Goal: Task Accomplishment & Management: Use online tool/utility

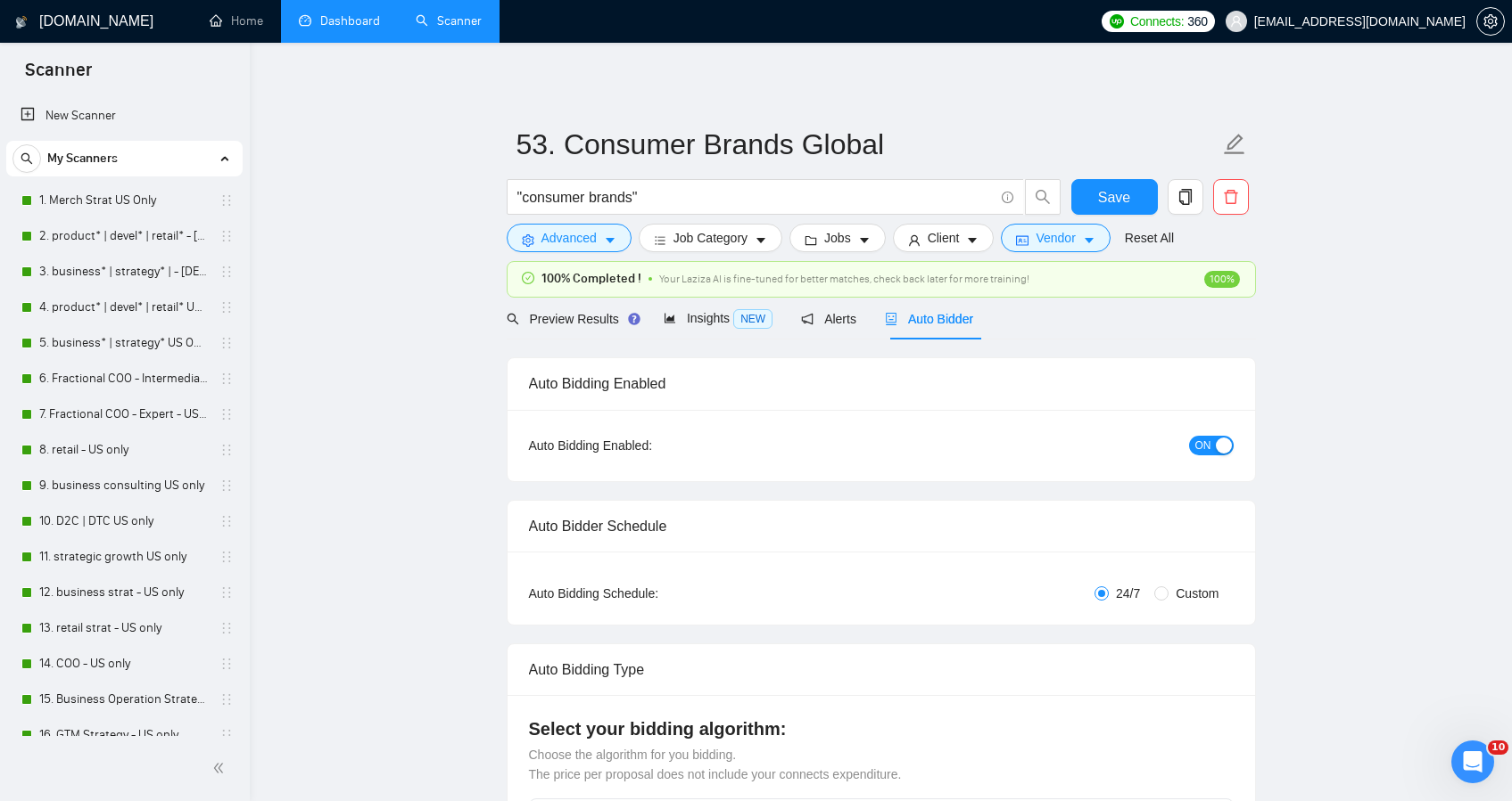
click at [356, 21] on link "Dashboard" at bounding box center [339, 20] width 81 height 15
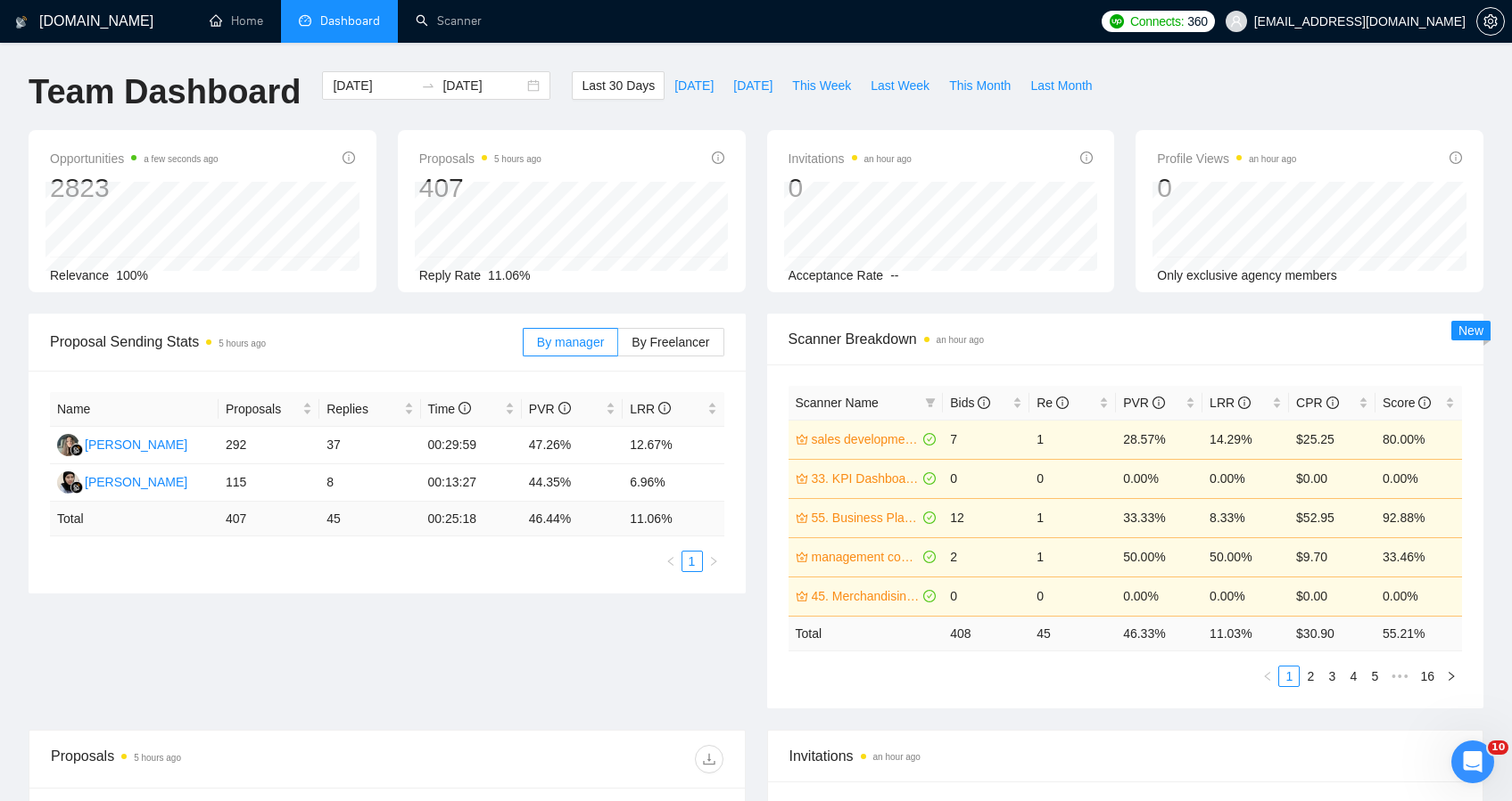
click at [489, 583] on div "Name Proposals Replies Time PVR LRR Lesia Kudashkina 292 37 00:29:59 47.26% 12.…" at bounding box center [388, 481] width 718 height 223
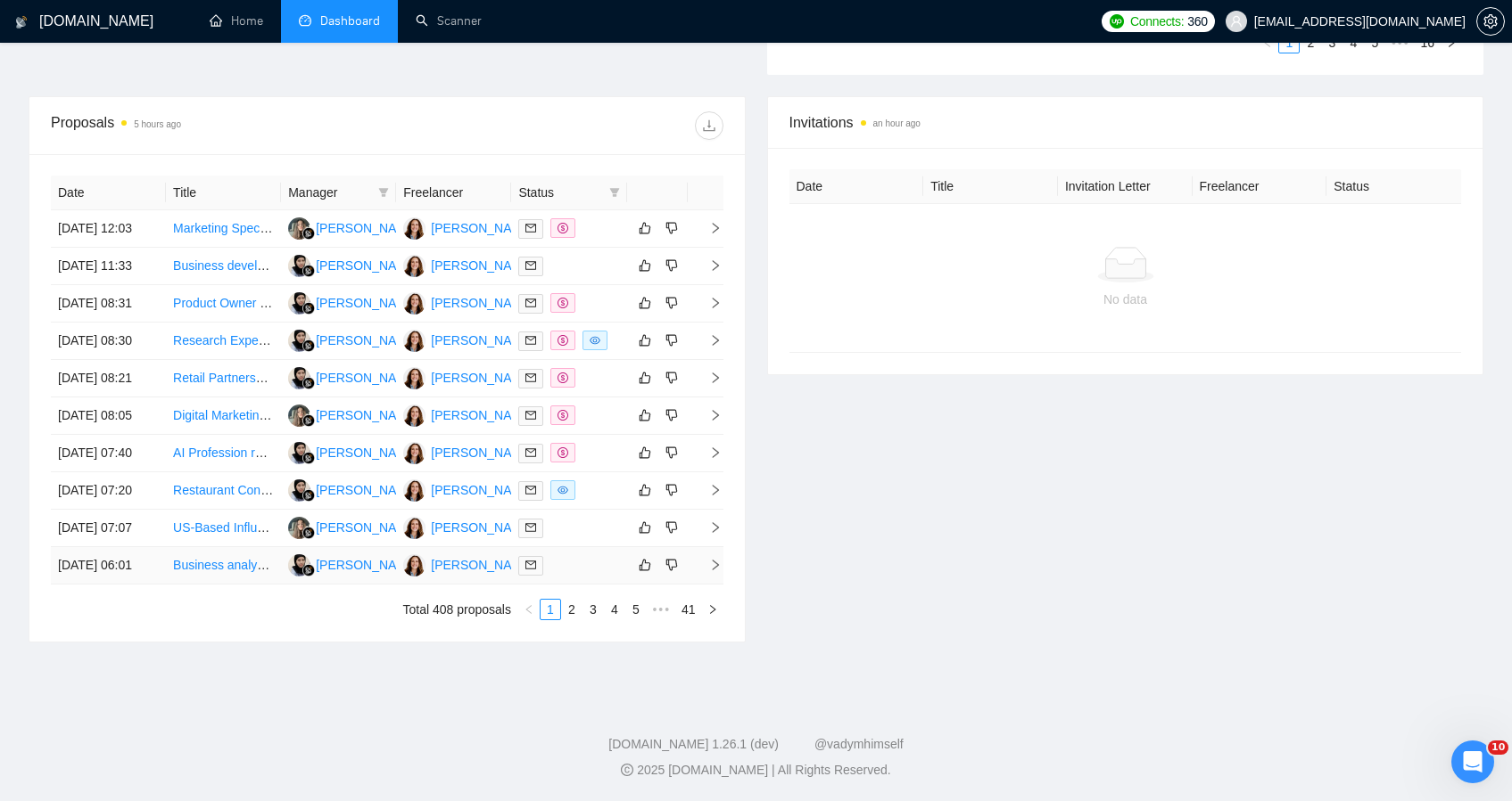
scroll to position [803, 0]
click at [566, 616] on link "2" at bounding box center [572, 610] width 20 height 20
click at [594, 614] on link "3" at bounding box center [594, 610] width 20 height 20
click at [611, 611] on link "4" at bounding box center [615, 610] width 20 height 20
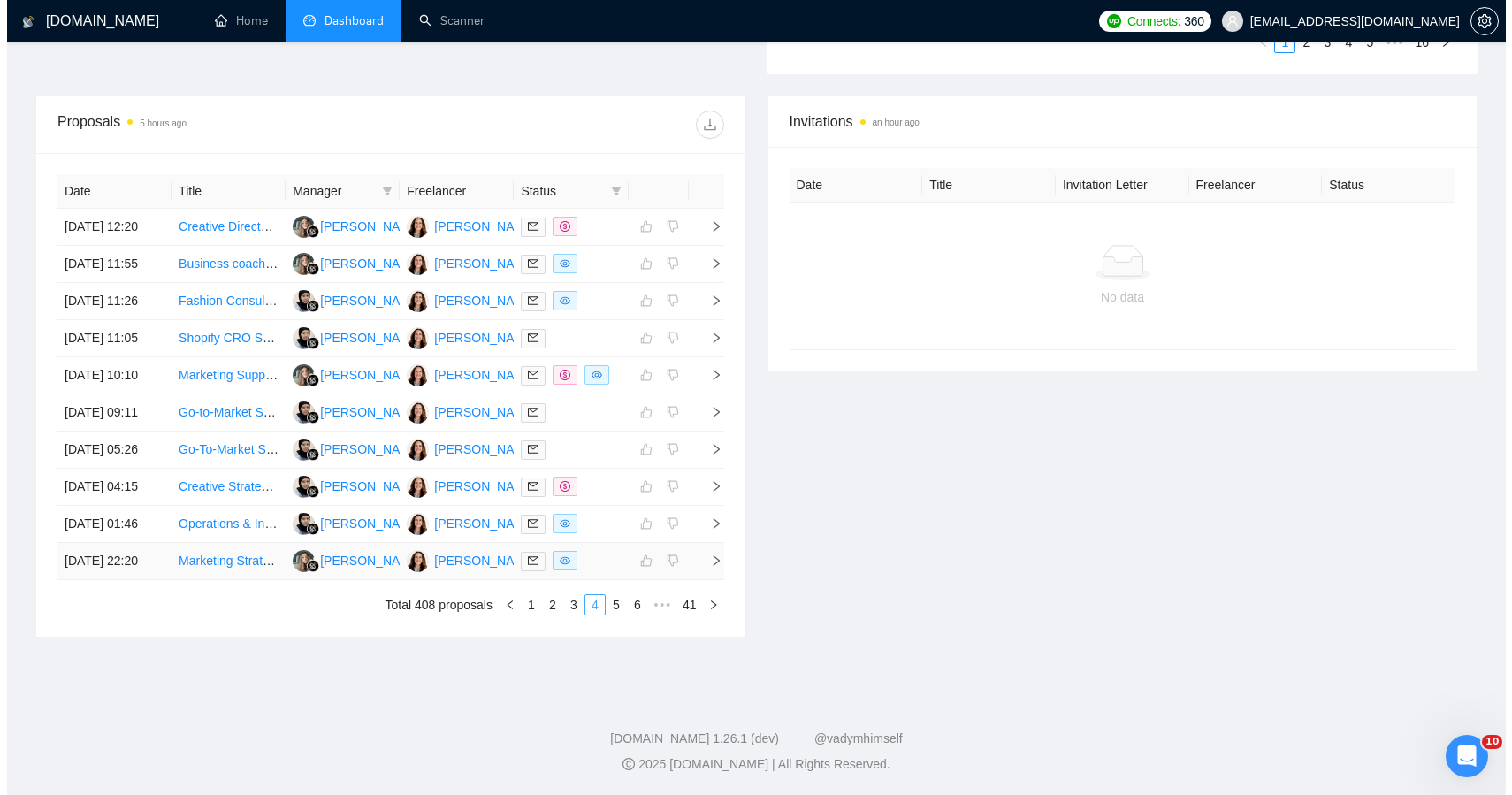
scroll to position [762, 0]
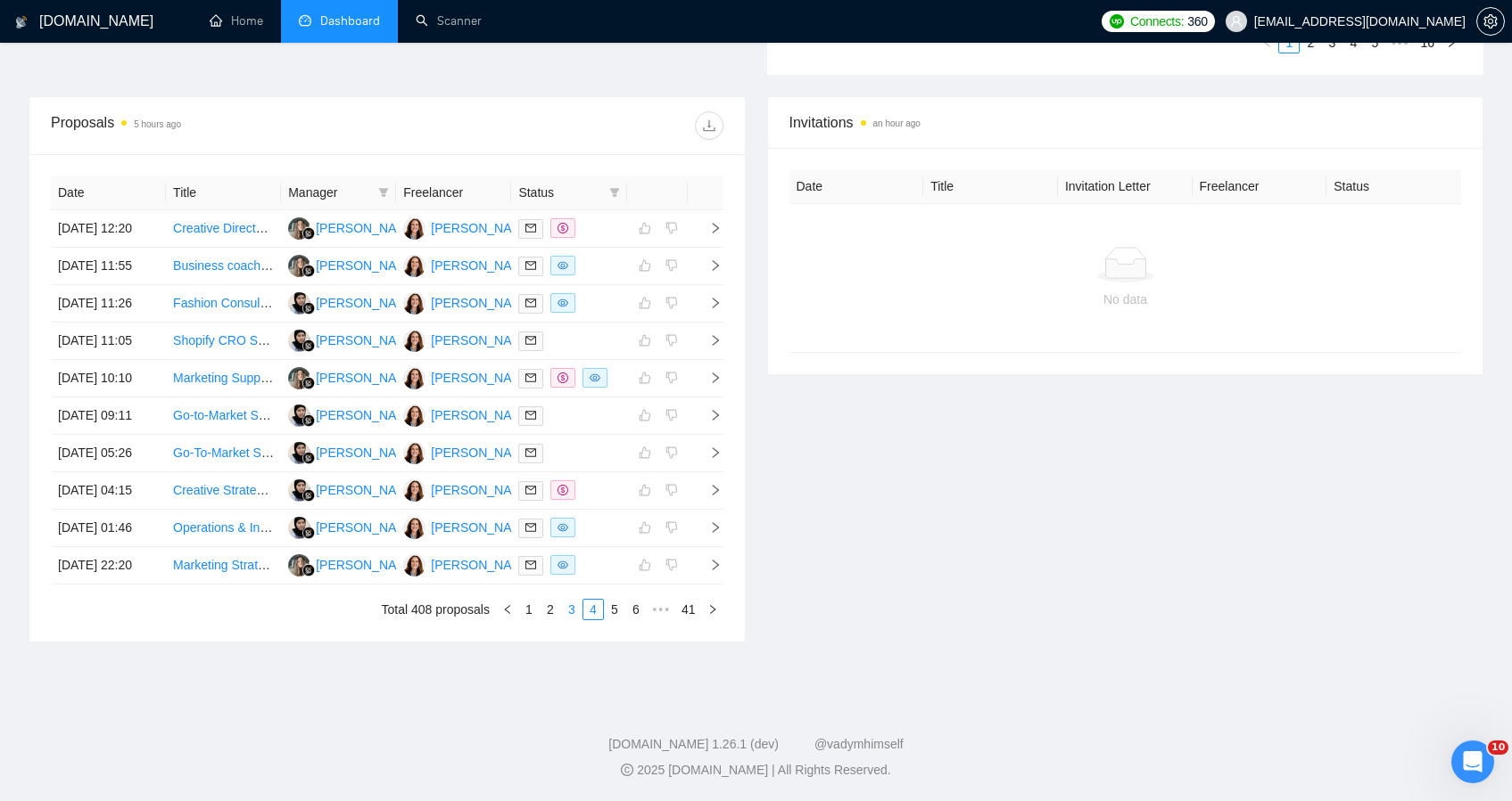
click at [576, 619] on link "3" at bounding box center [572, 610] width 20 height 20
click at [622, 585] on td at bounding box center [568, 565] width 115 height 37
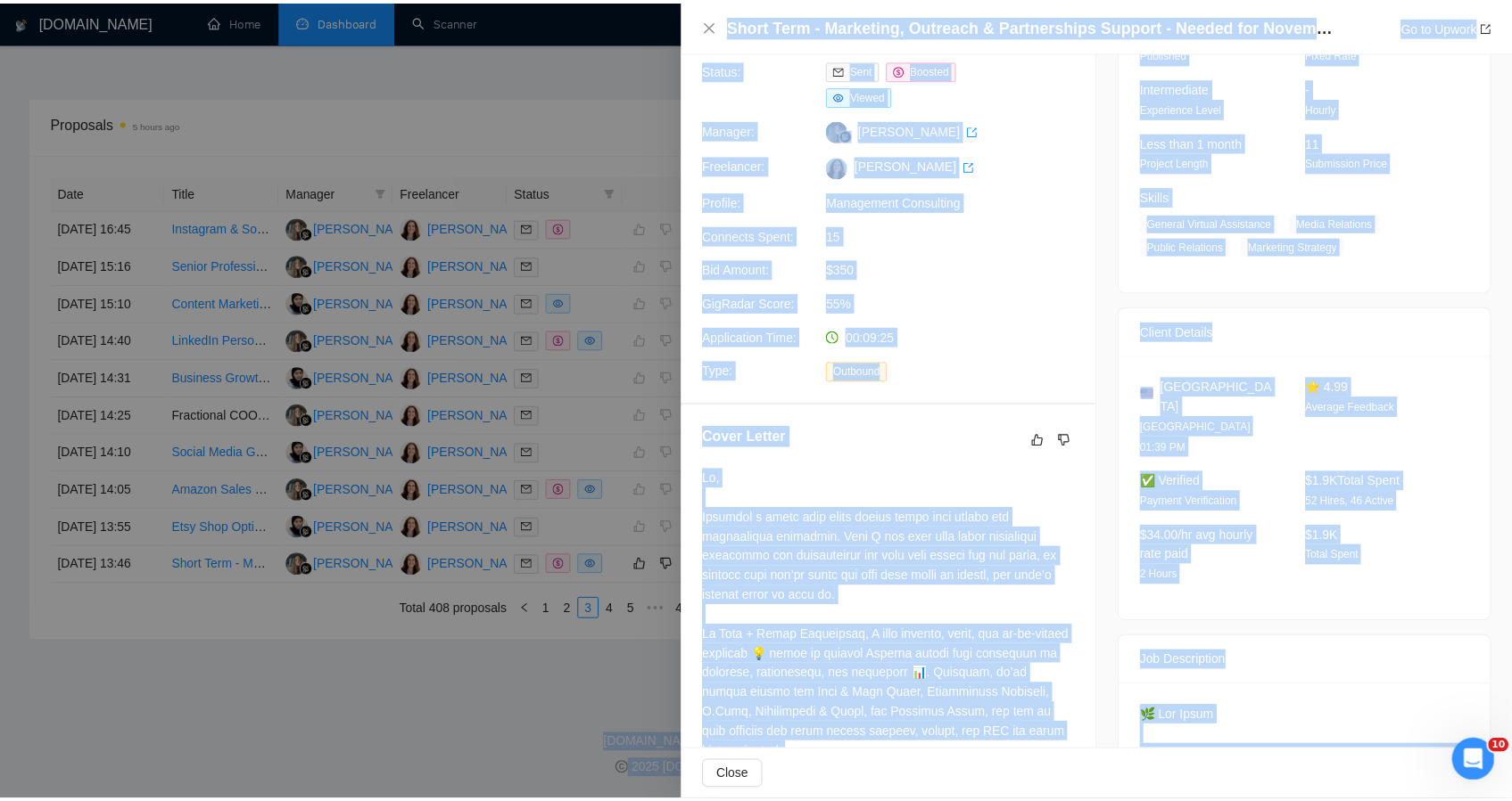
scroll to position [0, 0]
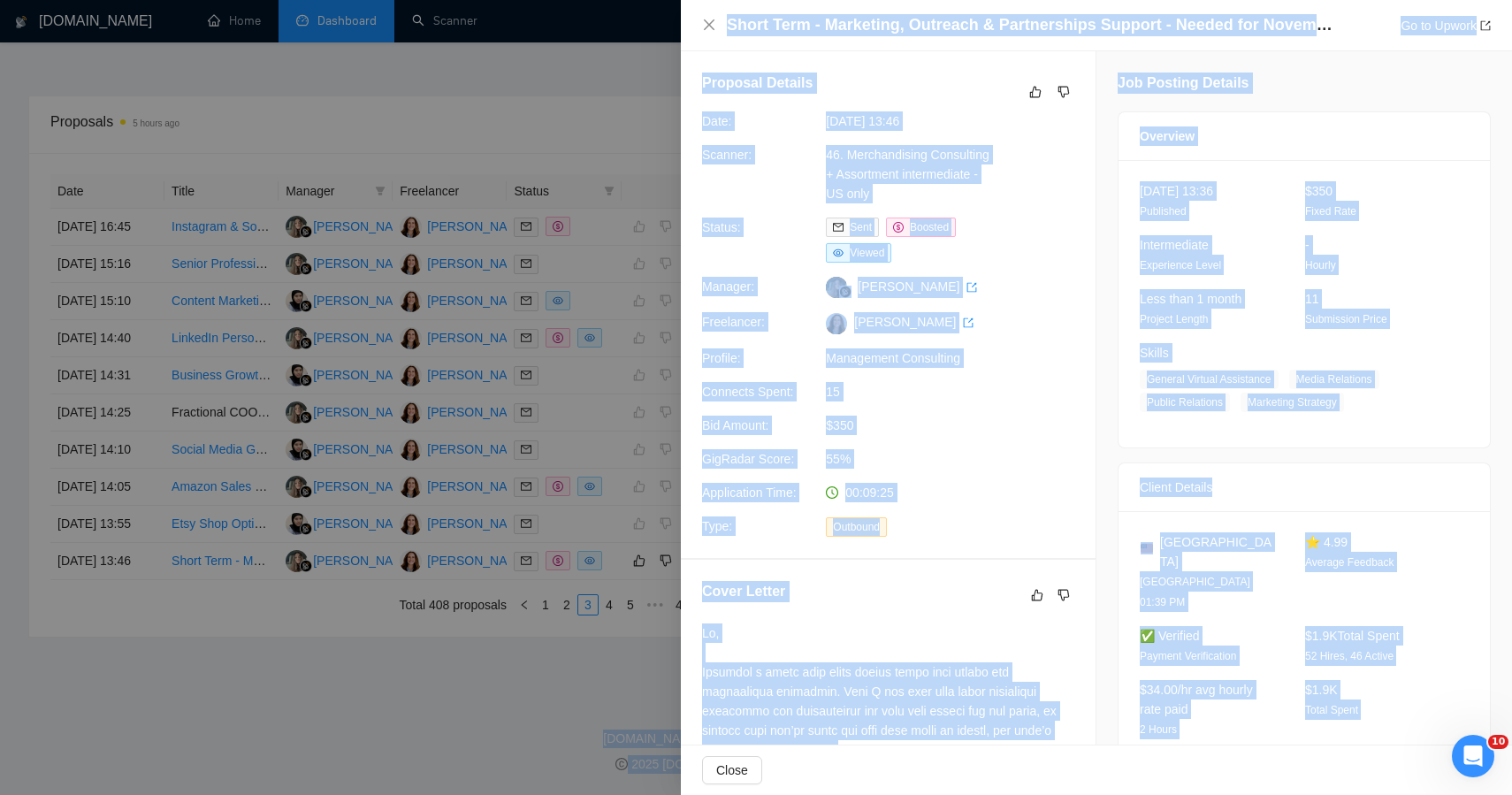
drag, startPoint x: 1348, startPoint y: 695, endPoint x: 956, endPoint y: -23, distance: 818.0
copy body "Invitations an hour ago Date Title Invitation Letter Freelancer Status No data …"
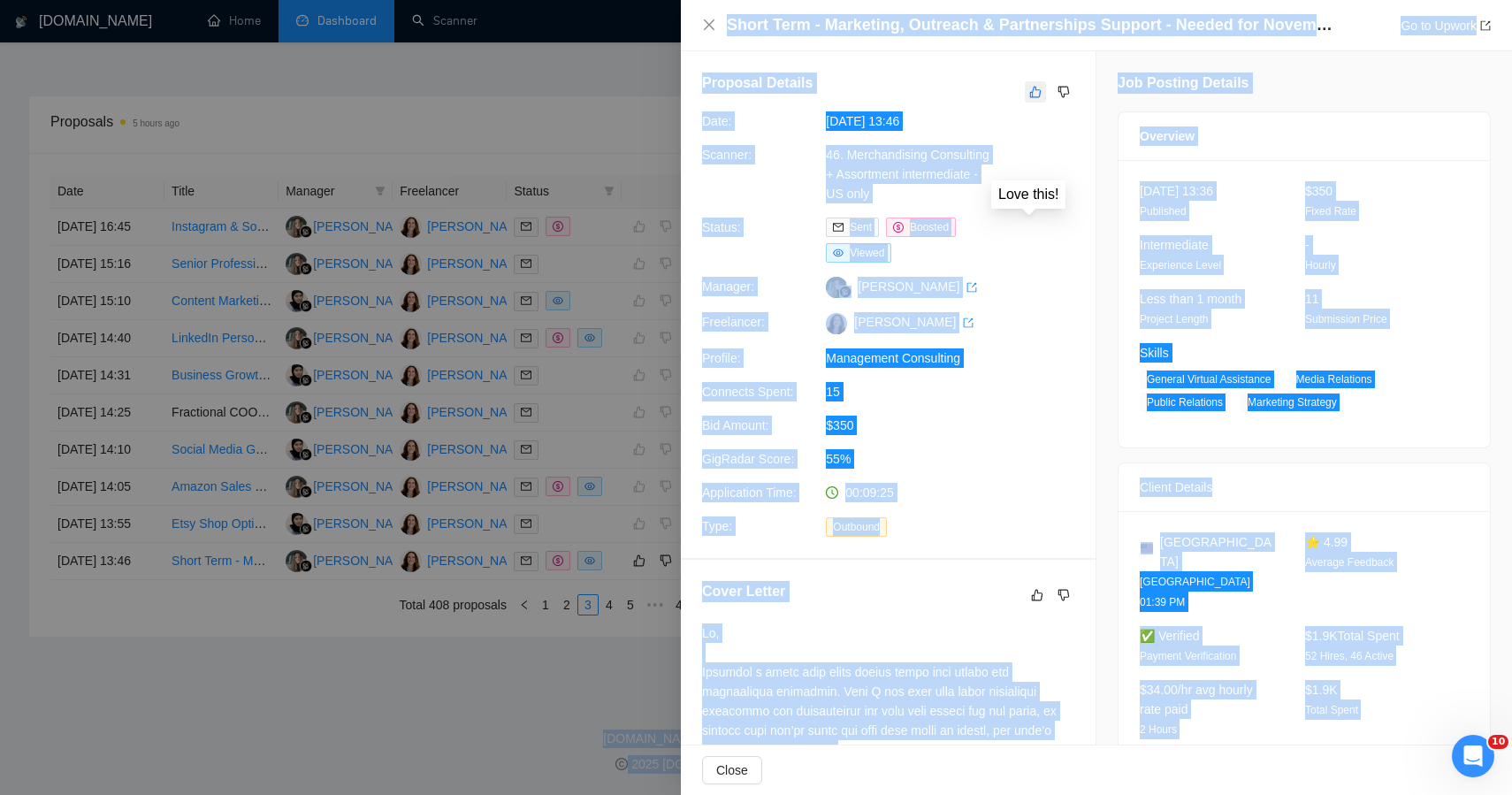
click at [1029, 90] on icon "like" at bounding box center [1035, 92] width 12 height 14
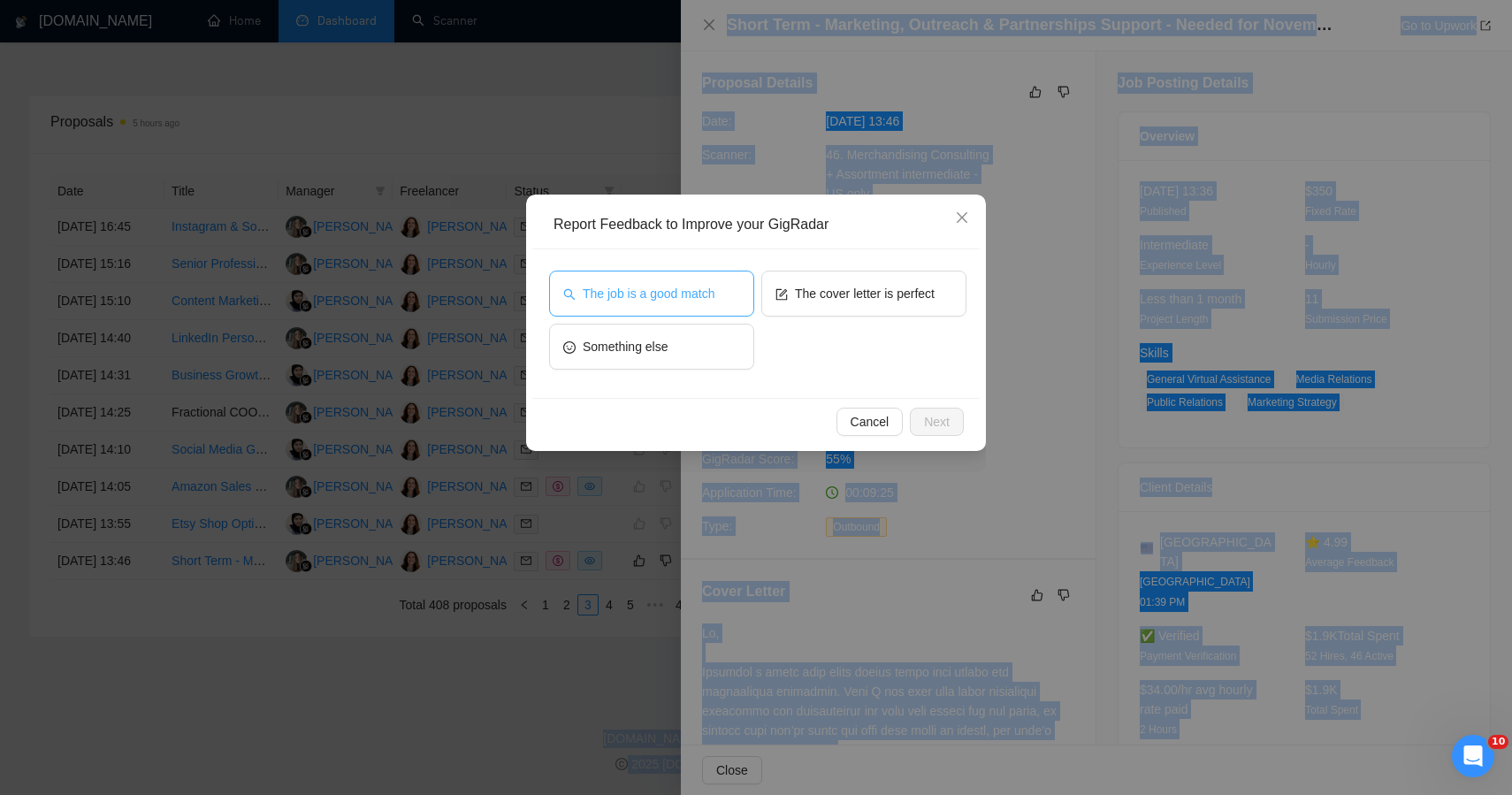
click at [689, 300] on span "The job is a good match" at bounding box center [648, 294] width 132 height 20
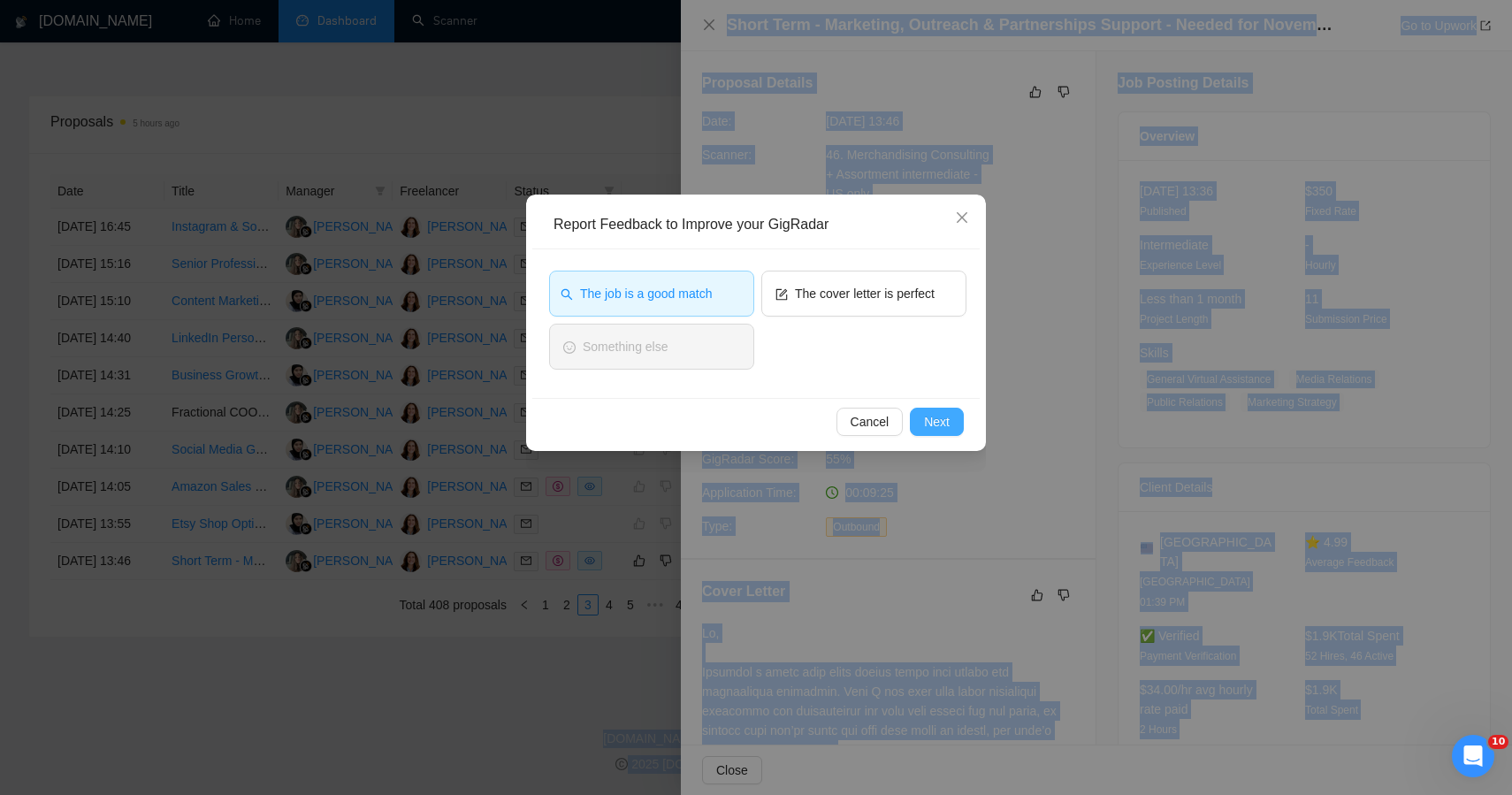
click at [919, 418] on button "Next" at bounding box center [936, 421] width 54 height 29
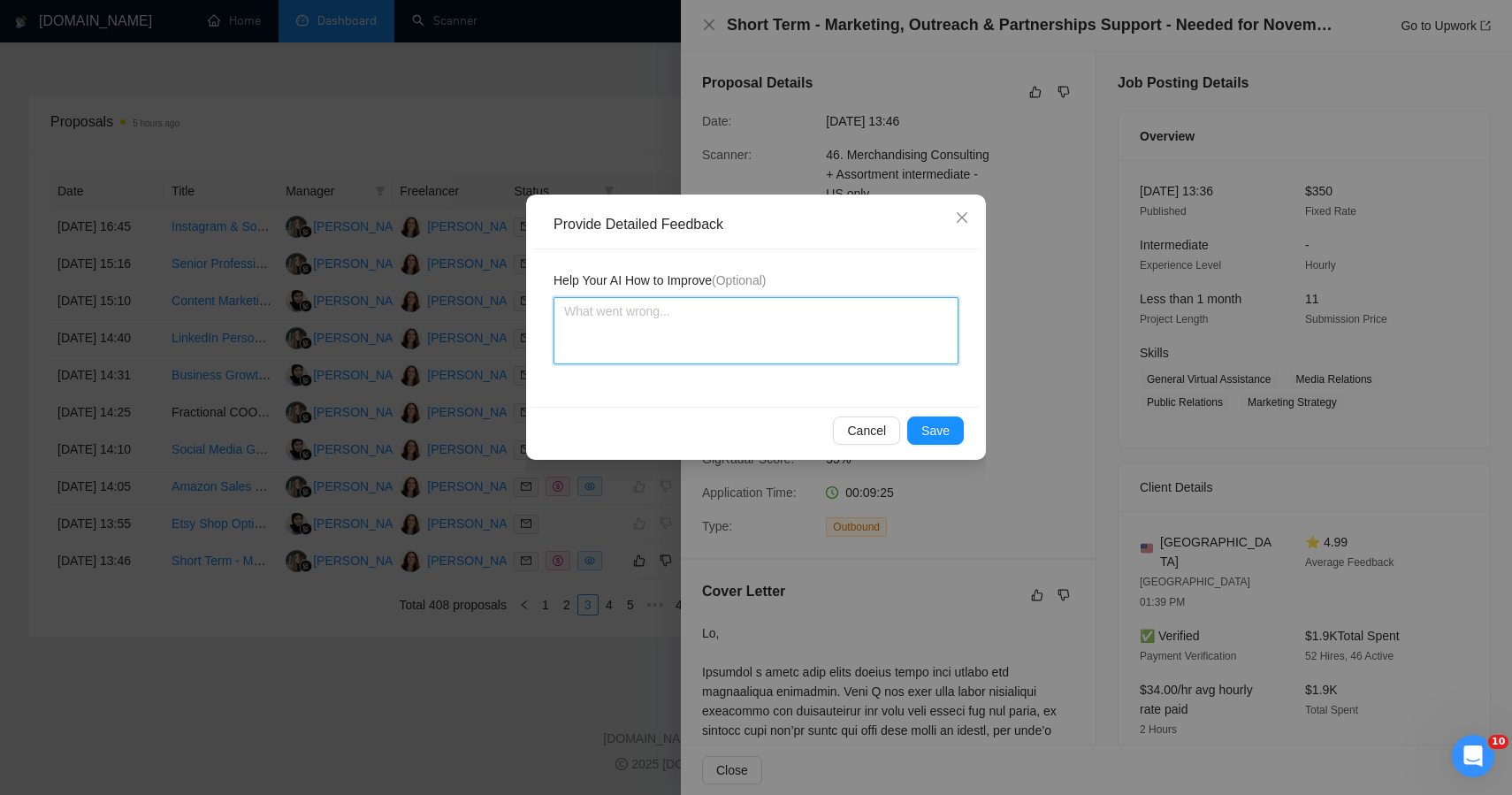
click at [774, 350] on textarea at bounding box center [756, 331] width 405 height 67
paste textarea "This application was directionally strong but slightly misaligned with the emot…"
type textarea "This application was directionally strong but slightly misaligned with the emot…"
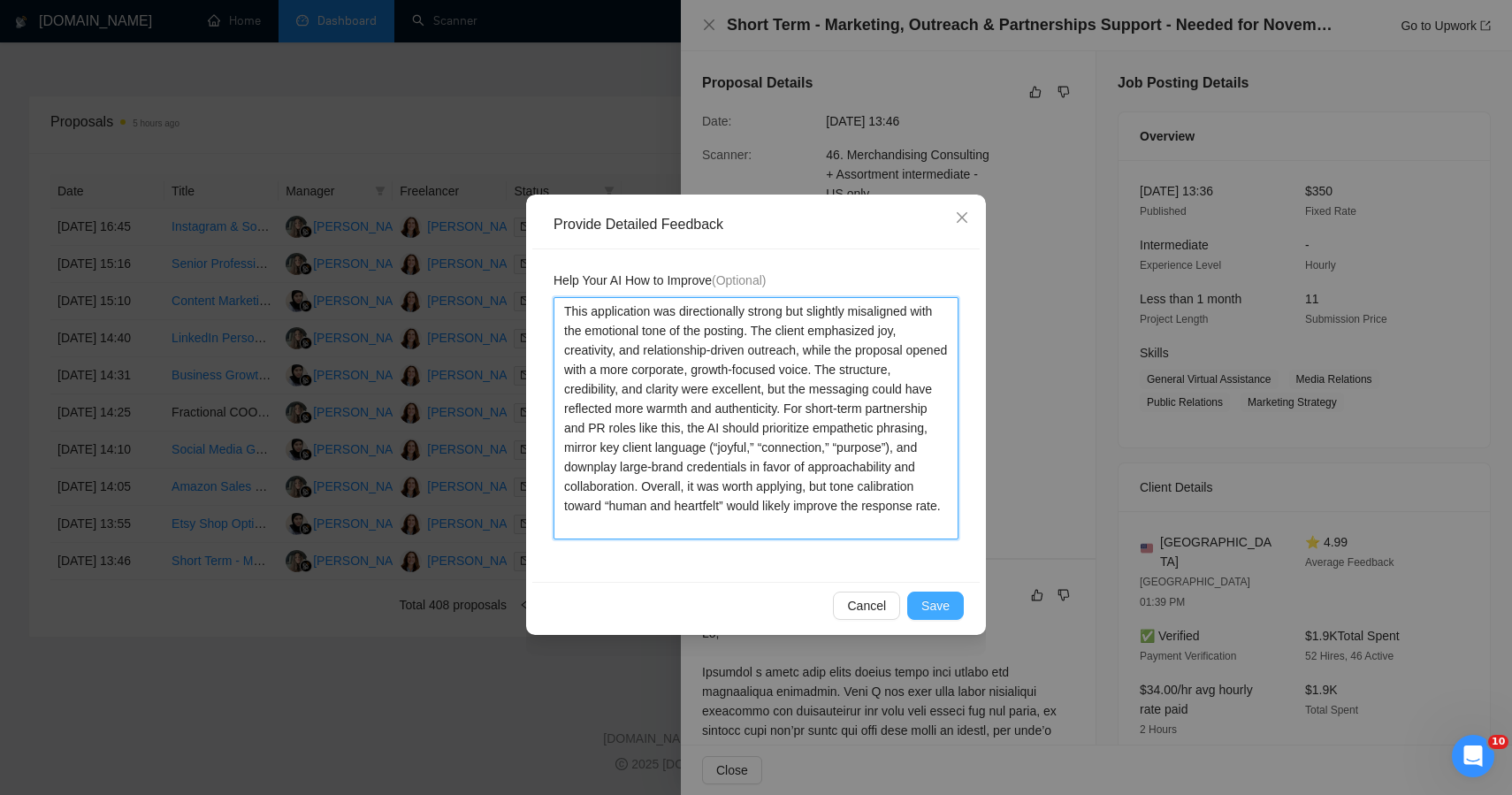
type textarea "This application was directionally strong but slightly misaligned with the emot…"
click at [918, 606] on button "Save" at bounding box center [935, 606] width 56 height 29
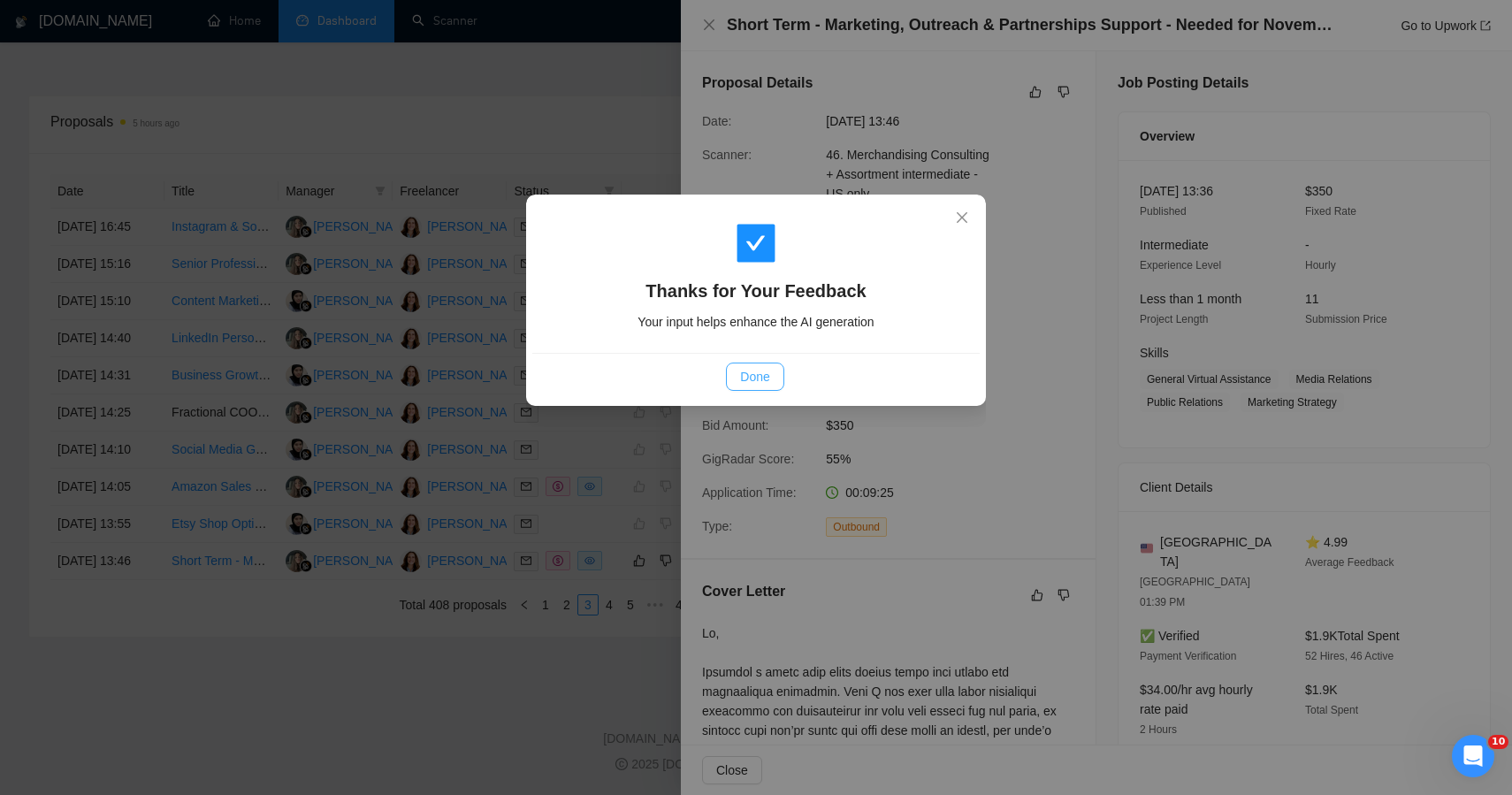
click at [734, 381] on button "Done" at bounding box center [755, 377] width 57 height 29
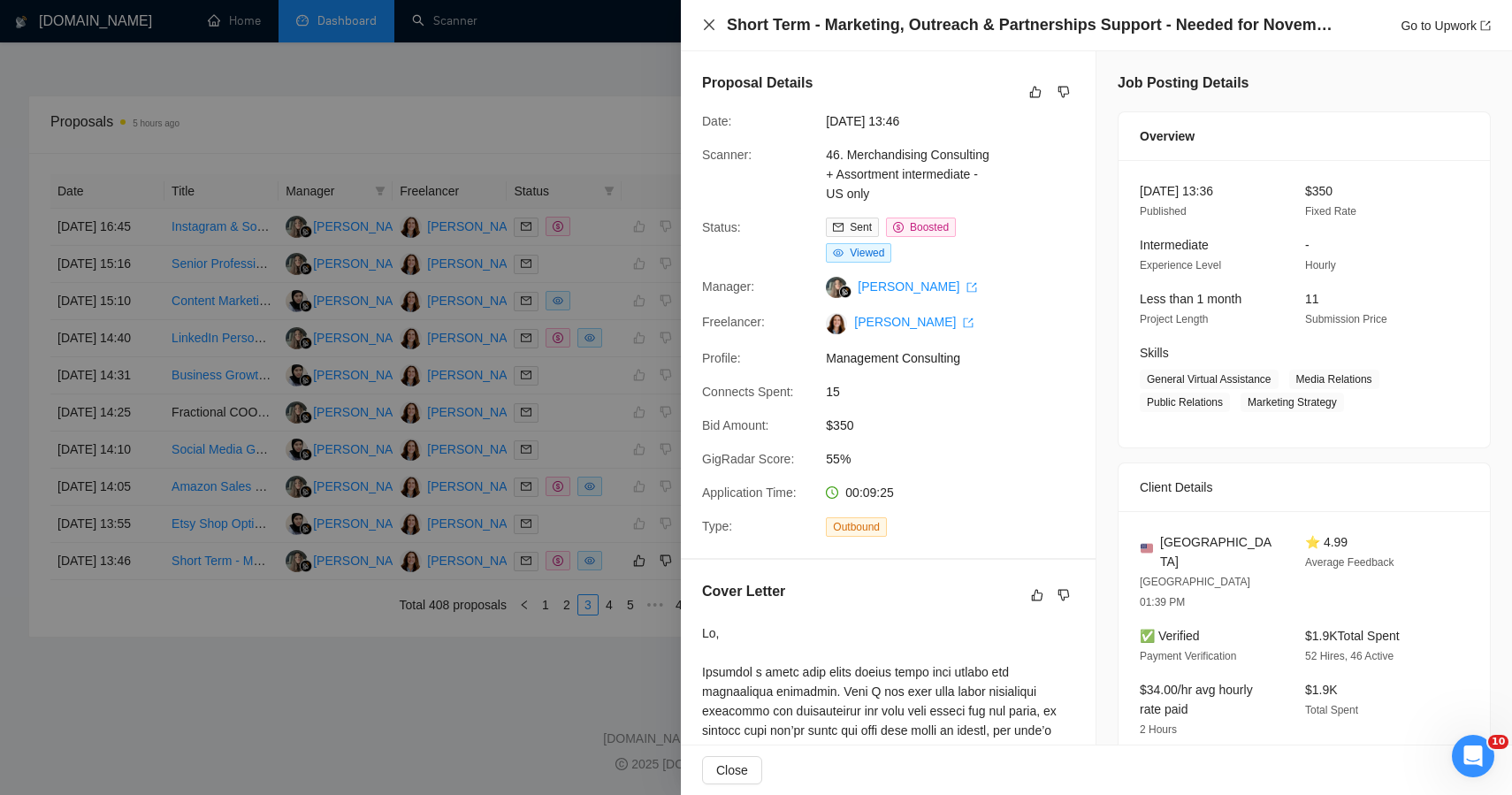
click at [710, 23] on icon "close" at bounding box center [709, 25] width 14 height 14
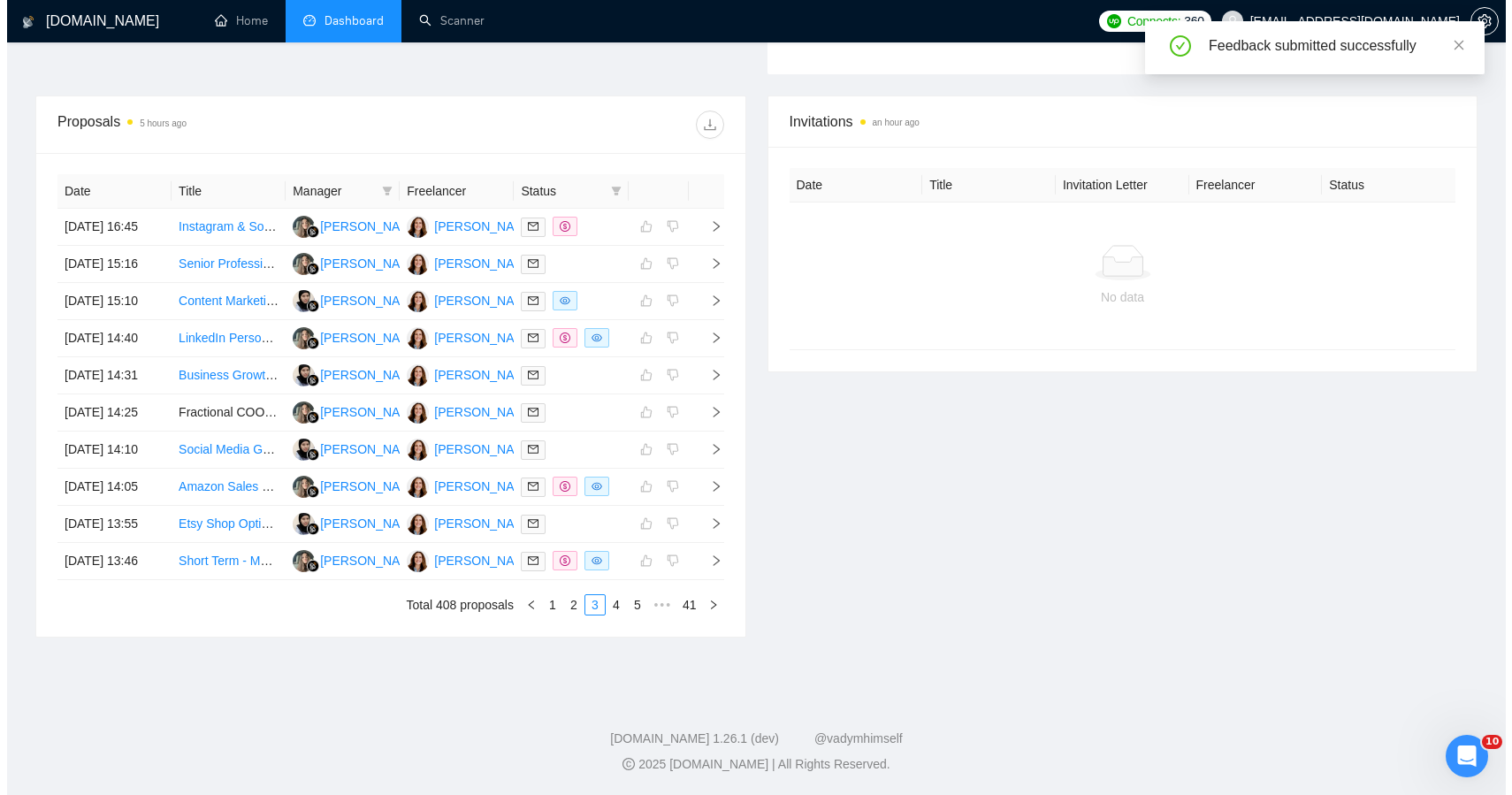
scroll to position [797, 0]
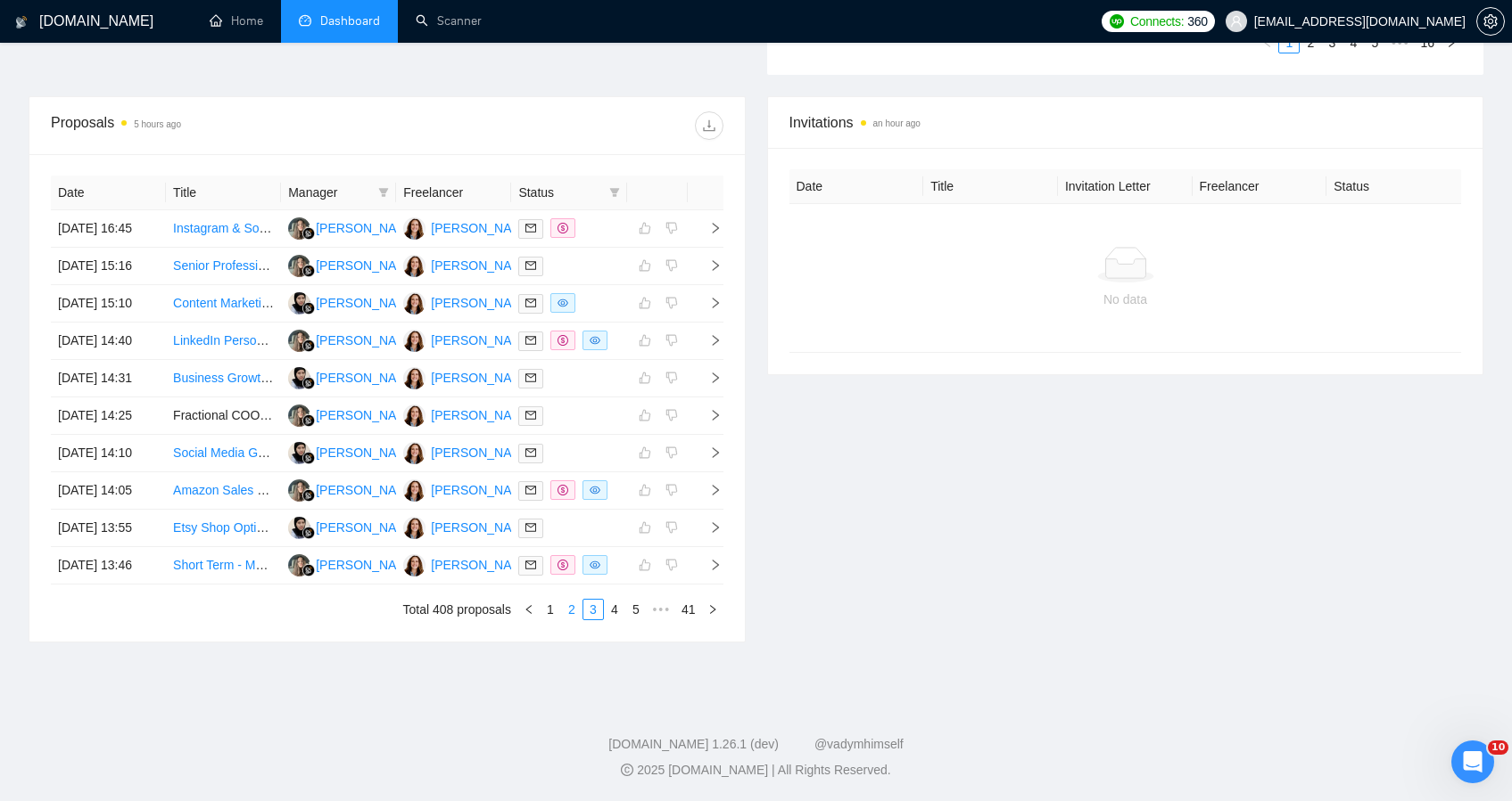
click at [571, 604] on link "2" at bounding box center [572, 610] width 20 height 20
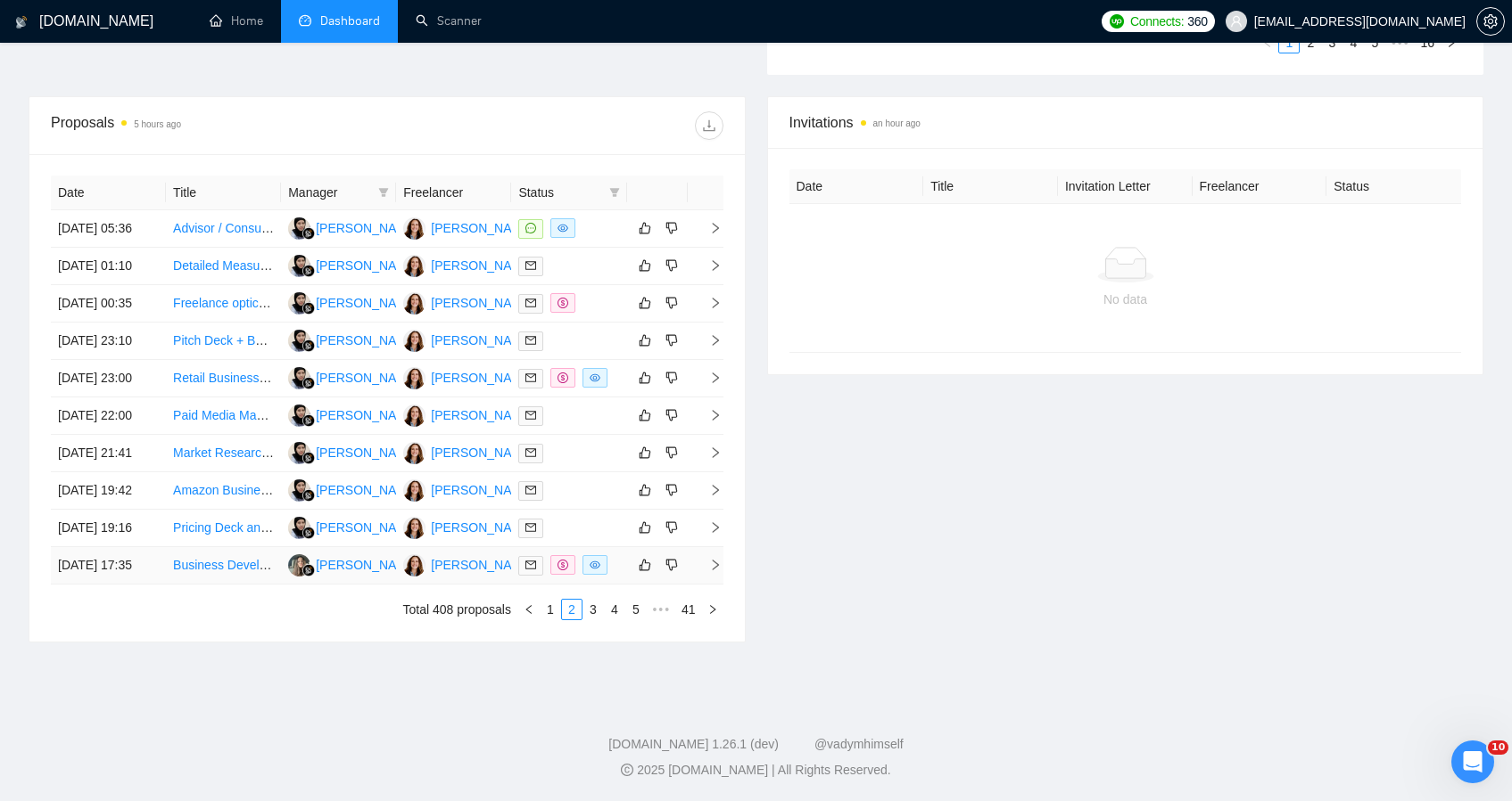
click at [631, 570] on td at bounding box center [657, 565] width 61 height 37
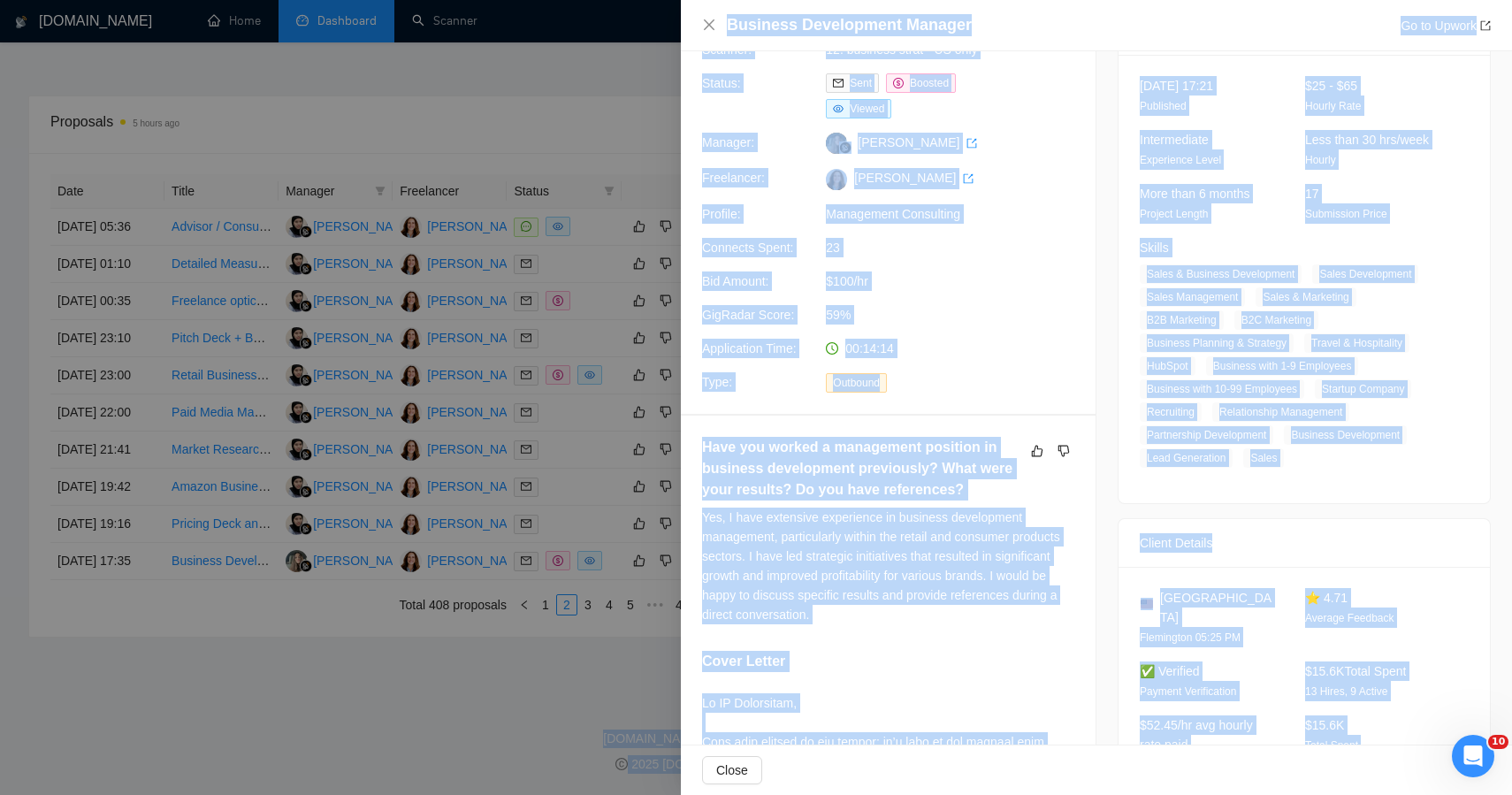
scroll to position [0, 0]
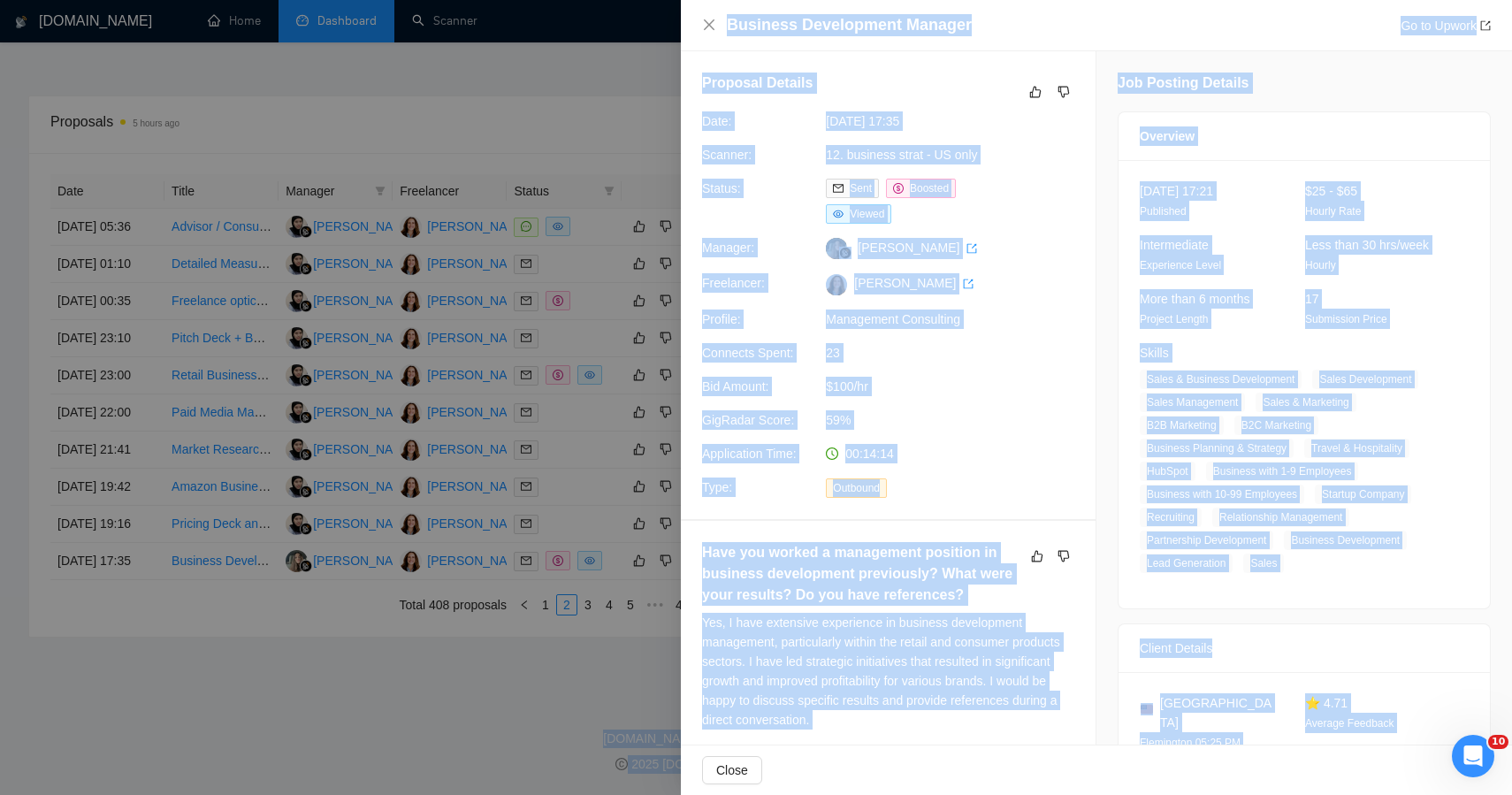
drag, startPoint x: 1397, startPoint y: 694, endPoint x: 1001, endPoint y: -33, distance: 827.9
copy body "Date Title Invitation Letter Freelancer Status No data GigRadar.io 1.26.1 (dev)…"
click at [1033, 95] on icon "like" at bounding box center [1036, 92] width 12 height 12
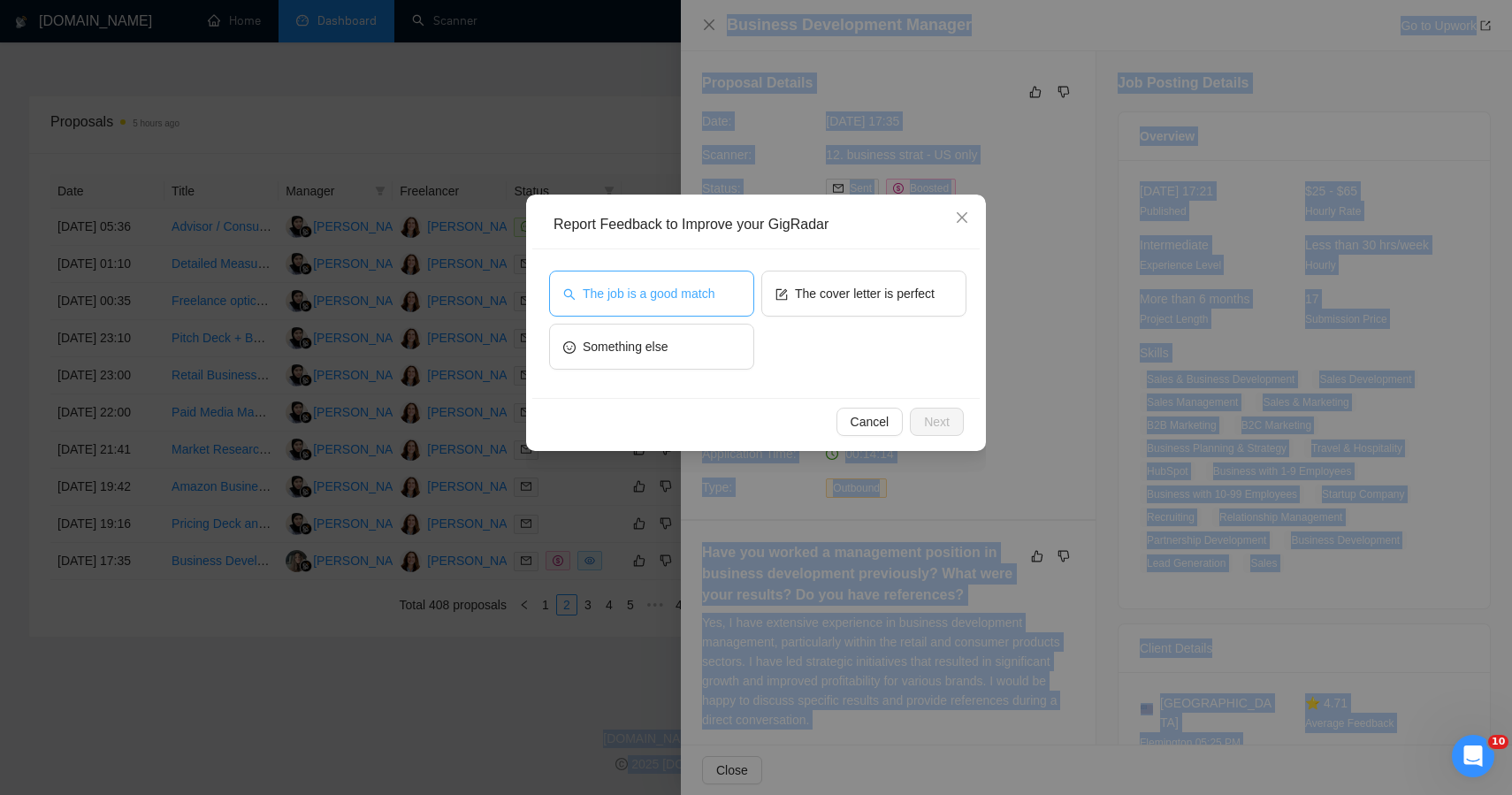
click at [710, 291] on span "The job is a good match" at bounding box center [648, 294] width 132 height 20
click at [919, 416] on button "Next" at bounding box center [936, 421] width 54 height 29
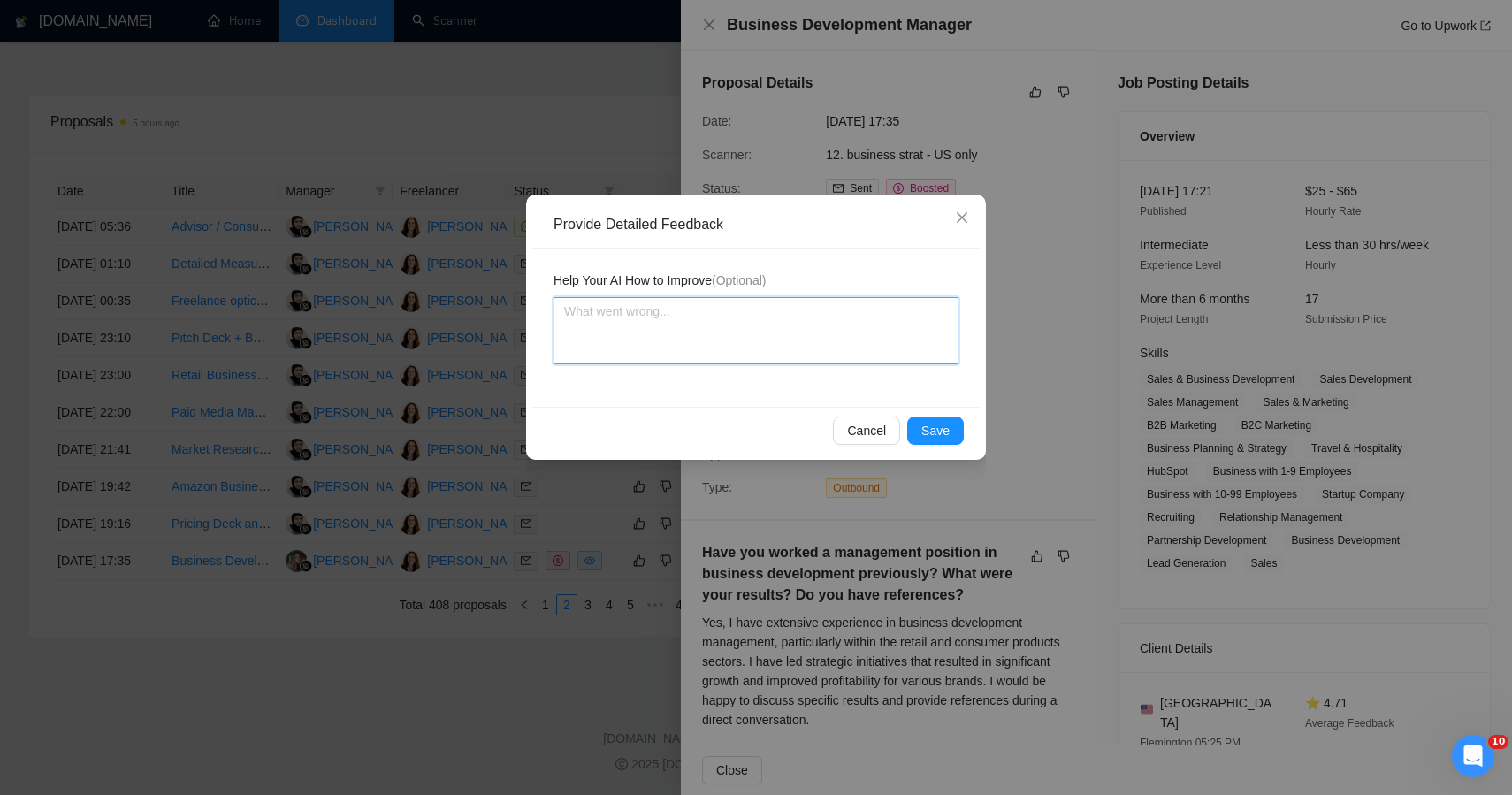
click at [834, 345] on textarea at bounding box center [756, 331] width 405 height 67
paste textarea "This job was correctly qualified — it’s a leadership-focused business developme…"
type textarea "This job was correctly qualified — it’s a leadership-focused business developme…"
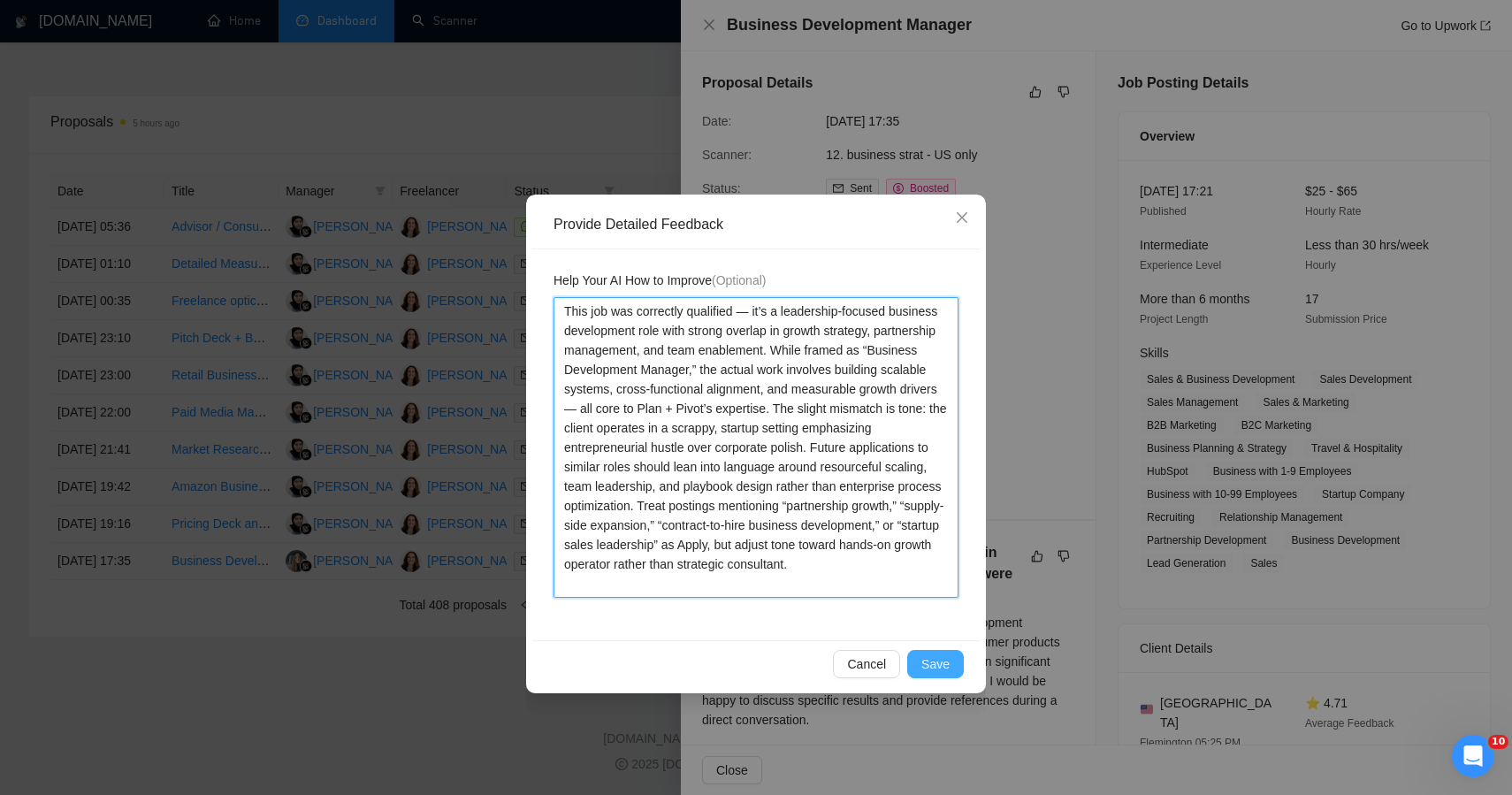
type textarea "This job was correctly qualified — it’s a leadership-focused business developme…"
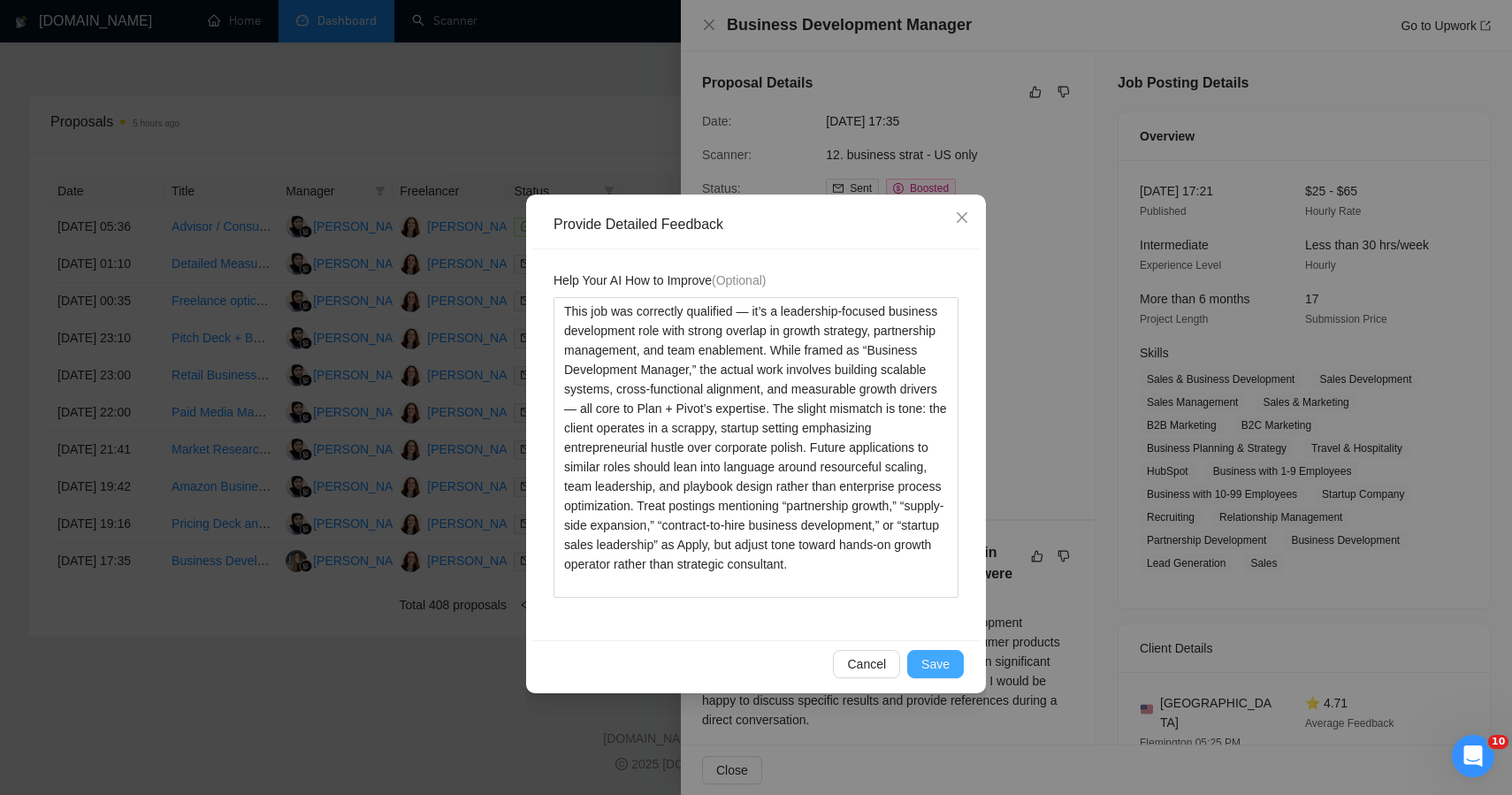
click at [944, 663] on span "Save" at bounding box center [935, 665] width 29 height 20
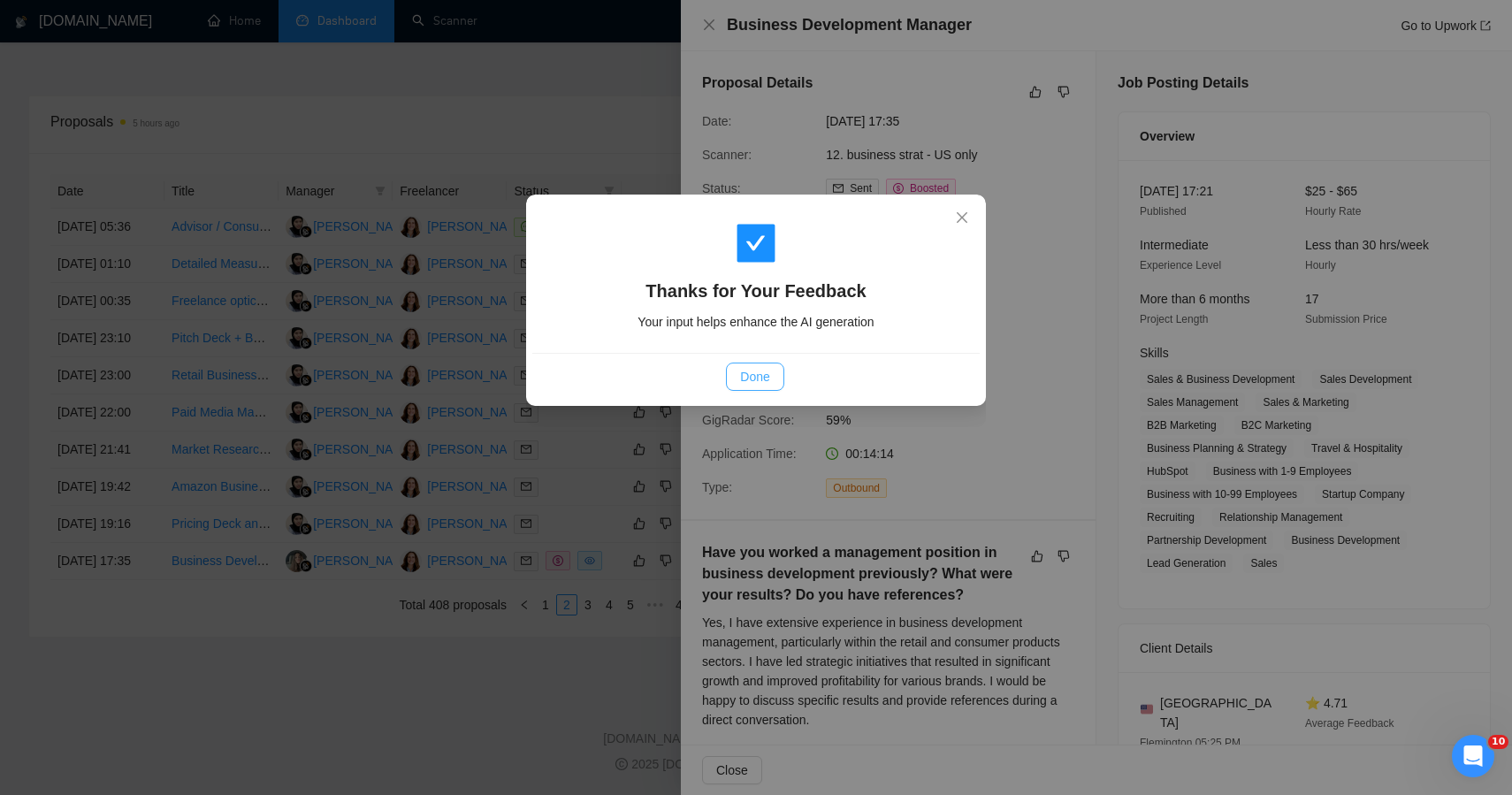
click at [740, 383] on span "Done" at bounding box center [754, 377] width 29 height 20
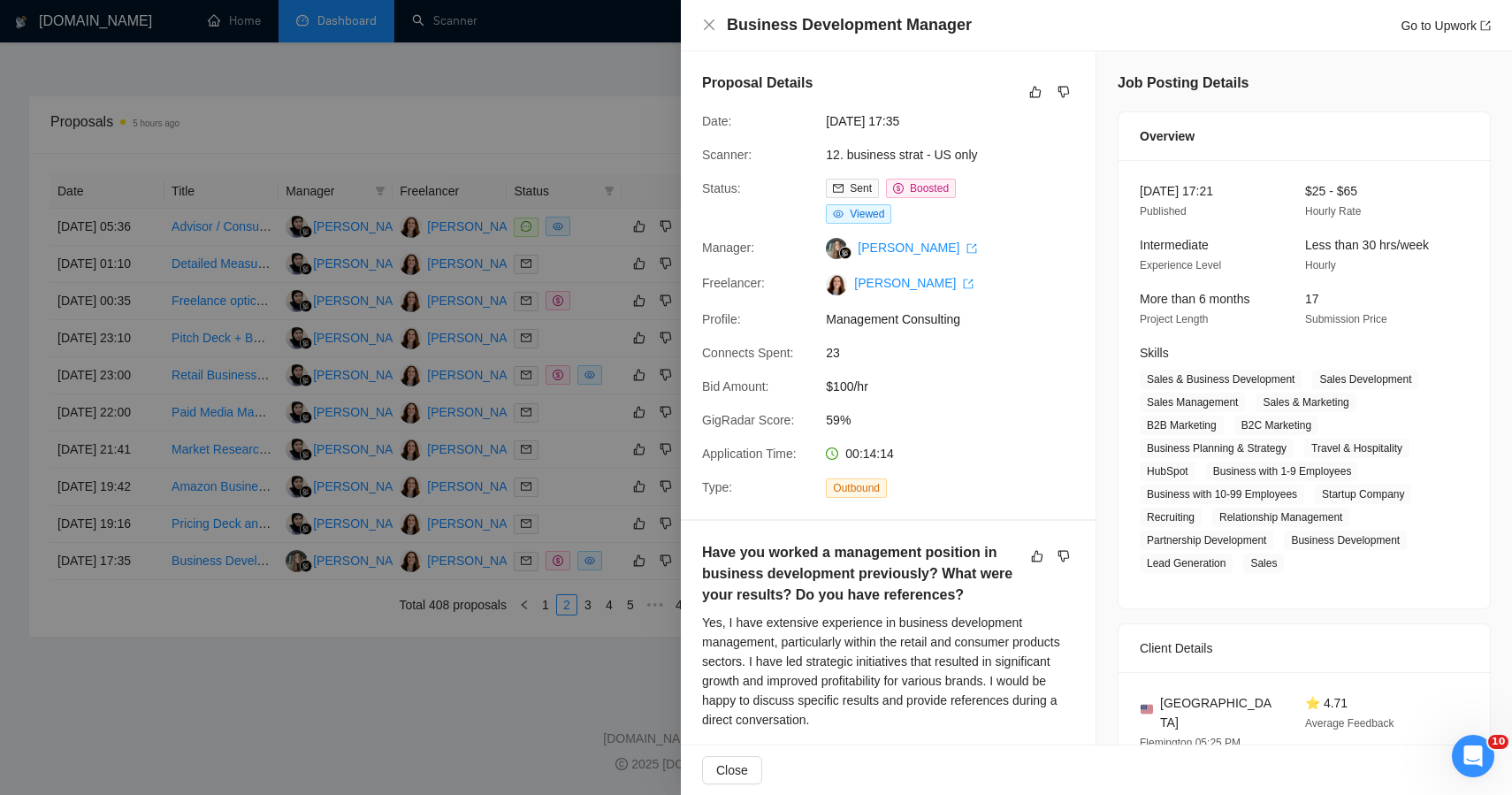
click at [457, 722] on div at bounding box center [756, 398] width 1512 height 795
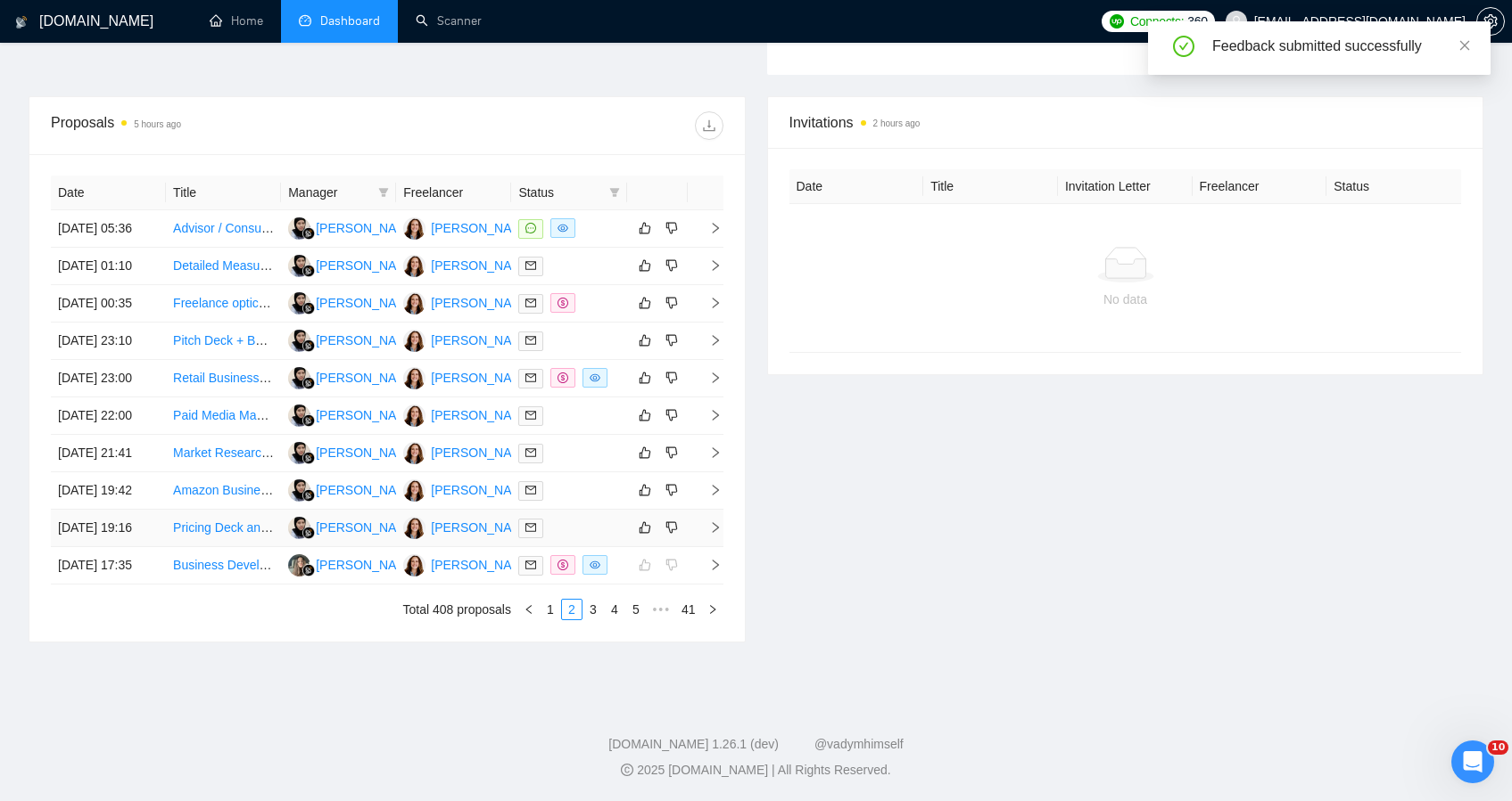
click at [604, 520] on td at bounding box center [568, 528] width 115 height 37
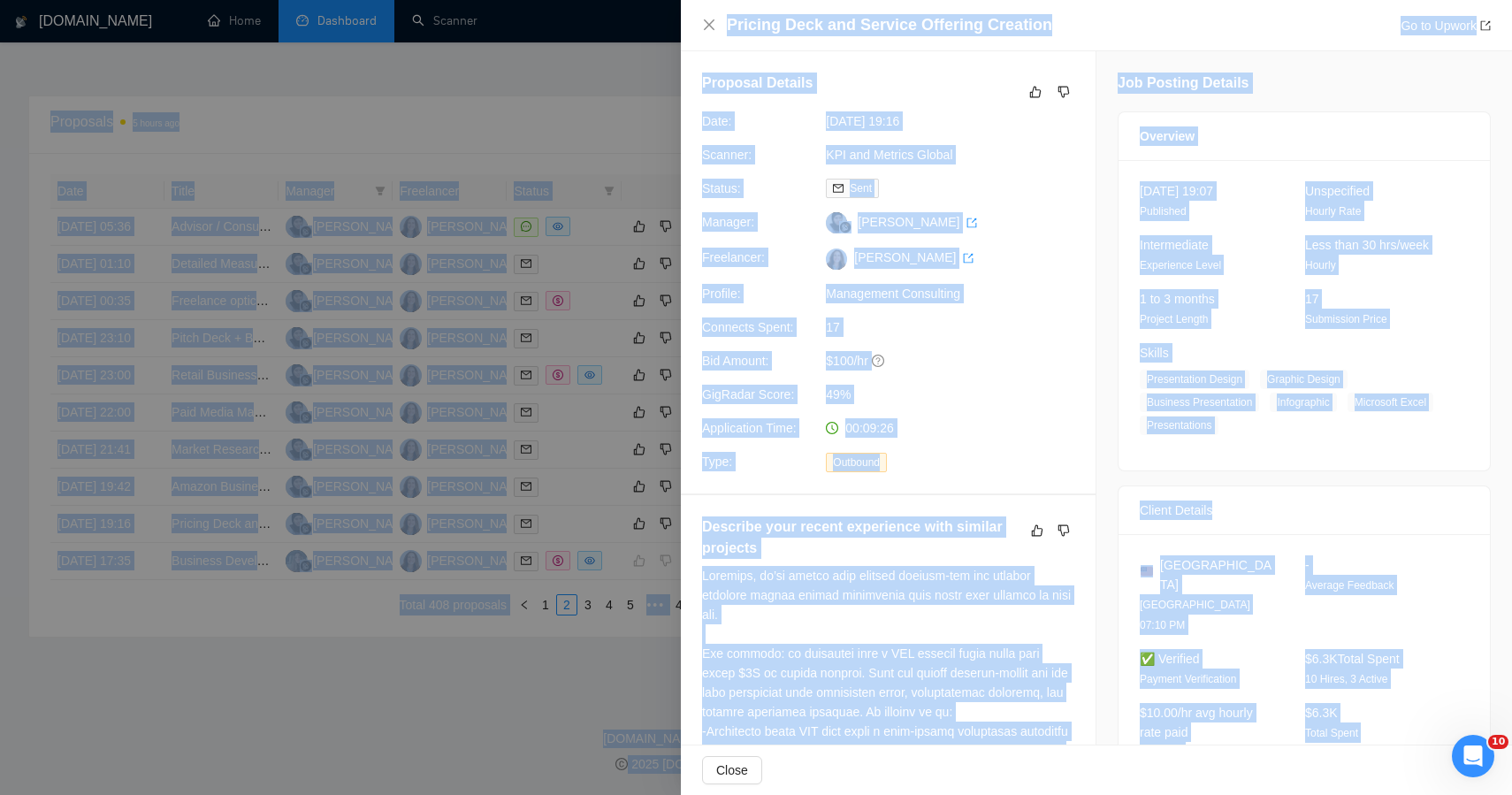
drag, startPoint x: 1419, startPoint y: 189, endPoint x: 1095, endPoint y: -78, distance: 419.8
copy body "••• 16 New Proposals 5 hours ago Date Title Manager Freelancer Status 09 Oct, 2…"
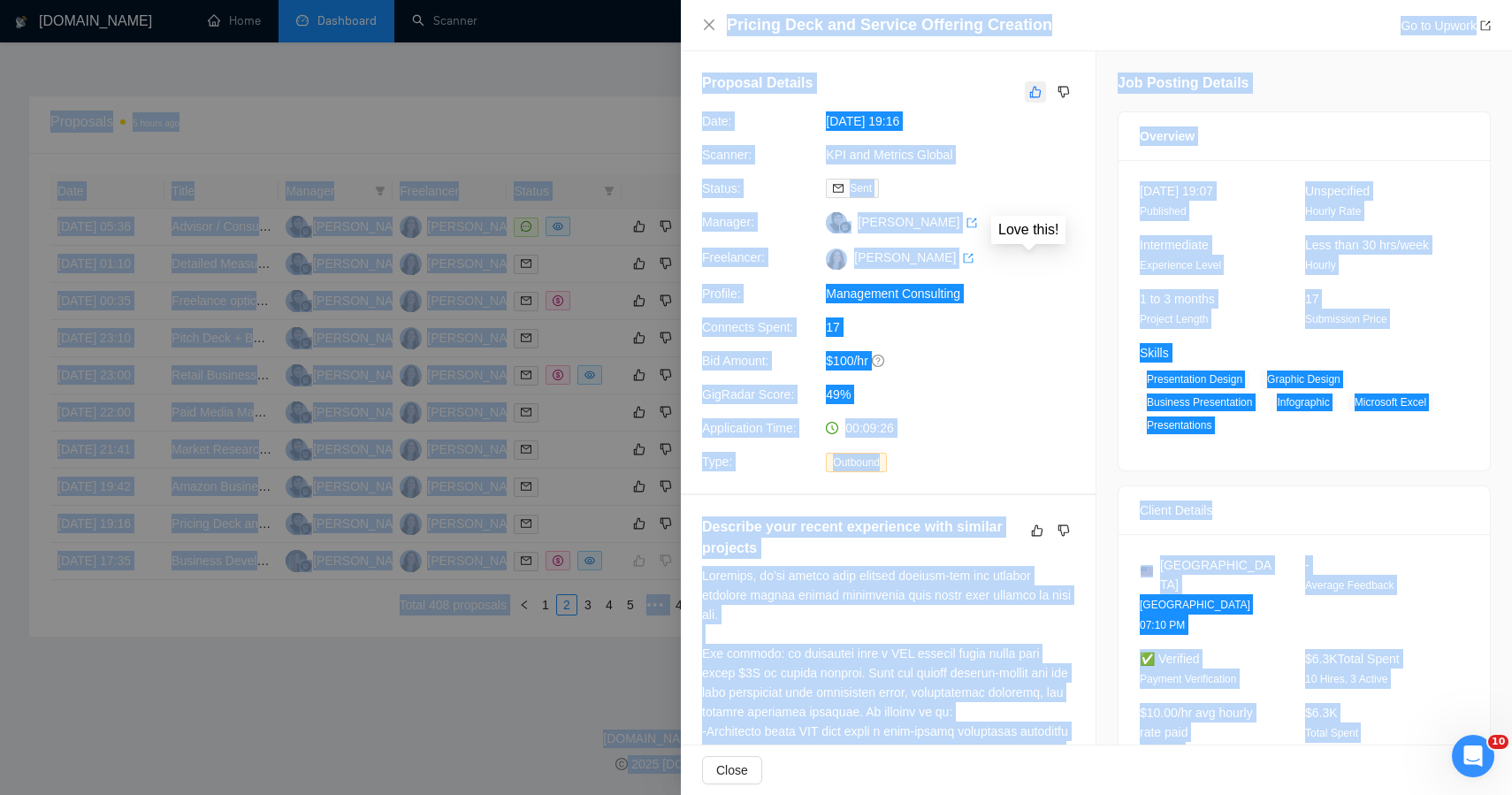
click at [1029, 91] on icon "like" at bounding box center [1035, 92] width 12 height 14
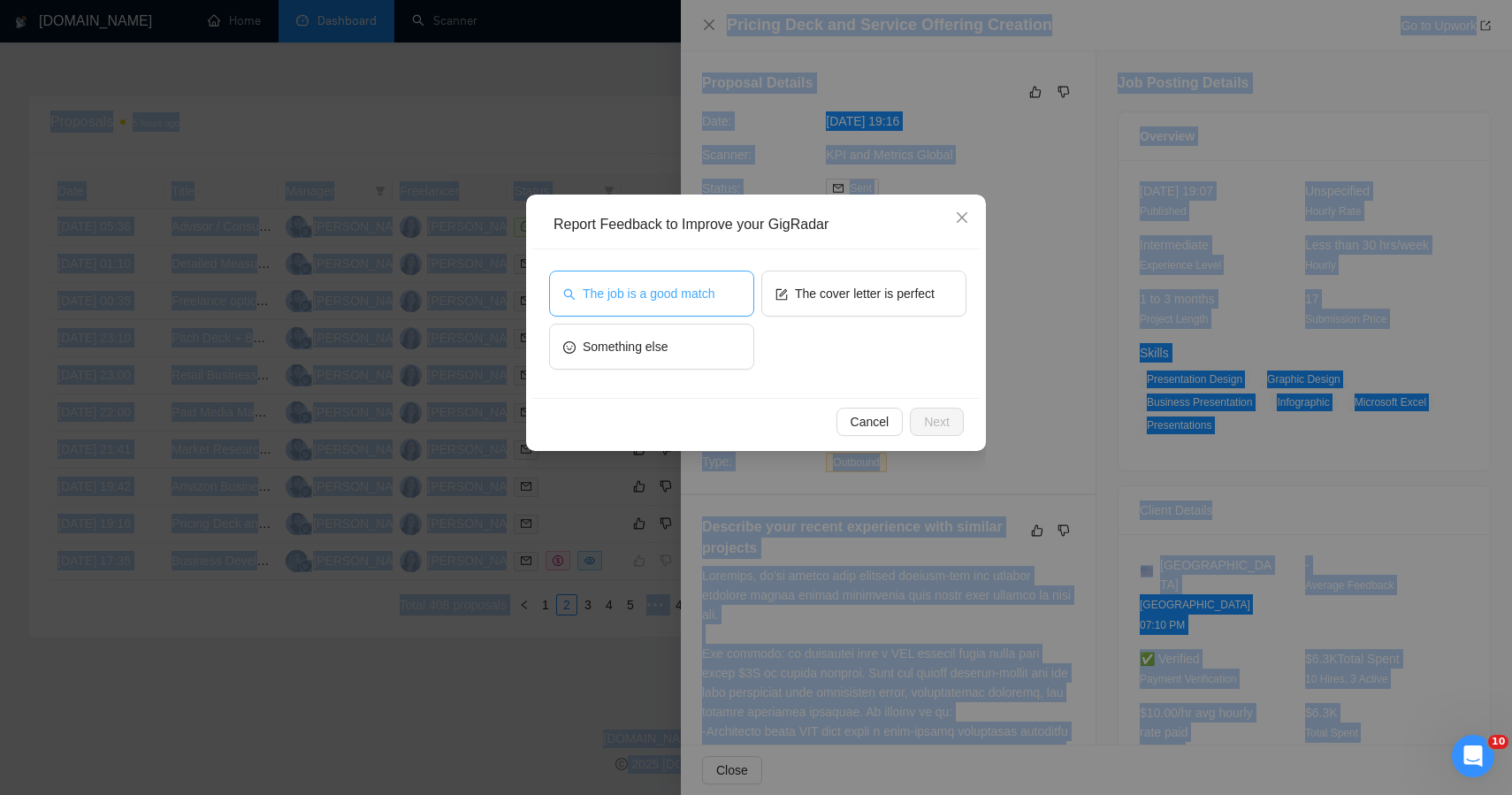
click at [676, 288] on span "The job is a good match" at bounding box center [648, 294] width 132 height 20
click at [926, 418] on span "Next" at bounding box center [937, 422] width 26 height 20
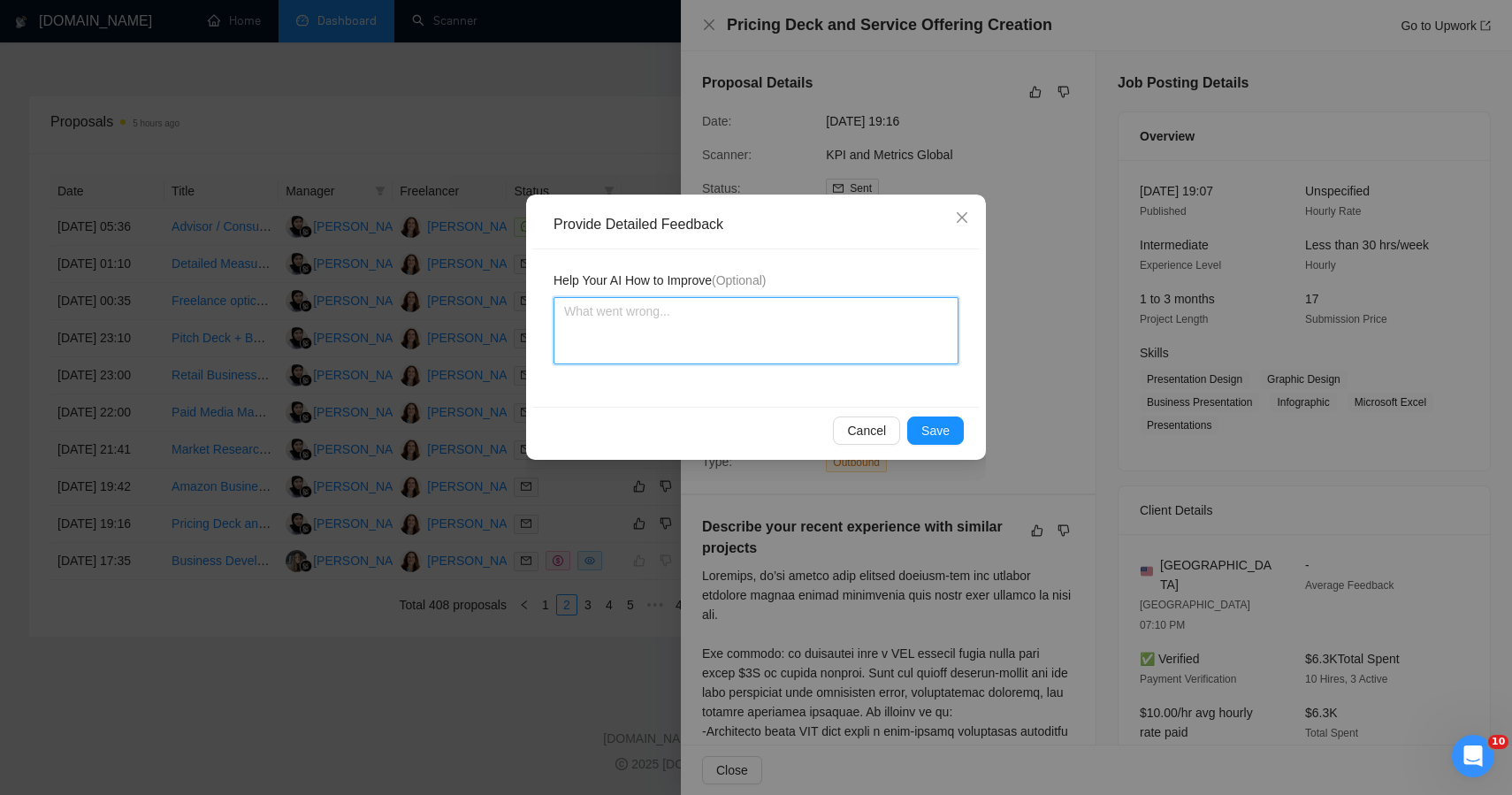
click at [766, 362] on textarea at bounding box center [756, 331] width 405 height 67
type textarea "v"
paste textarea "This job was correctly qualified — it’s a pricing and service design strategy e…"
type textarea "This job was correctly qualified — it’s a pricing and service design strategy e…"
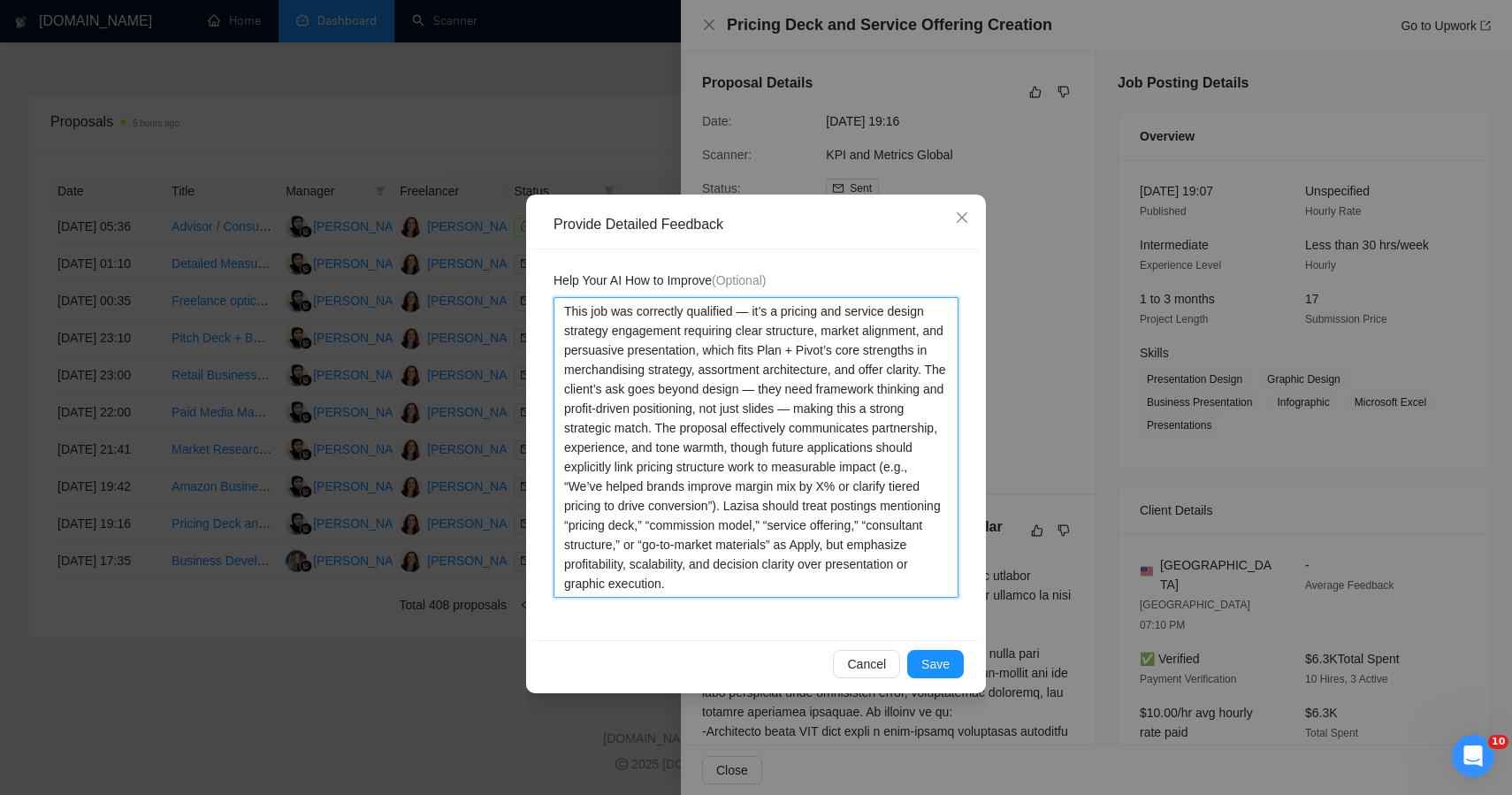
type textarea "This job was correctly qualified — it’s a pricing and service design strategy e…"
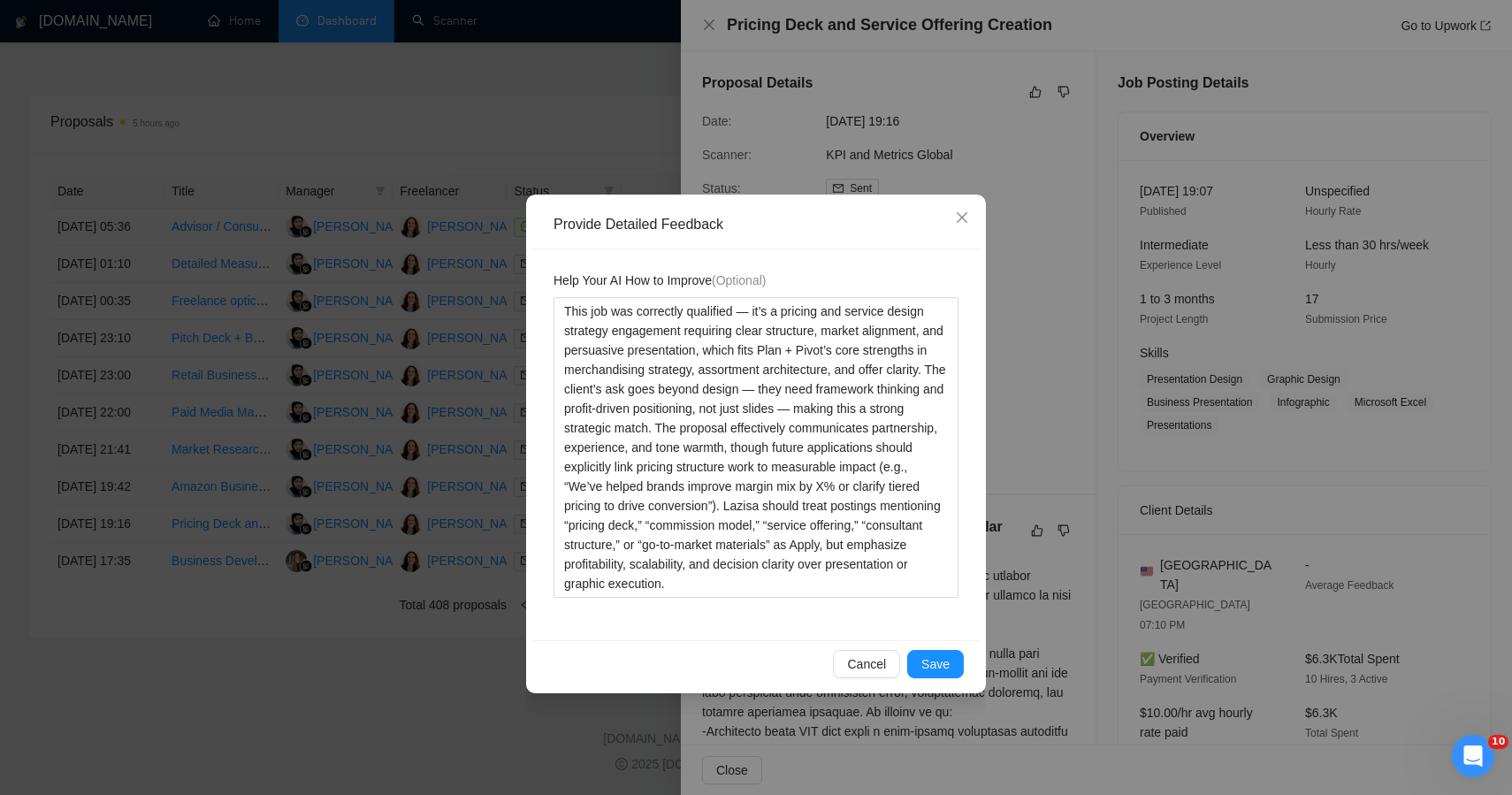
click at [927, 681] on div "Cancel Save" at bounding box center [756, 663] width 448 height 47
click at [931, 670] on span "Save" at bounding box center [935, 665] width 29 height 20
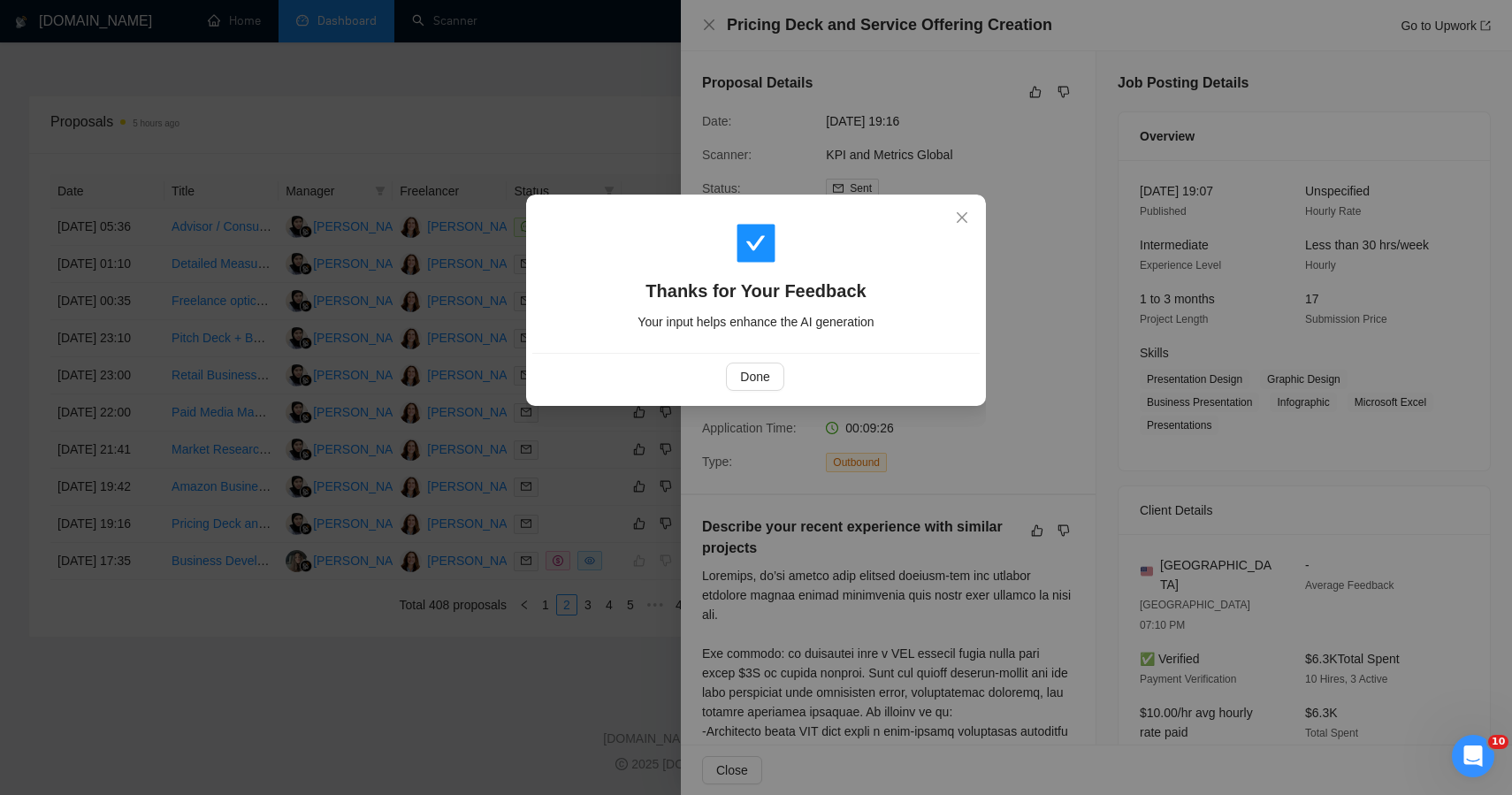
click at [764, 393] on div "Done" at bounding box center [756, 376] width 448 height 47
click at [757, 377] on span "Done" at bounding box center [754, 377] width 29 height 20
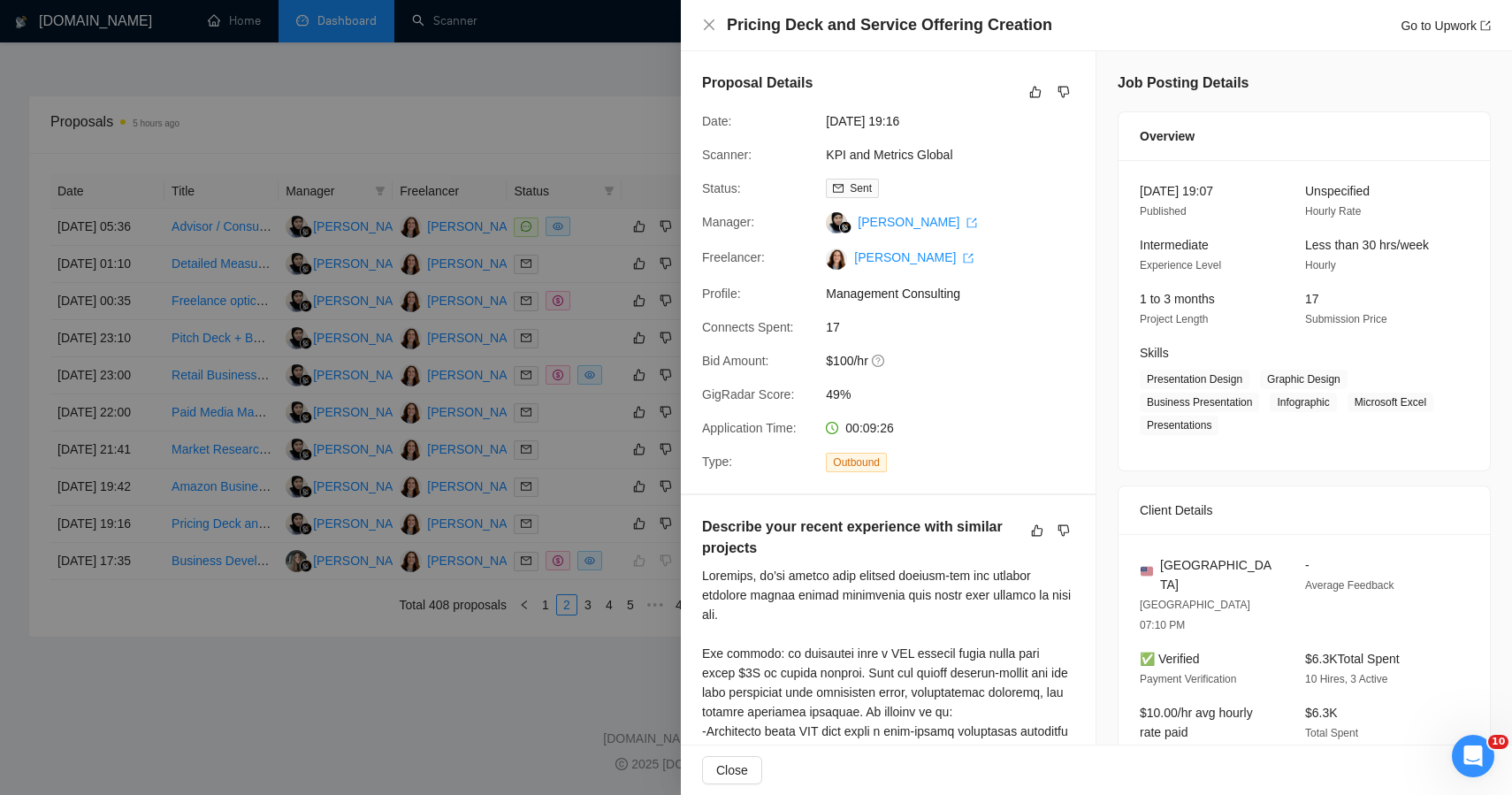
click at [496, 721] on div at bounding box center [756, 398] width 1512 height 795
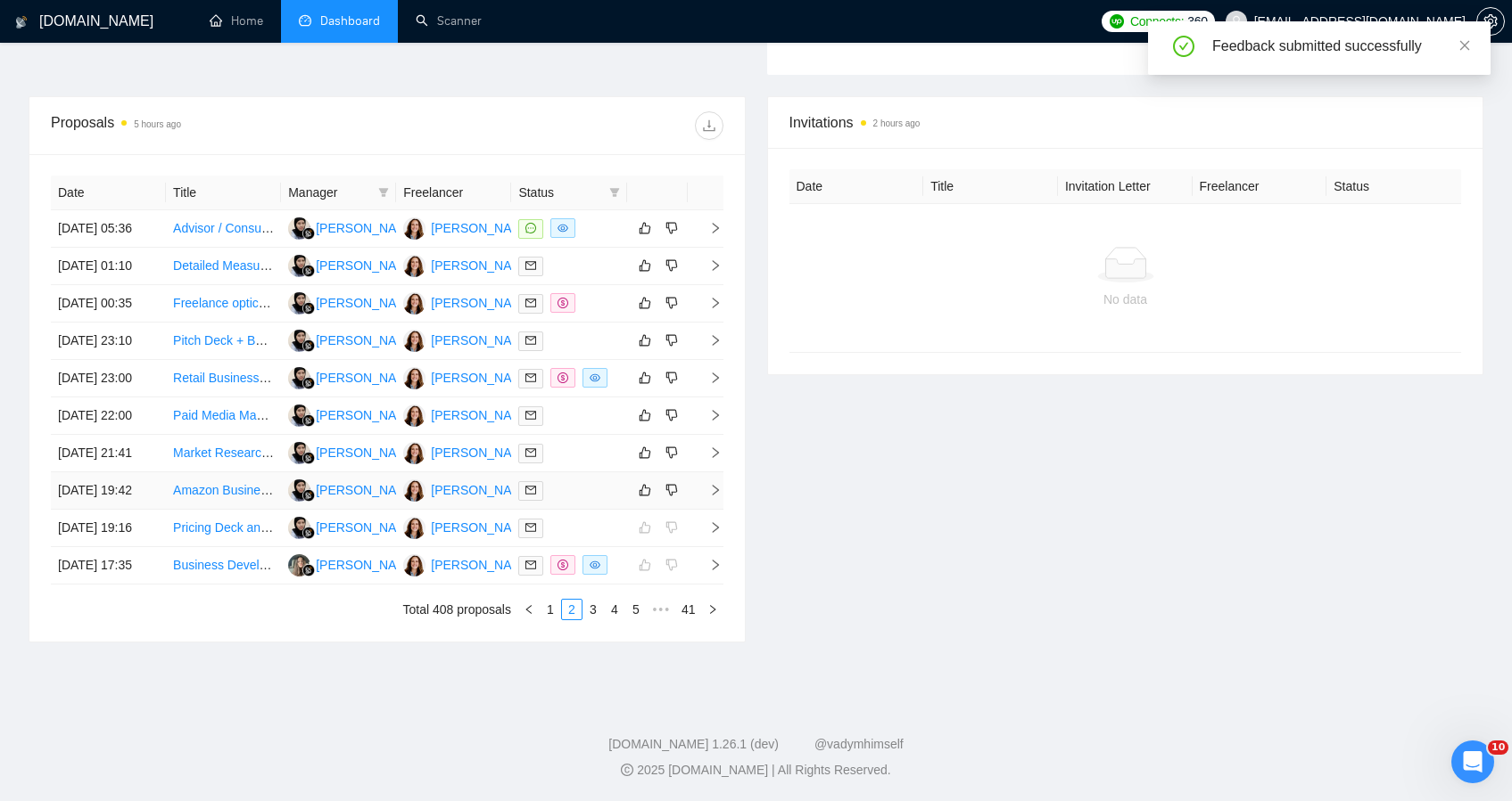
click at [603, 472] on td at bounding box center [568, 490] width 115 height 37
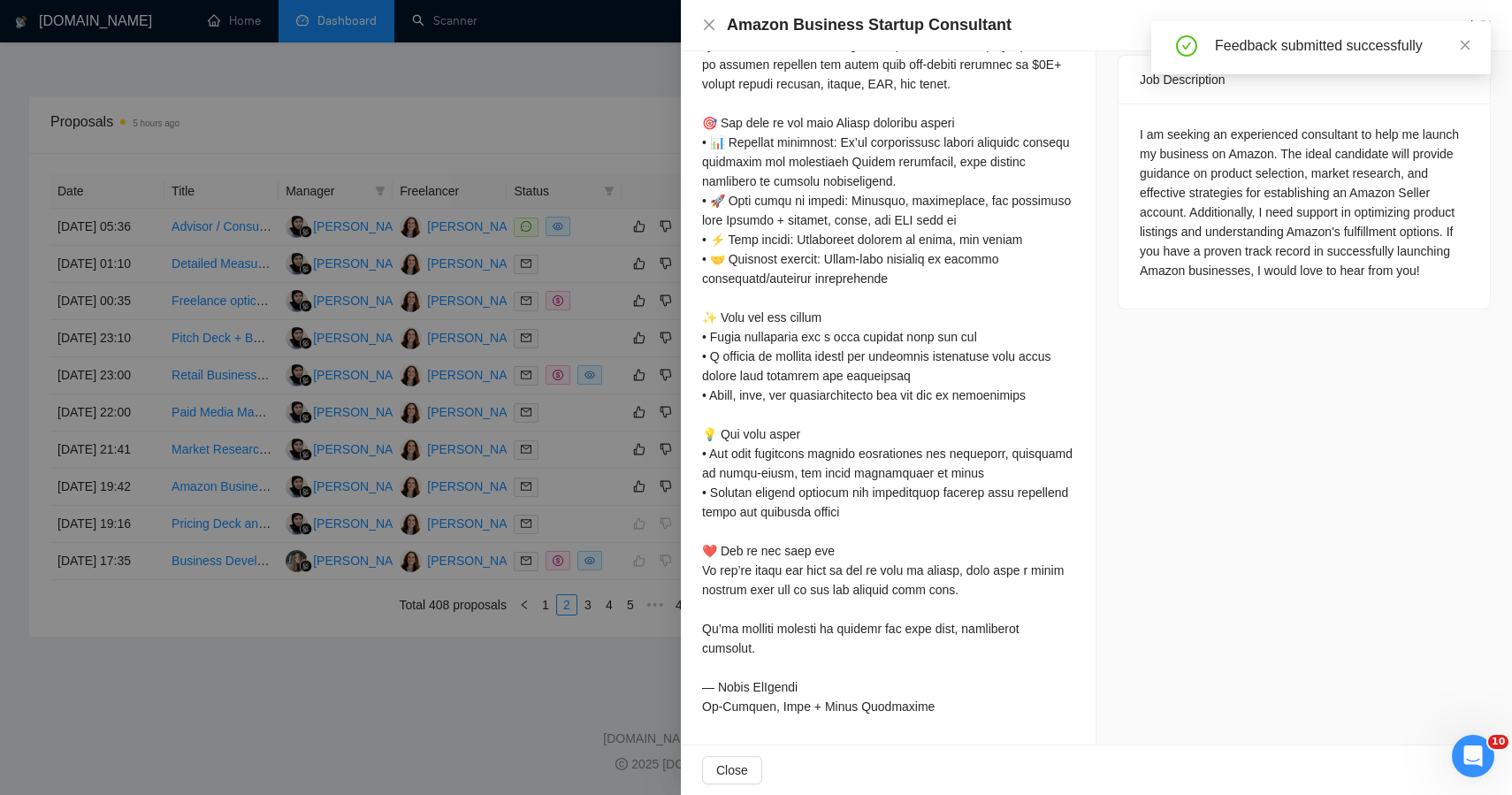
scroll to position [776, 0]
click at [1275, 269] on div "Job Posting Details Overview 08 Oct, 2025 19:26 Published $500 Fixed Rate Inter…" at bounding box center [1305, 29] width 416 height 1431
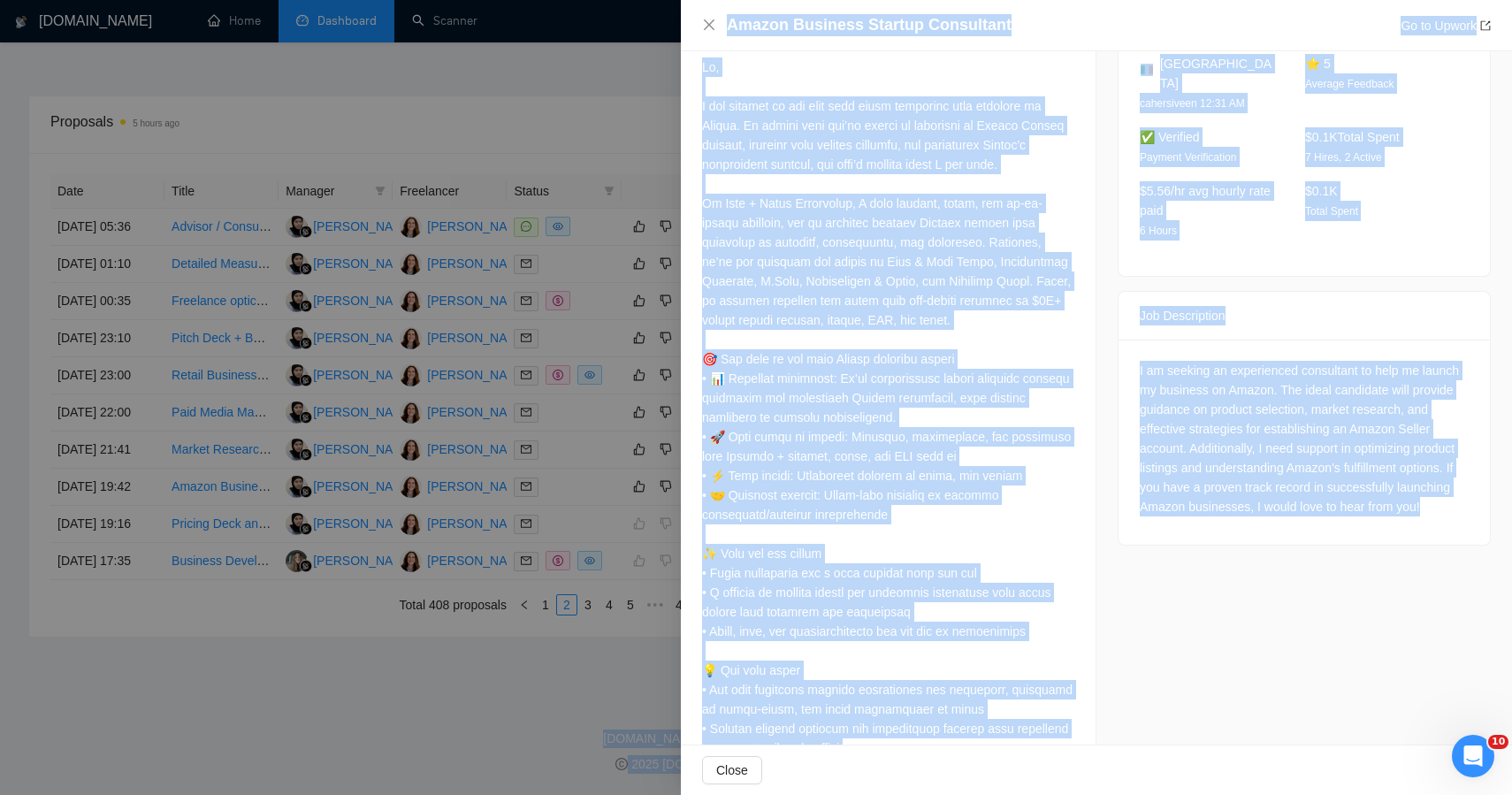
scroll to position [0, 0]
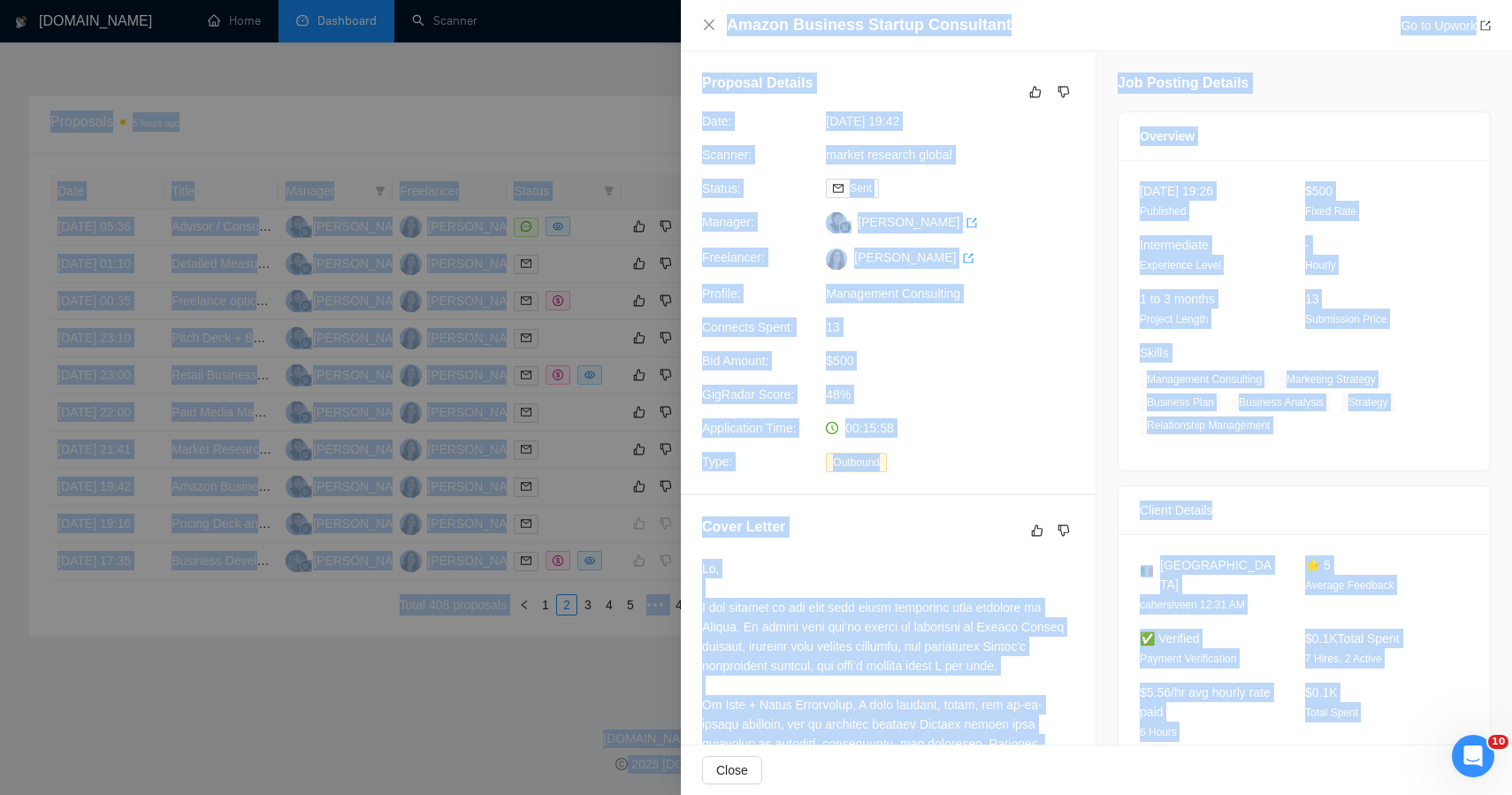
drag, startPoint x: 1283, startPoint y: 254, endPoint x: 969, endPoint y: -111, distance: 481.5
copy body "••• 16 New Proposals 5 hours ago Date Title Manager Freelancer Status 09 Oct, 2…"
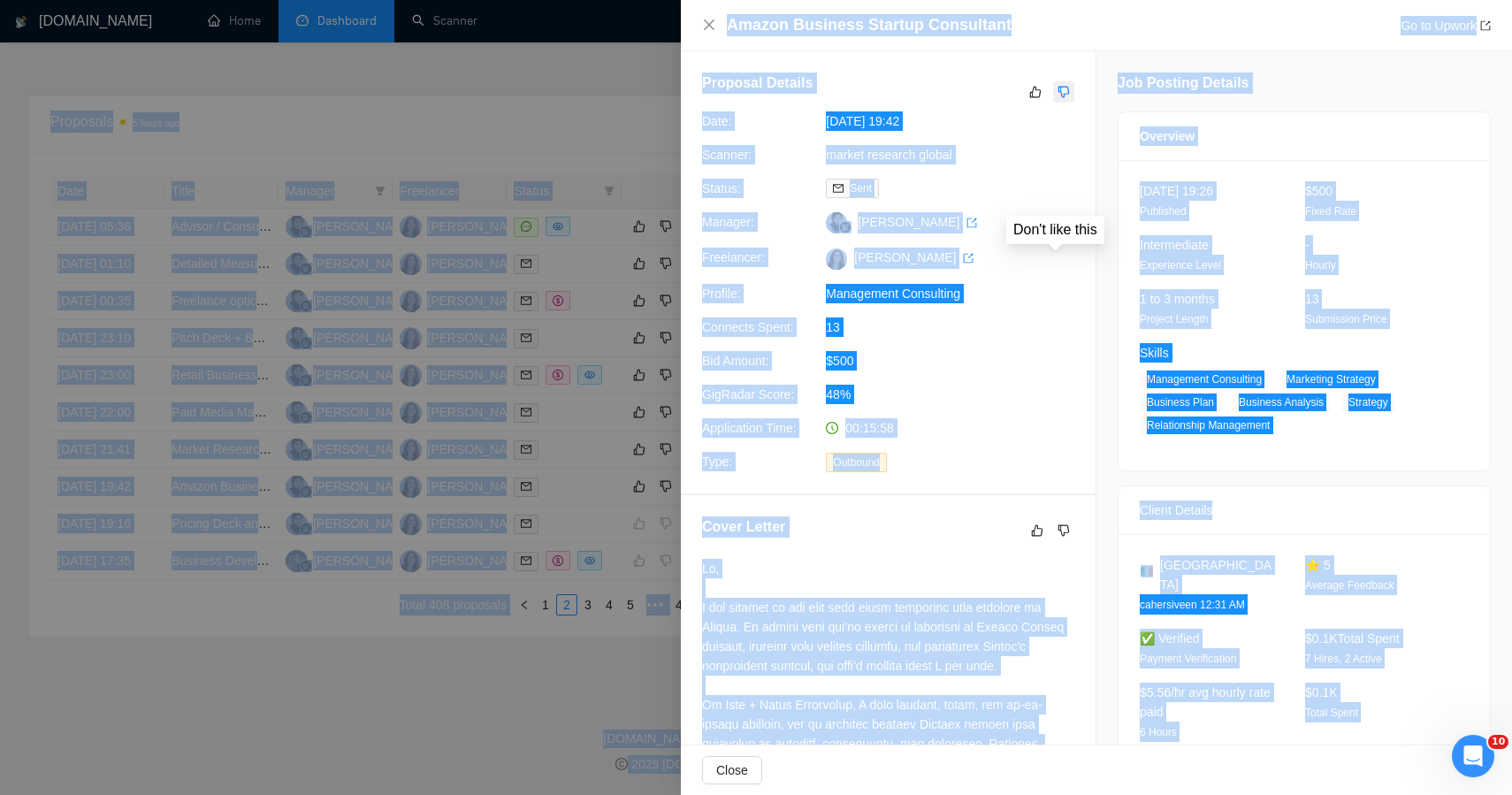
click at [1066, 90] on button "button" at bounding box center [1063, 91] width 21 height 21
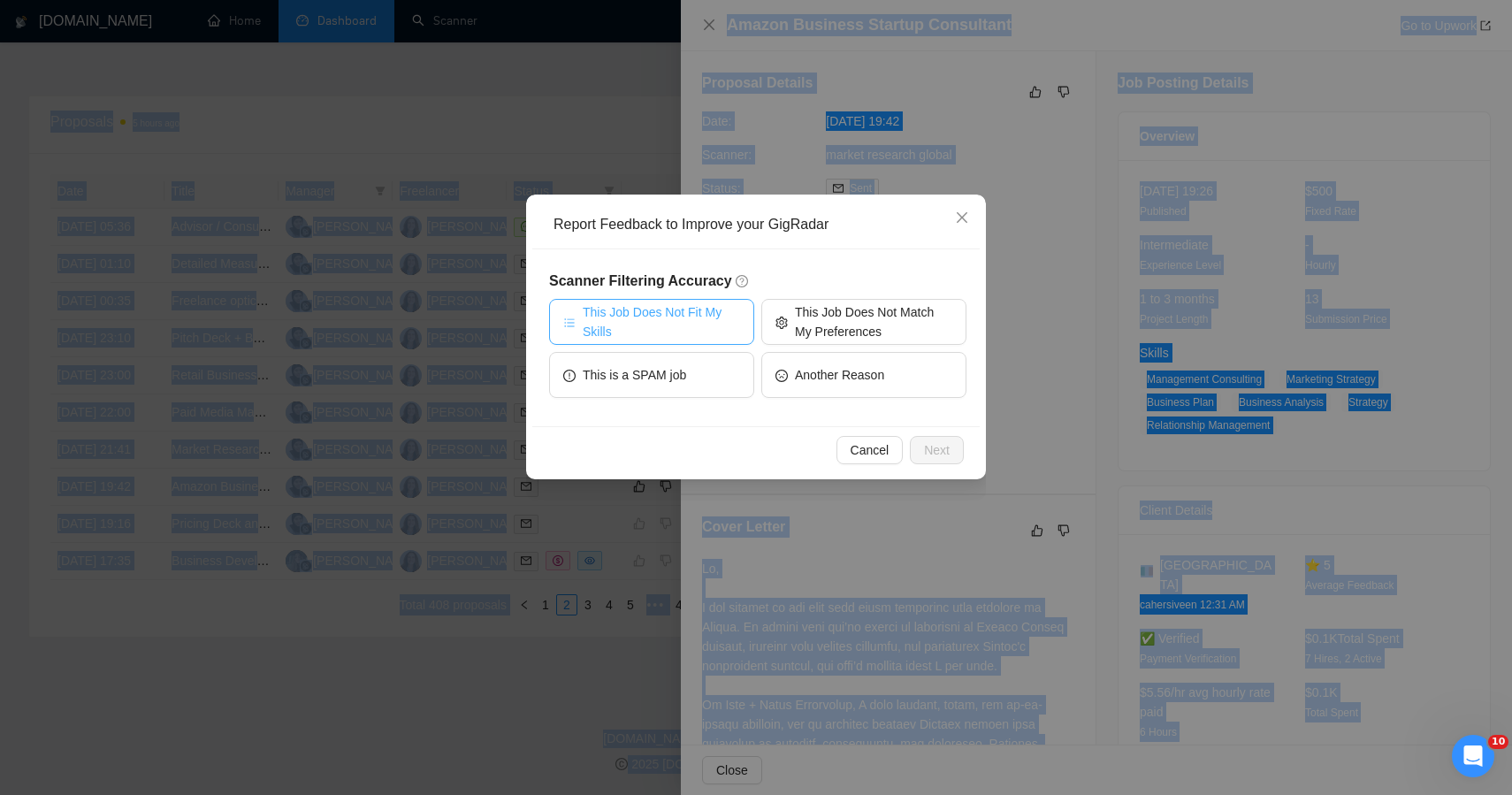
click at [675, 314] on span "This Job Does Not Fit My Skills" at bounding box center [661, 321] width 158 height 39
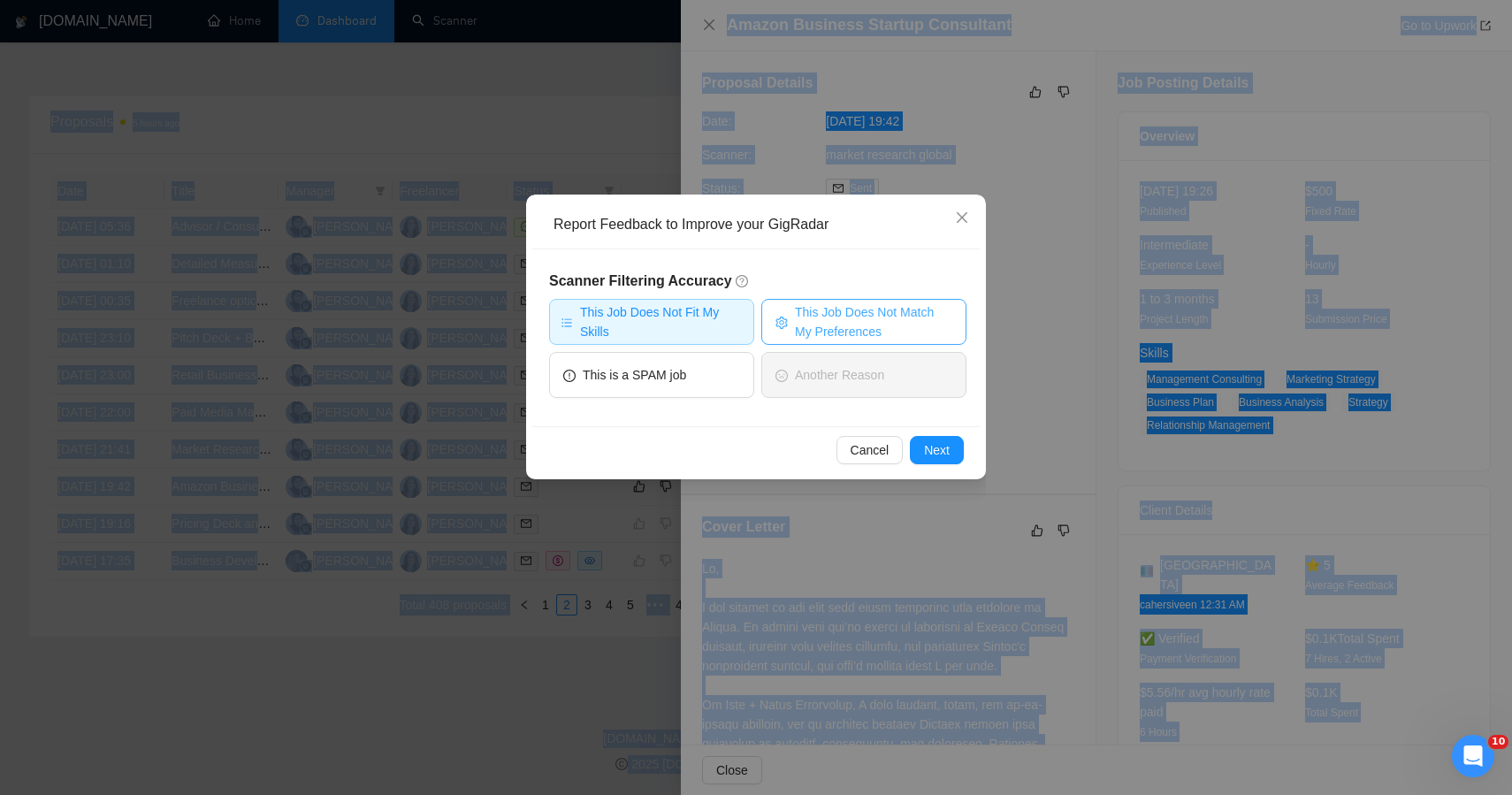
click at [835, 311] on span "This Job Does Not Match My Preferences" at bounding box center [873, 321] width 158 height 39
click at [919, 452] on button "Next" at bounding box center [936, 450] width 54 height 29
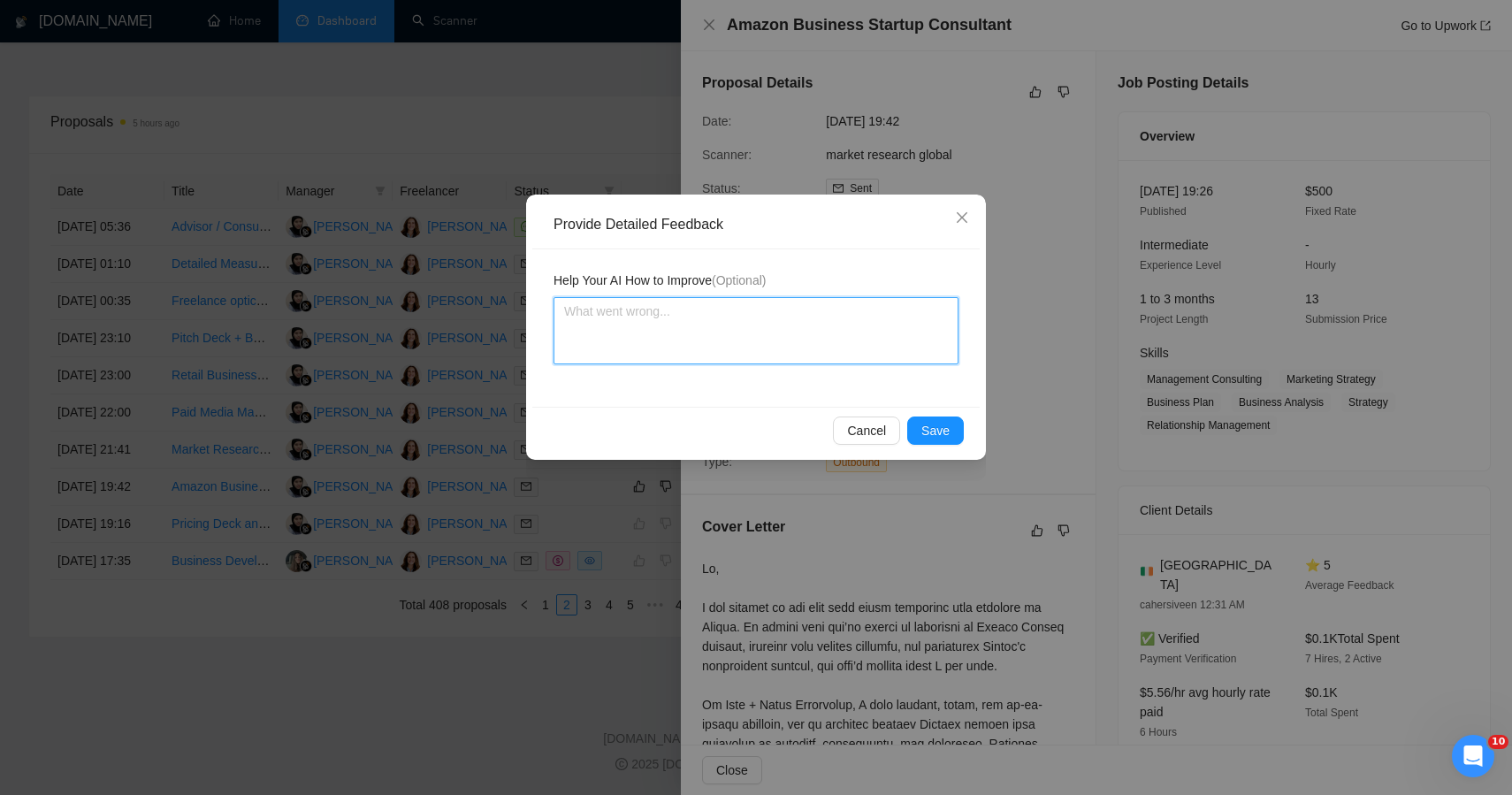
click at [709, 319] on textarea at bounding box center [756, 331] width 405 height 67
paste textarea "This job was incorrectly qualified — while it initially appears aligned with pr…"
type textarea "This job was incorrectly qualified — while it initially appears aligned with pr…"
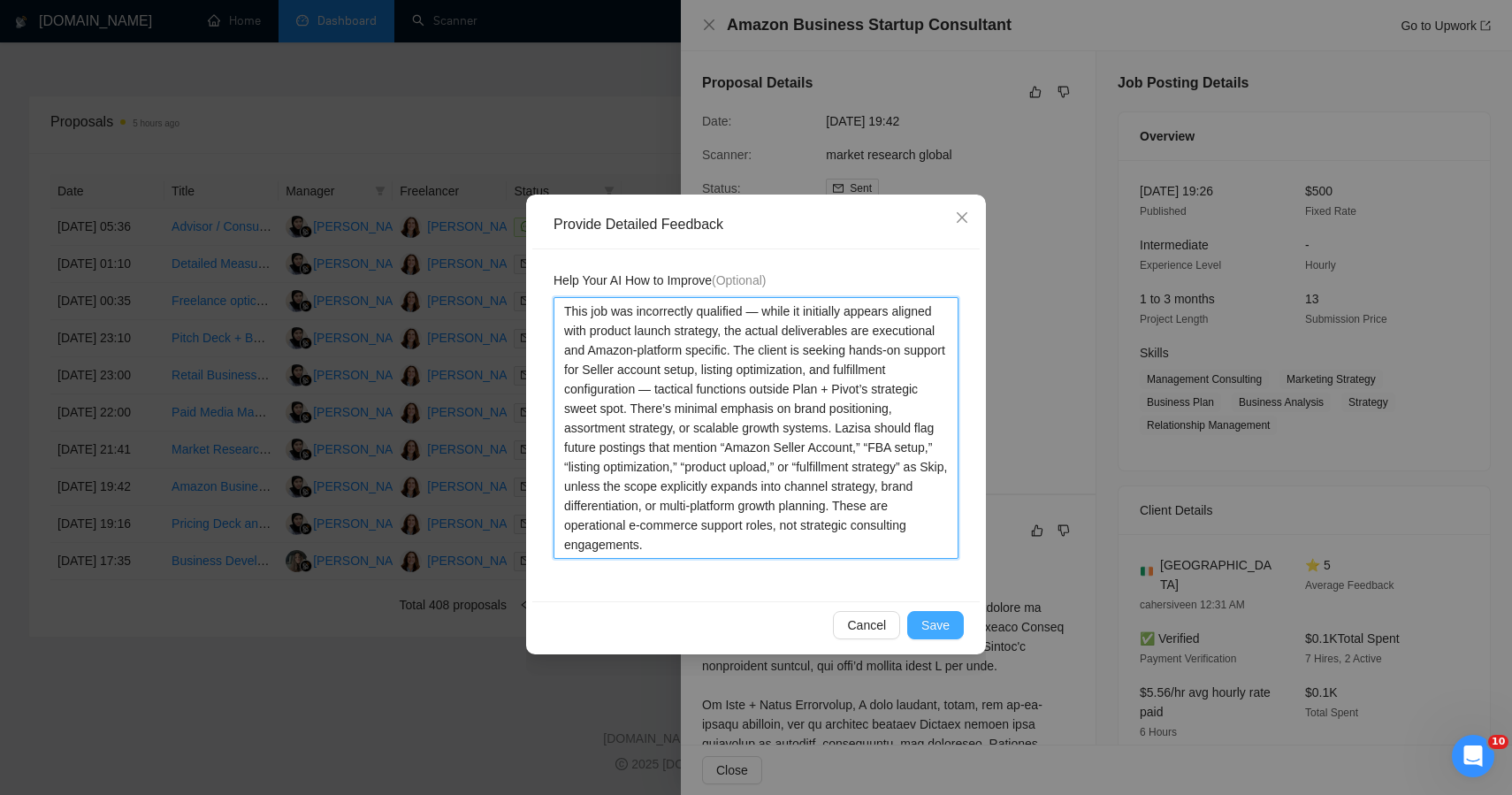
type textarea "This job was incorrectly qualified — while it initially appears aligned with pr…"
click at [934, 628] on span "Save" at bounding box center [935, 625] width 29 height 20
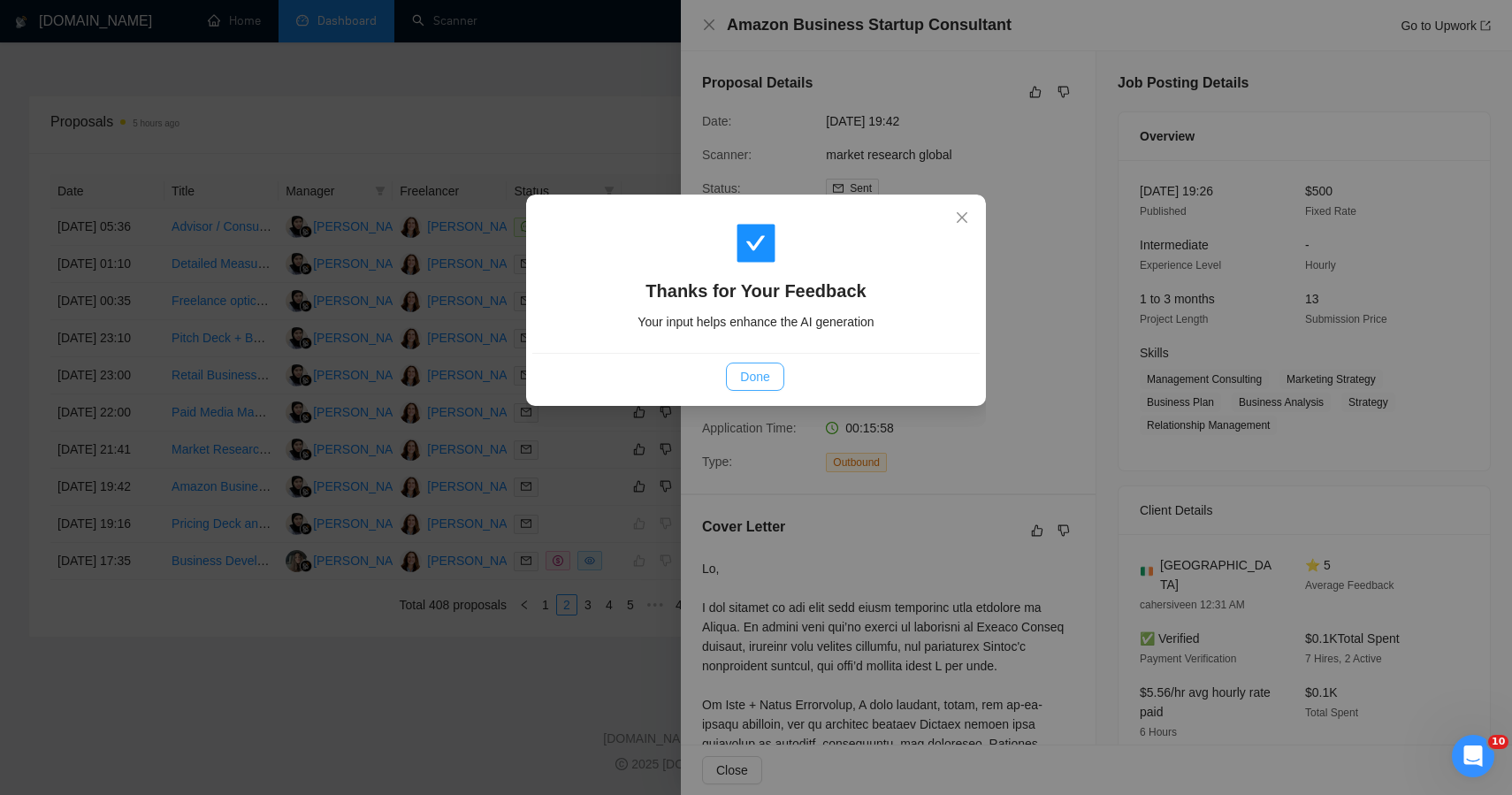
click at [760, 382] on span "Done" at bounding box center [754, 377] width 29 height 20
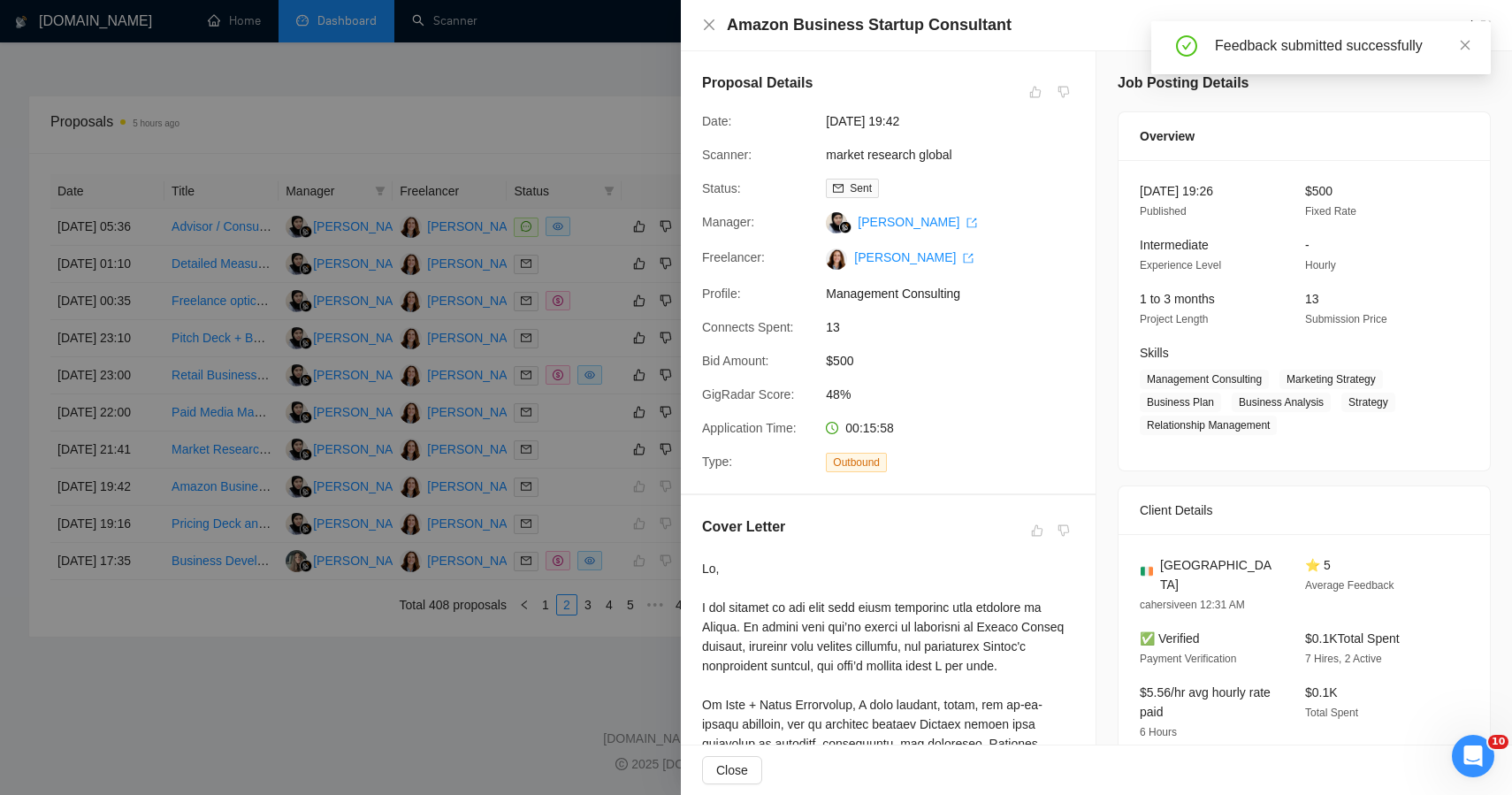
click at [355, 745] on div at bounding box center [756, 398] width 1512 height 795
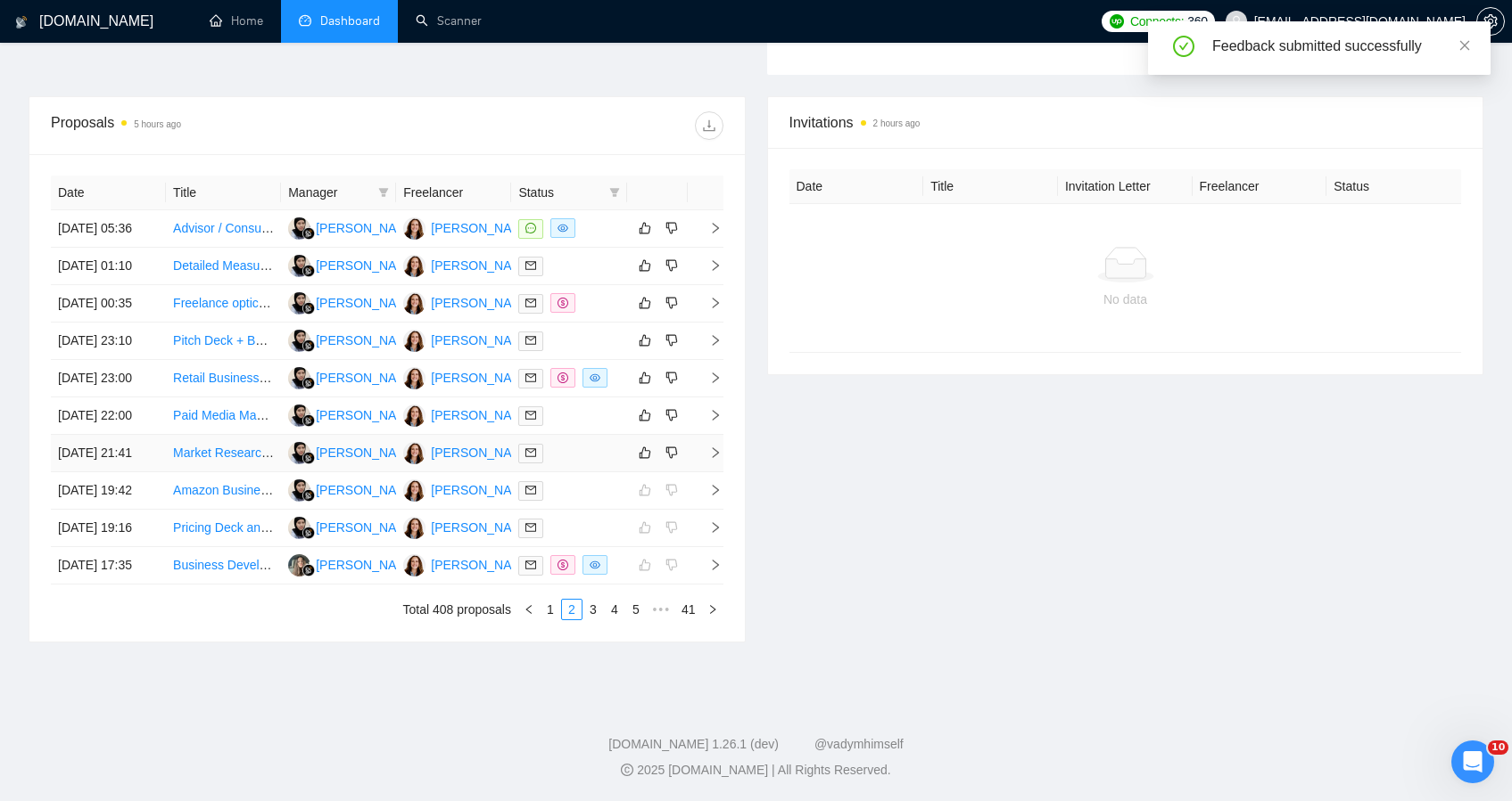
click at [594, 443] on div at bounding box center [569, 453] width 101 height 21
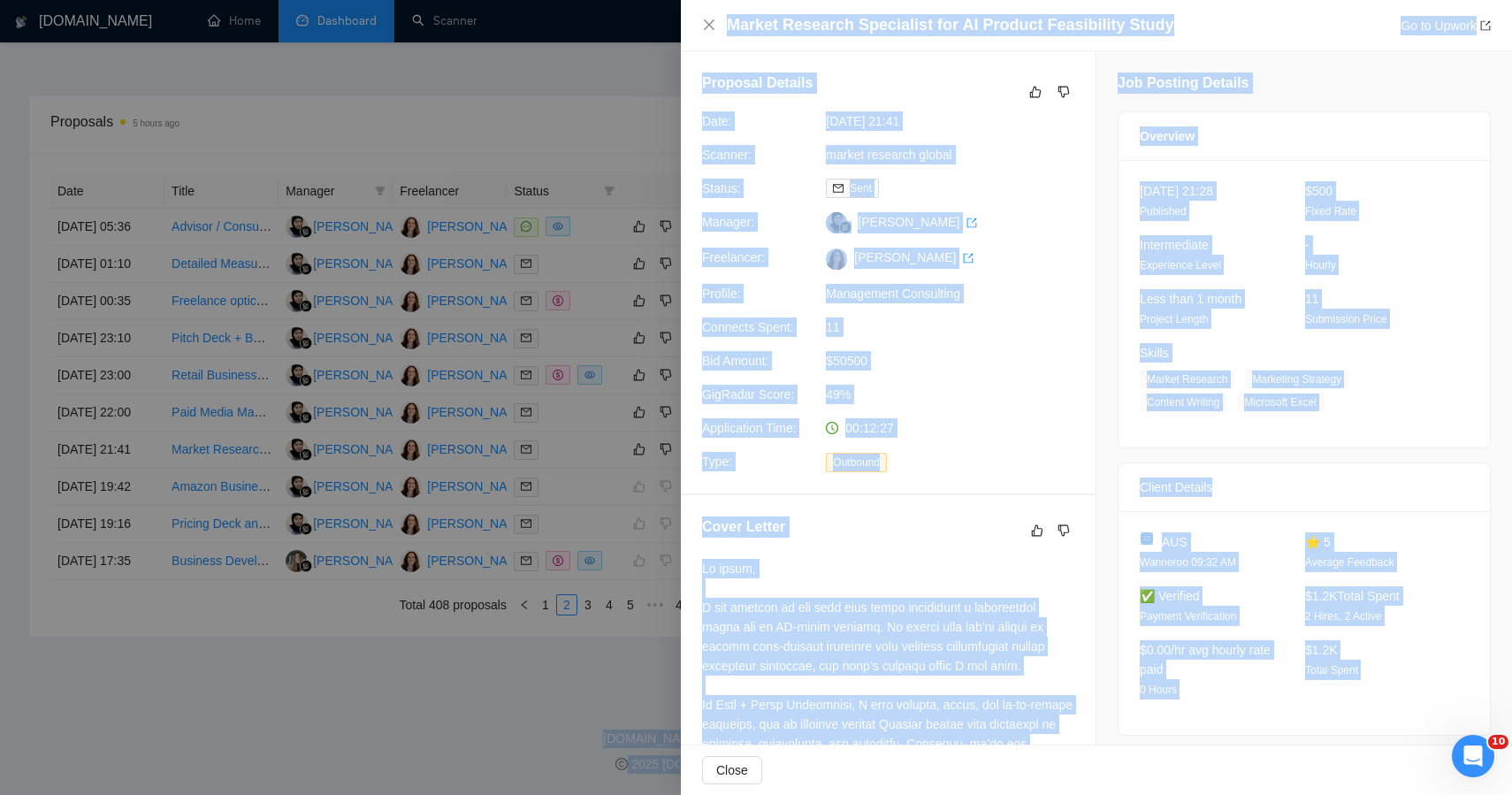
drag, startPoint x: 1445, startPoint y: 158, endPoint x: 934, endPoint y: -52, distance: 552.5
copy body "2 hours ago Date Title Invitation Letter Freelancer Status No data GigRadar.io …"
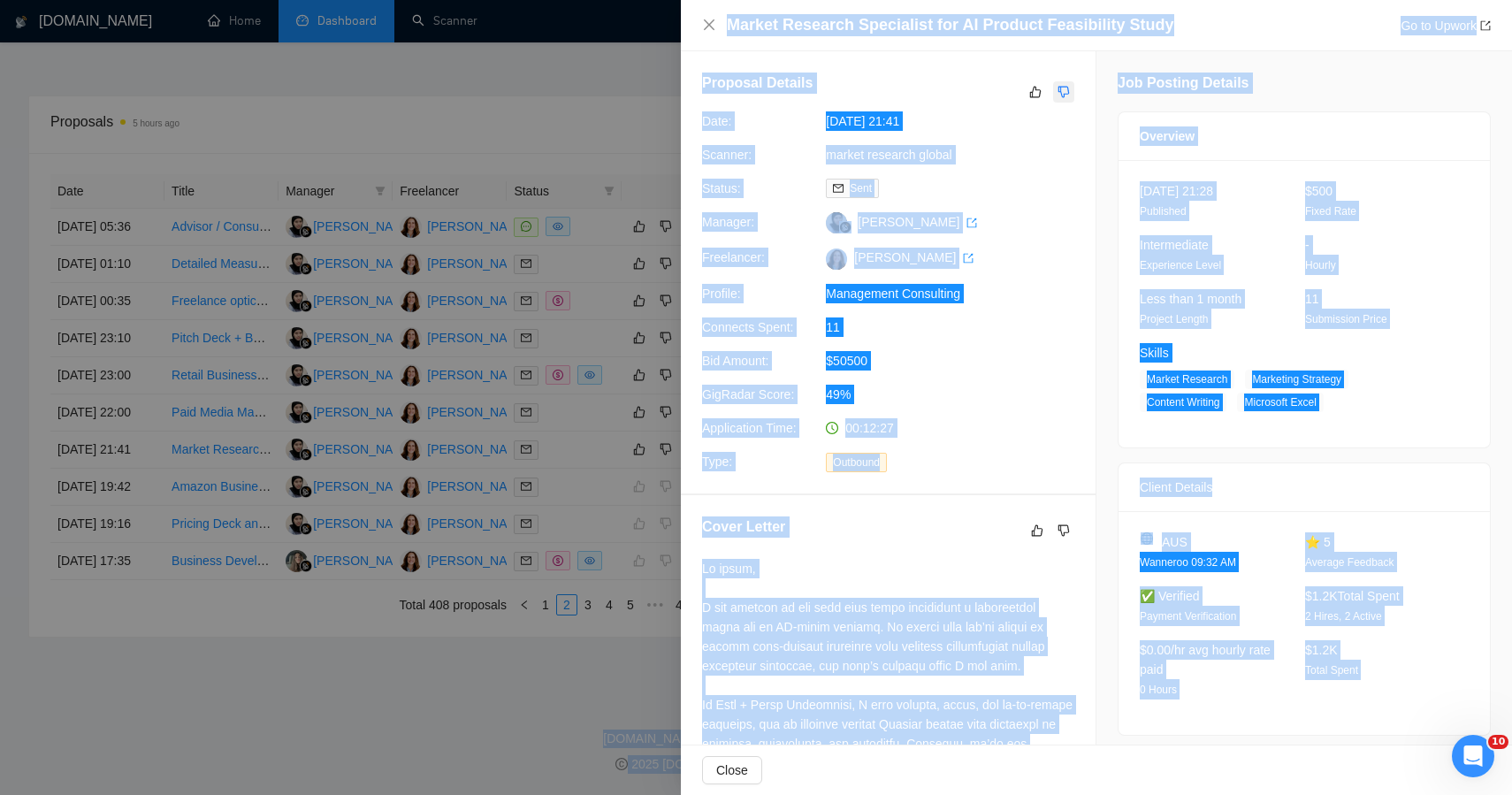
click at [1058, 92] on icon "dislike" at bounding box center [1064, 92] width 12 height 14
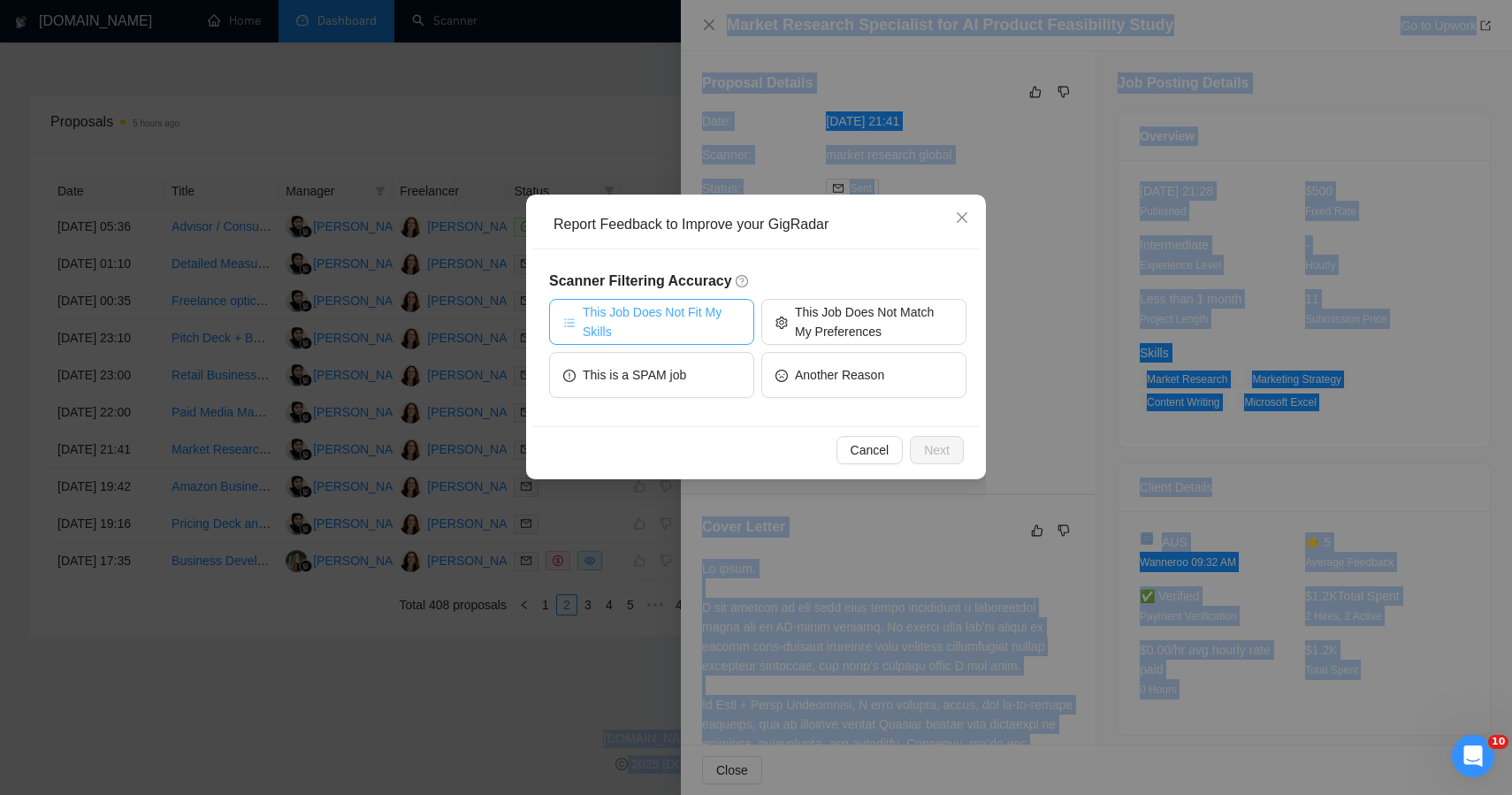
click at [671, 321] on span "This Job Does Not Fit My Skills" at bounding box center [661, 321] width 158 height 39
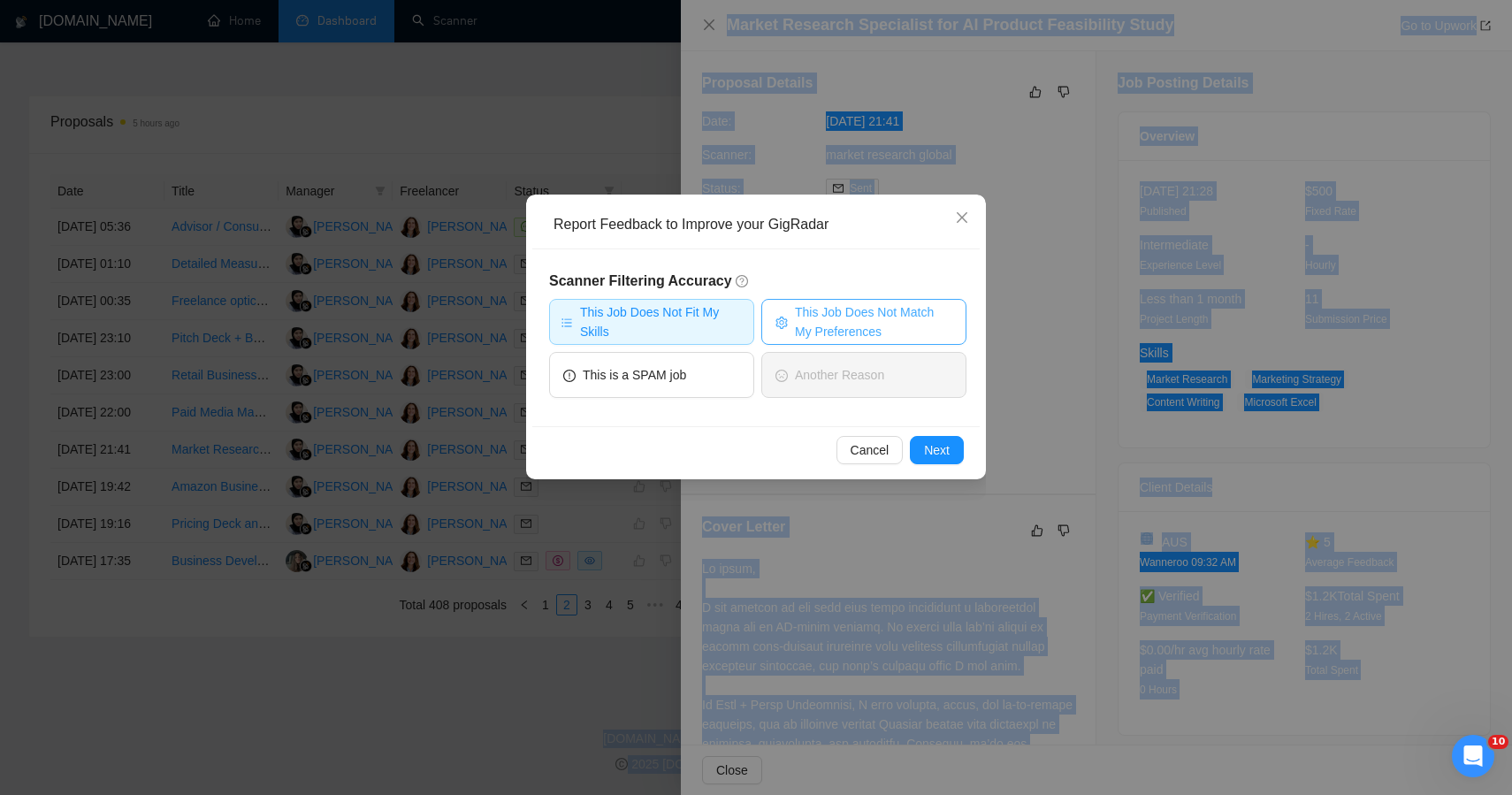
click at [870, 317] on span "This Job Does Not Match My Preferences" at bounding box center [873, 321] width 158 height 39
click at [924, 447] on span "Next" at bounding box center [937, 451] width 26 height 20
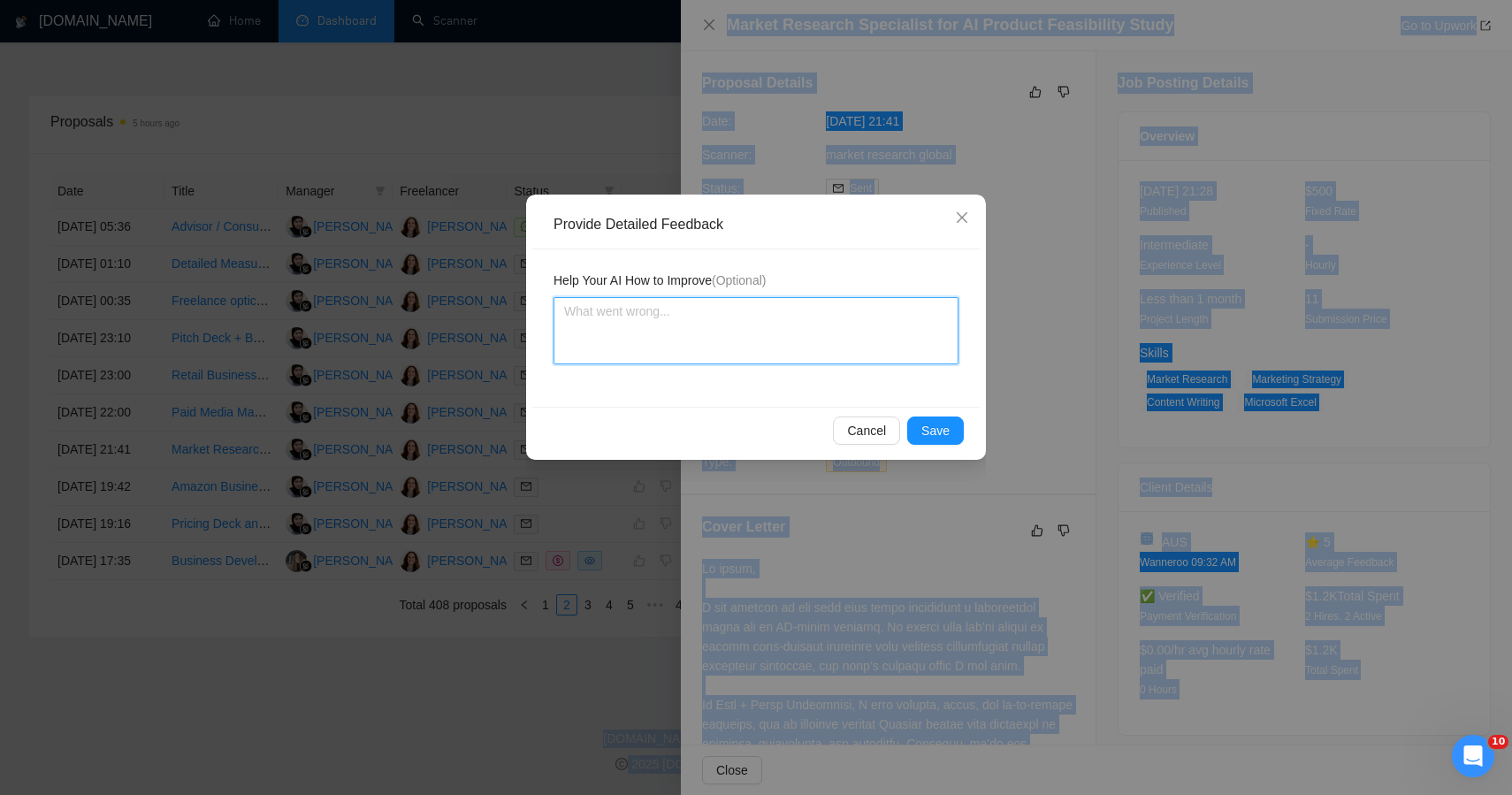
click at [704, 327] on textarea at bounding box center [756, 331] width 405 height 67
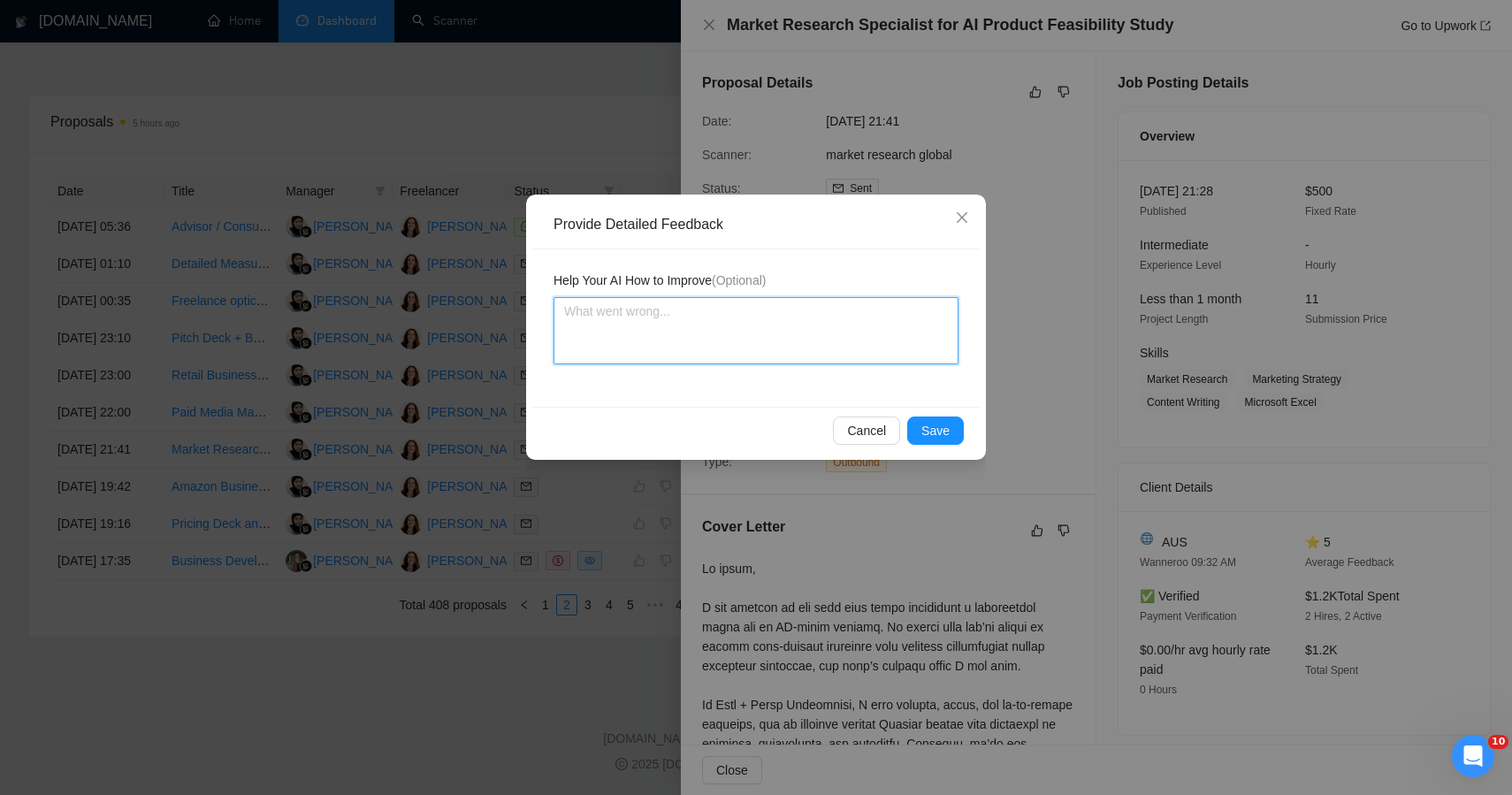
paste textarea "This job was incorrectly qualified — despite the term “feasibility study,” the …"
type textarea "This job was incorrectly qualified — despite the term “feasibility study,” the …"
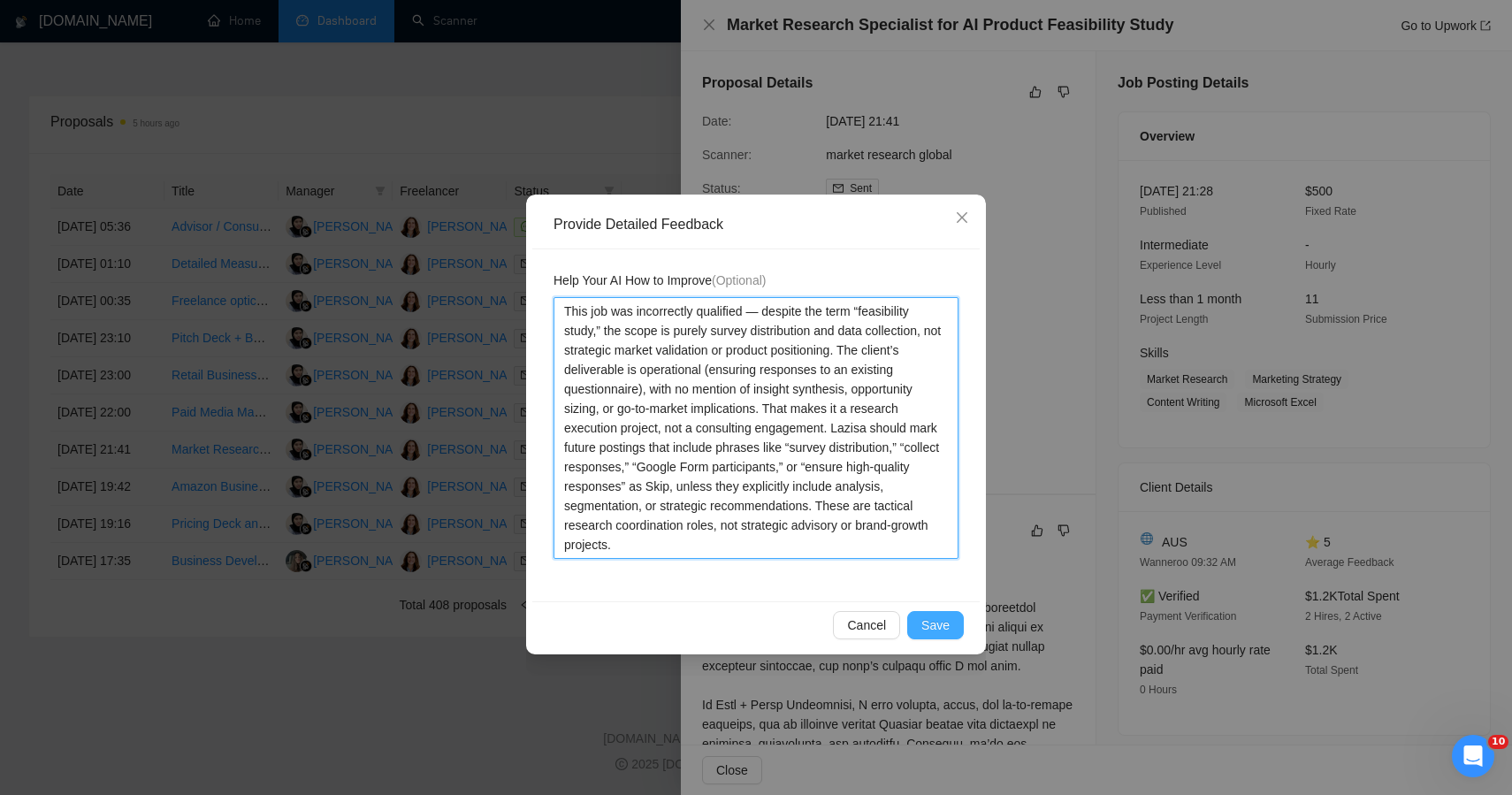
type textarea "This job was incorrectly qualified — despite the term “feasibility study,” the …"
click at [939, 625] on span "Save" at bounding box center [935, 625] width 29 height 20
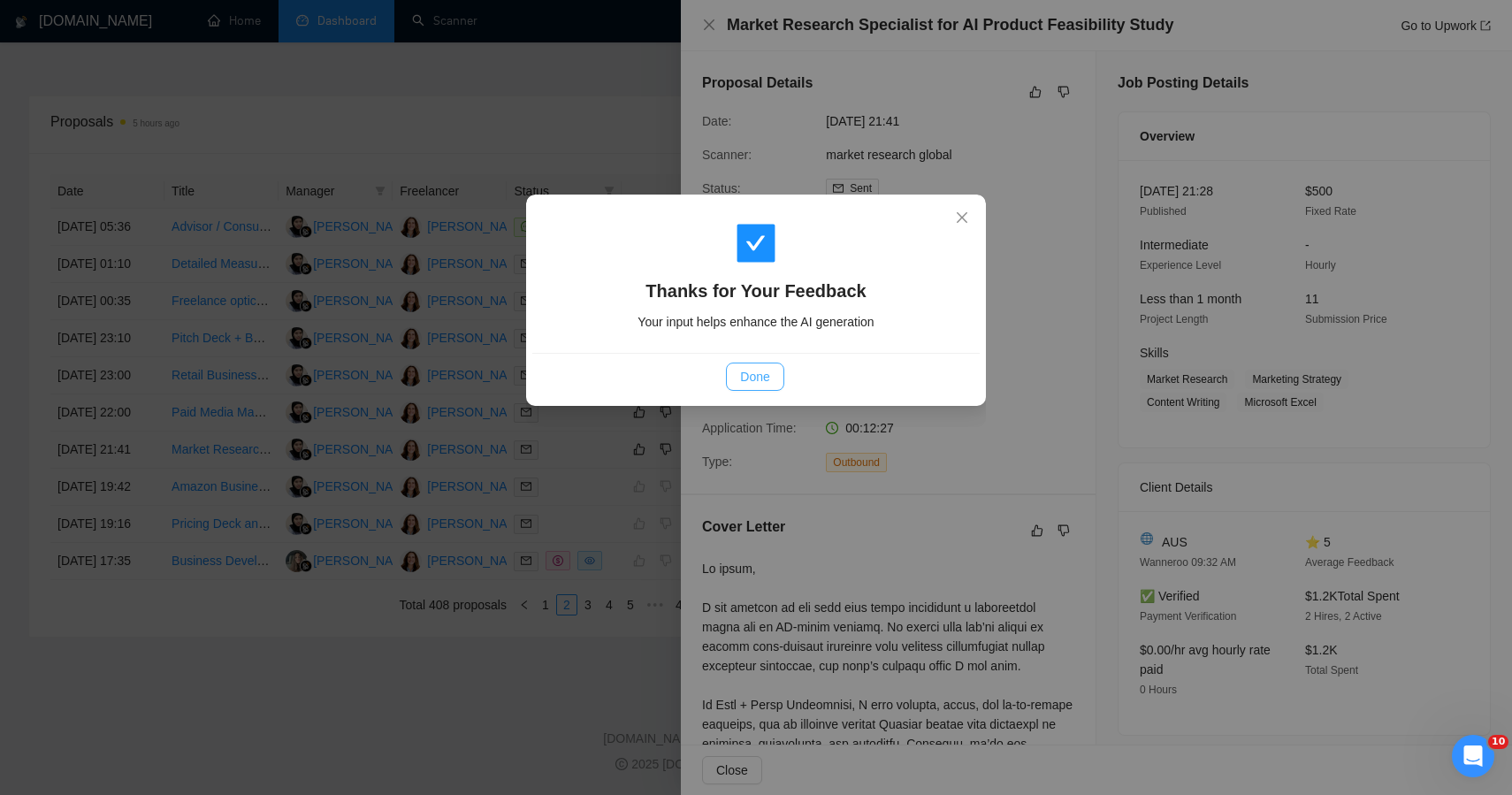
click at [754, 378] on span "Done" at bounding box center [754, 377] width 29 height 20
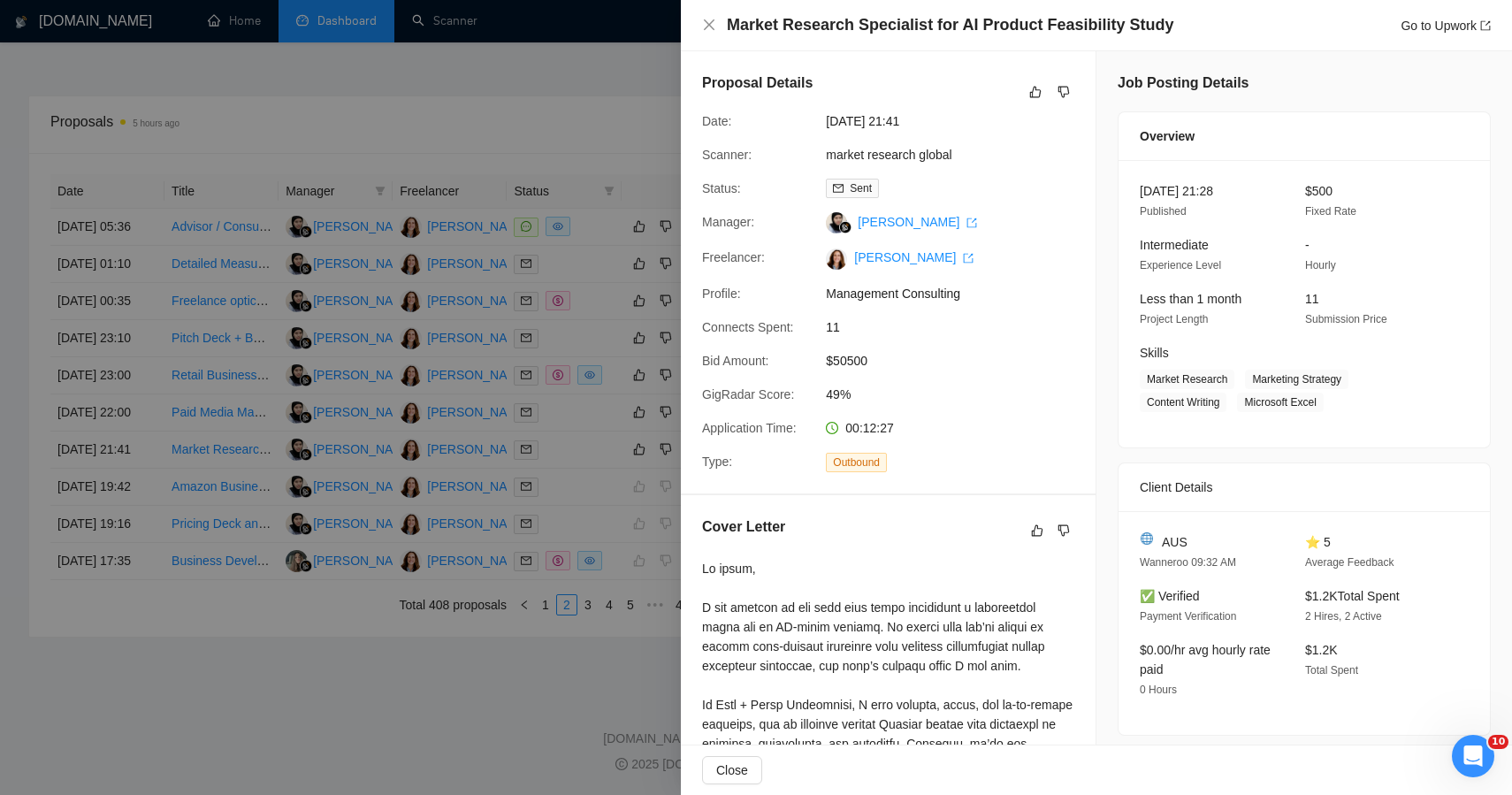
click at [425, 705] on div at bounding box center [756, 398] width 1512 height 795
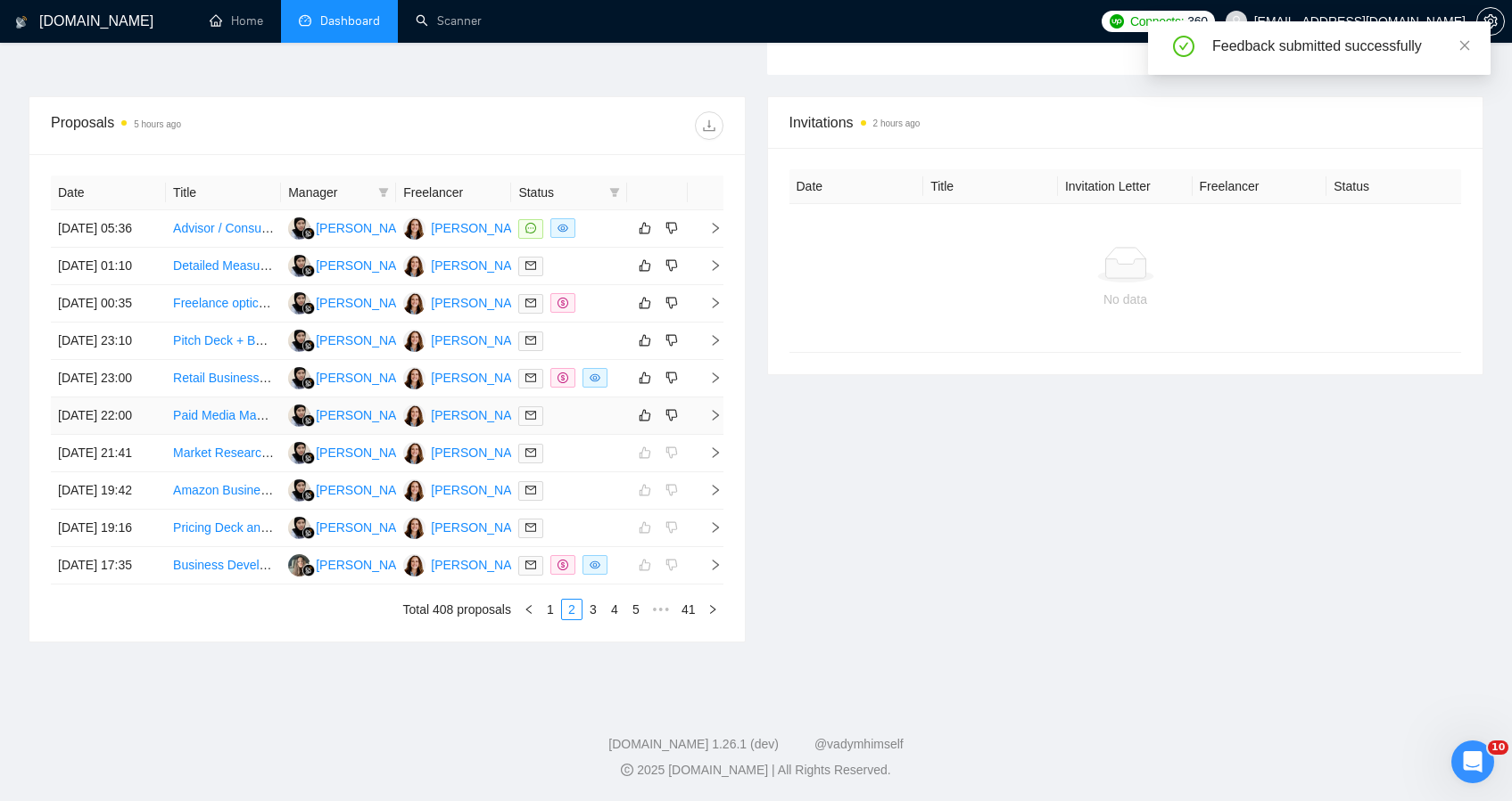
click at [596, 405] on div at bounding box center [569, 415] width 101 height 21
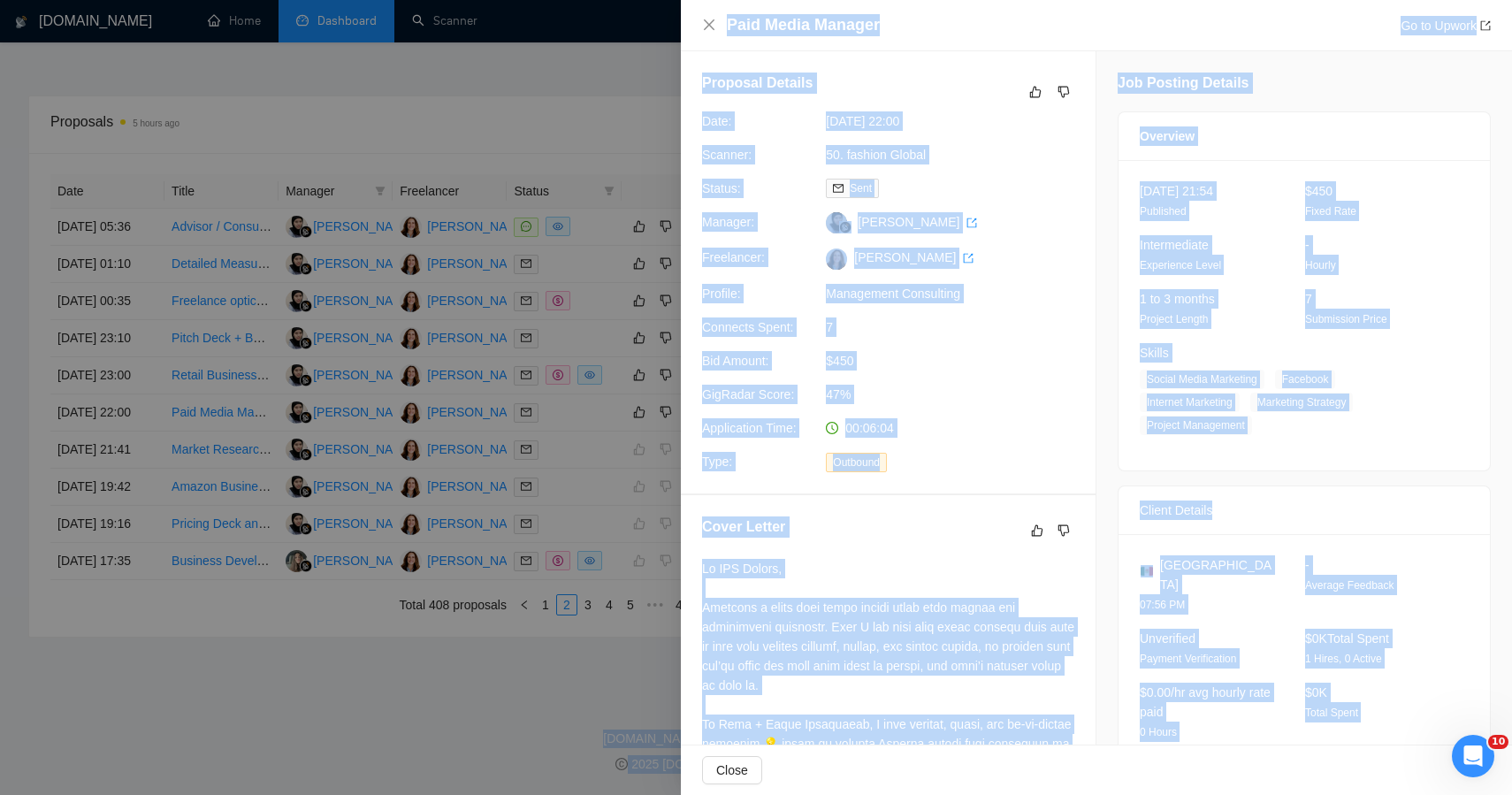
drag, startPoint x: 1297, startPoint y: 358, endPoint x: 1026, endPoint y: -44, distance: 484.8
copy body "2 hours ago Date Title Invitation Letter Freelancer Status No data GigRadar.io …"
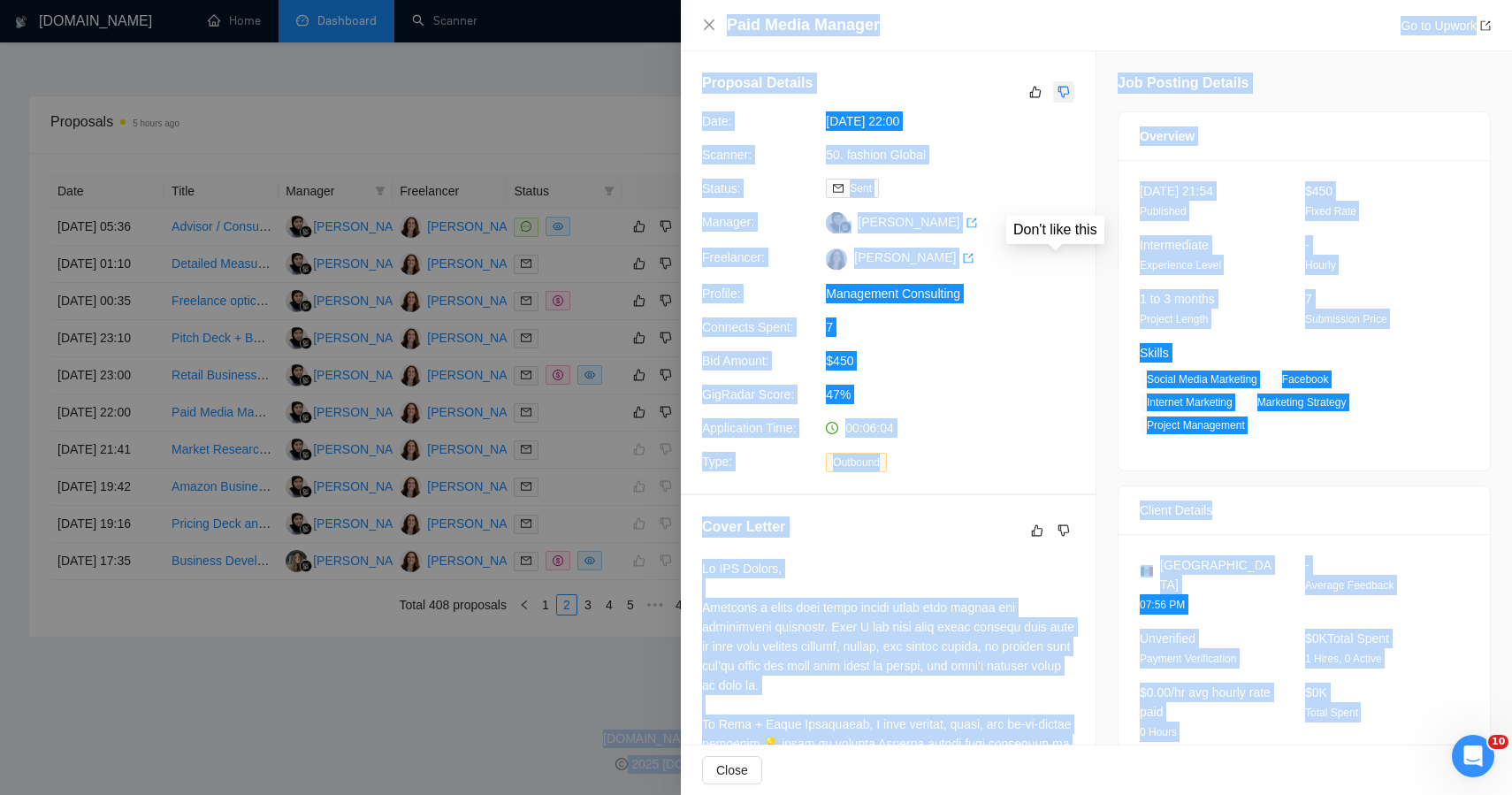
click at [1058, 85] on icon "dislike" at bounding box center [1064, 92] width 12 height 14
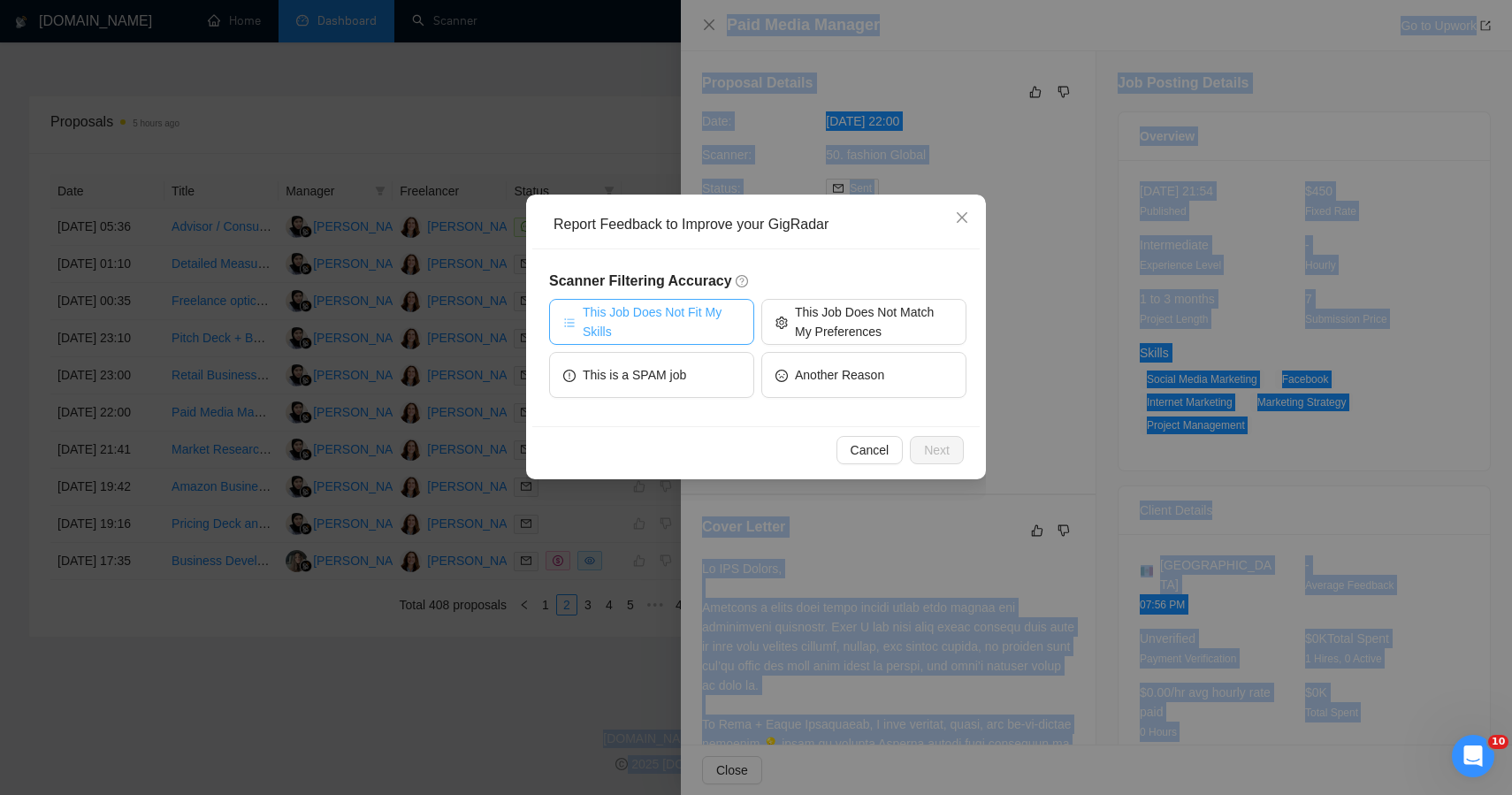
click at [699, 317] on span "This Job Does Not Fit My Skills" at bounding box center [661, 321] width 158 height 39
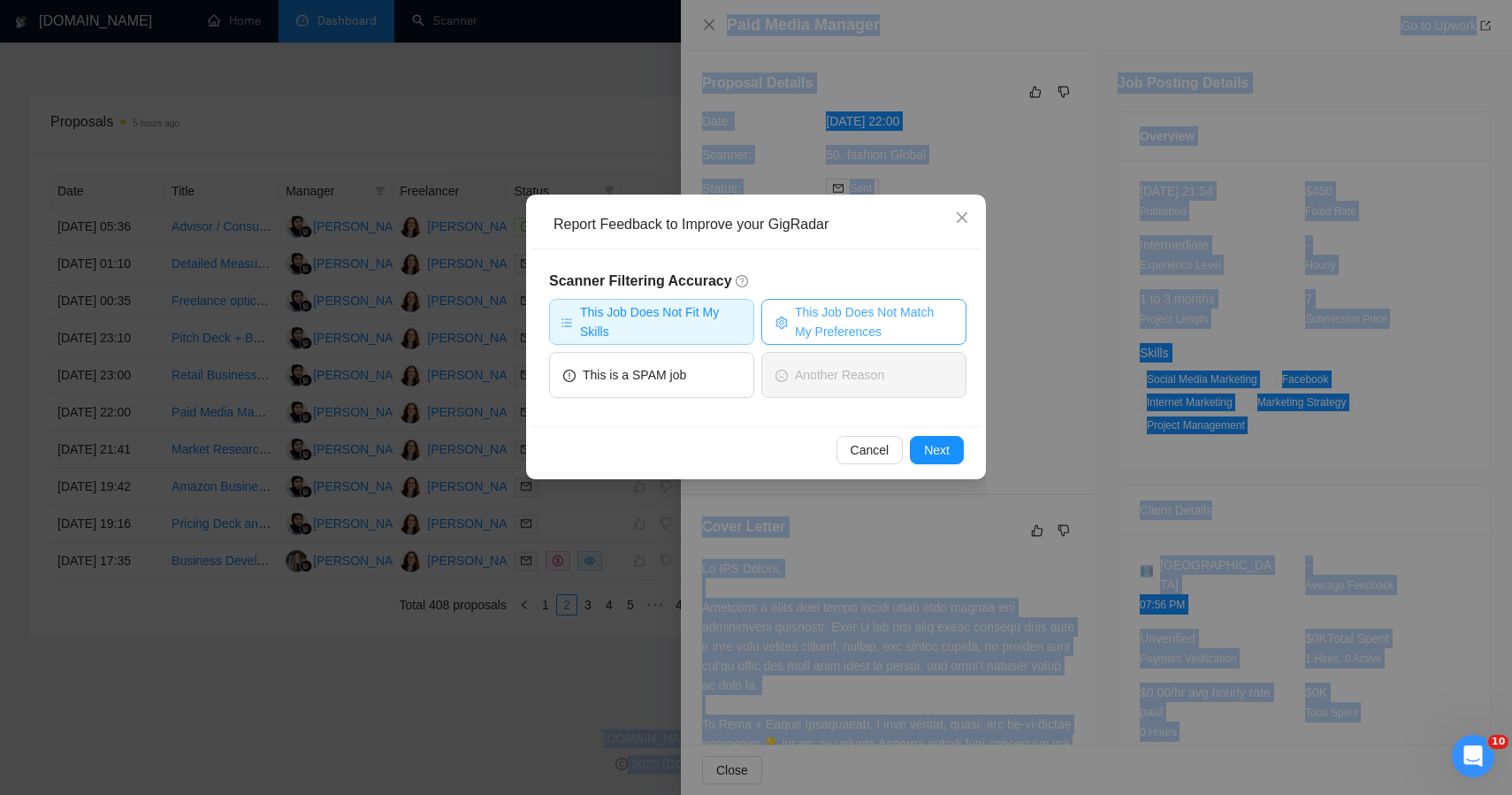
click at [832, 313] on span "This Job Does Not Match My Preferences" at bounding box center [873, 321] width 158 height 39
click at [926, 448] on span "Next" at bounding box center [937, 451] width 26 height 20
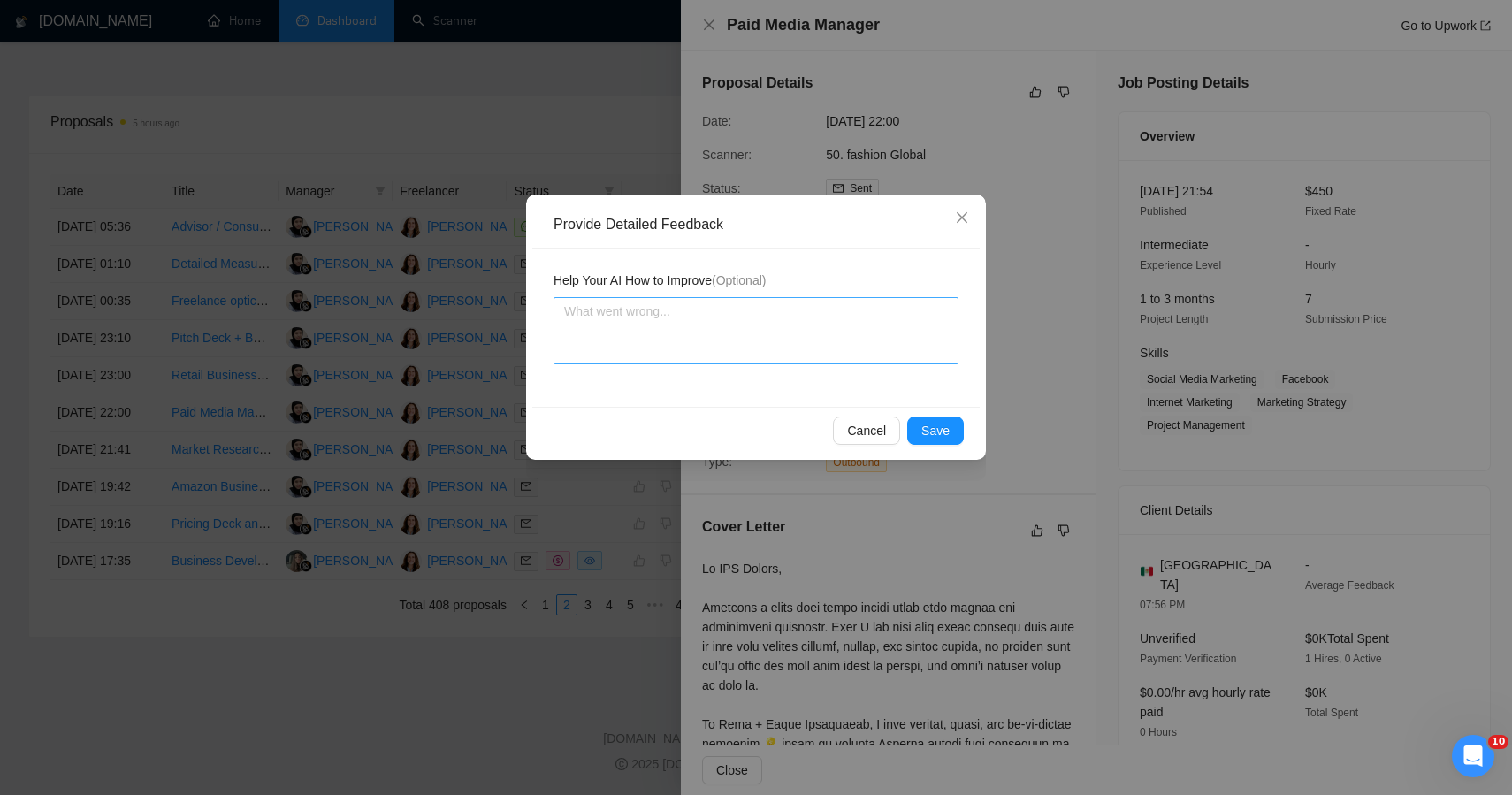
click at [739, 363] on div "Help Your AI How to Improve (Optional)" at bounding box center [756, 328] width 448 height 158
click at [747, 341] on textarea at bounding box center [756, 331] width 405 height 67
paste textarea "This job was incorrectly qualified — despite the appealing client list and bran…"
type textarea "This job was incorrectly qualified — despite the appealing client list and bran…"
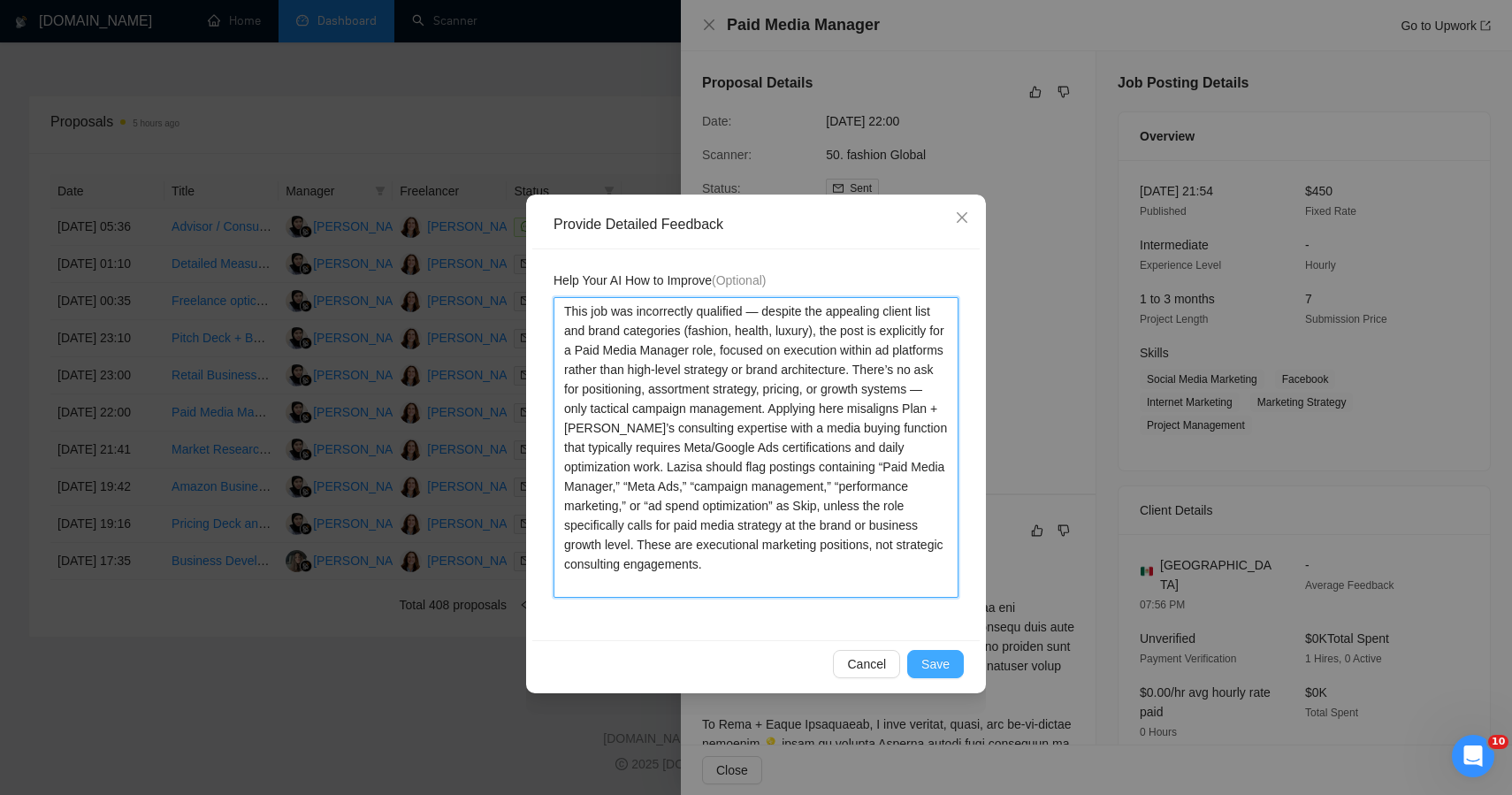
type textarea "This job was incorrectly qualified — despite the appealing client list and bran…"
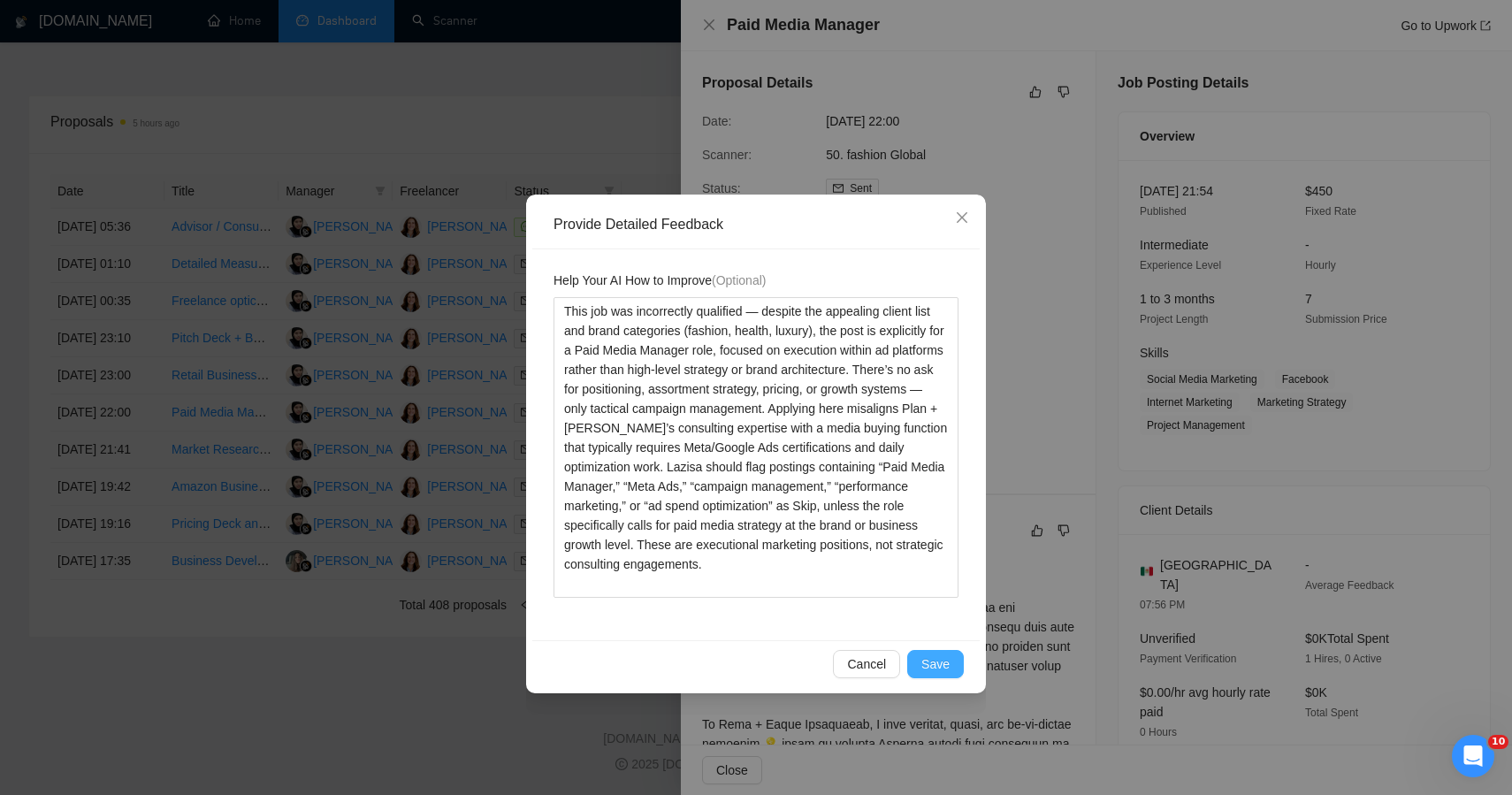
click at [918, 661] on button "Save" at bounding box center [935, 664] width 56 height 29
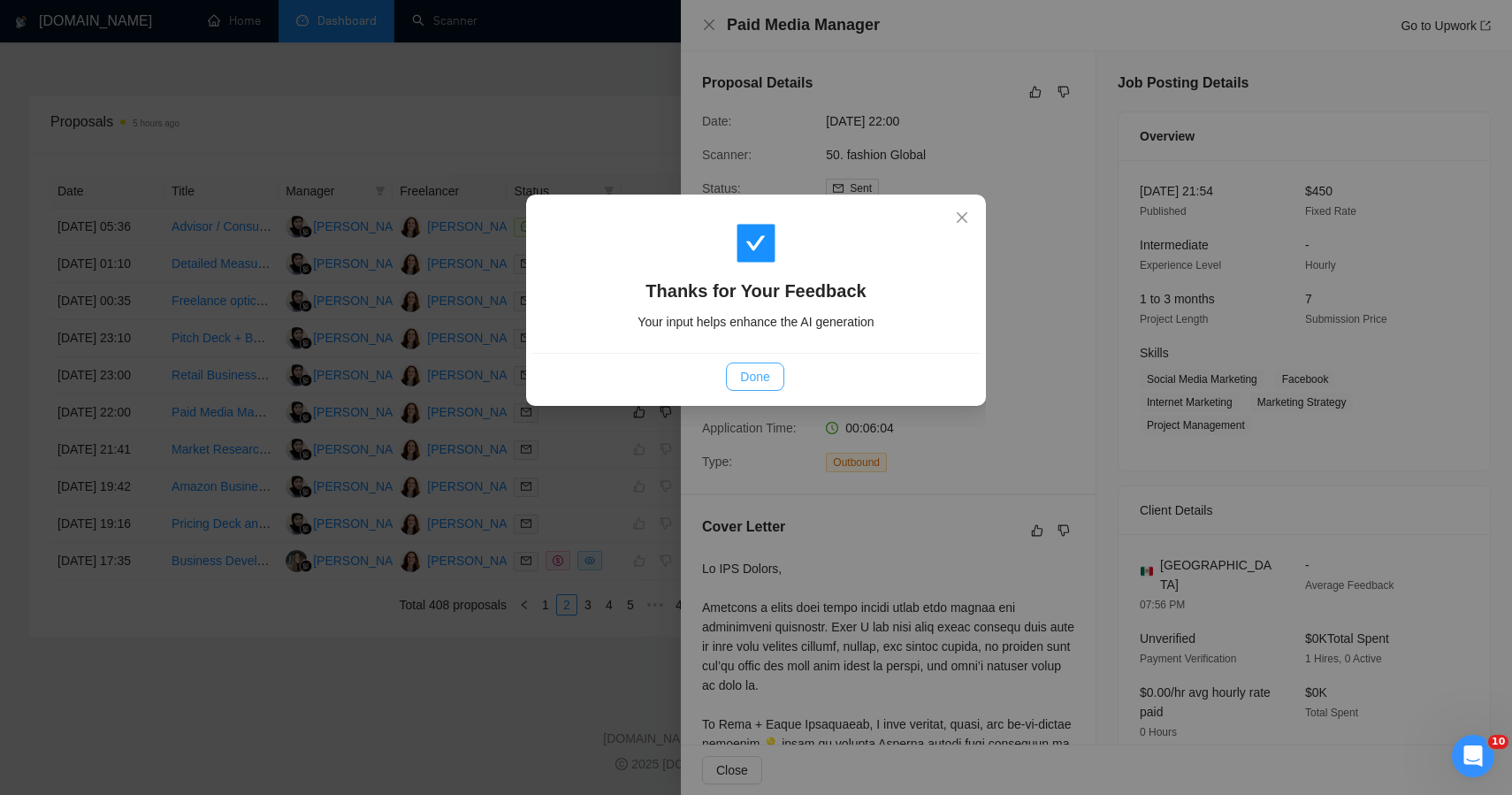
click at [751, 383] on span "Done" at bounding box center [754, 377] width 29 height 20
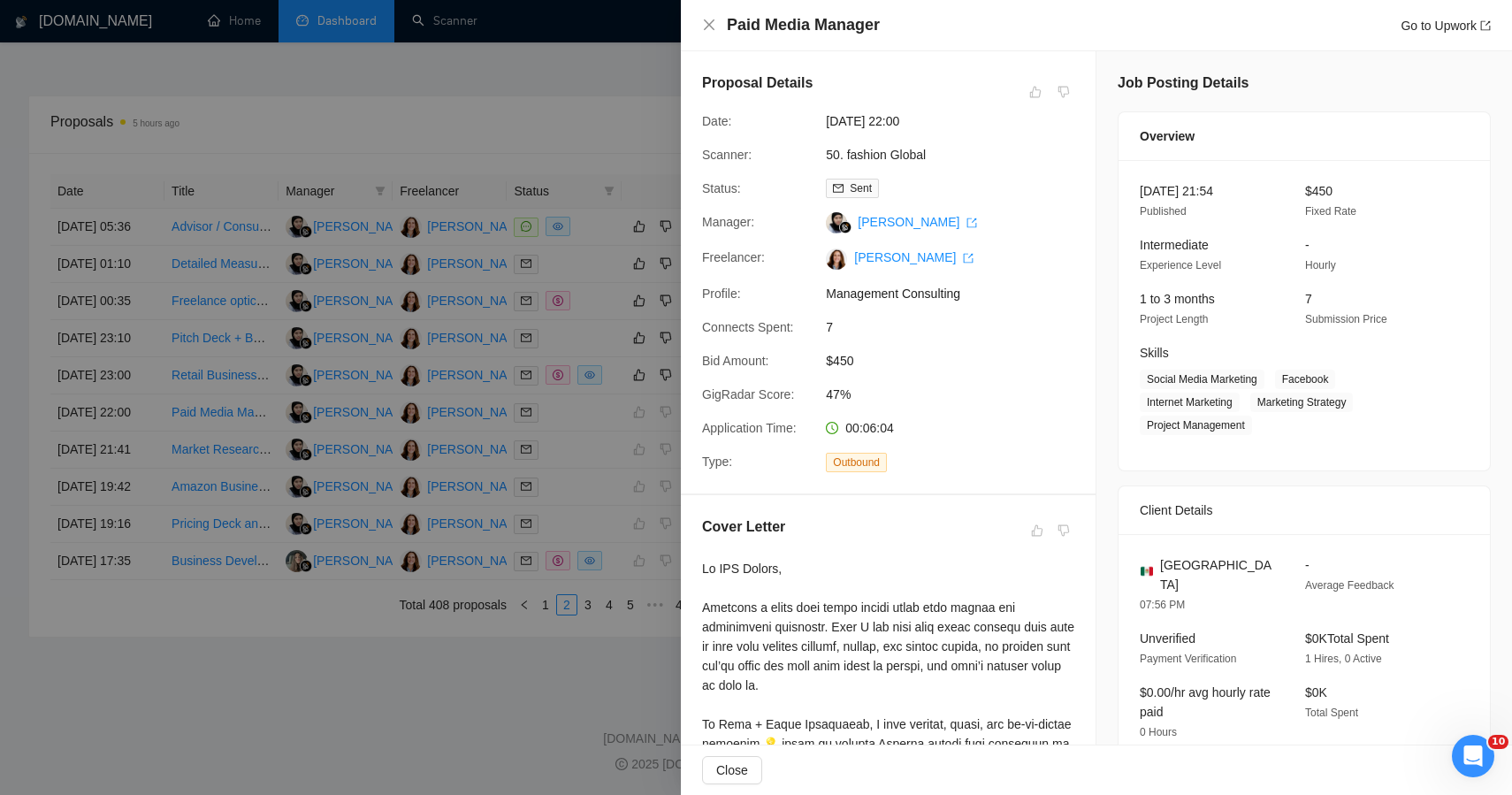
click at [320, 716] on div at bounding box center [756, 398] width 1512 height 795
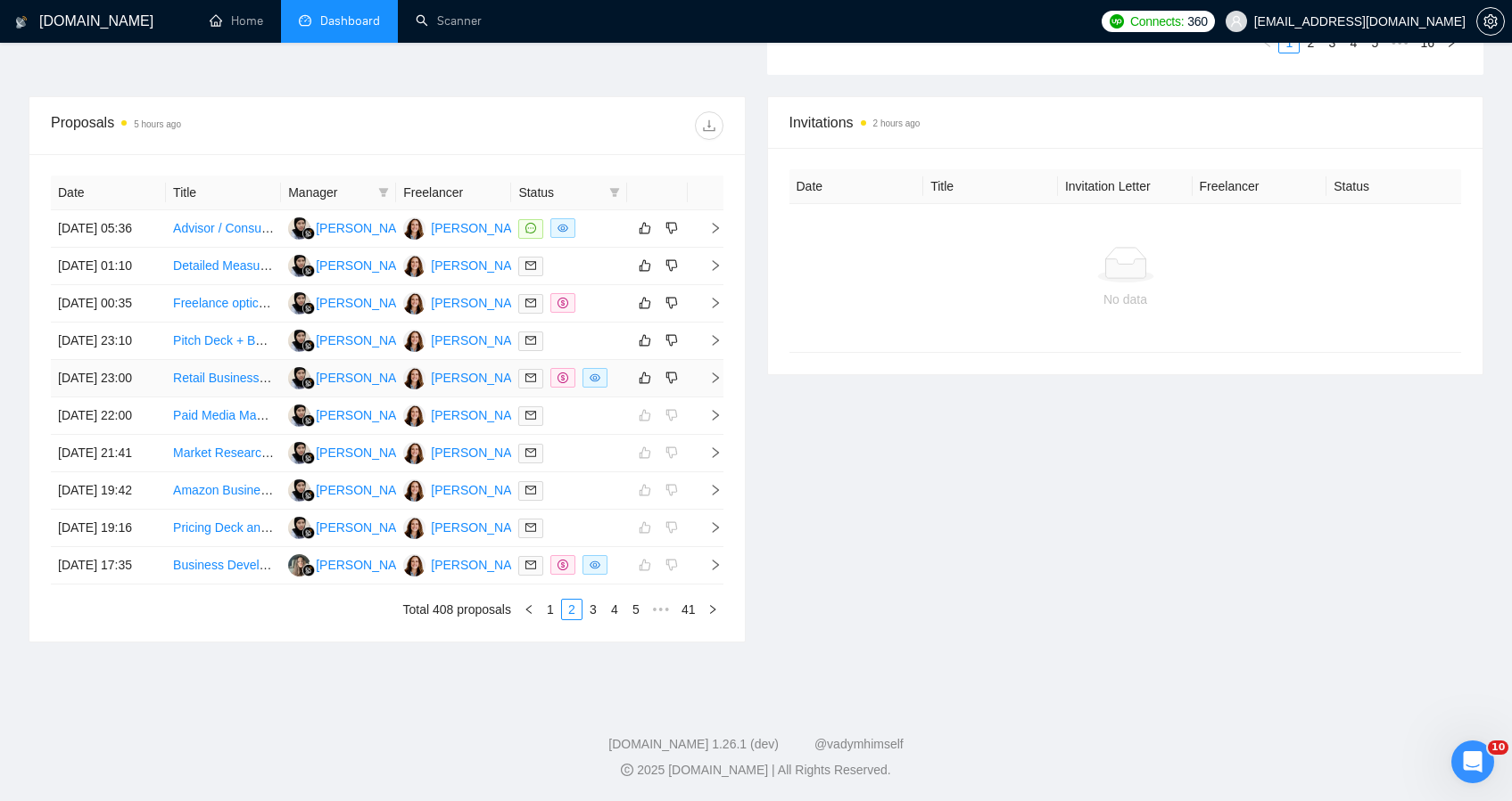
click at [617, 369] on div at bounding box center [569, 379] width 101 height 21
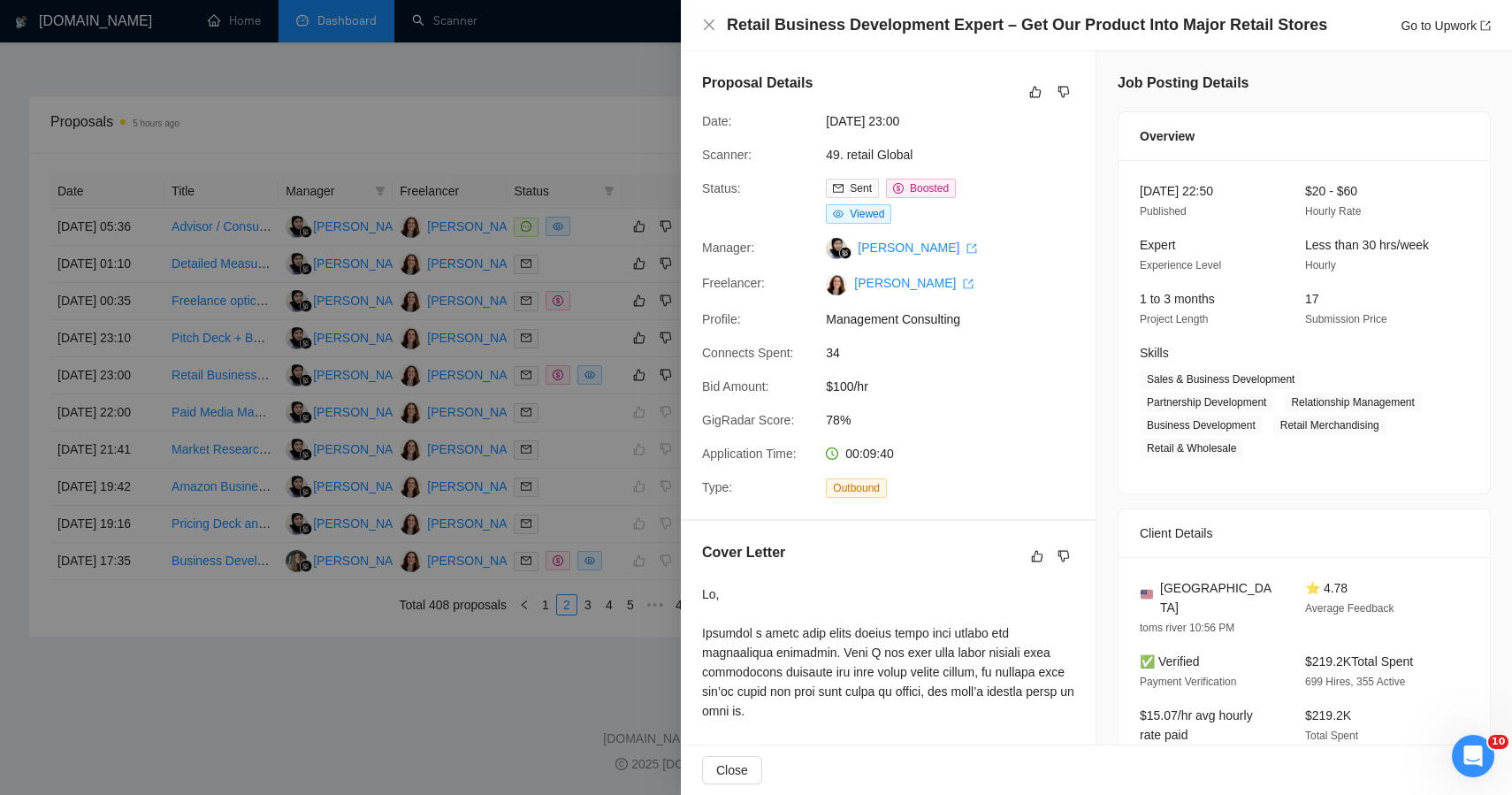
scroll to position [1026, 0]
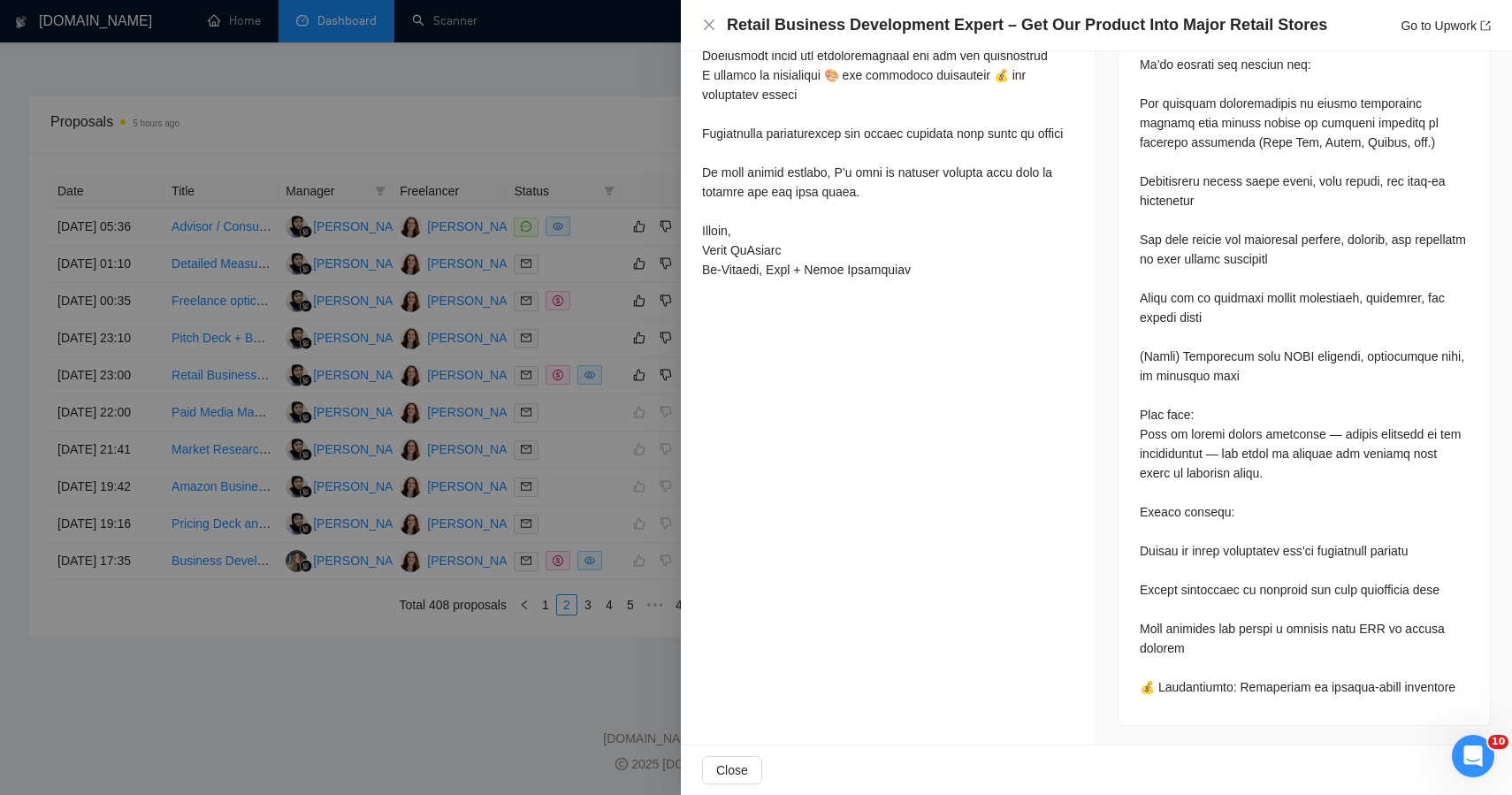
drag, startPoint x: 1503, startPoint y: 202, endPoint x: 30, endPoint y: 16, distance: 1484.7
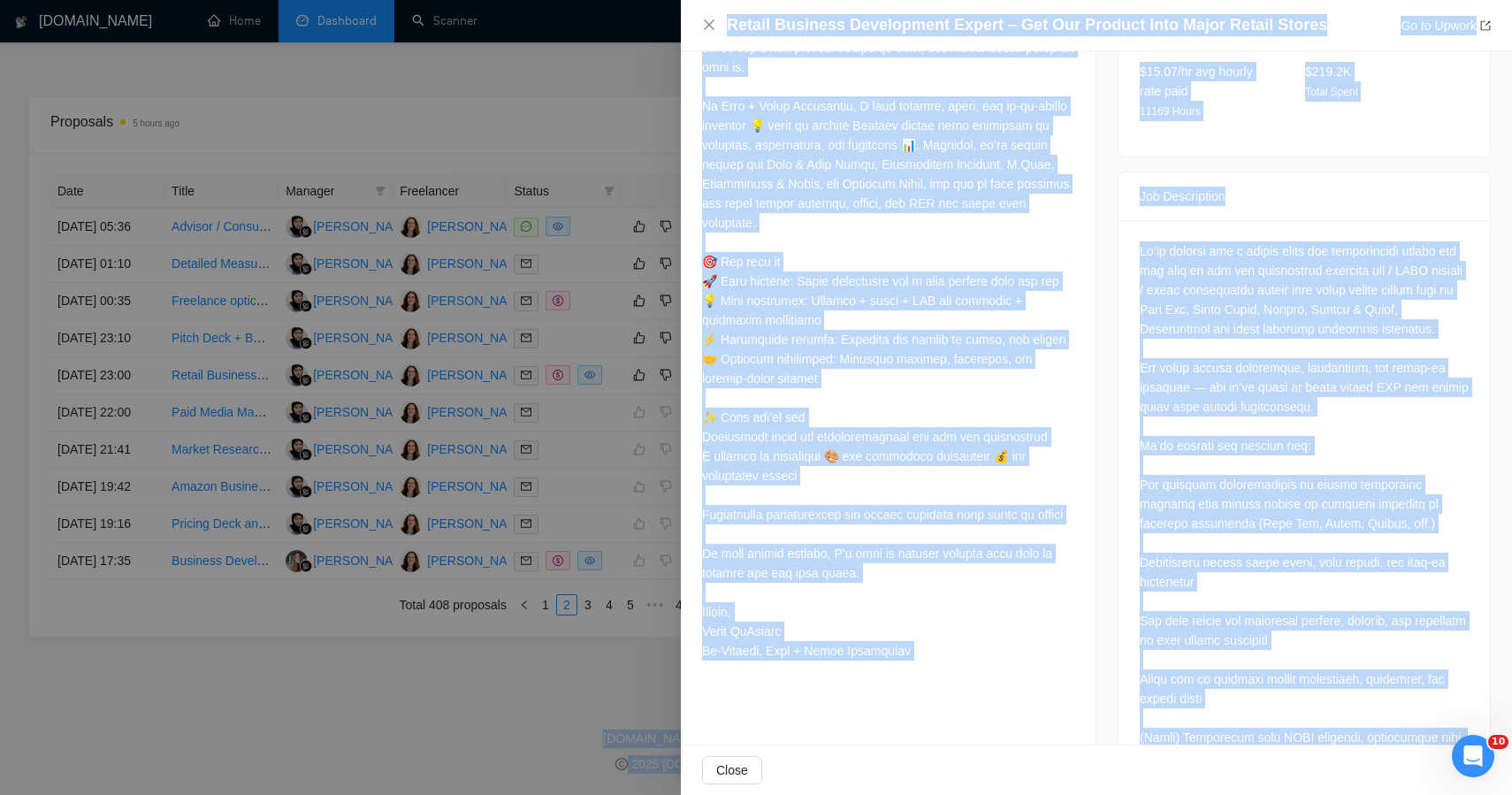
scroll to position [0, 0]
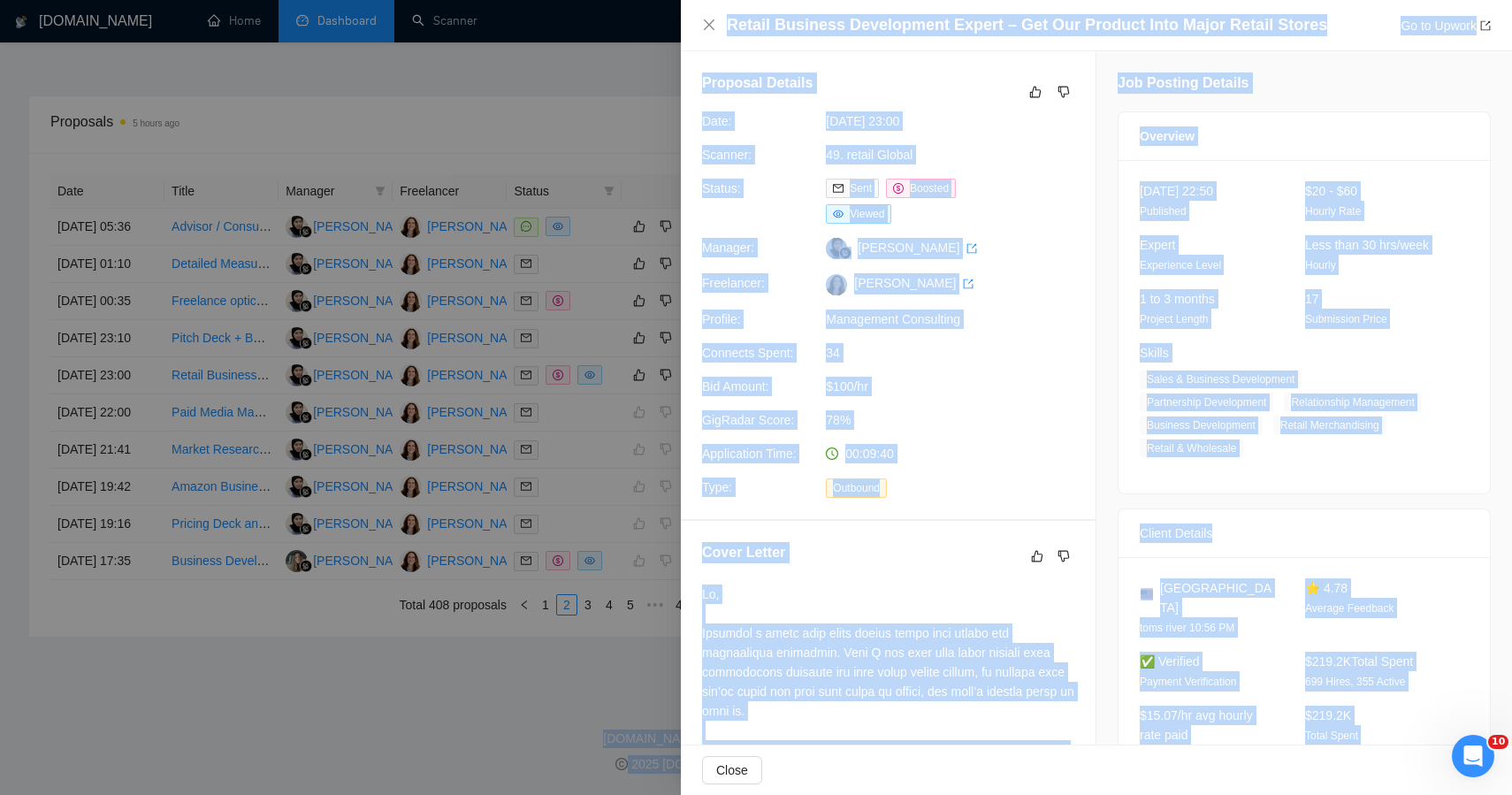
drag, startPoint x: 1216, startPoint y: 703, endPoint x: 1068, endPoint y: -39, distance: 756.6
copy body "2 hours ago Date Title Invitation Letter Freelancer Status No data GigRadar.io …"
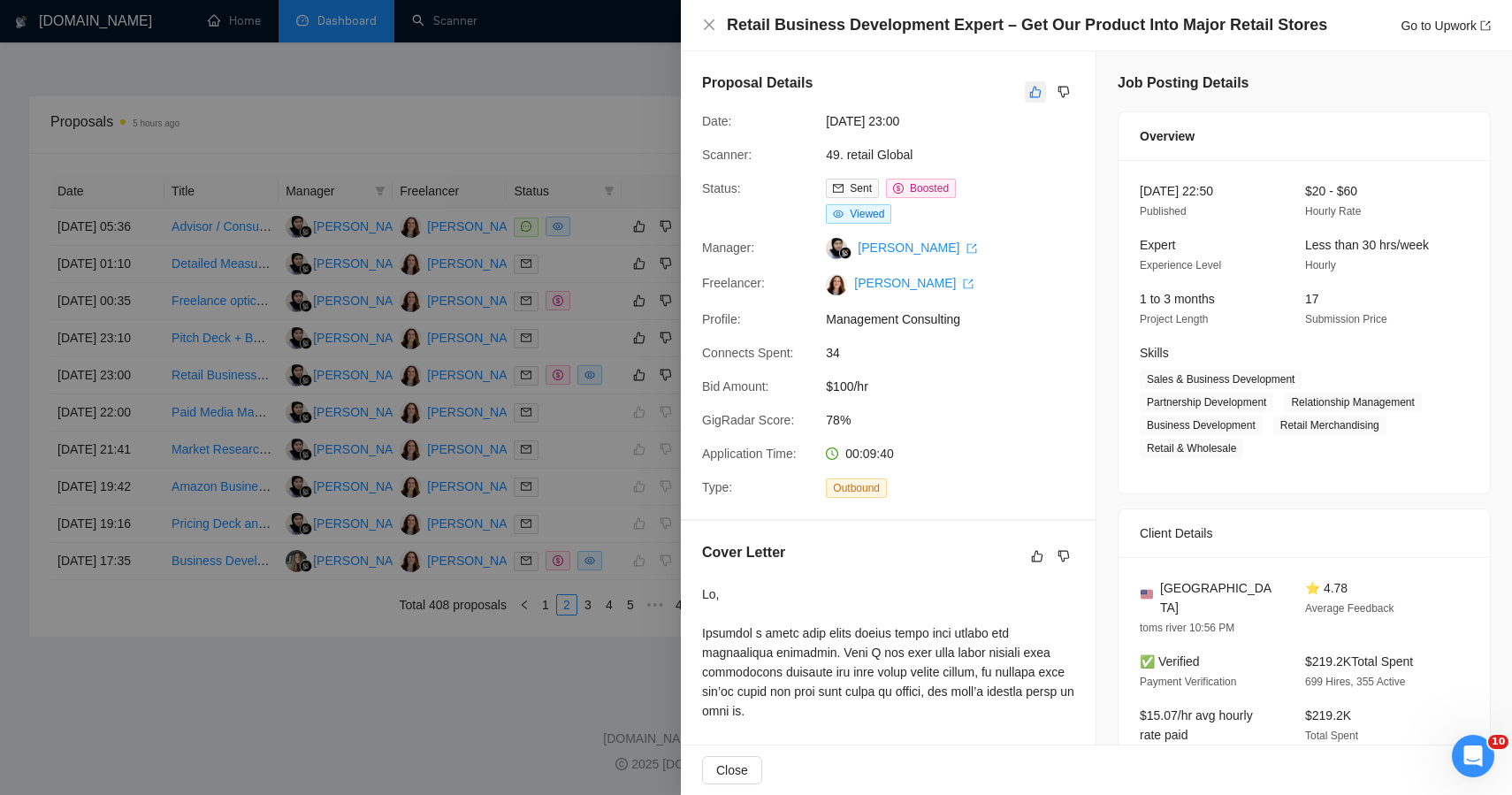
click at [1026, 100] on div at bounding box center [1035, 91] width 21 height 21
click at [1026, 99] on button "button" at bounding box center [1035, 91] width 21 height 21
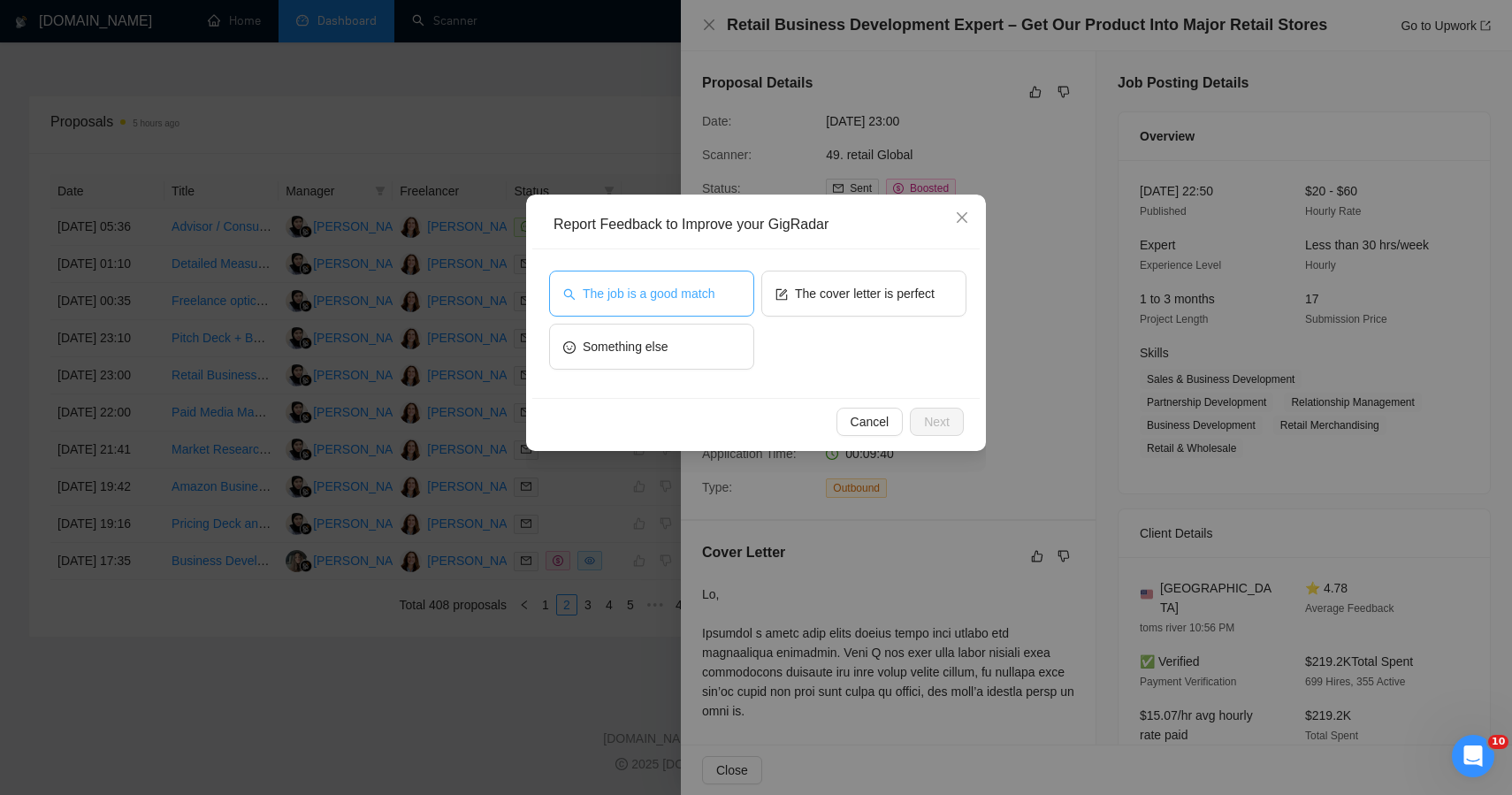
click at [672, 304] on button "The job is a good match" at bounding box center [651, 293] width 205 height 46
click at [932, 423] on span "Next" at bounding box center [937, 422] width 26 height 20
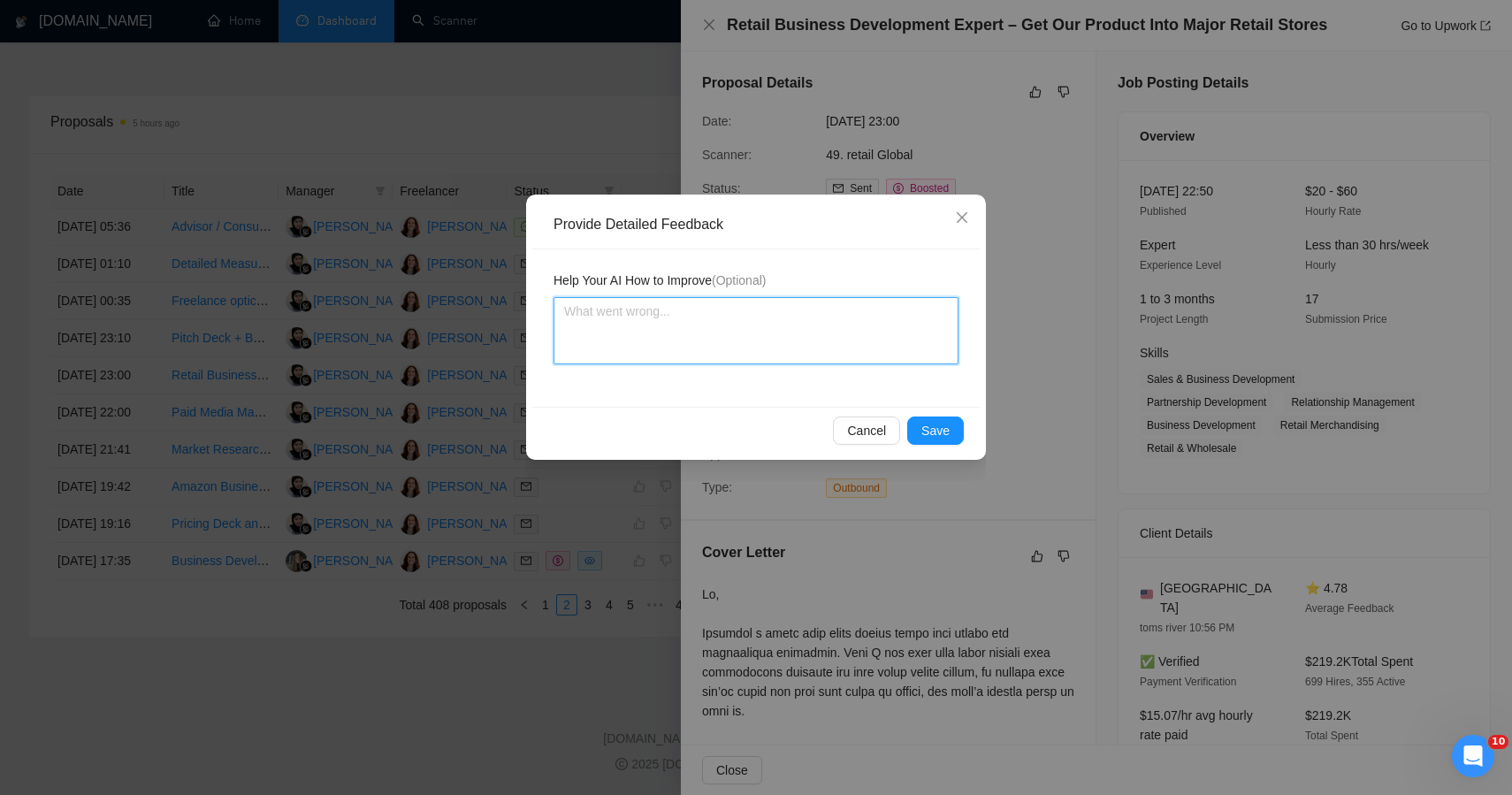
click at [678, 351] on textarea at bounding box center [756, 331] width 405 height 67
paste textarea "This job was correctly qualified — it’s a strategic retail expansion engagement…"
type textarea "This job was correctly qualified — it’s a strategic retail expansion engagement…"
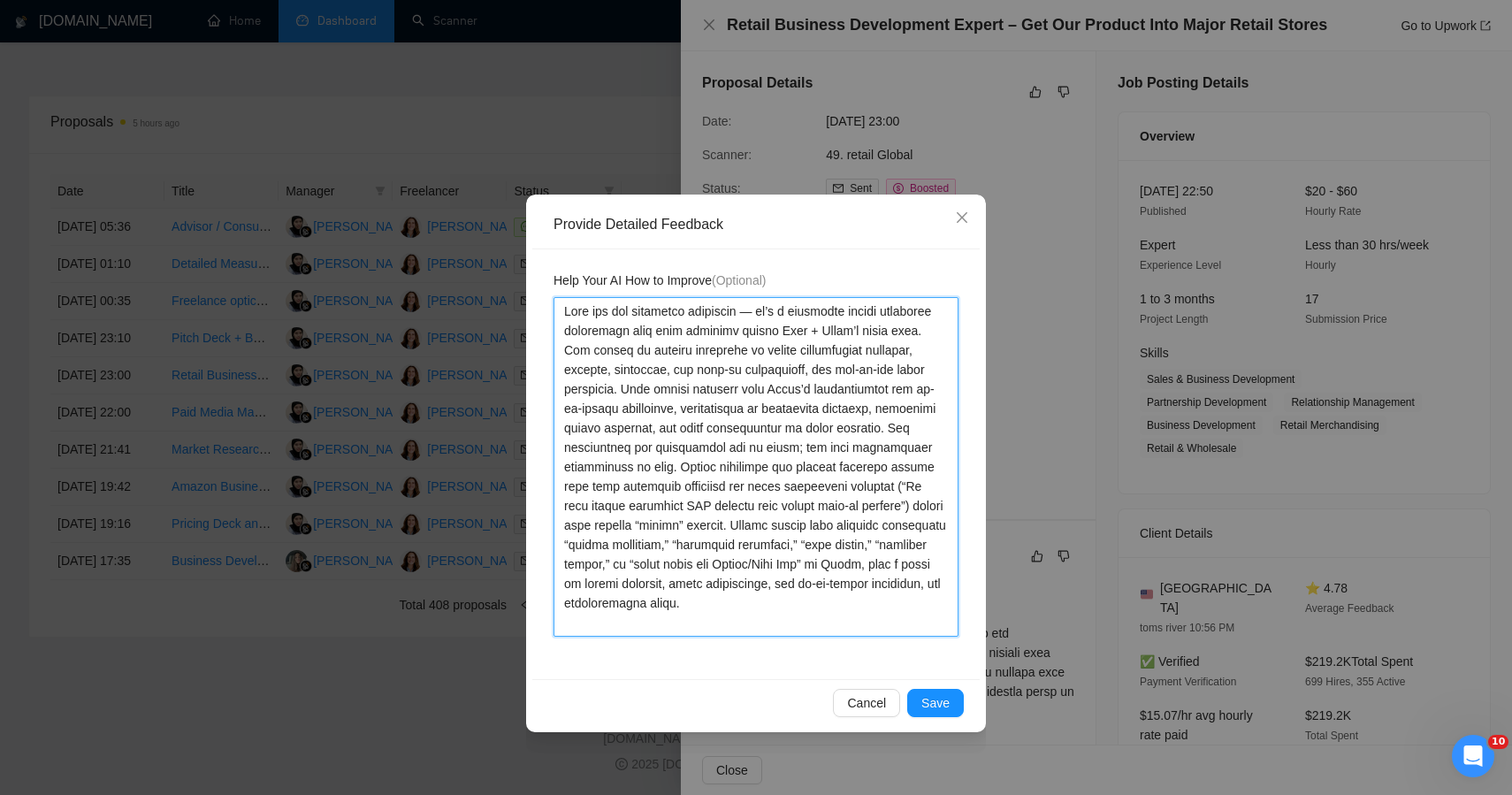
type textarea "This job was correctly qualified — it’s a strategic retail expansion engagement…"
click at [918, 688] on div "Cancel Save" at bounding box center [756, 703] width 448 height 47
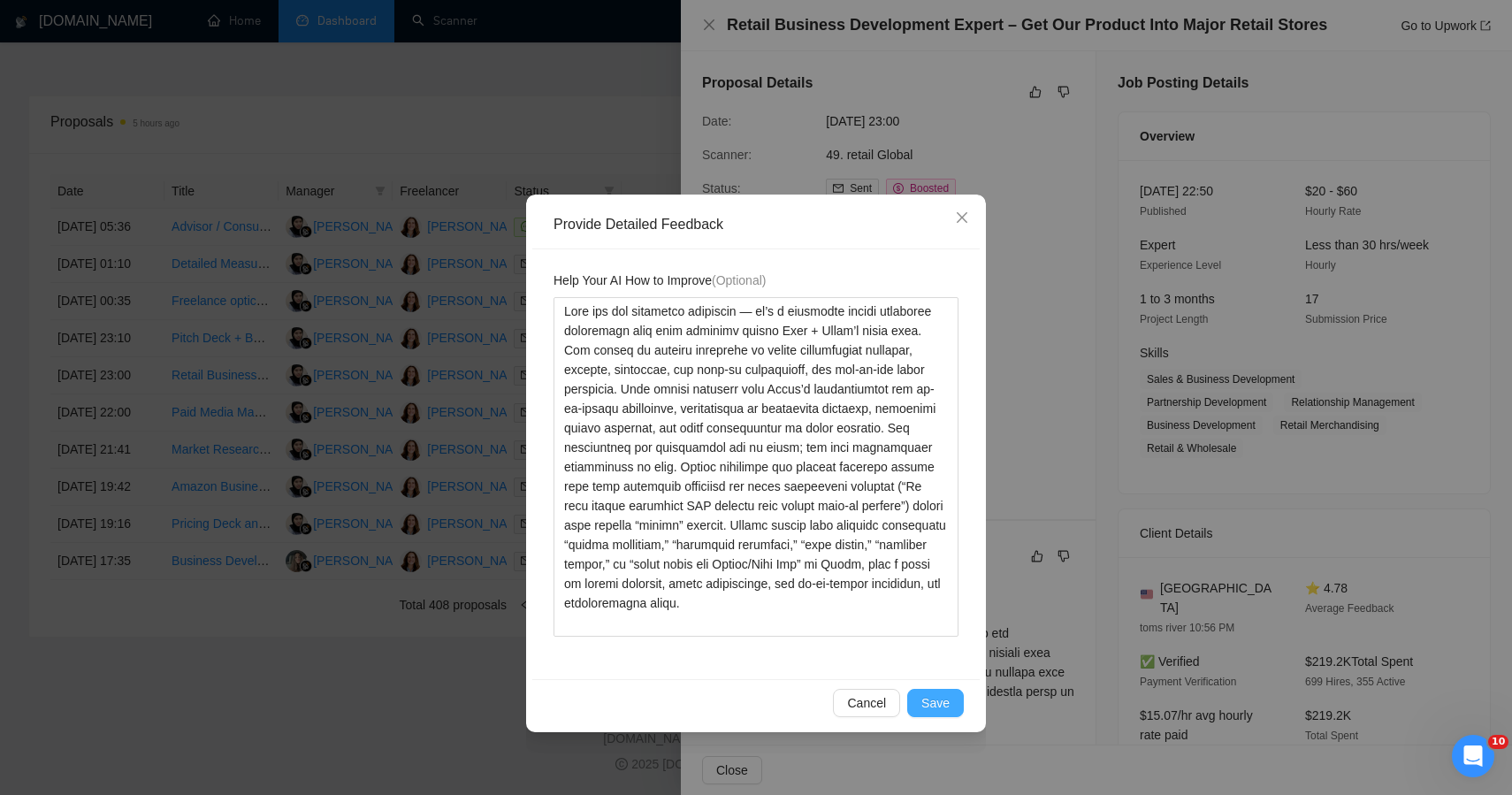
click at [936, 705] on span "Save" at bounding box center [935, 704] width 29 height 20
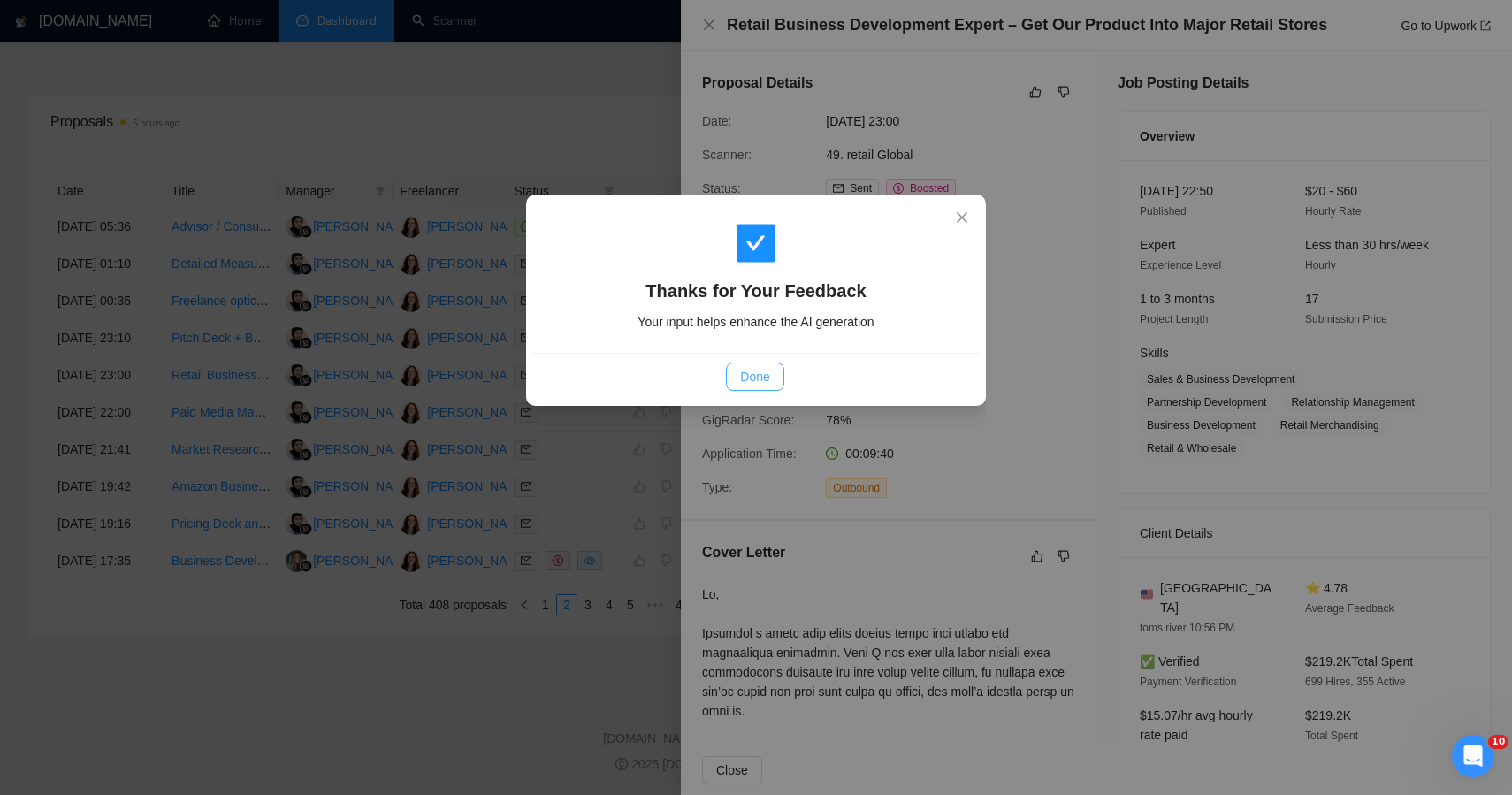
click at [762, 382] on span "Done" at bounding box center [754, 377] width 29 height 20
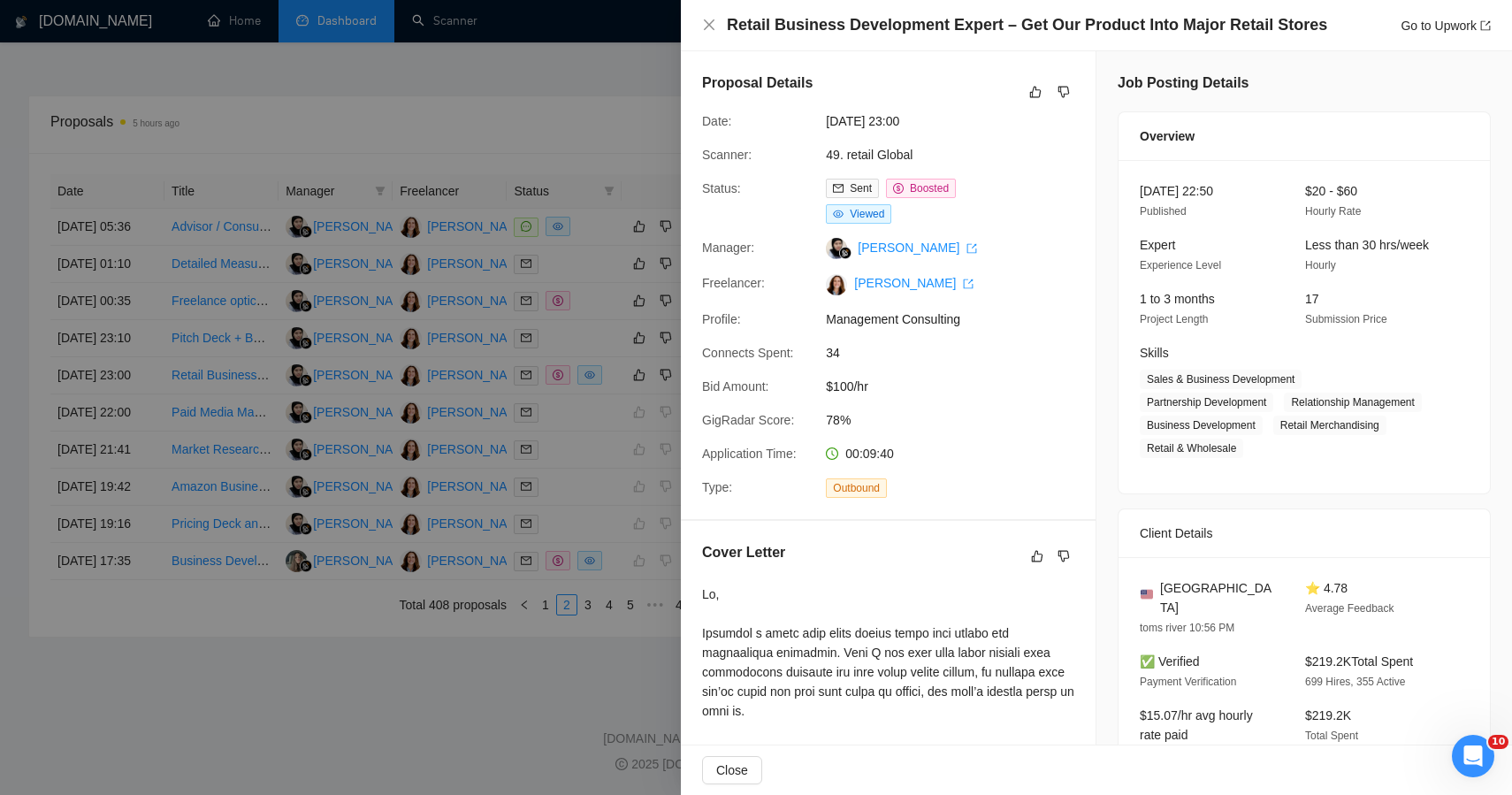
click at [436, 736] on div at bounding box center [756, 398] width 1512 height 795
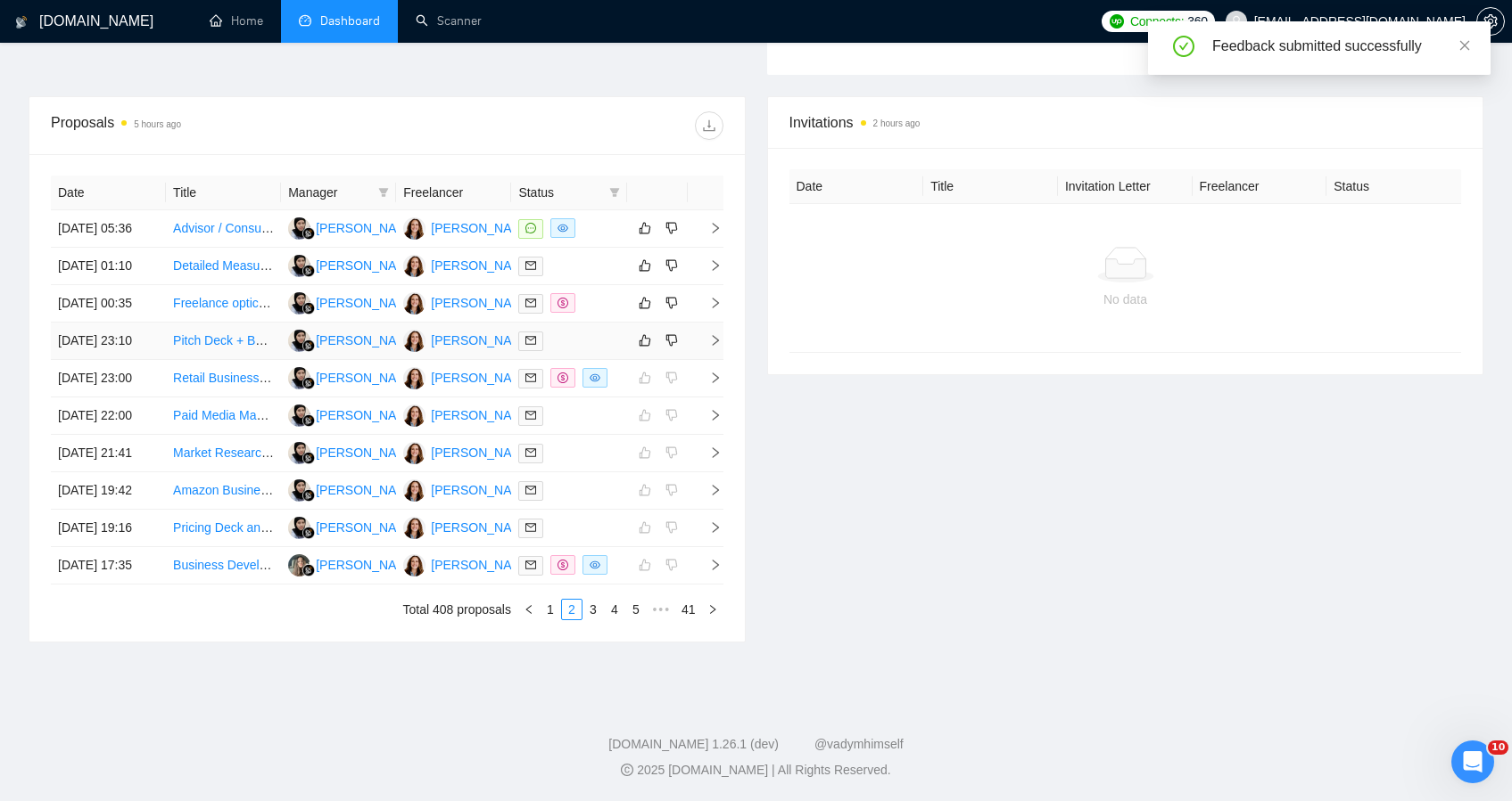
click at [614, 331] on div at bounding box center [569, 341] width 101 height 21
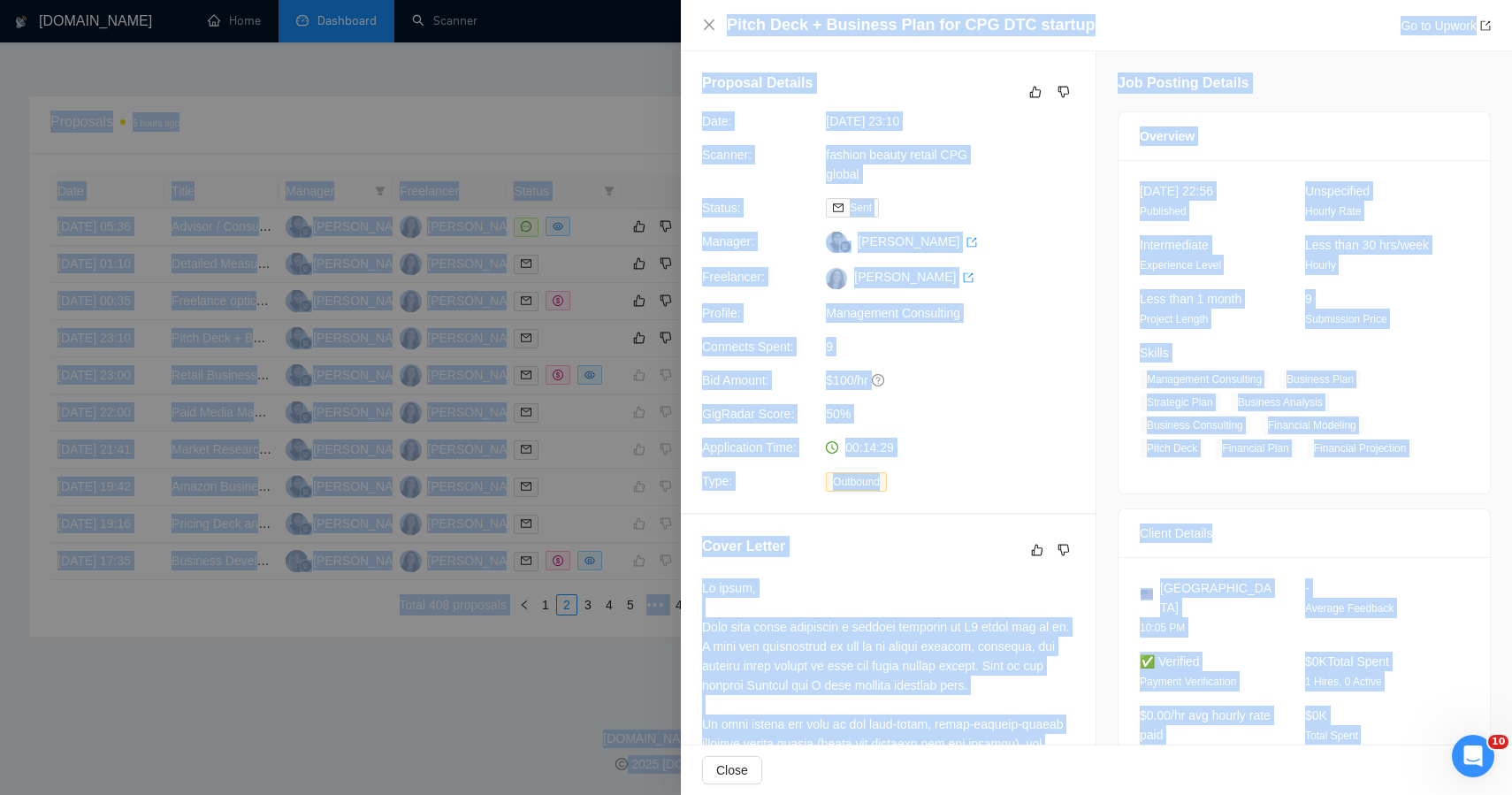
drag, startPoint x: 1256, startPoint y: 628, endPoint x: 873, endPoint y: -114, distance: 835.0
copy body "••• 16 New Proposals 5 hours ago Date Title Manager Freelancer Status 09 Oct, 2…"
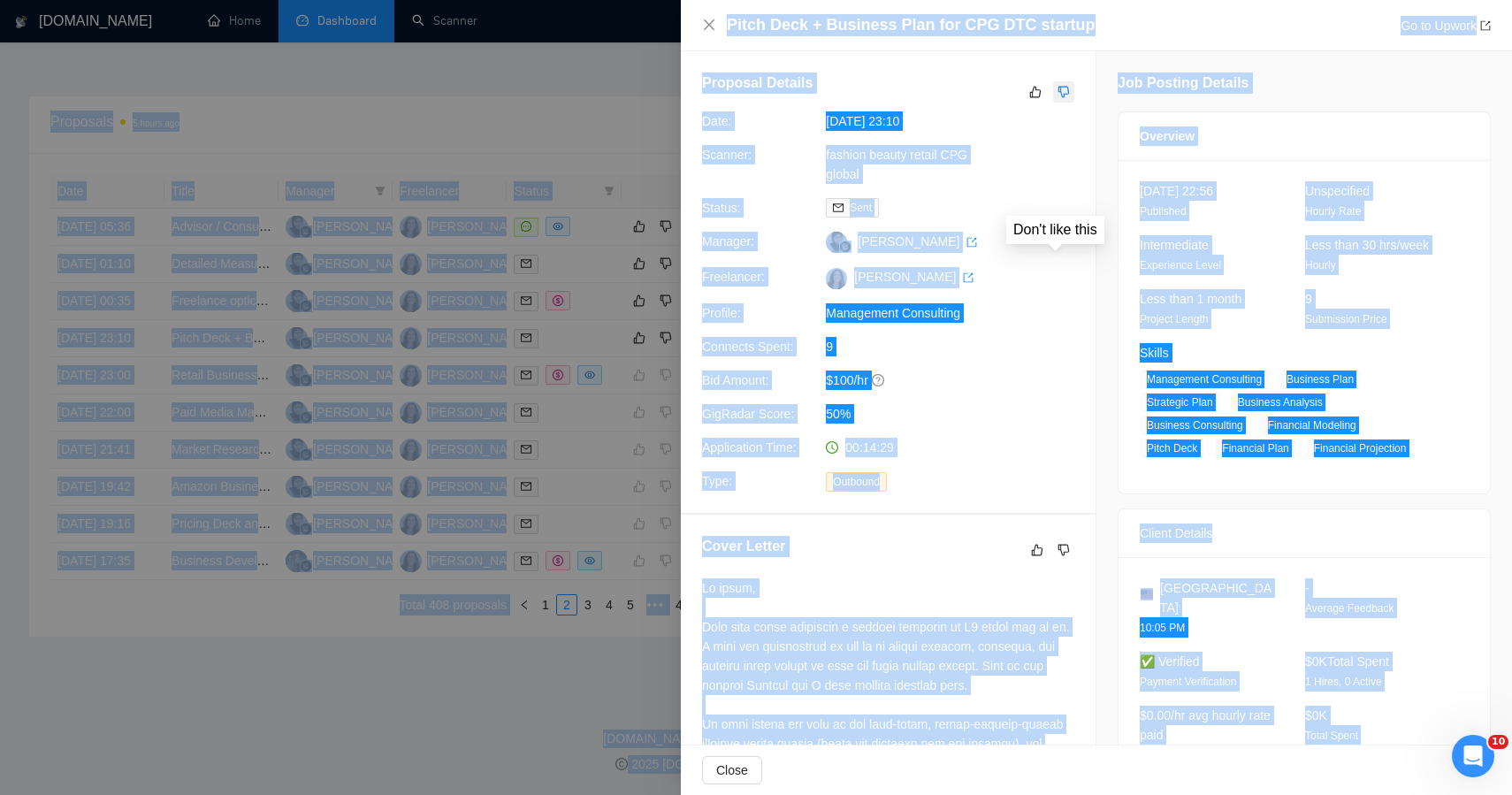
click at [1053, 102] on button "button" at bounding box center [1063, 91] width 21 height 21
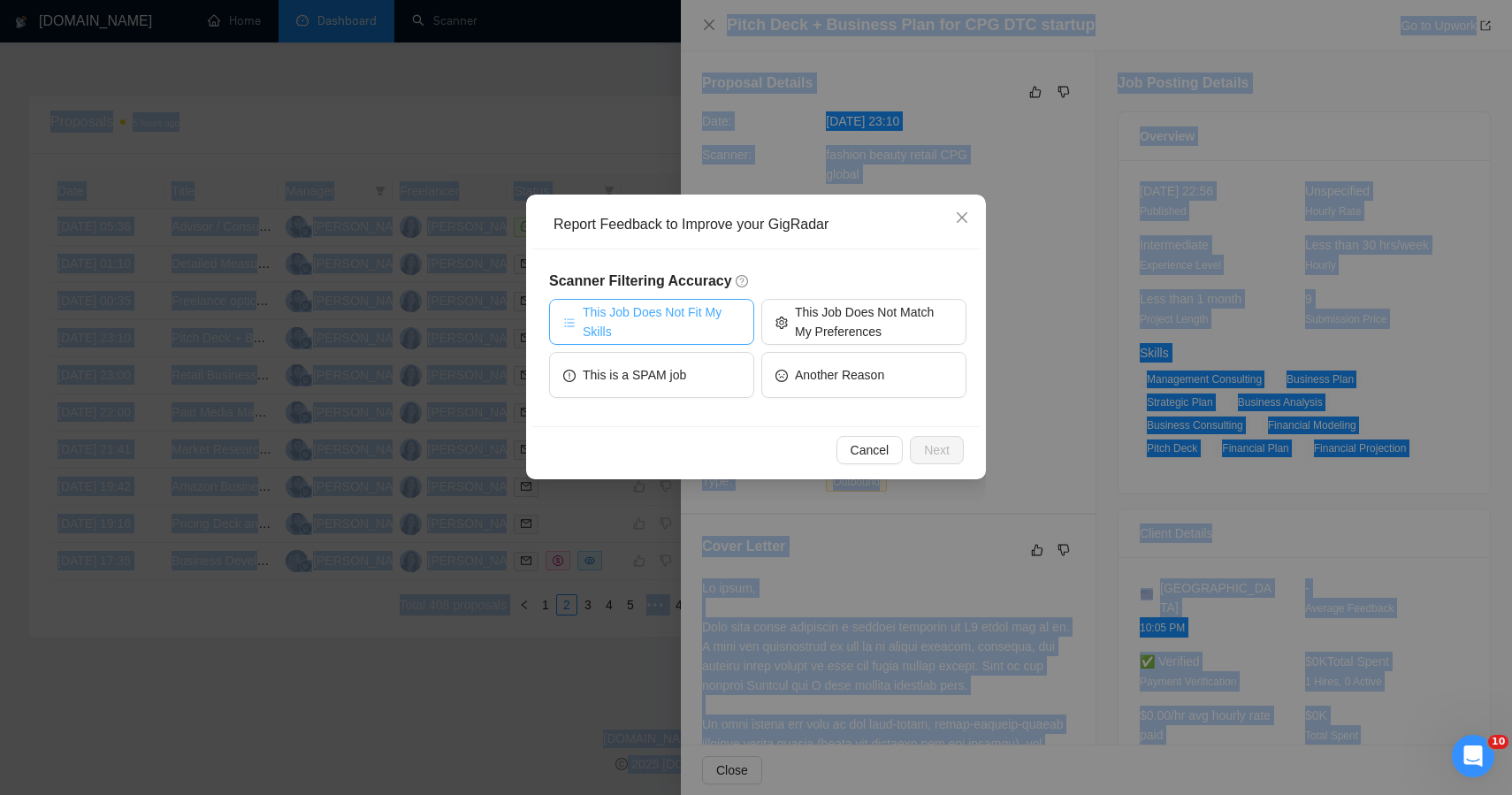
click at [681, 322] on span "This Job Does Not Fit My Skills" at bounding box center [661, 321] width 158 height 39
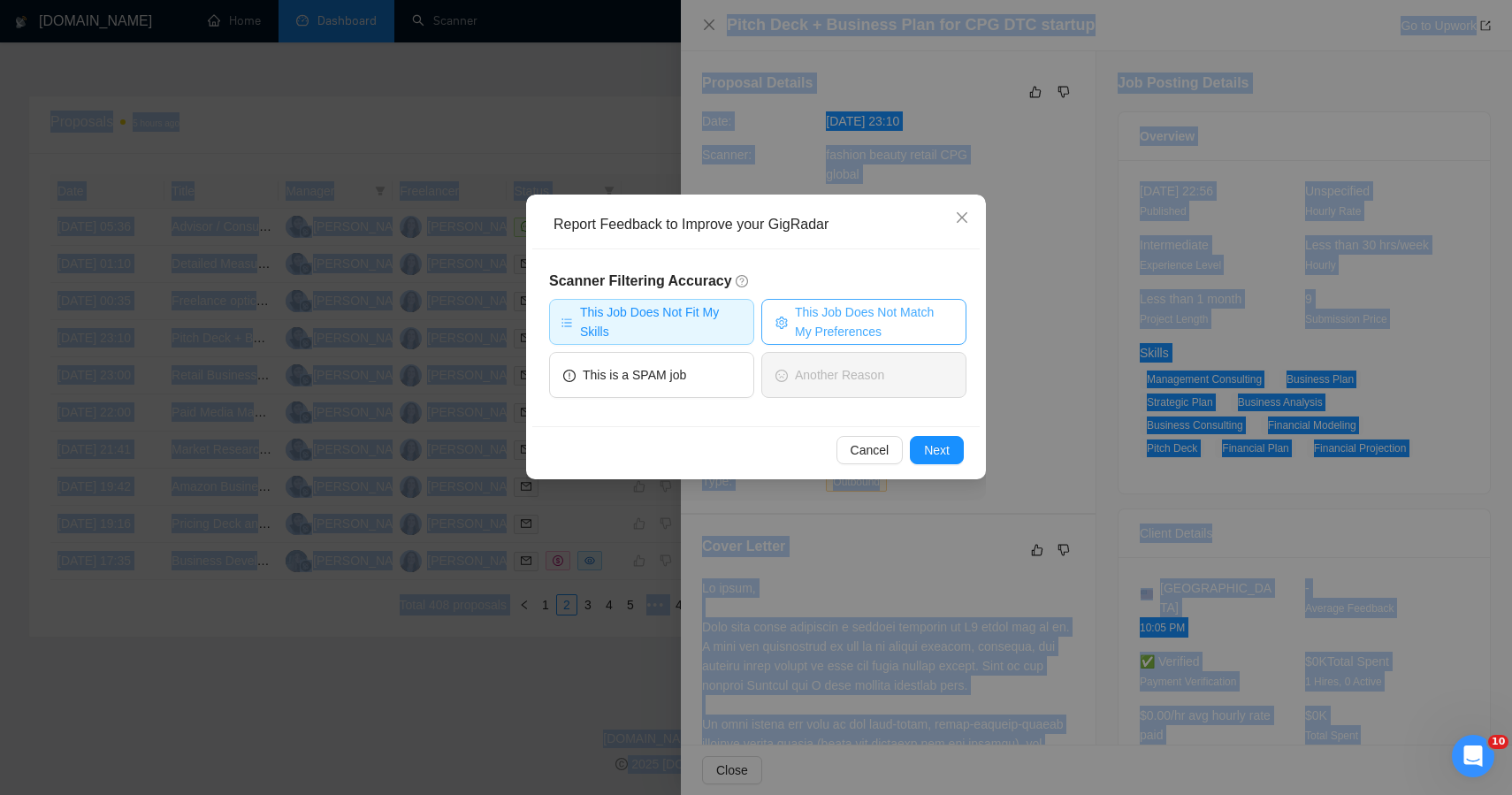
click at [852, 327] on span "This Job Does Not Match My Preferences" at bounding box center [873, 321] width 158 height 39
click at [933, 445] on span "Next" at bounding box center [937, 451] width 26 height 20
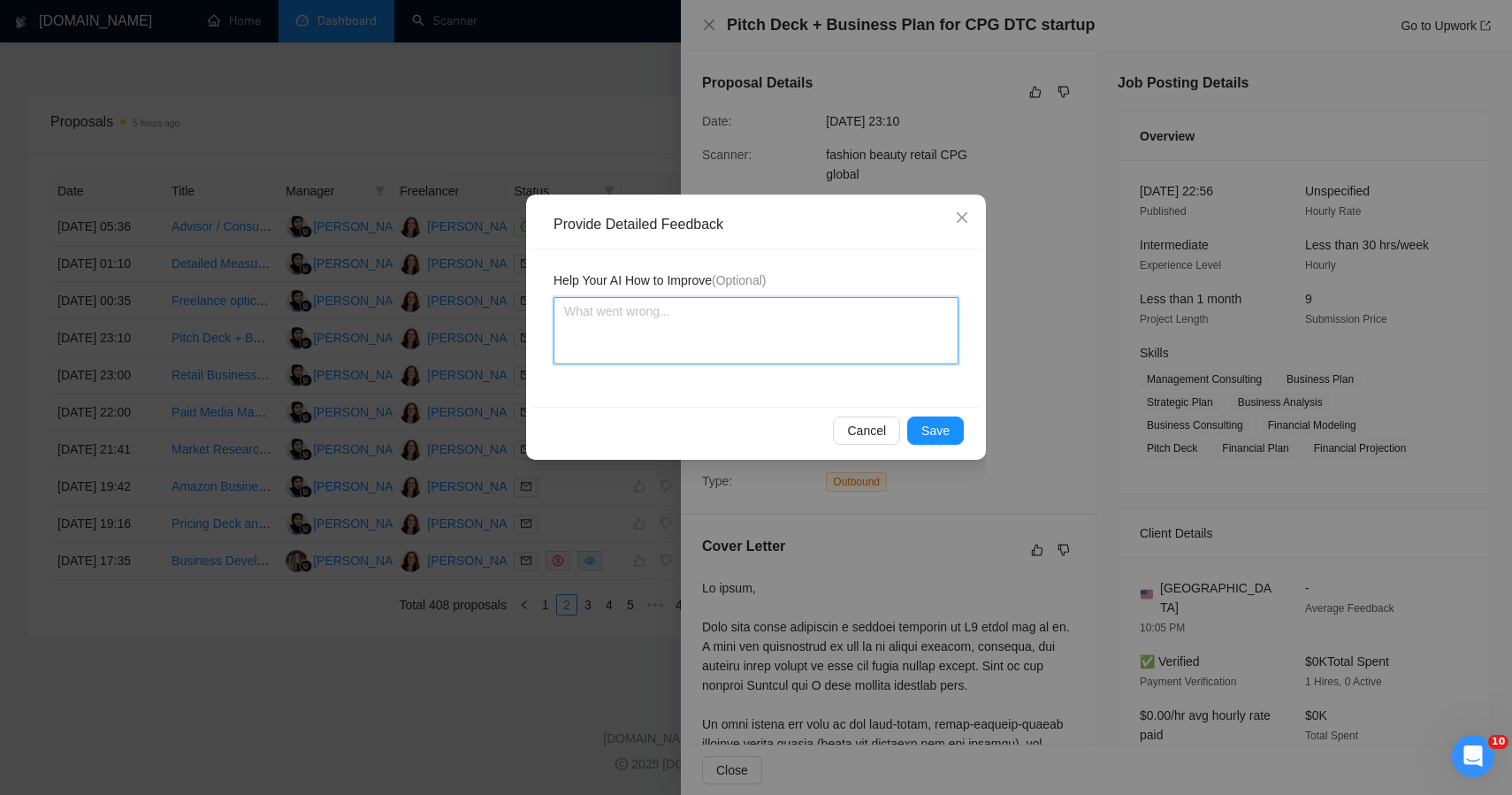
click at [756, 311] on textarea at bounding box center [756, 331] width 405 height 67
paste textarea "ChatGPT said: This job was incorrectly qualified — although the words “pitch de…"
type textarea "ChatGPT said: This job was incorrectly qualified — although the words “pitch de…"
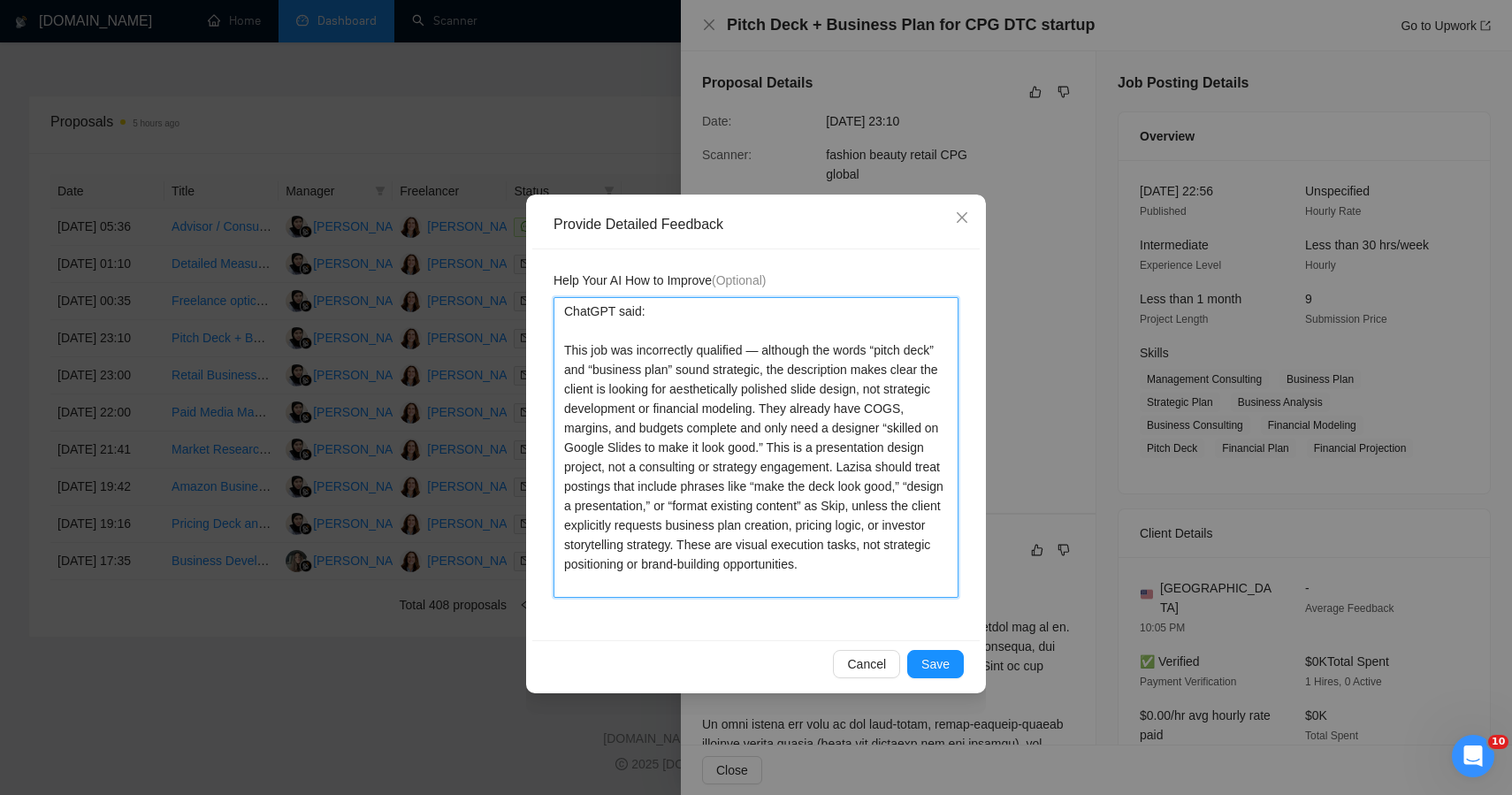
drag, startPoint x: 563, startPoint y: 344, endPoint x: 556, endPoint y: 223, distance: 121.2
click at [556, 233] on div "Provide Detailed Feedback Help Your AI How to Improve (Optional) ChatGPT said: …" at bounding box center [756, 443] width 460 height 499
type textarea "This job was incorrectly qualified — although the words “pitch deck” and “busin…"
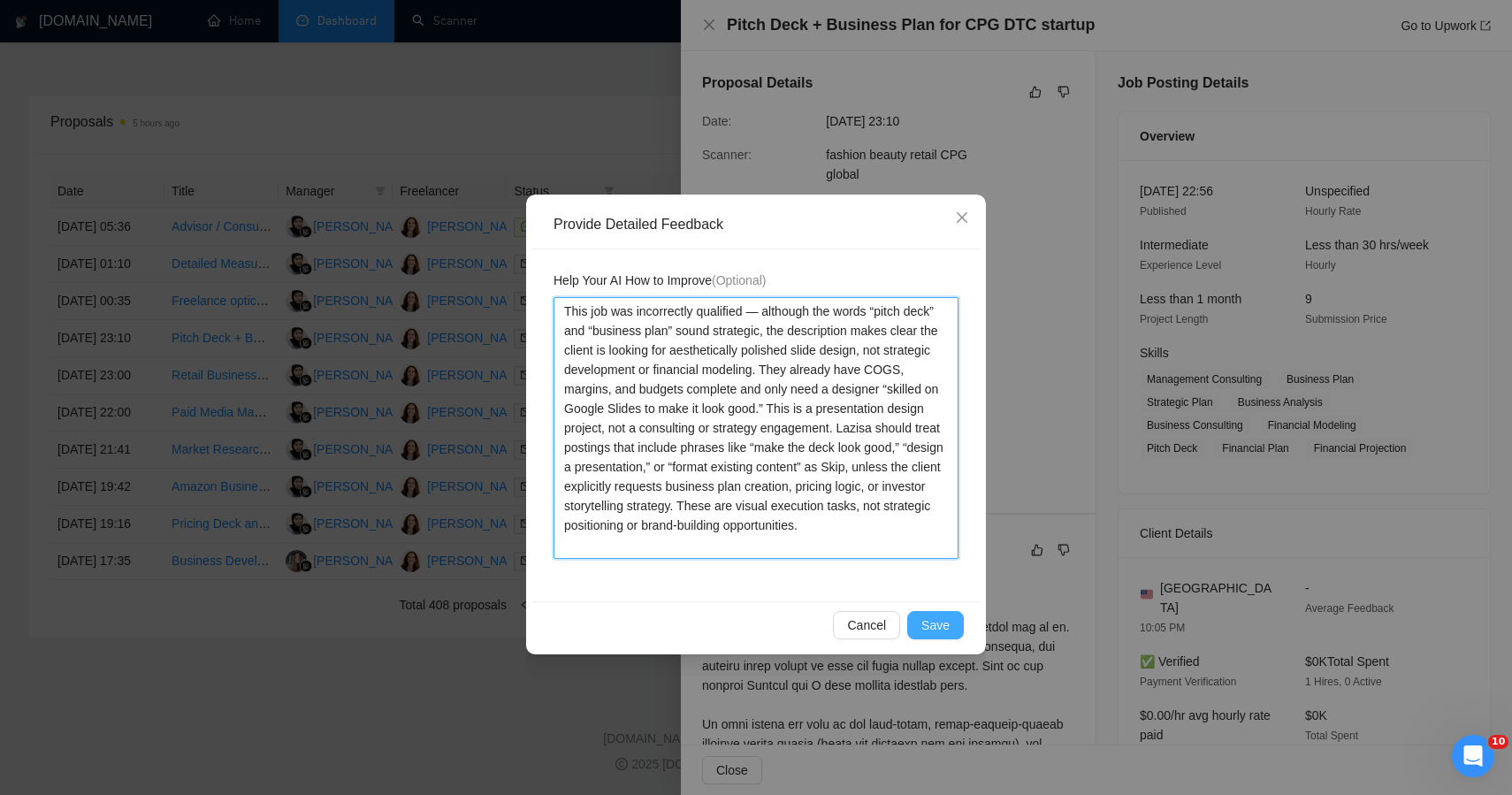
type textarea "This job was incorrectly qualified — although the words “pitch deck” and “busin…"
click at [942, 624] on span "Save" at bounding box center [935, 625] width 29 height 20
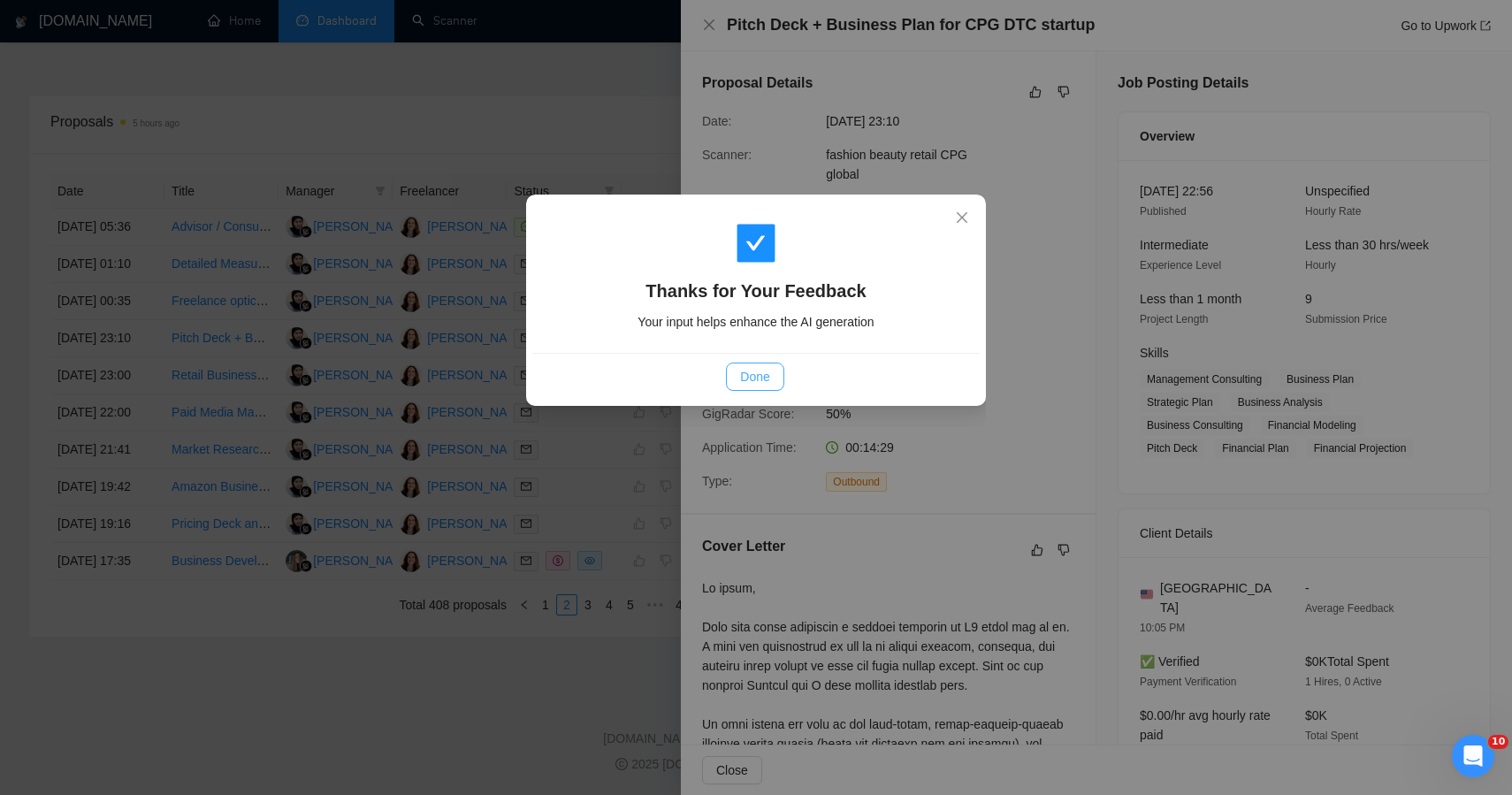
click at [765, 382] on span "Done" at bounding box center [754, 377] width 29 height 20
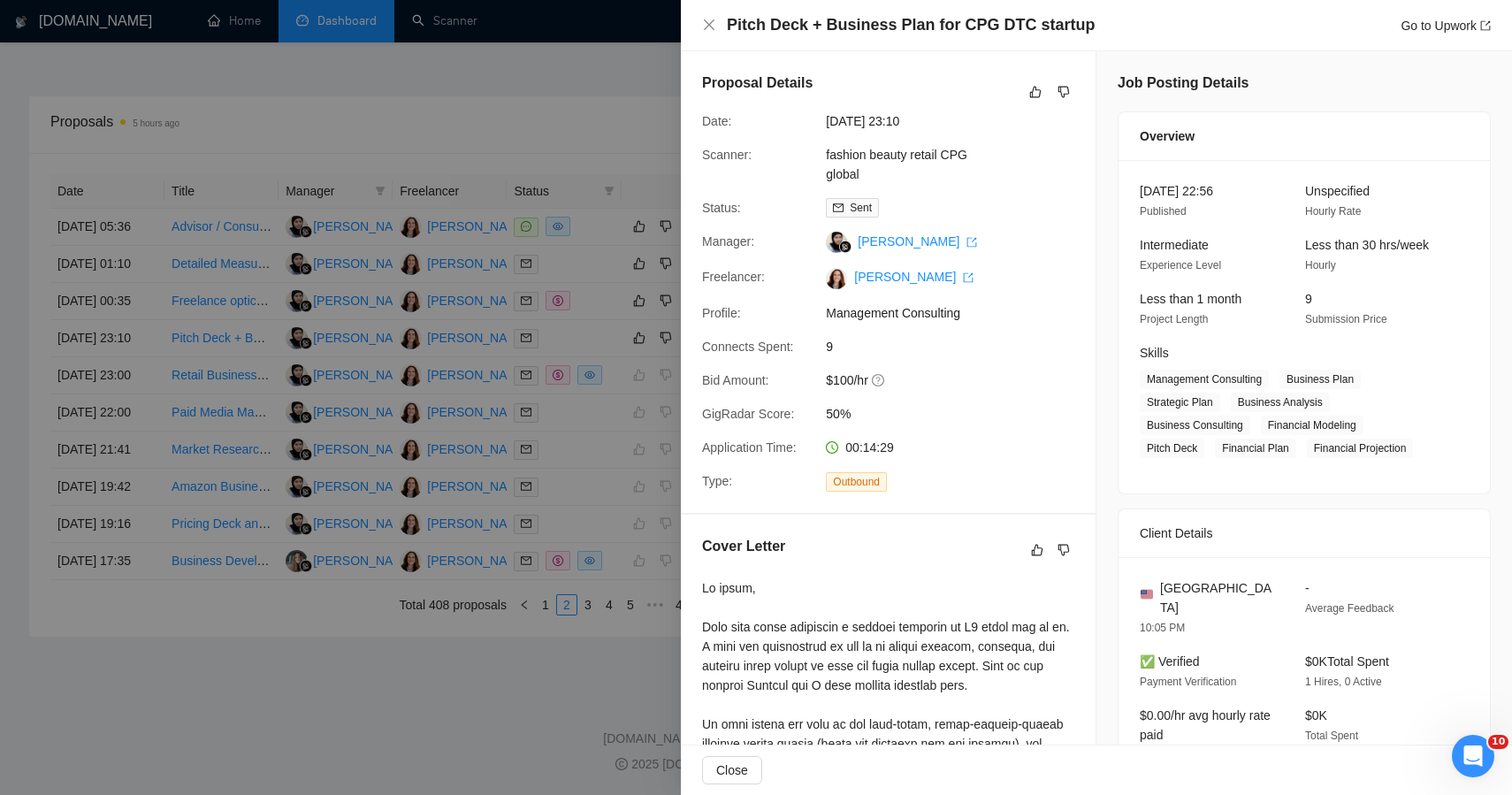
click at [416, 651] on div at bounding box center [756, 398] width 1512 height 795
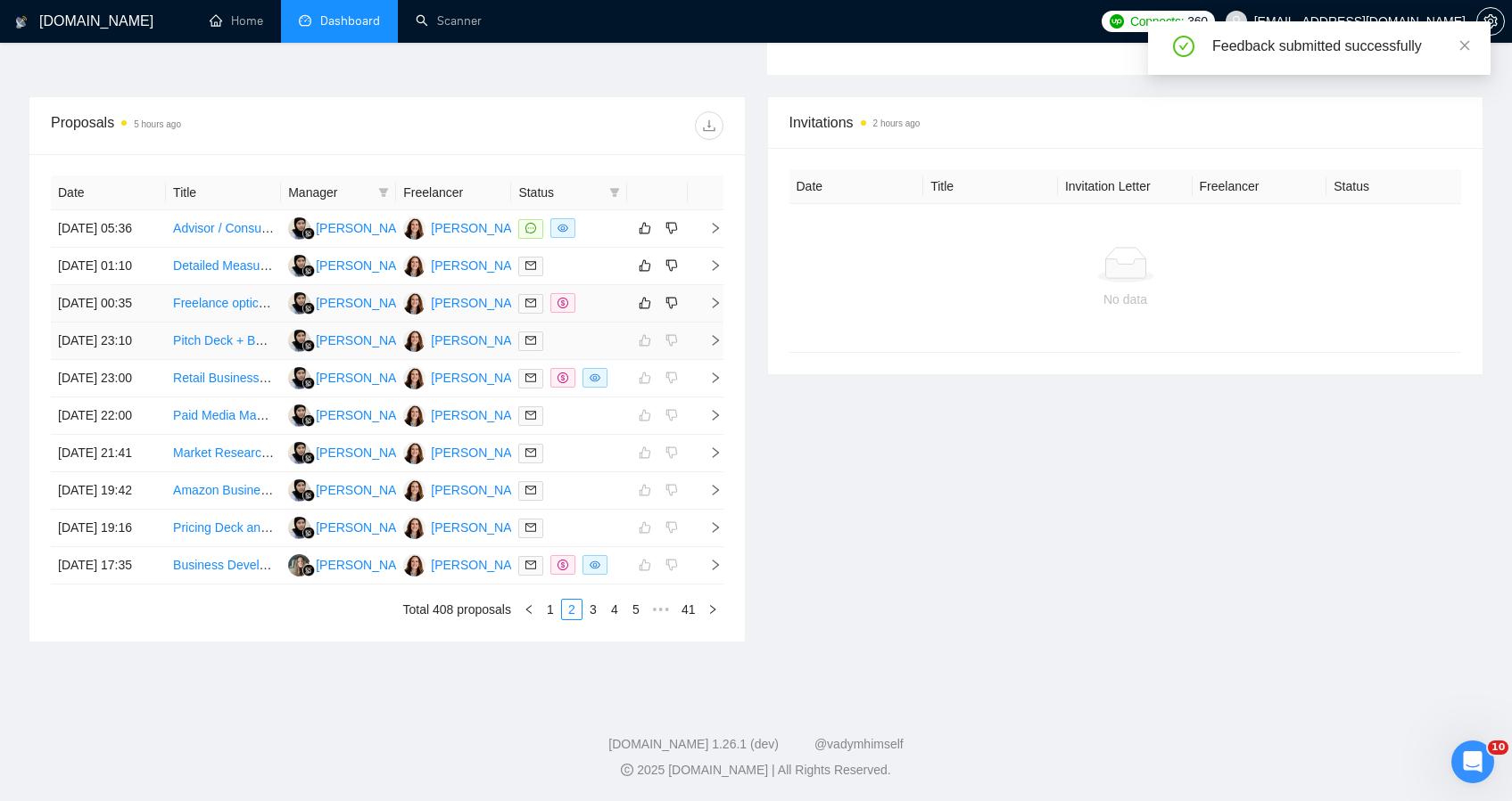
click at [618, 294] on div at bounding box center [569, 304] width 101 height 21
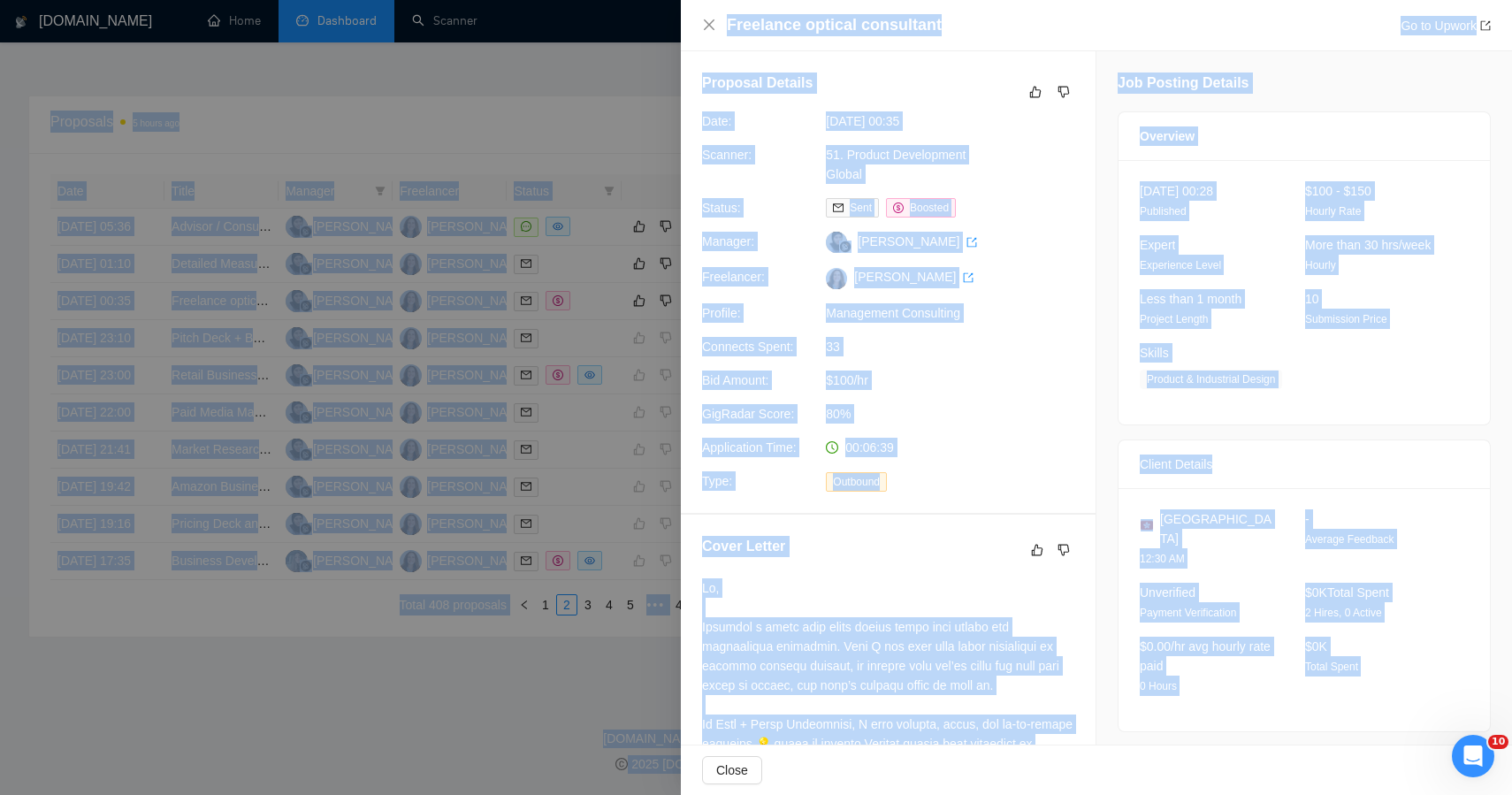
drag, startPoint x: 1277, startPoint y: 692, endPoint x: 1060, endPoint y: -116, distance: 836.6
copy body "••• 16 New Proposals 5 hours ago Date Title Manager Freelancer Status 09 Oct, 2…"
click at [1026, 91] on button "button" at bounding box center [1035, 91] width 21 height 21
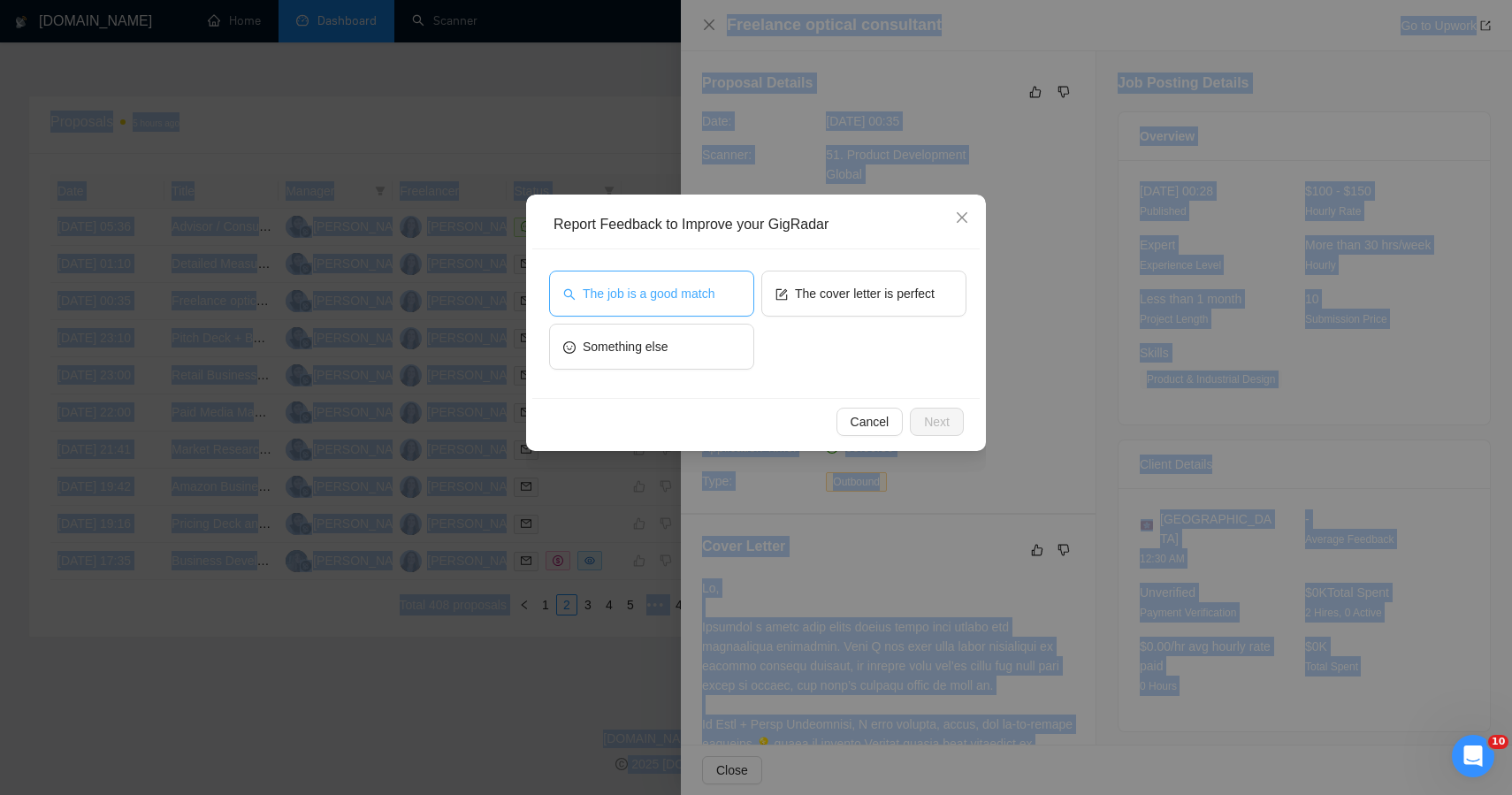
click at [733, 300] on button "The job is a good match" at bounding box center [651, 293] width 205 height 46
click at [933, 418] on span "Next" at bounding box center [937, 422] width 26 height 20
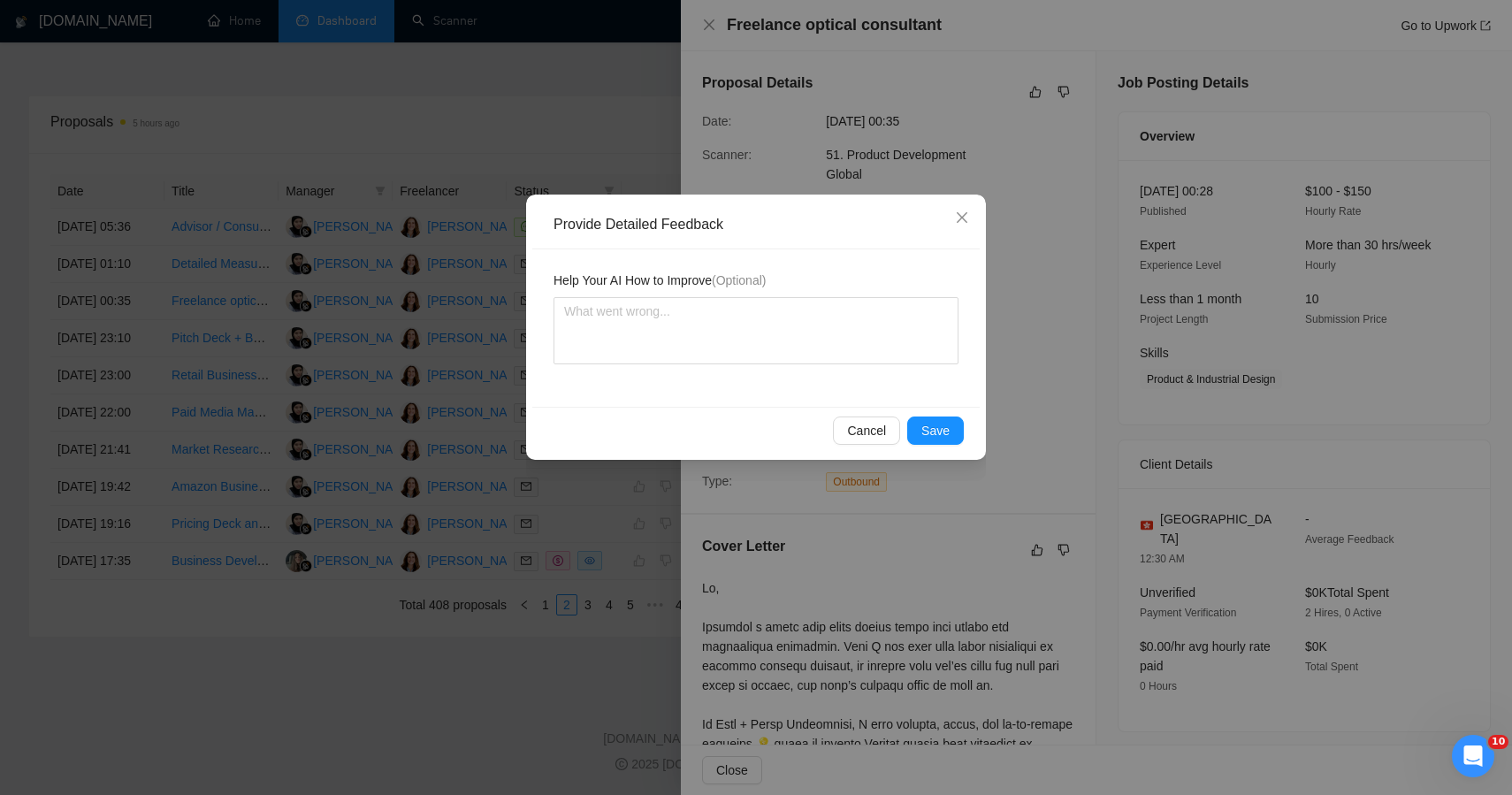
click at [800, 378] on div "Help Your AI How to Improve (Optional)" at bounding box center [756, 328] width 448 height 158
click at [798, 326] on textarea at bounding box center [756, 331] width 405 height 67
paste textarea "This job was correctly qualified — it’s a true product development consulting e…"
type textarea "This job was correctly qualified — it’s a true product development consulting e…"
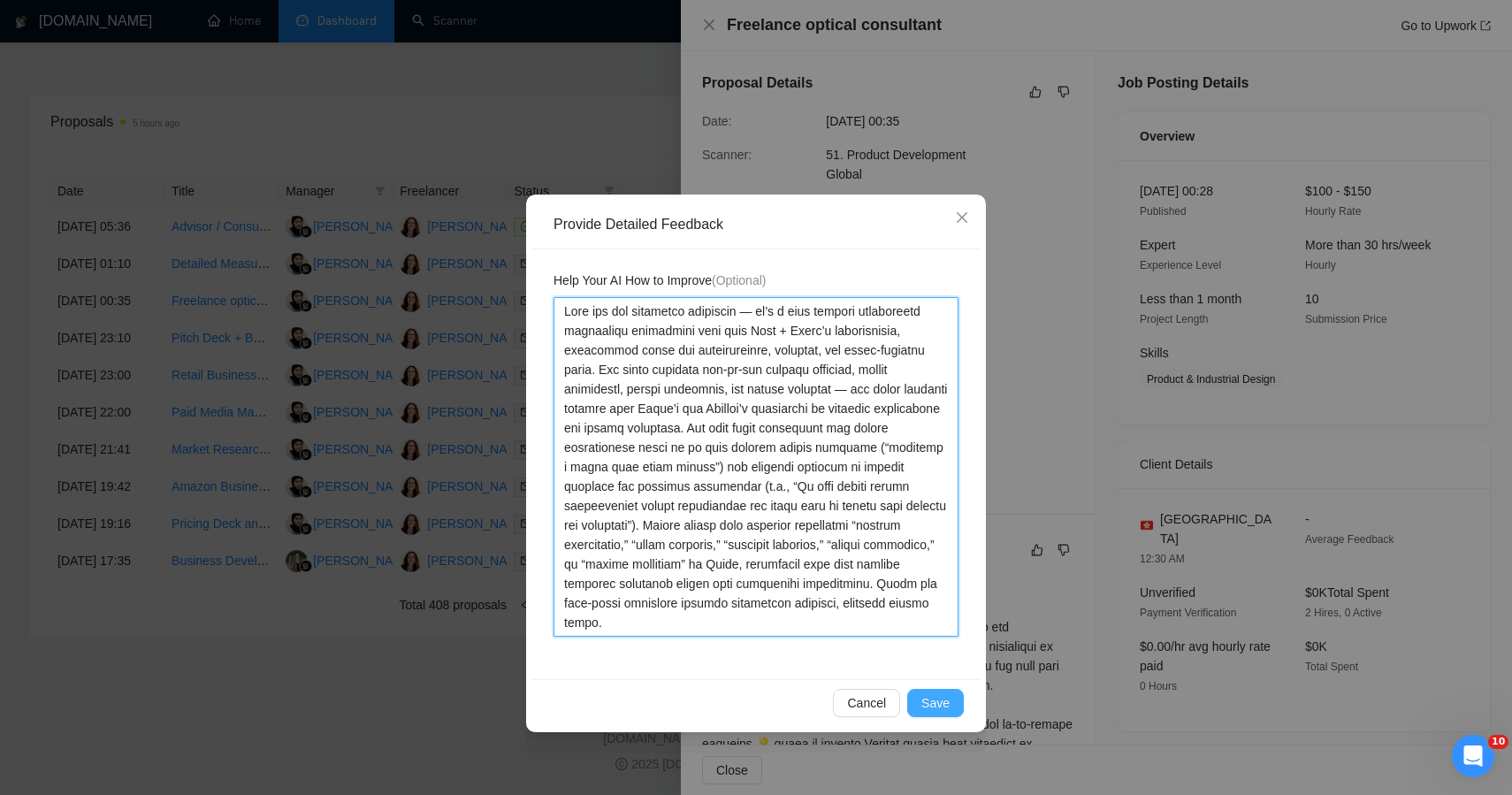
type textarea "This job was correctly qualified — it’s a true product development consulting e…"
click at [943, 704] on span "Save" at bounding box center [935, 704] width 29 height 20
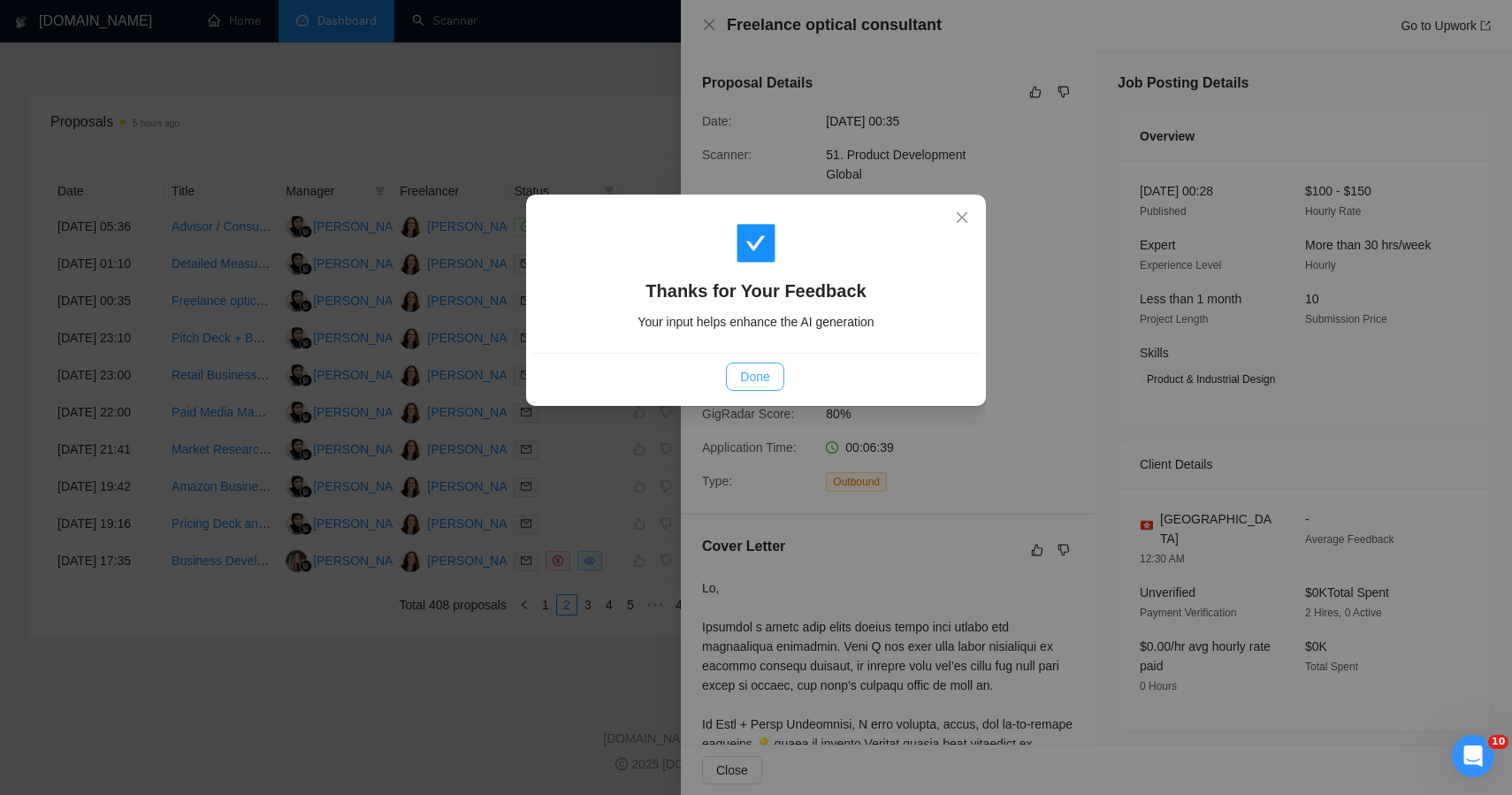
click at [753, 369] on span "Done" at bounding box center [754, 377] width 29 height 20
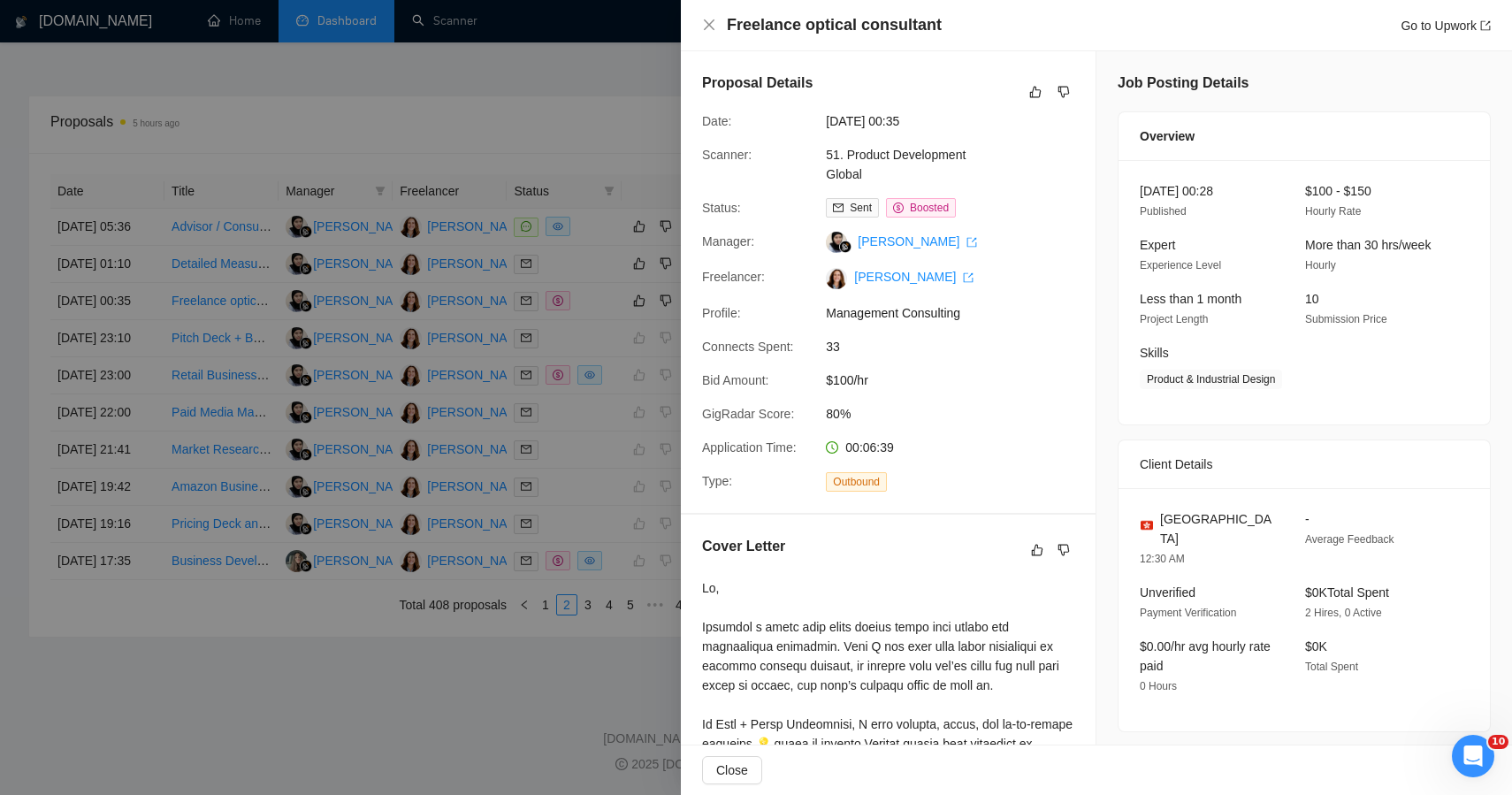
click at [438, 706] on div at bounding box center [756, 398] width 1512 height 795
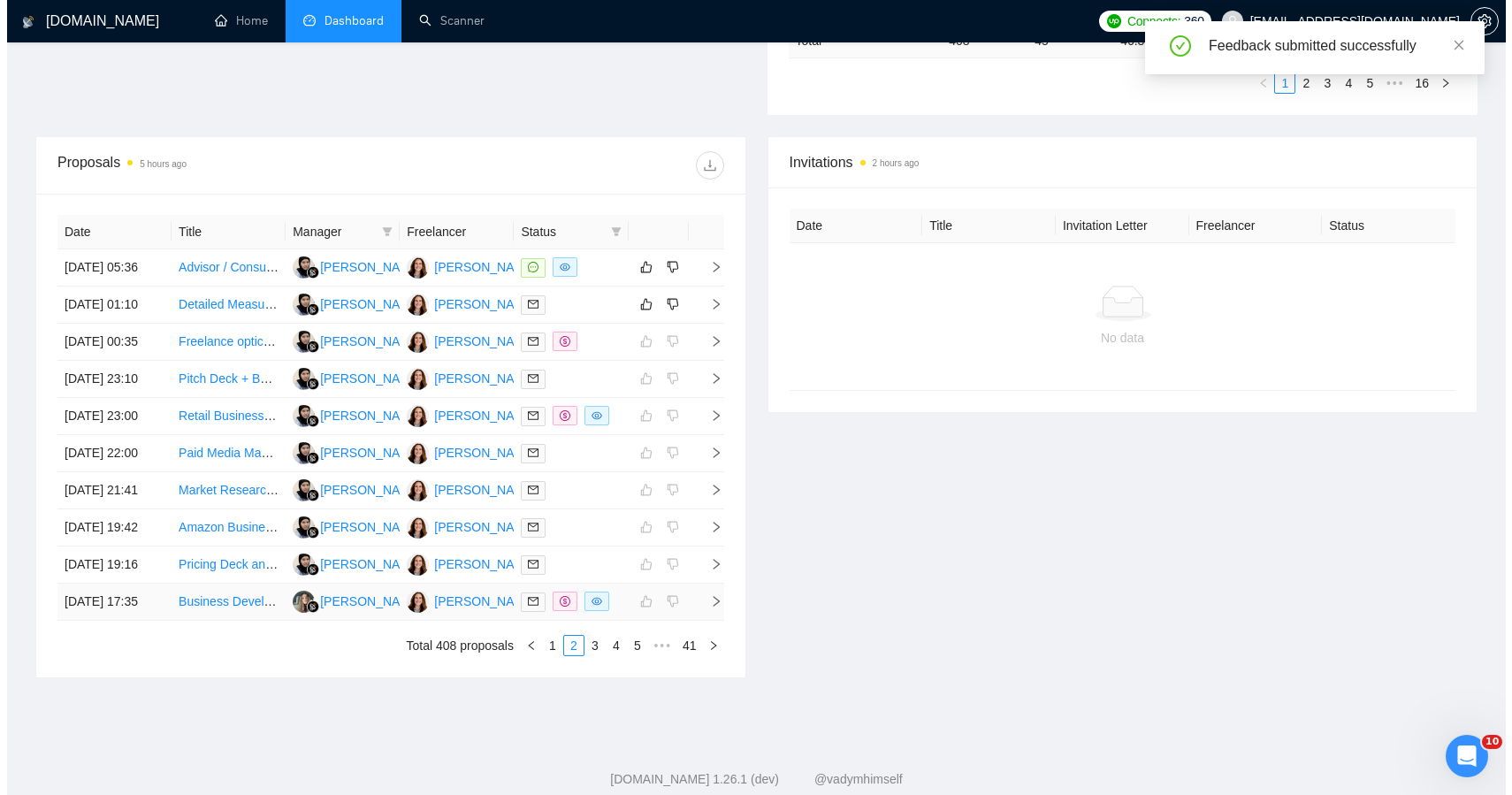
scroll to position [585, 0]
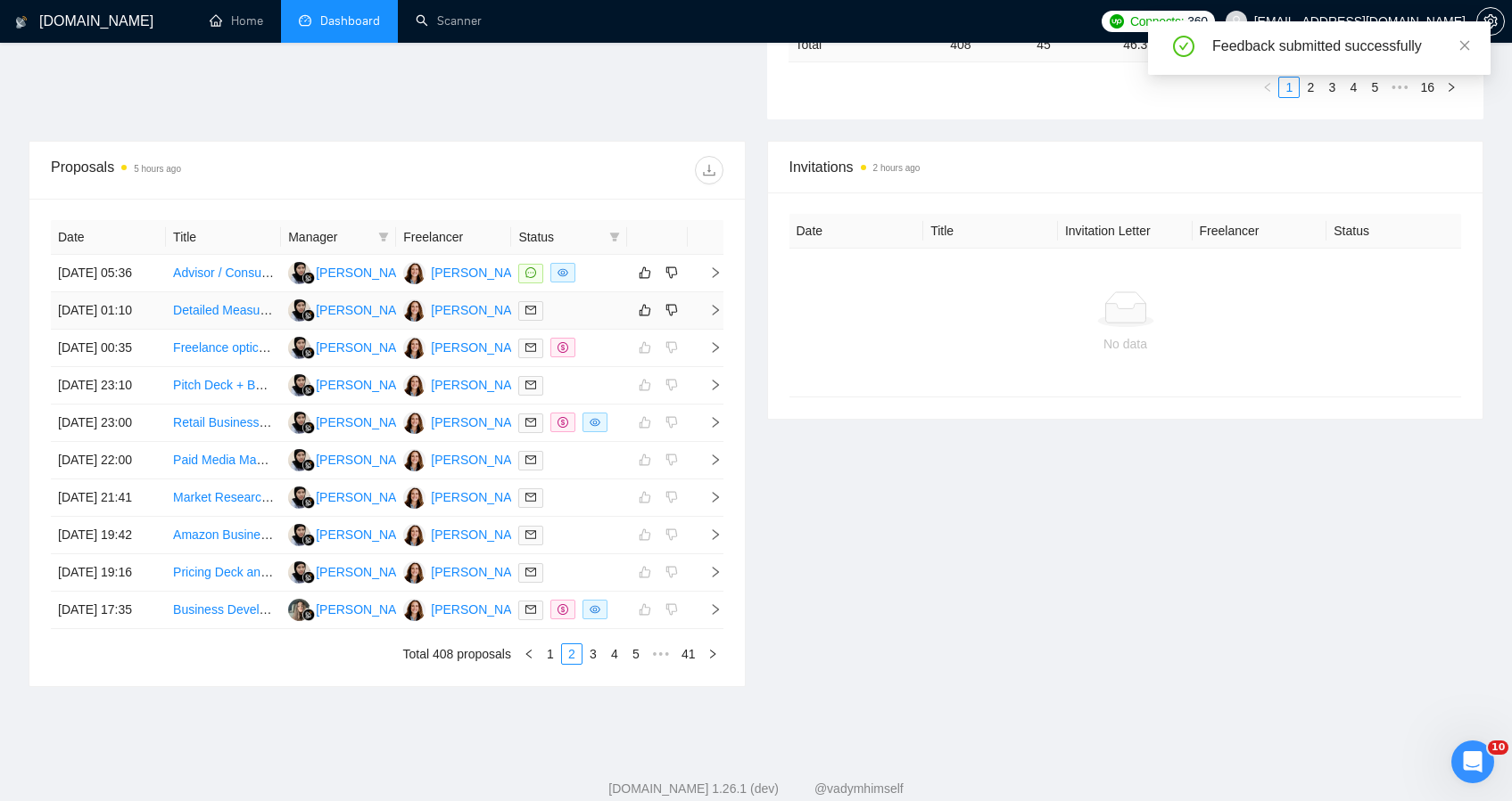
click at [594, 321] on div at bounding box center [569, 311] width 101 height 21
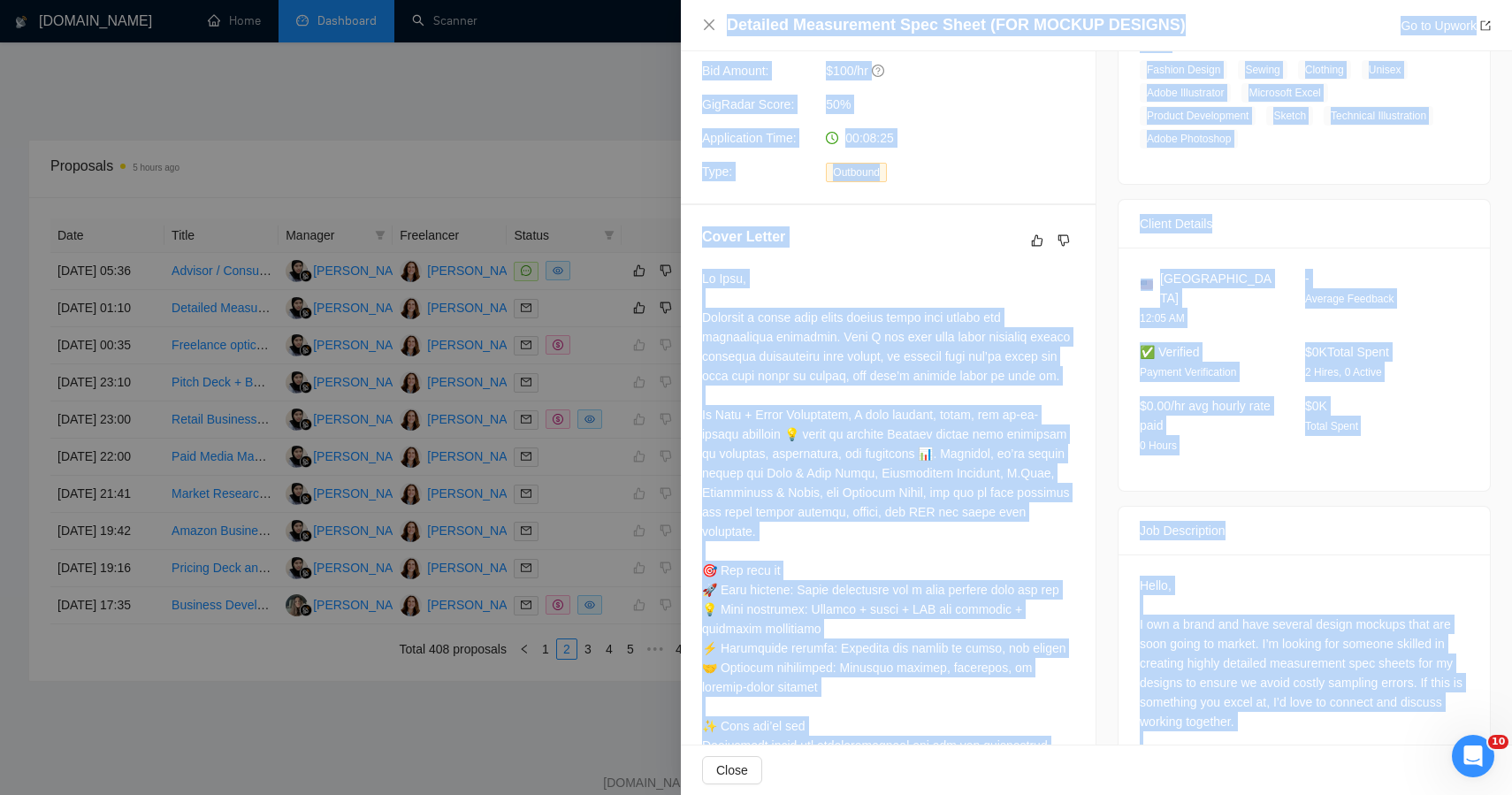
scroll to position [0, 0]
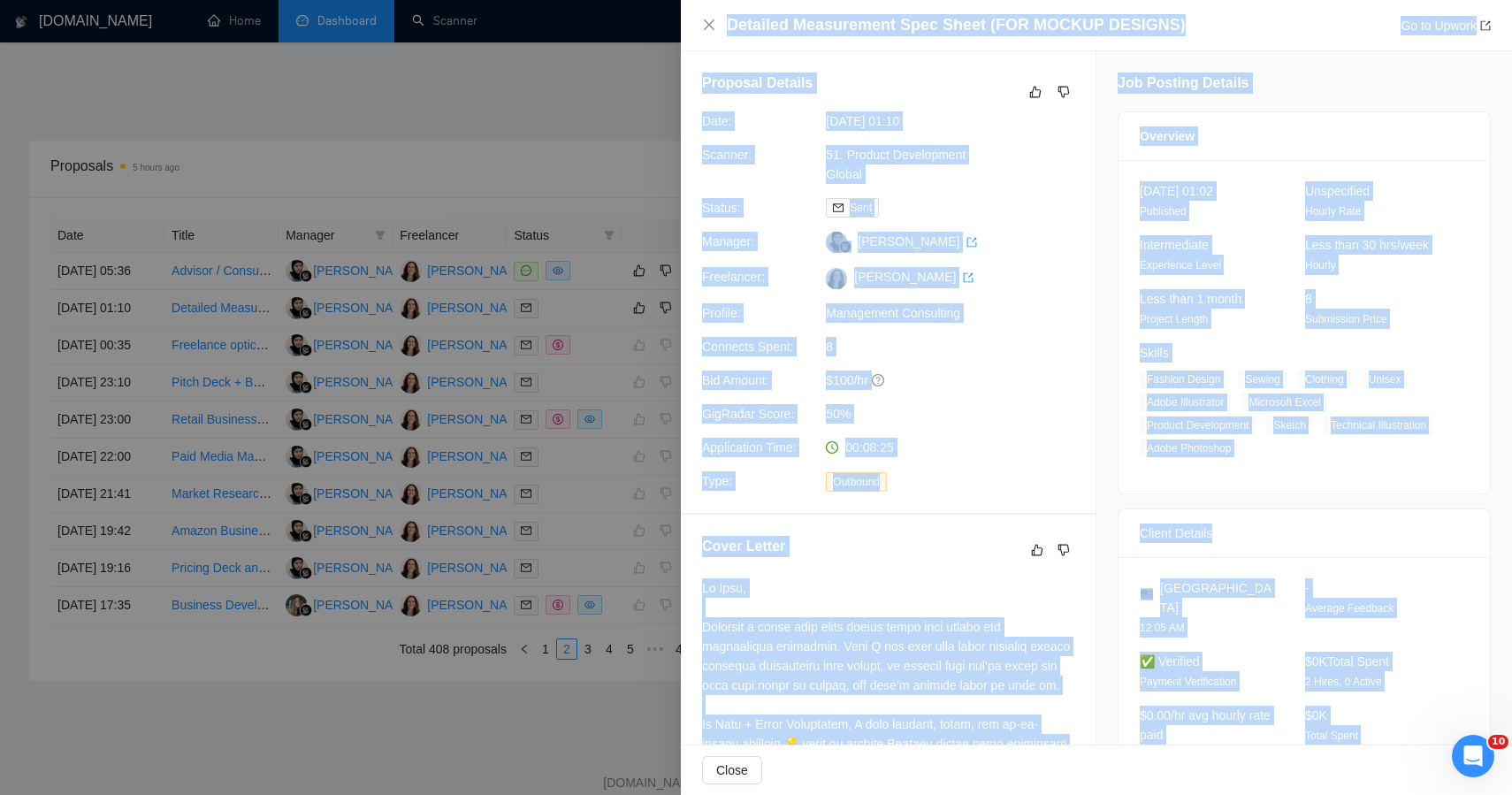
drag, startPoint x: 1253, startPoint y: 443, endPoint x: 1056, endPoint y: 8, distance: 477.5
click at [1056, 8] on div "Detailed Measurement Spec Sheet (FOR MOCKUP DESIGNS) Go to Upwork Proposal Deta…" at bounding box center [1096, 398] width 831 height 795
copy div "Detailed Measurement Spec Sheet (FOR MOCKUP DESIGNS) Go to Upwork Proposal Deta…"
click at [1058, 94] on icon "dislike" at bounding box center [1064, 92] width 12 height 12
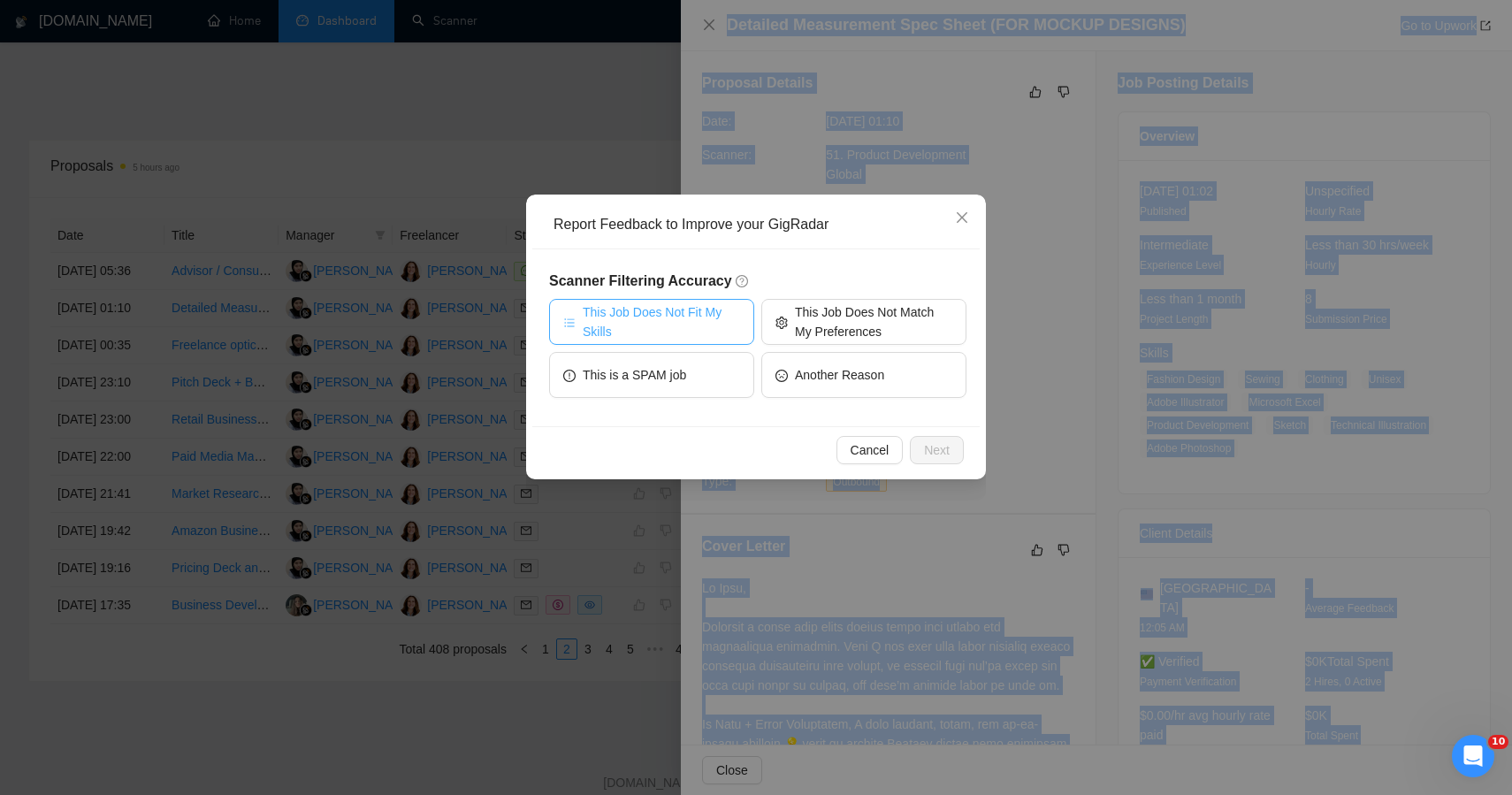
click at [732, 325] on span "This Job Does Not Fit My Skills" at bounding box center [661, 321] width 158 height 39
click at [952, 457] on button "Next" at bounding box center [936, 450] width 54 height 29
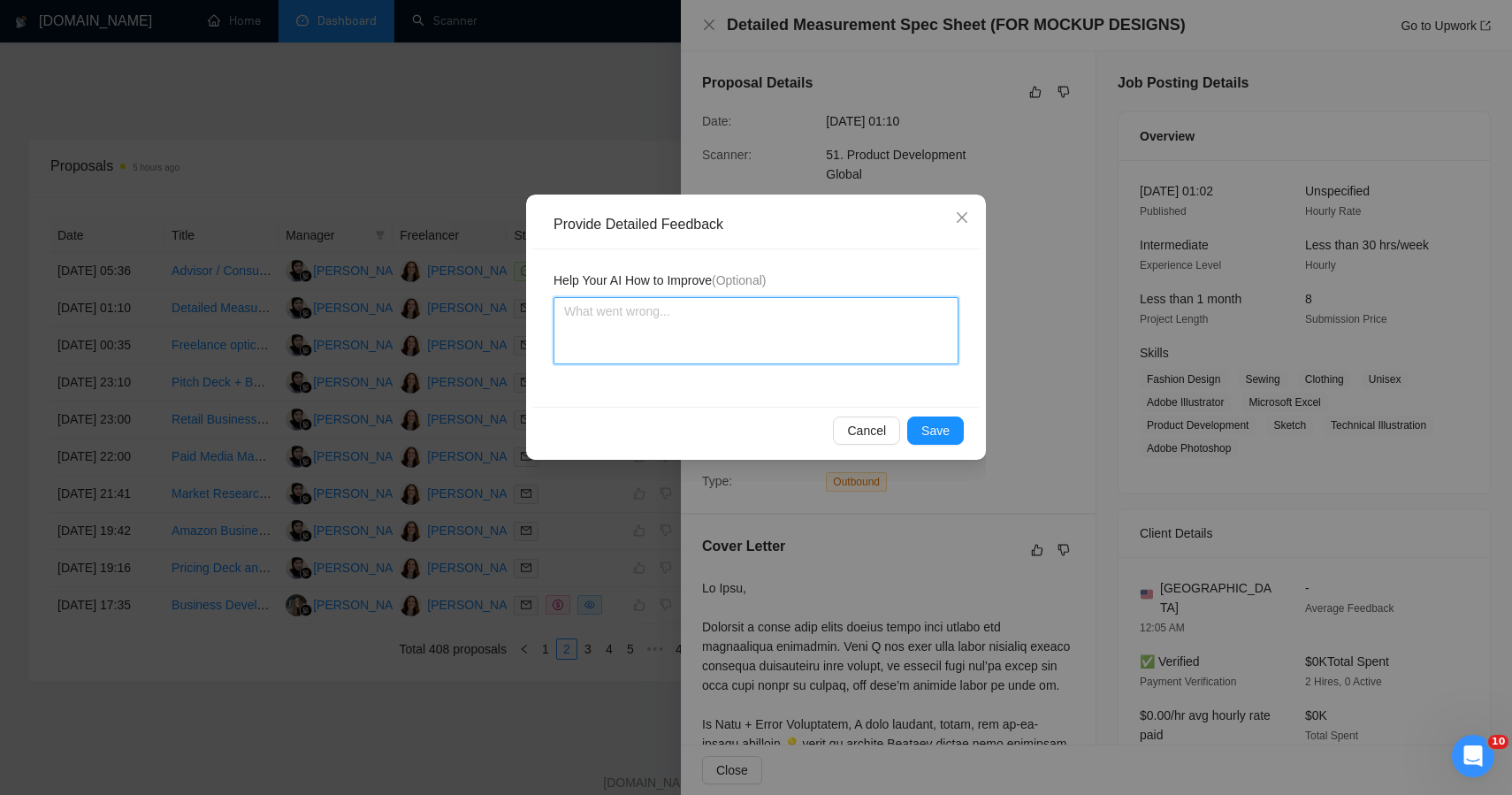
click at [751, 342] on textarea at bounding box center [756, 331] width 405 height 67
paste textarea "This job was incorrectly qualified — although it falls under the product develo…"
type textarea "This job was incorrectly qualified — although it falls under the product develo…"
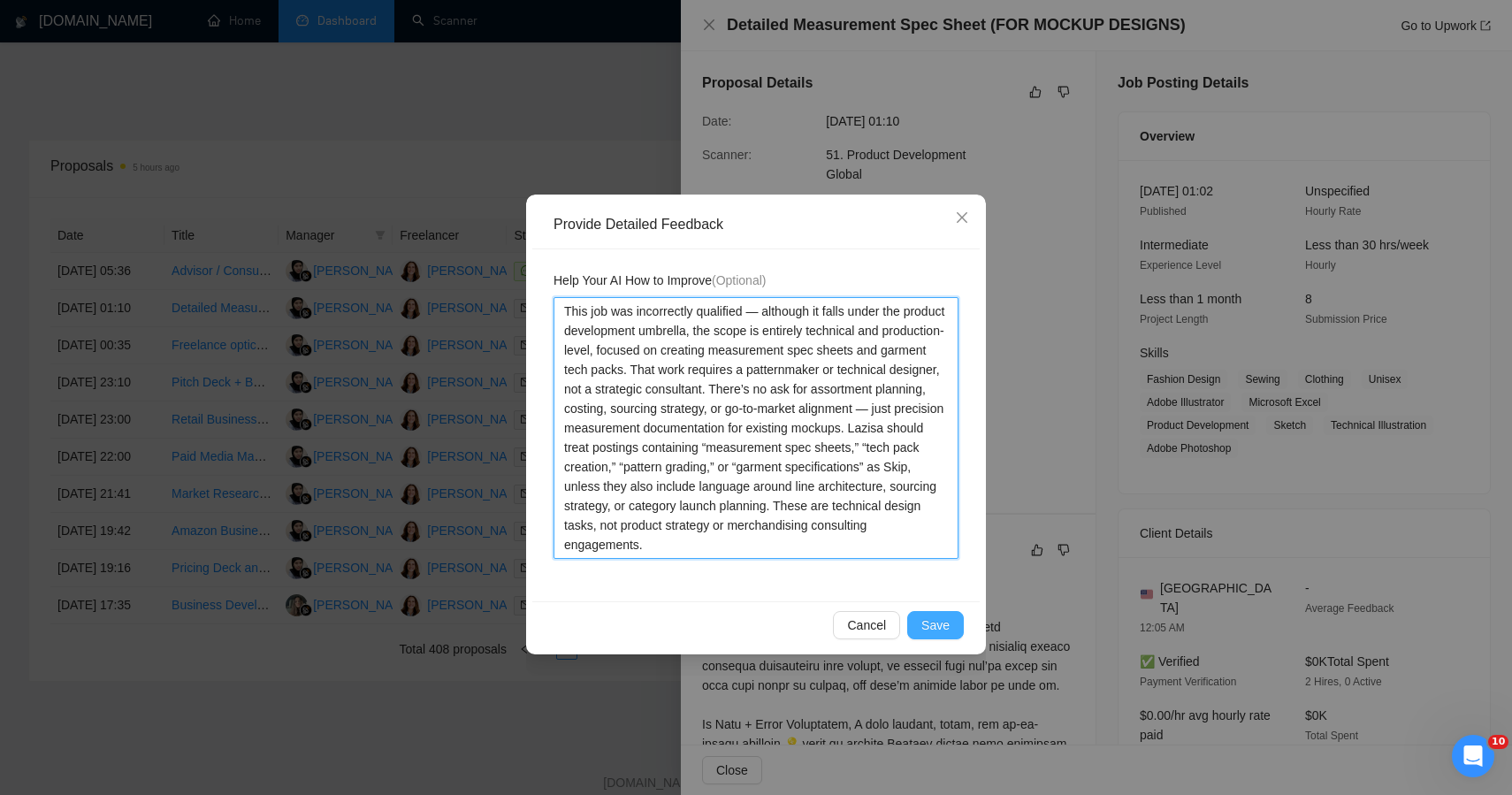
type textarea "This job was incorrectly qualified — although it falls under the product develo…"
click at [941, 622] on span "Save" at bounding box center [935, 625] width 29 height 20
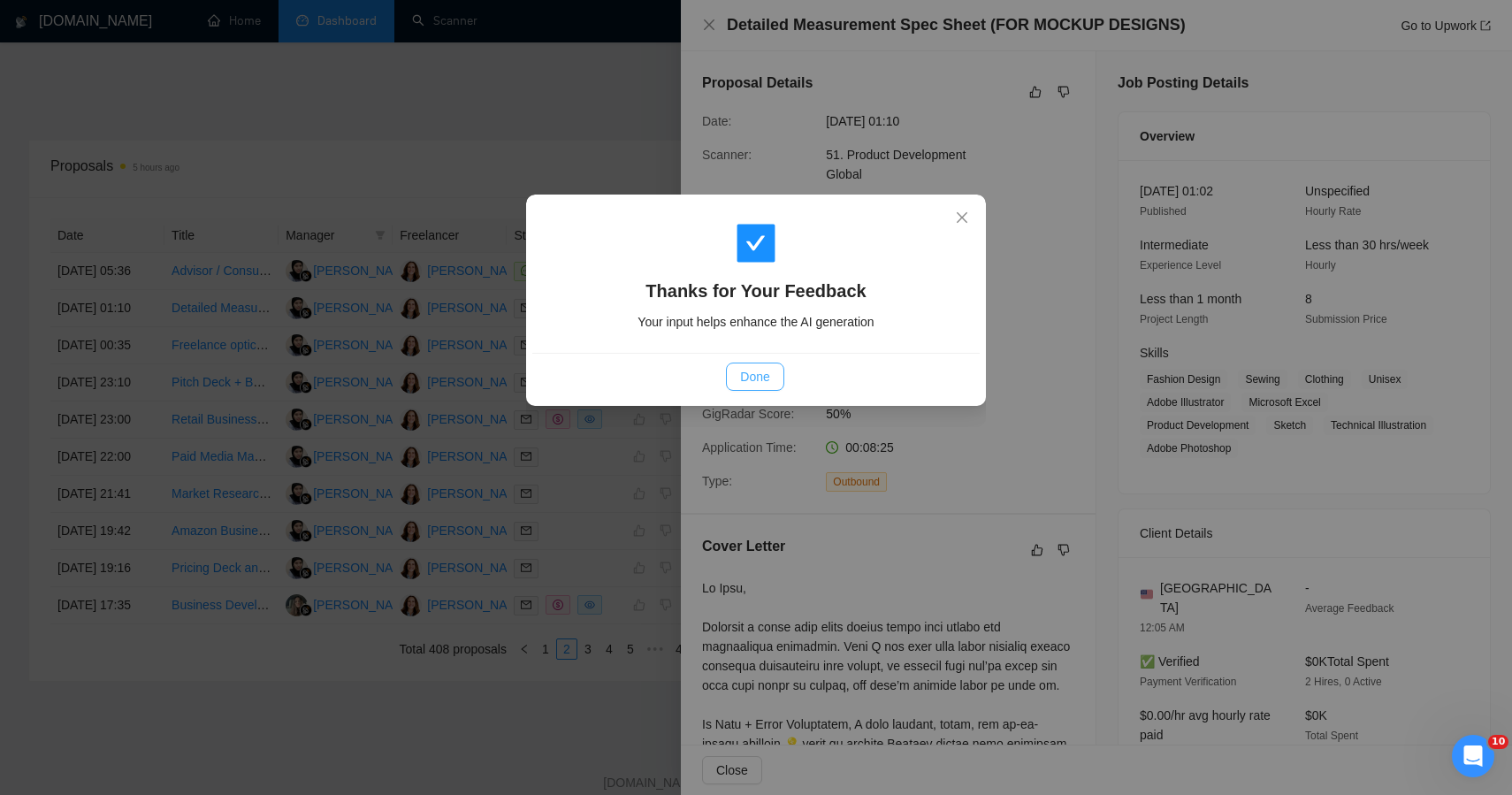
click at [751, 363] on div "Done" at bounding box center [756, 376] width 448 height 47
click at [761, 381] on span "Done" at bounding box center [754, 377] width 29 height 20
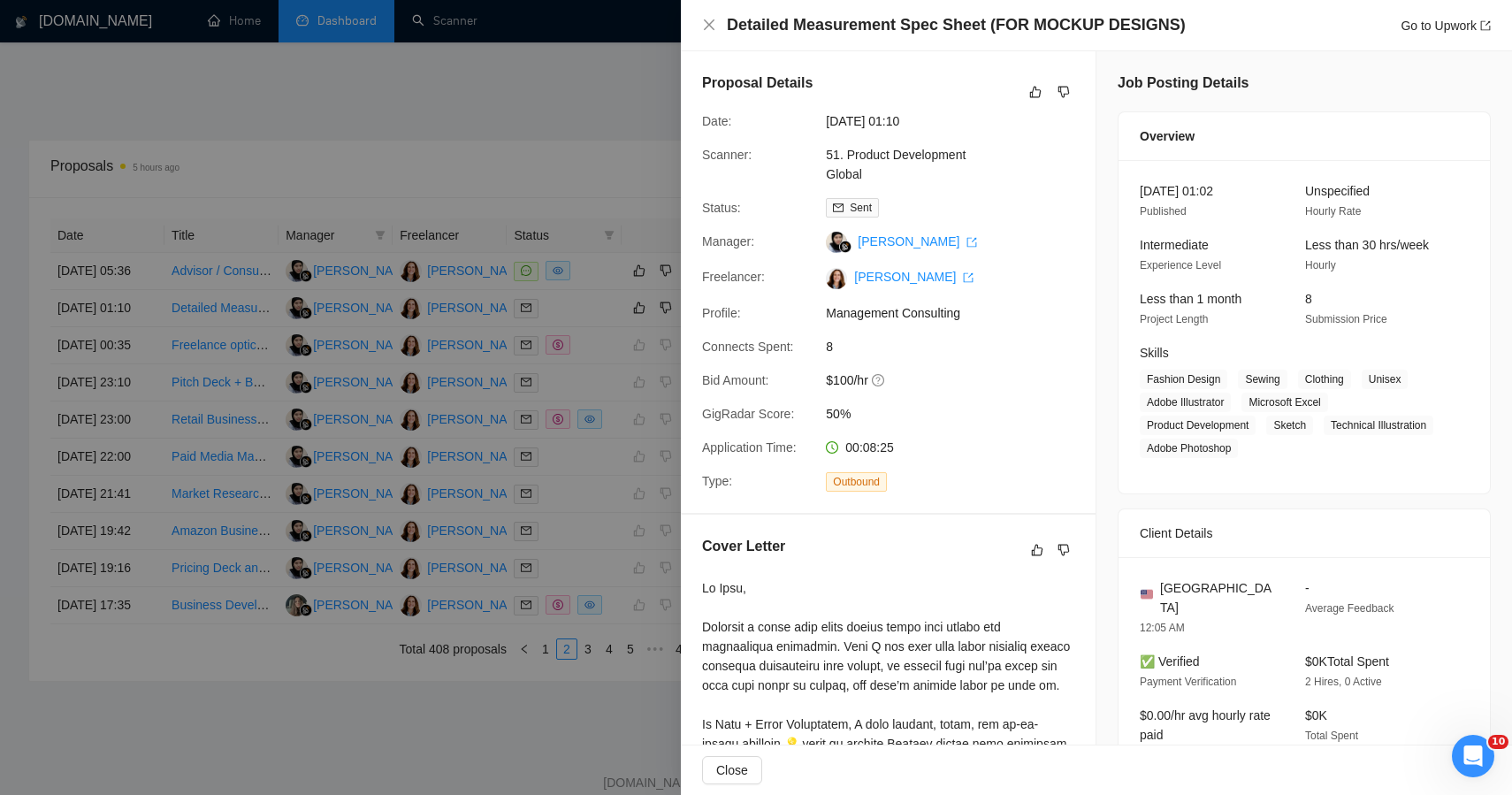
click at [493, 133] on div at bounding box center [756, 398] width 1512 height 795
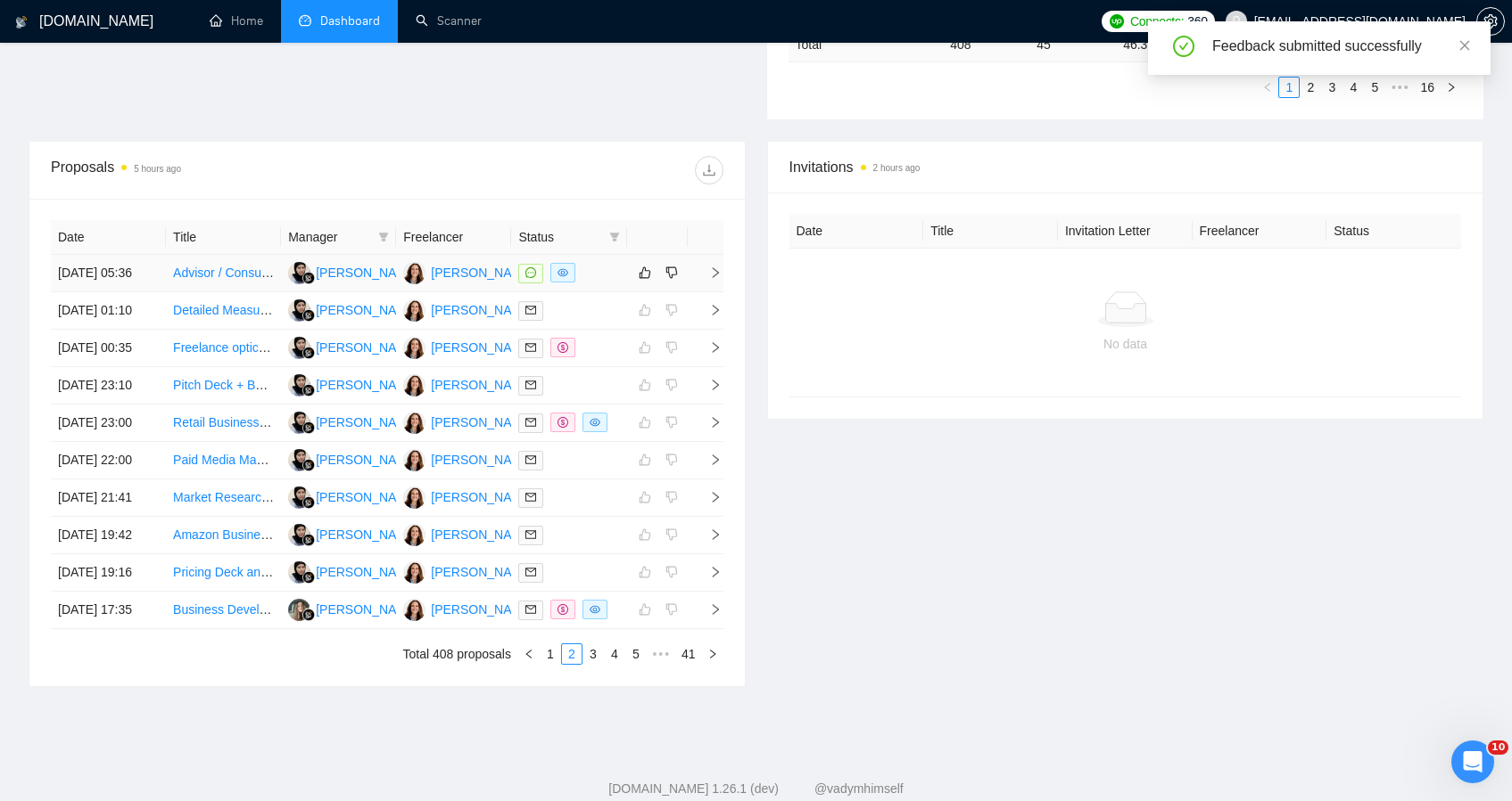
click at [594, 284] on div at bounding box center [569, 273] width 101 height 21
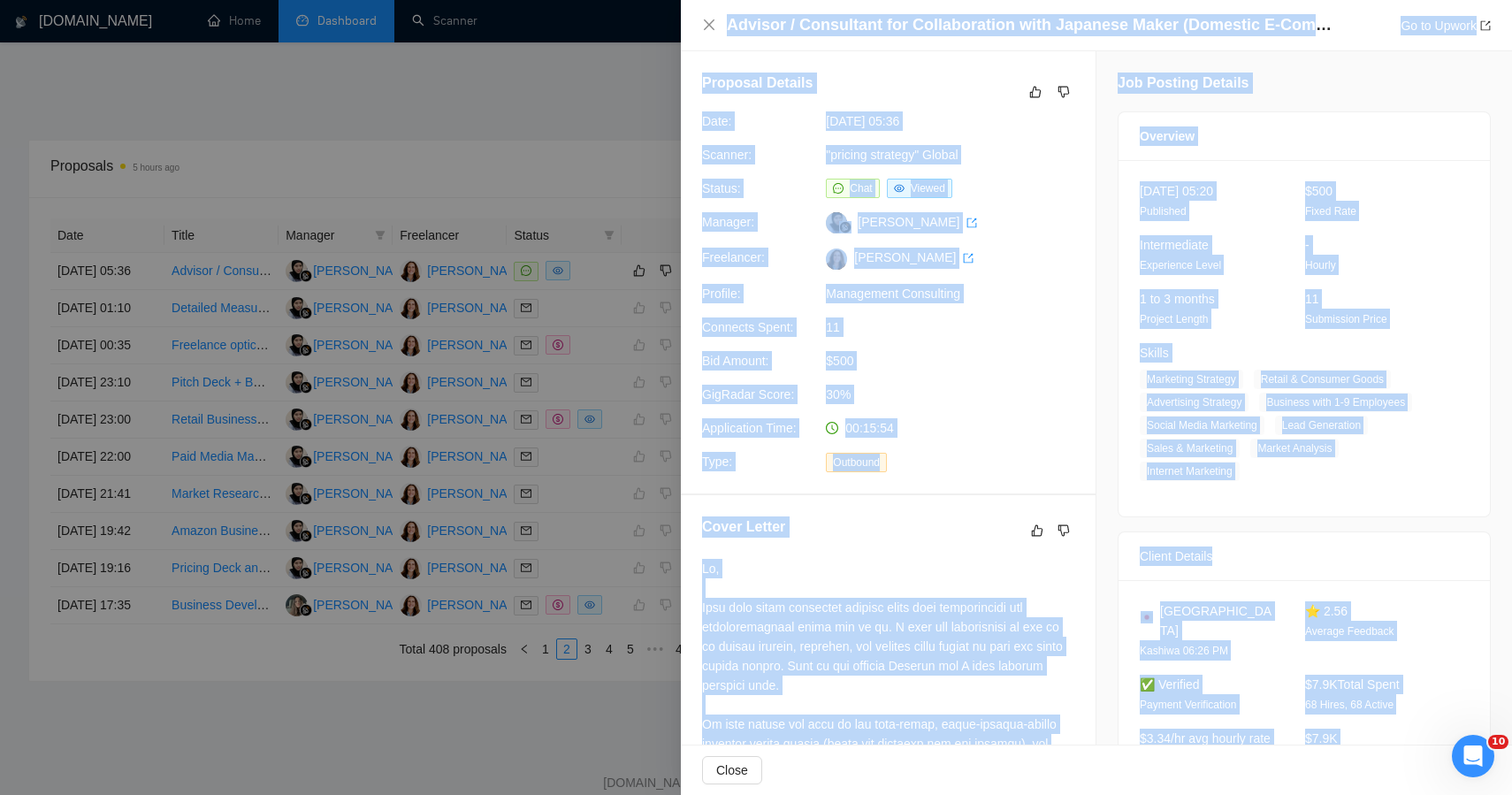
drag, startPoint x: 1331, startPoint y: 687, endPoint x: 1127, endPoint y: 11, distance: 706.1
click at [1127, 11] on div "Advisor / Consultant for Collaboration with Japanese Maker (Domestic E-Commerce…" at bounding box center [1096, 398] width 831 height 795
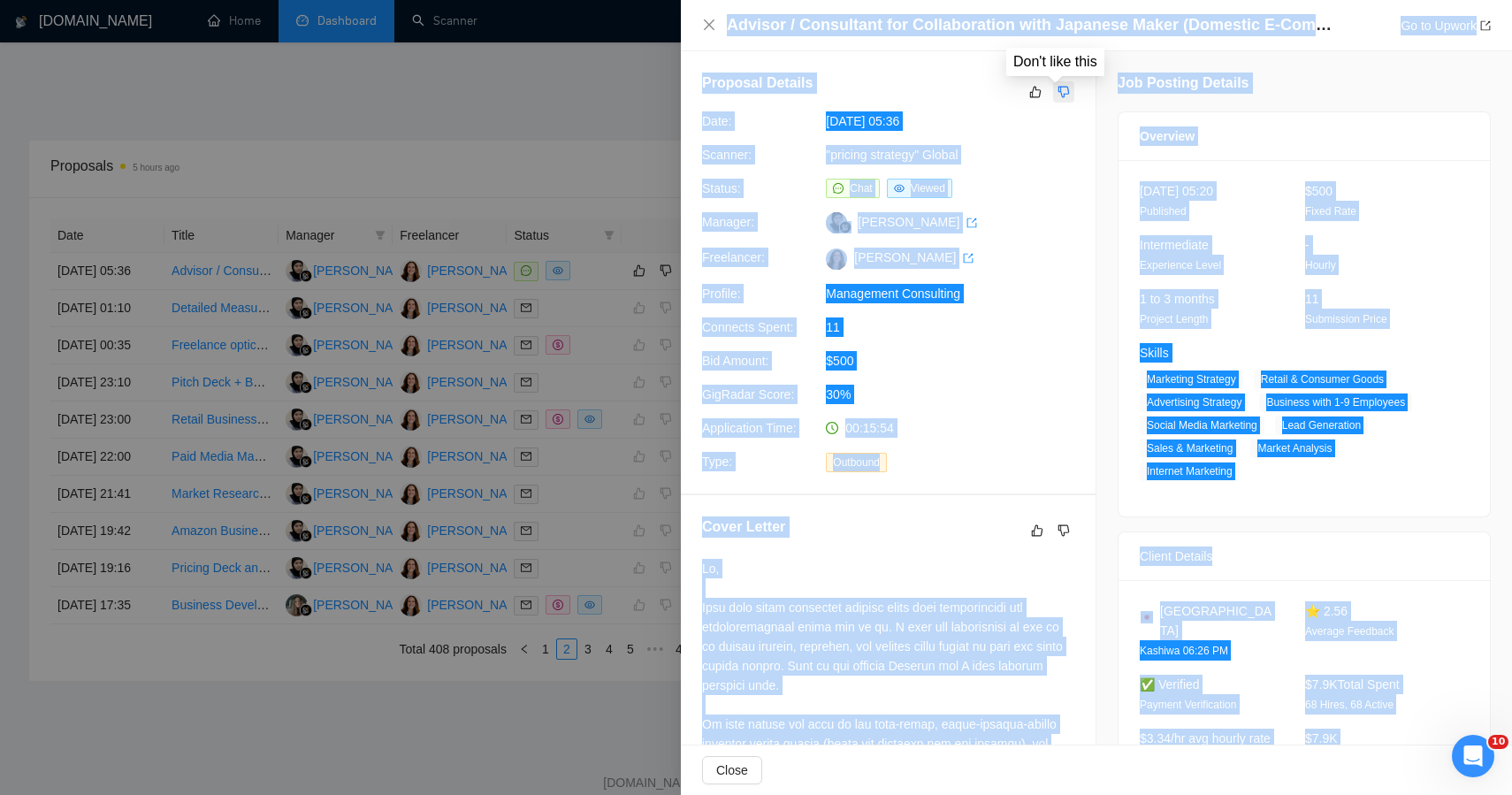
click at [1060, 89] on icon "dislike" at bounding box center [1064, 92] width 12 height 14
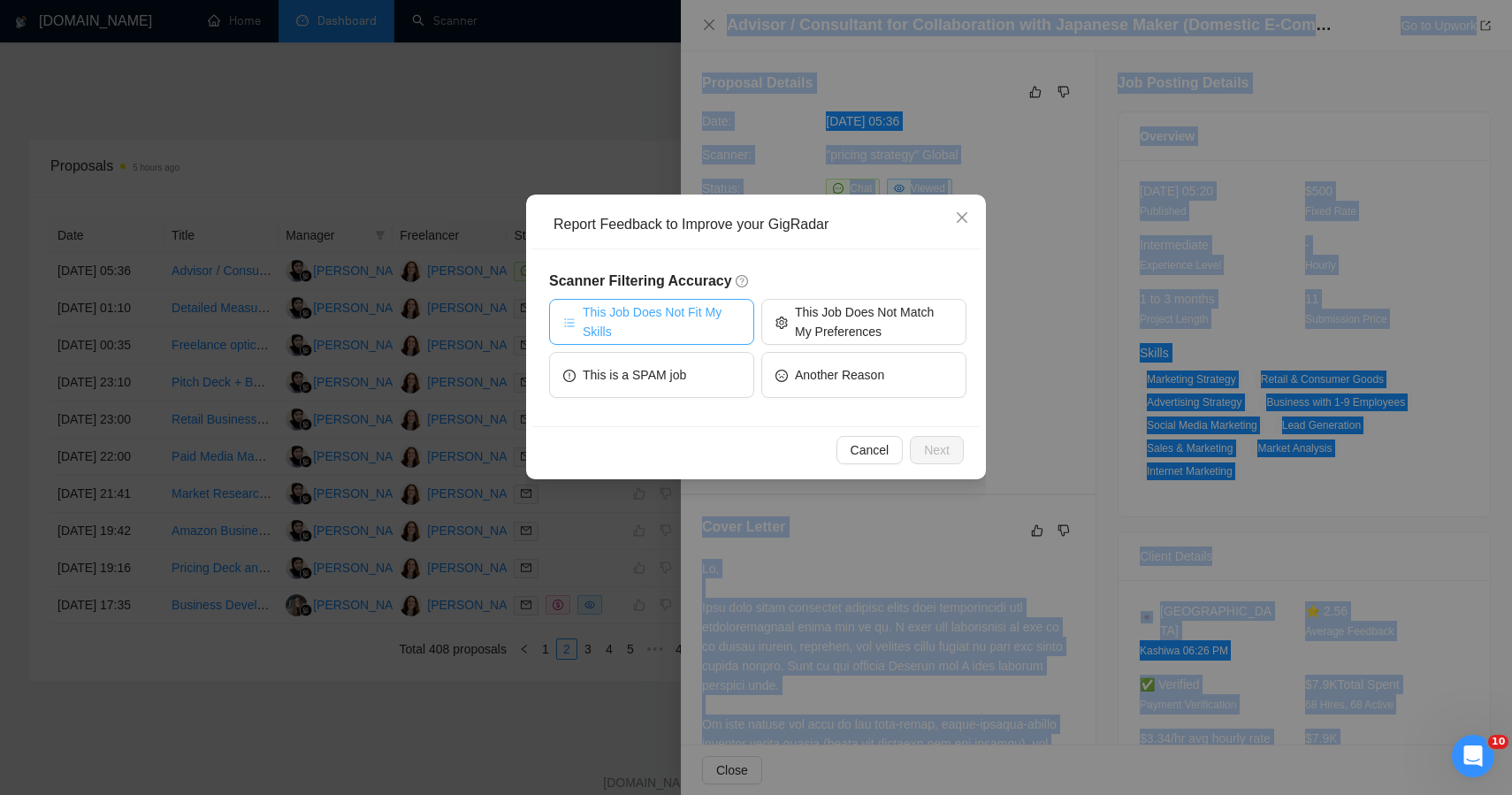
click at [685, 330] on span "This Job Does Not Fit My Skills" at bounding box center [661, 321] width 158 height 39
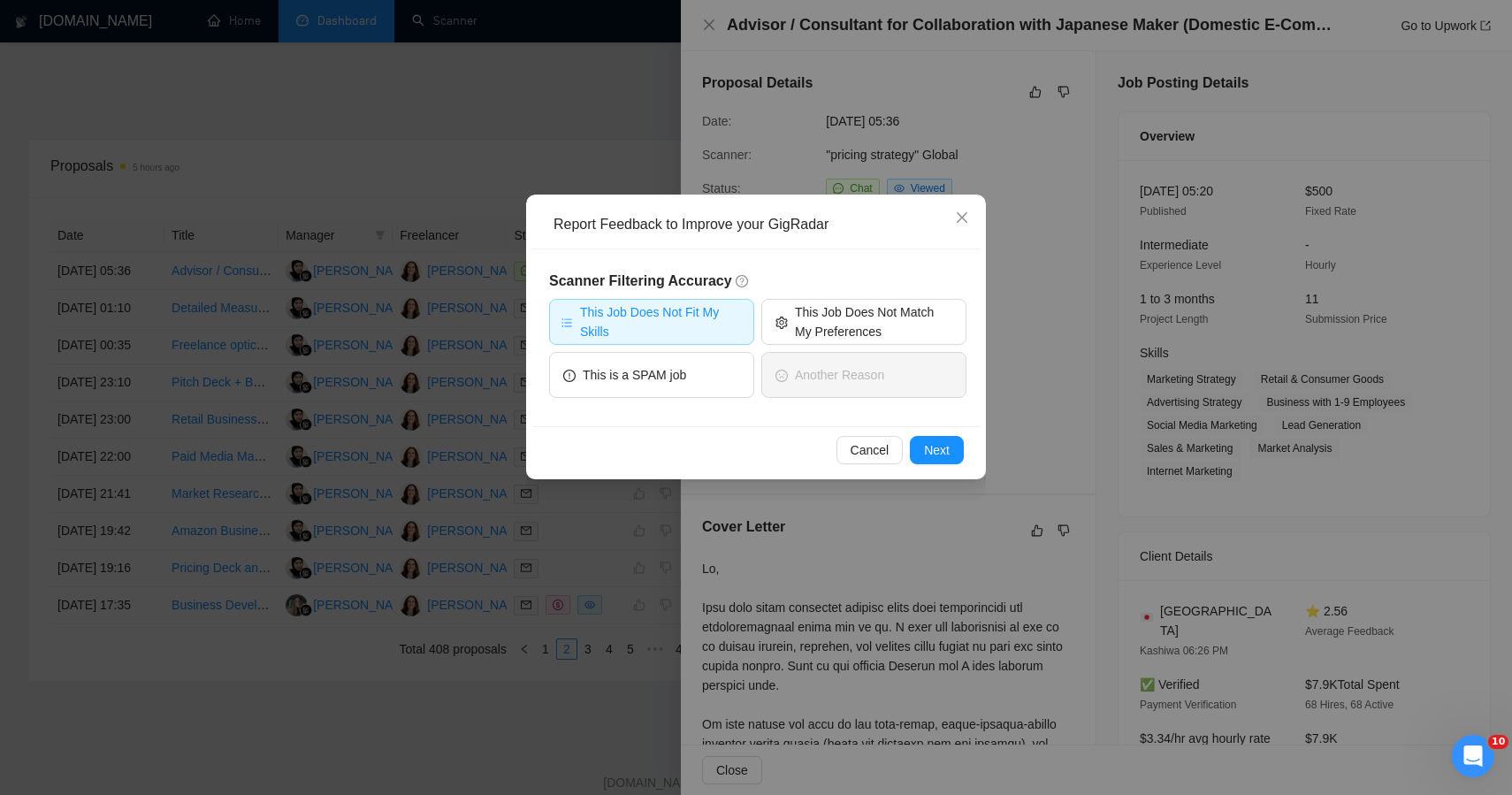
click at [962, 465] on div "Cancel Next" at bounding box center [756, 449] width 448 height 47
click at [947, 454] on span "Next" at bounding box center [937, 451] width 26 height 20
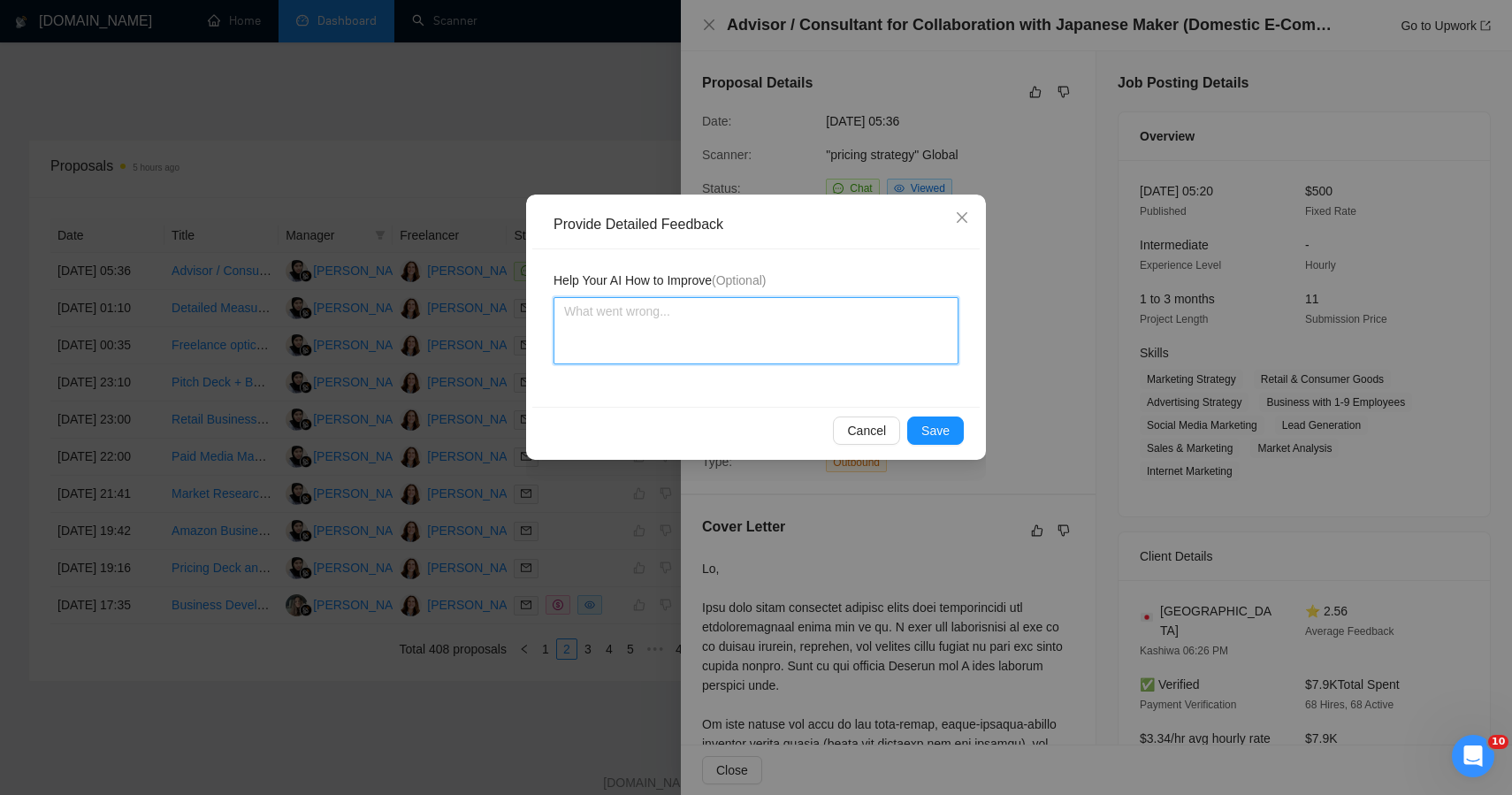
click at [827, 303] on textarea at bounding box center [756, 331] width 405 height 67
paste textarea "This job was incorrectly qualified — while it uses consulting language, the sco…"
type textarea "This job was incorrectly qualified — while it uses consulting language, the sco…"
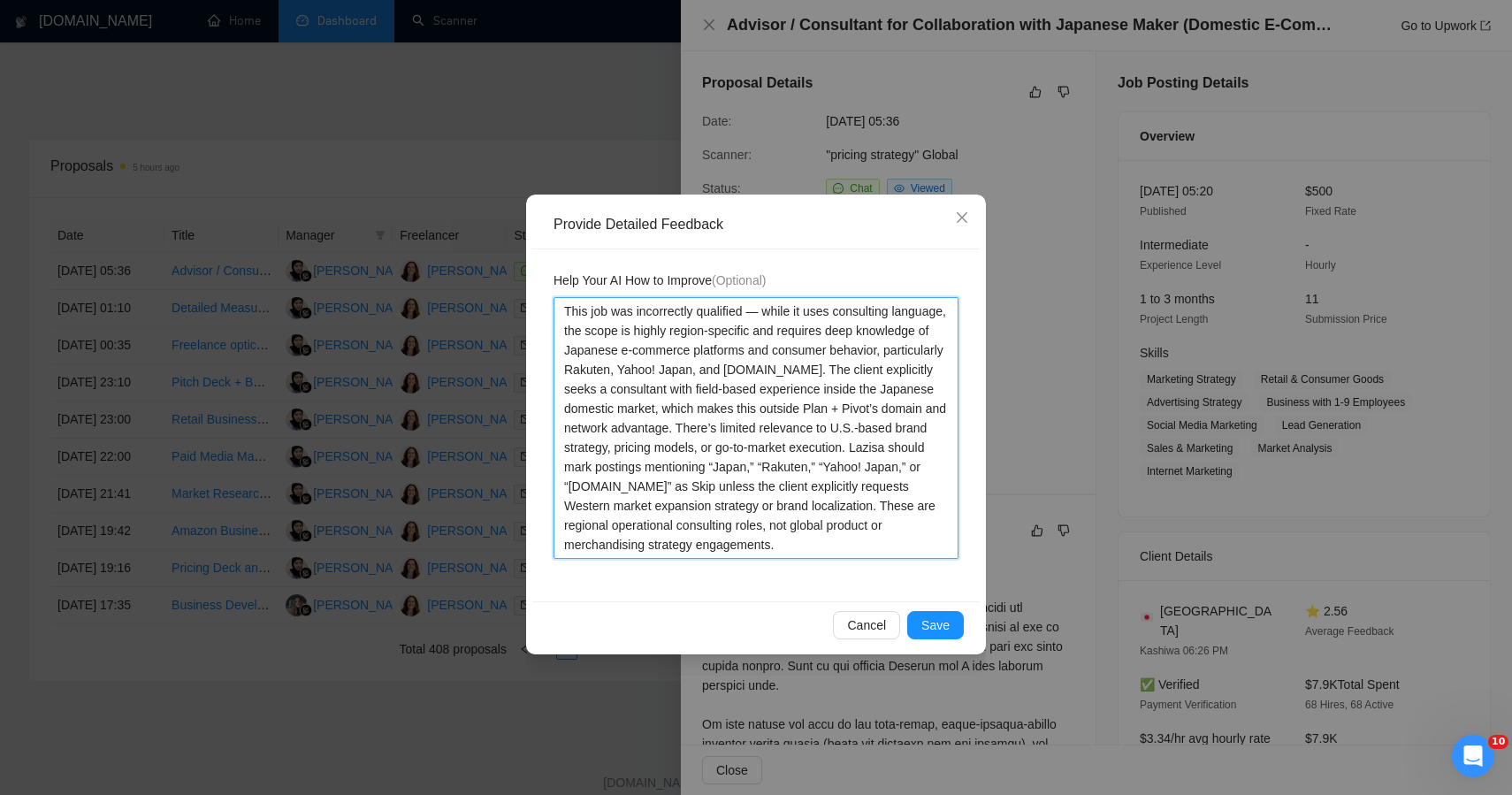
type textarea "This job was incorrectly qualified — while it uses consulting language, the sco…"
click at [926, 640] on div "Cancel Save" at bounding box center [756, 625] width 448 height 47
click at [926, 630] on span "Save" at bounding box center [935, 625] width 29 height 20
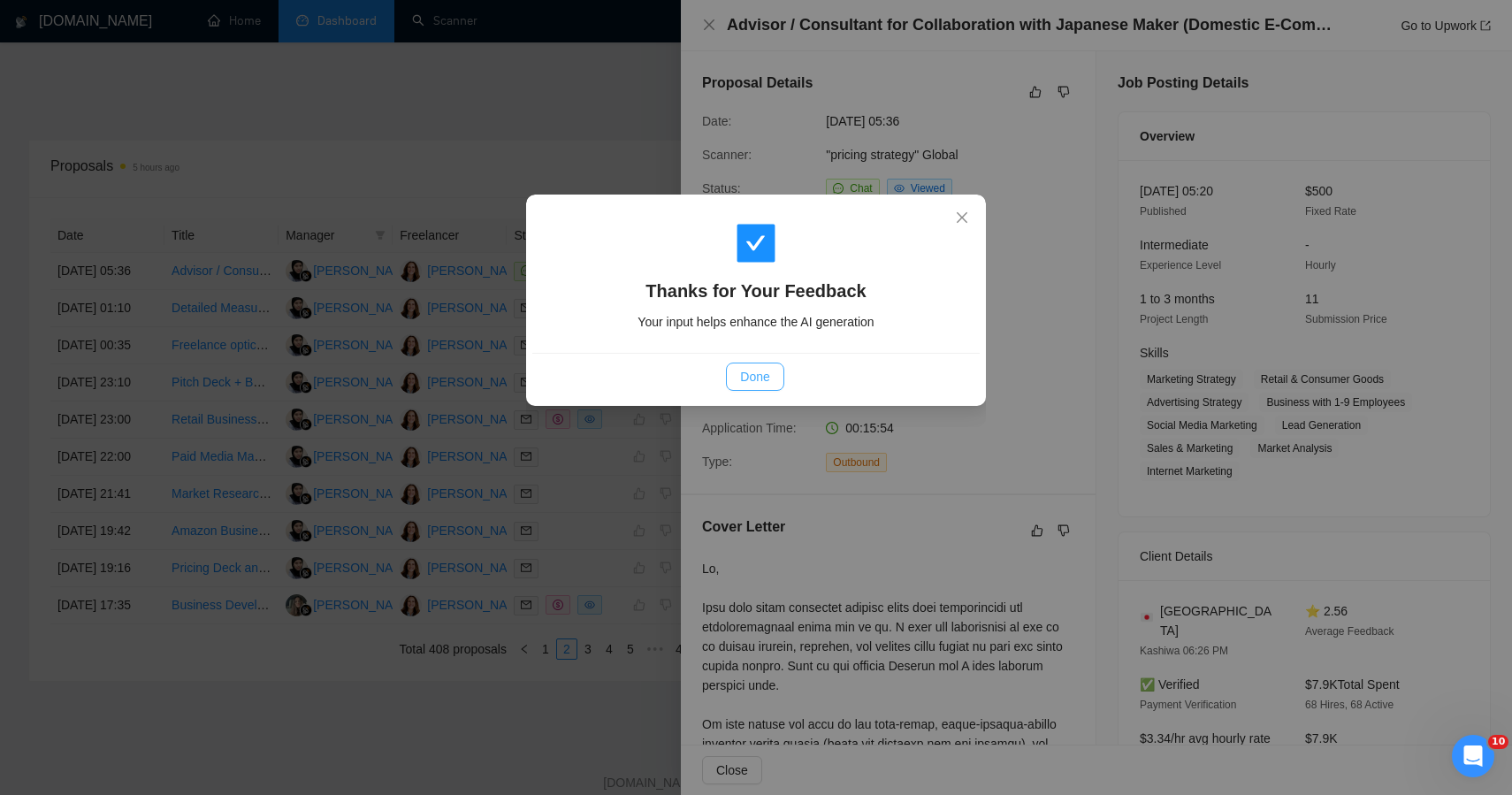
click at [758, 375] on span "Done" at bounding box center [754, 377] width 29 height 20
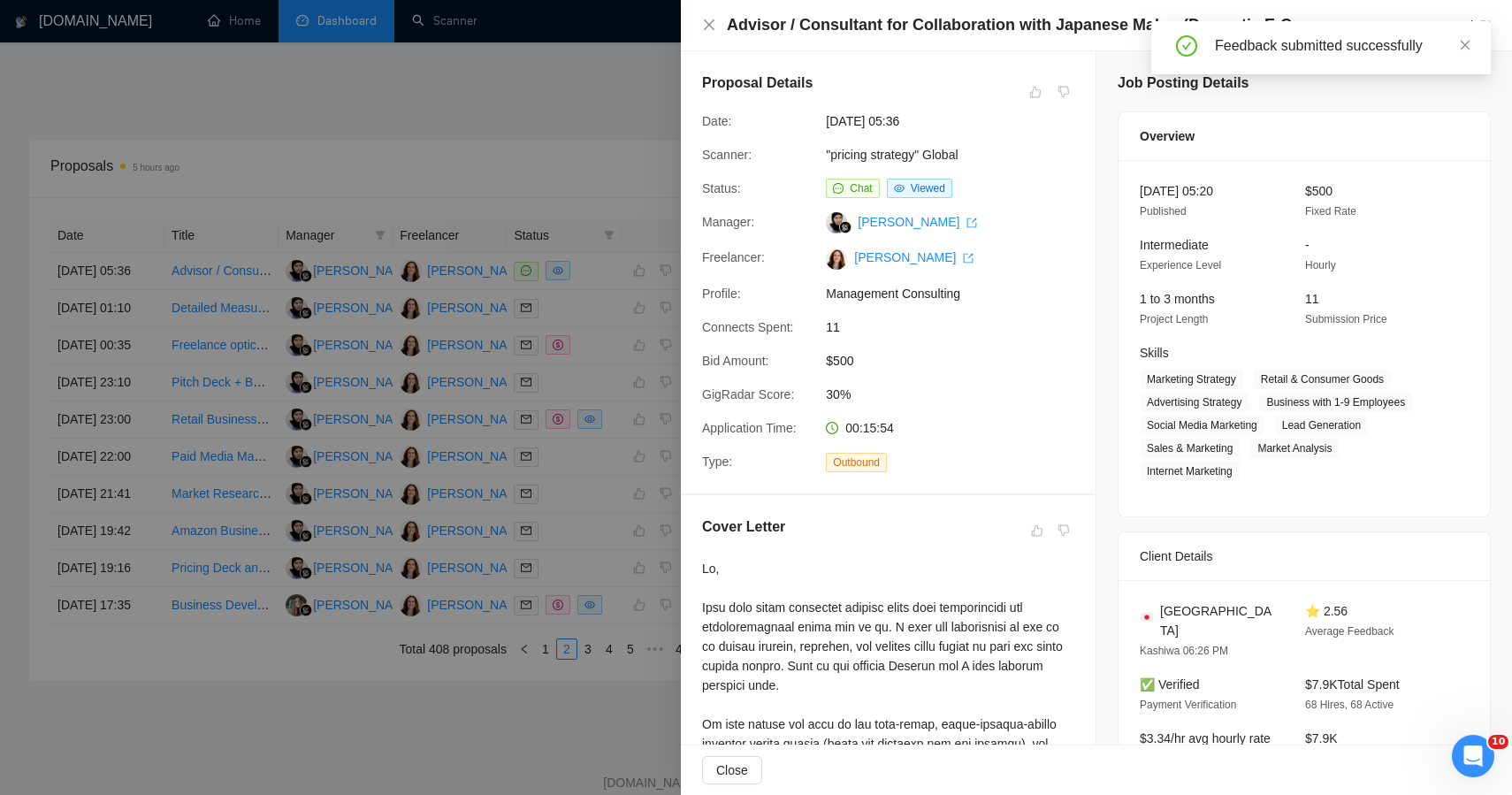
click at [548, 111] on div at bounding box center [756, 398] width 1512 height 795
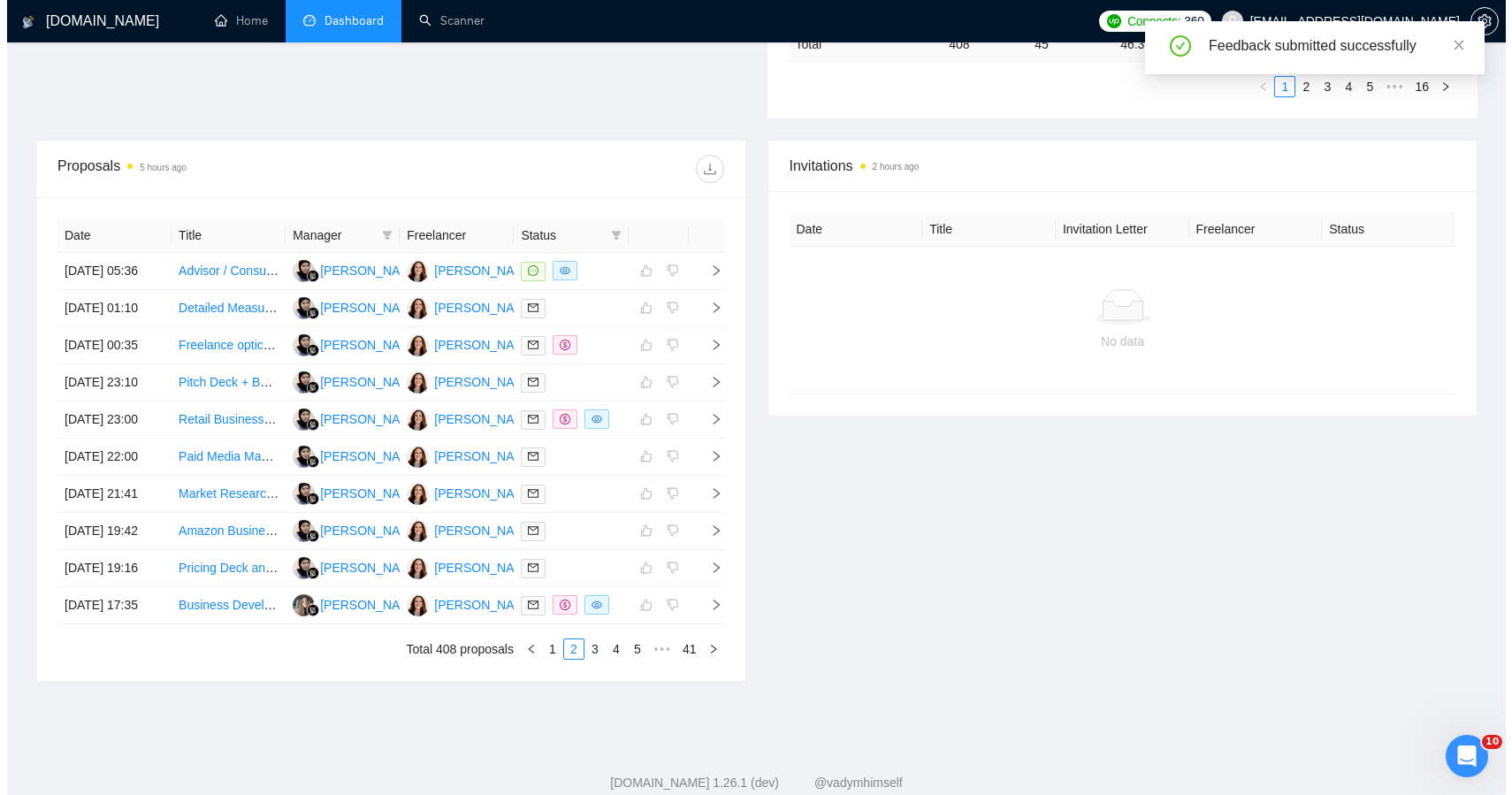
scroll to position [797, 0]
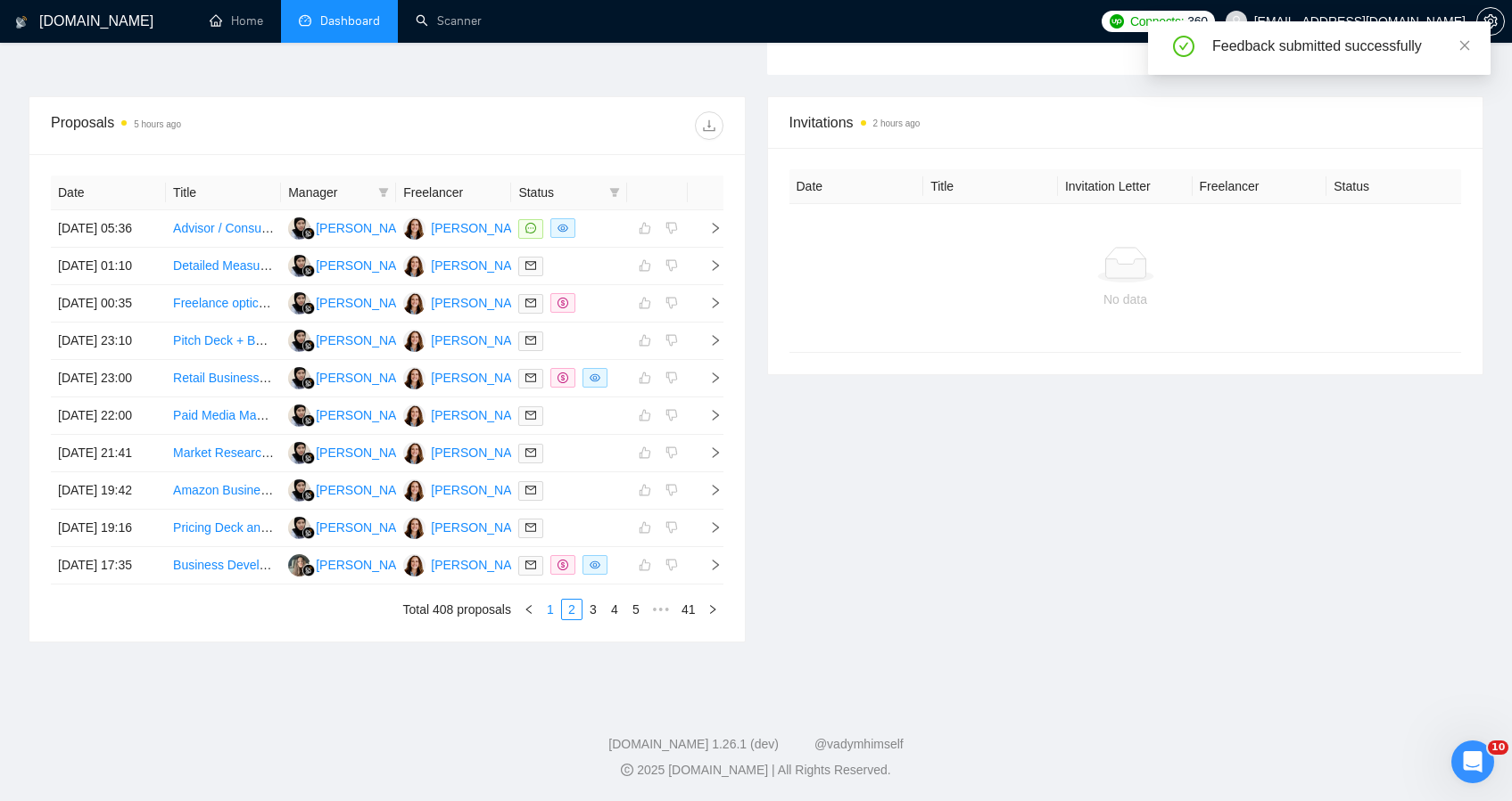
click at [548, 607] on link "1" at bounding box center [551, 610] width 20 height 20
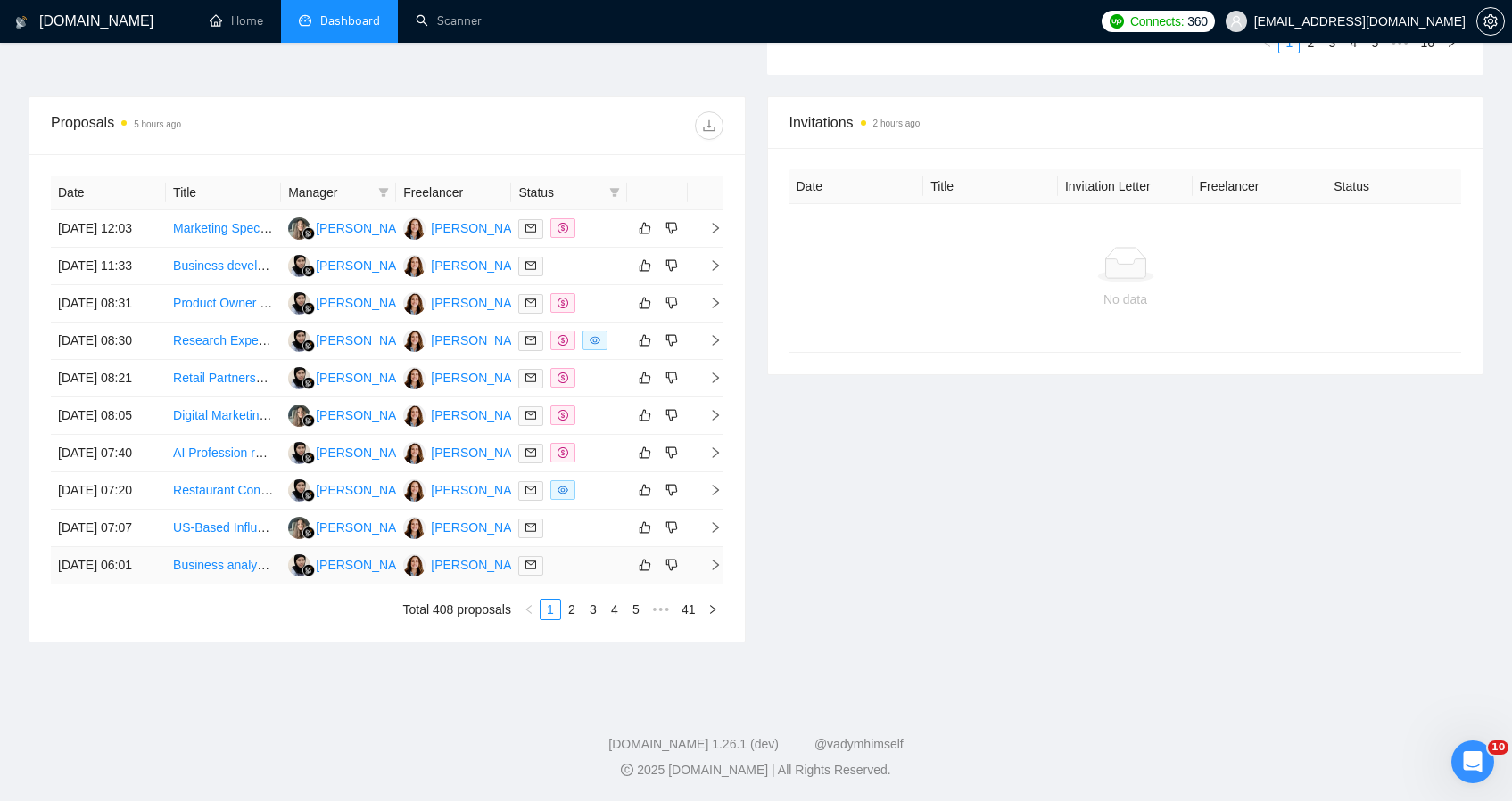
click at [592, 555] on div at bounding box center [569, 565] width 101 height 21
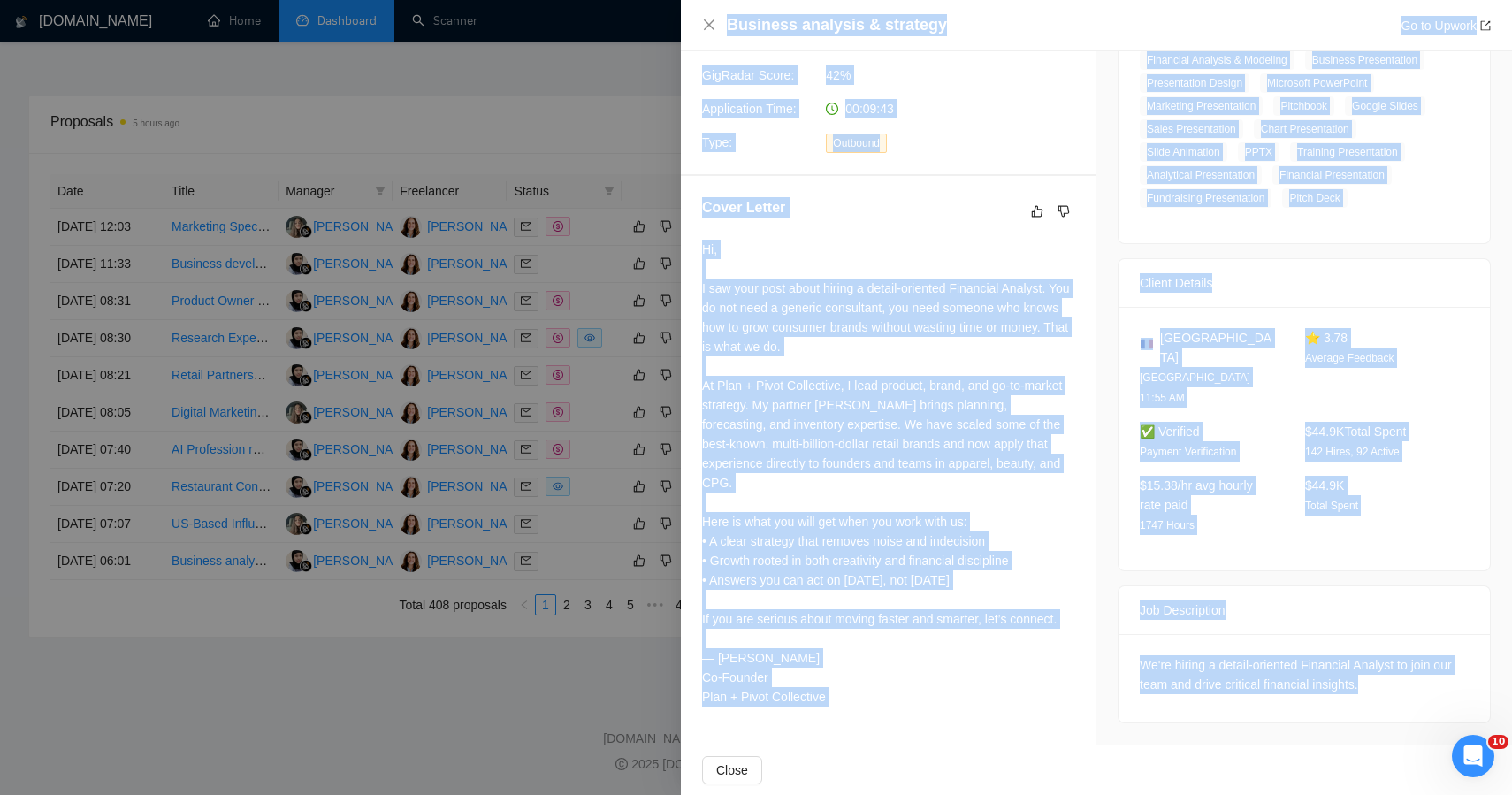
scroll to position [0, 0]
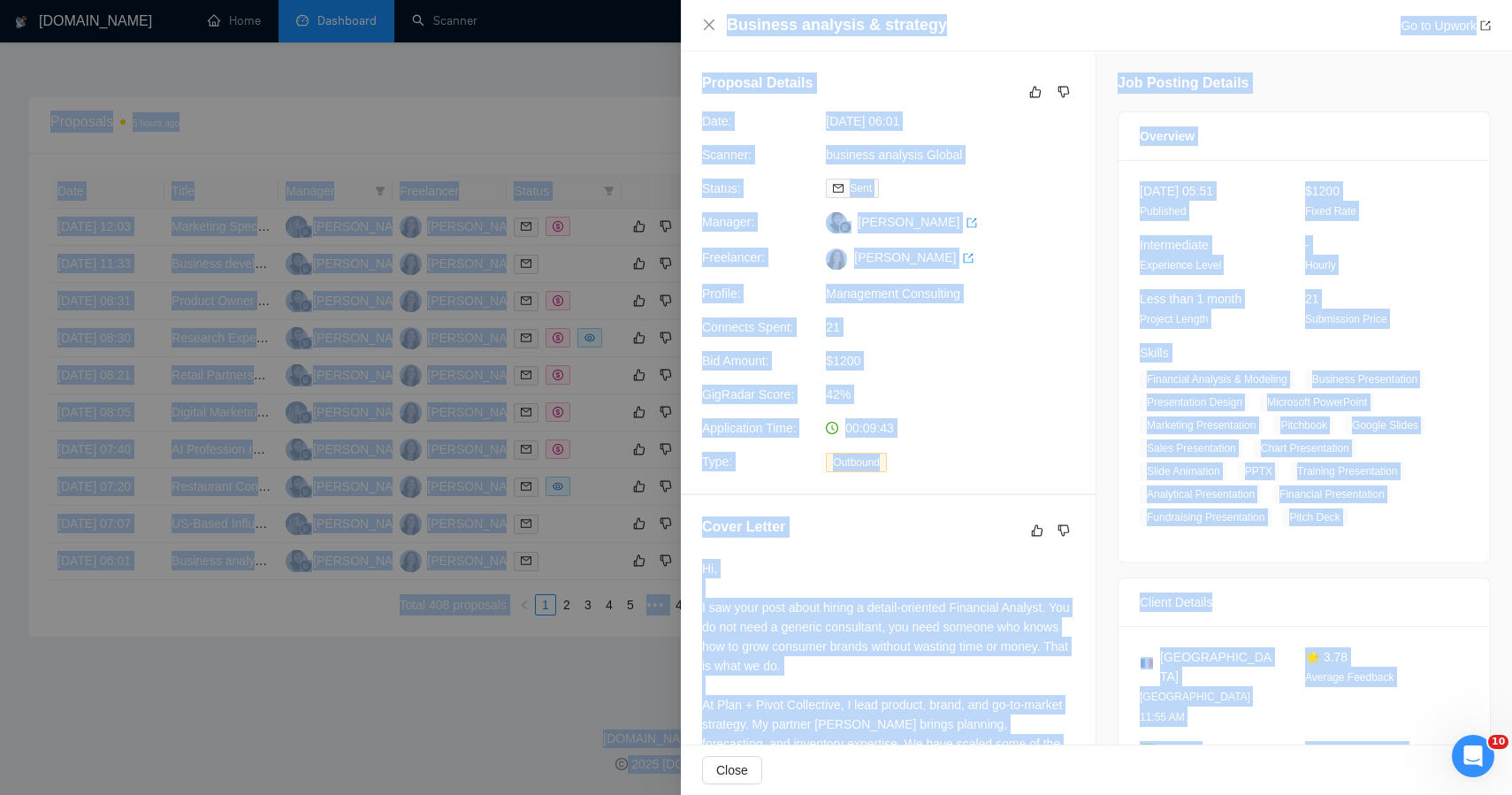
drag, startPoint x: 1395, startPoint y: 658, endPoint x: 1166, endPoint y: -107, distance: 798.5
click at [1031, 93] on icon "like" at bounding box center [1035, 92] width 12 height 14
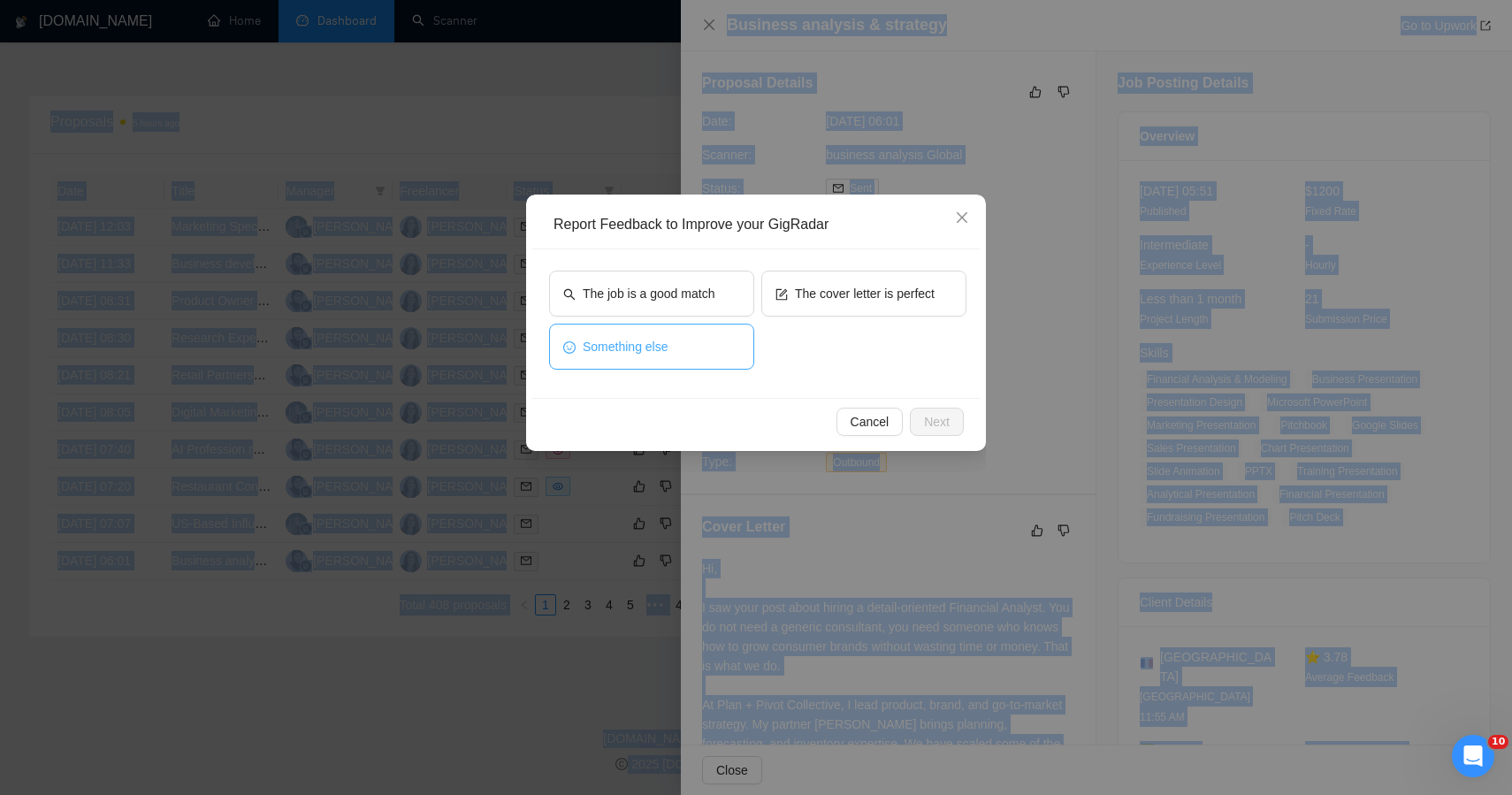
click at [706, 344] on button "Something else" at bounding box center [651, 347] width 205 height 46
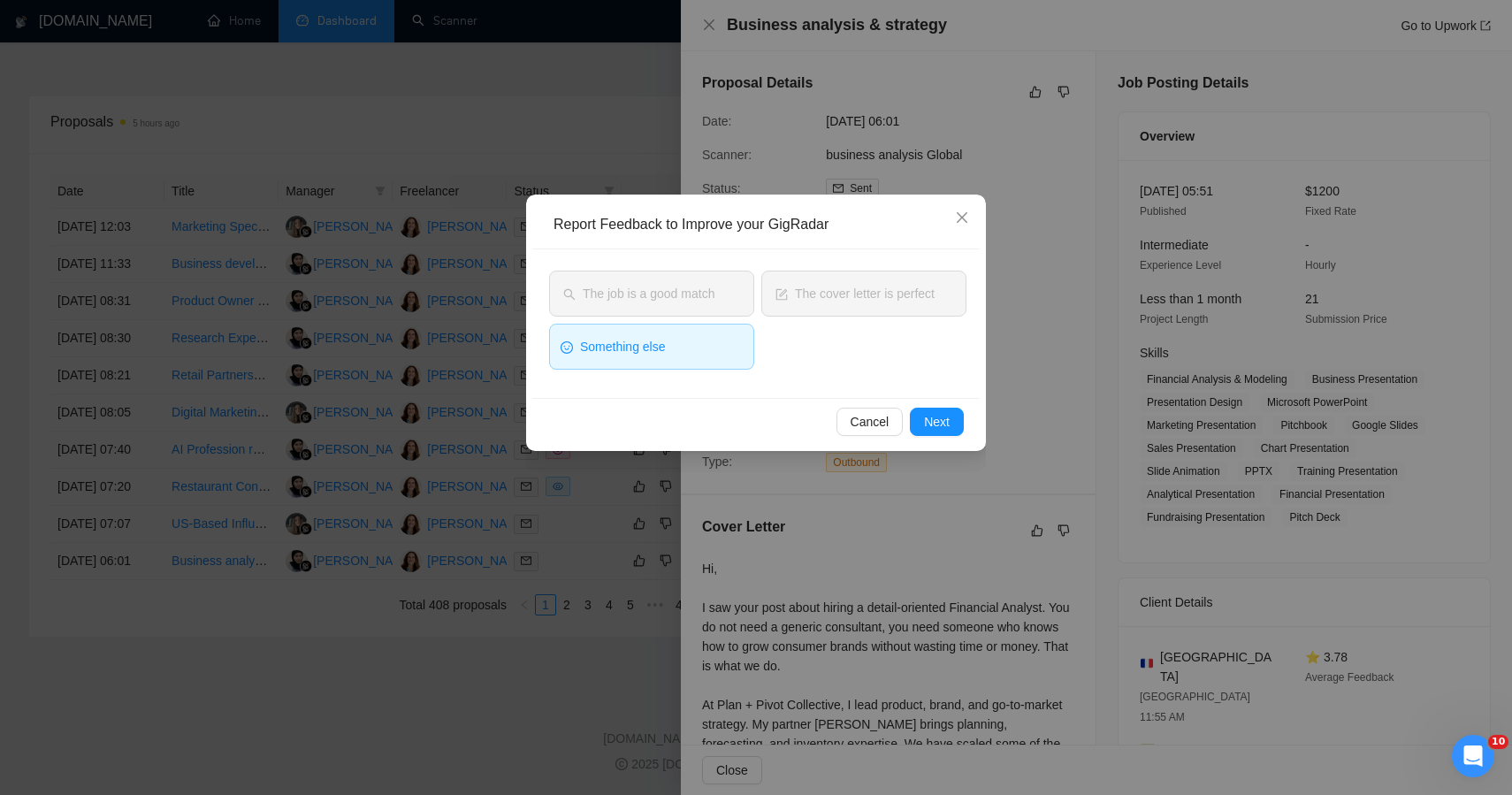
click at [907, 407] on div "Cancel Next" at bounding box center [755, 421] width 417 height 29
click at [920, 418] on button "Next" at bounding box center [936, 421] width 54 height 29
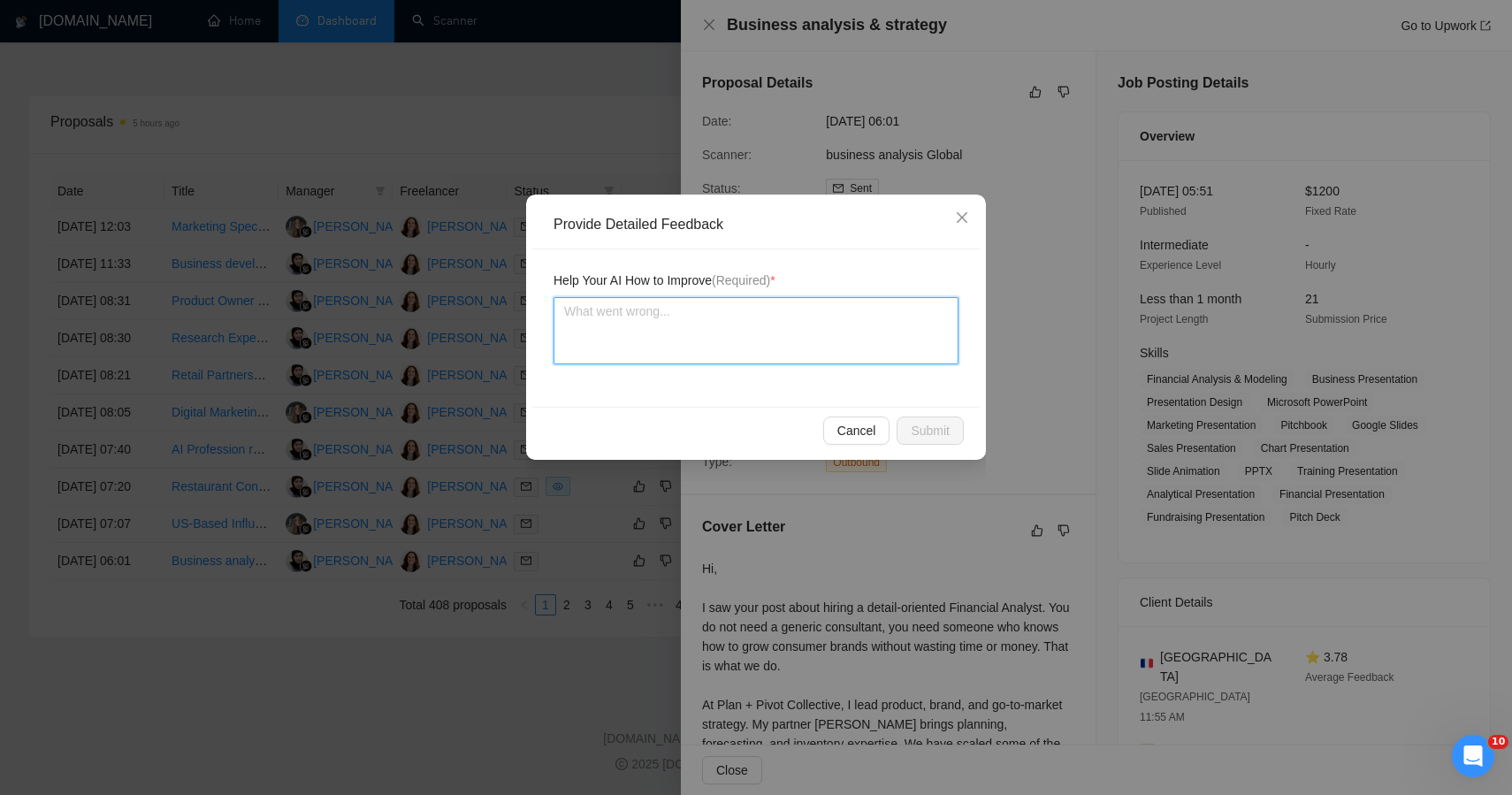
click at [696, 323] on textarea at bounding box center [756, 331] width 405 height 67
paste textarea "ChatGPT said: This job was incorrectly qualified — despite the “business analys…"
type textarea "ChatGPT said: This job was incorrectly qualified — despite the “business analys…"
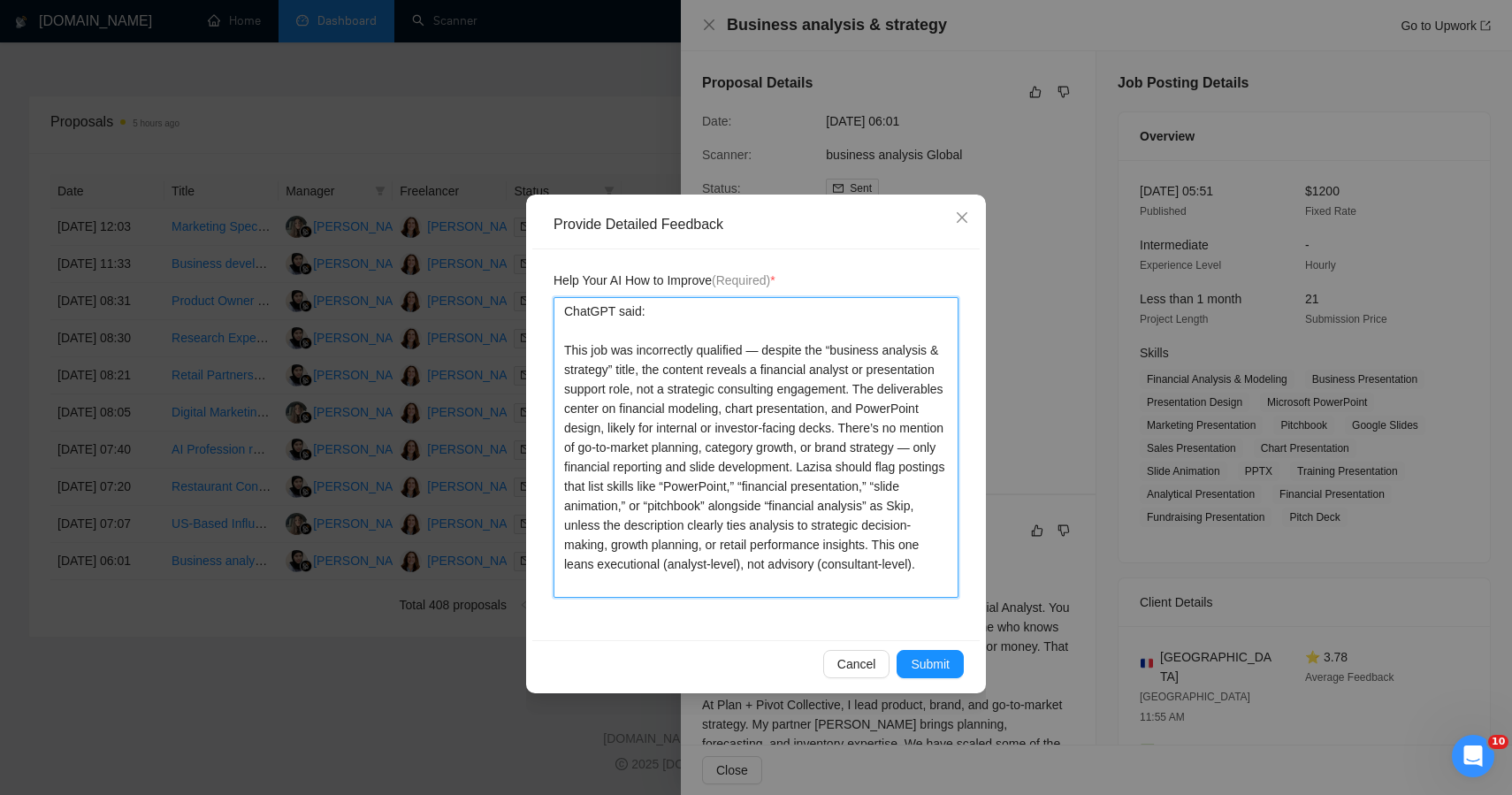
drag, startPoint x: 771, startPoint y: 348, endPoint x: 656, endPoint y: 258, distance: 146.0
click at [656, 258] on div "Help Your AI How to Improve (Required) * ChatGPT said: This job was incorrectly…" at bounding box center [756, 445] width 448 height 392
type textarea "despite the “business analysis & strategy” title, the content reveals a financi…"
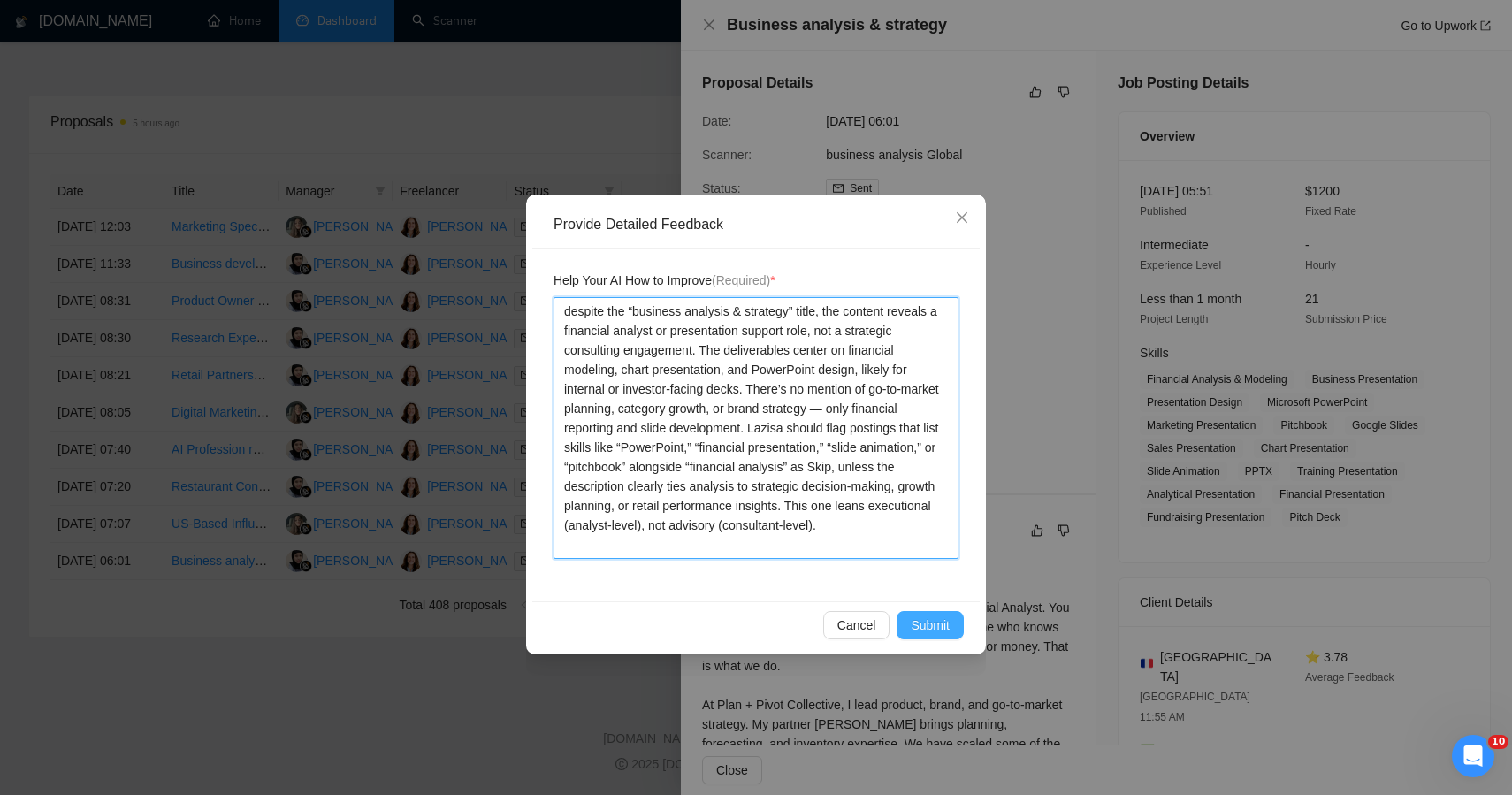
type textarea "despite the “business analysis & strategy” title, the content reveals a financi…"
click at [939, 617] on span "Submit" at bounding box center [929, 625] width 39 height 20
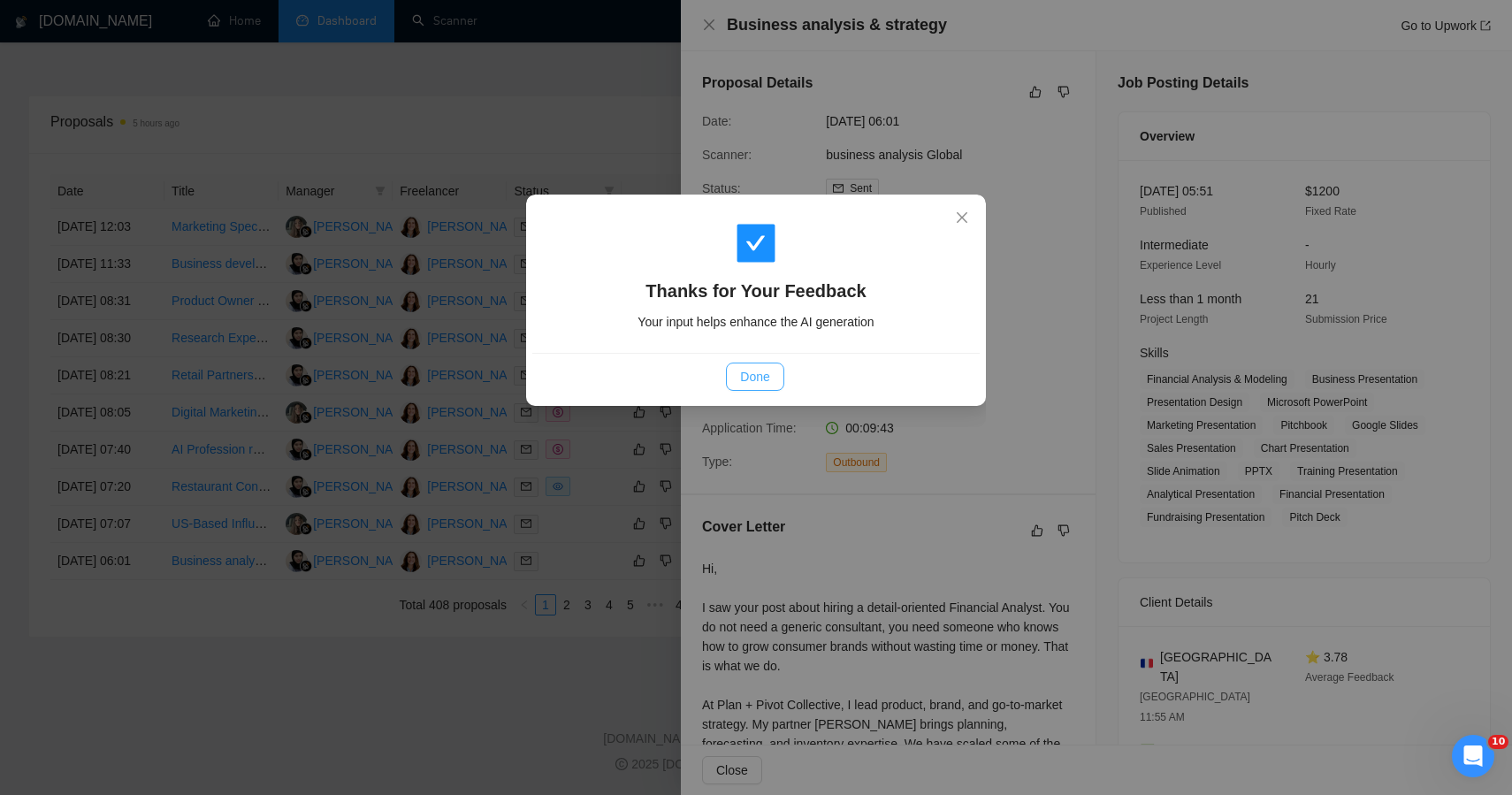
click at [753, 376] on span "Done" at bounding box center [754, 377] width 29 height 20
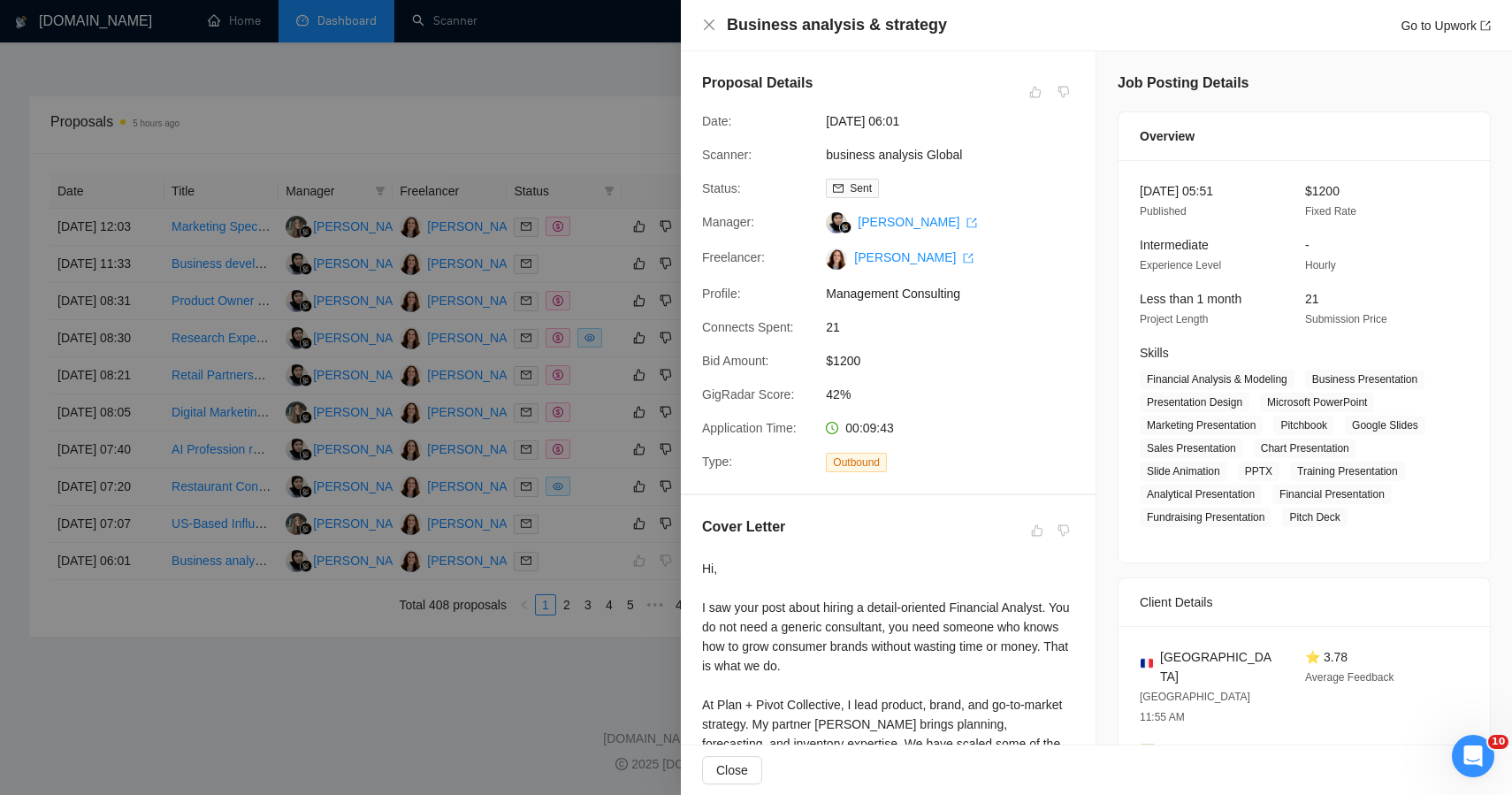
click at [373, 685] on div at bounding box center [756, 398] width 1512 height 795
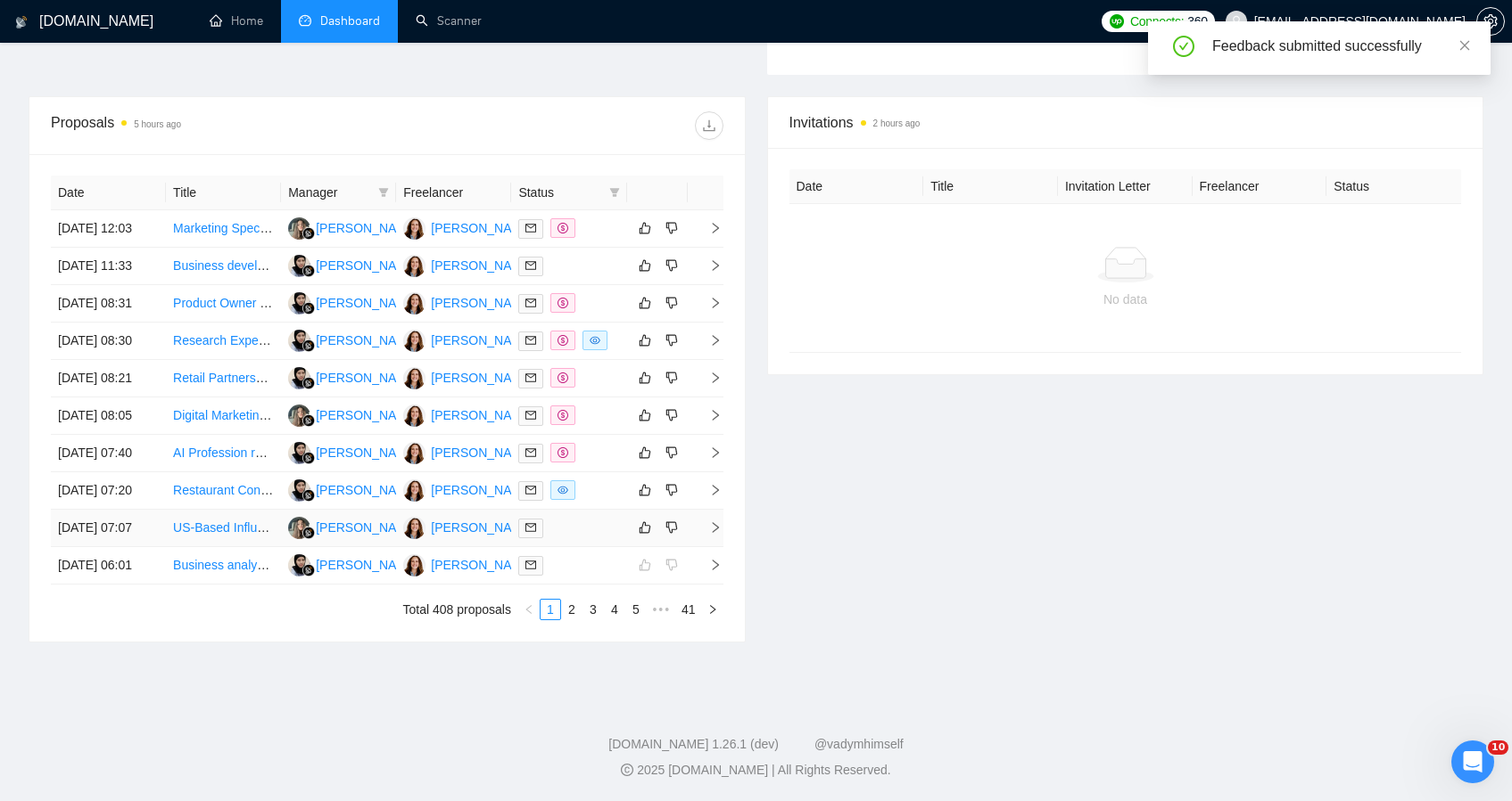
click at [597, 518] on div at bounding box center [569, 528] width 101 height 21
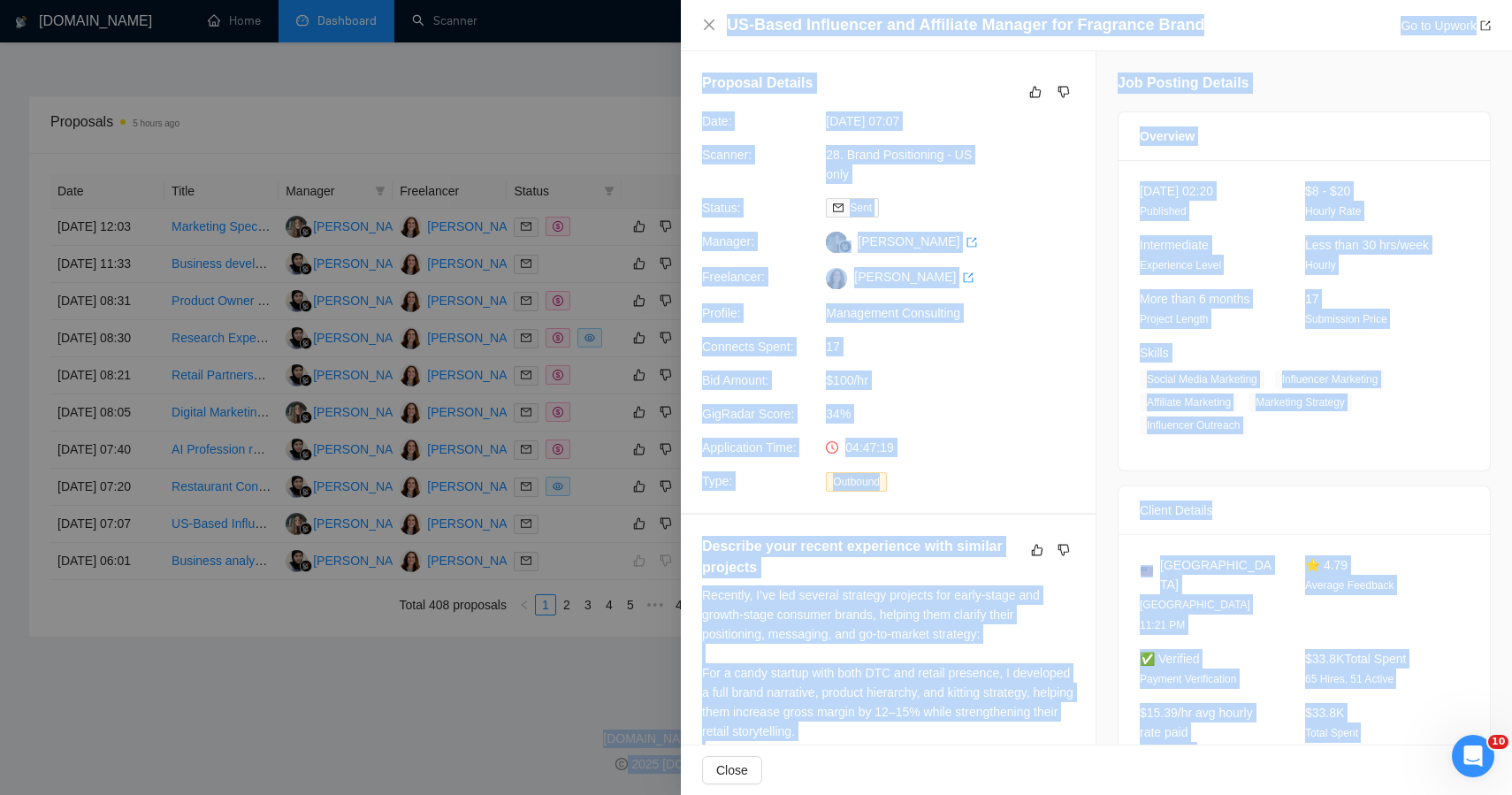
drag, startPoint x: 1470, startPoint y: 307, endPoint x: 1129, endPoint y: -65, distance: 504.6
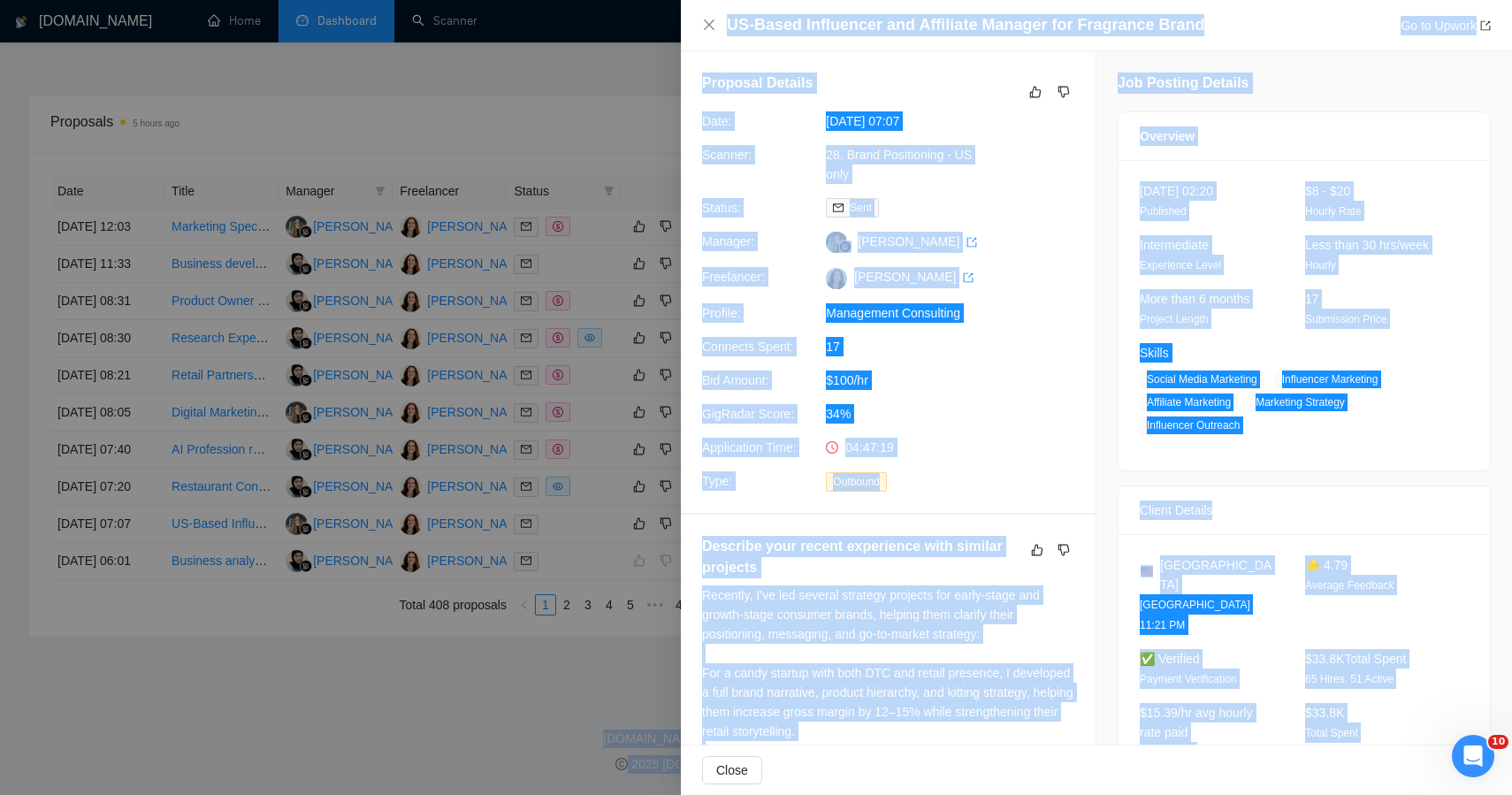
click at [1062, 78] on div "Proposal Details" at bounding box center [889, 91] width 373 height 39
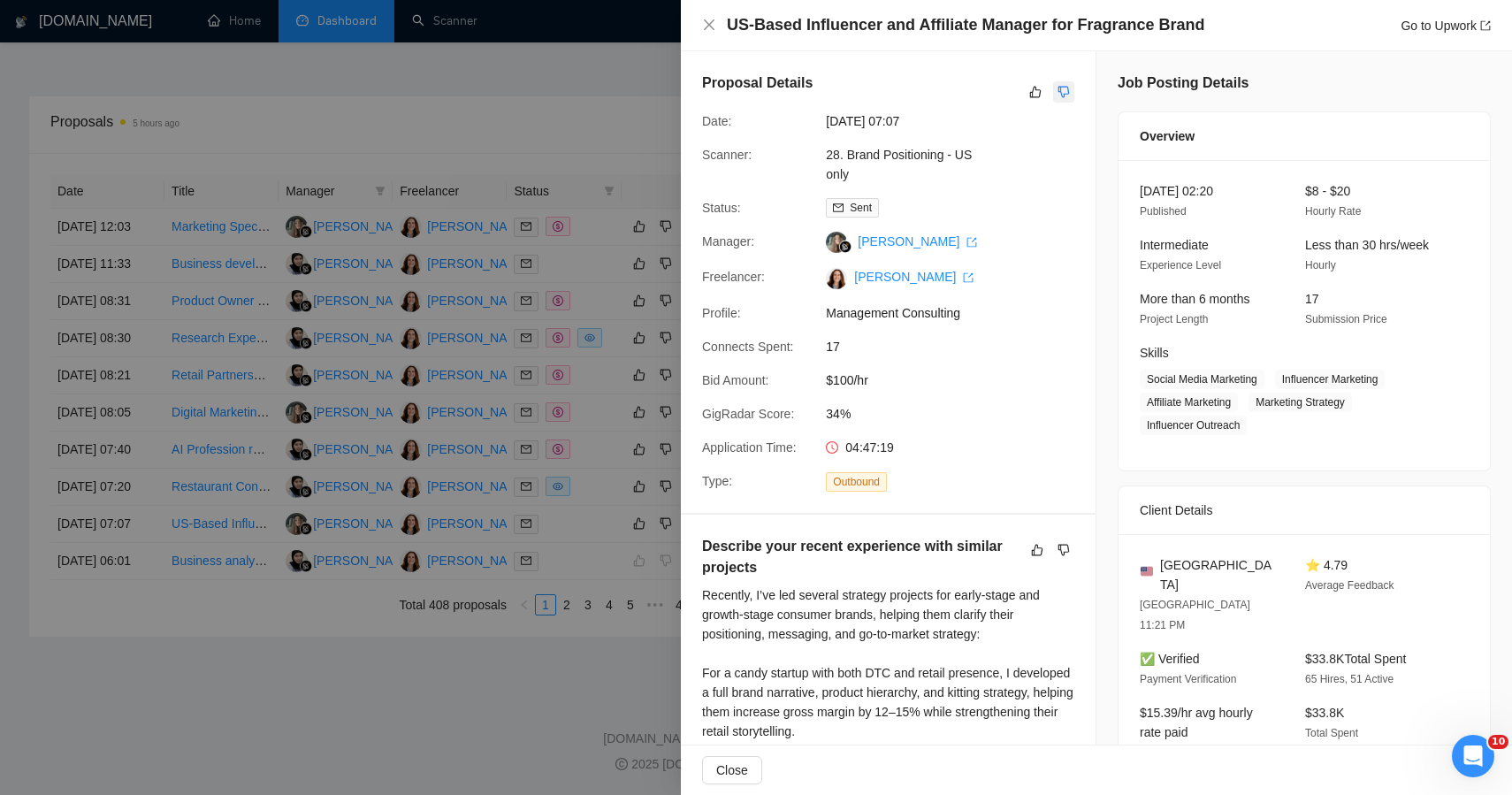
click at [1059, 88] on icon "dislike" at bounding box center [1064, 92] width 12 height 14
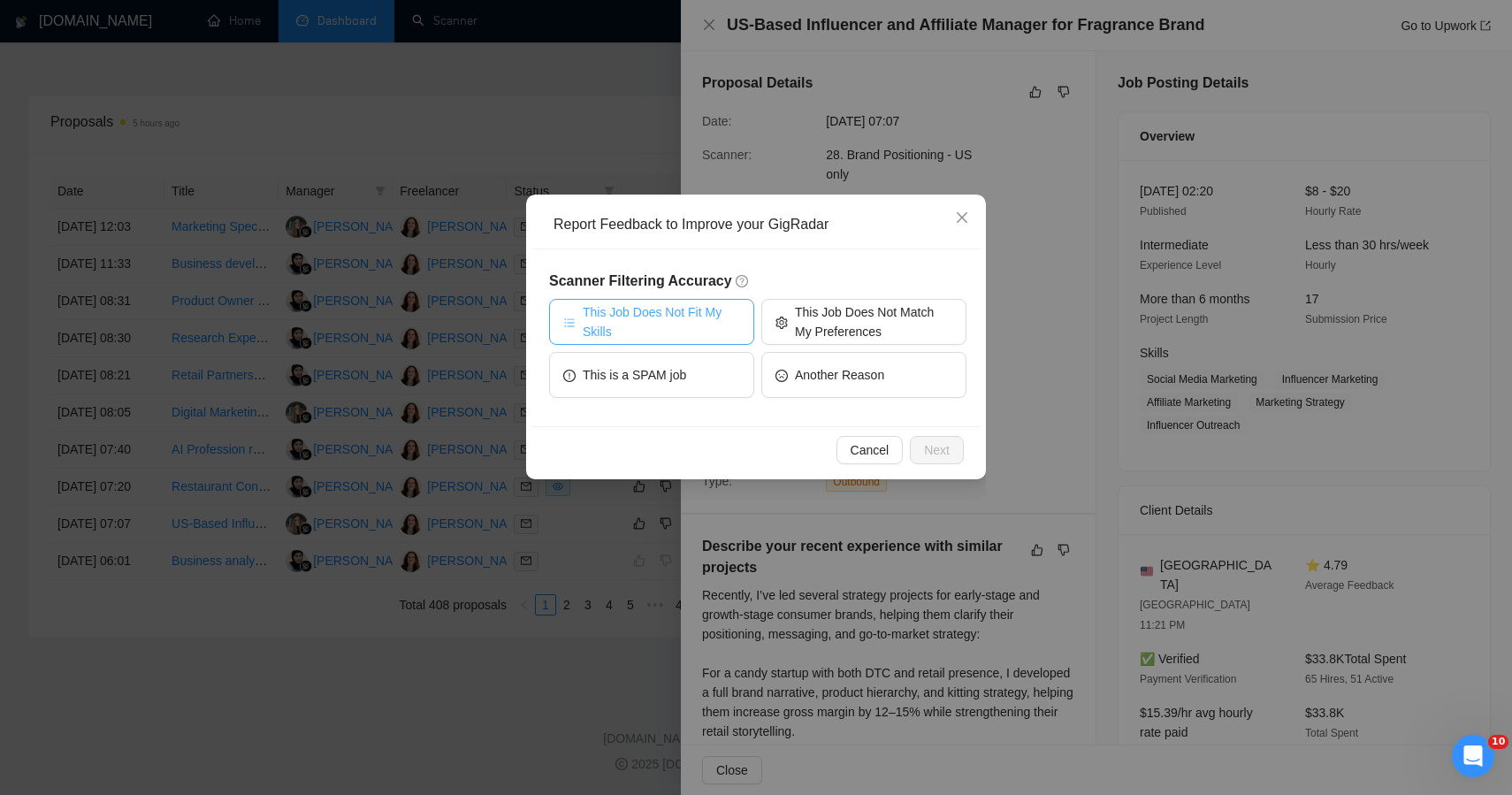
click at [704, 331] on span "This Job Does Not Fit My Skills" at bounding box center [661, 321] width 158 height 39
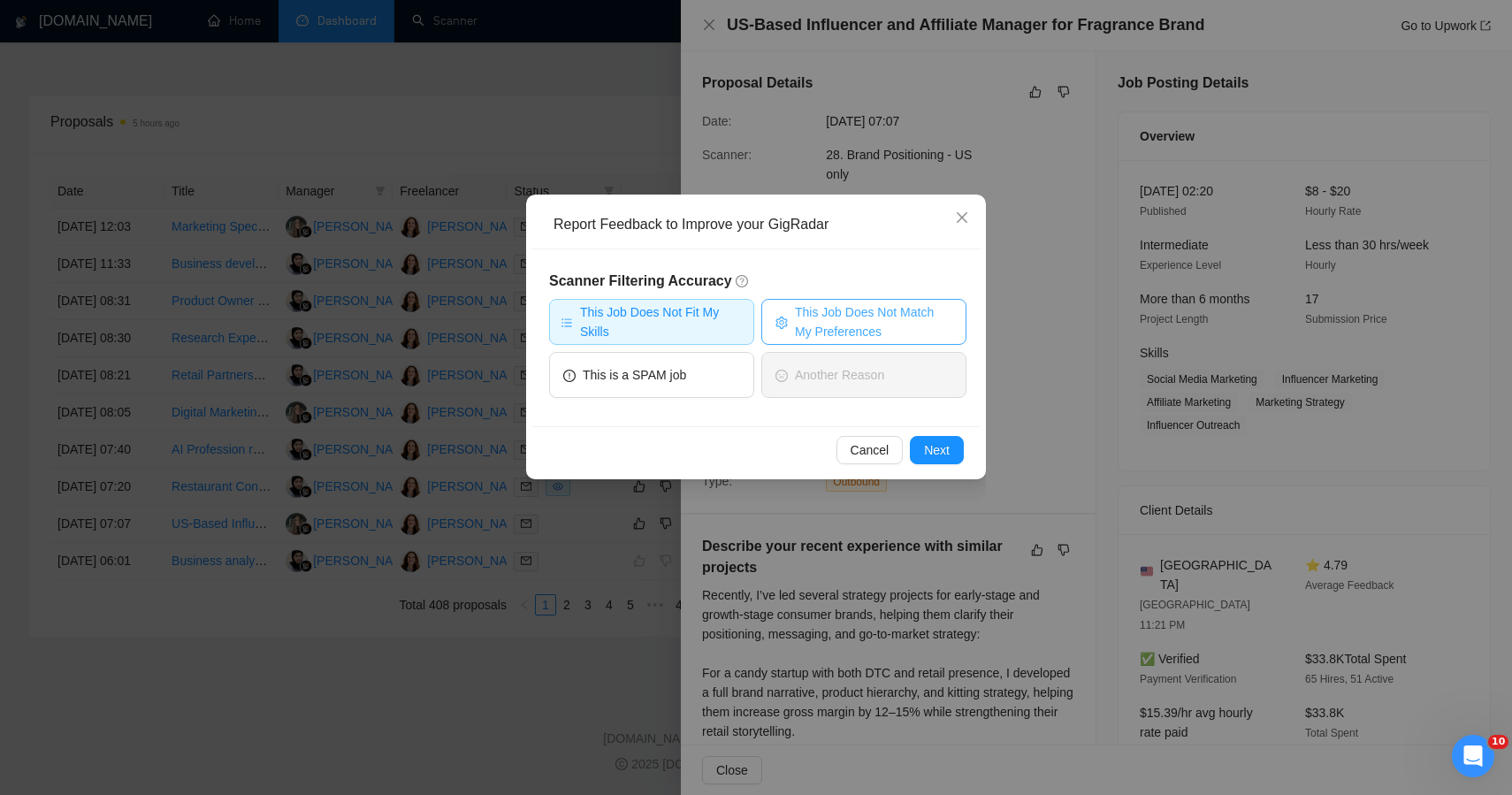
click at [882, 318] on span "This Job Does Not Match My Preferences" at bounding box center [873, 321] width 158 height 39
click at [928, 441] on span "Next" at bounding box center [937, 451] width 26 height 20
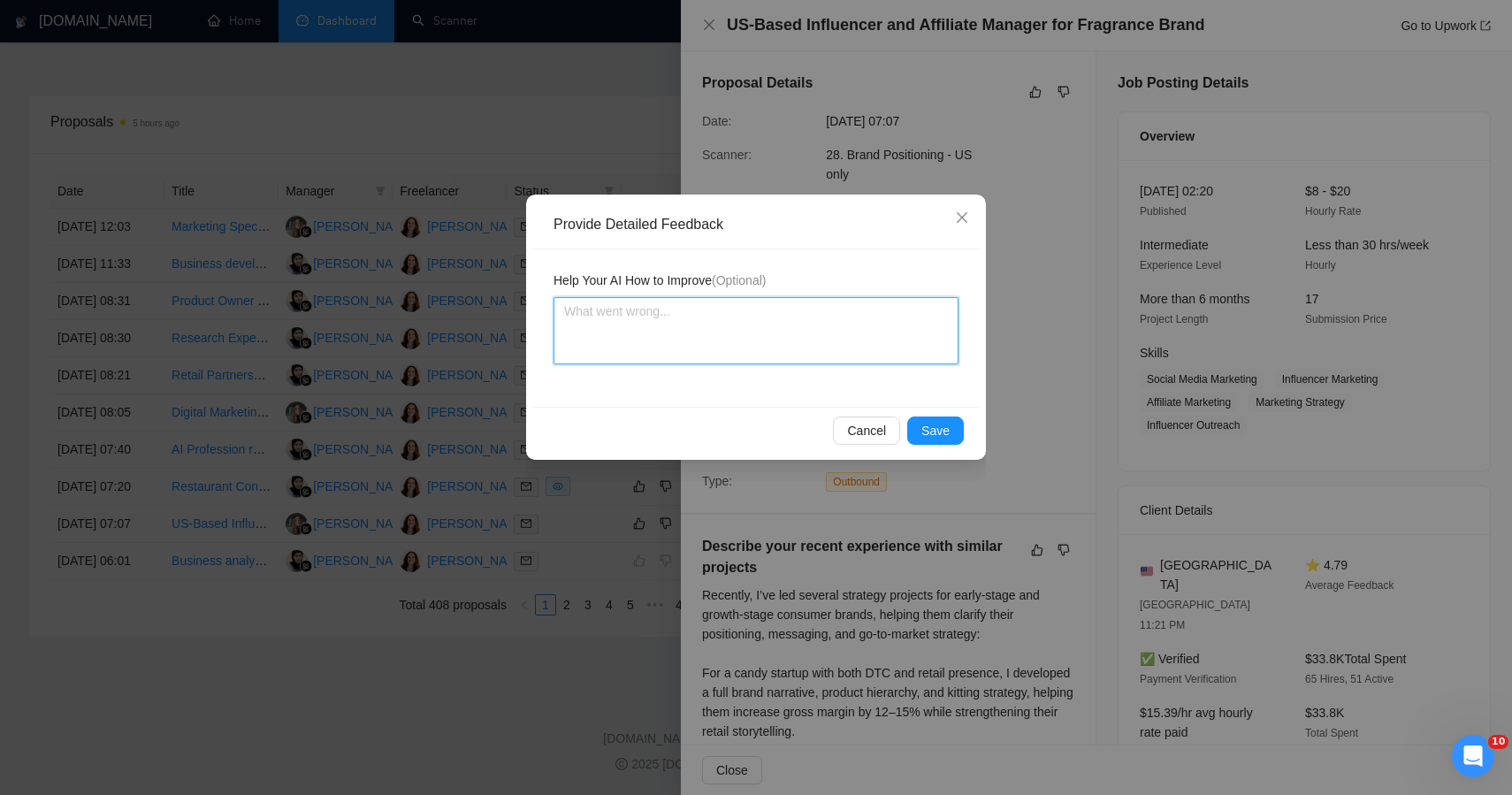
click at [689, 345] on textarea at bounding box center [756, 331] width 405 height 67
paste textarea "This job was incorrectly qualified — despite surface overlap with brand growth …"
type textarea "This job was incorrectly qualified — despite surface overlap with brand growth …"
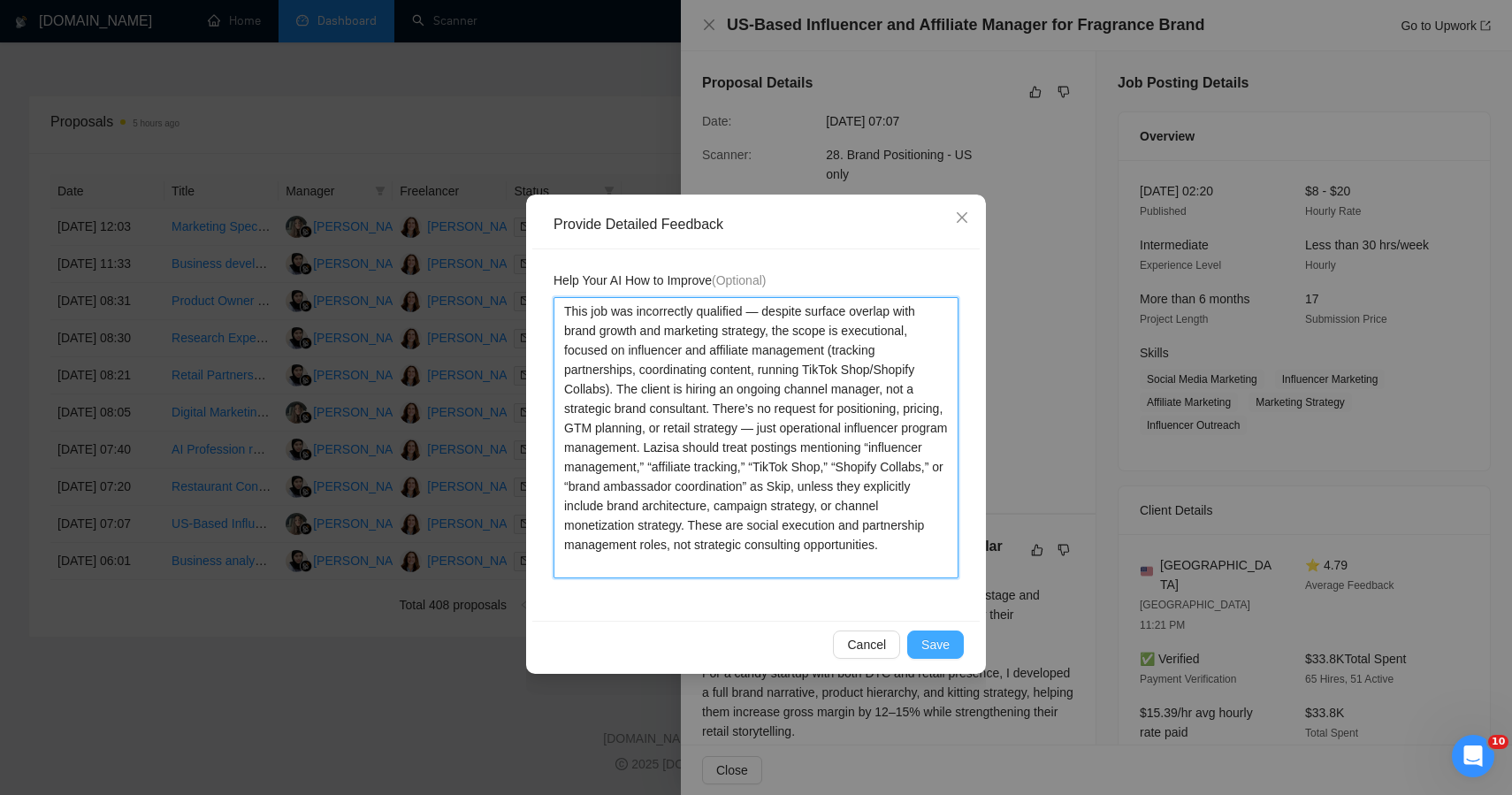
type textarea "This job was incorrectly qualified — despite surface overlap with brand growth …"
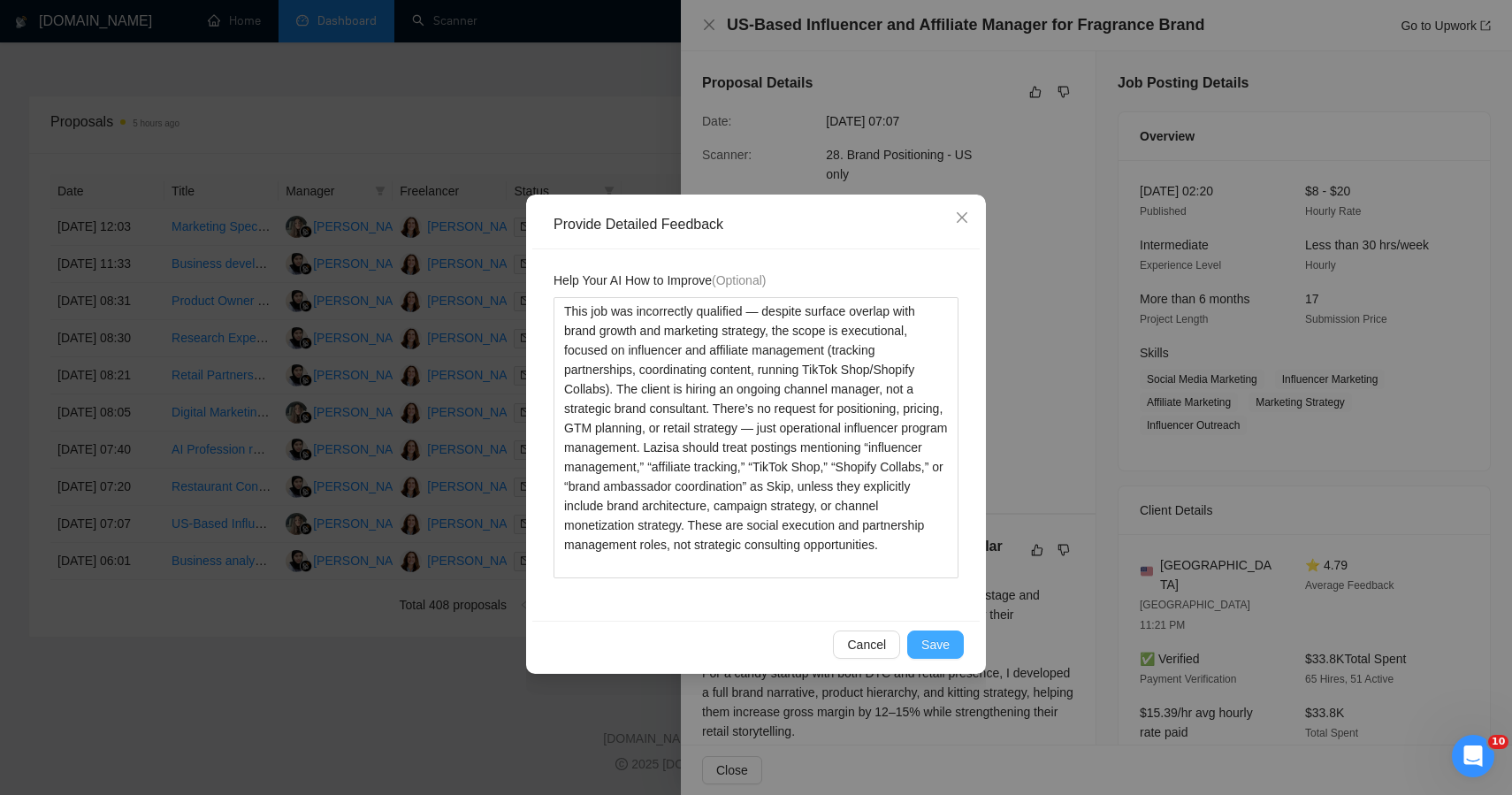
click at [945, 649] on span "Save" at bounding box center [935, 645] width 29 height 20
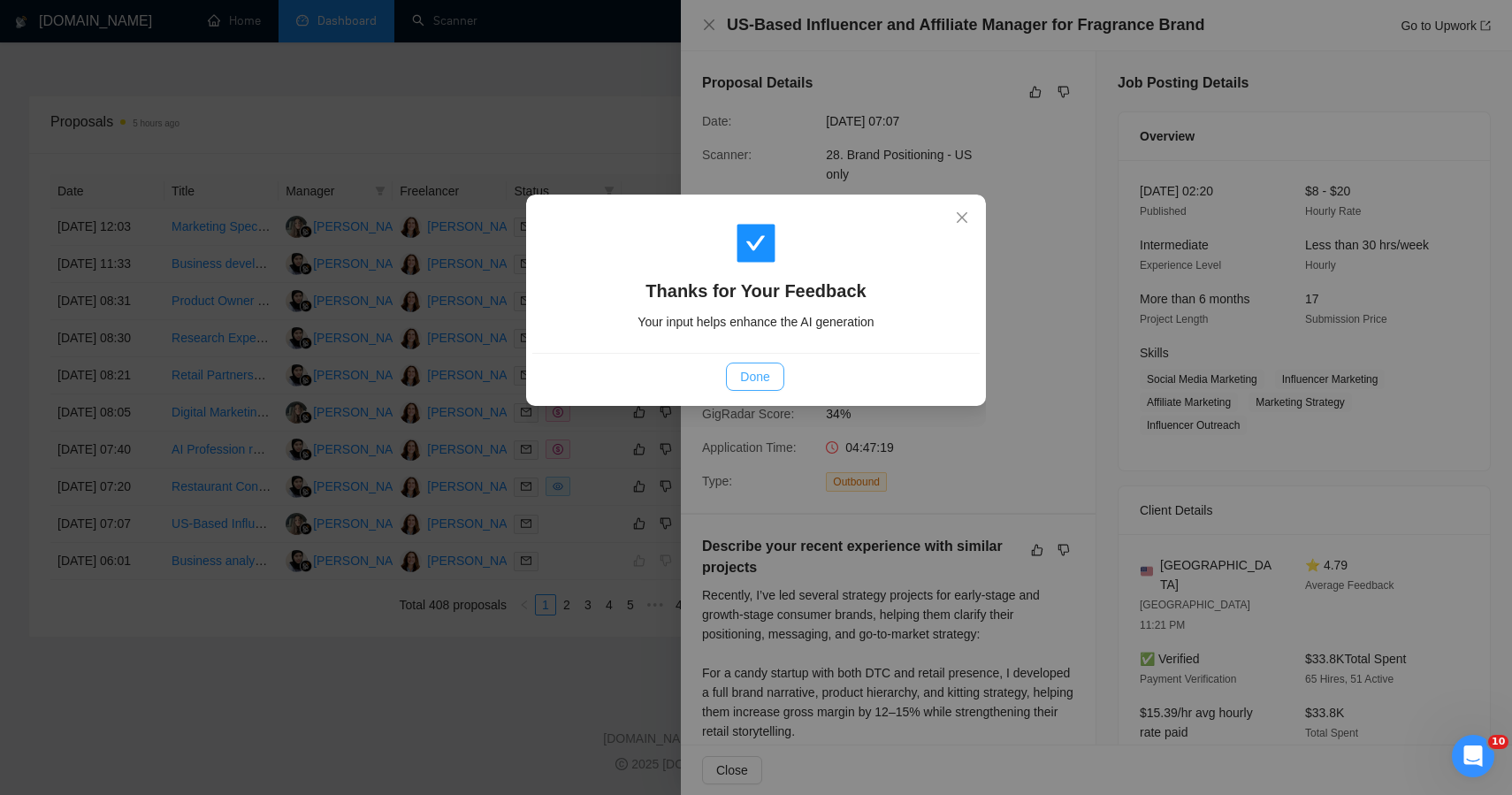
click at [772, 389] on button "Done" at bounding box center [755, 377] width 57 height 29
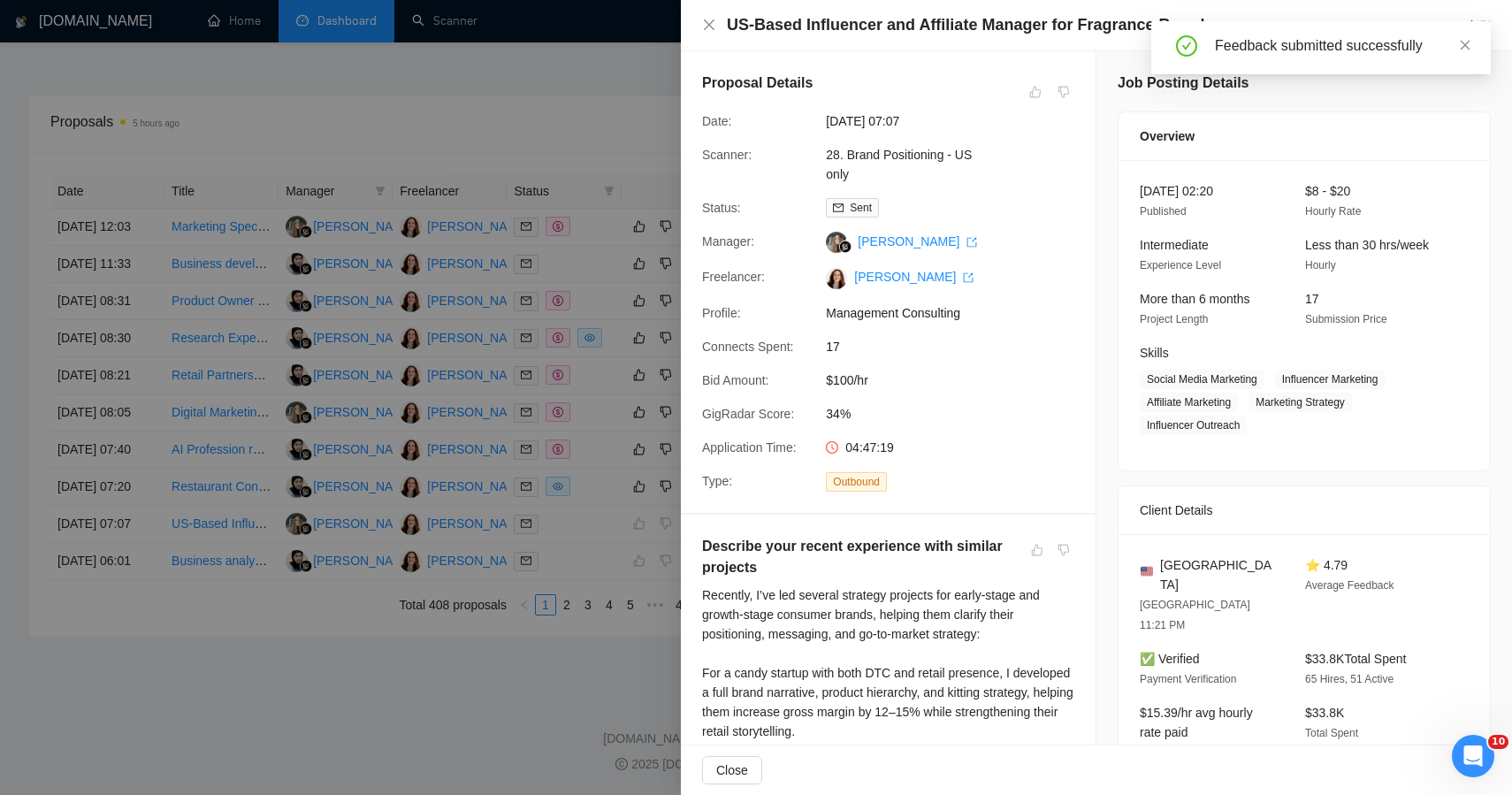
click at [468, 721] on div at bounding box center [756, 398] width 1512 height 795
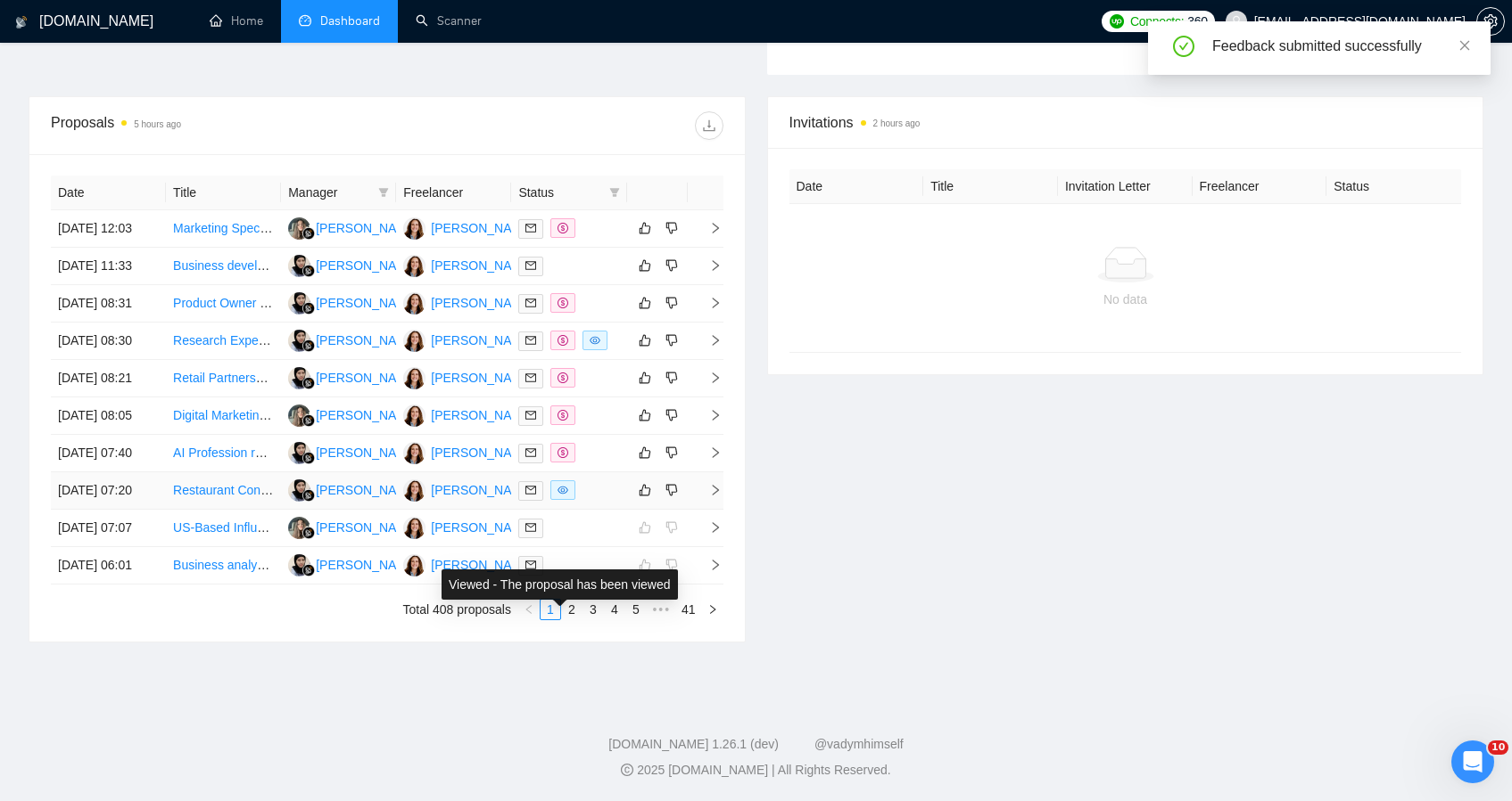
click at [607, 480] on div at bounding box center [569, 490] width 101 height 21
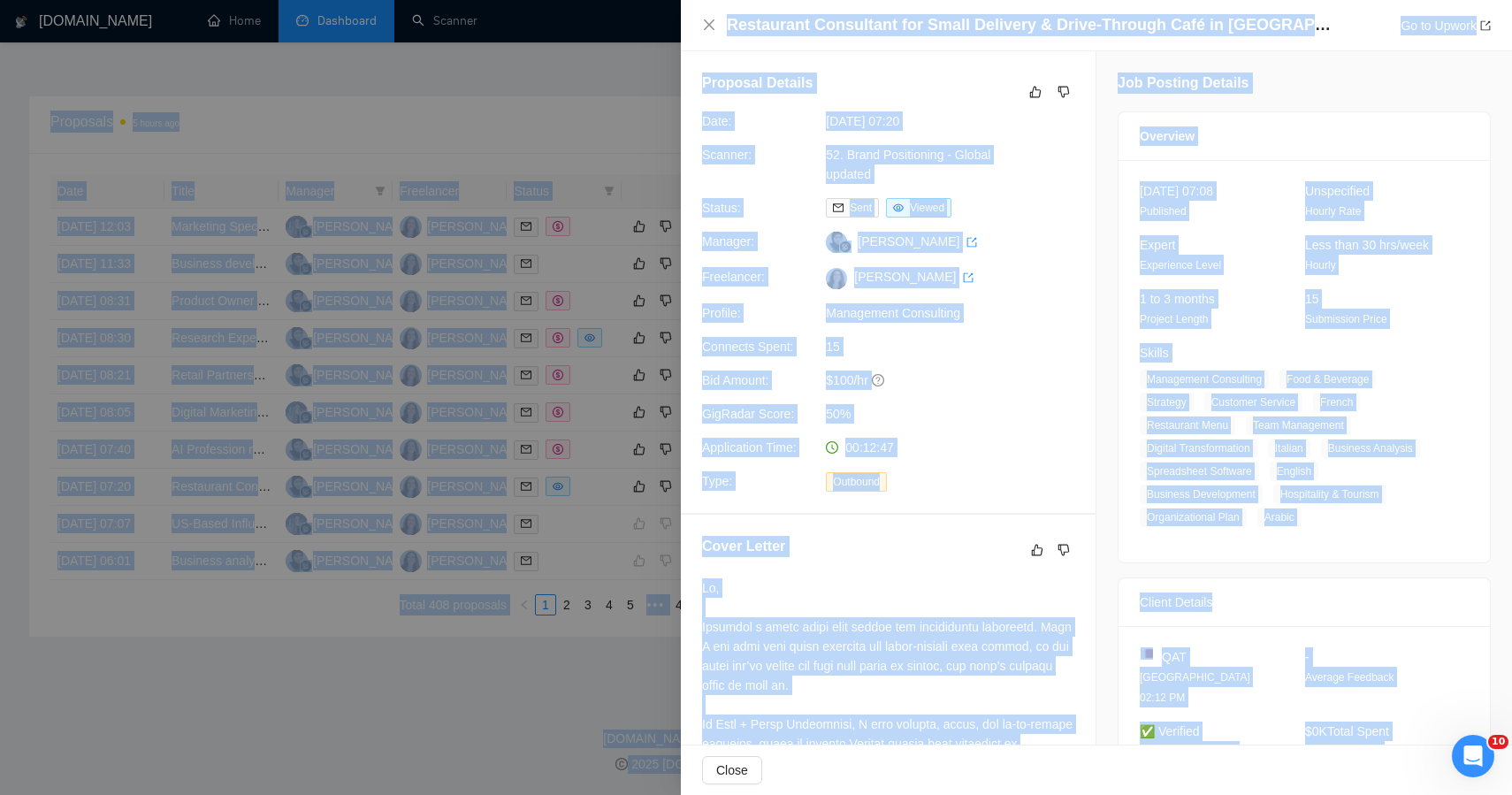
drag, startPoint x: 1368, startPoint y: 686, endPoint x: 1089, endPoint y: -87, distance: 821.8
click at [1026, 90] on button "button" at bounding box center [1035, 91] width 21 height 21
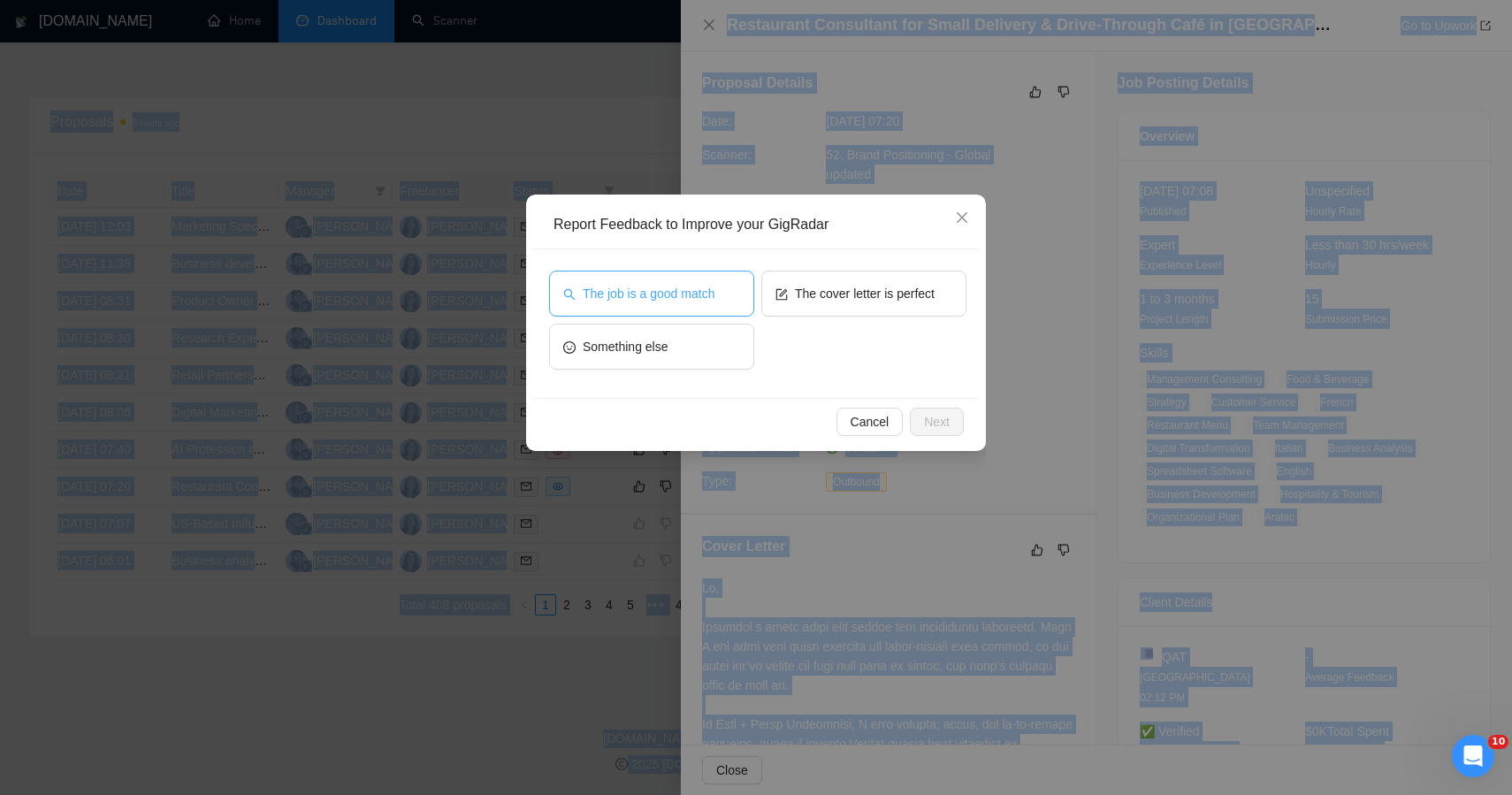
click at [739, 299] on button "The job is a good match" at bounding box center [651, 293] width 205 height 46
click at [945, 423] on span "Next" at bounding box center [937, 422] width 26 height 20
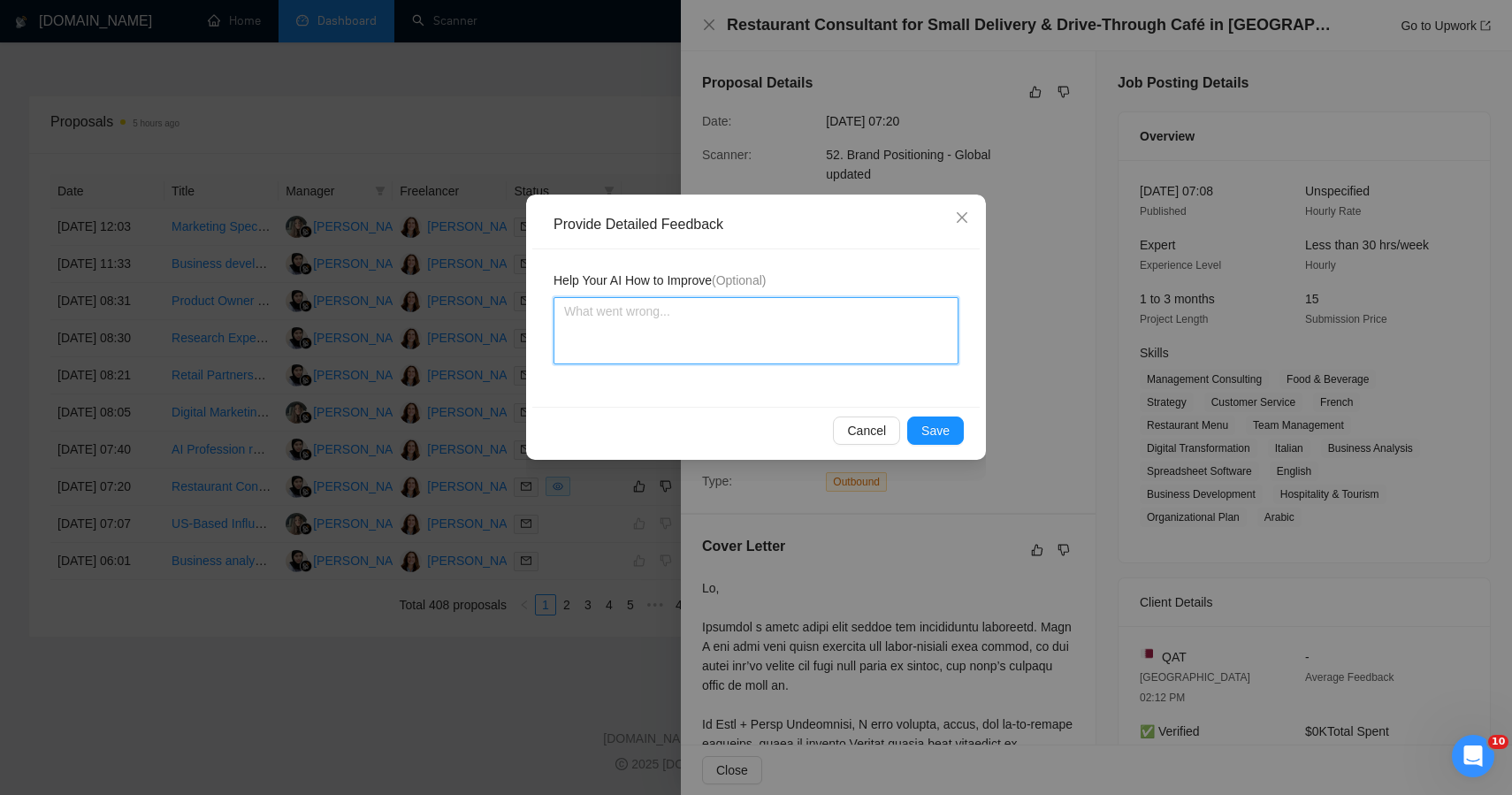
click at [767, 334] on textarea at bounding box center [756, 331] width 405 height 67
paste textarea "This job was correctly qualified — it’s a consulting engagement with clear alig…"
type textarea "This job was correctly qualified — it’s a consulting engagement with clear alig…"
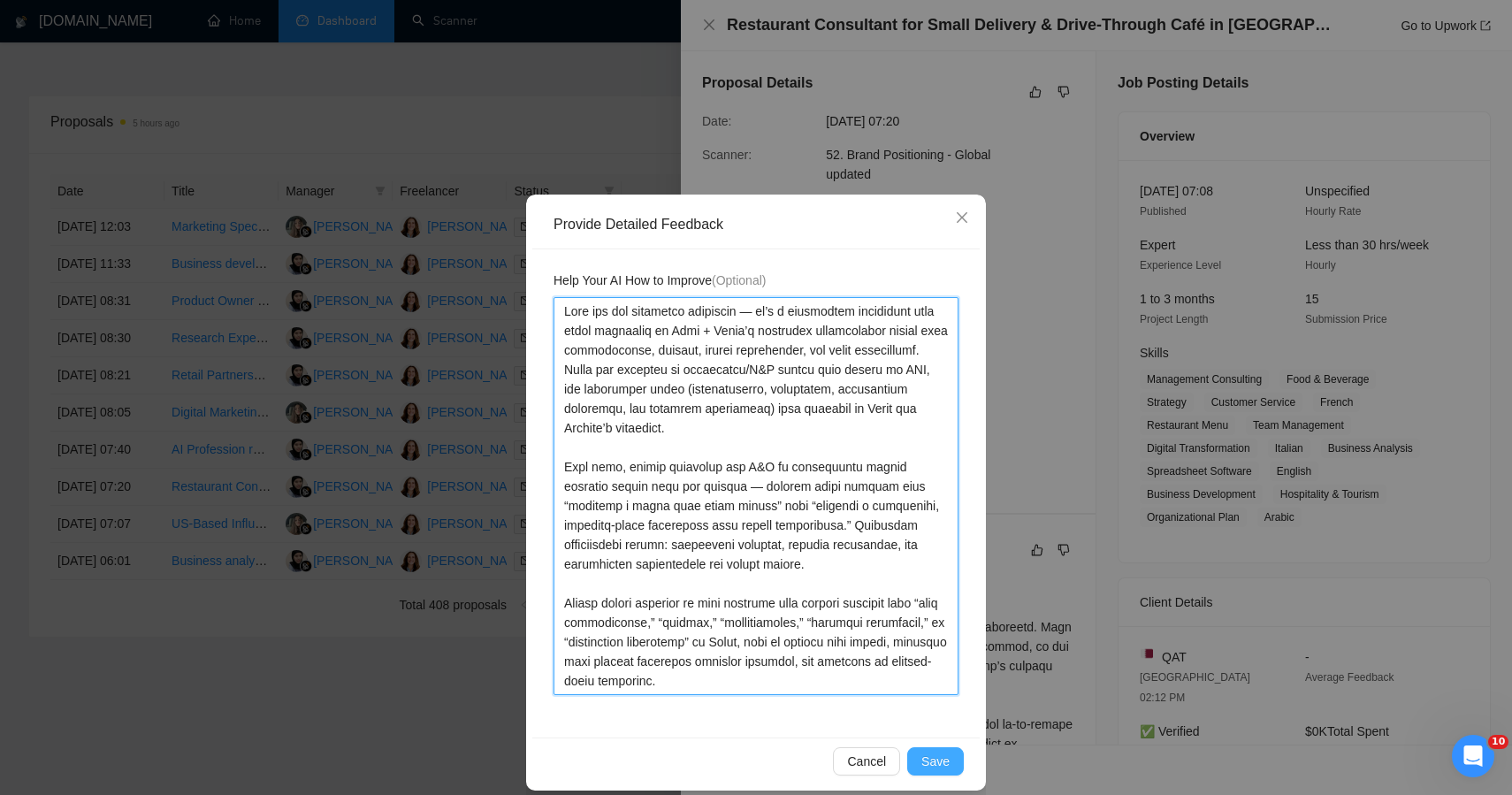
type textarea "This job was correctly qualified — it’s a consulting engagement with clear alig…"
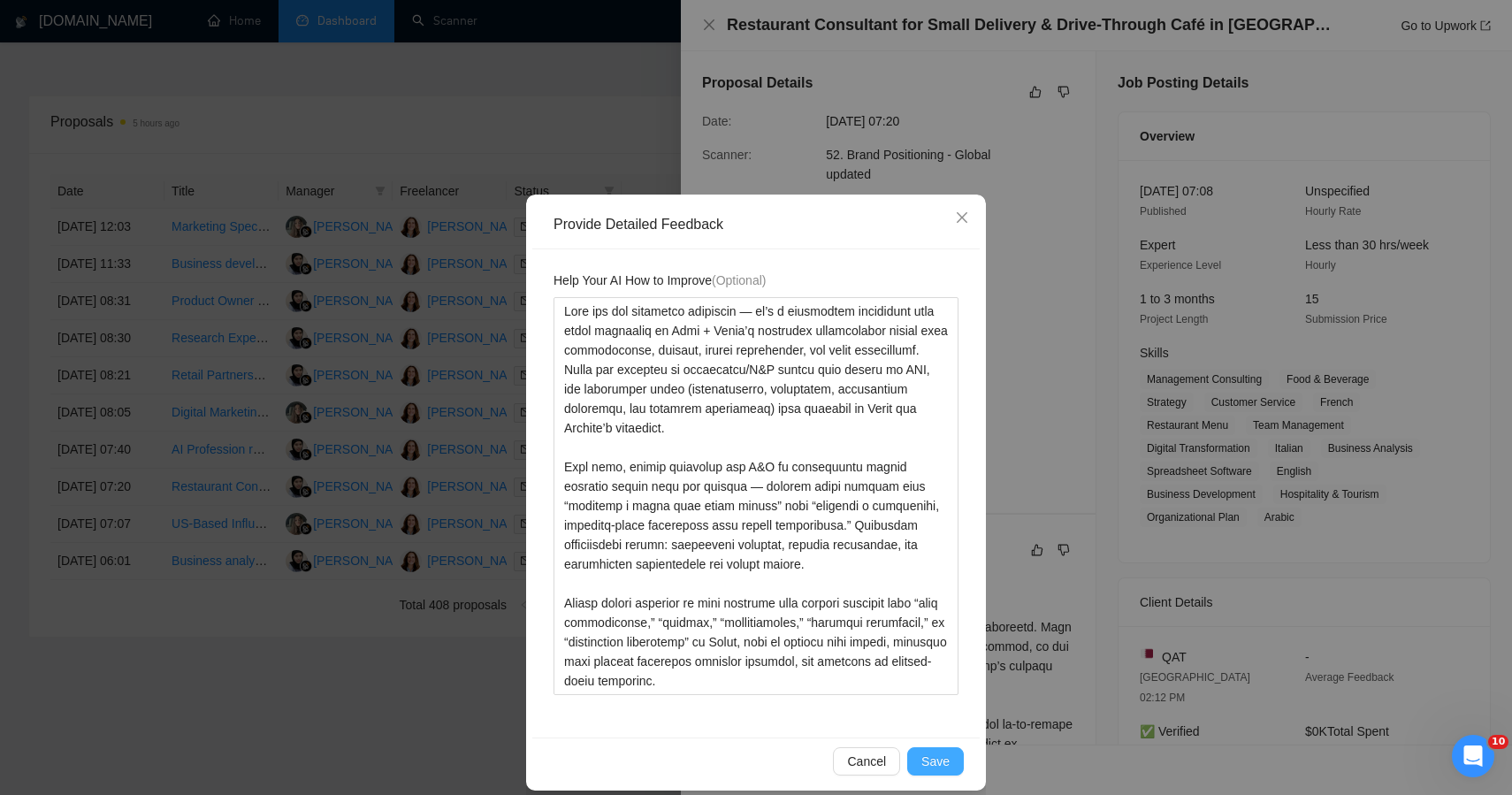
click at [928, 759] on span "Save" at bounding box center [935, 762] width 29 height 20
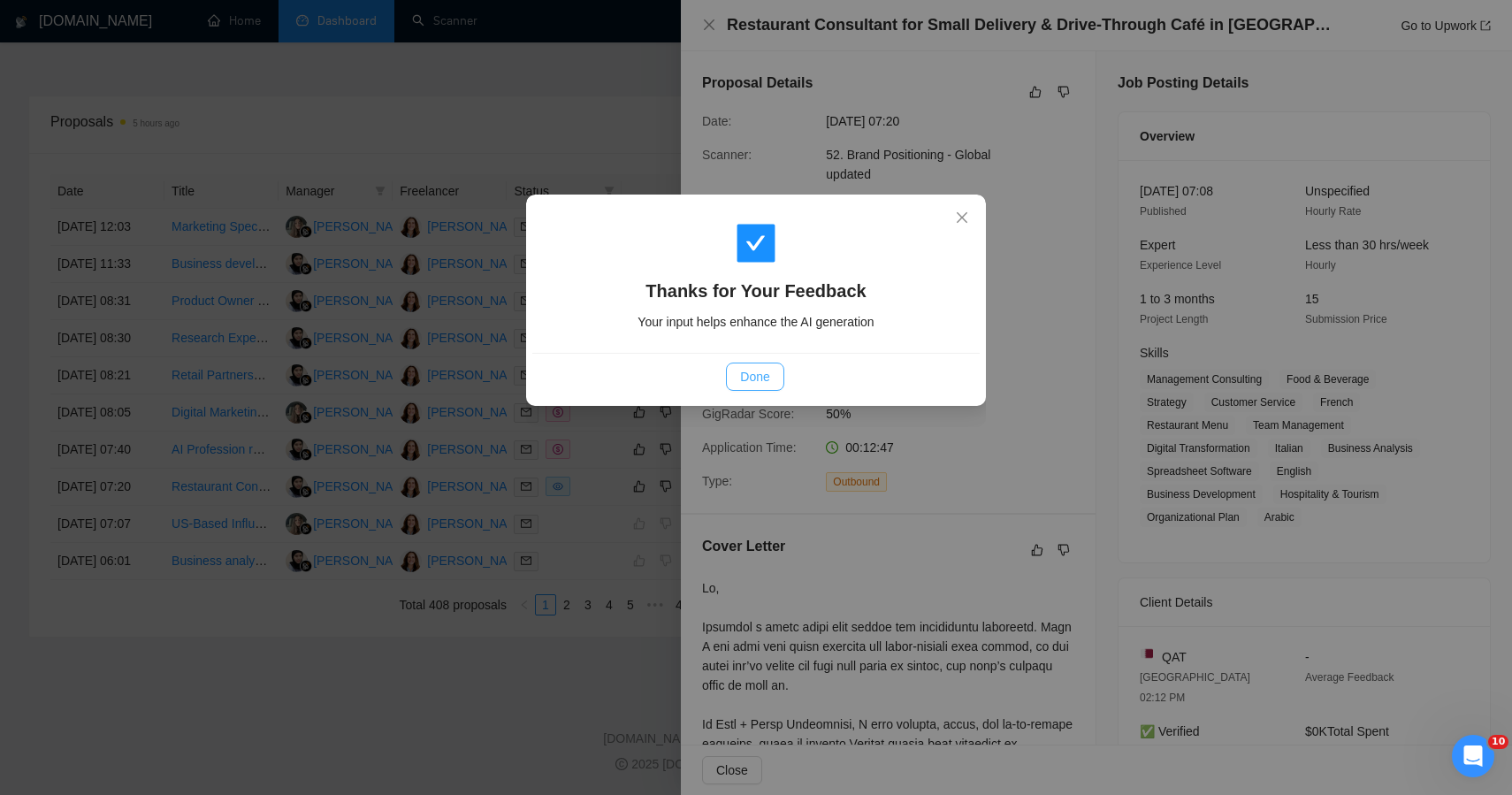
click at [757, 375] on span "Done" at bounding box center [754, 377] width 29 height 20
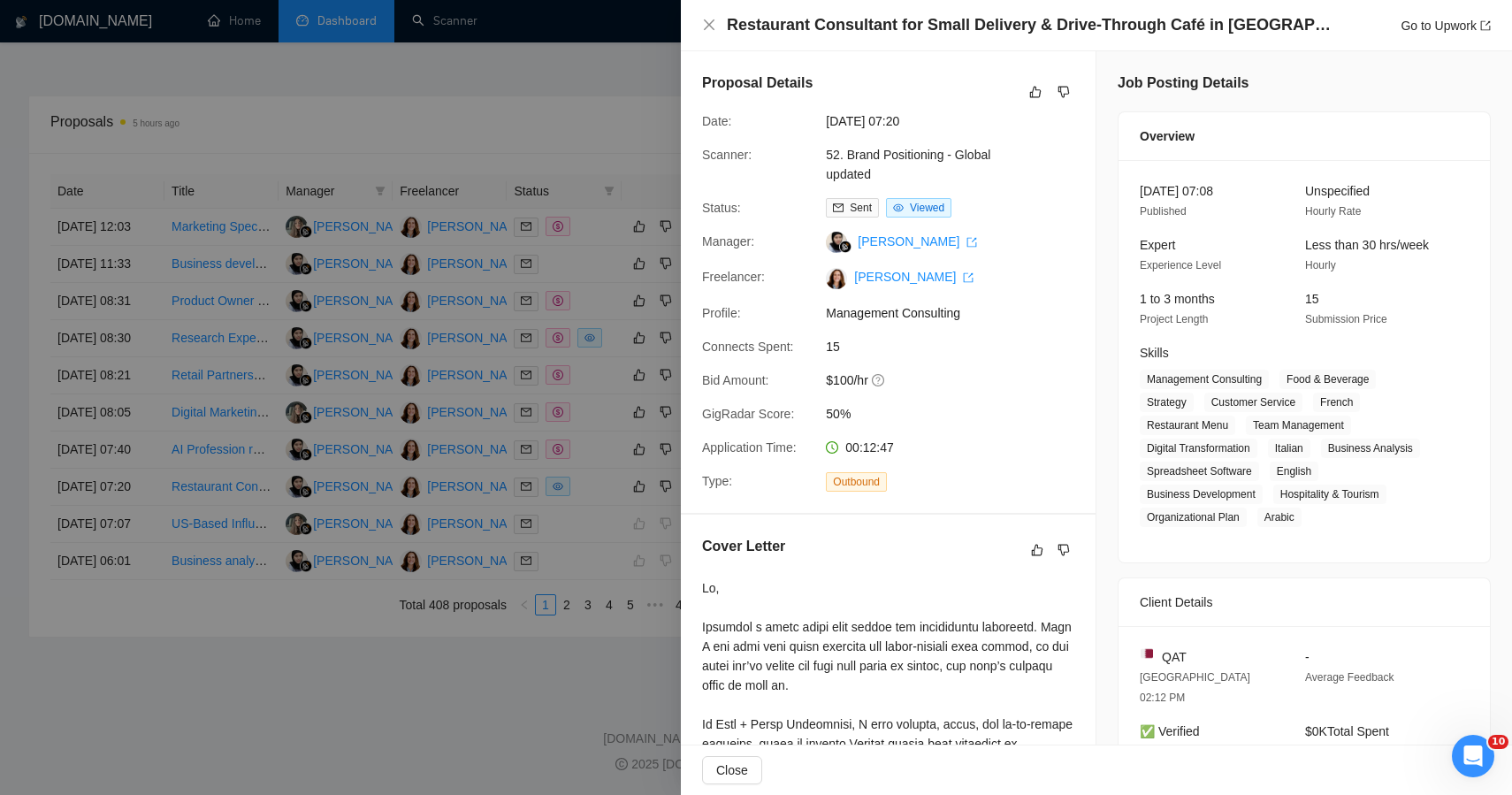
click at [493, 680] on div at bounding box center [756, 398] width 1512 height 795
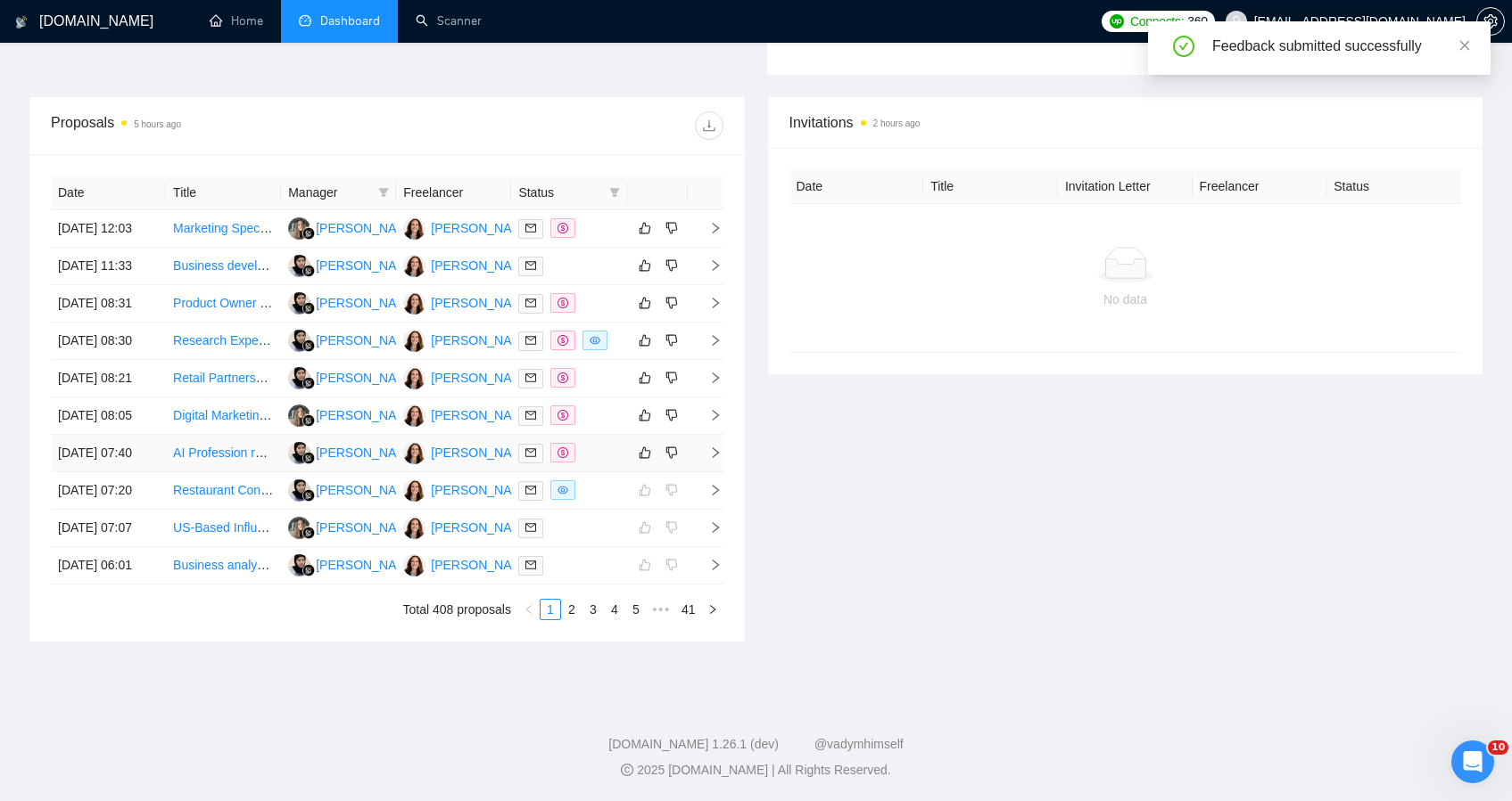
click at [598, 443] on div at bounding box center [569, 453] width 101 height 21
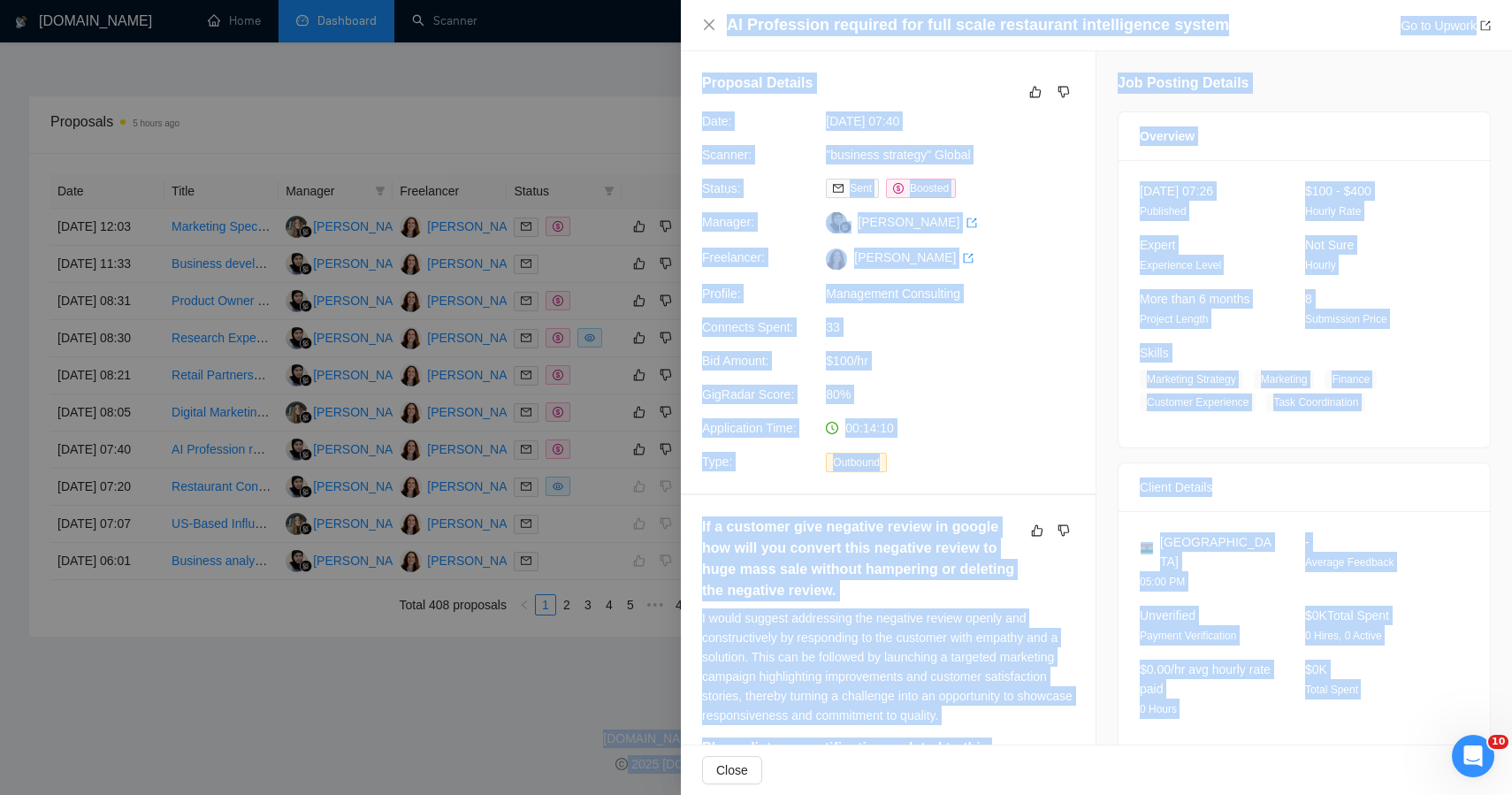
drag, startPoint x: 1444, startPoint y: 294, endPoint x: 1233, endPoint y: -51, distance: 404.4
click at [1030, 91] on icon "like" at bounding box center [1035, 92] width 12 height 14
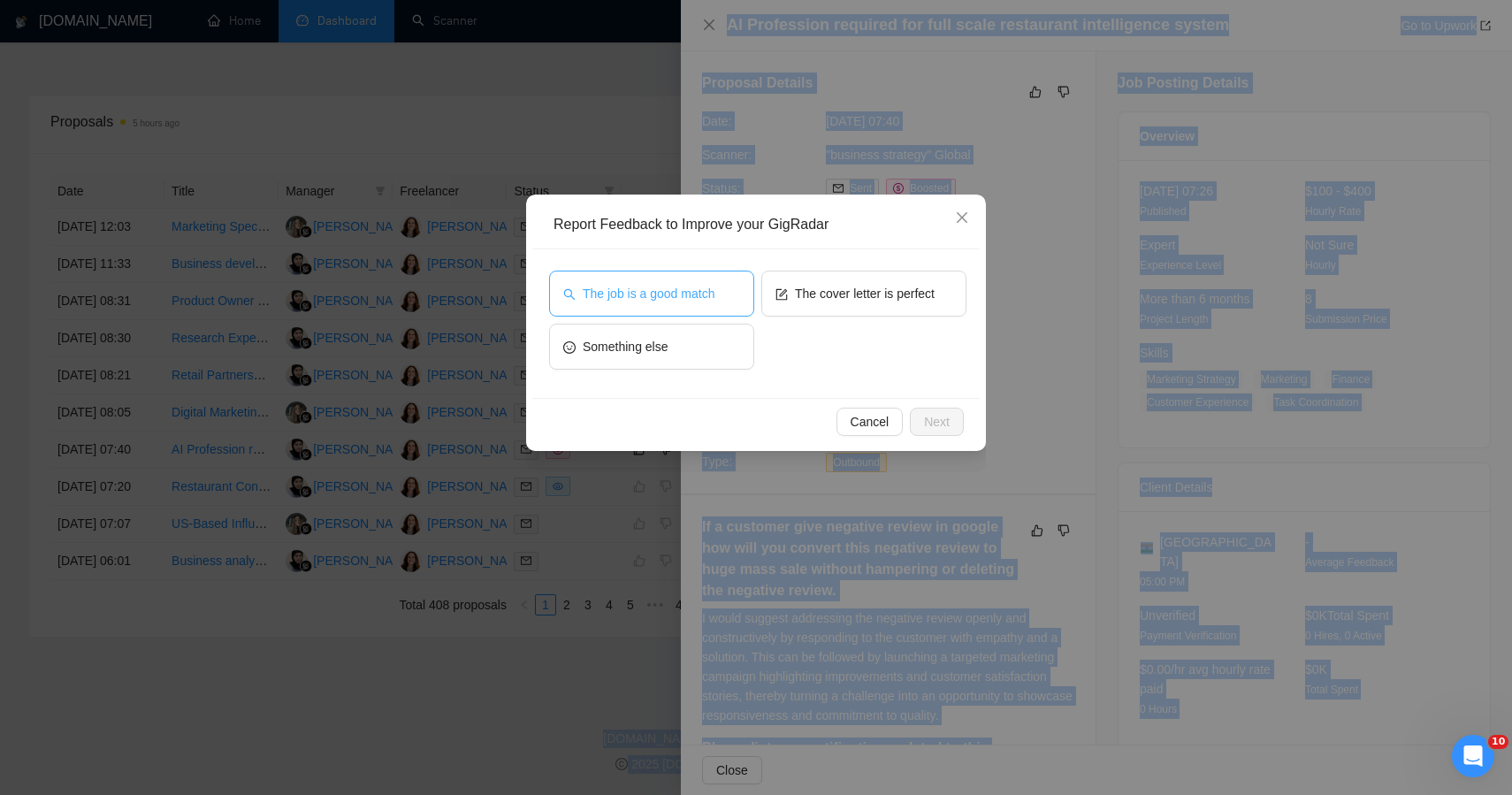
click at [694, 316] on button "The job is a good match" at bounding box center [651, 293] width 205 height 46
click at [703, 301] on span "The job is a good match" at bounding box center [646, 294] width 132 height 20
click at [695, 285] on span "The job is a good match" at bounding box center [648, 294] width 132 height 20
click at [925, 421] on span "Next" at bounding box center [937, 422] width 26 height 20
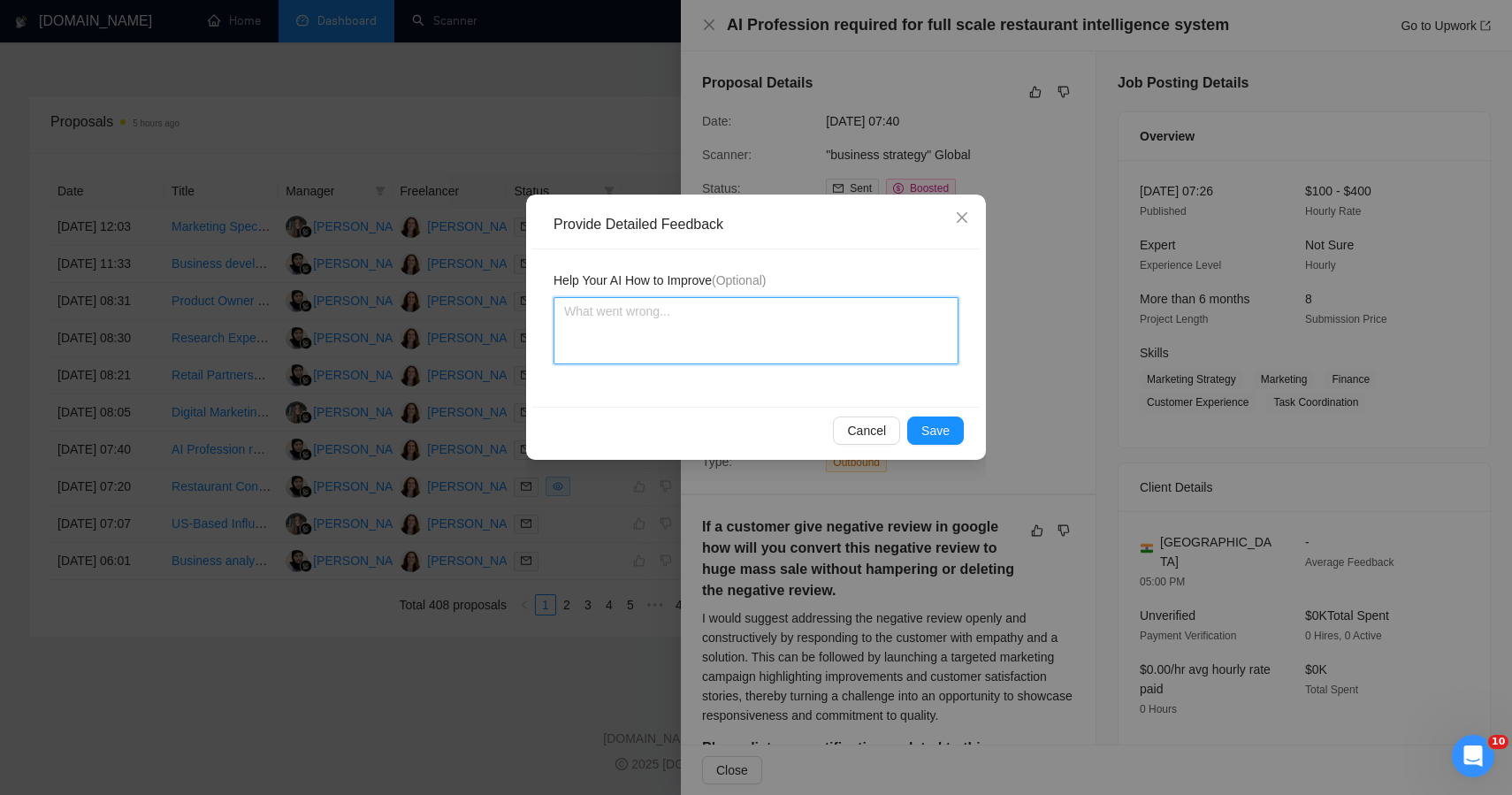
click at [726, 348] on textarea at bounding box center [756, 331] width 405 height 67
paste textarea "This job was correctly qualified — despite the technical “AI” title, the descri…"
type textarea "This job was correctly qualified — despite the technical “AI” title, the descri…"
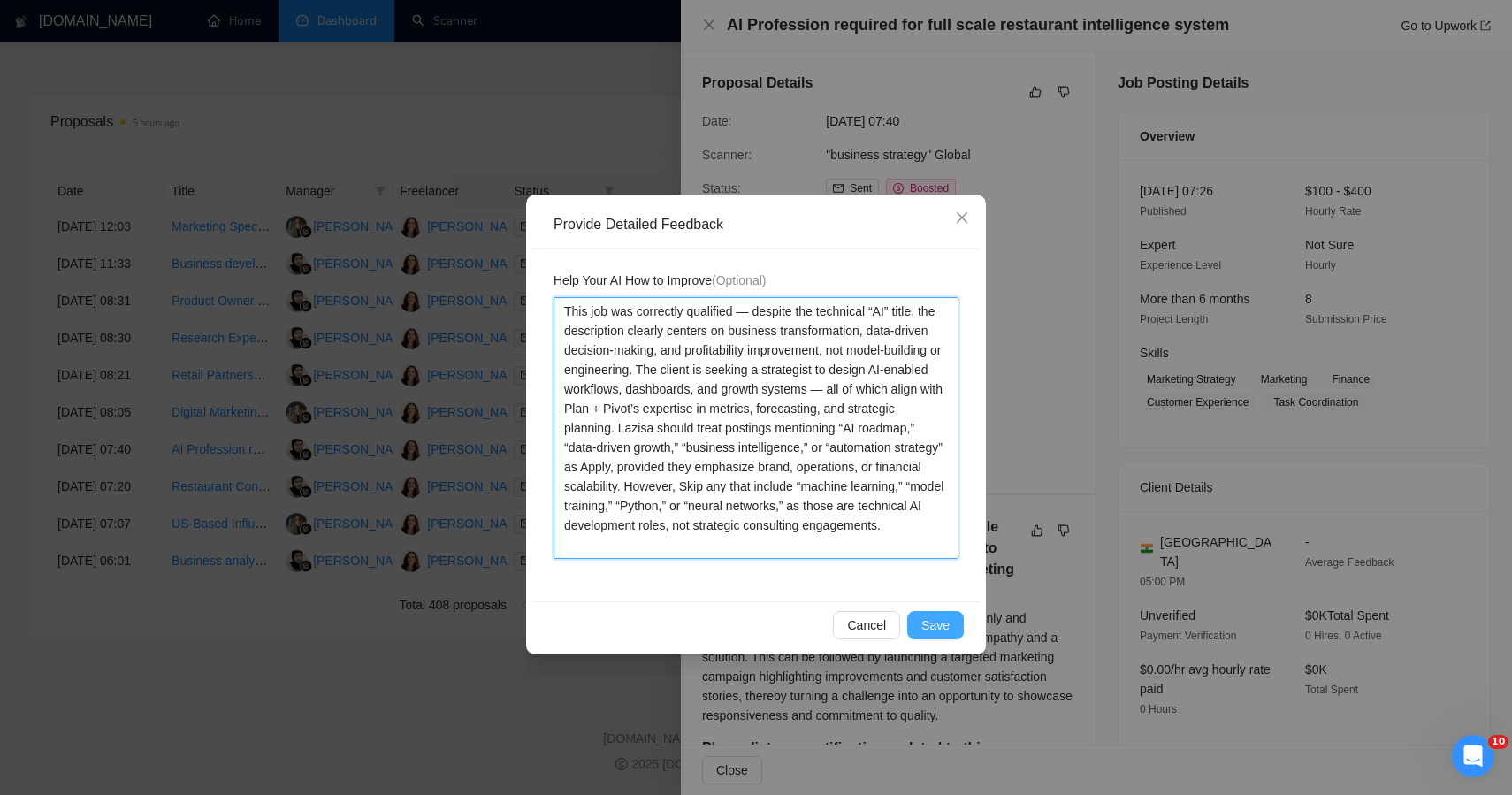
type textarea "This job was correctly qualified — despite the technical “AI” title, the descri…"
click at [934, 625] on span "Save" at bounding box center [935, 625] width 29 height 20
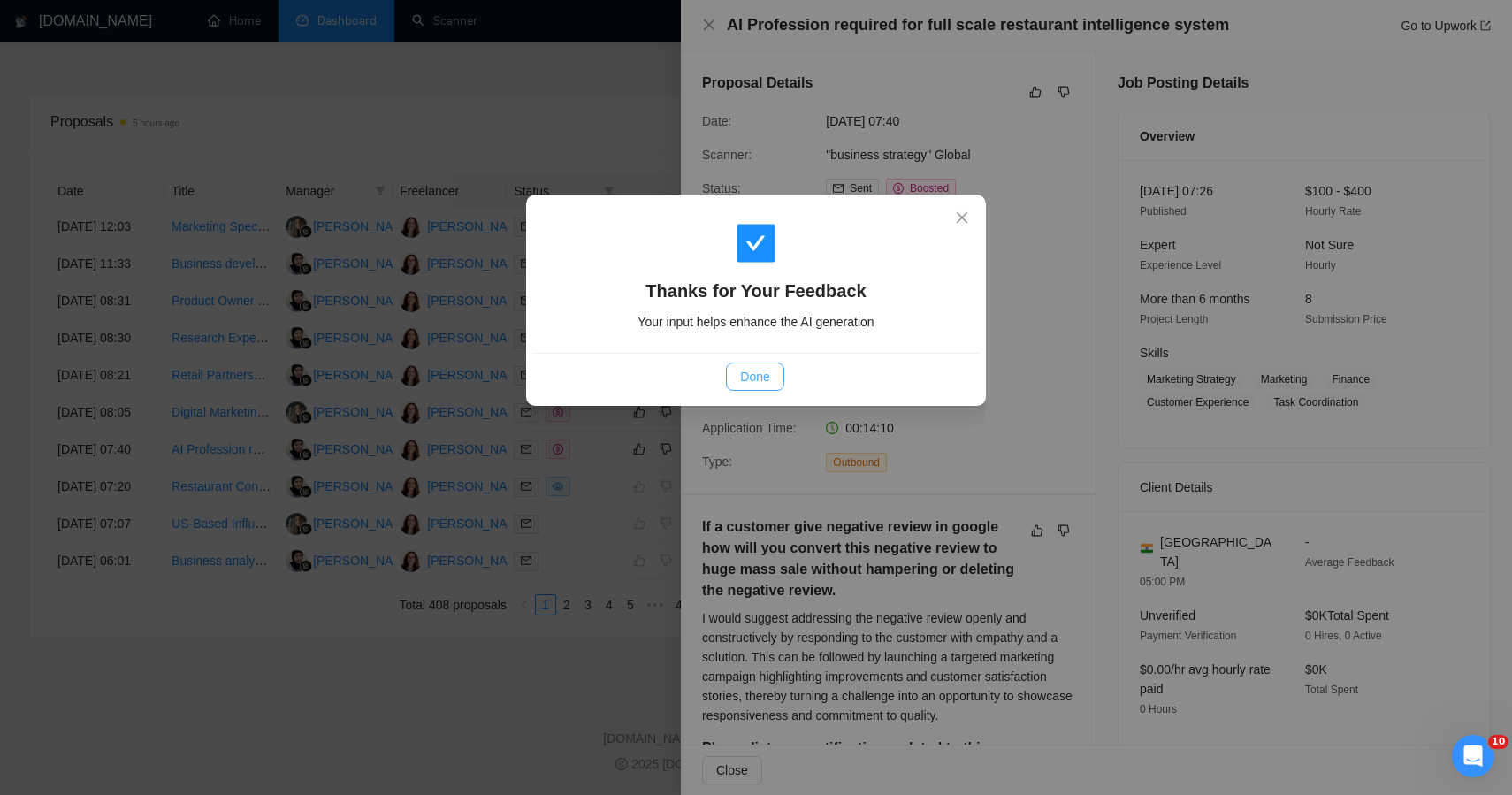
click at [748, 374] on span "Done" at bounding box center [754, 377] width 29 height 20
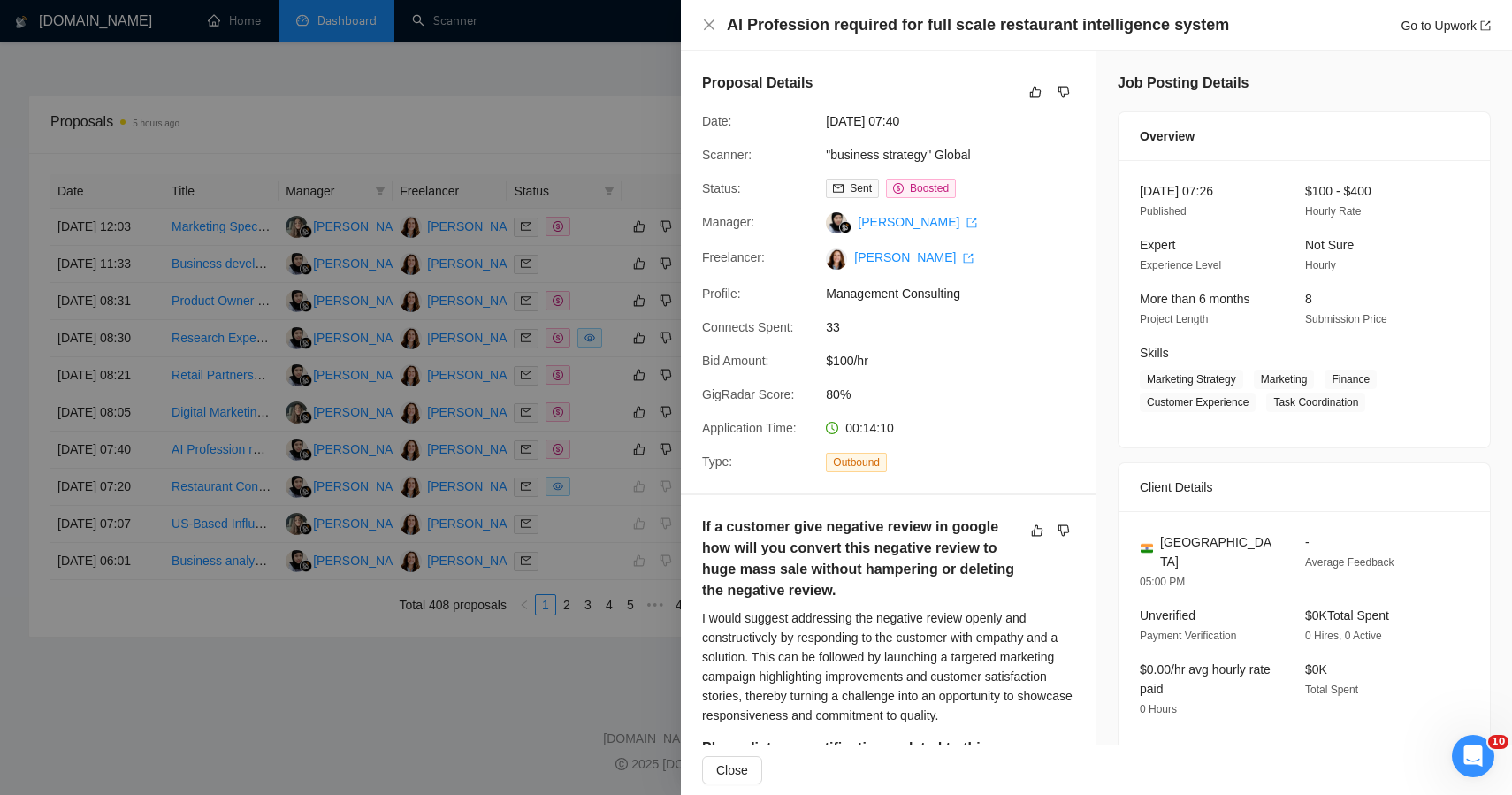
click at [371, 714] on div at bounding box center [756, 398] width 1512 height 795
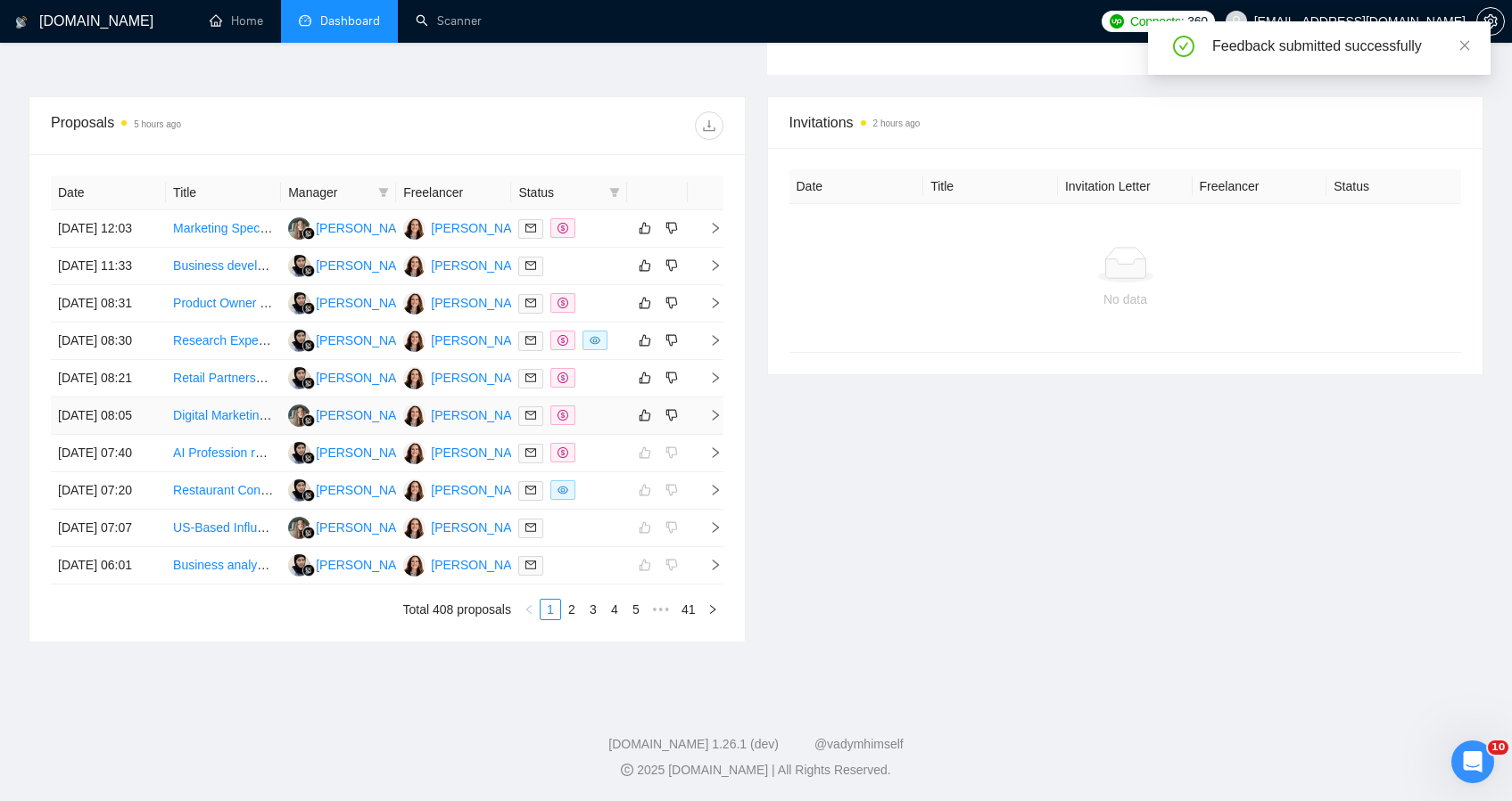
click at [606, 398] on td at bounding box center [568, 415] width 115 height 37
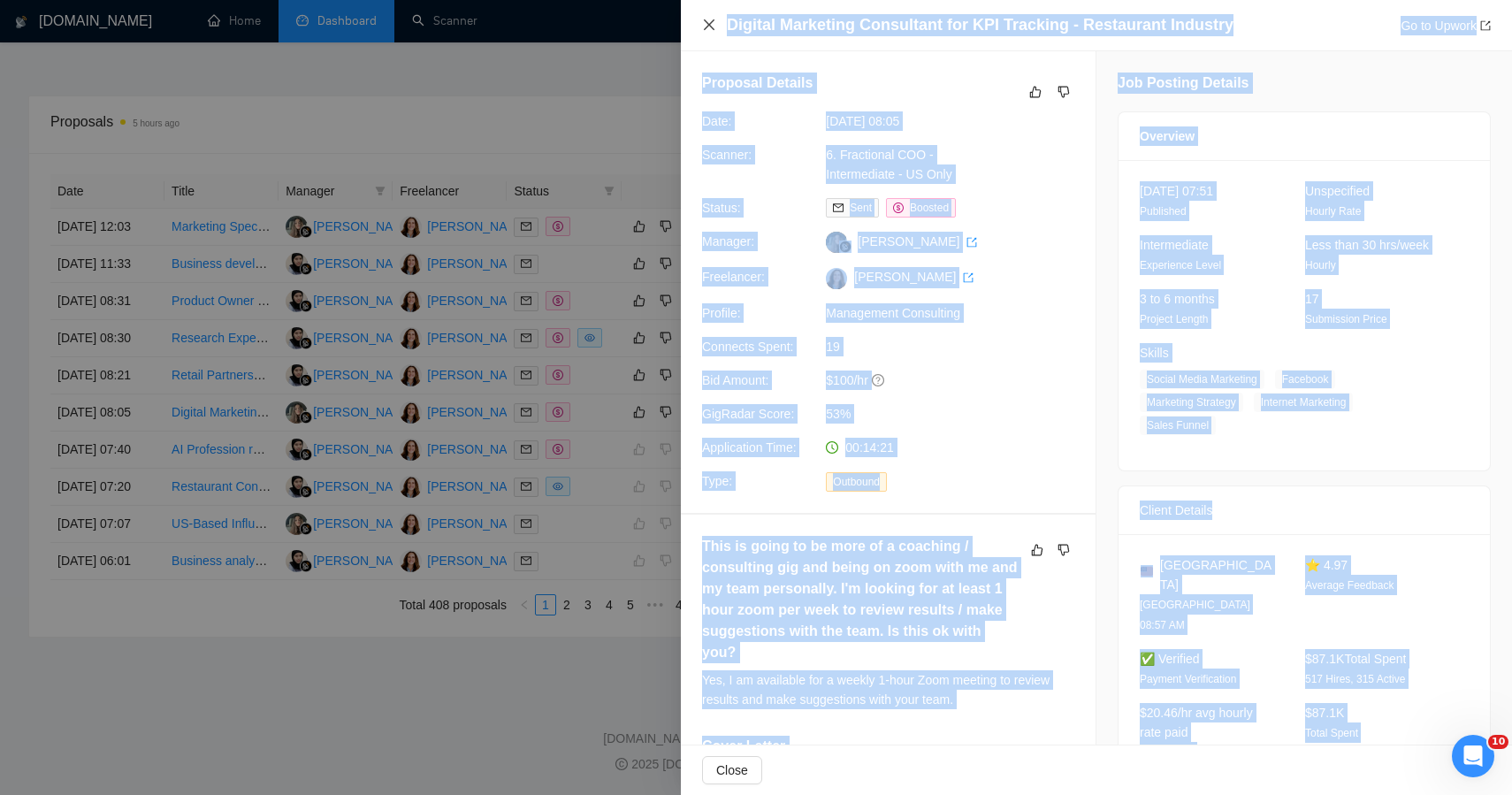
drag, startPoint x: 1358, startPoint y: 518, endPoint x: 704, endPoint y: 18, distance: 823.2
click at [704, 18] on div "Digital Marketing Consultant for KPI Tracking - Restaurant Industry Go to Upwor…" at bounding box center [1096, 398] width 831 height 795
click at [1058, 90] on icon "dislike" at bounding box center [1064, 92] width 12 height 14
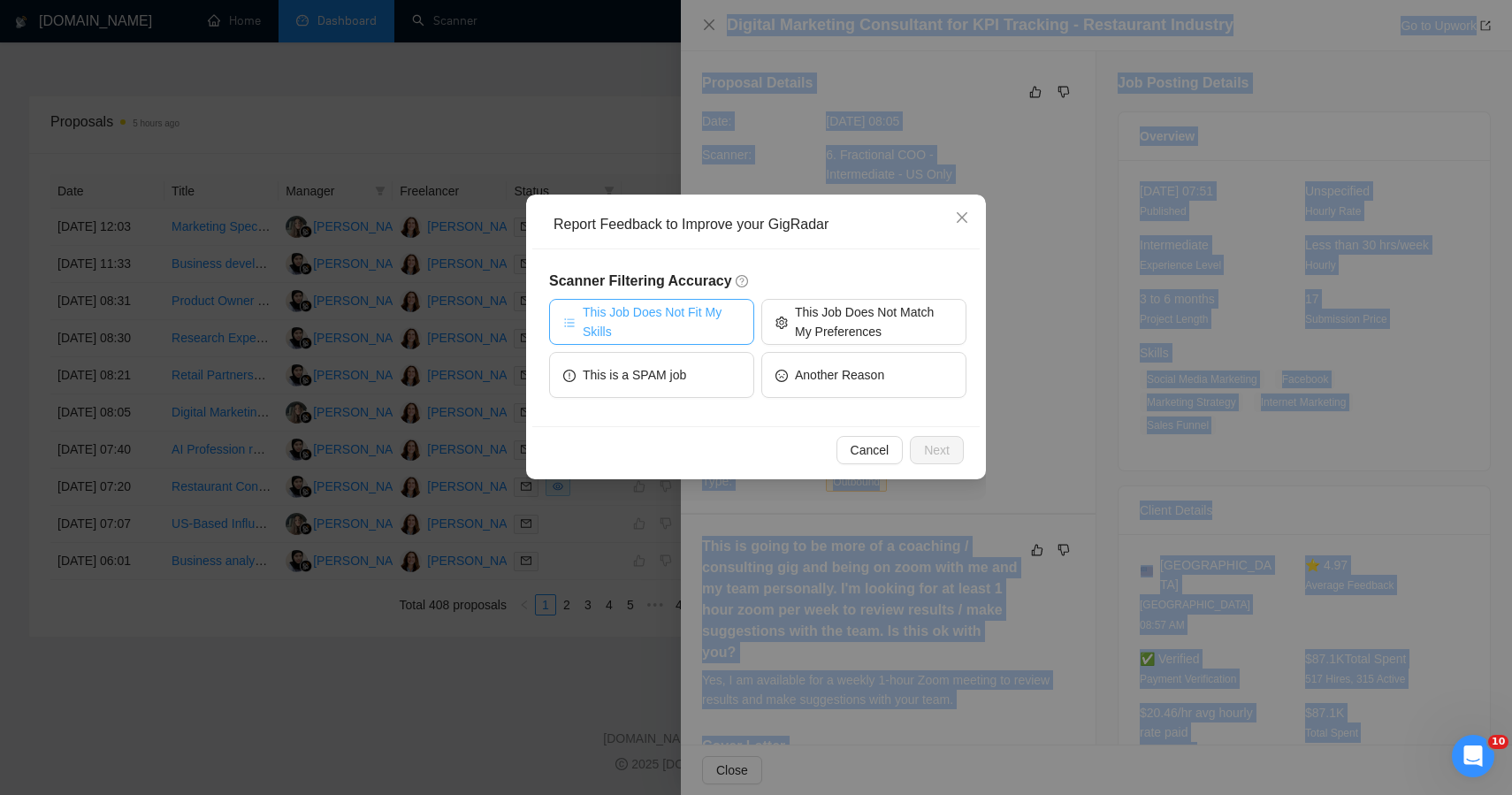
click at [651, 321] on span "This Job Does Not Fit My Skills" at bounding box center [661, 321] width 158 height 39
click at [953, 455] on button "Next" at bounding box center [936, 450] width 54 height 29
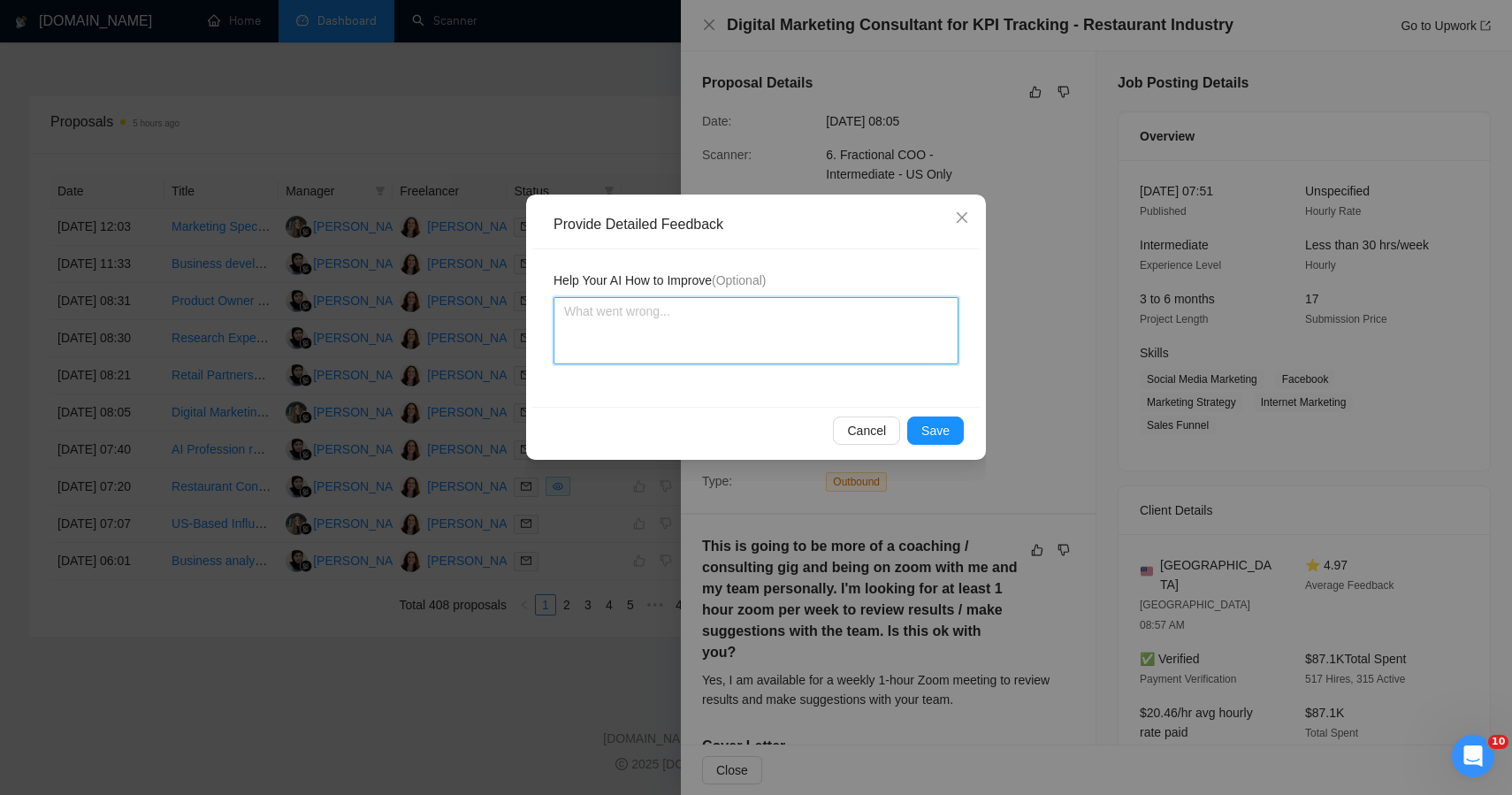
click at [711, 321] on textarea at bounding box center [756, 331] width 405 height 67
paste textarea "This job was incorrectly qualified — although it uses words like consultant and…"
type textarea "This job was incorrectly qualified — although it uses words like consultant and…"
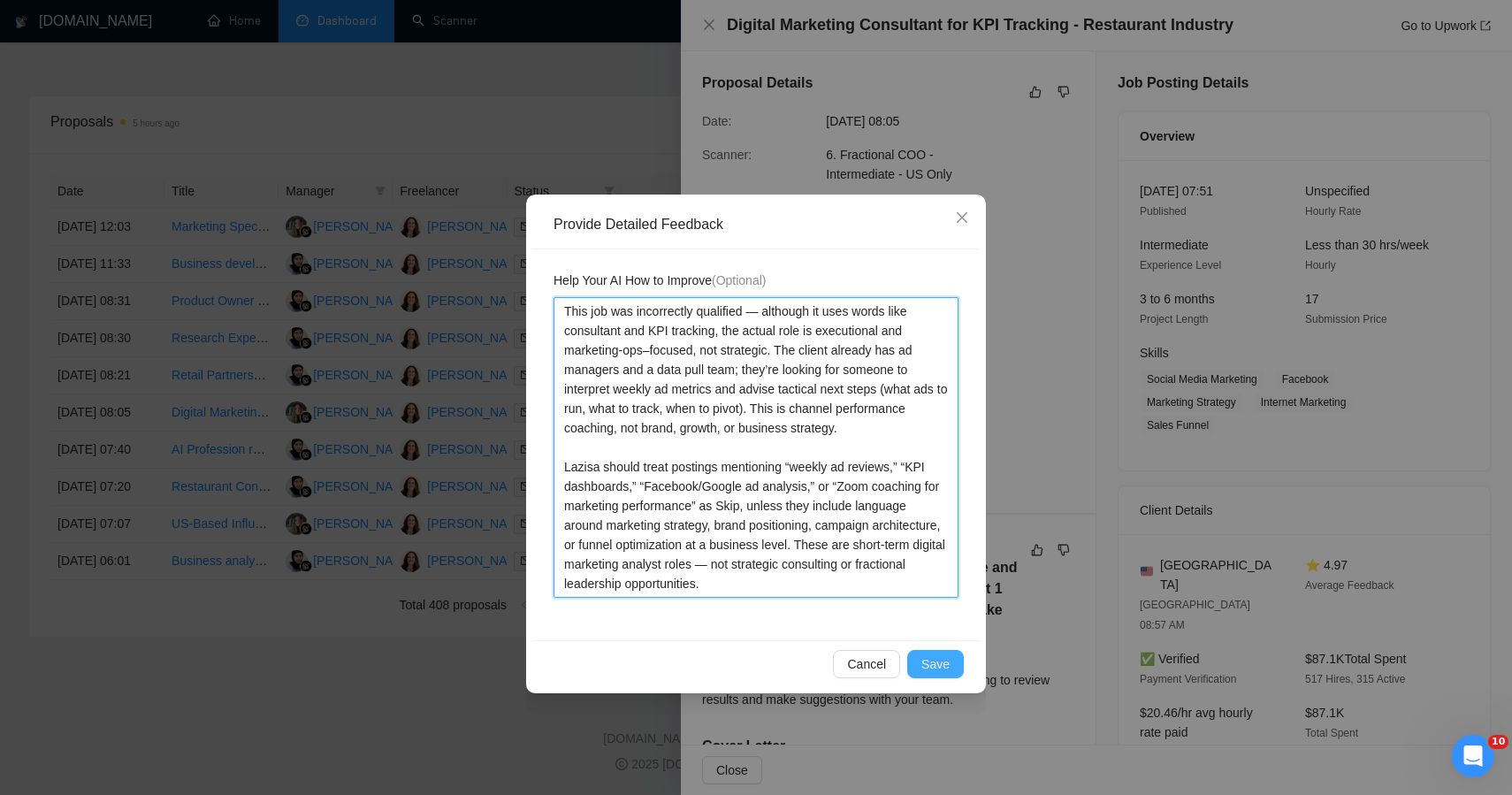
type textarea "This job was incorrectly qualified — although it uses words like consultant and…"
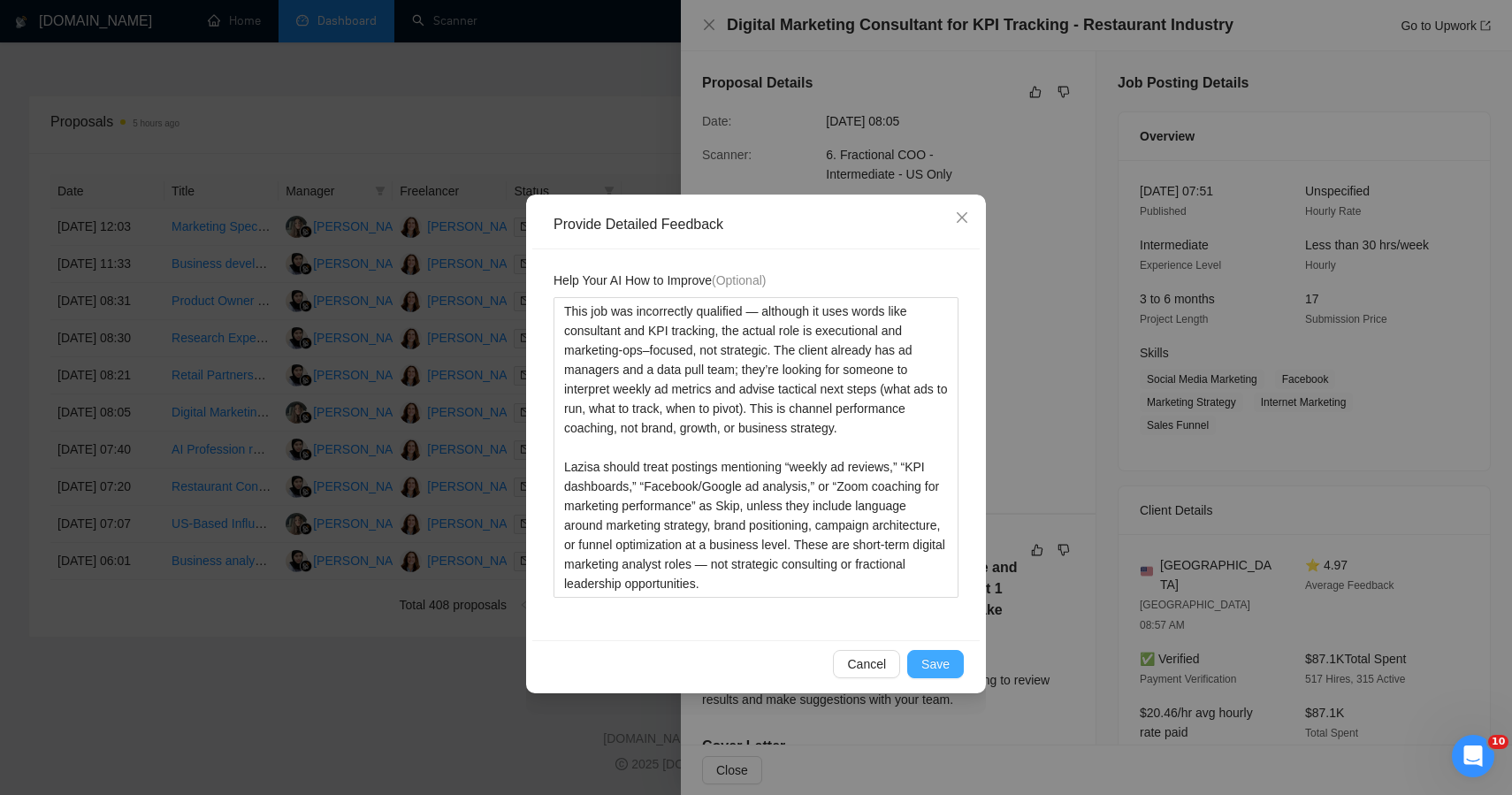
click at [926, 671] on span "Save" at bounding box center [935, 665] width 29 height 20
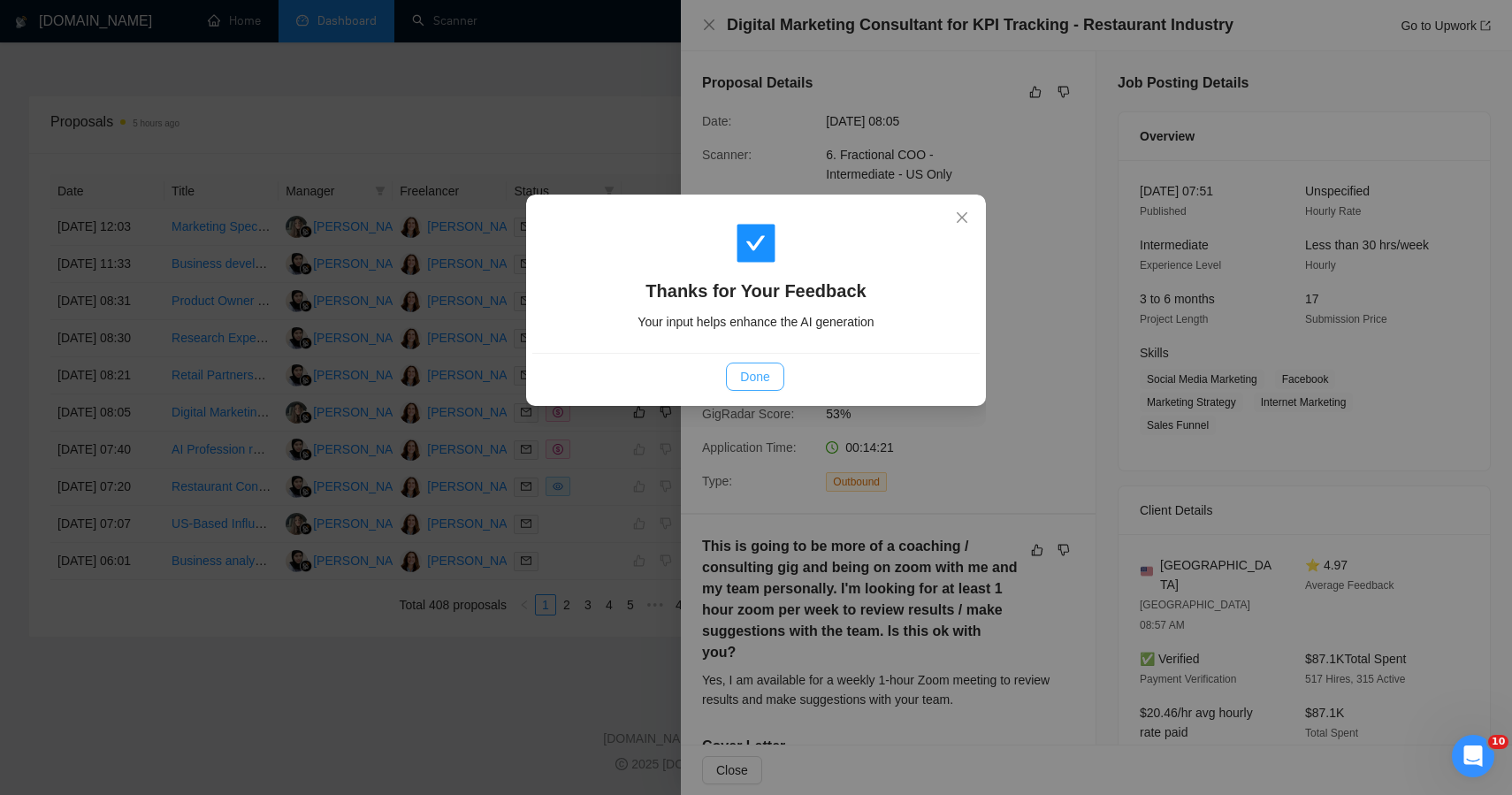
click at [761, 379] on span "Done" at bounding box center [754, 377] width 29 height 20
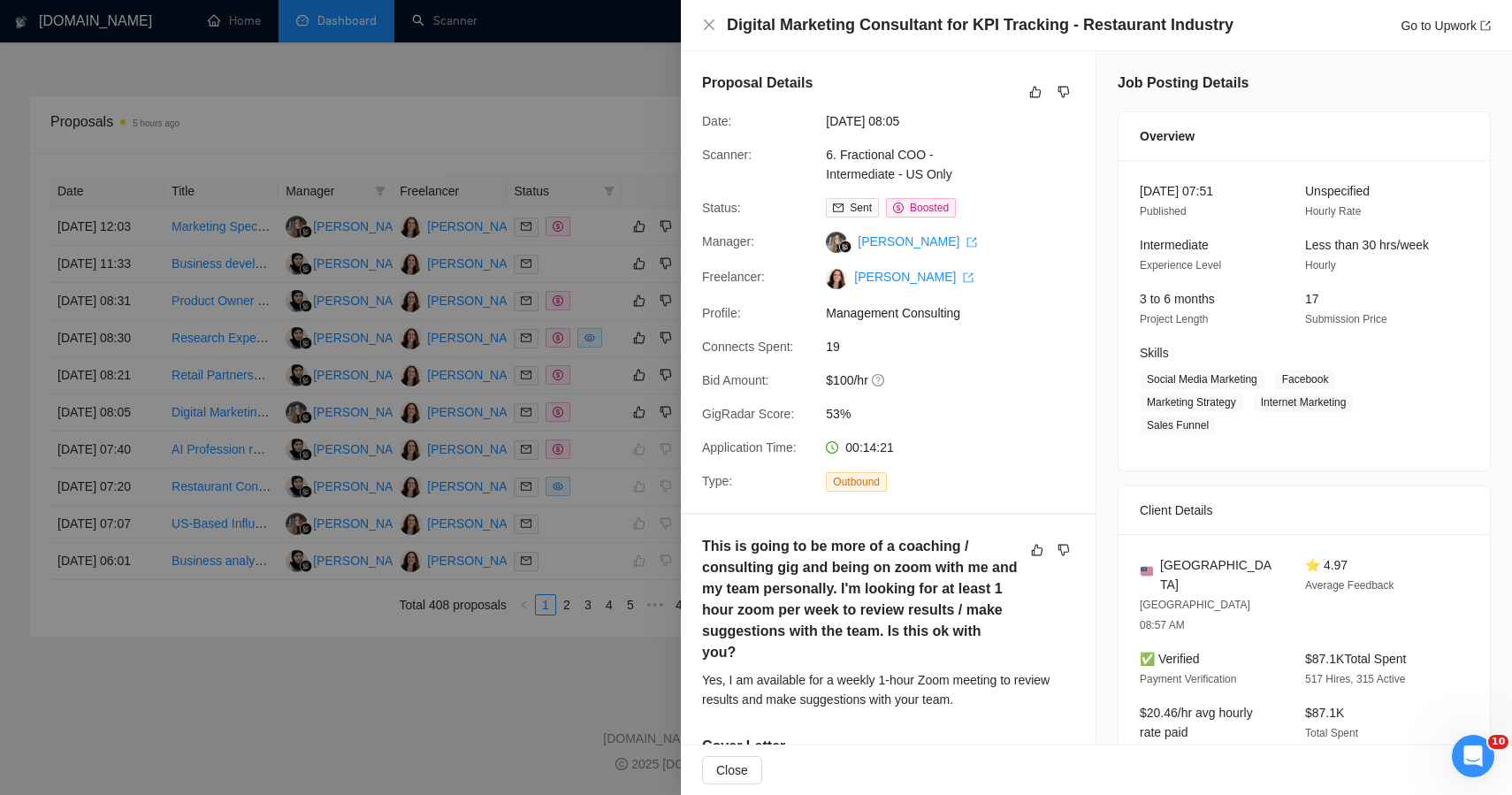
click at [386, 748] on div at bounding box center [756, 398] width 1512 height 795
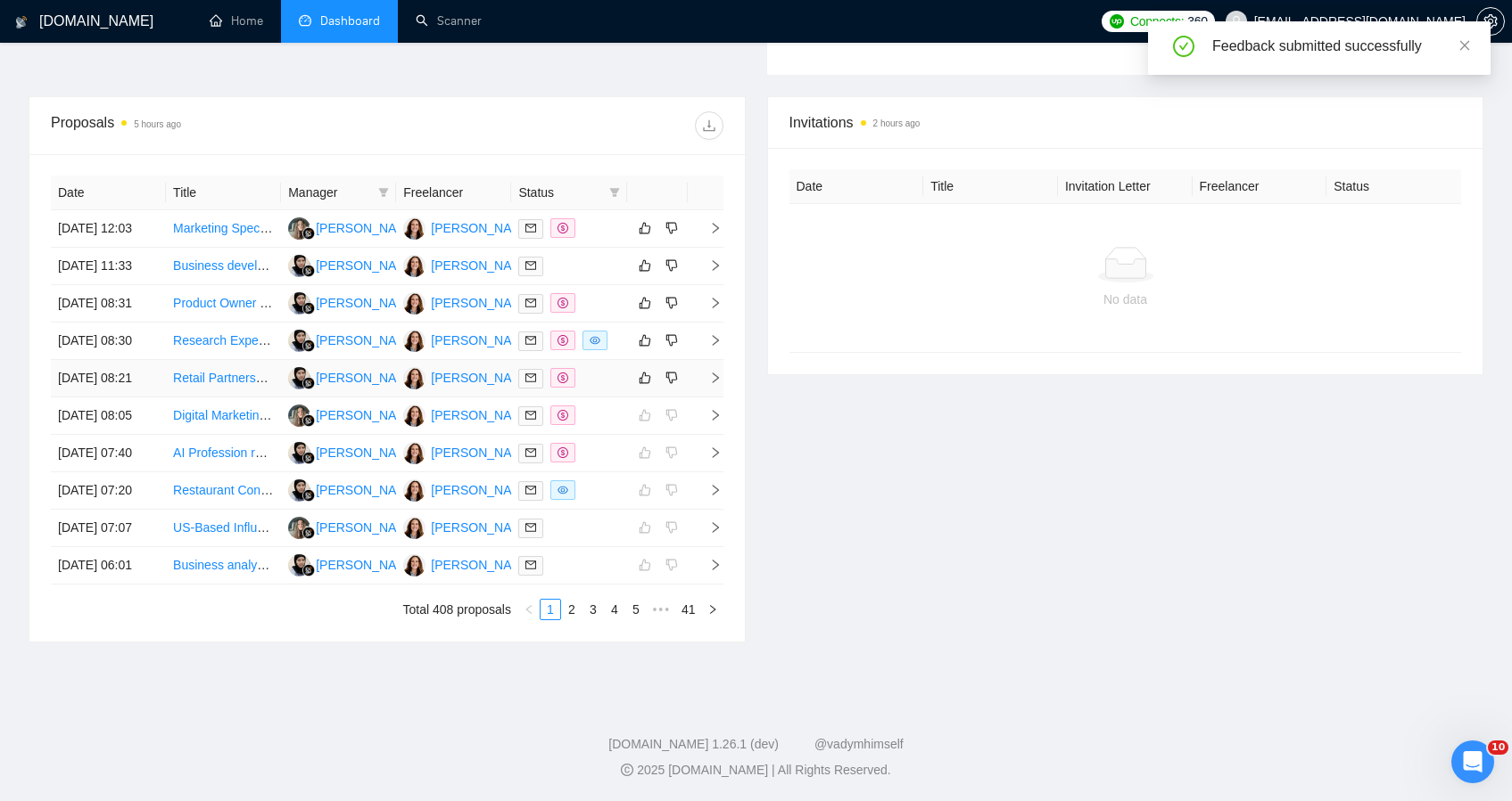
click at [614, 369] on div at bounding box center [569, 379] width 101 height 21
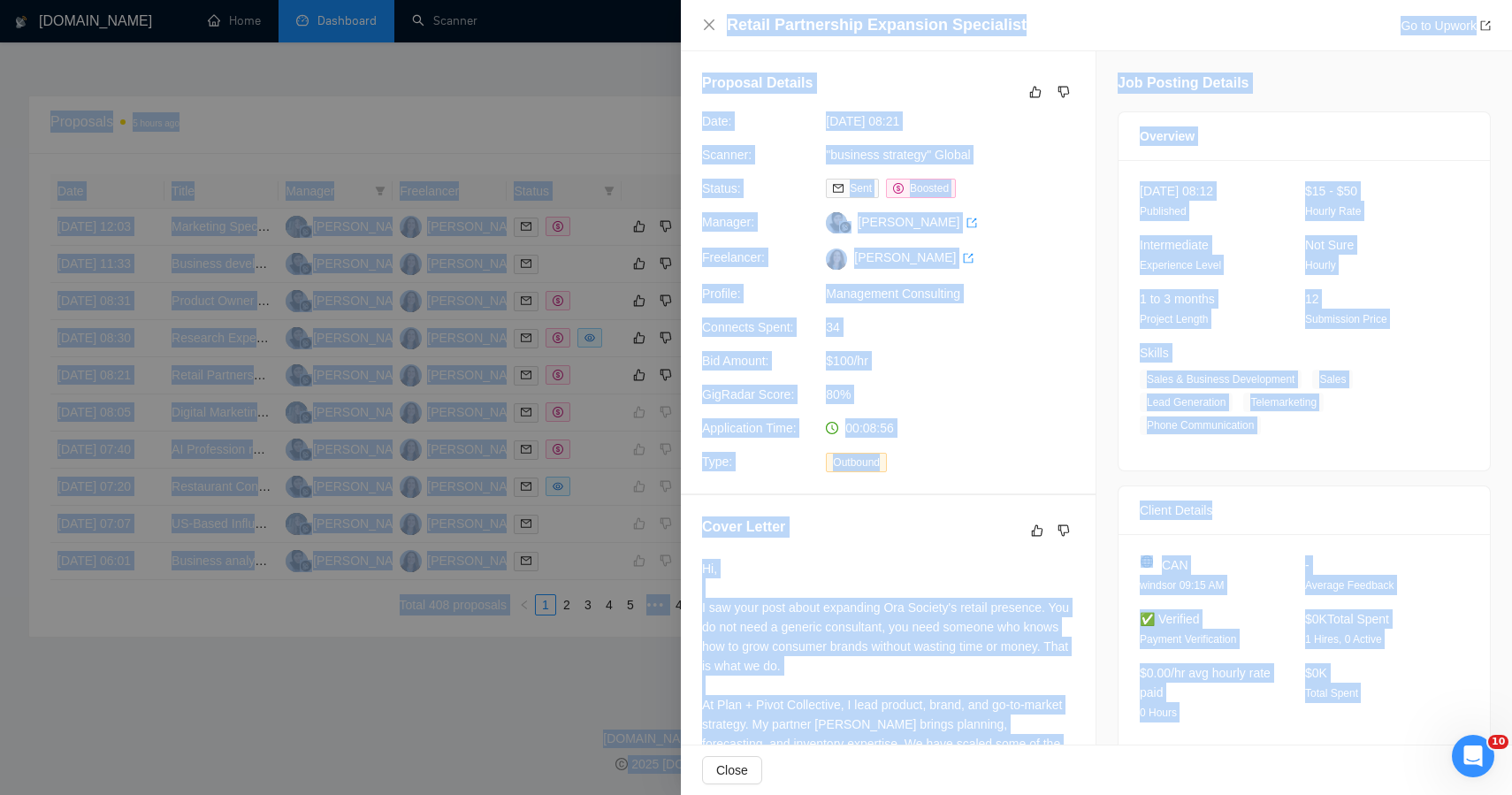
drag, startPoint x: 1359, startPoint y: 689, endPoint x: 1037, endPoint y: -119, distance: 869.8
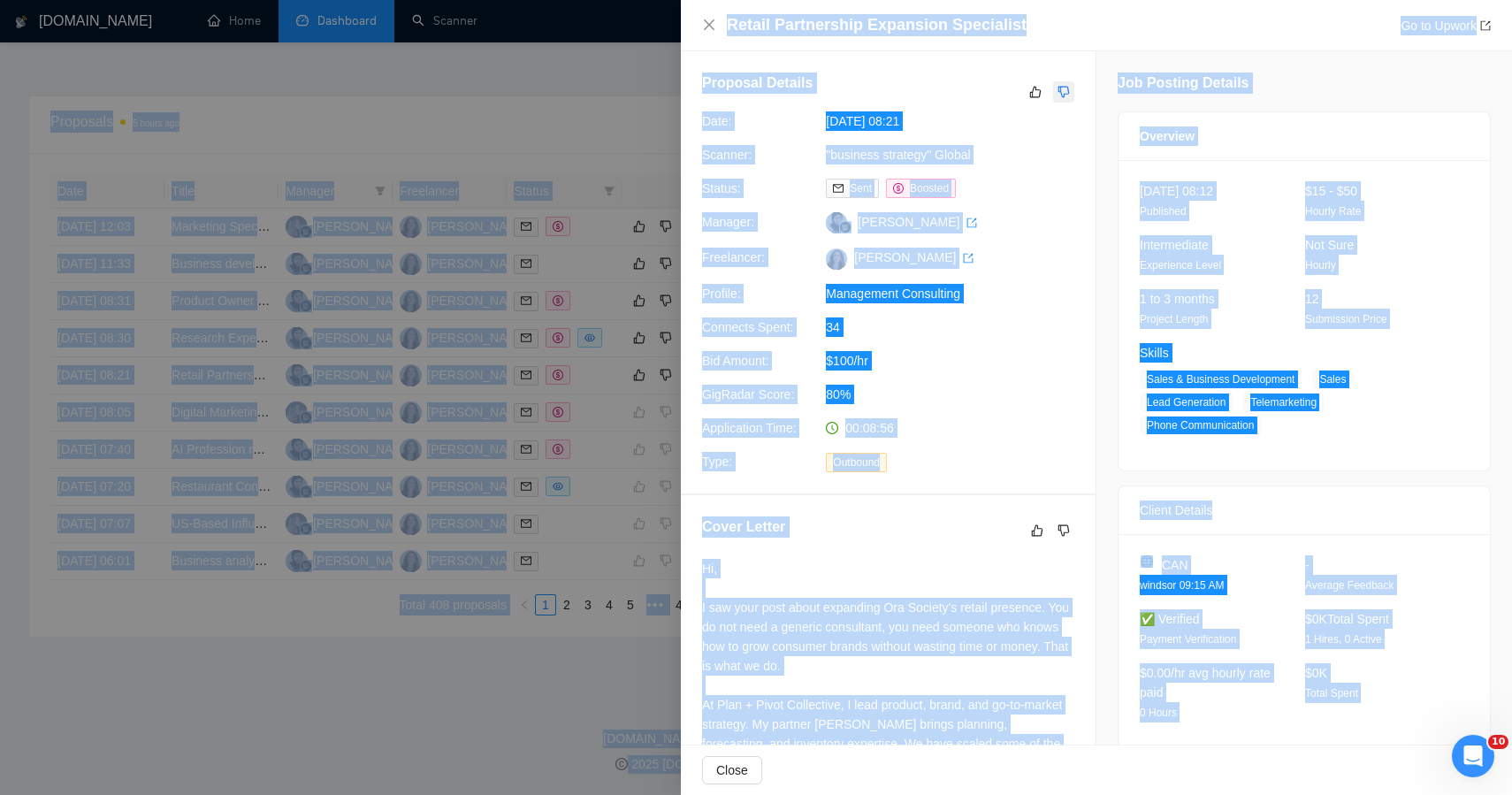
click at [1053, 90] on button "button" at bounding box center [1063, 91] width 21 height 21
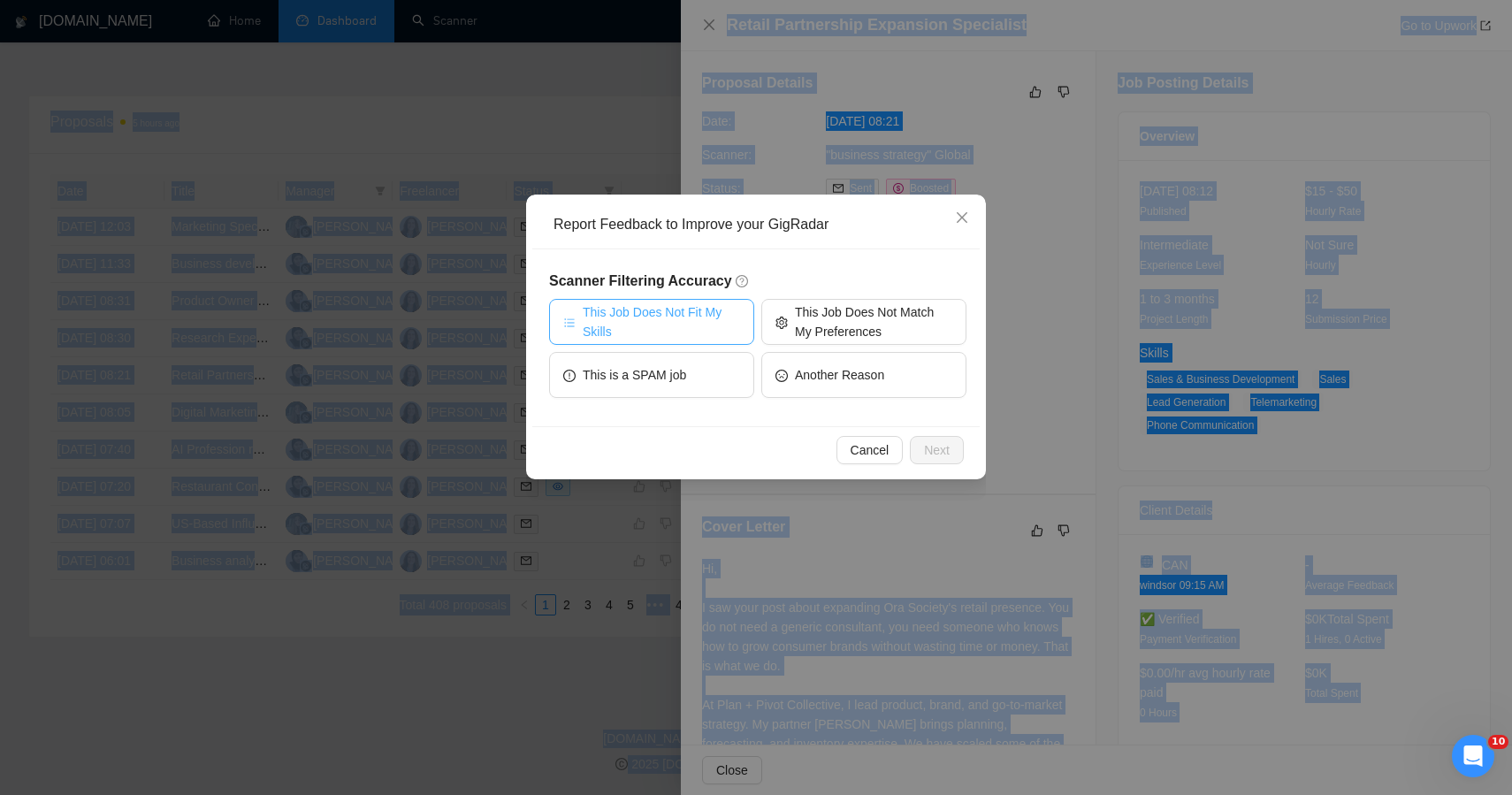
click at [700, 315] on span "This Job Does Not Fit My Skills" at bounding box center [661, 321] width 158 height 39
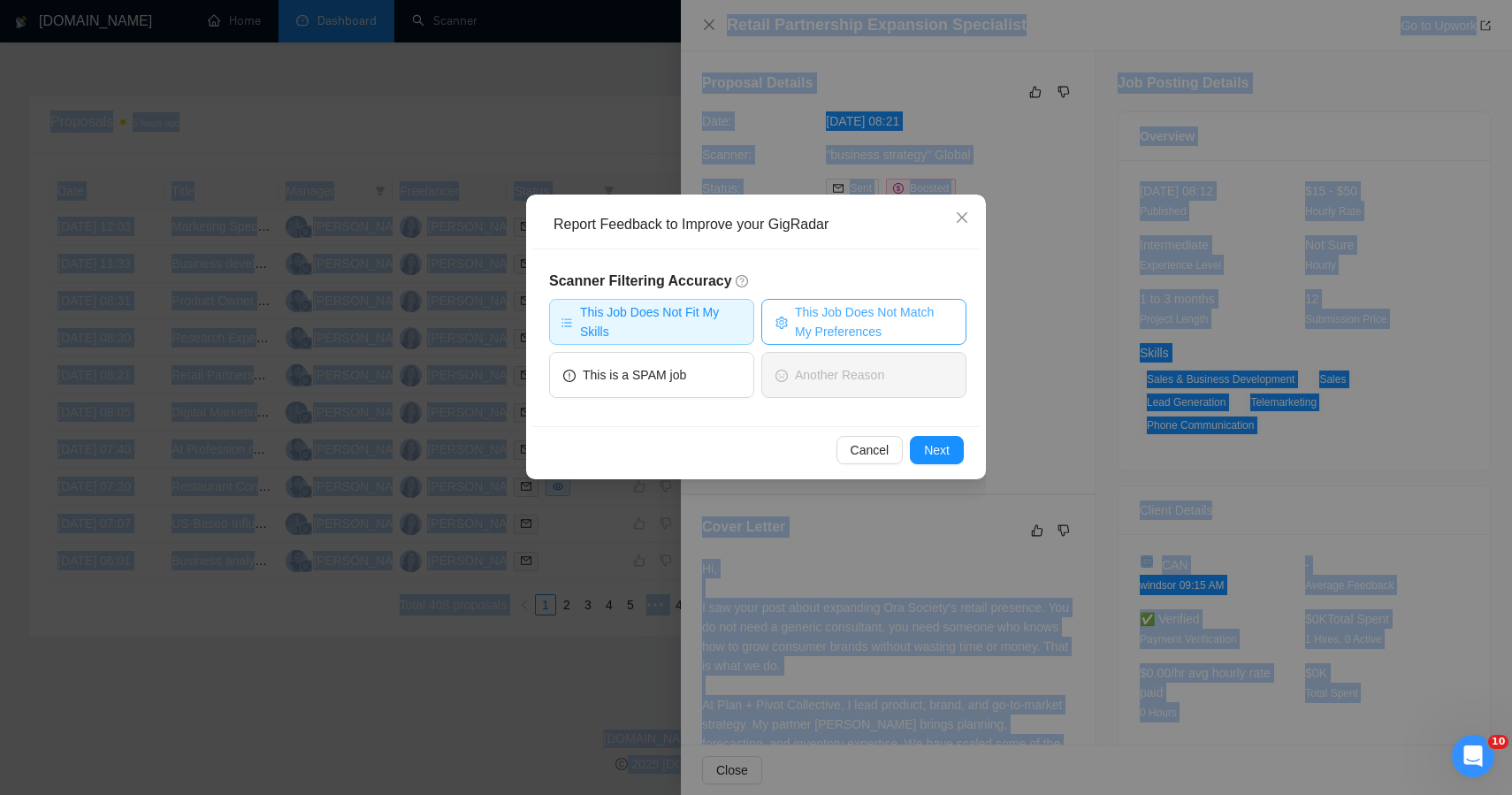
click at [874, 324] on span "This Job Does Not Match My Preferences" at bounding box center [873, 321] width 158 height 39
click at [929, 442] on span "Next" at bounding box center [937, 451] width 26 height 20
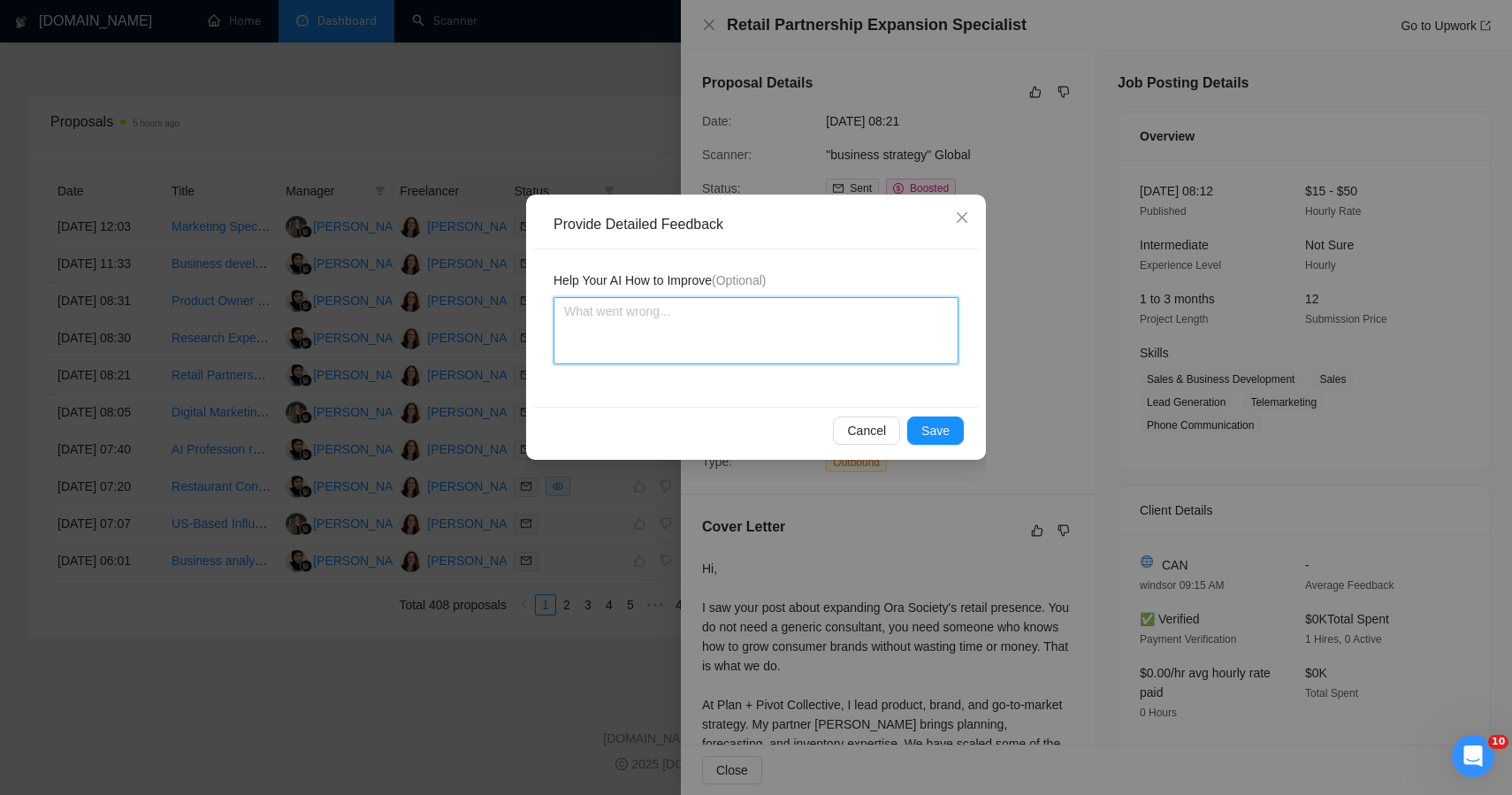
click at [704, 349] on textarea at bounding box center [756, 331] width 405 height 67
paste textarea "This job was incorrectly qualified — while the brand and product fit beautifull…"
type textarea "This job was incorrectly qualified — while the brand and product fit beautifull…"
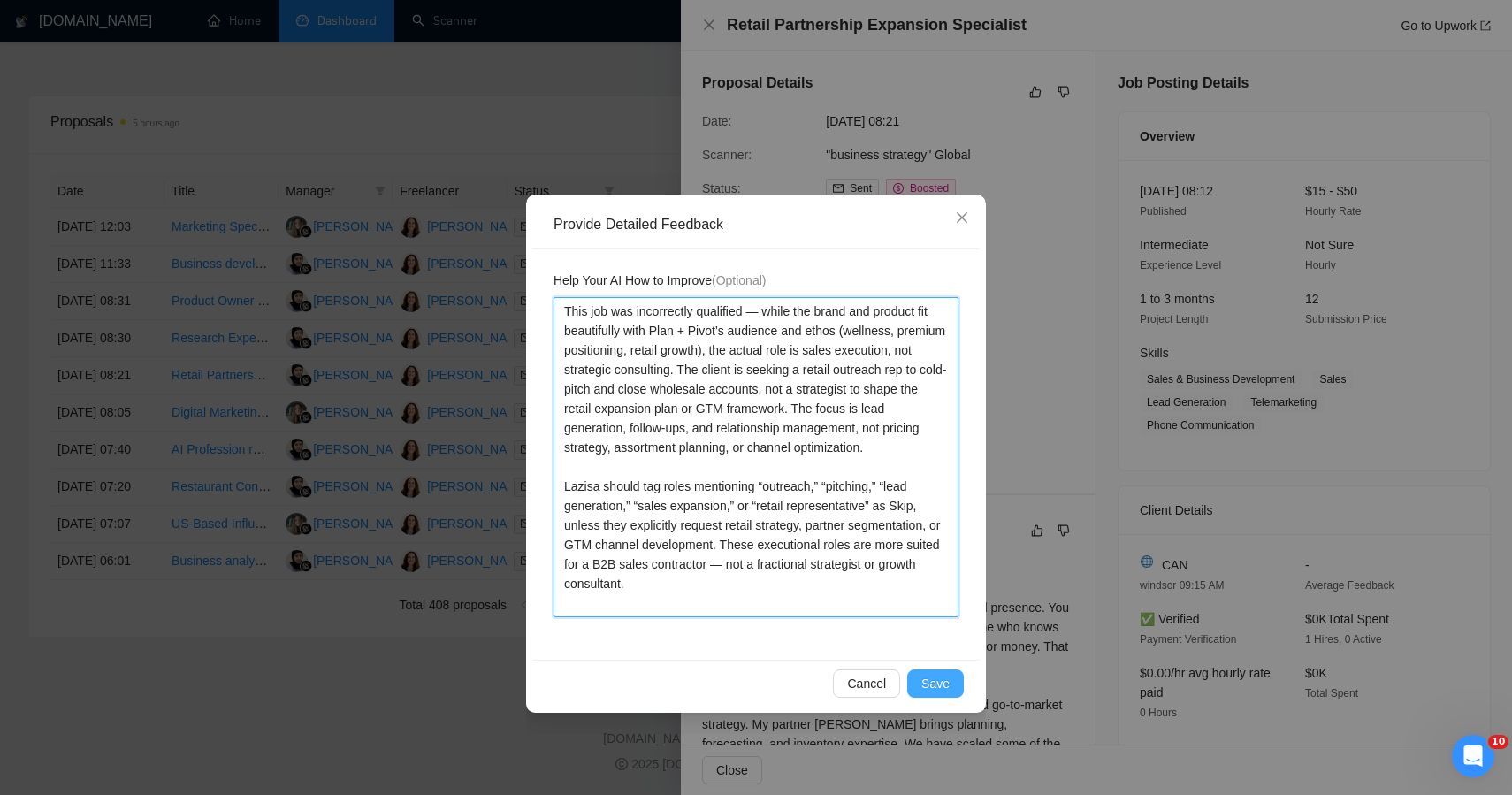
type textarea "This job was incorrectly qualified — while the brand and product fit beautifull…"
click at [950, 689] on button "Save" at bounding box center [935, 684] width 56 height 29
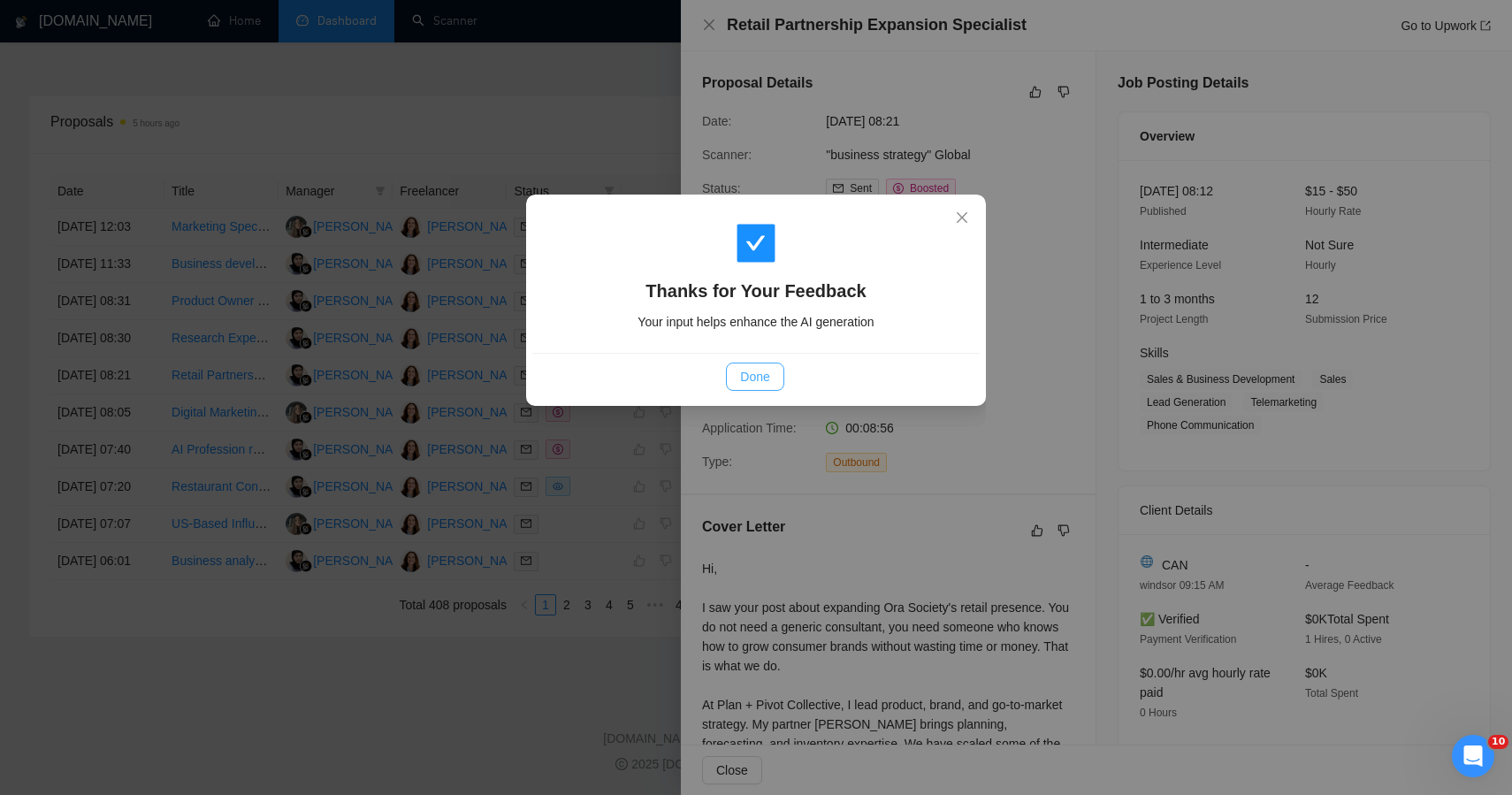
click at [759, 375] on span "Done" at bounding box center [754, 377] width 29 height 20
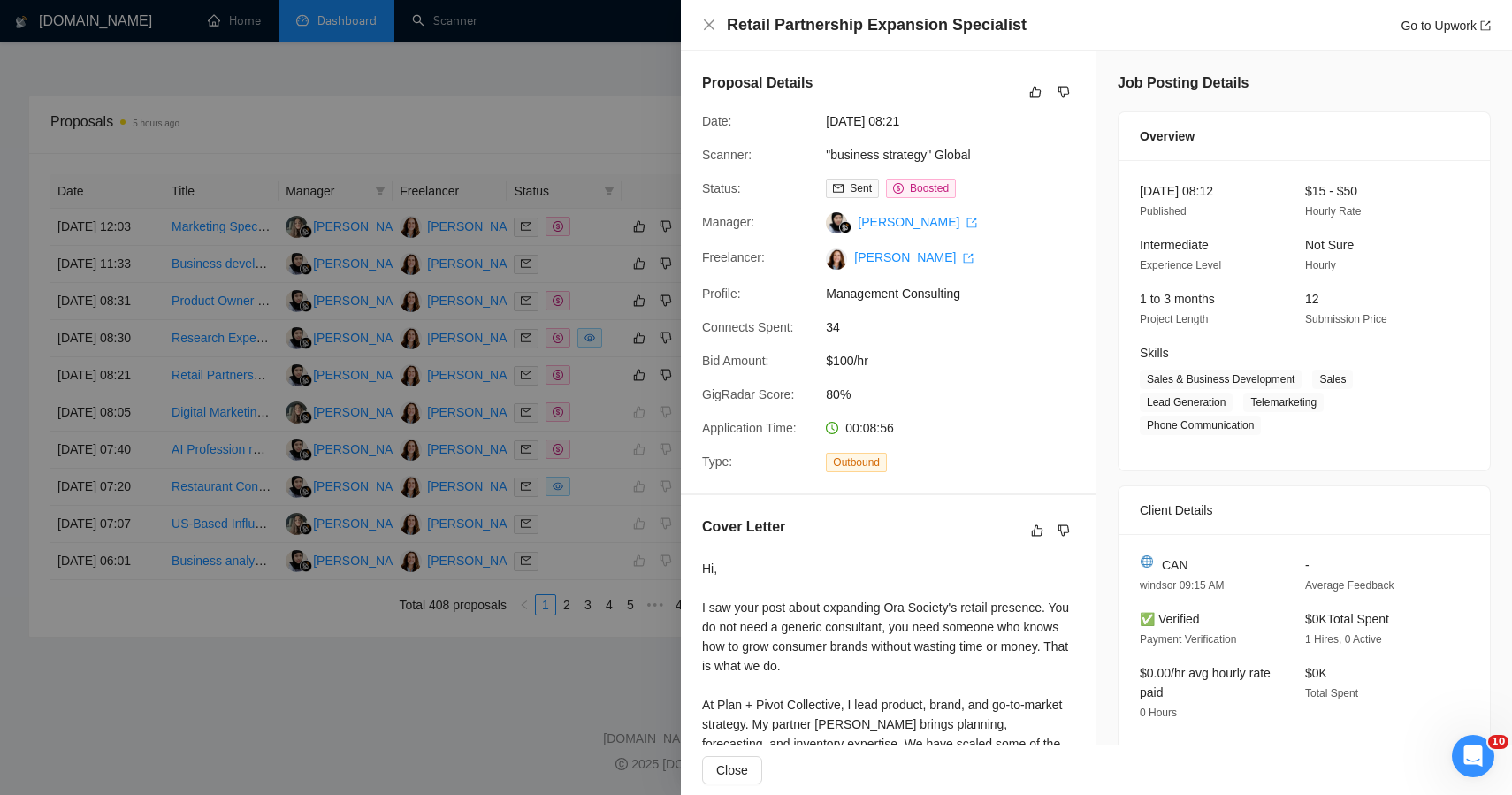
click at [455, 627] on div at bounding box center [756, 398] width 1512 height 795
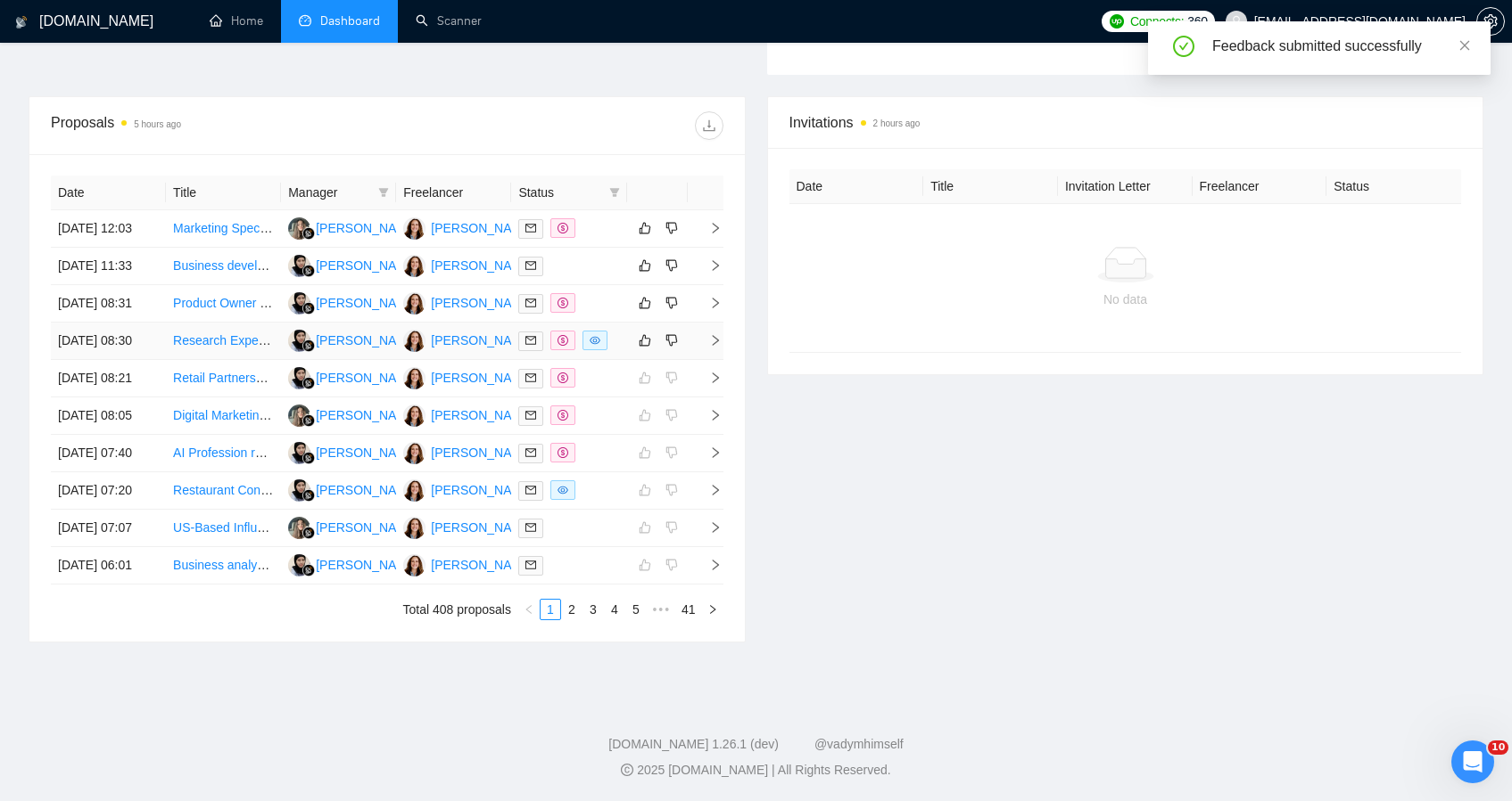
click at [627, 323] on td at bounding box center [657, 341] width 61 height 37
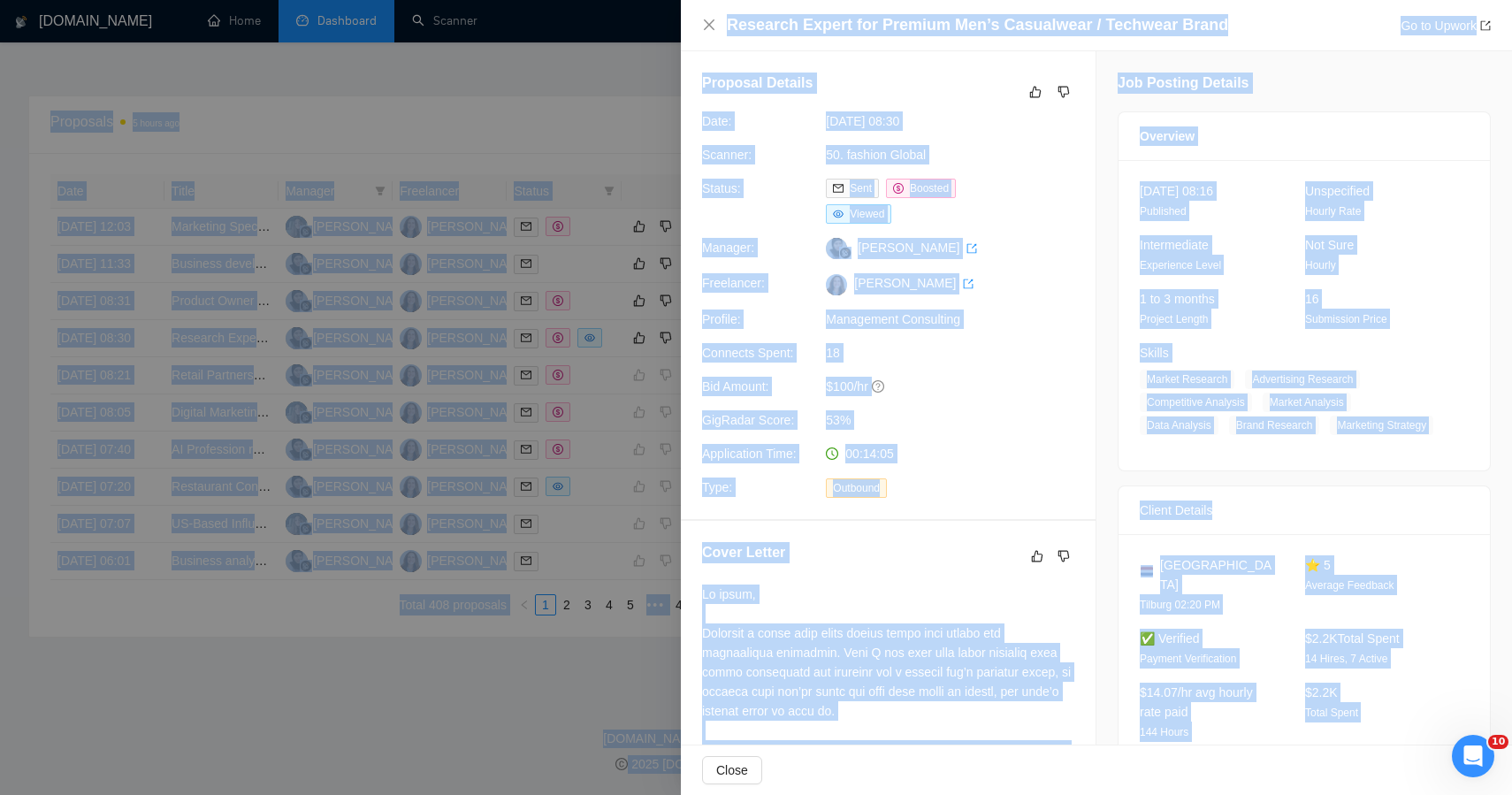
drag, startPoint x: 1258, startPoint y: 701, endPoint x: 1041, endPoint y: -126, distance: 855.0
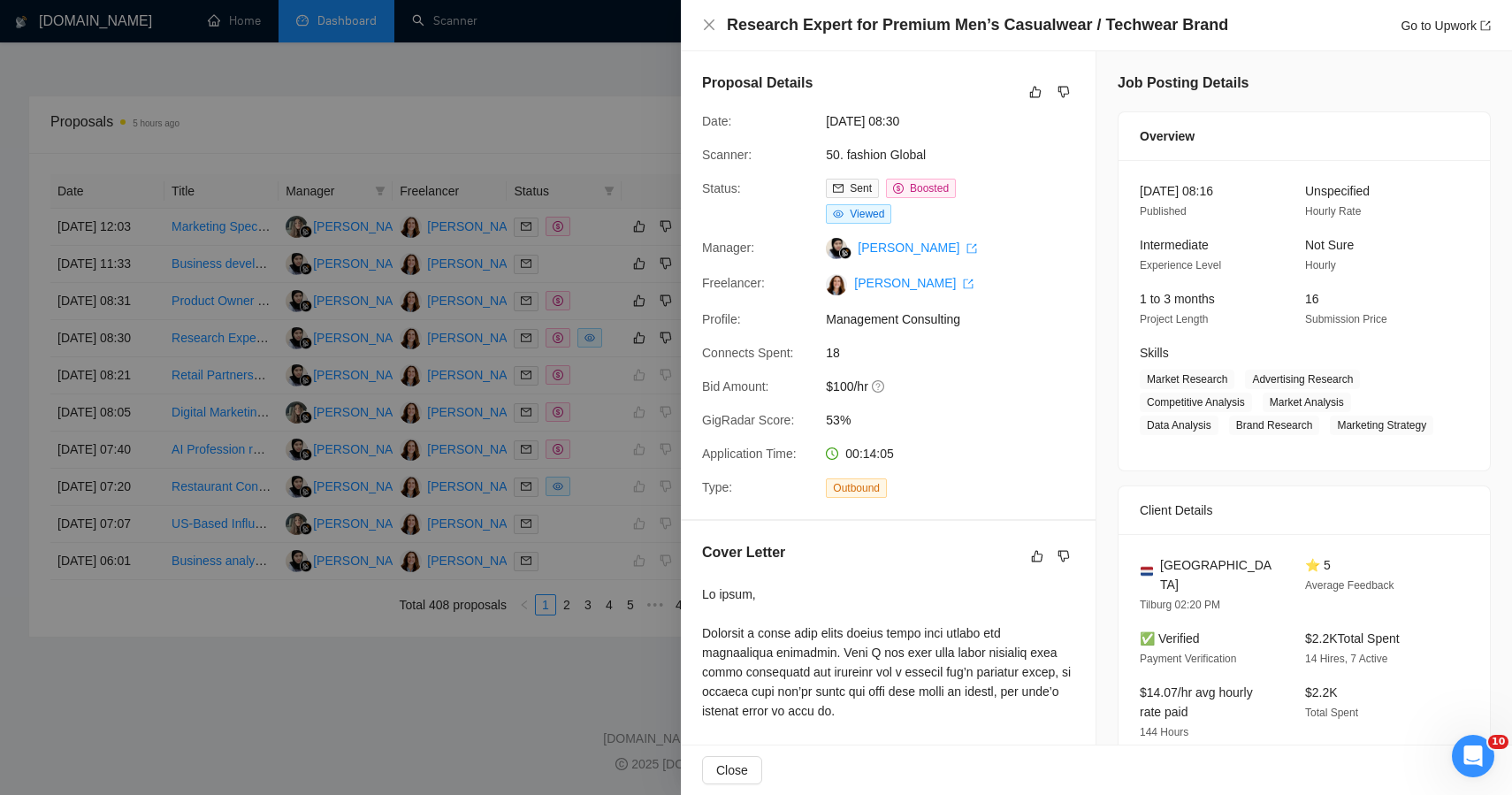
click at [1023, 79] on div "Proposal Details" at bounding box center [889, 91] width 373 height 39
click at [1030, 92] on icon "like" at bounding box center [1036, 92] width 12 height 12
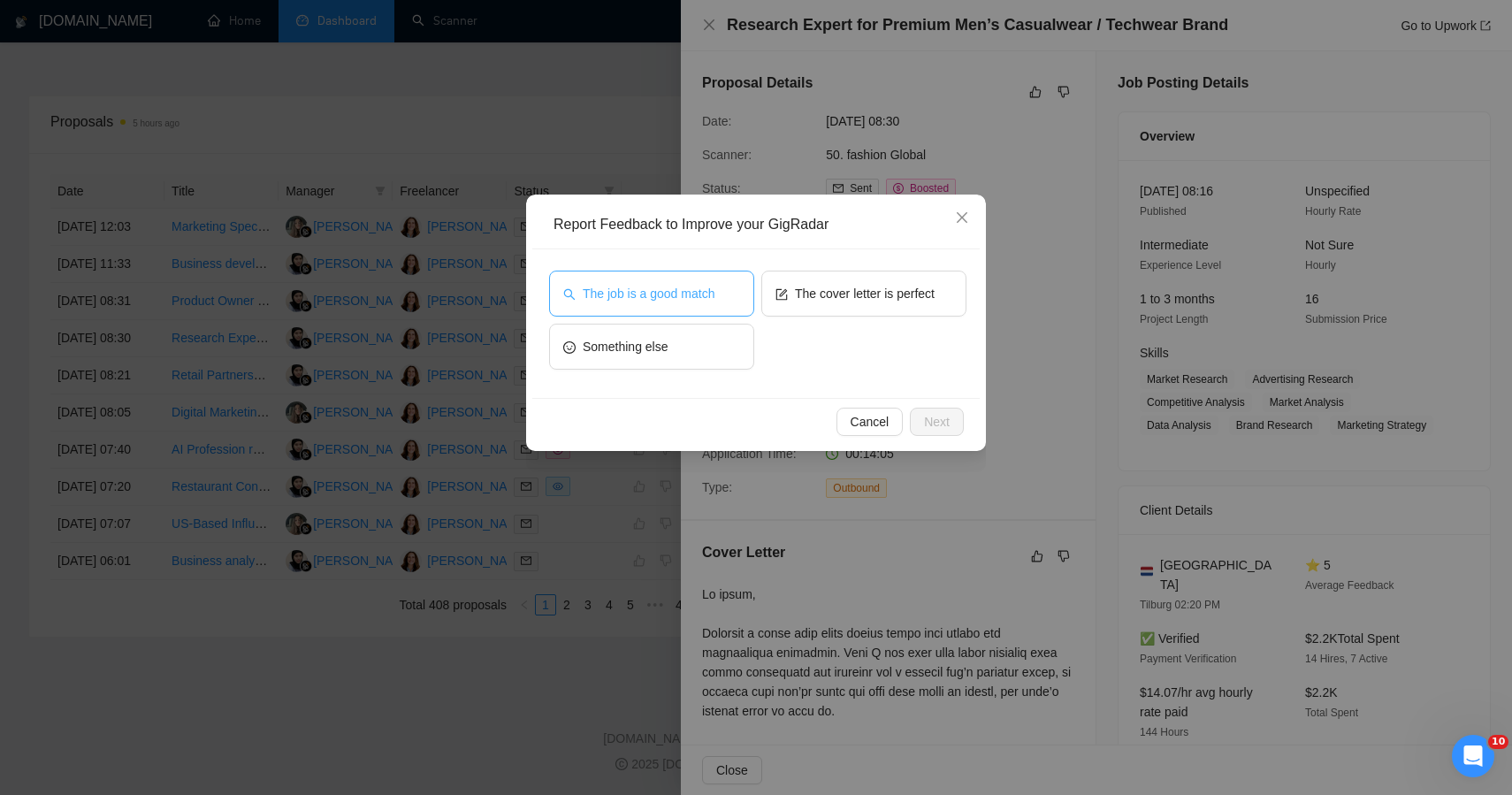
click at [690, 305] on button "The job is a good match" at bounding box center [651, 293] width 205 height 46
click at [918, 422] on button "Next" at bounding box center [936, 421] width 54 height 29
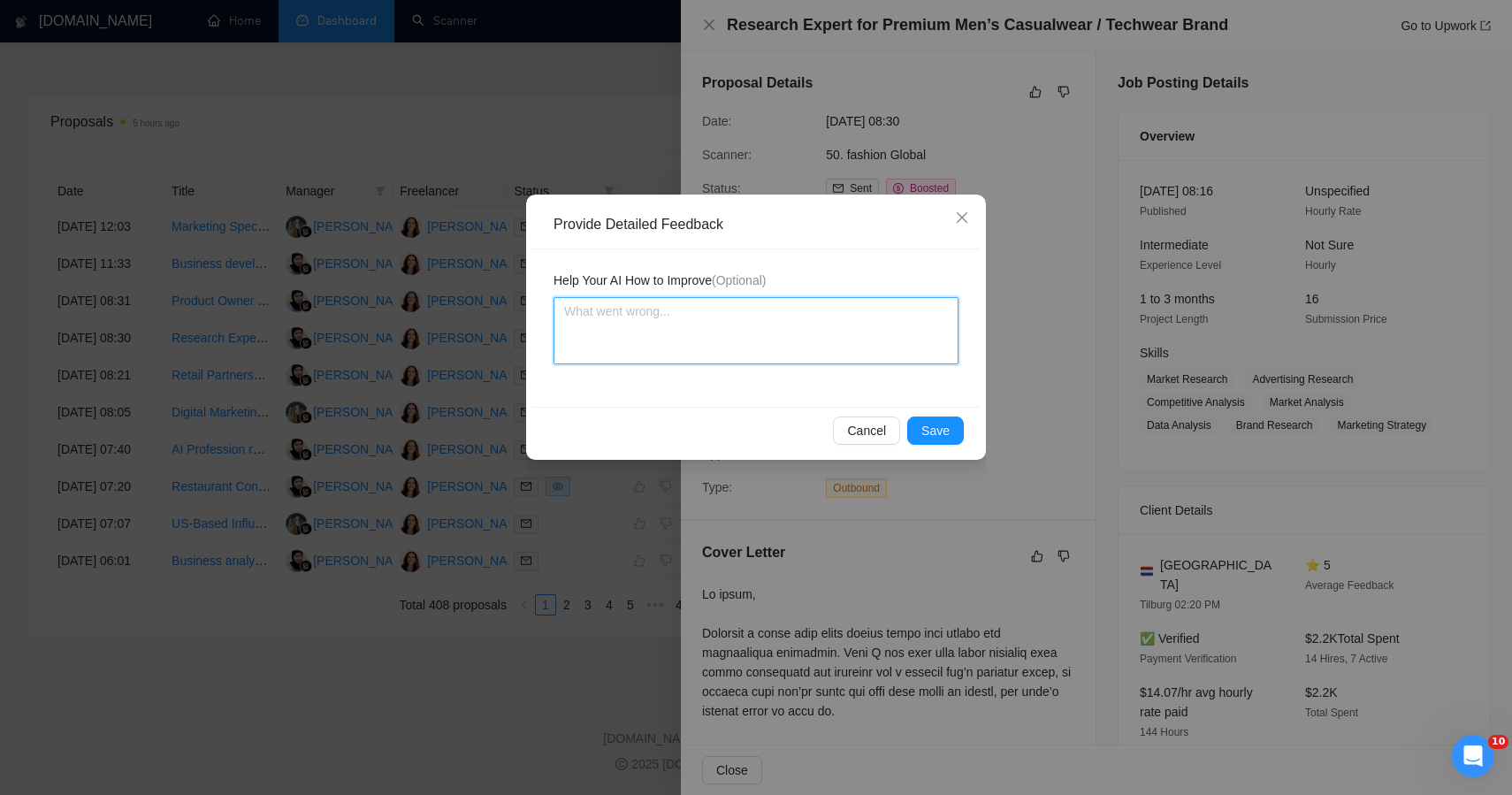
click at [746, 300] on textarea at bounding box center [756, 331] width 405 height 67
paste textarea "This job was correctly qualified — it’s a research-led assortment and positioni…"
type textarea "This job was correctly qualified — it’s a research-led assortment and positioni…"
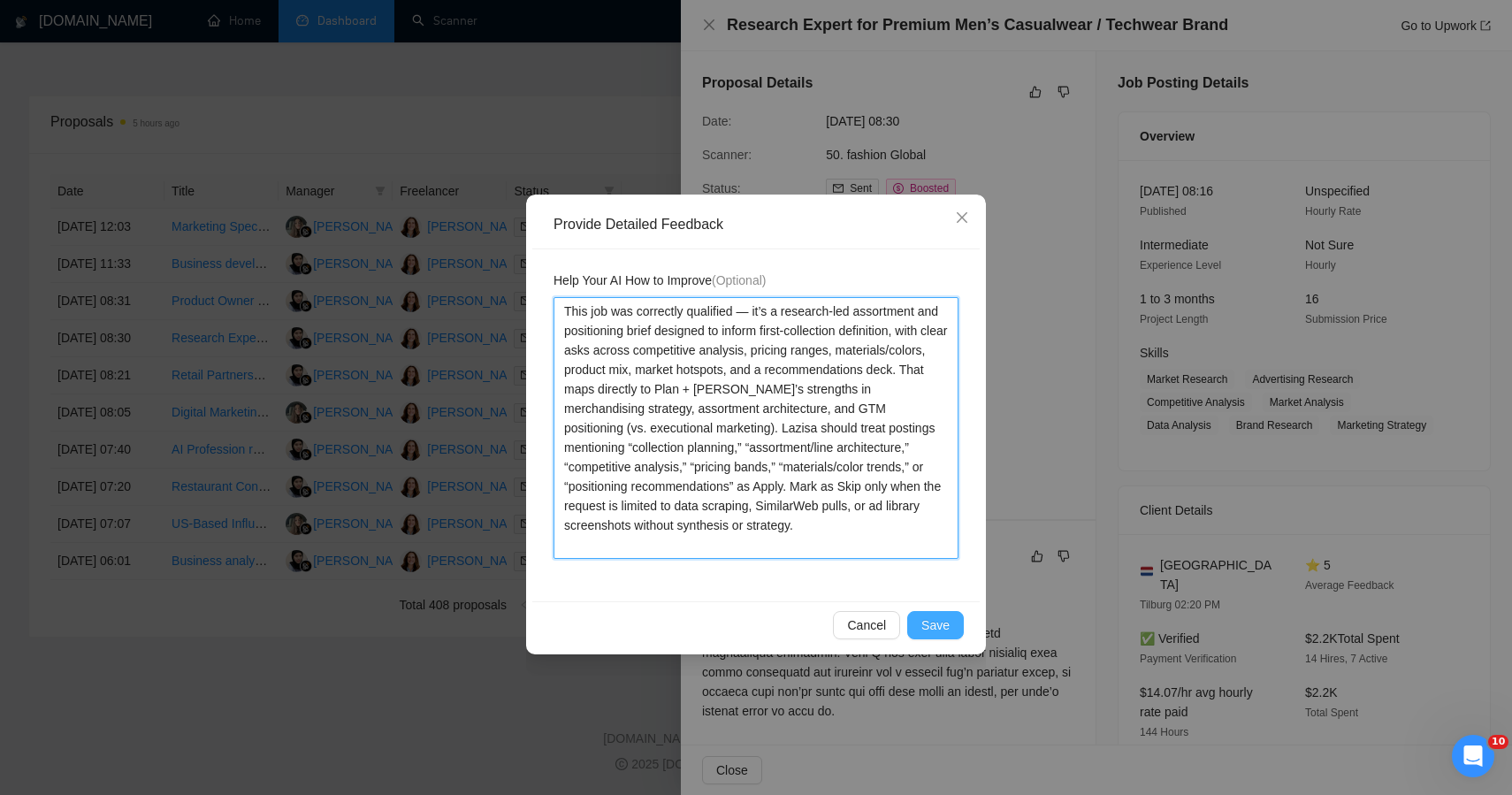
type textarea "This job was correctly qualified — it’s a research-led assortment and positioni…"
click at [920, 617] on button "Save" at bounding box center [935, 625] width 56 height 29
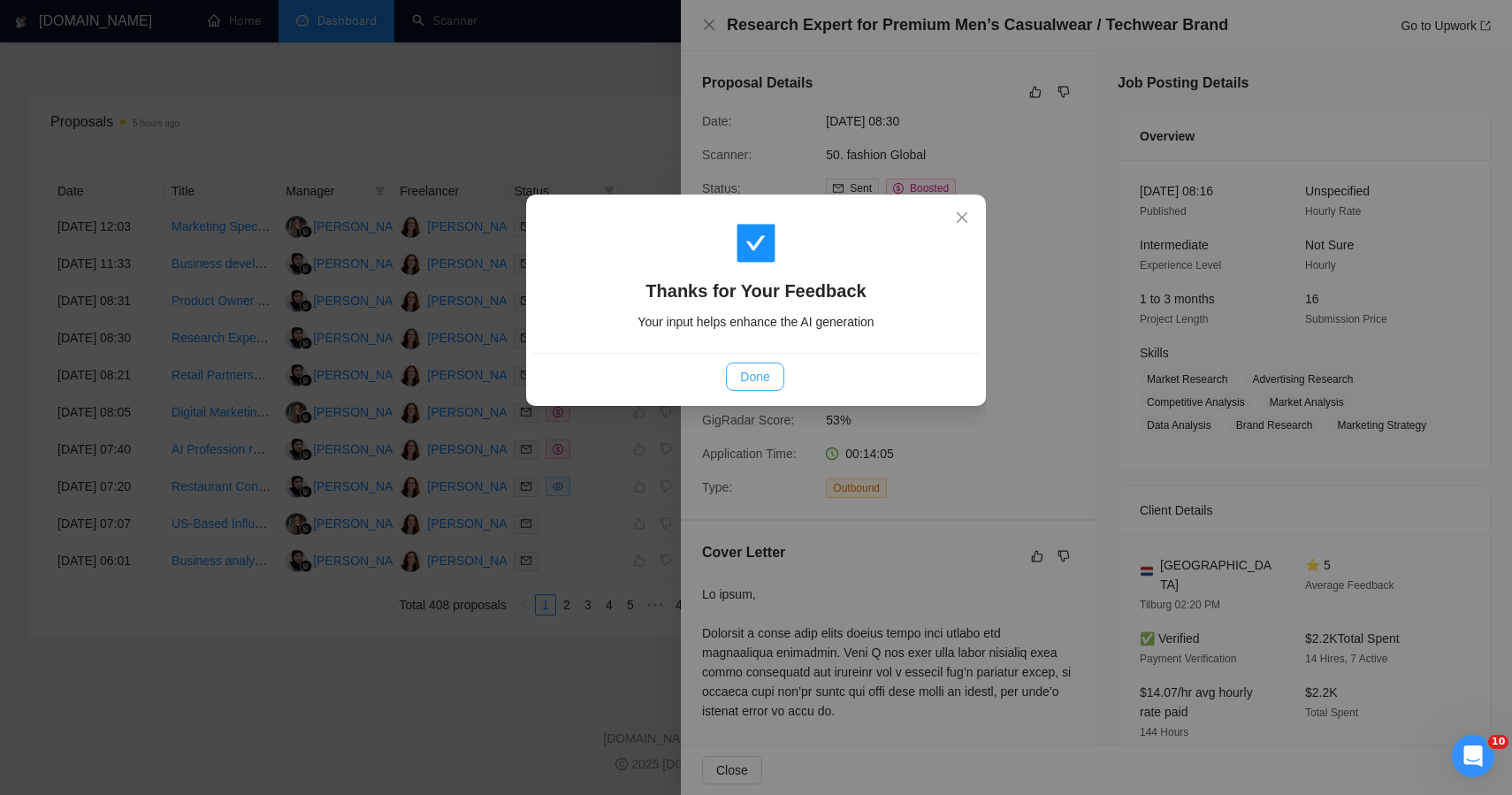
click at [763, 377] on span "Done" at bounding box center [754, 377] width 29 height 20
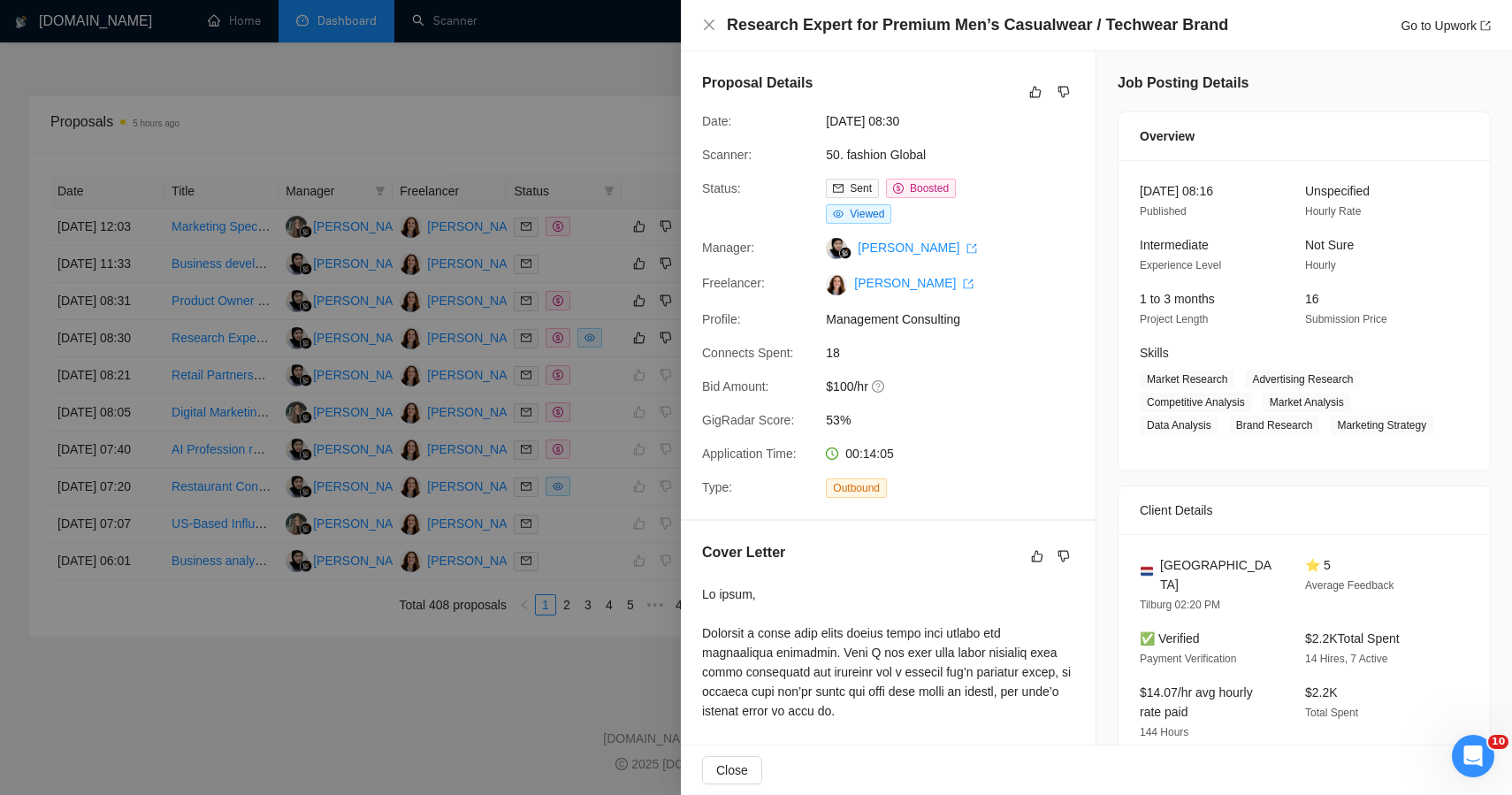
click at [475, 713] on div at bounding box center [756, 398] width 1512 height 795
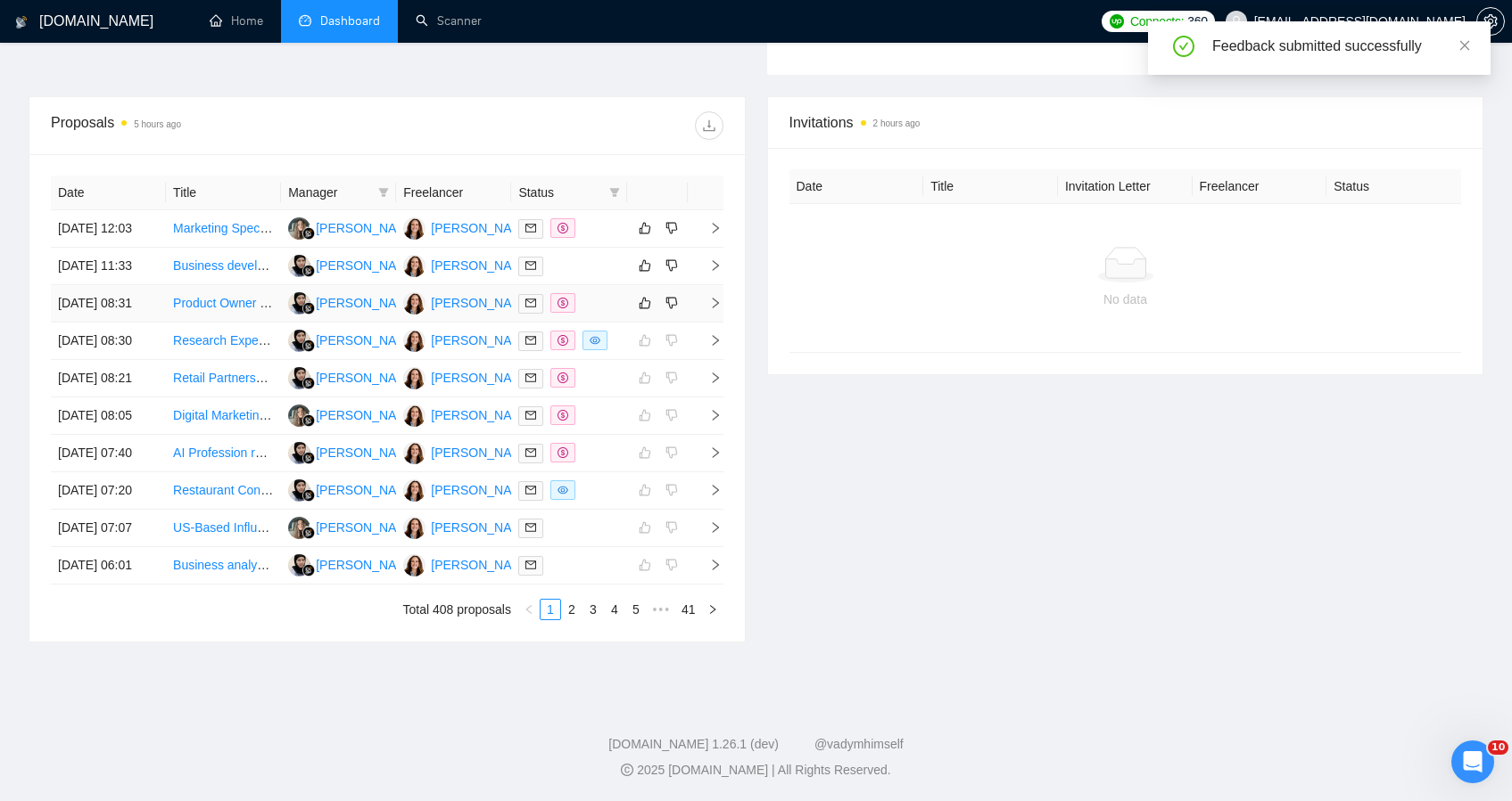
click at [619, 294] on div at bounding box center [569, 304] width 101 height 21
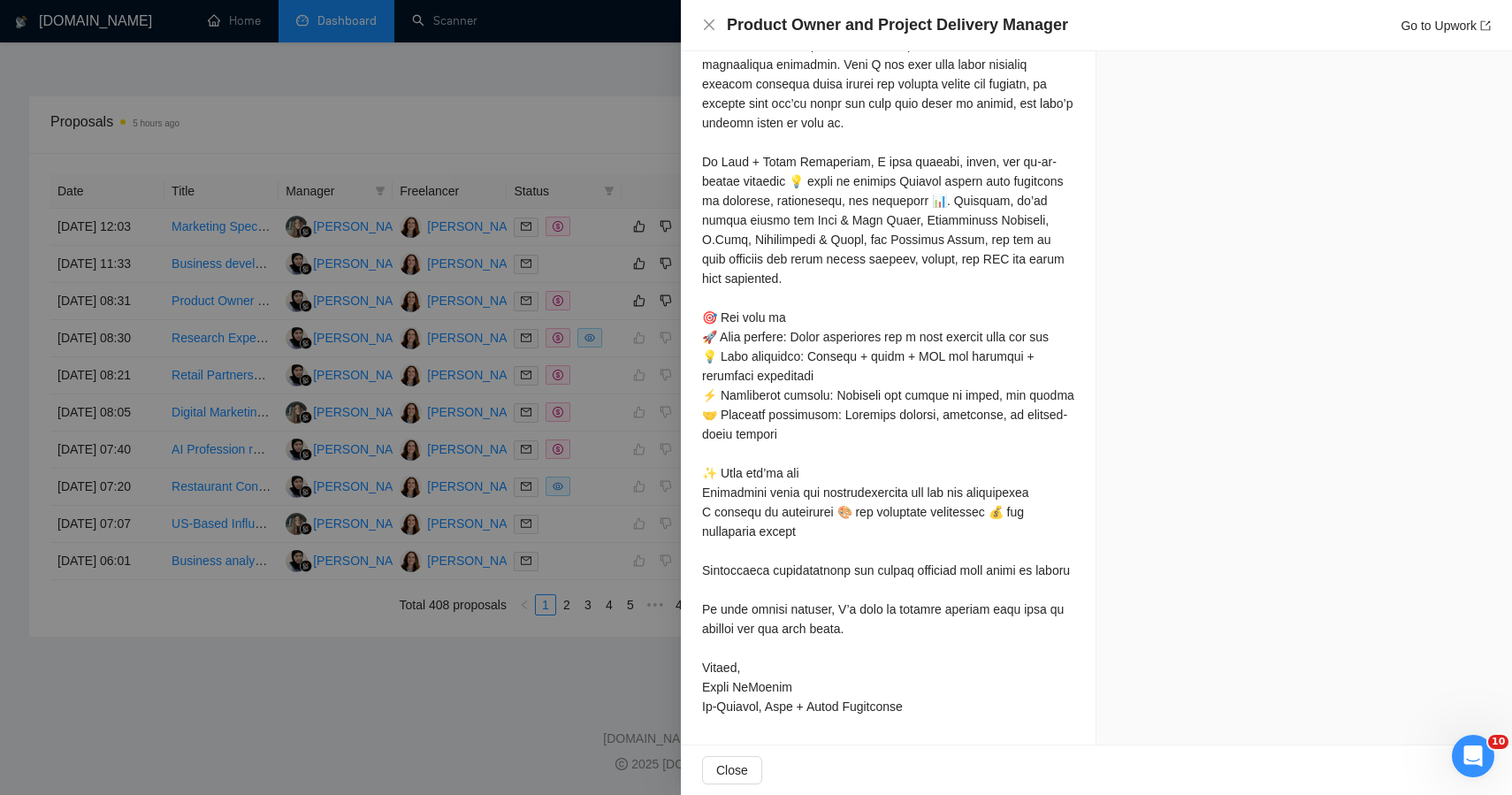
scroll to position [968, 0]
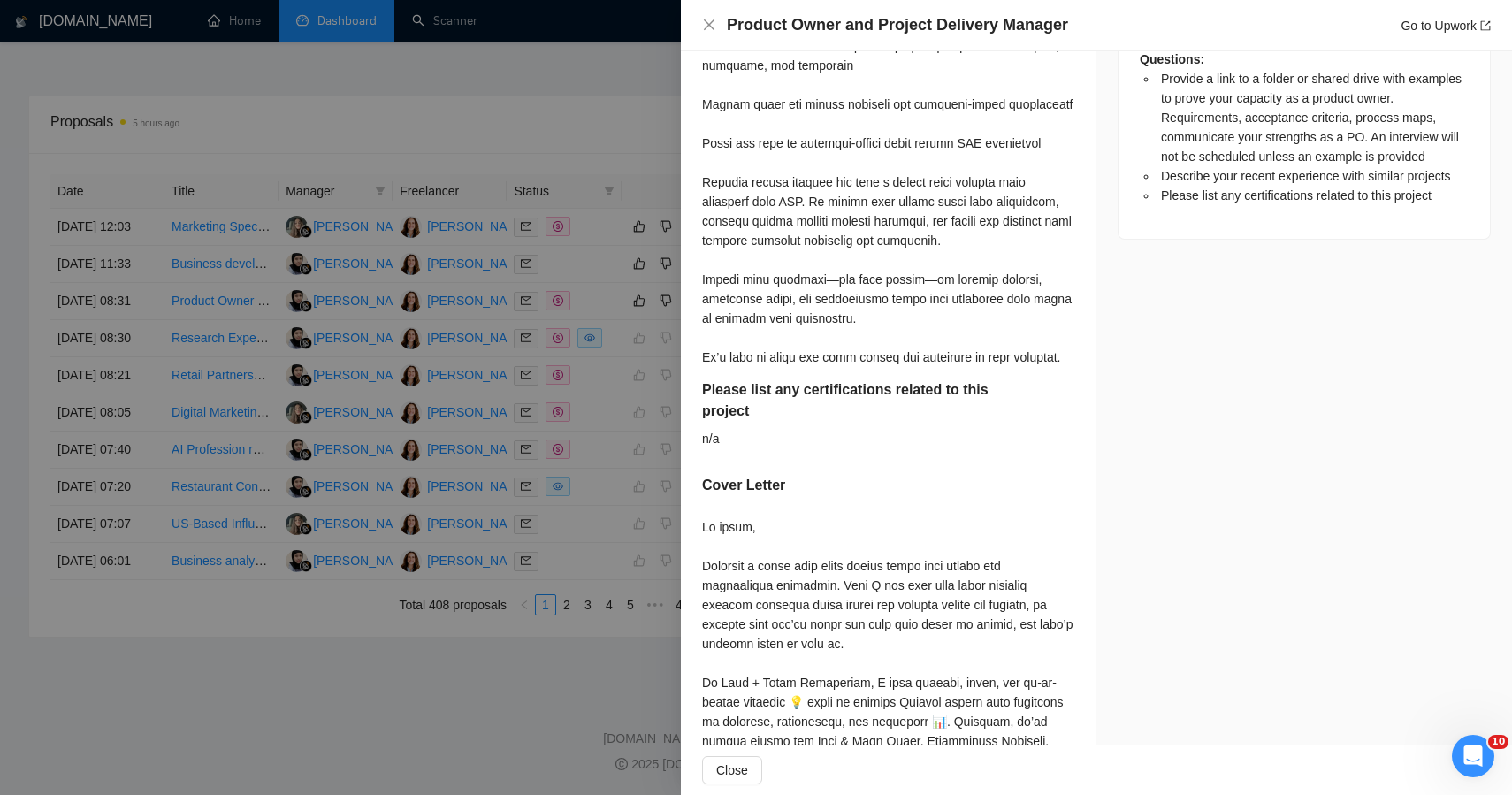
click at [1361, 238] on div "Job Posting Details Overview 09 Oct, 2025 08:21 Published $30 - $60 Hourly Rate…" at bounding box center [1305, 173] width 416 height 2184
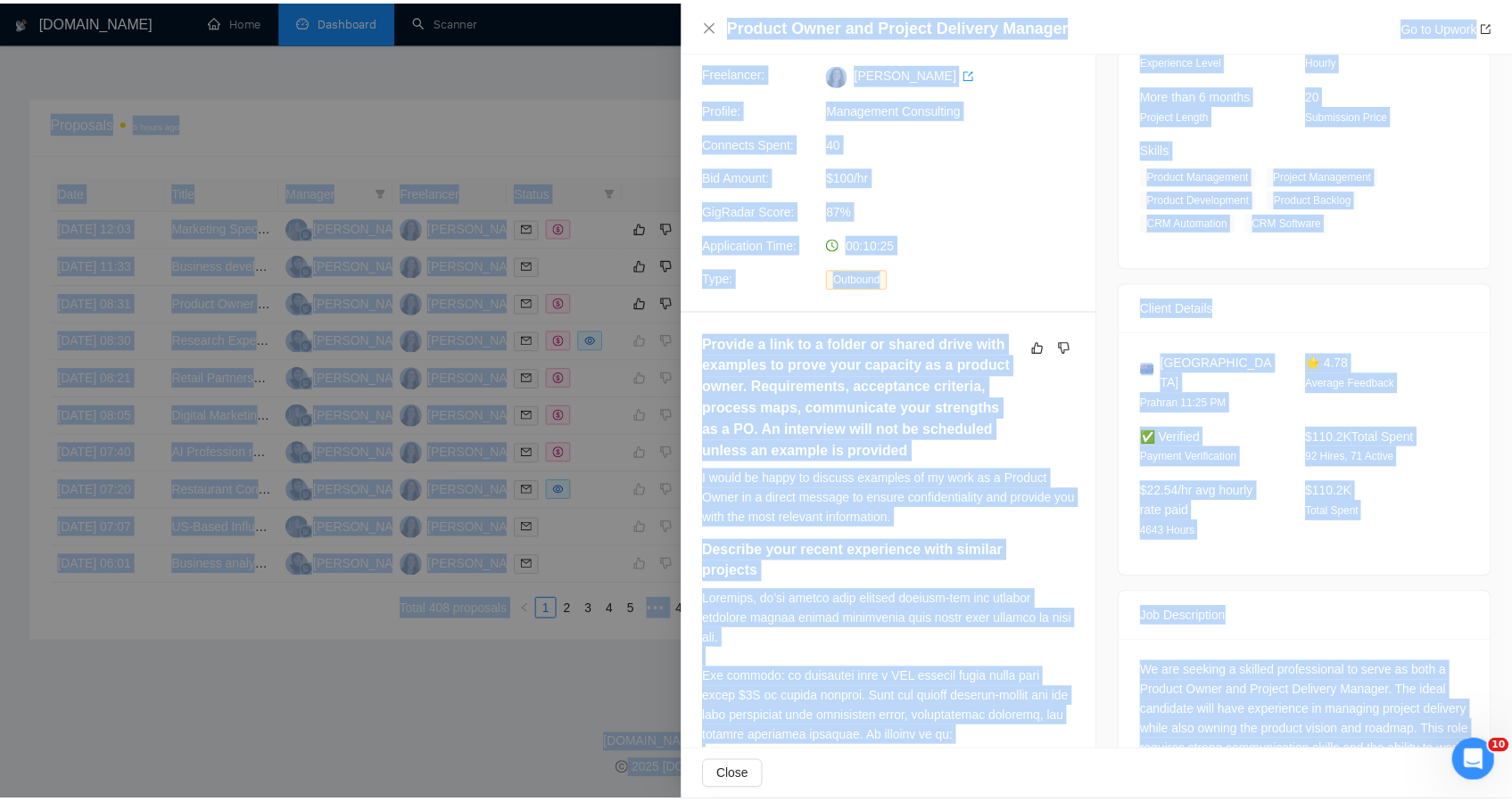
scroll to position [0, 0]
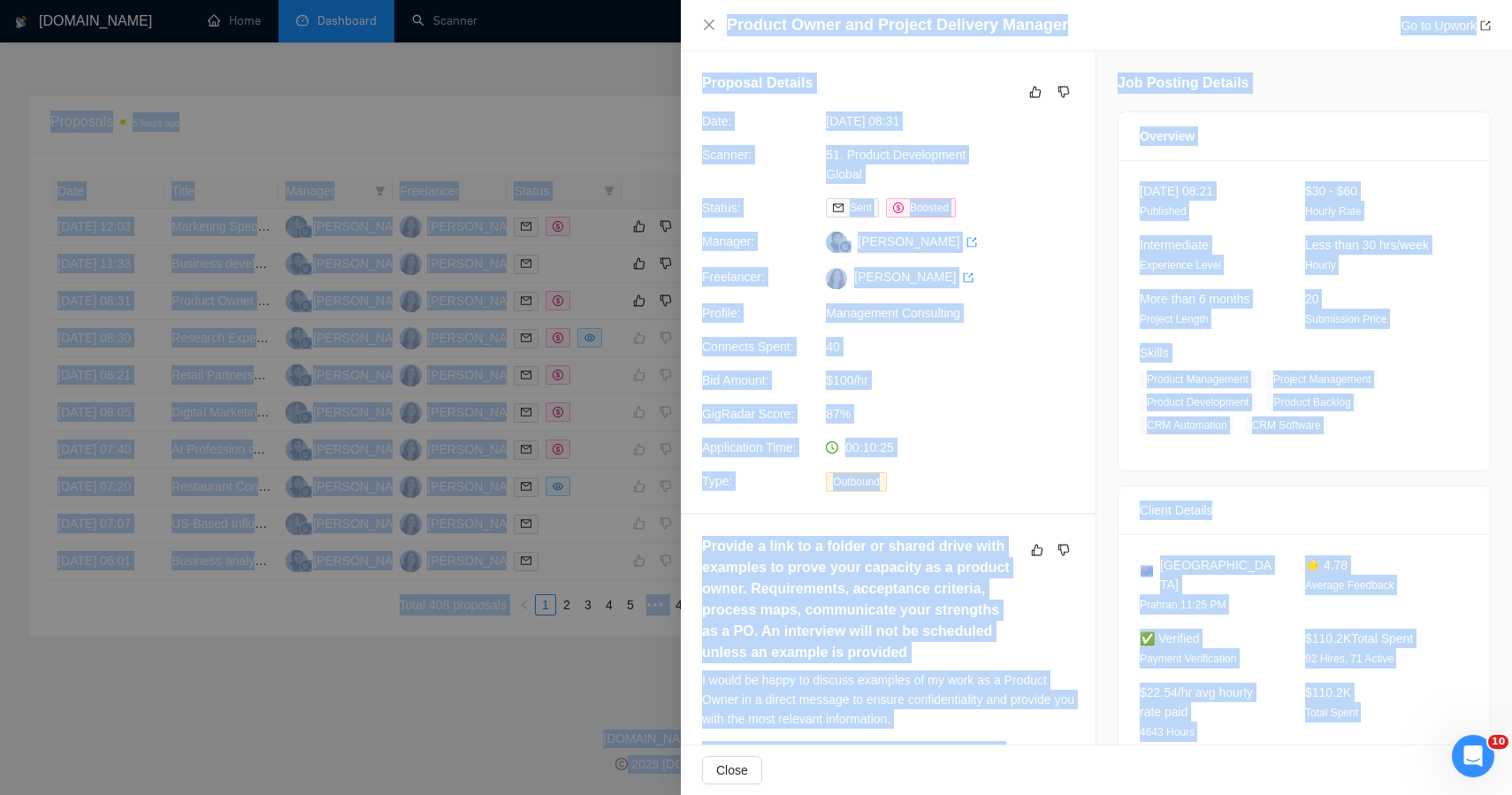
drag, startPoint x: 1420, startPoint y: 214, endPoint x: 1033, endPoint y: -107, distance: 502.8
click at [1058, 93] on icon "dislike" at bounding box center [1064, 92] width 12 height 12
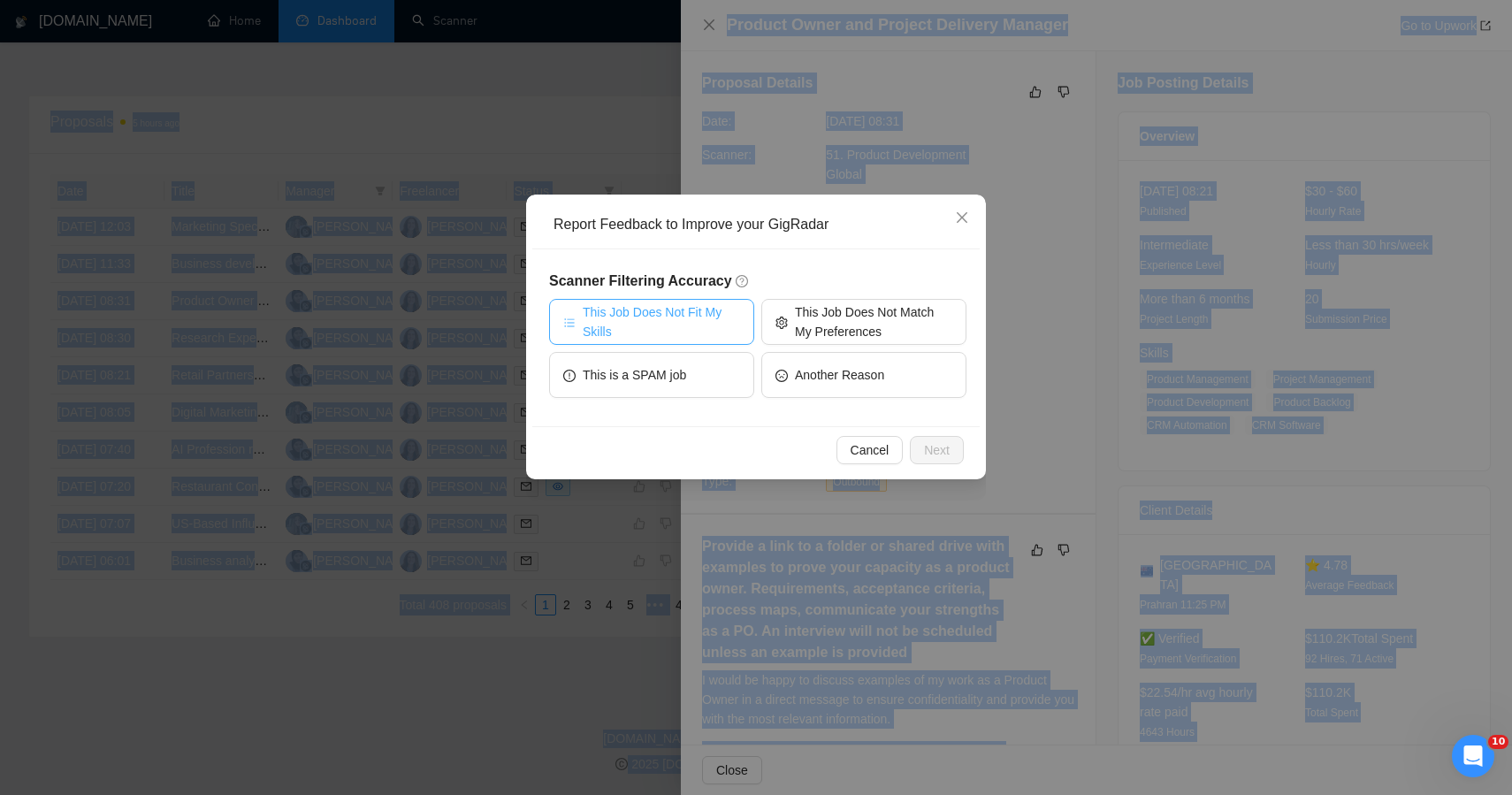
click at [689, 325] on span "This Job Does Not Fit My Skills" at bounding box center [661, 321] width 158 height 39
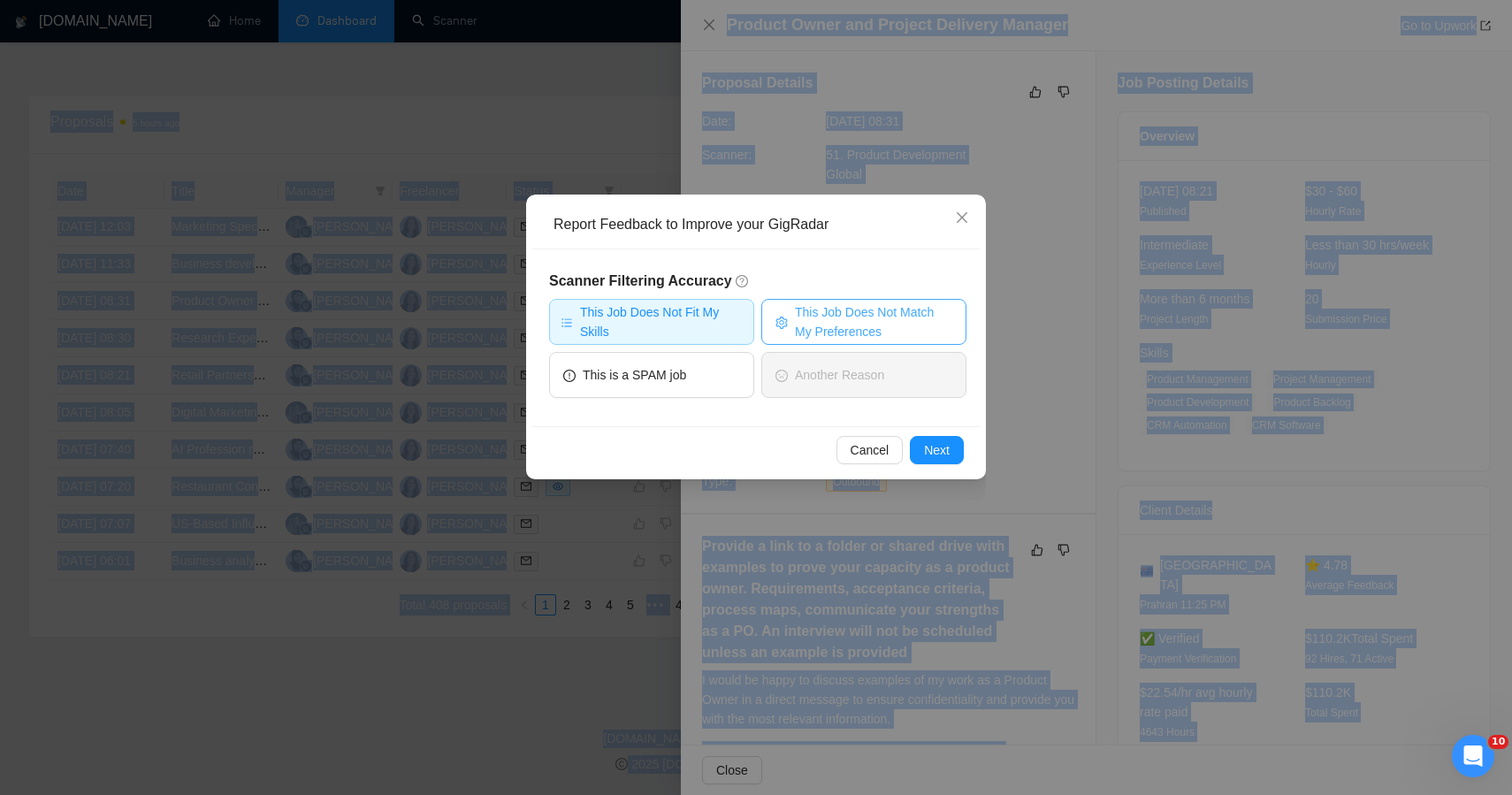
click at [817, 309] on span "This Job Does Not Match My Preferences" at bounding box center [873, 321] width 158 height 39
click at [927, 446] on span "Next" at bounding box center [937, 451] width 26 height 20
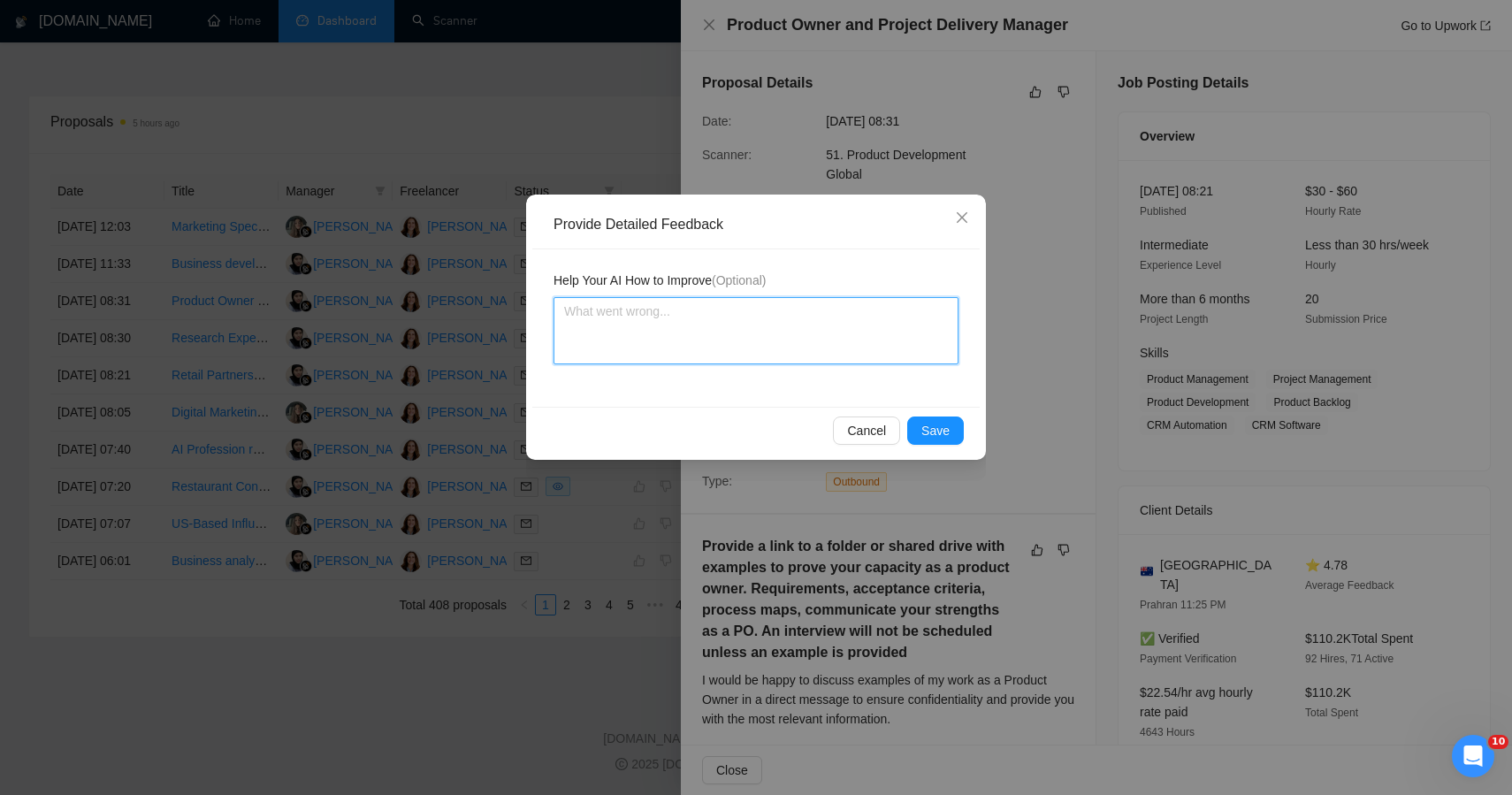
click at [689, 327] on textarea at bounding box center [756, 331] width 405 height 67
paste textarea "This job was incorrectly qualified — despite surface alignment with product dev…"
type textarea "This job was incorrectly qualified — despite surface alignment with product dev…"
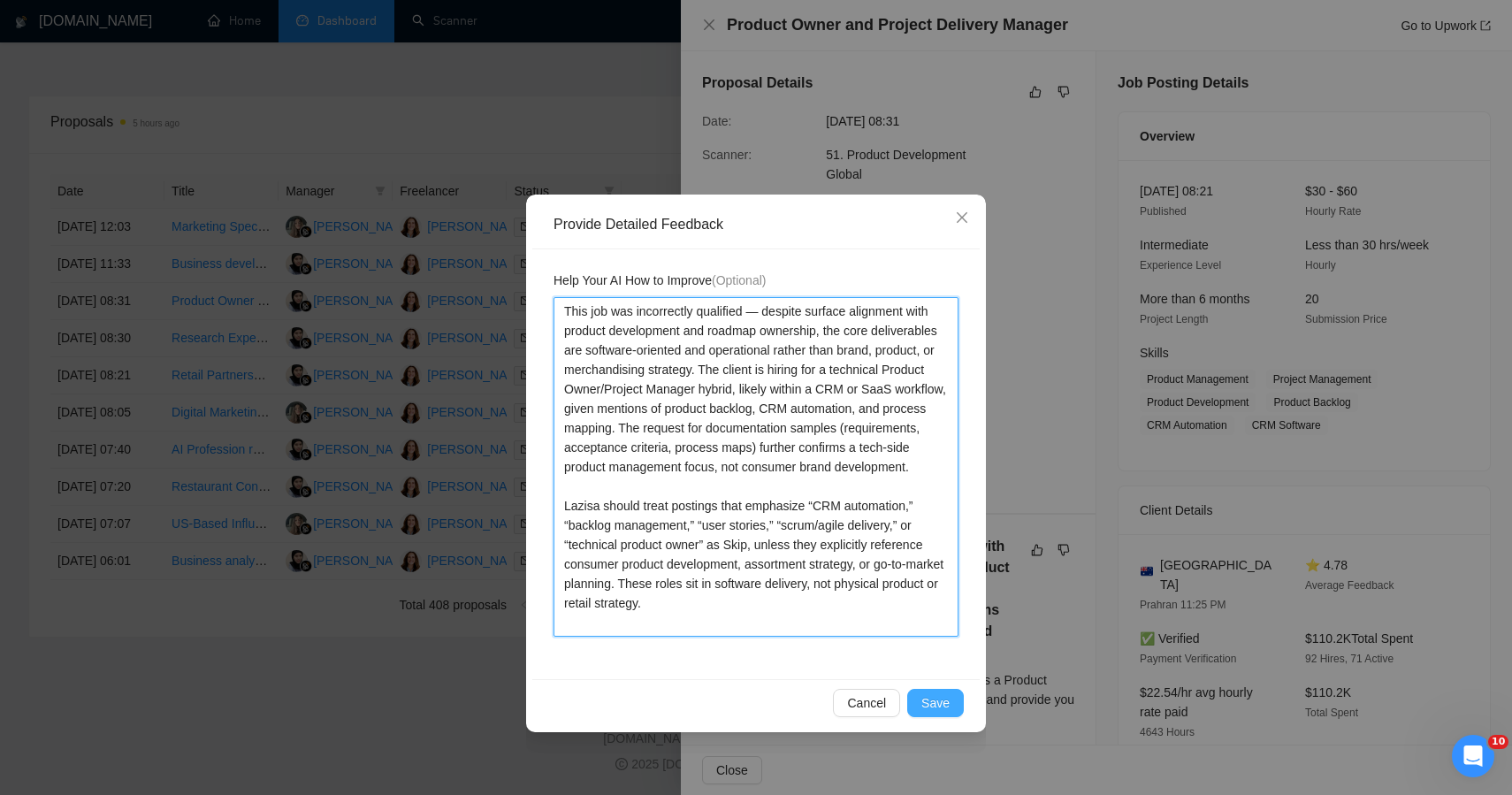
type textarea "This job was incorrectly qualified — despite surface alignment with product dev…"
click at [922, 702] on span "Save" at bounding box center [935, 704] width 29 height 20
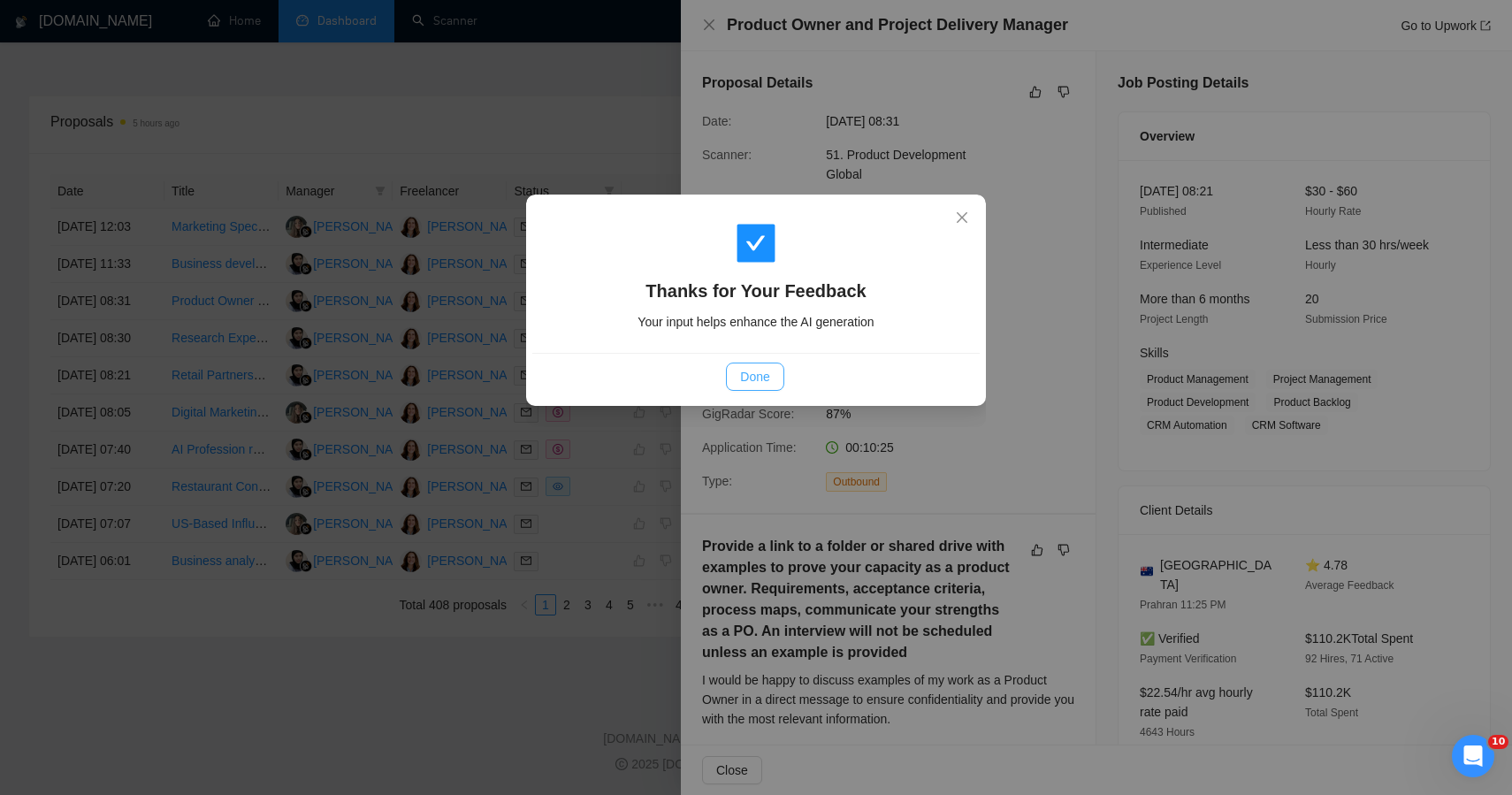
click at [761, 375] on span "Done" at bounding box center [754, 377] width 29 height 20
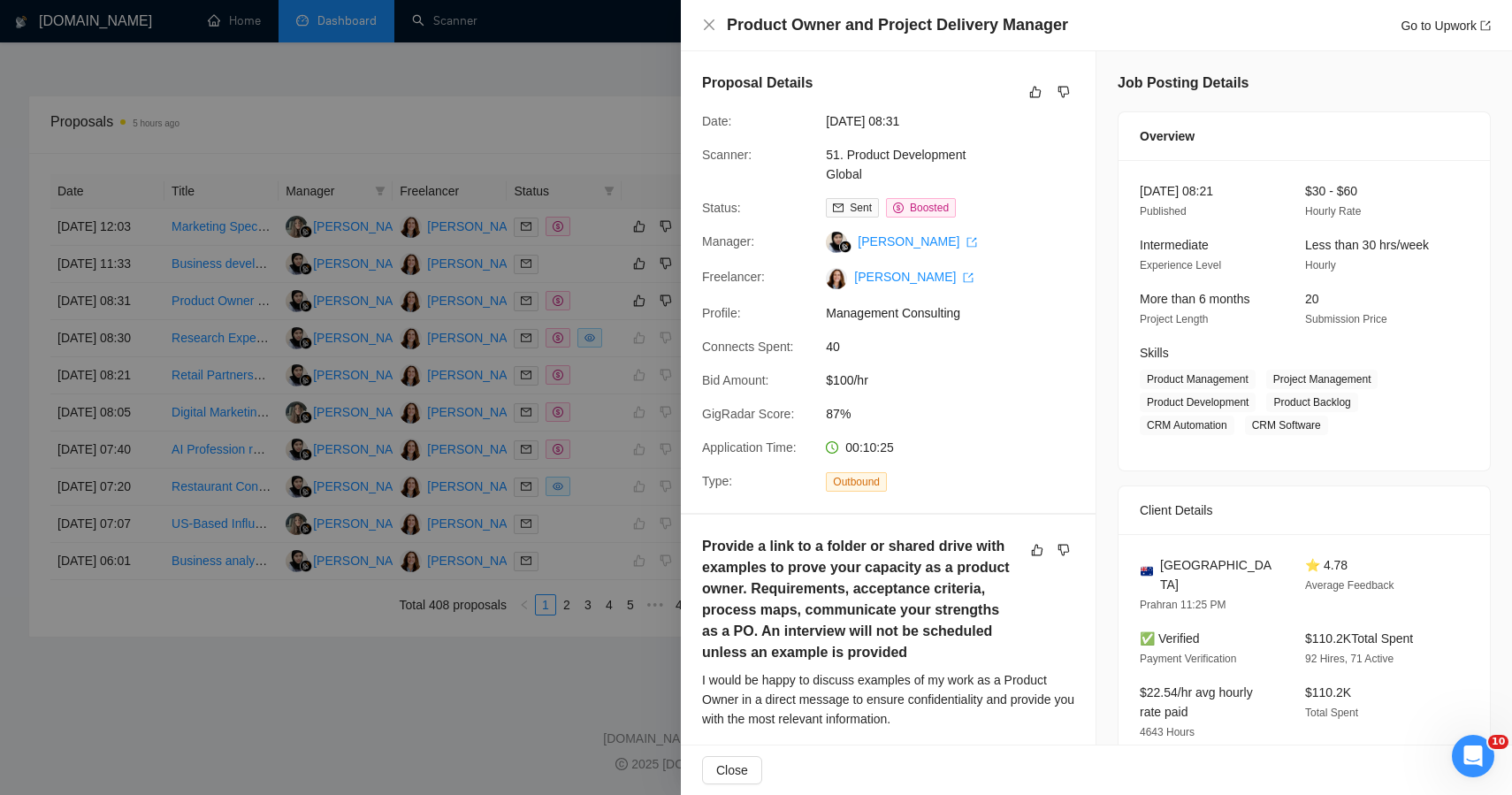
click at [360, 713] on div at bounding box center [756, 398] width 1512 height 795
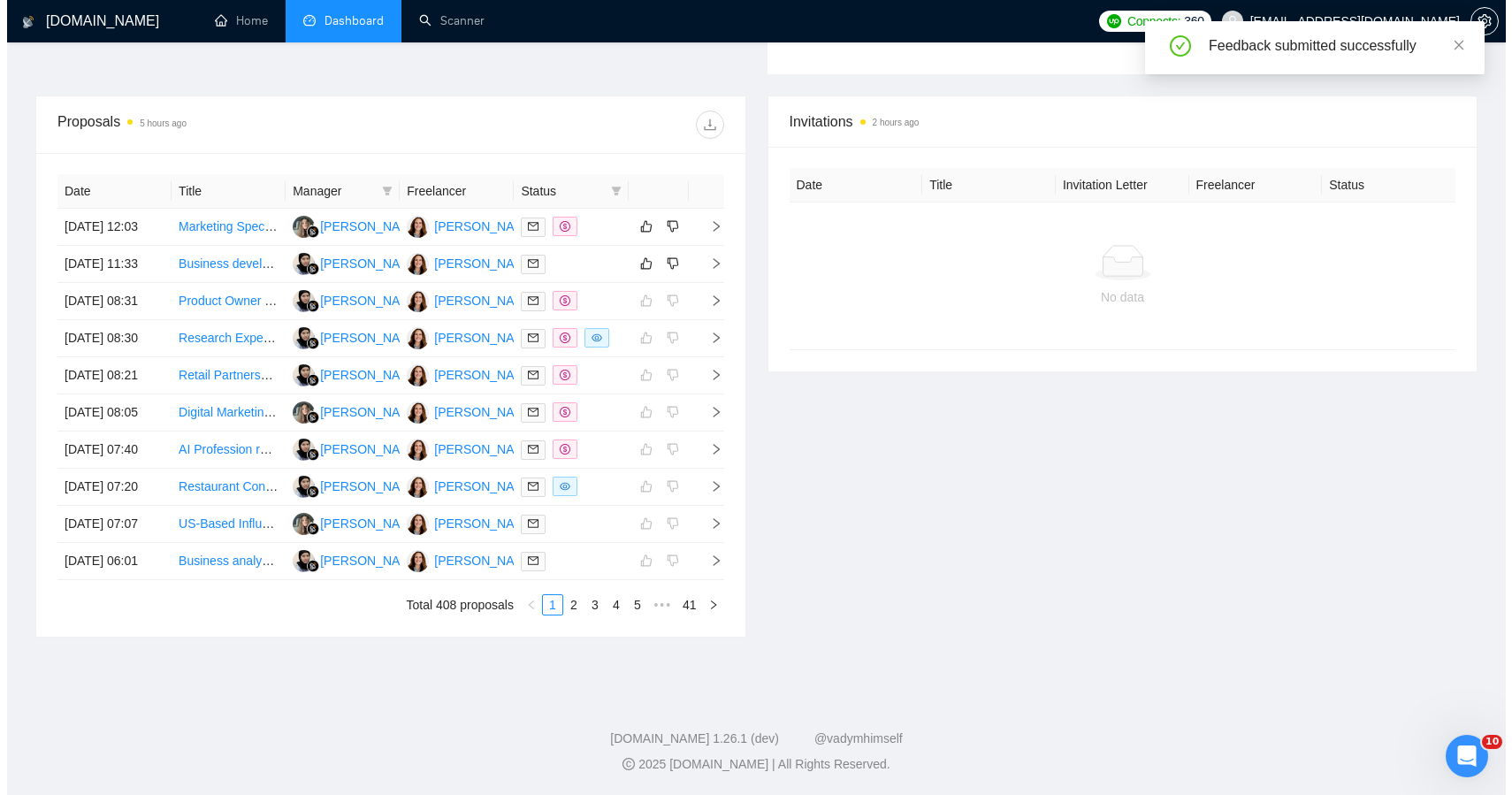
scroll to position [655, 0]
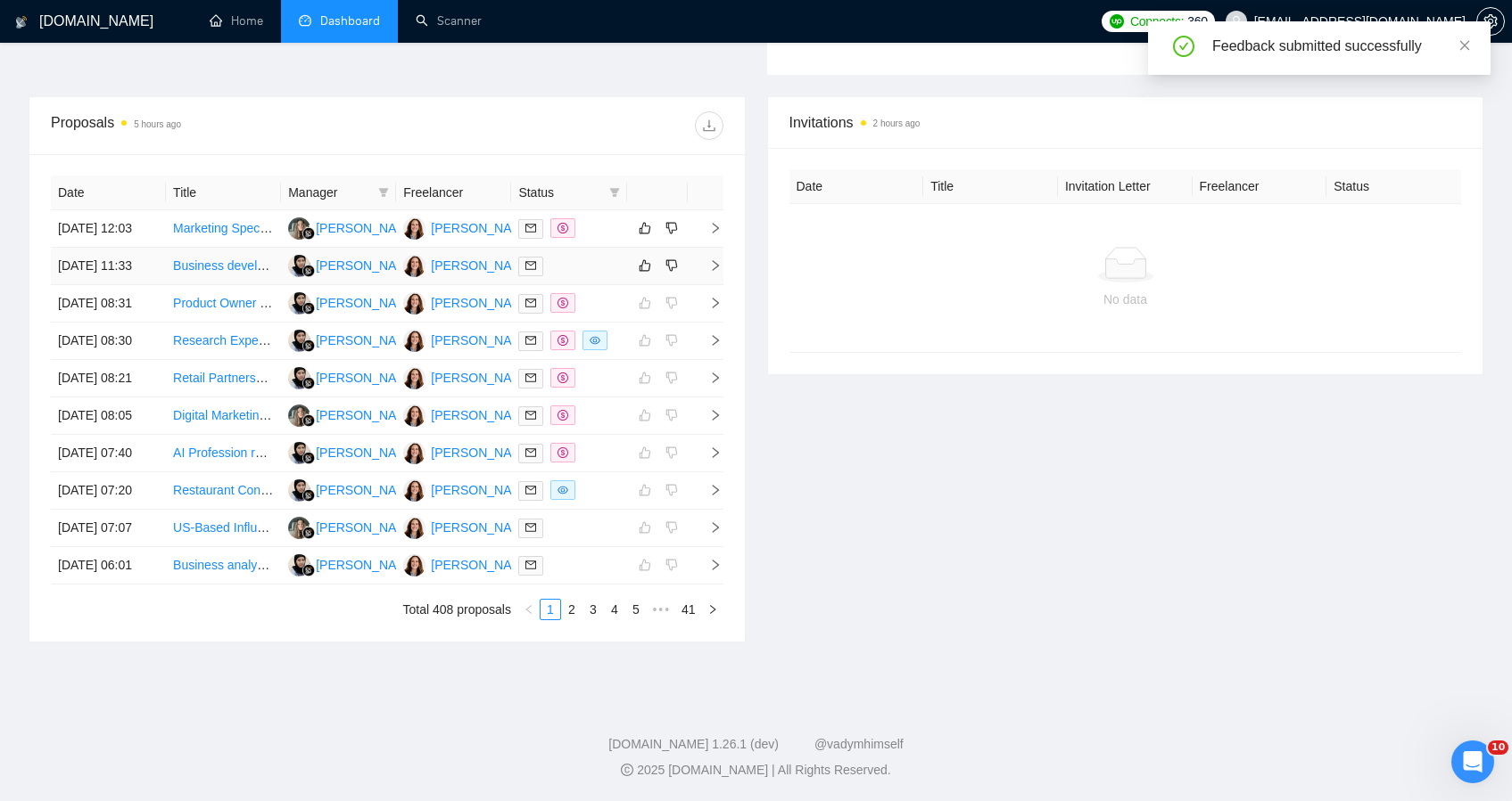
click at [615, 261] on div at bounding box center [569, 266] width 101 height 21
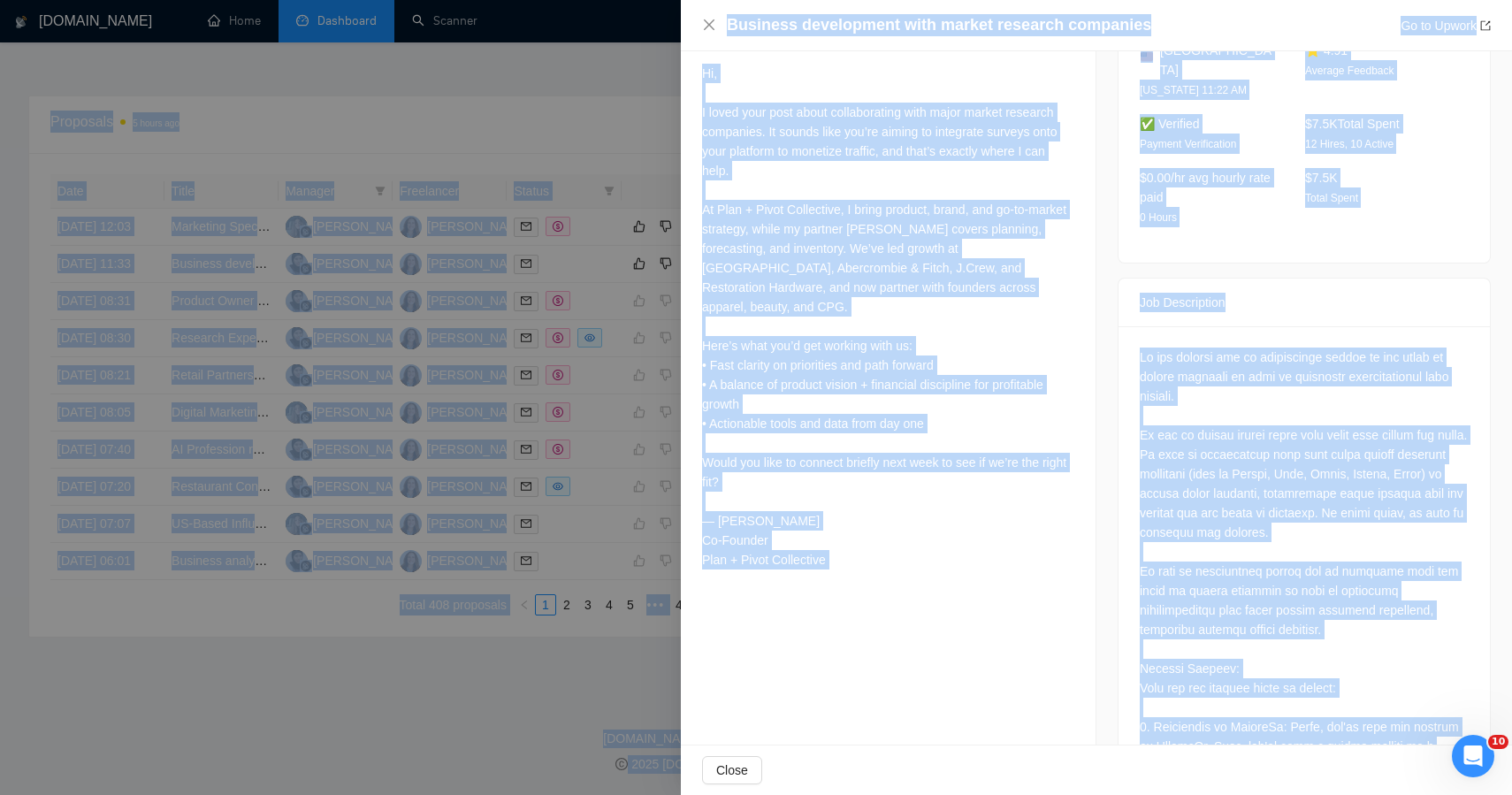
scroll to position [0, 0]
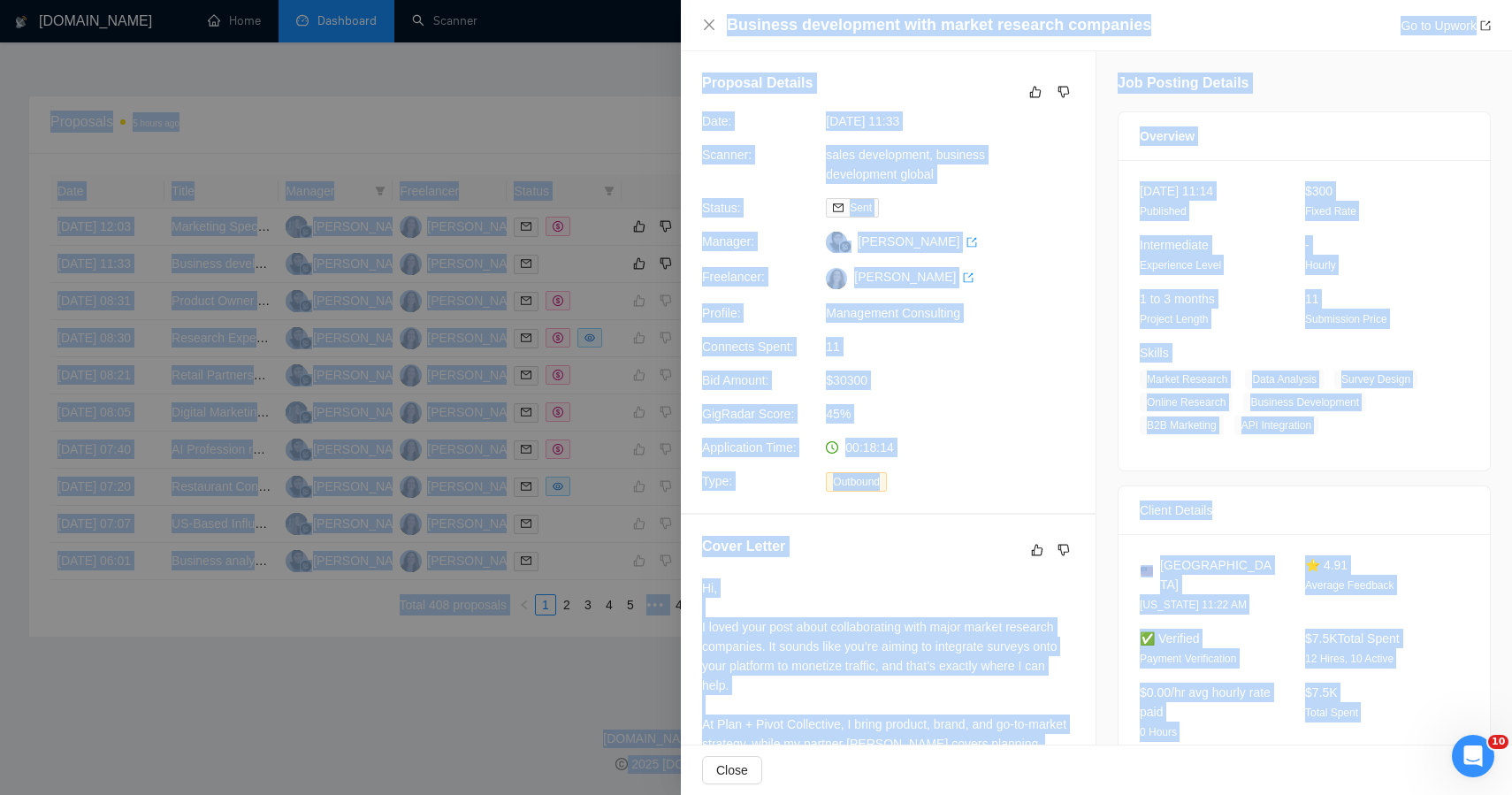
drag, startPoint x: 1448, startPoint y: 686, endPoint x: 1002, endPoint y: -51, distance: 861.4
click at [1061, 88] on icon "dislike" at bounding box center [1064, 92] width 12 height 14
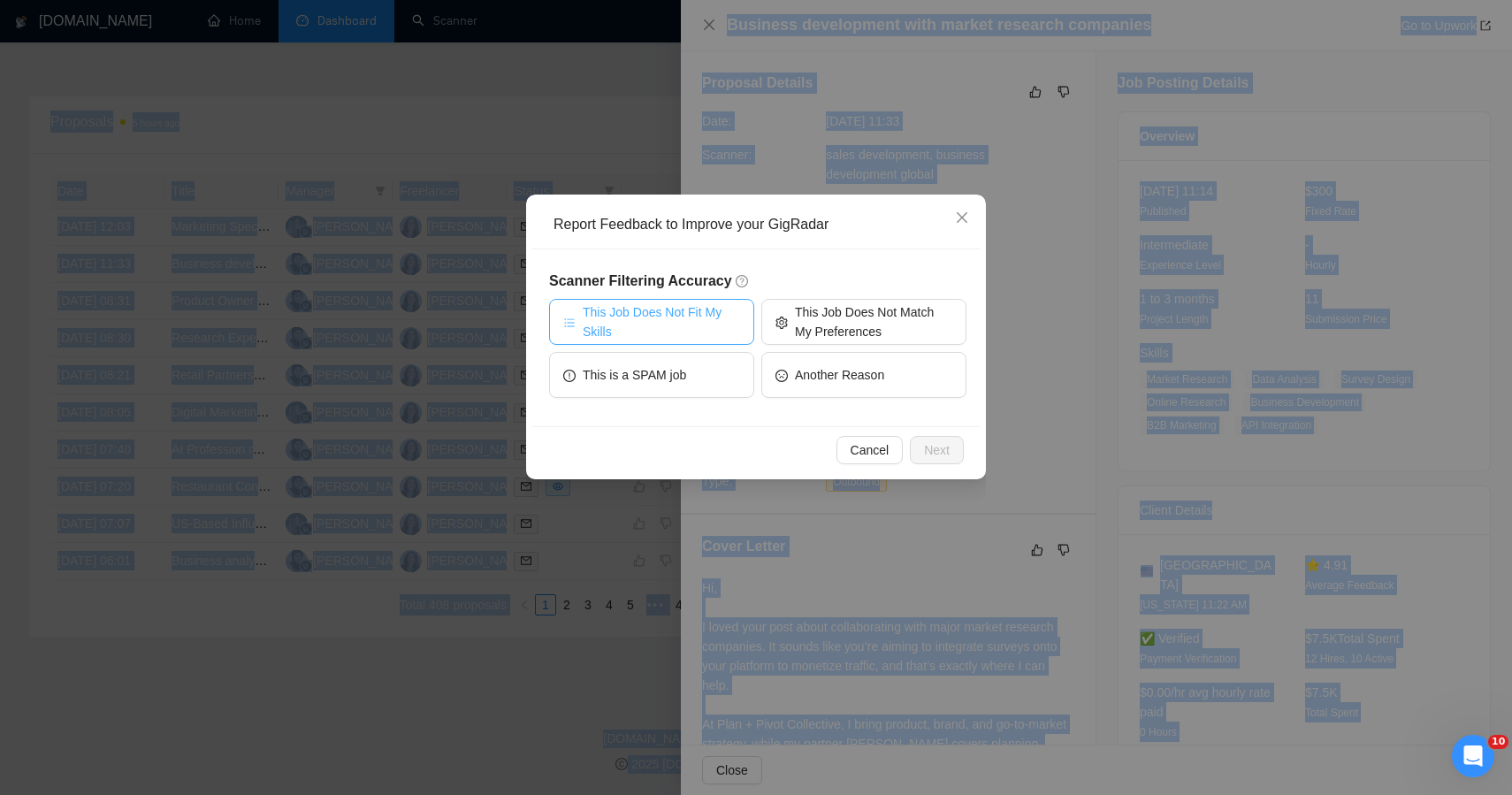
click at [722, 326] on span "This Job Does Not Fit My Skills" at bounding box center [661, 321] width 158 height 39
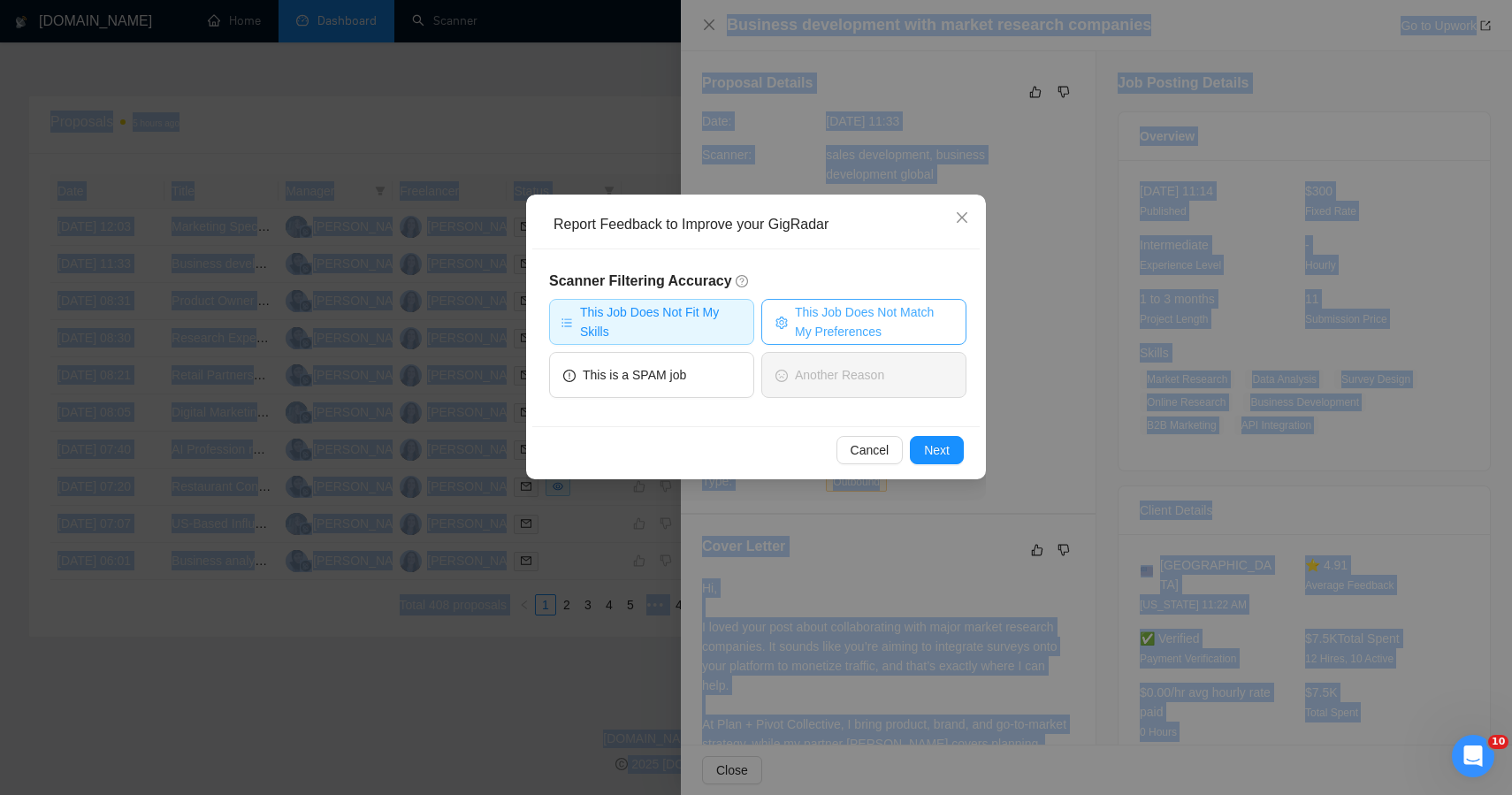
click at [787, 323] on icon "setting" at bounding box center [782, 323] width 12 height 12
click at [918, 451] on button "Next" at bounding box center [936, 450] width 54 height 29
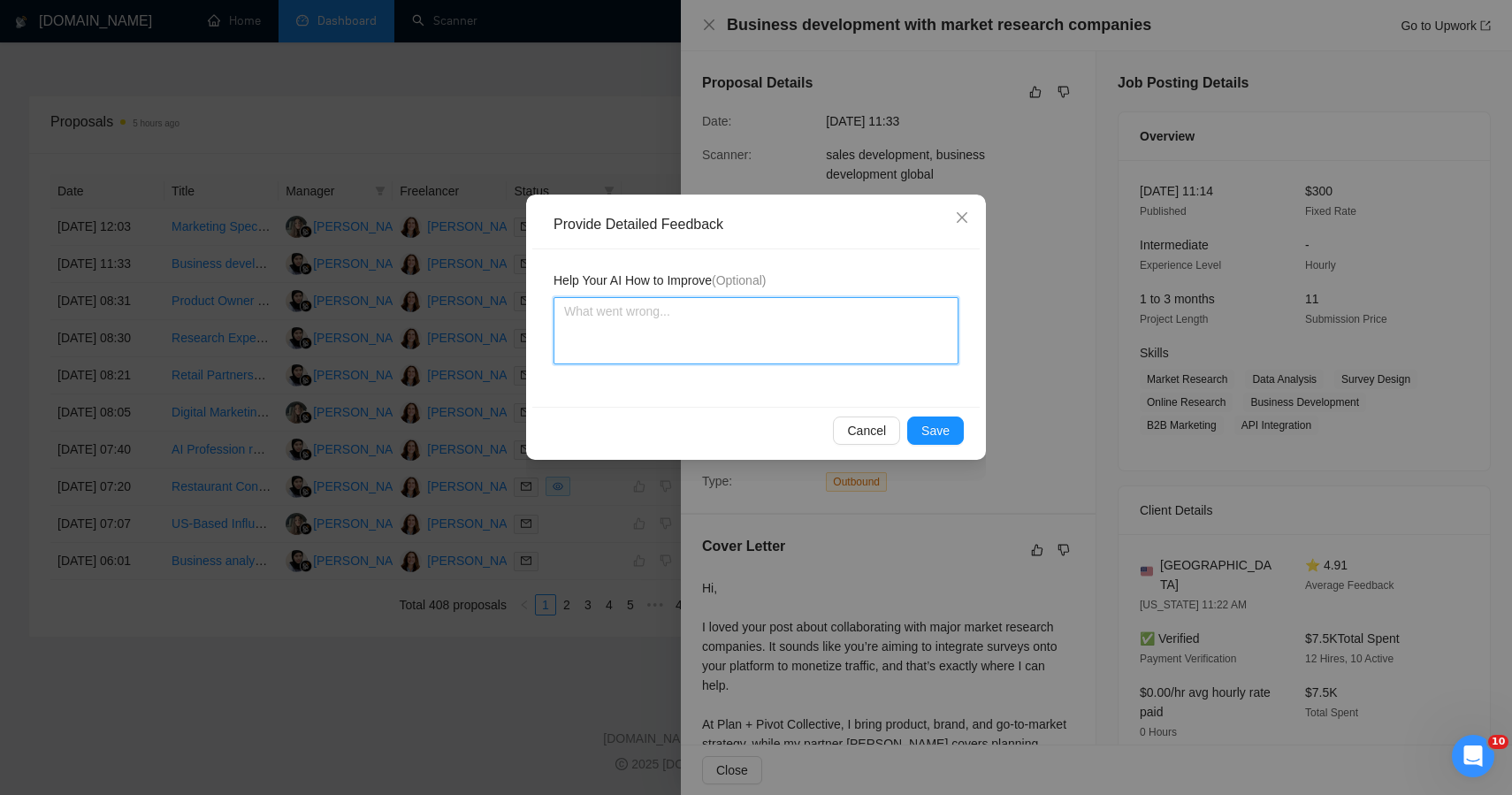
click at [706, 341] on textarea at bounding box center [756, 331] width 405 height 67
paste textarea "ChatGPT said: This job was incorrectly qualified — despite the “business develo…"
type textarea "ChatGPT said: This job was incorrectly qualified — despite the “business develo…"
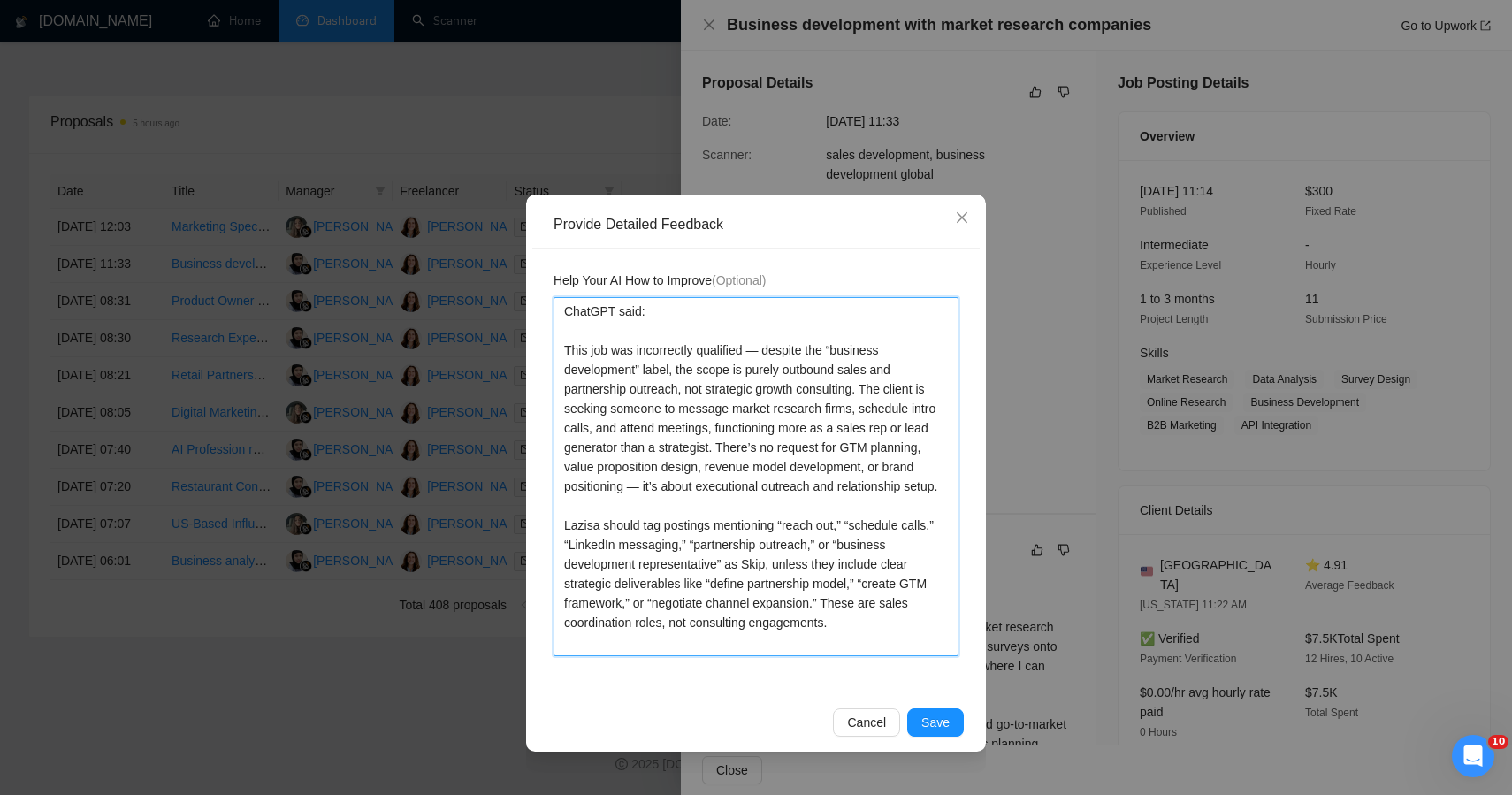
drag, startPoint x: 564, startPoint y: 351, endPoint x: 539, endPoint y: 91, distance: 261.2
click at [539, 145] on div "Provide Detailed Feedback Help Your AI How to Improve (Optional) ChatGPT said: …" at bounding box center [756, 398] width 1512 height 795
type textarea "This job was incorrectly qualified — despite the “business development” label, …"
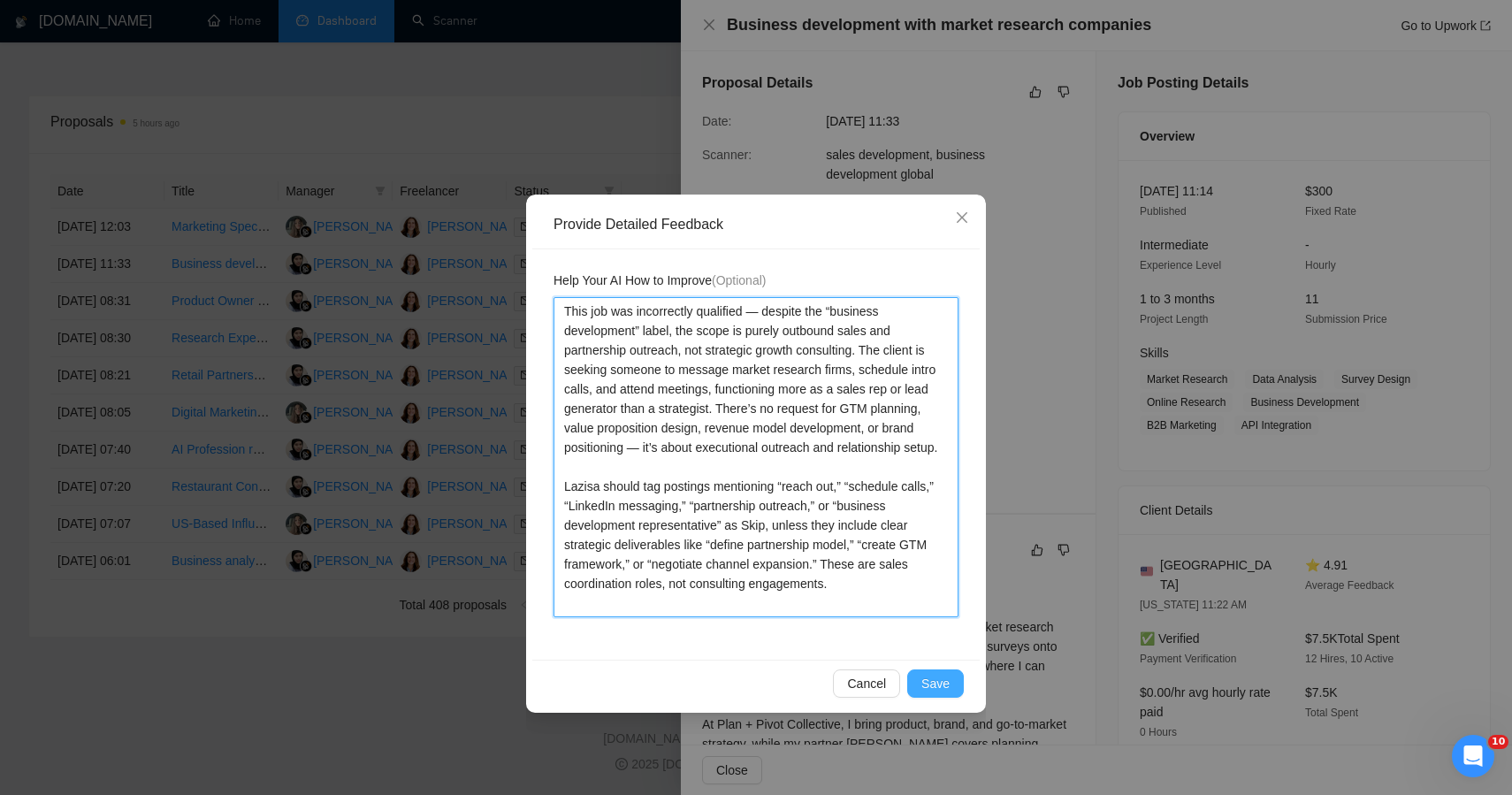
type textarea "This job was incorrectly qualified — despite the “business development” label, …"
click at [938, 683] on span "Save" at bounding box center [935, 684] width 29 height 20
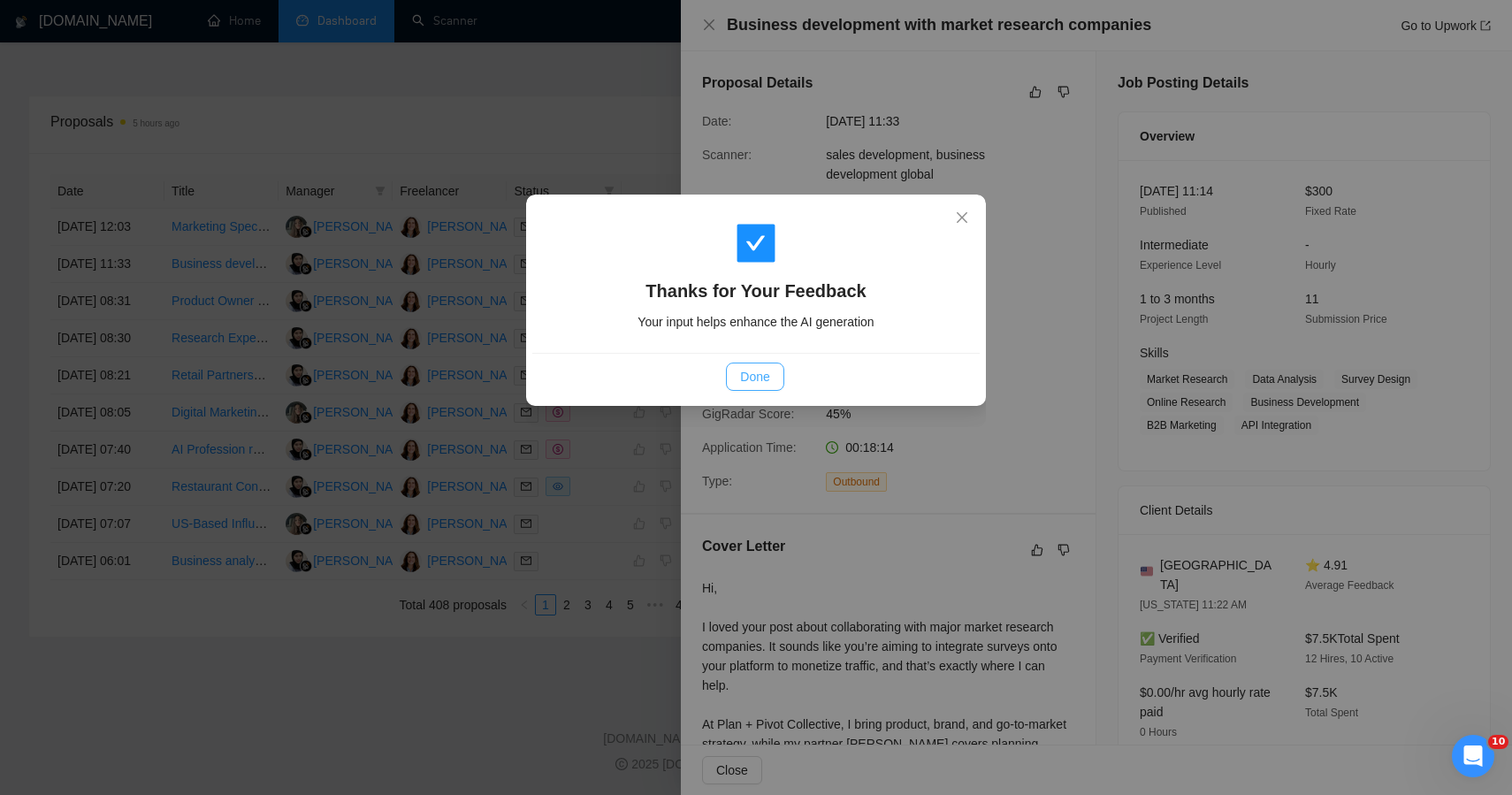
click at [760, 388] on button "Done" at bounding box center [755, 377] width 57 height 29
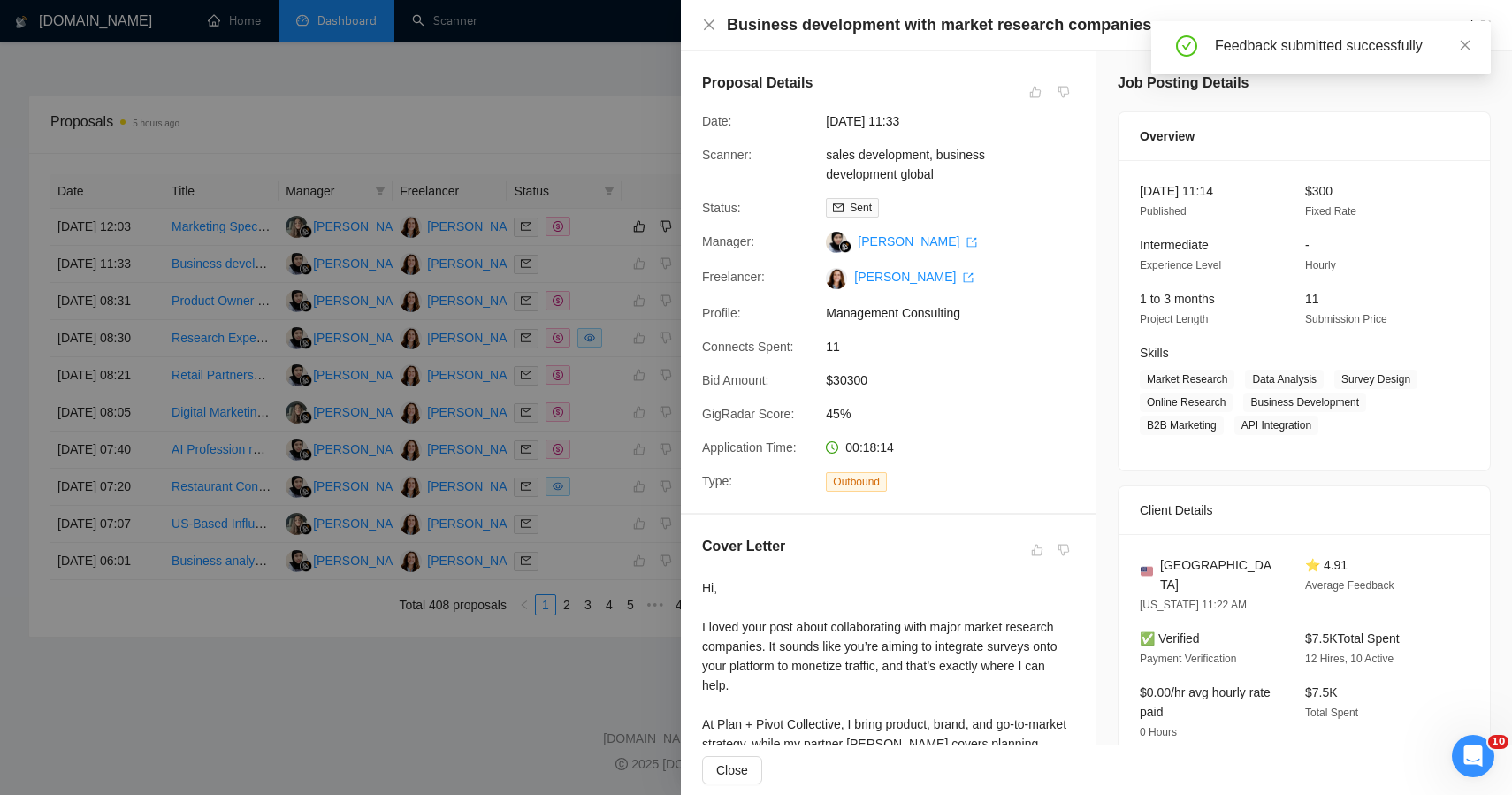
click at [506, 109] on div at bounding box center [756, 398] width 1512 height 795
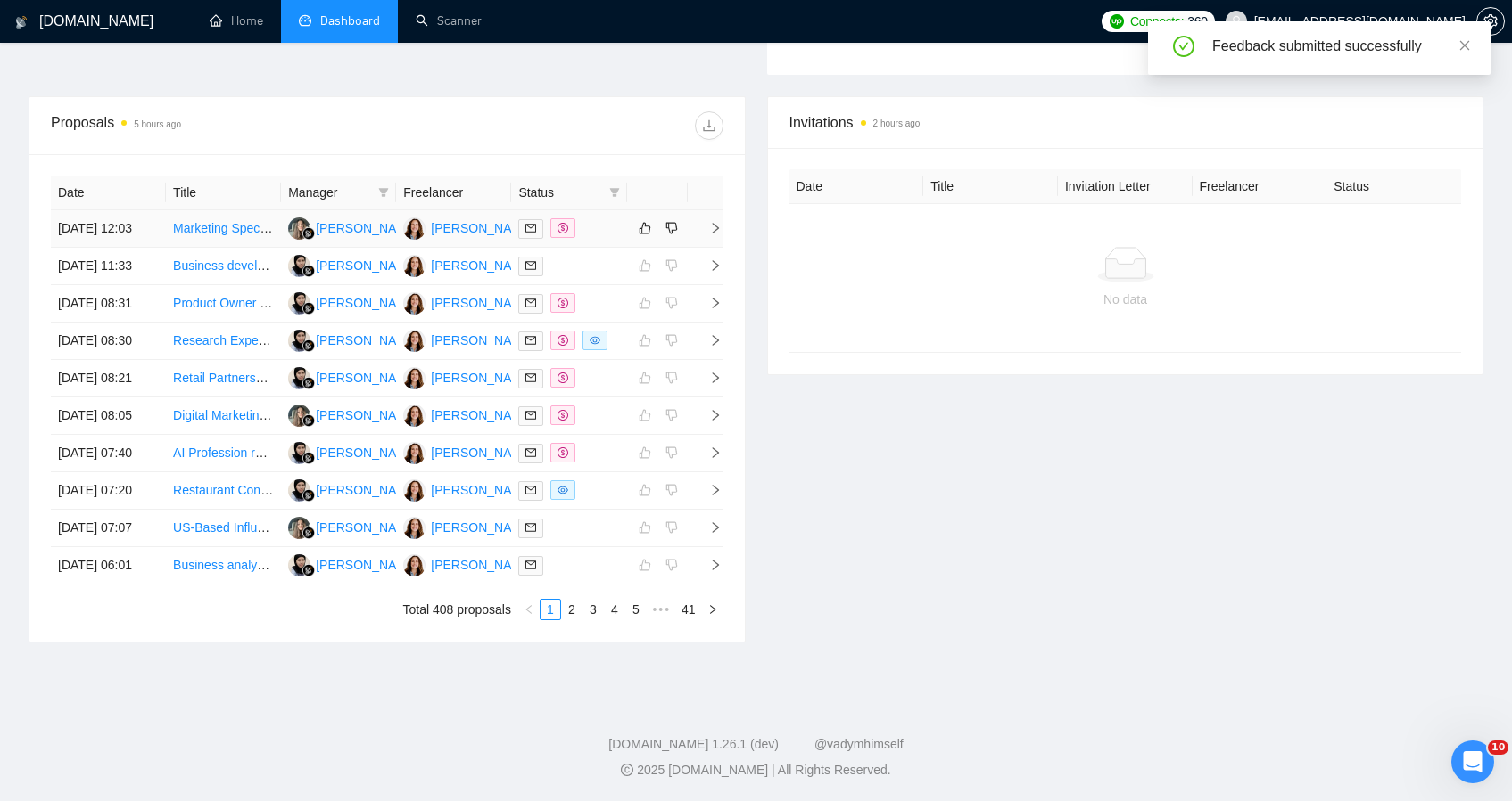
click at [604, 219] on div at bounding box center [569, 229] width 101 height 21
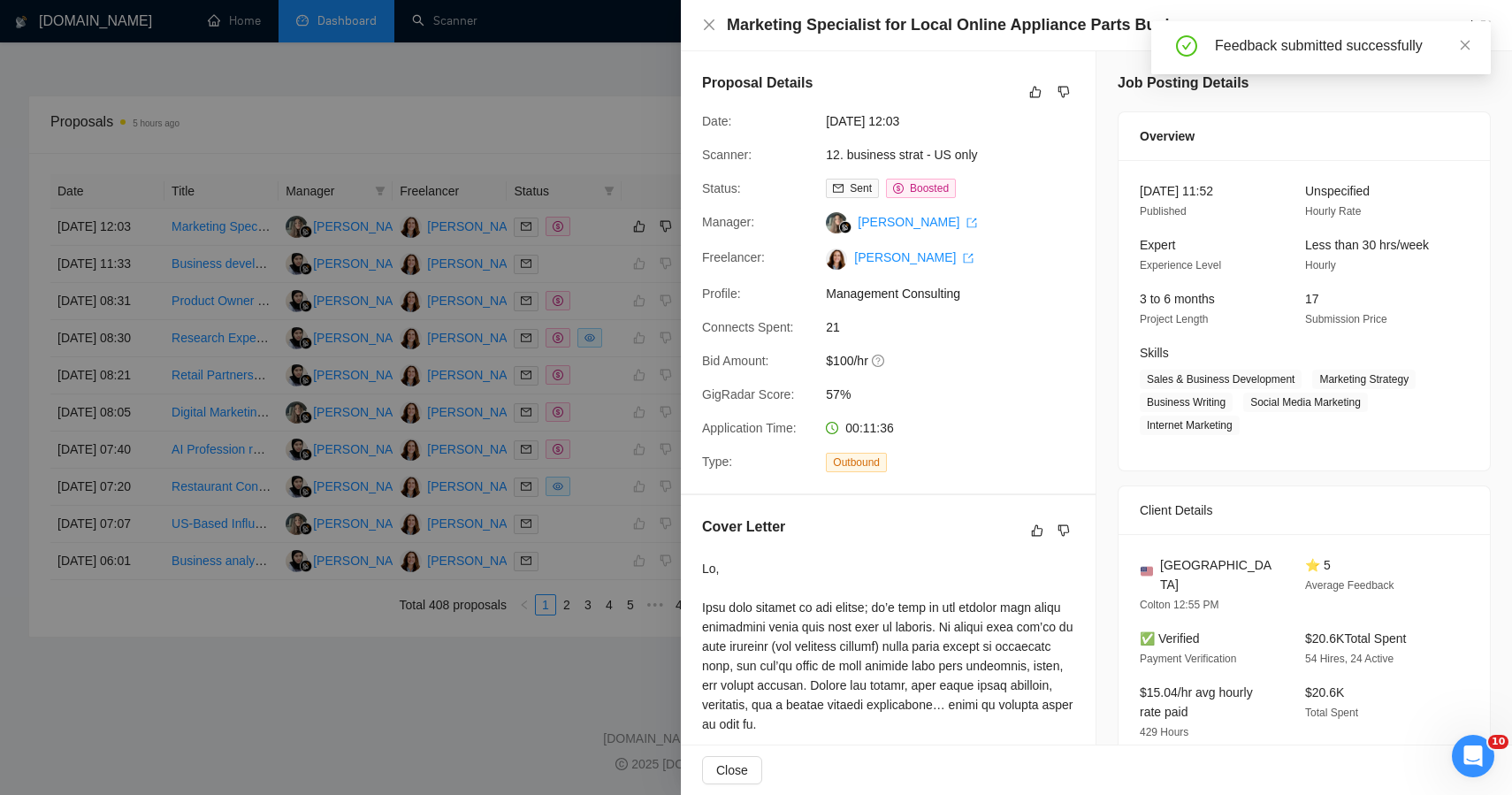
scroll to position [659, 0]
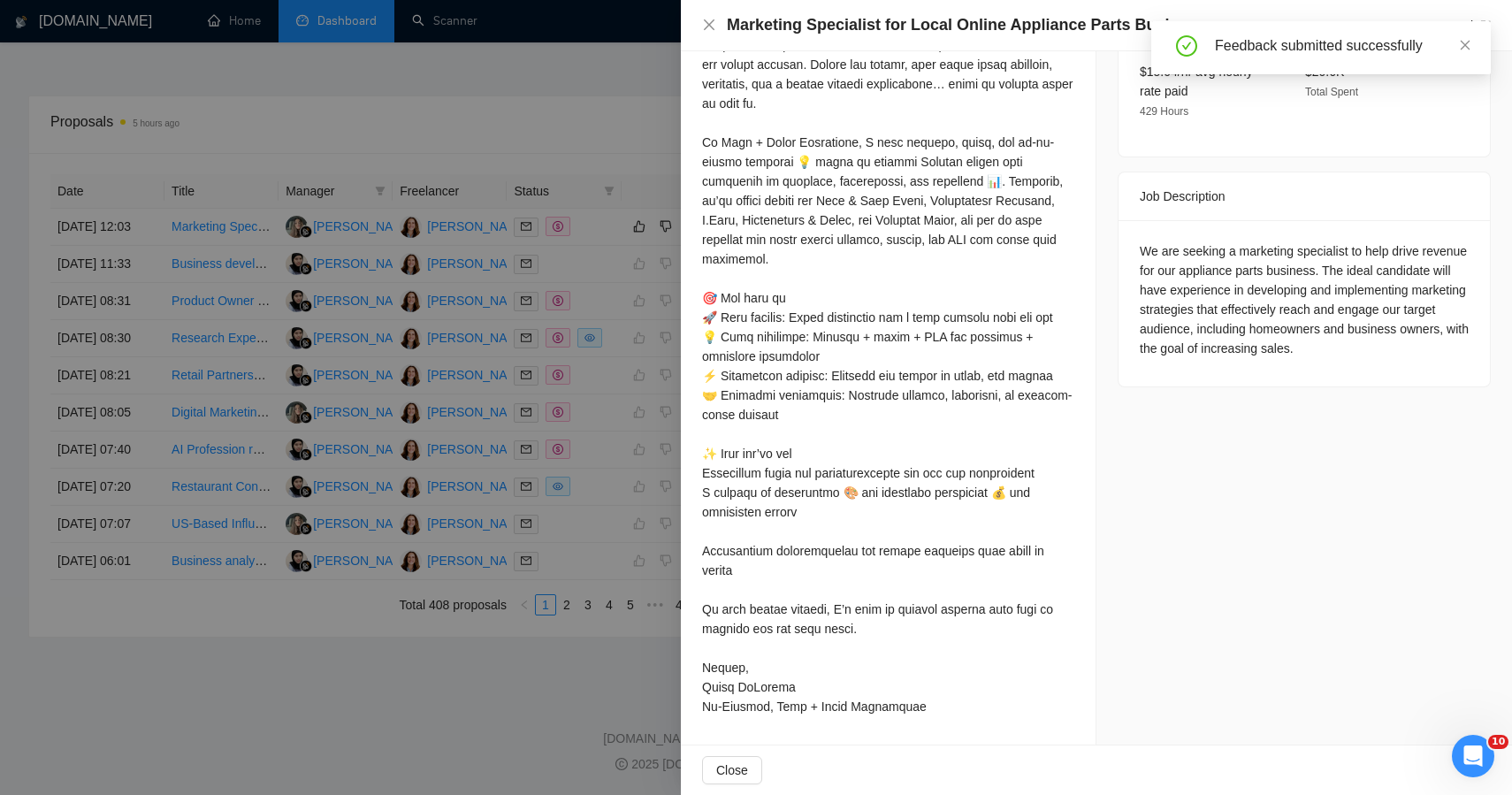
click at [1273, 309] on div "We are seeking a marketing specialist to help drive revenue for our appliance p…" at bounding box center [1304, 303] width 372 height 167
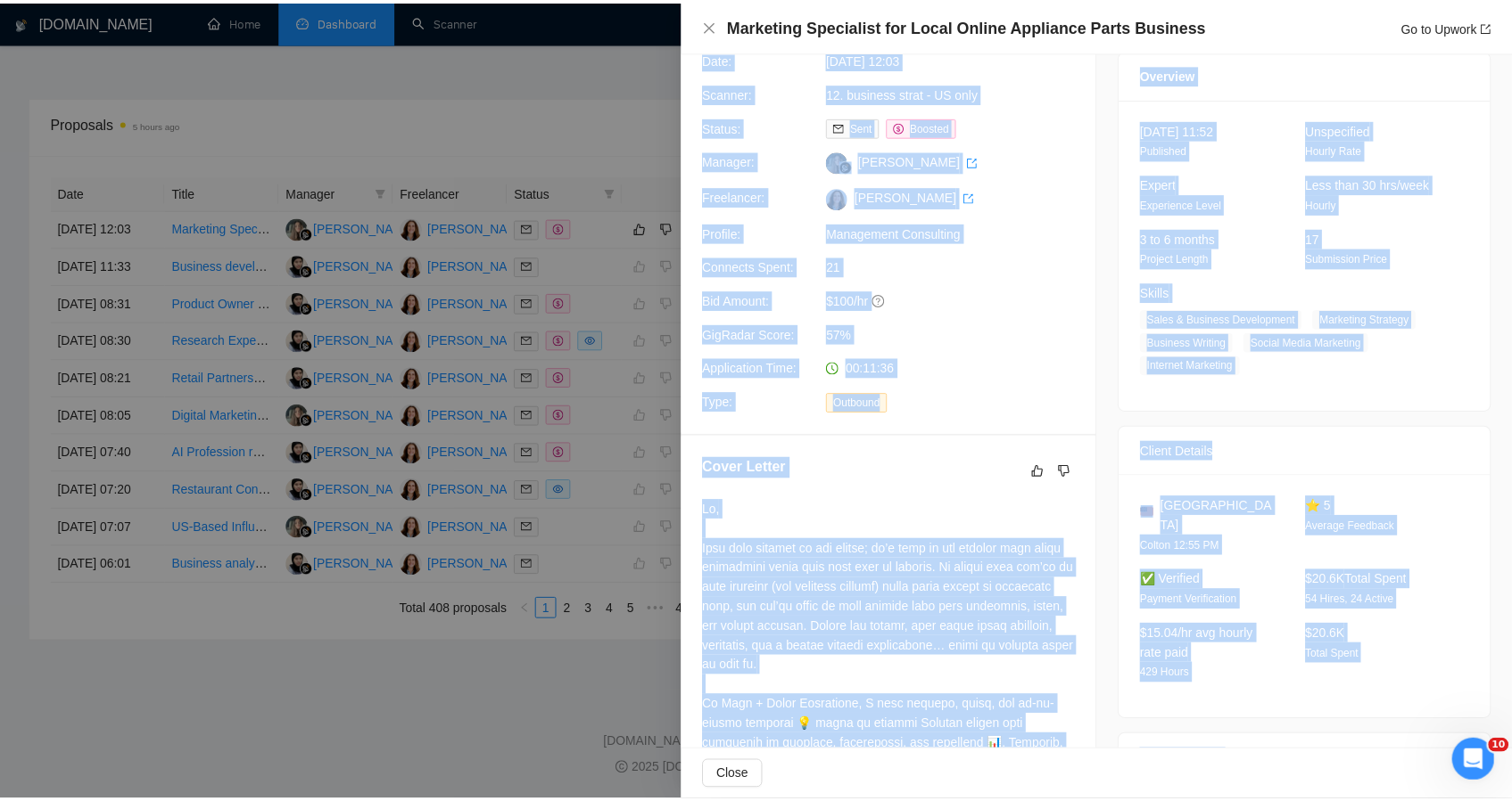
scroll to position [0, 0]
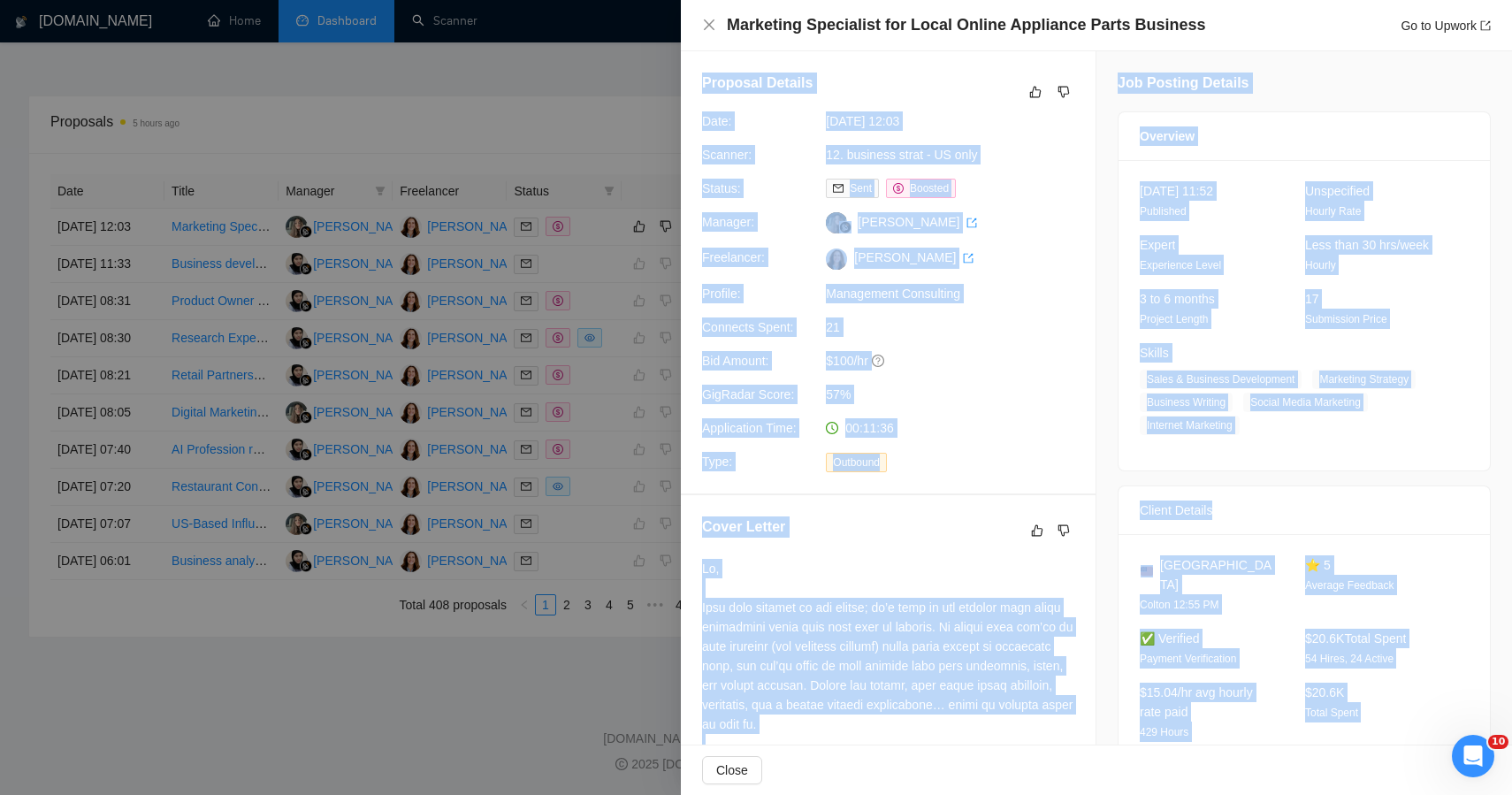
drag, startPoint x: 1455, startPoint y: 301, endPoint x: 960, endPoint y: 48, distance: 555.9
click at [960, 48] on div "Marketing Specialist for Local Online Appliance Parts Business Go to Upwork Pro…" at bounding box center [1096, 398] width 831 height 795
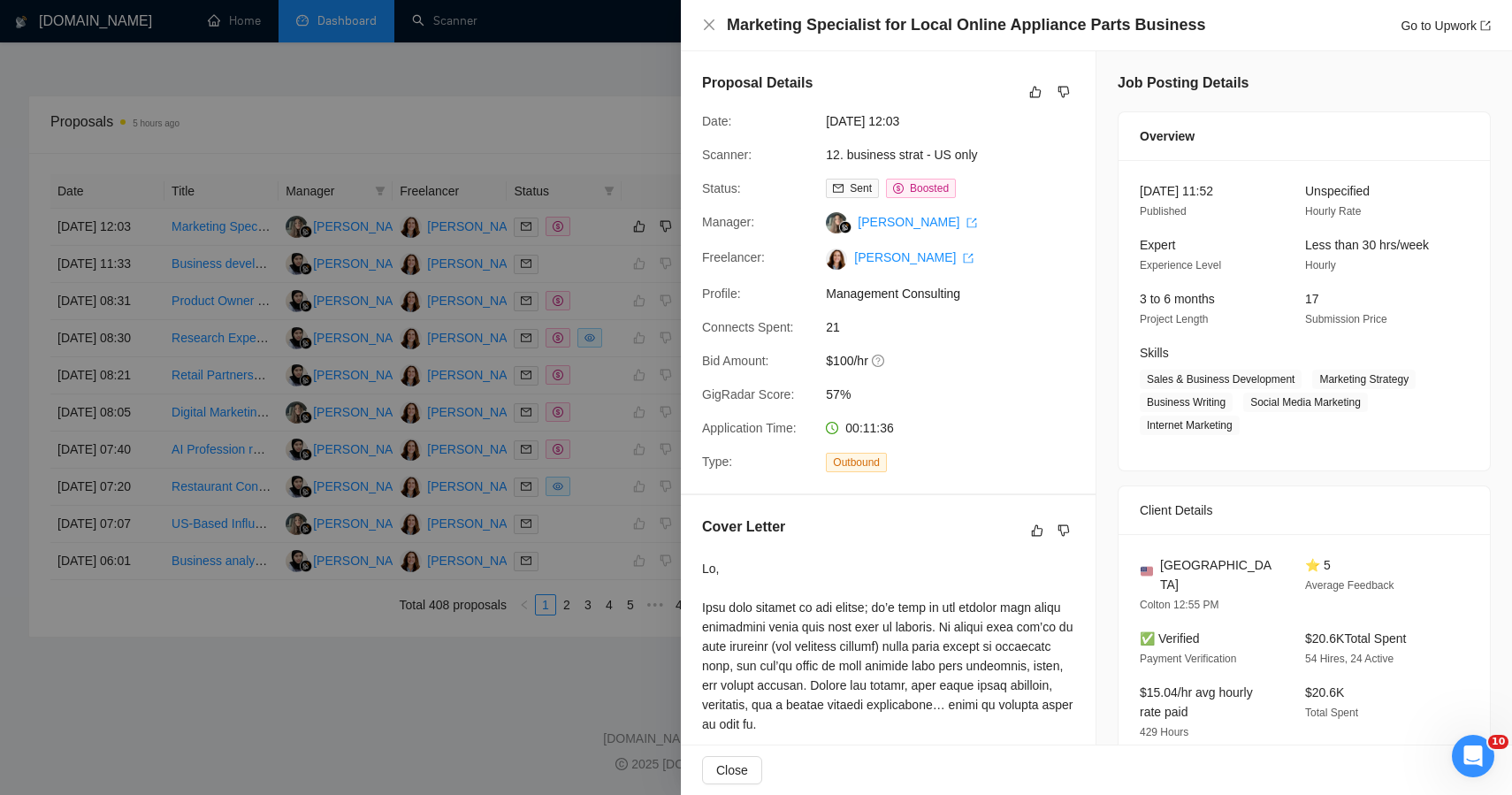
click at [665, 210] on div at bounding box center [756, 398] width 1512 height 795
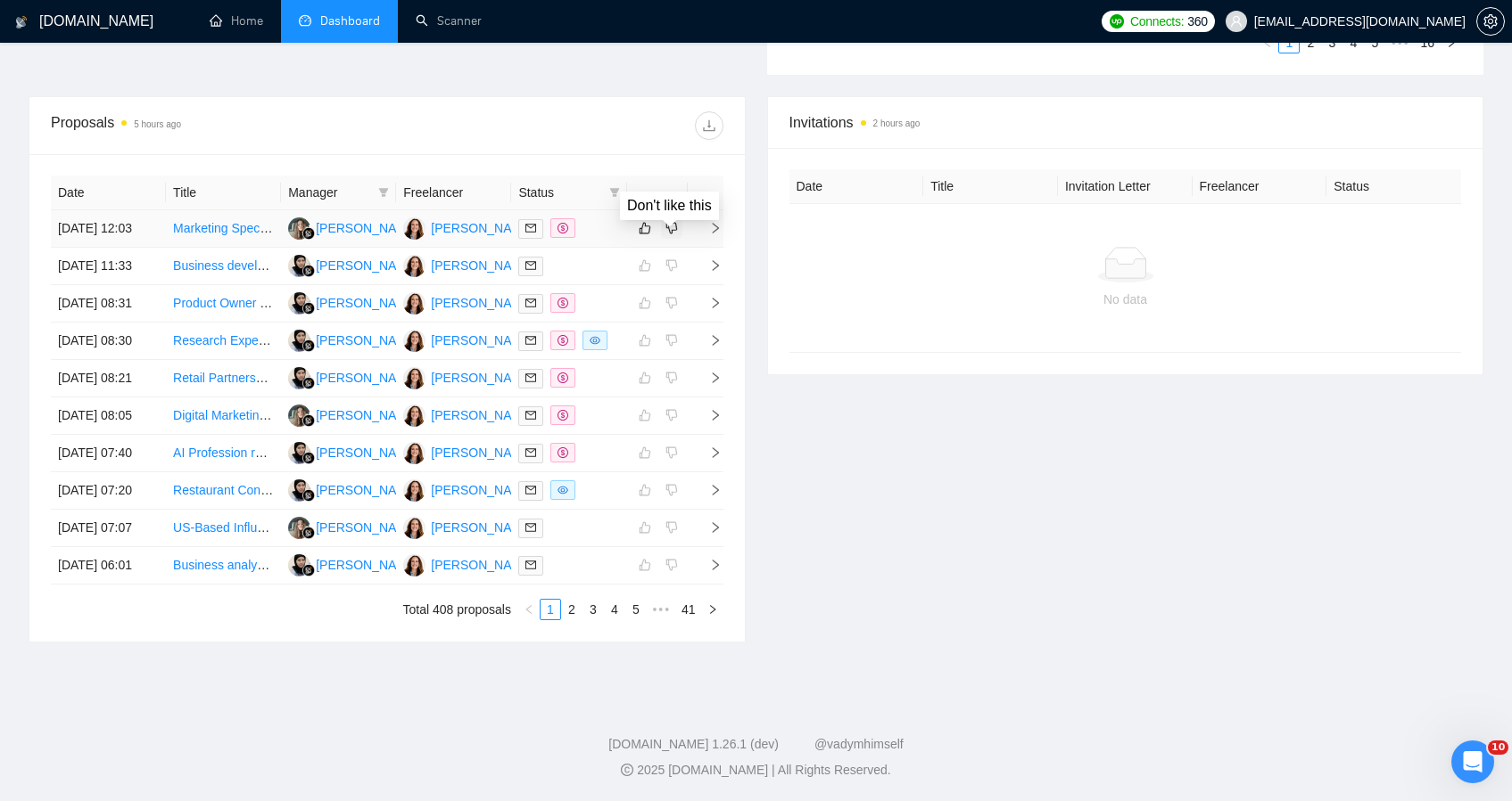
click at [671, 221] on icon "dislike" at bounding box center [672, 228] width 12 height 14
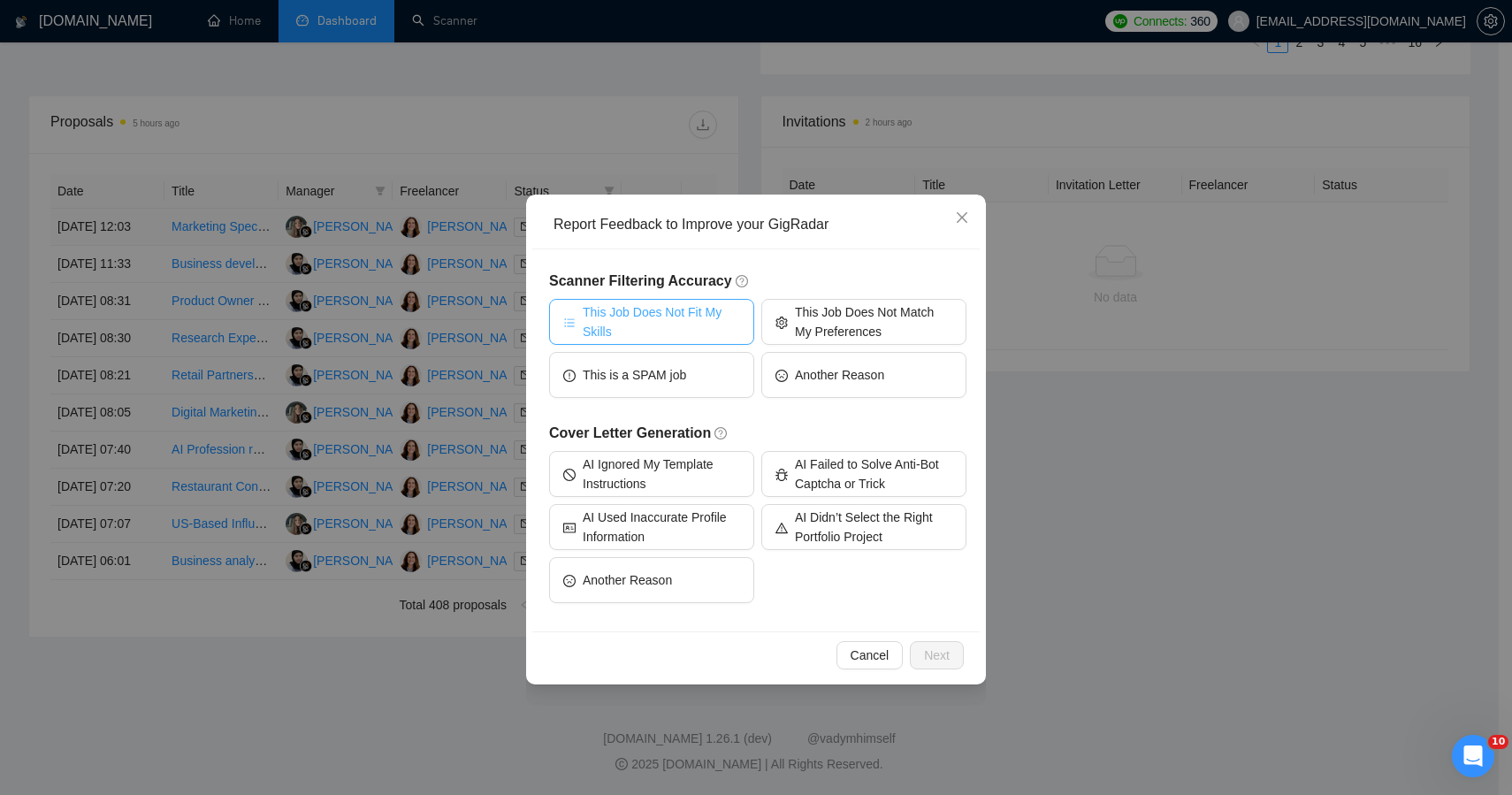
click at [682, 325] on span "This Job Does Not Fit My Skills" at bounding box center [661, 321] width 158 height 39
click at [943, 652] on span "Next" at bounding box center [937, 656] width 26 height 20
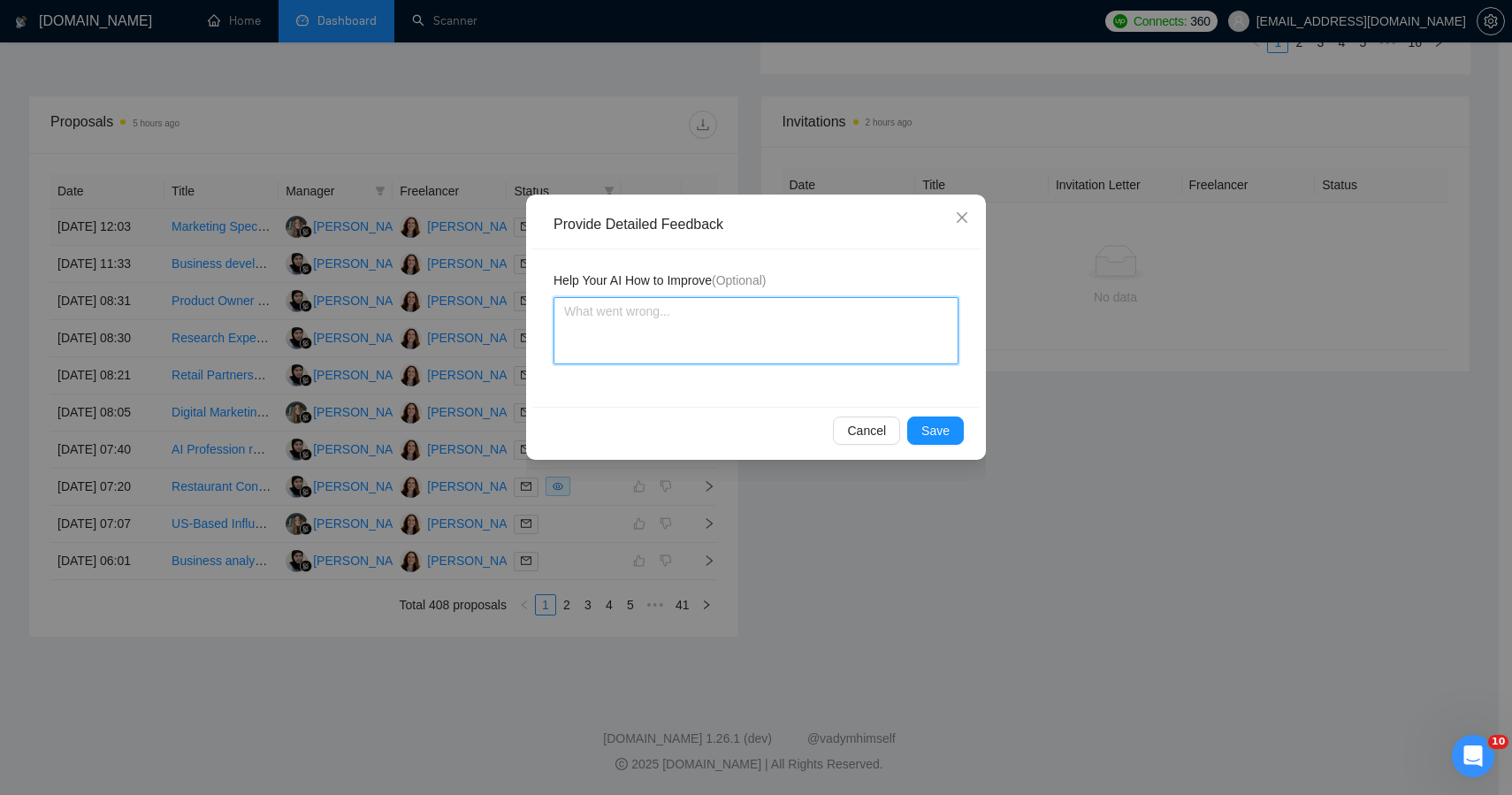
click at [708, 334] on textarea at bounding box center [756, 331] width 405 height 67
paste textarea "This job was incorrectly qualified — although it mentions “marketing strategy” …"
type textarea "This job was incorrectly qualified — although it mentions “marketing strategy” …"
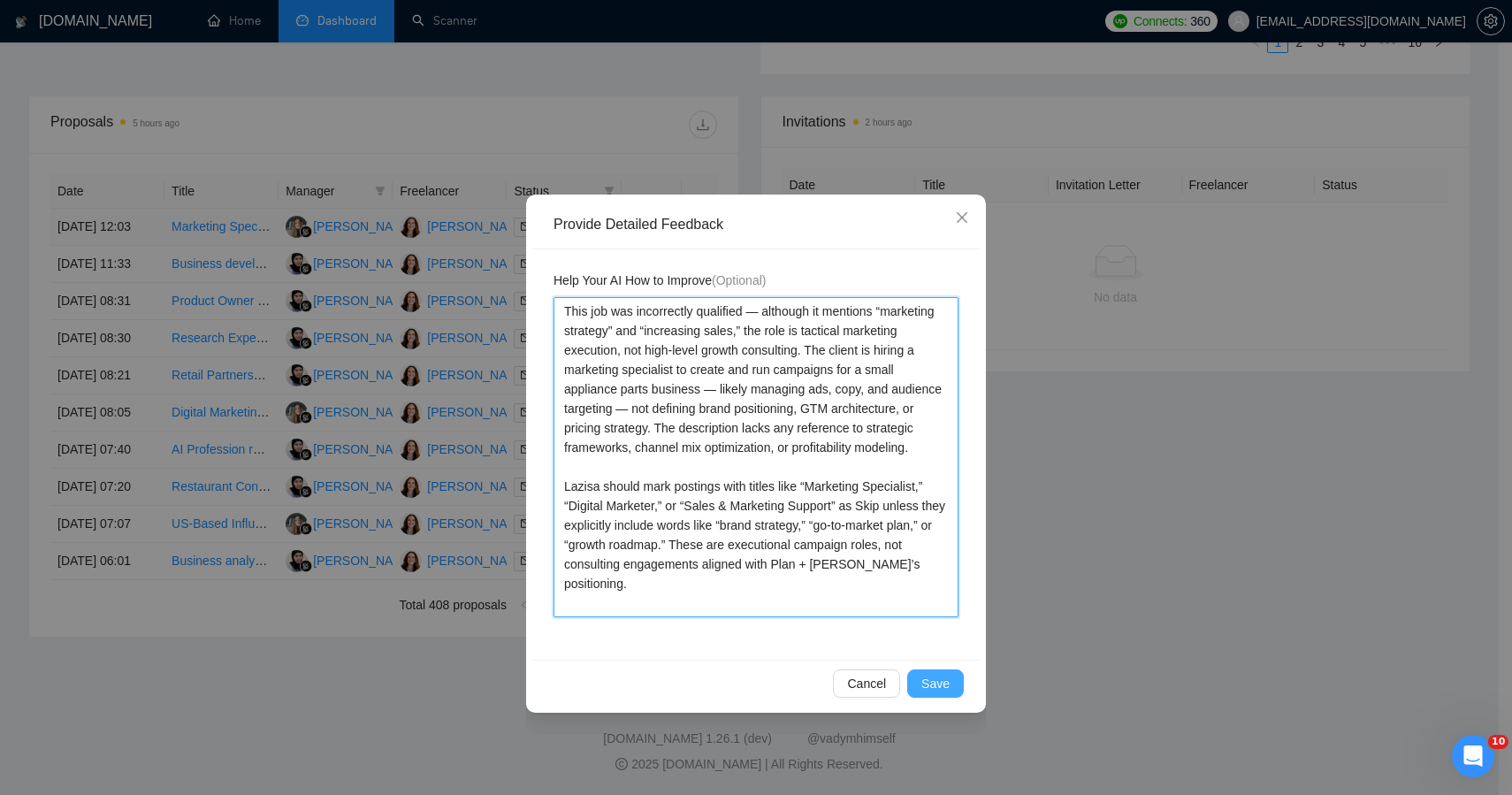
type textarea "This job was incorrectly qualified — although it mentions “marketing strategy” …"
click at [946, 695] on button "Save" at bounding box center [935, 684] width 56 height 29
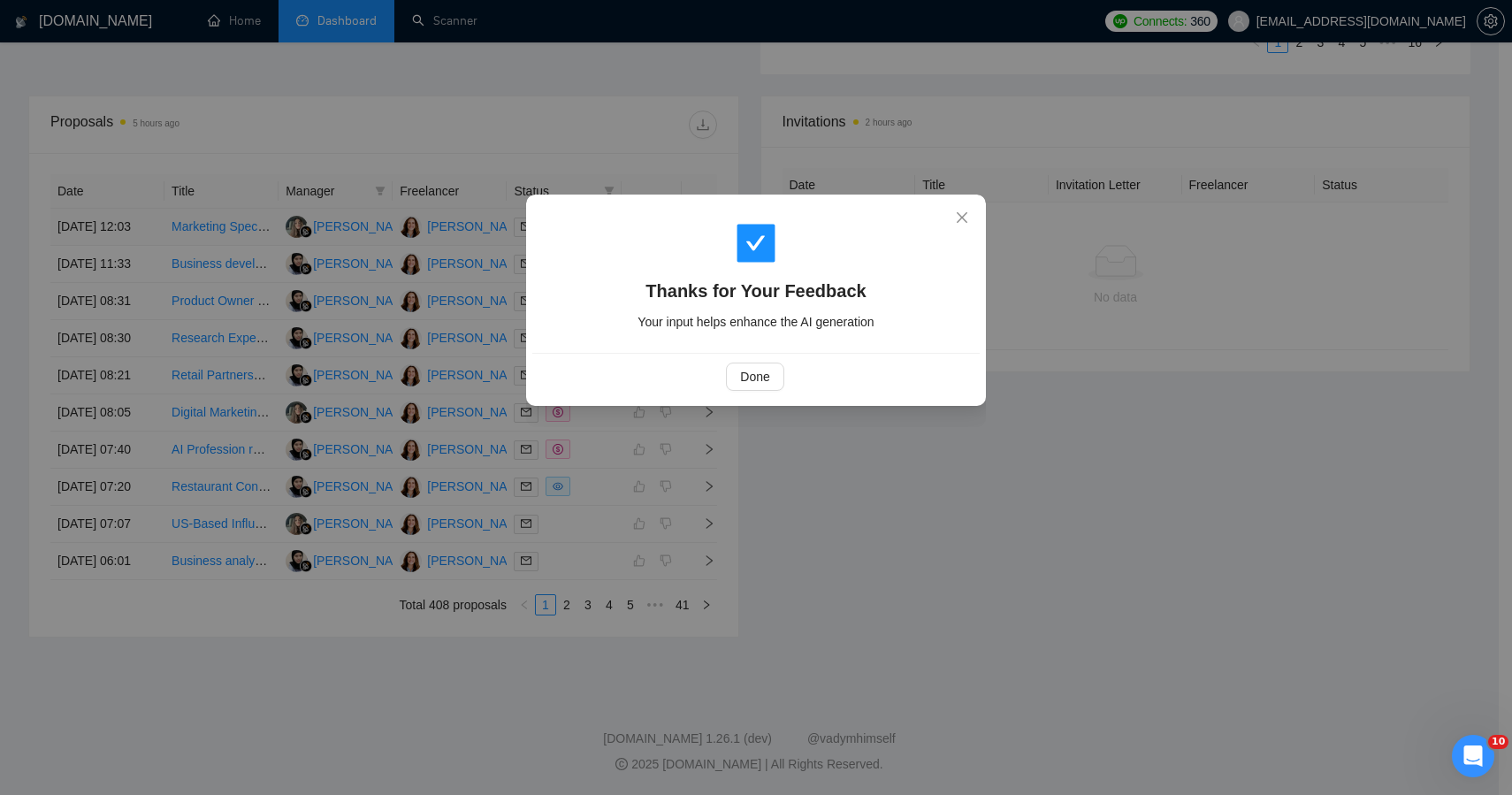
click at [761, 360] on div "Done" at bounding box center [756, 376] width 448 height 47
click at [761, 375] on span "Done" at bounding box center [754, 377] width 29 height 20
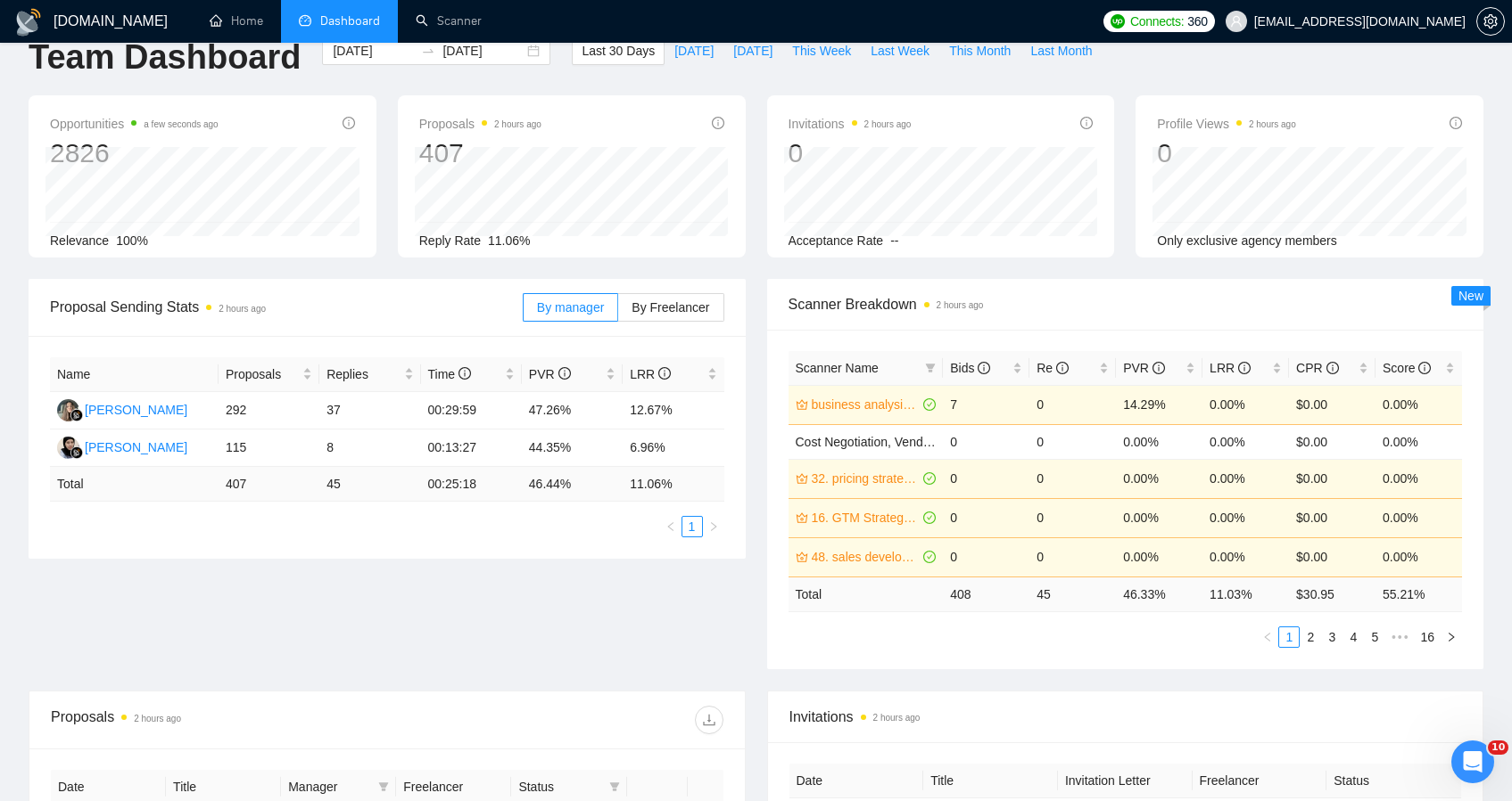
scroll to position [32, 0]
click at [426, 13] on link "Scanner" at bounding box center [449, 20] width 66 height 15
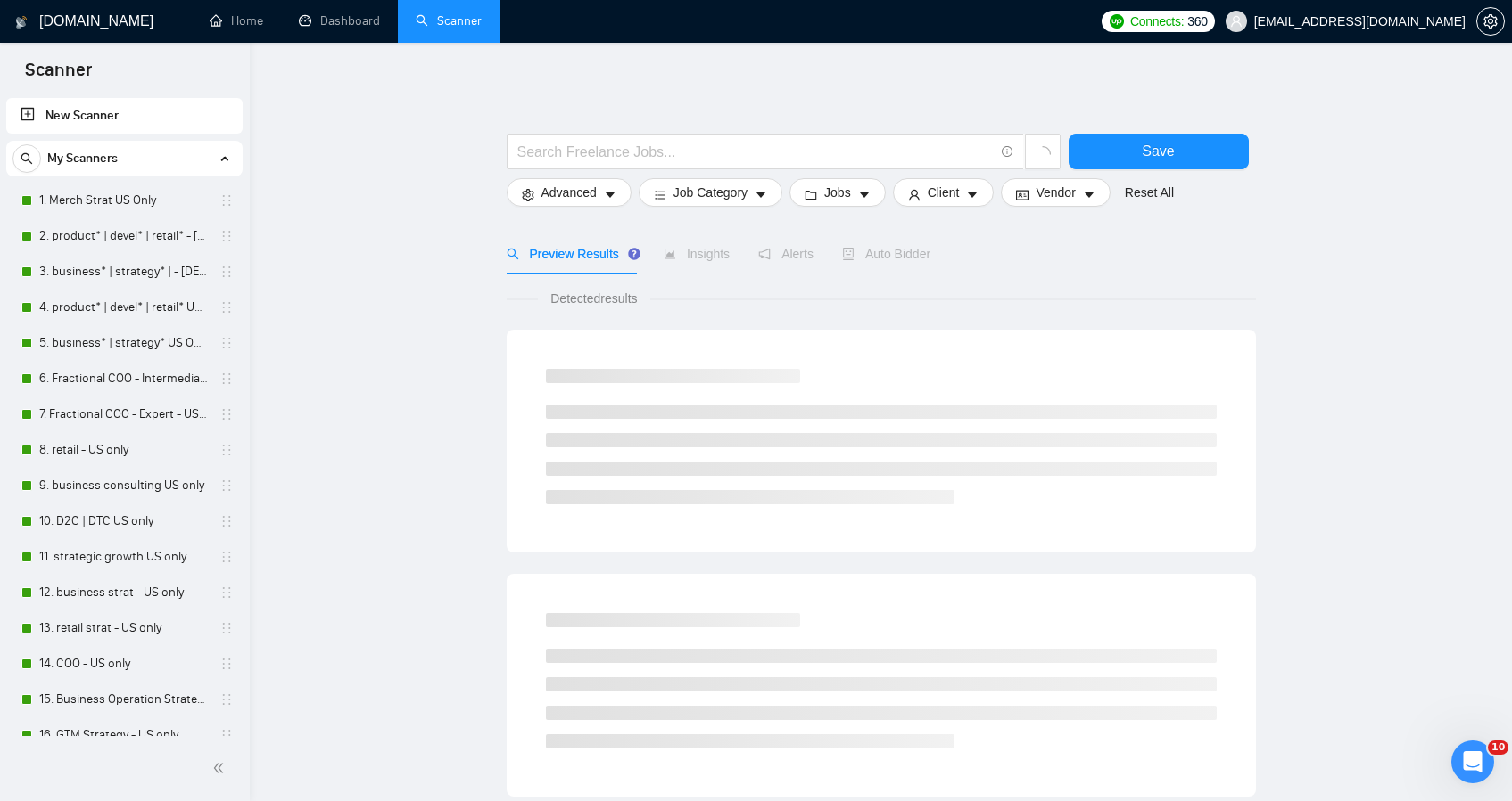
click at [905, 253] on span "Auto Bidder" at bounding box center [886, 254] width 88 height 14
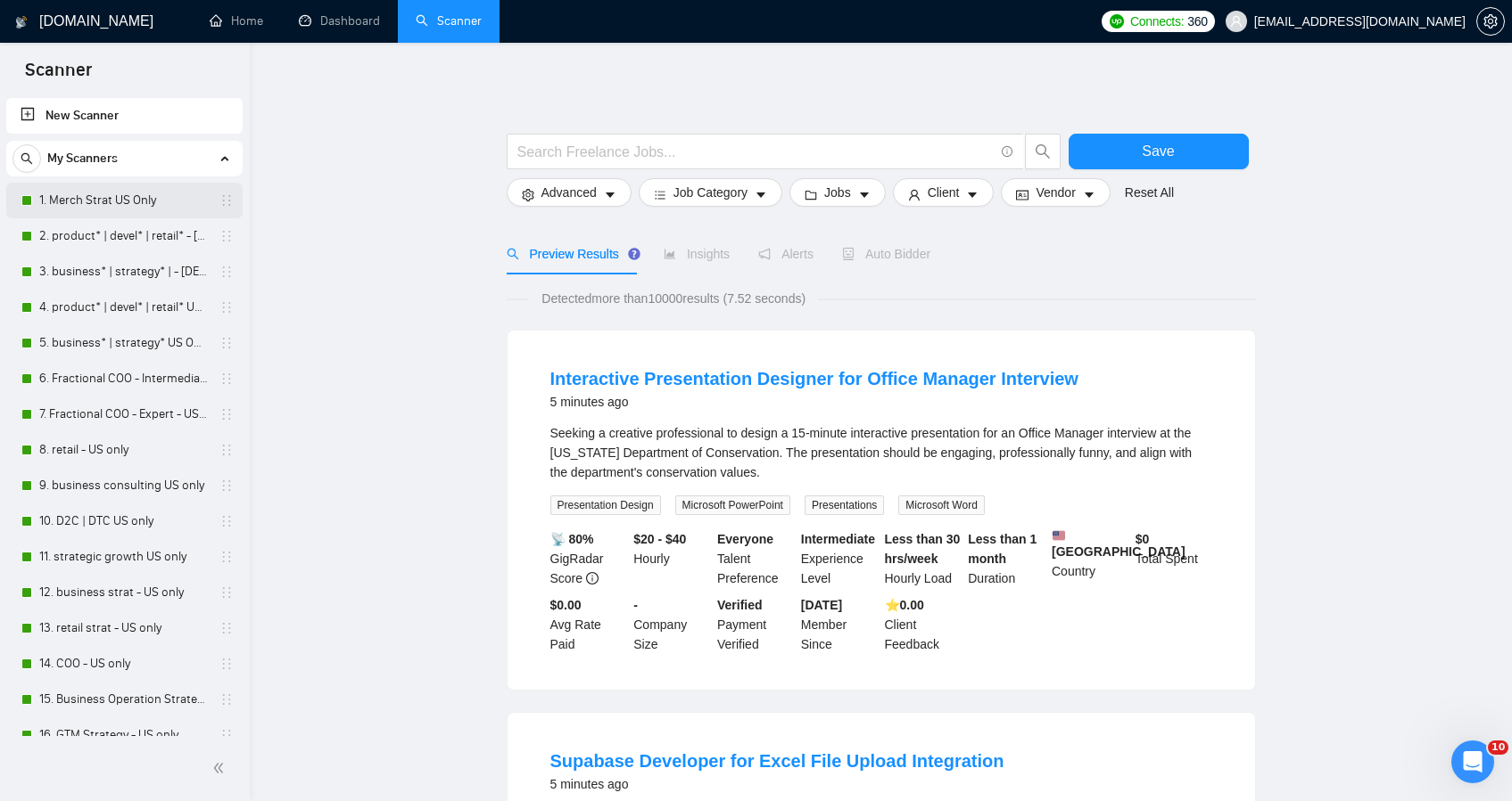
click at [125, 198] on link "1. Merch Strat US Only" at bounding box center [124, 201] width 170 height 36
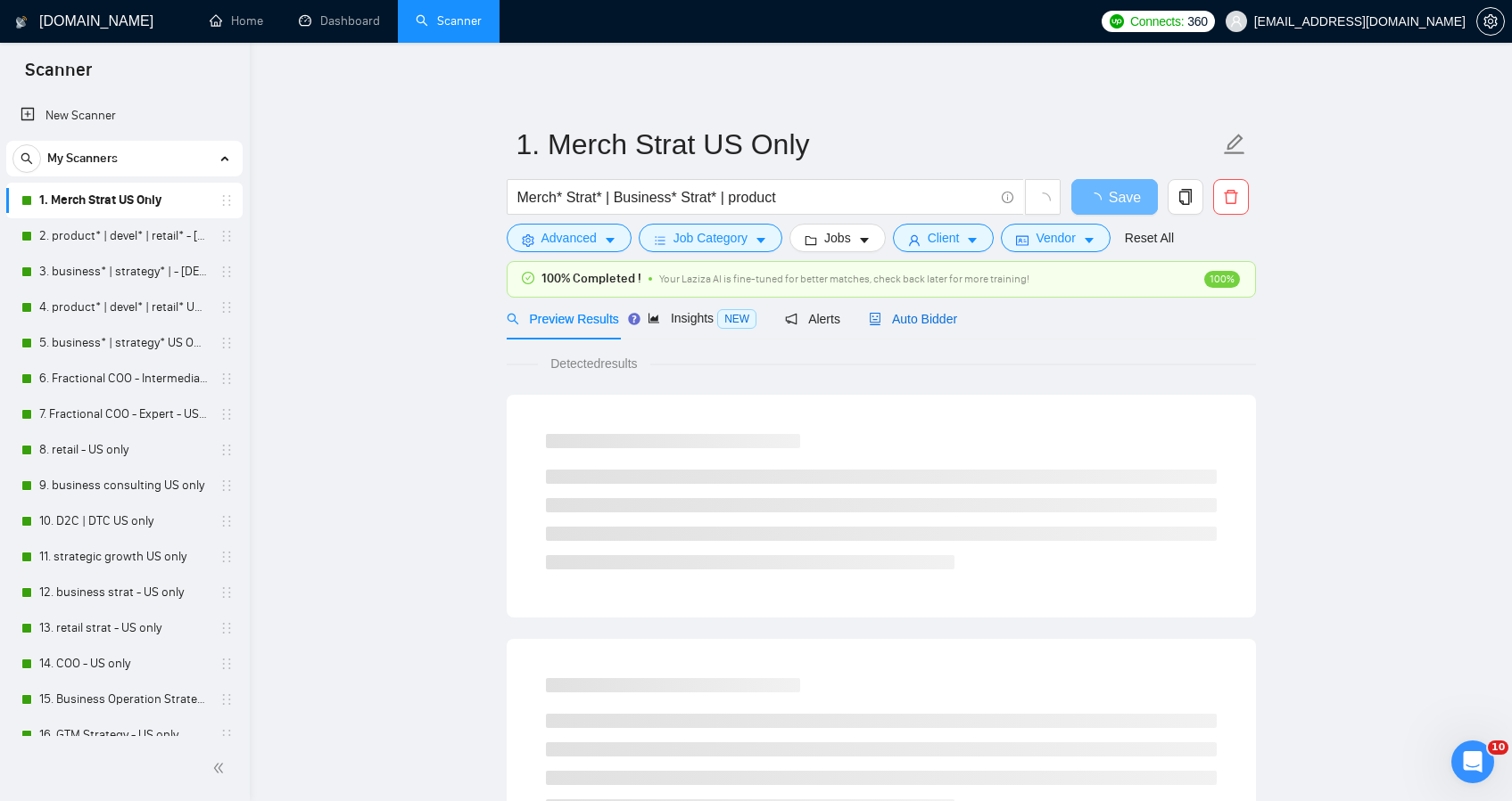
drag, startPoint x: 951, startPoint y: 314, endPoint x: 984, endPoint y: 289, distance: 41.4
click at [951, 314] on span "Auto Bidder" at bounding box center [912, 319] width 88 height 14
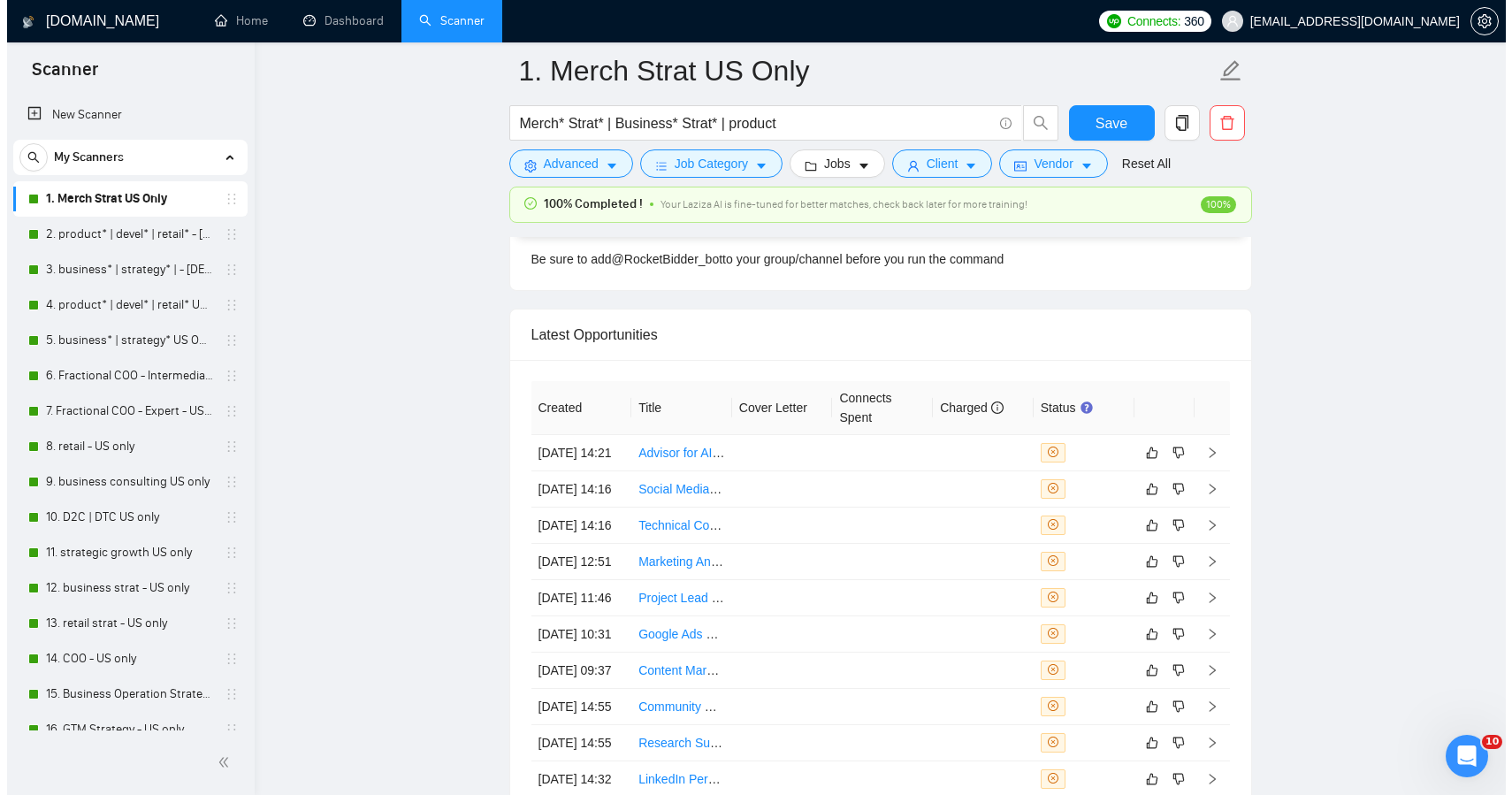
scroll to position [4610, 0]
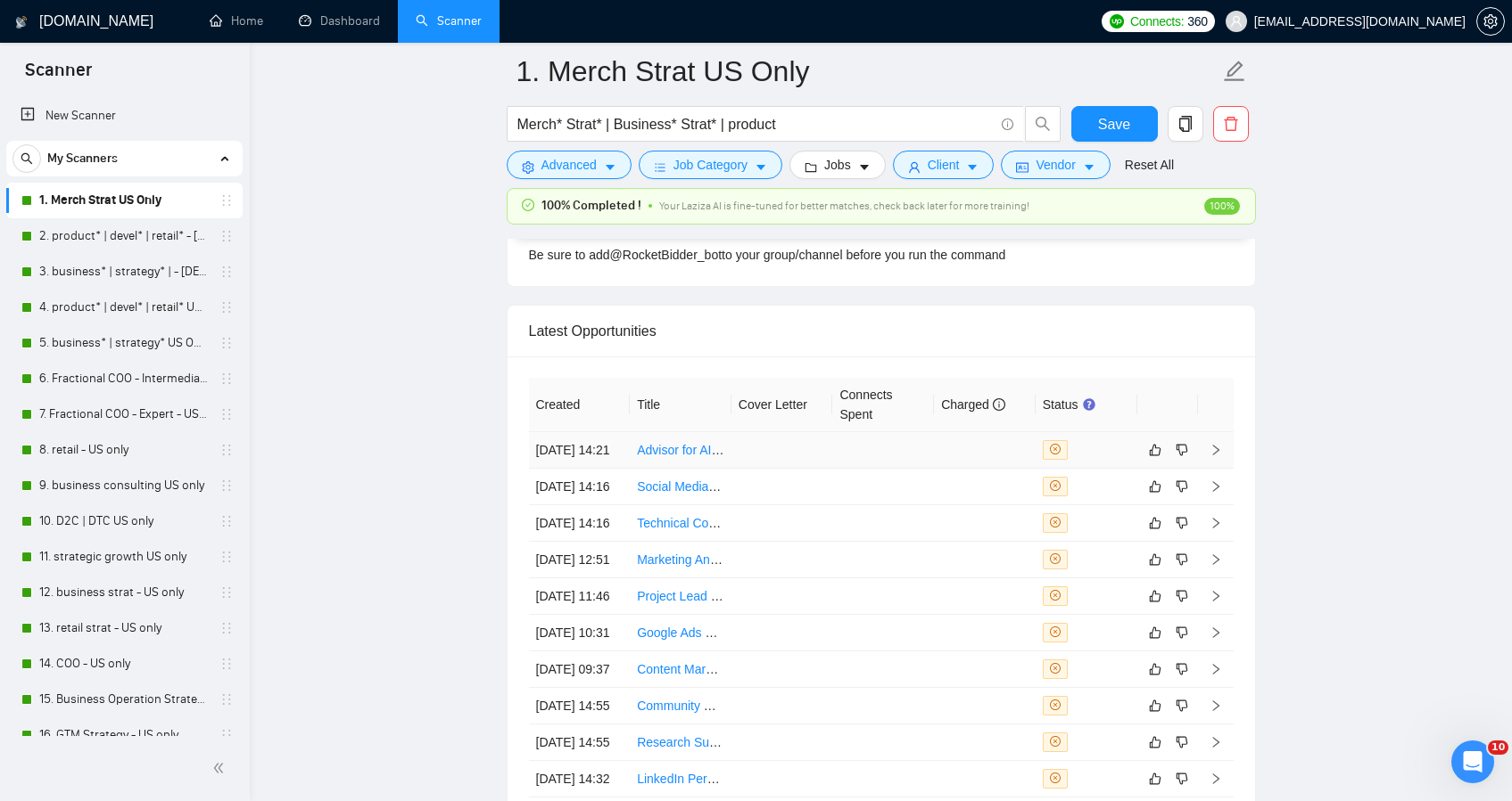
click at [906, 466] on td at bounding box center [883, 450] width 102 height 37
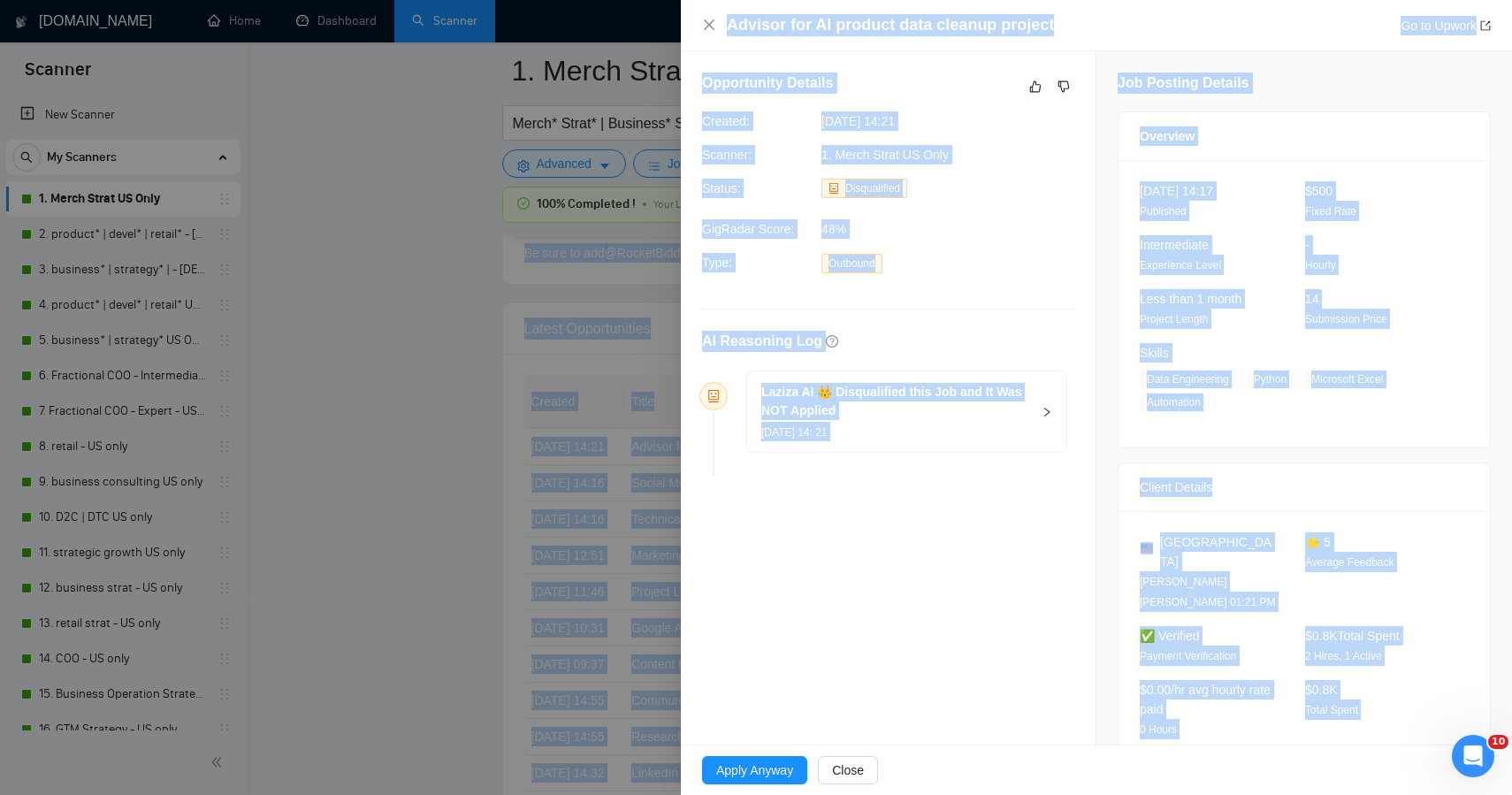
drag, startPoint x: 1219, startPoint y: 698, endPoint x: 960, endPoint y: -126, distance: 863.7
copy body "Auto Bidder Notifications Autobidder notifications Get a notification every tim…"
click at [1029, 86] on icon "like" at bounding box center [1035, 86] width 12 height 14
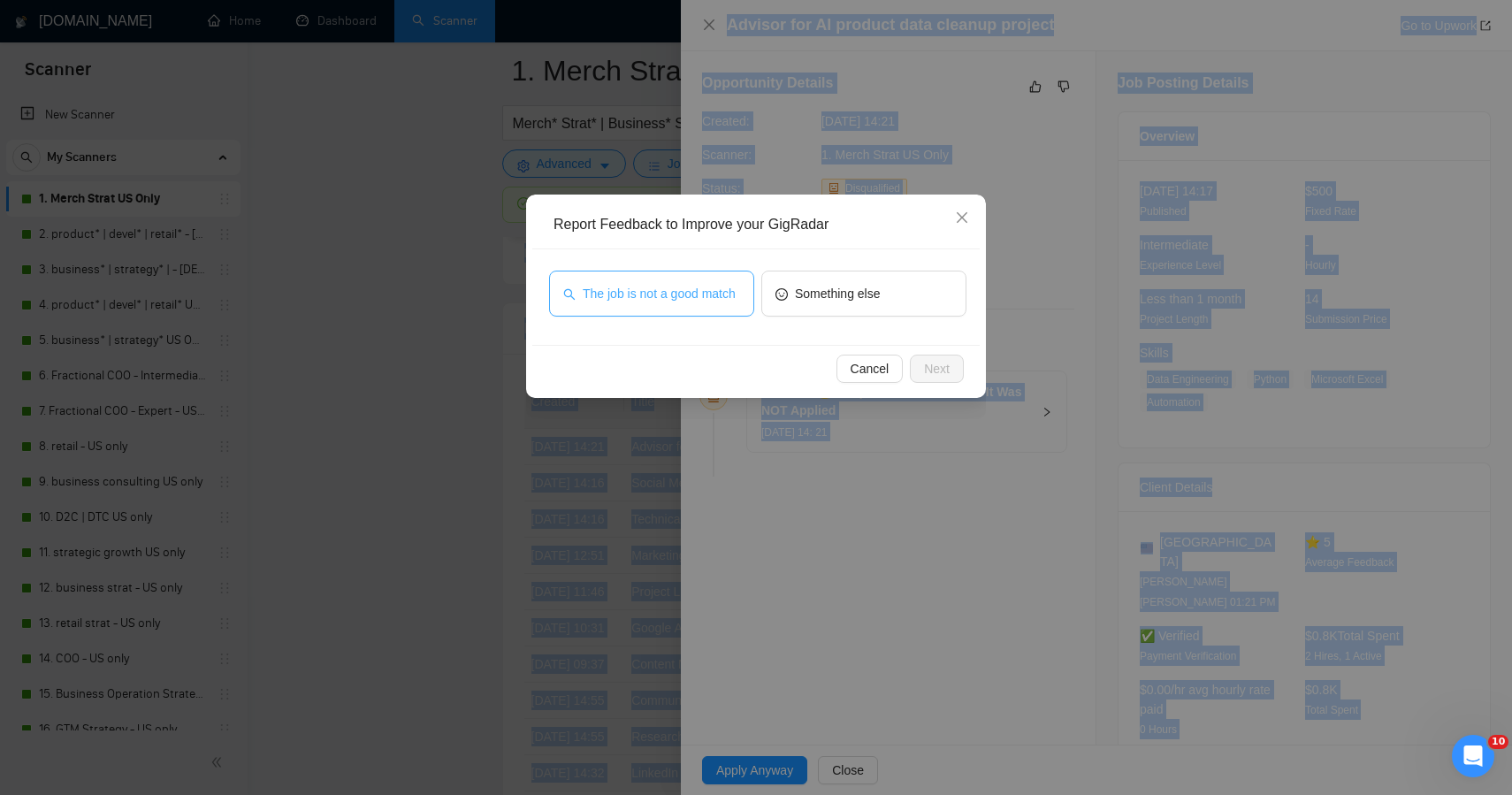
click at [682, 288] on span "The job is not a good match" at bounding box center [659, 294] width 153 height 20
click at [939, 369] on span "Next" at bounding box center [937, 369] width 26 height 20
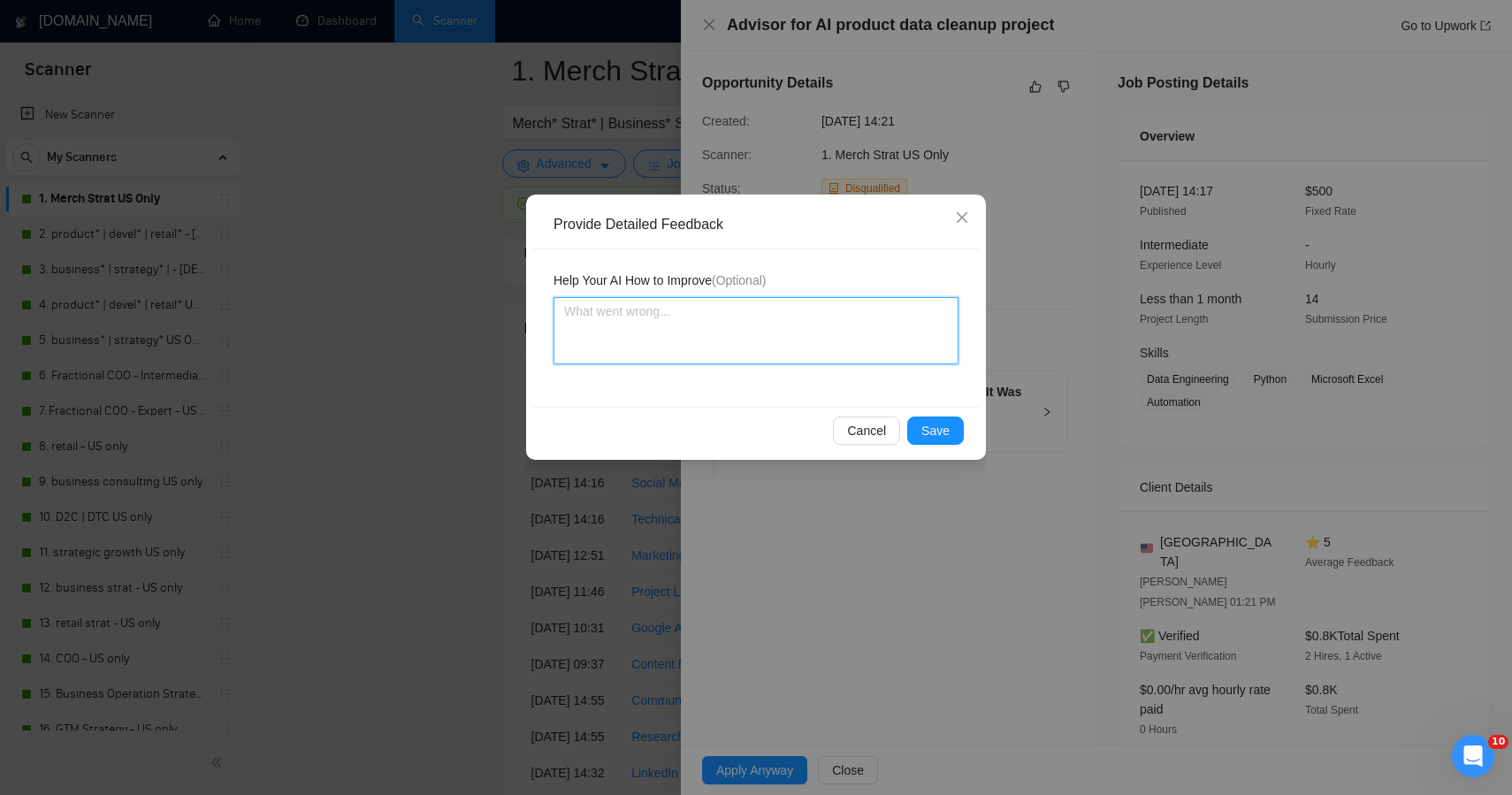
click at [762, 324] on textarea at bounding box center [756, 331] width 405 height 67
paste textarea "This job is not a strategic or consulting engagement — it’s a technical AI auto…"
type textarea "This job is not a strategic or consulting engagement — it’s a technical AI auto…"
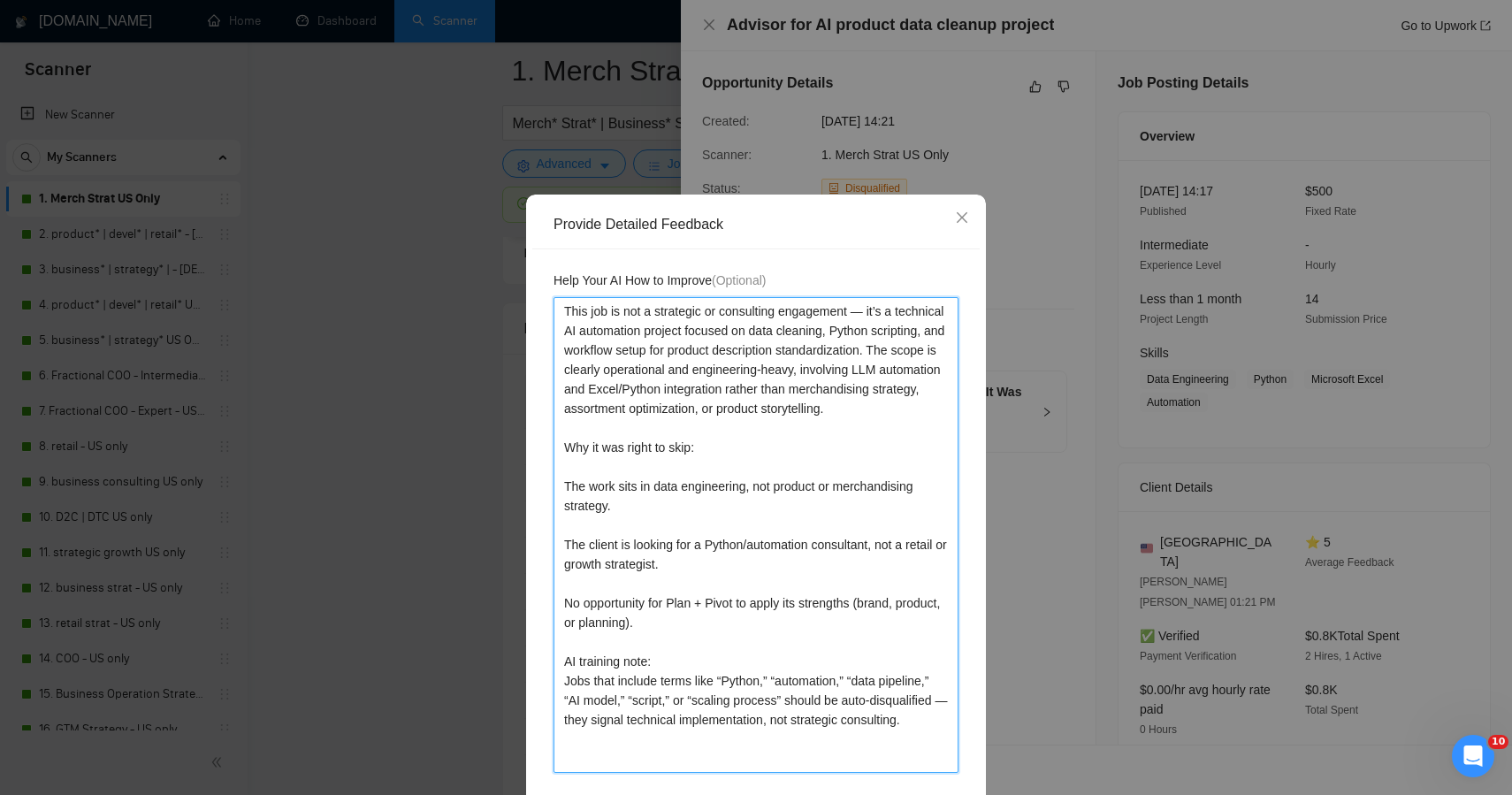
click at [948, 478] on textarea "This job is not a strategic or consulting engagement — it’s a technical AI auto…" at bounding box center [756, 535] width 405 height 476
type textarea "This job is not a strategic or consulting engagement — it’s a technical AI auto…"
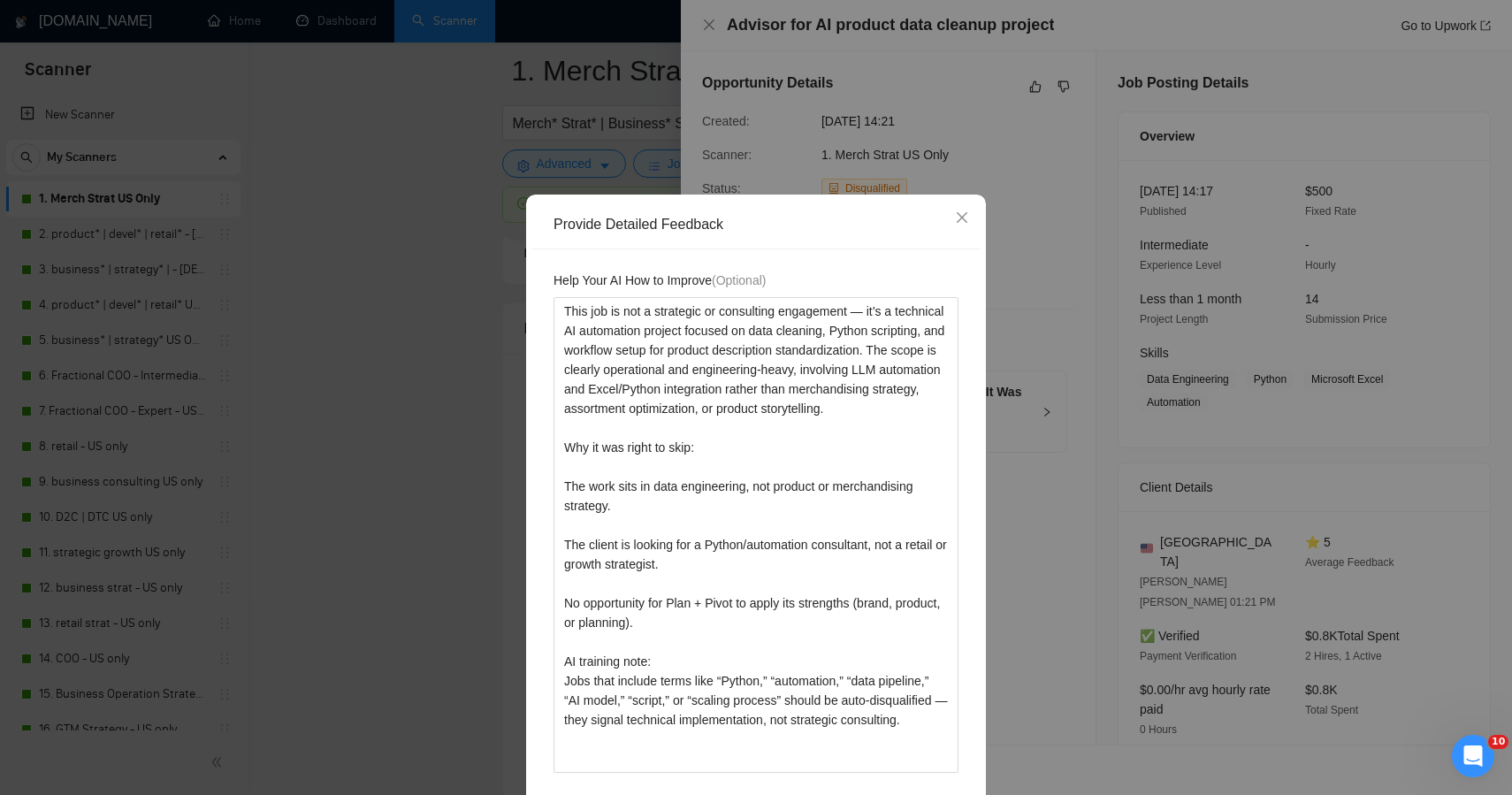
click at [967, 489] on div "Help Your AI How to Improve (Optional) This job is not a strategic or consultin…" at bounding box center [756, 532] width 448 height 566
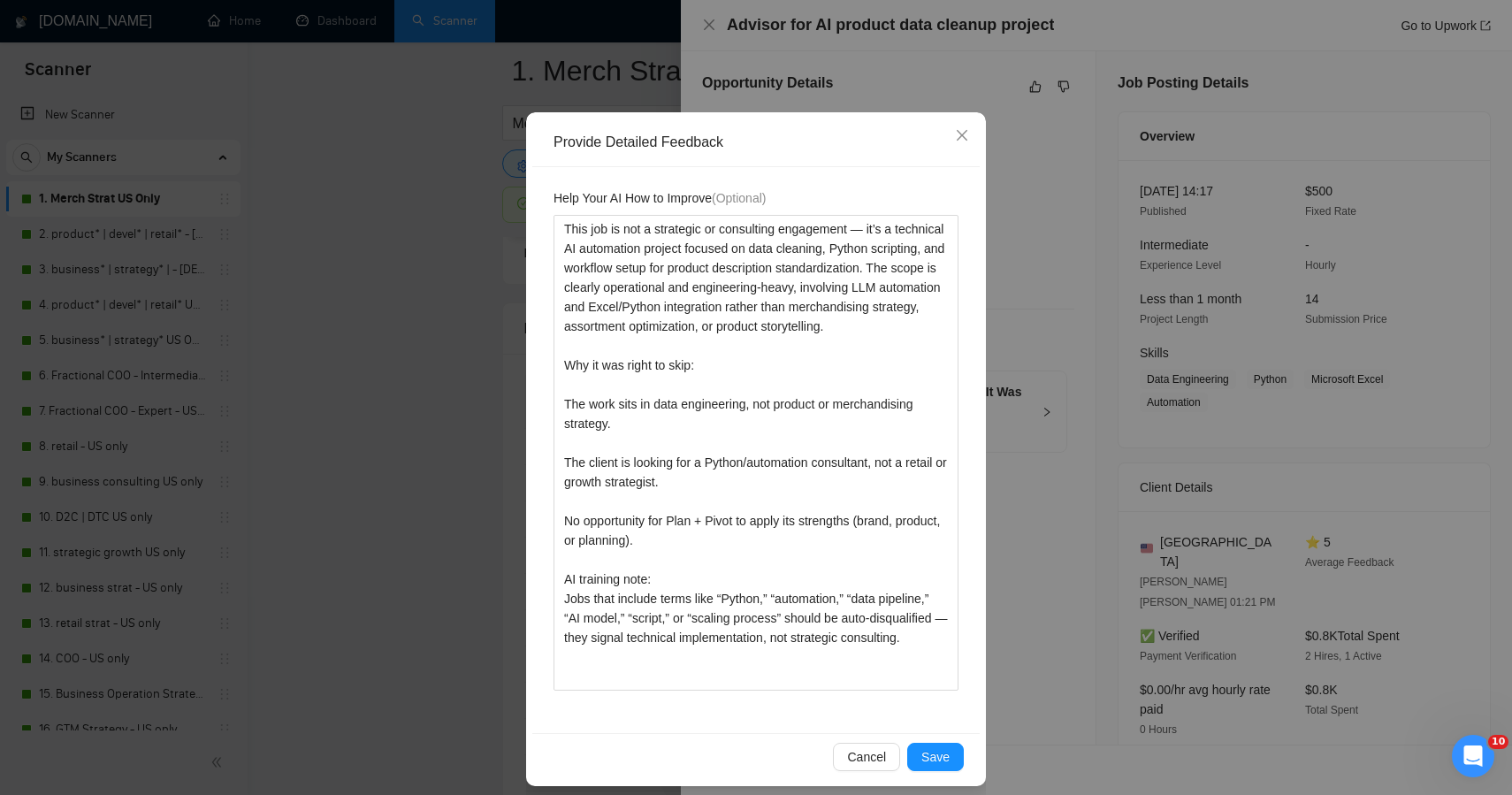
scroll to position [95, 0]
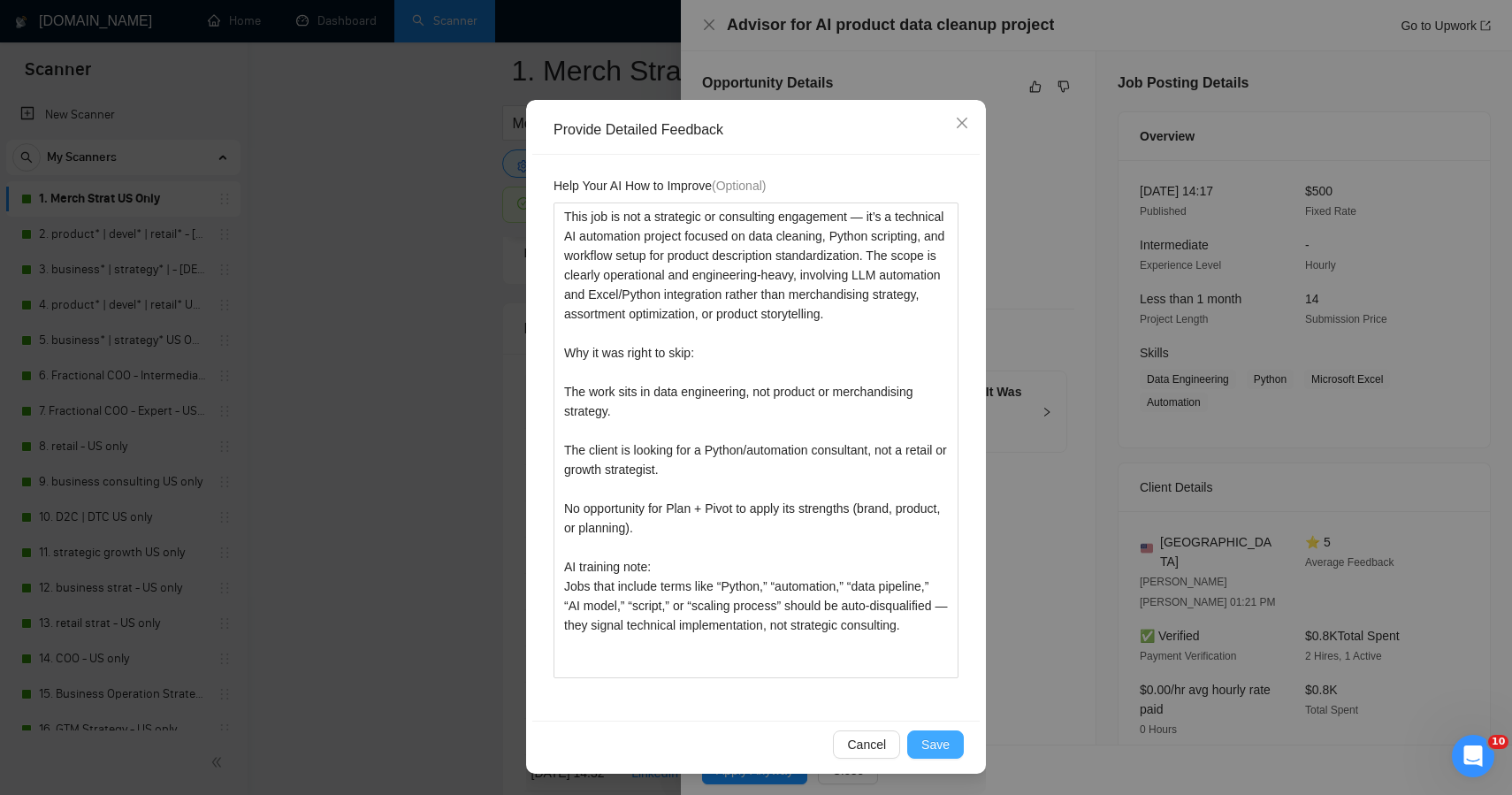
click at [921, 755] on button "Save" at bounding box center [935, 744] width 56 height 29
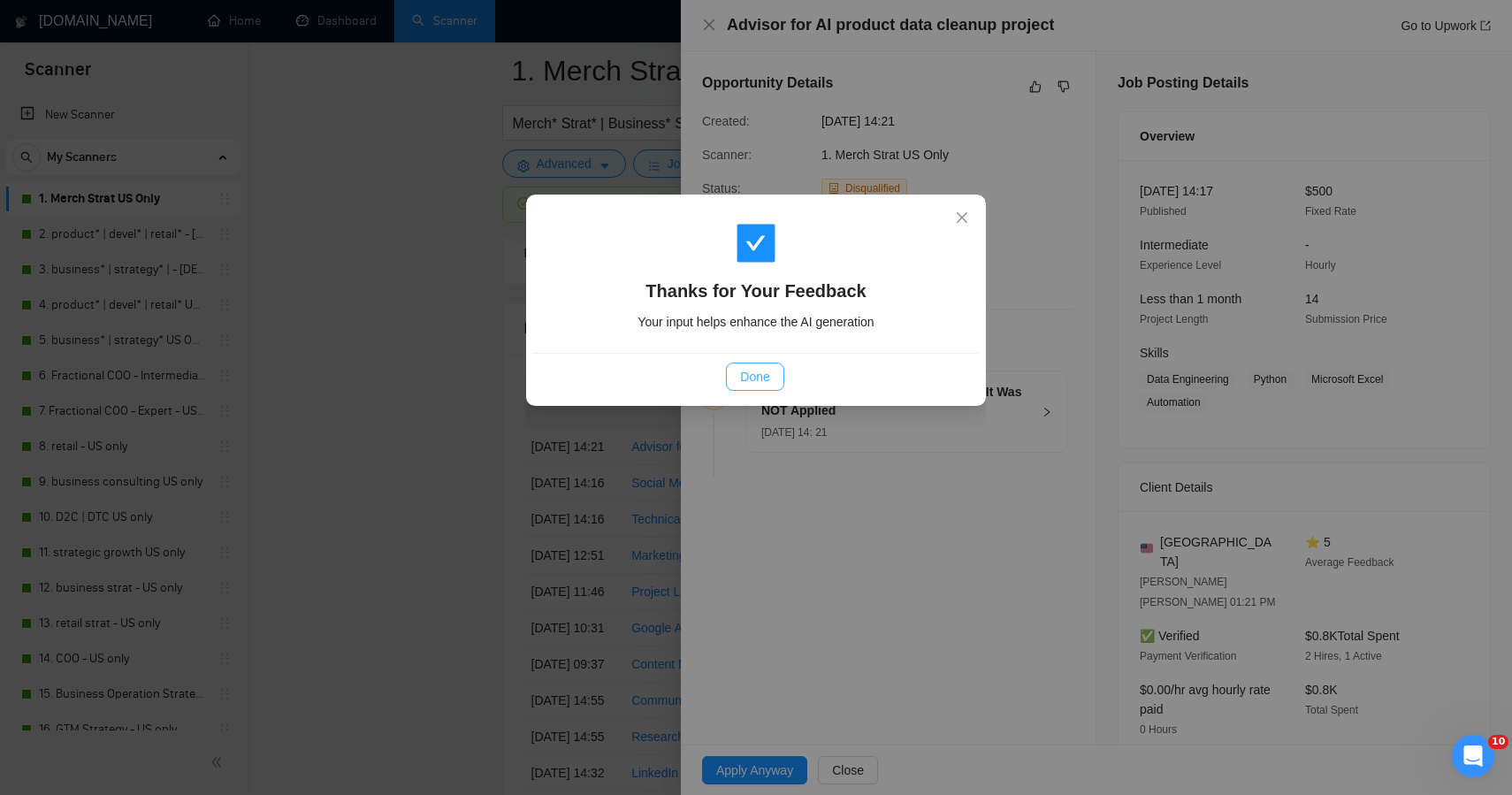
click at [764, 378] on span "Done" at bounding box center [754, 377] width 29 height 20
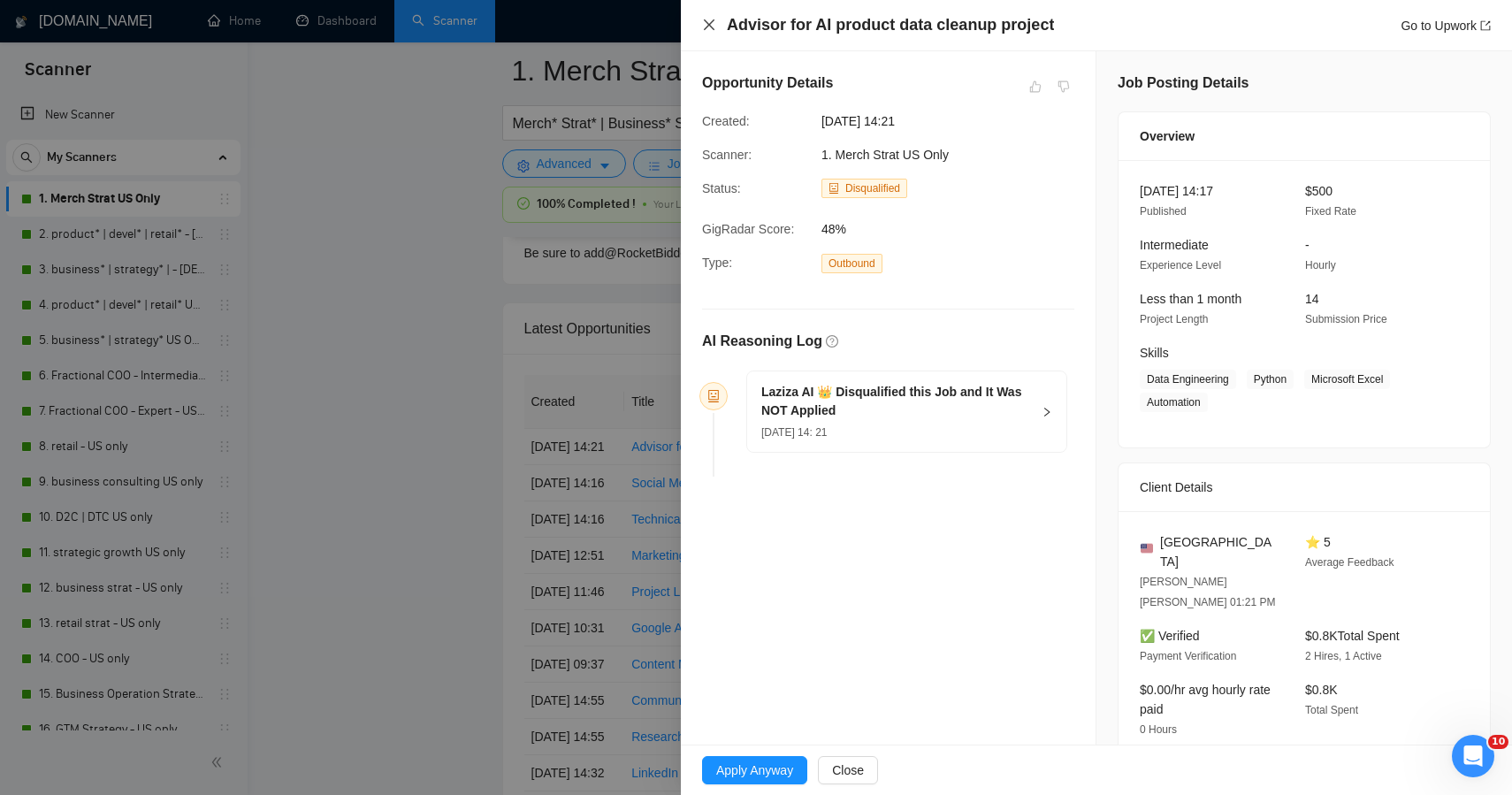
click at [706, 27] on icon "close" at bounding box center [709, 25] width 14 height 14
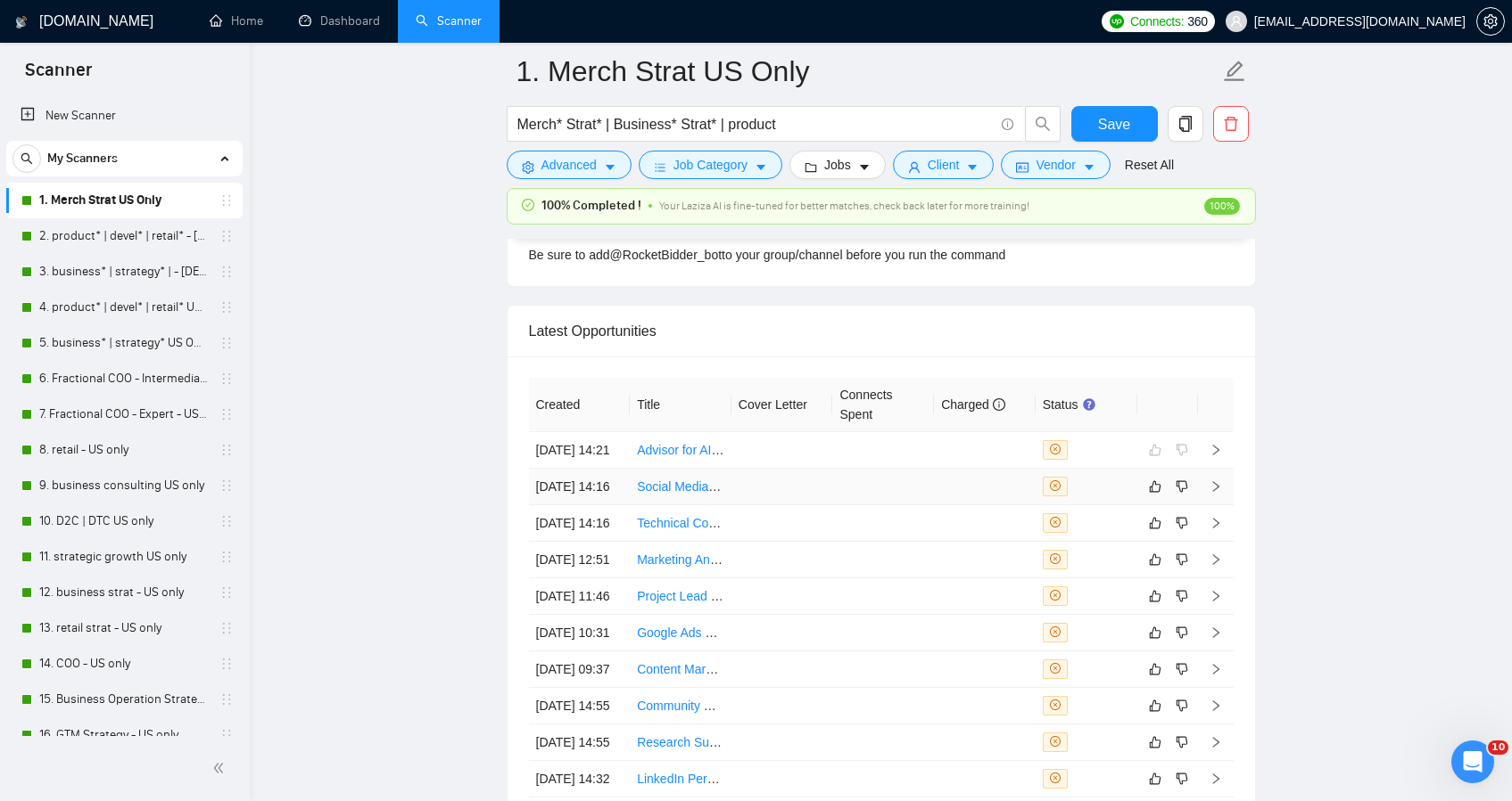
click at [963, 505] on td at bounding box center [985, 487] width 102 height 37
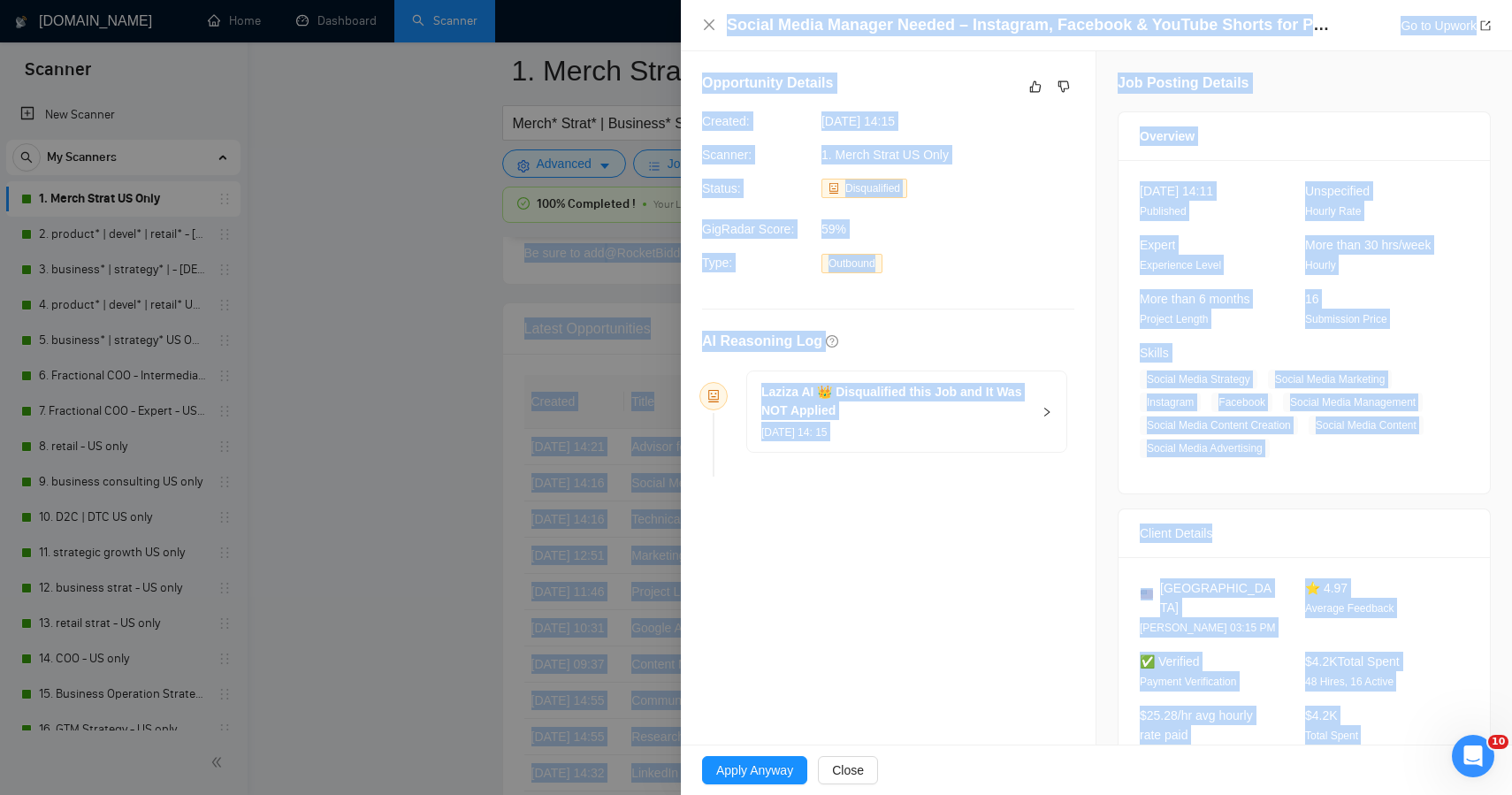
drag, startPoint x: 1388, startPoint y: 725, endPoint x: 997, endPoint y: -126, distance: 936.5
copy body "Auto Bidder Notifications Autobidder notifications Get a notification every tim…"
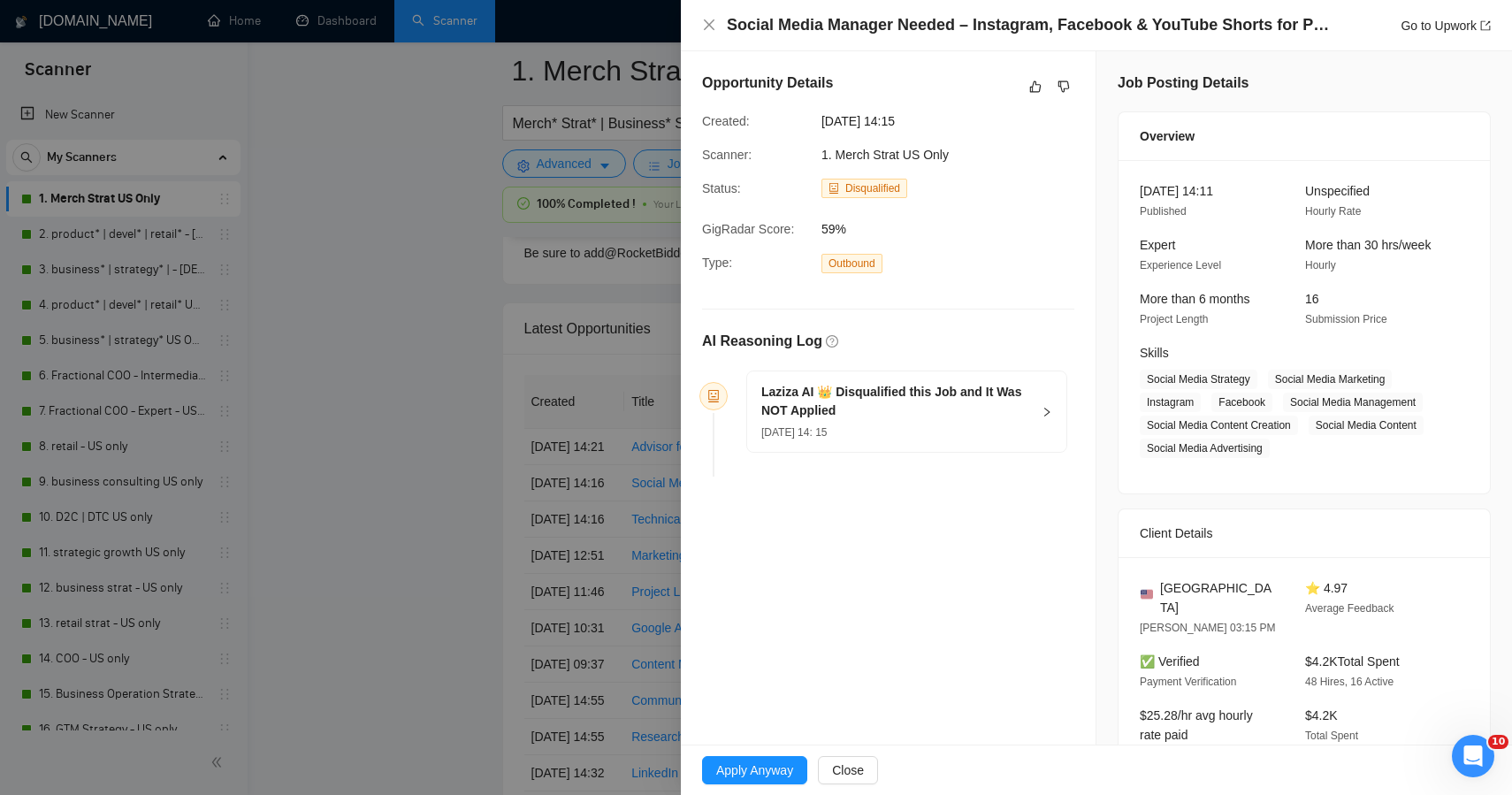
click at [1010, 251] on div "Opportunity Details Created: 09 Oct, 2025 14:15 Scanner: 1. Merch Strat US Only…" at bounding box center [888, 279] width 415 height 454
click at [1029, 80] on icon "like" at bounding box center [1035, 86] width 12 height 14
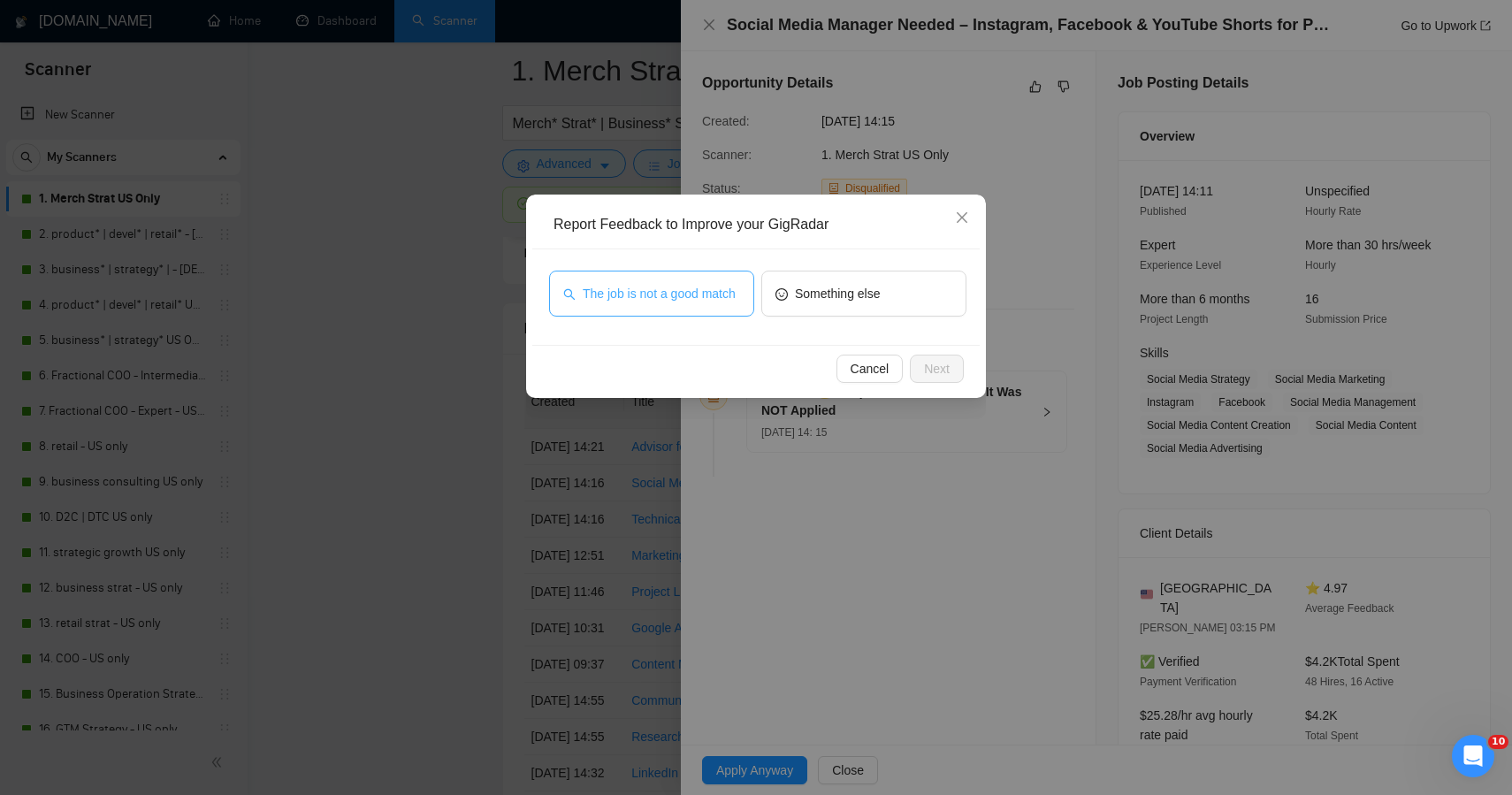
click at [696, 284] on span "The job is not a good match" at bounding box center [659, 294] width 153 height 20
click at [926, 367] on span "Next" at bounding box center [937, 369] width 26 height 20
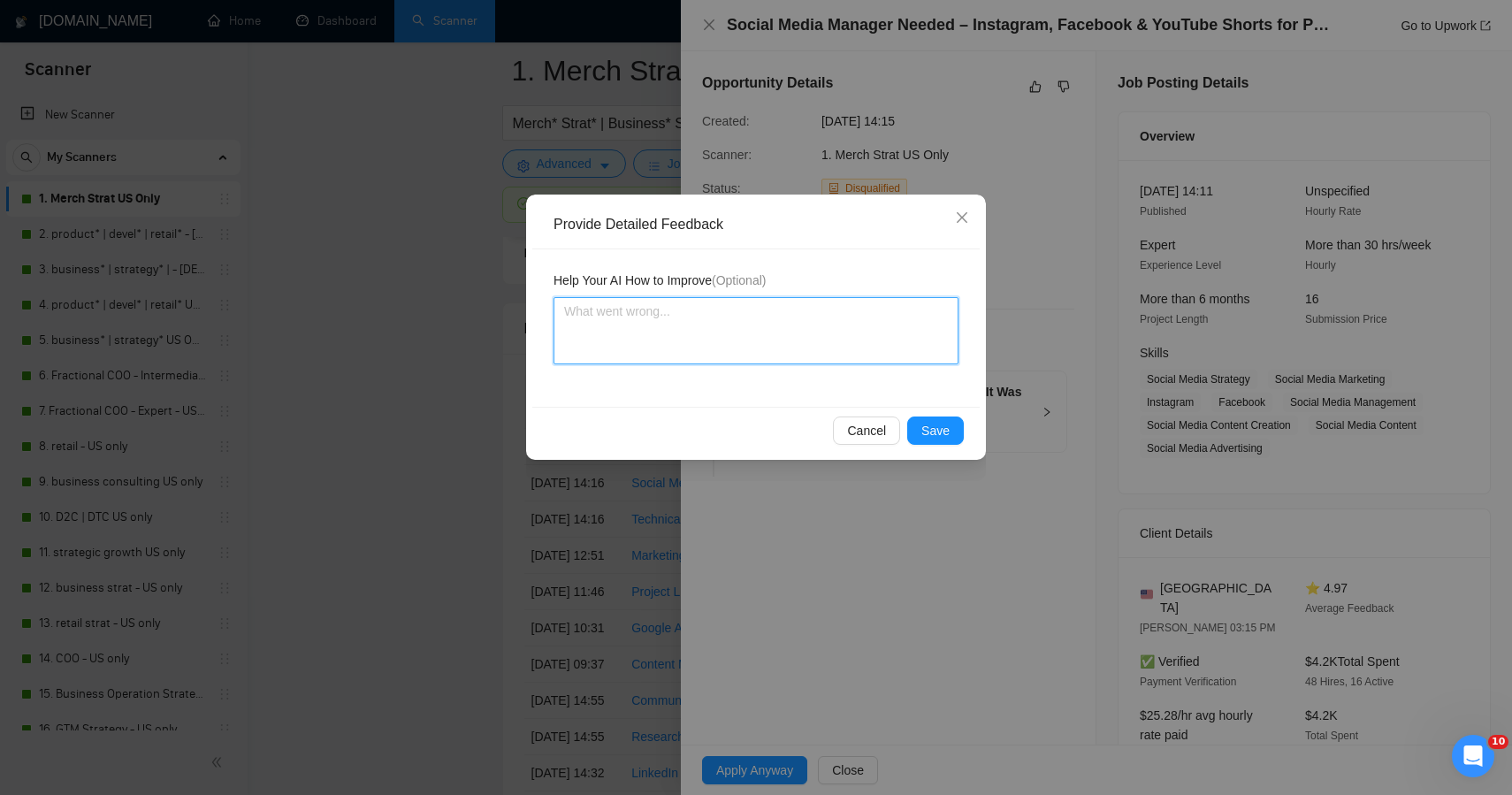
click at [920, 302] on textarea at bounding box center [756, 331] width 405 height 67
paste textarea "This job was correctly skipped — it’s a social media execution role focused on …"
type textarea "This job was correctly skipped — it’s a social media execution role focused on …"
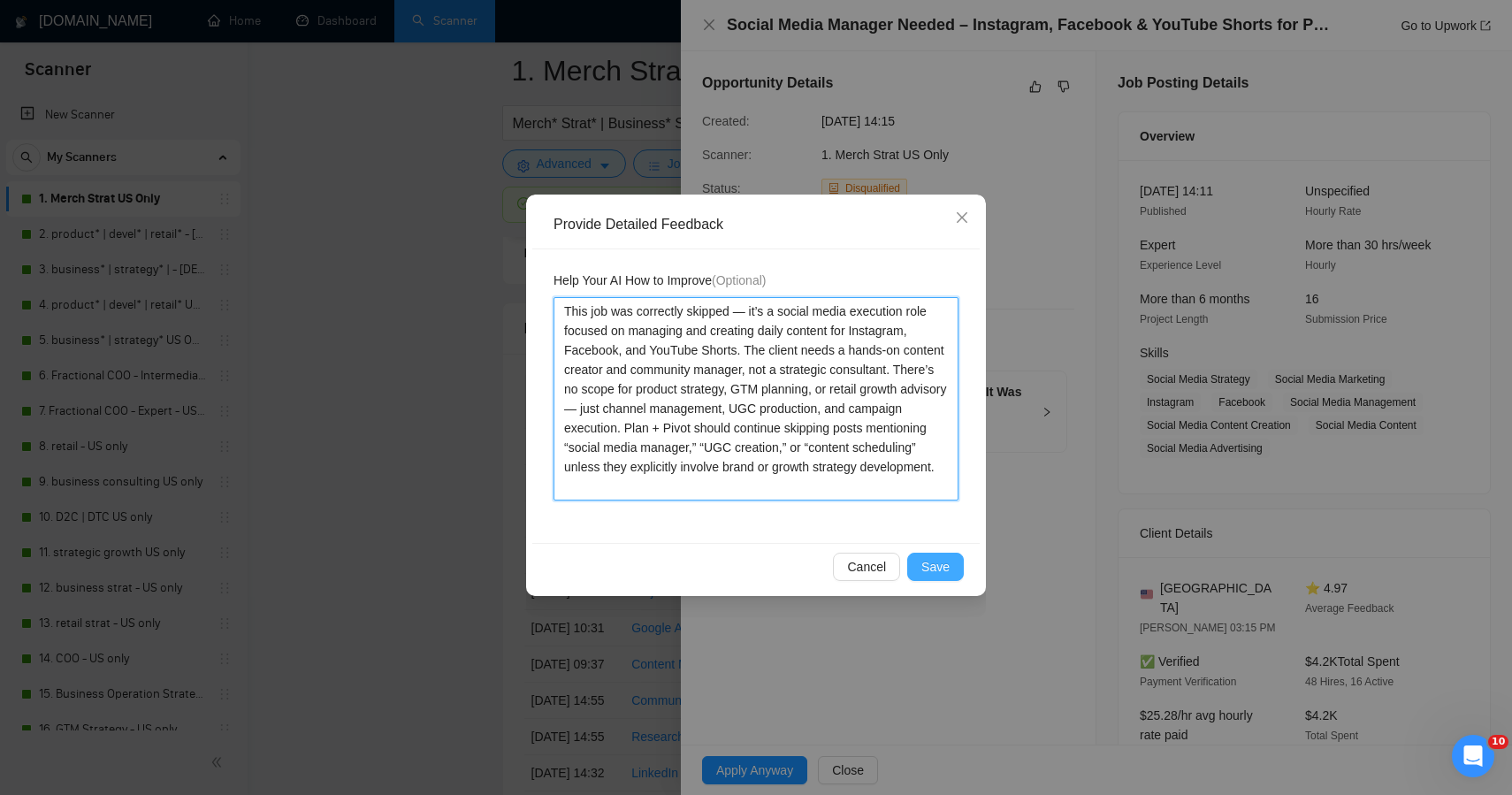
type textarea "This job was correctly skipped — it’s a social media execution role focused on …"
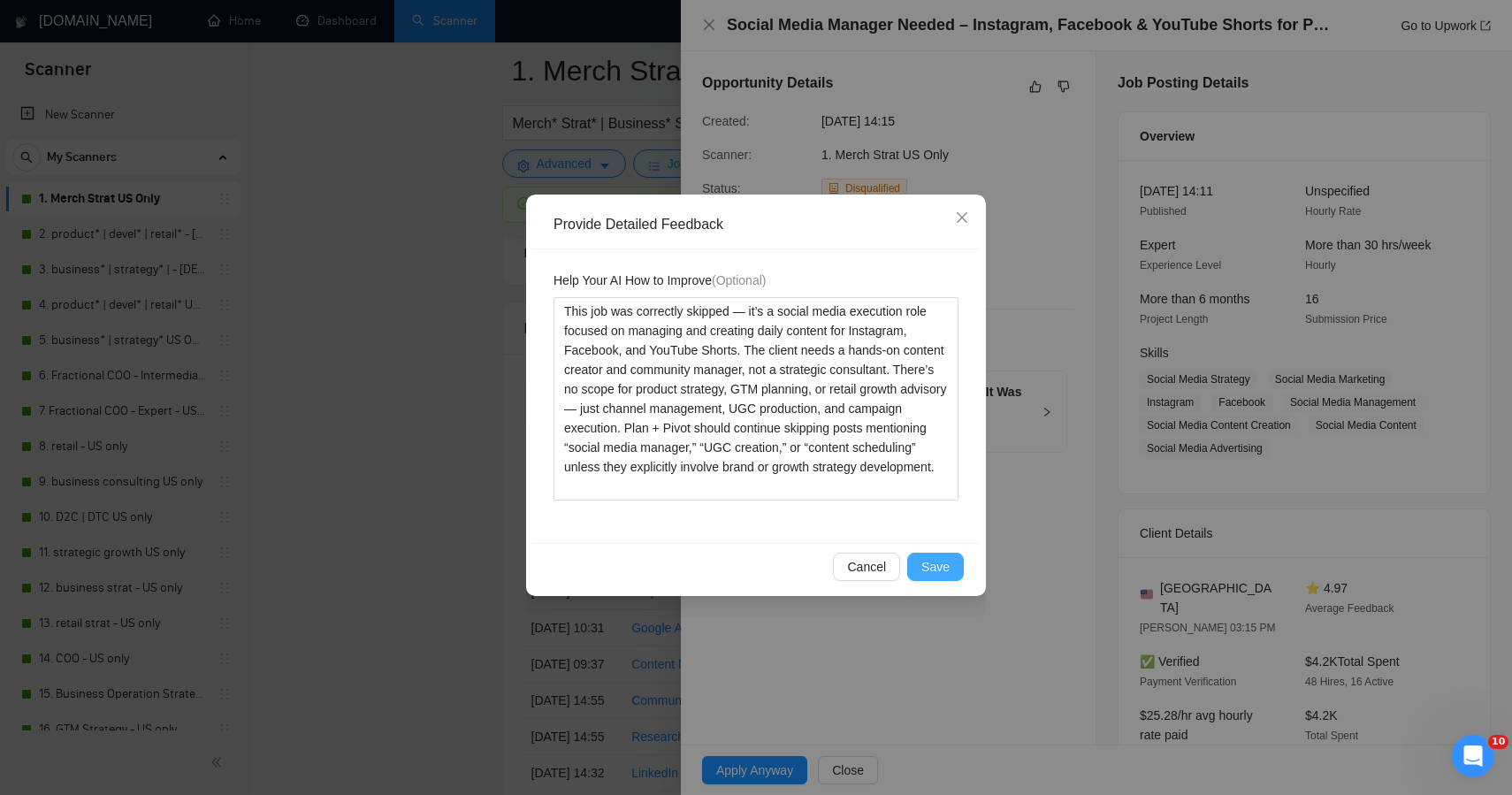
click at [939, 568] on span "Save" at bounding box center [935, 567] width 29 height 20
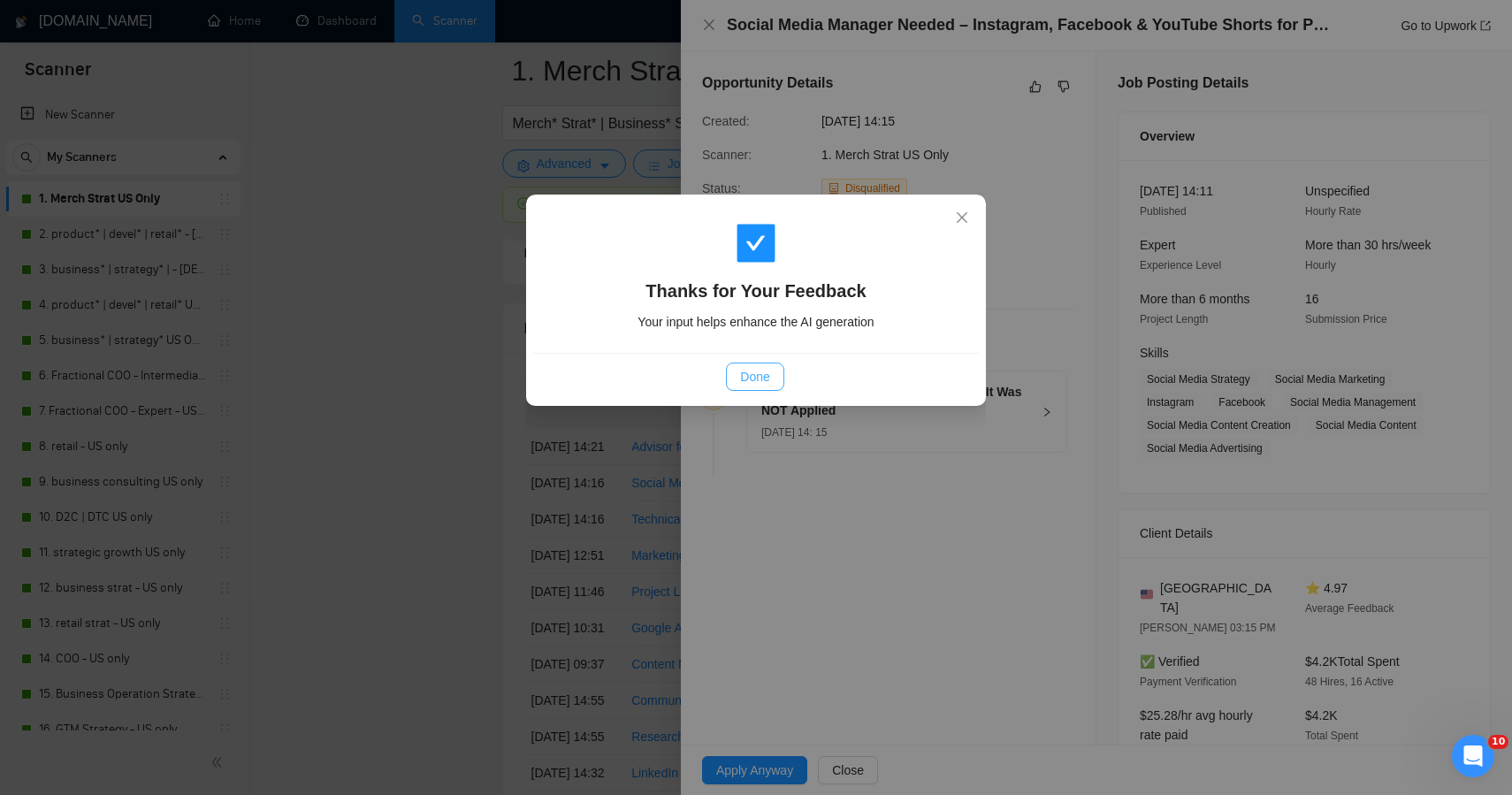
click at [754, 383] on span "Done" at bounding box center [754, 377] width 29 height 20
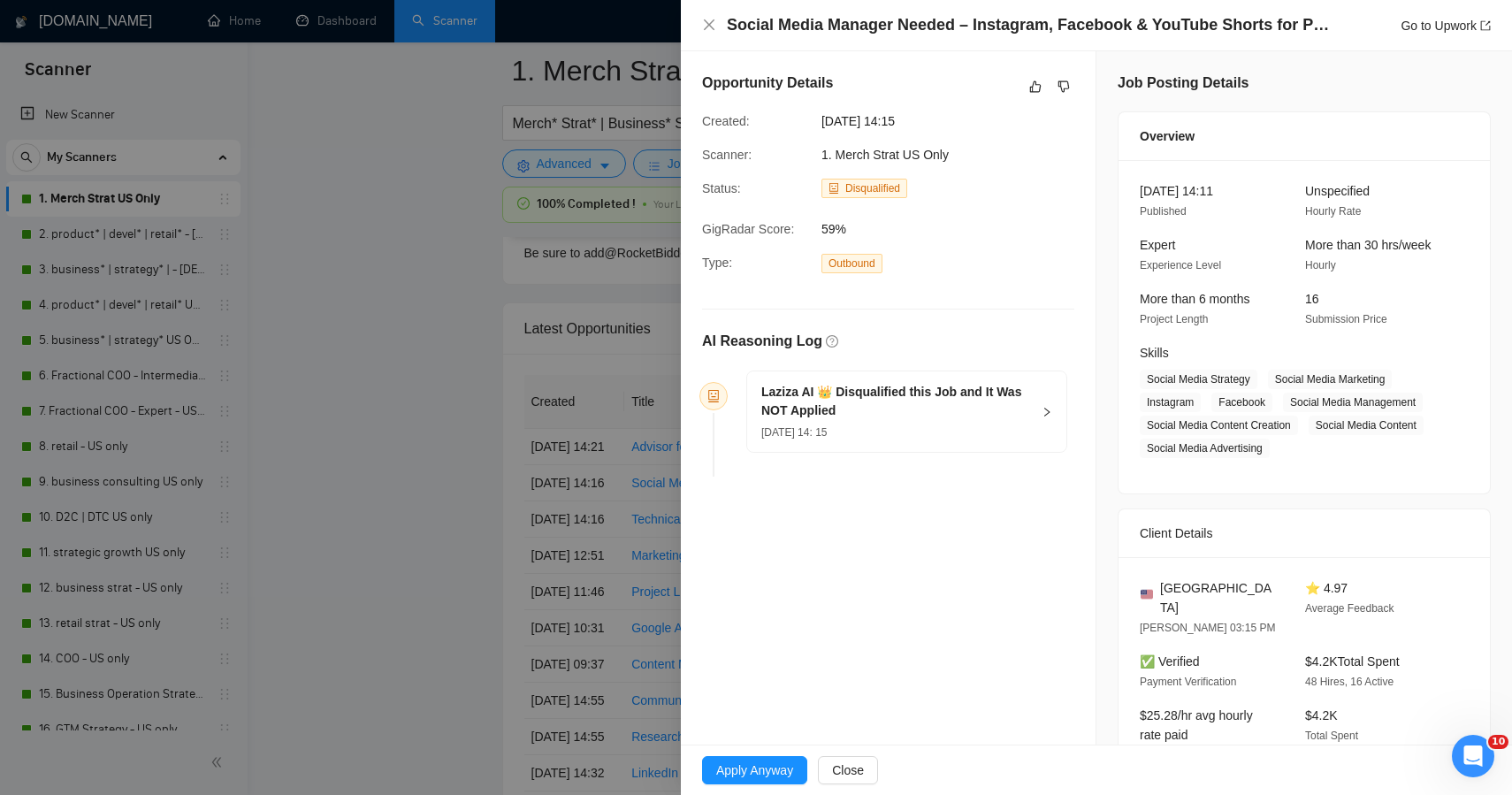
click at [334, 456] on div at bounding box center [756, 398] width 1512 height 795
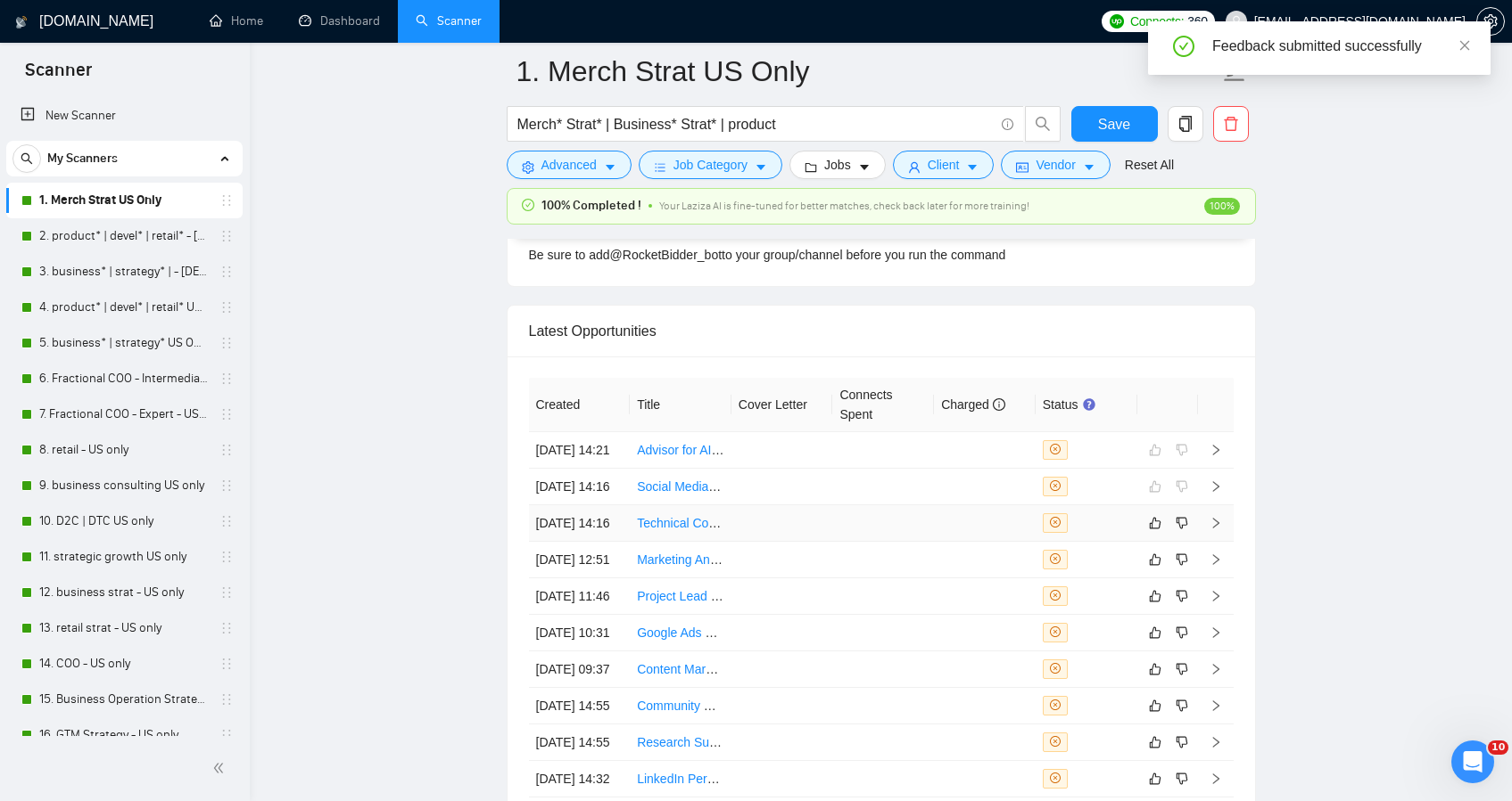
click at [818, 542] on td at bounding box center [782, 523] width 102 height 37
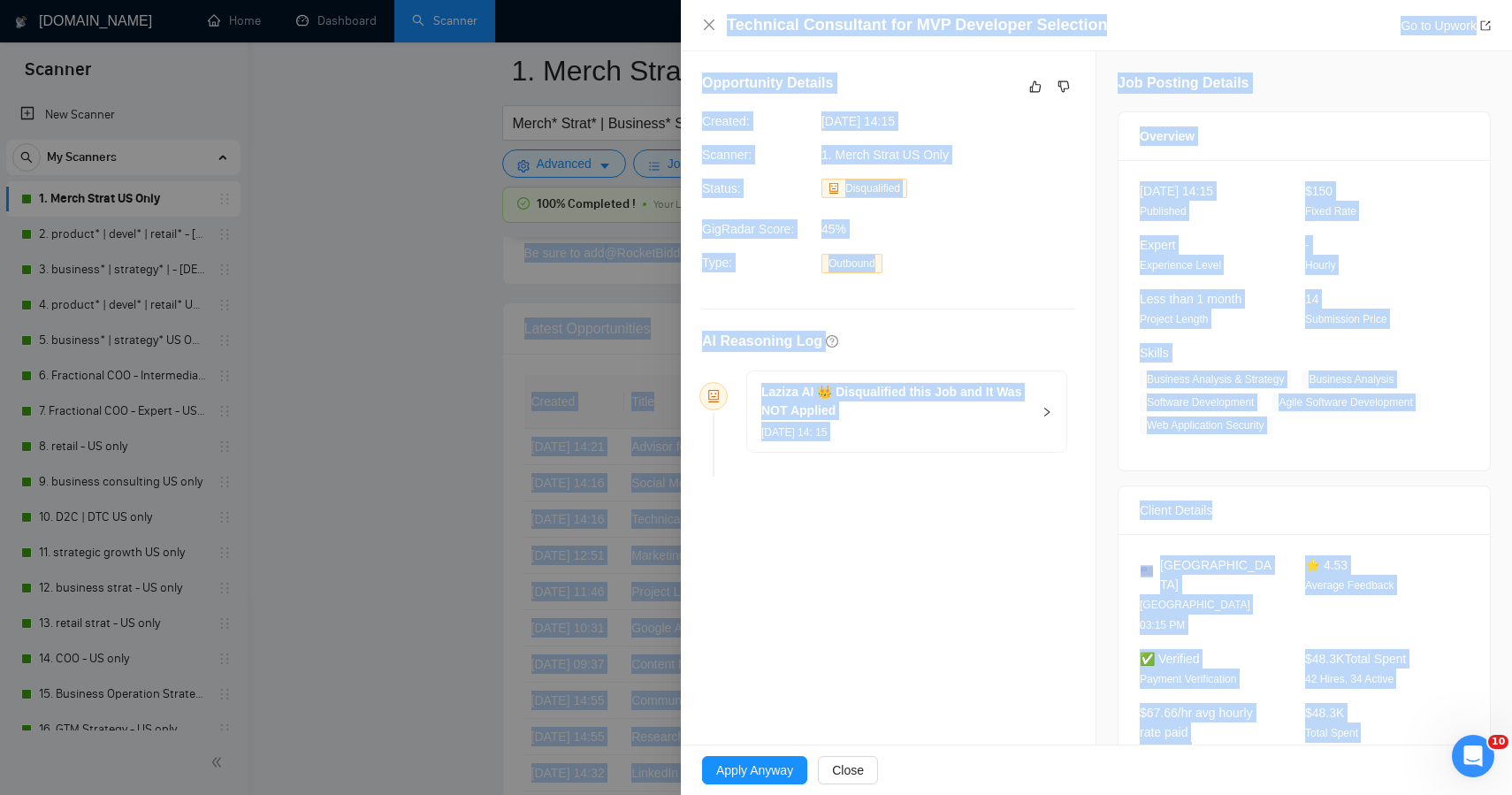
drag, startPoint x: 1349, startPoint y: 725, endPoint x: 914, endPoint y: -126, distance: 955.7
copy body "Auto Bidder Notifications Autobidder notifications Get a notification every tim…"
click at [1029, 81] on icon "like" at bounding box center [1035, 86] width 12 height 14
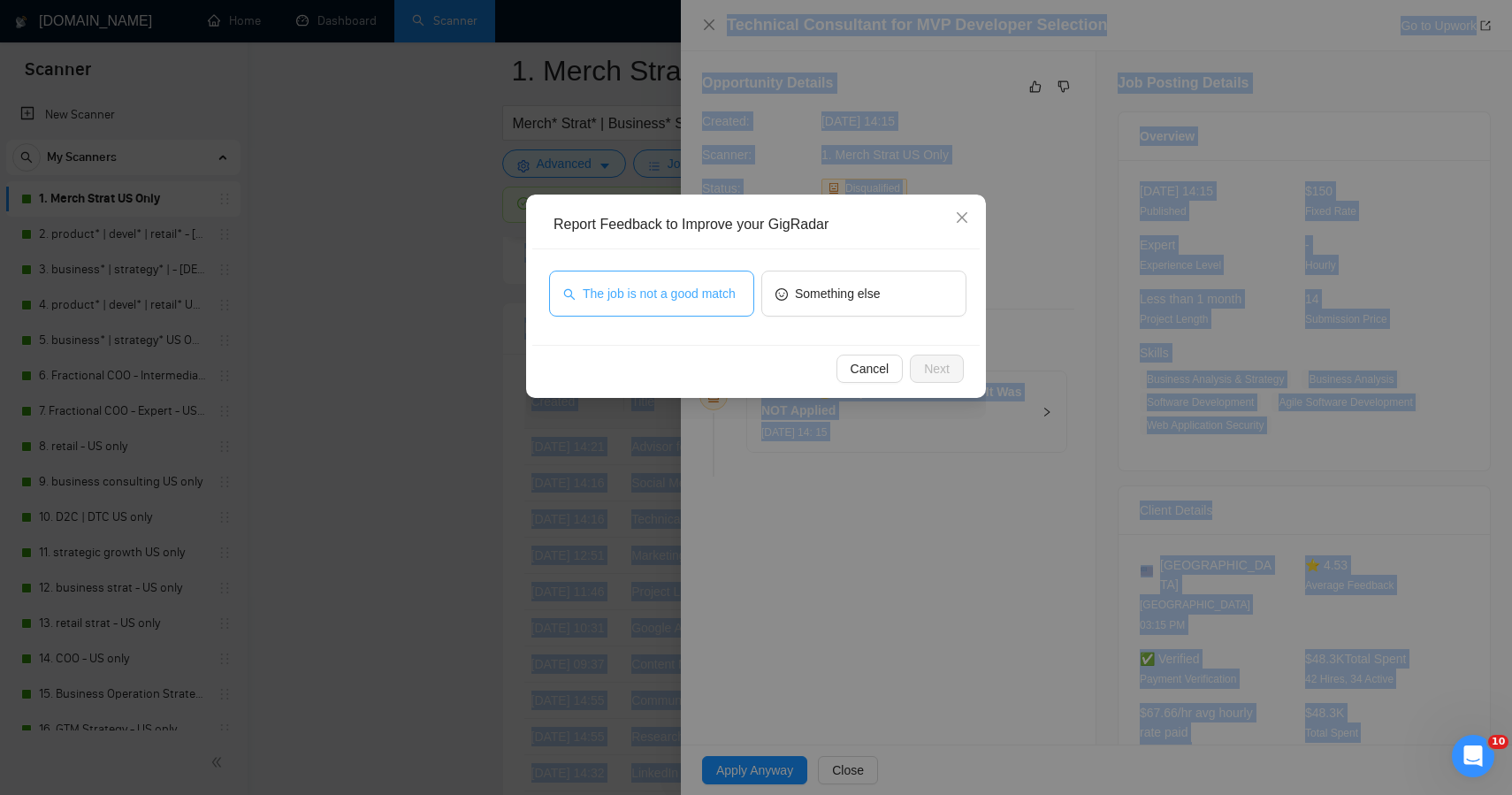
click at [695, 298] on span "The job is not a good match" at bounding box center [659, 294] width 153 height 20
click at [928, 370] on span "Next" at bounding box center [937, 369] width 26 height 20
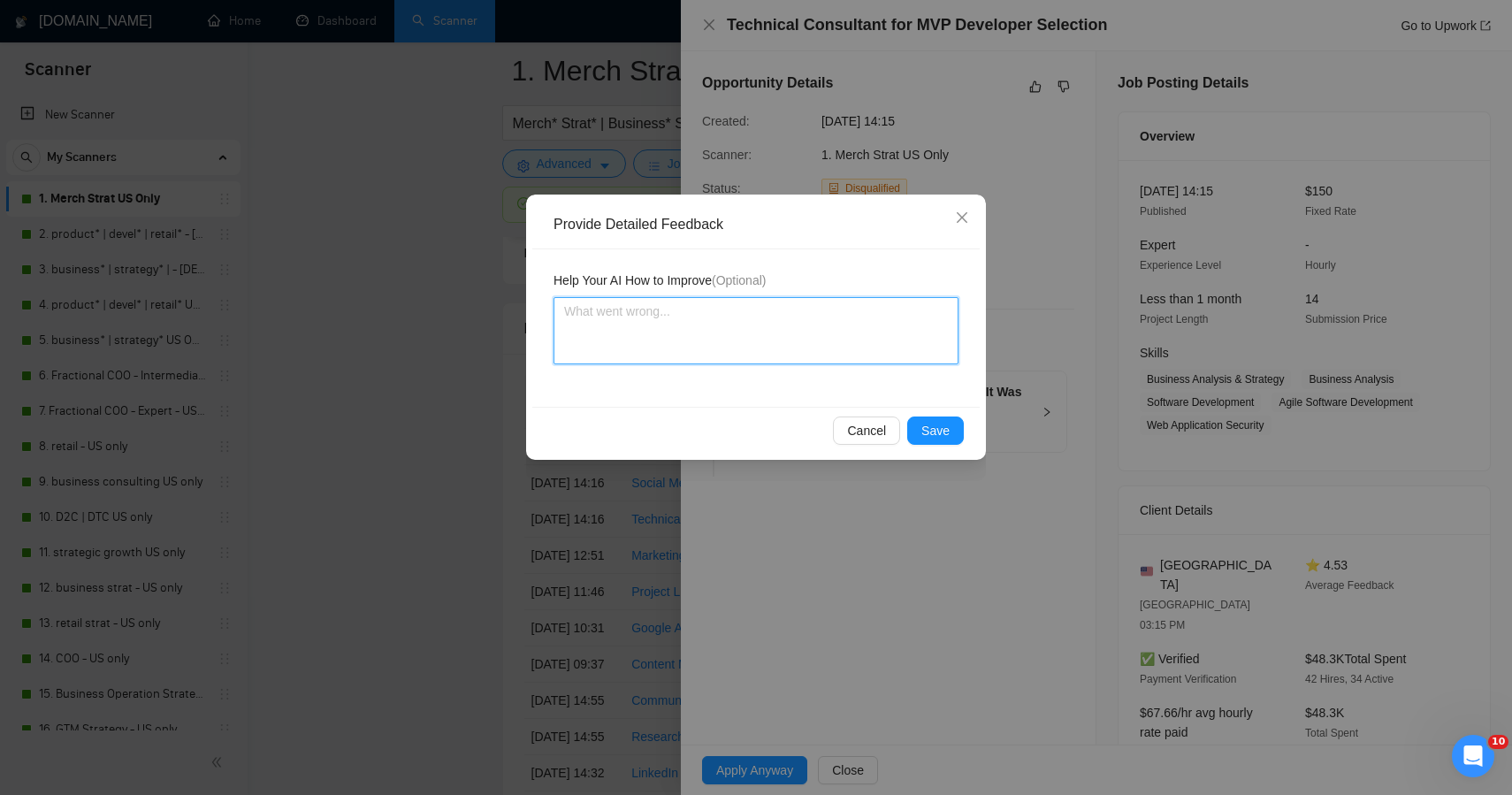
click at [819, 320] on textarea at bounding box center [756, 331] width 405 height 67
paste textarea "ChatGPT said: This job was correctly skipped — it’s a short-term technical audi…"
type textarea "ChatGPT said: This job was correctly skipped — it’s a short-term technical audi…"
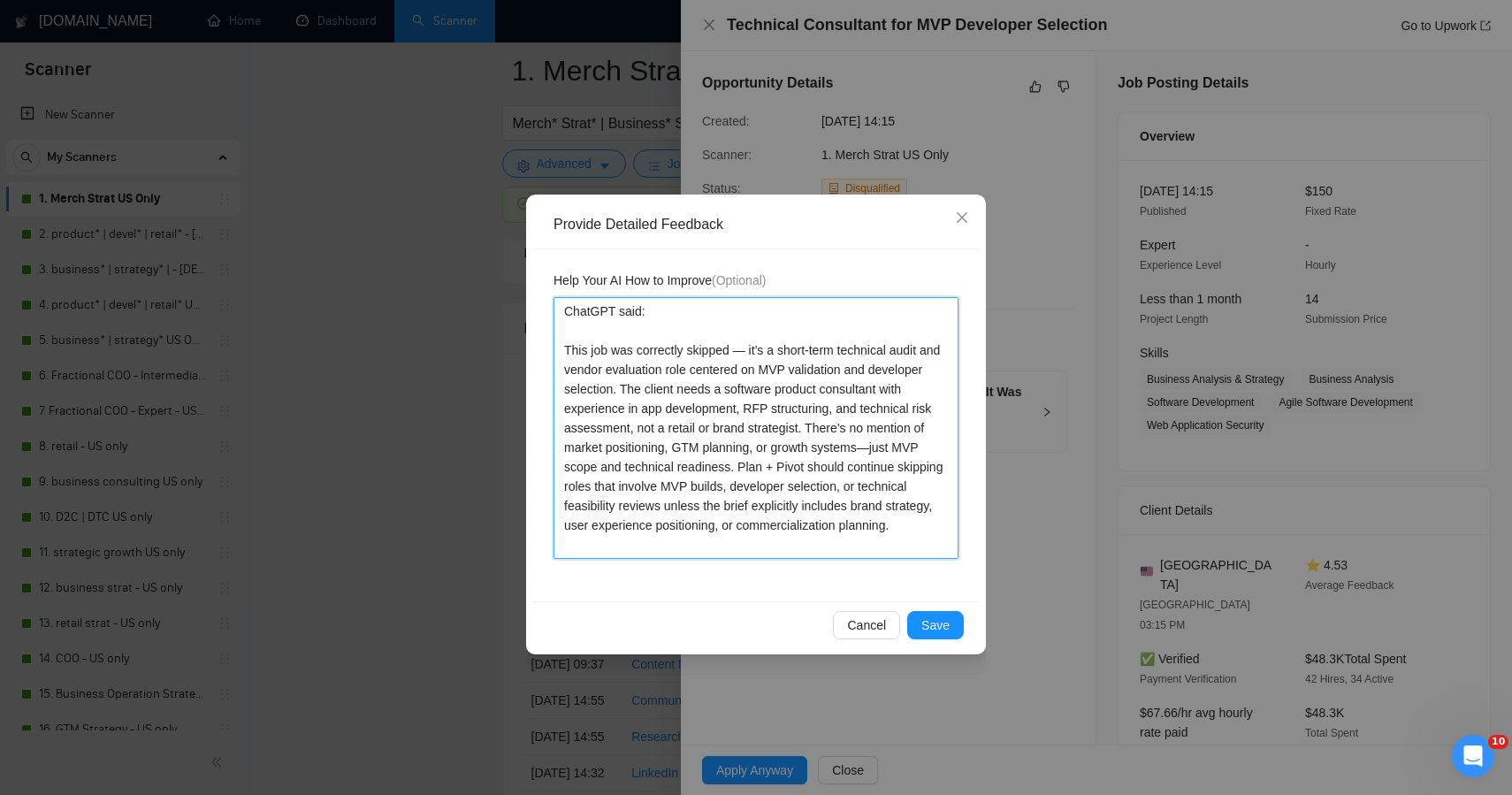
drag, startPoint x: 564, startPoint y: 341, endPoint x: 540, endPoint y: 240, distance: 103.8
click at [539, 250] on div "Help Your AI How to Improve (Optional) ChatGPT said: This job was correctly ski…" at bounding box center [756, 425] width 448 height 352
type textarea "This job was correctly skipped — it’s a short-term technical audit and vendor e…"
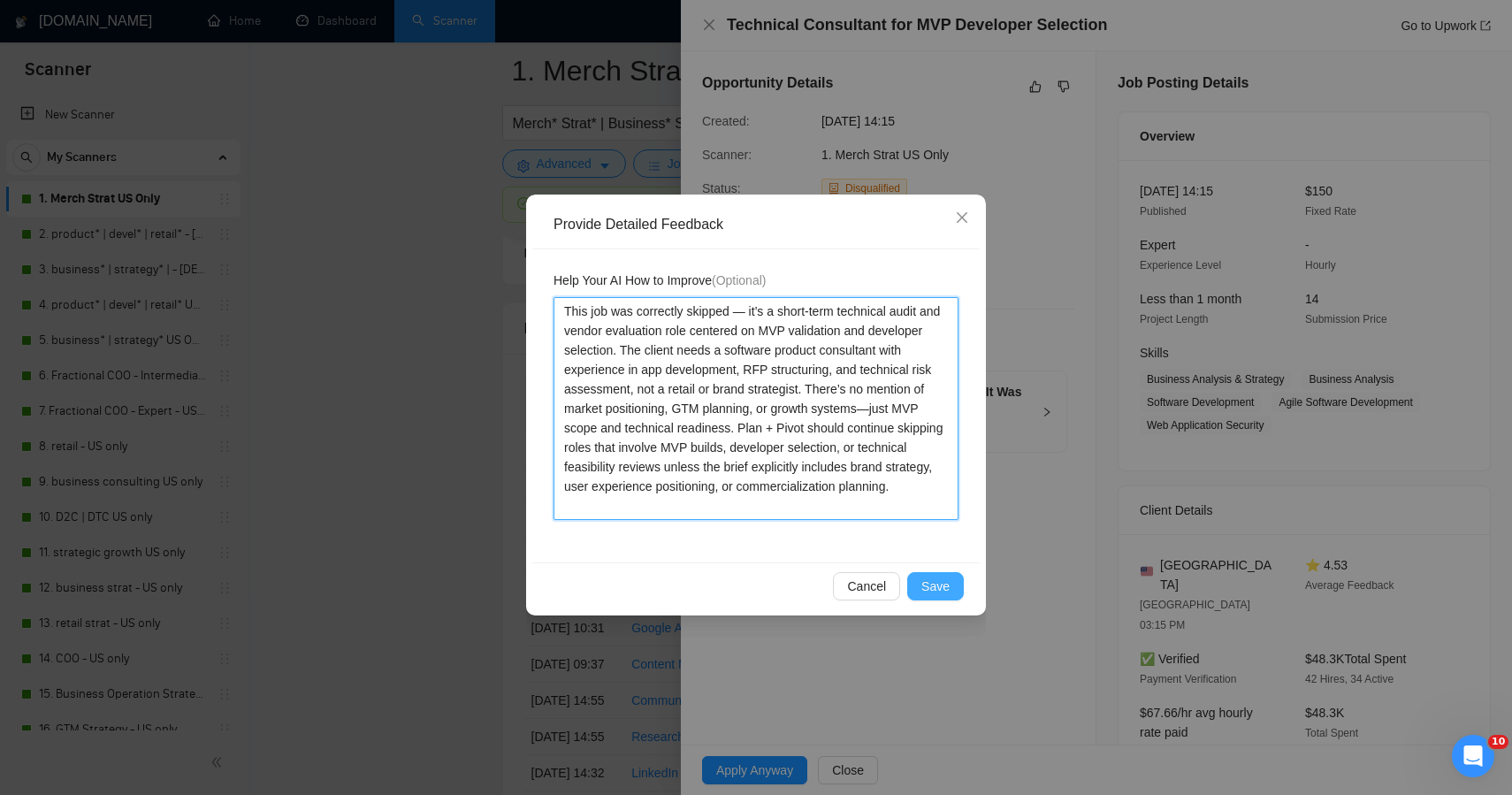
type textarea "This job was correctly skipped — it’s a short-term technical audit and vendor e…"
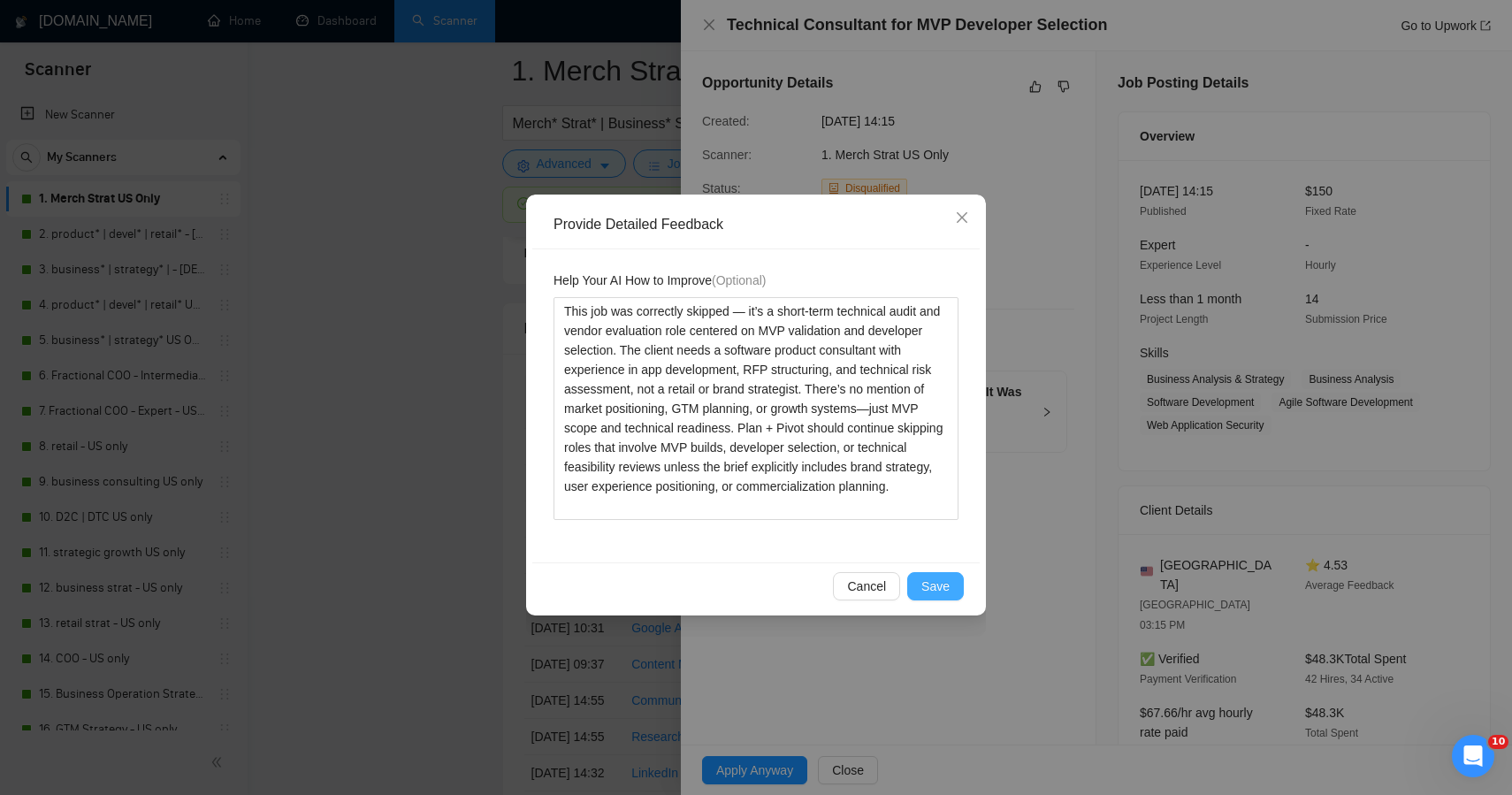
click at [940, 587] on span "Save" at bounding box center [935, 587] width 29 height 20
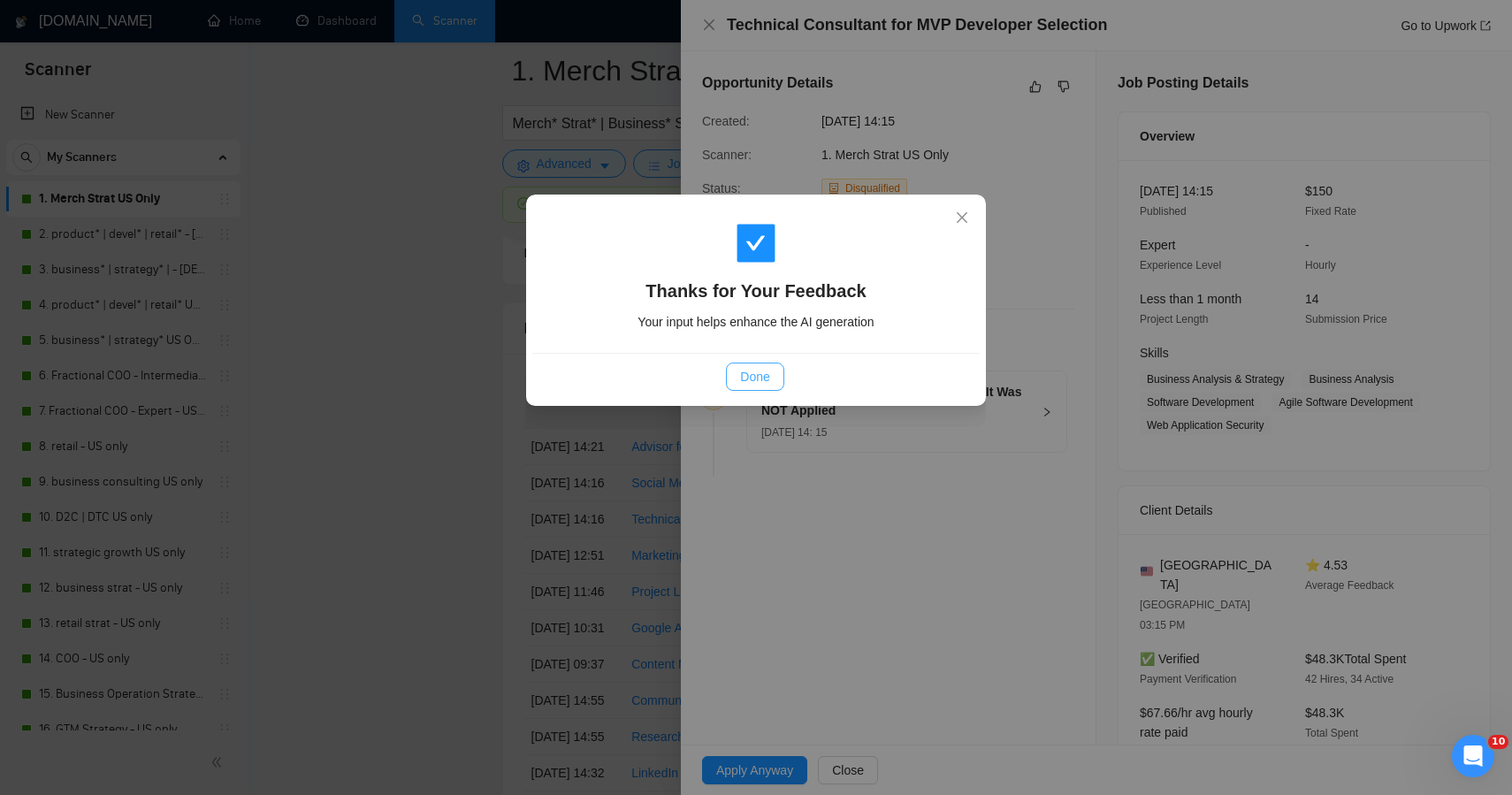
click at [751, 370] on span "Done" at bounding box center [754, 377] width 29 height 20
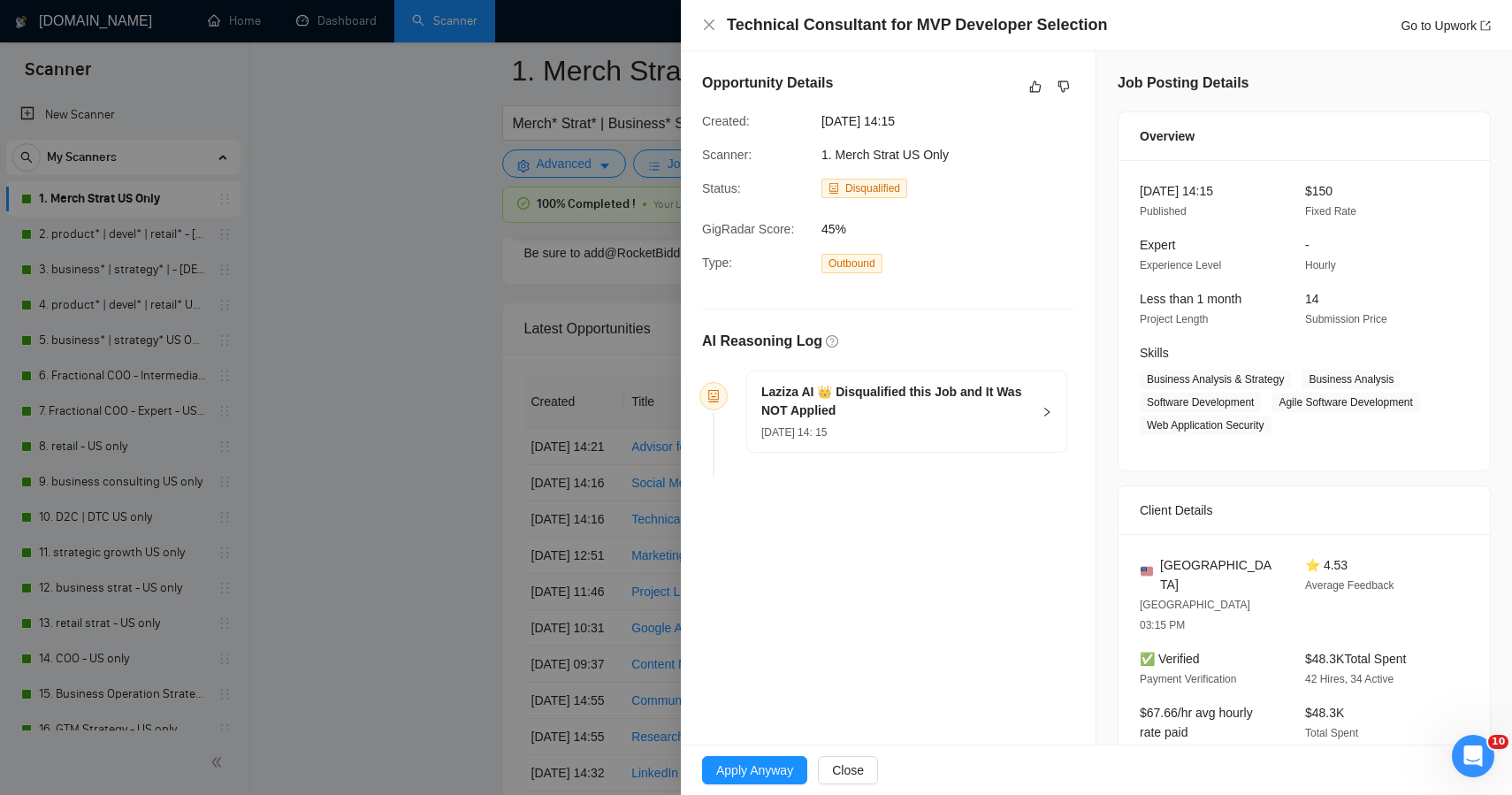
click at [315, 425] on div at bounding box center [756, 398] width 1512 height 795
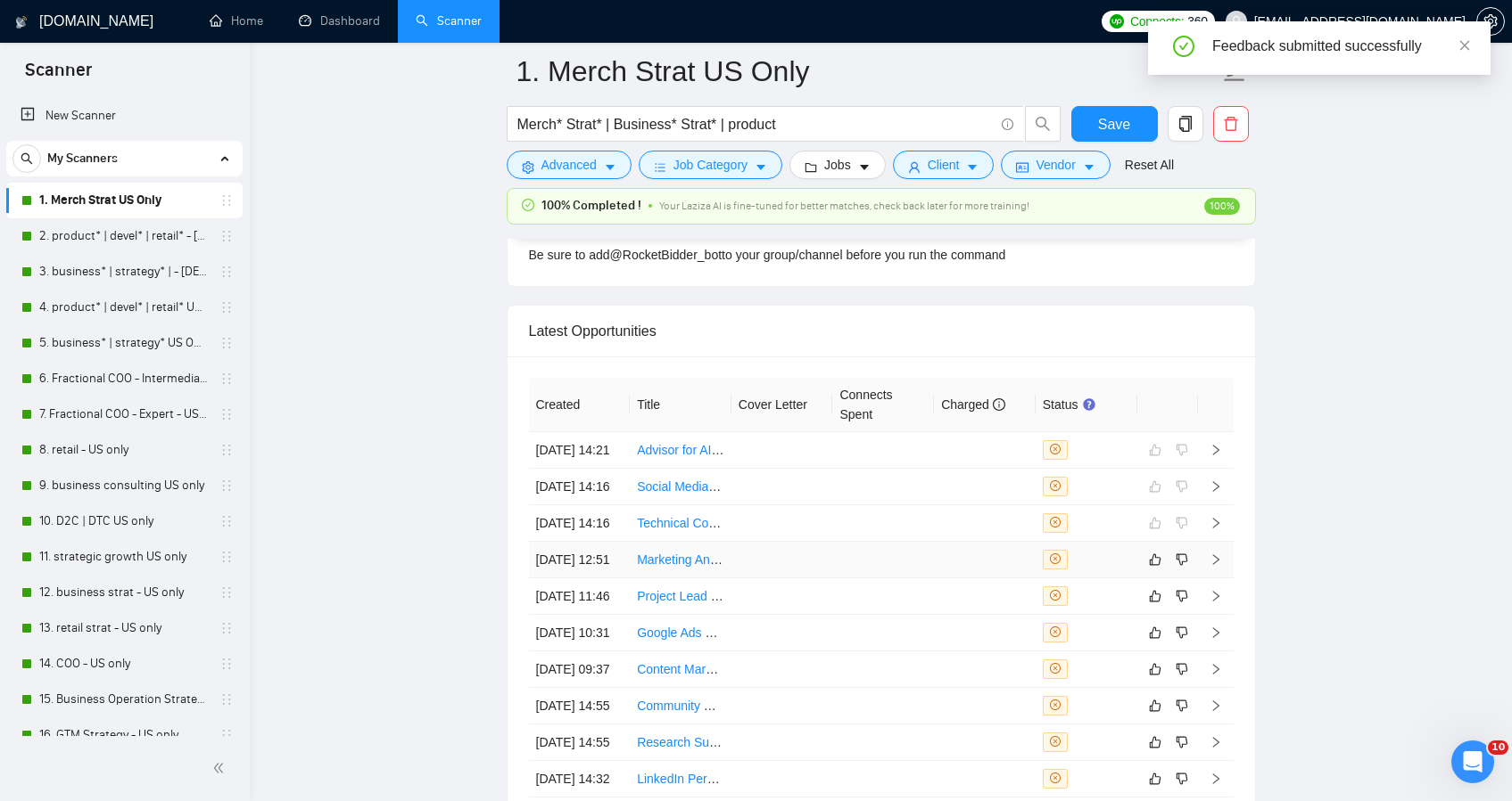
click at [758, 578] on td at bounding box center [782, 560] width 102 height 37
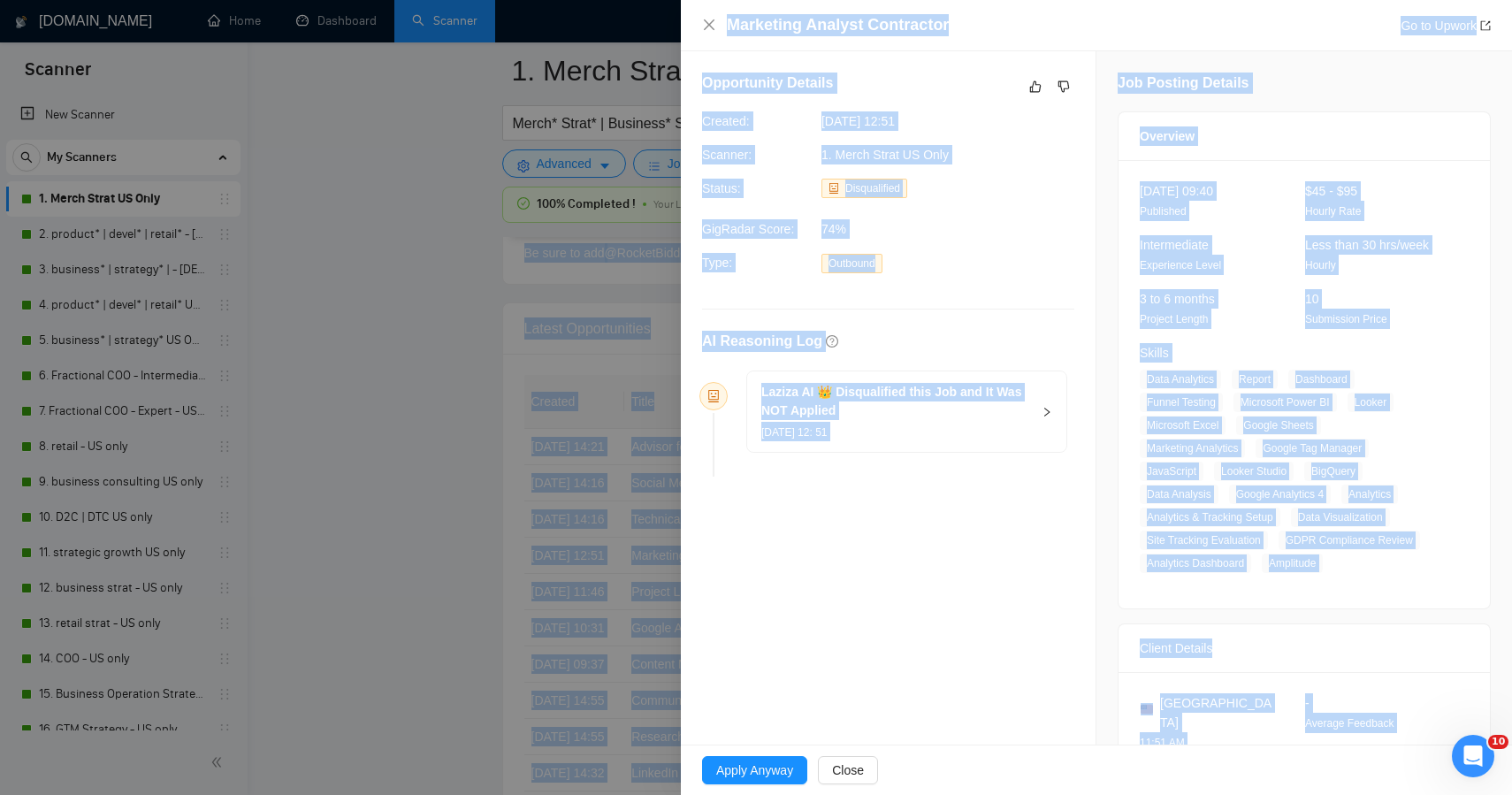
drag, startPoint x: 1289, startPoint y: 705, endPoint x: 1036, endPoint y: -61, distance: 806.7
copy body "Autobidder notifications Get a notification every time a specified autobidder e…"
click at [1034, 84] on button "button" at bounding box center [1035, 86] width 21 height 21
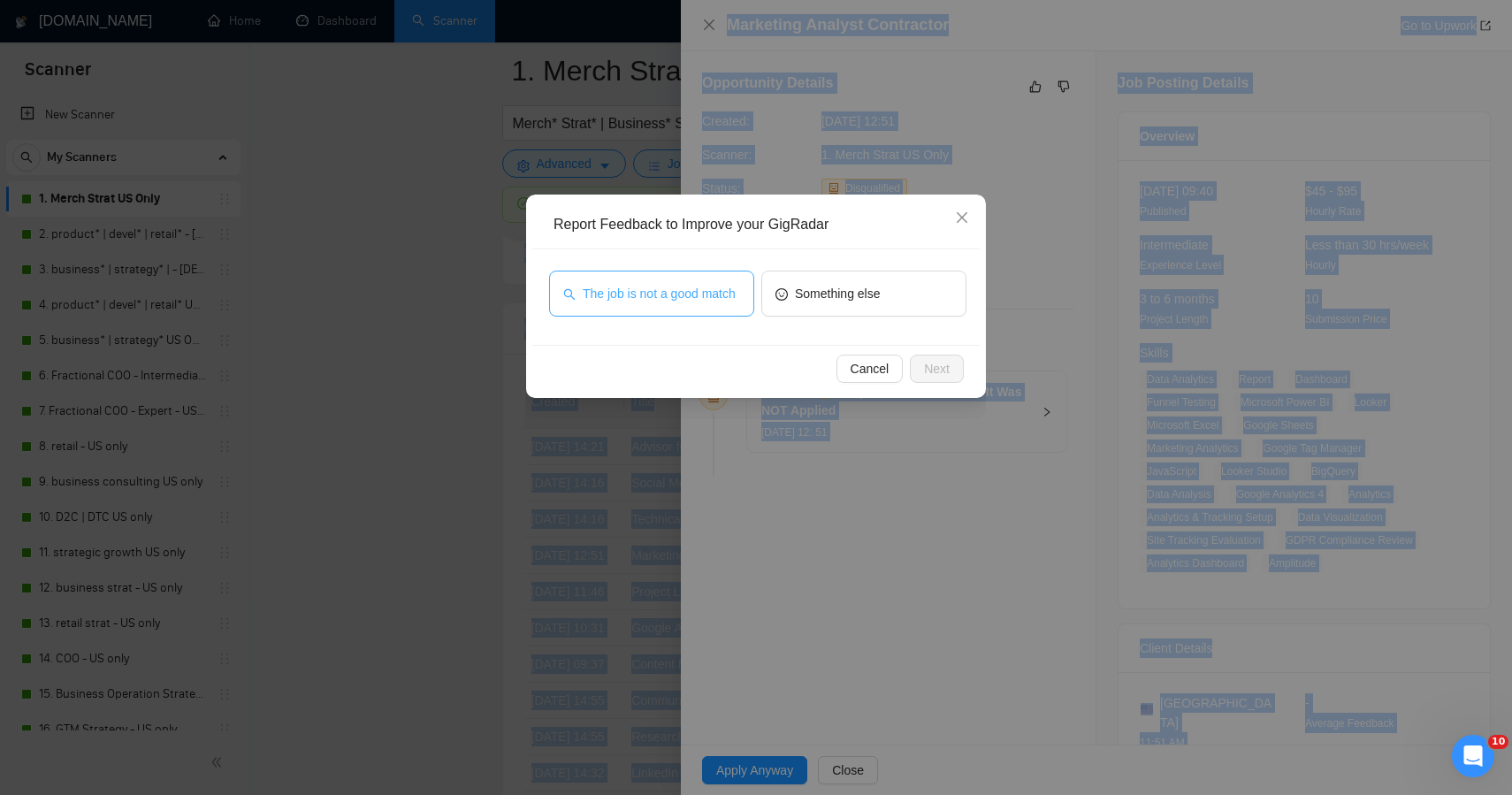
click at [628, 302] on span "The job is not a good match" at bounding box center [659, 294] width 153 height 20
click at [928, 362] on span "Next" at bounding box center [937, 369] width 26 height 20
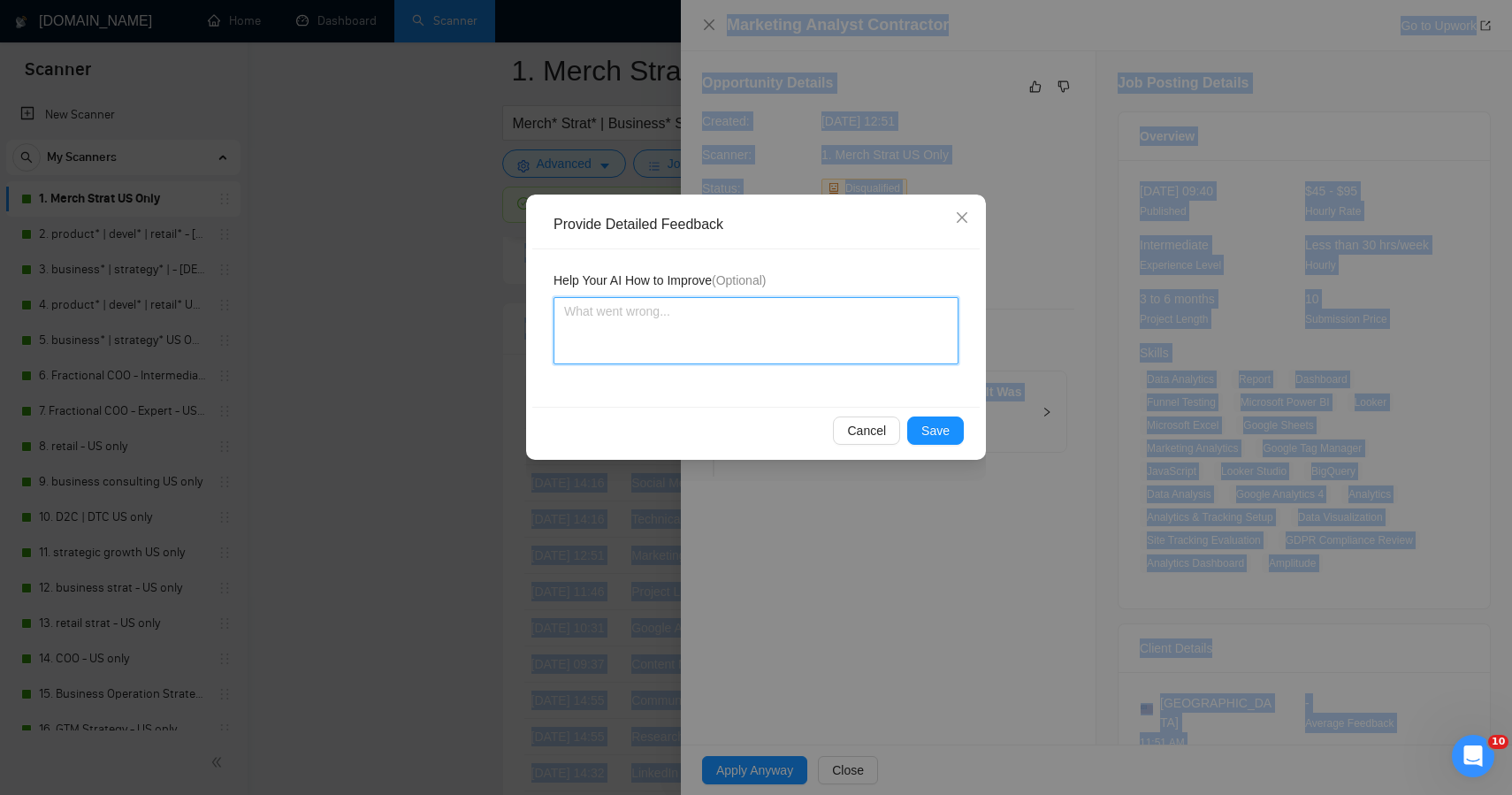
click at [781, 351] on textarea at bounding box center [756, 331] width 405 height 67
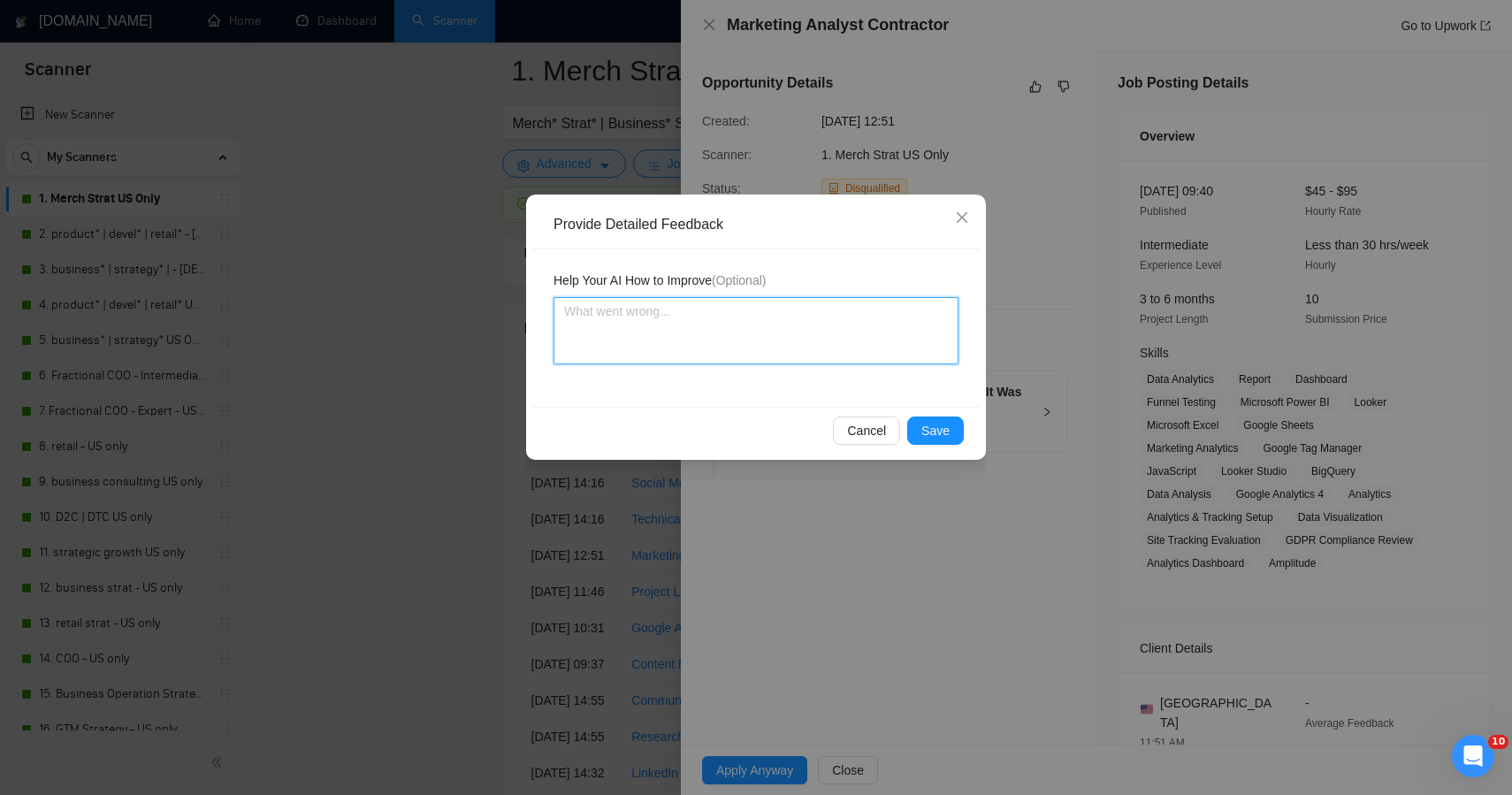
paste textarea "This job was correctly skipped — it’s a technical marketing analytics role focu…"
type textarea "This job was correctly skipped — it’s a technical marketing analytics role focu…"
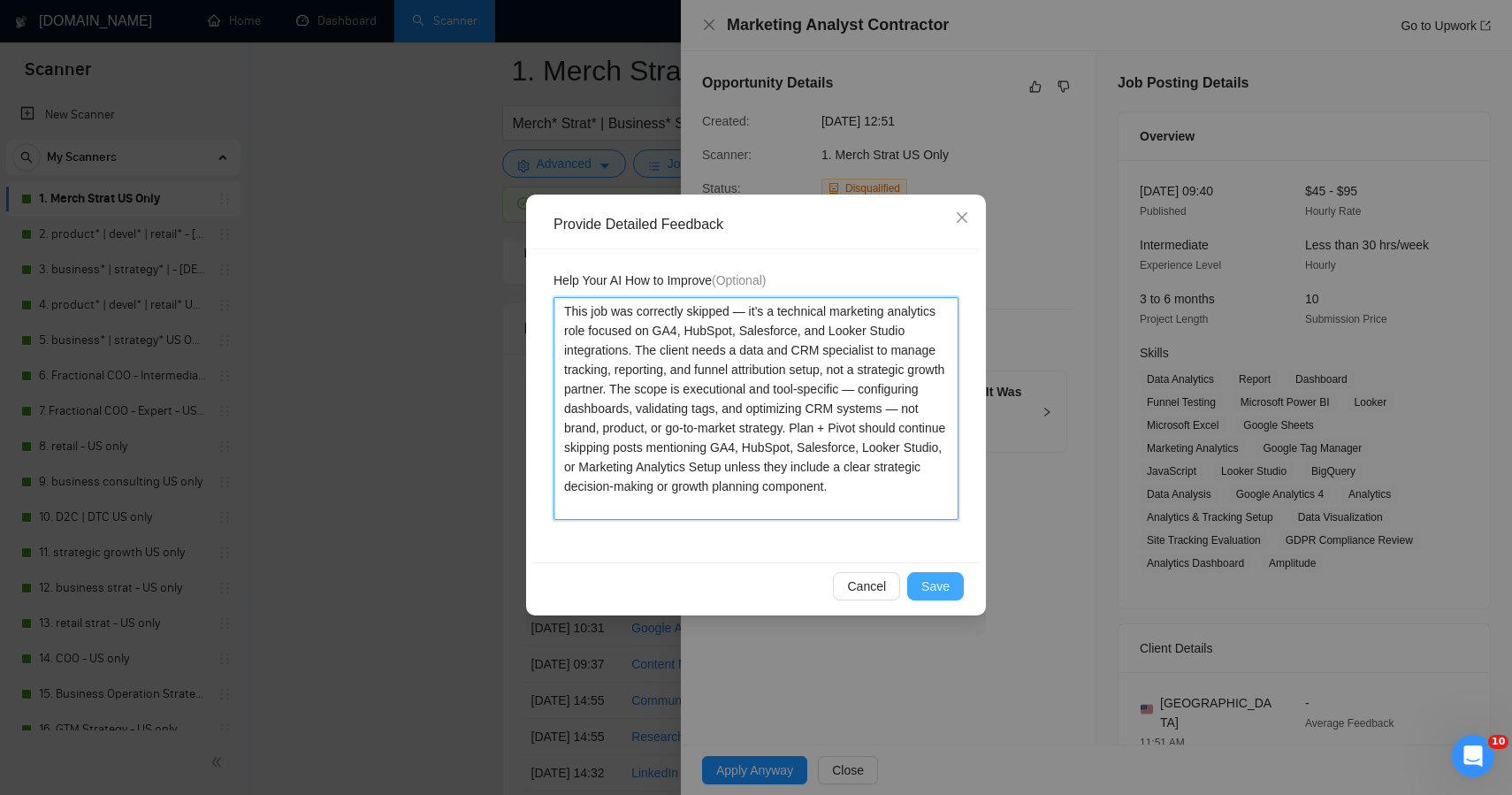
type textarea "This job was correctly skipped — it’s a technical marketing analytics role focu…"
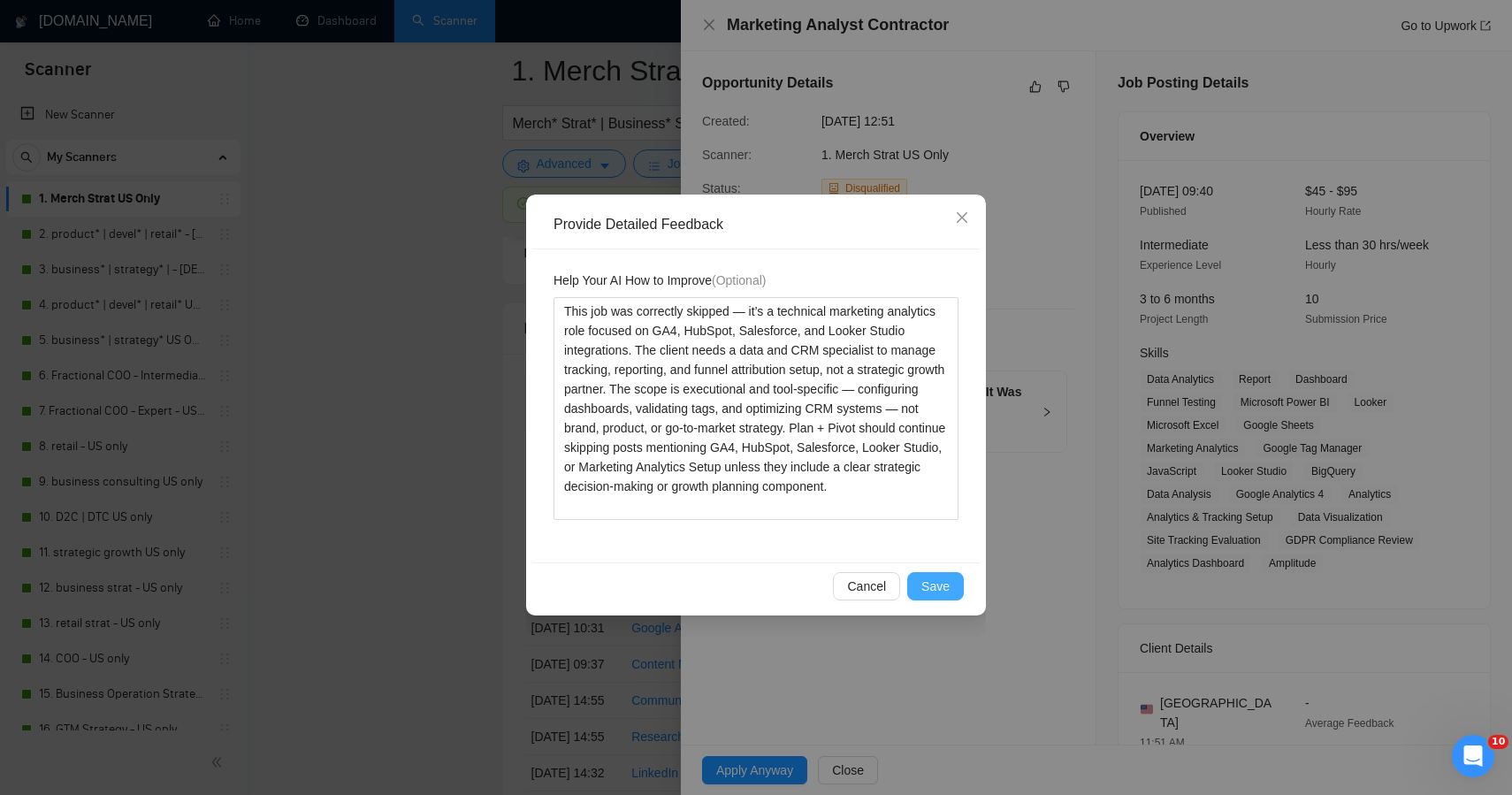
click at [945, 578] on span "Save" at bounding box center [935, 587] width 29 height 20
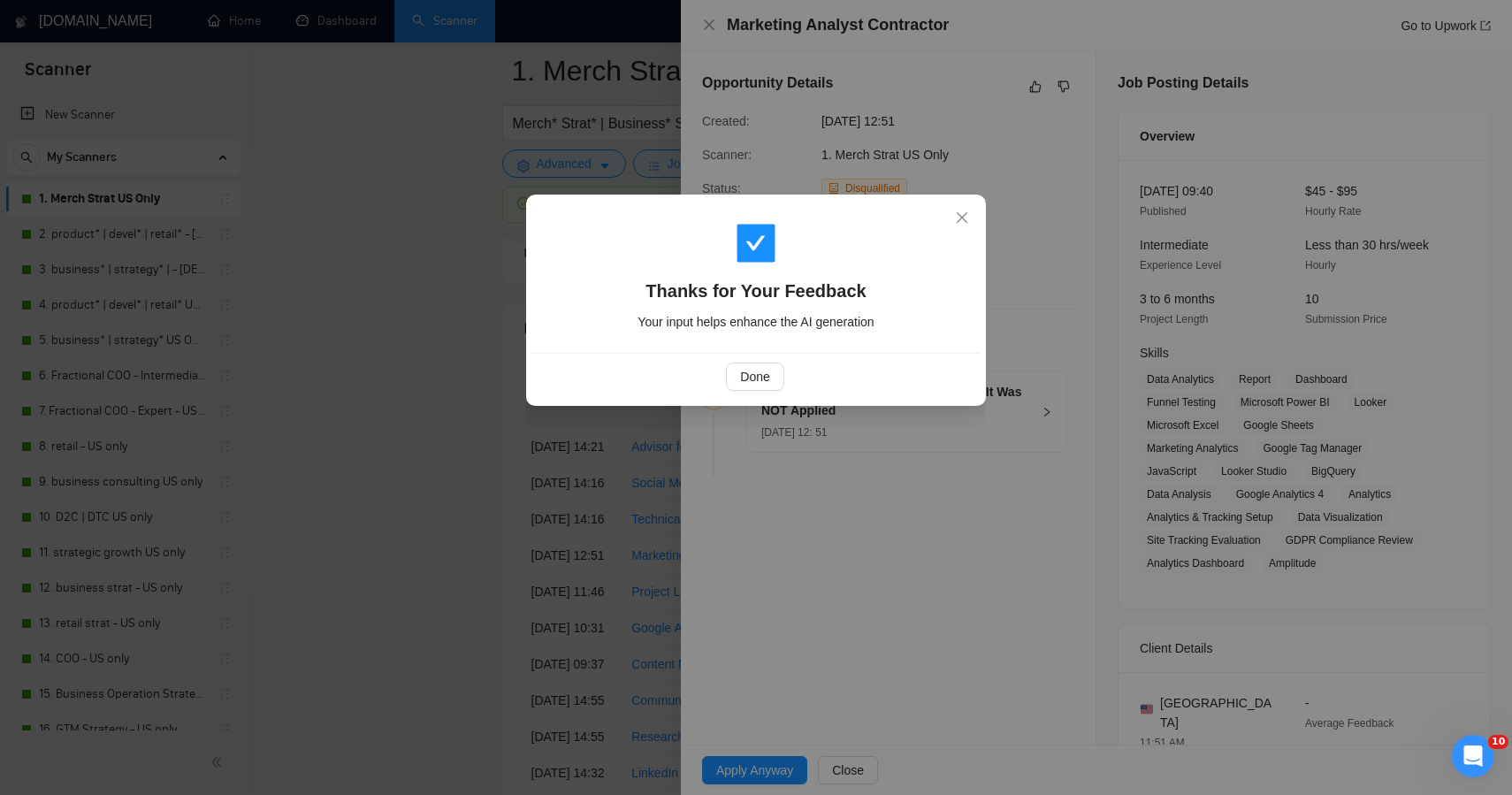
click at [755, 392] on div "Done" at bounding box center [756, 376] width 448 height 47
click at [746, 380] on span "Done" at bounding box center [754, 377] width 29 height 20
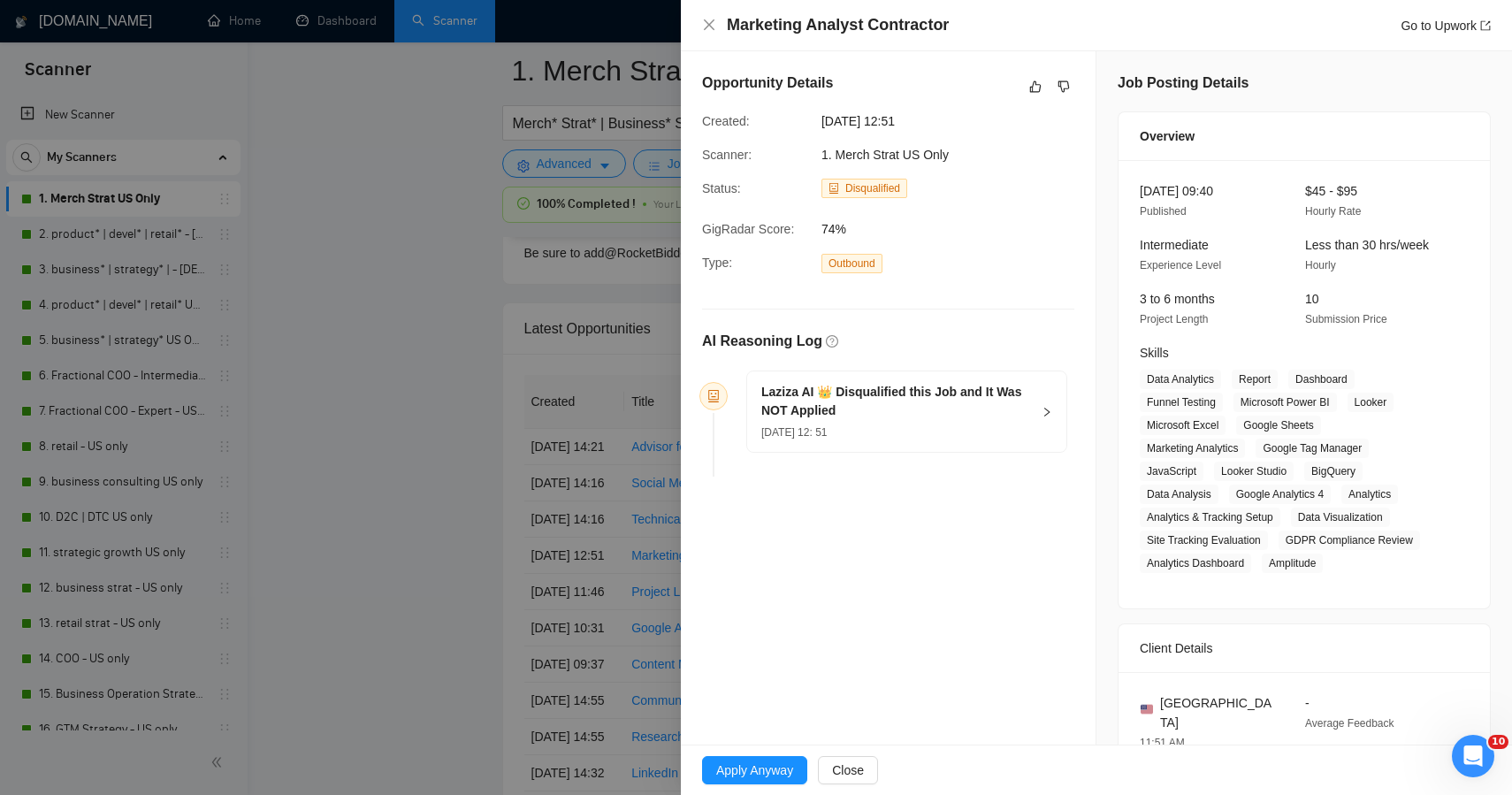
click at [302, 430] on div at bounding box center [756, 398] width 1512 height 795
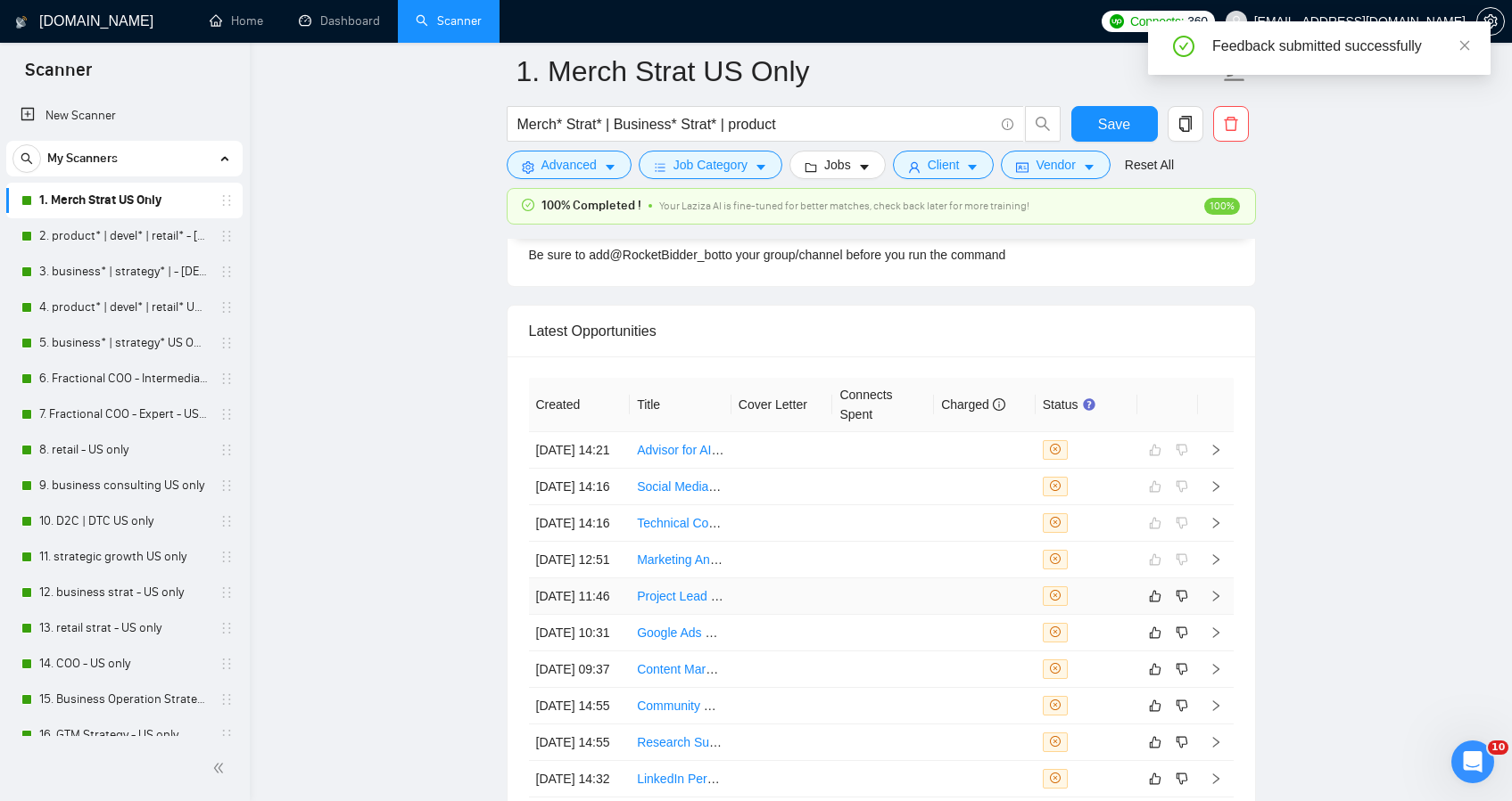
click at [861, 615] on td at bounding box center [883, 596] width 102 height 37
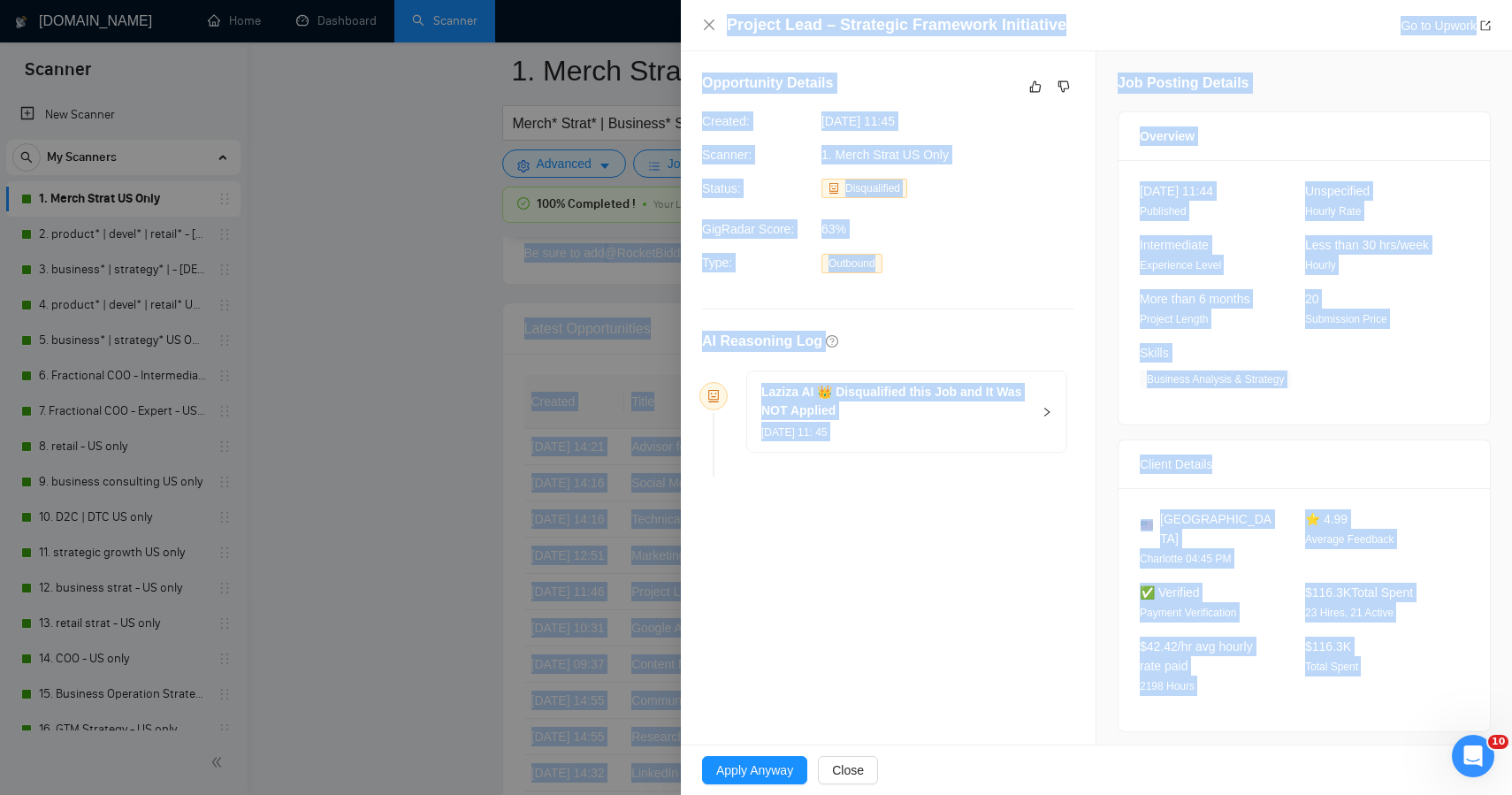
drag, startPoint x: 1339, startPoint y: 700, endPoint x: 1061, endPoint y: -23, distance: 774.6
copy body "Slack Plan + Pivot Collective #gigradar-replies Successful applications Failed …"
click at [1026, 89] on button "button" at bounding box center [1035, 86] width 21 height 21
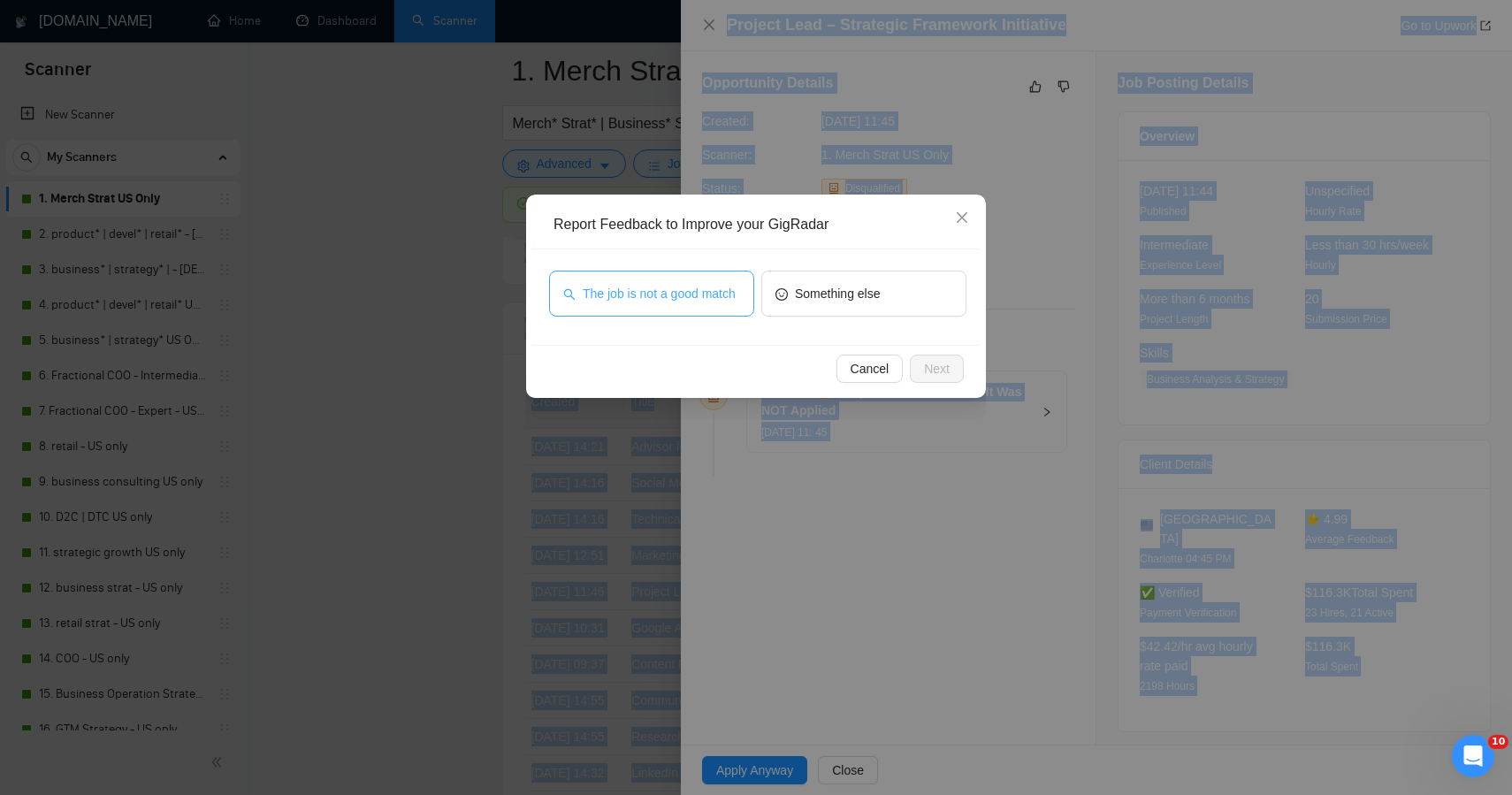
click at [649, 299] on span "The job is not a good match" at bounding box center [659, 294] width 153 height 20
click at [936, 369] on span "Next" at bounding box center [937, 369] width 26 height 20
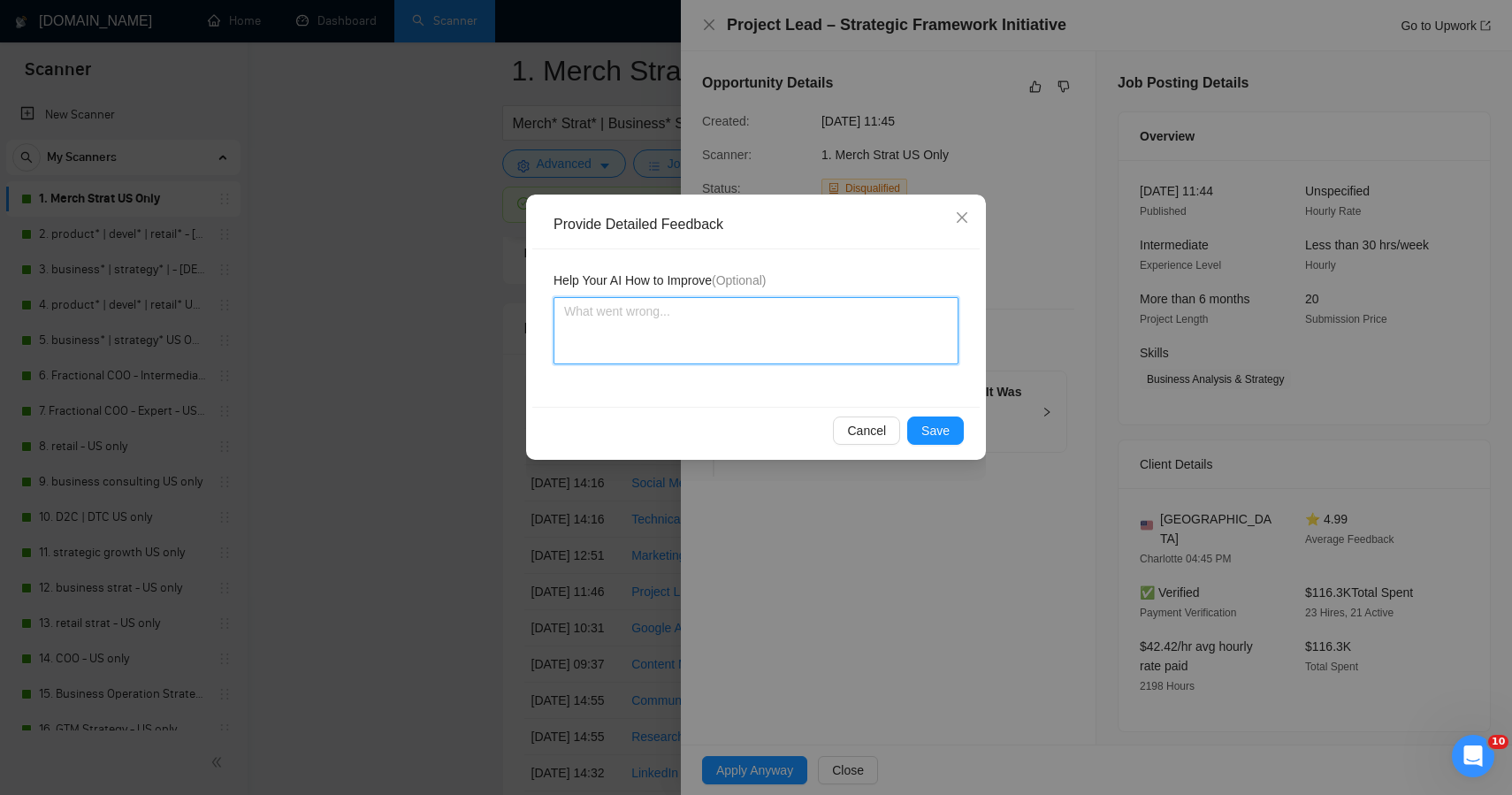
click at [759, 301] on textarea at bounding box center [756, 331] width 405 height 67
paste textarea "ChatGPT said: This job was correctly skipped — it’s a government and community …"
type textarea "ChatGPT said: This job was correctly skipped — it’s a government and community …"
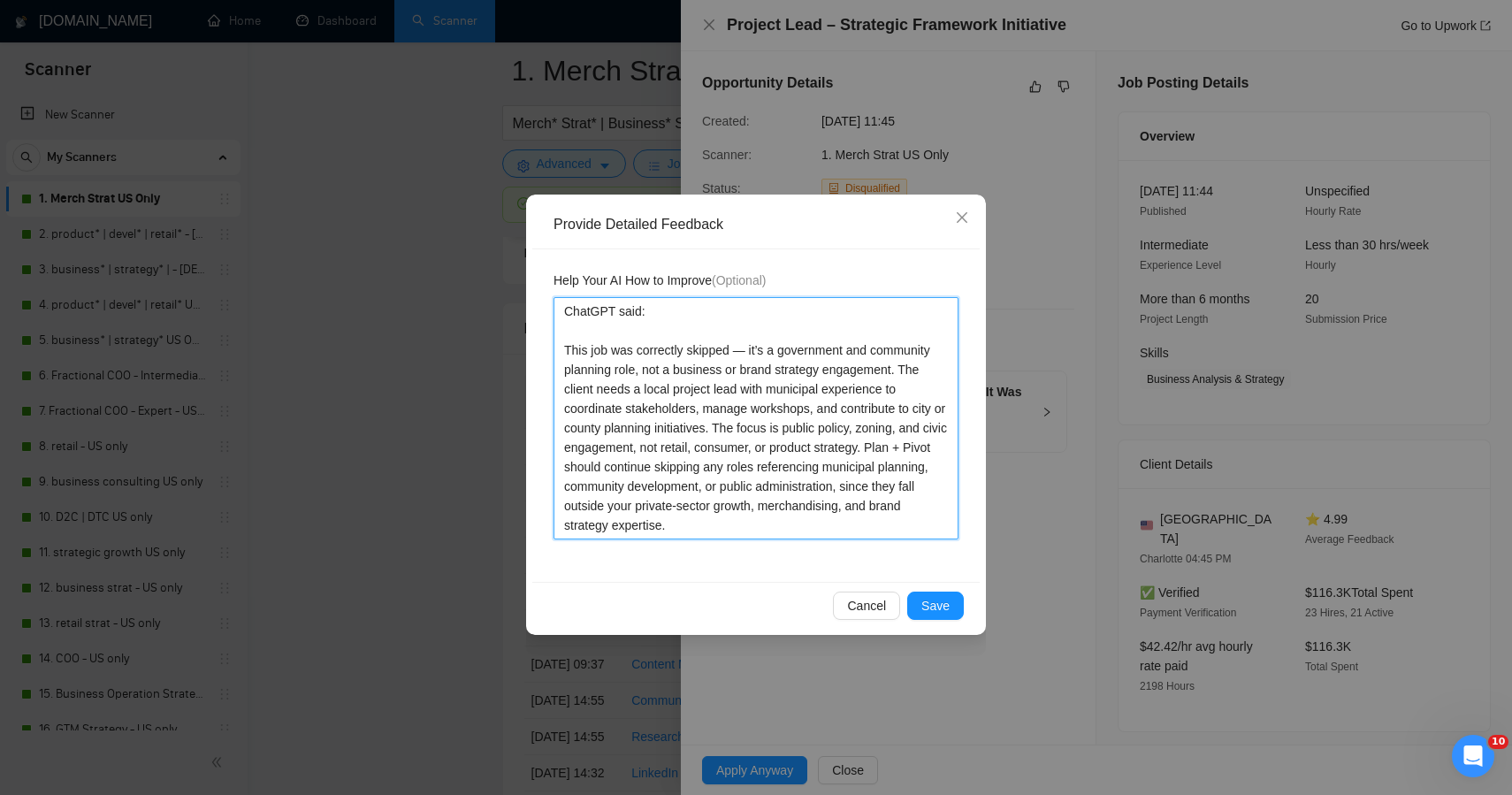
drag, startPoint x: 563, startPoint y: 345, endPoint x: 684, endPoint y: -126, distance: 486.3
type textarea "This job was correctly skipped — it’s a government and community planning role,…"
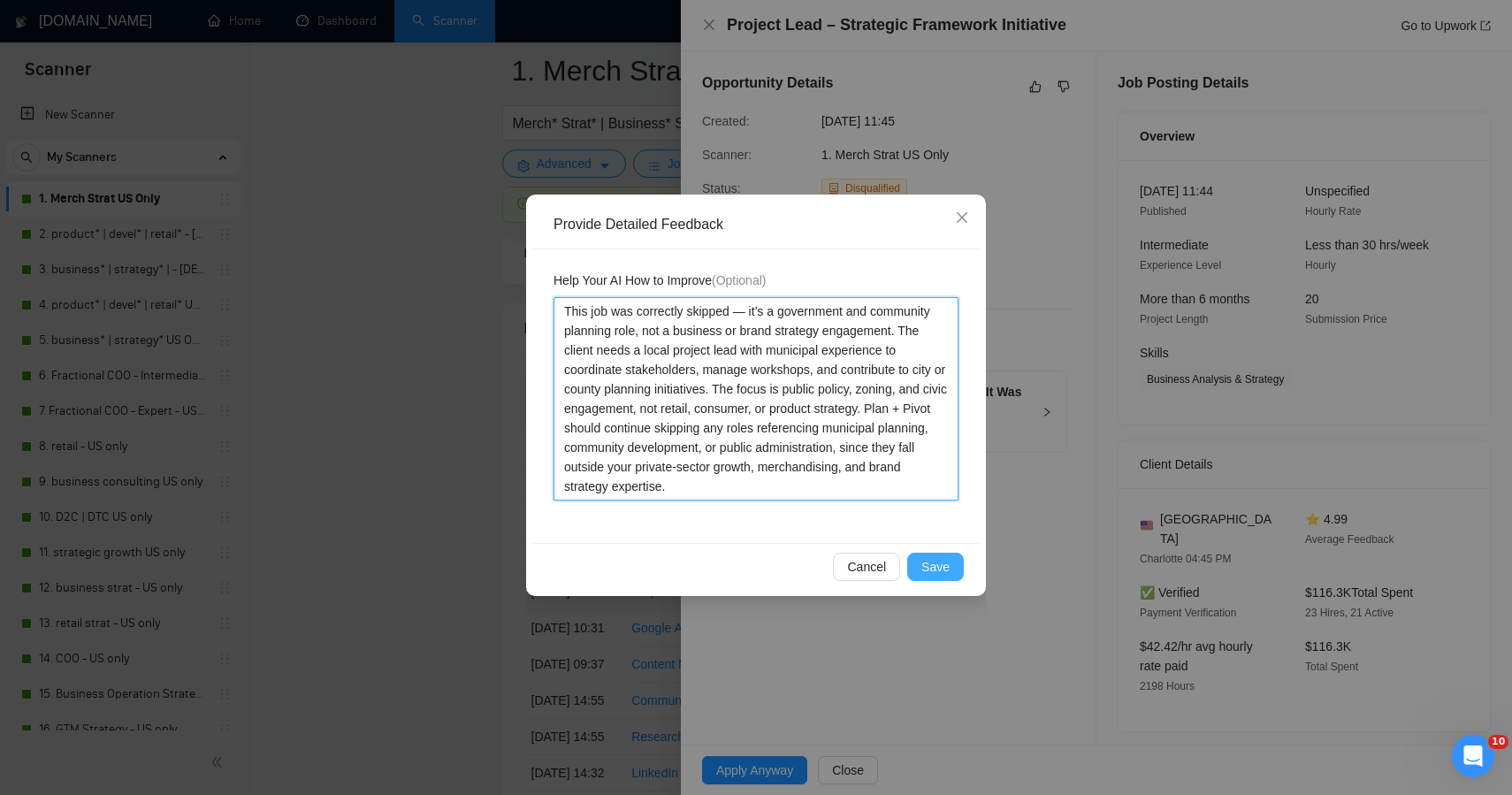
type textarea "This job was correctly skipped — it’s a government and community planning role,…"
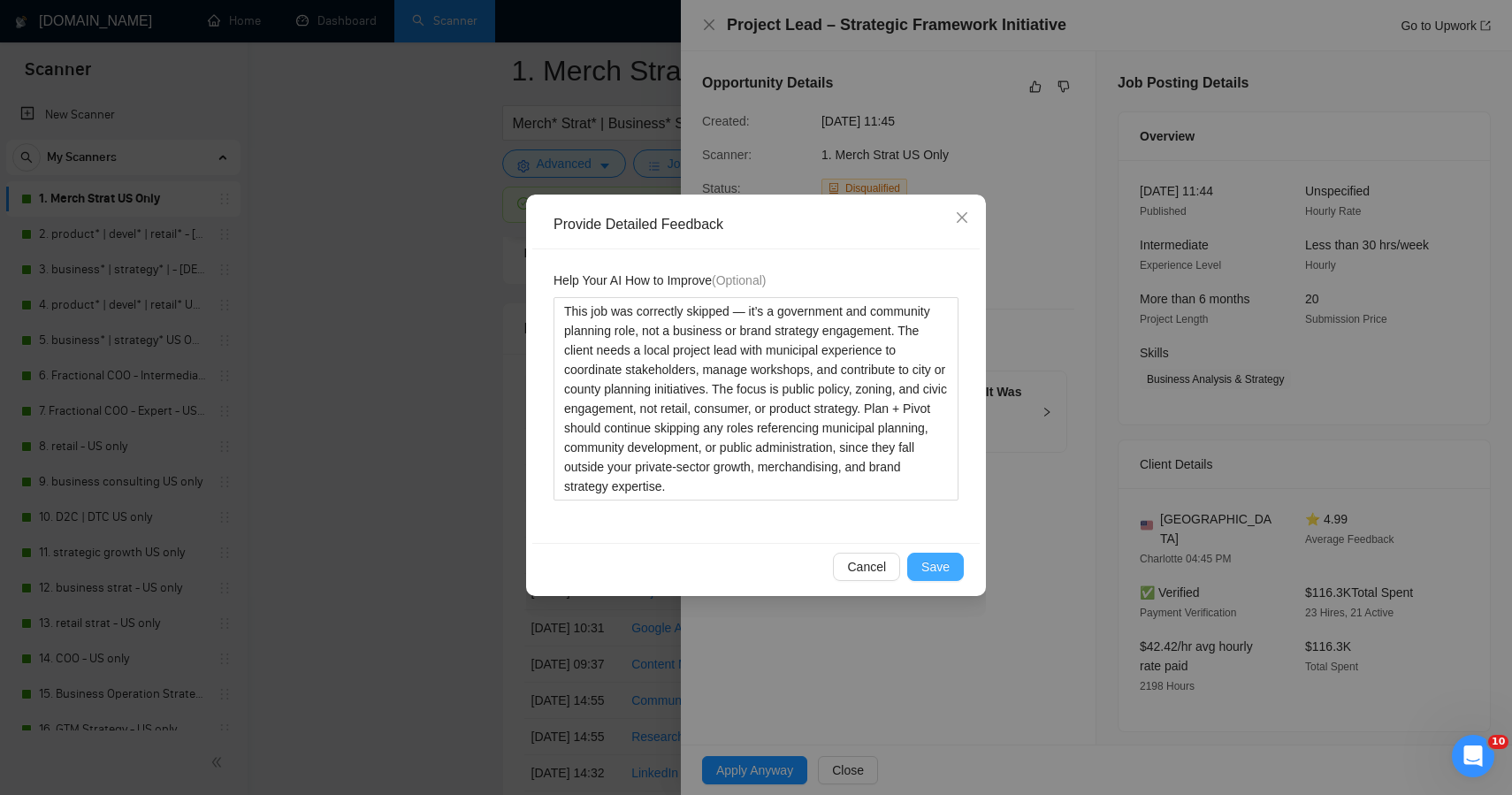
click at [958, 559] on button "Save" at bounding box center [935, 567] width 56 height 29
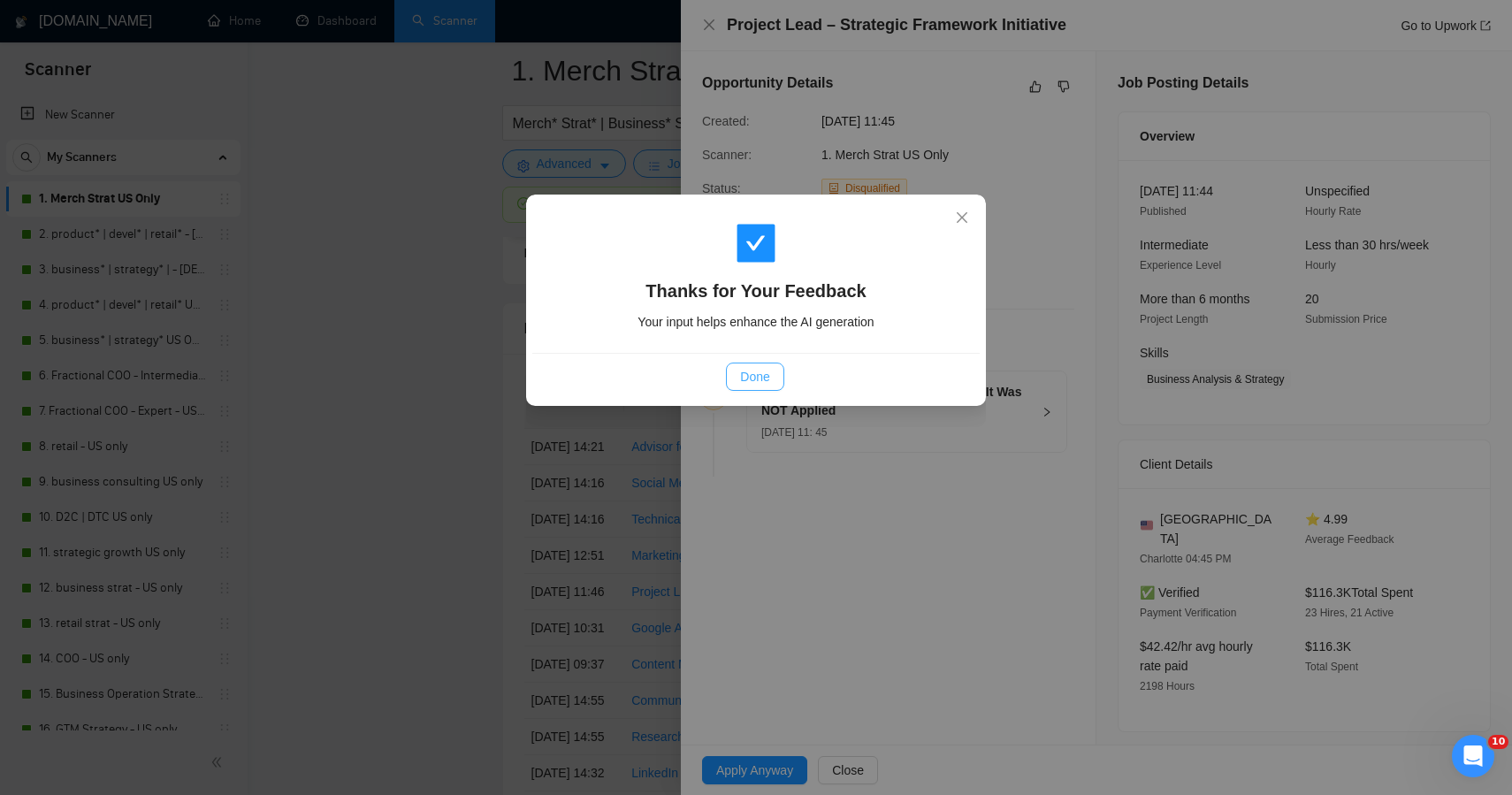
click at [761, 375] on span "Done" at bounding box center [754, 377] width 29 height 20
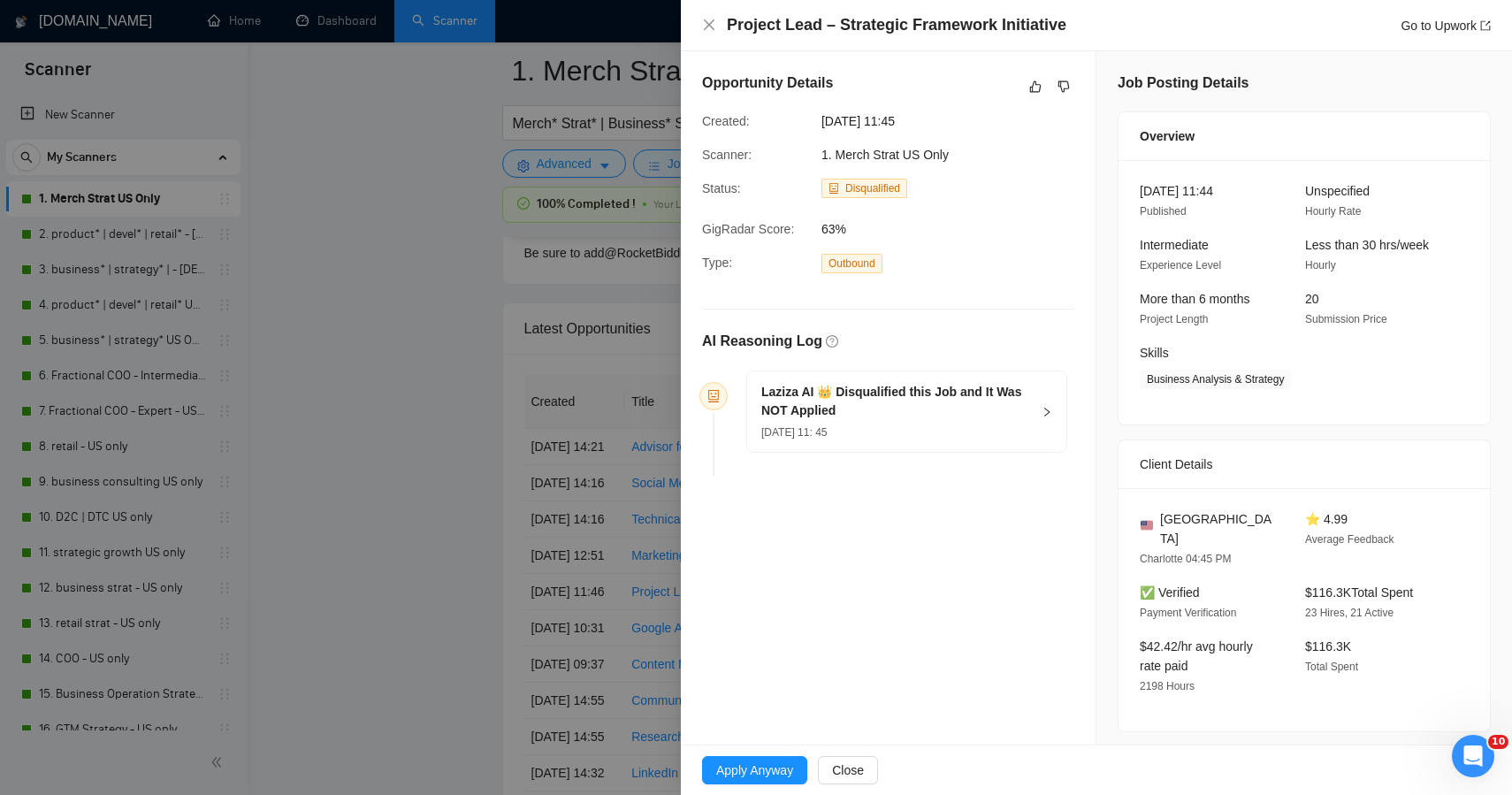
click at [444, 336] on div at bounding box center [756, 398] width 1512 height 795
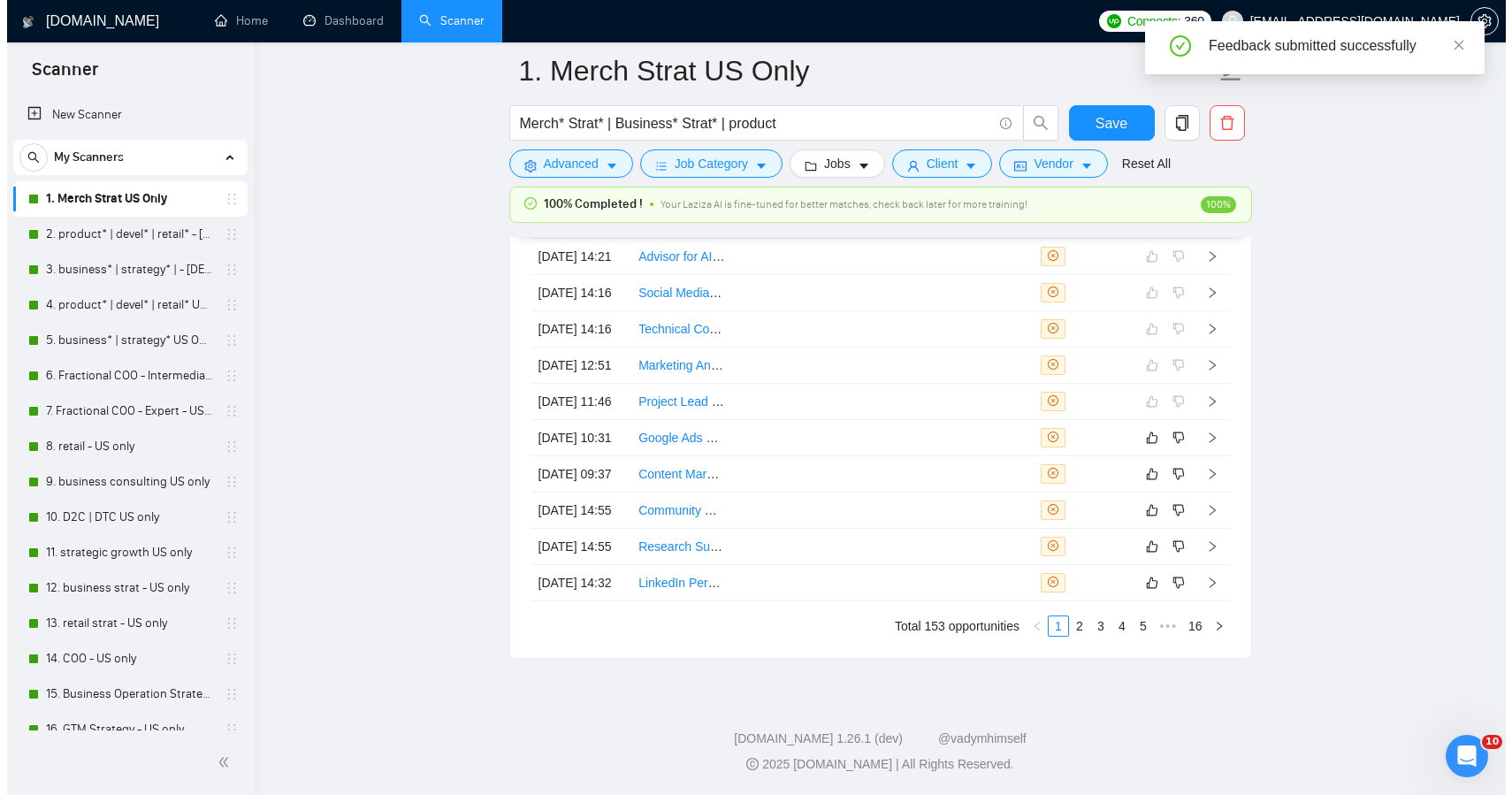
scroll to position [4930, 0]
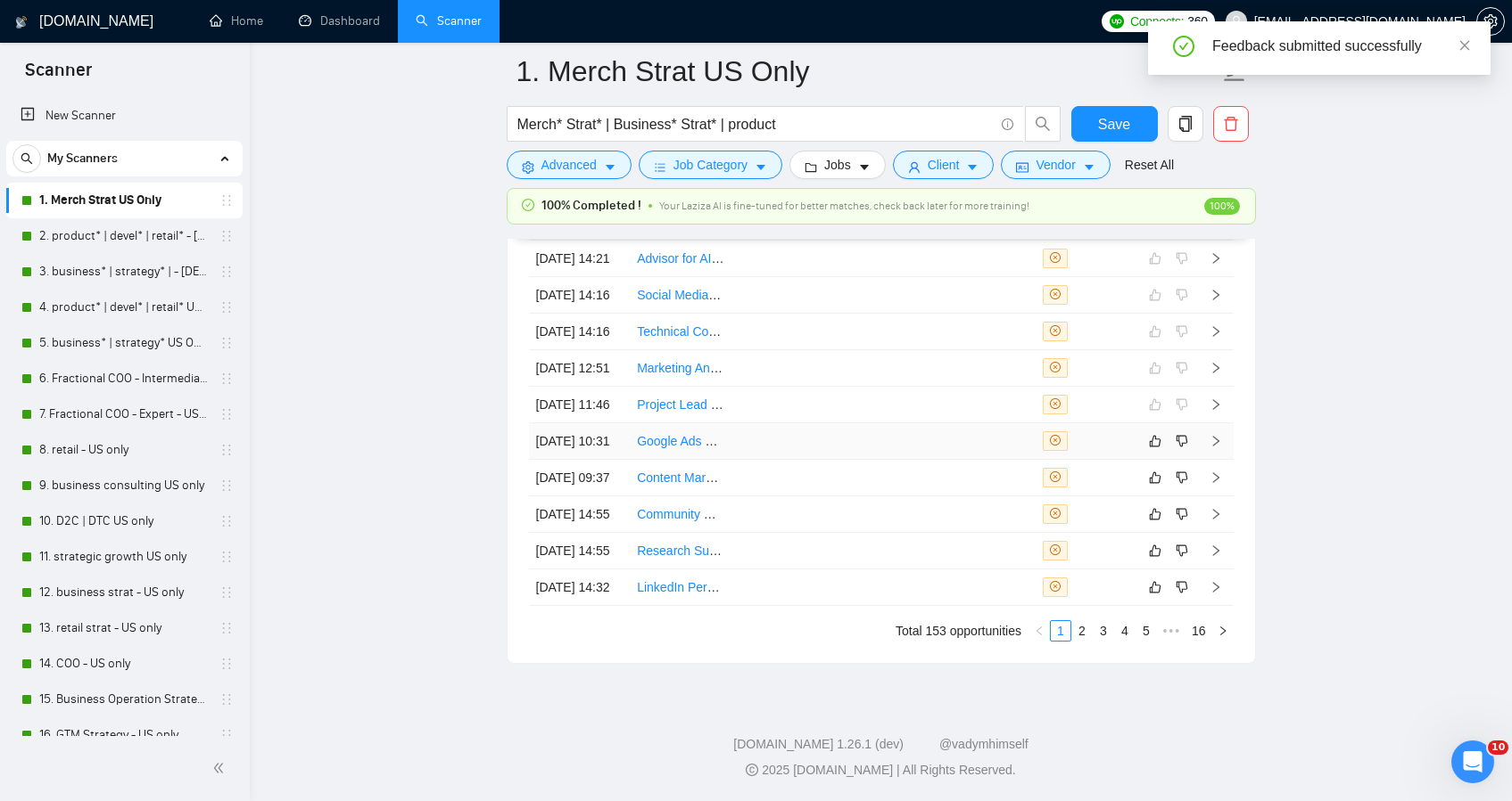
click at [858, 423] on td at bounding box center [883, 441] width 102 height 37
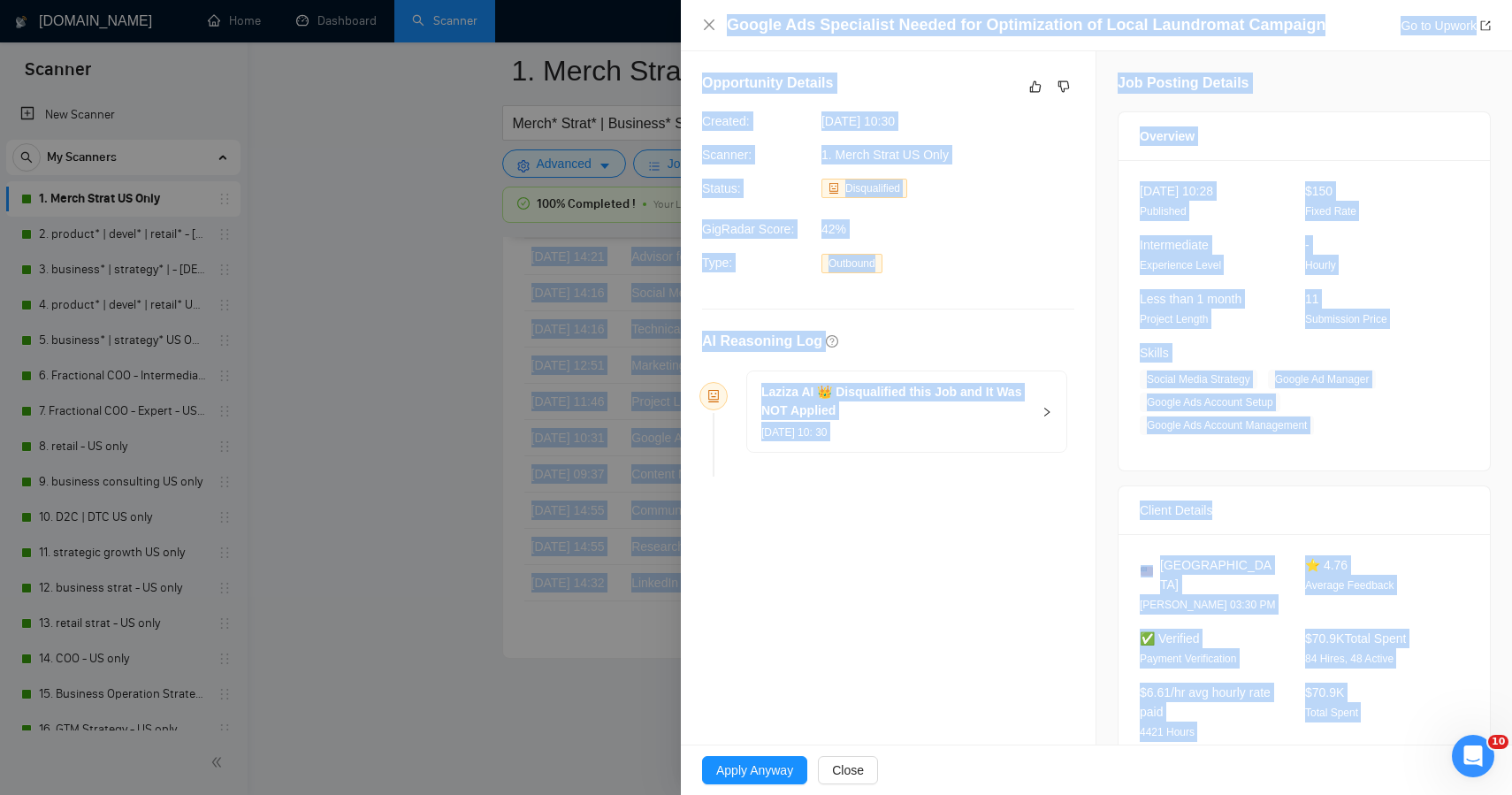
drag, startPoint x: 1368, startPoint y: 691, endPoint x: 1054, endPoint y: -110, distance: 860.3
copy body "Be sure to add @ RocketBidder_bot to your group/channel before you run the comm…"
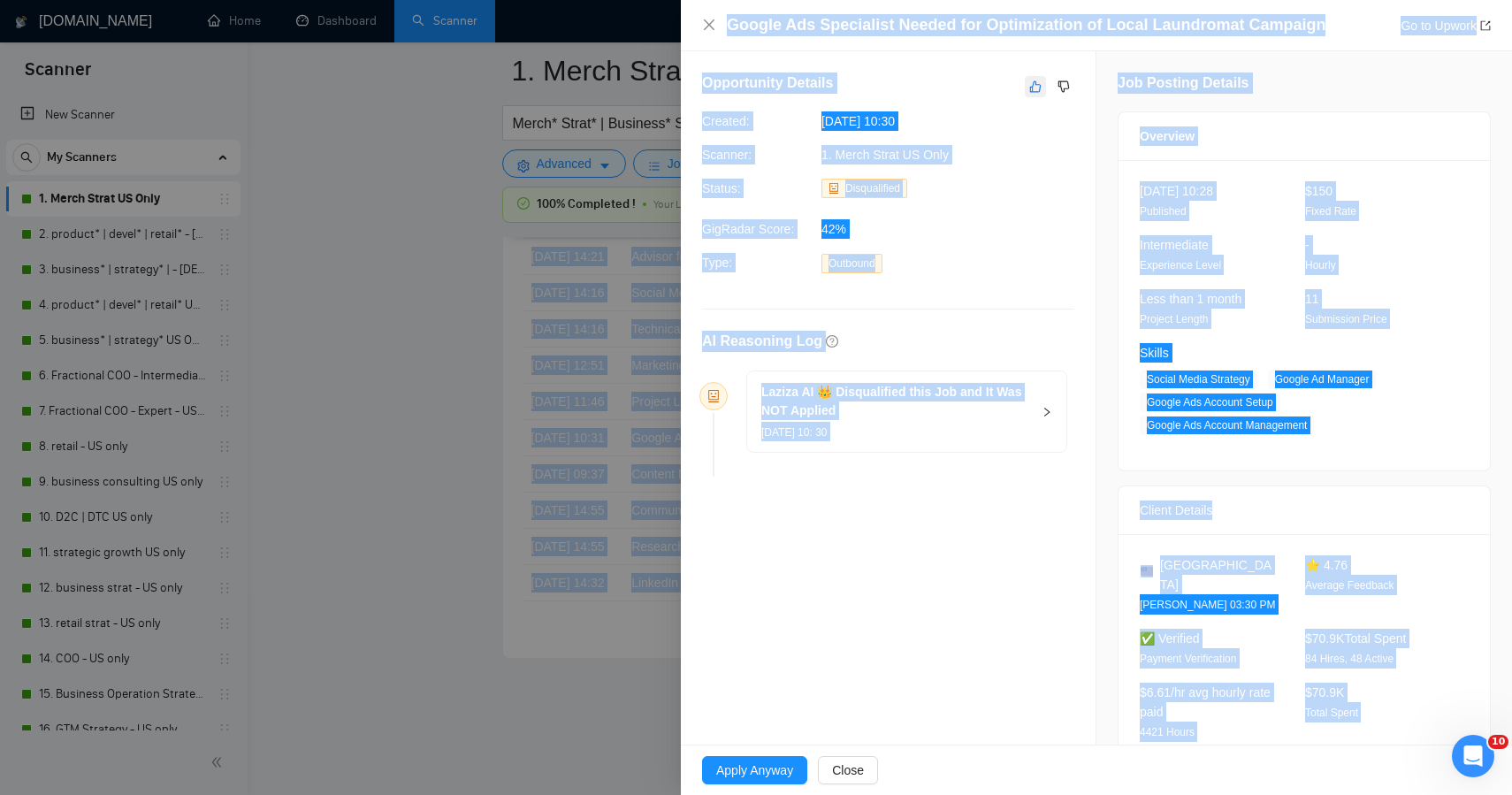
click at [1029, 87] on icon "like" at bounding box center [1035, 86] width 12 height 14
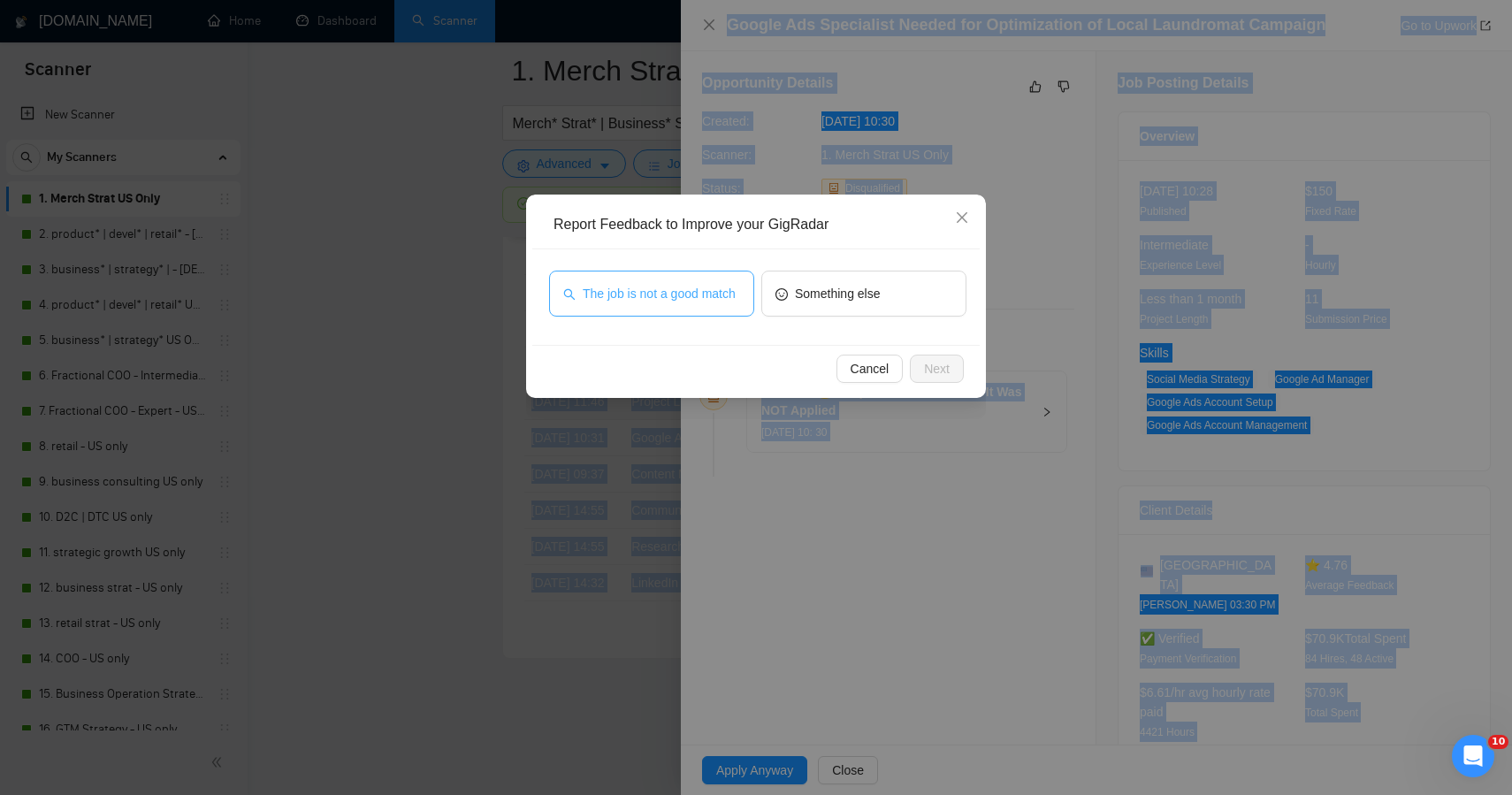
click at [707, 303] on span "The job is not a good match" at bounding box center [659, 294] width 153 height 20
click at [926, 363] on span "Next" at bounding box center [937, 369] width 26 height 20
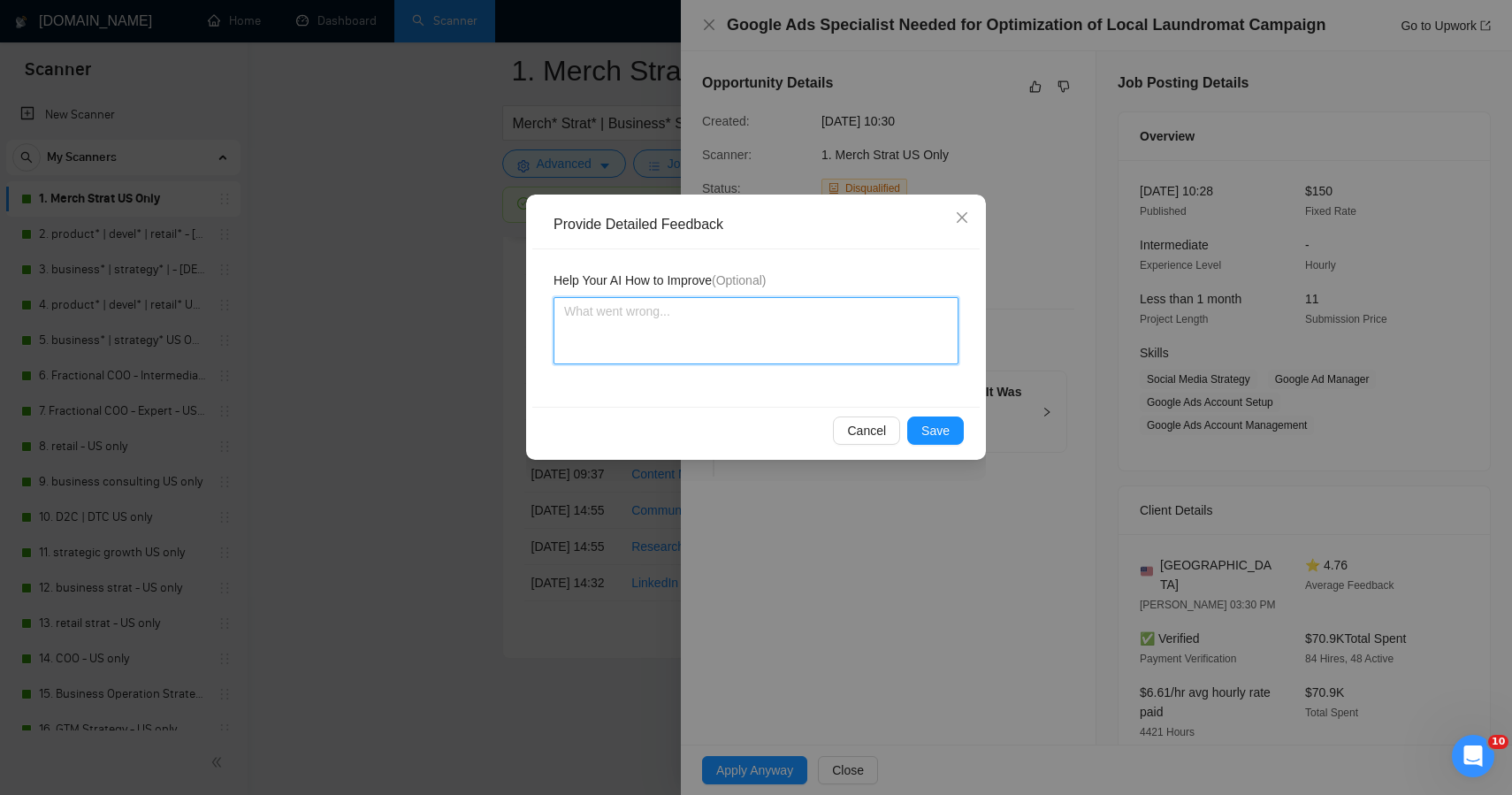
click at [757, 351] on textarea at bounding box center [756, 331] width 405 height 67
paste textarea "This job was correctly skipped — it’s a tactical ad optimization project focuse…"
type textarea "This job was correctly skipped — it’s a tactical ad optimization project focuse…"
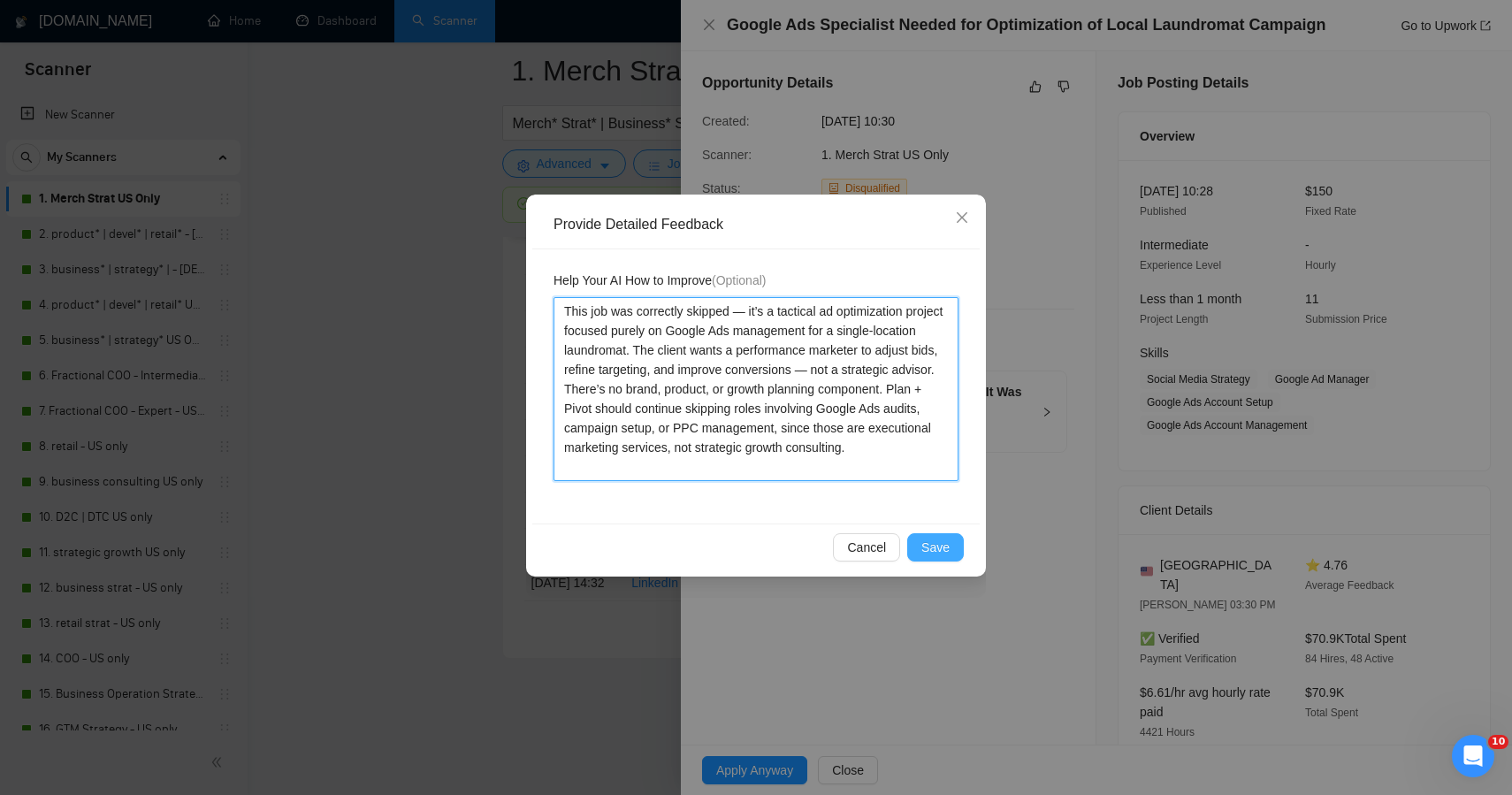
type textarea "This job was correctly skipped — it’s a tactical ad optimization project focuse…"
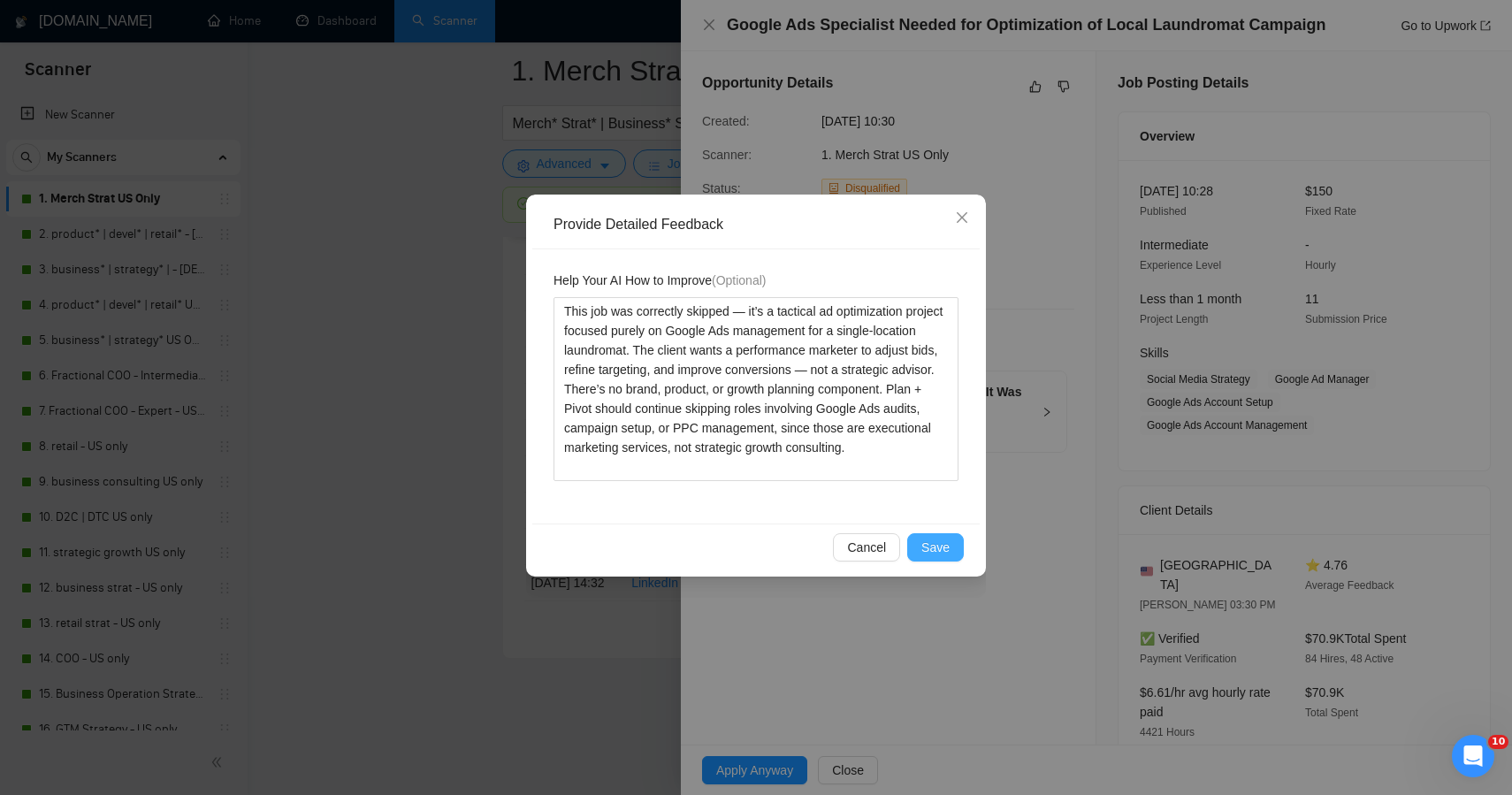
click at [918, 548] on button "Save" at bounding box center [935, 547] width 56 height 29
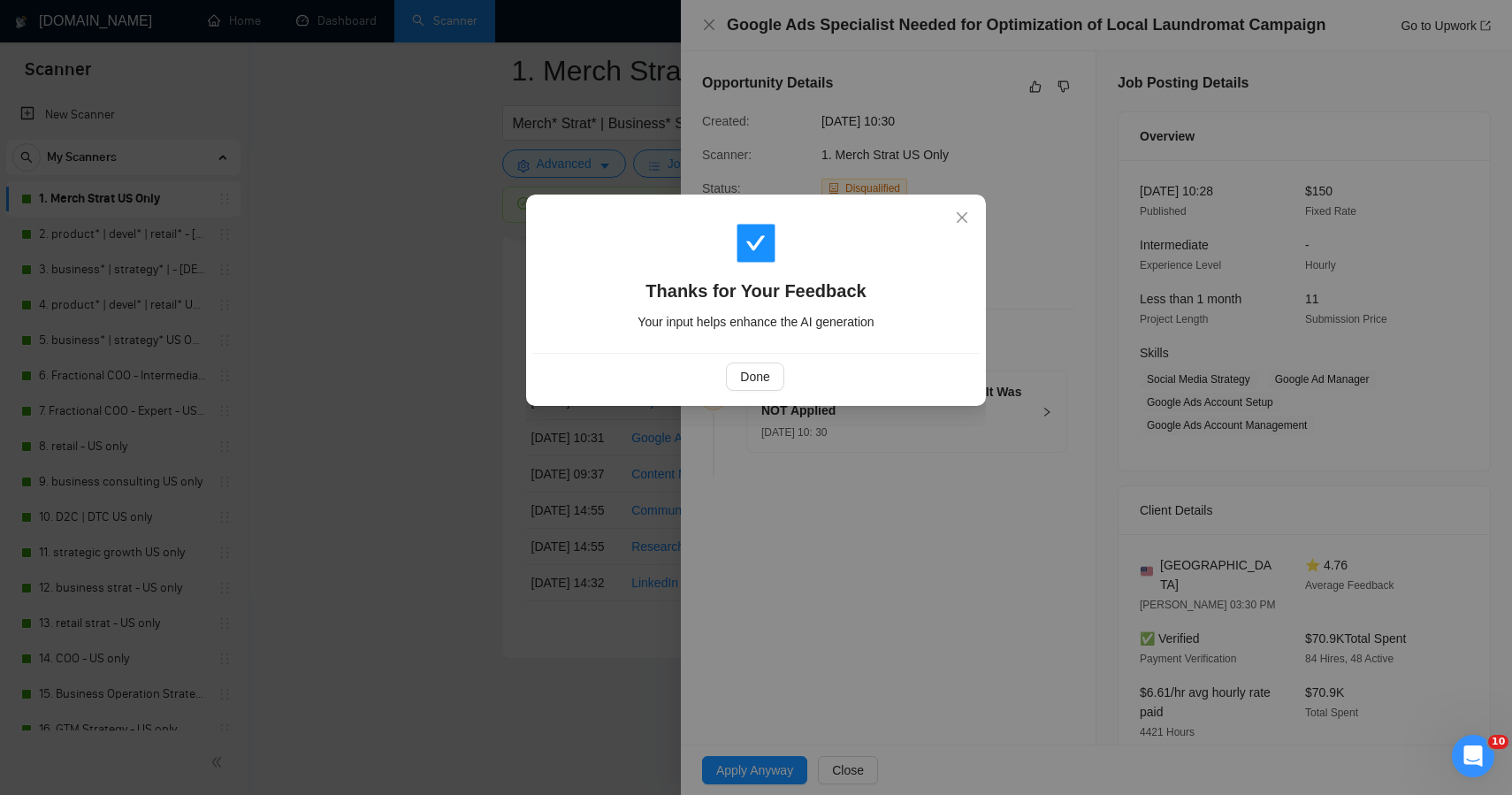
click at [530, 425] on div "Thanks for Your Feedback Your input helps enhance the AI generation Done" at bounding box center [756, 398] width 1512 height 795
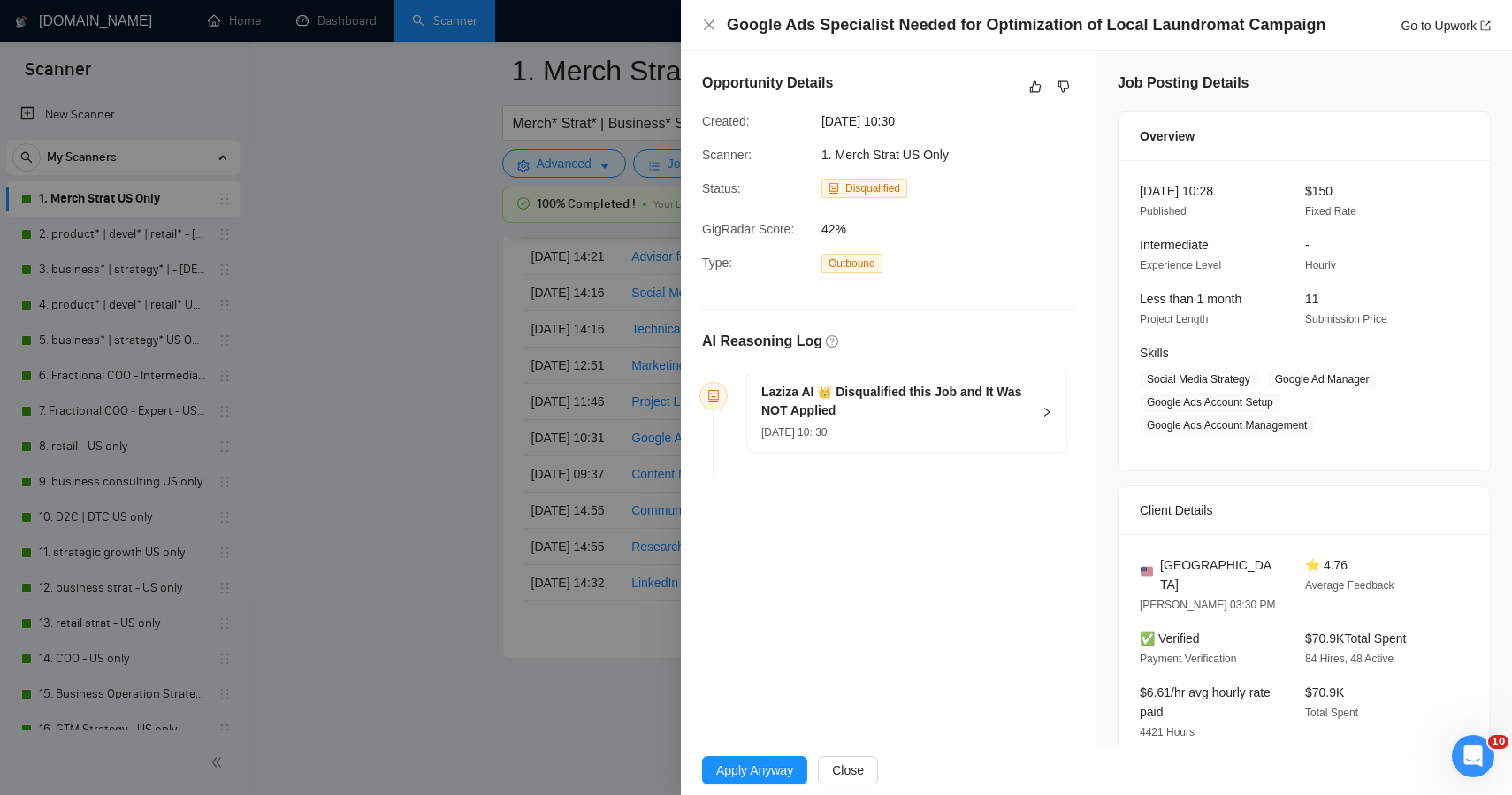
click at [431, 420] on div at bounding box center [756, 398] width 1512 height 795
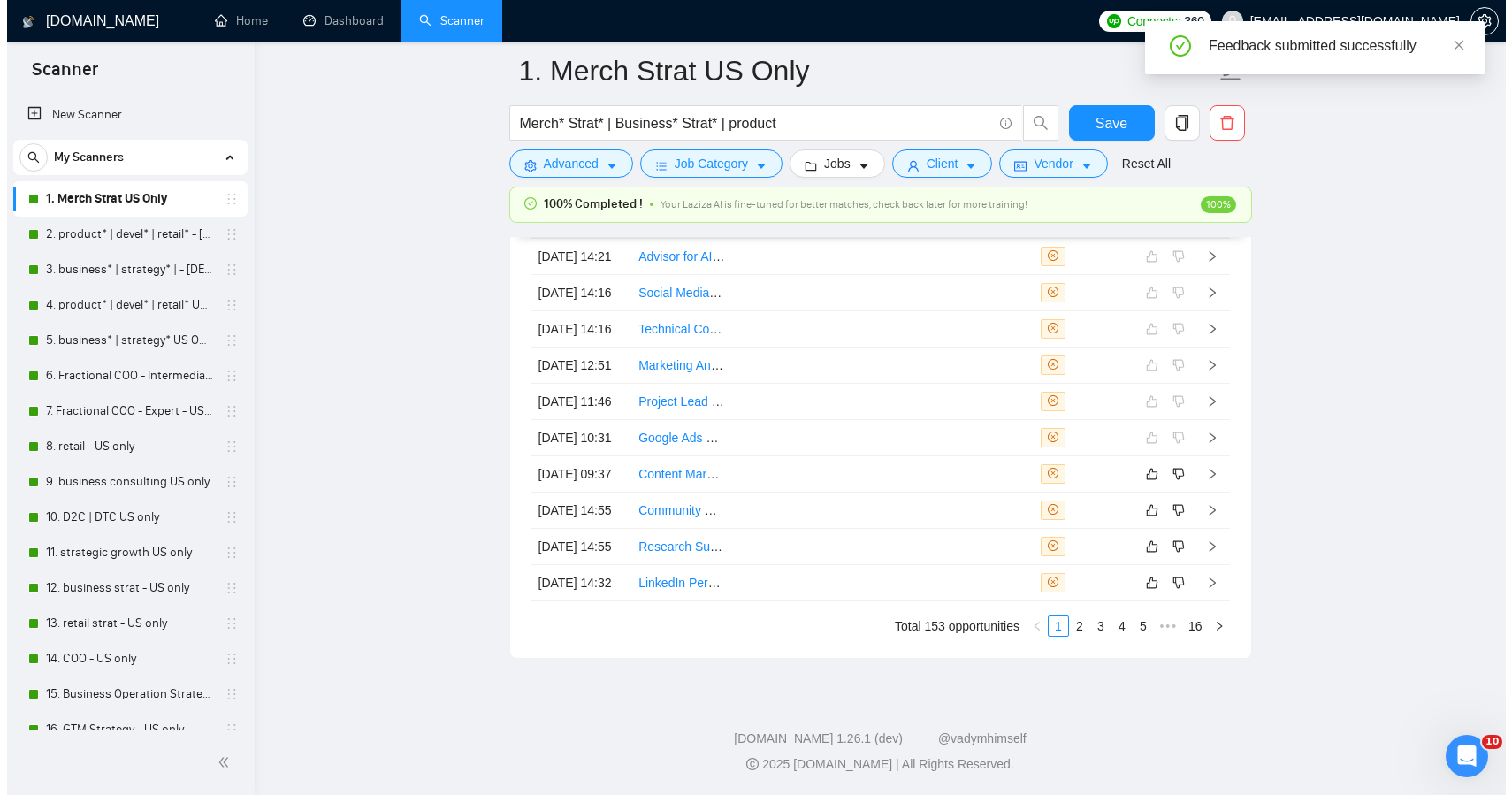
scroll to position [4964, 0]
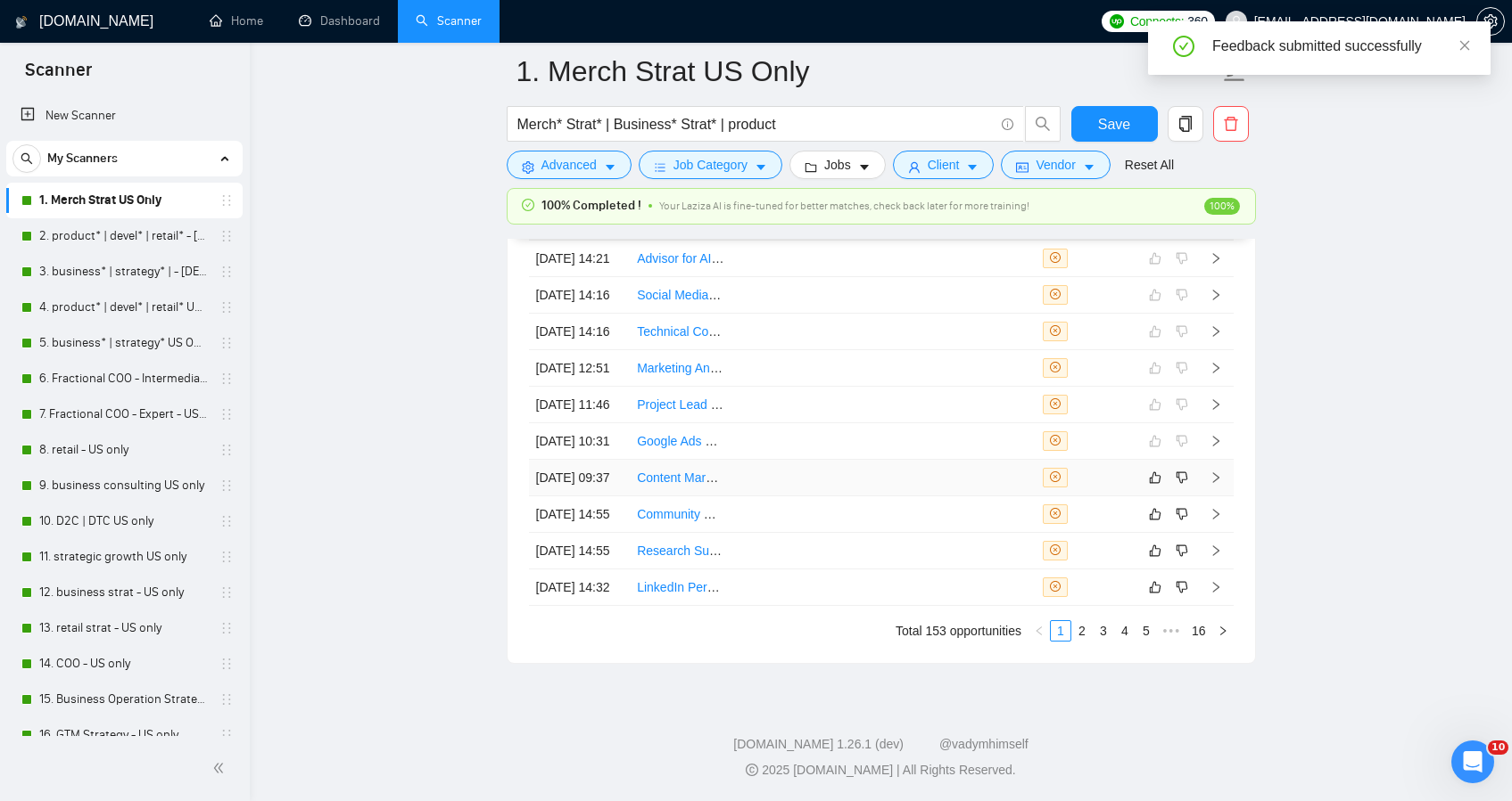
click at [737, 460] on td at bounding box center [782, 478] width 102 height 37
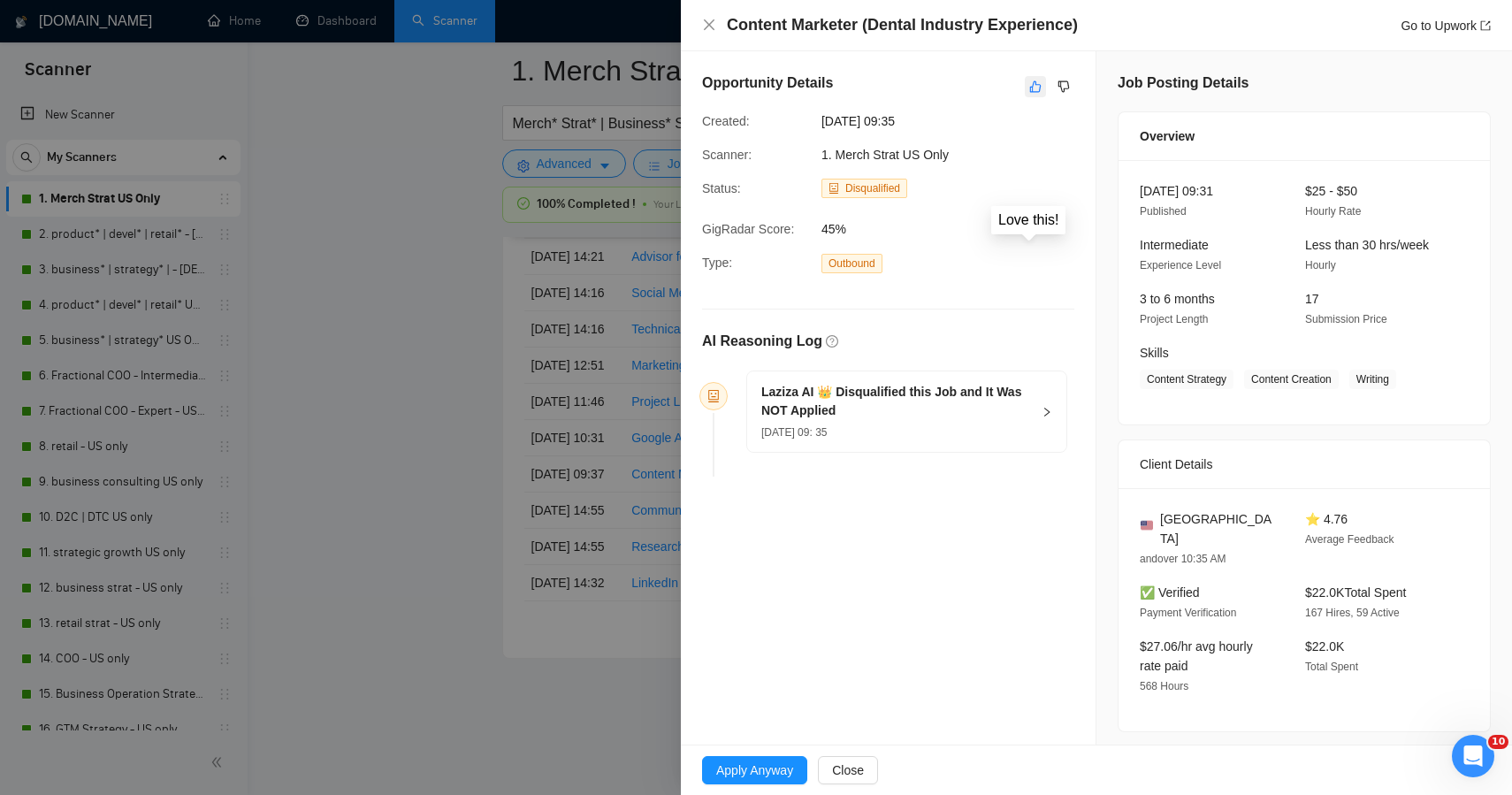
click at [1029, 86] on icon "like" at bounding box center [1035, 86] width 12 height 14
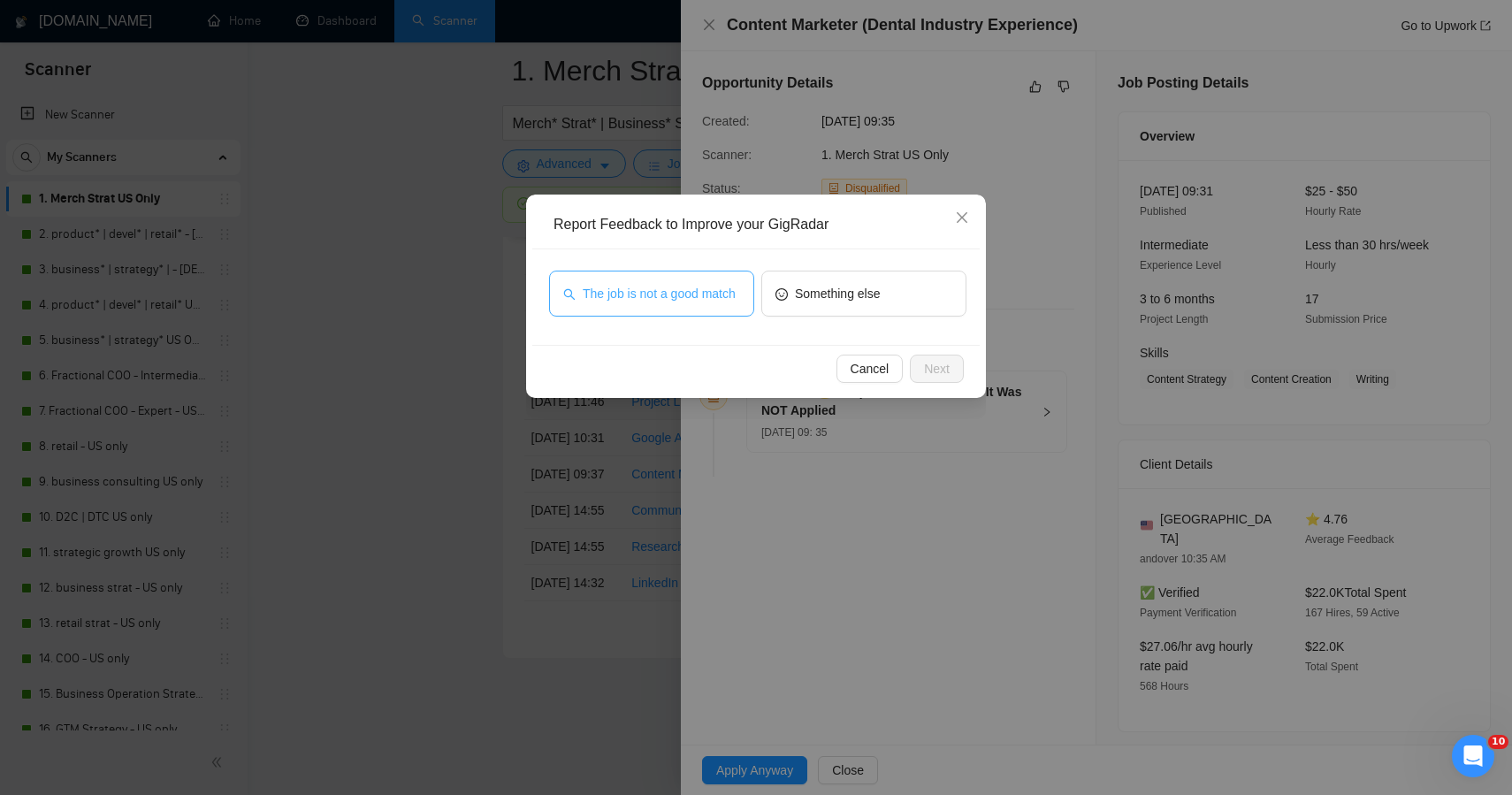
click at [655, 298] on span "The job is not a good match" at bounding box center [659, 294] width 153 height 20
click at [914, 380] on button "Next" at bounding box center [936, 369] width 54 height 29
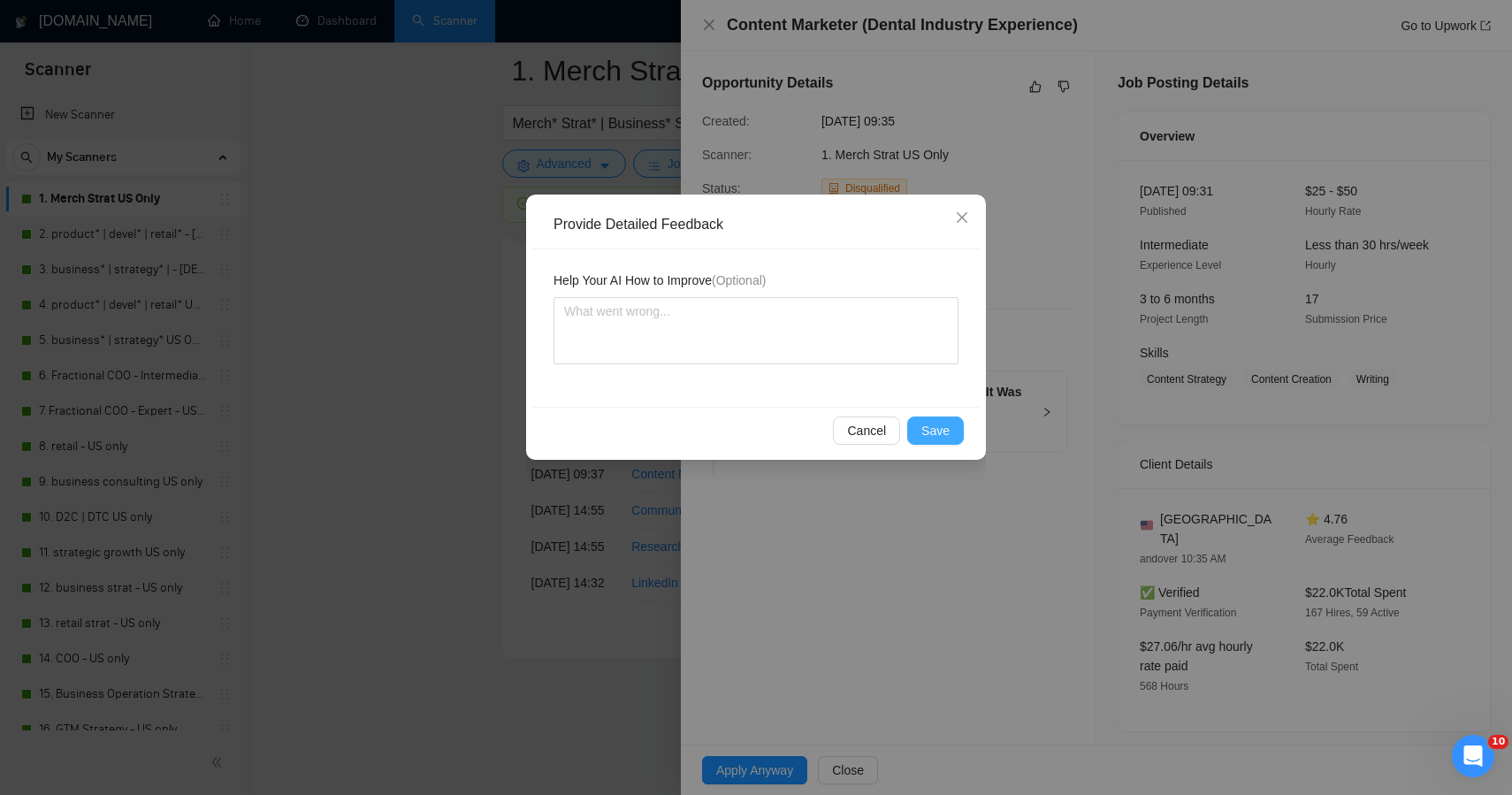
click at [935, 442] on button "Save" at bounding box center [935, 430] width 56 height 29
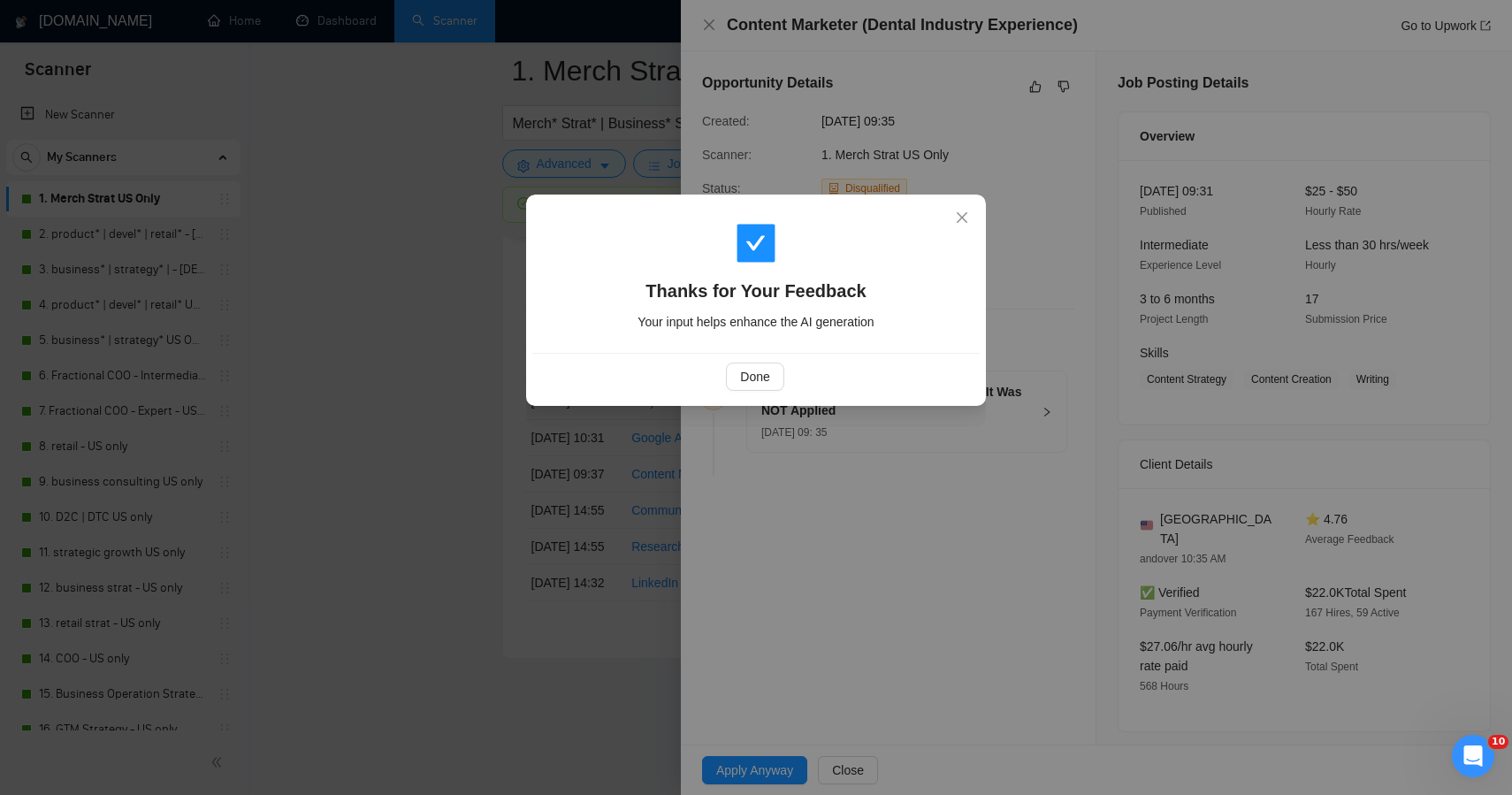
click at [517, 434] on div "Thanks for Your Feedback Your input helps enhance the AI generation Done" at bounding box center [756, 398] width 1512 height 795
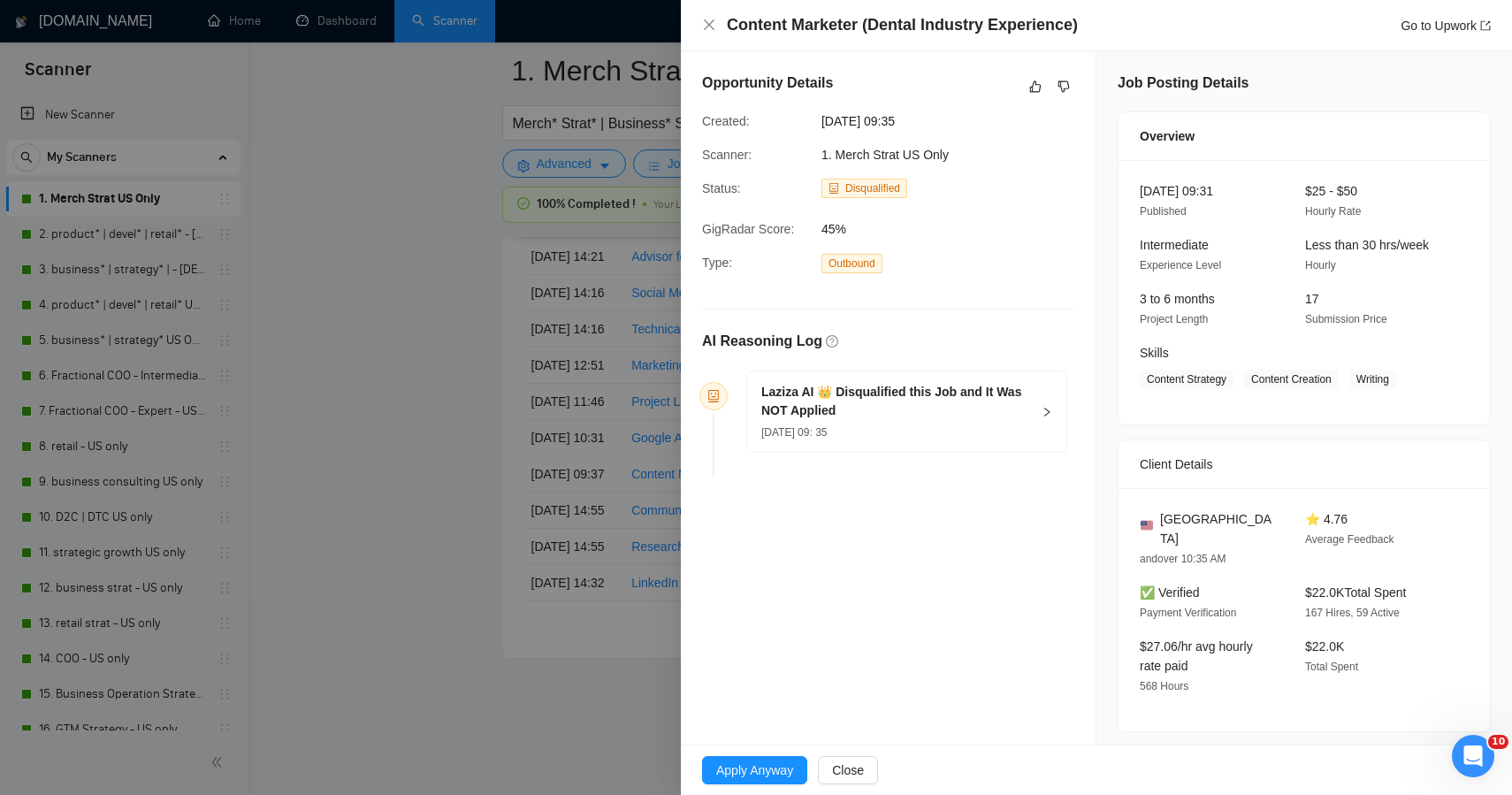
click at [509, 441] on div at bounding box center [756, 398] width 1512 height 795
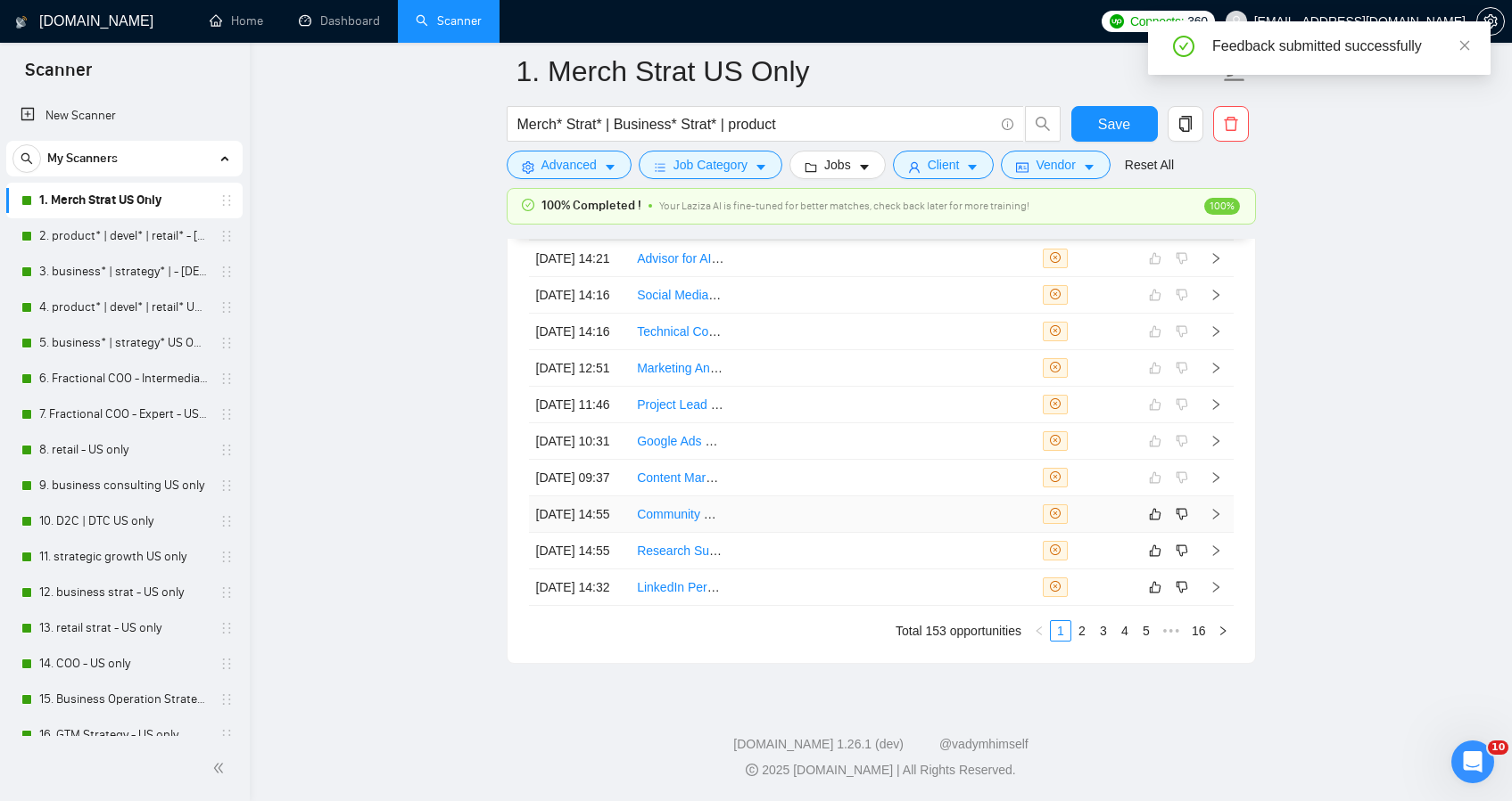
click at [895, 496] on td at bounding box center [883, 514] width 102 height 37
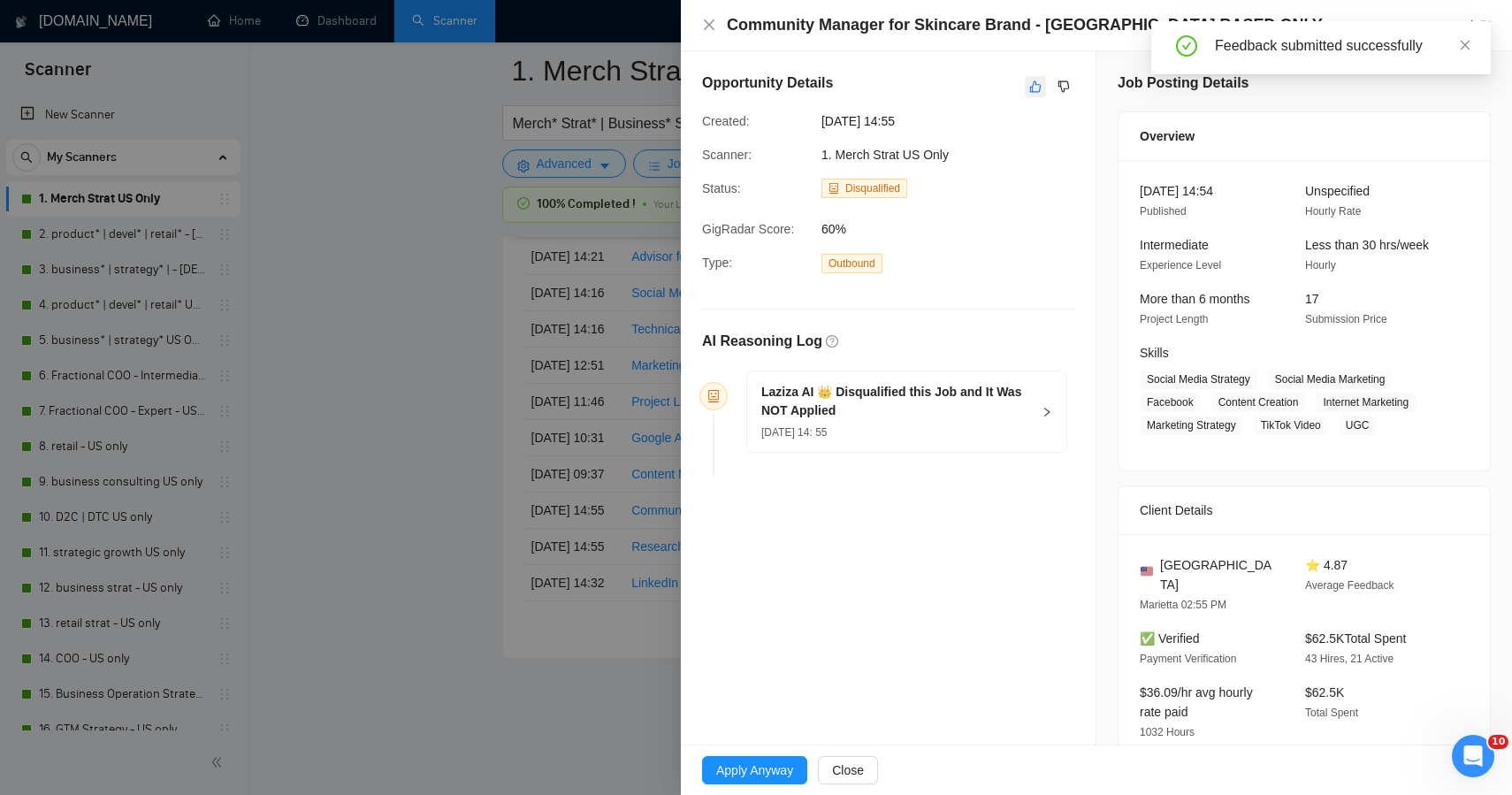
click at [1030, 91] on icon "like" at bounding box center [1036, 87] width 12 height 12
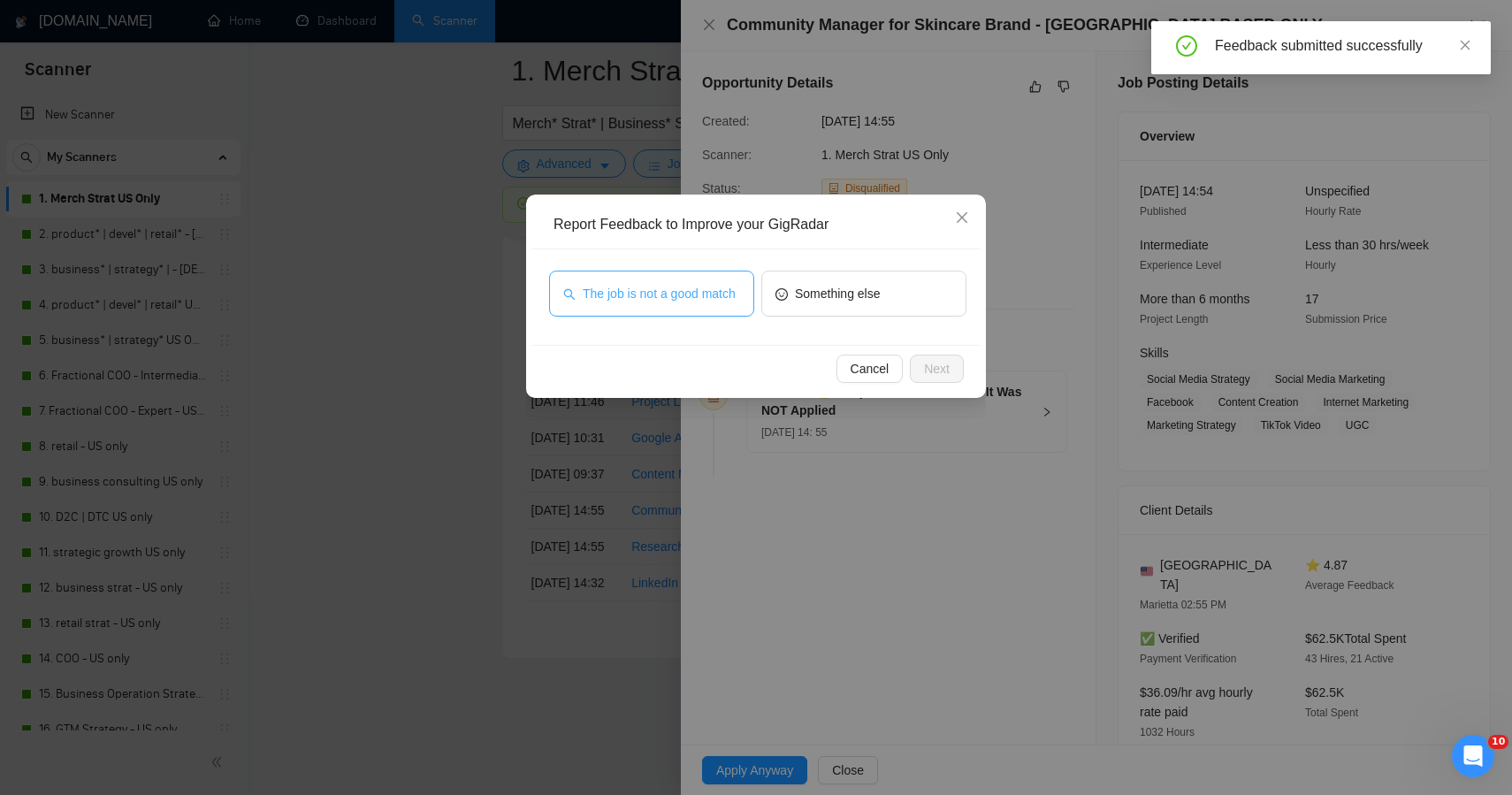
click at [699, 290] on span "The job is not a good match" at bounding box center [659, 294] width 153 height 20
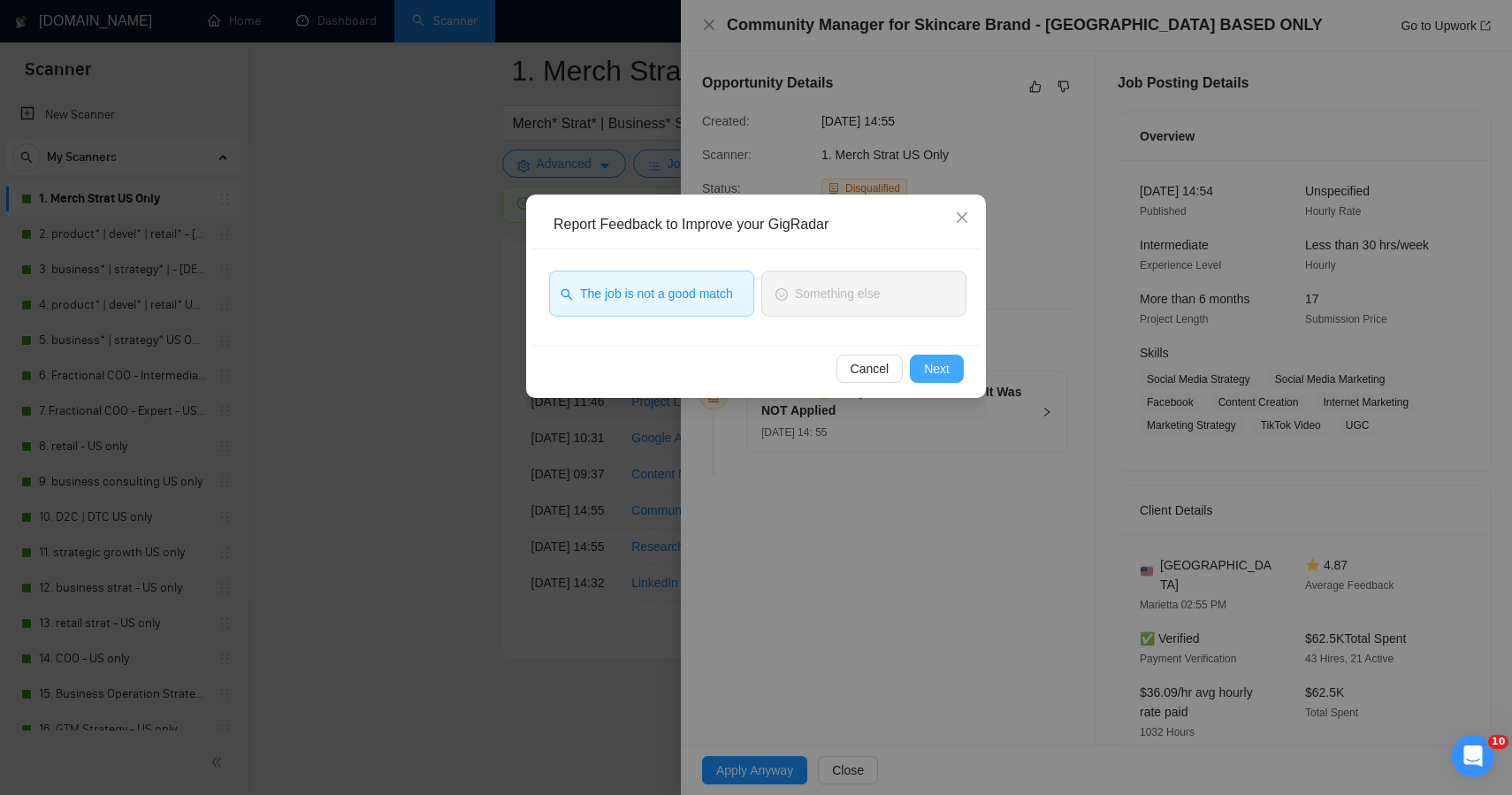
click at [926, 369] on span "Next" at bounding box center [937, 369] width 26 height 20
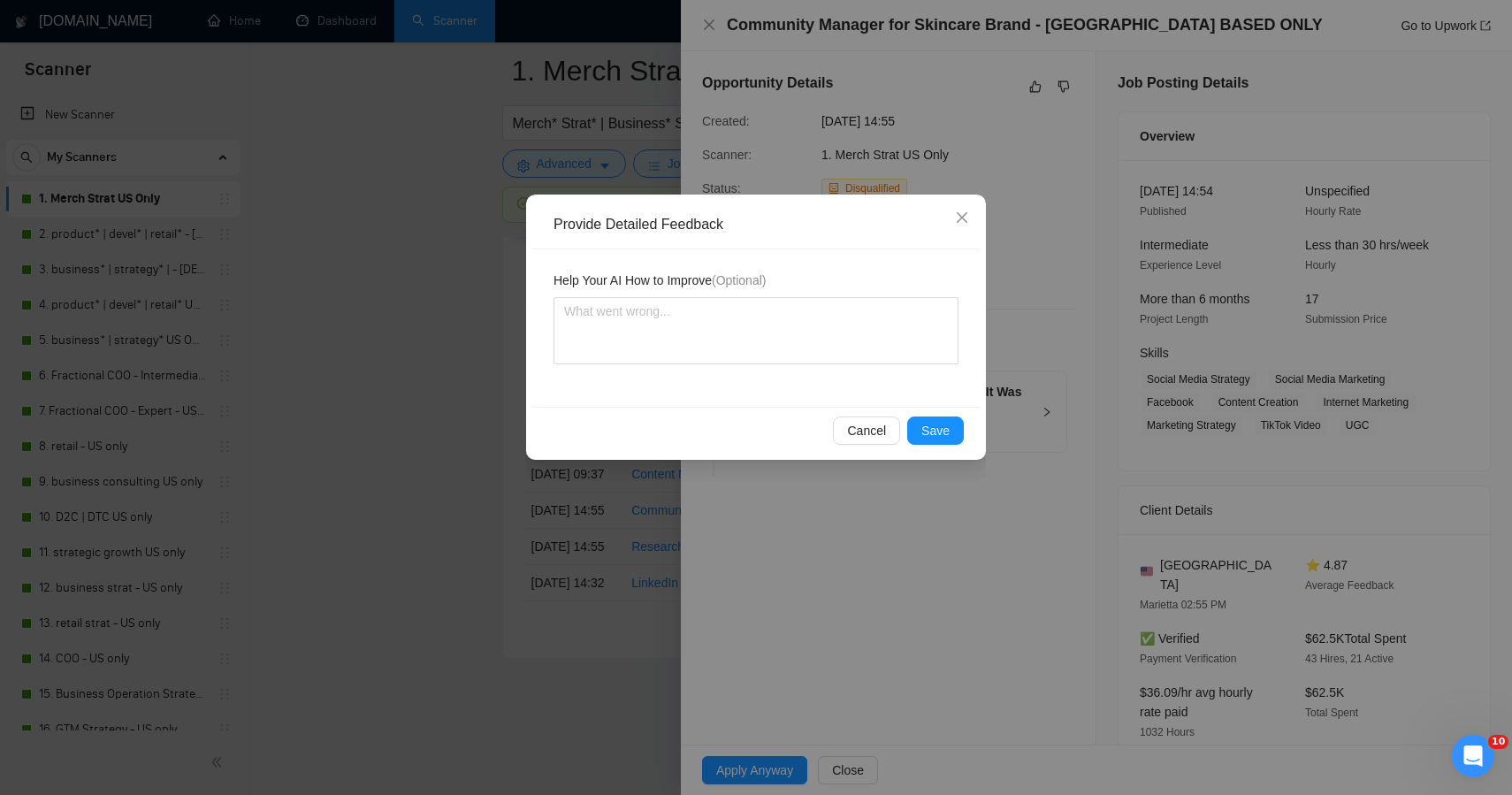
click at [438, 408] on div "Provide Detailed Feedback Help Your AI How to Improve (Optional) Cancel Save" at bounding box center [756, 398] width 1512 height 795
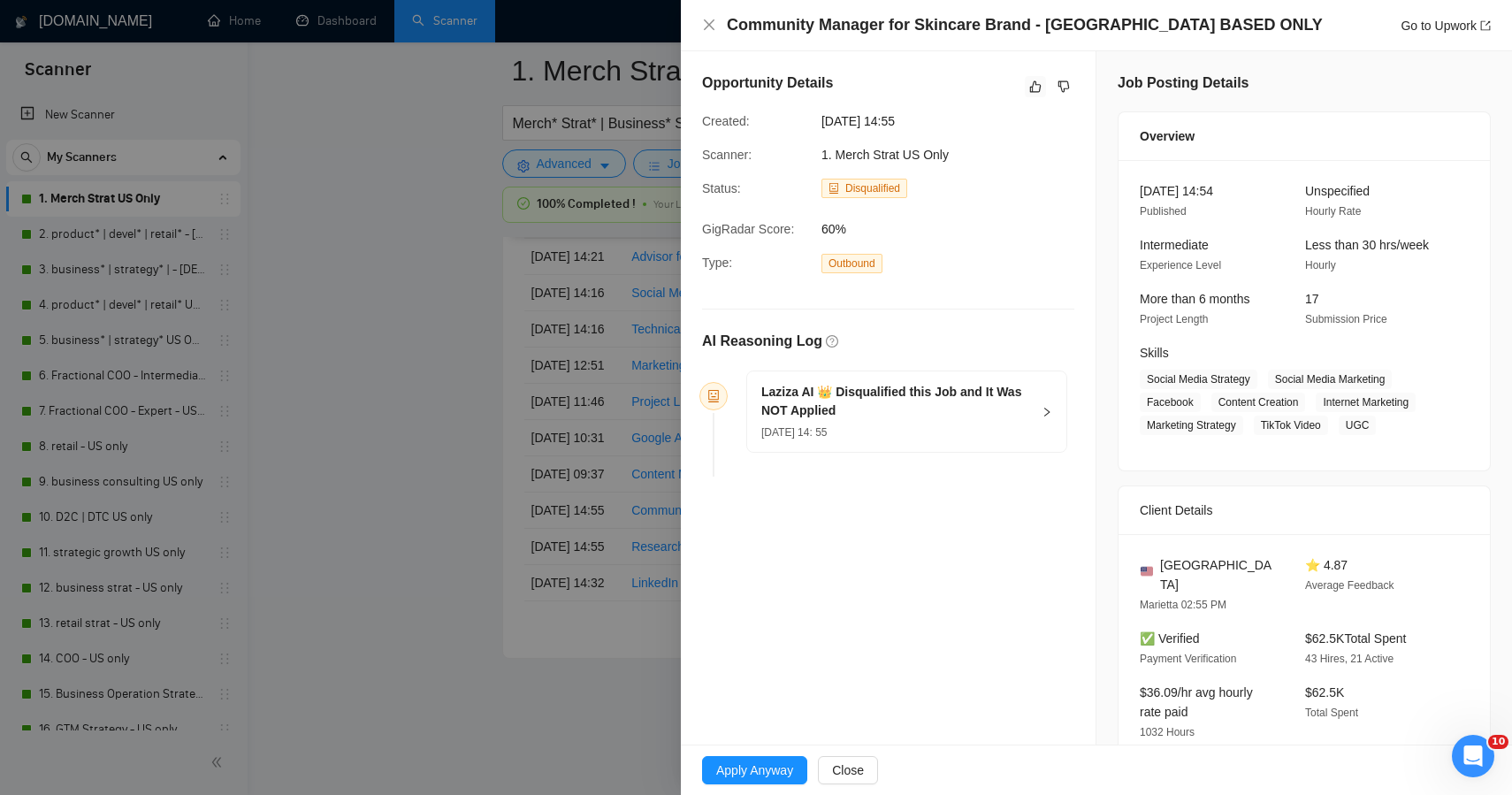
click at [439, 519] on div at bounding box center [756, 398] width 1512 height 795
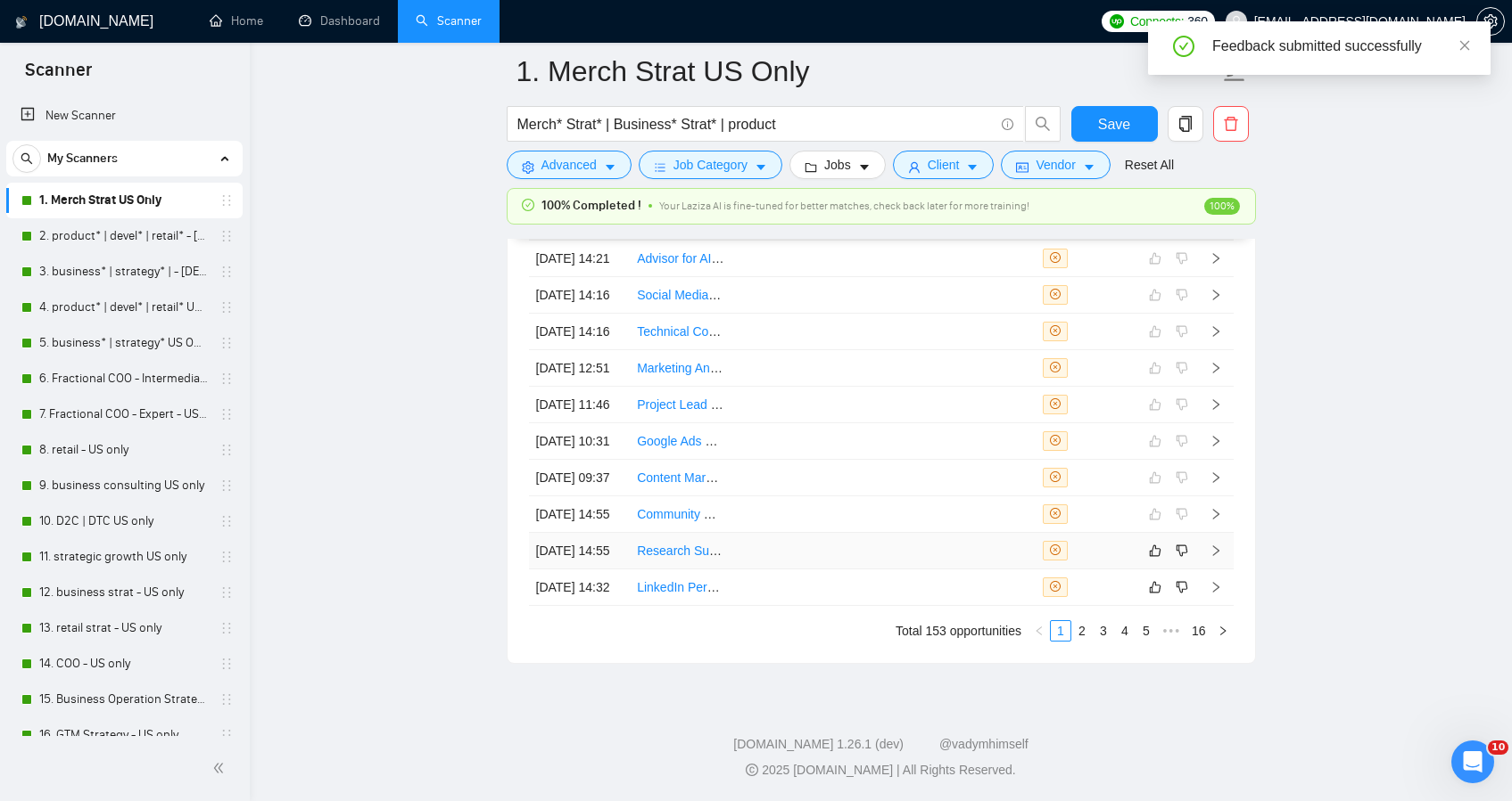
click at [814, 544] on td at bounding box center [782, 551] width 102 height 37
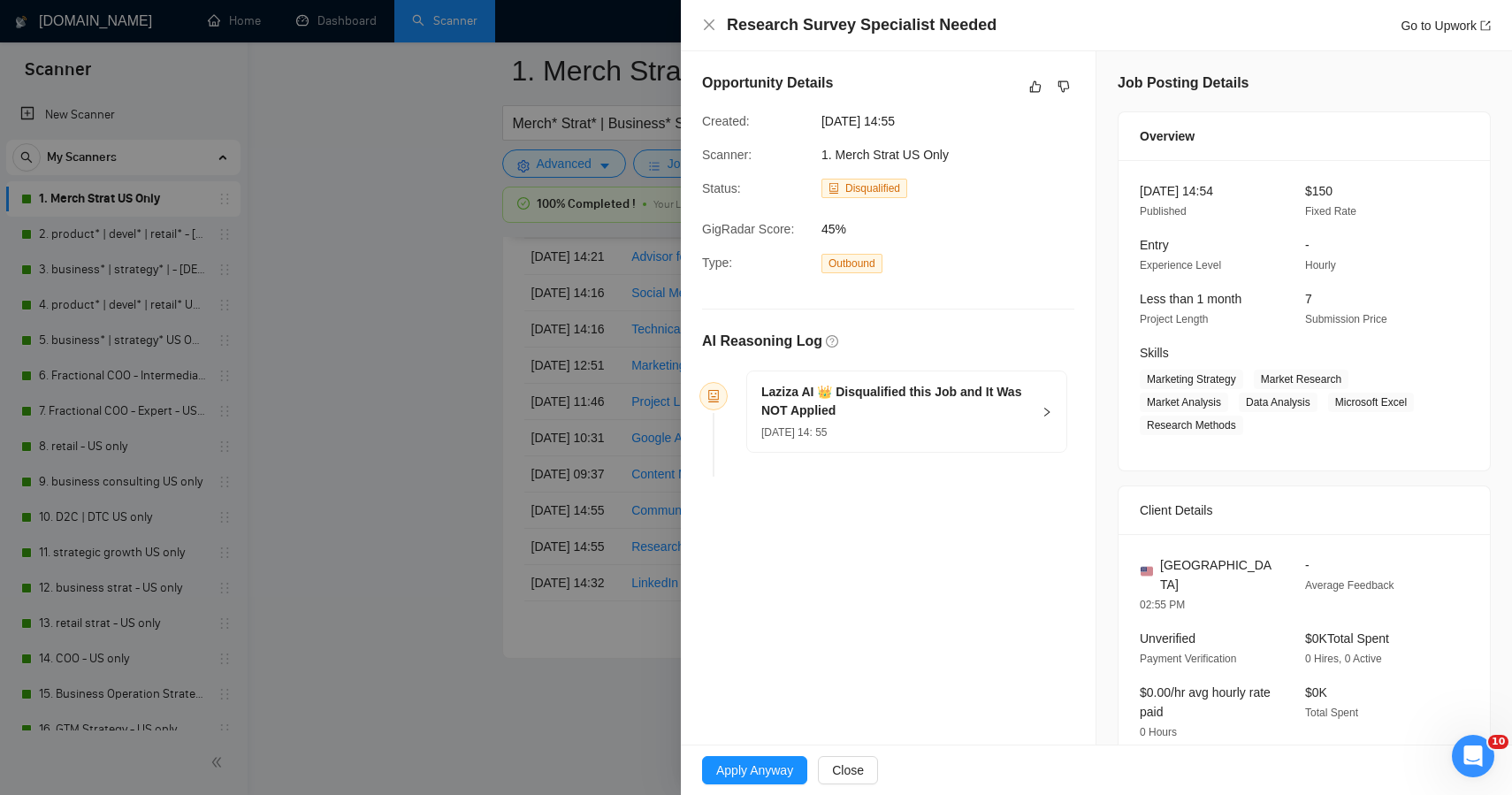
click at [1083, 117] on span "08 Oct, 2025 14:55" at bounding box center [954, 121] width 266 height 20
click at [1029, 83] on icon "like" at bounding box center [1035, 86] width 12 height 14
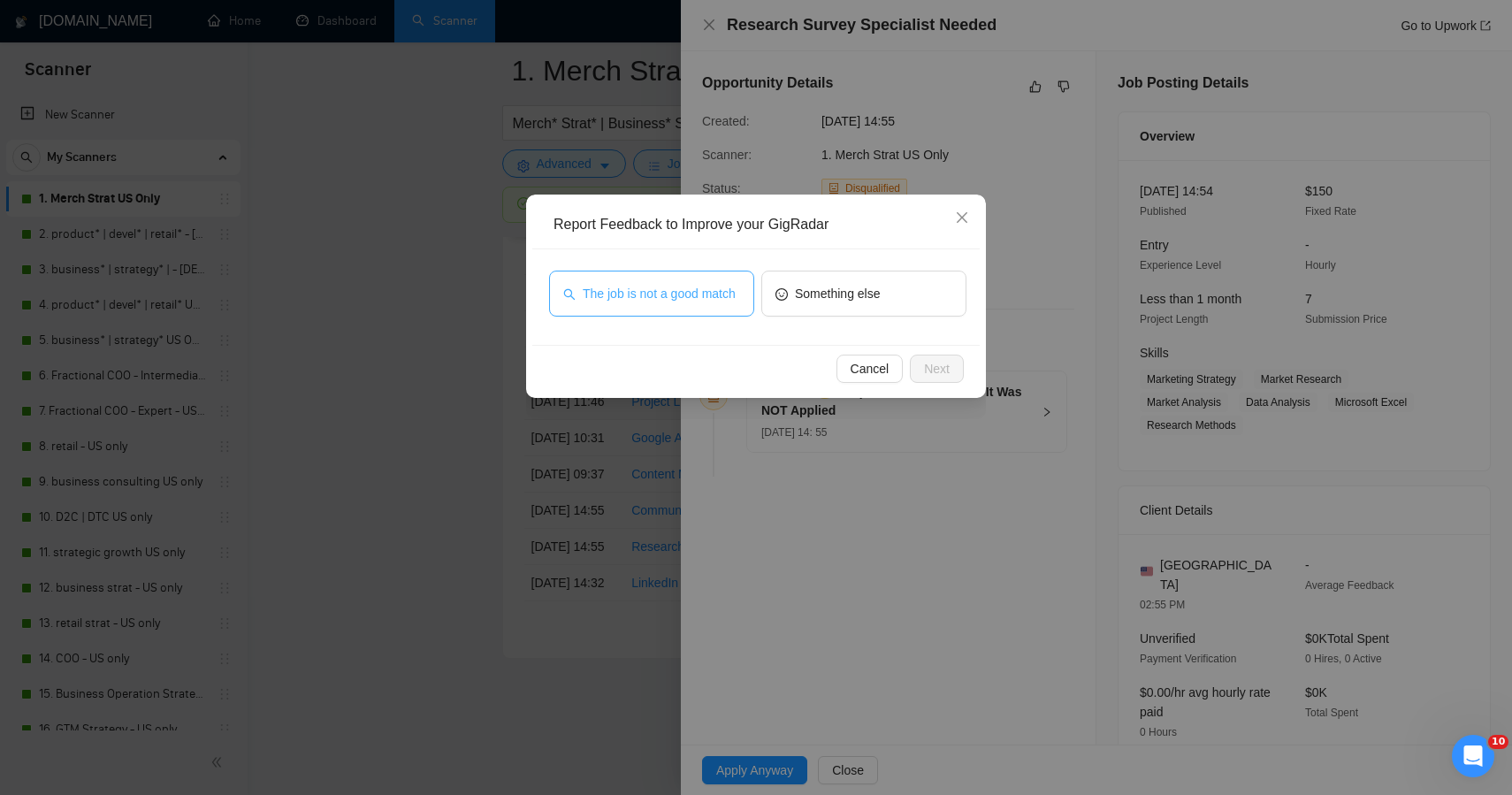
click at [675, 288] on span "The job is not a good match" at bounding box center [659, 294] width 153 height 20
click at [942, 369] on span "Next" at bounding box center [937, 369] width 26 height 20
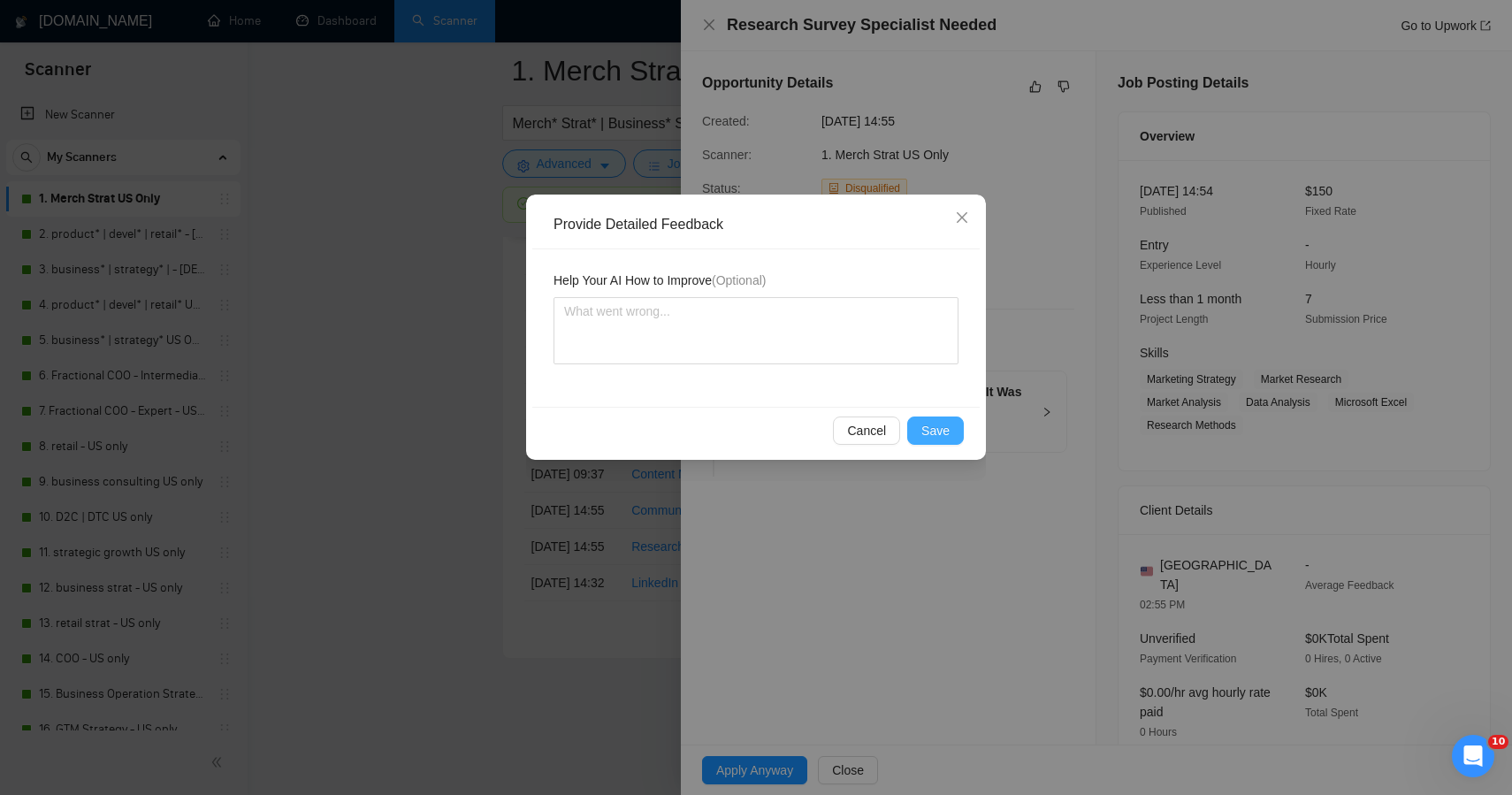
click at [933, 424] on span "Save" at bounding box center [935, 431] width 29 height 20
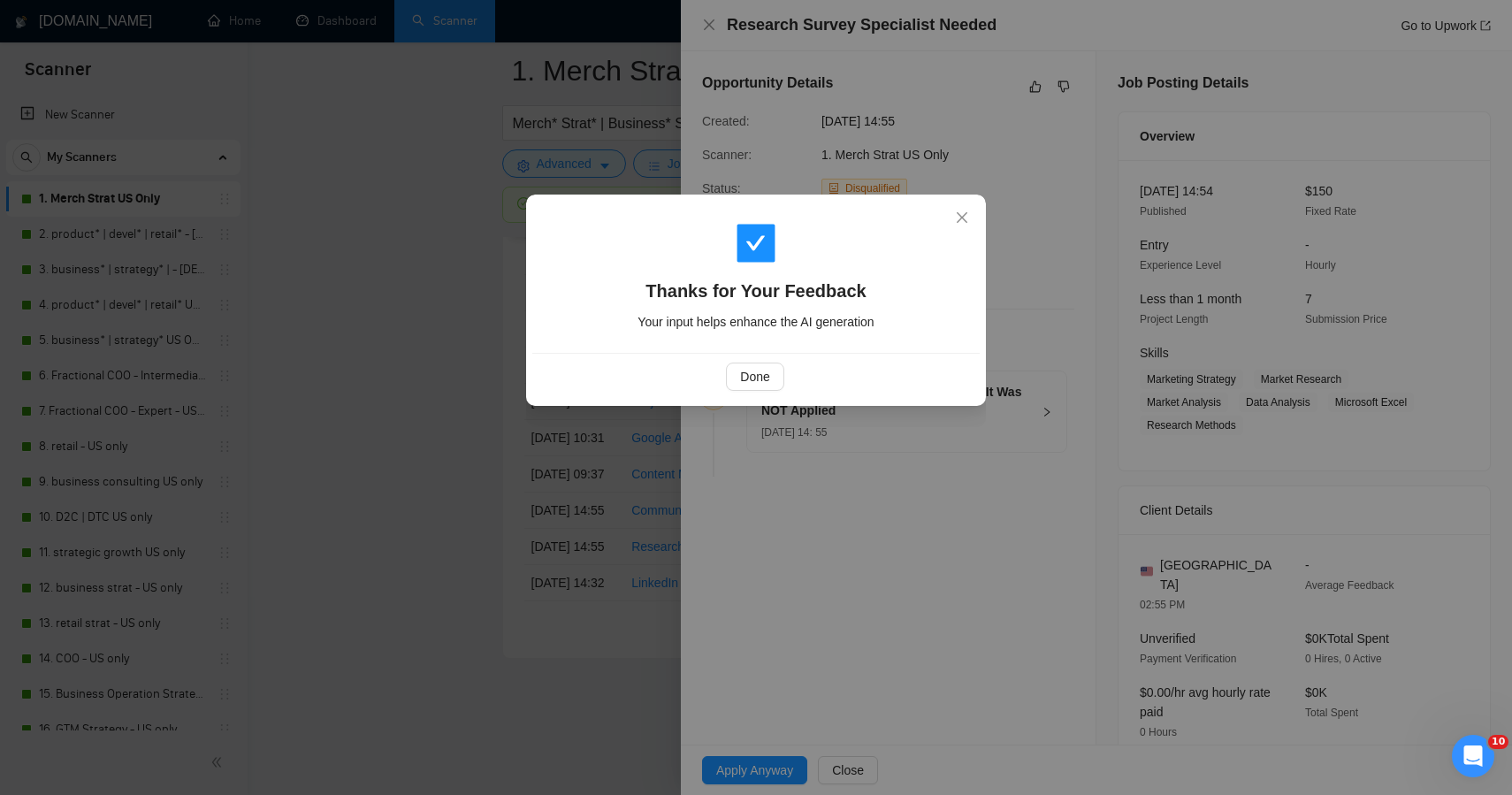
click at [466, 500] on div "Thanks for Your Feedback Your input helps enhance the AI generation Done" at bounding box center [756, 398] width 1512 height 795
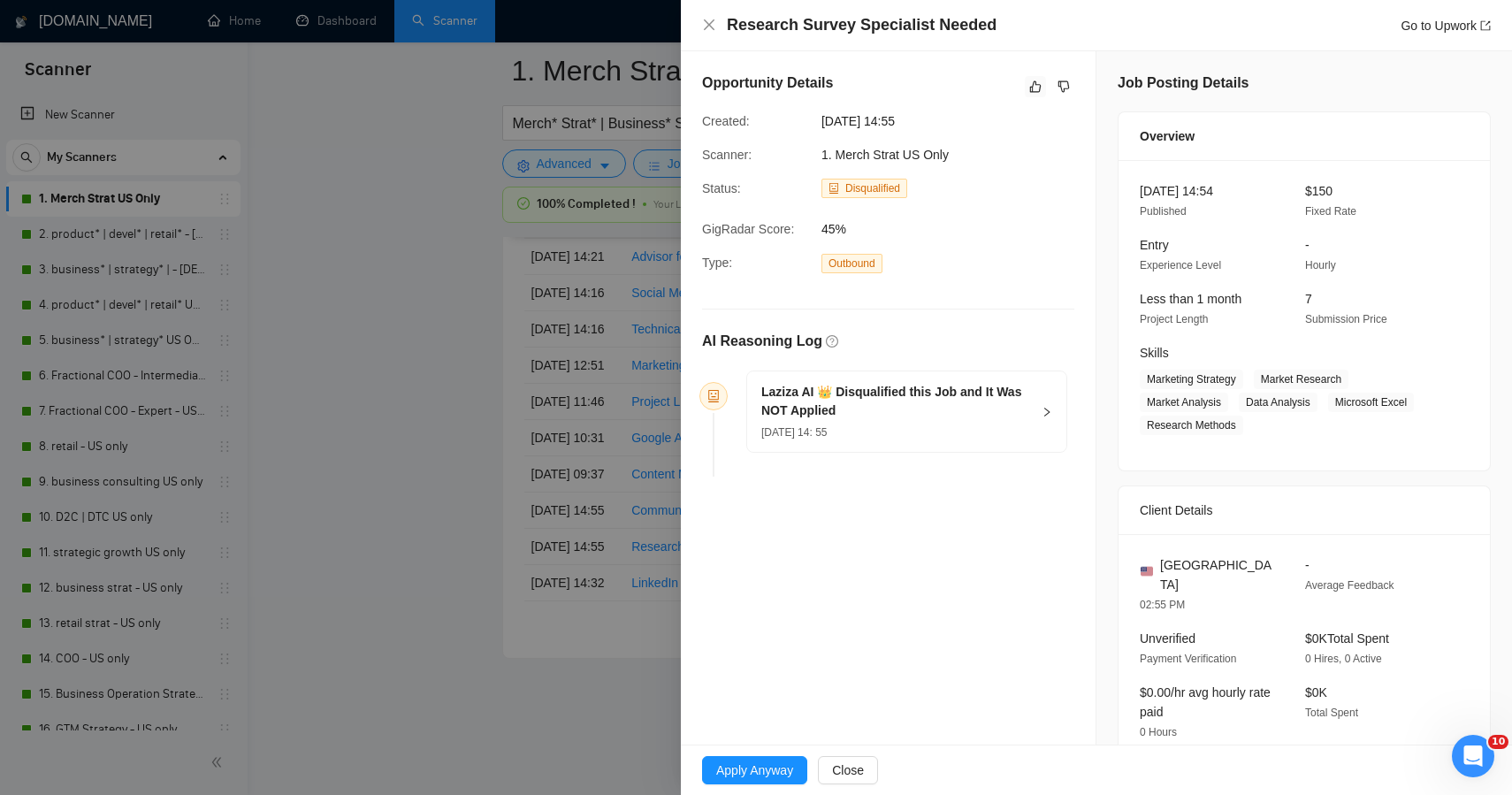
click at [422, 617] on div at bounding box center [756, 398] width 1512 height 795
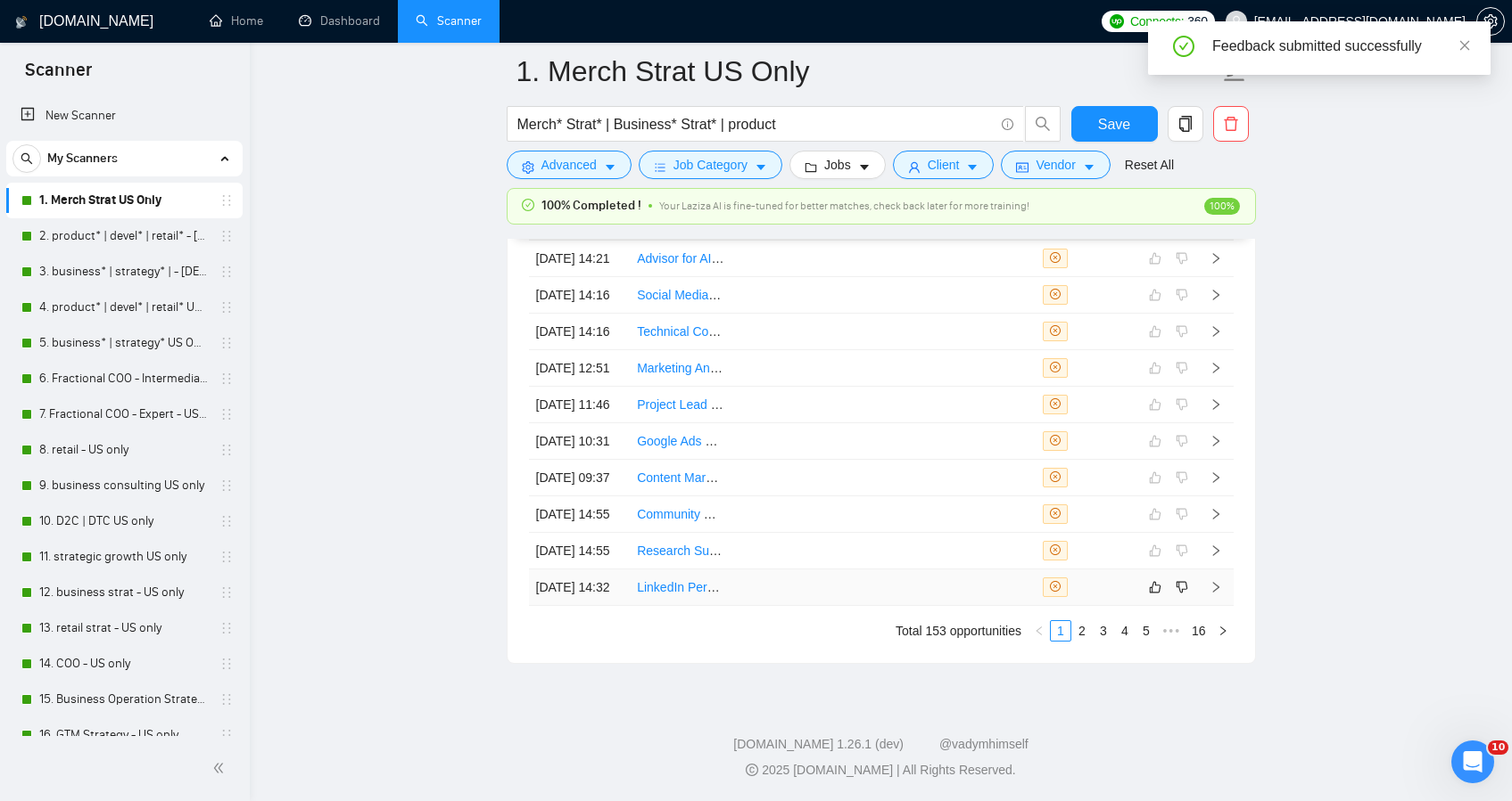
click at [840, 599] on td at bounding box center [883, 587] width 102 height 37
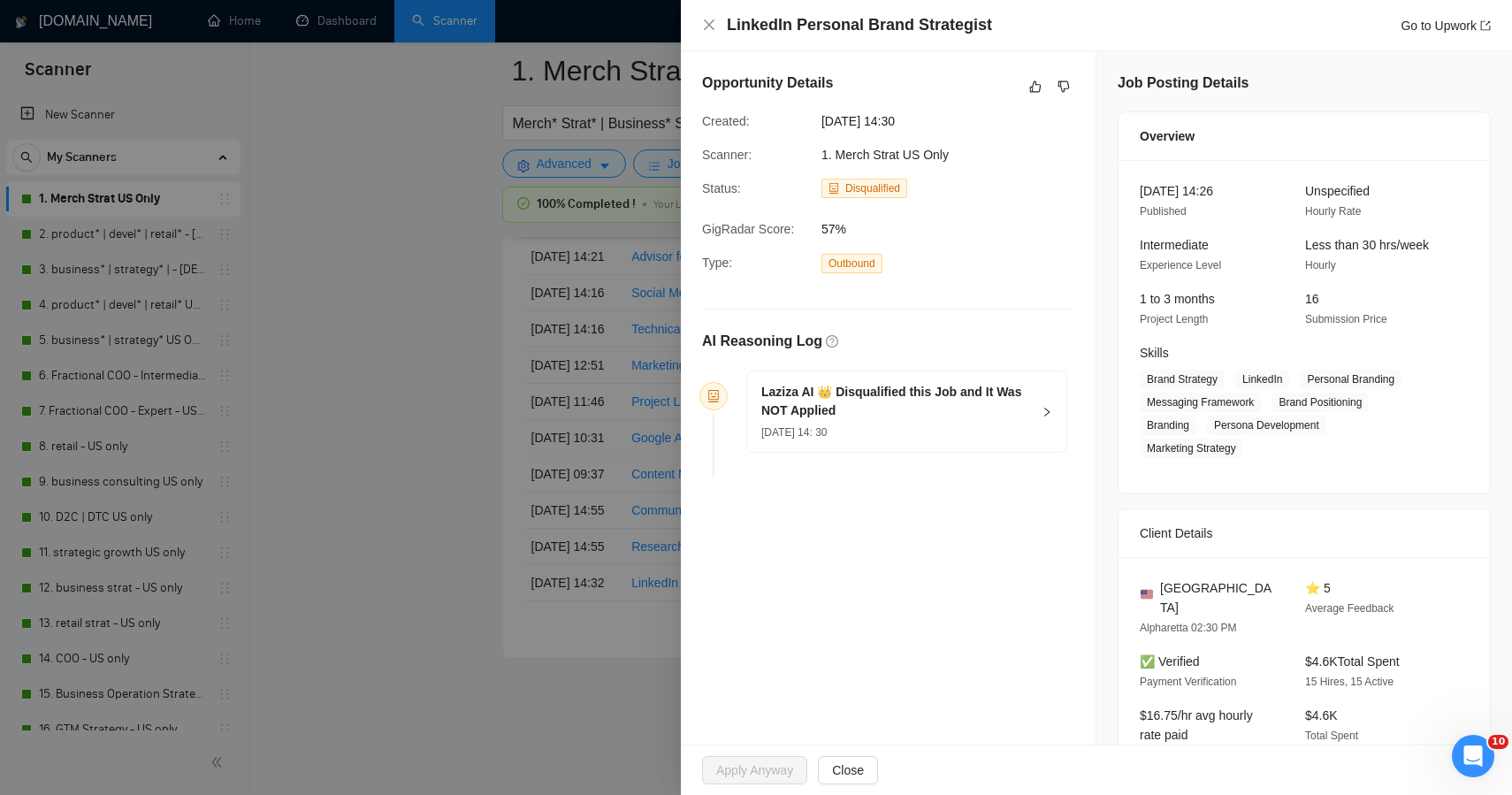
click at [358, 338] on div at bounding box center [756, 398] width 1512 height 795
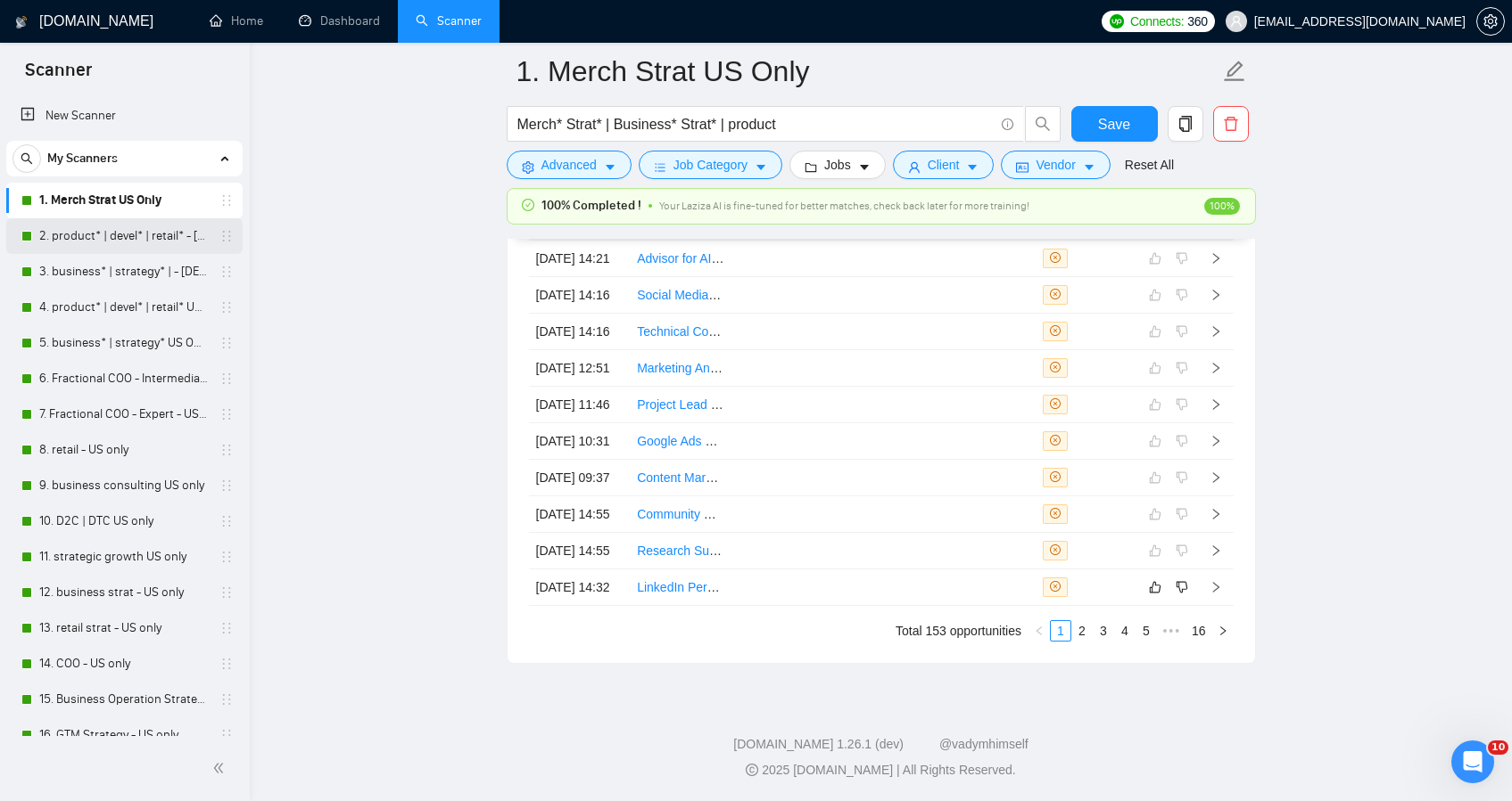
click at [118, 240] on link "2. product* | devel* | retail* - [DEMOGRAPHIC_DATA] ONLY EXPERT" at bounding box center [124, 237] width 170 height 36
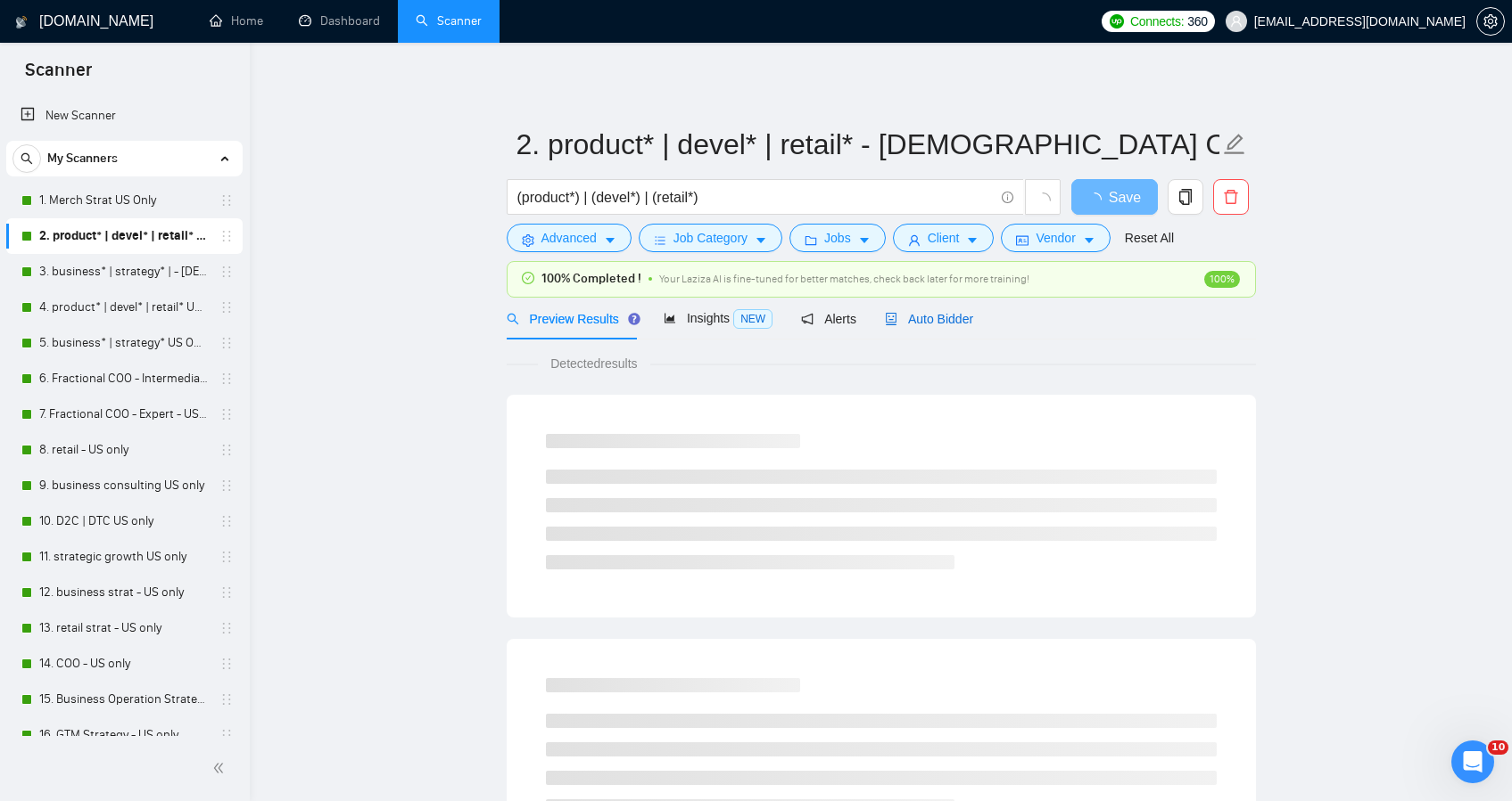
click at [924, 316] on span "Auto Bidder" at bounding box center [928, 319] width 88 height 14
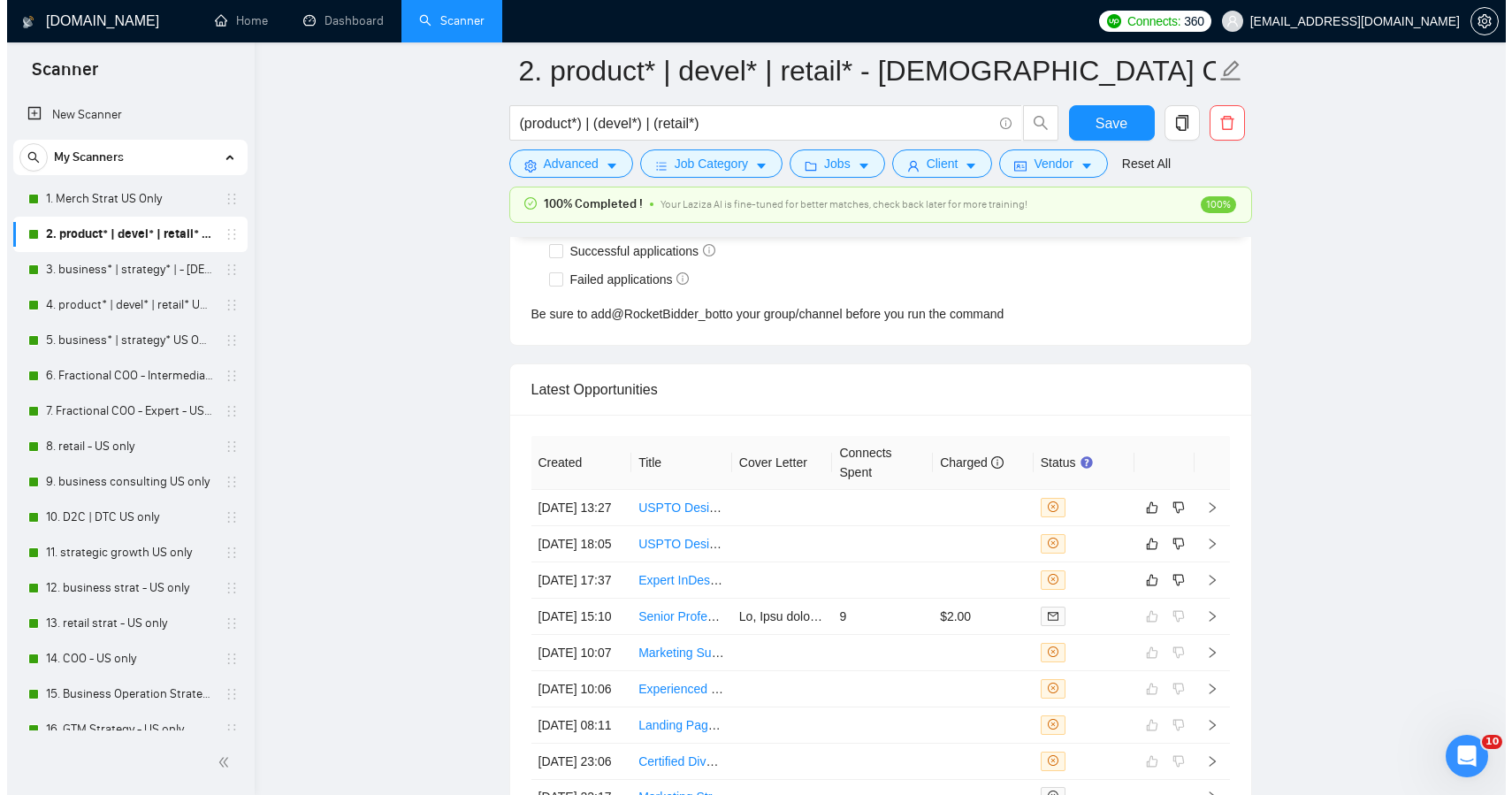
scroll to position [4525, 0]
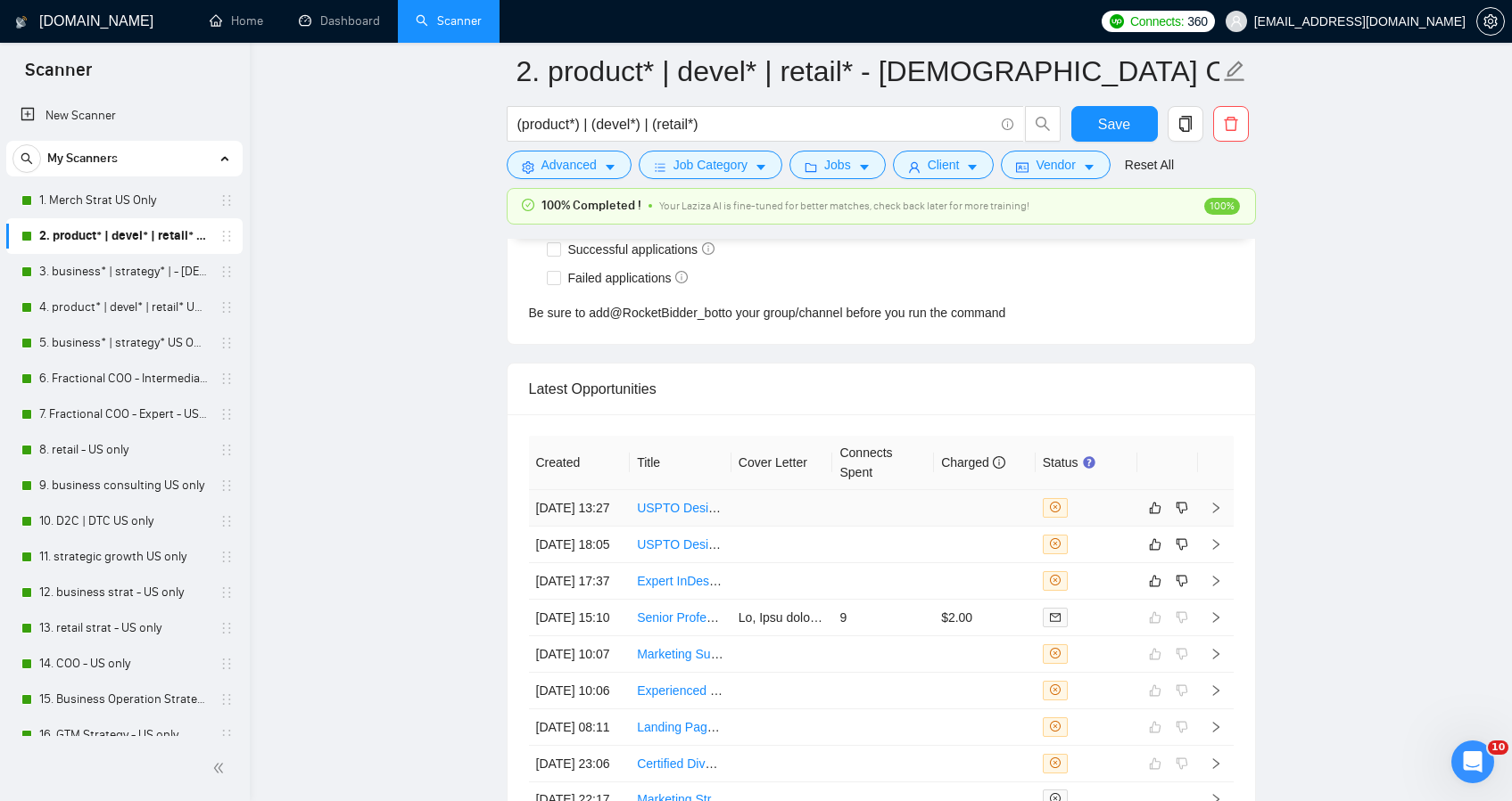
click at [869, 526] on td at bounding box center [883, 508] width 102 height 37
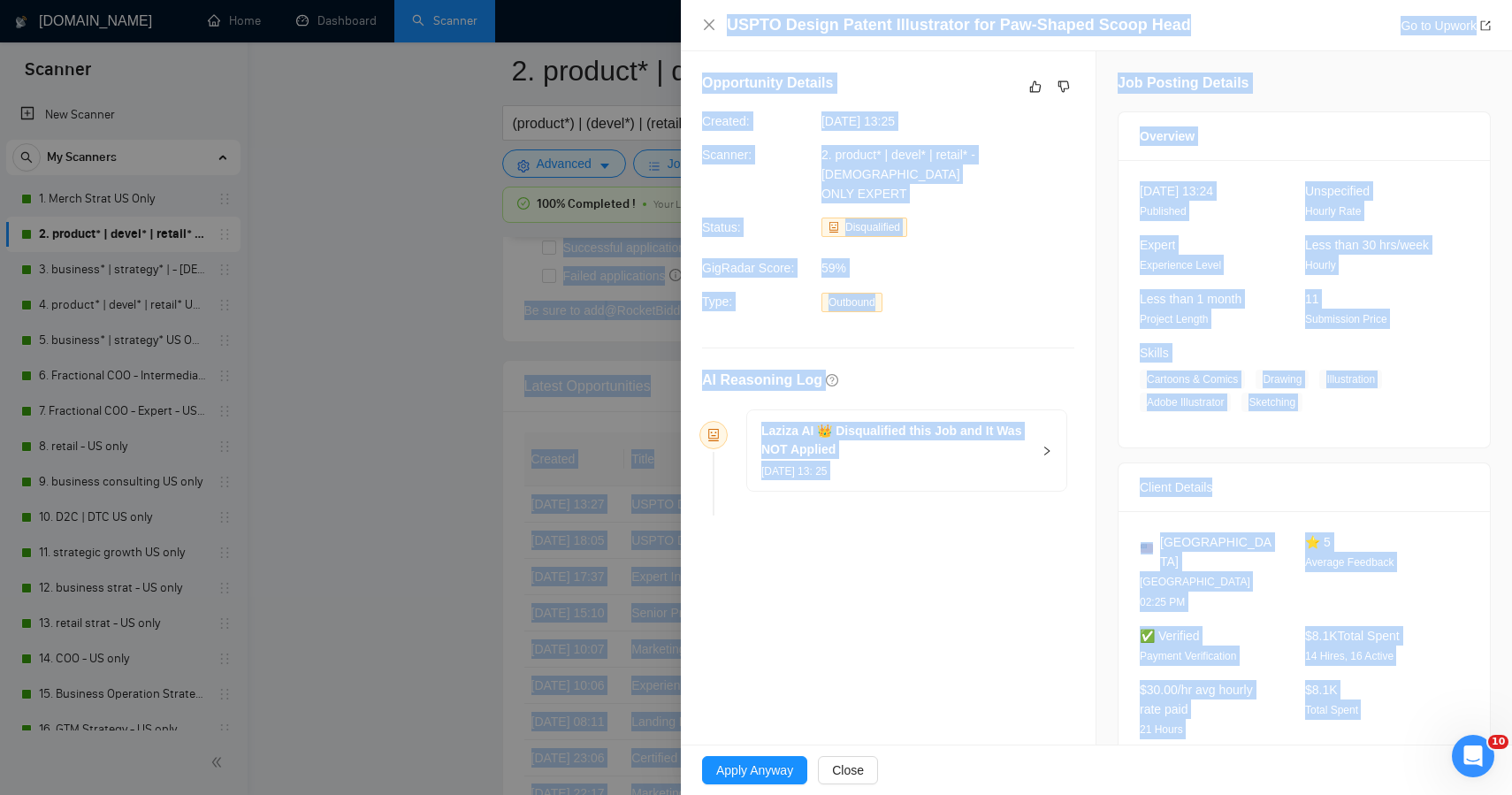
drag, startPoint x: 1219, startPoint y: 685, endPoint x: 1013, endPoint y: -54, distance: 767.2
copy body "Auto Bidder Notifications Autobidder notifications Get a notification every tim…"
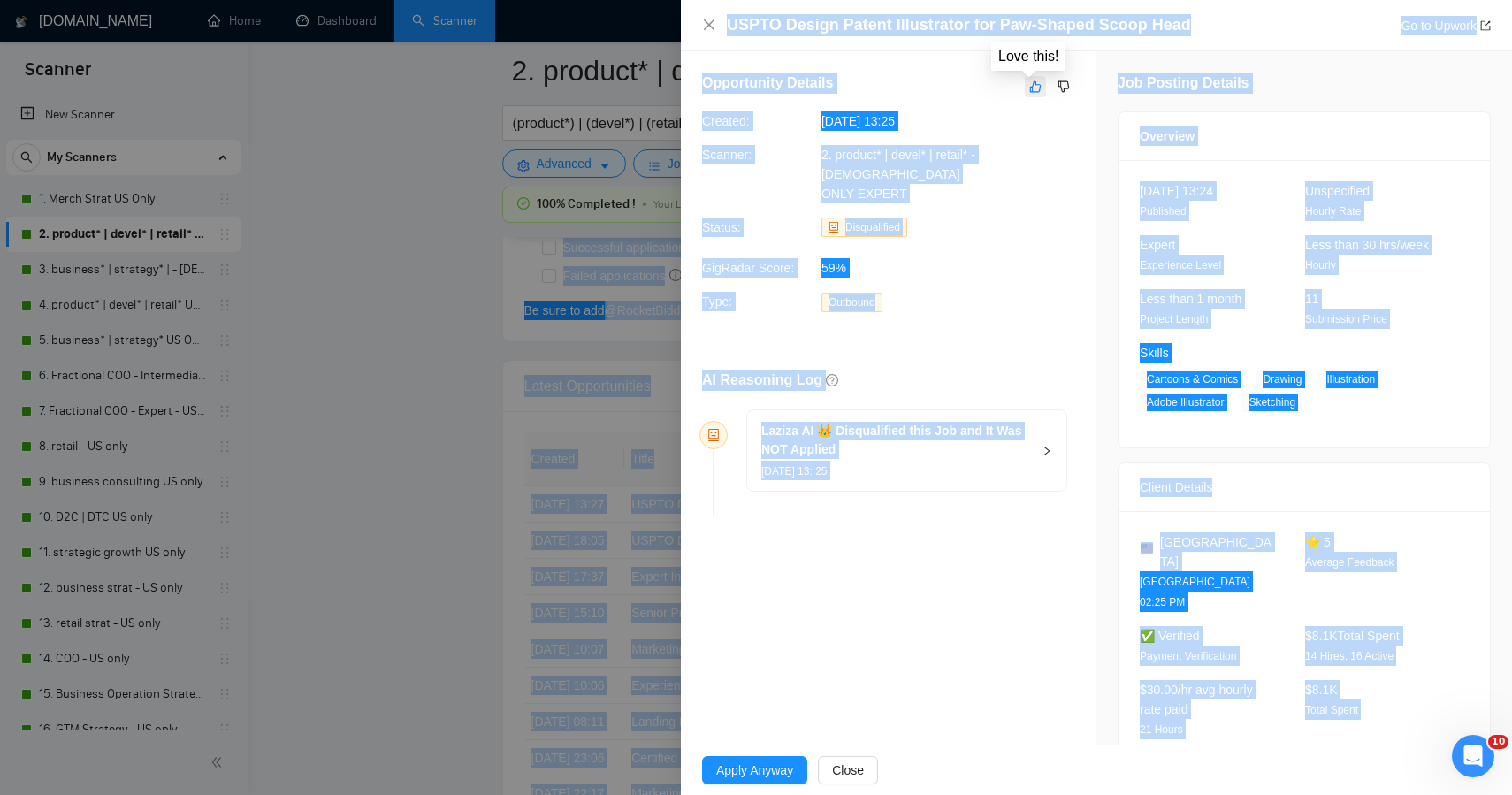
click at [1026, 86] on button "button" at bounding box center [1035, 86] width 21 height 21
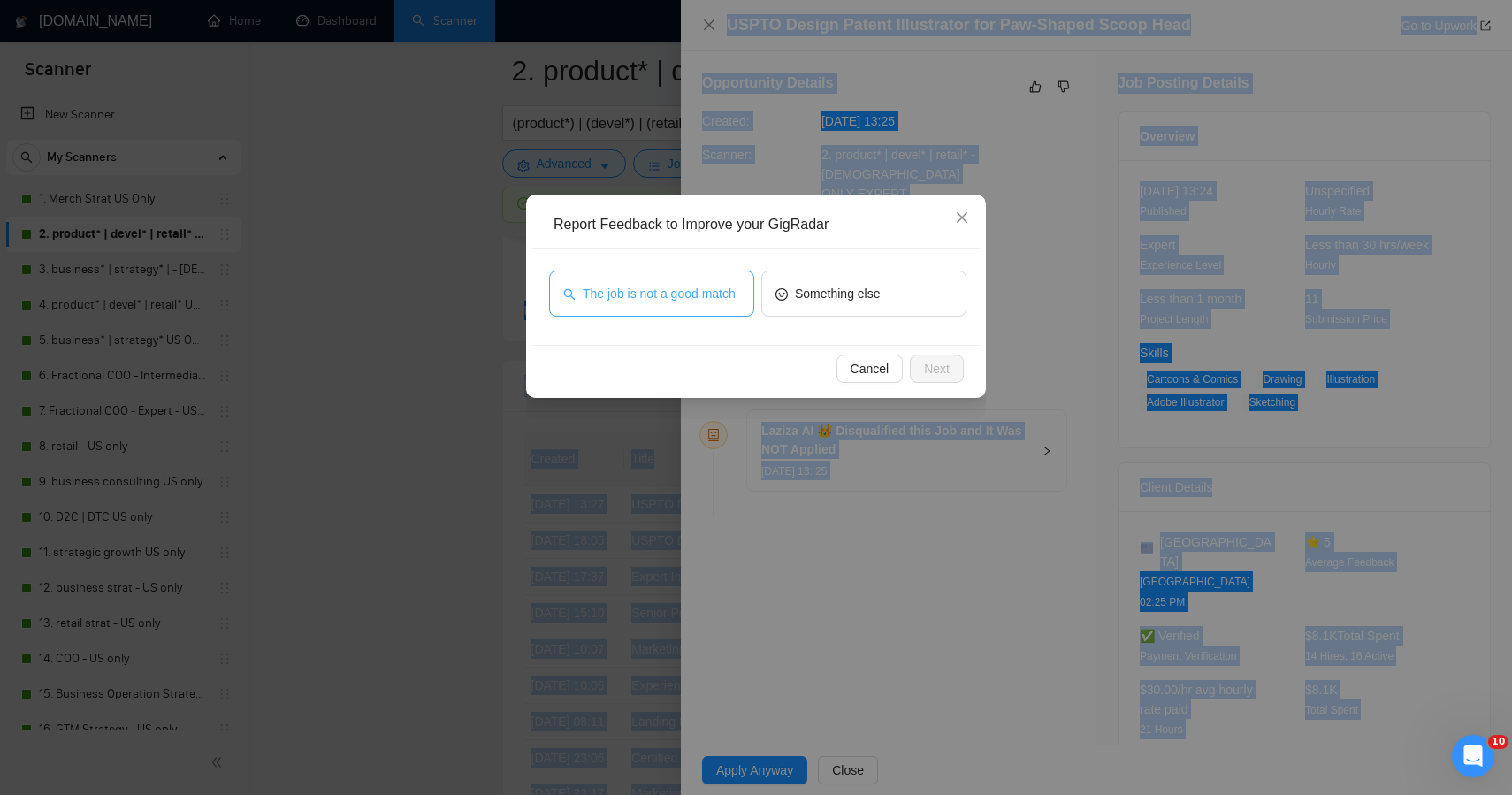
click at [652, 290] on span "The job is not a good match" at bounding box center [659, 294] width 153 height 20
click at [931, 371] on span "Next" at bounding box center [937, 369] width 26 height 20
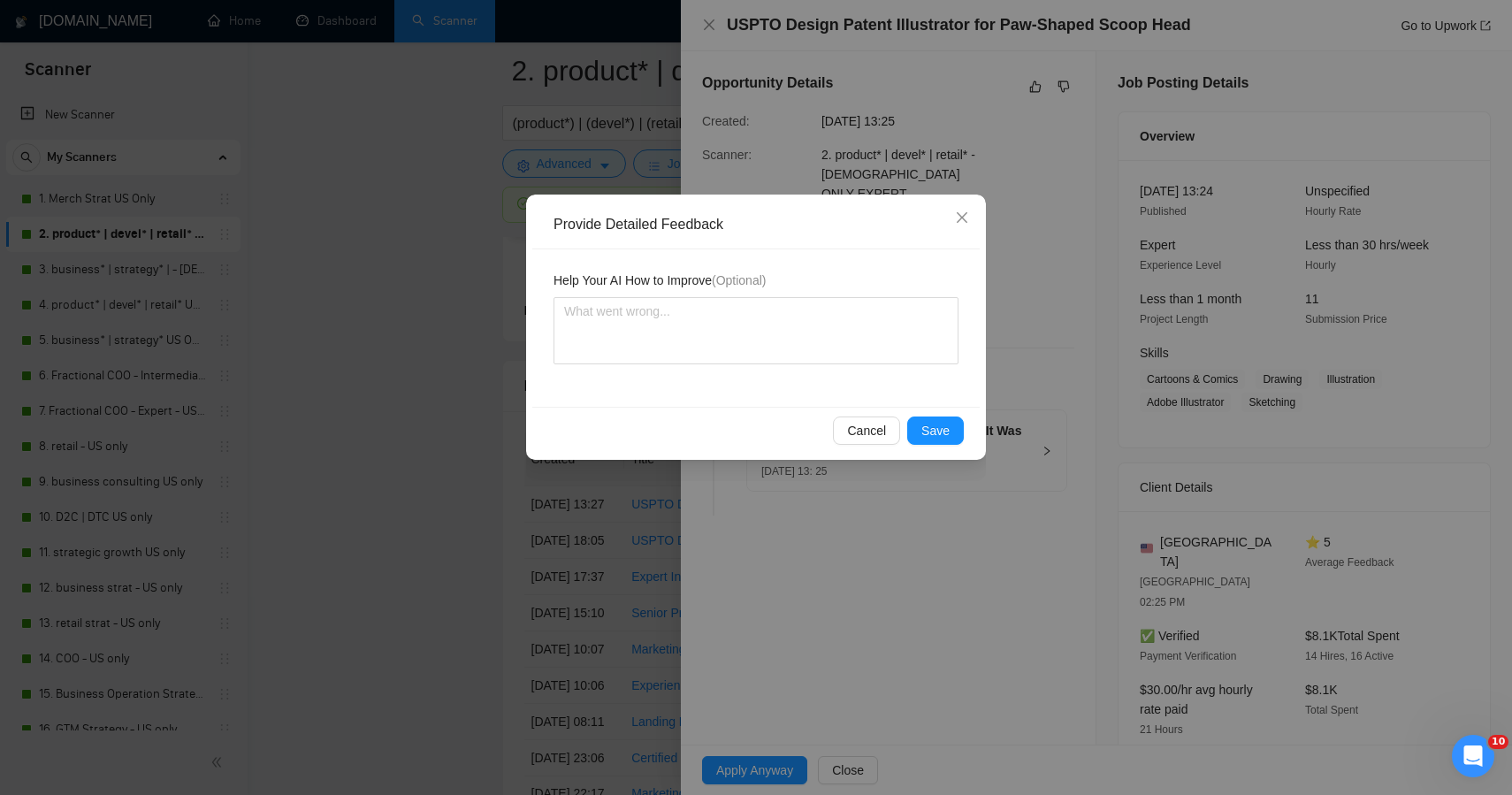
click at [784, 368] on div "Help Your AI How to Improve (Optional)" at bounding box center [756, 328] width 448 height 158
click at [787, 349] on textarea at bounding box center [756, 331] width 405 height 67
paste textarea "This job was correctly skipped — it’s a technical design patent illustration pr…"
type textarea "This job was correctly skipped — it’s a technical design patent illustration pr…"
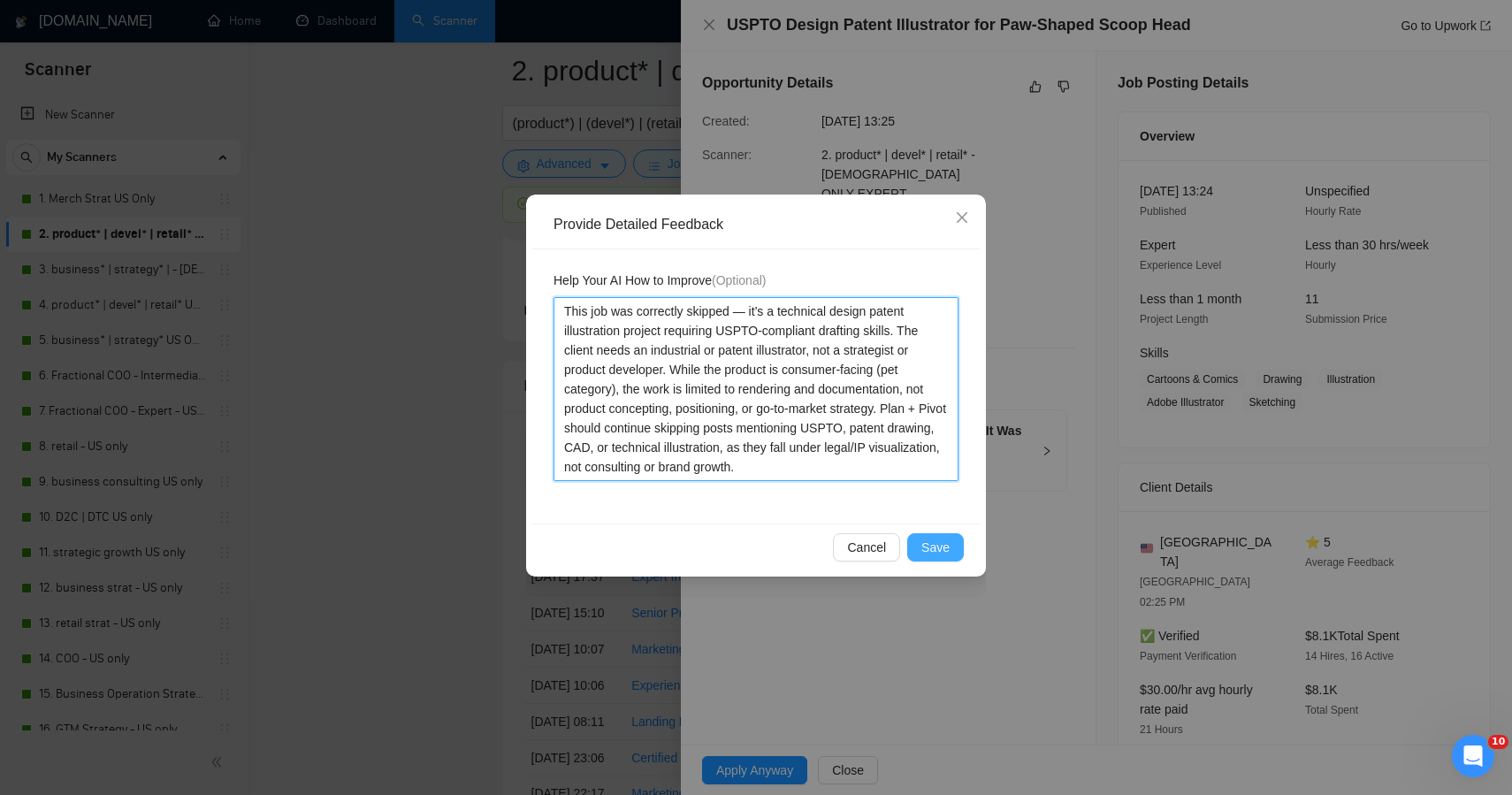
type textarea "This job was correctly skipped — it’s a technical design patent illustration pr…"
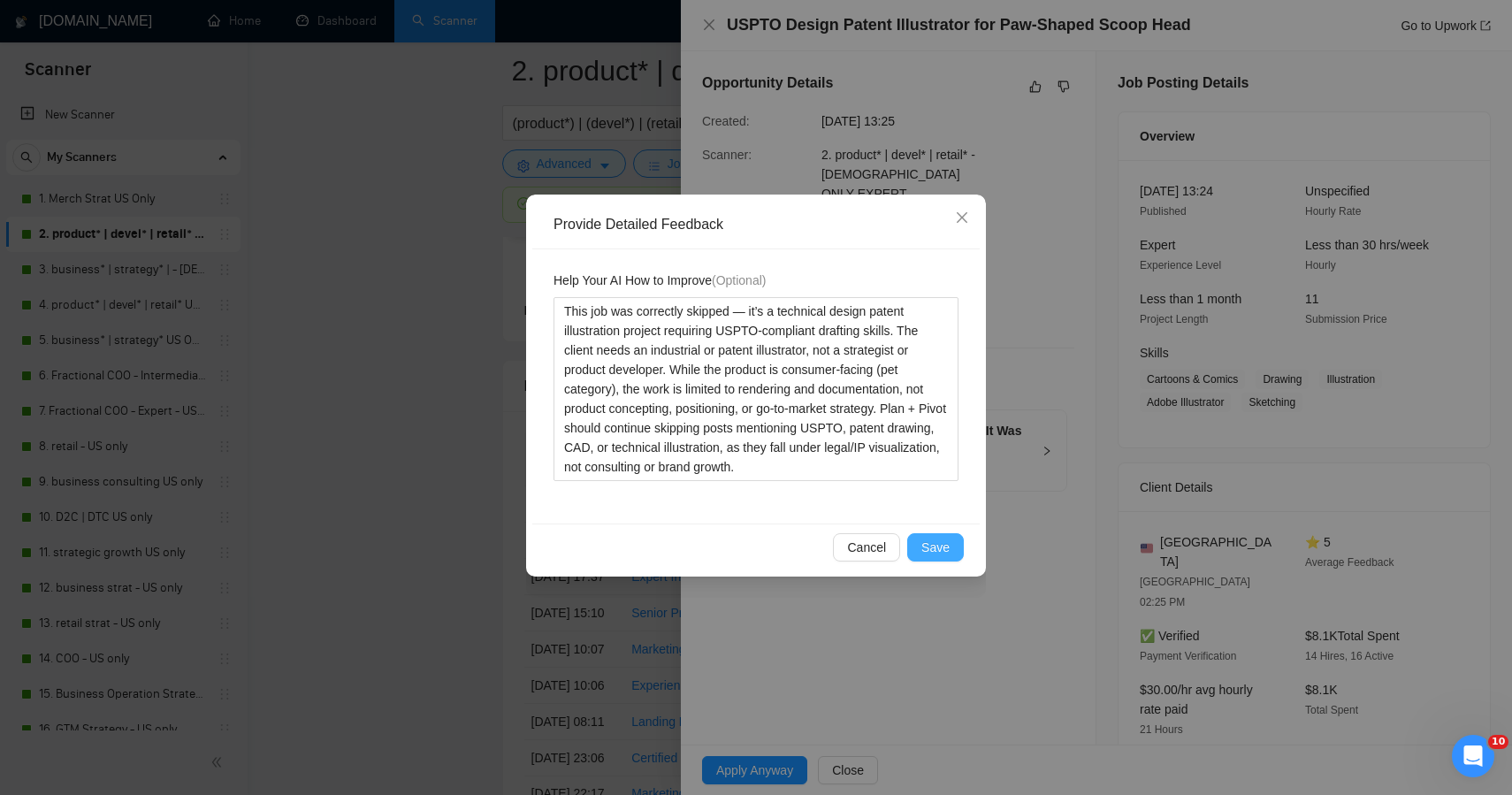
click at [932, 542] on span "Save" at bounding box center [935, 548] width 29 height 20
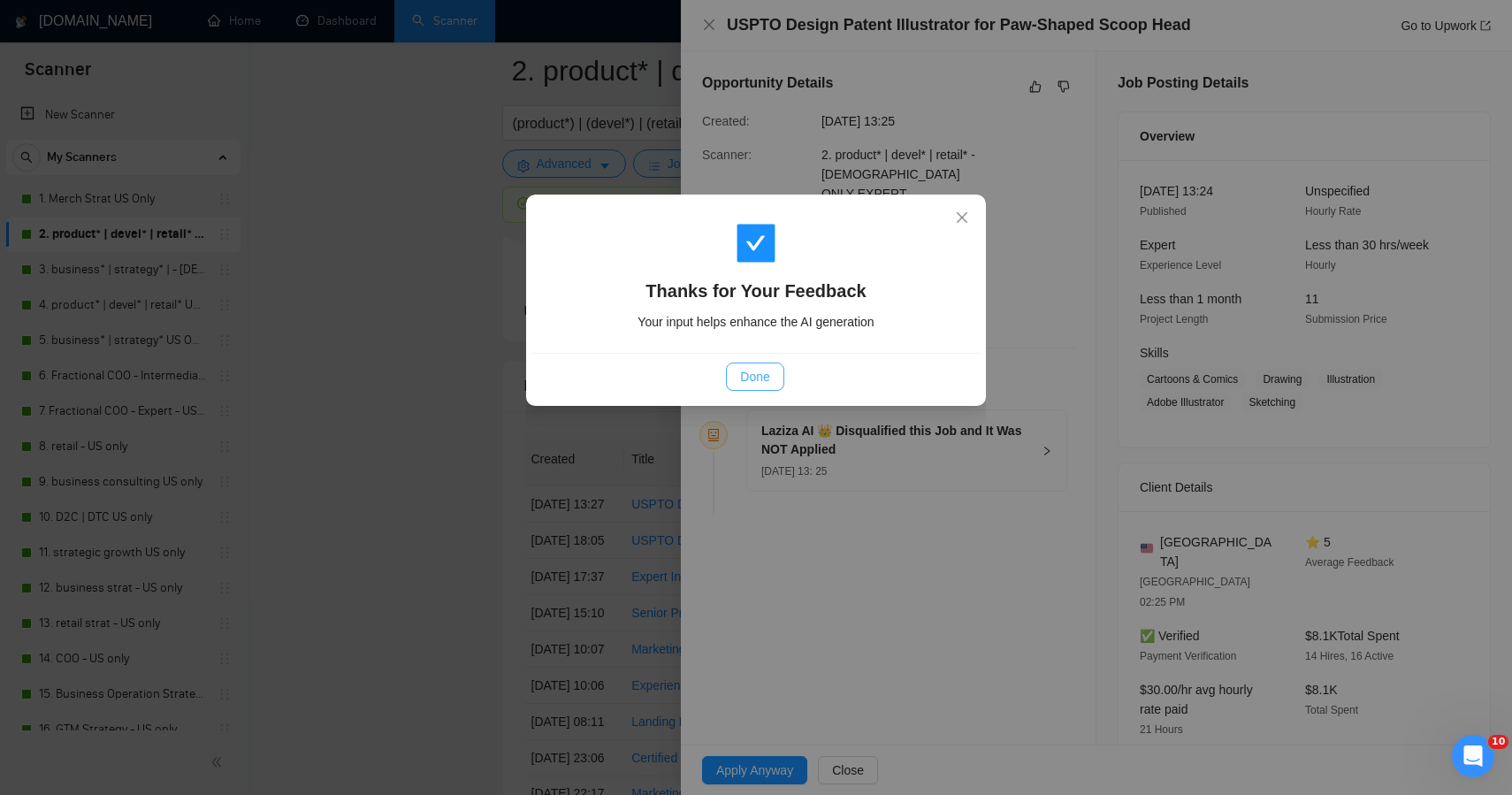
click at [748, 369] on span "Done" at bounding box center [754, 377] width 29 height 20
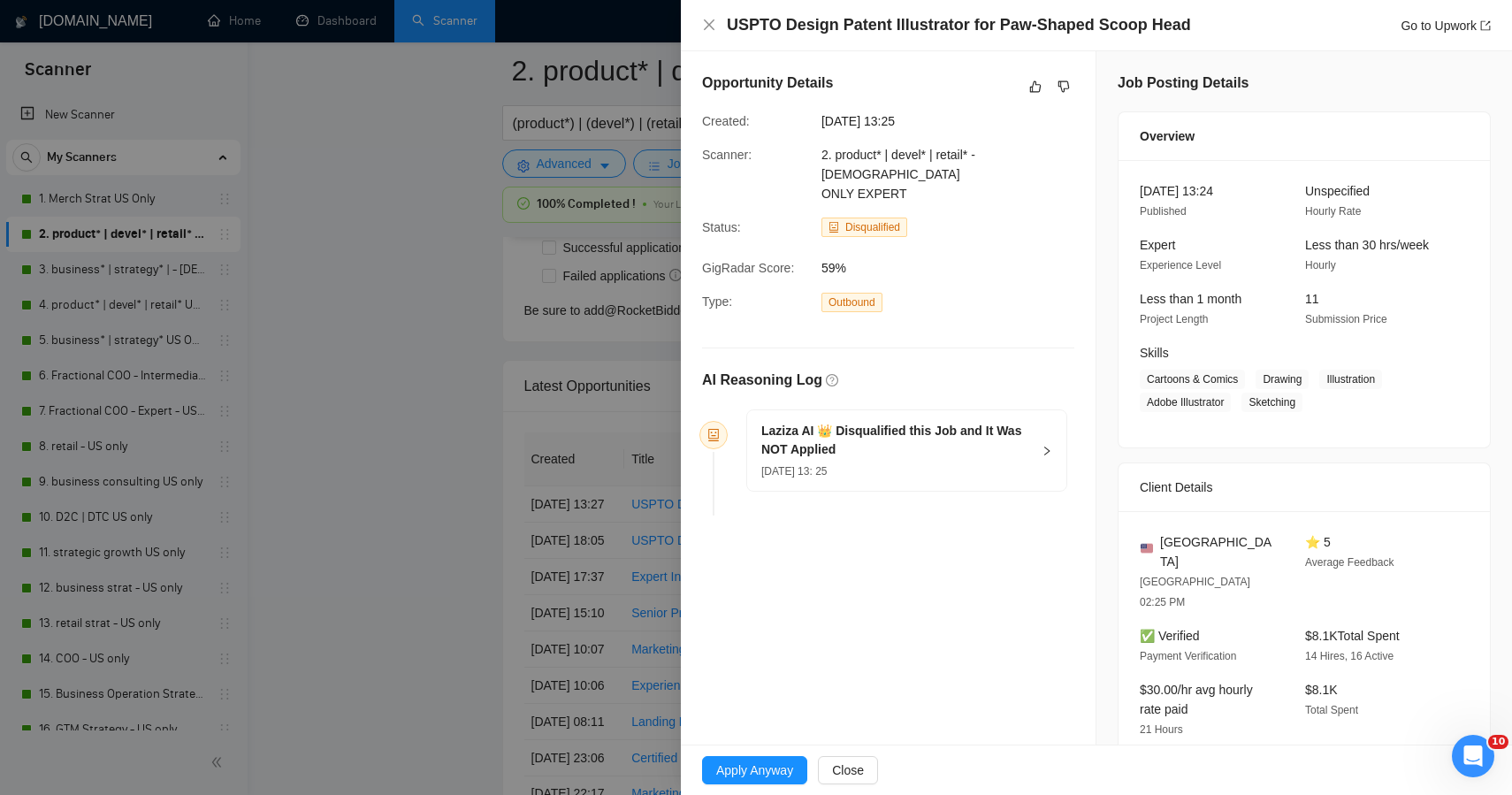
click at [661, 378] on div at bounding box center [756, 398] width 1512 height 795
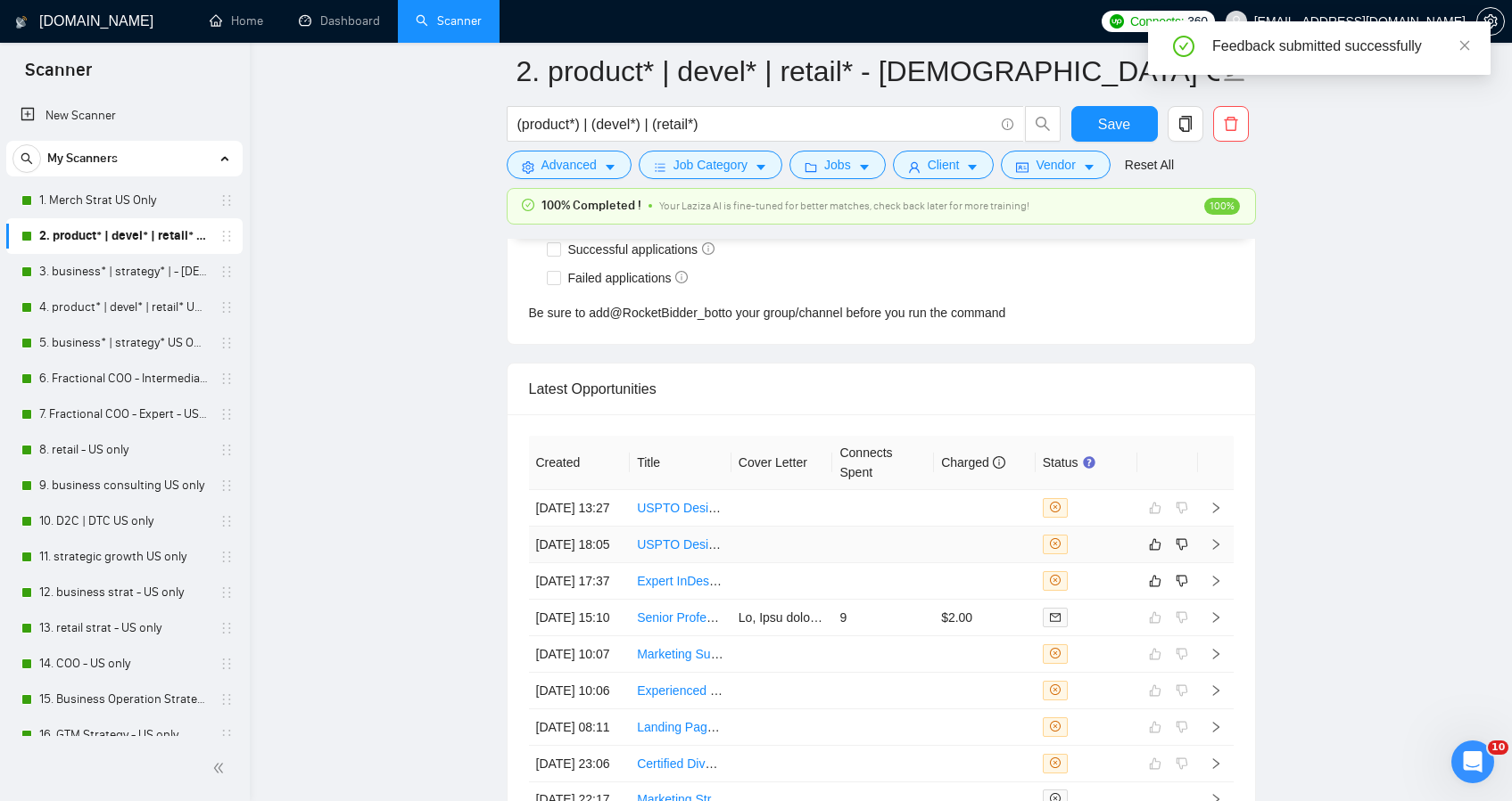
click at [830, 555] on td at bounding box center [782, 545] width 102 height 37
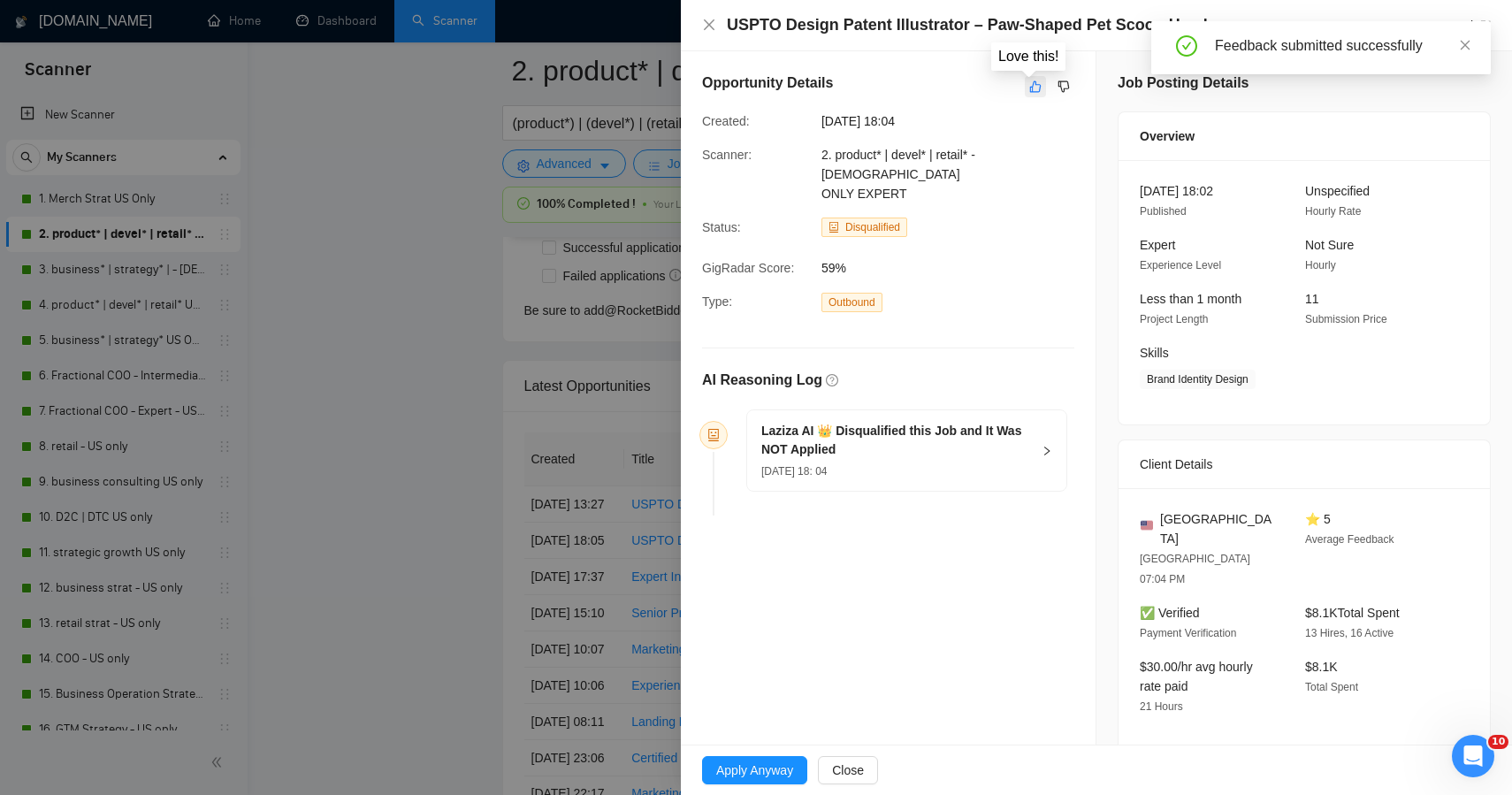
click at [1030, 92] on icon "like" at bounding box center [1036, 87] width 12 height 12
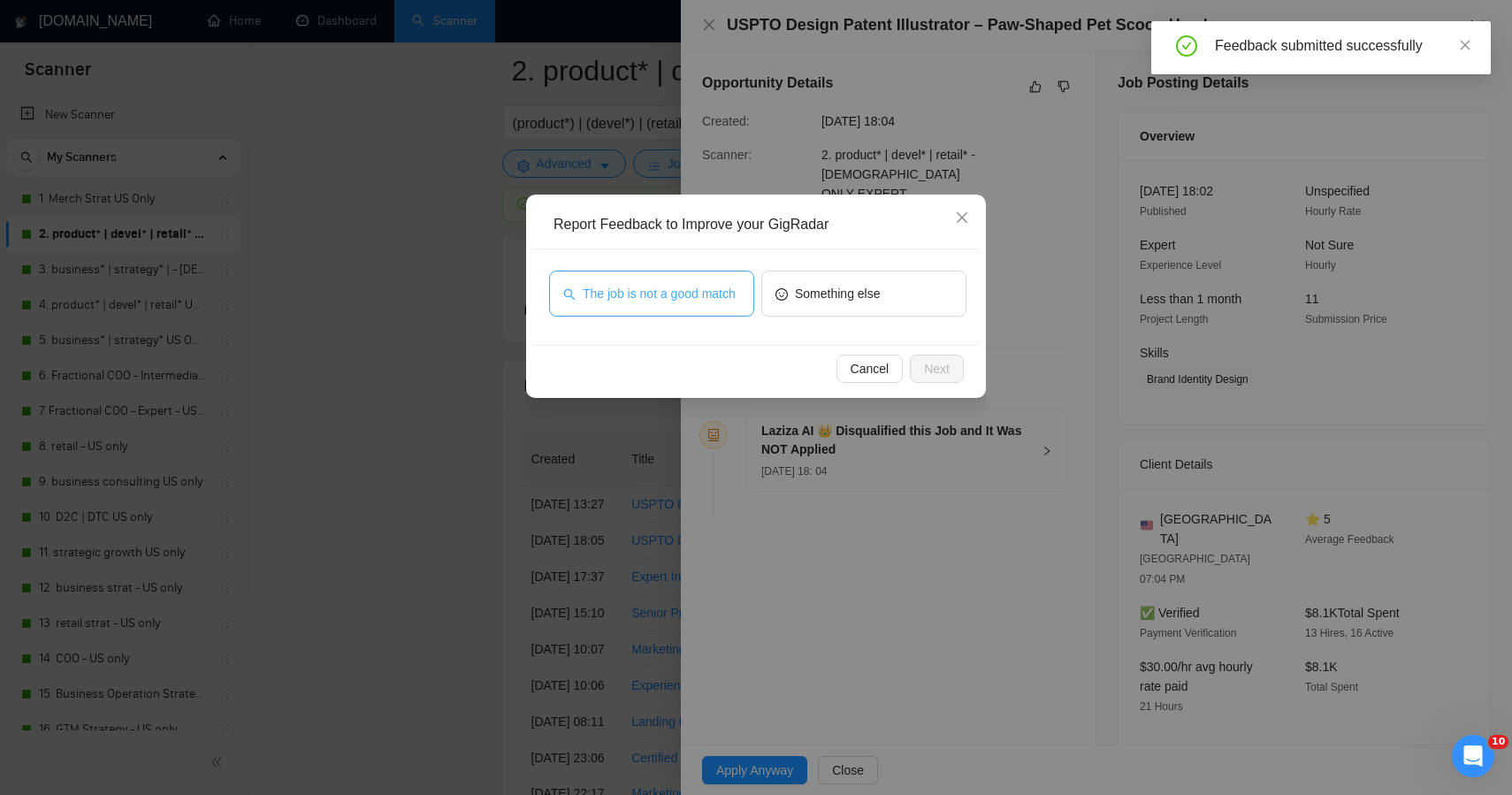
click at [720, 297] on span "The job is not a good match" at bounding box center [659, 294] width 153 height 20
click at [938, 381] on button "Next" at bounding box center [936, 369] width 54 height 29
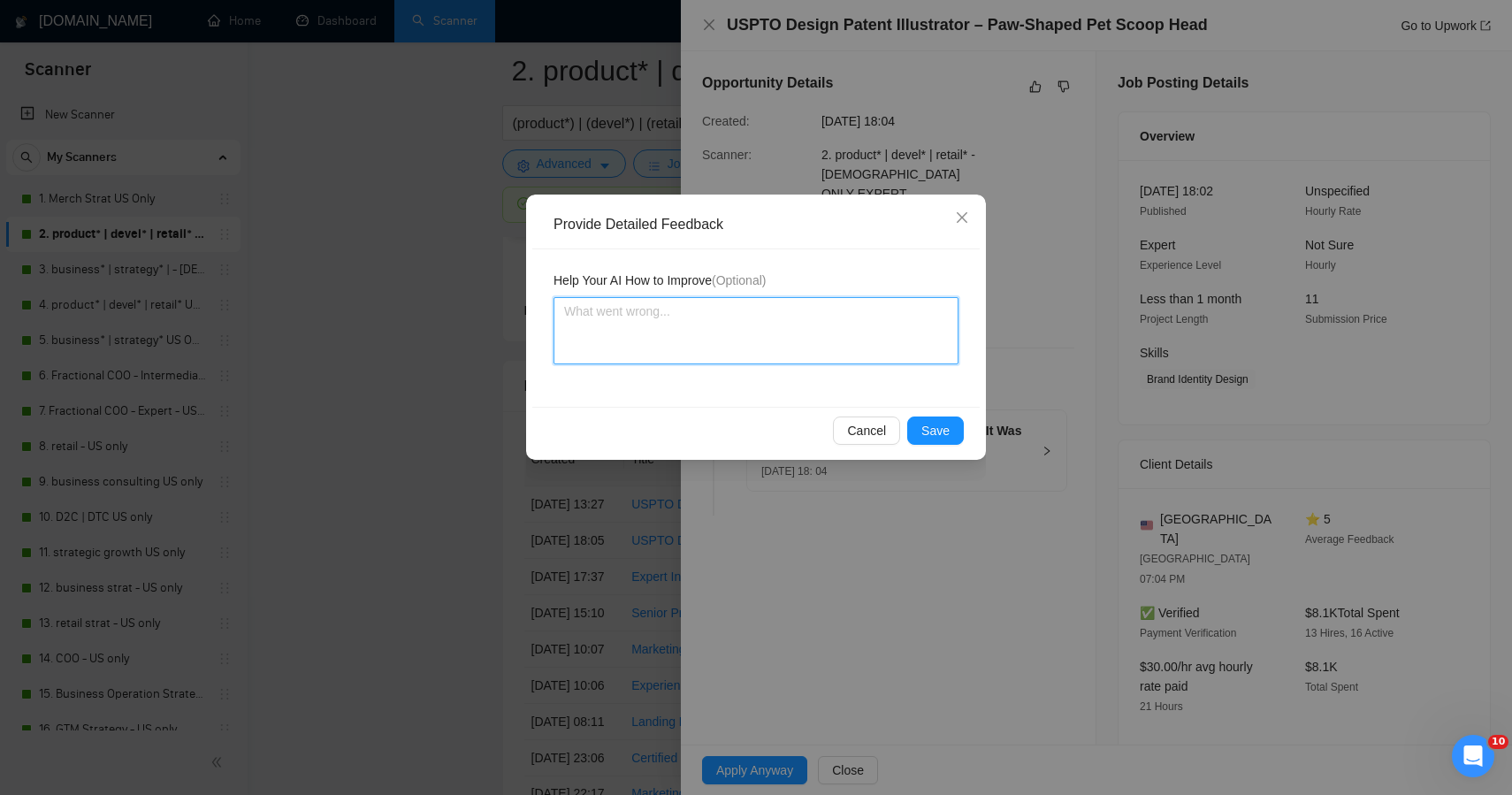
click at [670, 330] on textarea at bounding box center [756, 331] width 405 height 67
paste textarea "This job was correctly skipped — it’s a technical design patent illustration pr…"
type textarea "This job was correctly skipped — it’s a technical design patent illustration pr…"
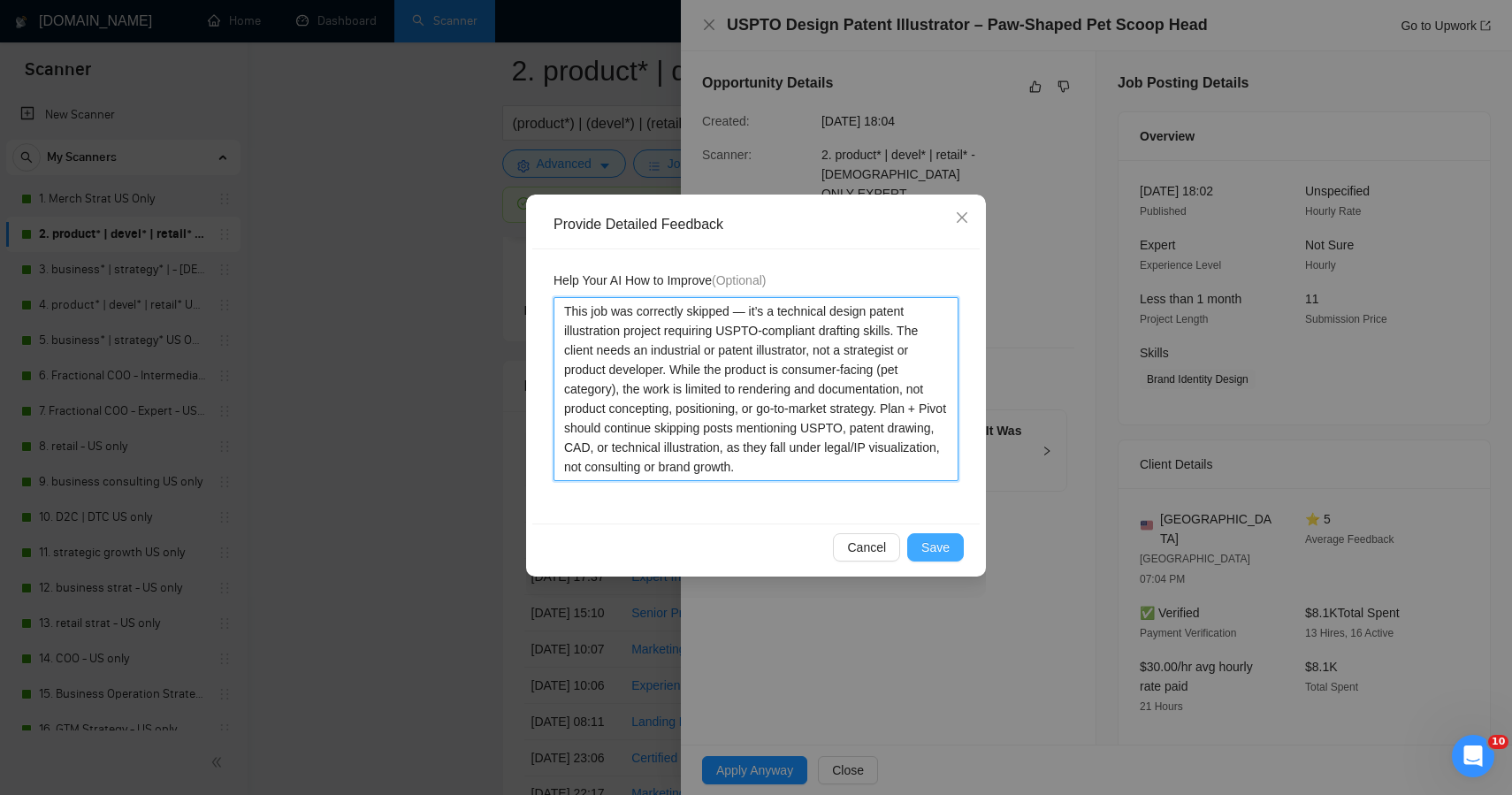
type textarea "This job was correctly skipped — it’s a technical design patent illustration pr…"
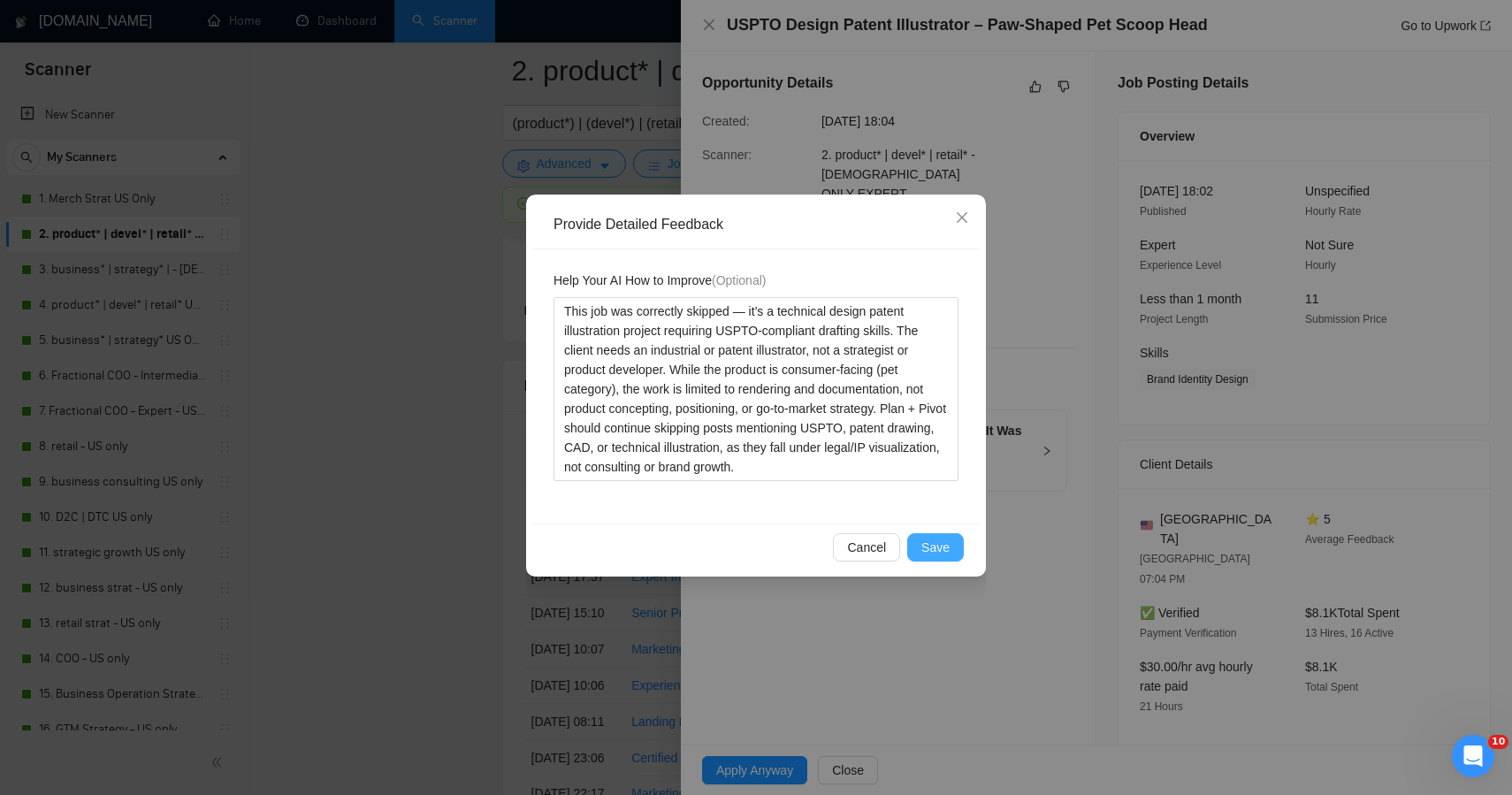
click at [934, 552] on span "Save" at bounding box center [935, 548] width 29 height 20
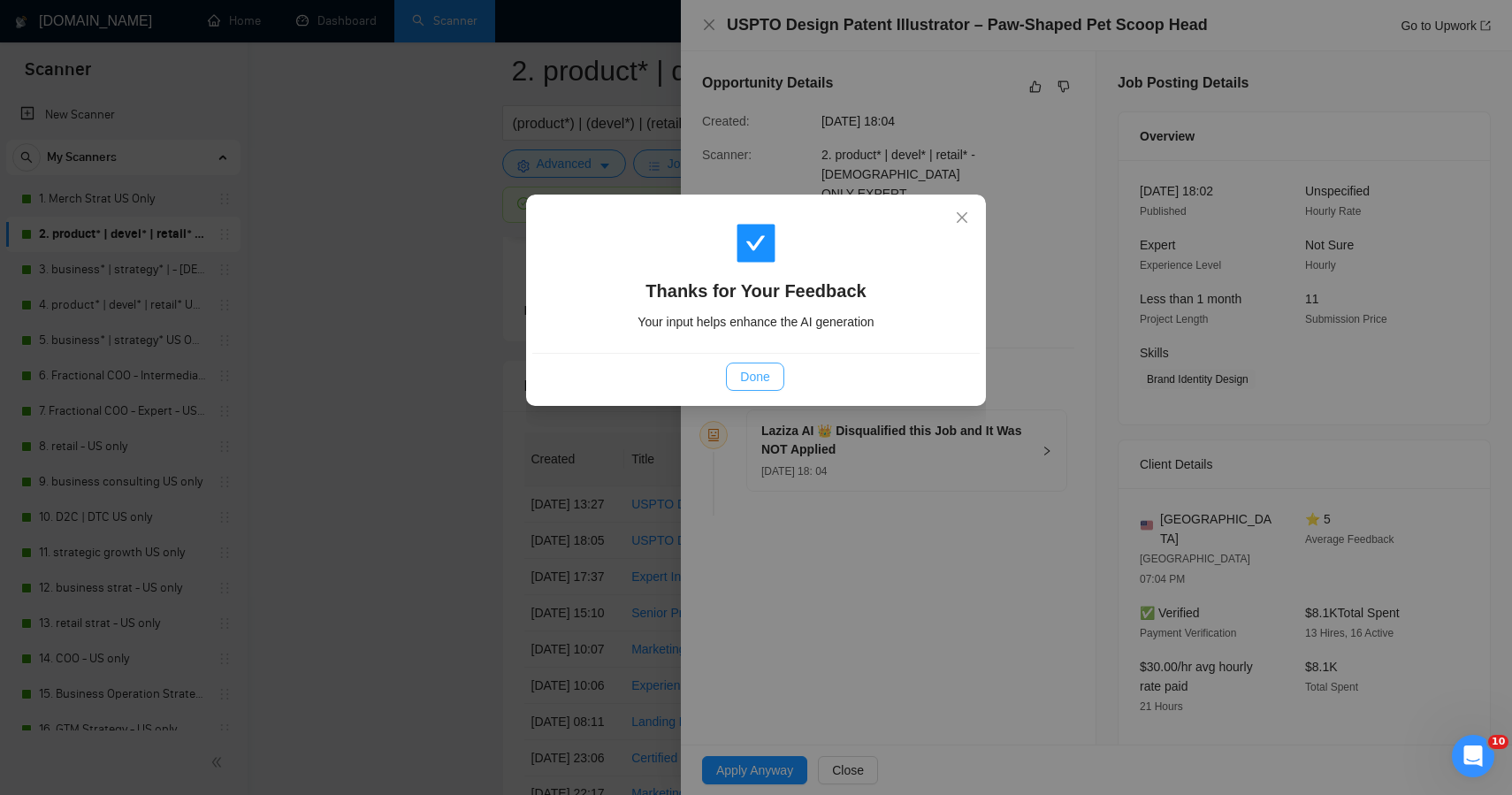
click at [748, 375] on span "Done" at bounding box center [754, 377] width 29 height 20
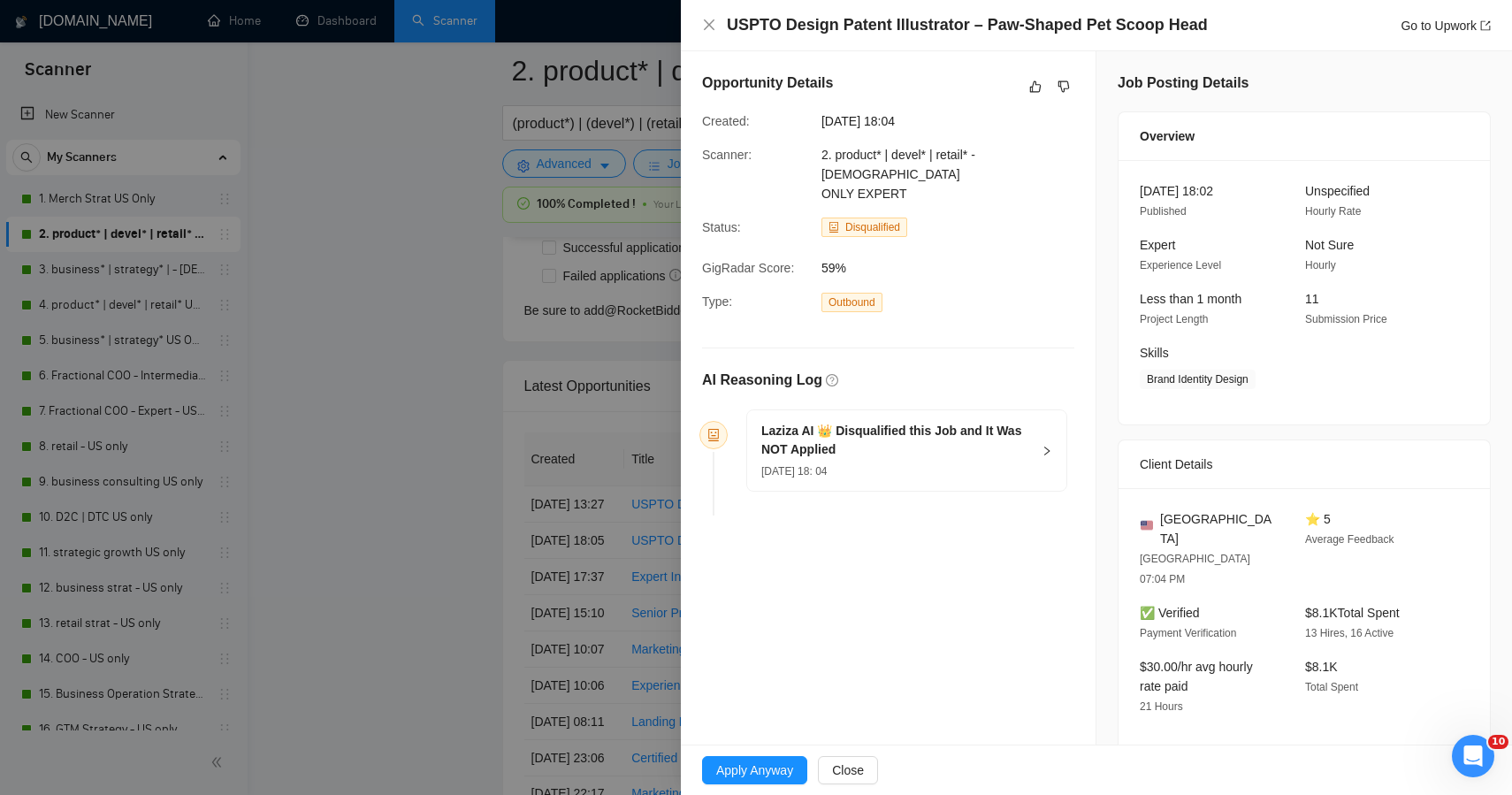
click at [381, 403] on div at bounding box center [756, 398] width 1512 height 795
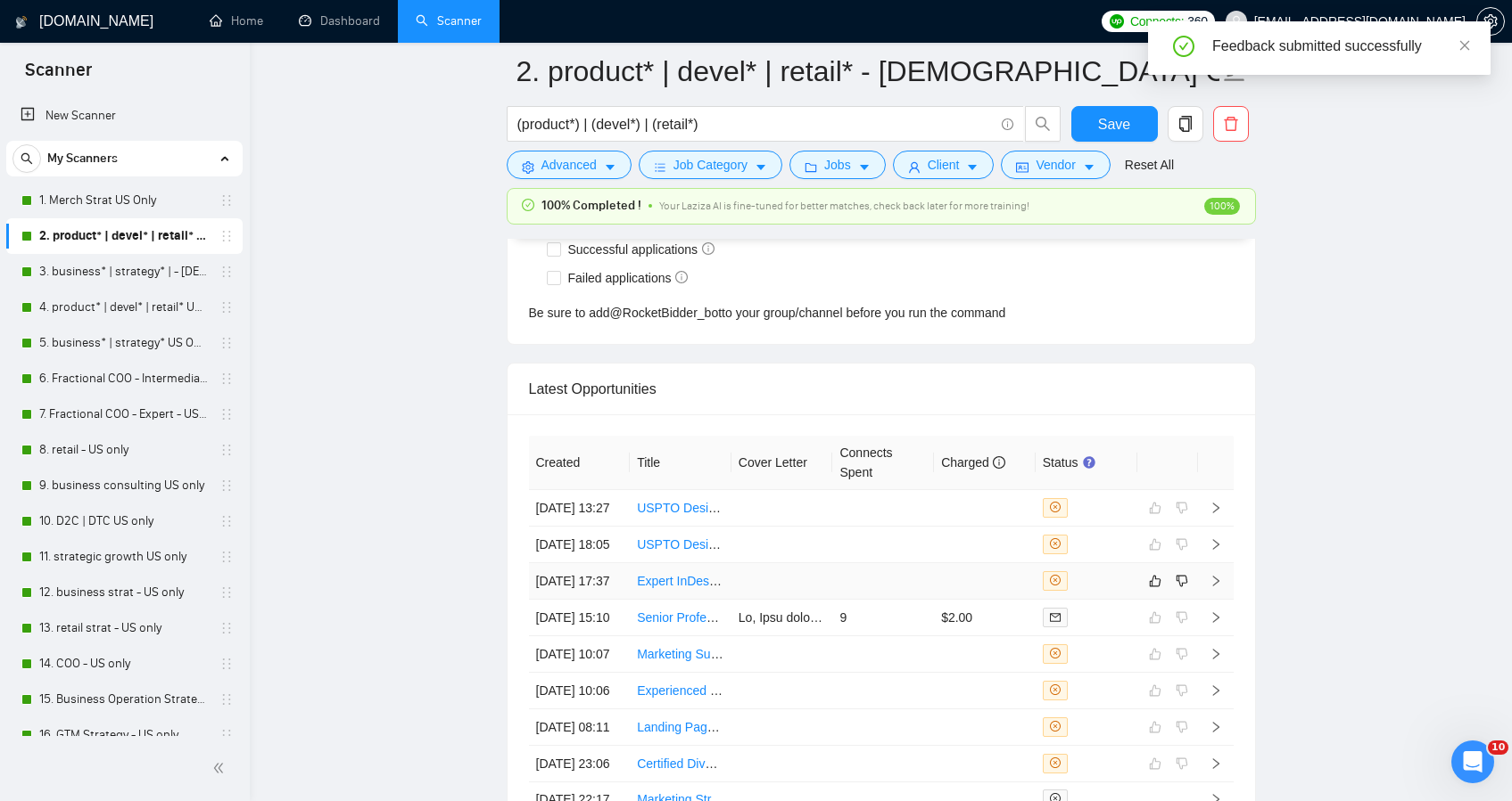
click at [838, 600] on td at bounding box center [883, 581] width 102 height 37
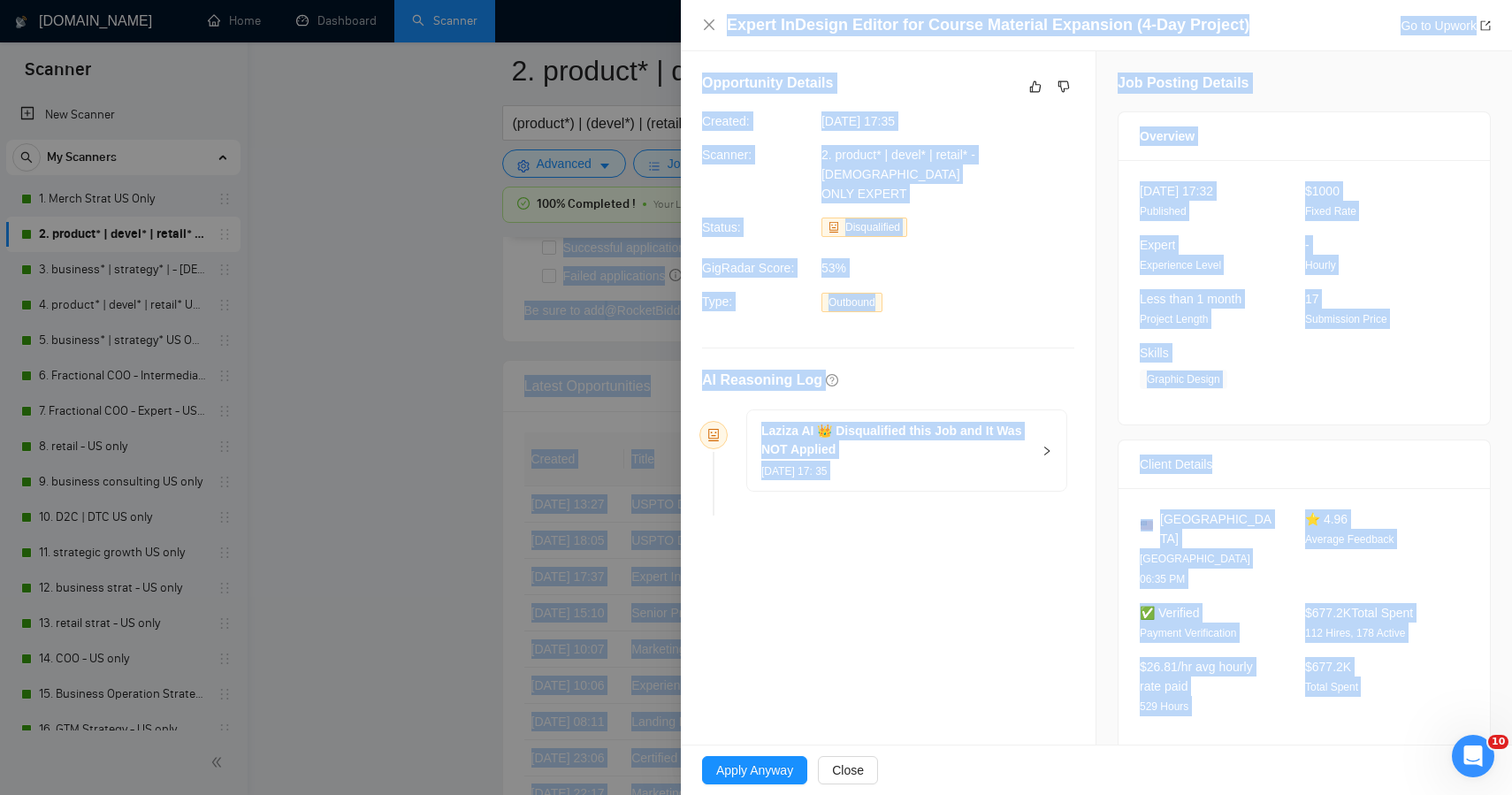
drag, startPoint x: 1220, startPoint y: 703, endPoint x: 1005, endPoint y: -32, distance: 765.8
copy body "Auto Bidder Notifications Autobidder notifications Get a notification every tim…"
click at [1026, 92] on button "button" at bounding box center [1035, 86] width 21 height 21
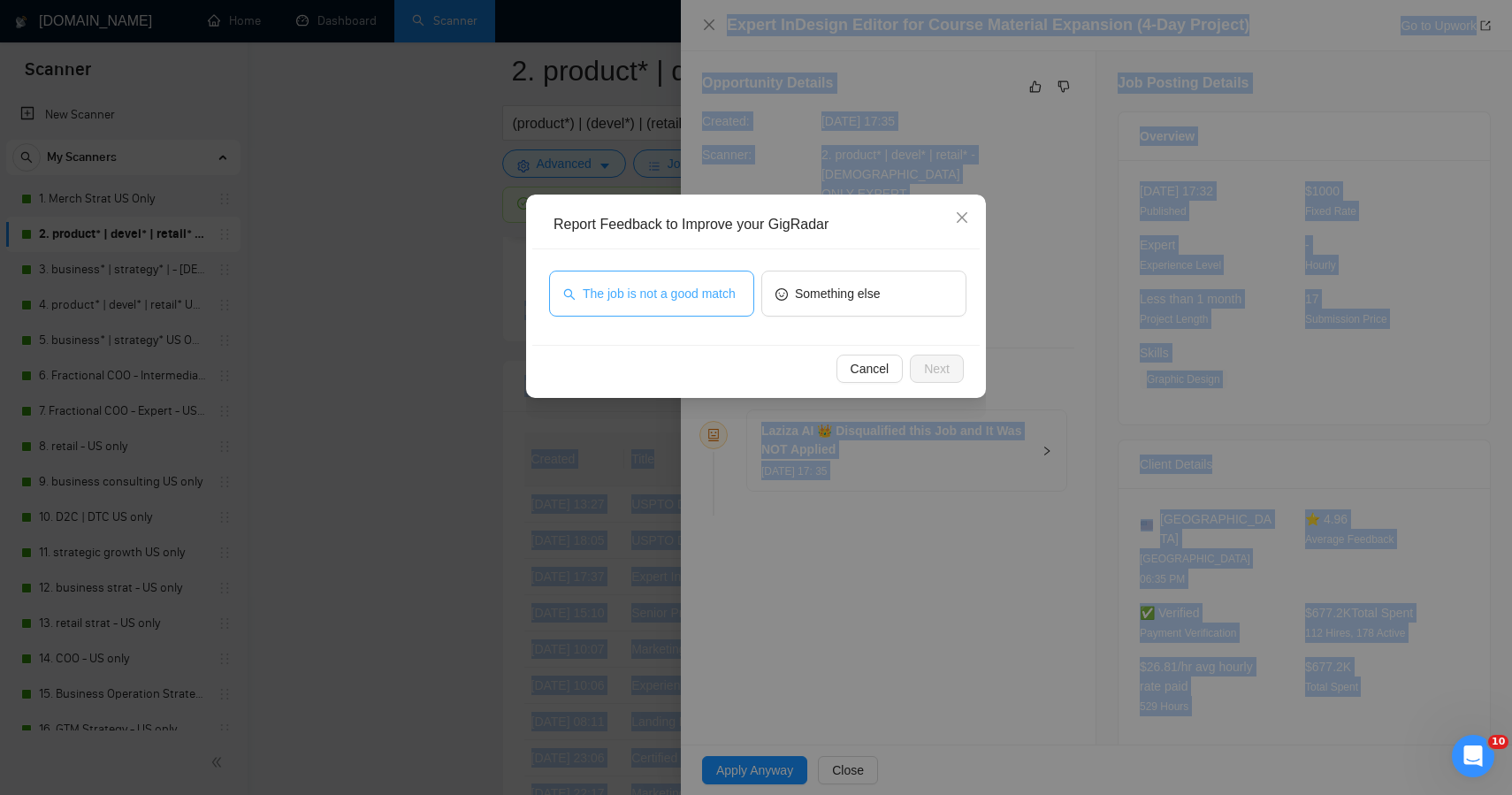
click at [688, 284] on span "The job is not a good match" at bounding box center [659, 294] width 153 height 20
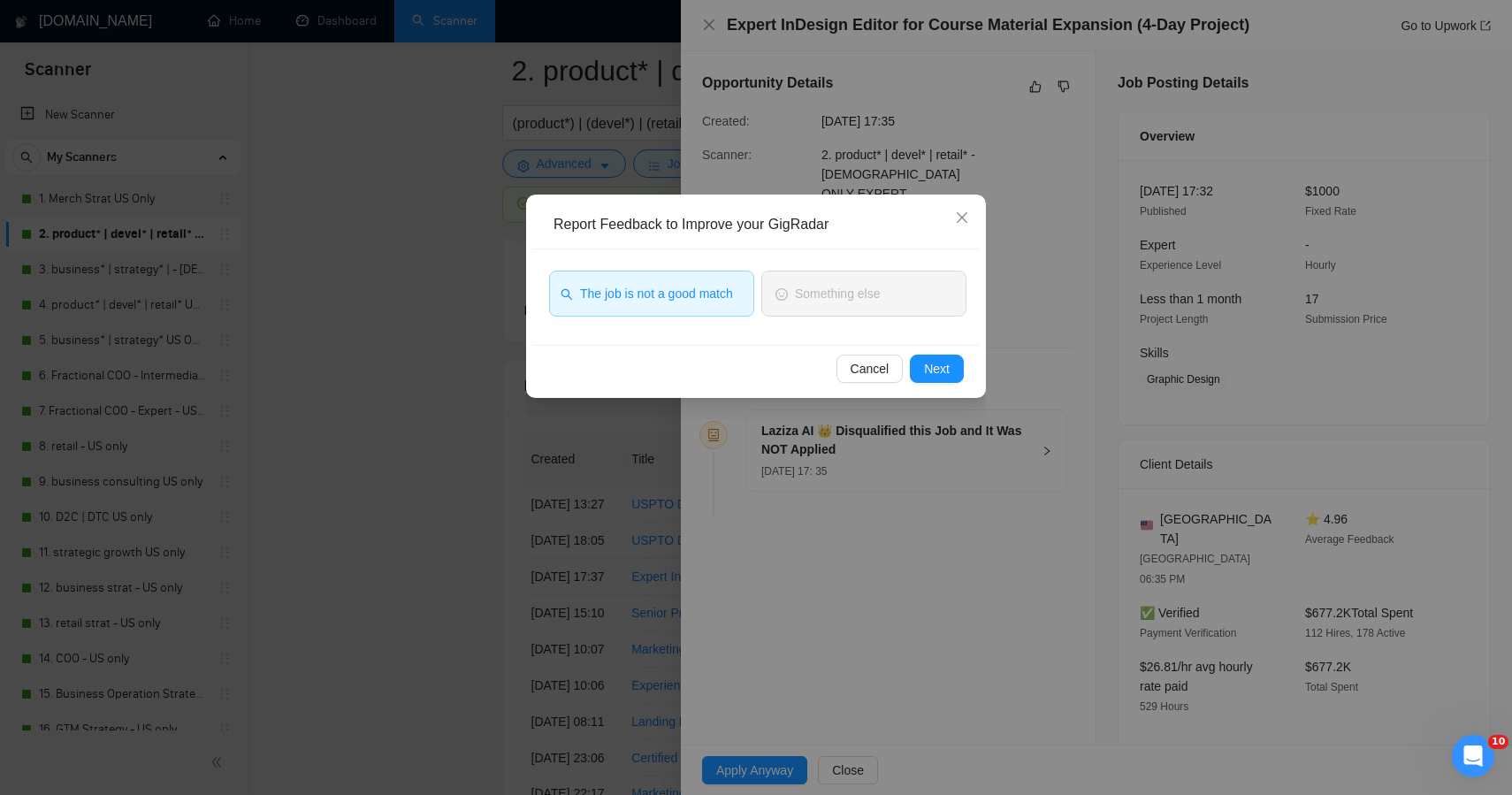
click at [922, 384] on div "Cancel Next" at bounding box center [756, 368] width 448 height 47
click at [925, 368] on span "Next" at bounding box center [937, 369] width 26 height 20
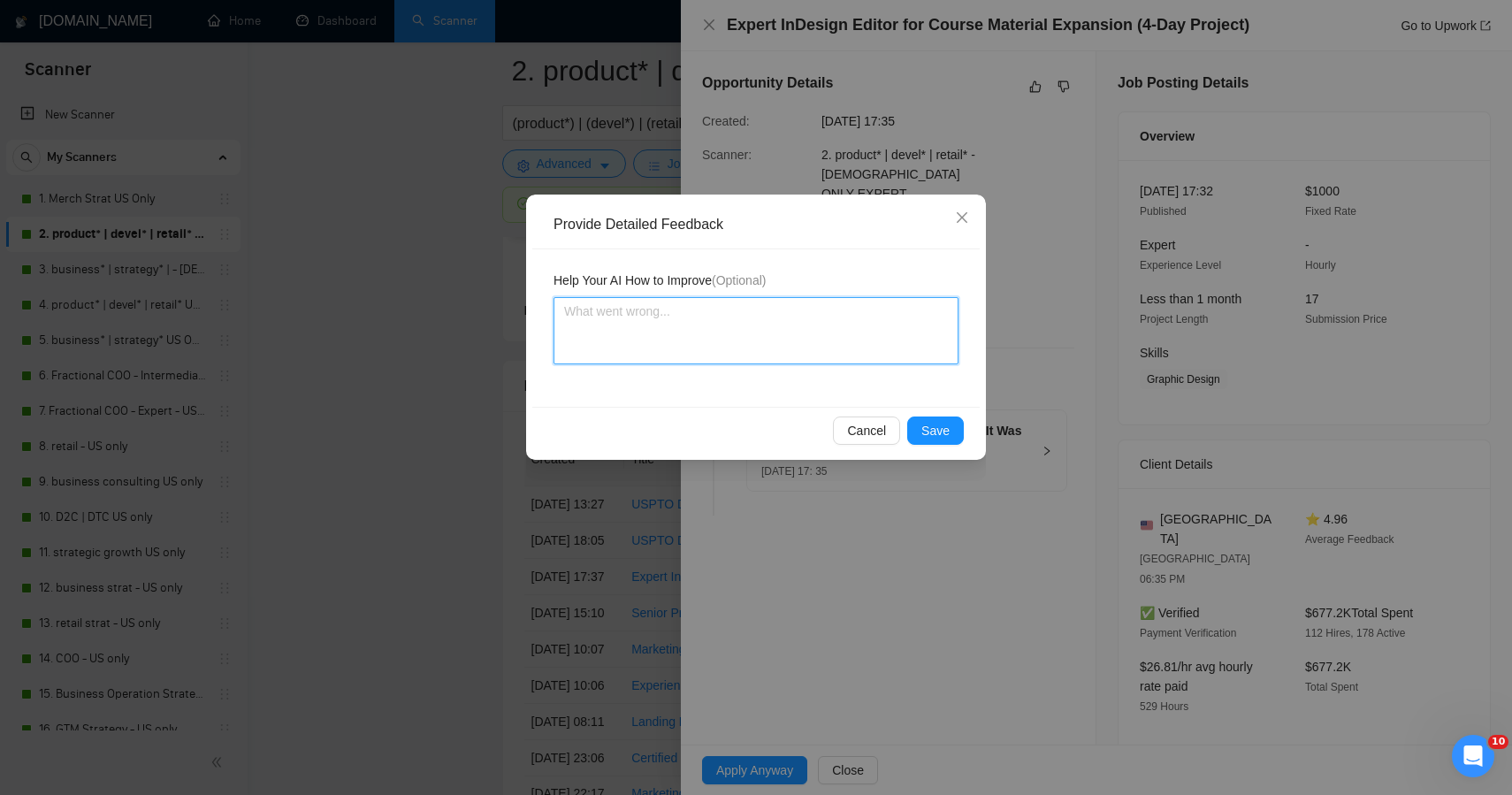
click at [715, 319] on textarea at bounding box center [756, 331] width 405 height 67
paste textarea "This job was correctly skipped — it’s a technical design and production task fo…"
type textarea "This job was correctly skipped — it’s a technical design and production task fo…"
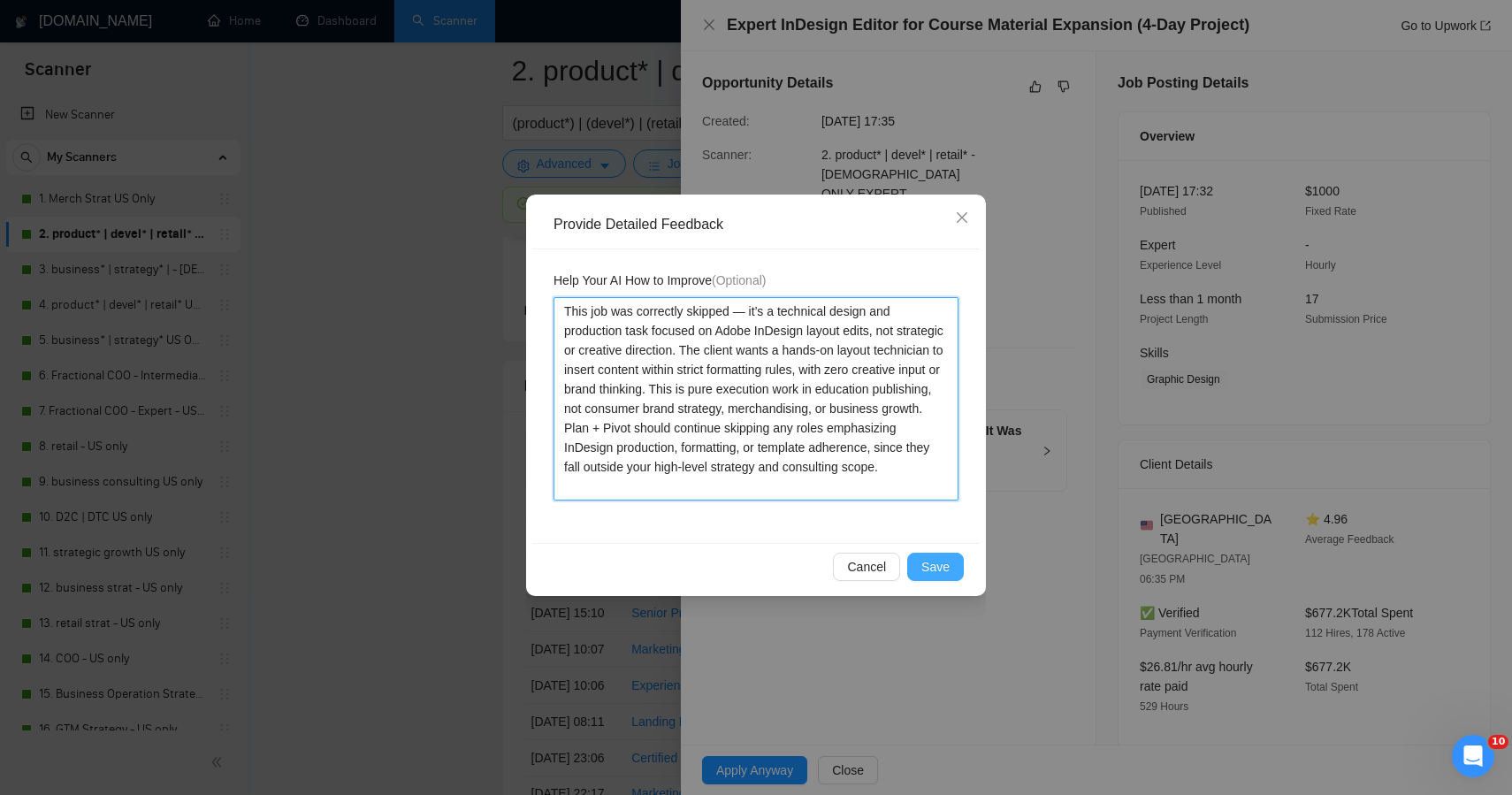
type textarea "This job was correctly skipped — it’s a technical design and production task fo…"
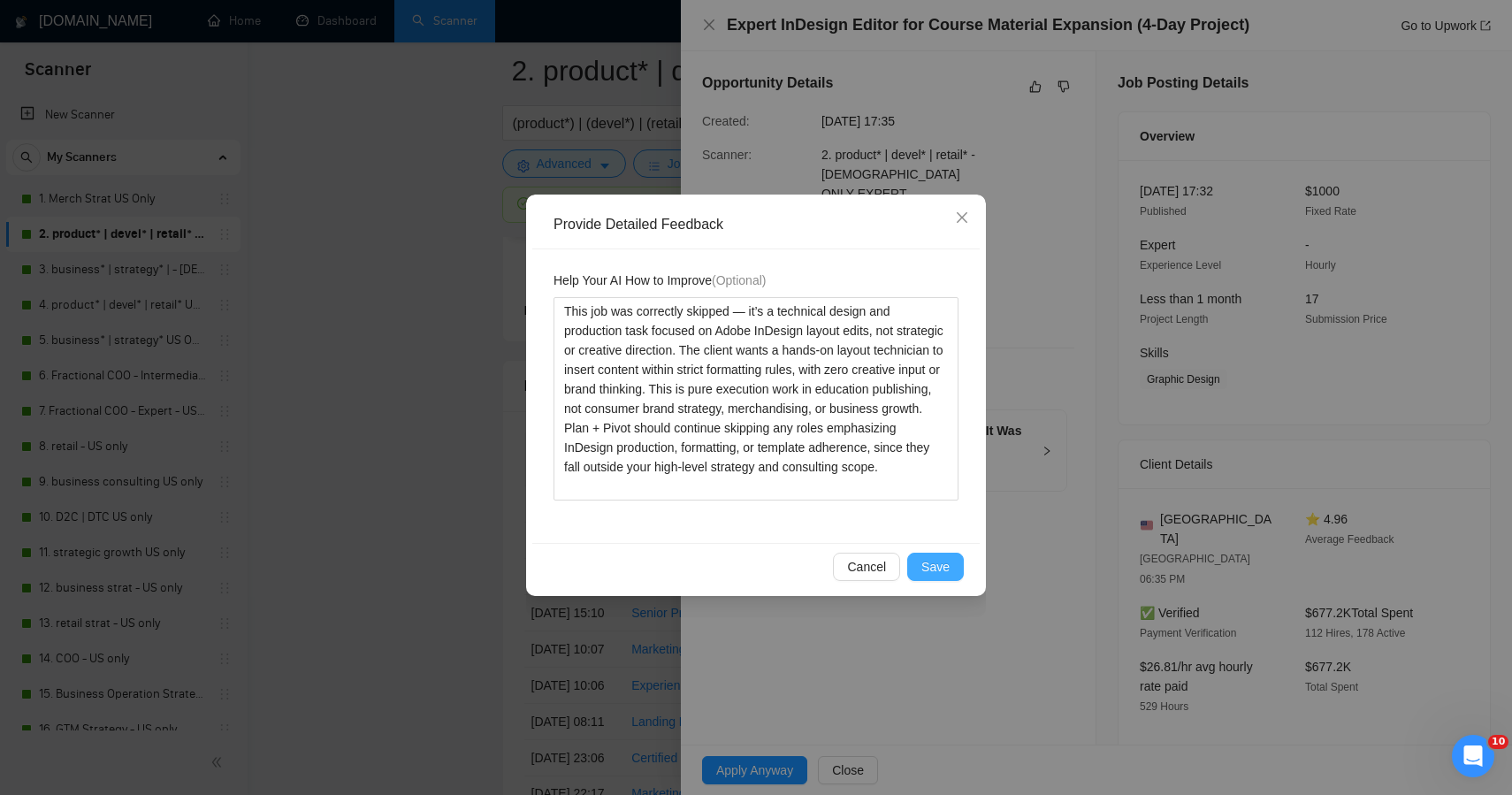
click at [930, 567] on span "Save" at bounding box center [935, 567] width 29 height 20
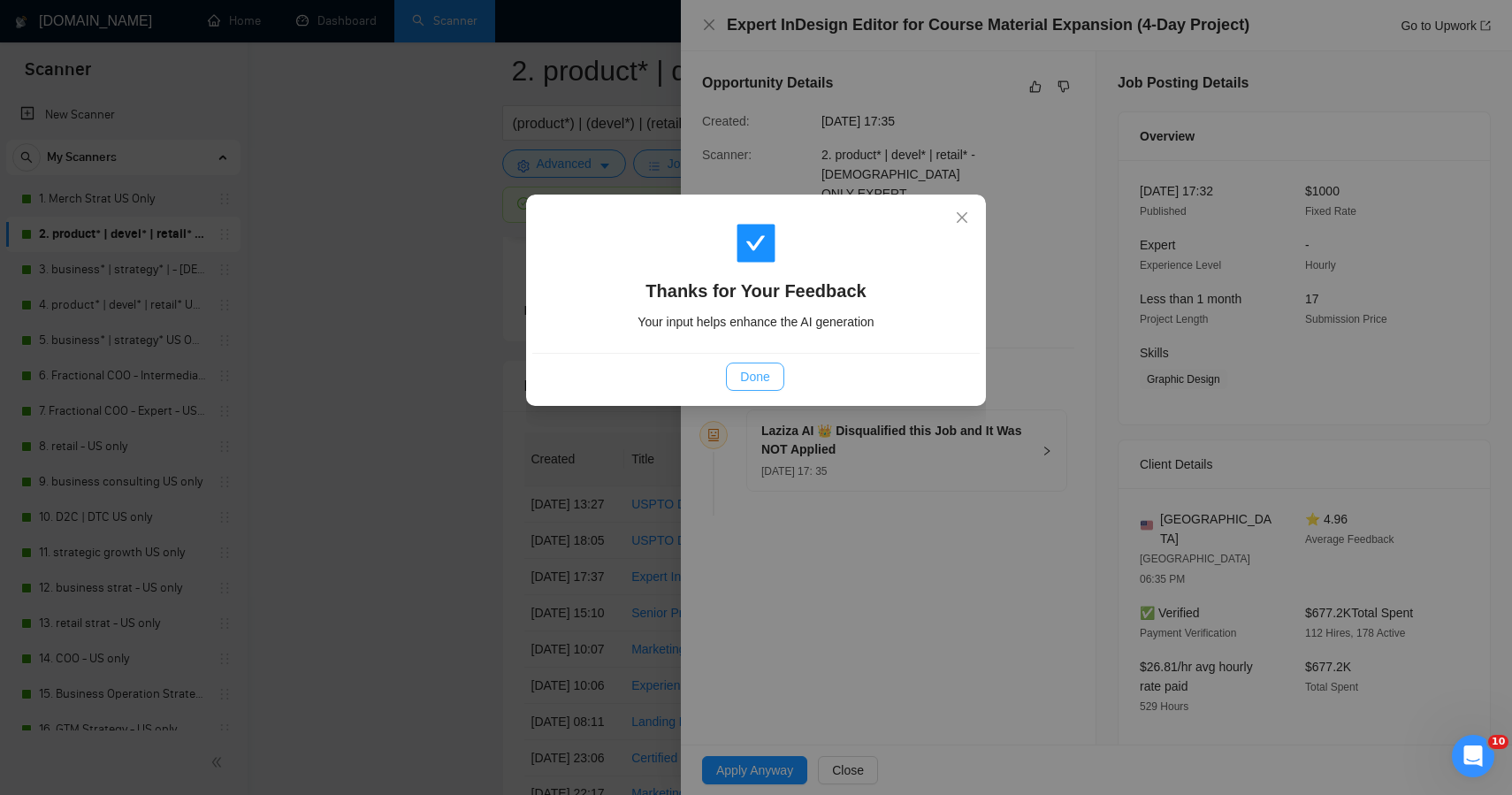
click at [762, 371] on span "Done" at bounding box center [754, 377] width 29 height 20
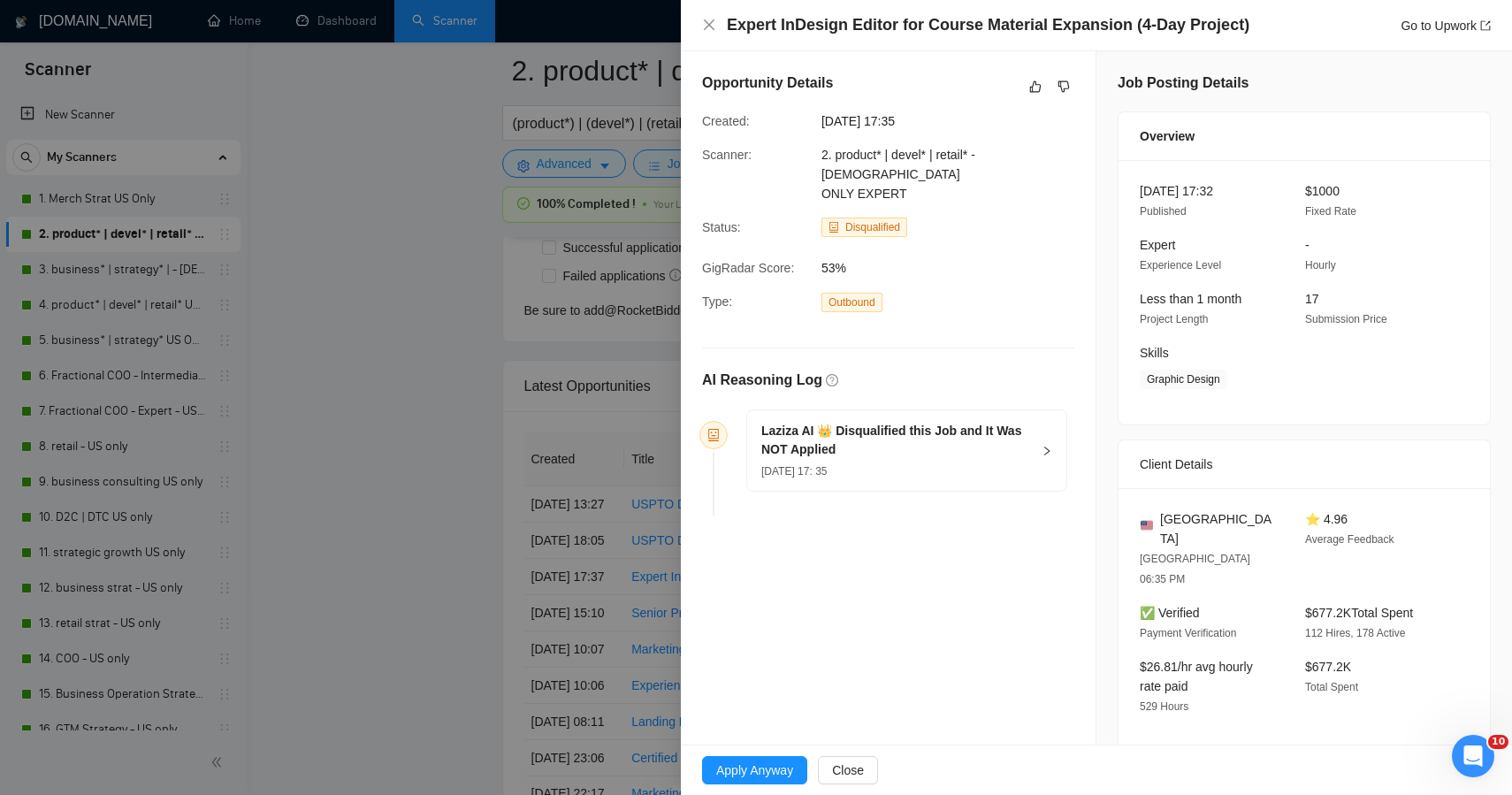
click at [383, 364] on div at bounding box center [756, 398] width 1512 height 795
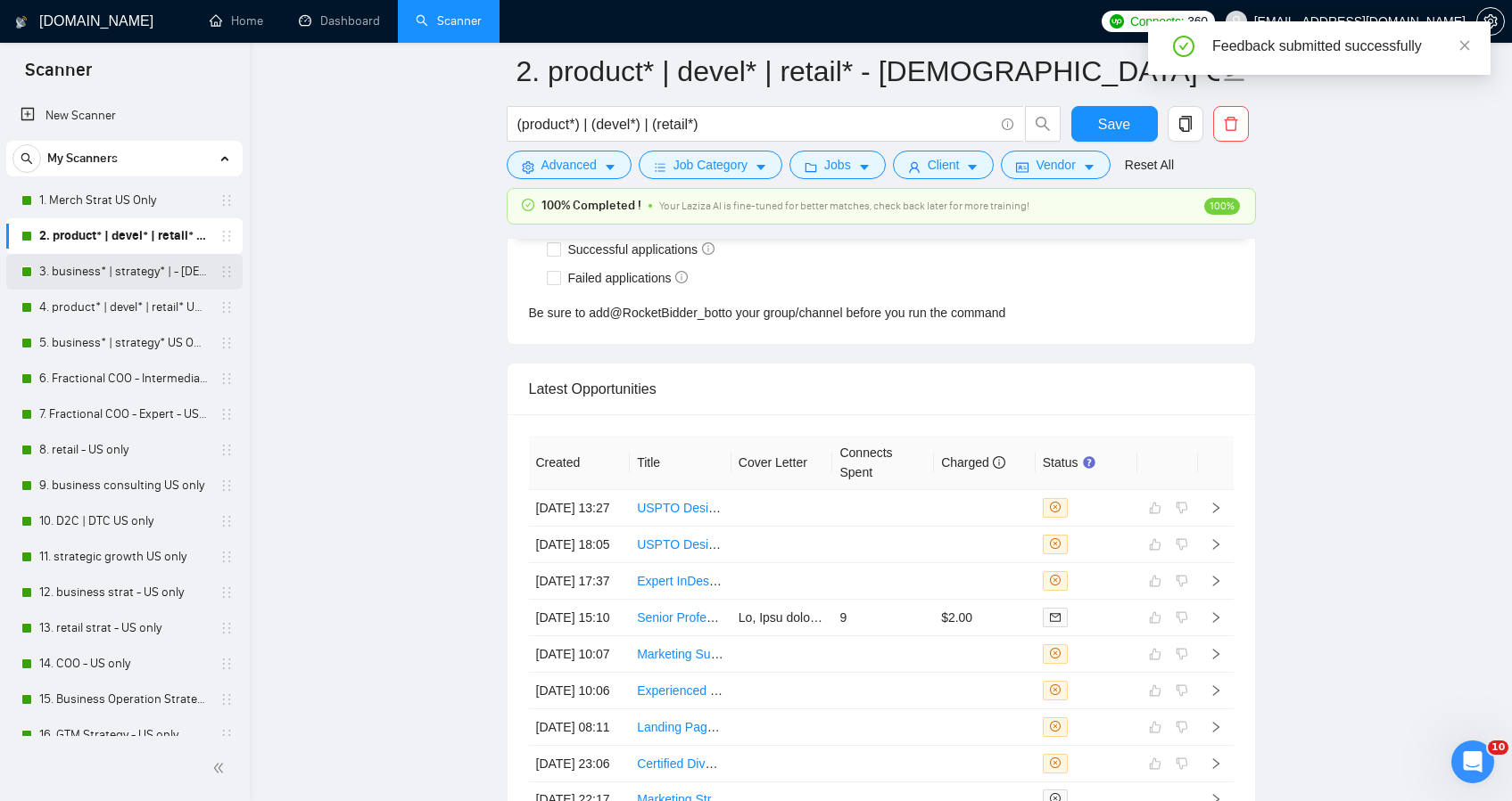
click at [57, 269] on link "3. business* | strategy* | - [DEMOGRAPHIC_DATA] ONLY EXPERT" at bounding box center [124, 272] width 170 height 36
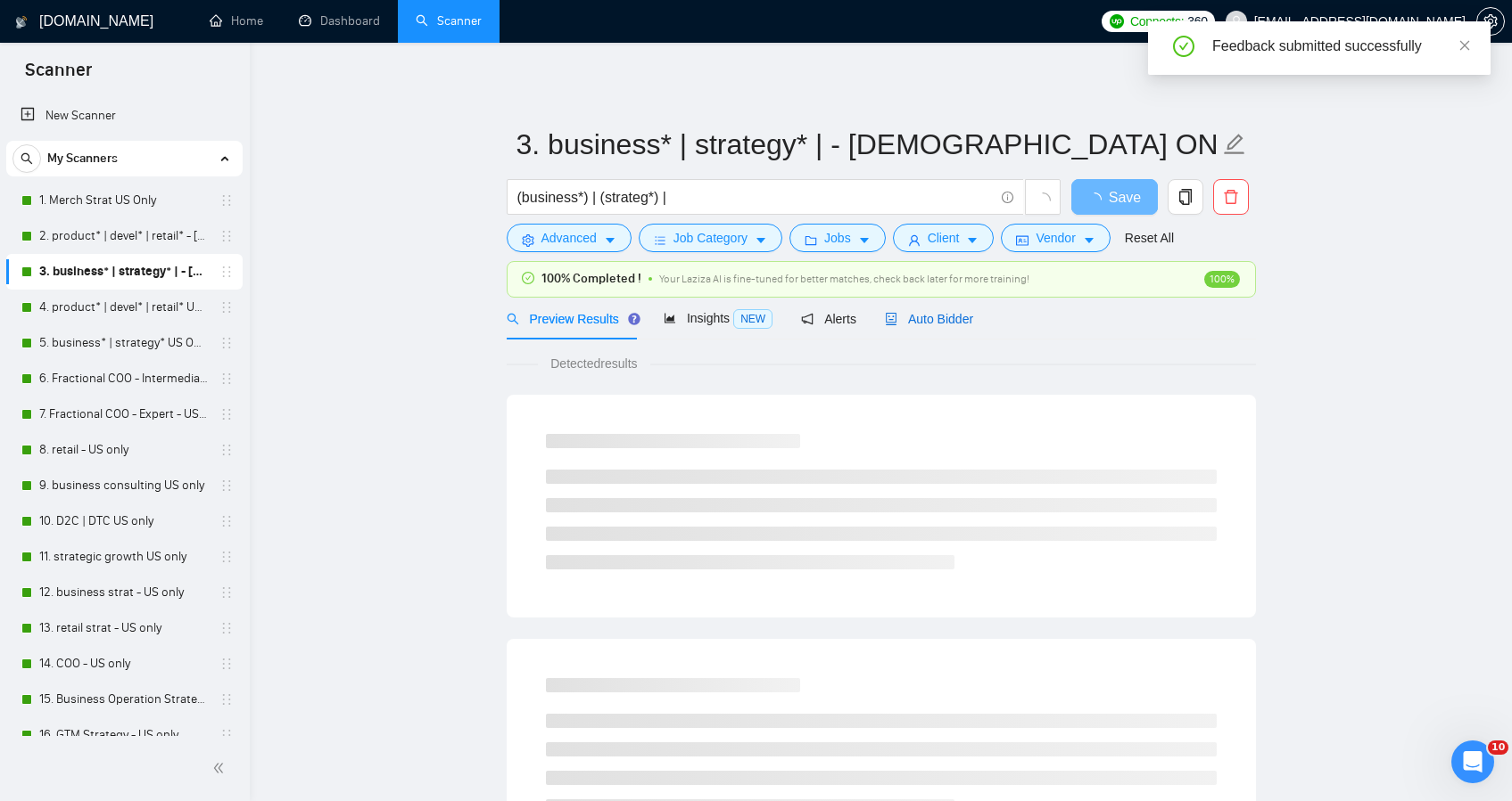
click at [916, 319] on span "Auto Bidder" at bounding box center [928, 319] width 88 height 14
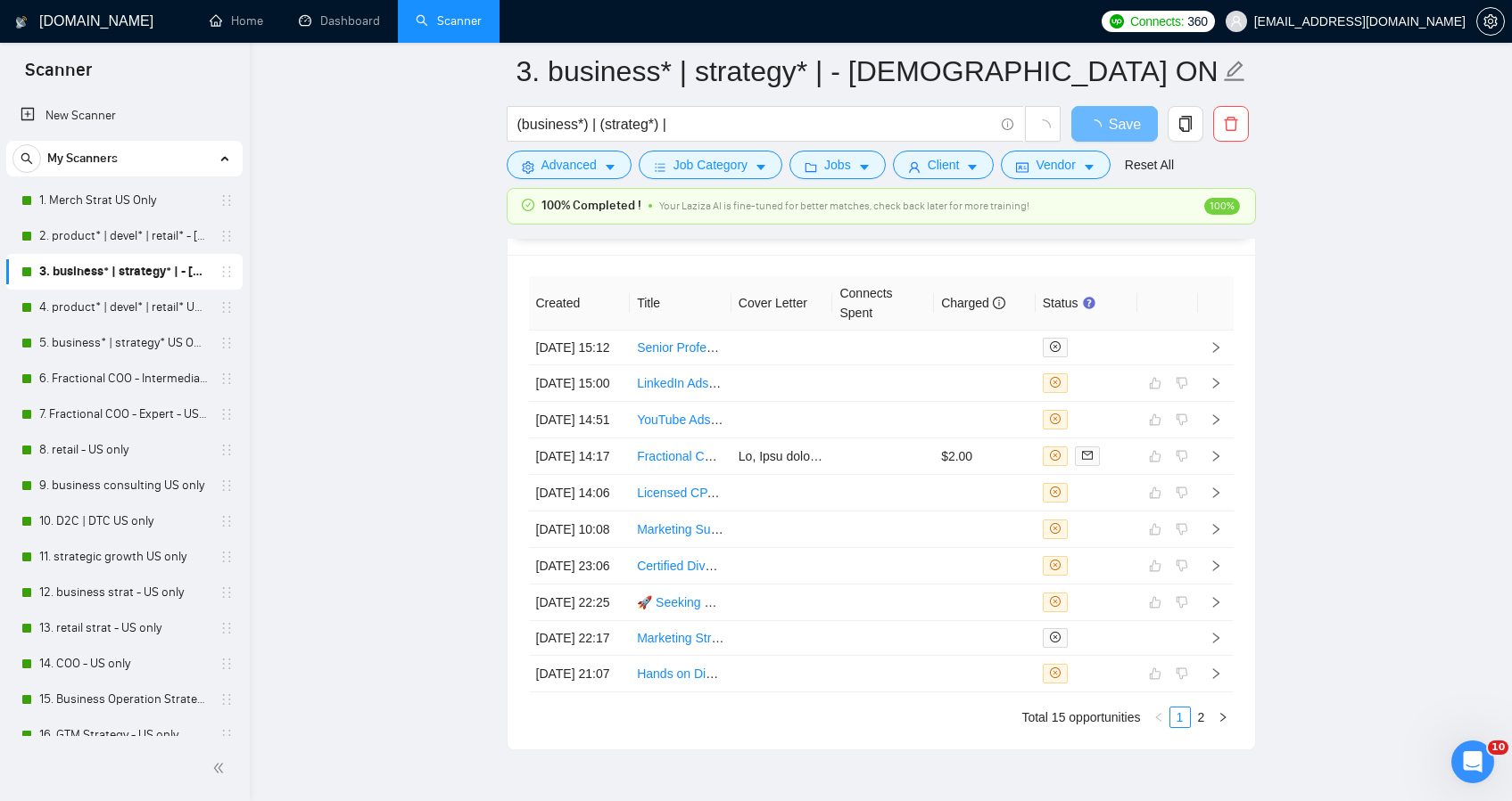
scroll to position [4570, 0]
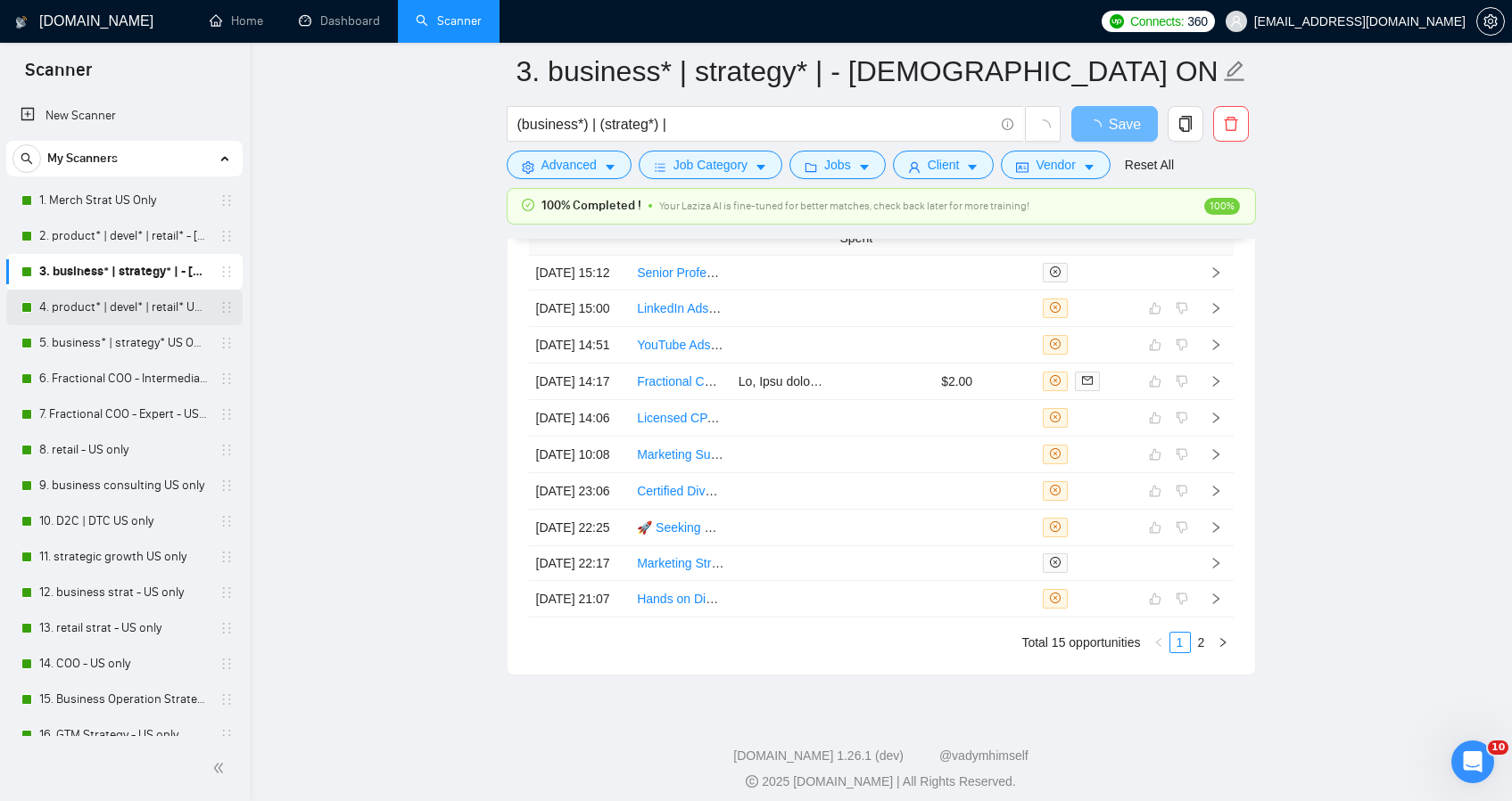
click at [159, 315] on link "4. product* | devel* | retail* US ONLY Intermediate" at bounding box center [124, 308] width 170 height 36
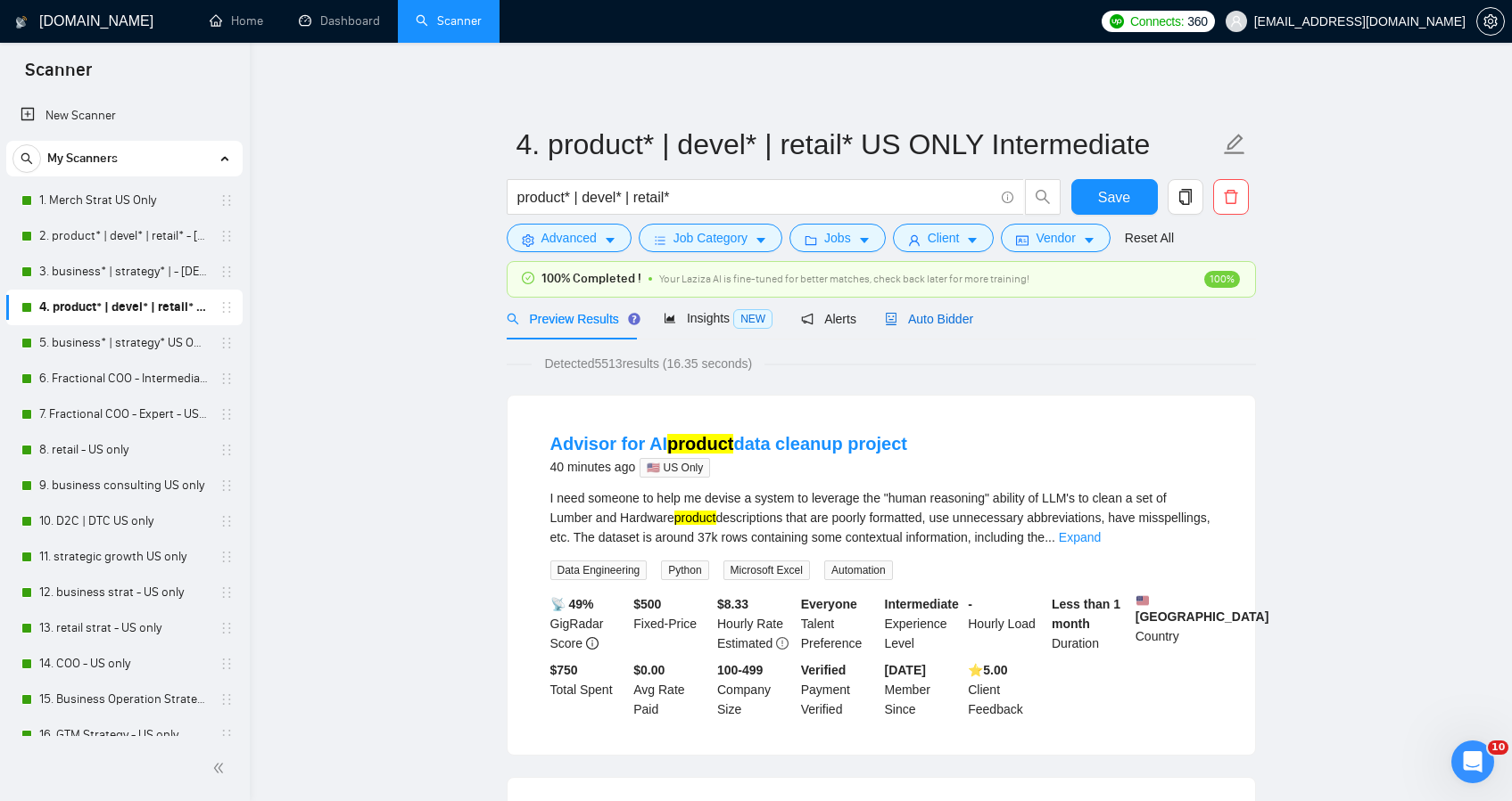
click at [931, 316] on span "Auto Bidder" at bounding box center [928, 319] width 88 height 14
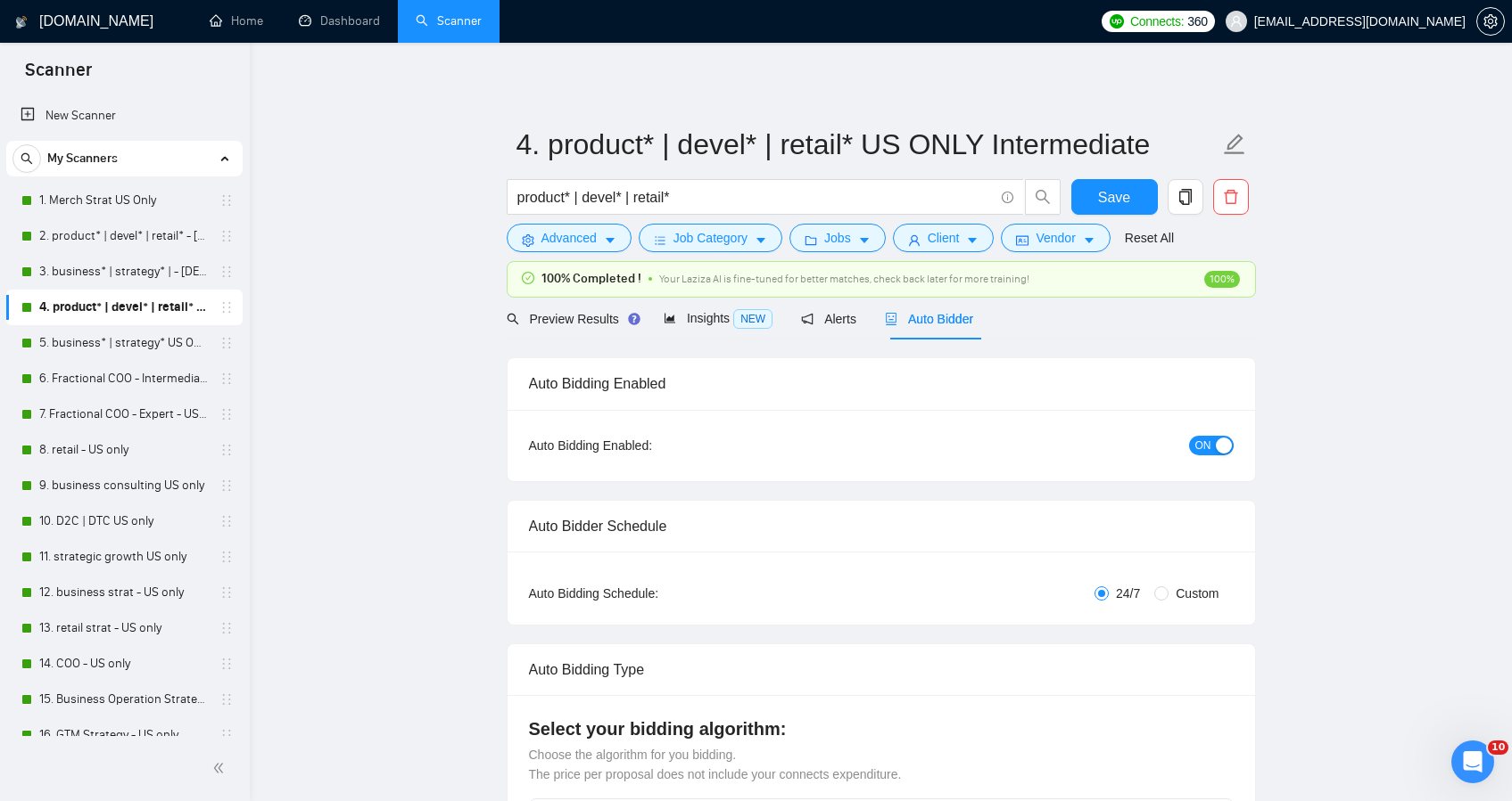
checkbox input "true"
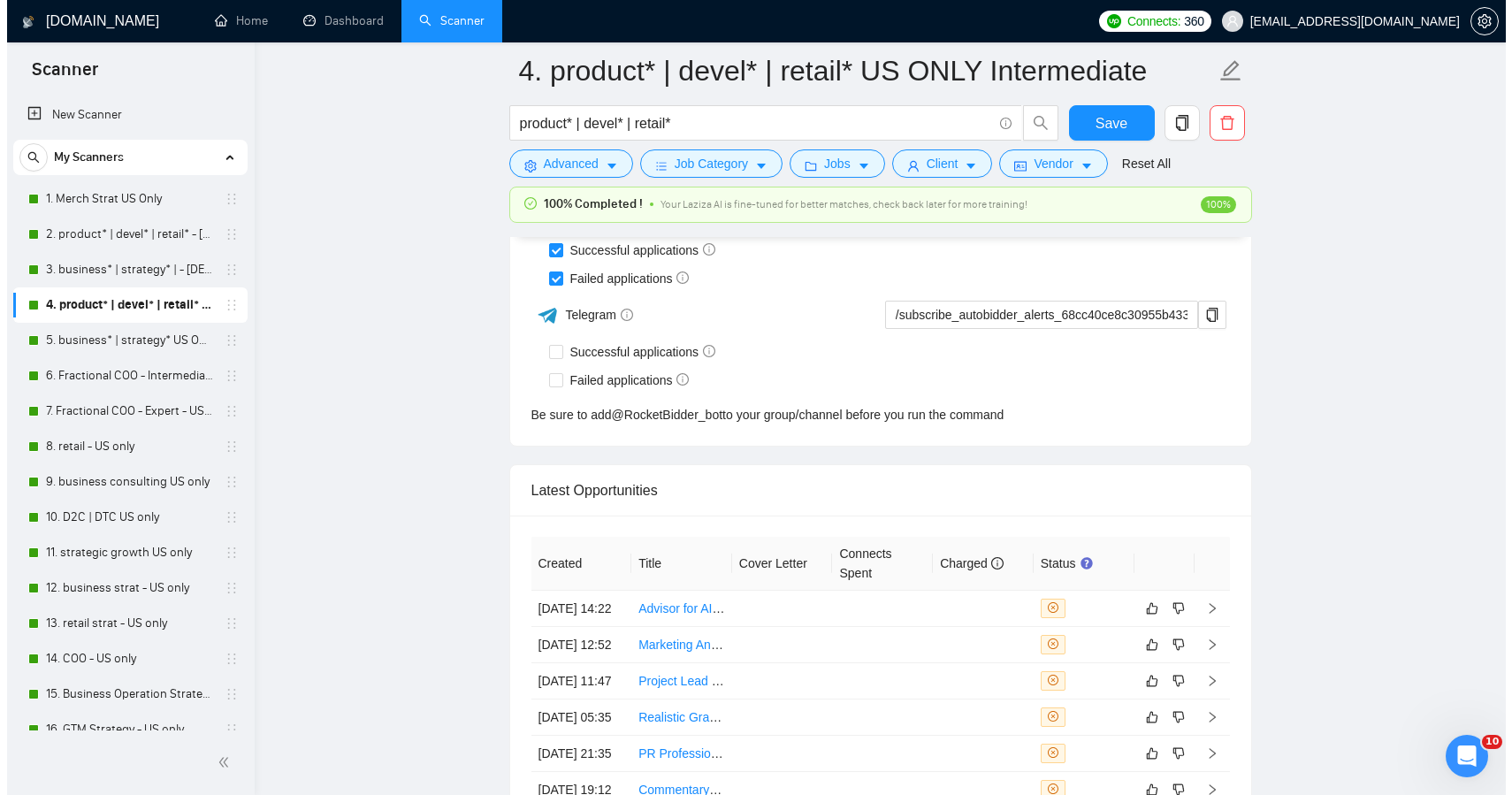
scroll to position [4750, 0]
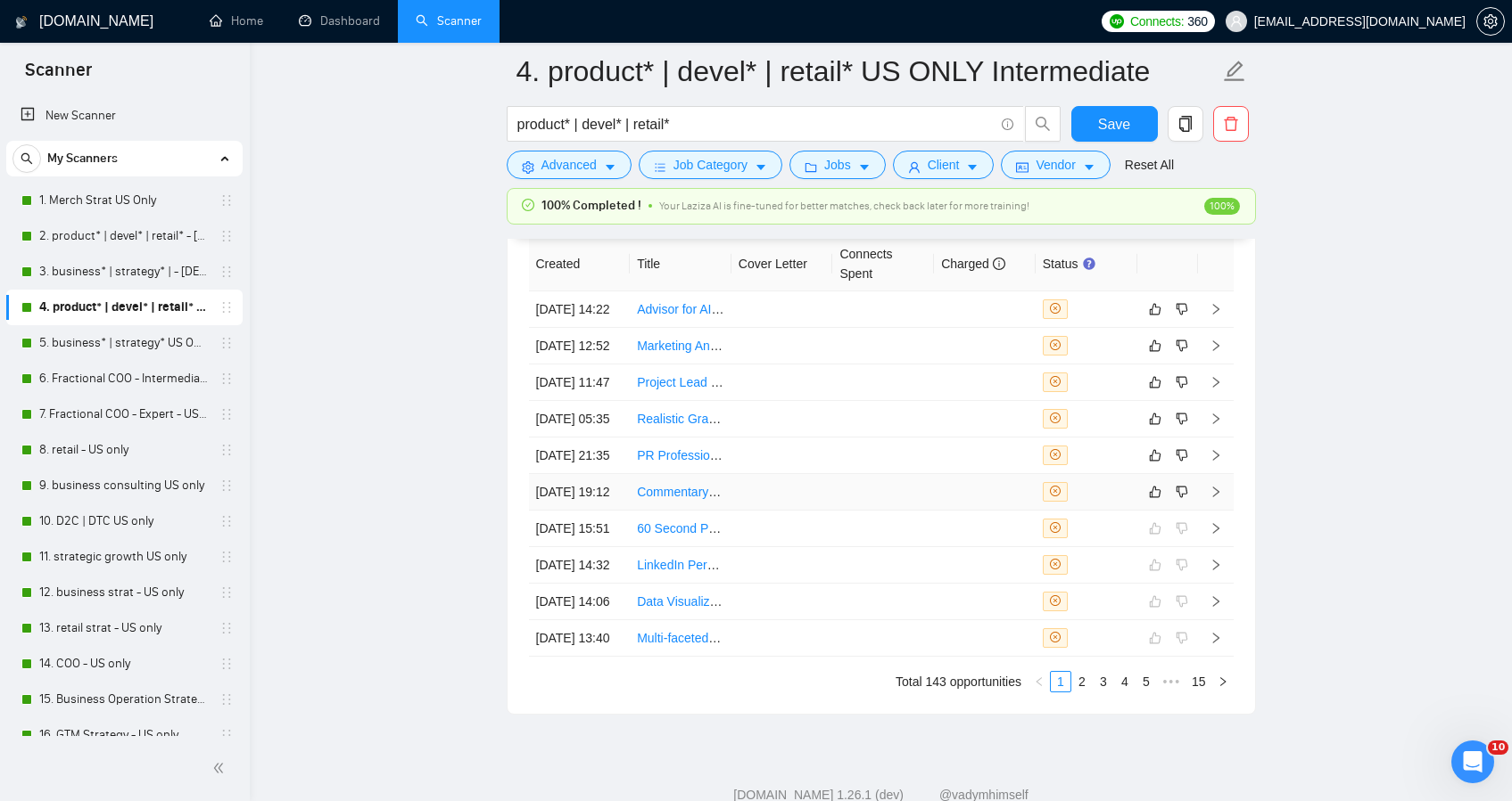
click at [796, 510] on td at bounding box center [782, 492] width 102 height 37
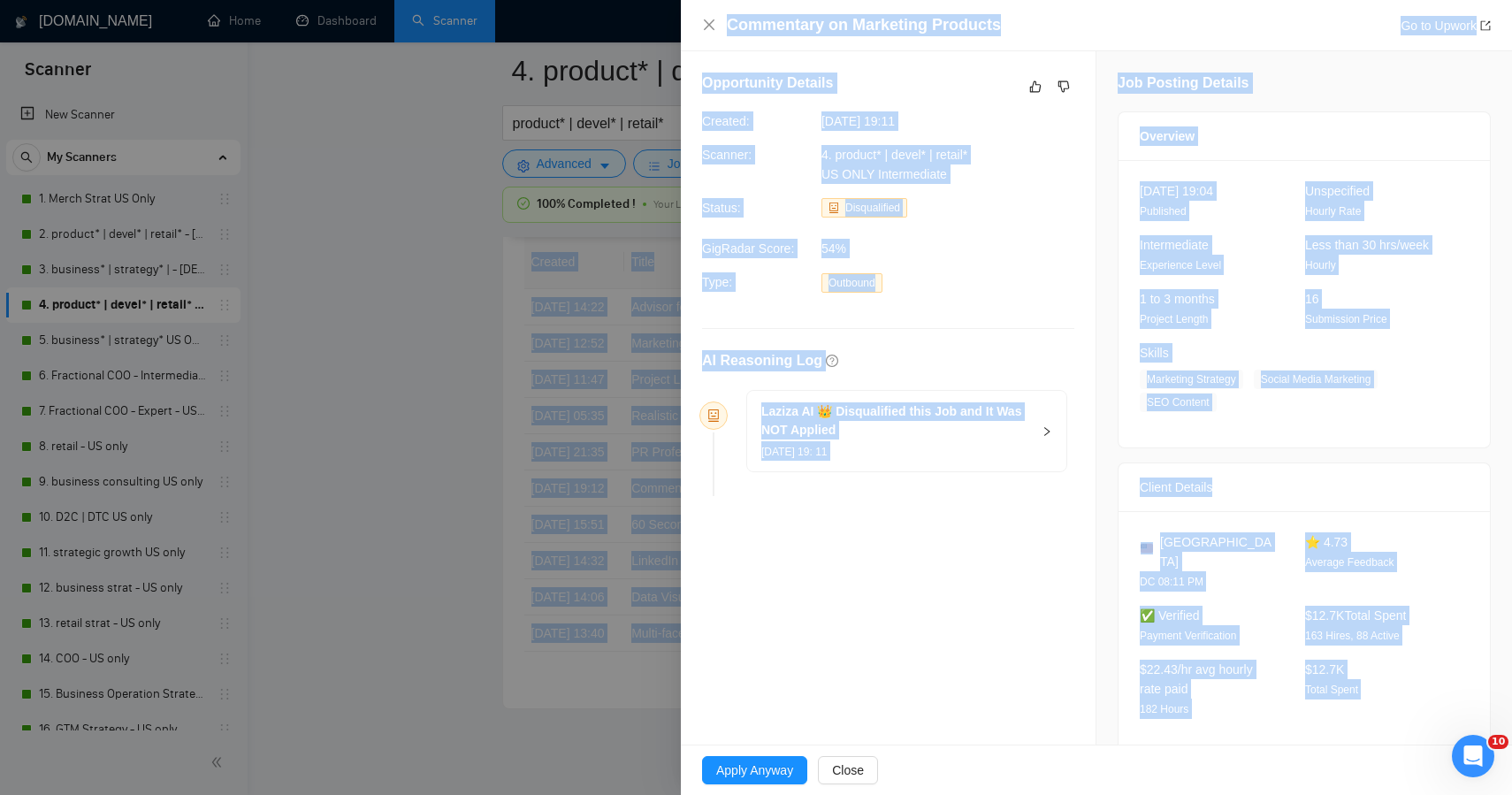
drag, startPoint x: 1308, startPoint y: 684, endPoint x: 910, endPoint y: -62, distance: 845.5
copy body "Successful applications Failed applications Telegram Successful applications Fa…"
click at [1031, 87] on icon "like" at bounding box center [1035, 86] width 12 height 14
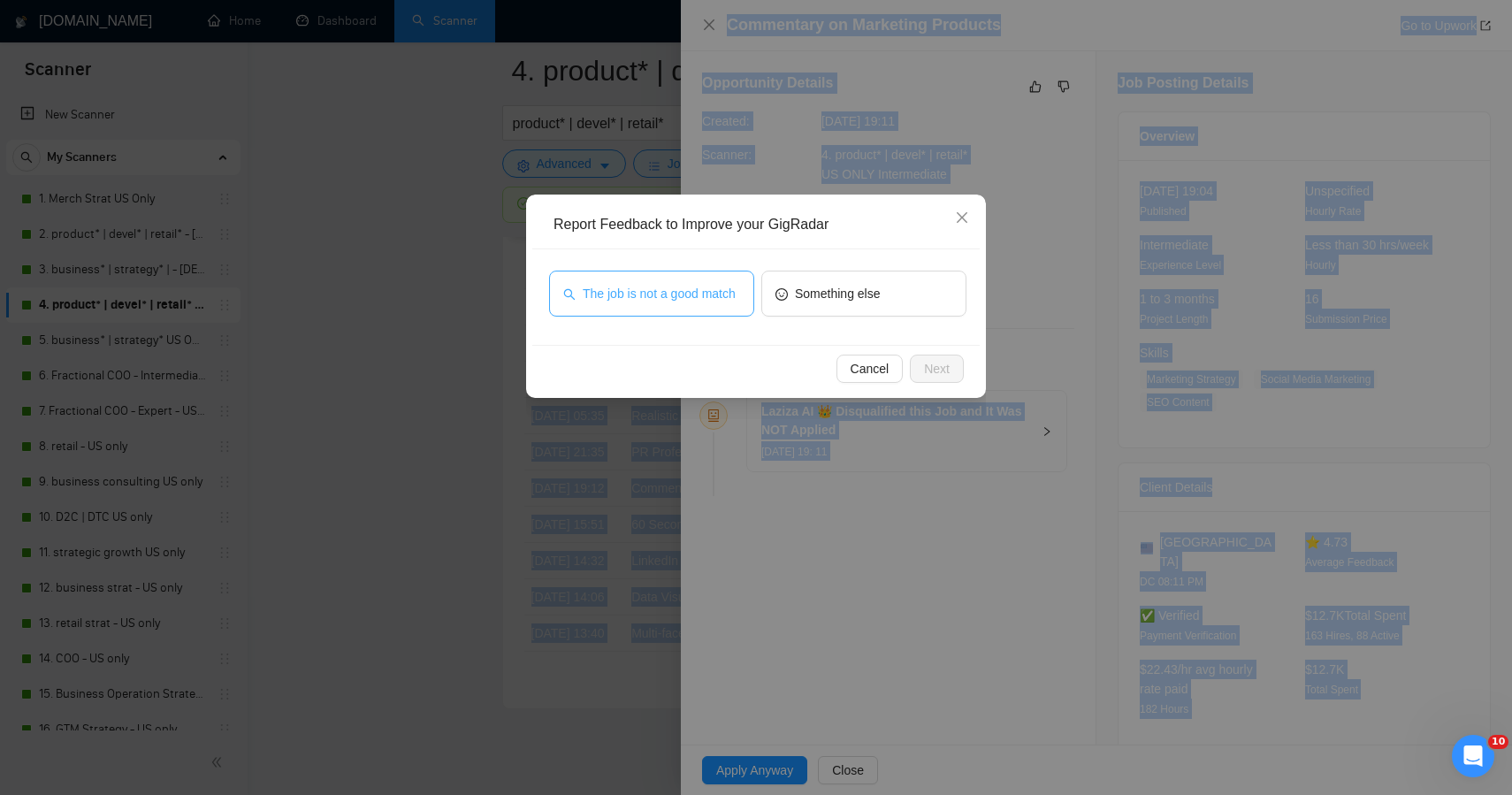
click at [672, 290] on span "The job is not a good match" at bounding box center [659, 294] width 153 height 20
click at [935, 375] on span "Next" at bounding box center [937, 369] width 26 height 20
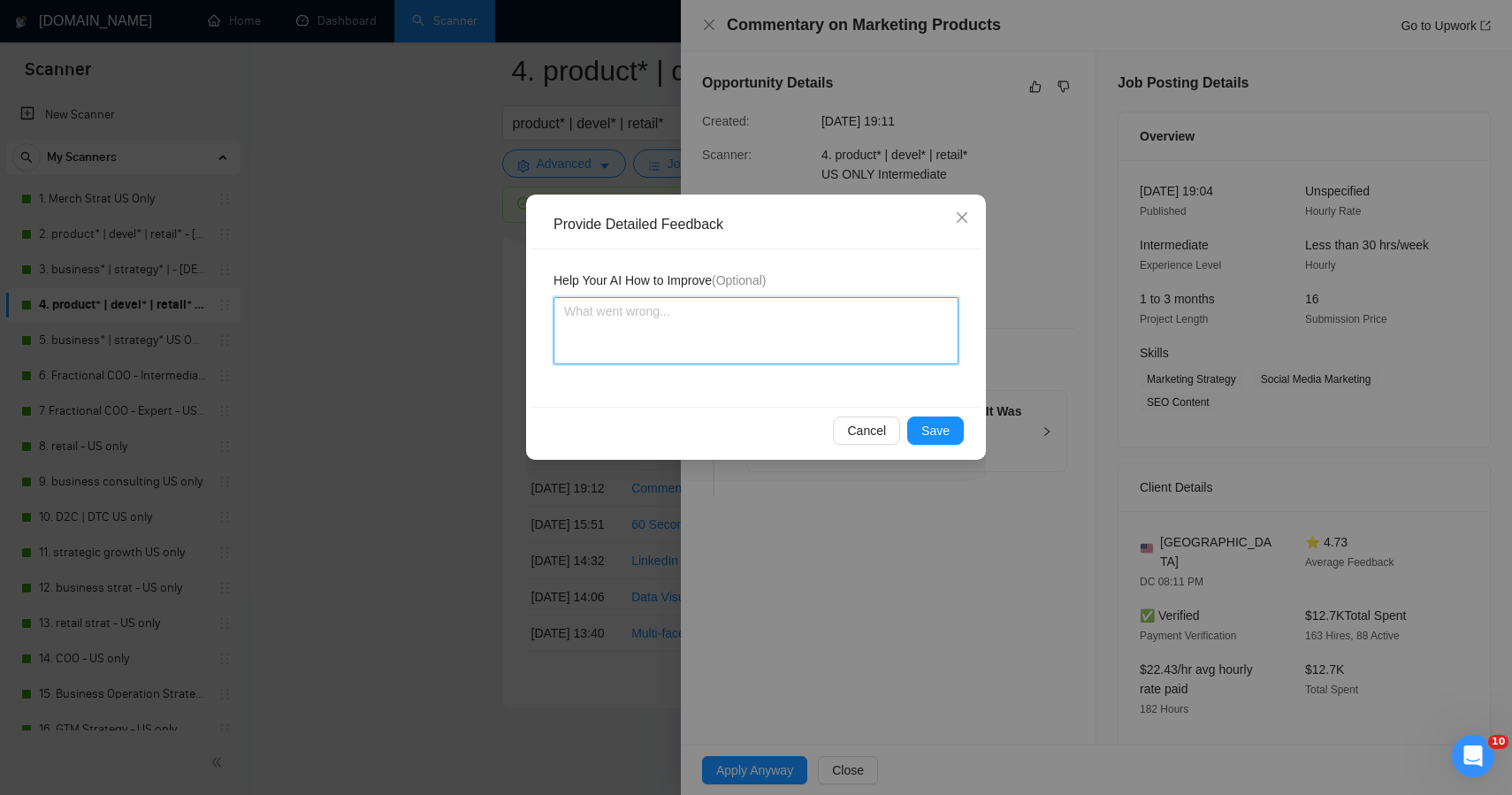
click at [786, 355] on textarea at bounding box center [756, 331] width 405 height 67
paste textarea "ChatGPT said: This job was correctly skipped — it’s a content creation and micr…"
type textarea "ChatGPT said: This job was correctly skipped — it’s a content creation and micr…"
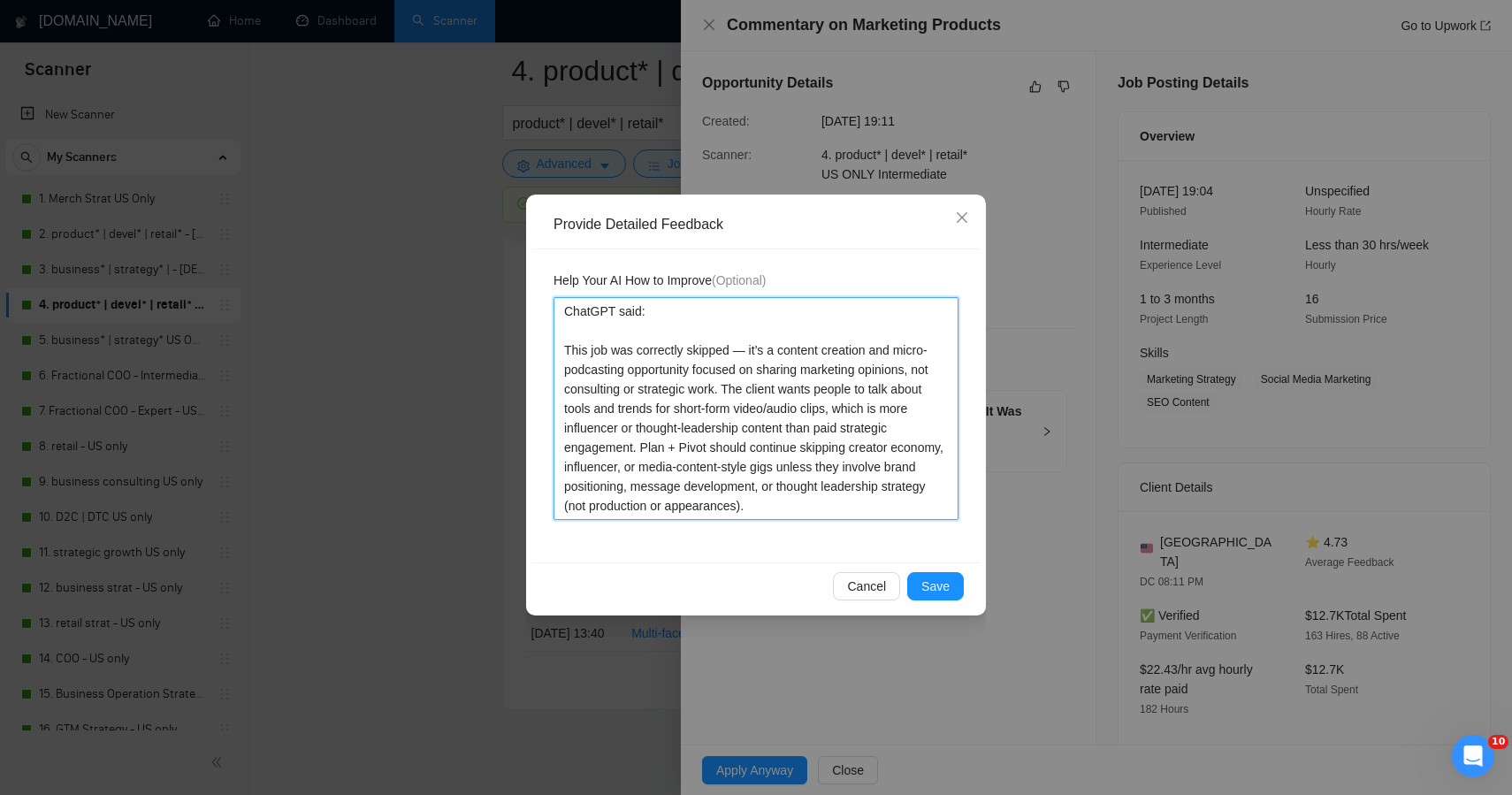
drag, startPoint x: 562, startPoint y: 348, endPoint x: 557, endPoint y: -68, distance: 416.0
type textarea "This job was correctly skipped — it’s a content creation and micro-podcasting o…"
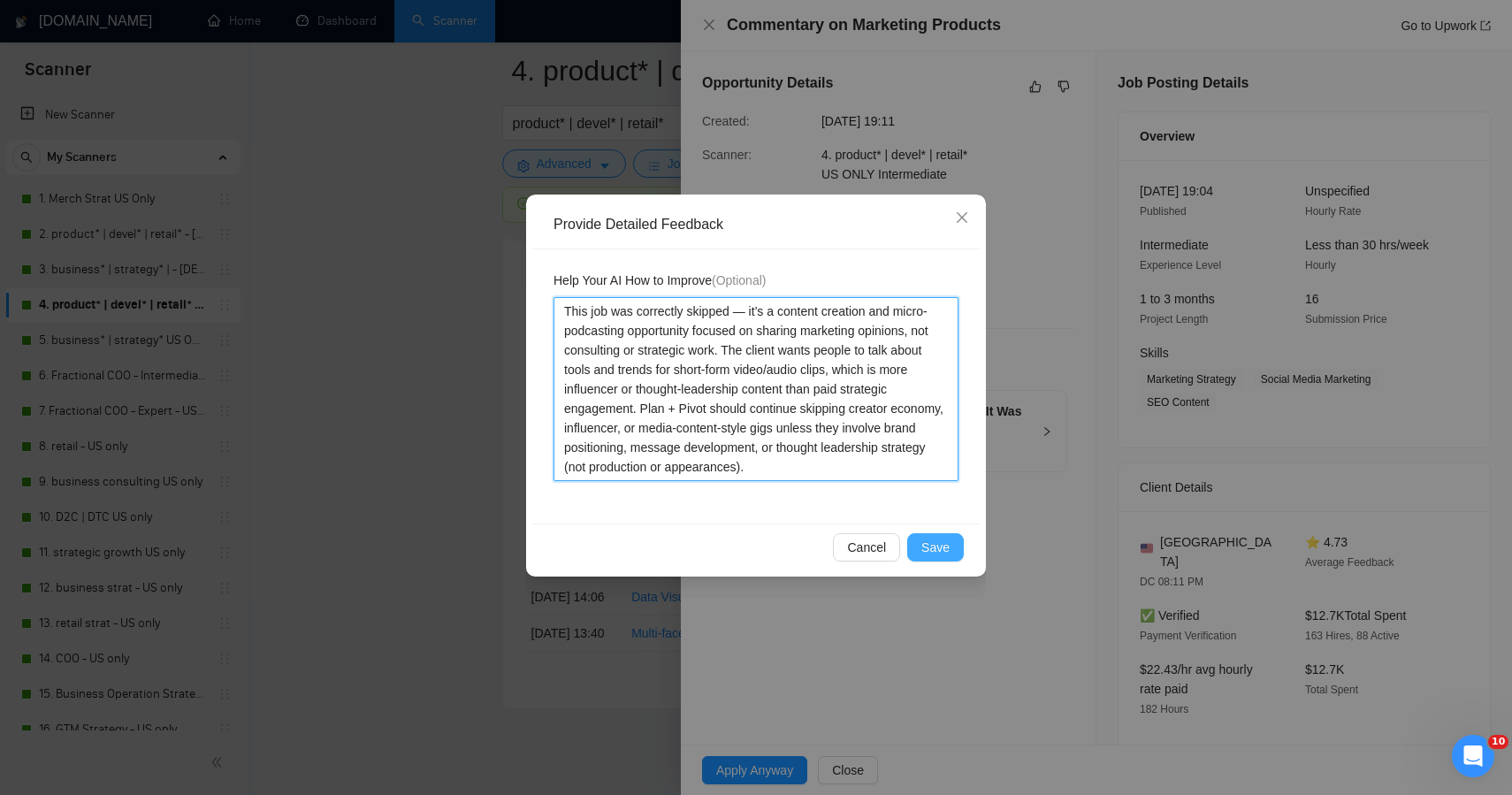
type textarea "This job was correctly skipped — it’s a content creation and micro-podcasting o…"
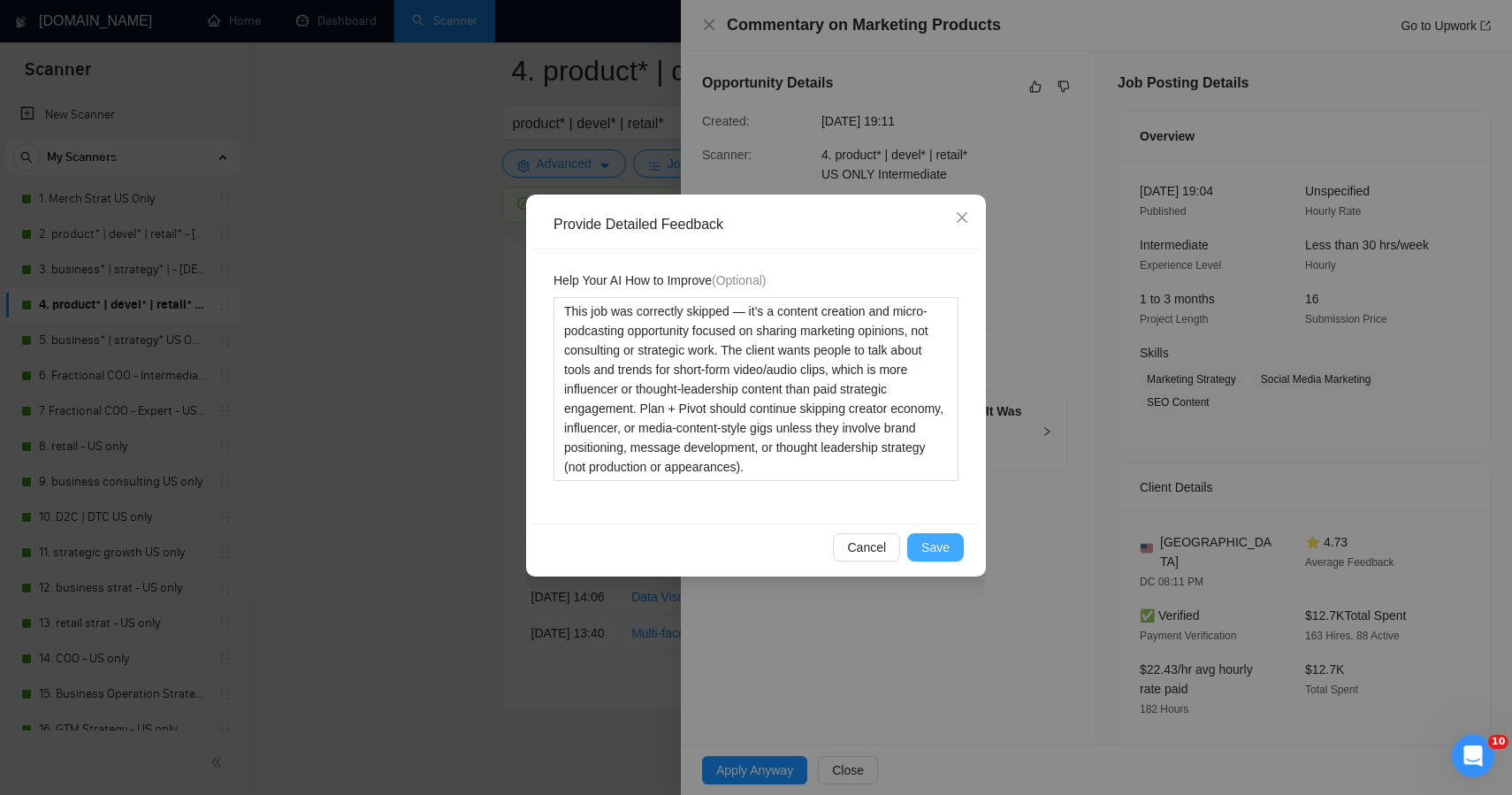
click at [949, 555] on span "Save" at bounding box center [935, 548] width 29 height 20
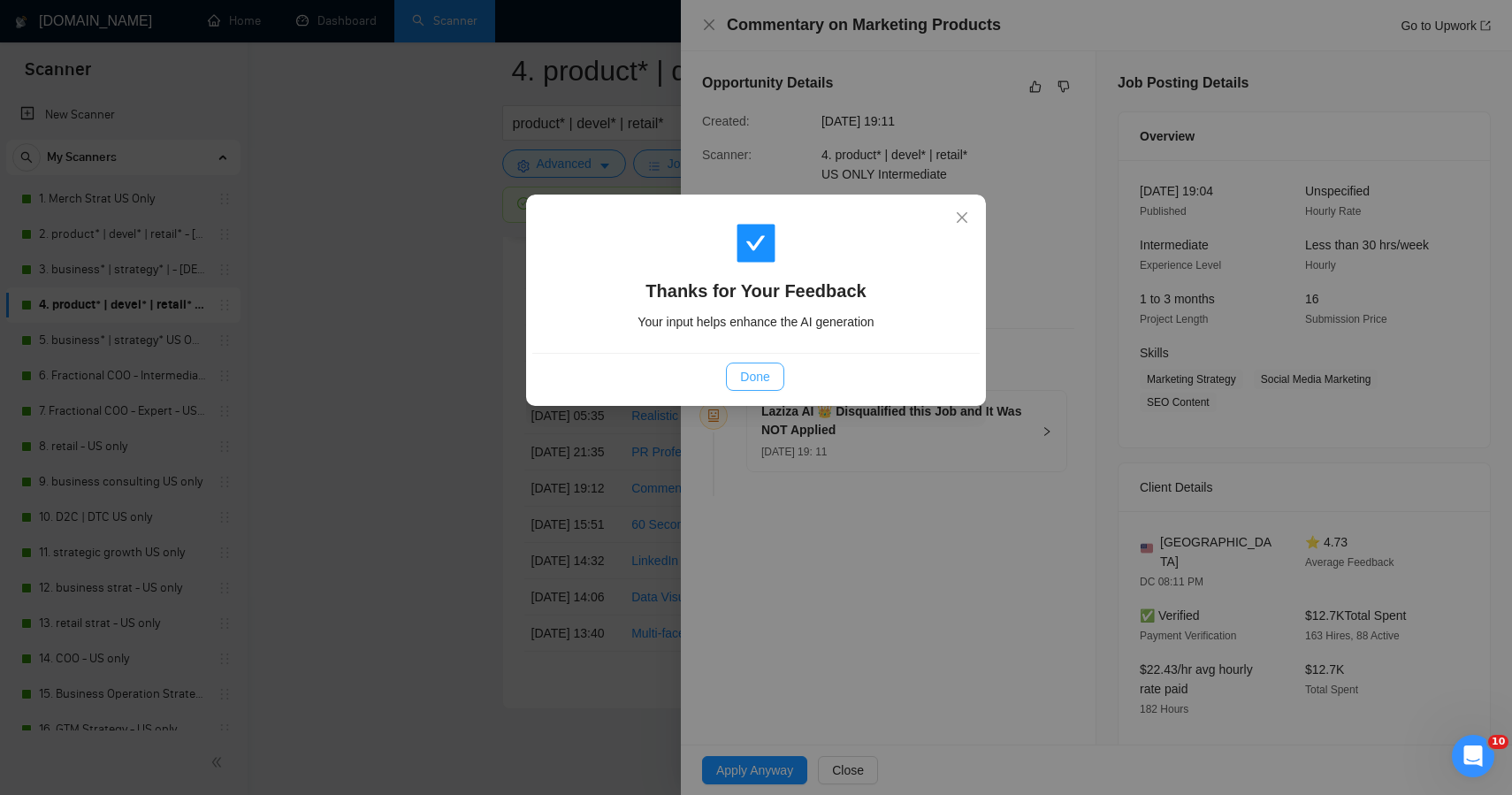
click at [766, 392] on div "Done" at bounding box center [756, 376] width 448 height 47
click at [748, 373] on span "Done" at bounding box center [754, 377] width 29 height 20
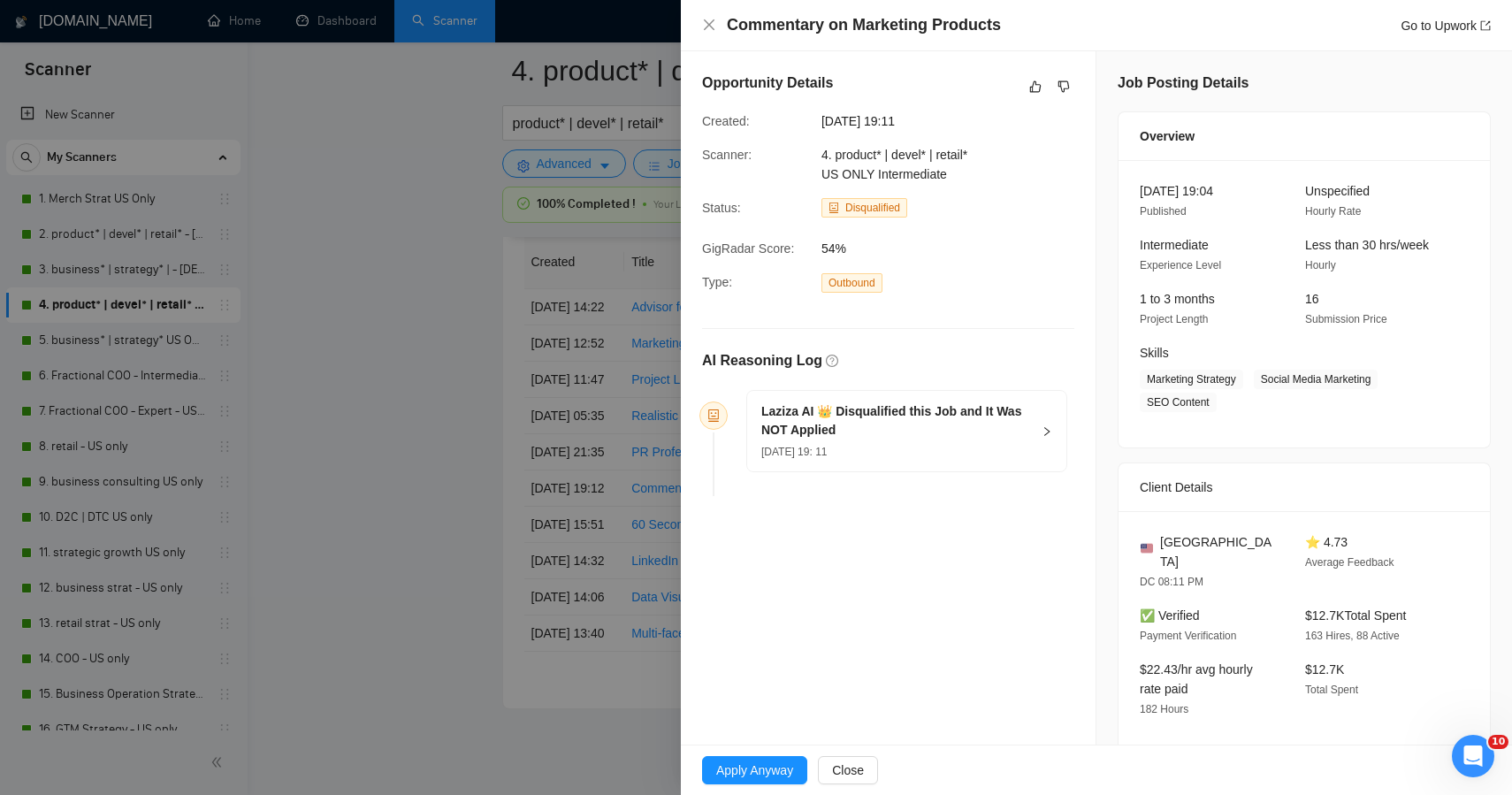
click at [412, 416] on div at bounding box center [756, 398] width 1512 height 795
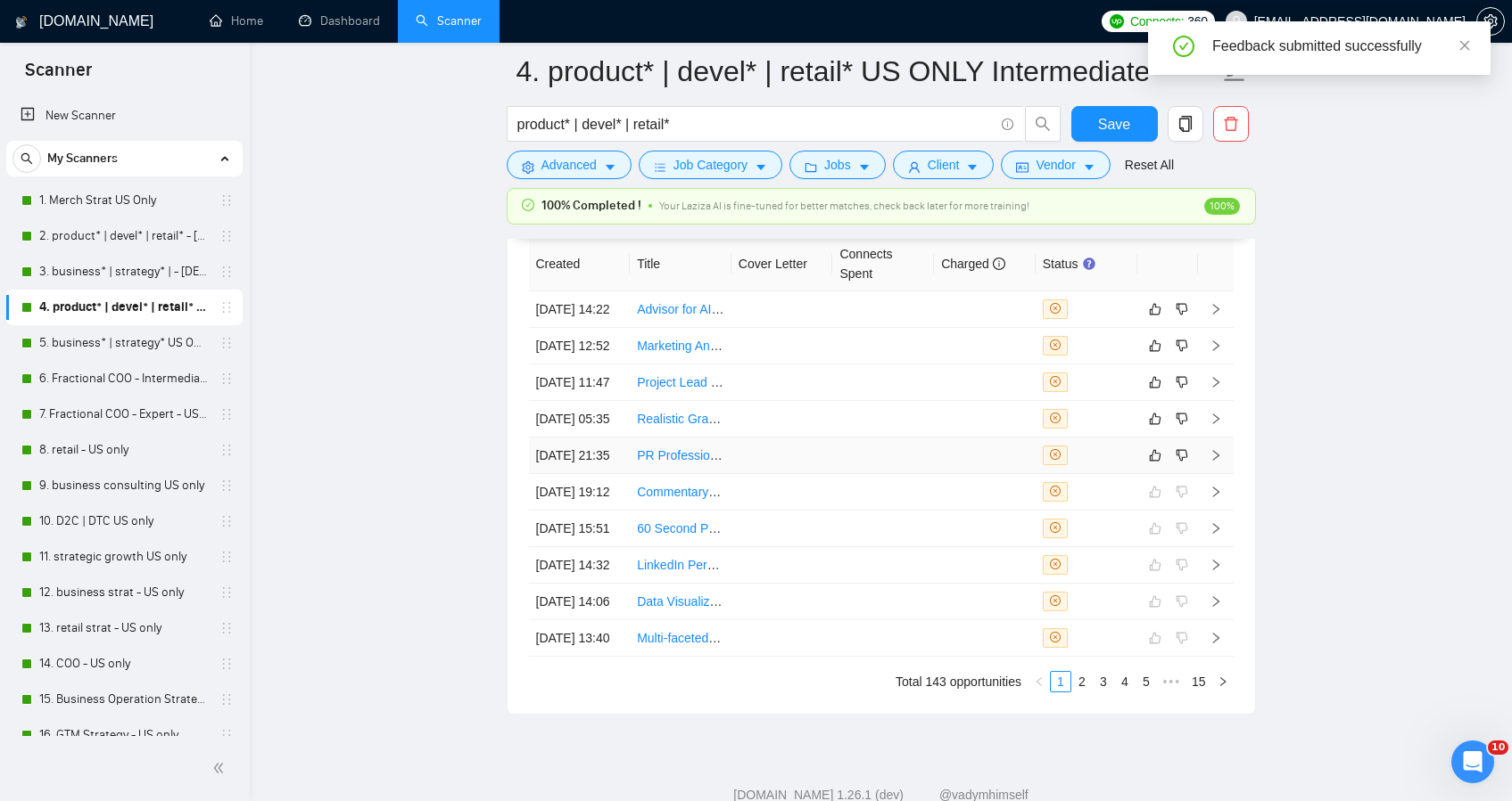
click at [810, 474] on td at bounding box center [782, 455] width 102 height 37
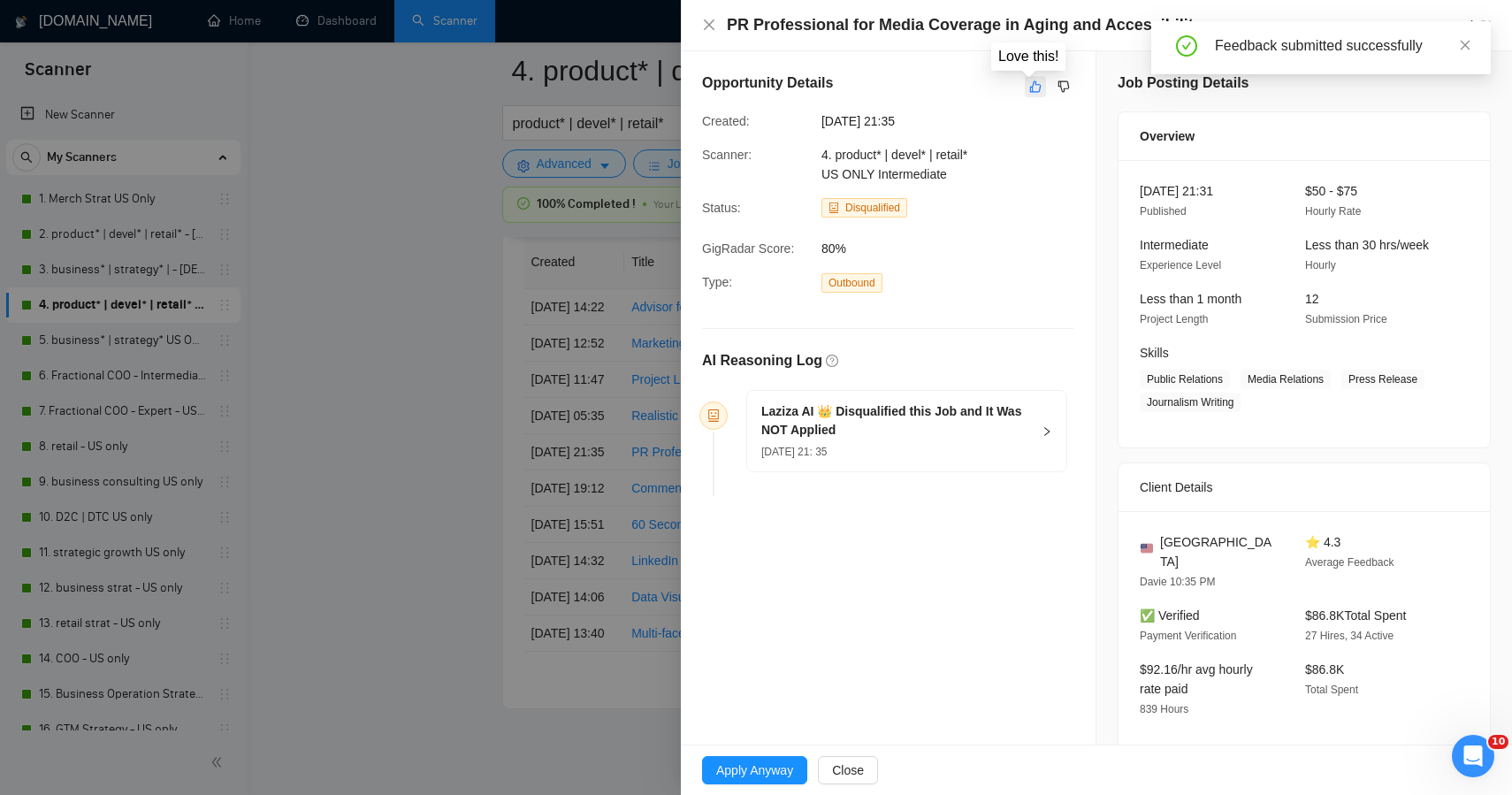
click at [1029, 88] on icon "like" at bounding box center [1035, 86] width 12 height 14
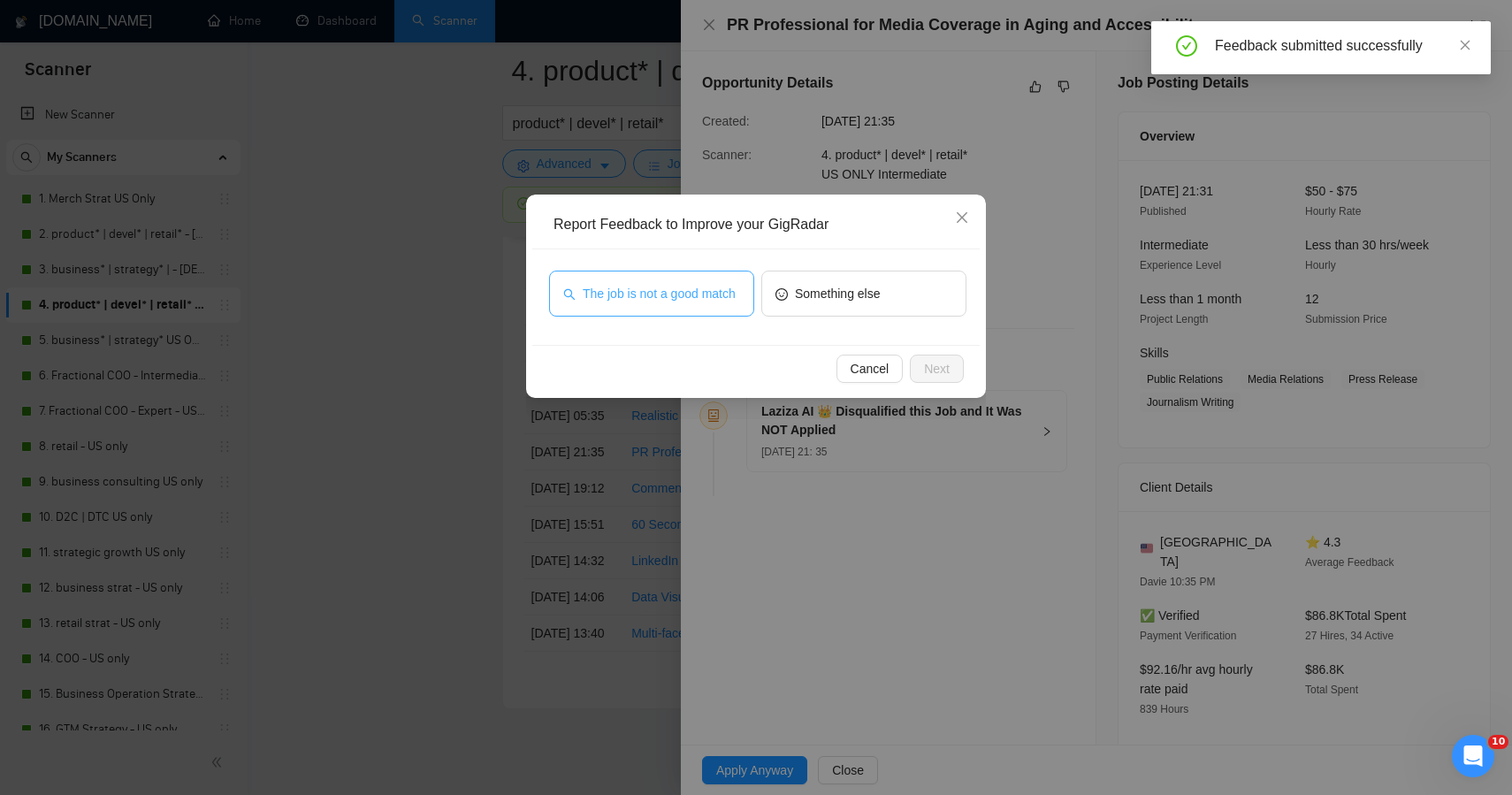
click at [677, 292] on span "The job is not a good match" at bounding box center [659, 294] width 153 height 20
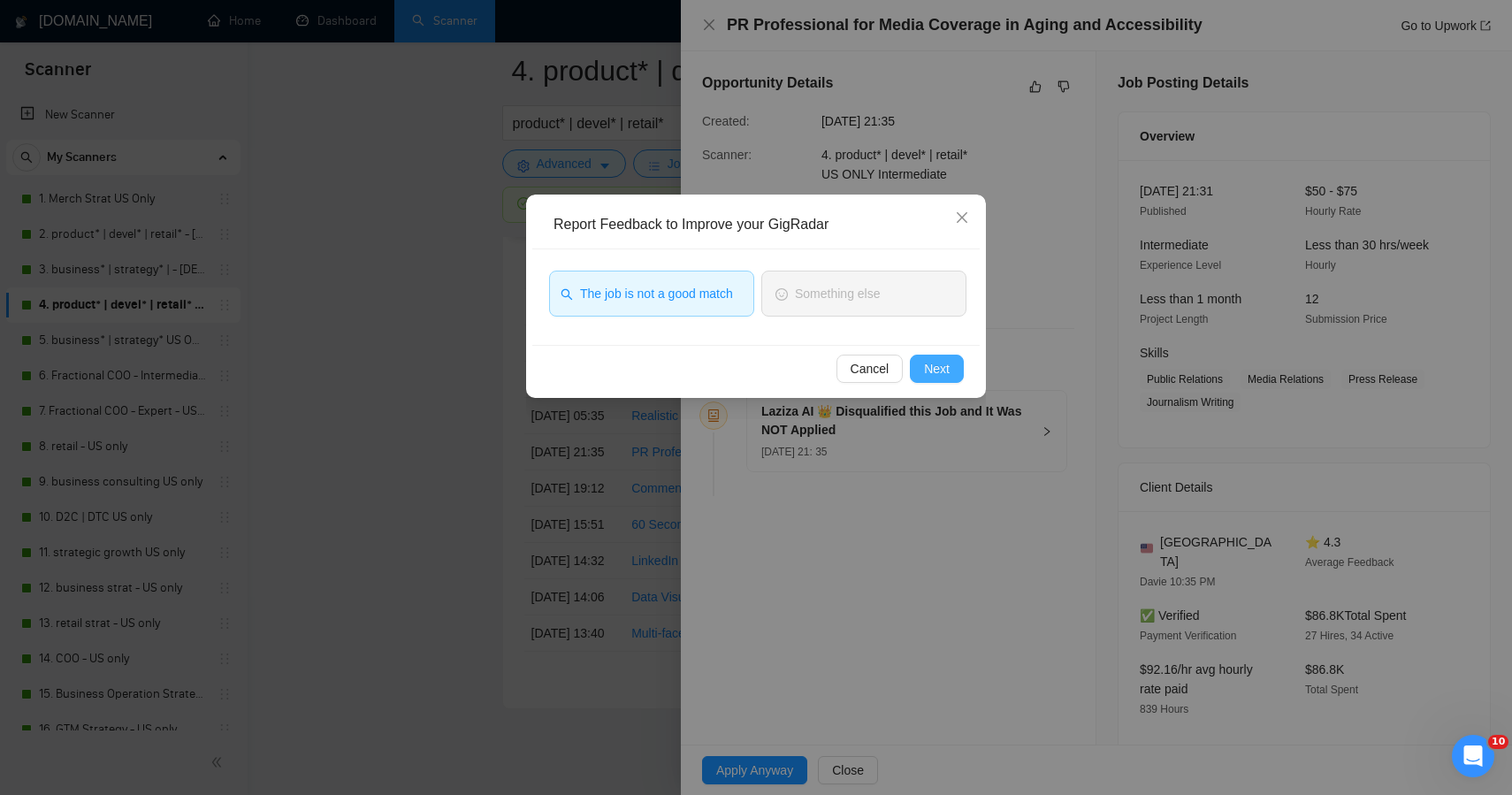
click at [912, 359] on button "Next" at bounding box center [936, 369] width 54 height 29
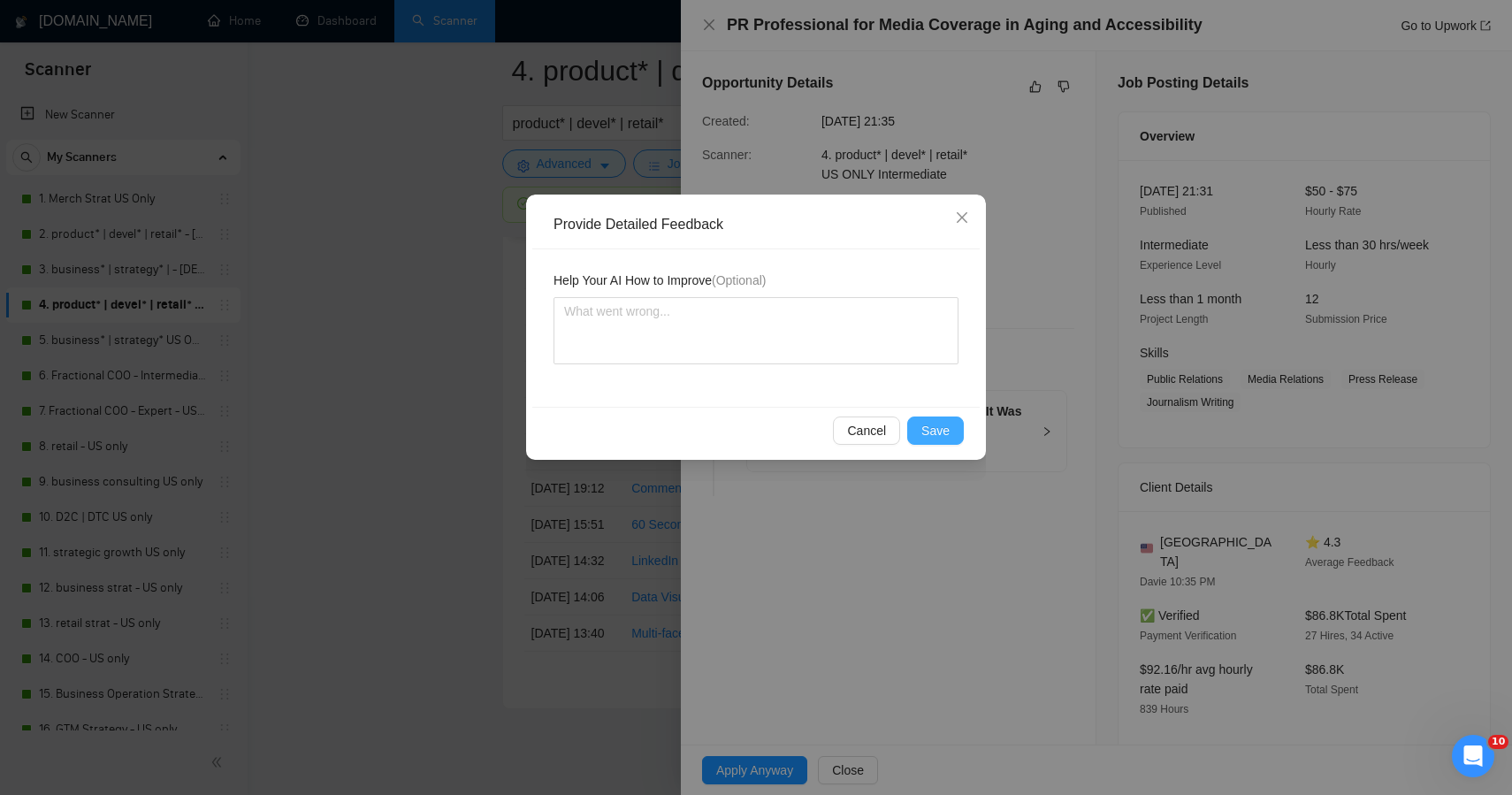
click at [930, 428] on span "Save" at bounding box center [935, 431] width 29 height 20
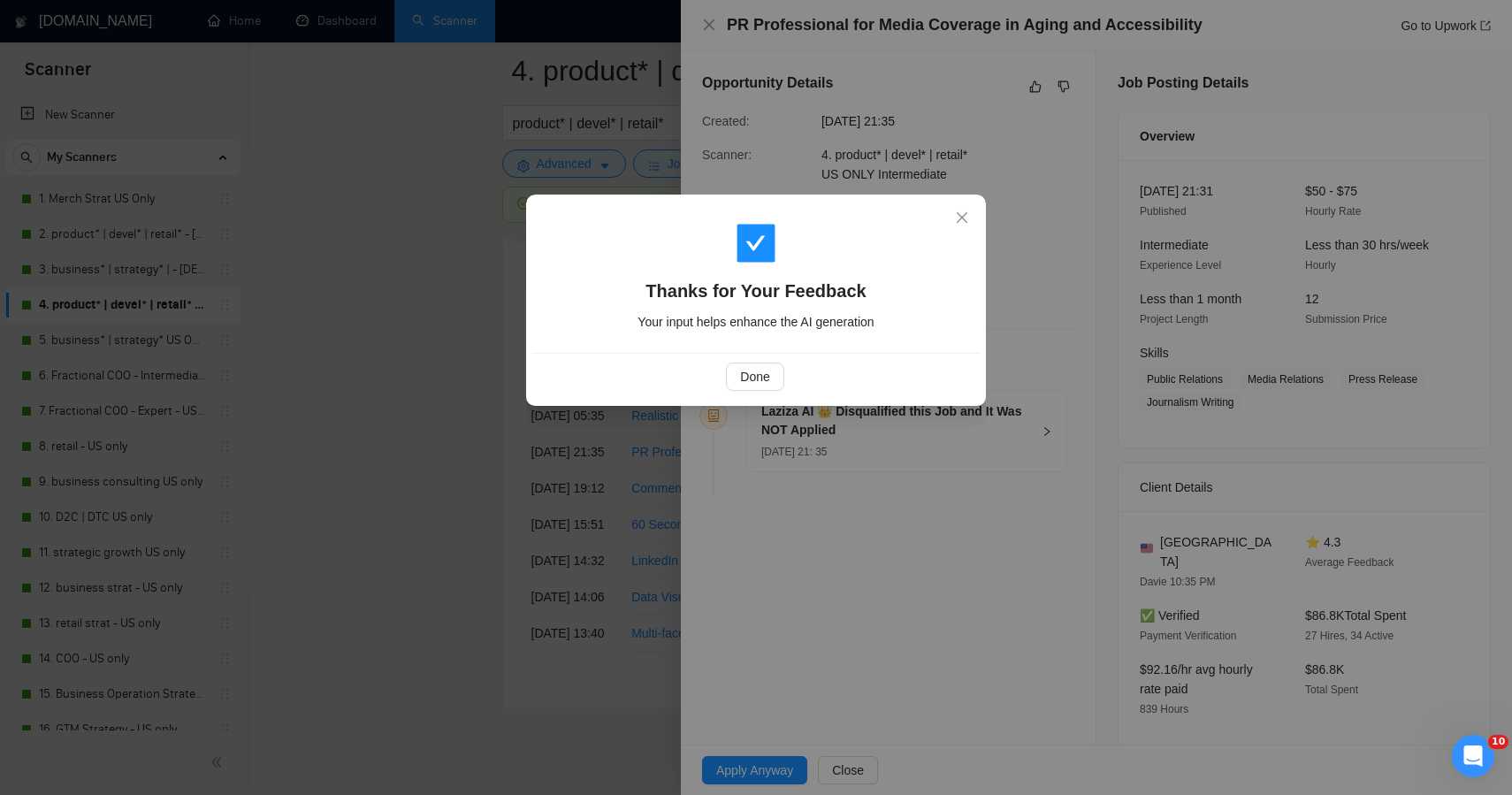
click at [396, 434] on div "Thanks for Your Feedback Your input helps enhance the AI generation Done" at bounding box center [756, 398] width 1512 height 795
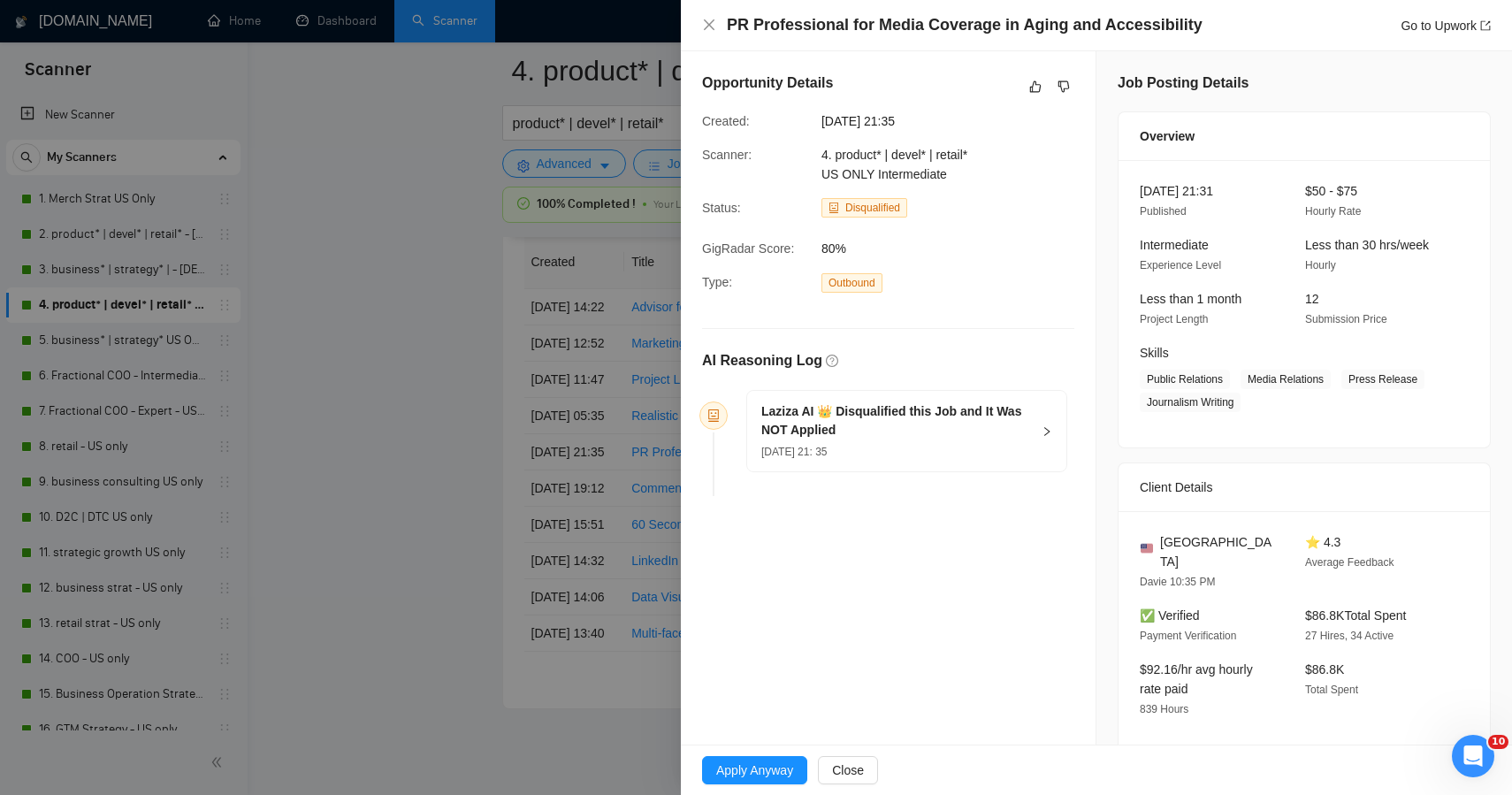
click at [415, 440] on div at bounding box center [756, 398] width 1512 height 795
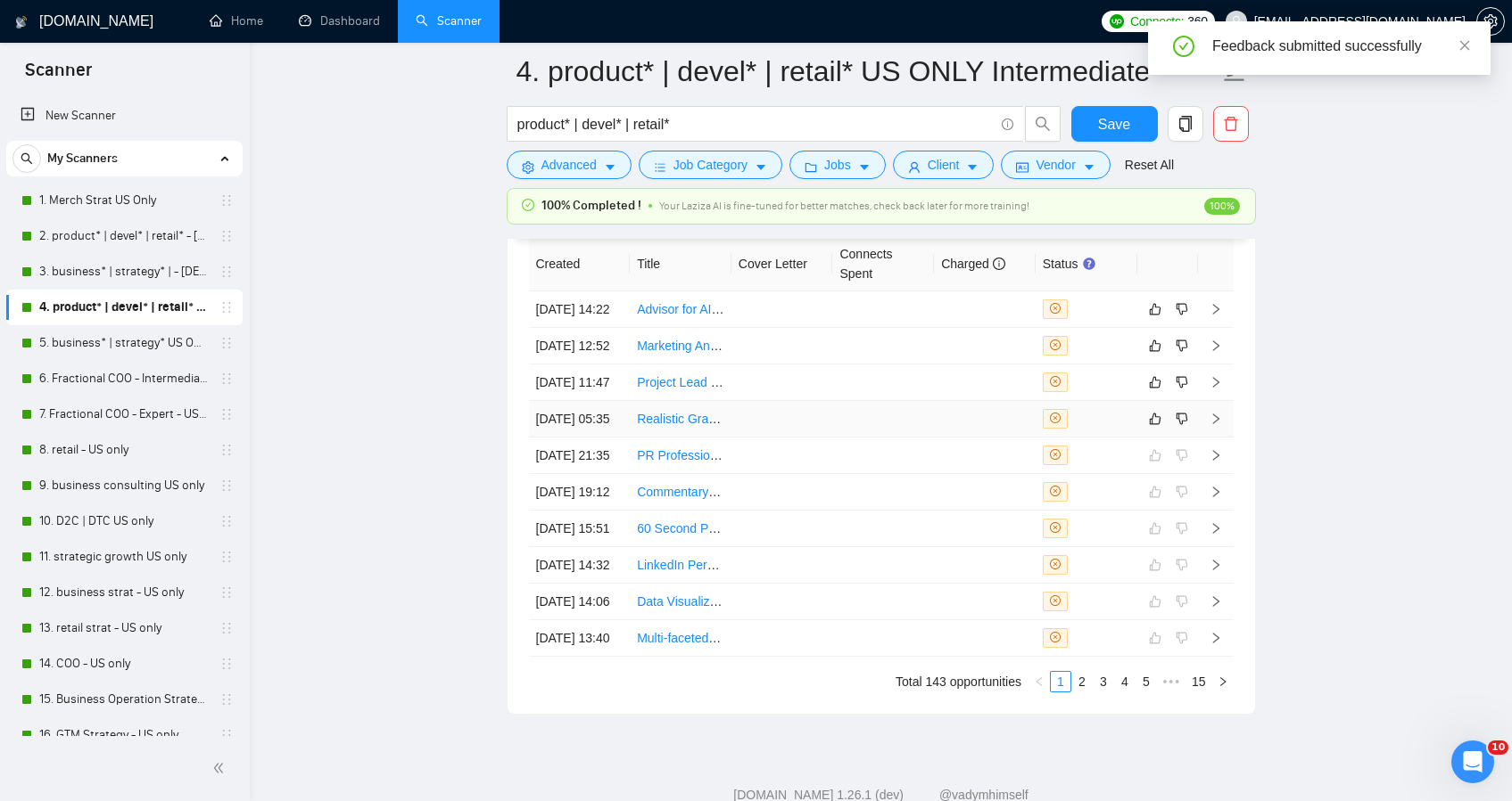
click at [828, 437] on td at bounding box center [782, 419] width 102 height 37
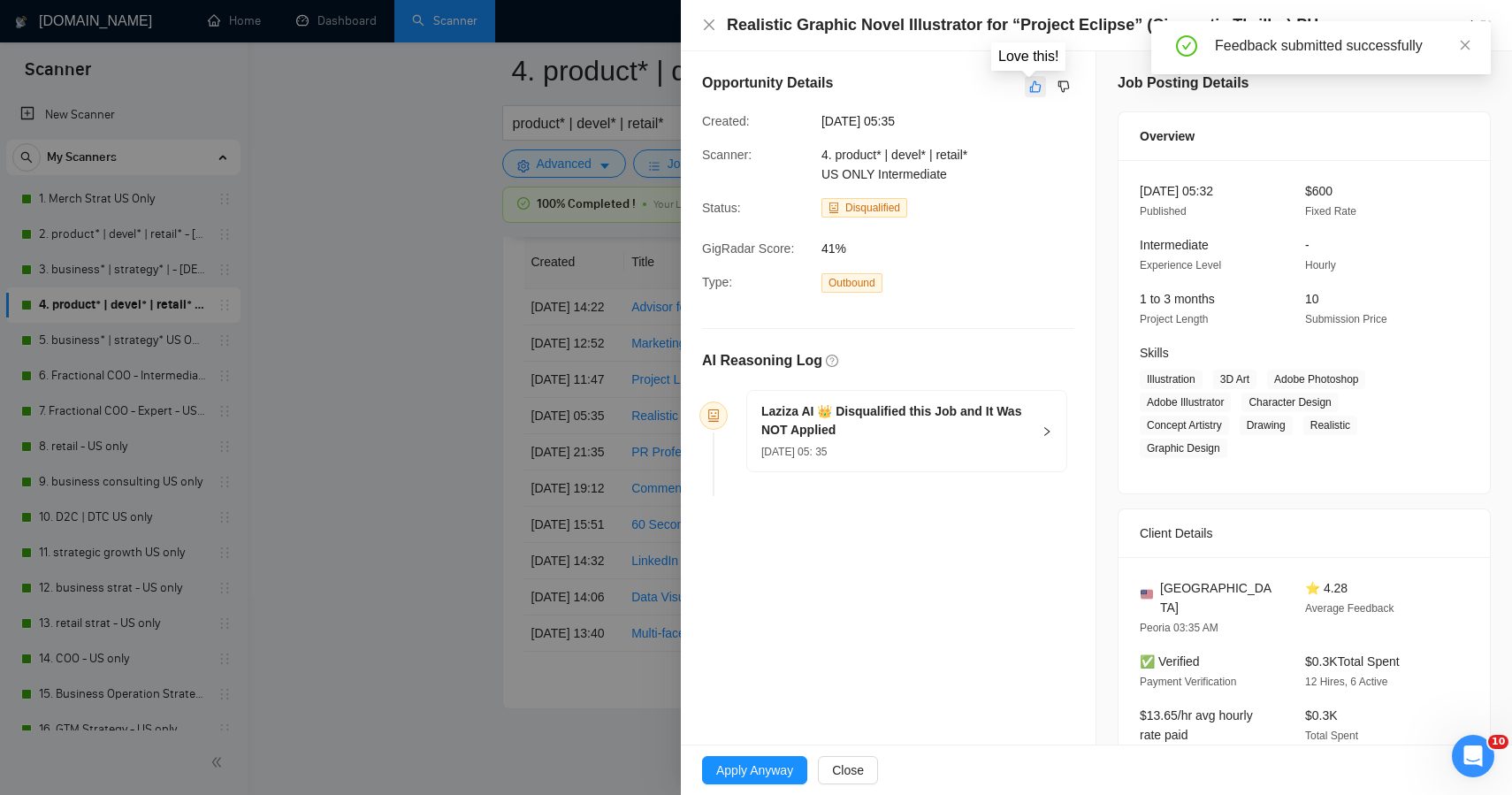
click at [1033, 84] on icon "like" at bounding box center [1035, 86] width 12 height 14
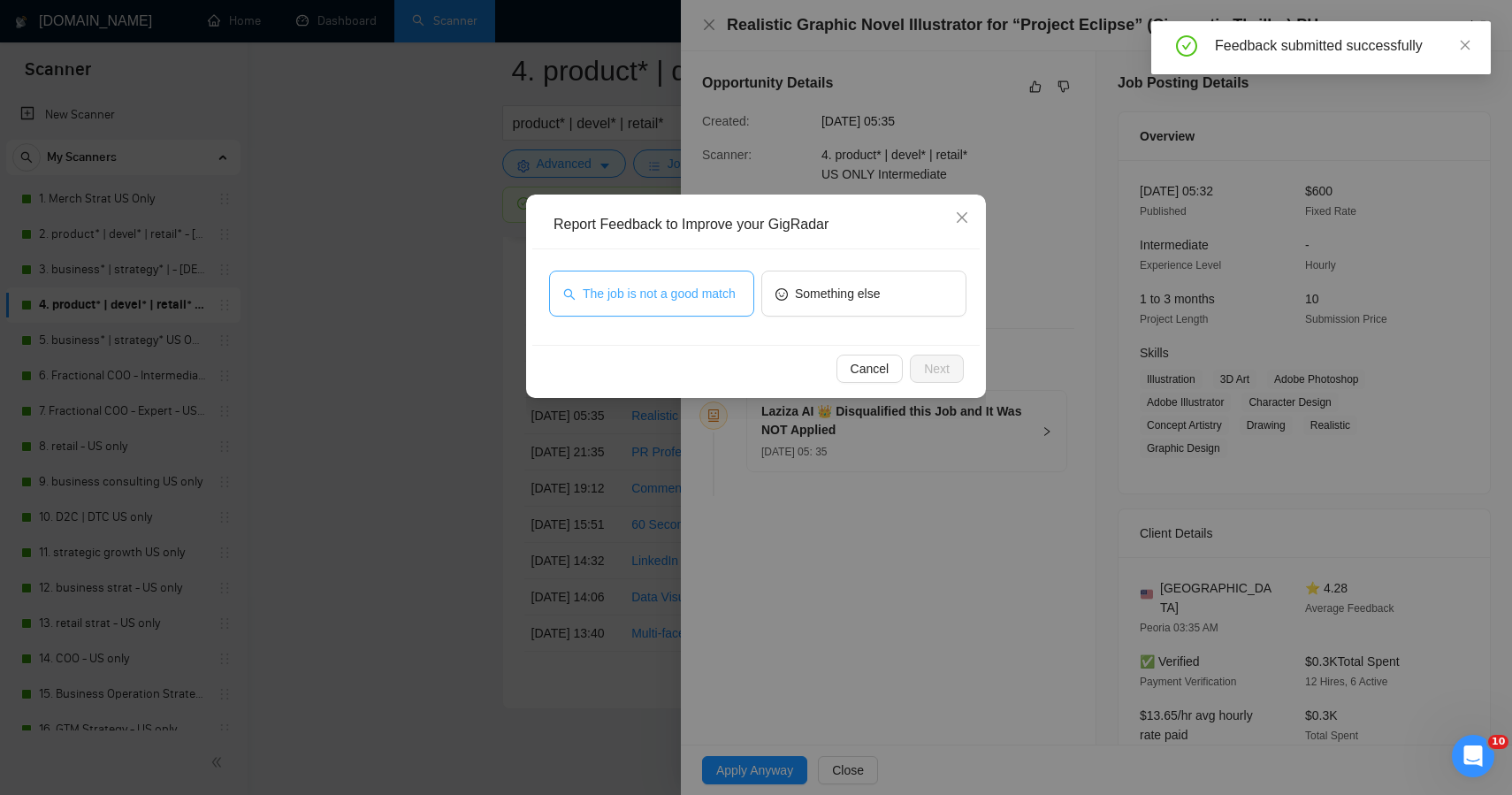
click at [680, 314] on button "The job is not a good match" at bounding box center [651, 293] width 205 height 46
click at [934, 364] on span "Next" at bounding box center [937, 369] width 26 height 20
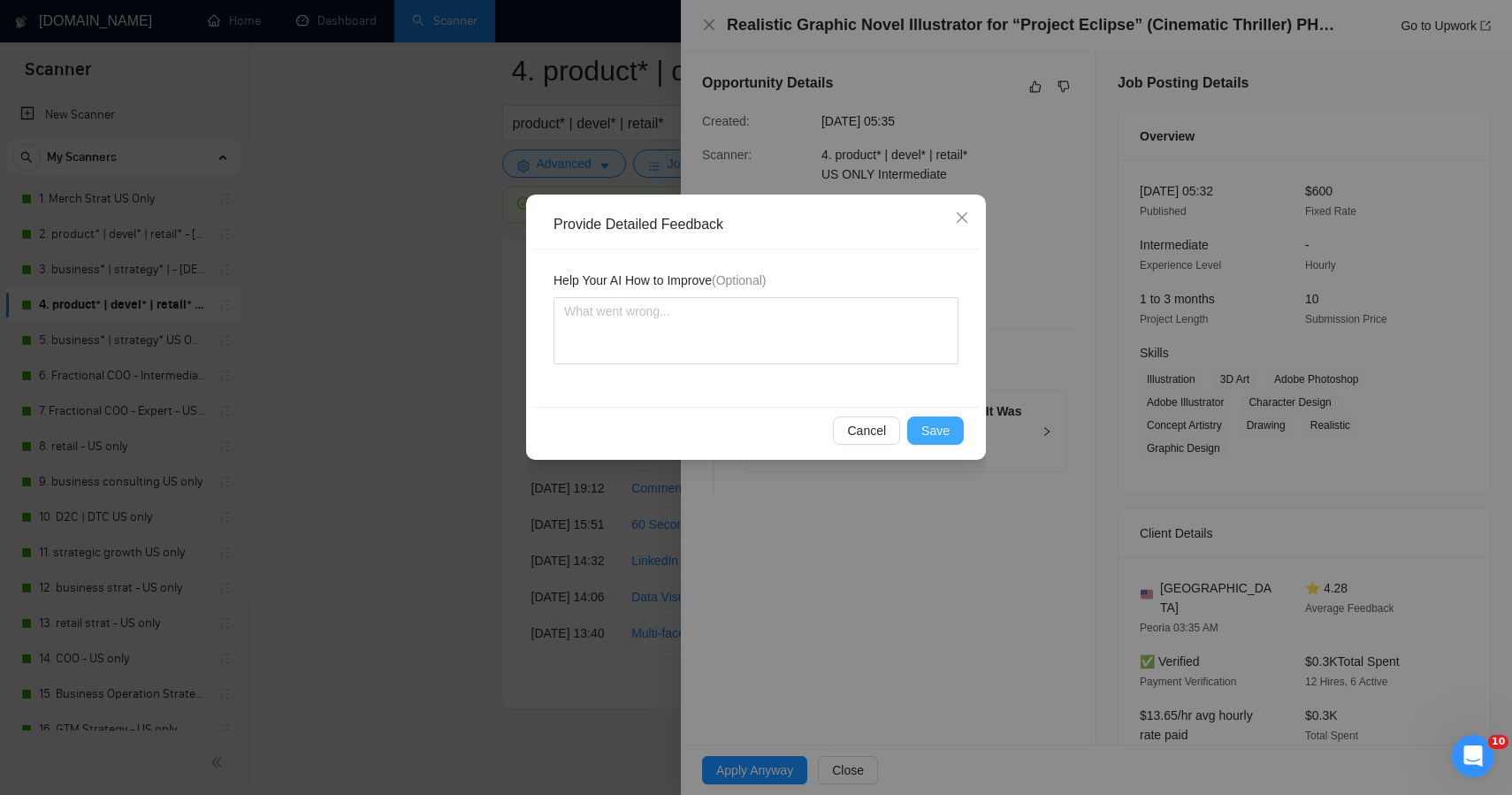
click at [942, 423] on span "Save" at bounding box center [935, 431] width 29 height 20
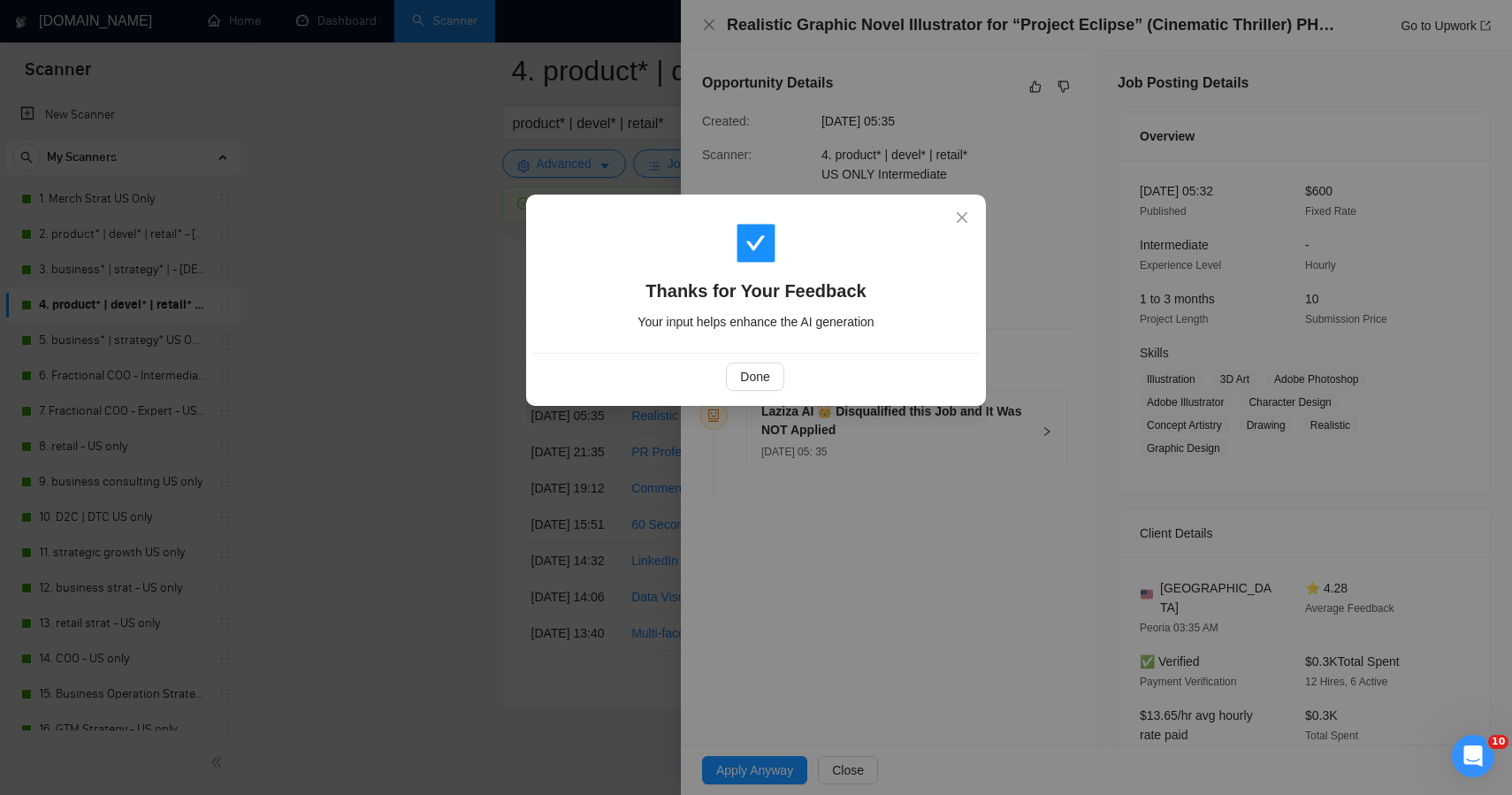
click at [314, 364] on div "Thanks for Your Feedback Your input helps enhance the AI generation Done" at bounding box center [756, 398] width 1512 height 795
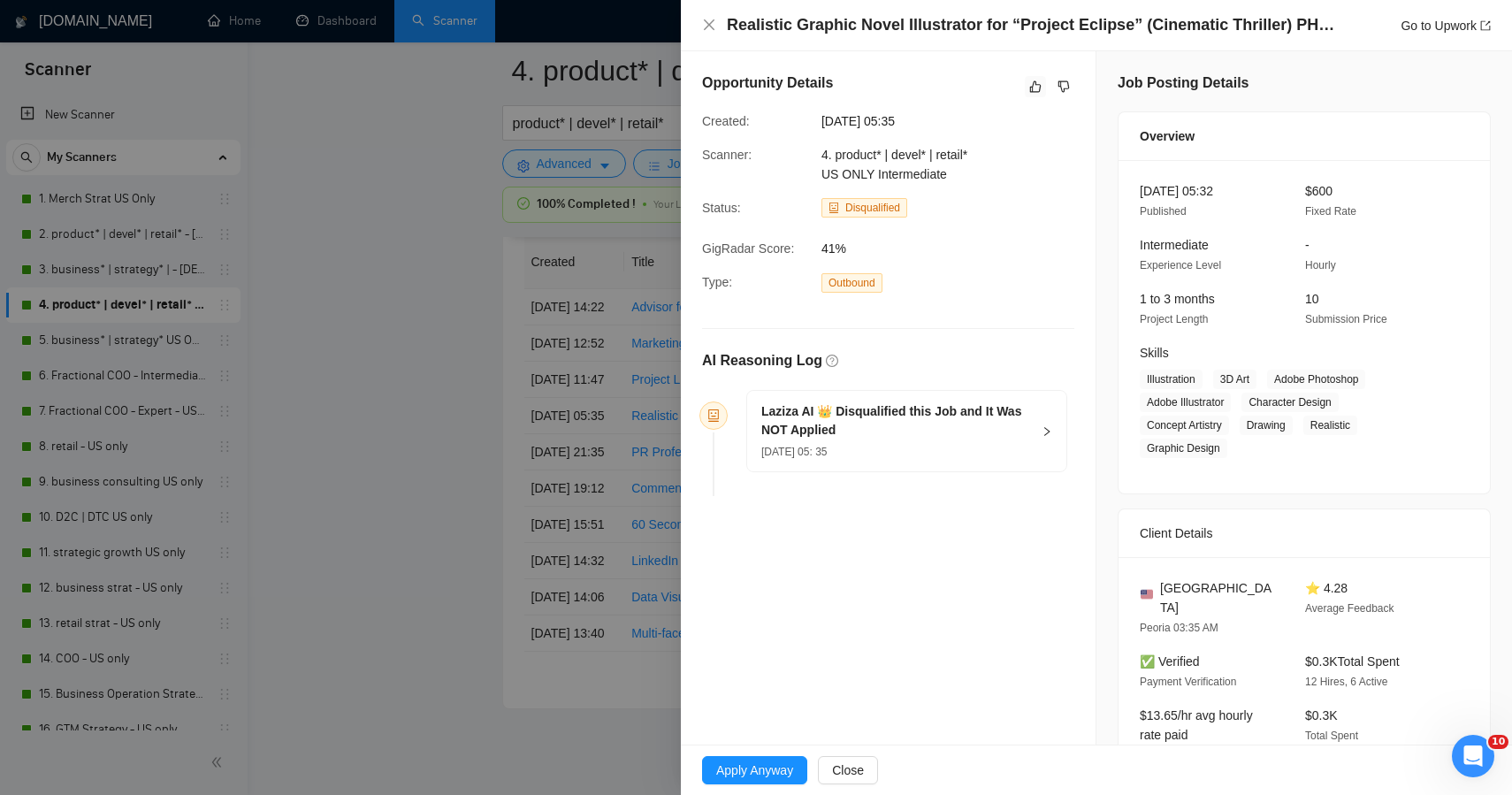
click at [417, 352] on div at bounding box center [756, 398] width 1512 height 795
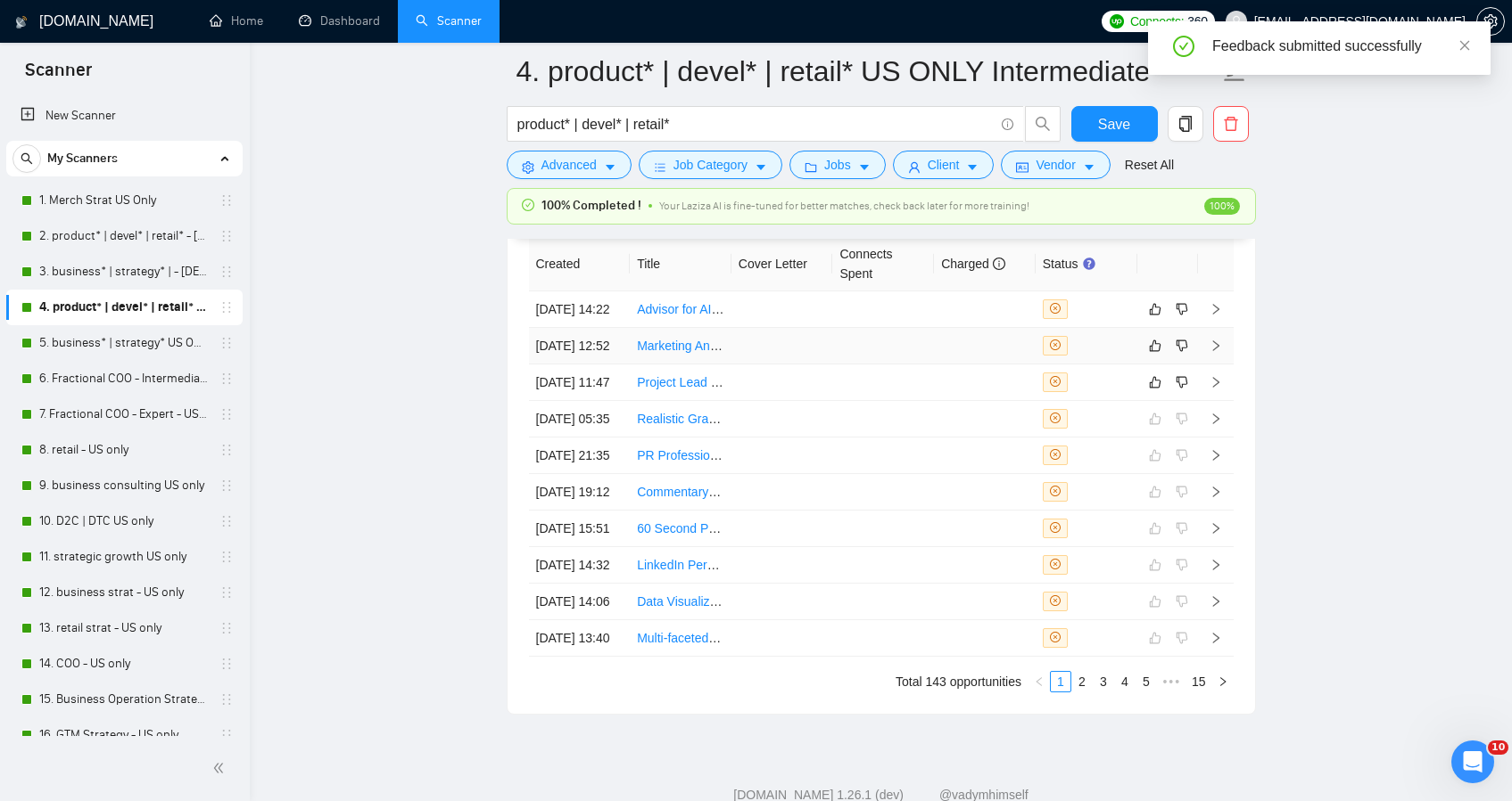
click at [805, 363] on td at bounding box center [782, 346] width 102 height 37
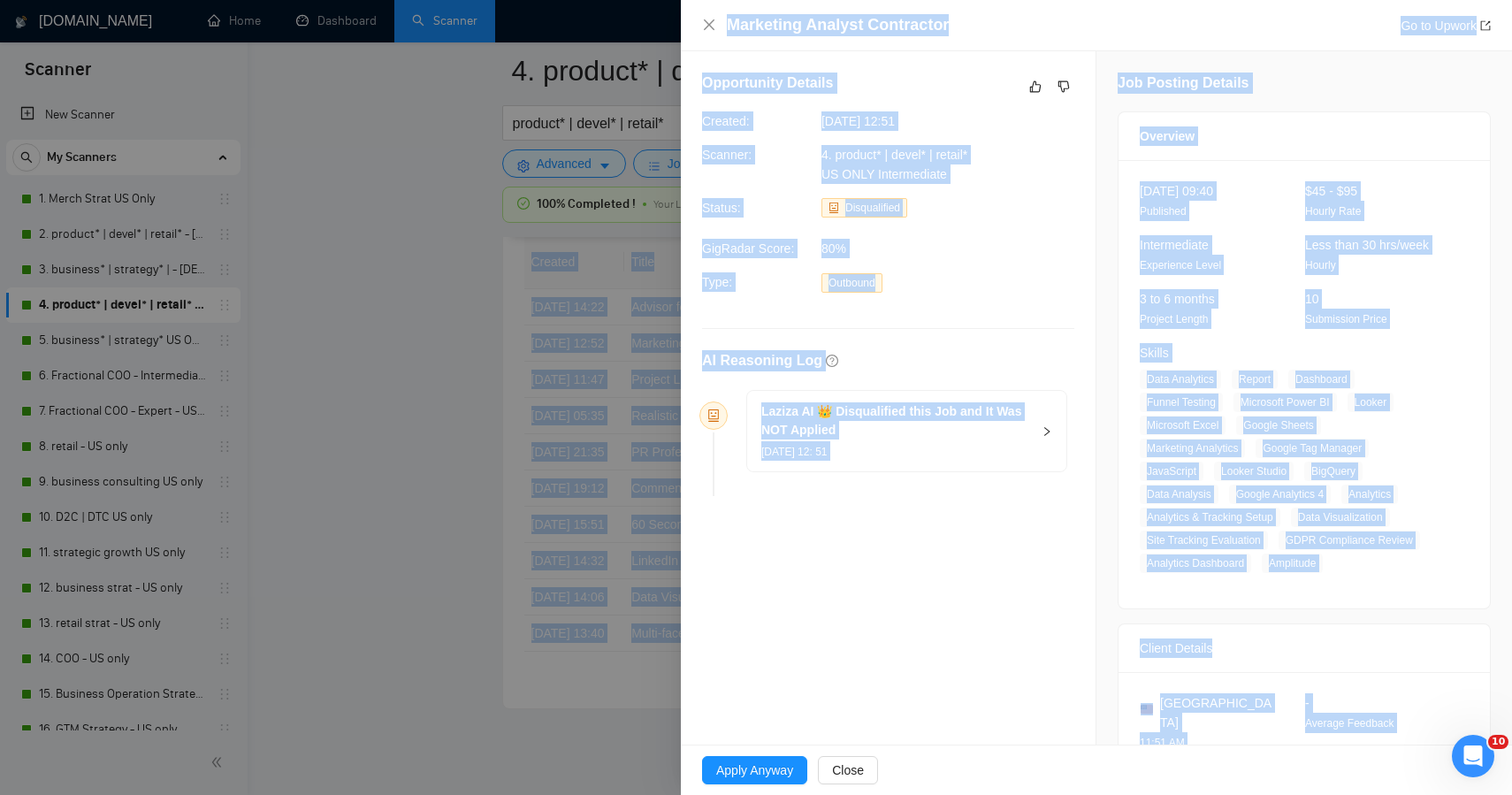
drag, startPoint x: 1300, startPoint y: 697, endPoint x: 1006, endPoint y: -126, distance: 873.9
copy body "ON Slack Plan + Pivot Collective #gigradar-replies Successful applications Fail…"
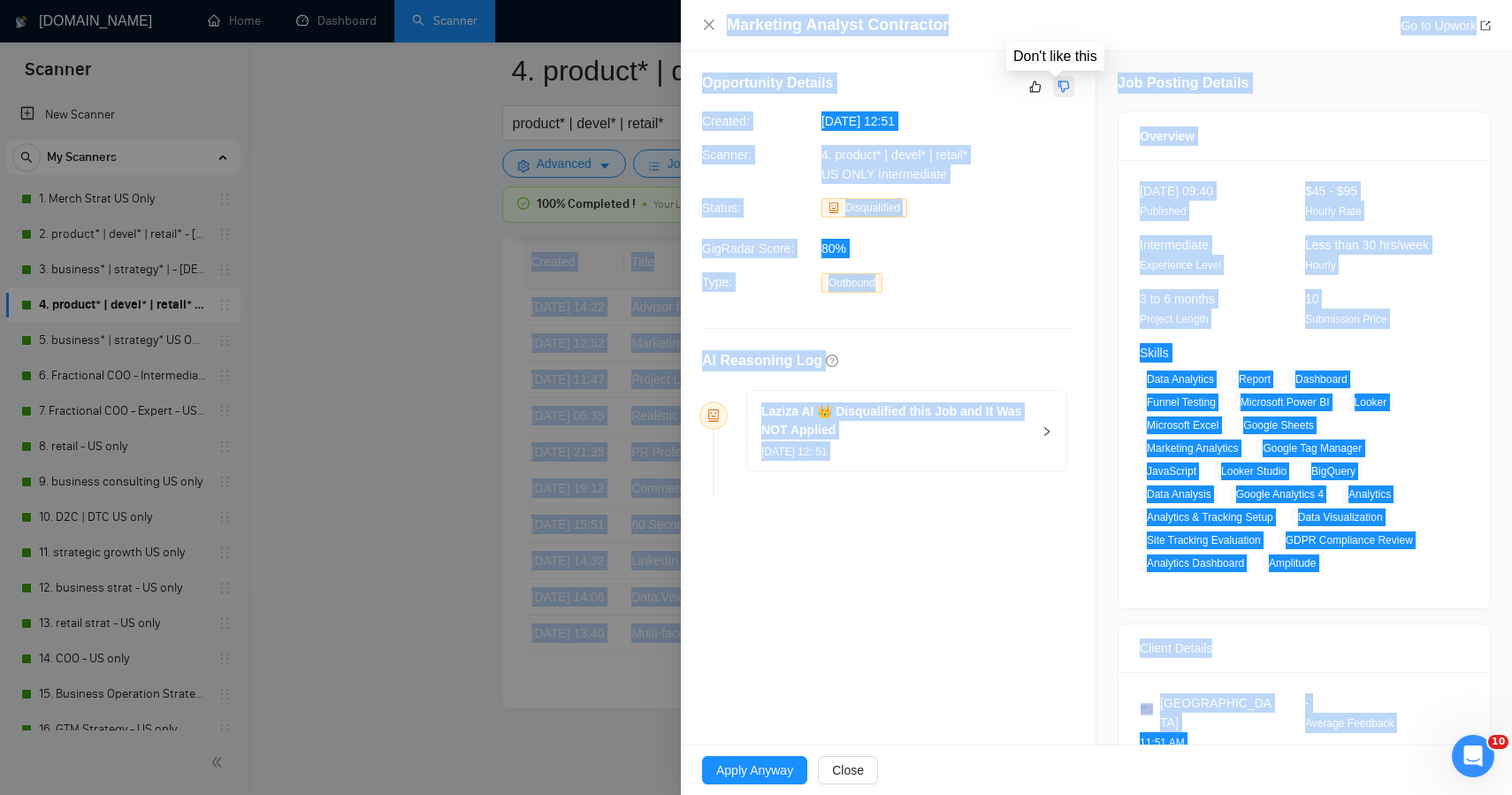
click at [1063, 84] on icon "dislike" at bounding box center [1064, 86] width 12 height 14
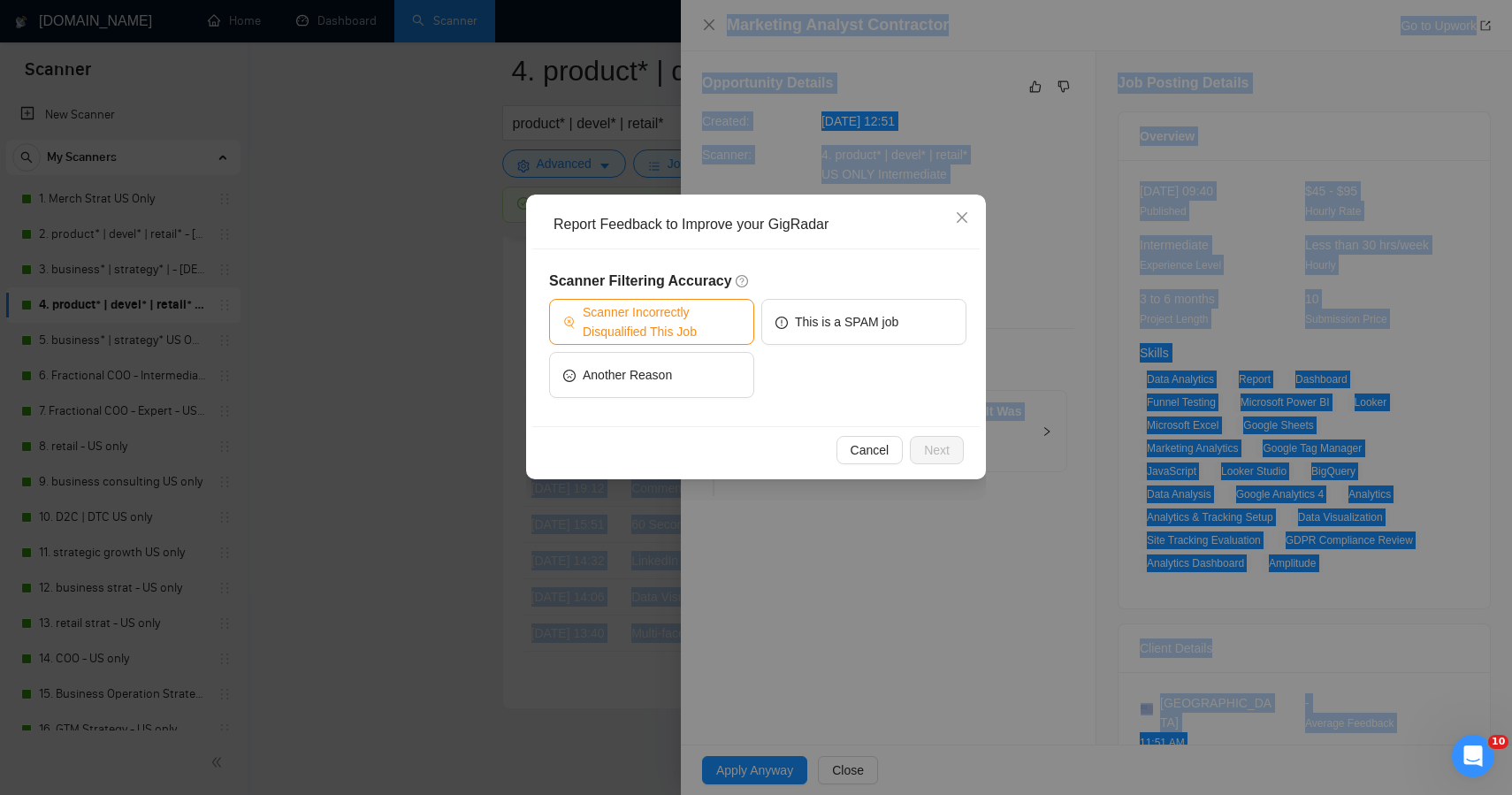
click at [712, 322] on span "Scanner Incorrectly Disqualified This Job" at bounding box center [661, 321] width 158 height 39
click at [935, 454] on span "Next" at bounding box center [937, 451] width 26 height 20
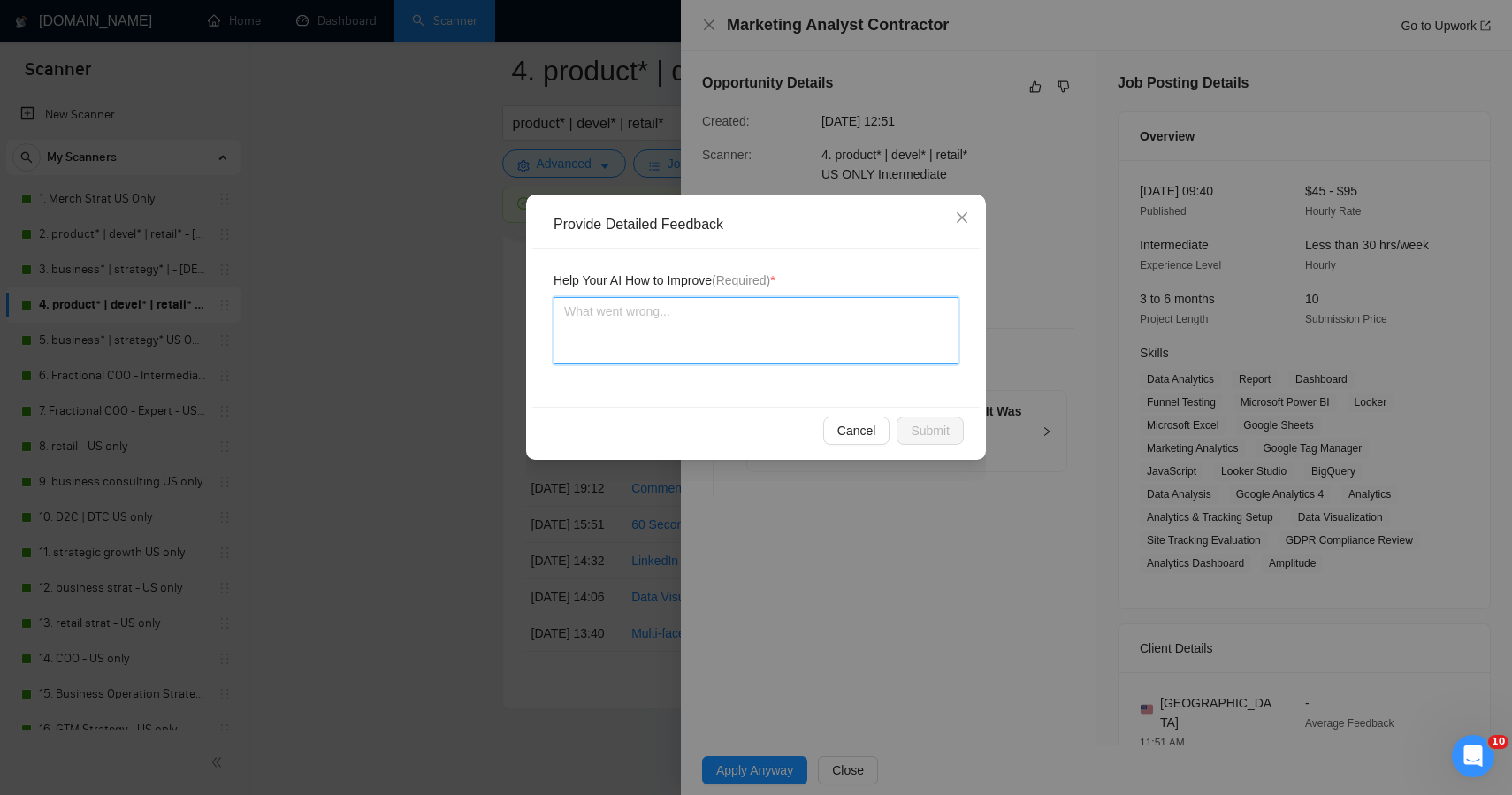
click at [776, 345] on textarea at bounding box center [756, 331] width 405 height 67
paste textarea "This one was actually worth applying to — even though it leans technical, it’s …"
type textarea "This one was actually worth applying to — even though it leans technical, it’s …"
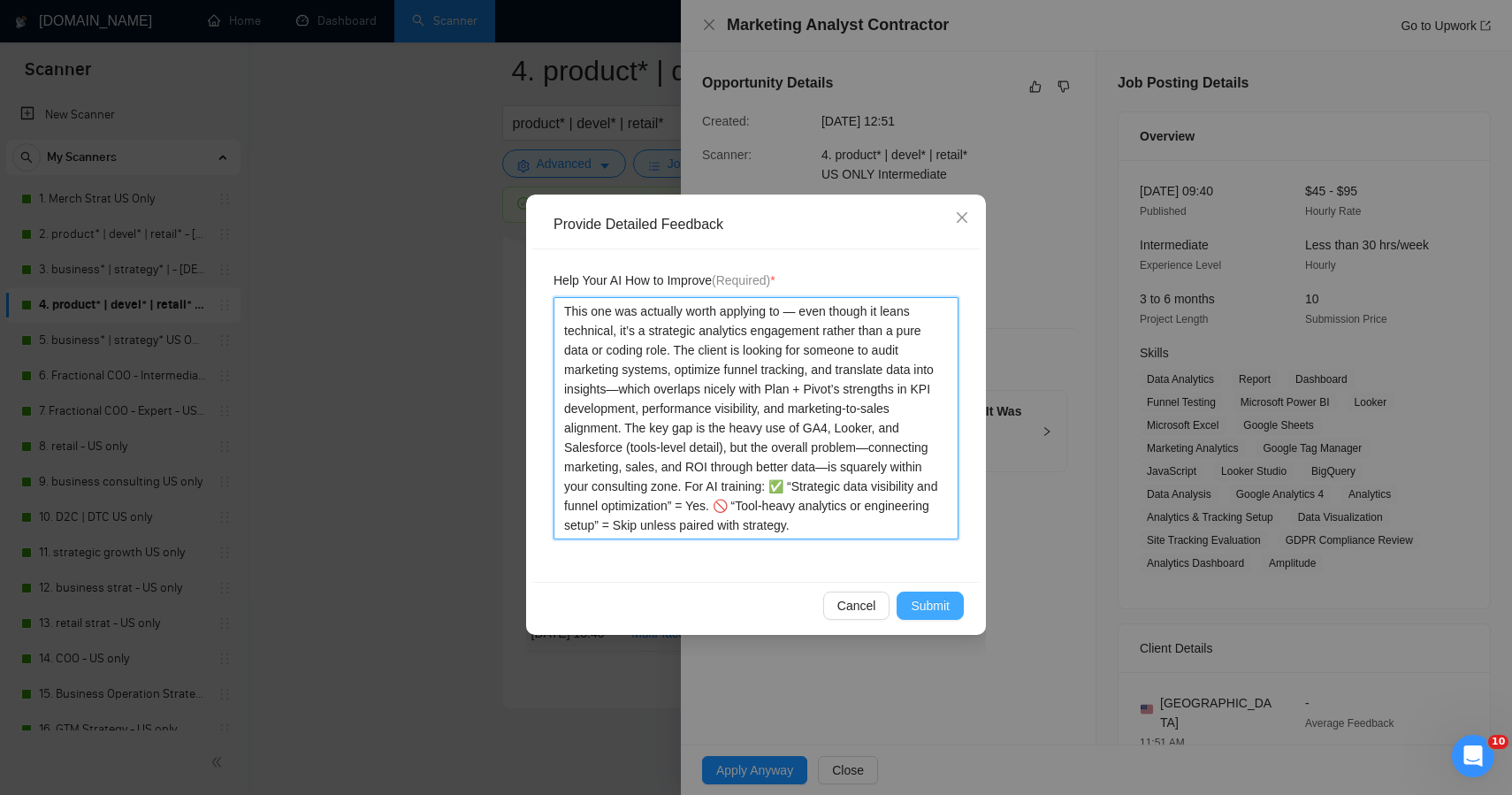
type textarea "This one was actually worth applying to — even though it leans technical, it’s …"
click at [923, 595] on button "Submit" at bounding box center [930, 606] width 67 height 29
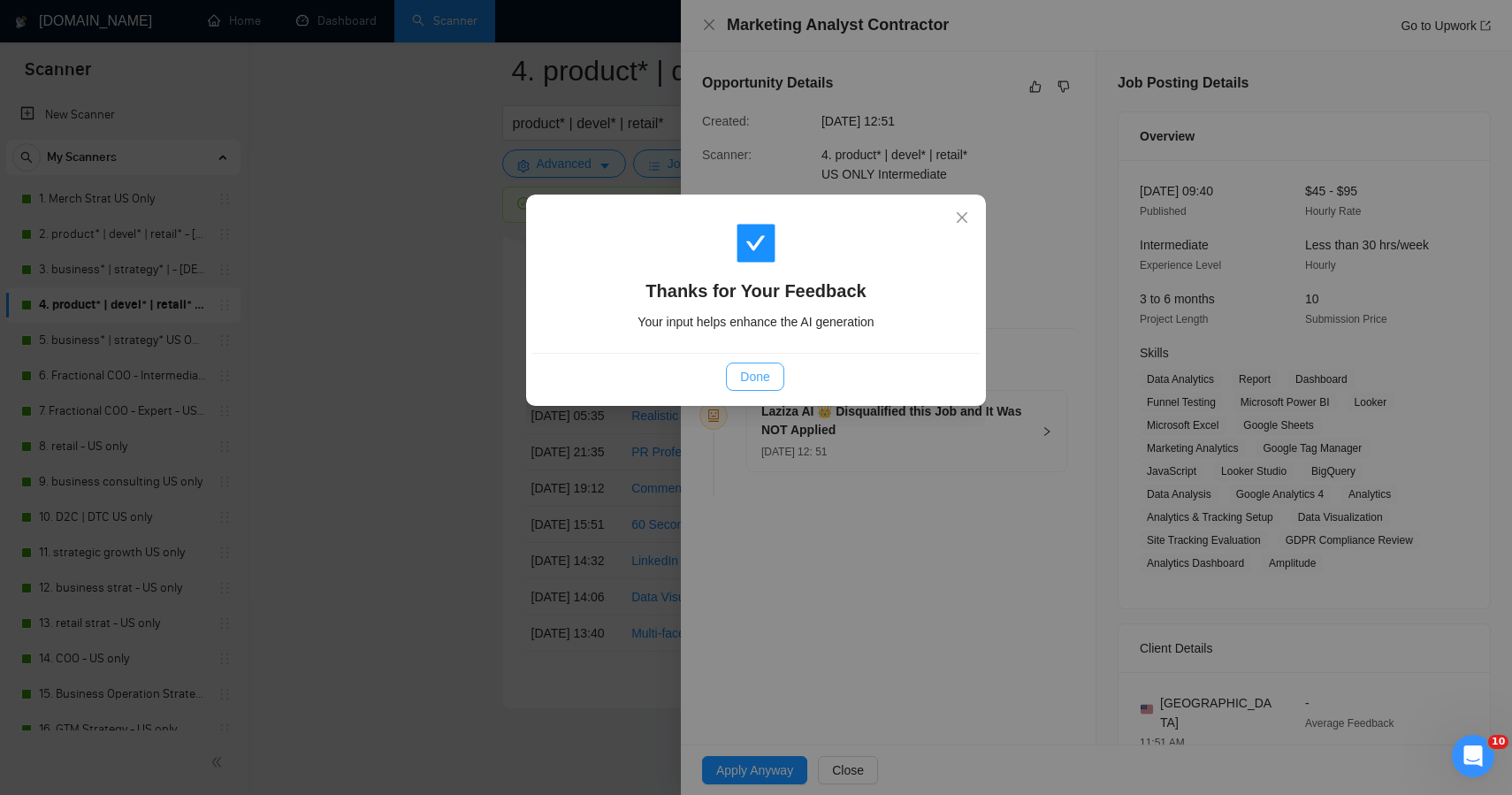
click at [759, 379] on span "Done" at bounding box center [754, 377] width 29 height 20
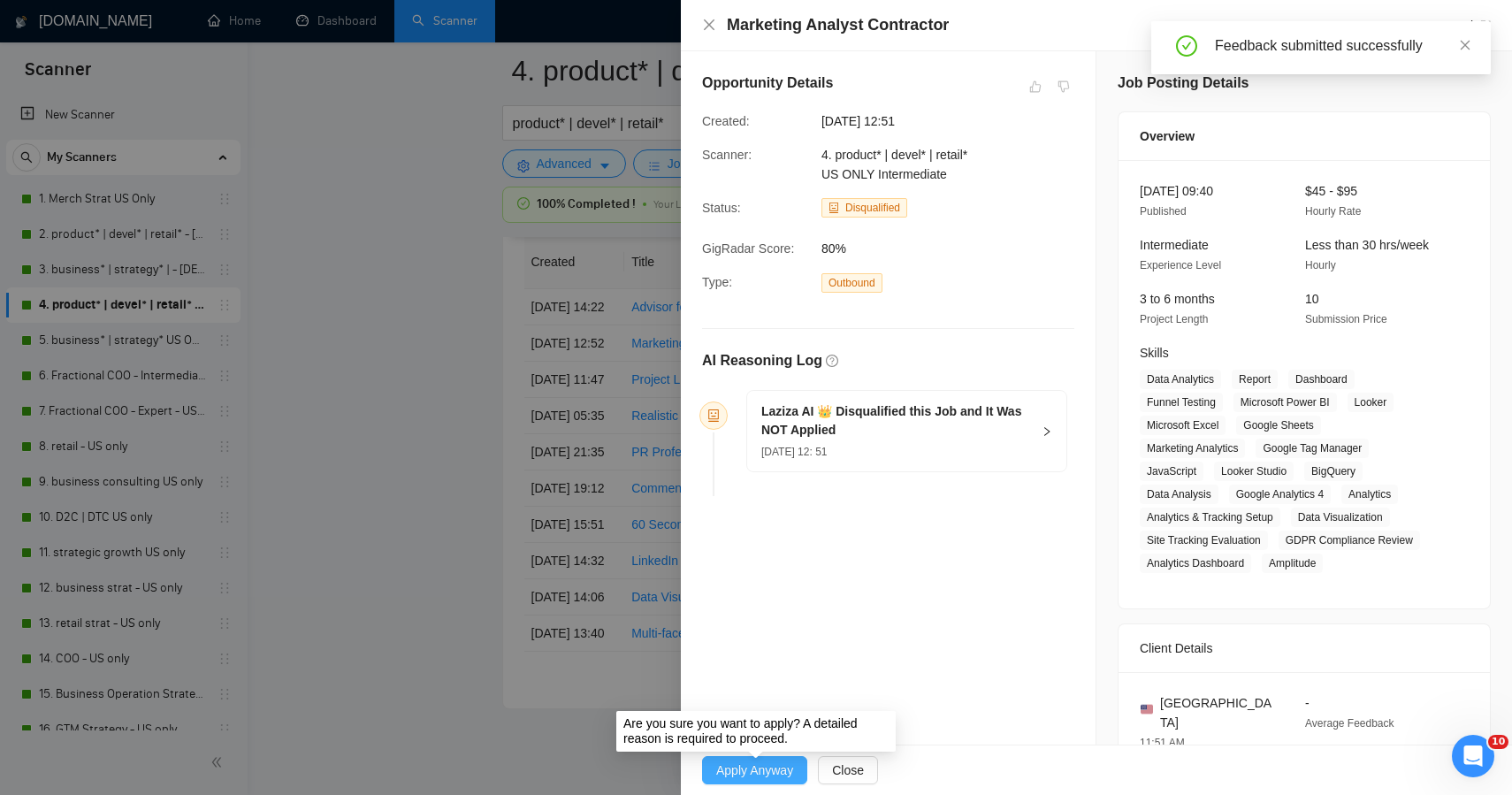
click at [759, 768] on span "Apply Anyway" at bounding box center [755, 771] width 77 height 20
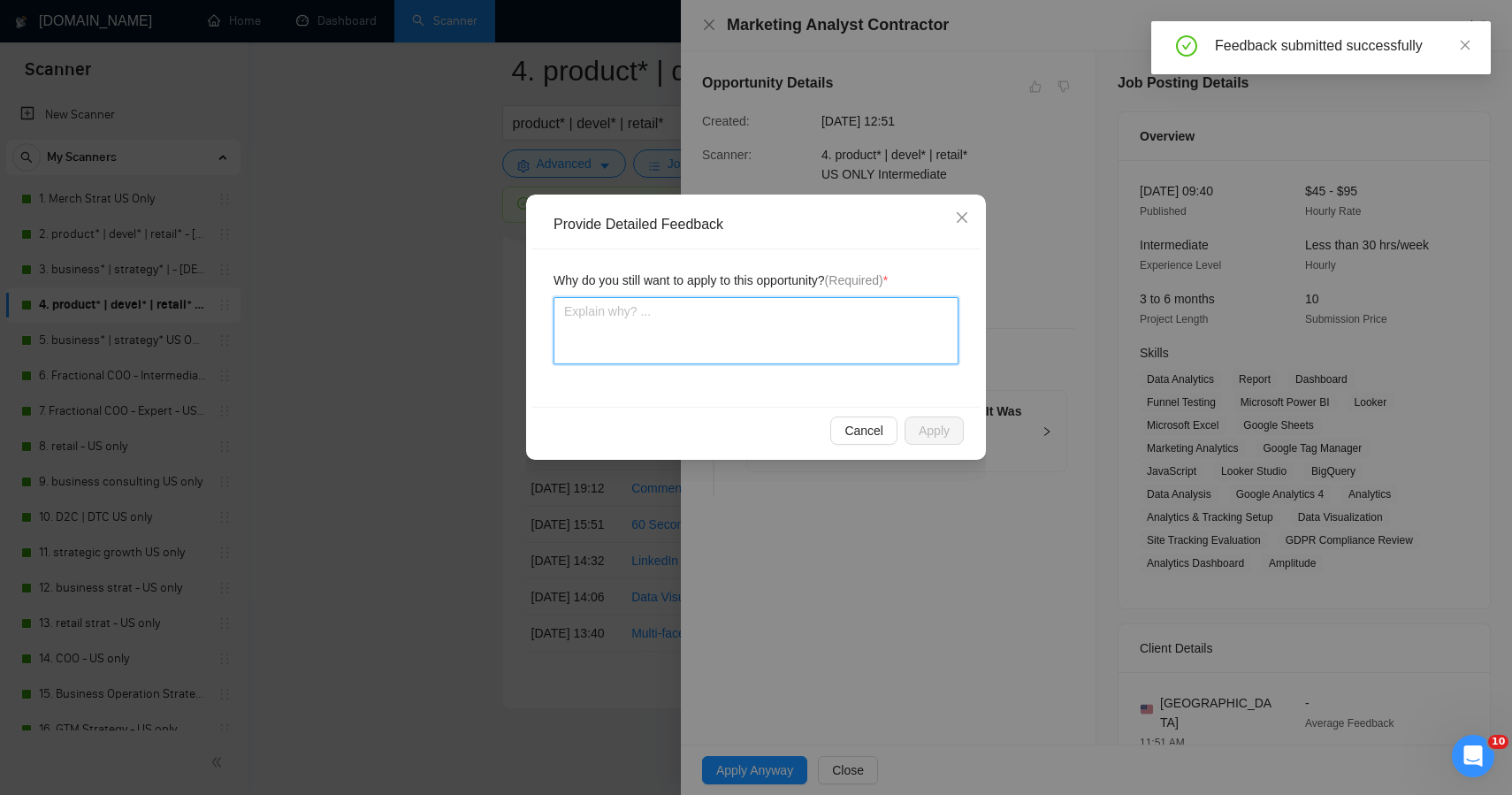
click at [802, 361] on textarea at bounding box center [756, 331] width 405 height 67
paste textarea "This one was actually worth applying to — even though it leans technical, it’s …"
type textarea "This one was actually worth applying to — even though it leans technical, it’s …"
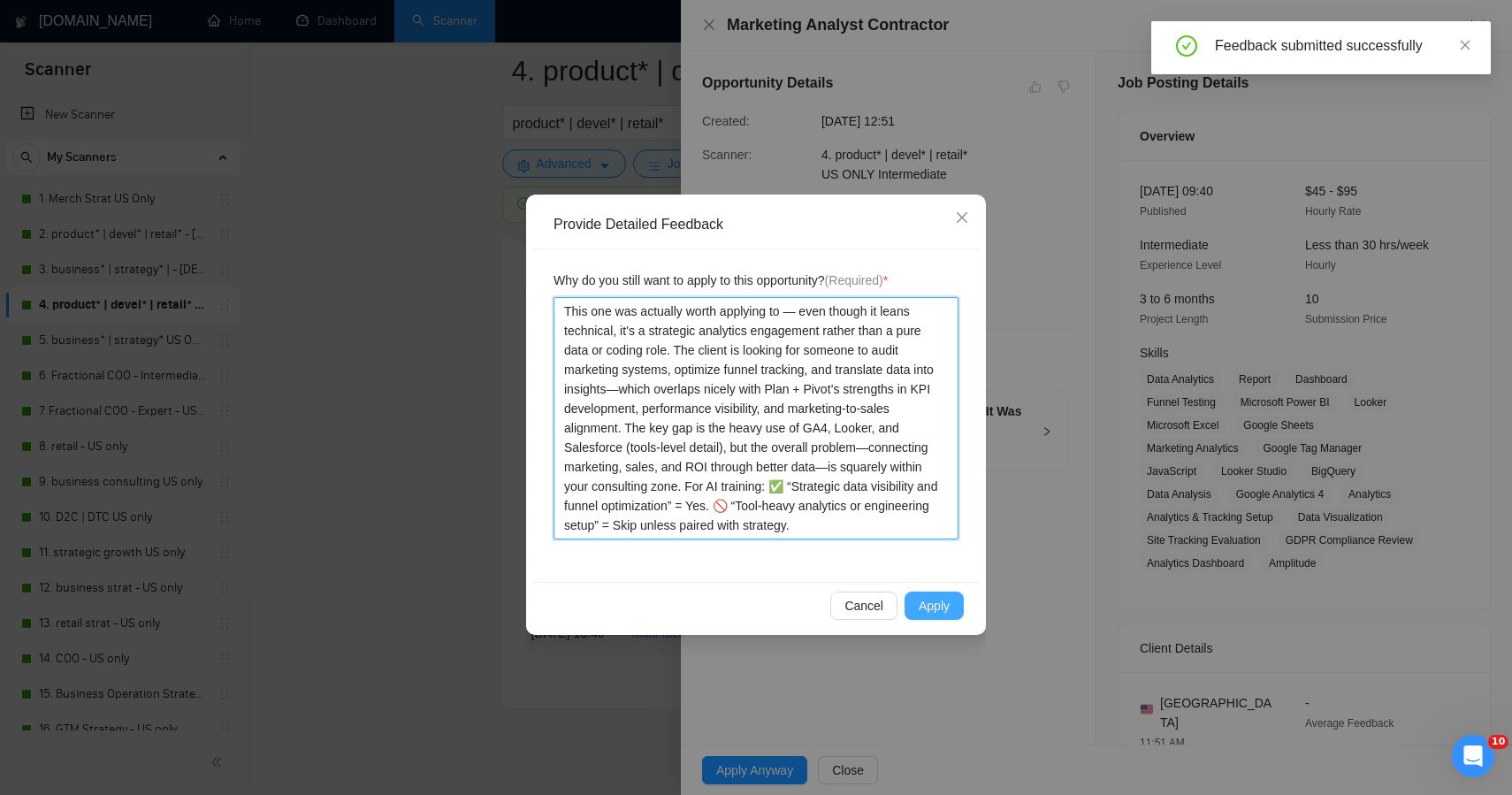
type textarea "This one was actually worth applying to — even though it leans technical, it’s …"
click at [935, 614] on span "Apply" at bounding box center [933, 607] width 31 height 20
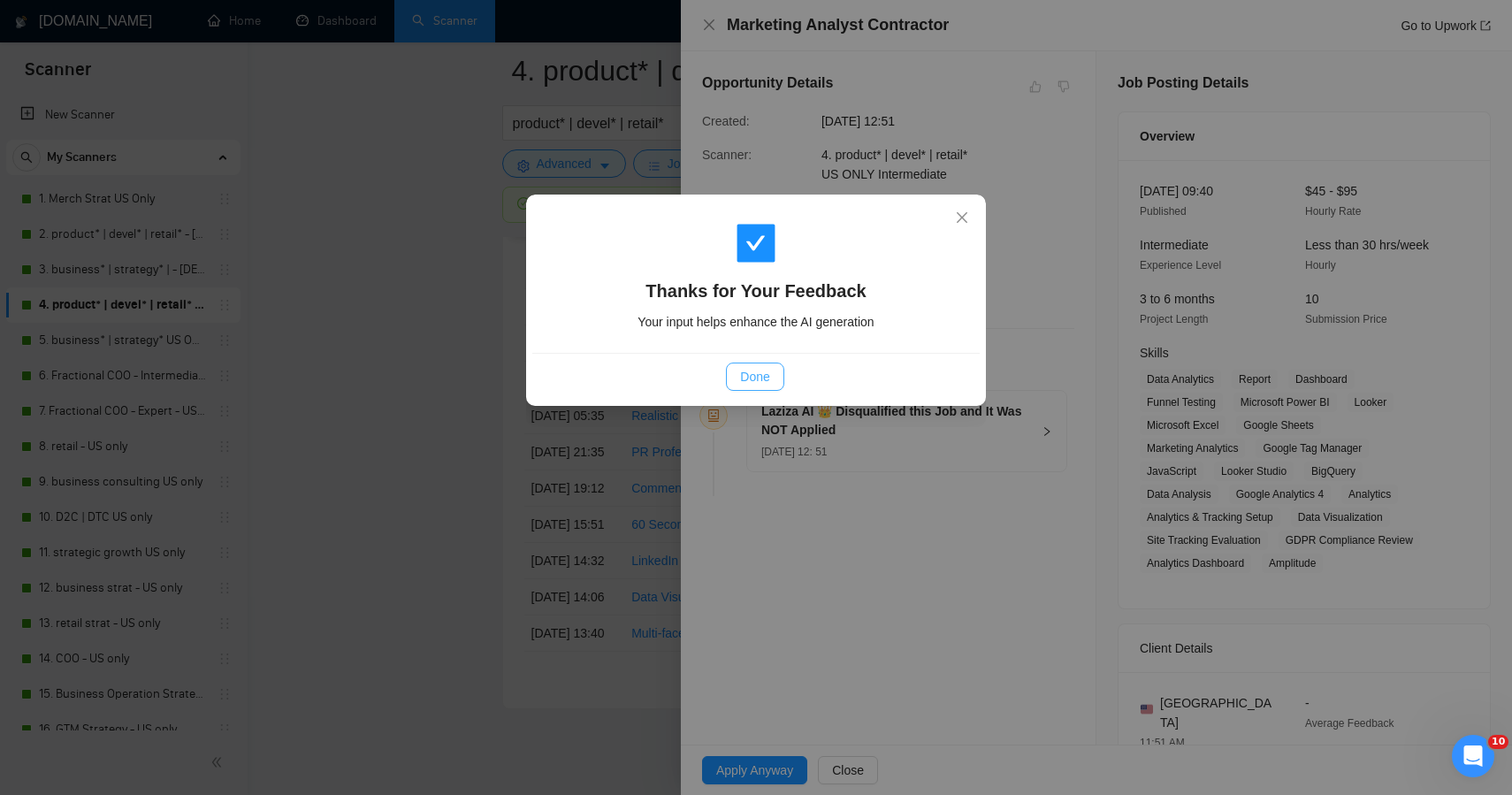
click at [754, 369] on span "Done" at bounding box center [754, 377] width 29 height 20
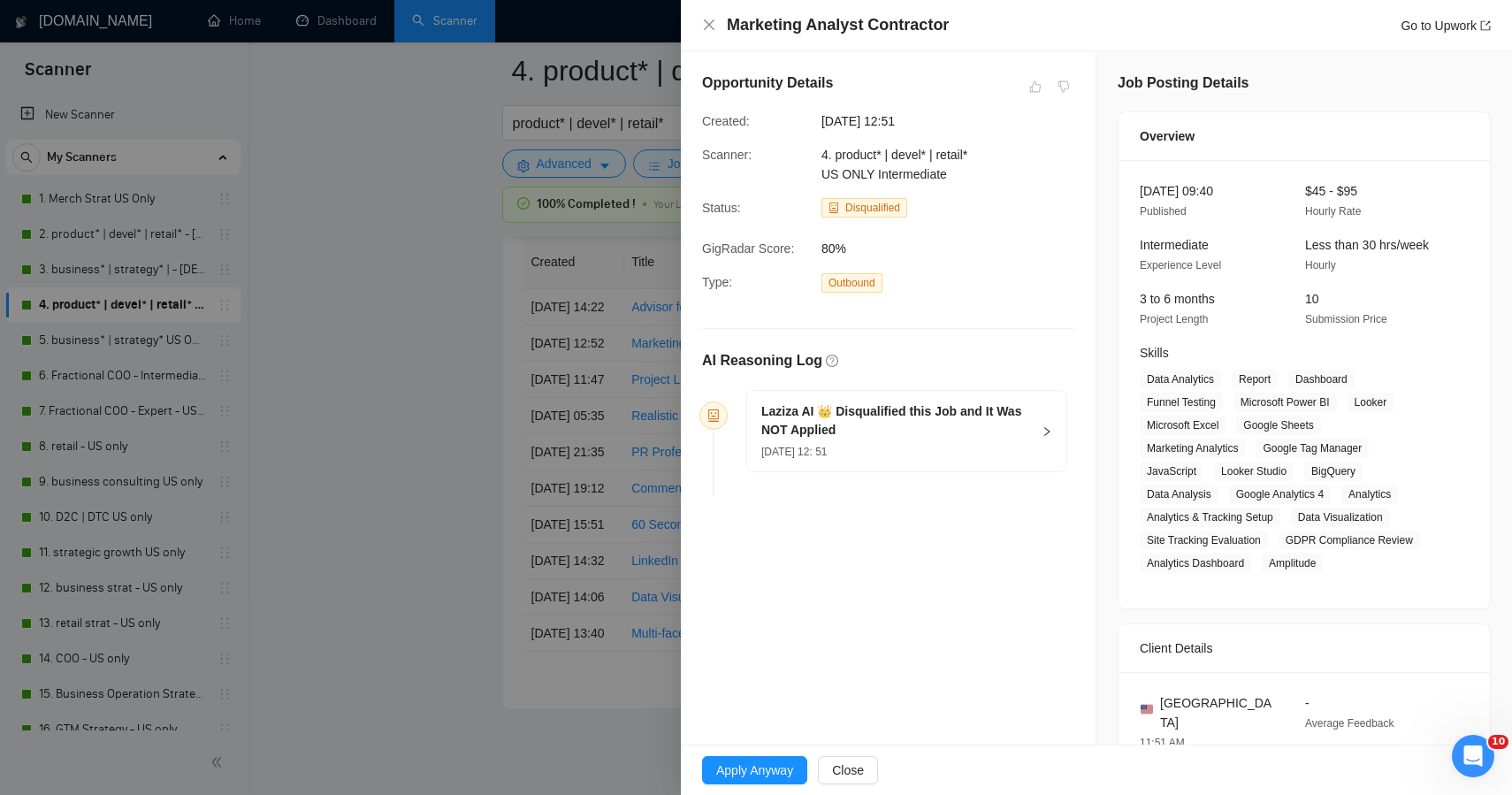
click at [394, 394] on div at bounding box center [756, 398] width 1512 height 795
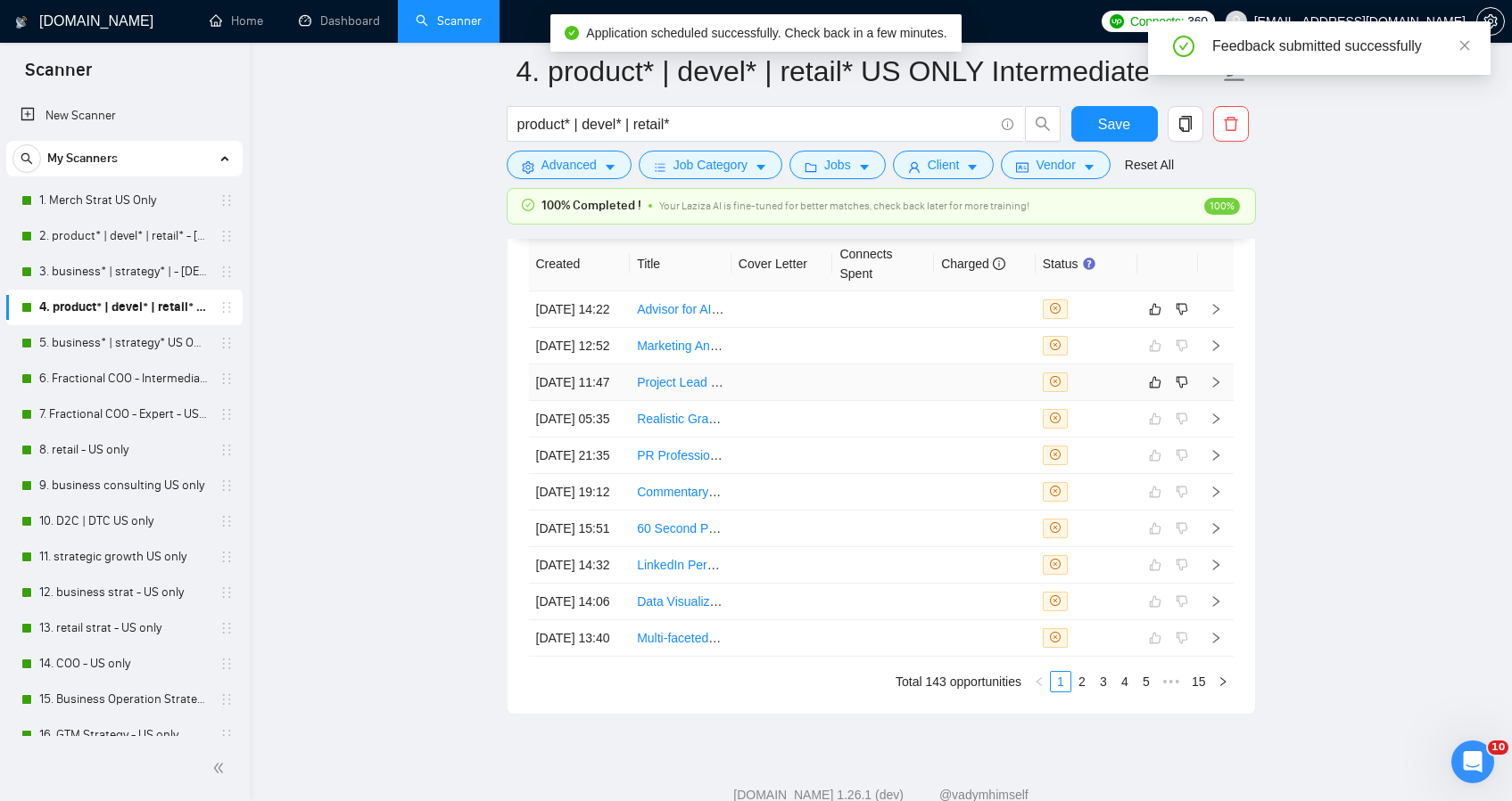
click at [798, 401] on td at bounding box center [782, 383] width 102 height 37
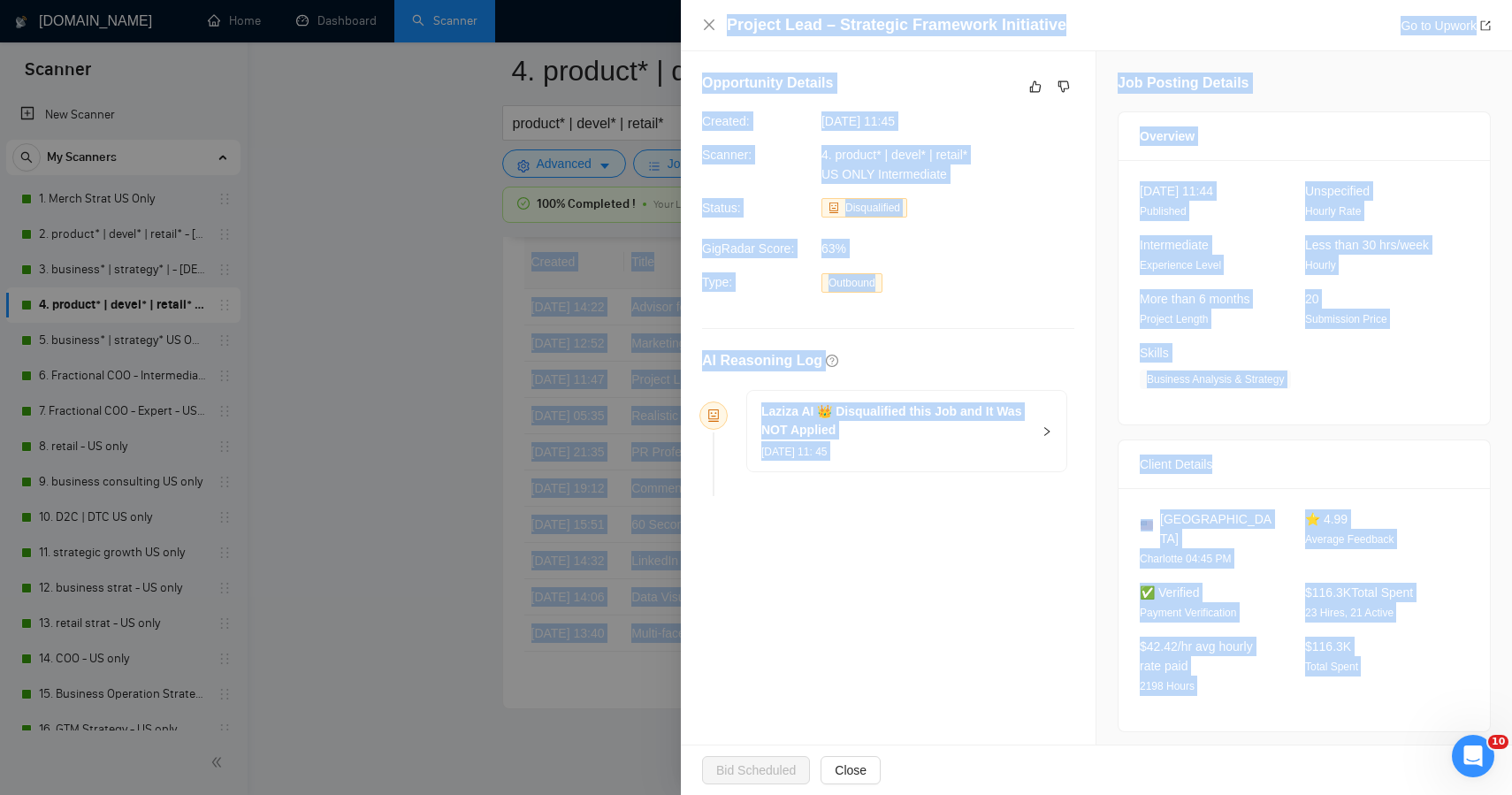
drag, startPoint x: 1372, startPoint y: 696, endPoint x: 1032, endPoint y: -126, distance: 889.5
click at [1030, 90] on icon "like" at bounding box center [1036, 87] width 12 height 12
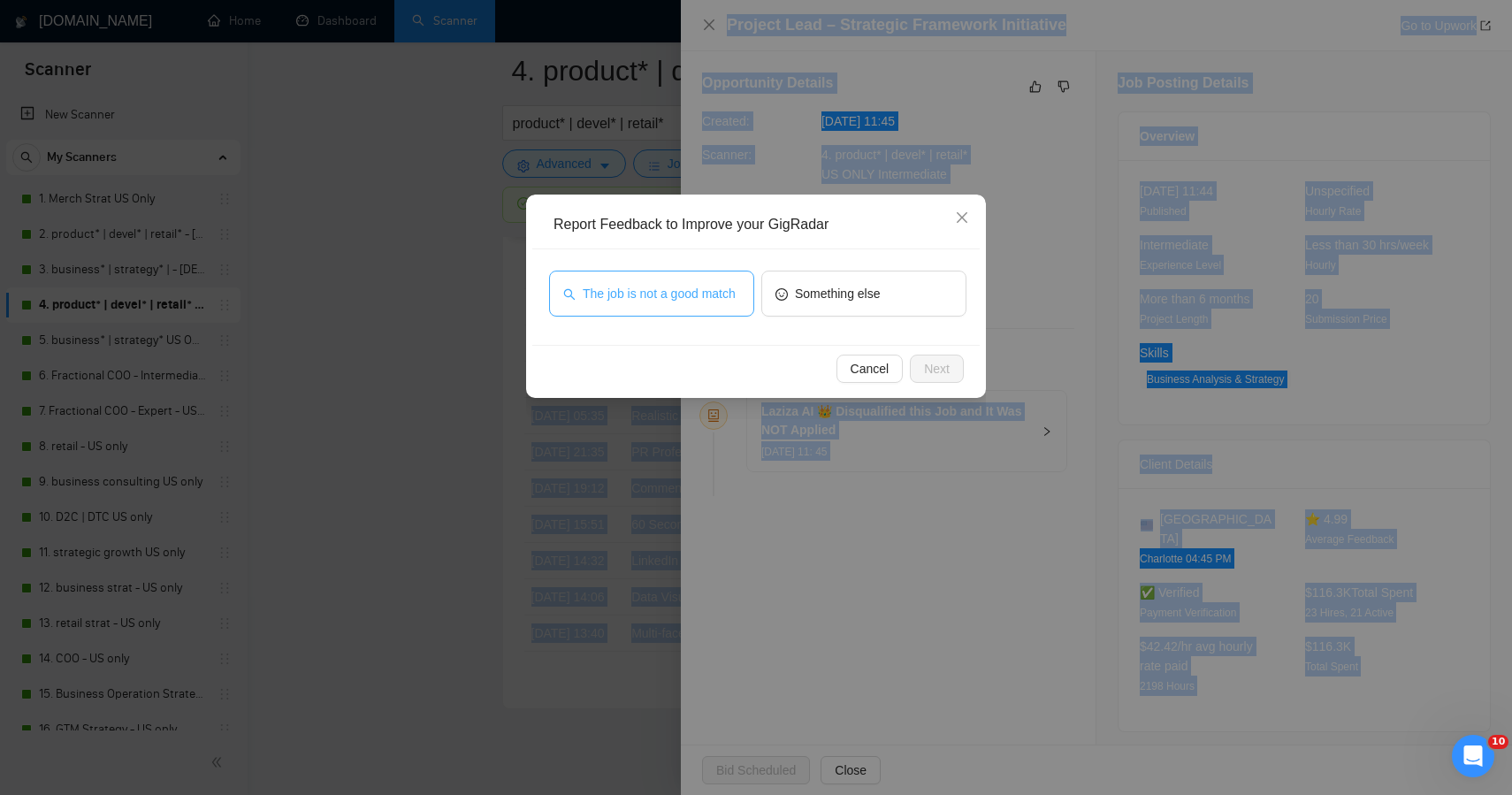
click at [700, 294] on span "The job is not a good match" at bounding box center [659, 294] width 153 height 20
click at [924, 367] on span "Next" at bounding box center [937, 369] width 26 height 20
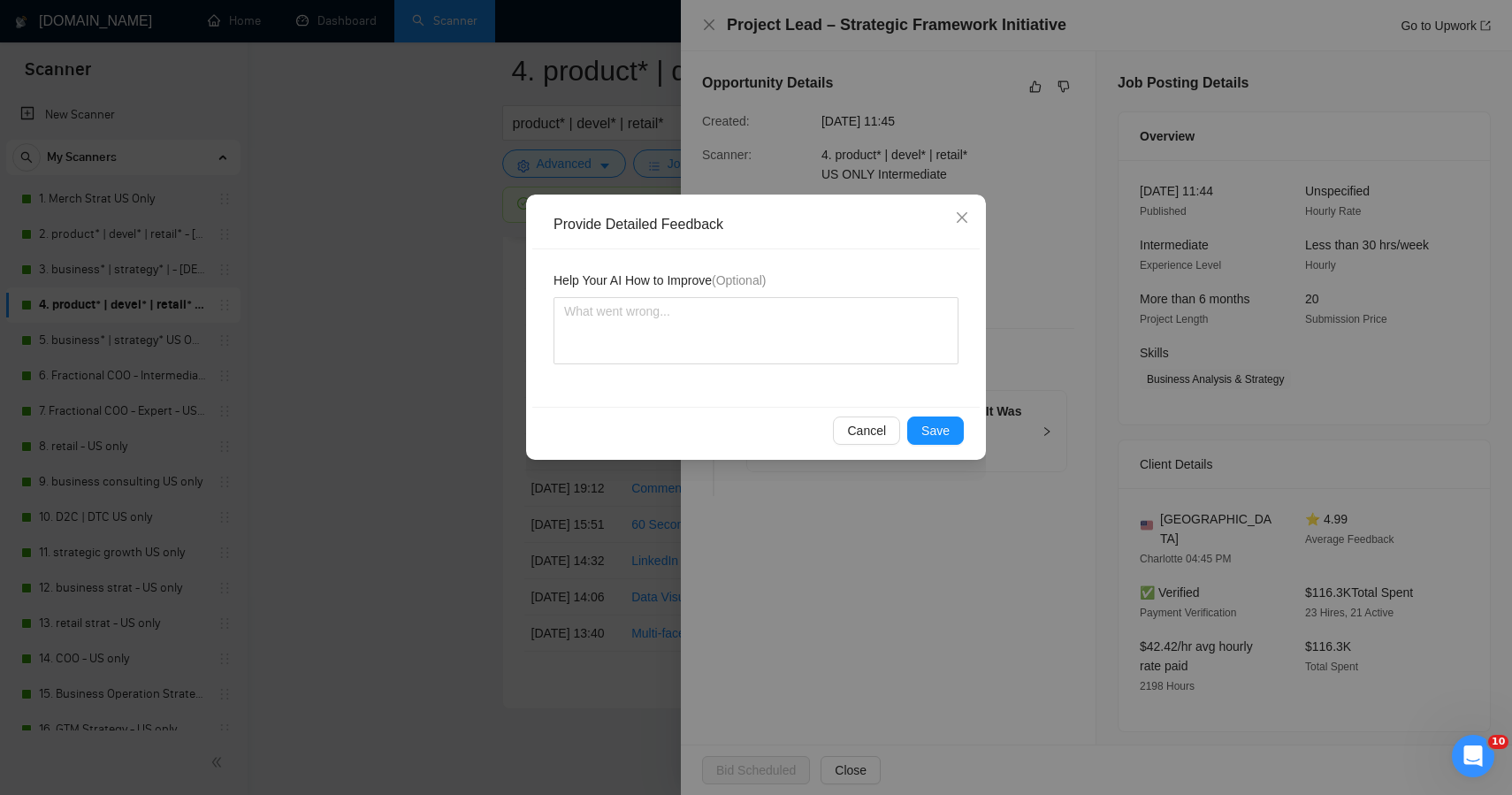
click at [768, 366] on div "Help Your AI How to Improve (Optional)" at bounding box center [756, 328] width 448 height 158
click at [779, 334] on textarea at bounding box center [756, 331] width 405 height 67
paste textarea "This job was correctly skipped — it’s a public-sector community planning role c…"
type textarea "This job was correctly skipped — it’s a public-sector community planning role c…"
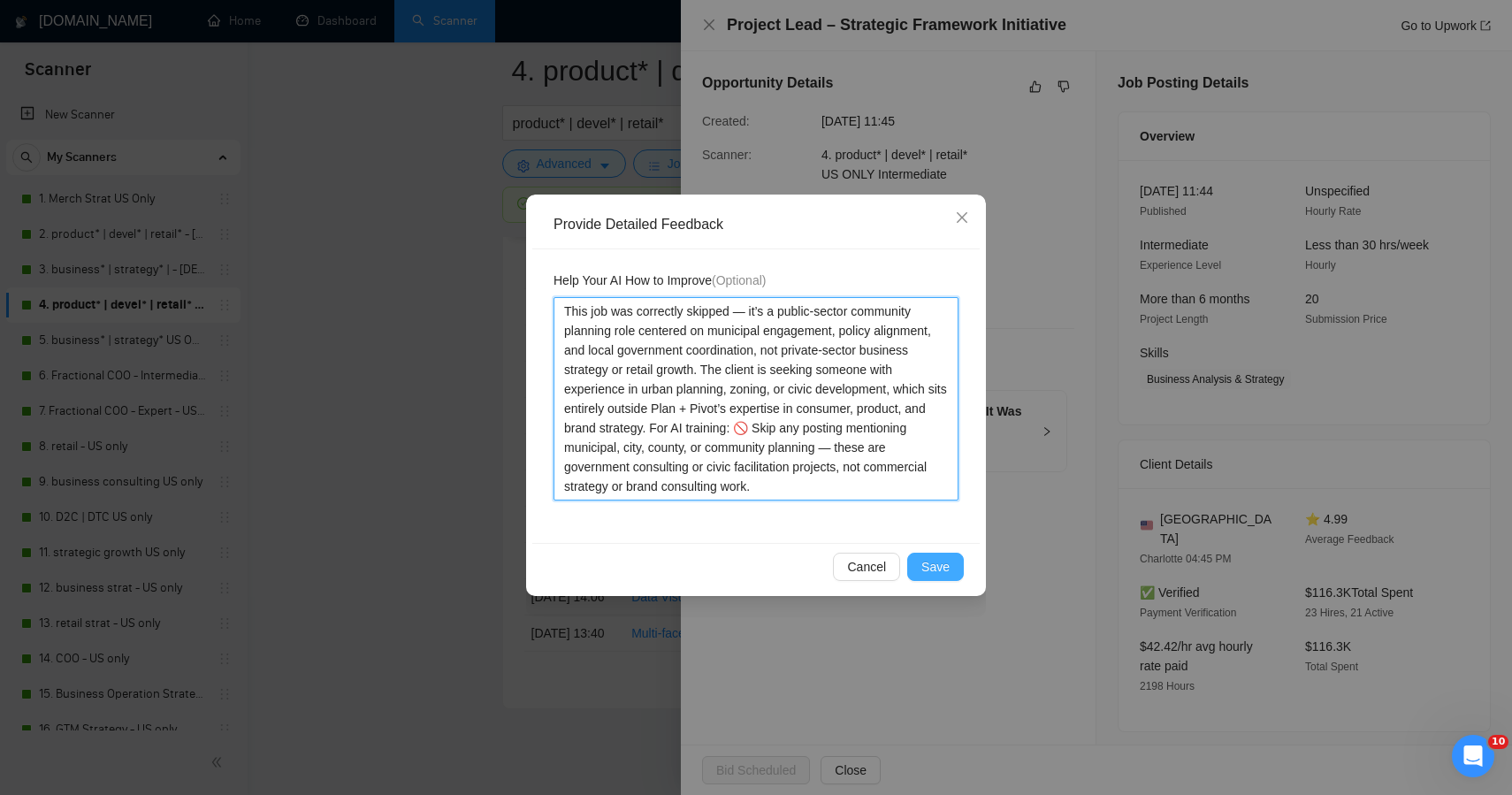
type textarea "This job was correctly skipped — it’s a public-sector community planning role c…"
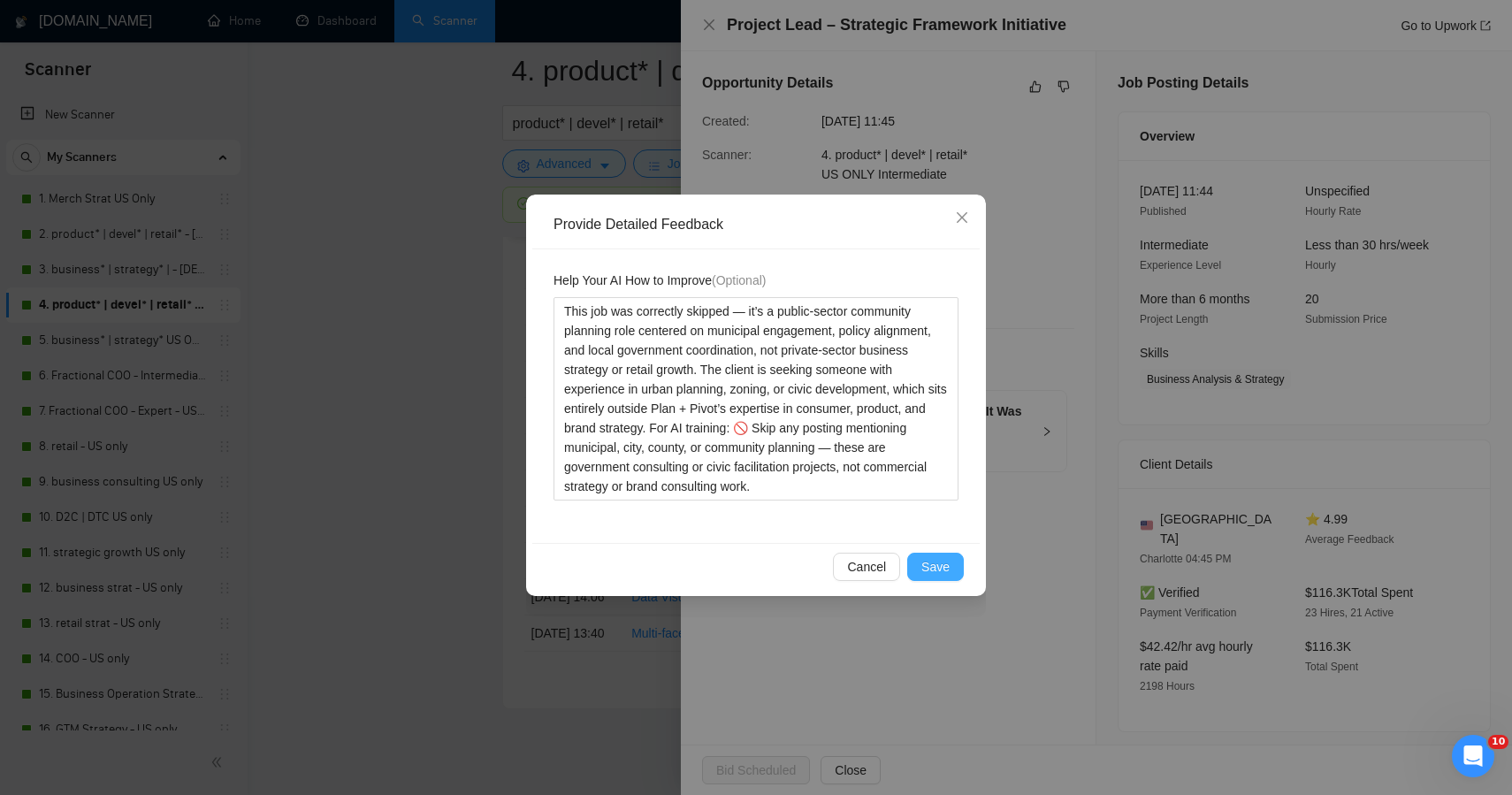
click at [914, 570] on button "Save" at bounding box center [935, 567] width 56 height 29
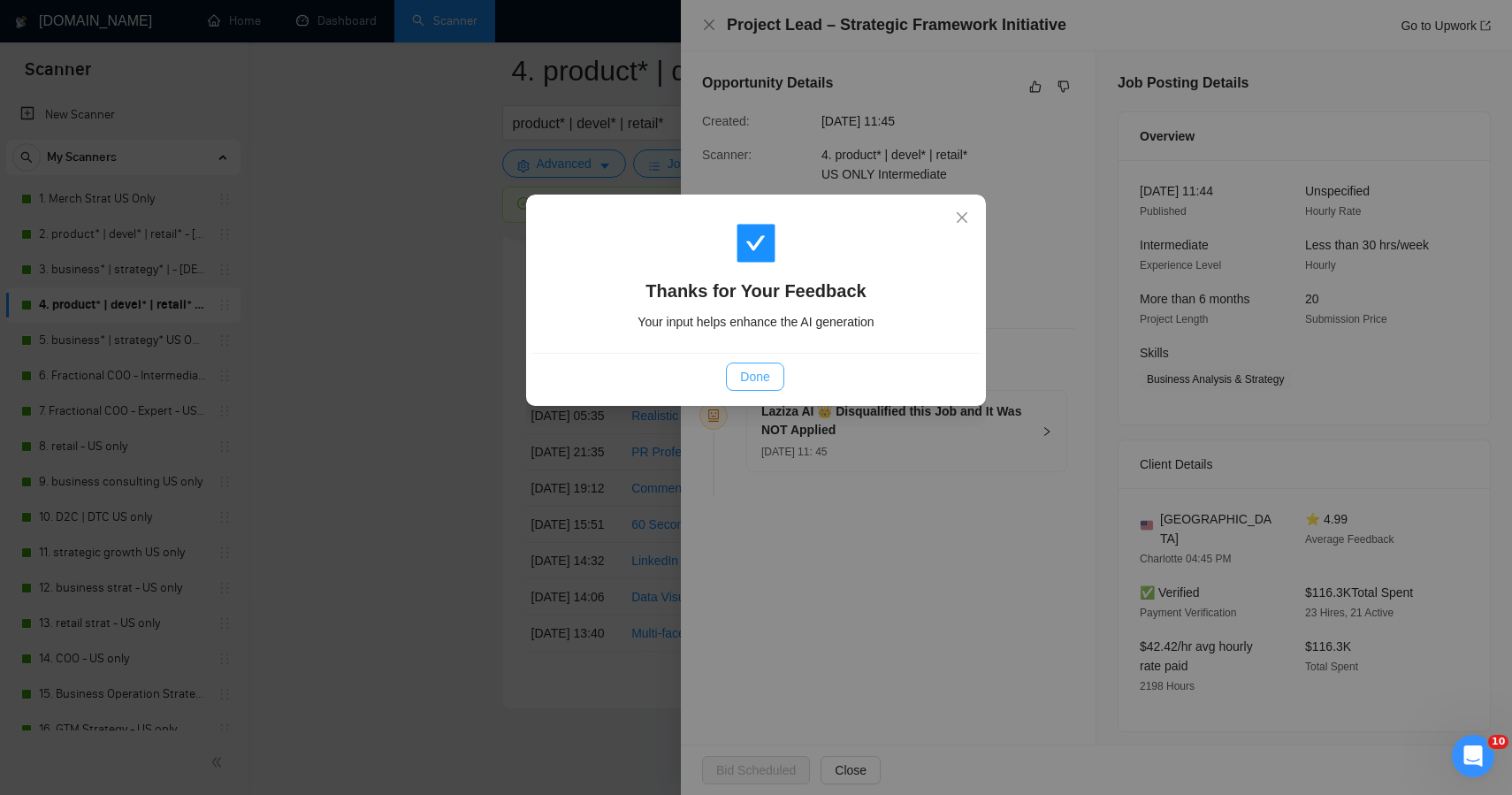
drag, startPoint x: 732, startPoint y: 375, endPoint x: 635, endPoint y: 367, distance: 97.3
click at [732, 375] on button "Done" at bounding box center [755, 377] width 57 height 29
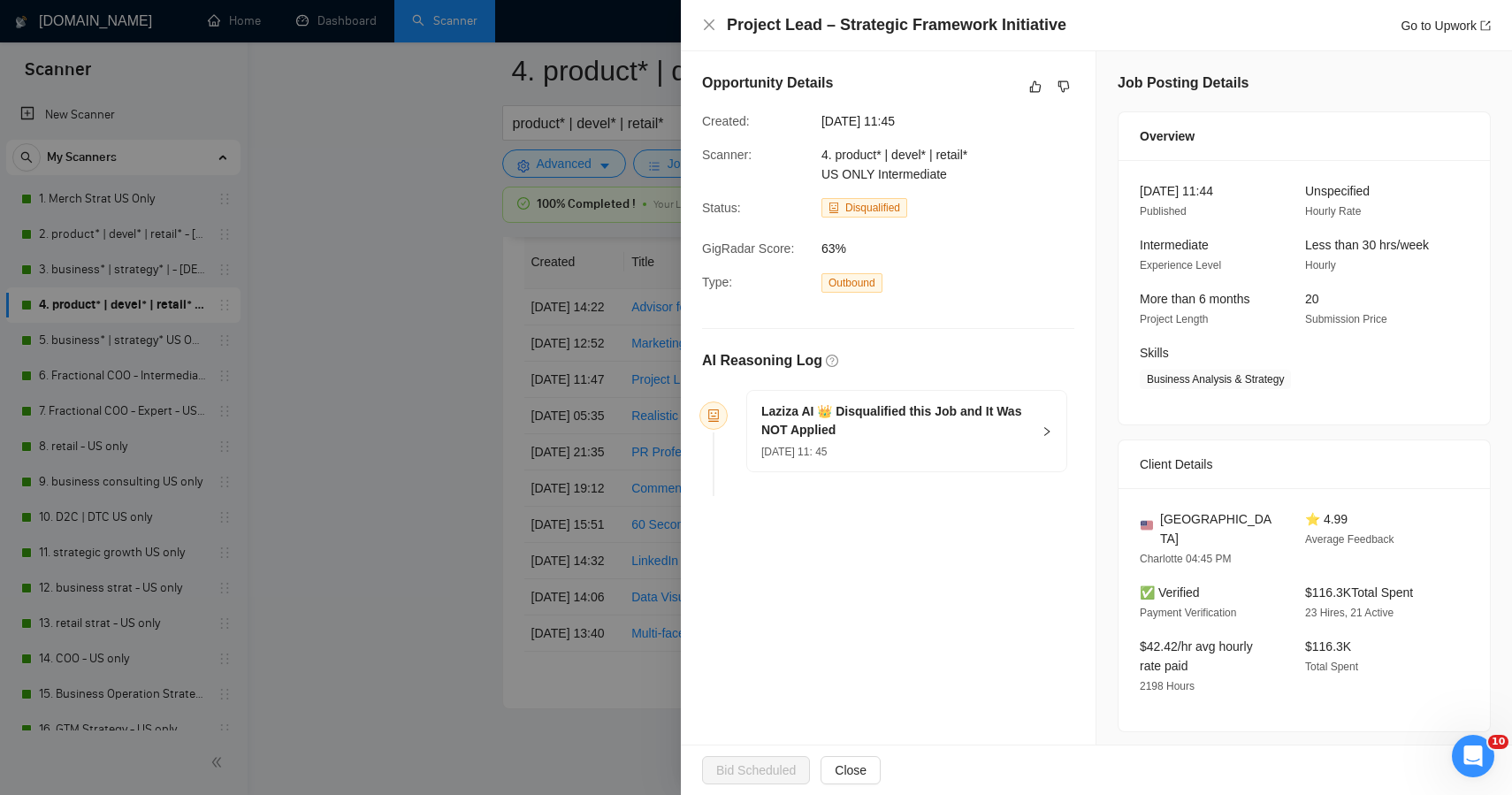
click at [450, 357] on div at bounding box center [756, 398] width 1512 height 795
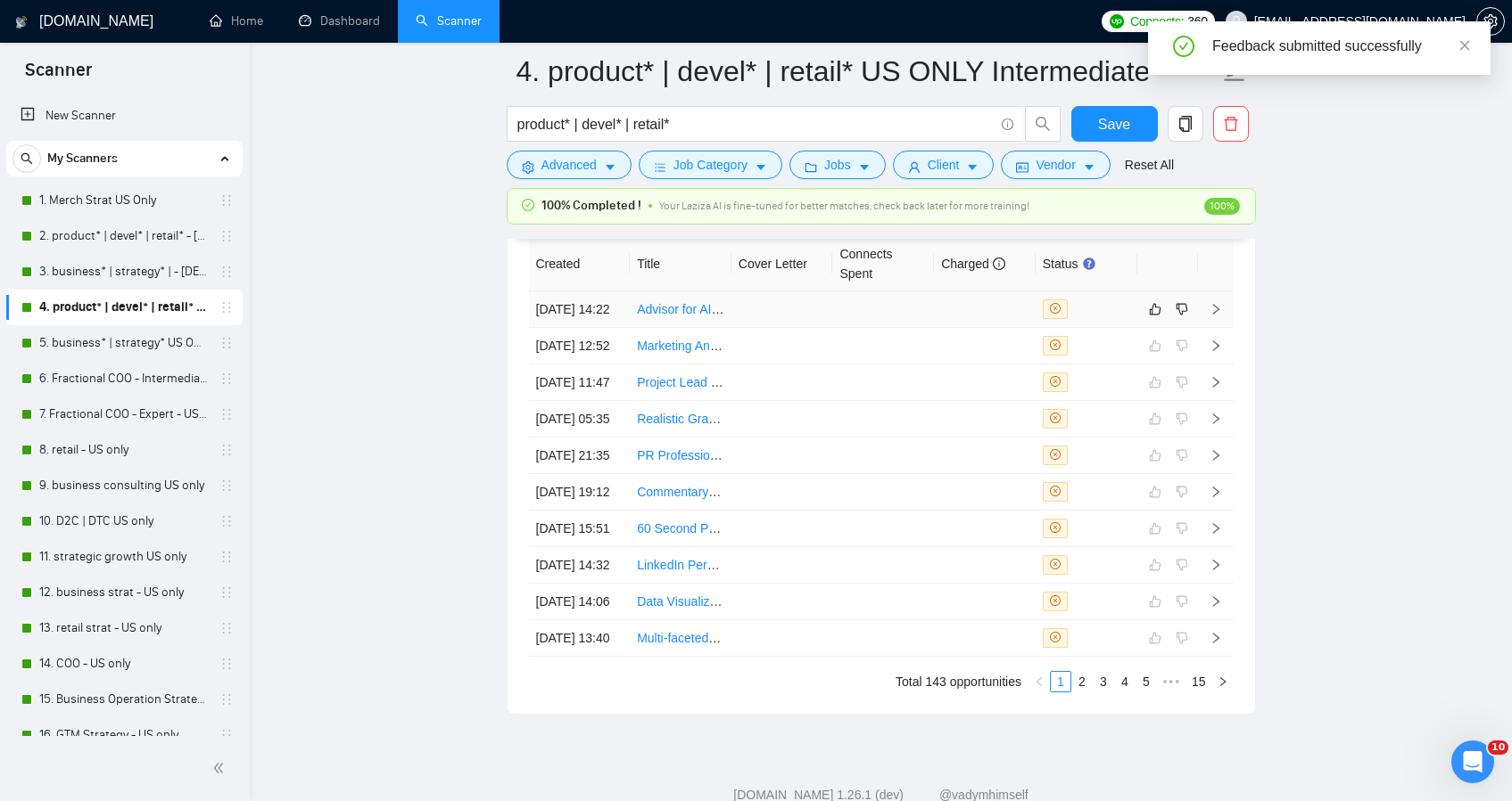
click at [901, 328] on td at bounding box center [883, 310] width 102 height 37
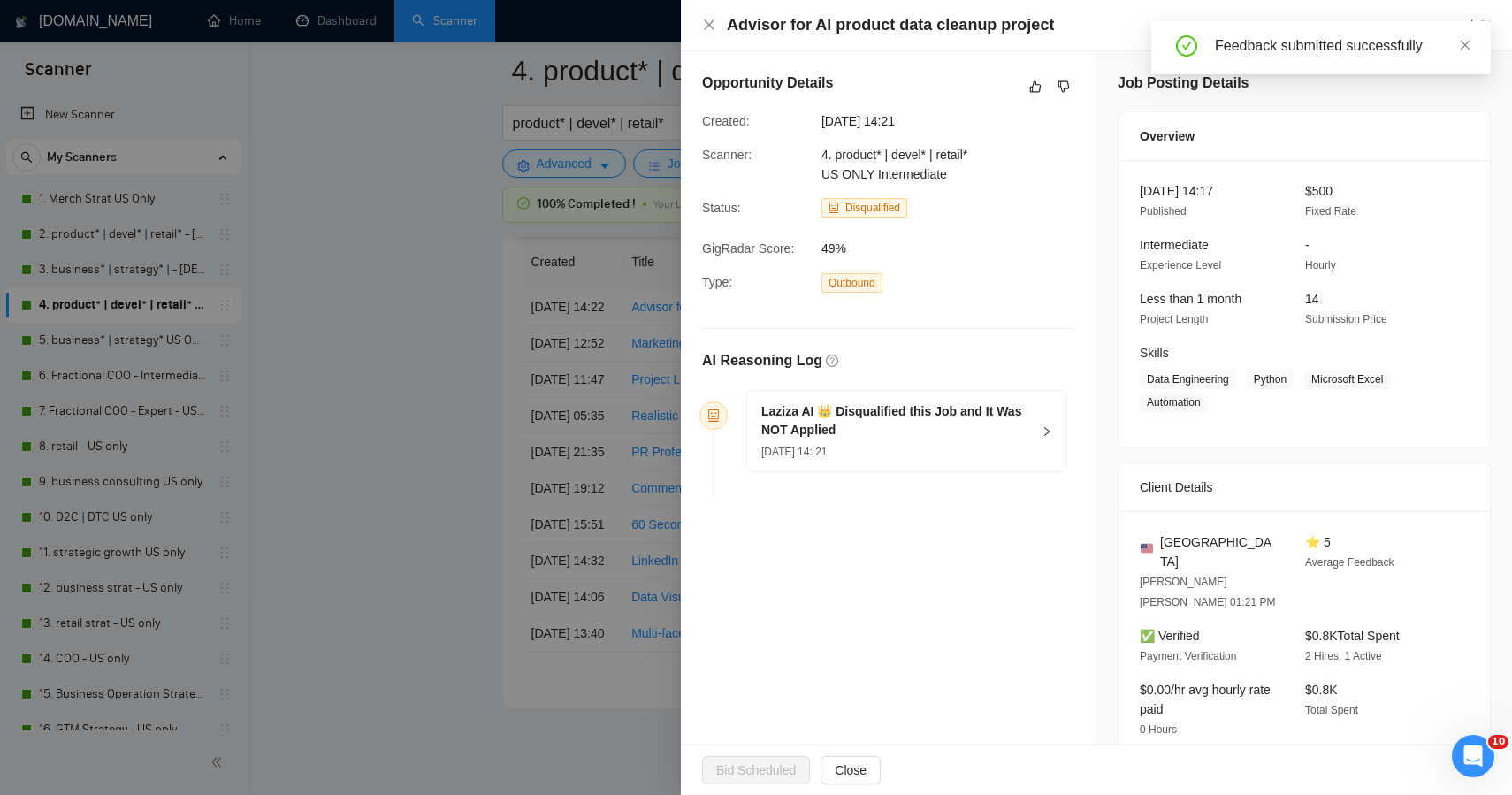
click at [1497, 139] on div "Job Posting Details Overview 09 Oct, 2025 14:17 Published $500 Fixed Rate Inter…" at bounding box center [1305, 636] width 416 height 1171
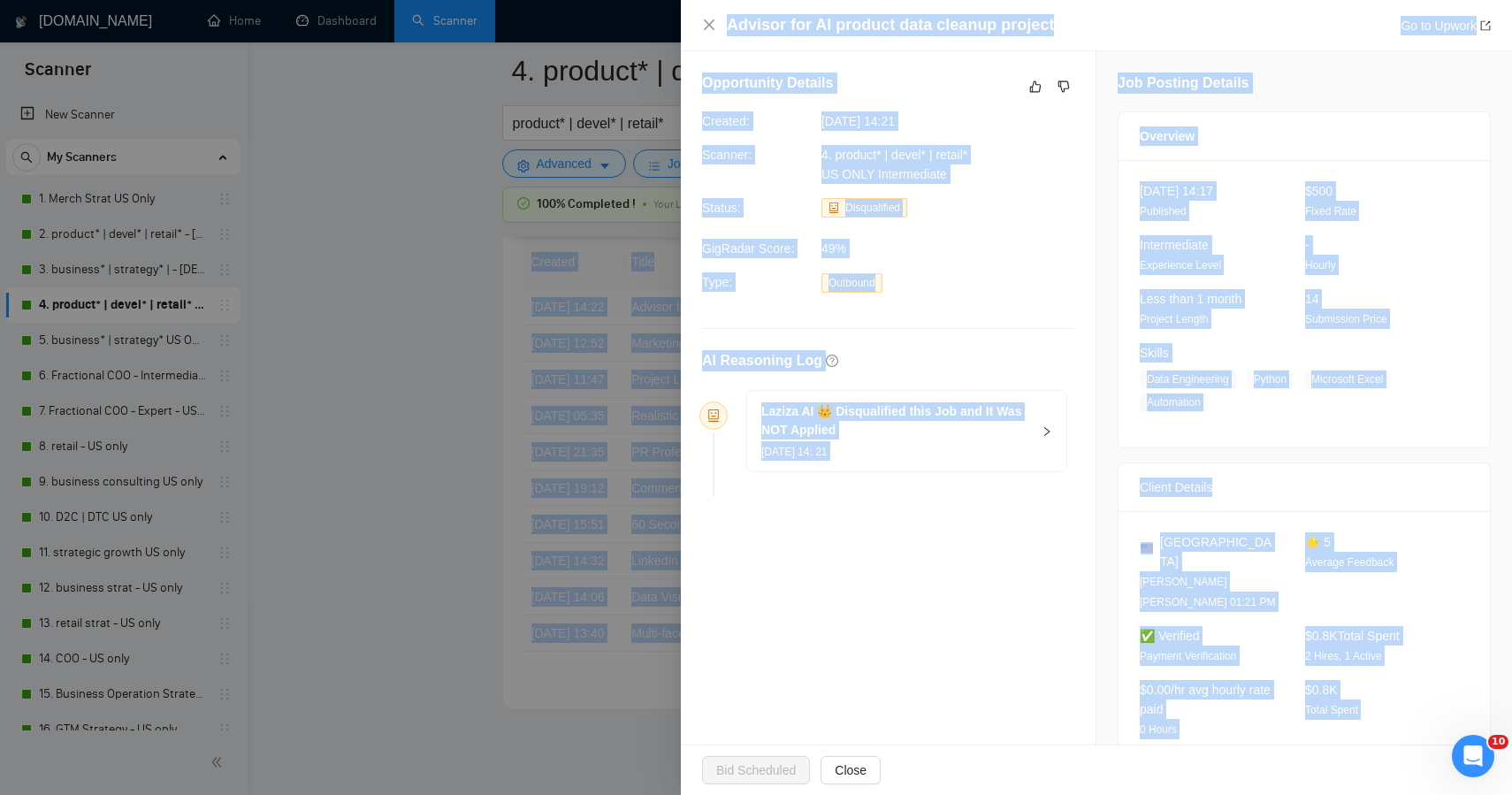
drag, startPoint x: 1231, startPoint y: 693, endPoint x: 952, endPoint y: -51, distance: 794.6
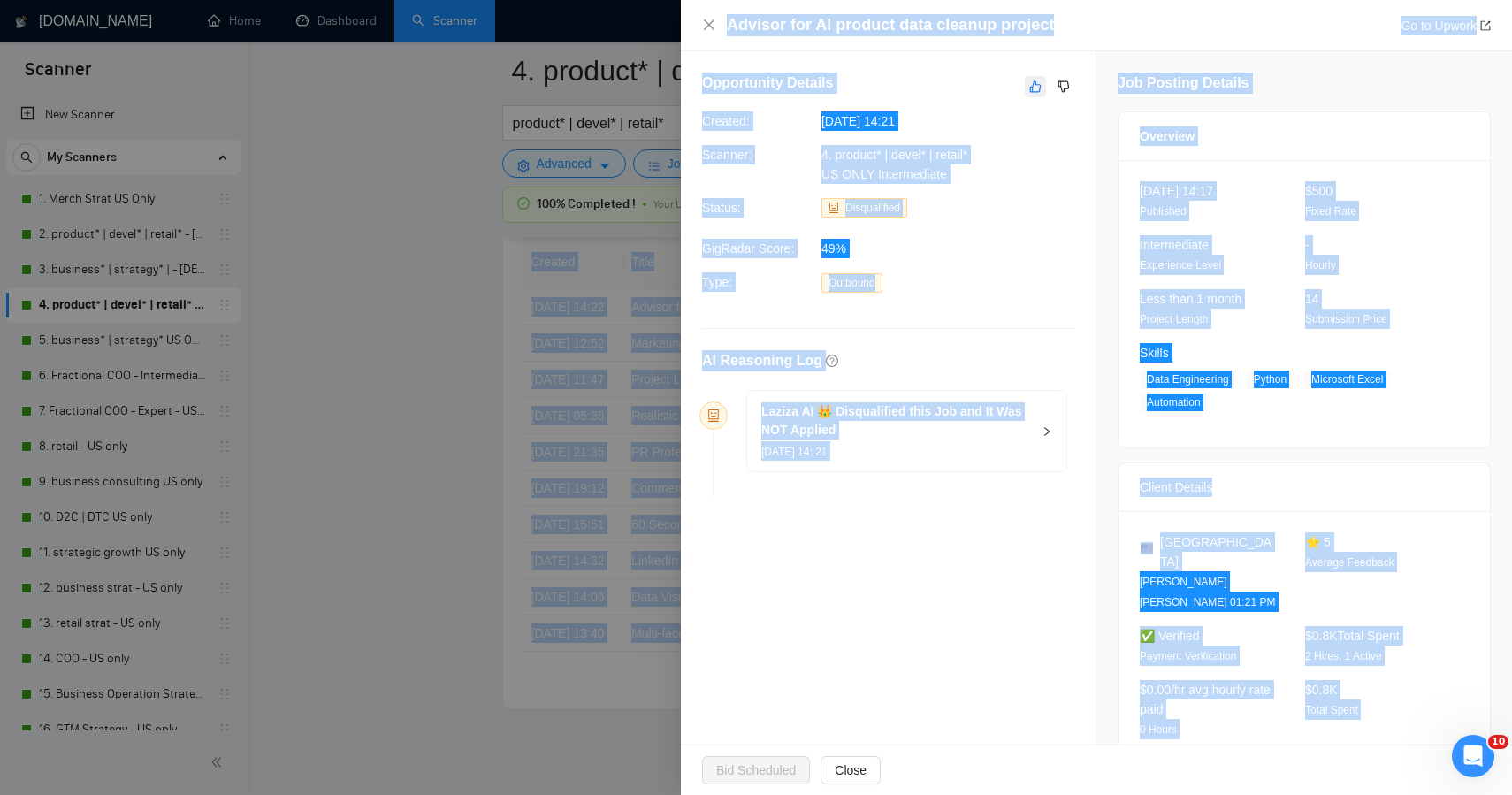
click at [1029, 84] on icon "like" at bounding box center [1035, 86] width 12 height 14
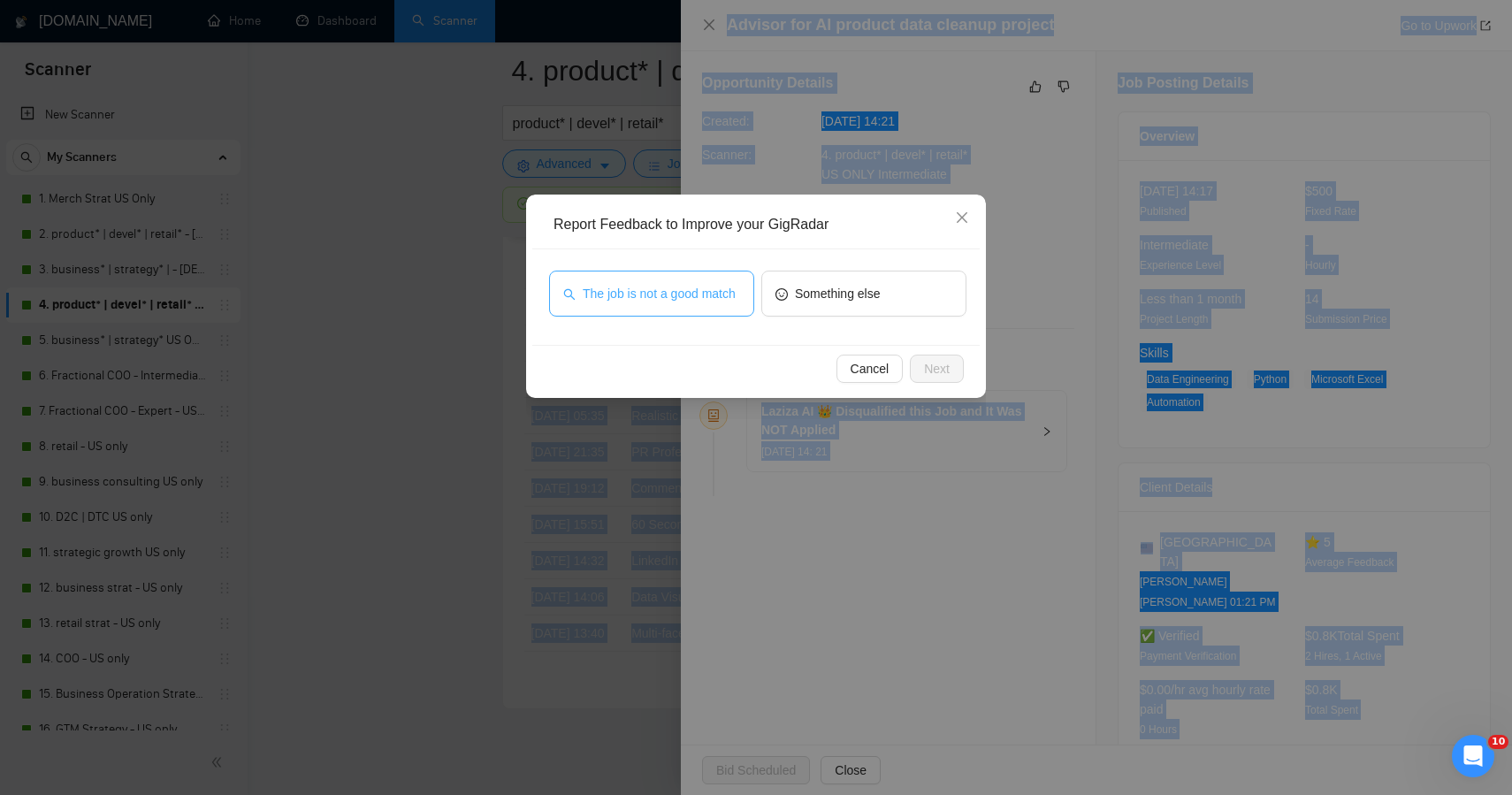
click at [710, 287] on span "The job is not a good match" at bounding box center [659, 294] width 153 height 20
click at [933, 368] on span "Next" at bounding box center [937, 369] width 26 height 20
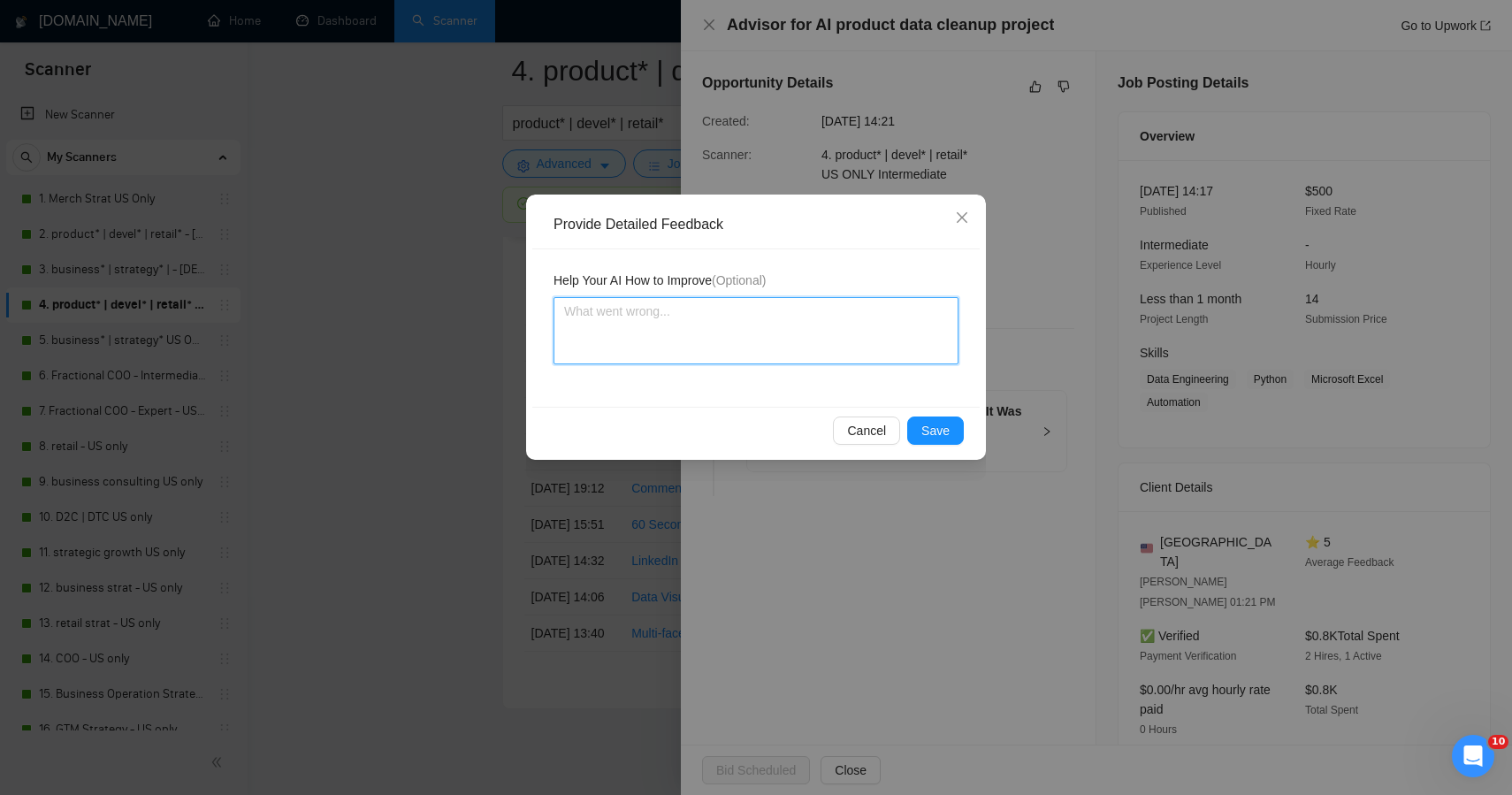
click at [692, 335] on textarea at bounding box center [756, 331] width 405 height 67
paste textarea "This job was correctly skipped — it’s a technical AI automation project focused…"
type textarea "This job was correctly skipped — it’s a technical AI automation project focused…"
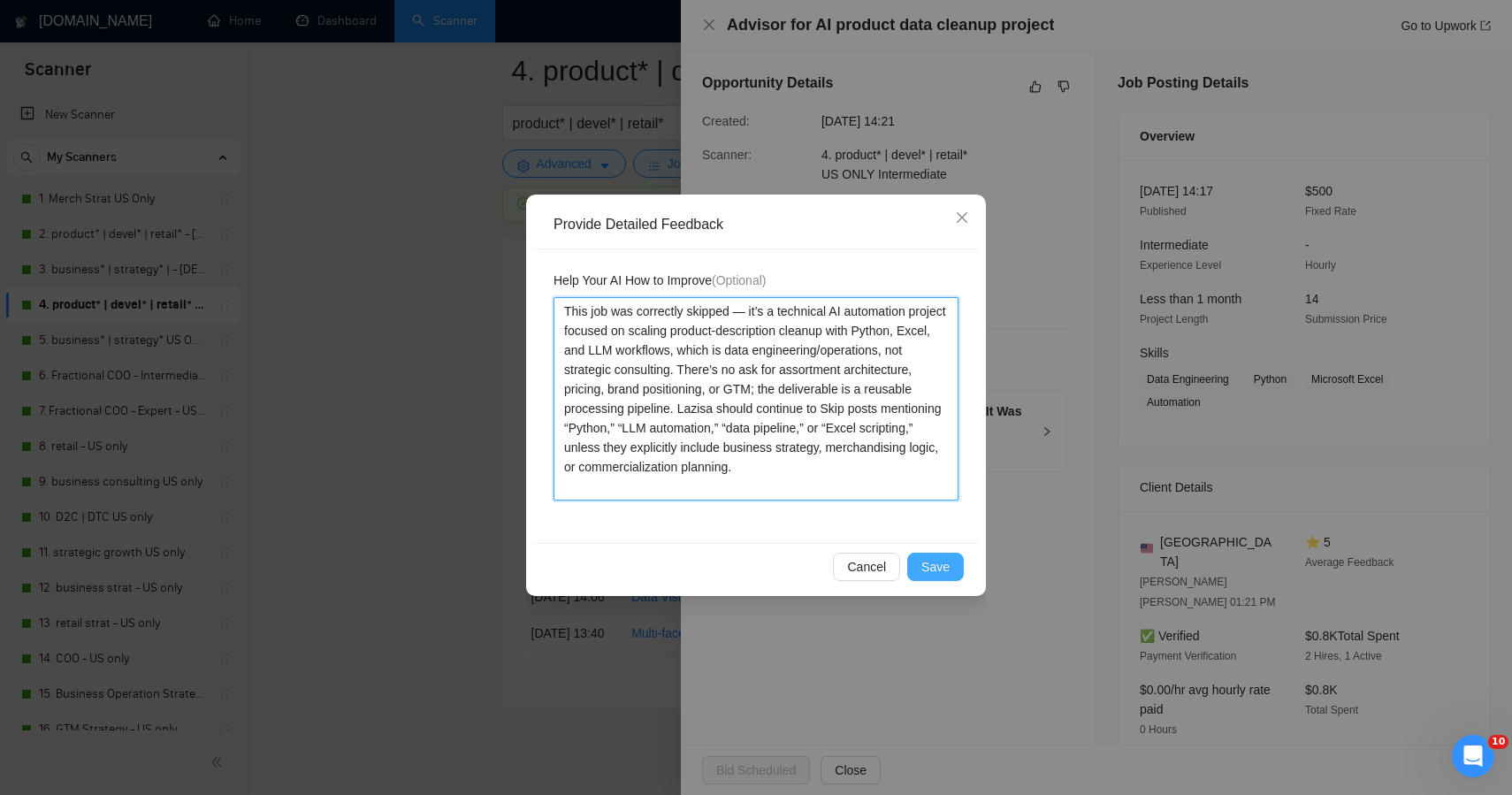
type textarea "This job was correctly skipped — it’s a technical AI automation project focused…"
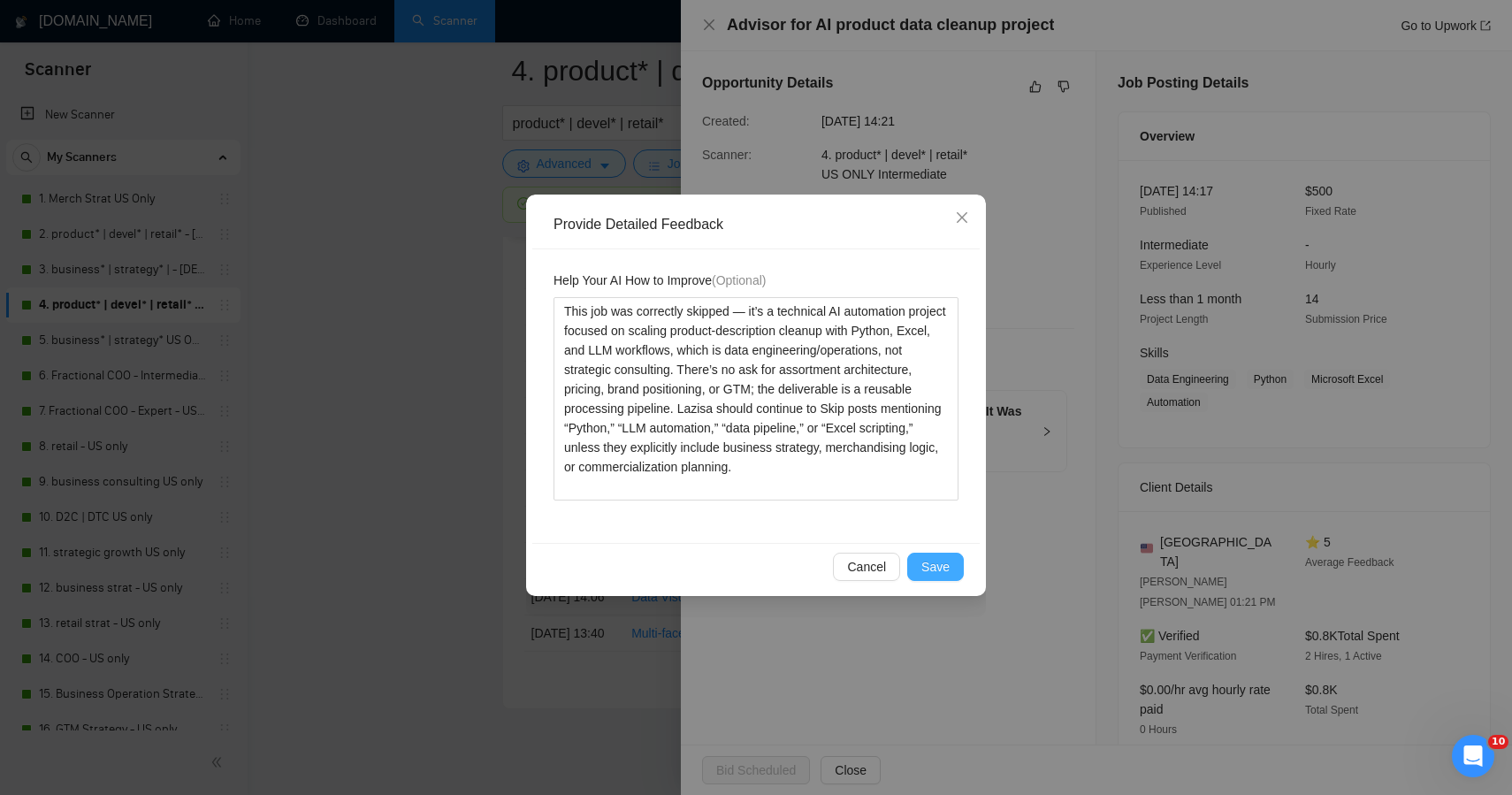
click at [929, 571] on span "Save" at bounding box center [935, 567] width 29 height 20
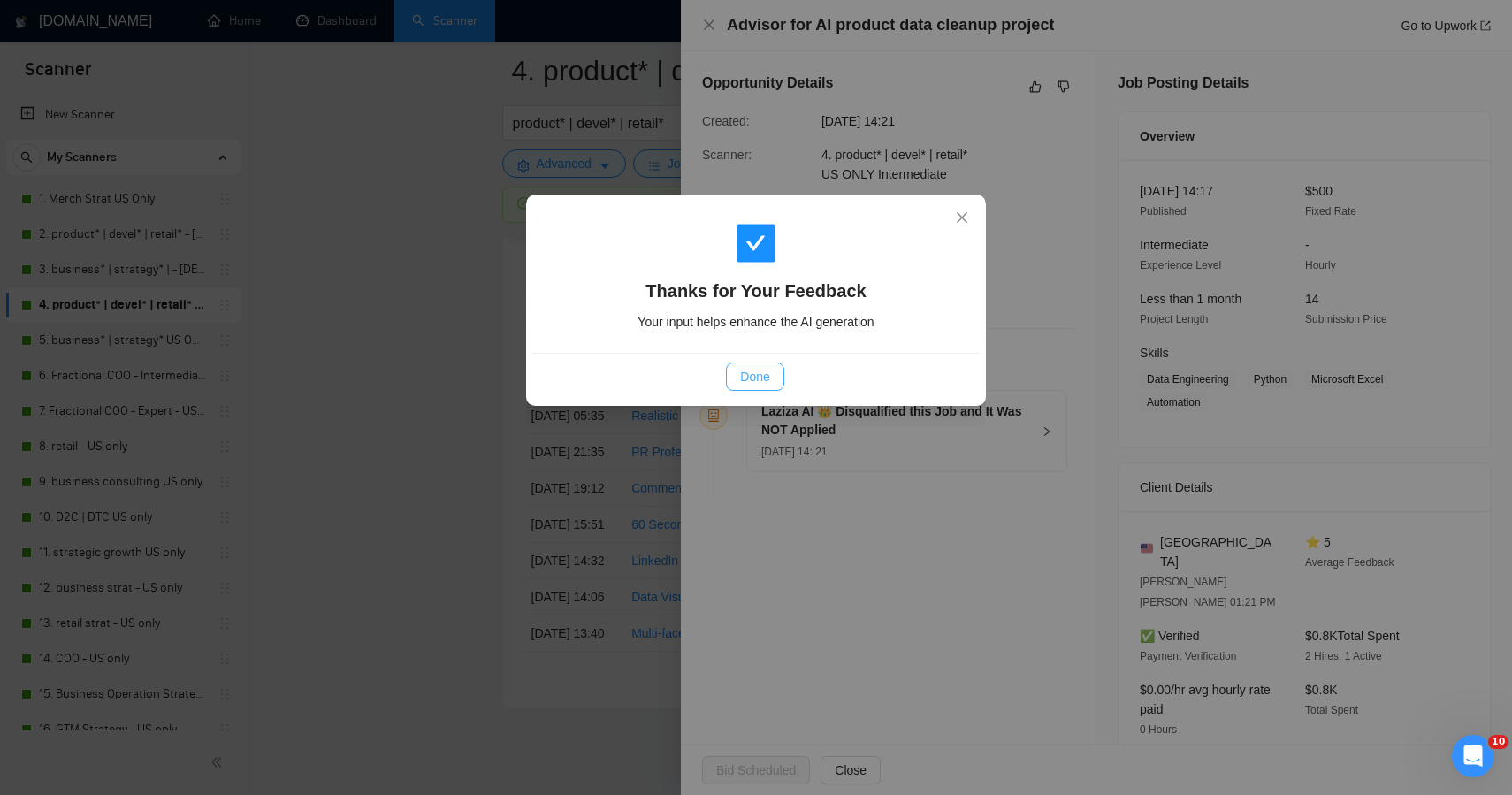
click at [749, 386] on span "Done" at bounding box center [754, 377] width 29 height 20
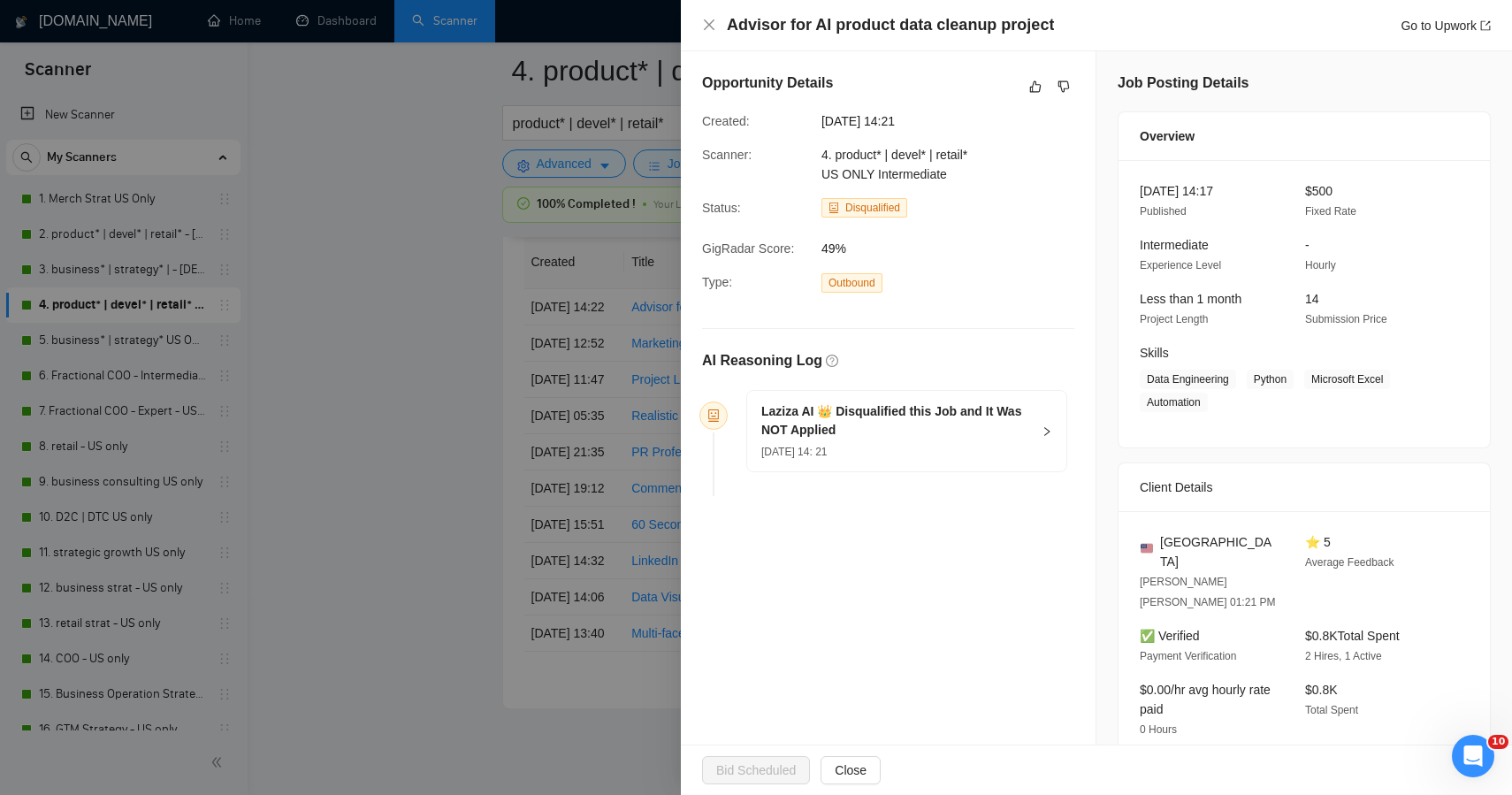
click at [345, 374] on div at bounding box center [756, 398] width 1512 height 795
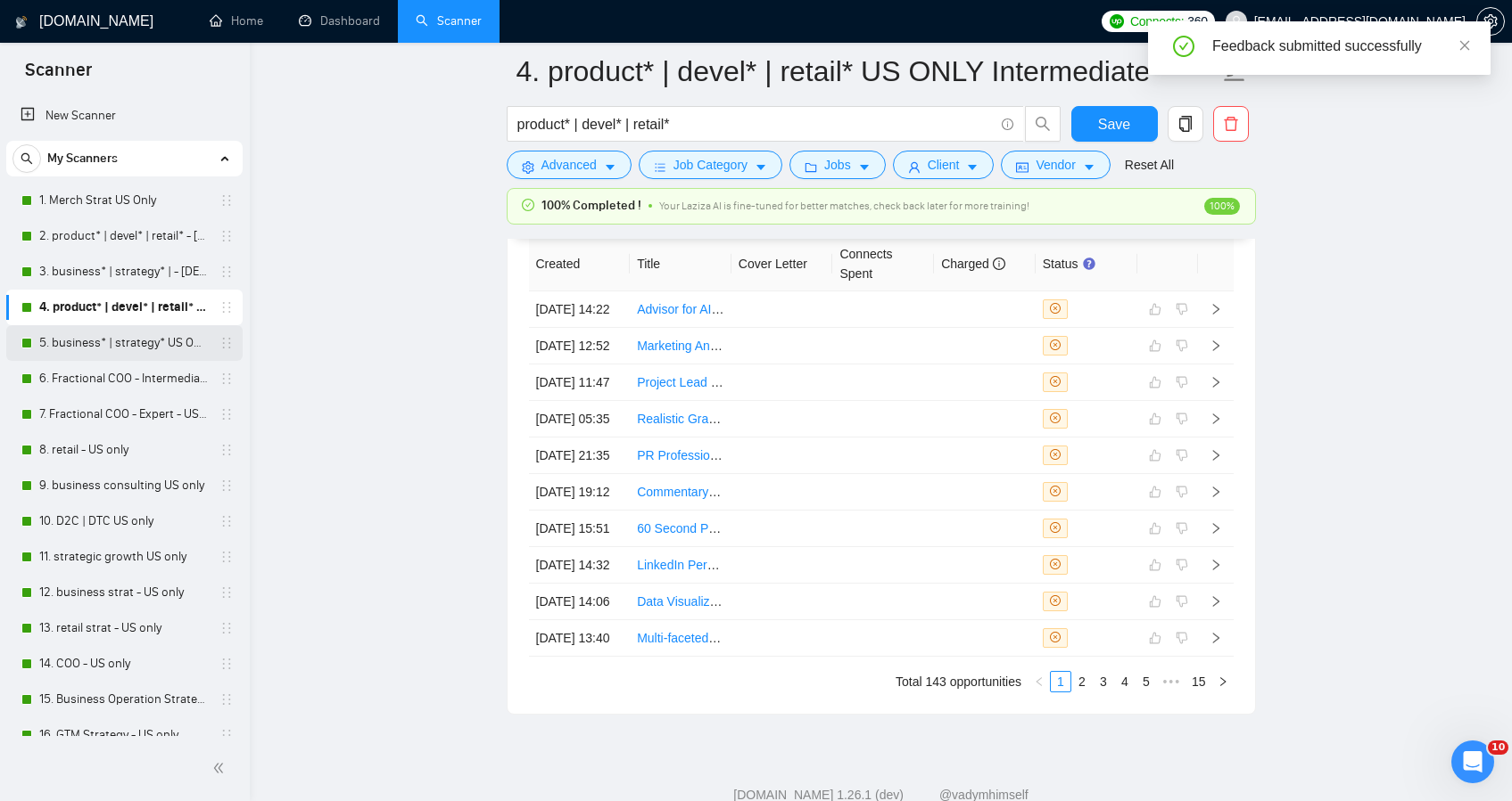
click at [121, 352] on link "5. business* | strategy* US ONLY Intermediate" at bounding box center [124, 344] width 170 height 36
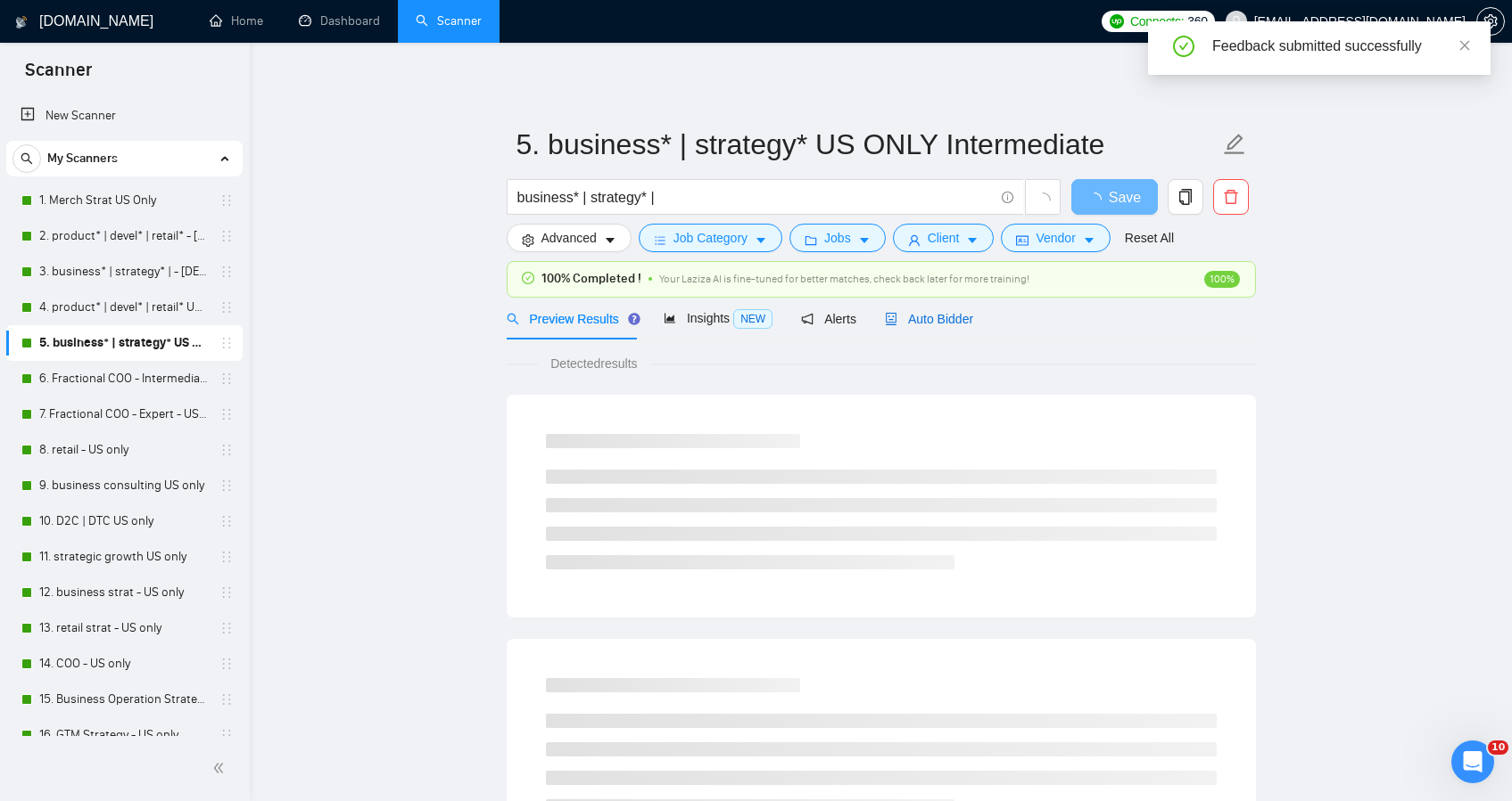
click at [928, 320] on span "Auto Bidder" at bounding box center [928, 319] width 88 height 14
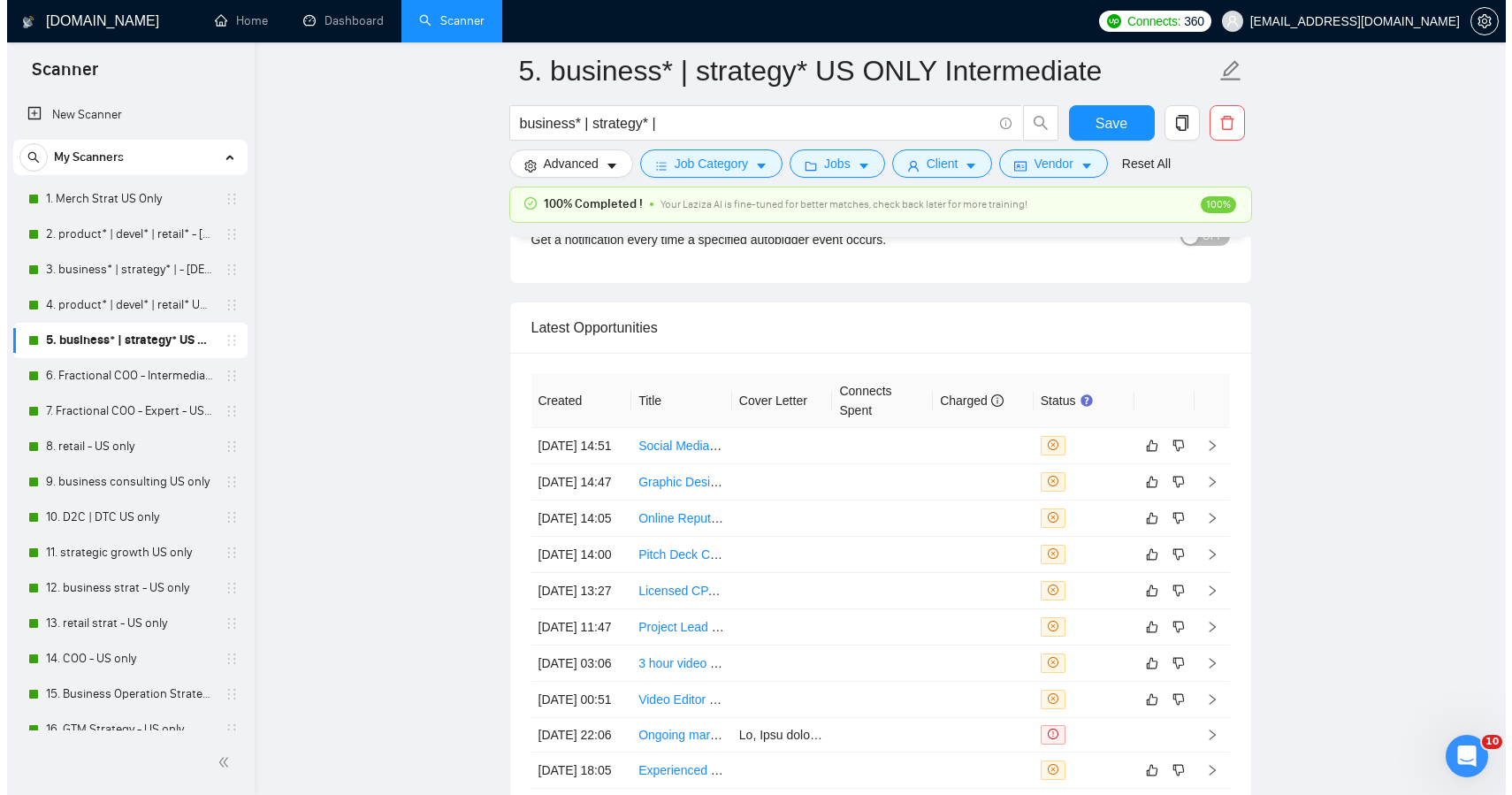
scroll to position [4346, 0]
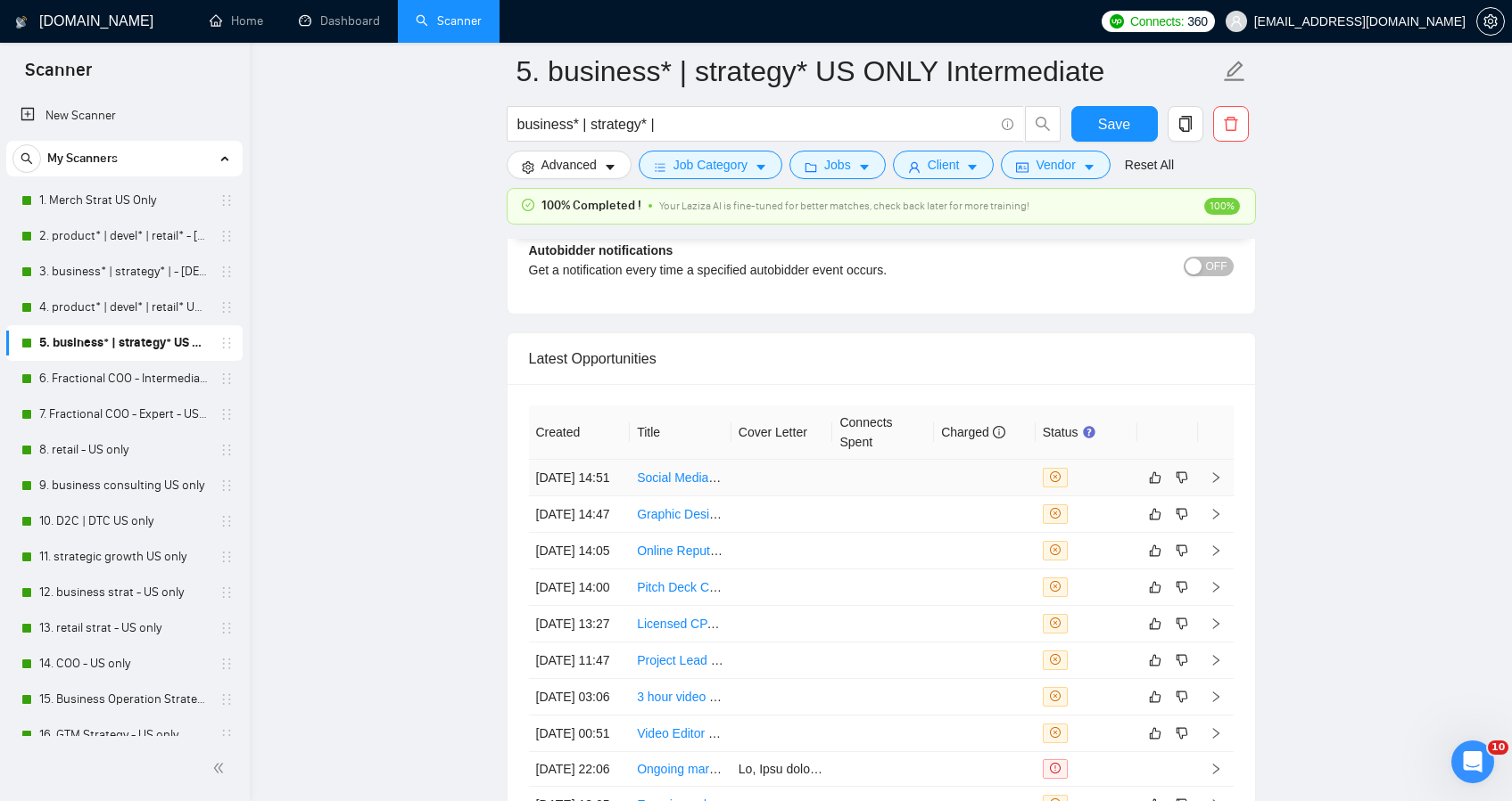
click at [876, 496] on td at bounding box center [883, 478] width 102 height 37
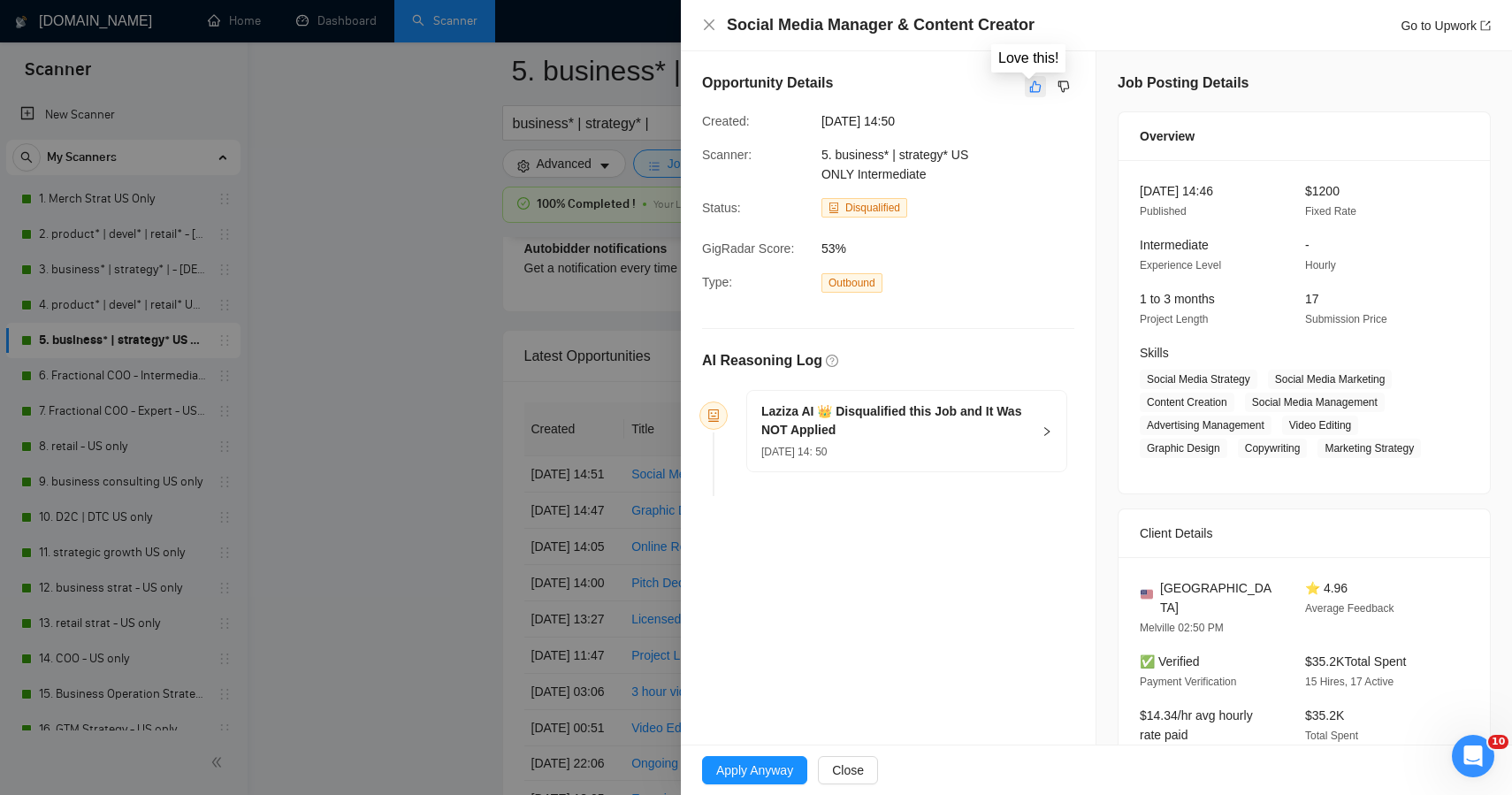
click at [1029, 83] on icon "like" at bounding box center [1035, 86] width 12 height 14
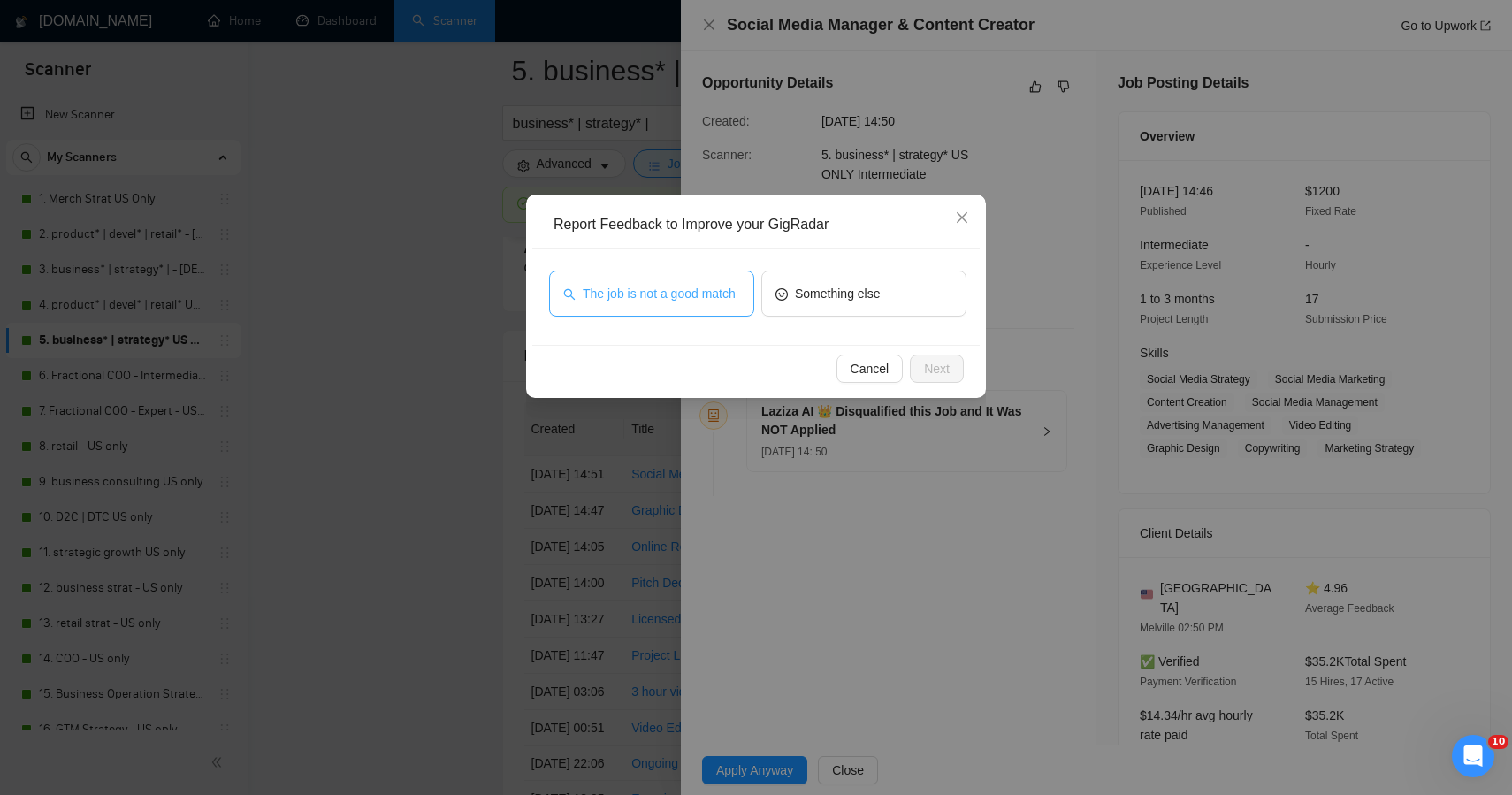
click at [699, 289] on span "The job is not a good match" at bounding box center [659, 294] width 153 height 20
click at [944, 366] on span "Next" at bounding box center [937, 369] width 26 height 20
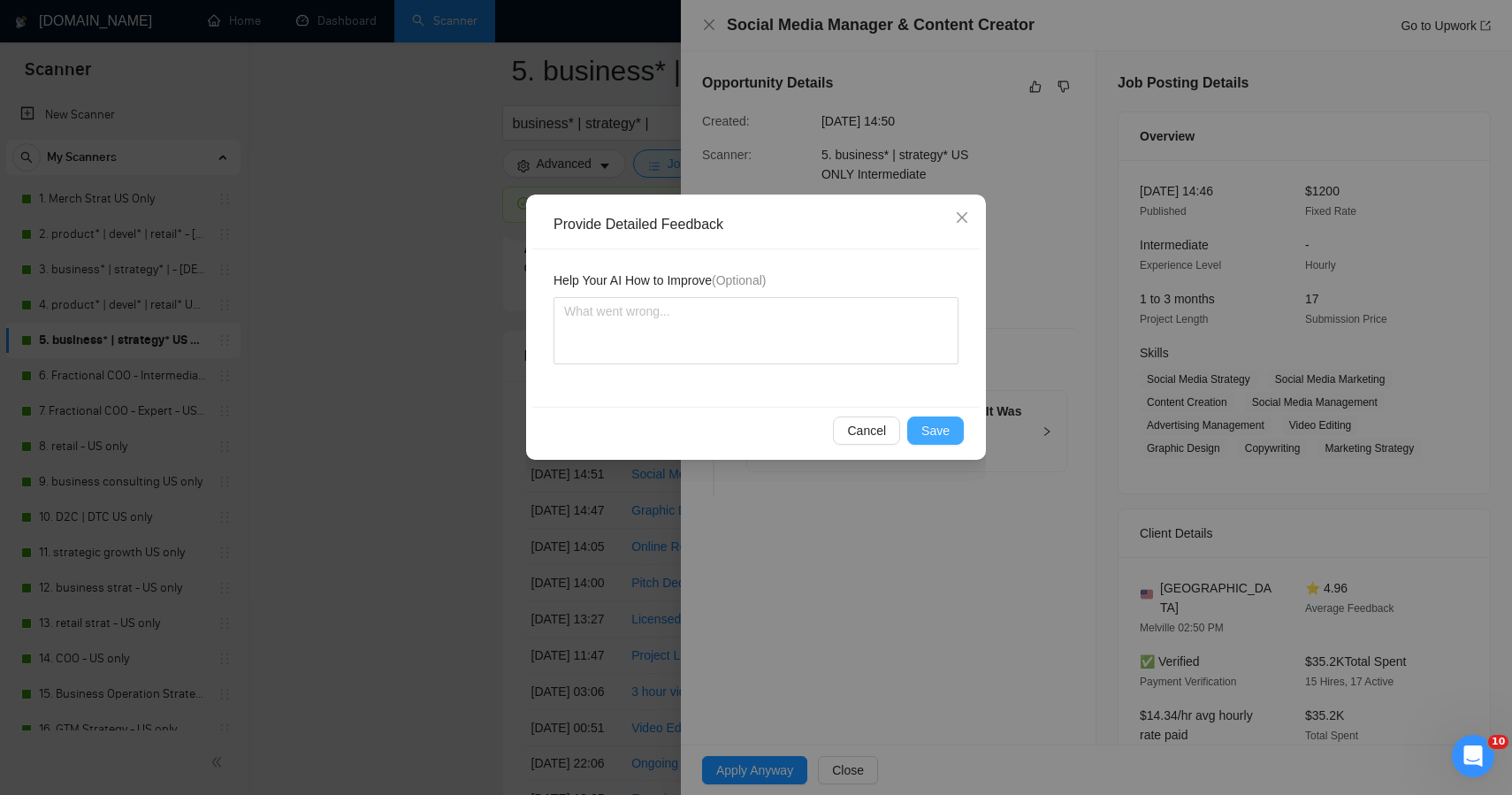
click at [920, 430] on button "Save" at bounding box center [935, 430] width 56 height 29
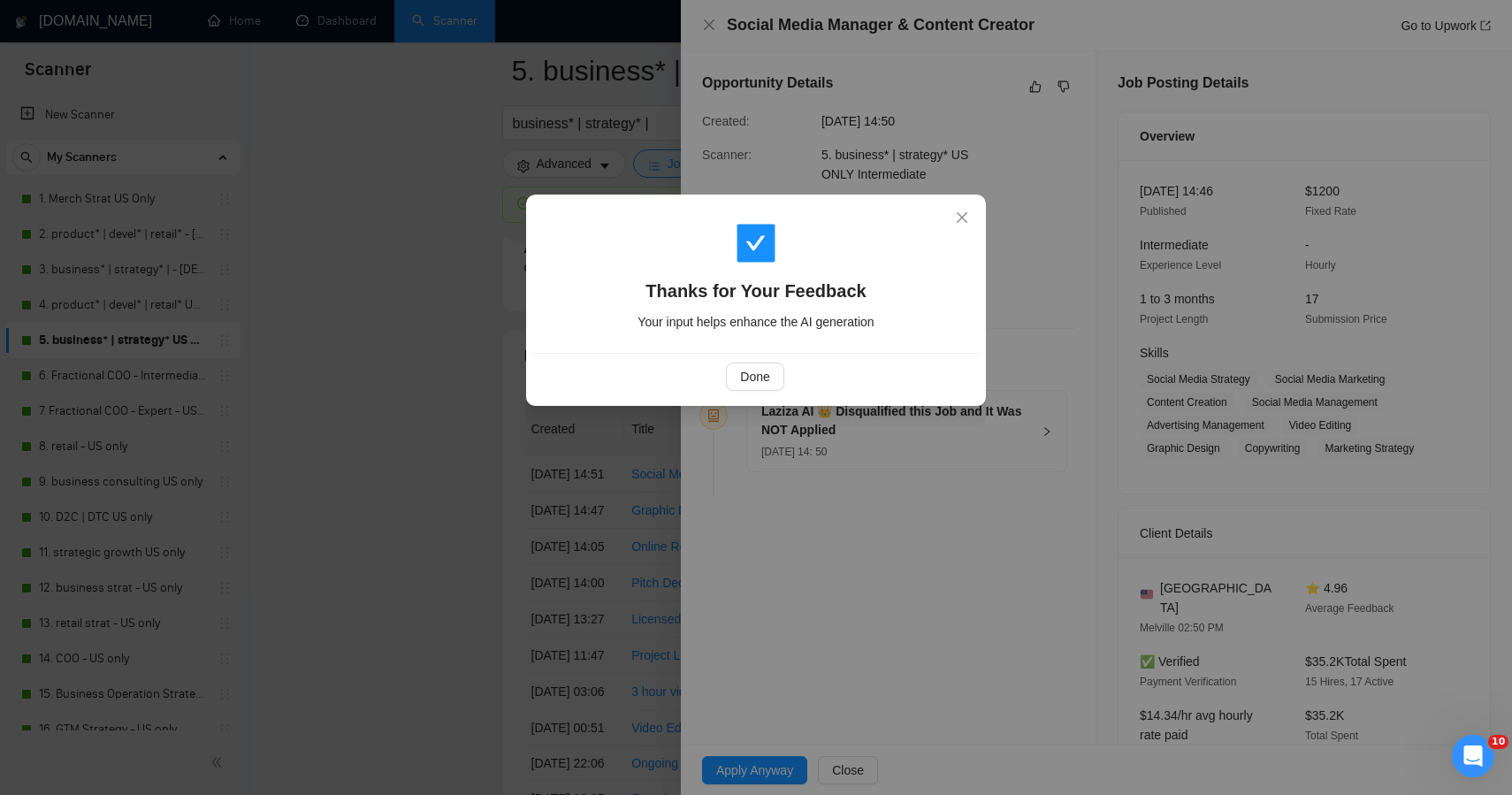
click at [421, 435] on div "Thanks for Your Feedback Your input helps enhance the AI generation Done" at bounding box center [756, 398] width 1512 height 795
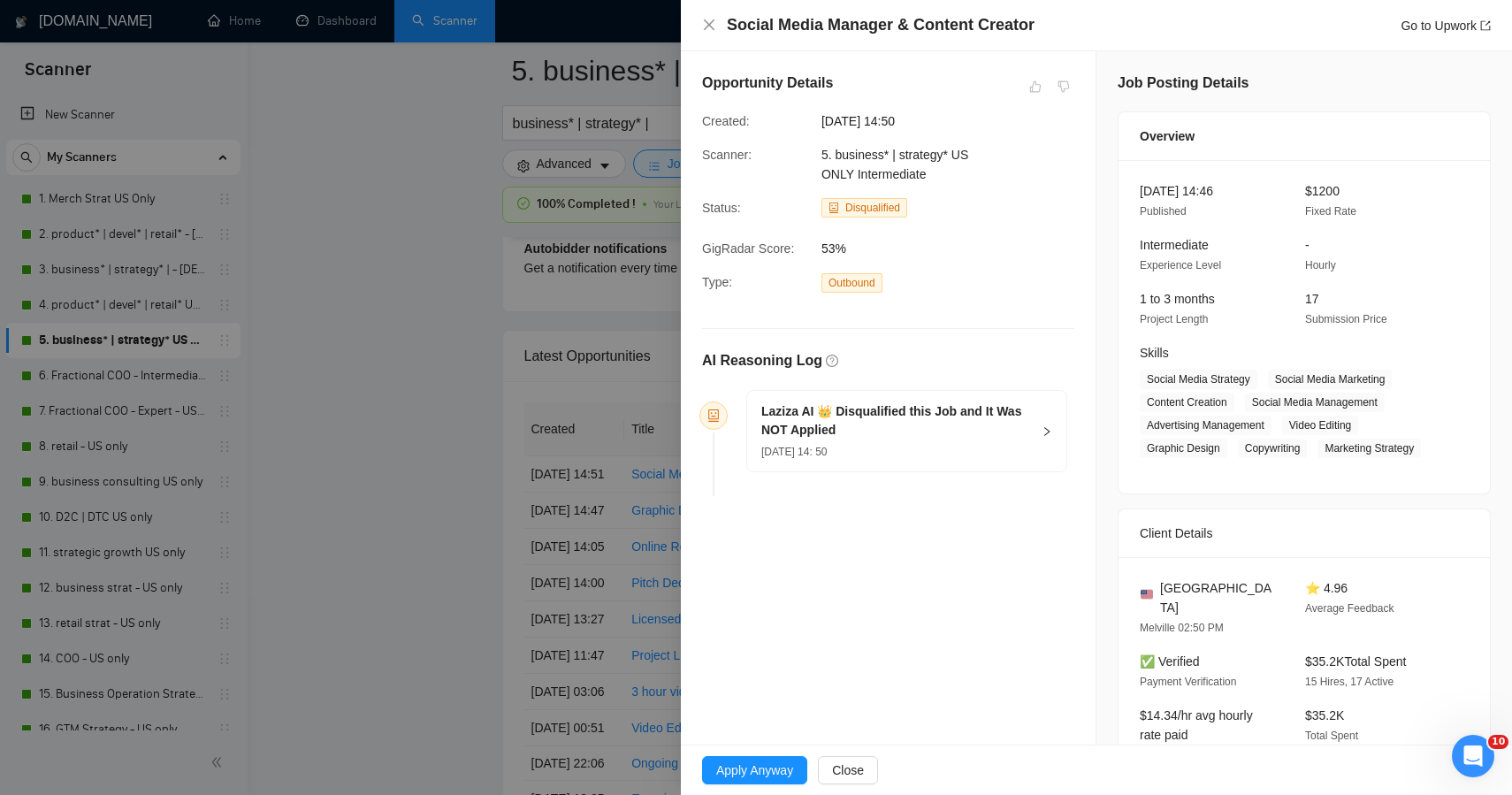
drag, startPoint x: 599, startPoint y: 541, endPoint x: 612, endPoint y: 541, distance: 13.0
click at [612, 541] on div at bounding box center [756, 398] width 1512 height 795
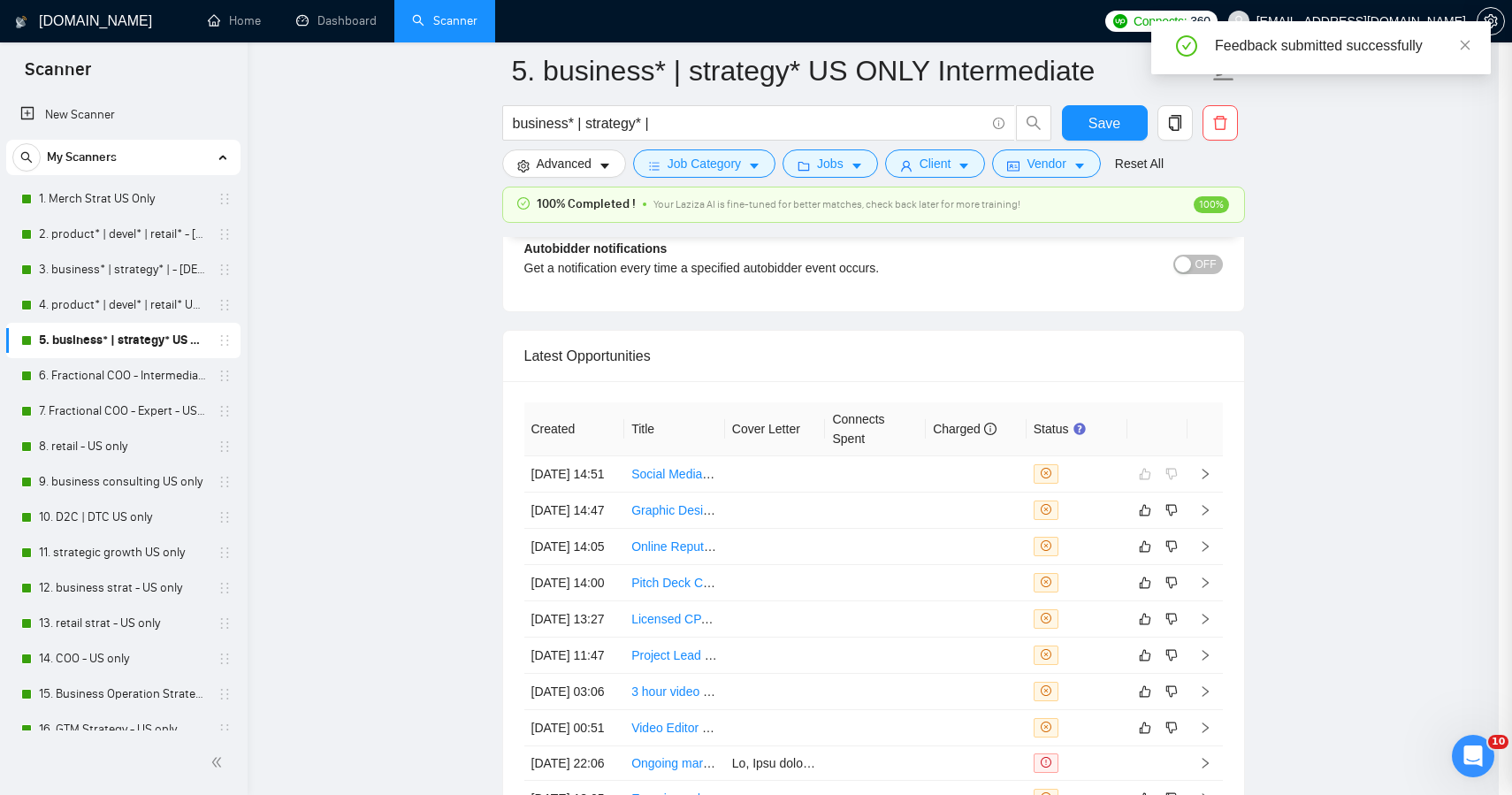
click at [612, 541] on div at bounding box center [756, 398] width 1512 height 795
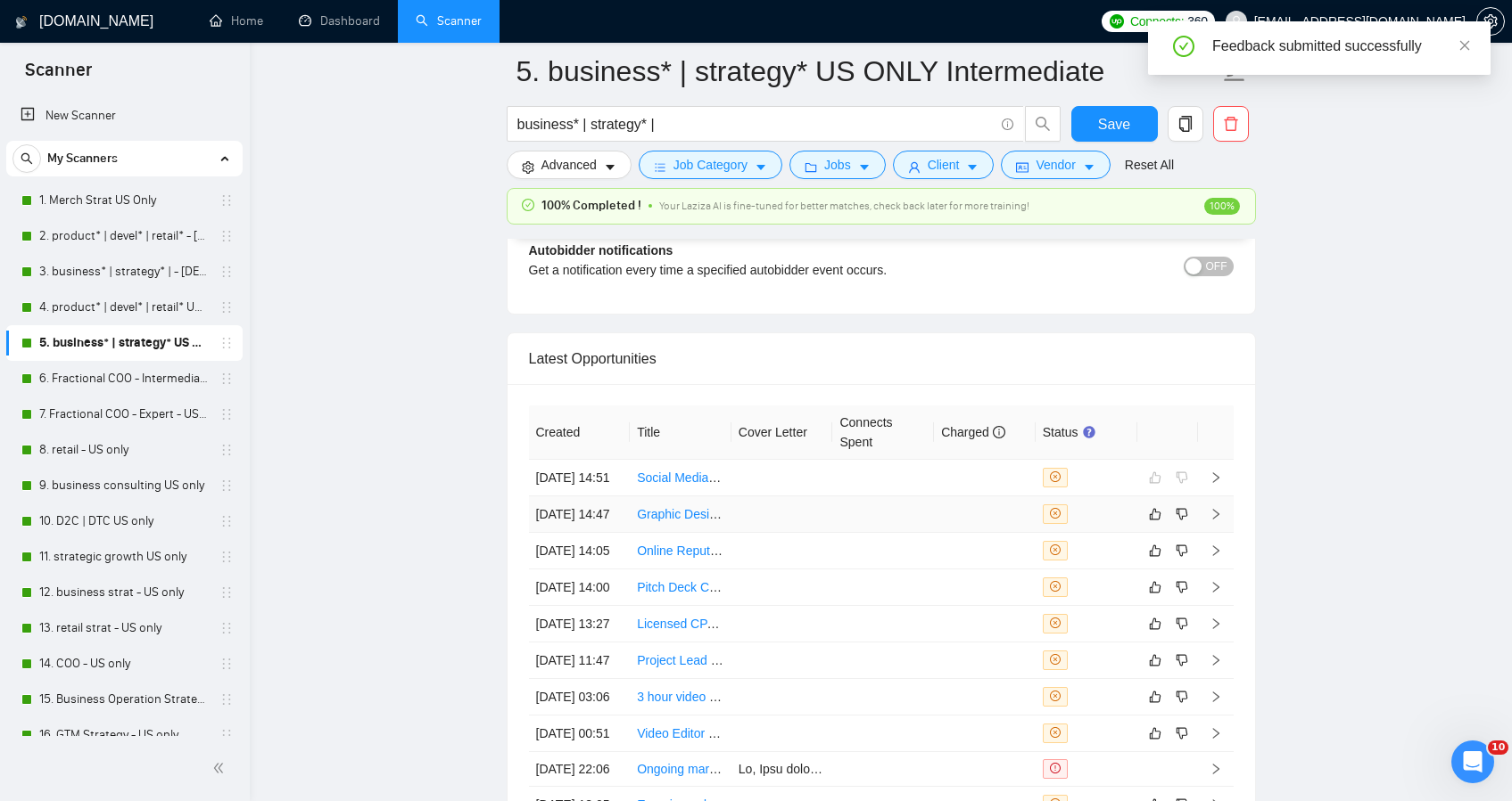
click at [739, 533] on td at bounding box center [782, 514] width 102 height 37
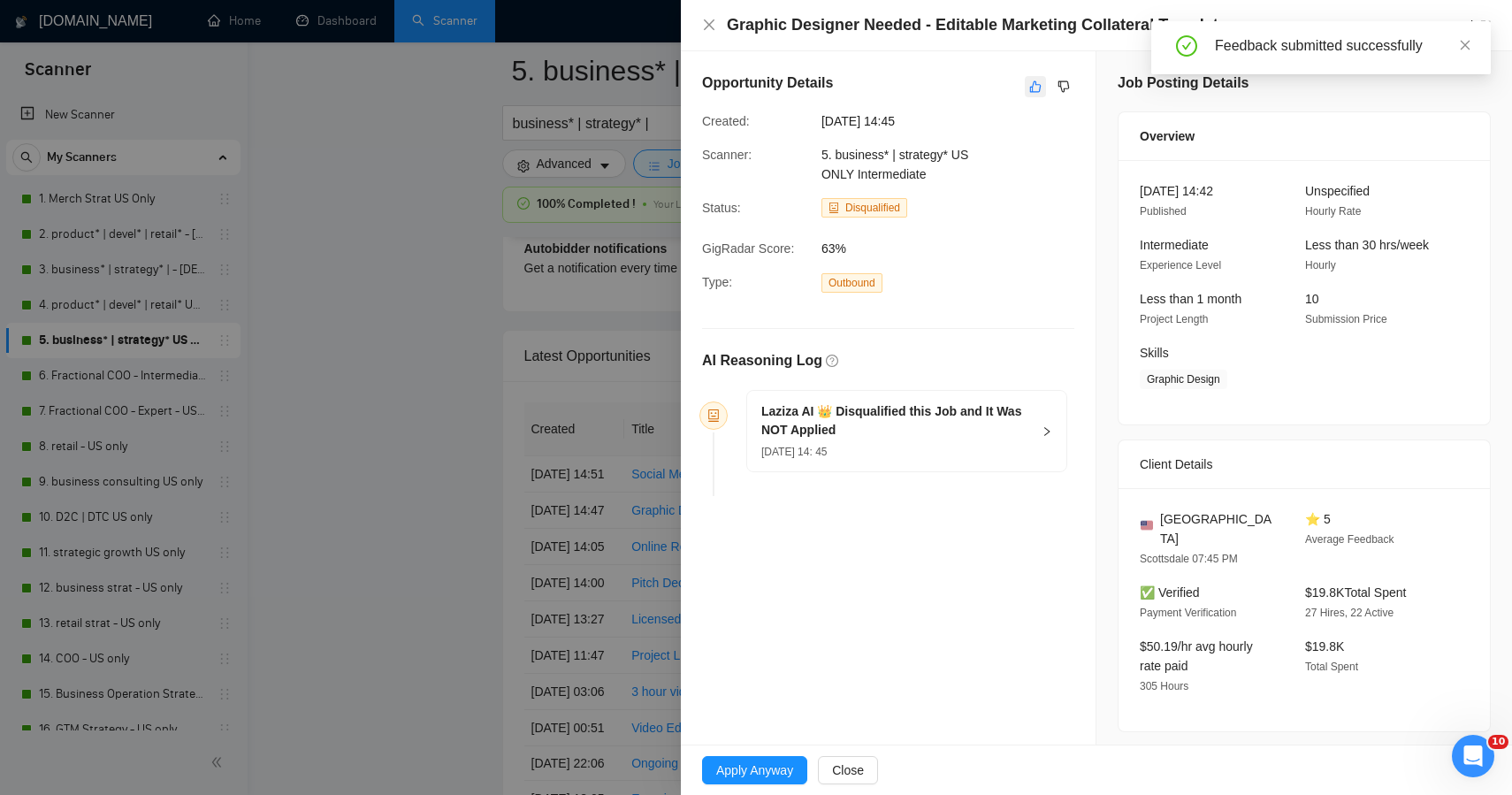
click at [1026, 88] on button "button" at bounding box center [1035, 86] width 21 height 21
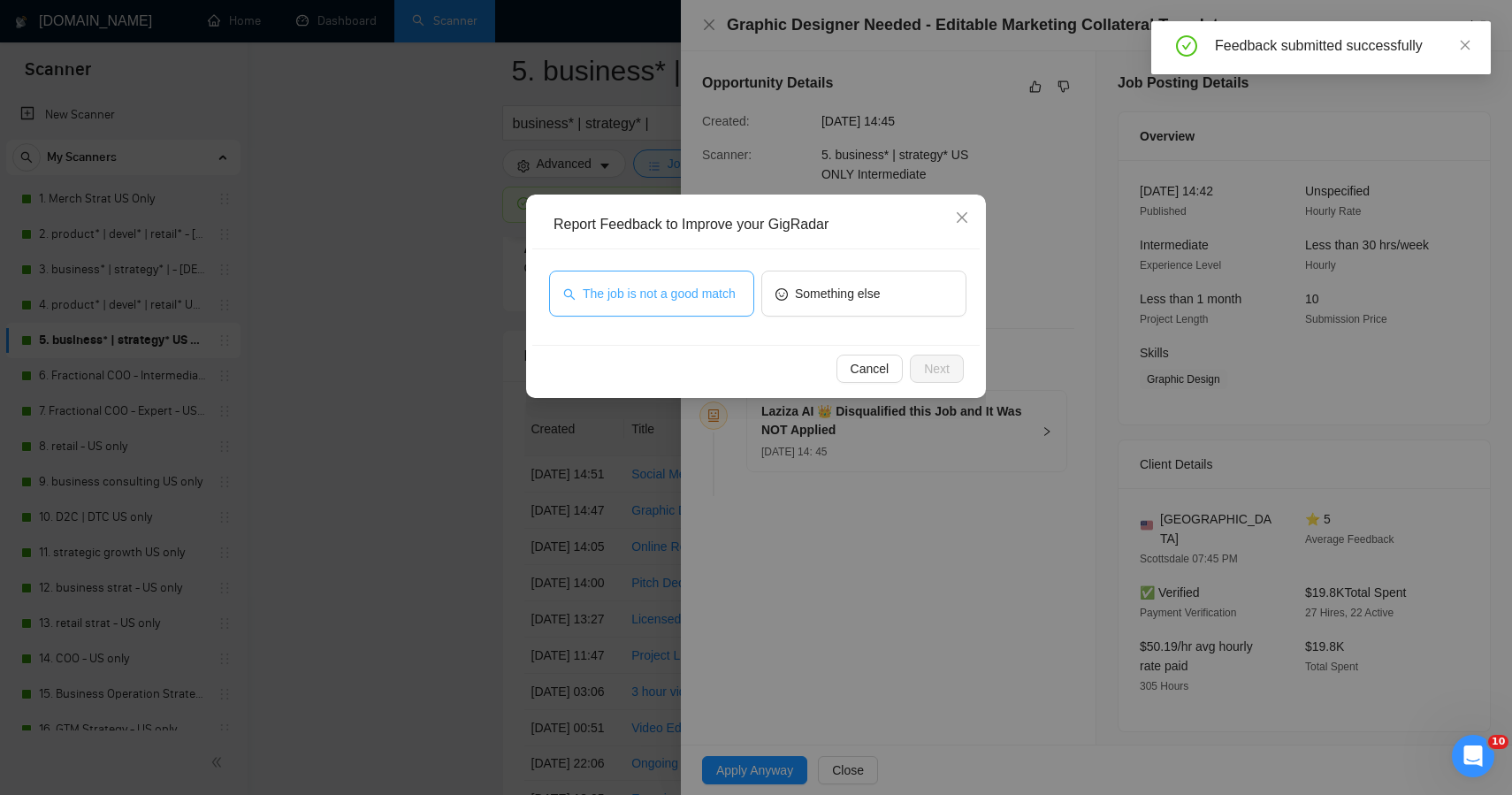
click at [678, 300] on span "The job is not a good match" at bounding box center [659, 294] width 153 height 20
click at [934, 371] on span "Next" at bounding box center [937, 369] width 26 height 20
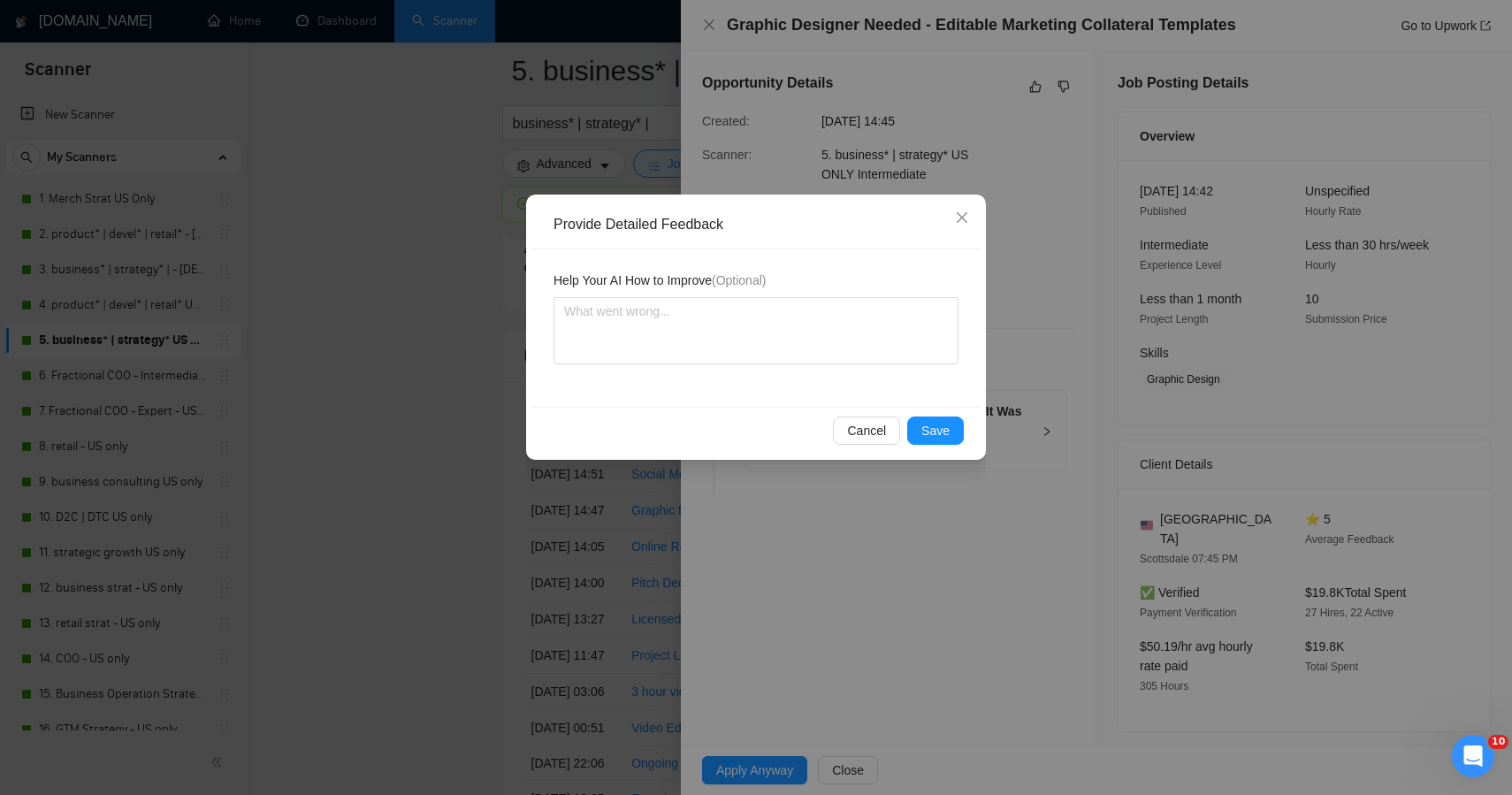
click at [934, 371] on div "Help Your AI How to Improve (Optional)" at bounding box center [756, 328] width 448 height 158
click at [926, 418] on button "Save" at bounding box center [935, 430] width 56 height 29
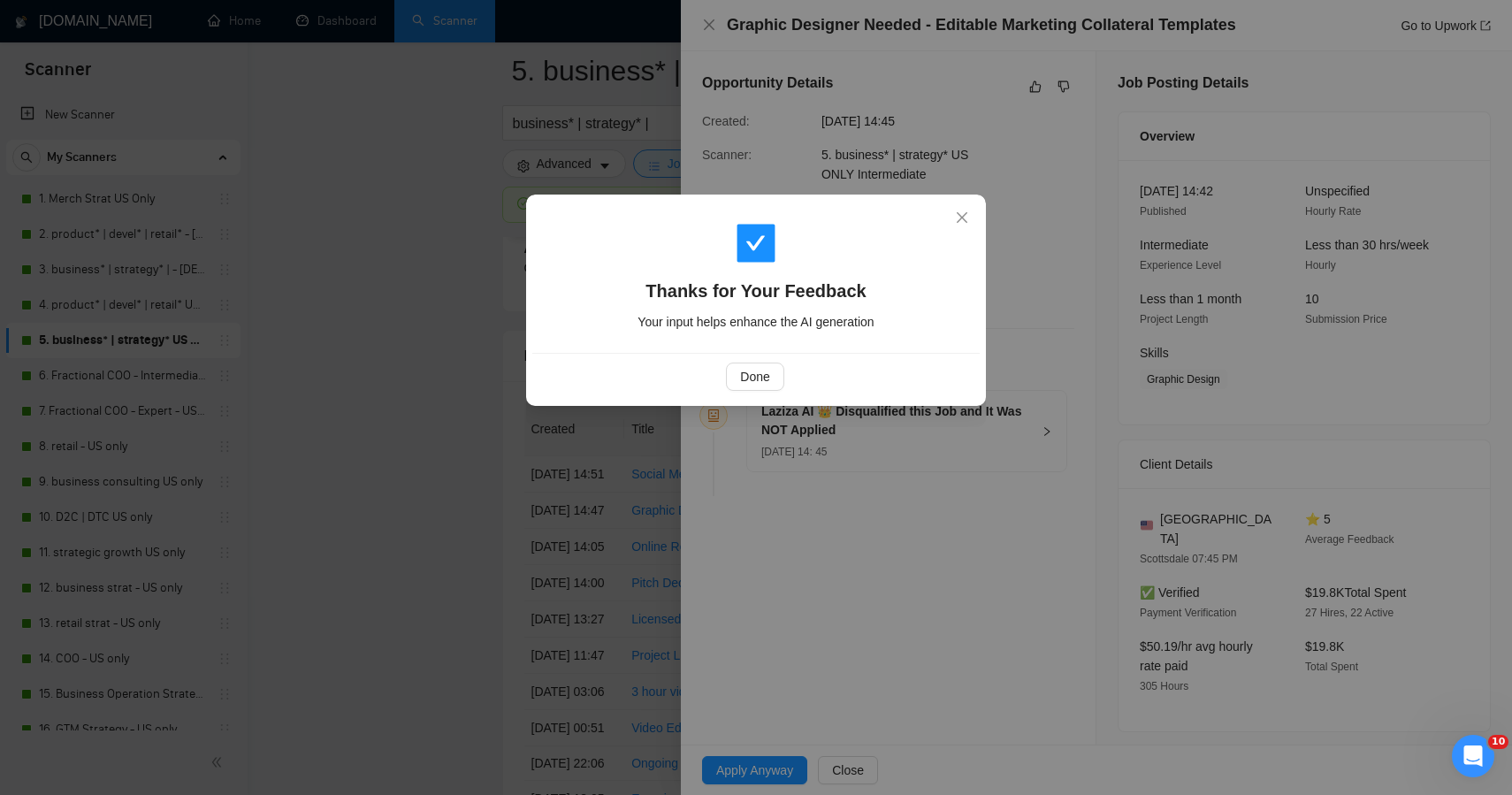
click at [440, 394] on div "Thanks for Your Feedback Your input helps enhance the AI generation Done" at bounding box center [756, 398] width 1512 height 795
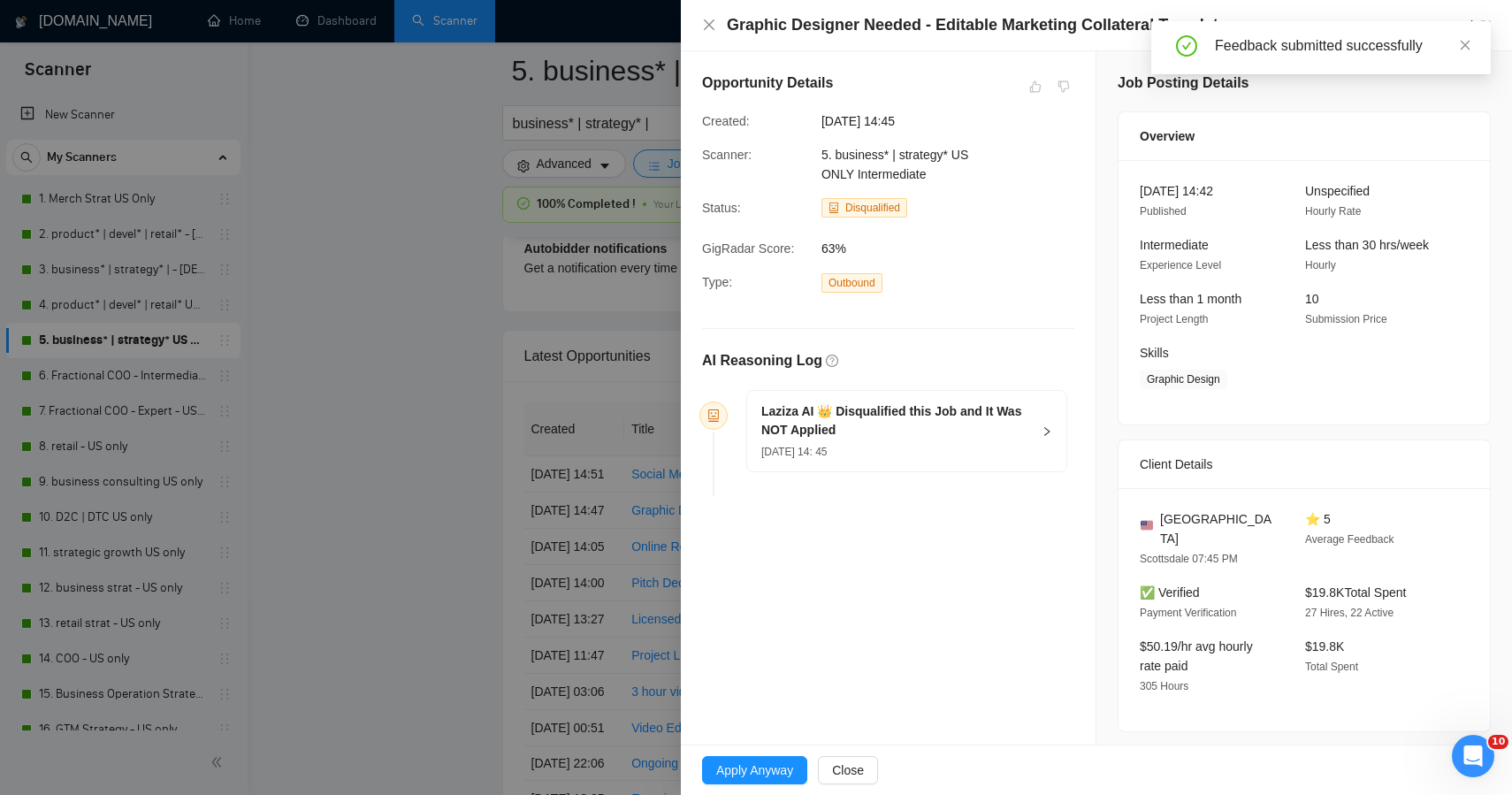
click at [472, 598] on div at bounding box center [756, 398] width 1512 height 795
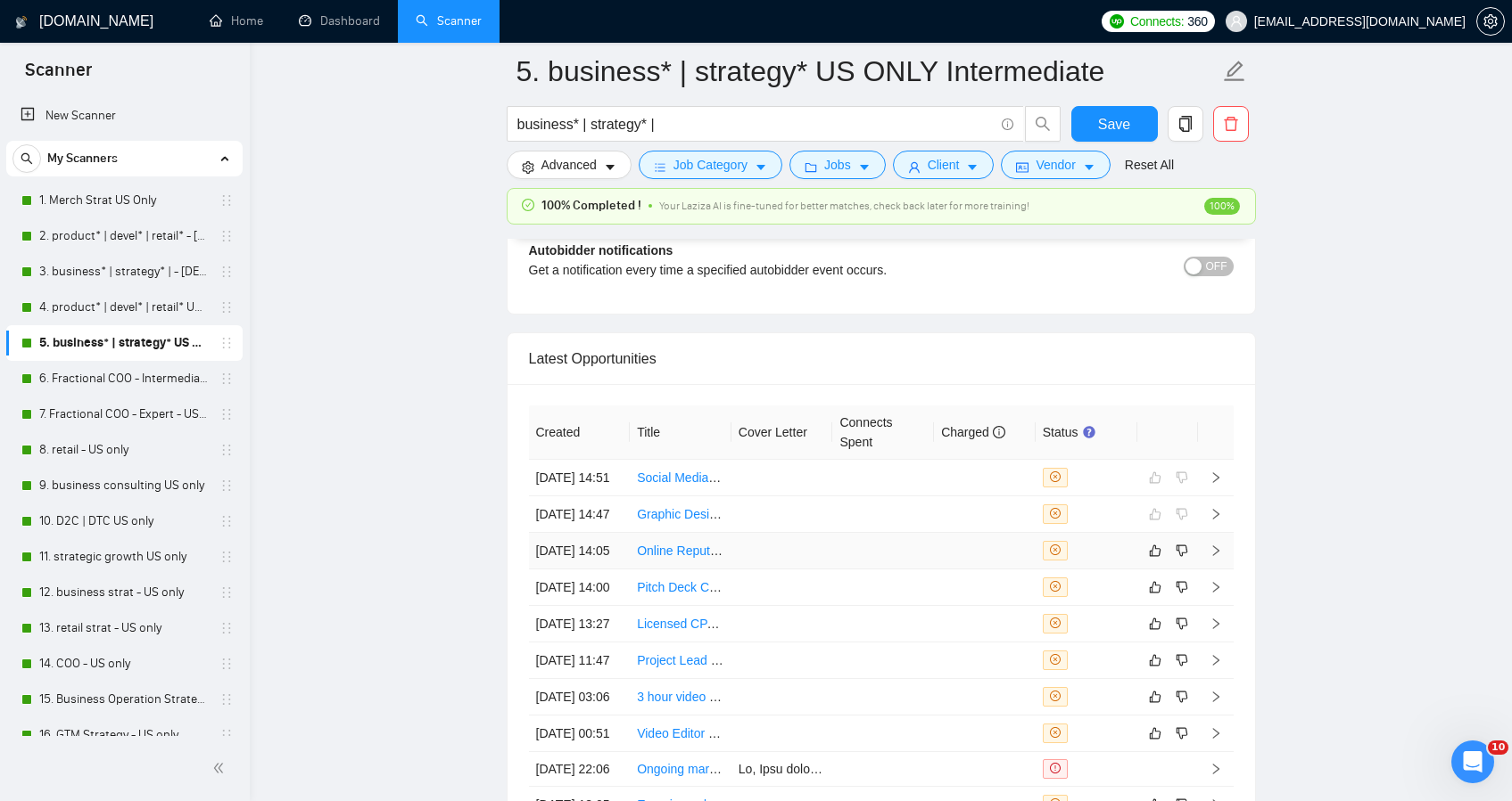
click at [859, 569] on td at bounding box center [883, 551] width 102 height 37
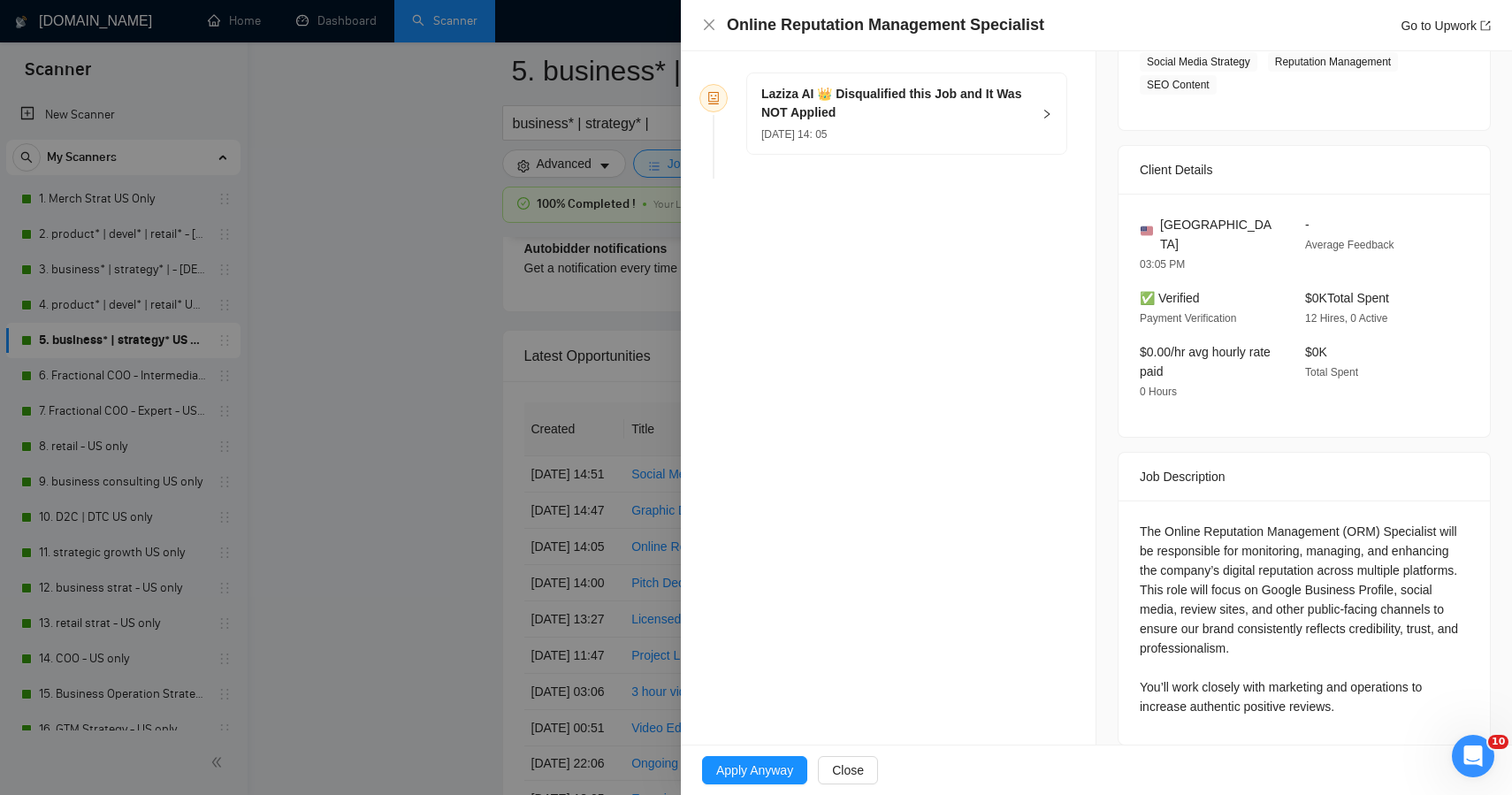
scroll to position [20, 0]
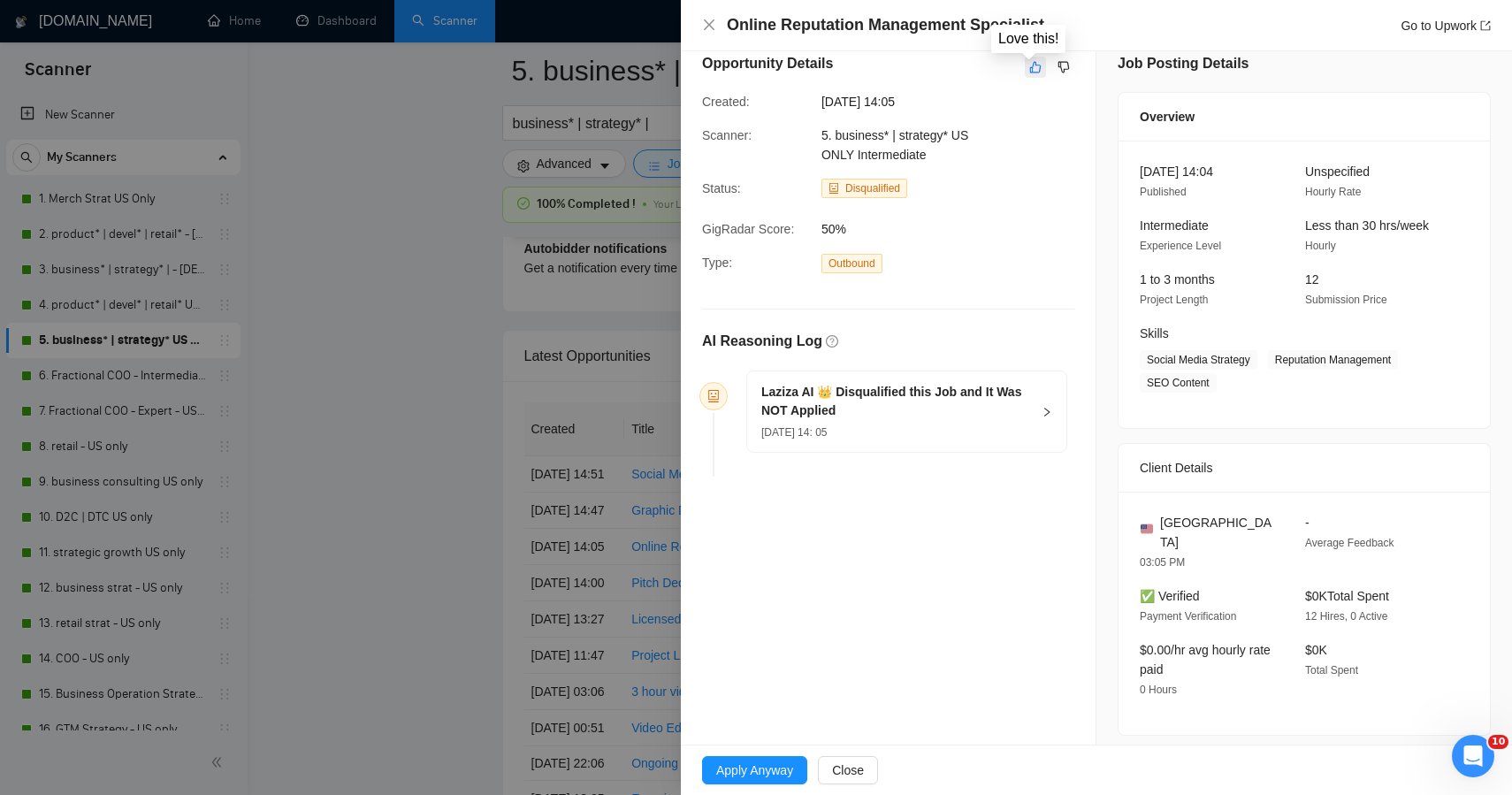
click at [1033, 64] on icon "like" at bounding box center [1035, 67] width 12 height 14
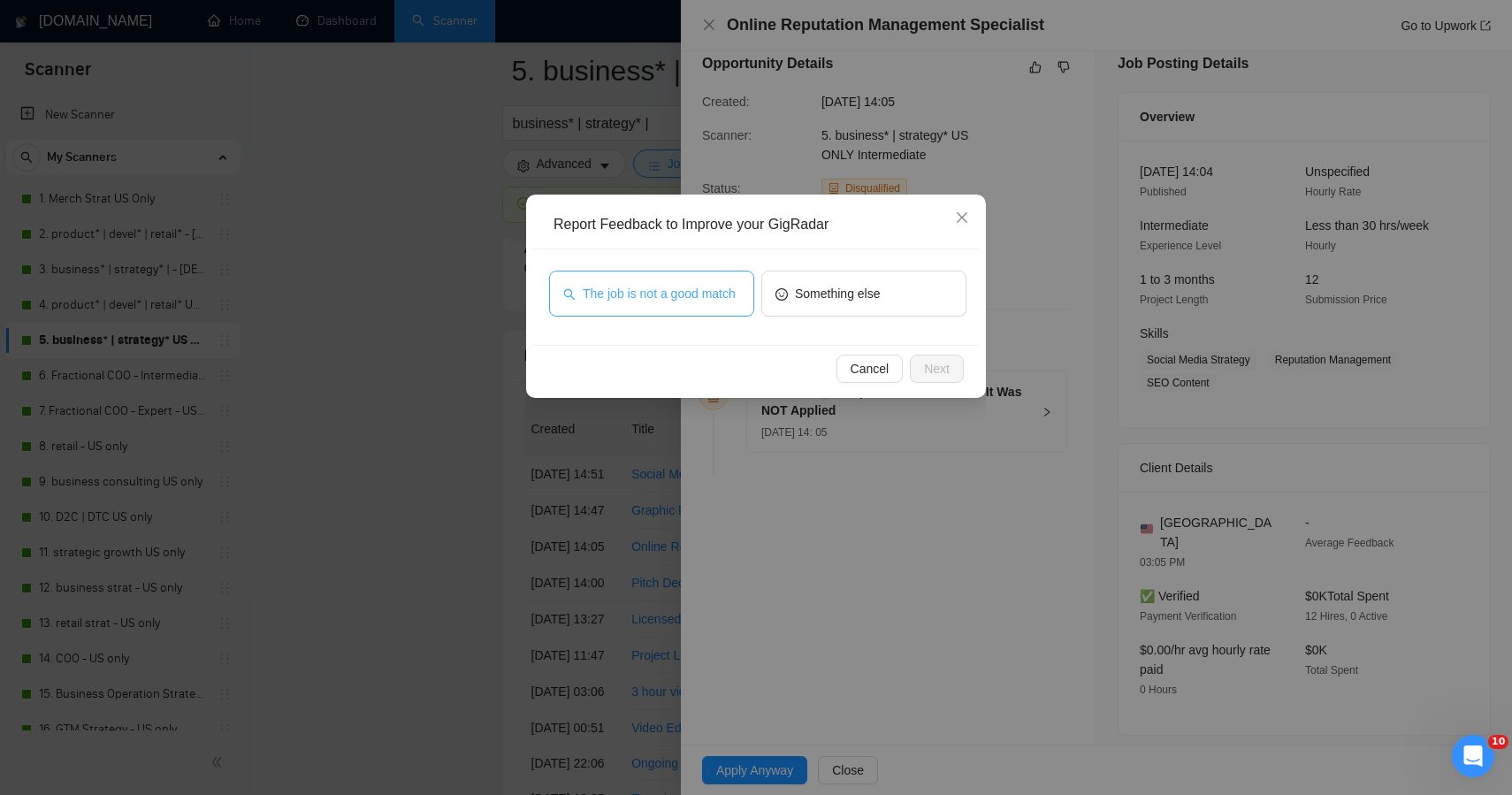
click at [719, 284] on span "The job is not a good match" at bounding box center [659, 294] width 153 height 20
click at [933, 359] on span "Next" at bounding box center [937, 369] width 26 height 20
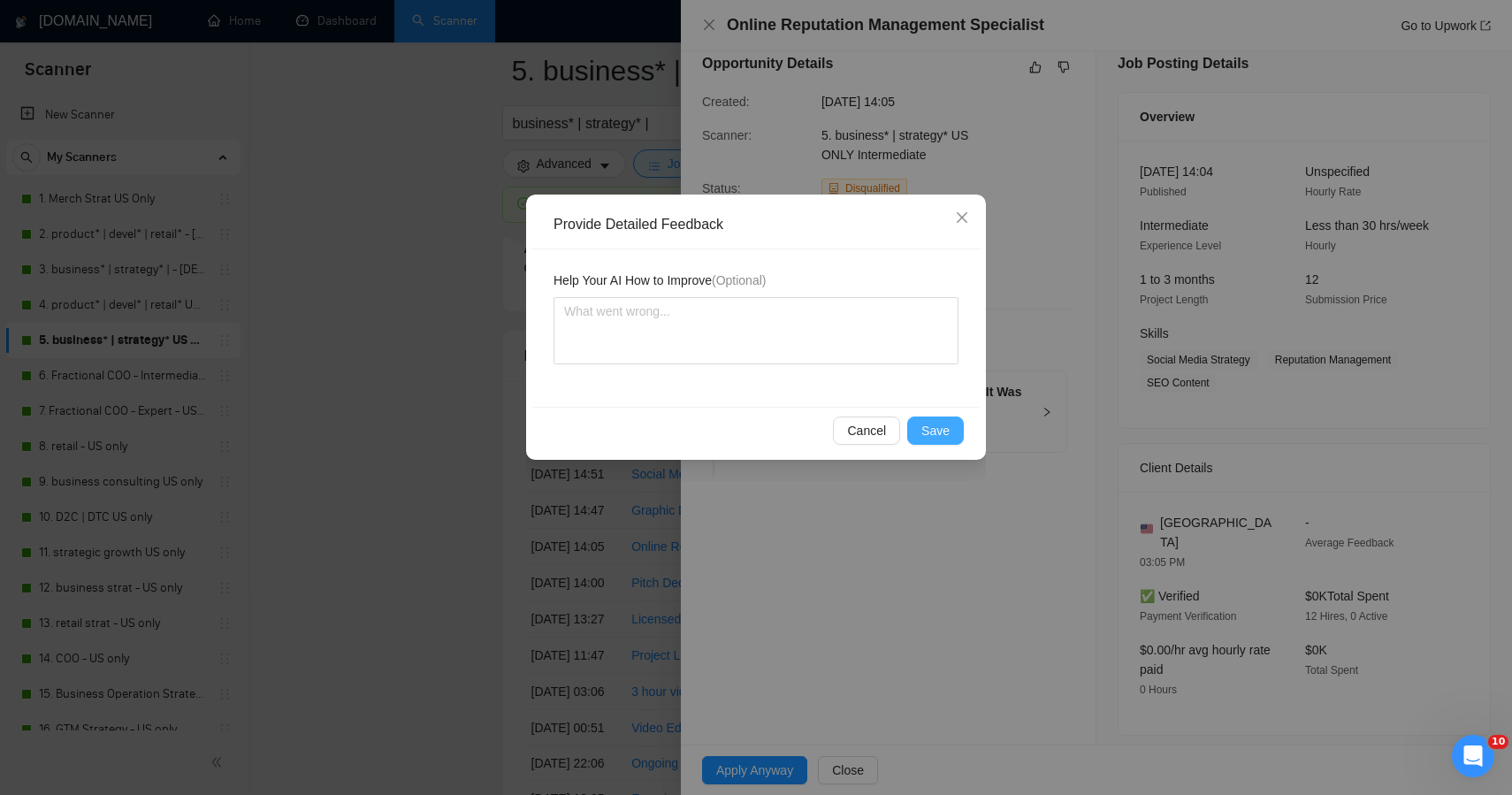
click at [929, 424] on span "Save" at bounding box center [935, 431] width 29 height 20
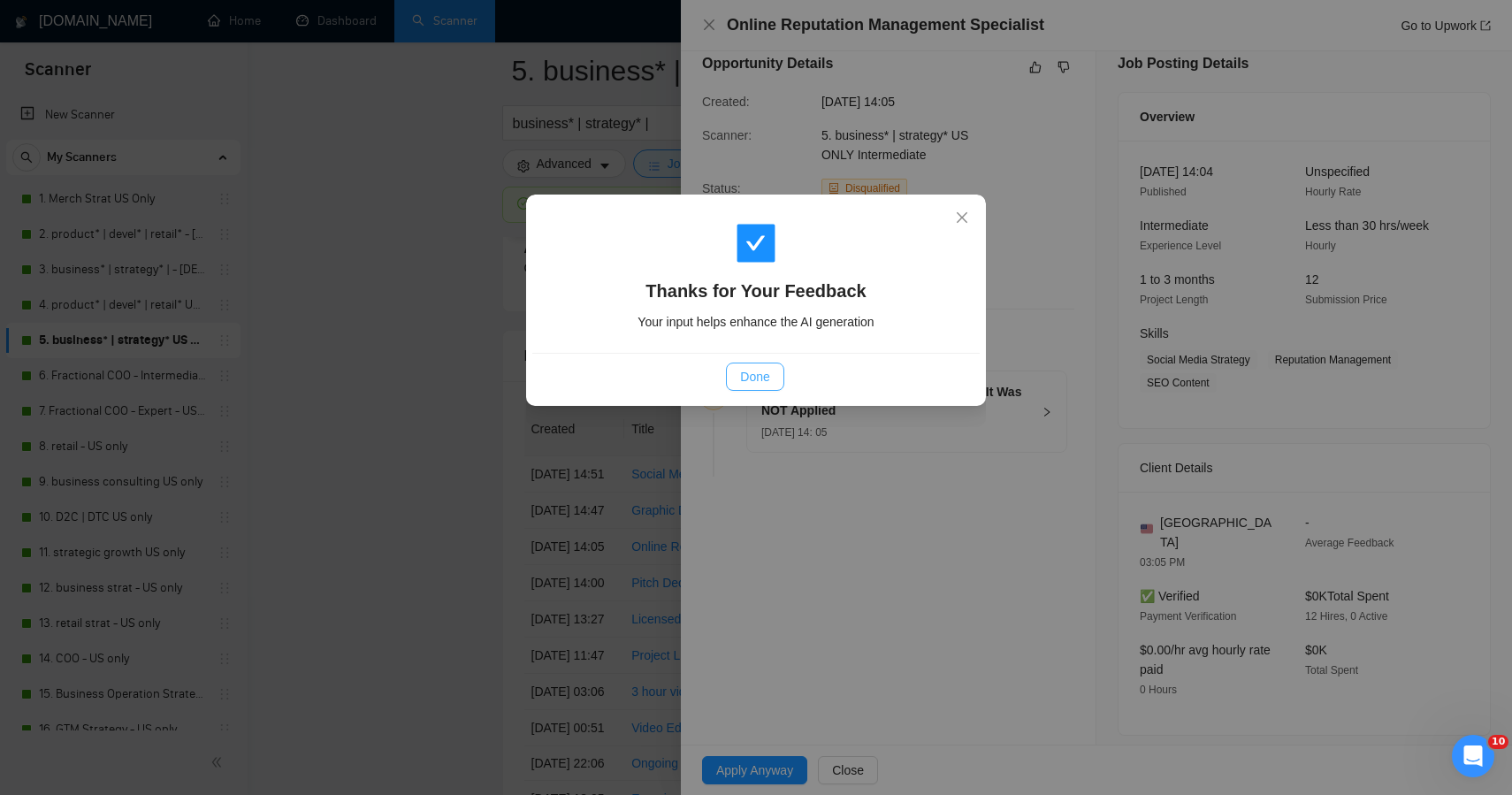
click at [759, 380] on span "Done" at bounding box center [754, 377] width 29 height 20
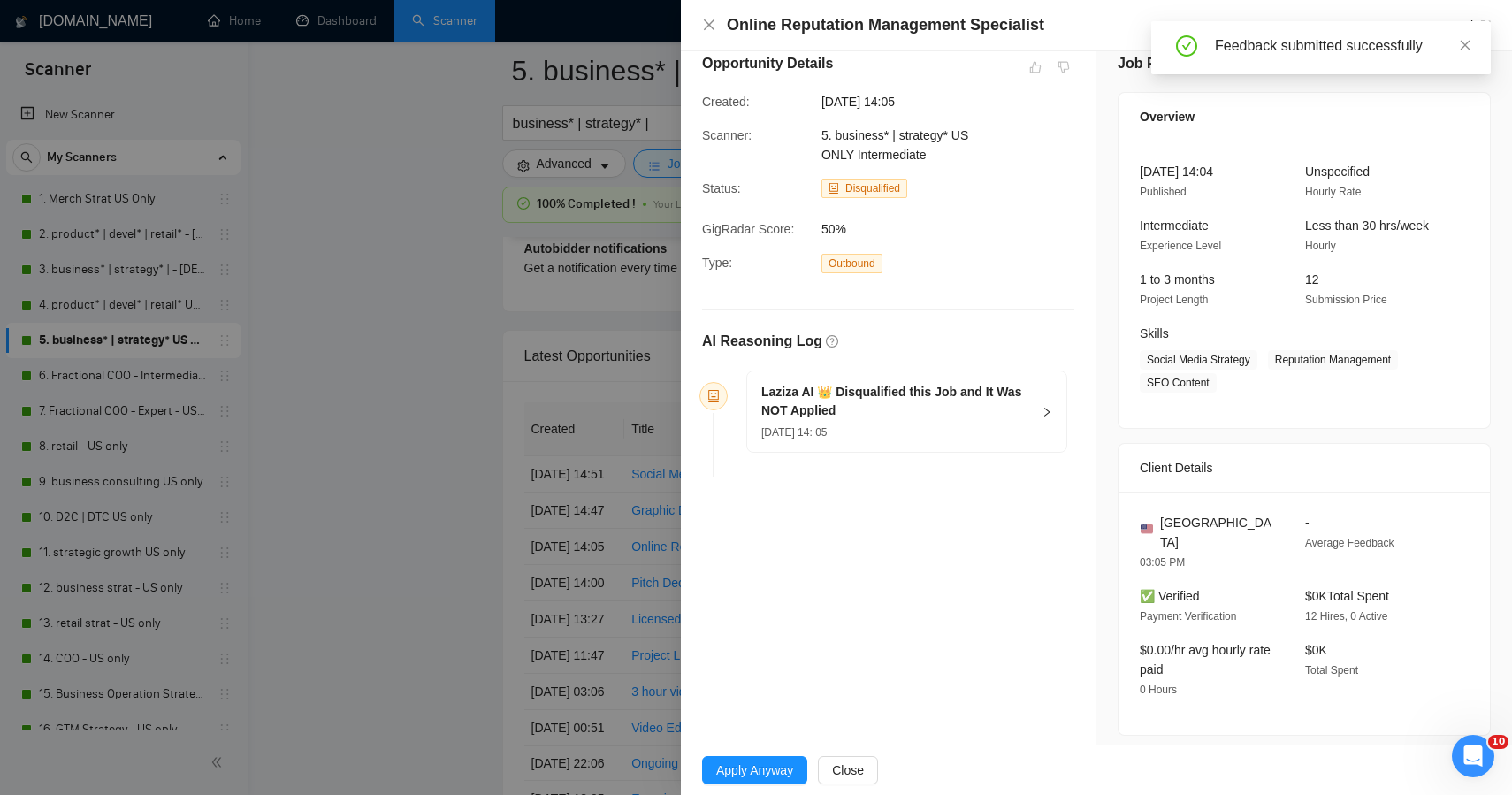
click at [409, 288] on div at bounding box center [756, 398] width 1512 height 795
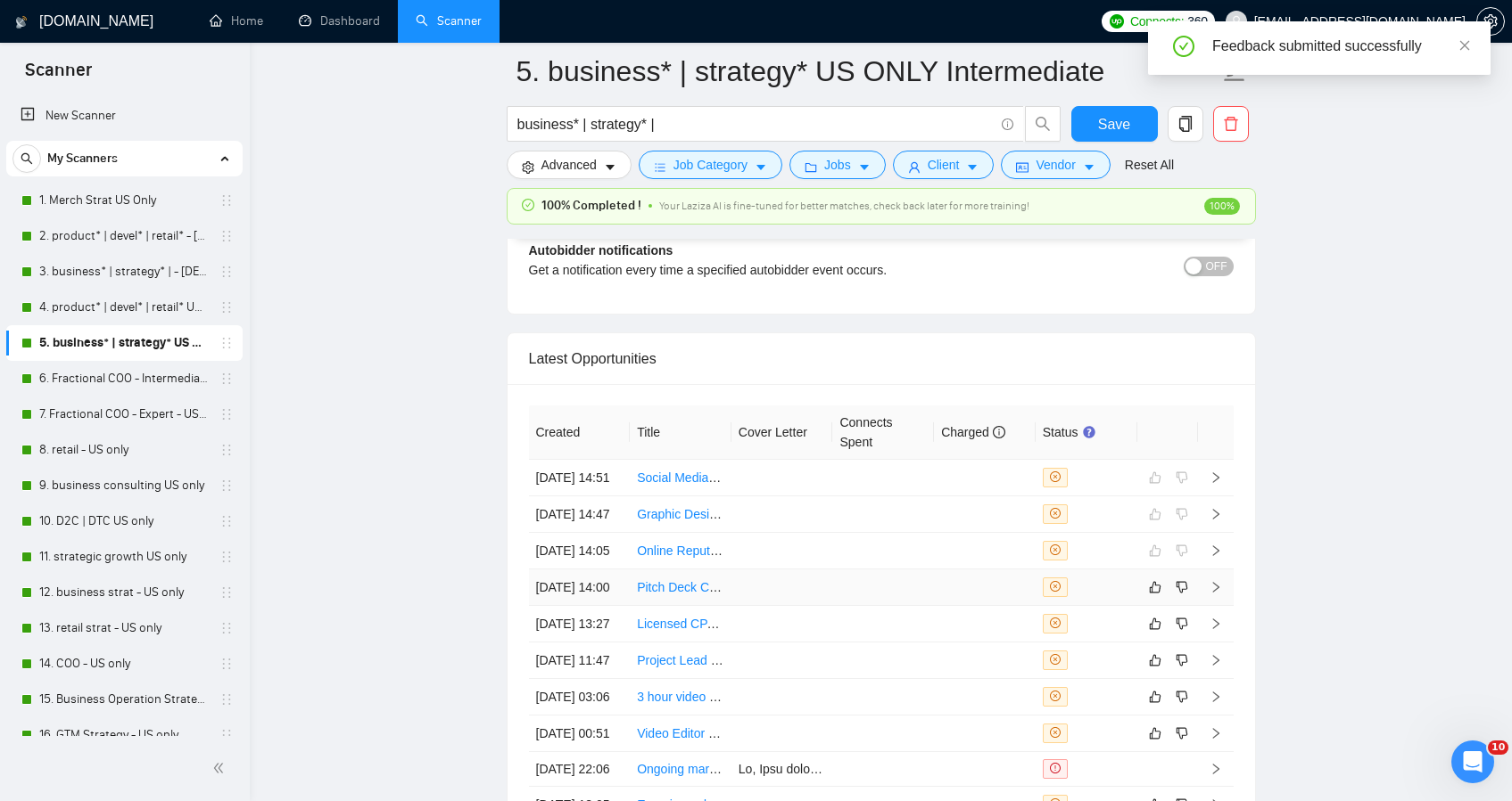
click at [747, 606] on td at bounding box center [782, 587] width 102 height 37
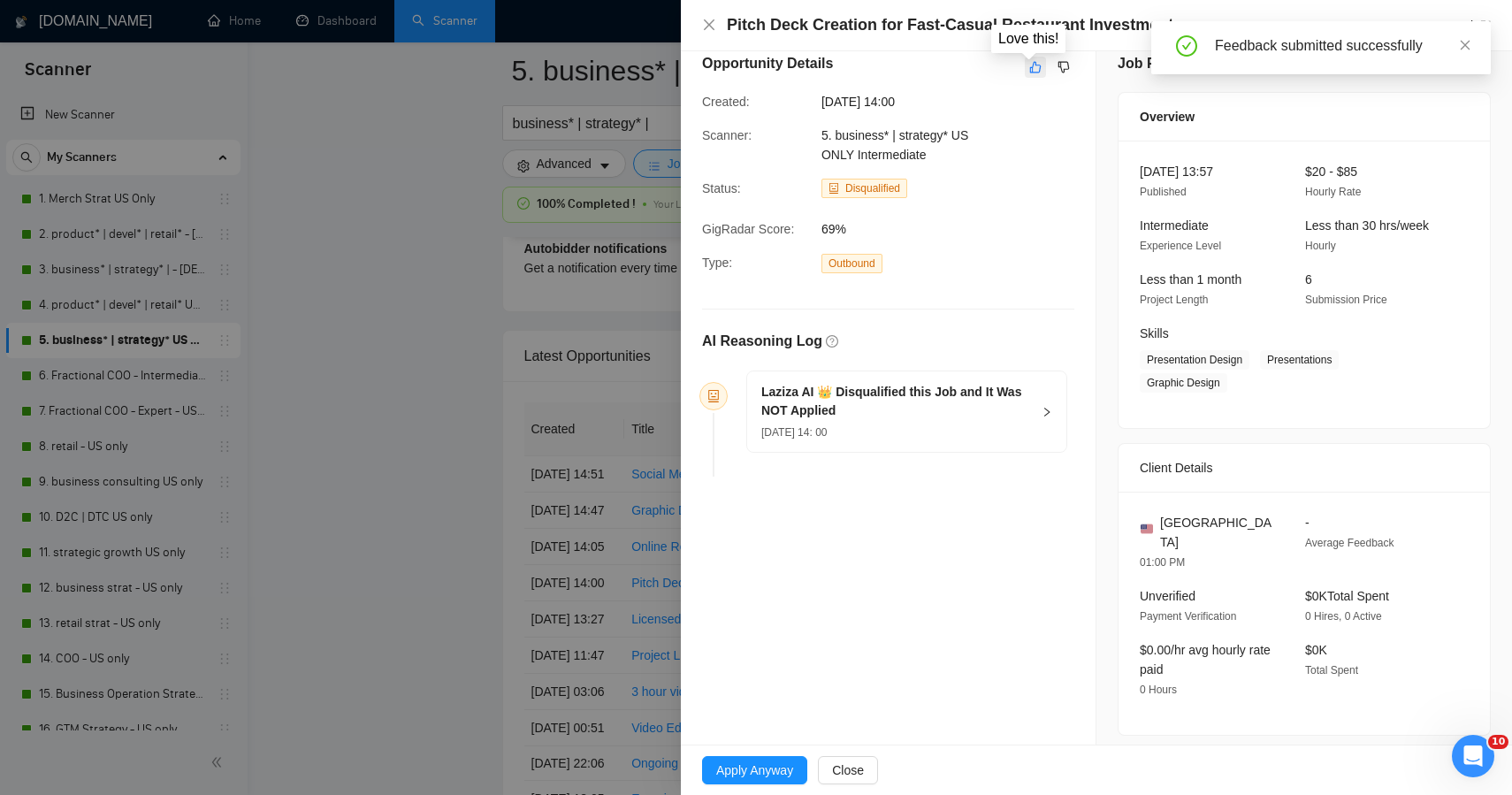
click at [1029, 73] on icon "like" at bounding box center [1035, 67] width 12 height 14
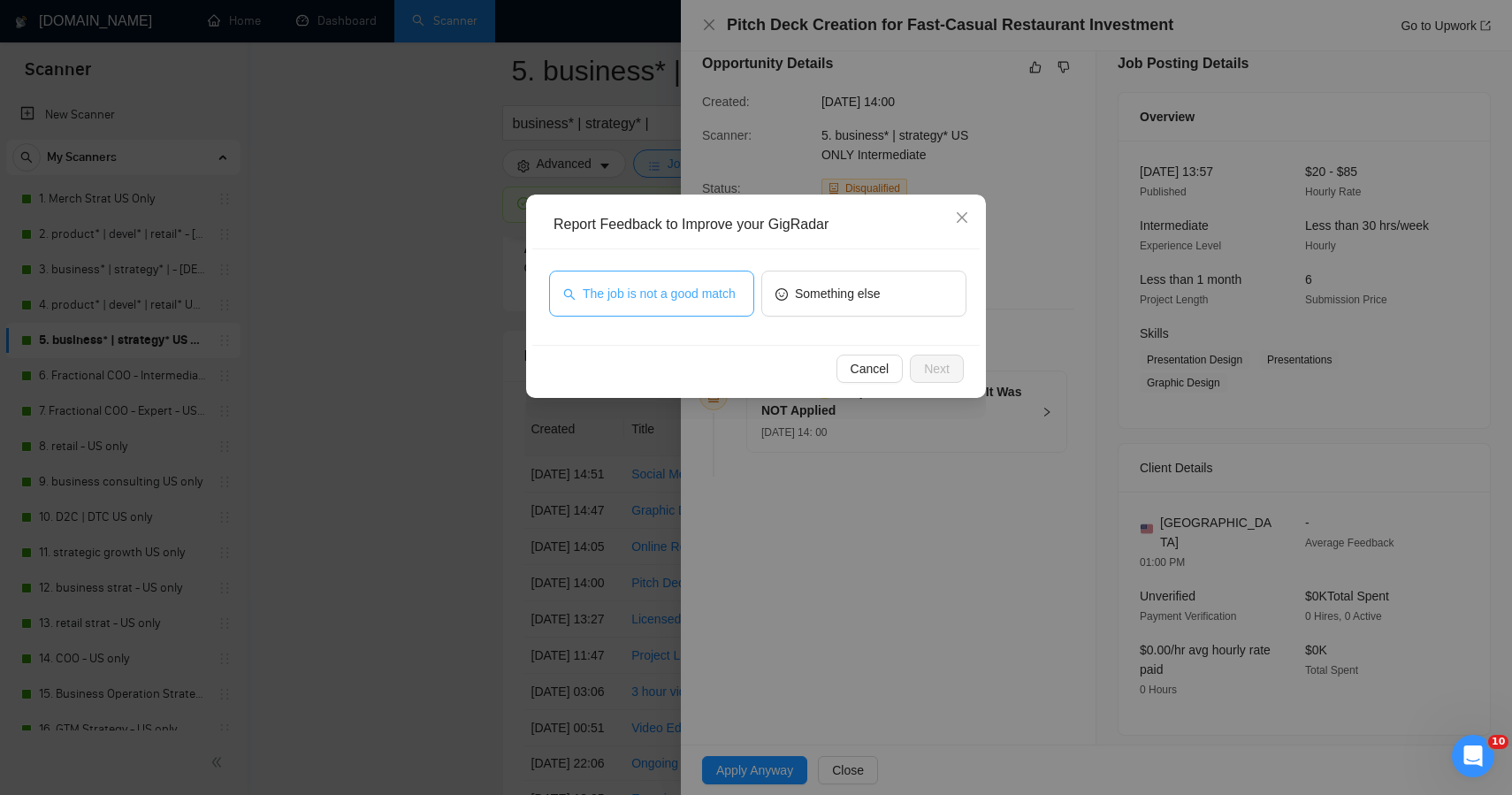
click at [693, 292] on span "The job is not a good match" at bounding box center [659, 294] width 153 height 20
click at [935, 376] on span "Next" at bounding box center [937, 369] width 26 height 20
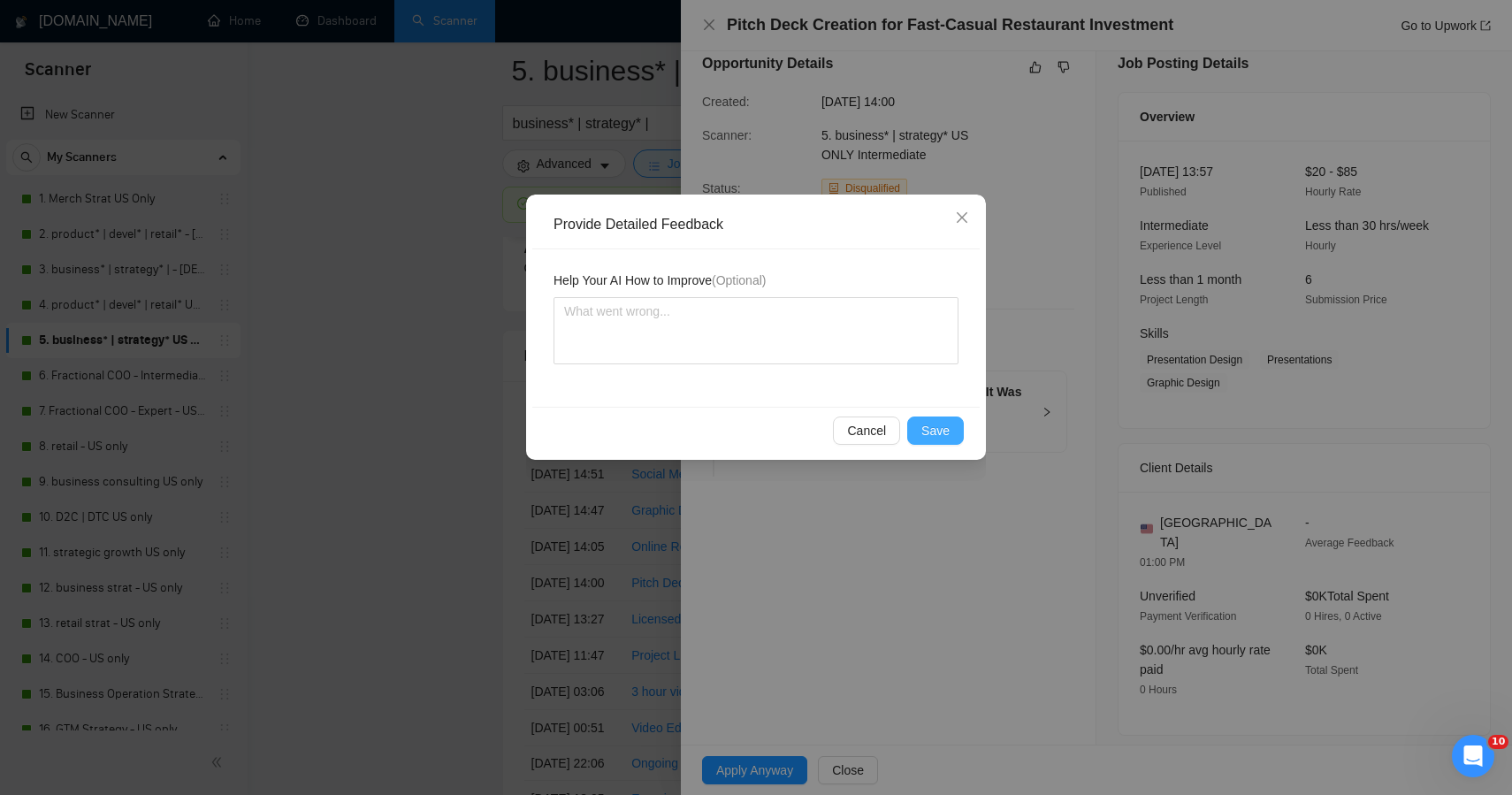
click at [923, 431] on span "Save" at bounding box center [935, 431] width 29 height 20
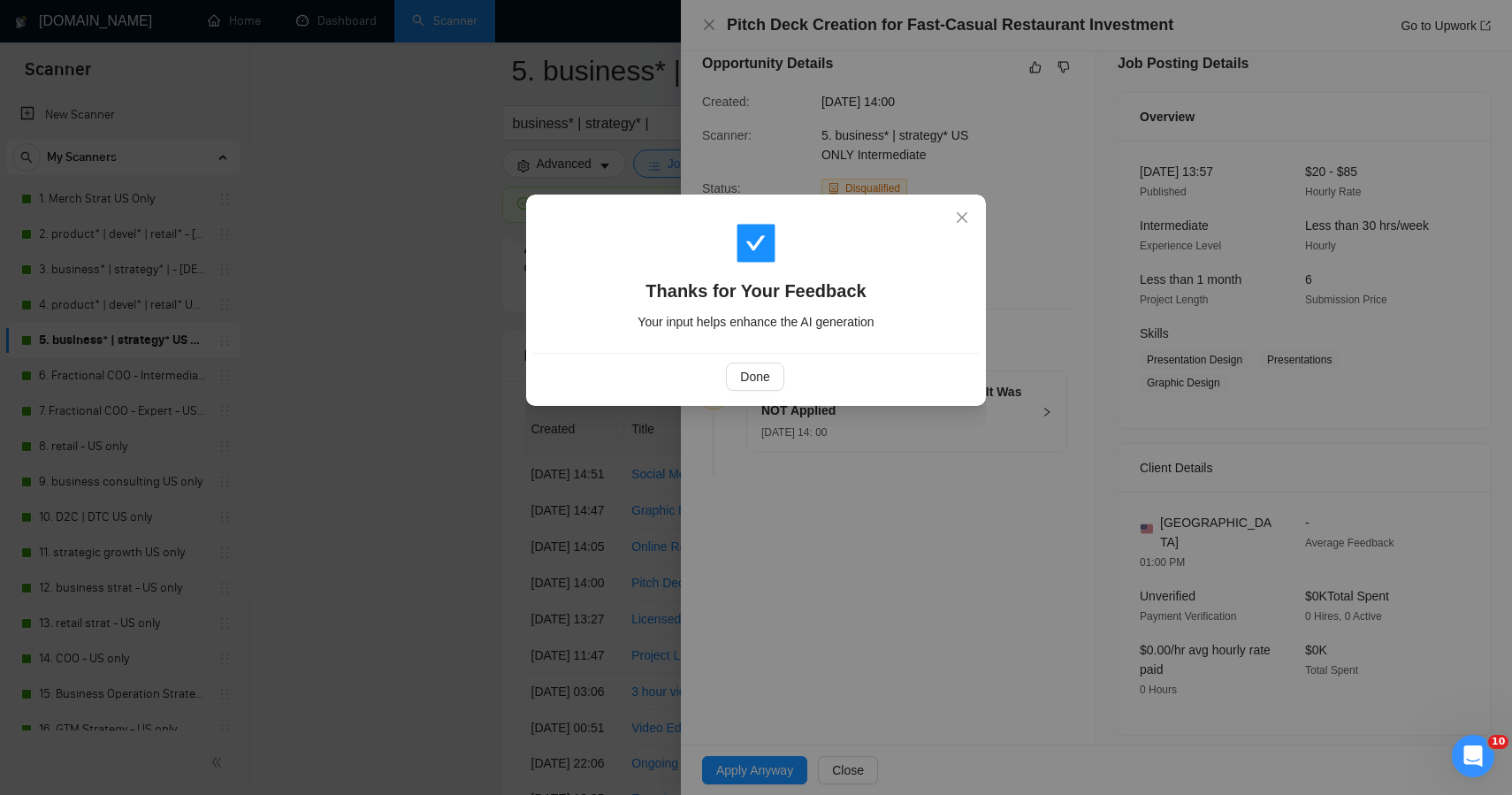
click at [581, 497] on div "Thanks for Your Feedback Your input helps enhance the AI generation Done" at bounding box center [756, 398] width 1512 height 795
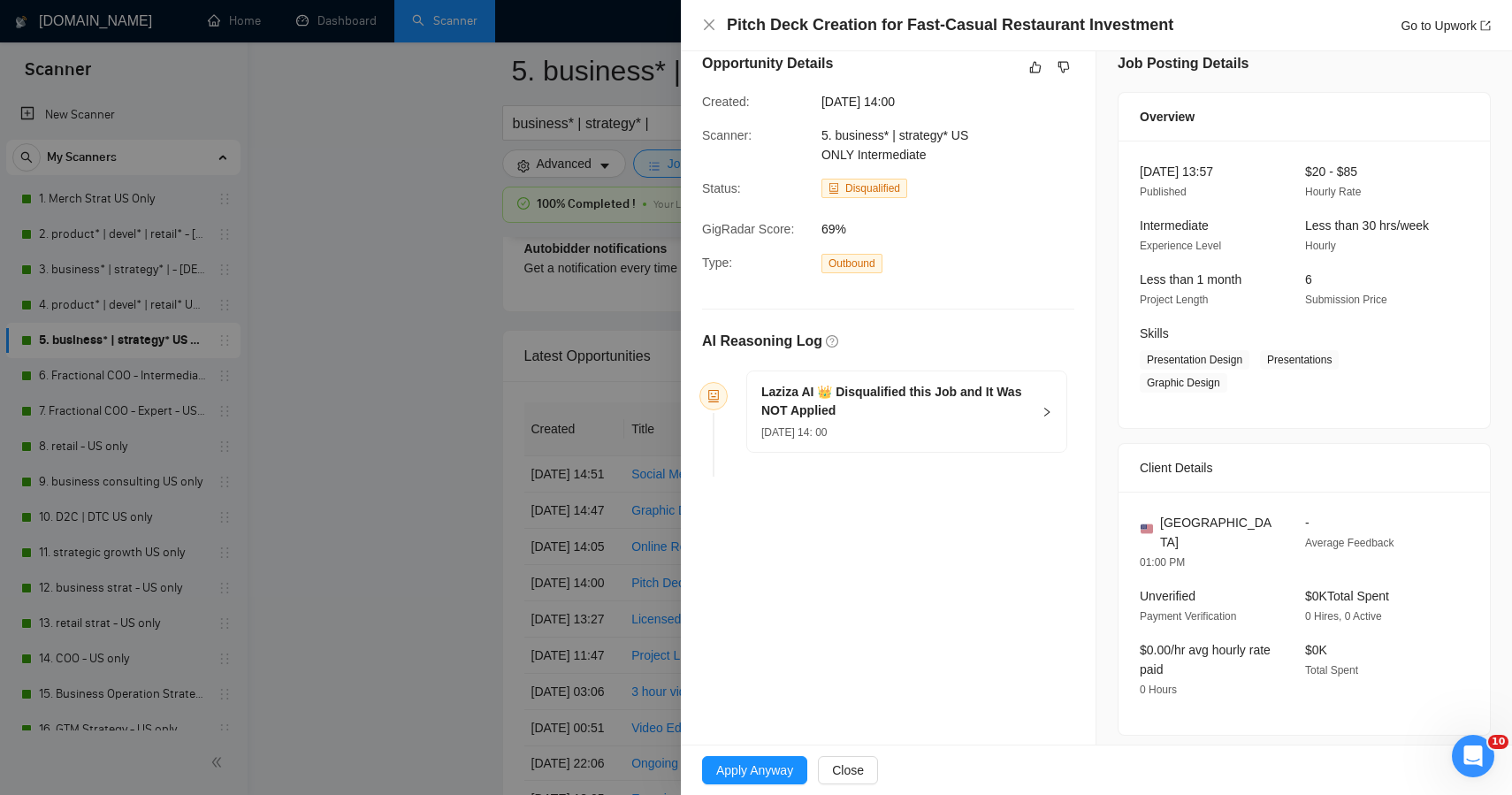
click at [416, 573] on div at bounding box center [756, 398] width 1512 height 795
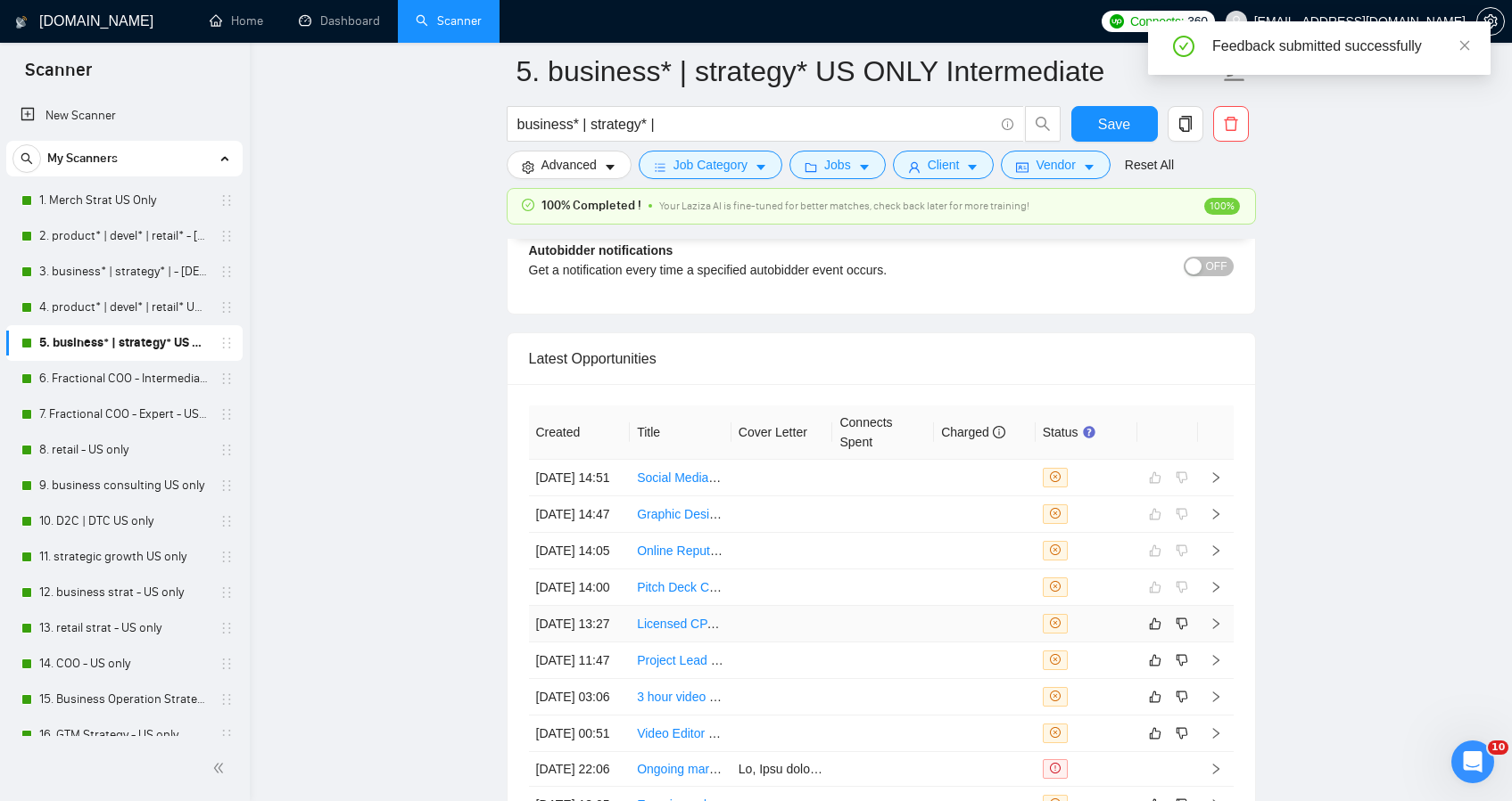
click at [826, 643] on td at bounding box center [782, 624] width 102 height 37
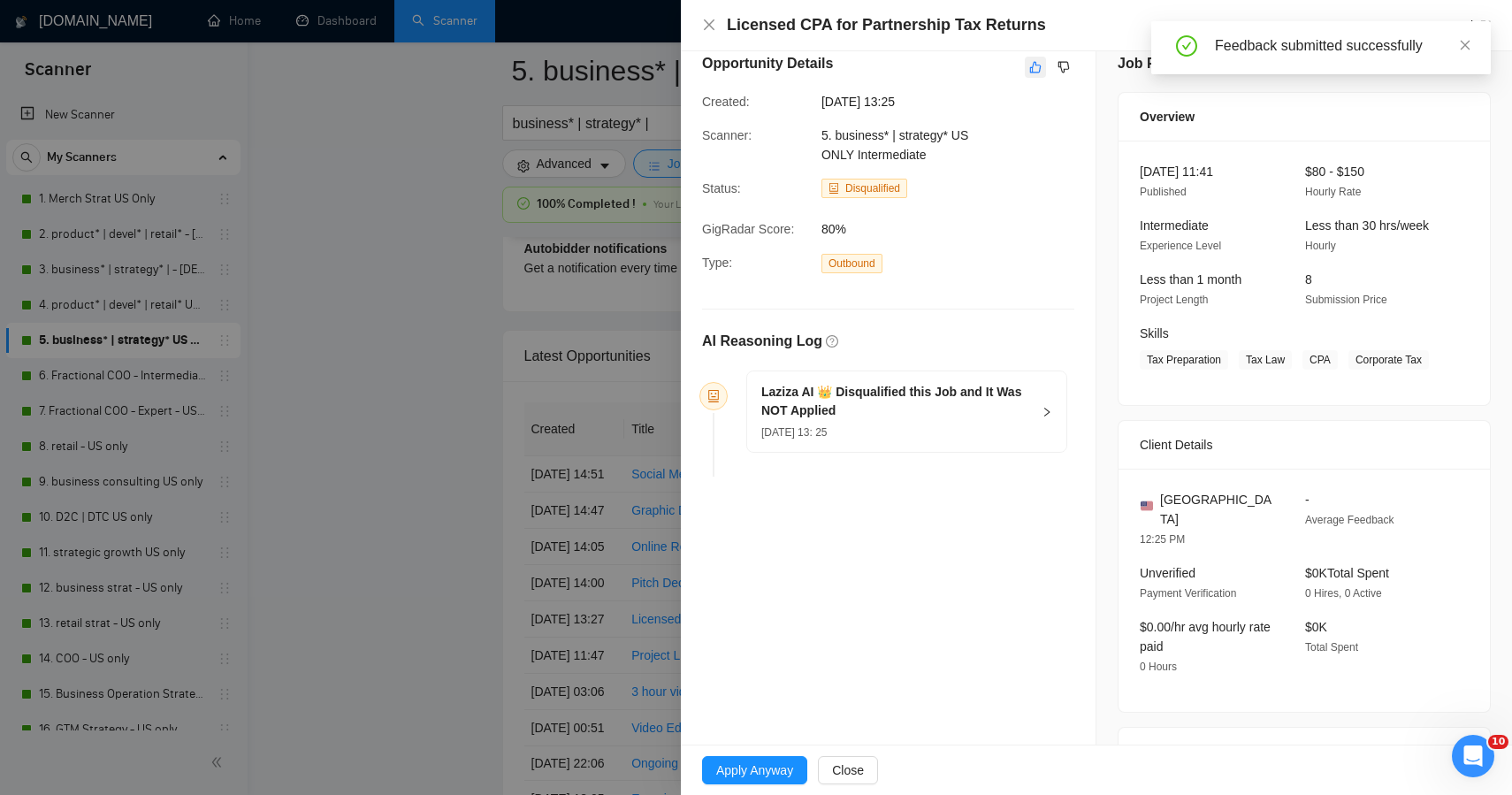
click at [1029, 72] on icon "like" at bounding box center [1035, 67] width 12 height 14
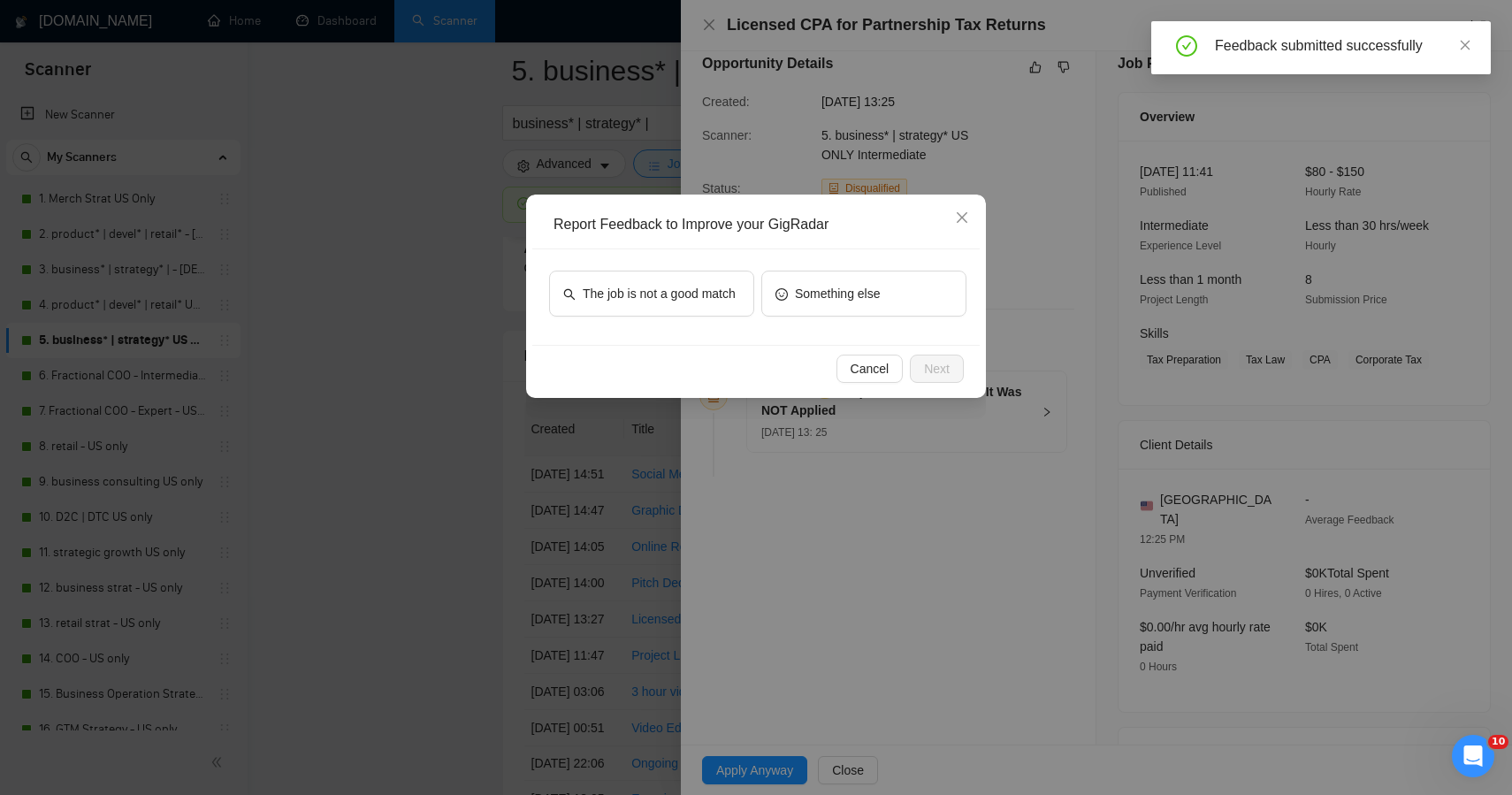
click at [646, 322] on div "The job is not a good match" at bounding box center [651, 297] width 205 height 54
click at [726, 299] on span "The job is not a good match" at bounding box center [659, 294] width 153 height 20
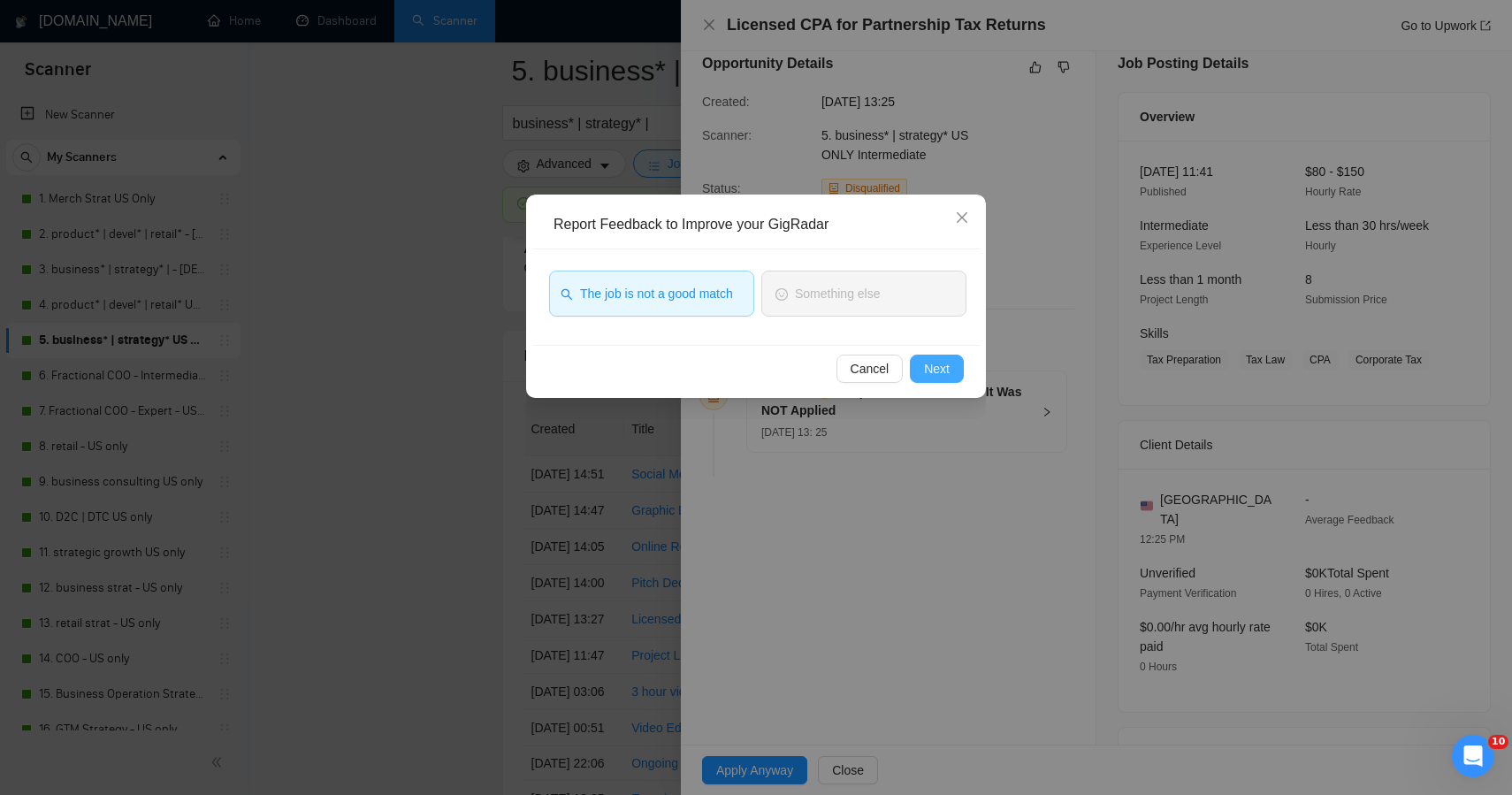
click at [969, 368] on div "Cancel Next" at bounding box center [756, 368] width 448 height 47
click at [946, 368] on span "Next" at bounding box center [937, 369] width 26 height 20
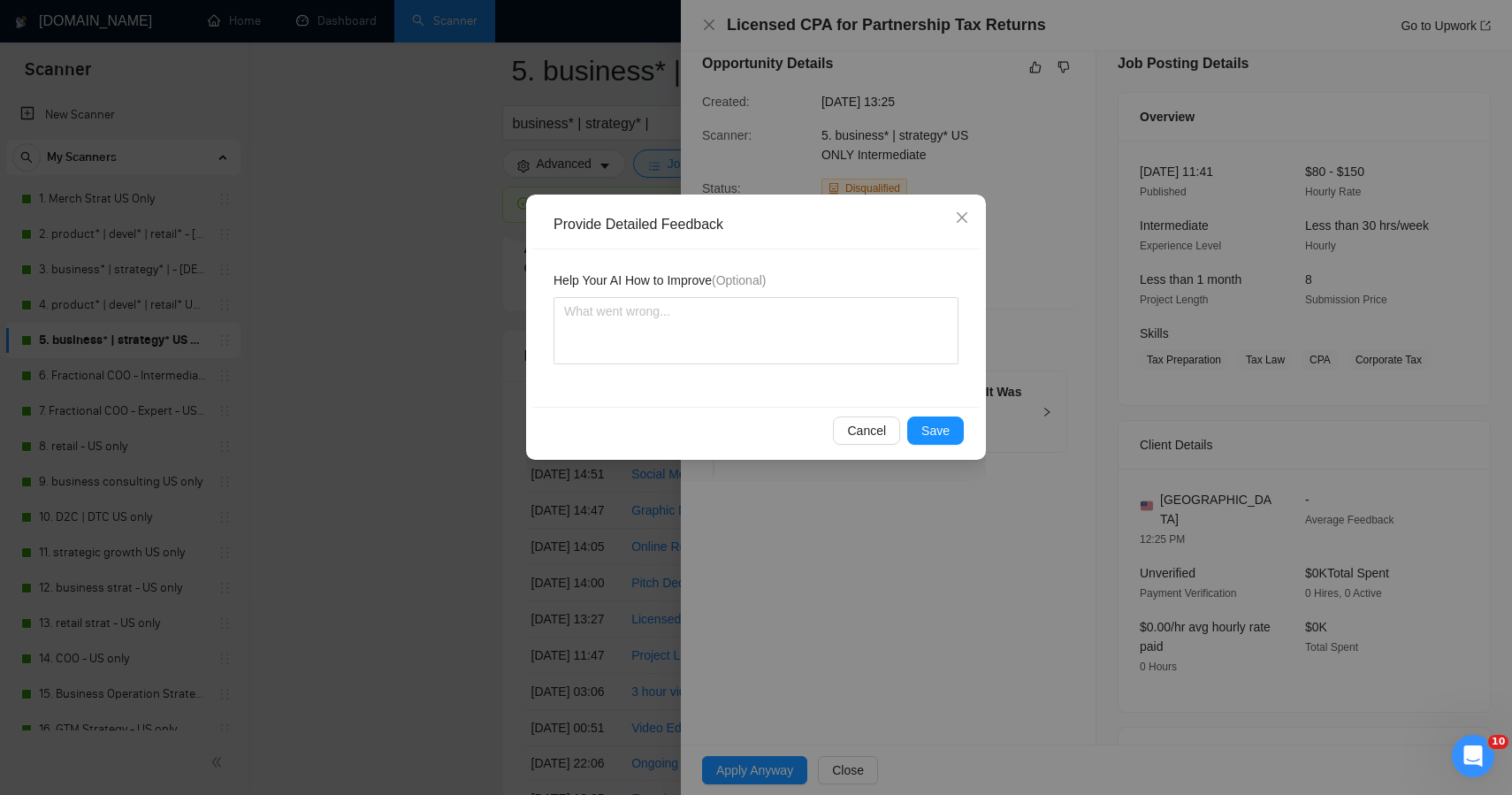
click at [948, 402] on div "Help Your AI How to Improve (Optional)" at bounding box center [756, 328] width 448 height 158
click at [944, 421] on span "Save" at bounding box center [935, 431] width 29 height 20
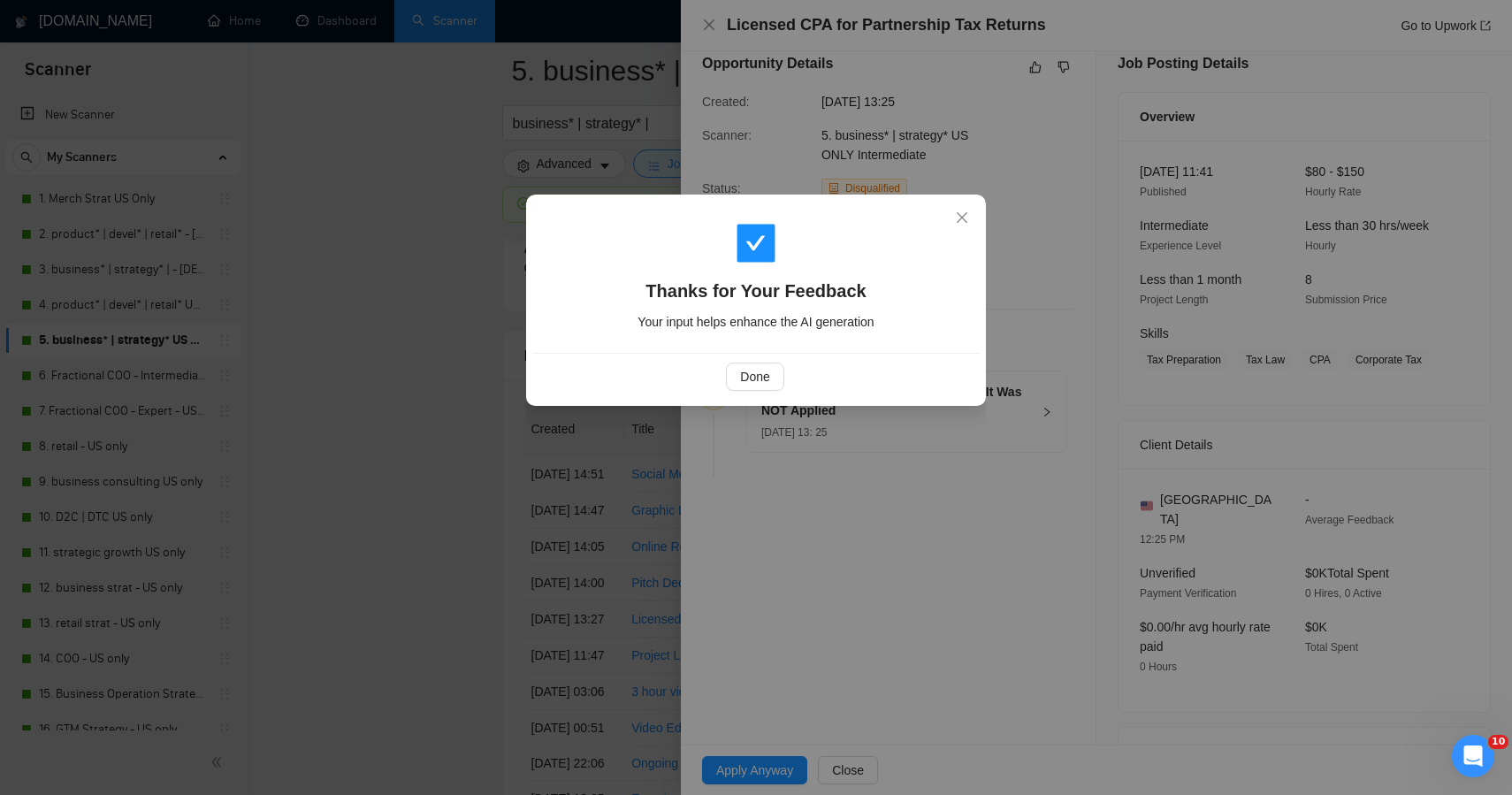
click at [427, 418] on div "Thanks for Your Feedback Your input helps enhance the AI generation Done" at bounding box center [756, 398] width 1512 height 795
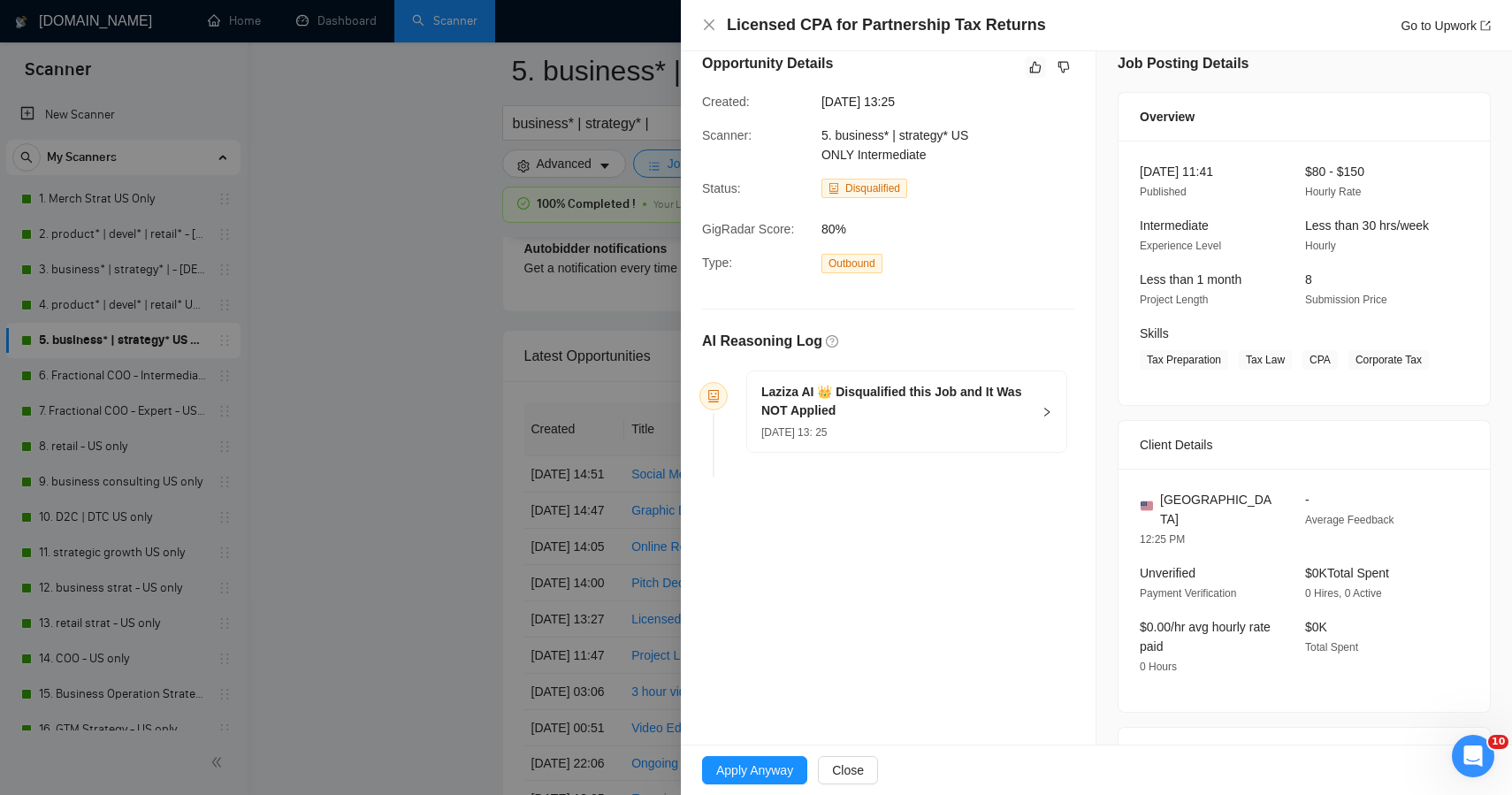
click at [427, 418] on div at bounding box center [756, 398] width 1512 height 795
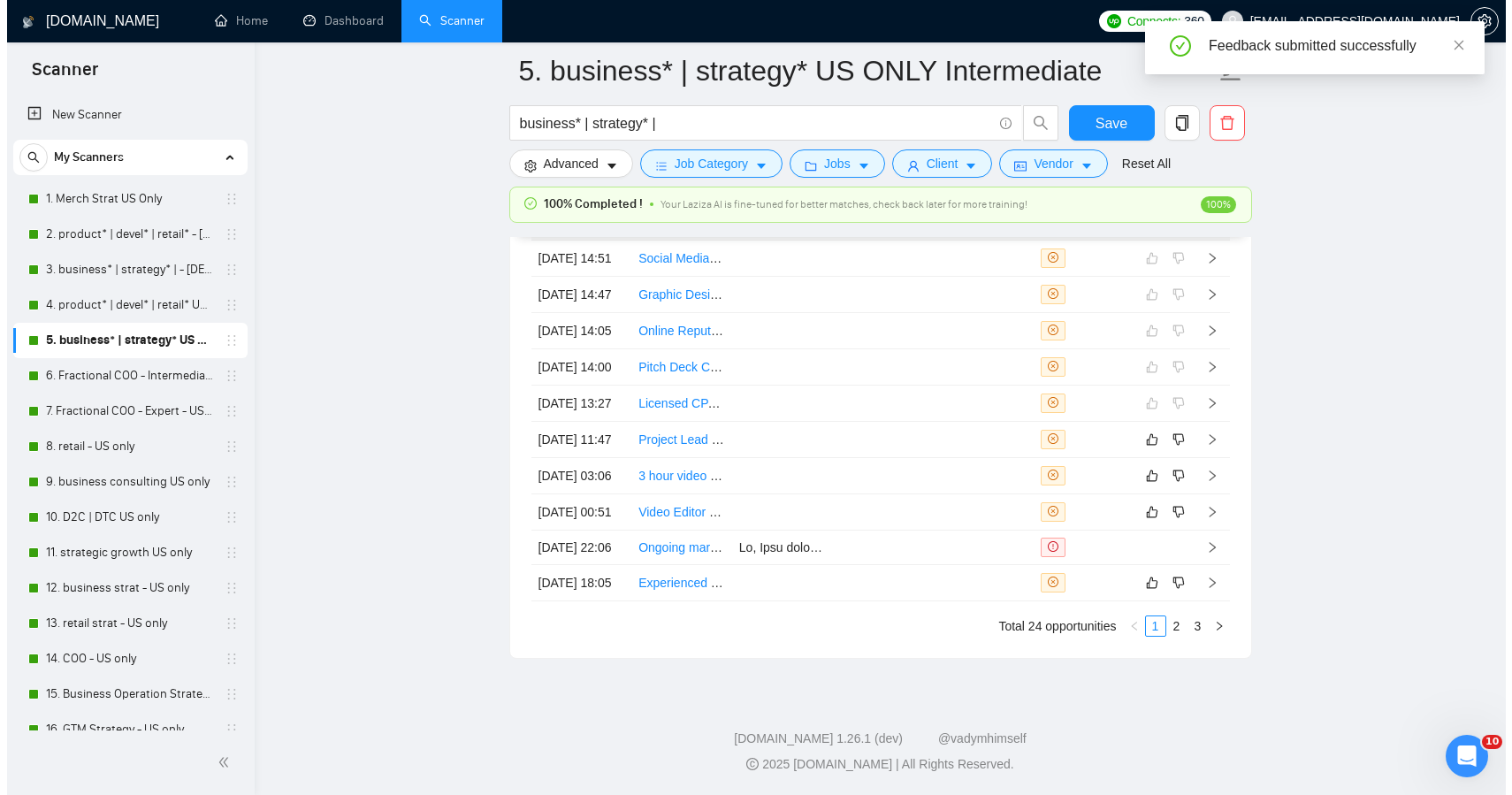
scroll to position [4734, 0]
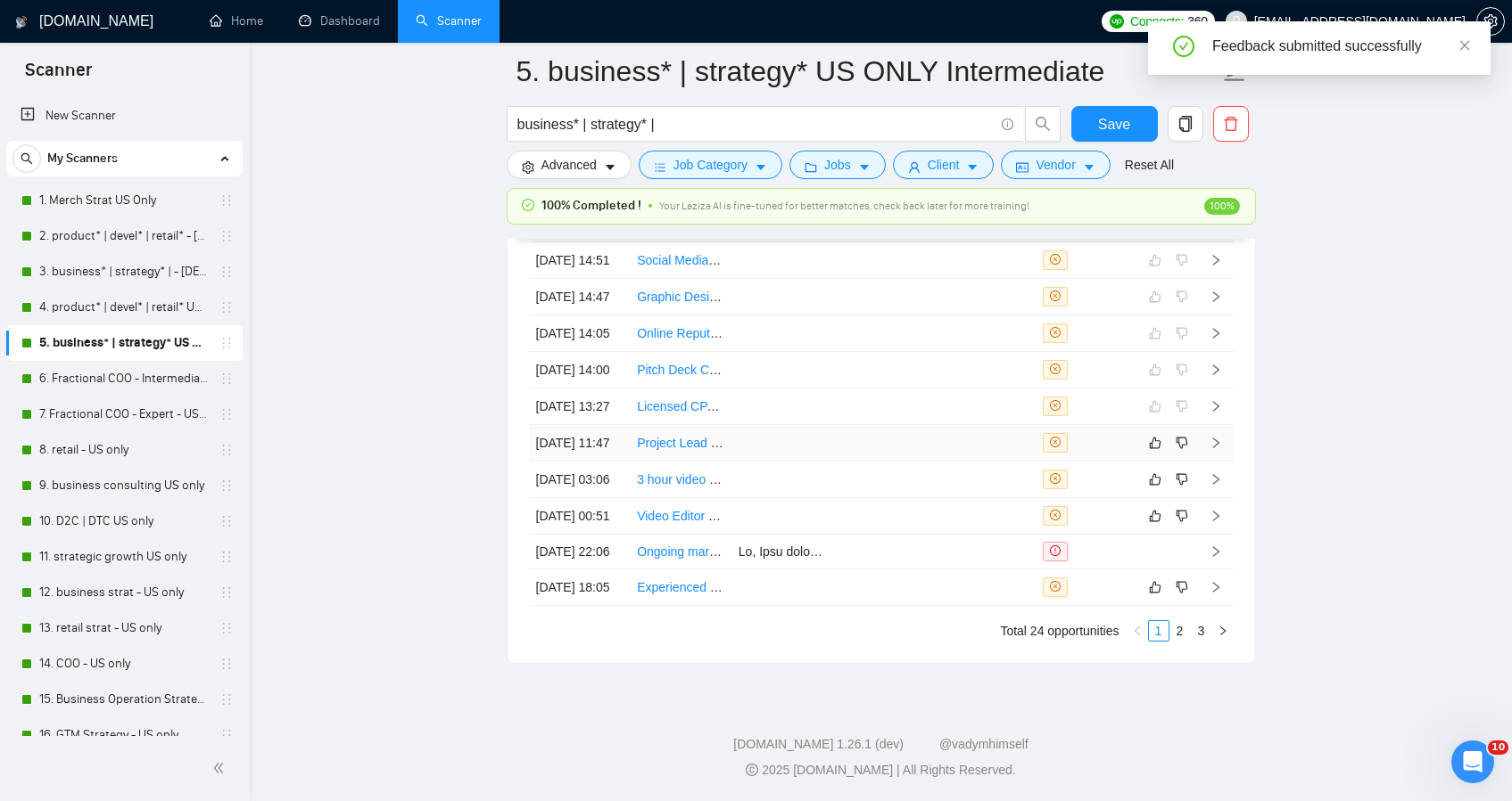
click at [896, 425] on td at bounding box center [883, 443] width 102 height 37
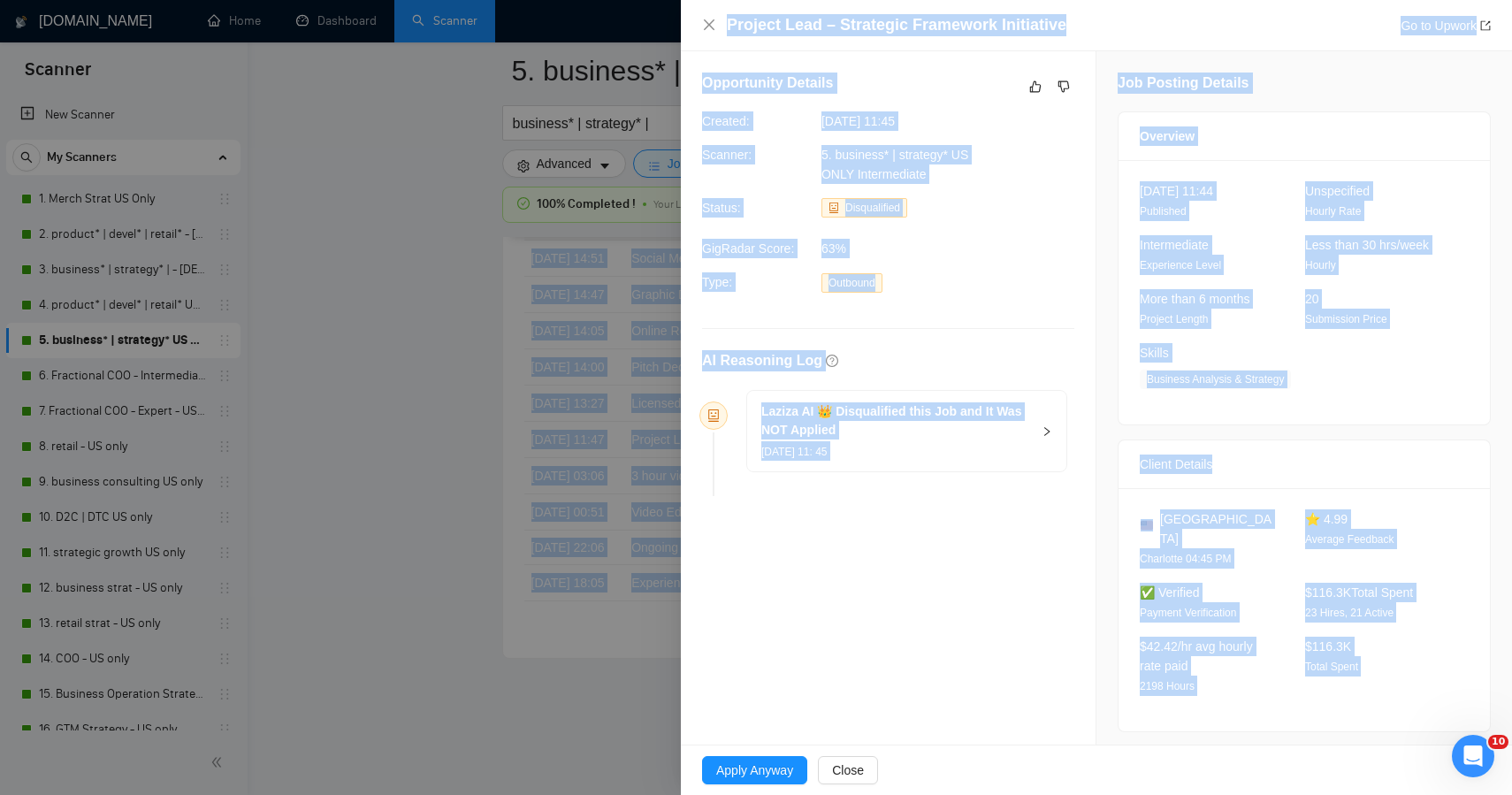
drag, startPoint x: 1354, startPoint y: 710, endPoint x: 1044, endPoint y: -84, distance: 852.4
click at [1026, 90] on button "button" at bounding box center [1035, 86] width 21 height 21
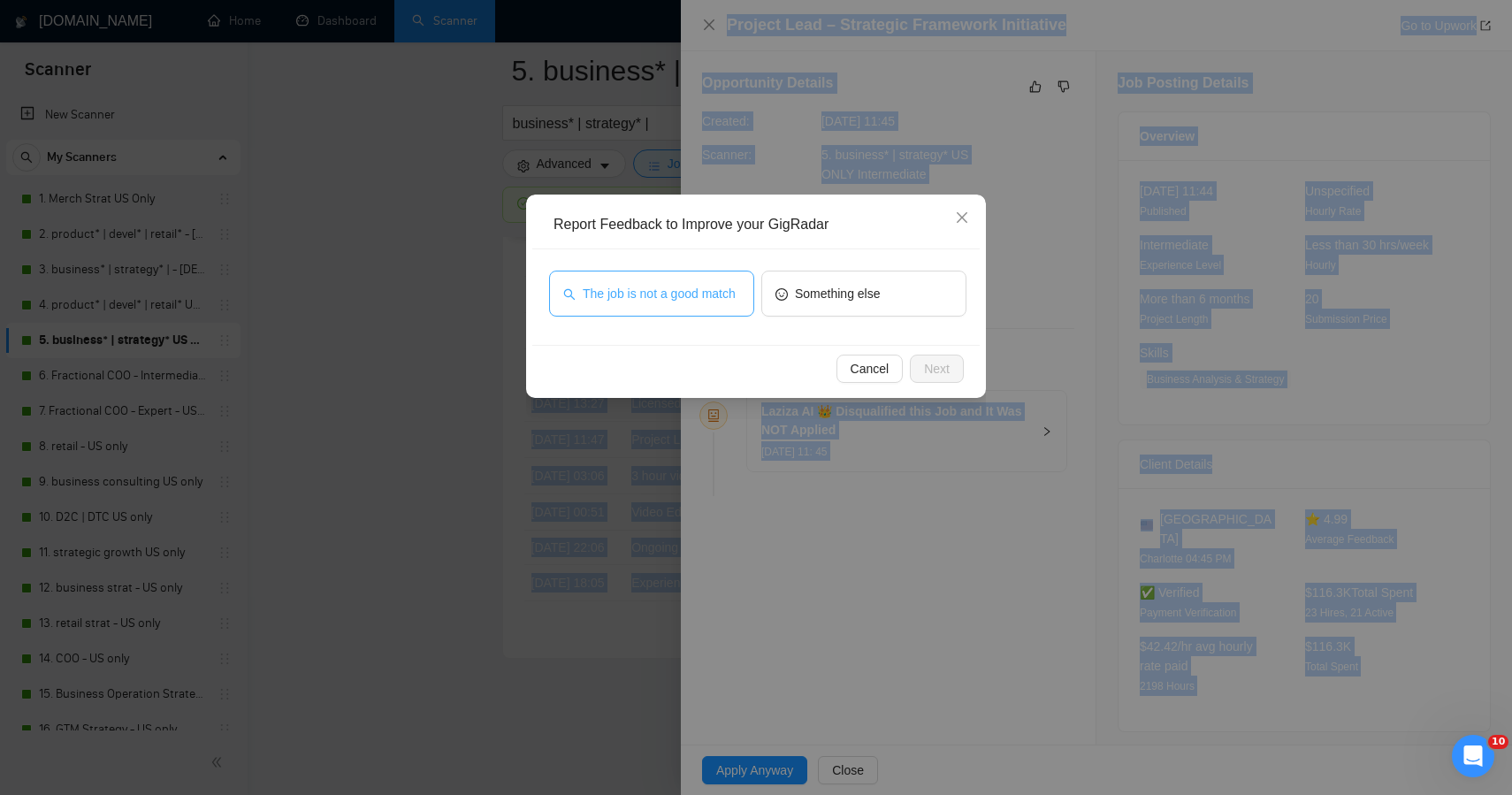
click at [688, 292] on span "The job is not a good match" at bounding box center [659, 294] width 153 height 20
click at [939, 366] on span "Next" at bounding box center [937, 369] width 26 height 20
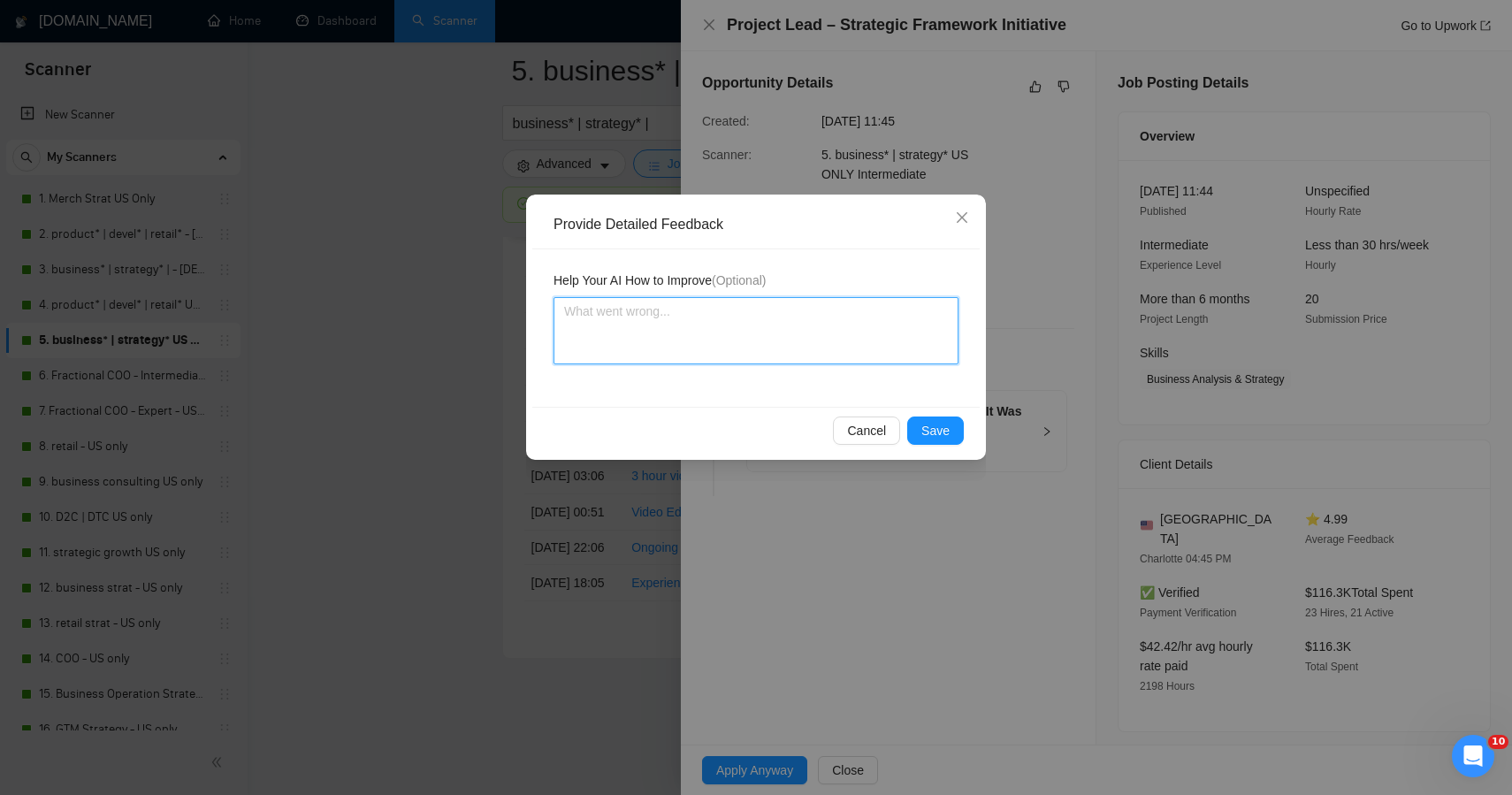
click at [706, 331] on textarea at bounding box center [756, 331] width 405 height 67
paste textarea "This job was correctly skipped — it’s a public-sector community development eng…"
type textarea "This job was correctly skipped — it’s a public-sector community development eng…"
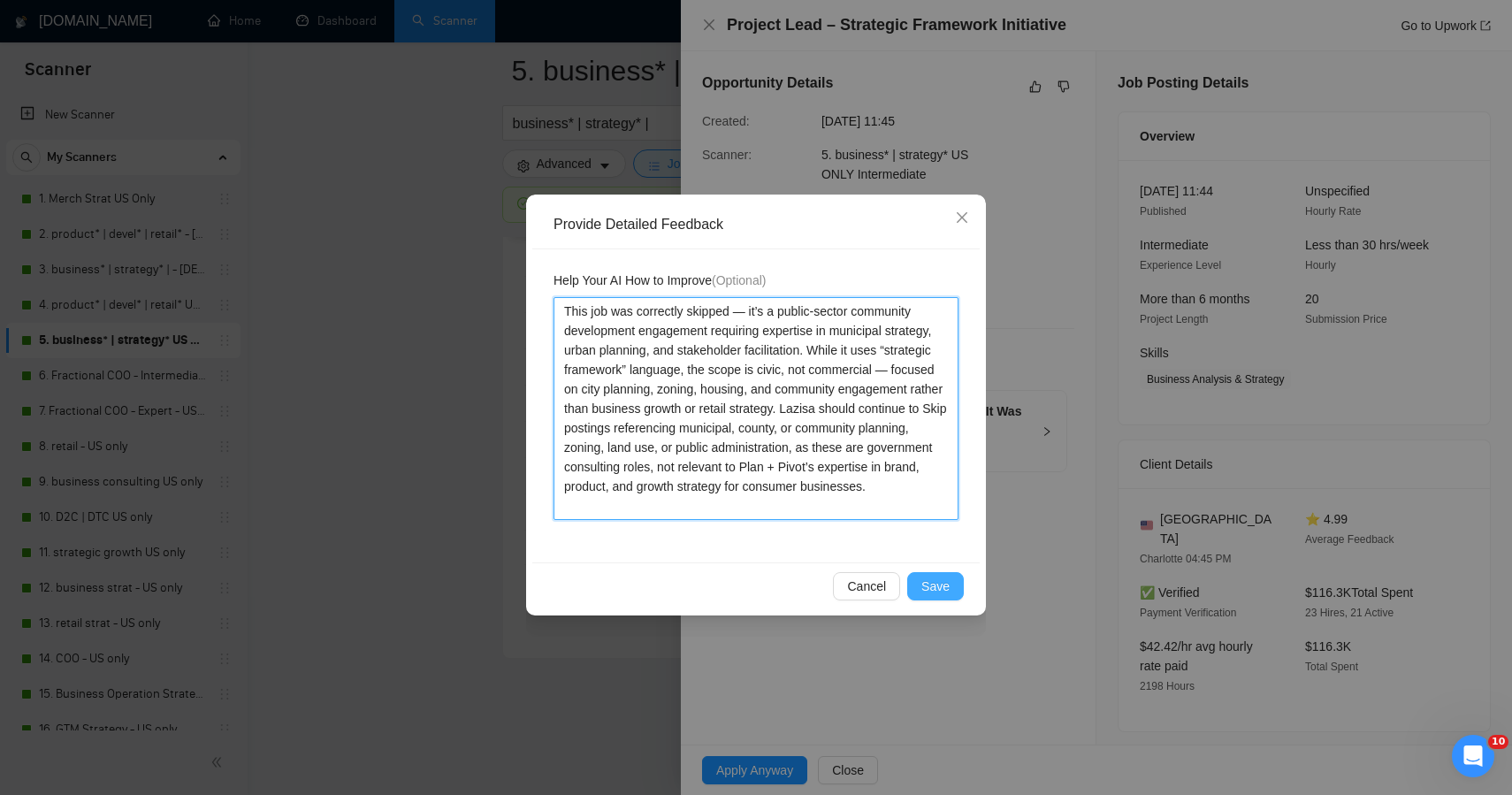
type textarea "This job was correctly skipped — it’s a public-sector community development eng…"
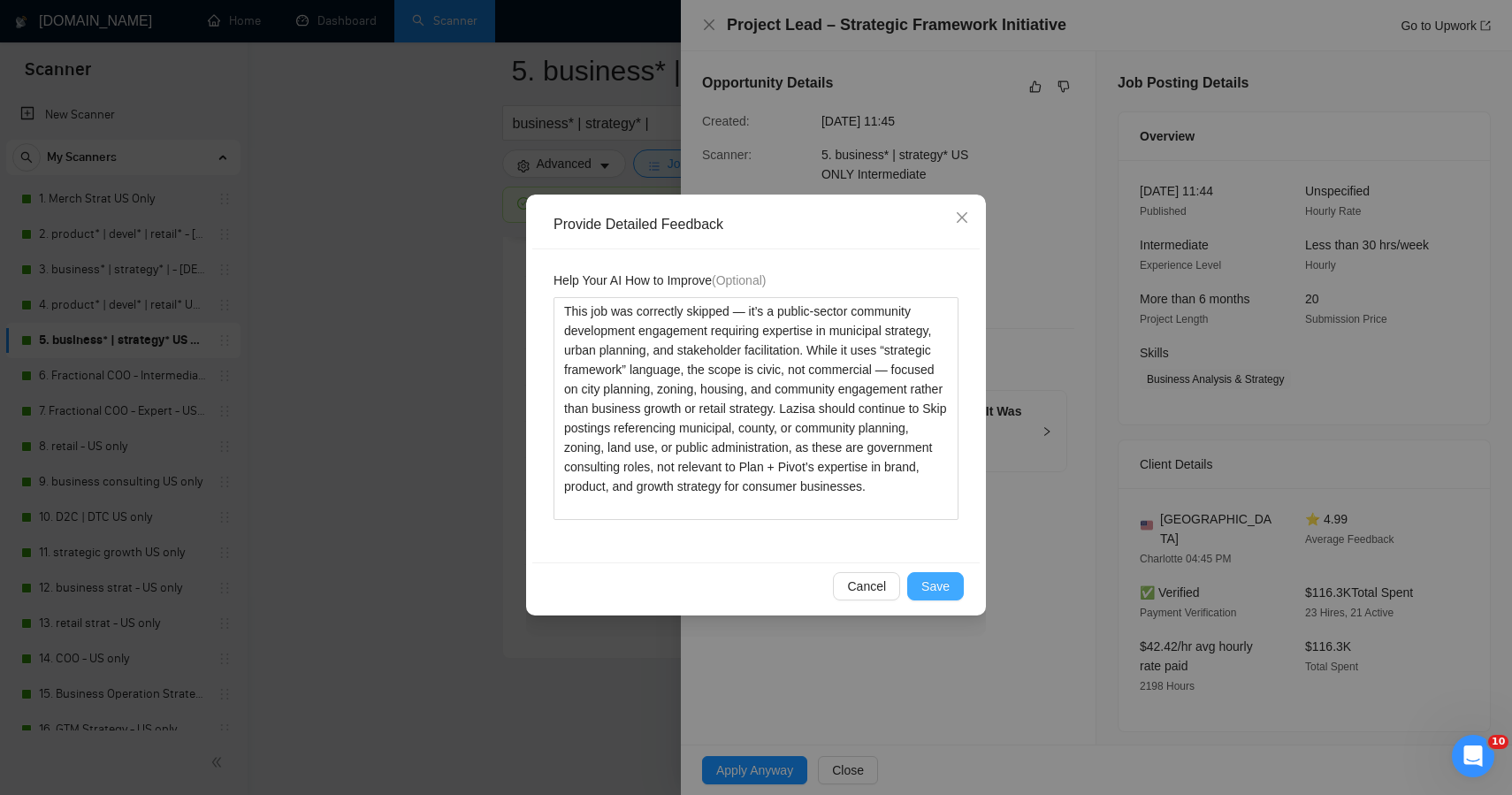
click at [932, 582] on span "Save" at bounding box center [935, 587] width 29 height 20
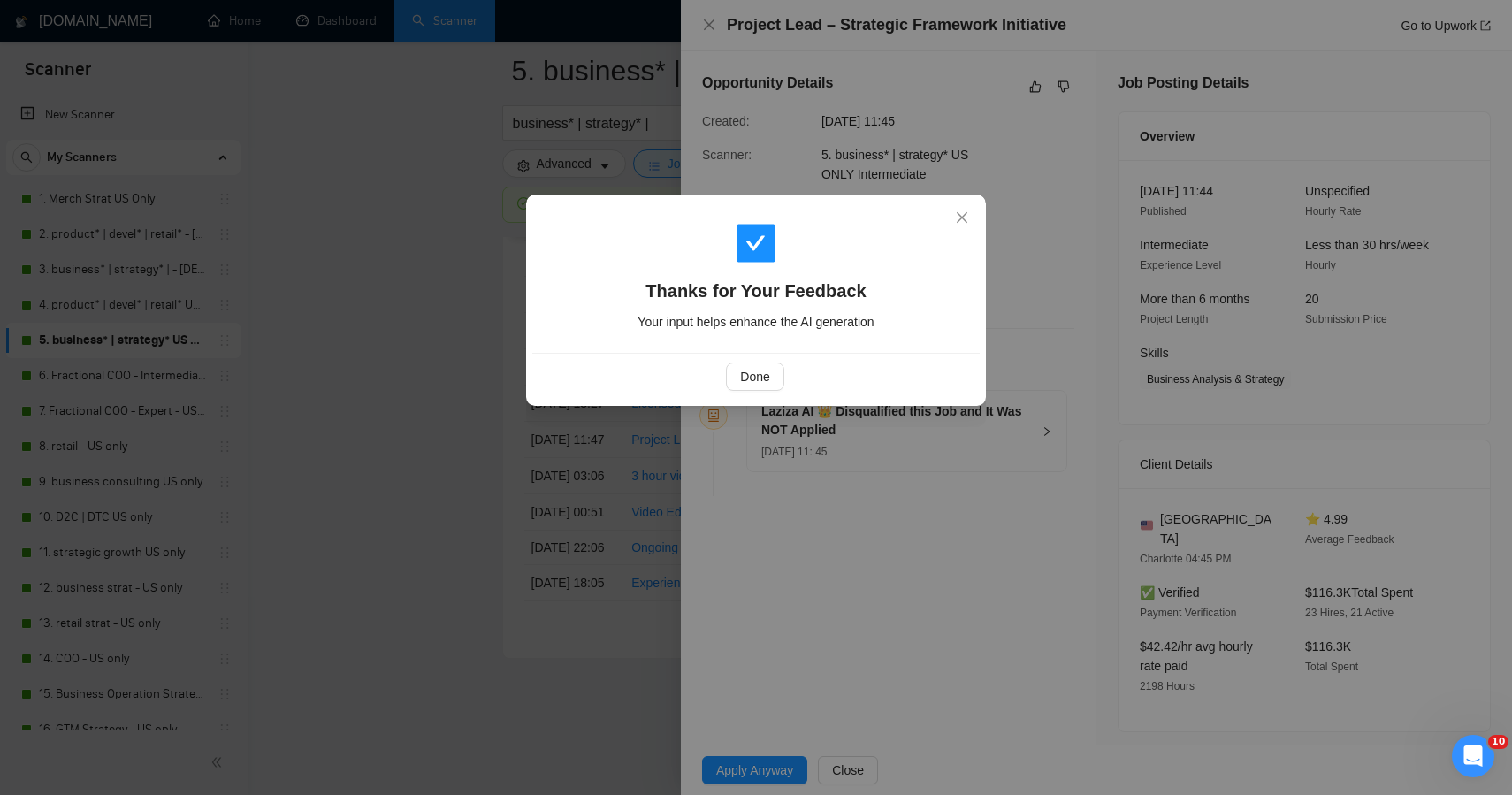
click at [334, 420] on div "Thanks for Your Feedback Your input helps enhance the AI generation Done" at bounding box center [756, 398] width 1512 height 795
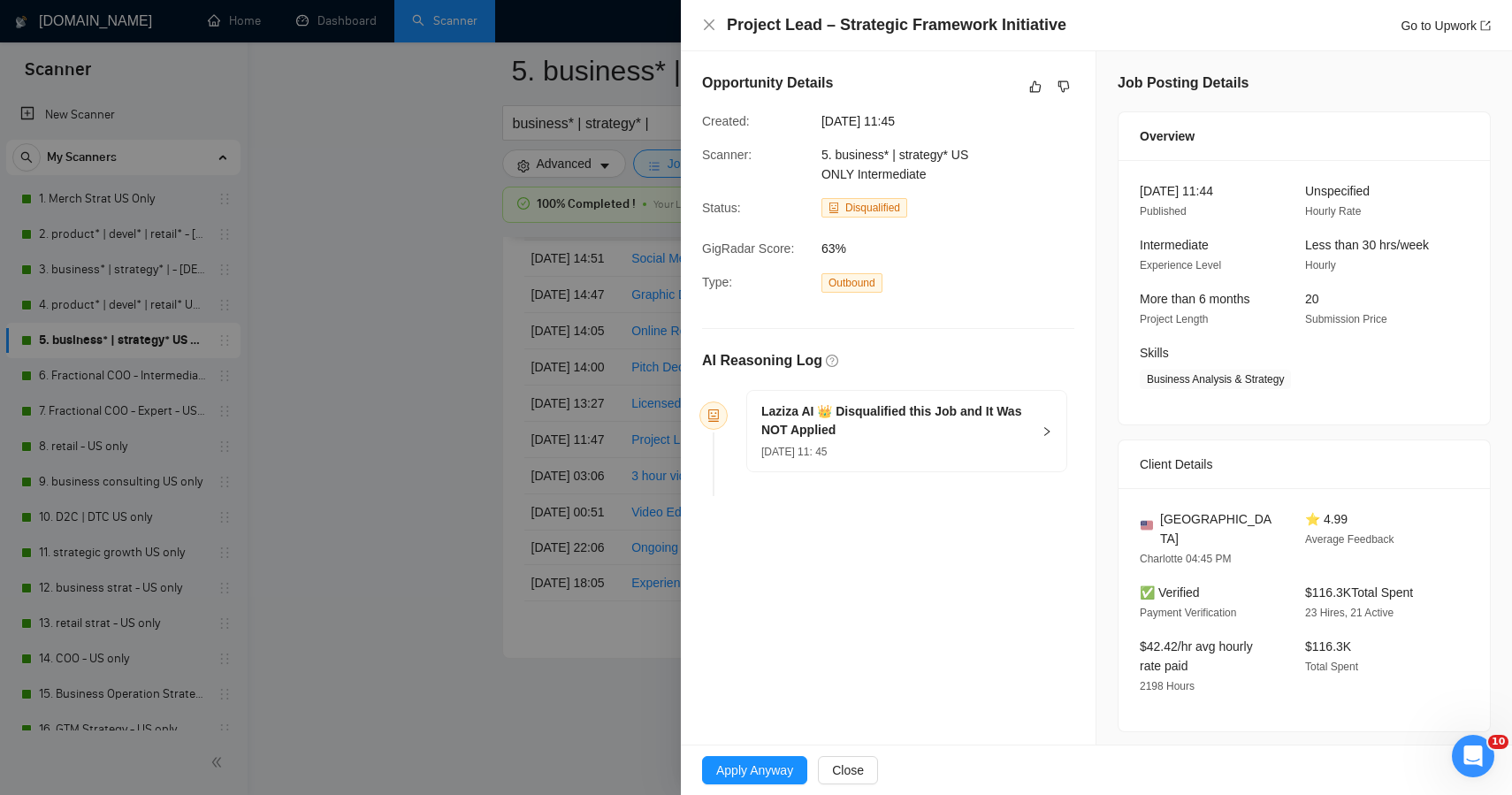
click at [383, 429] on div at bounding box center [756, 398] width 1512 height 795
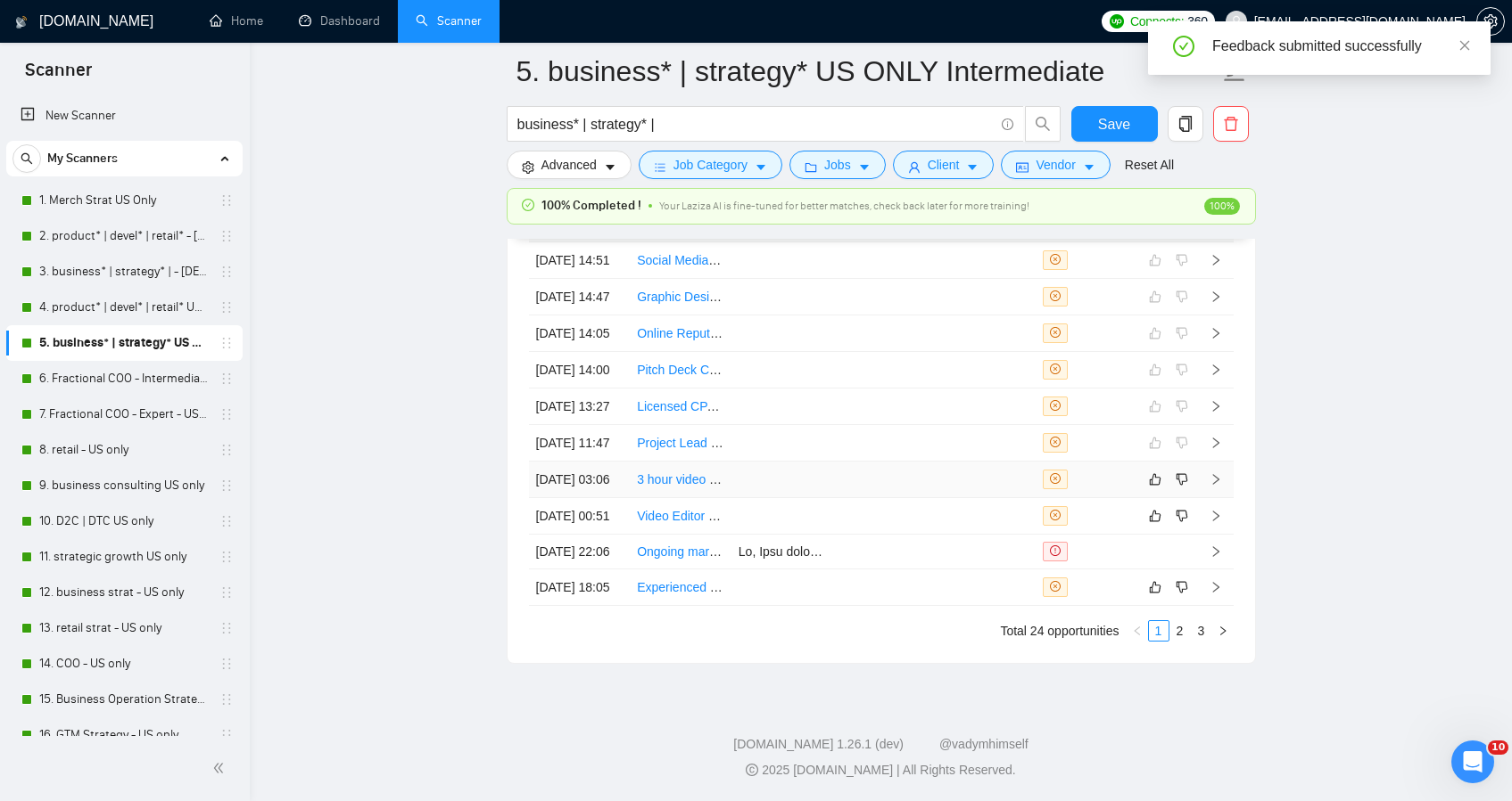
click at [907, 461] on td at bounding box center [883, 479] width 102 height 37
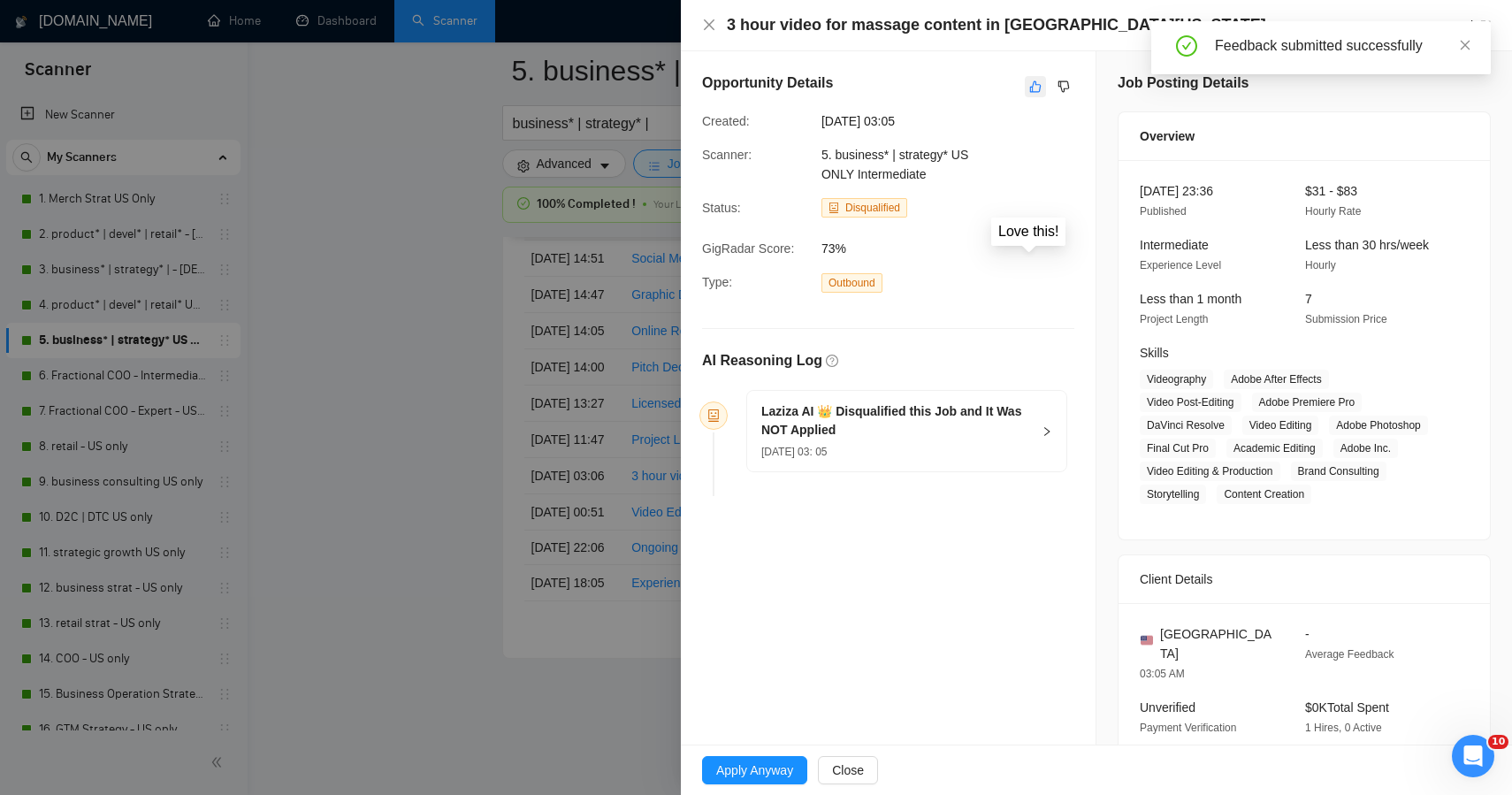
click at [1033, 88] on icon "like" at bounding box center [1036, 87] width 12 height 12
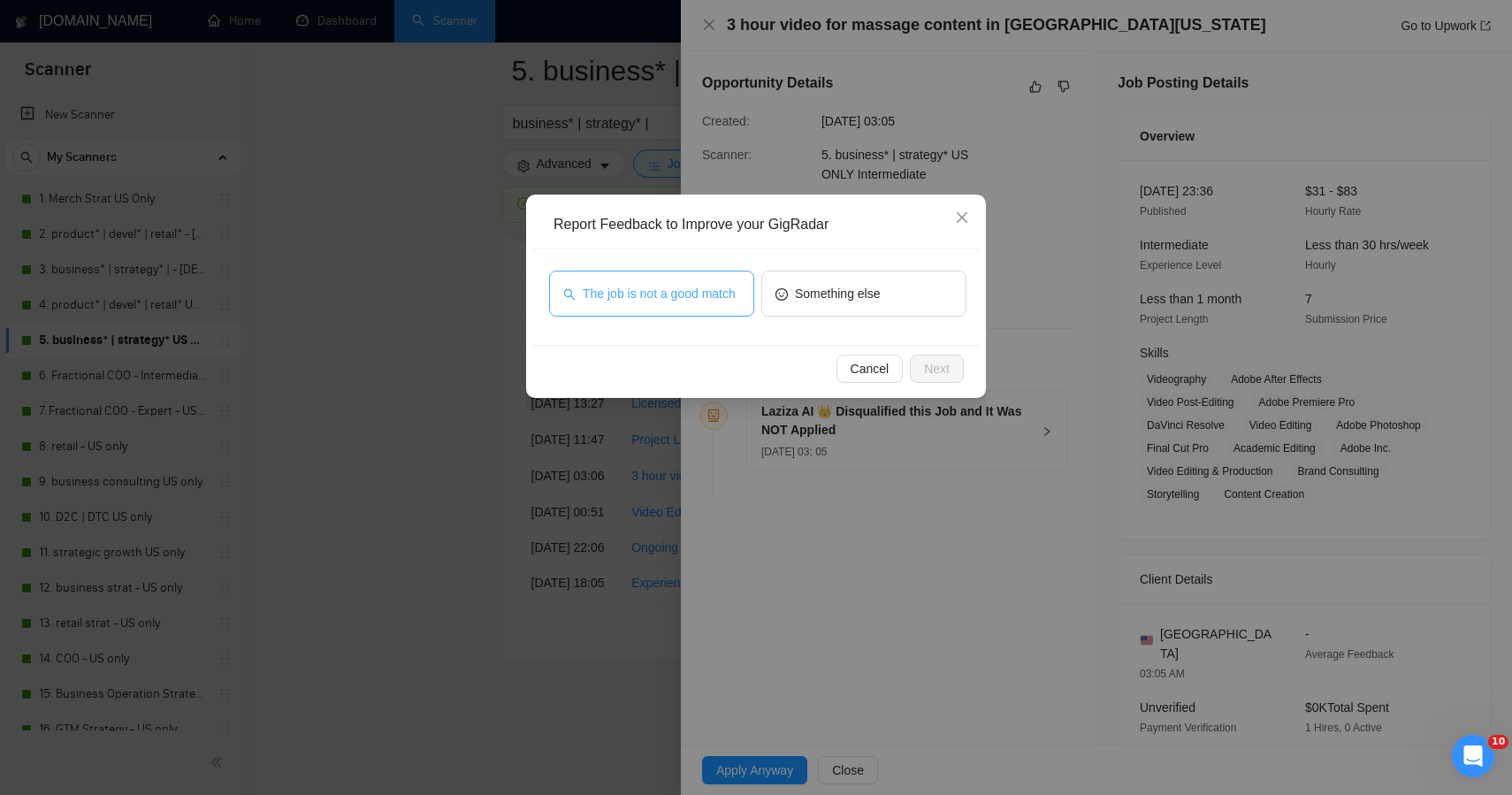
click at [655, 284] on span "The job is not a good match" at bounding box center [659, 294] width 153 height 20
click at [919, 376] on button "Next" at bounding box center [936, 369] width 54 height 29
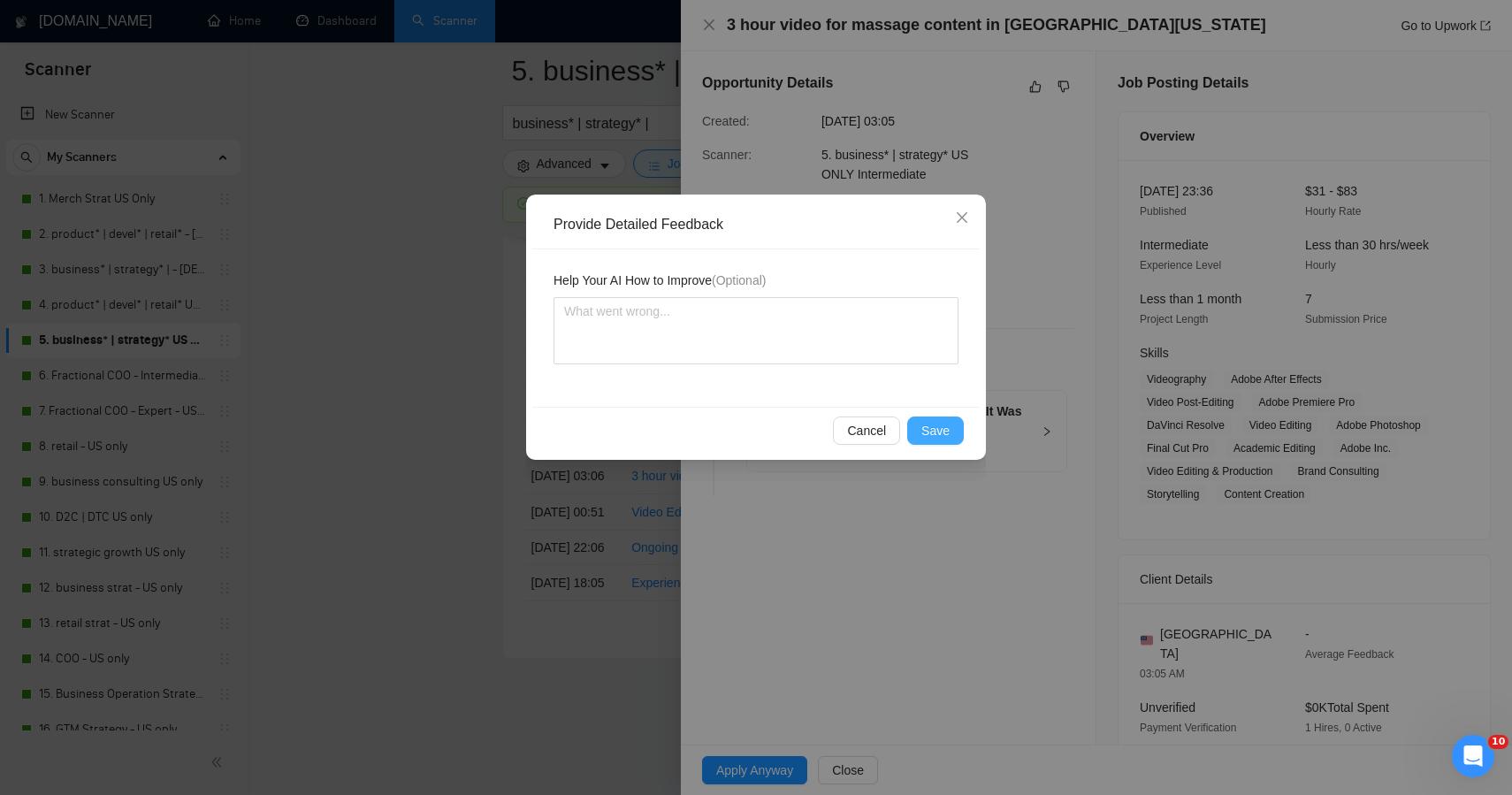
click at [951, 429] on button "Save" at bounding box center [935, 430] width 56 height 29
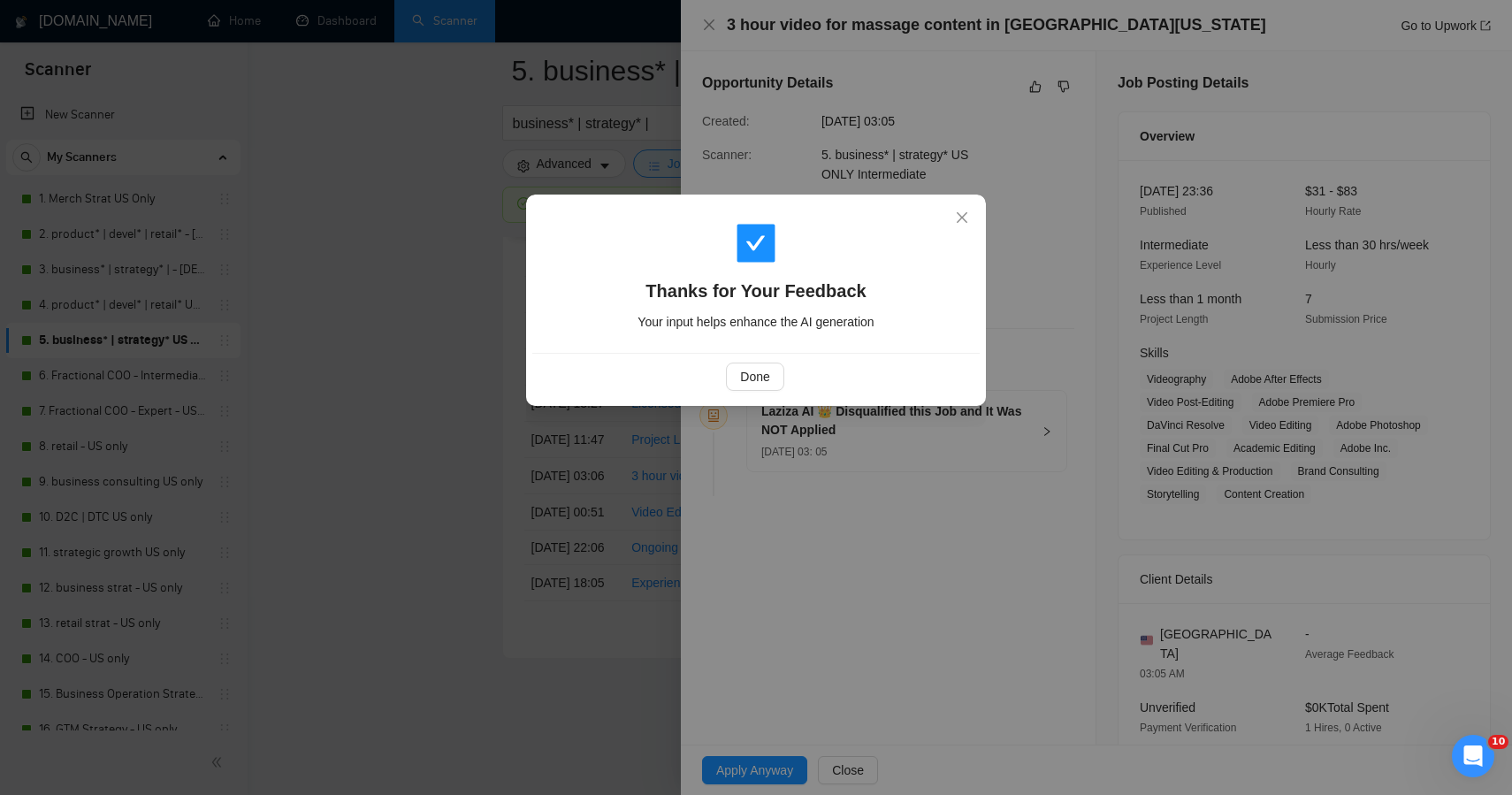
click at [332, 353] on div "Thanks for Your Feedback Your input helps enhance the AI generation Done" at bounding box center [756, 398] width 1512 height 795
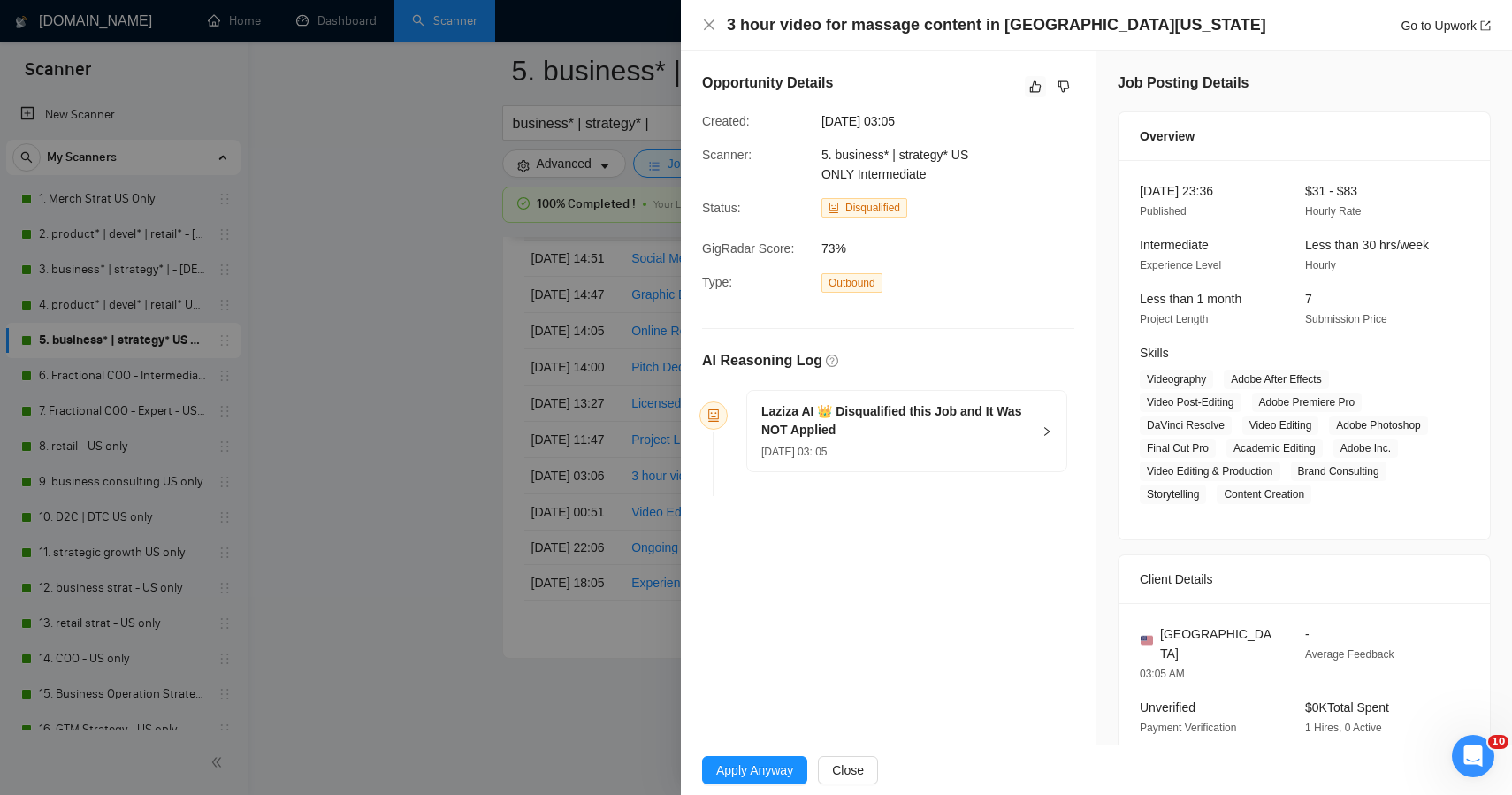
click at [378, 548] on div at bounding box center [756, 398] width 1512 height 795
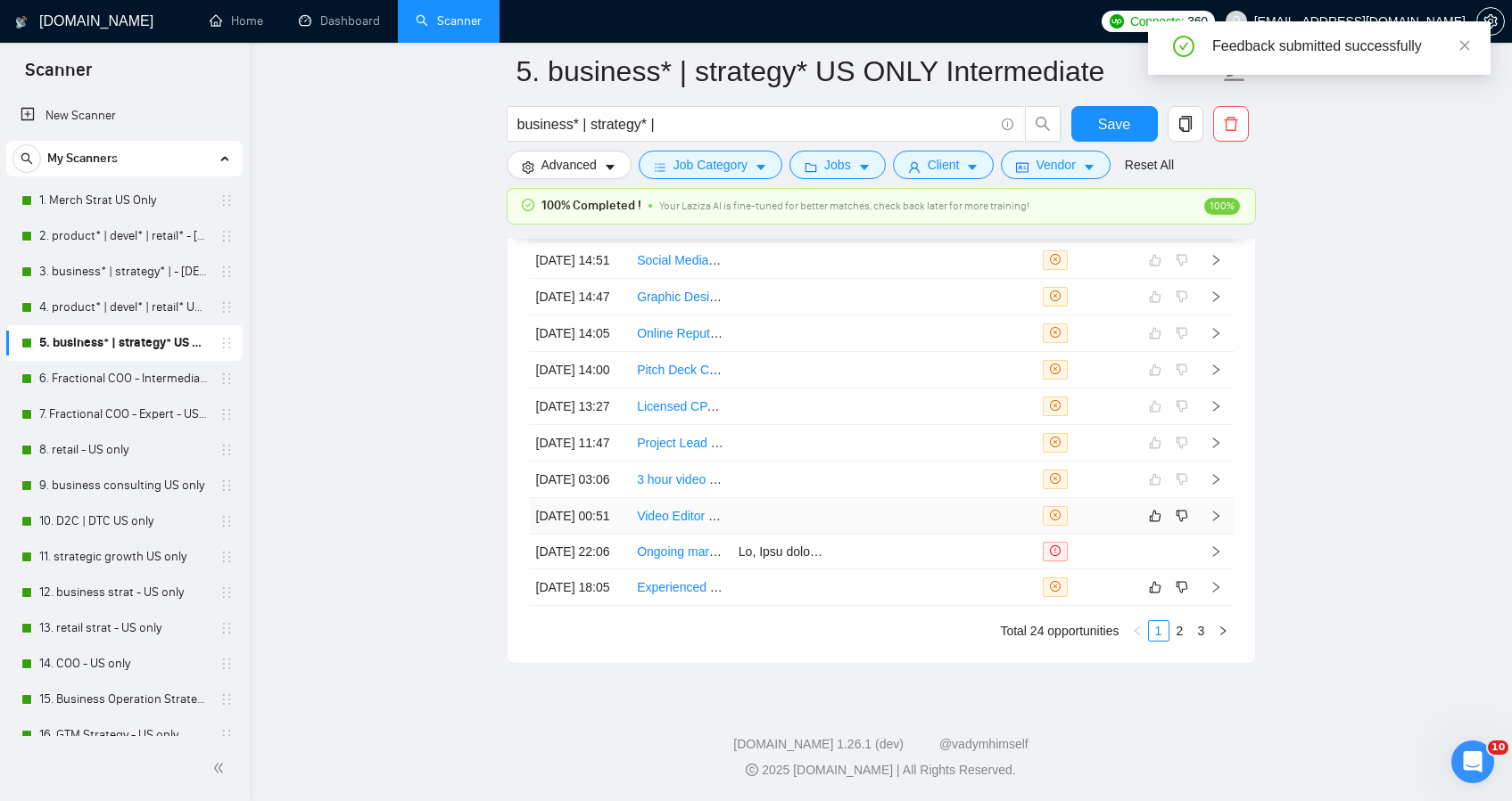
click at [901, 498] on td at bounding box center [883, 516] width 102 height 37
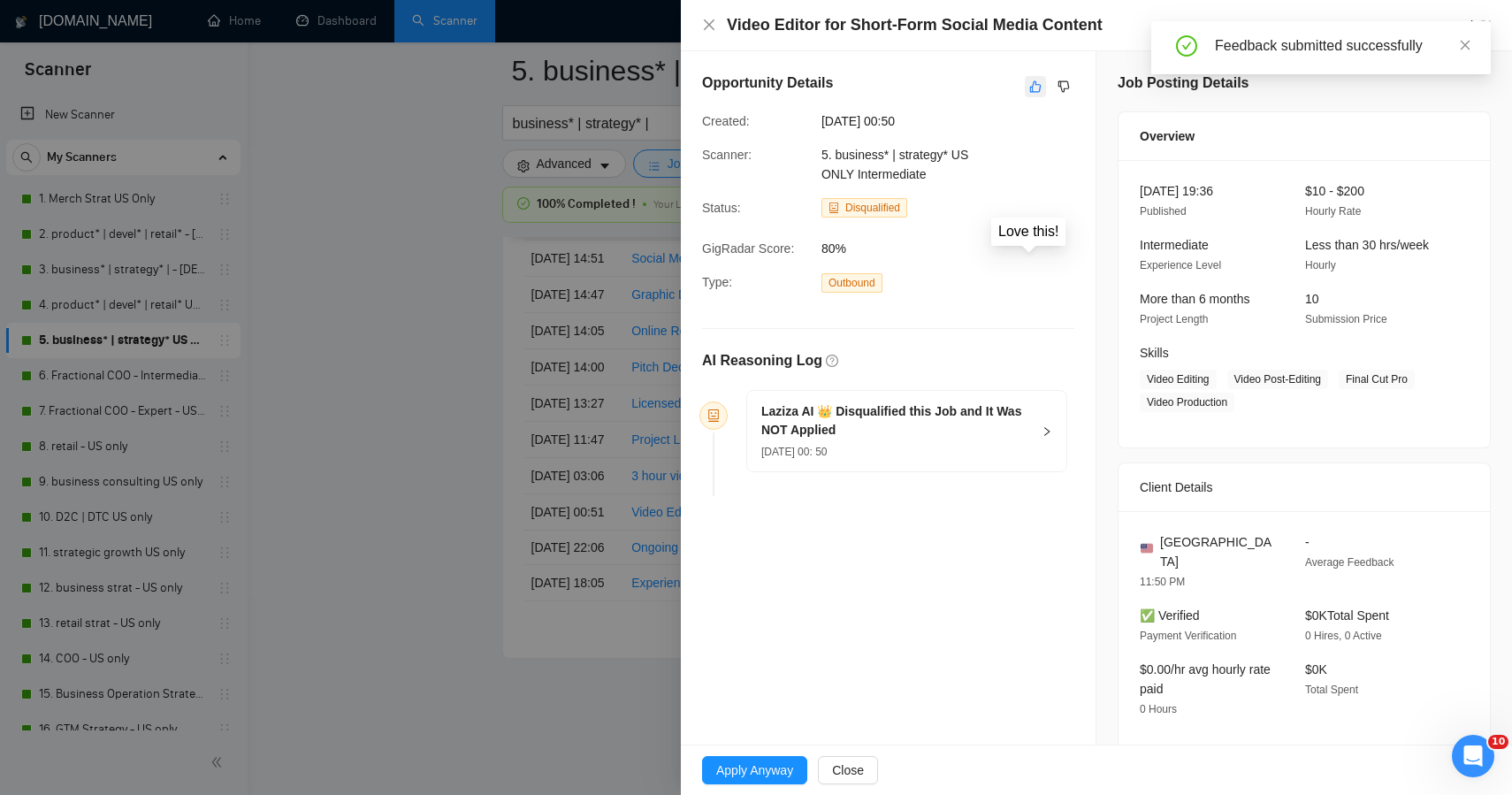
click at [1029, 90] on icon "like" at bounding box center [1035, 86] width 12 height 14
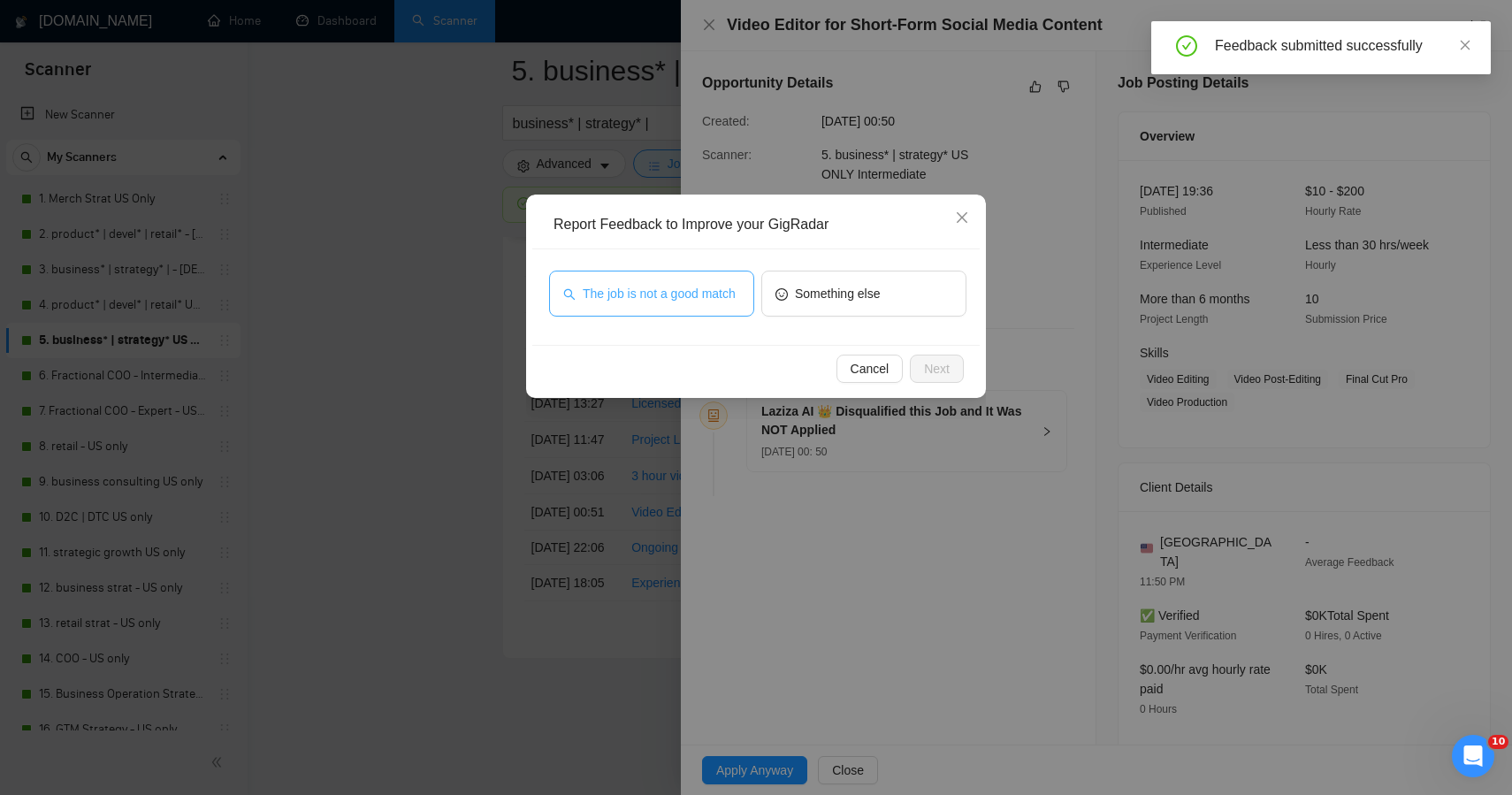
click at [663, 288] on span "The job is not a good match" at bounding box center [659, 294] width 153 height 20
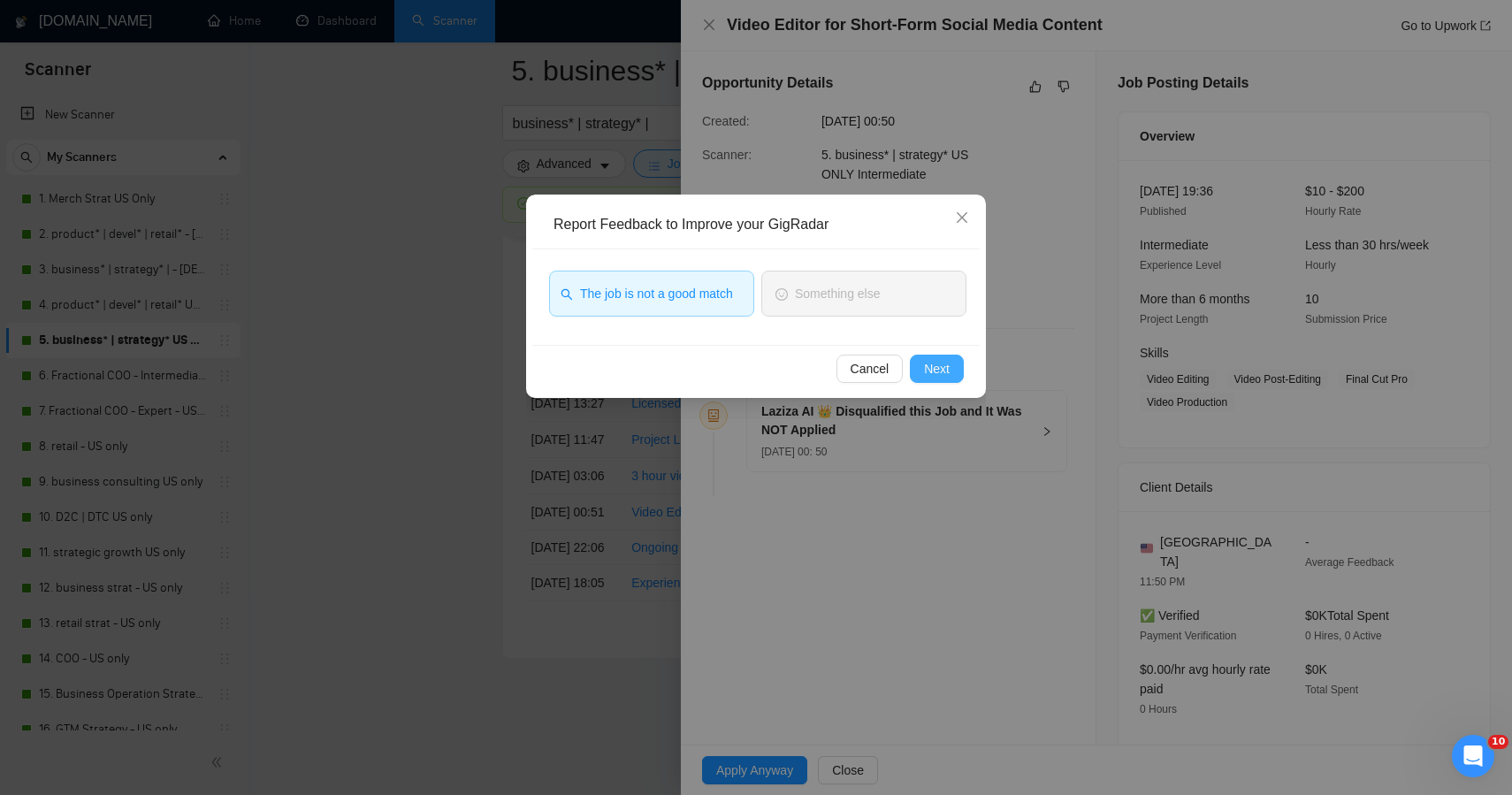
click at [934, 375] on span "Next" at bounding box center [937, 369] width 26 height 20
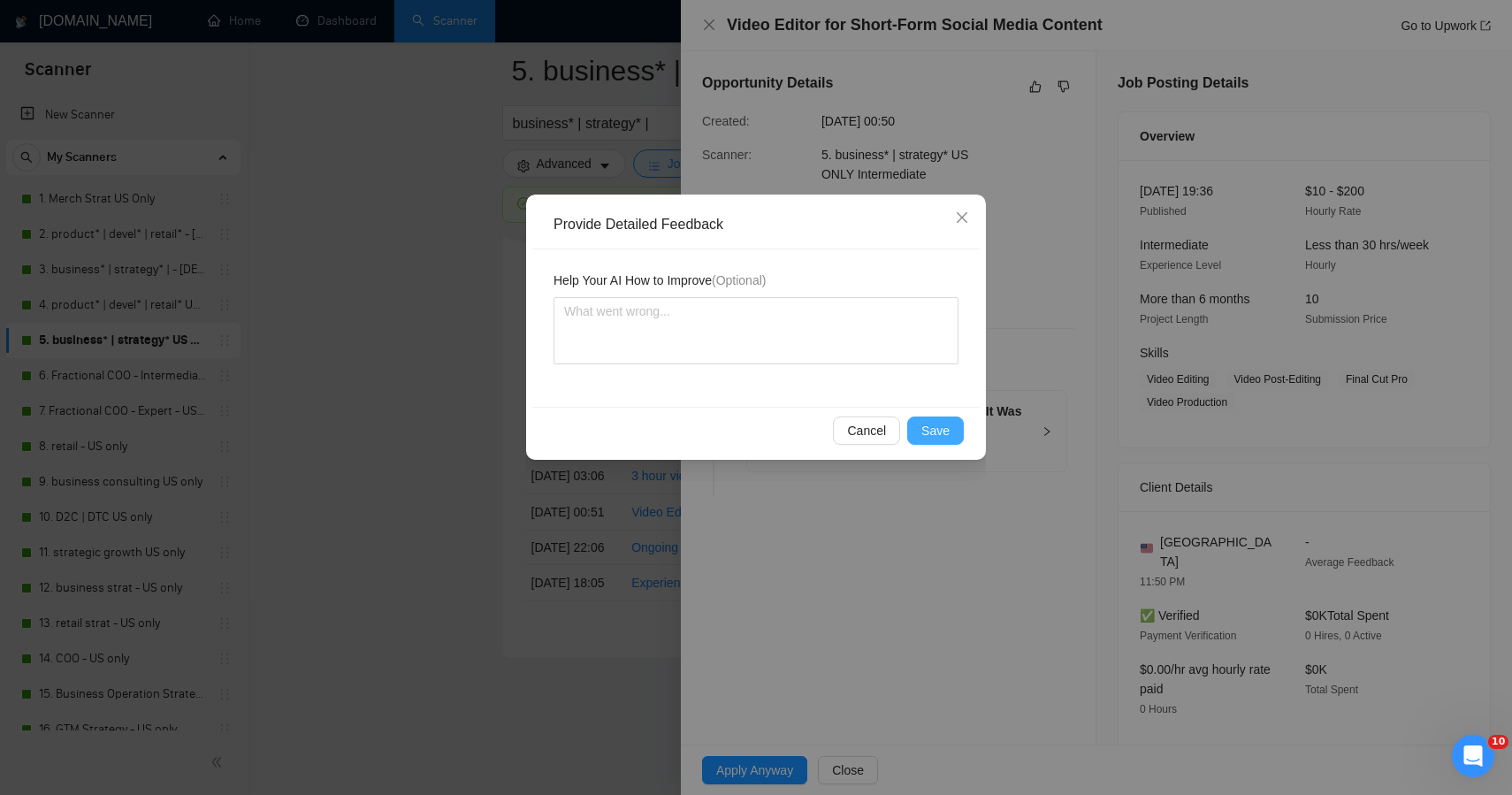
click at [928, 426] on span "Save" at bounding box center [935, 431] width 29 height 20
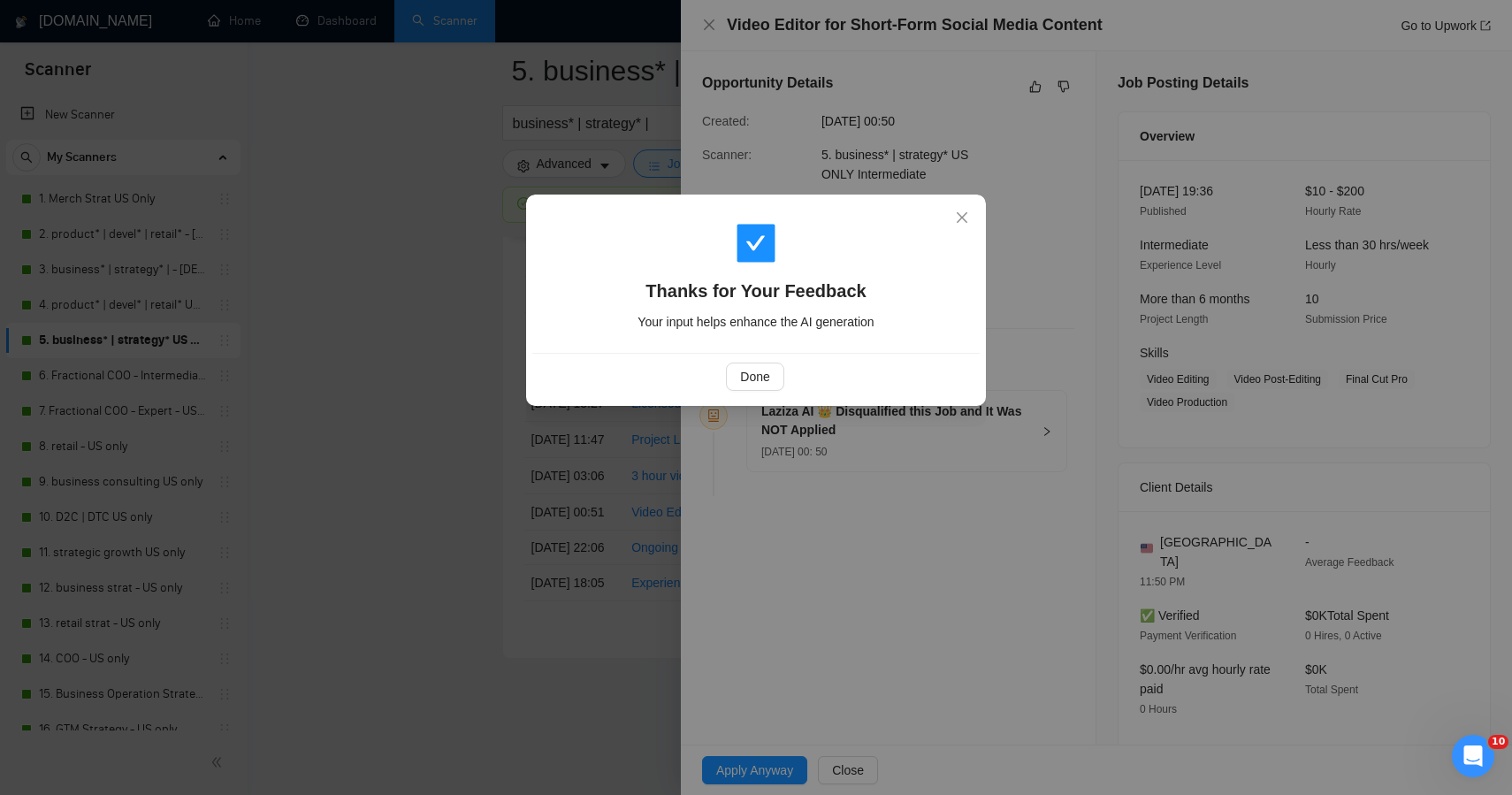
click at [401, 461] on div "Thanks for Your Feedback Your input helps enhance the AI generation Done" at bounding box center [756, 398] width 1512 height 795
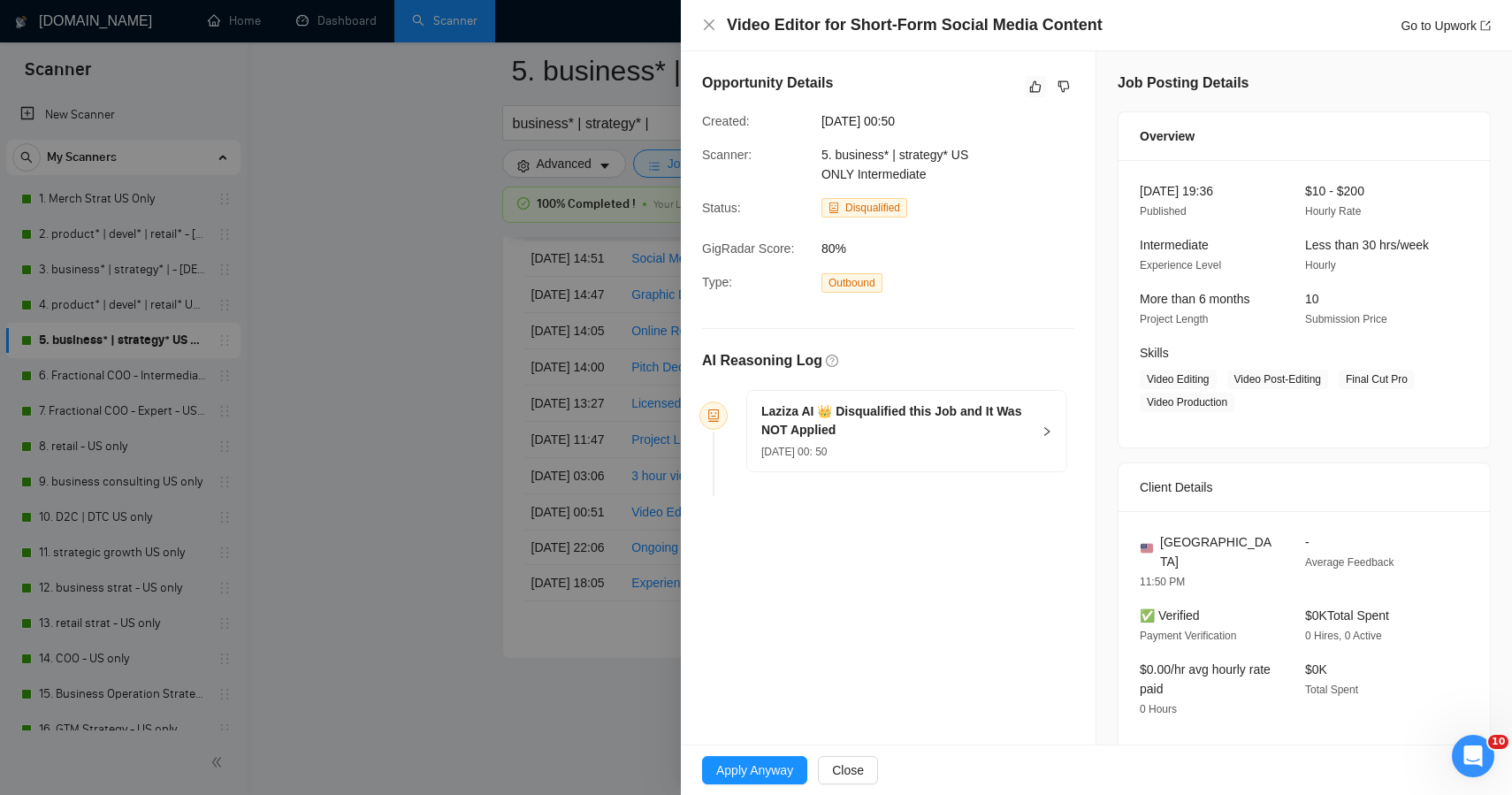
click at [401, 461] on div at bounding box center [756, 398] width 1512 height 795
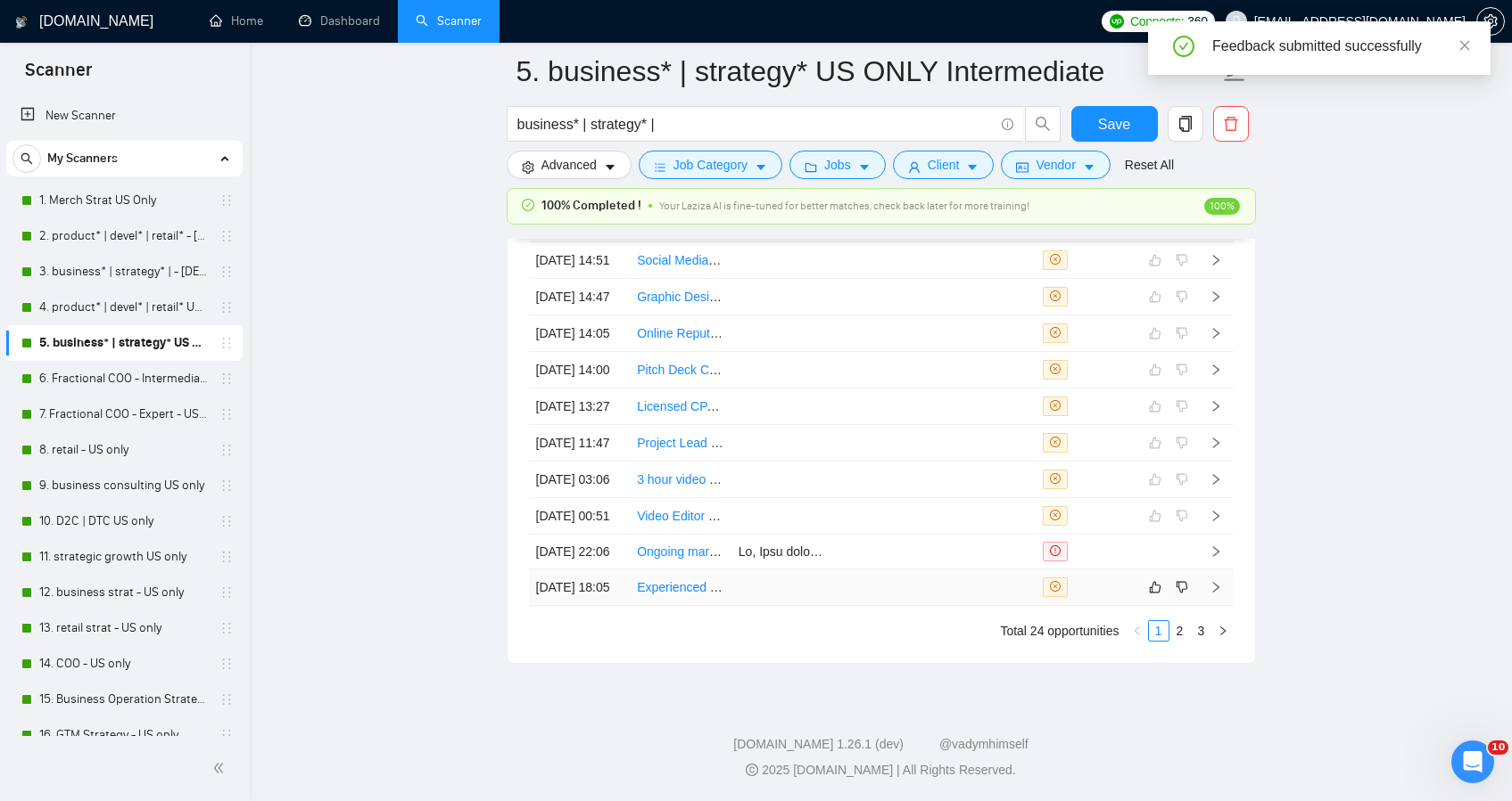
click at [772, 597] on td at bounding box center [782, 587] width 102 height 37
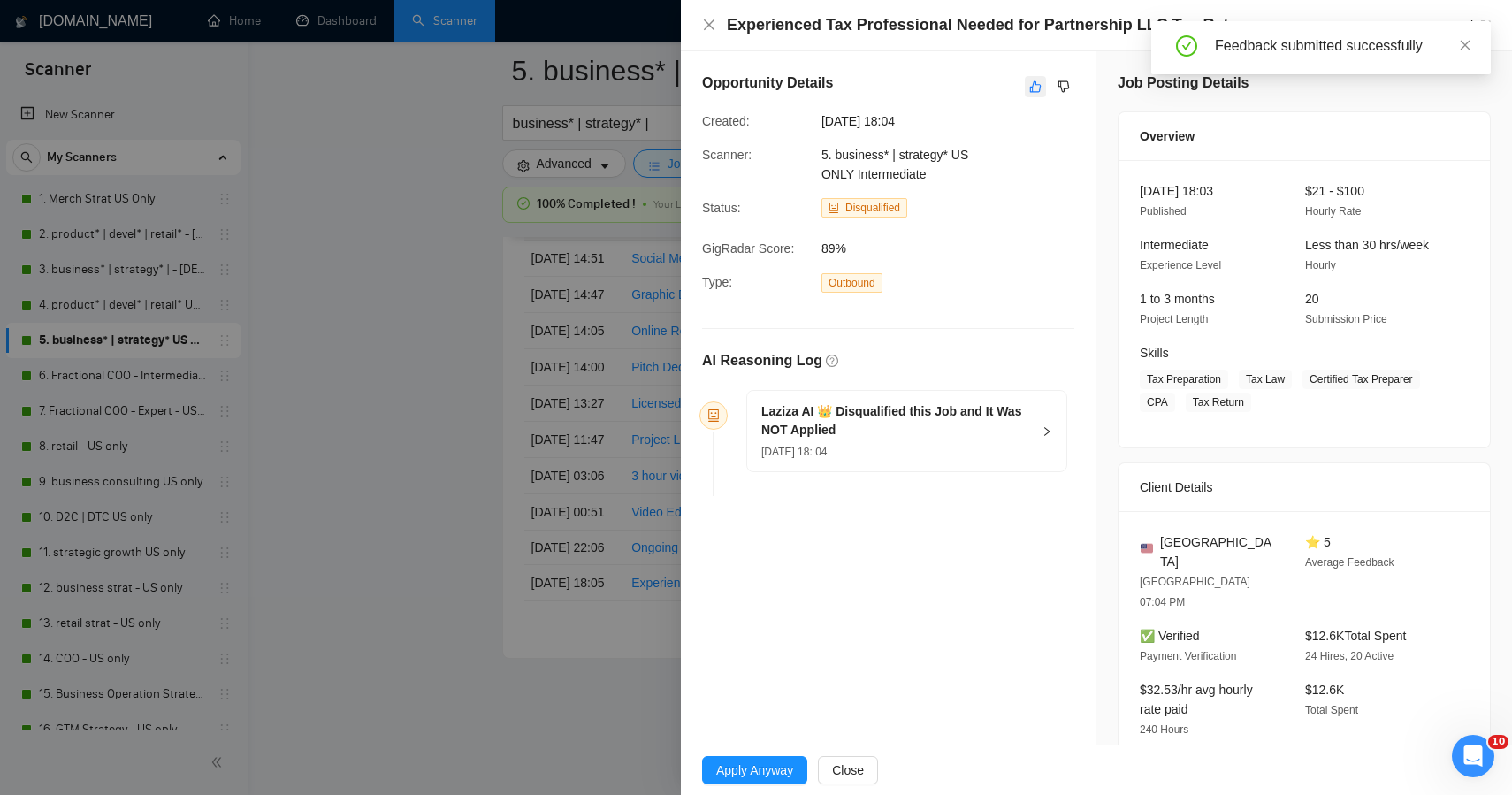
click at [1030, 86] on icon "like" at bounding box center [1036, 87] width 12 height 12
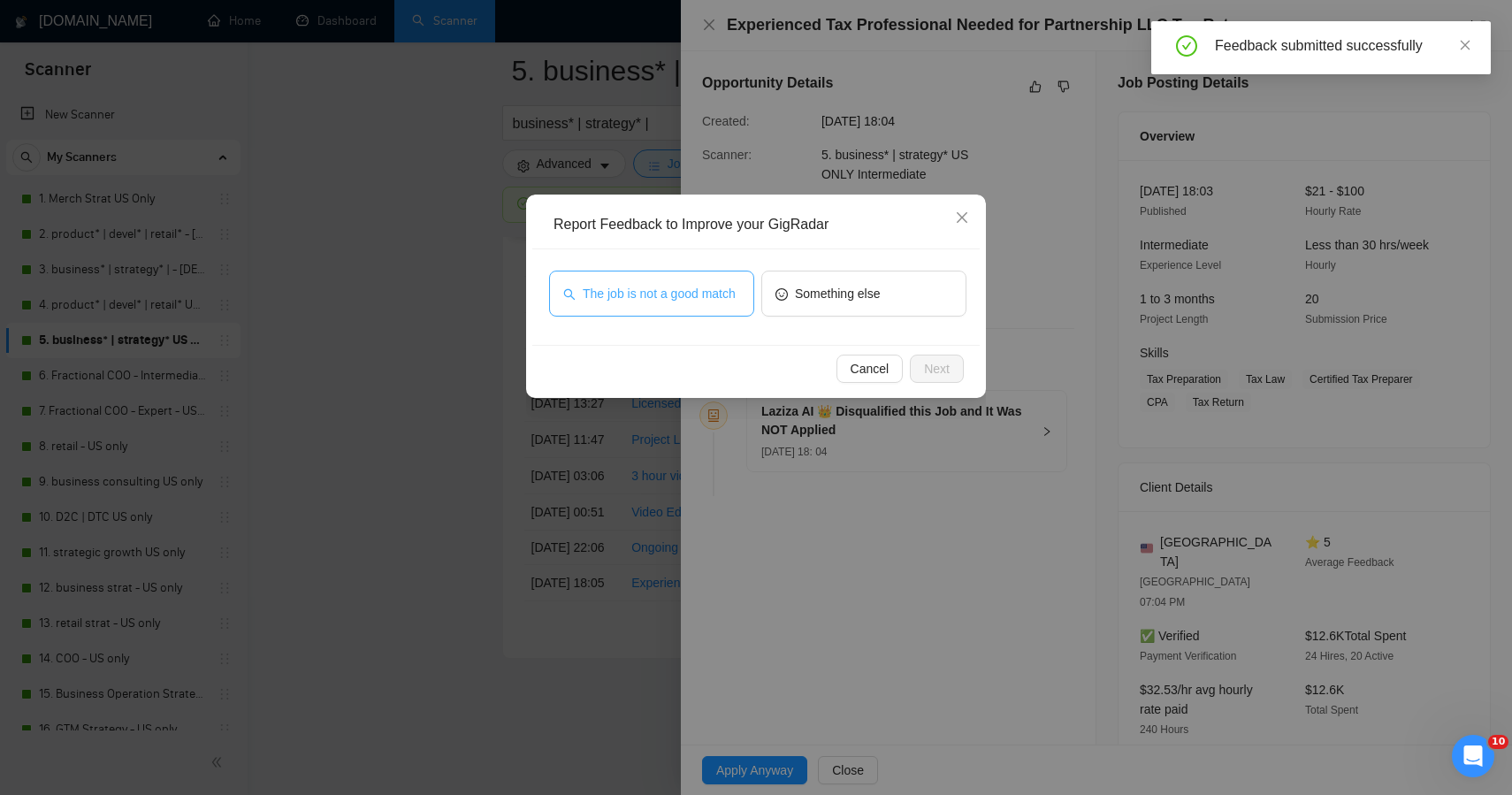
click at [704, 287] on span "The job is not a good match" at bounding box center [659, 294] width 153 height 20
click at [948, 371] on span "Next" at bounding box center [937, 369] width 26 height 20
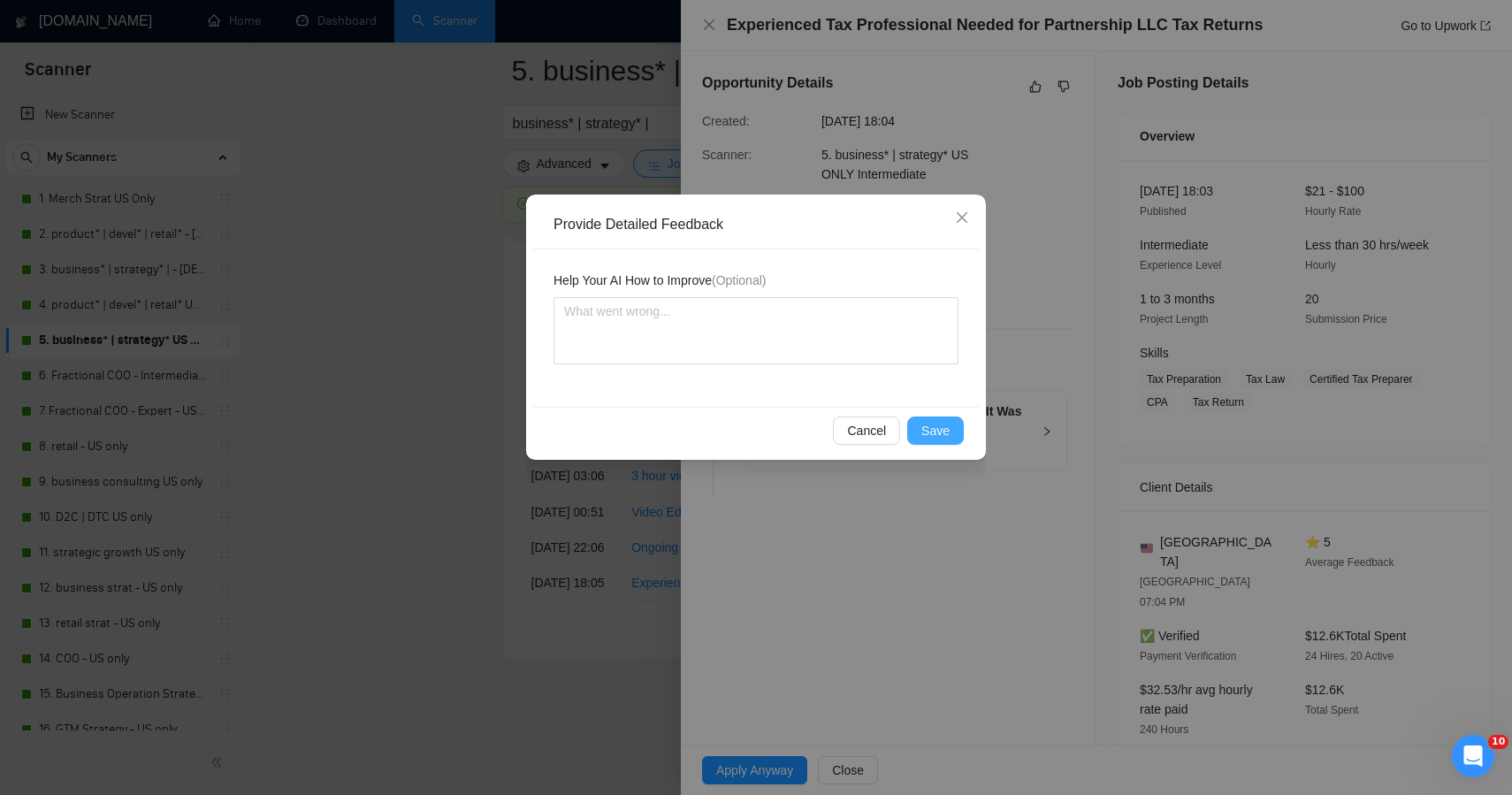
click at [928, 430] on span "Save" at bounding box center [935, 431] width 29 height 20
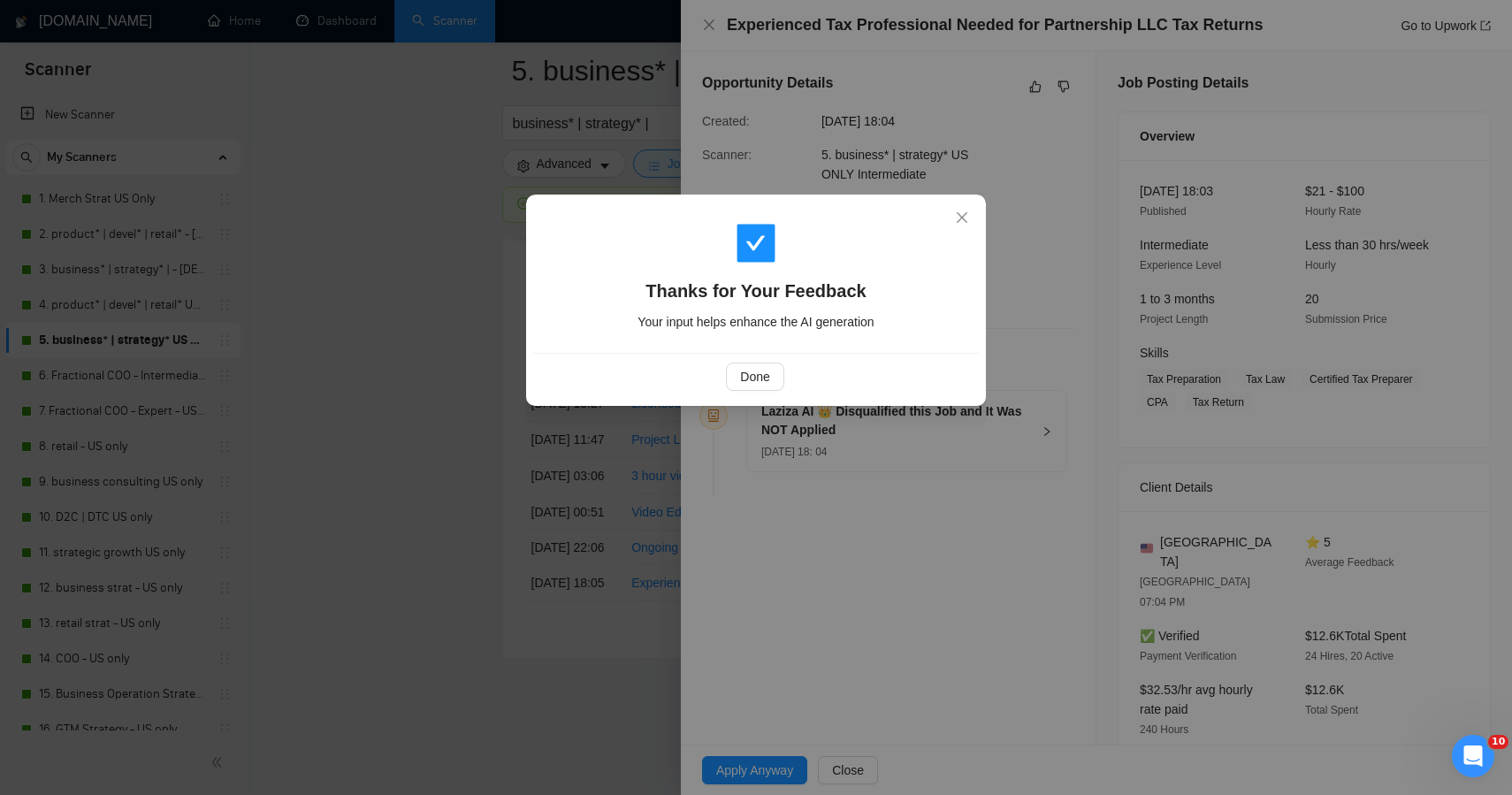
click at [352, 416] on div "Thanks for Your Feedback Your input helps enhance the AI generation Done" at bounding box center [756, 398] width 1512 height 795
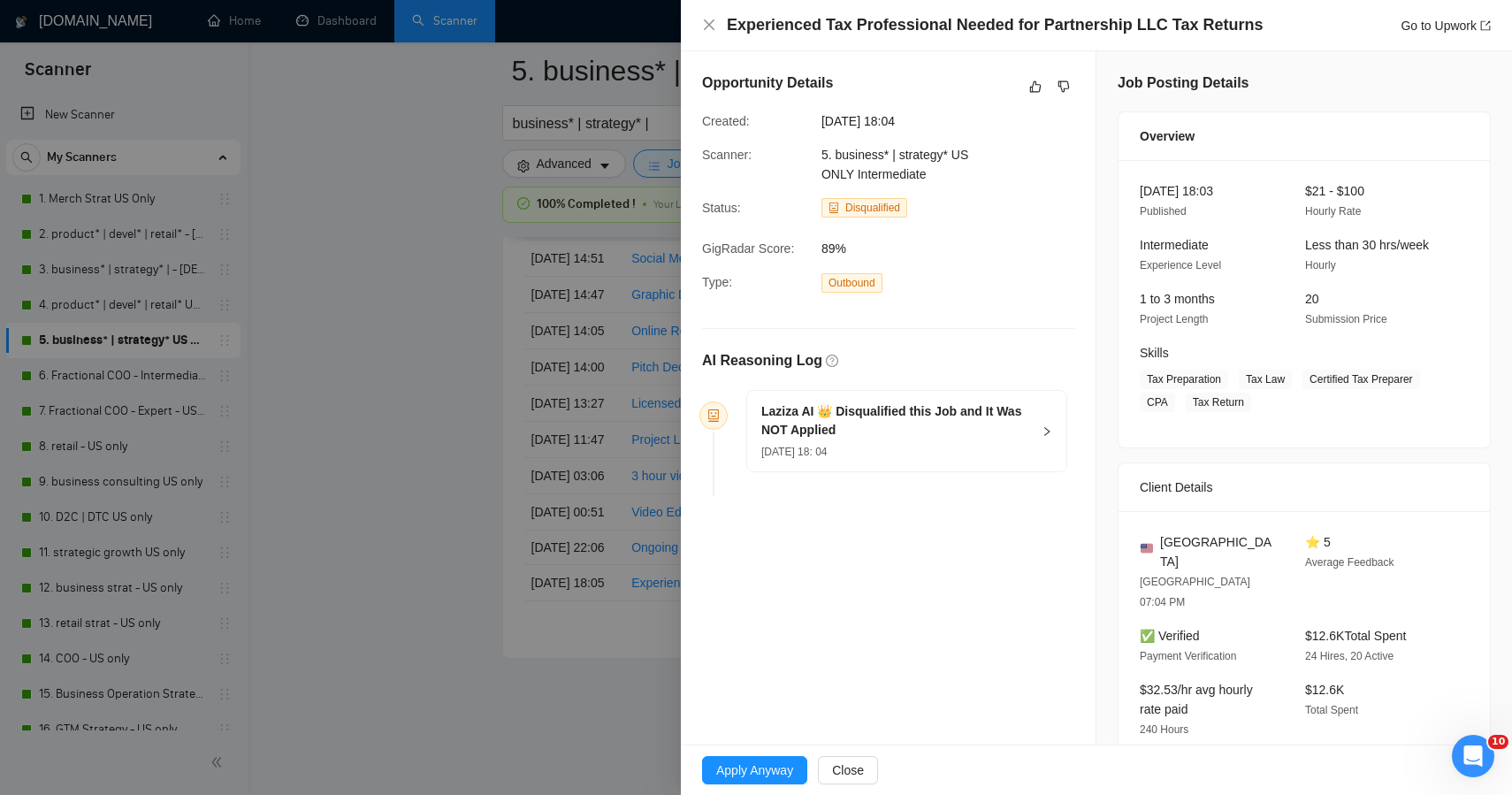
click at [352, 416] on div "Thanks for Your Feedback Your input helps enhance the AI generation Done" at bounding box center [756, 398] width 1512 height 795
click at [83, 380] on div at bounding box center [756, 398] width 1512 height 795
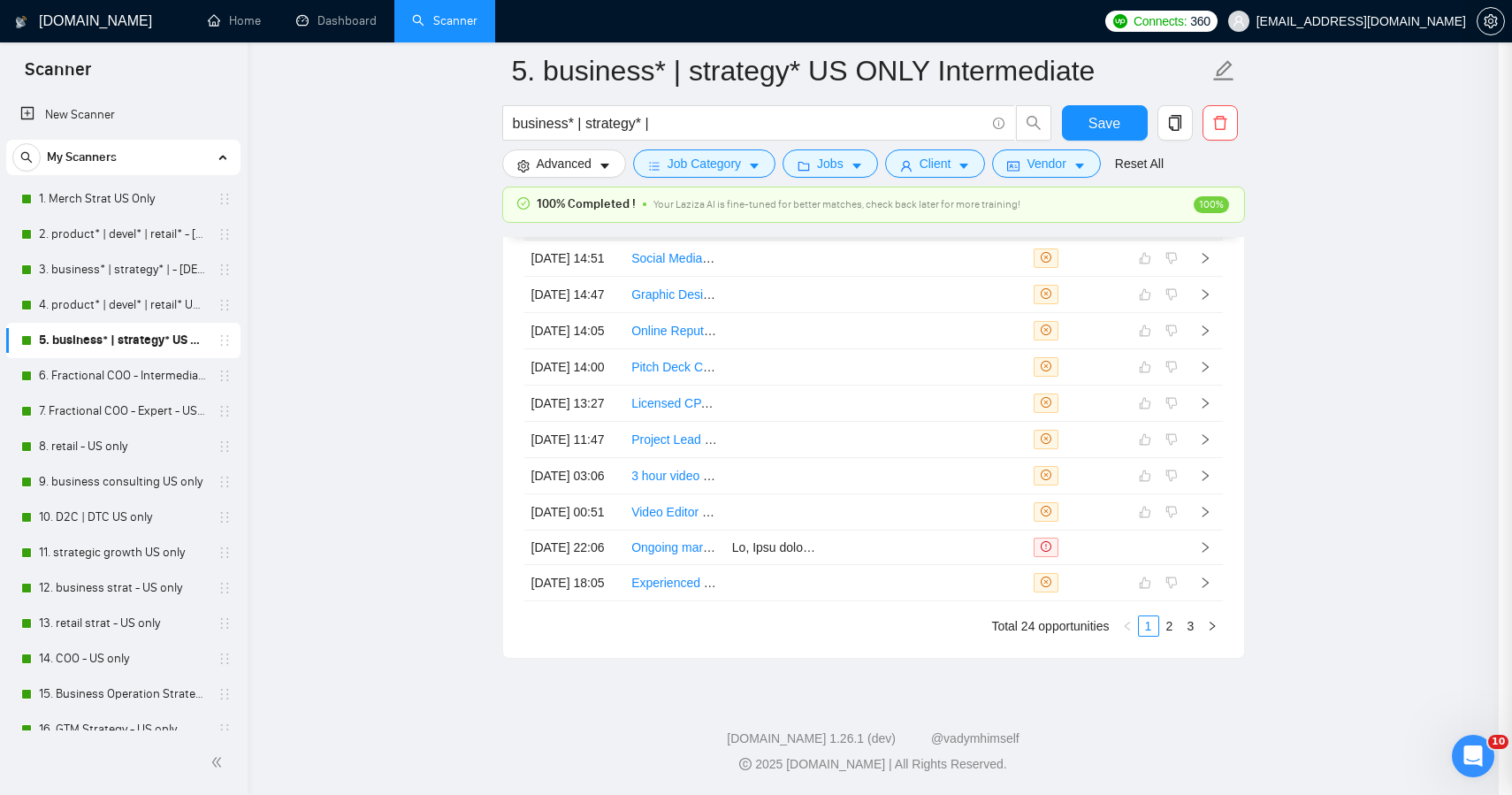
click at [83, 380] on link "6. Fractional COO - Intermediate - US Only" at bounding box center [123, 376] width 168 height 36
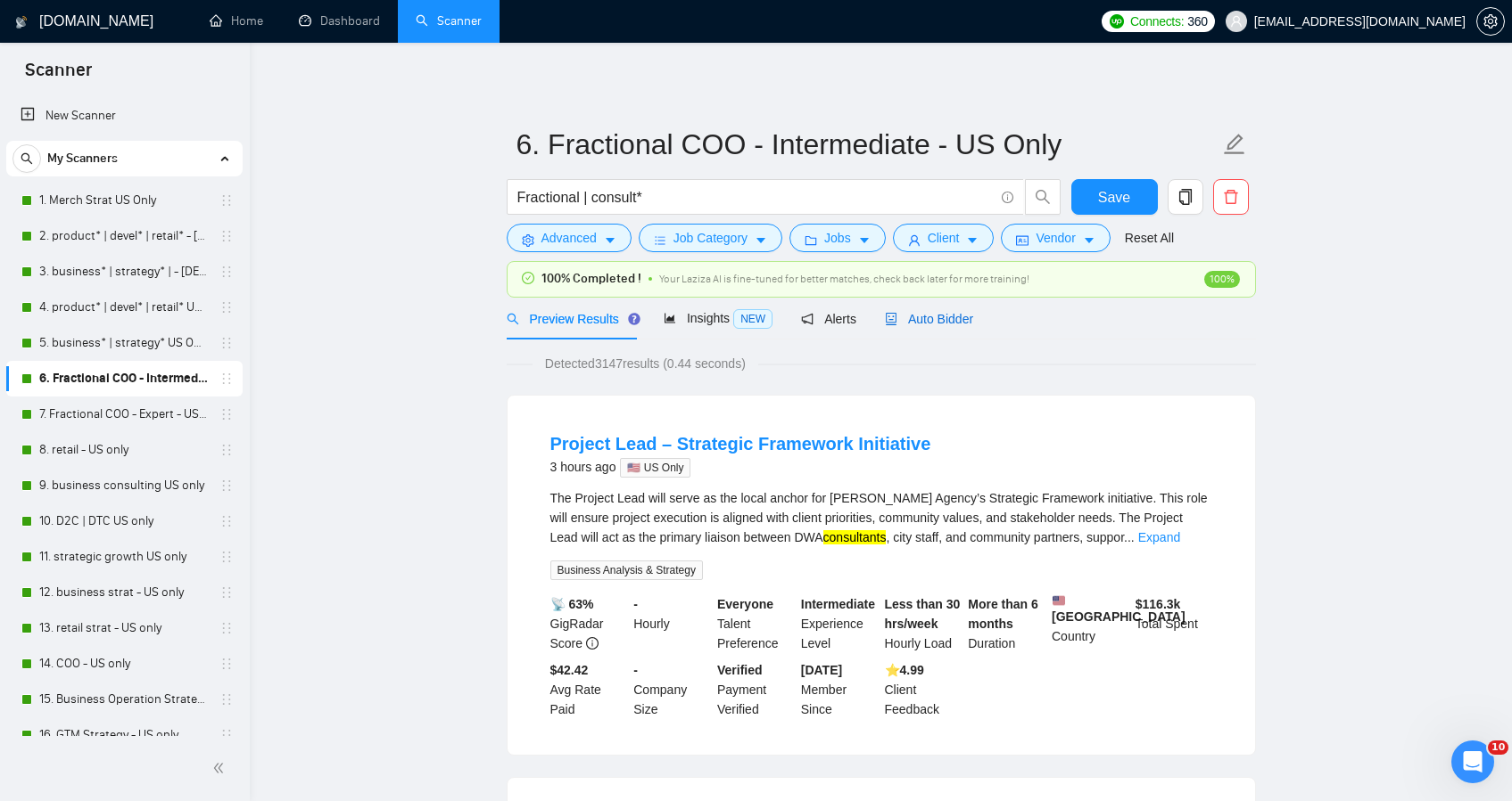
click at [960, 315] on span "Auto Bidder" at bounding box center [928, 319] width 88 height 14
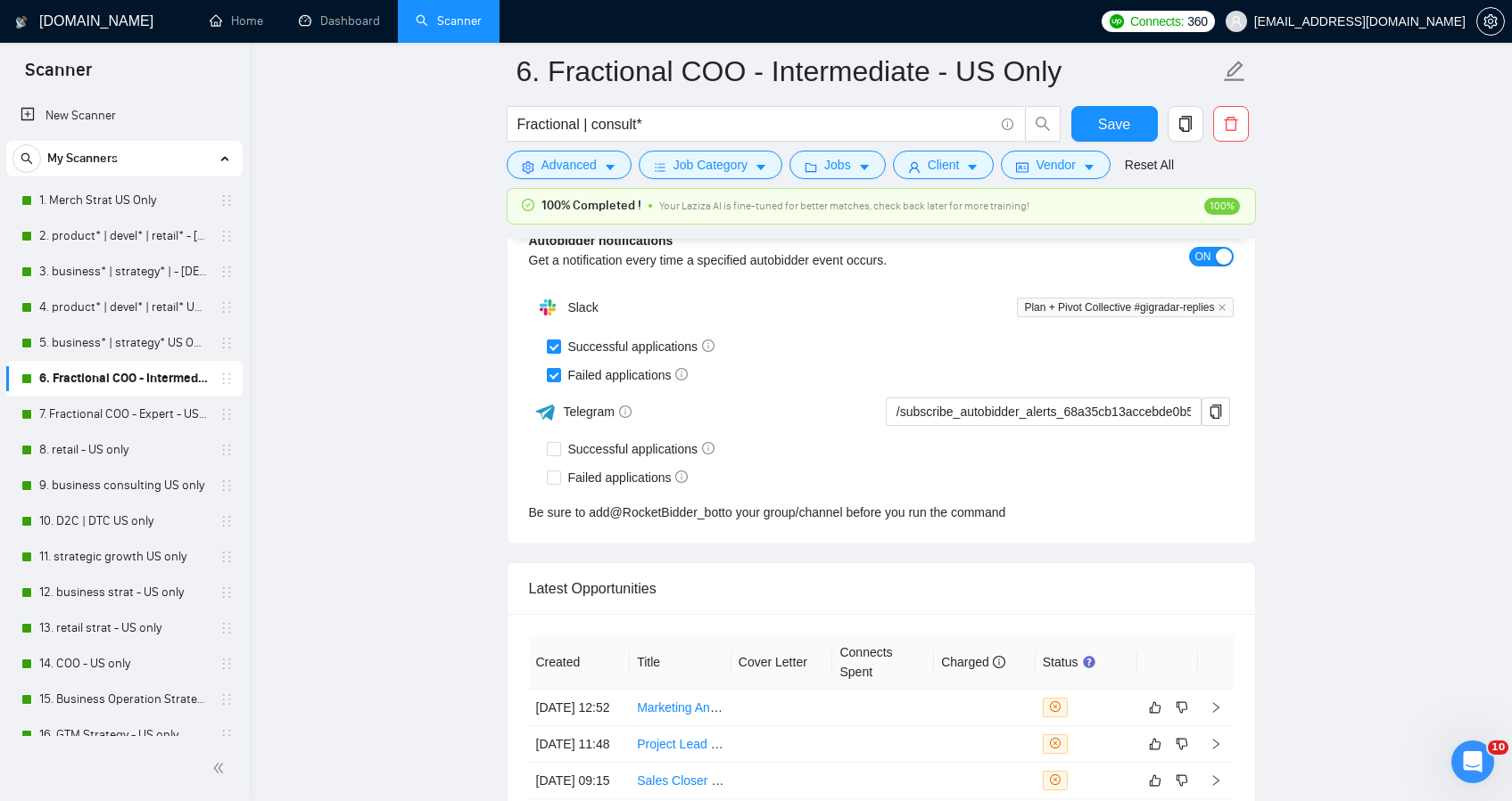
scroll to position [5015, 0]
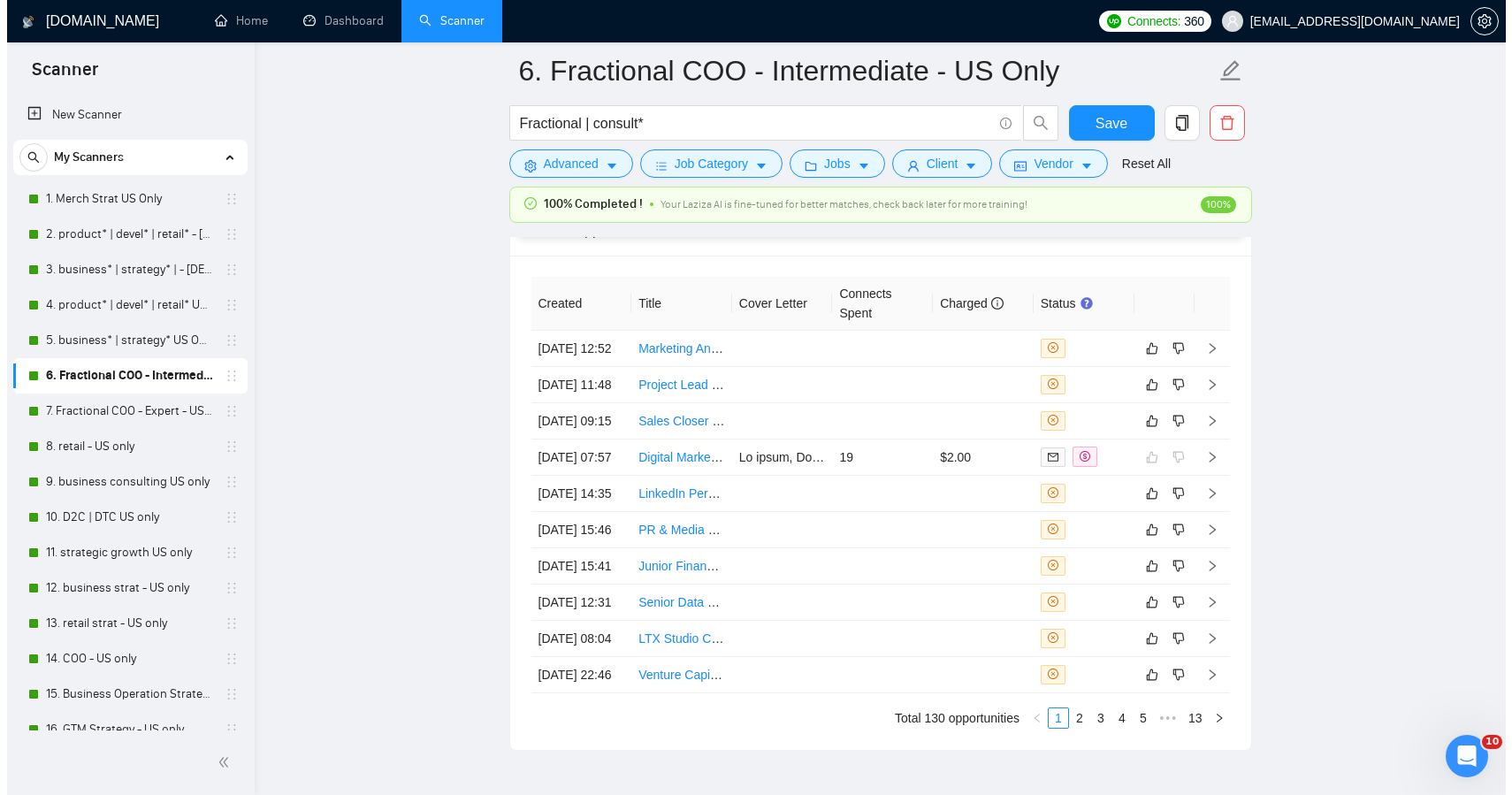
scroll to position [4658, 0]
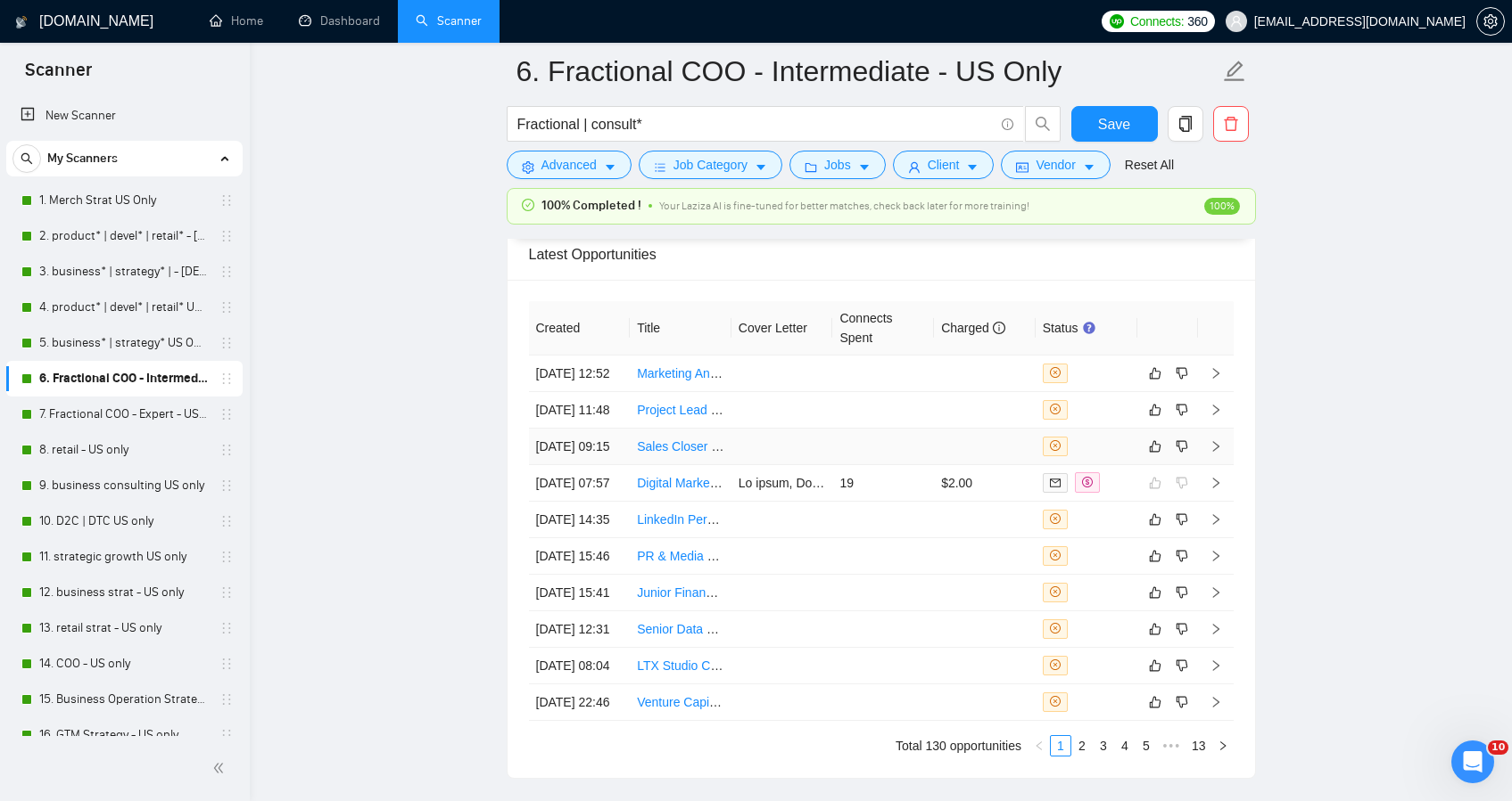
click at [712, 453] on link "Sales Closer for Performance-Based Marketing" at bounding box center [767, 446] width 262 height 14
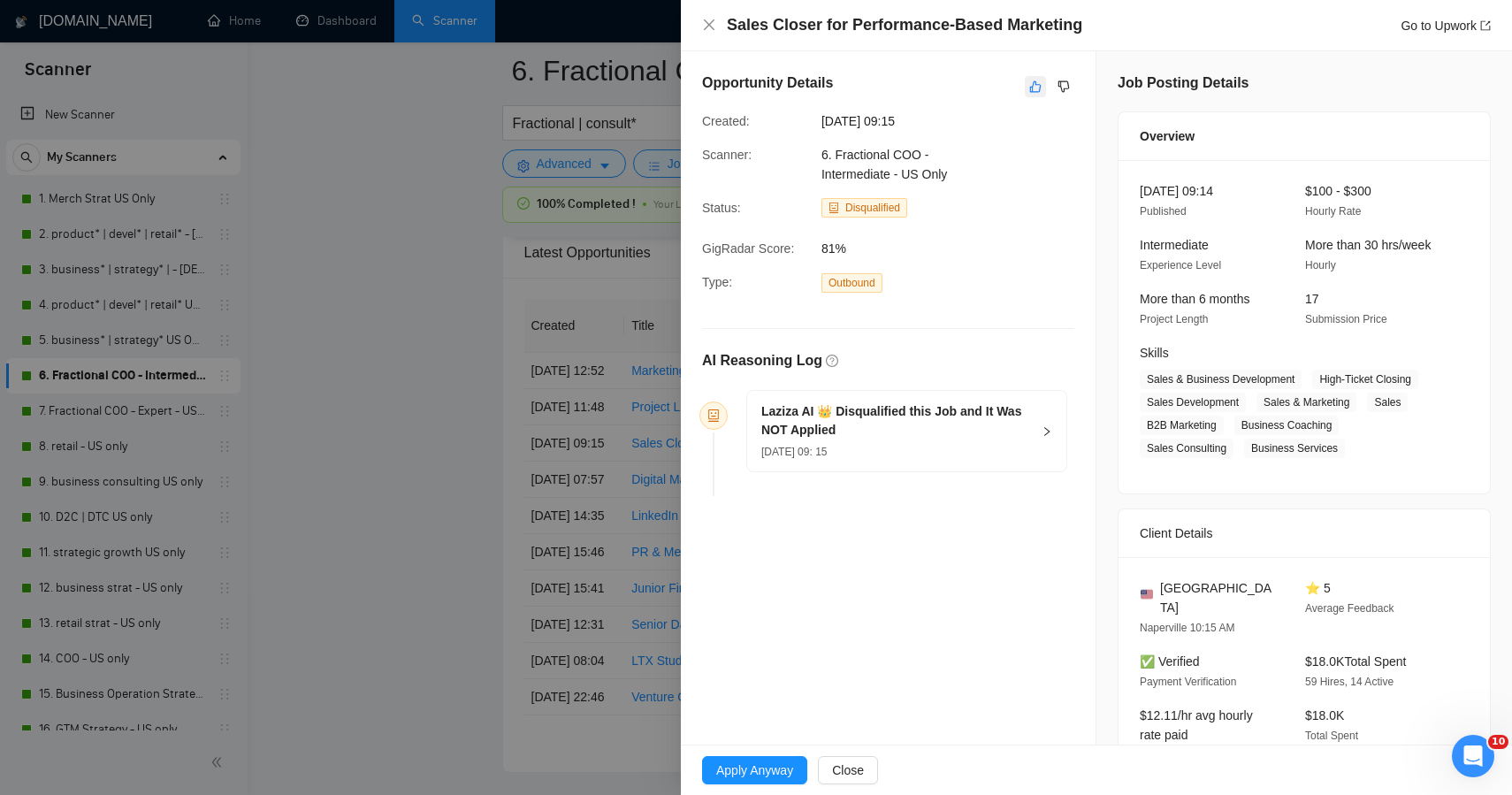
click at [1029, 87] on icon "like" at bounding box center [1035, 86] width 12 height 14
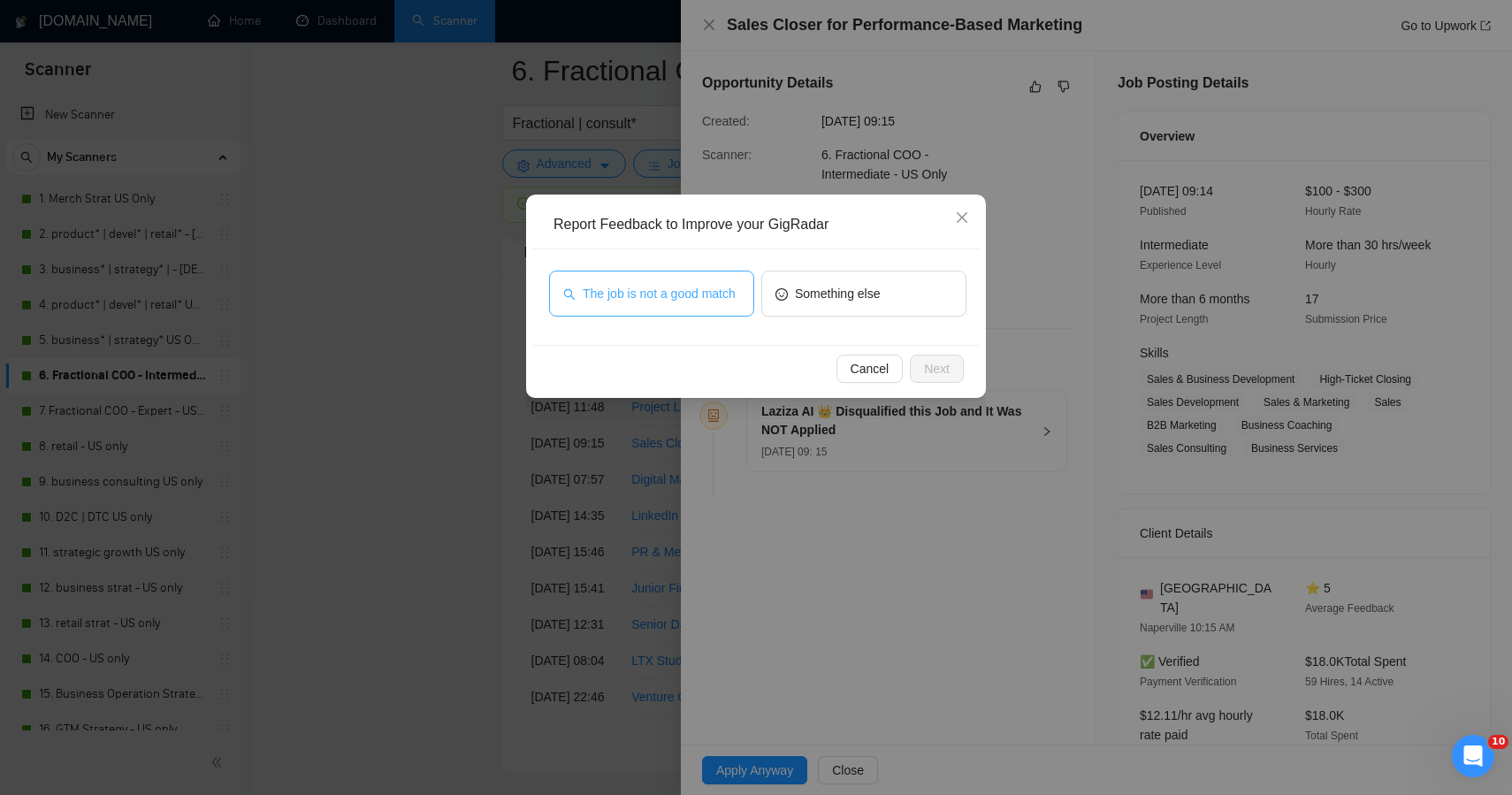
click at [689, 297] on span "The job is not a good match" at bounding box center [659, 294] width 153 height 20
click at [937, 365] on span "Next" at bounding box center [937, 369] width 26 height 20
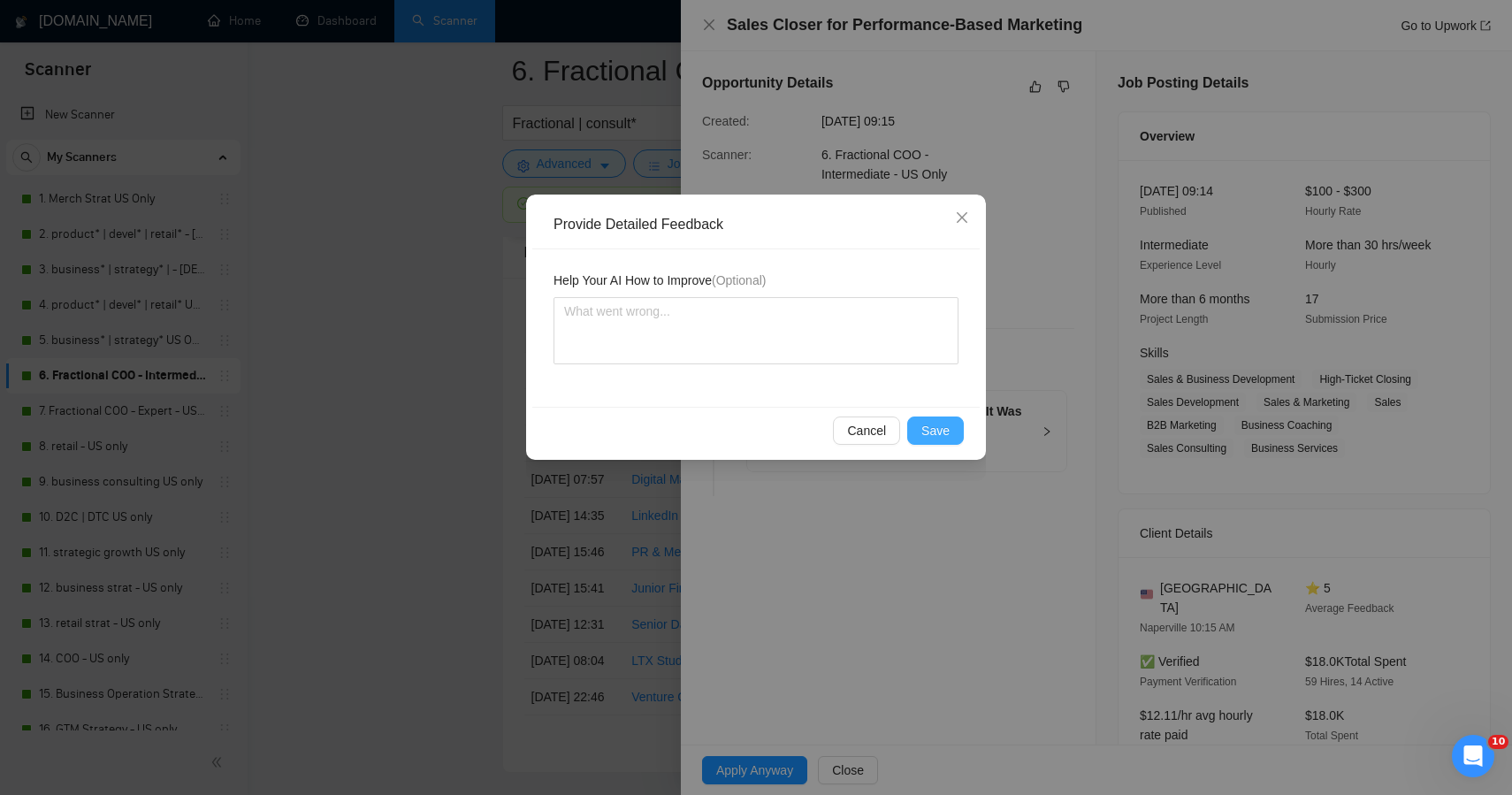
click at [927, 422] on span "Save" at bounding box center [935, 431] width 29 height 20
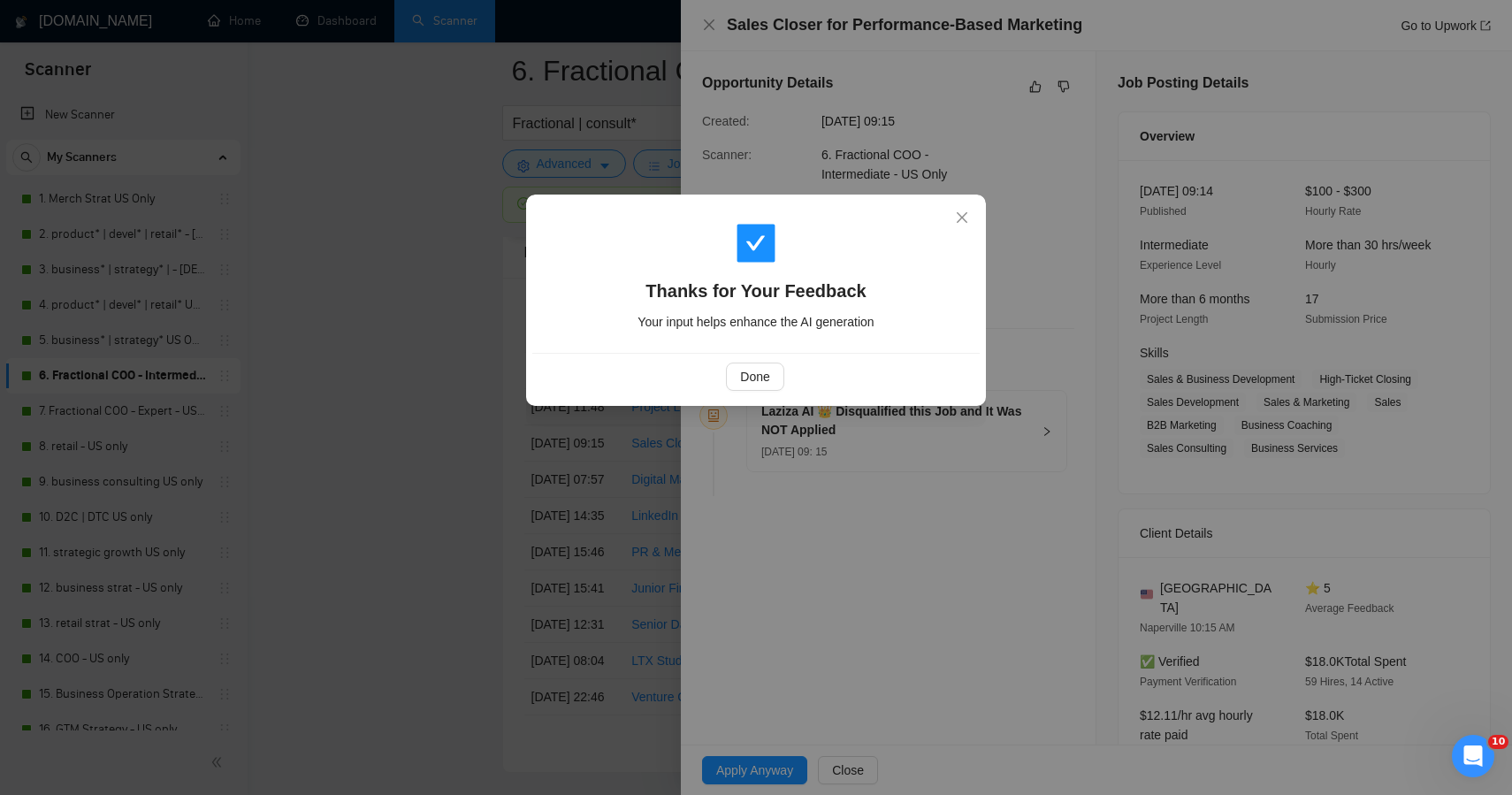
click at [446, 396] on div "Thanks for Your Feedback Your input helps enhance the AI generation Done" at bounding box center [756, 398] width 1512 height 795
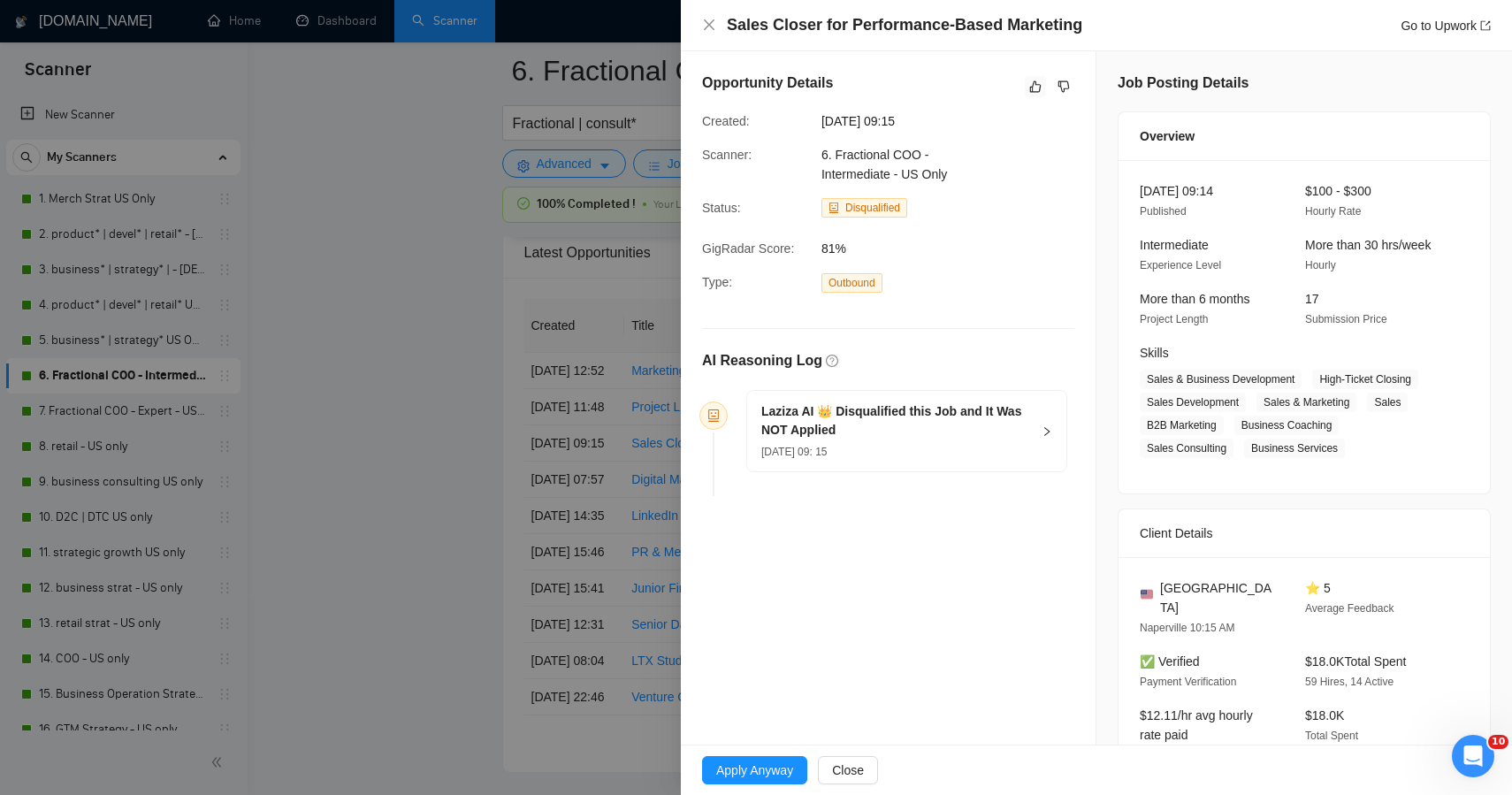
click at [446, 396] on div at bounding box center [756, 398] width 1512 height 795
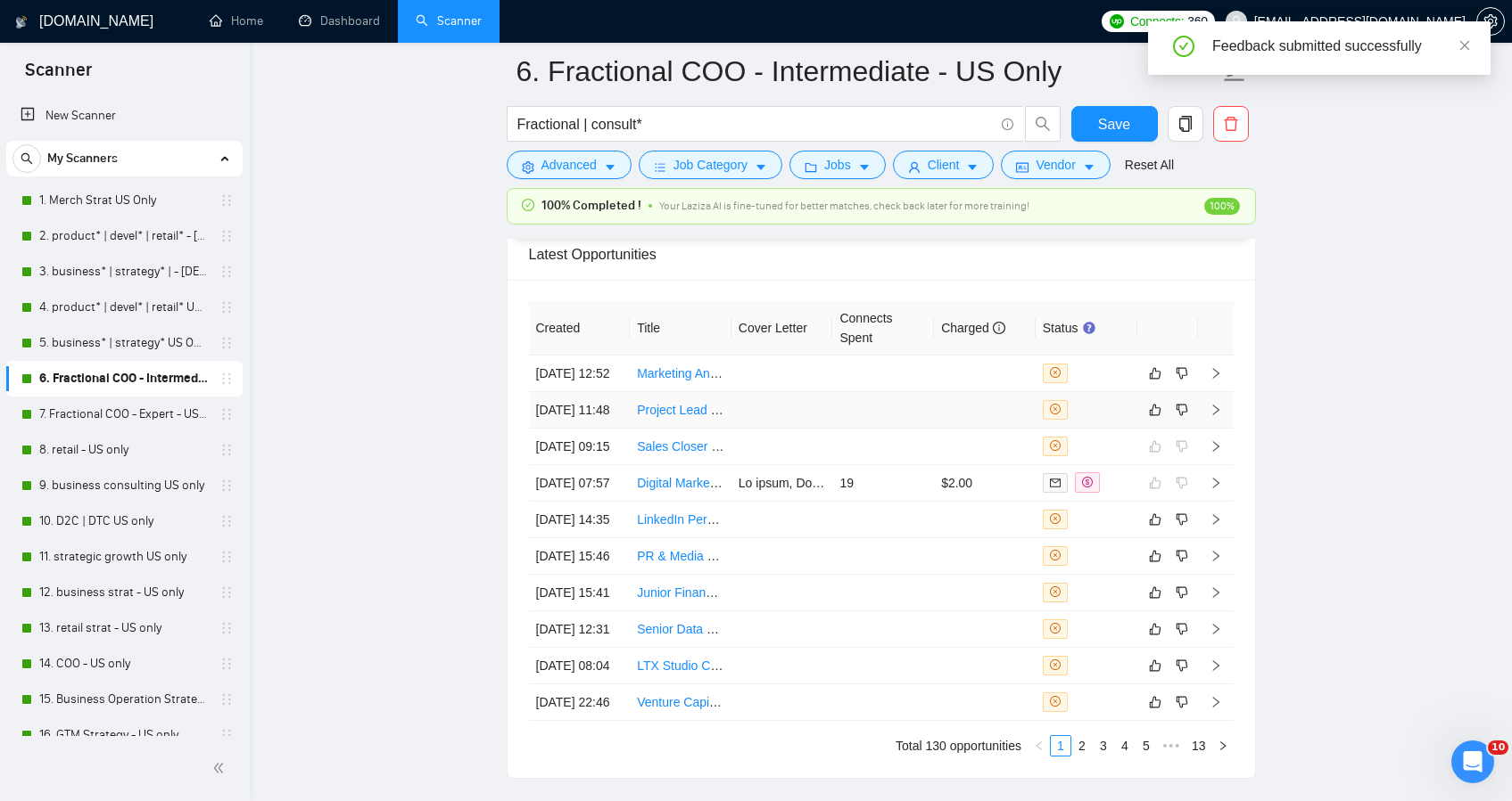
click at [791, 428] on td at bounding box center [782, 410] width 102 height 37
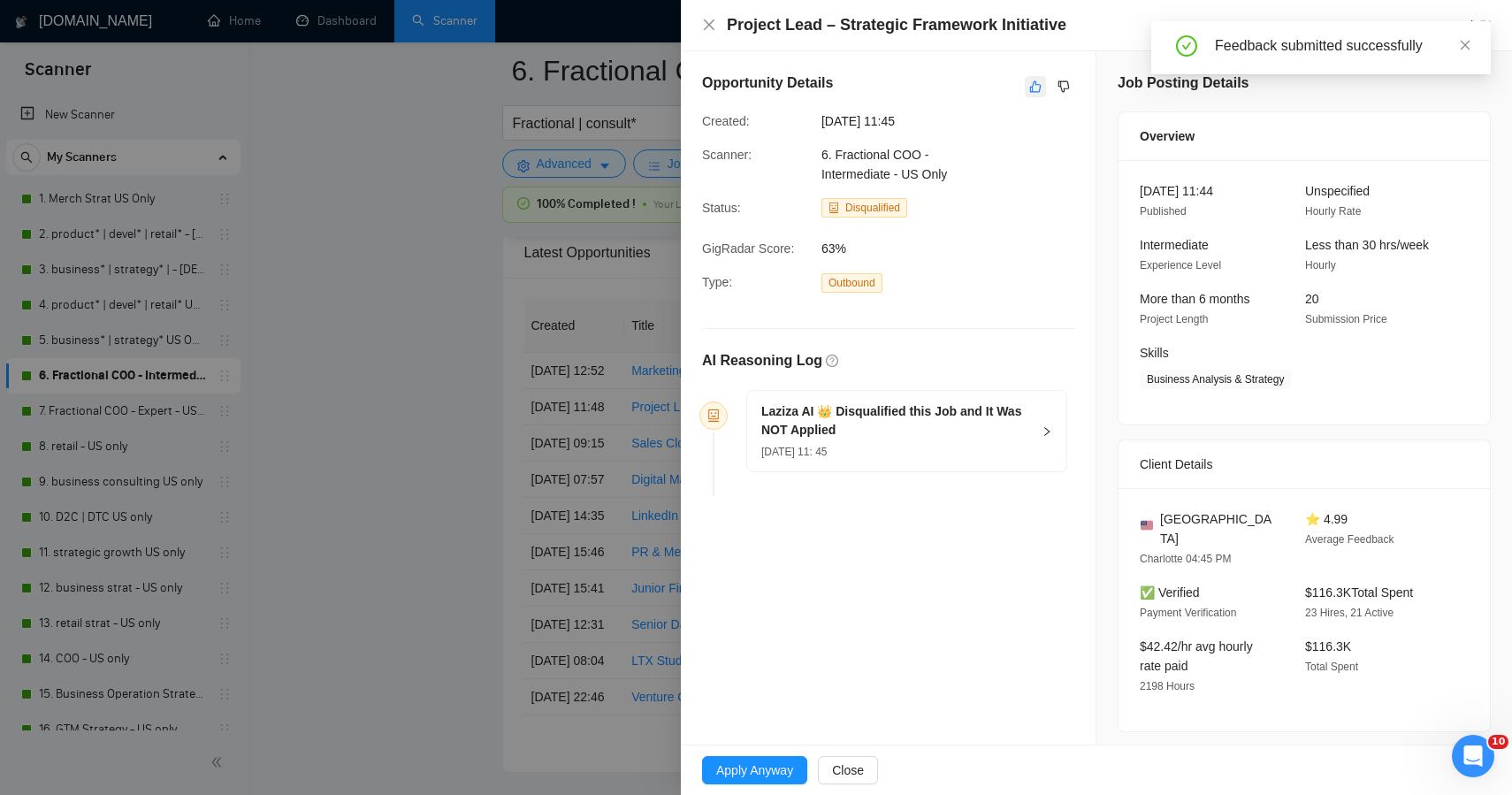
click at [1027, 95] on button "button" at bounding box center [1035, 86] width 21 height 21
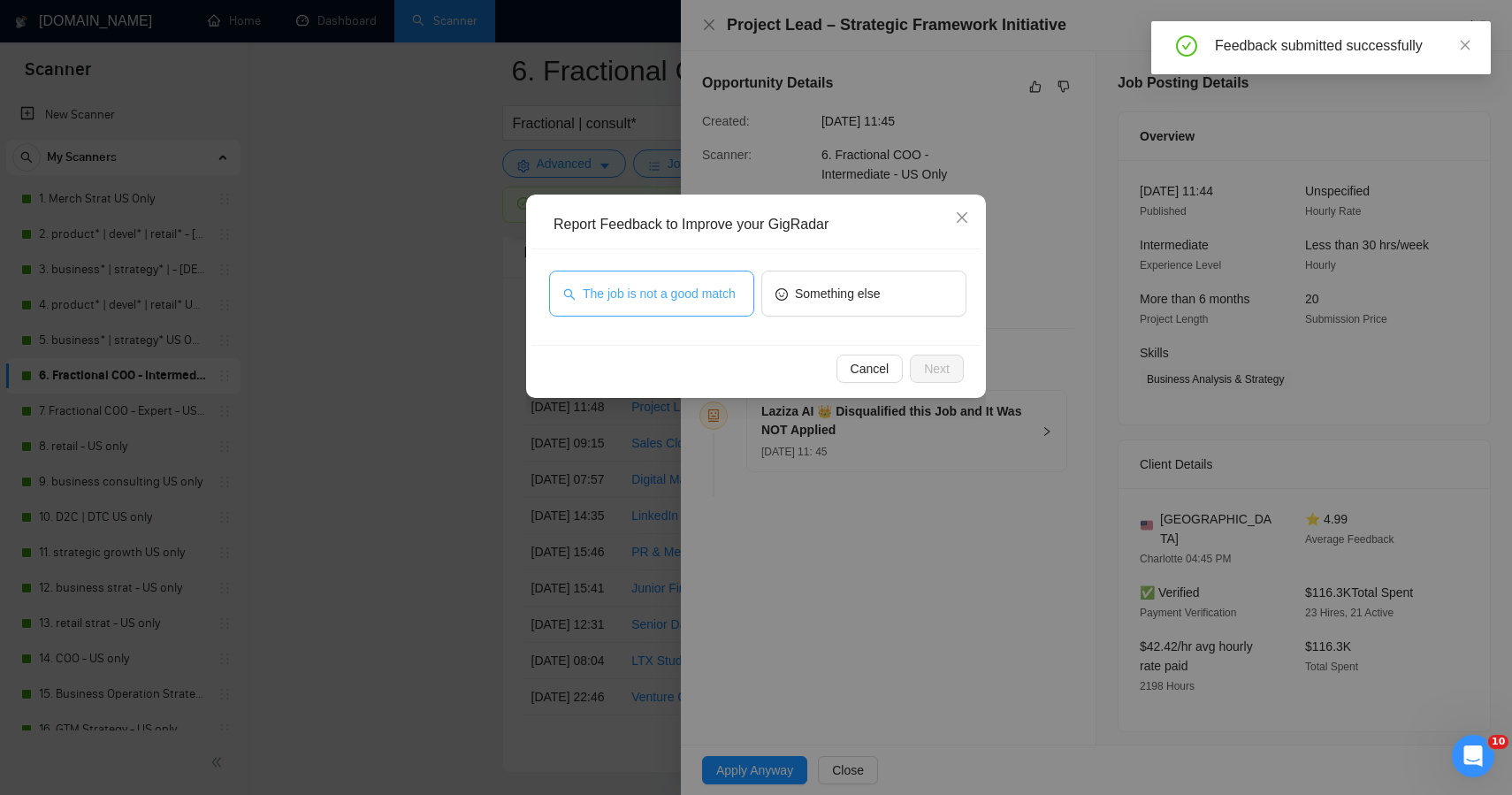
click at [691, 289] on span "The job is not a good match" at bounding box center [659, 294] width 153 height 20
click at [935, 380] on button "Next" at bounding box center [936, 369] width 54 height 29
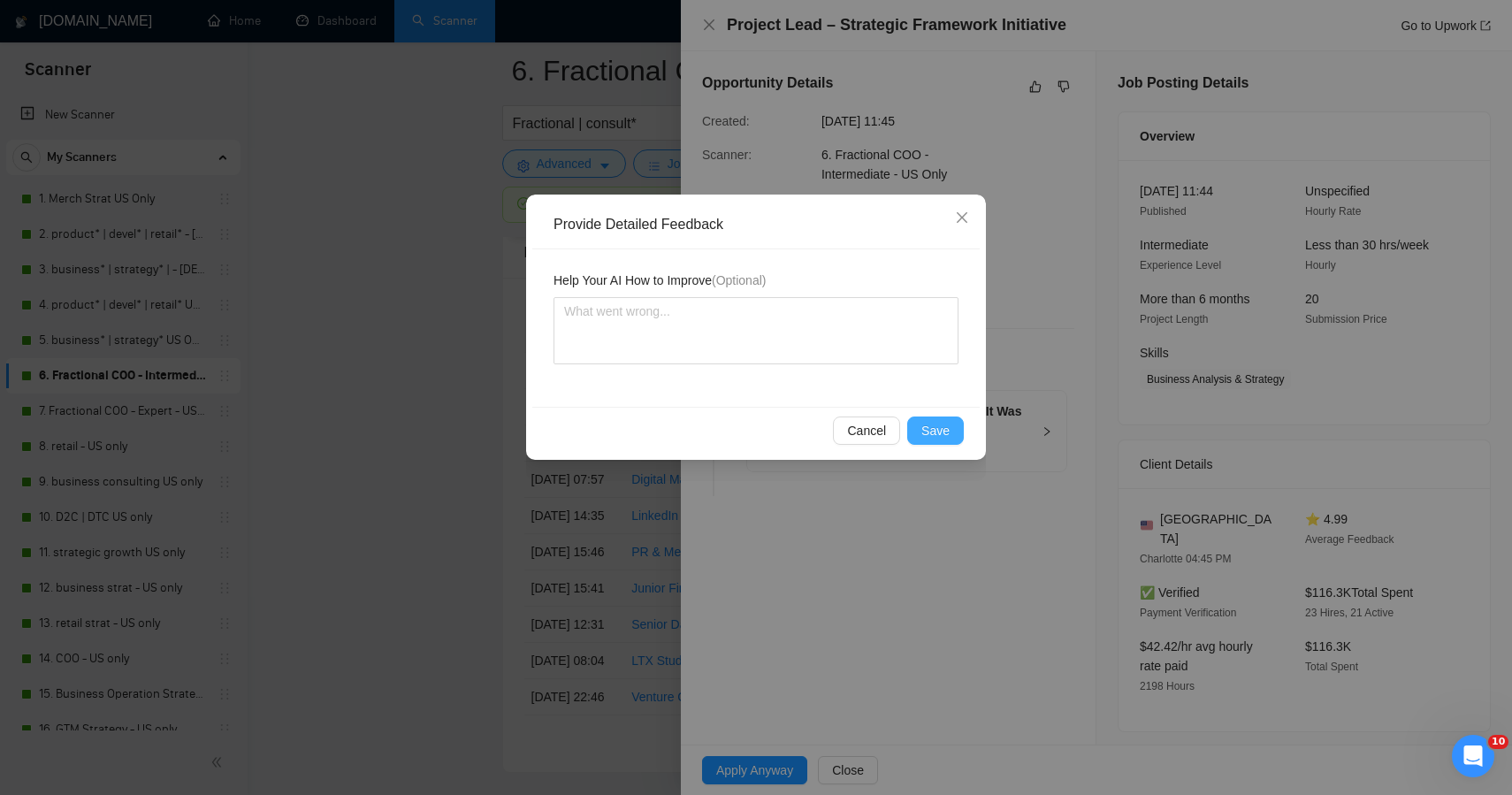
click at [914, 438] on button "Save" at bounding box center [935, 430] width 56 height 29
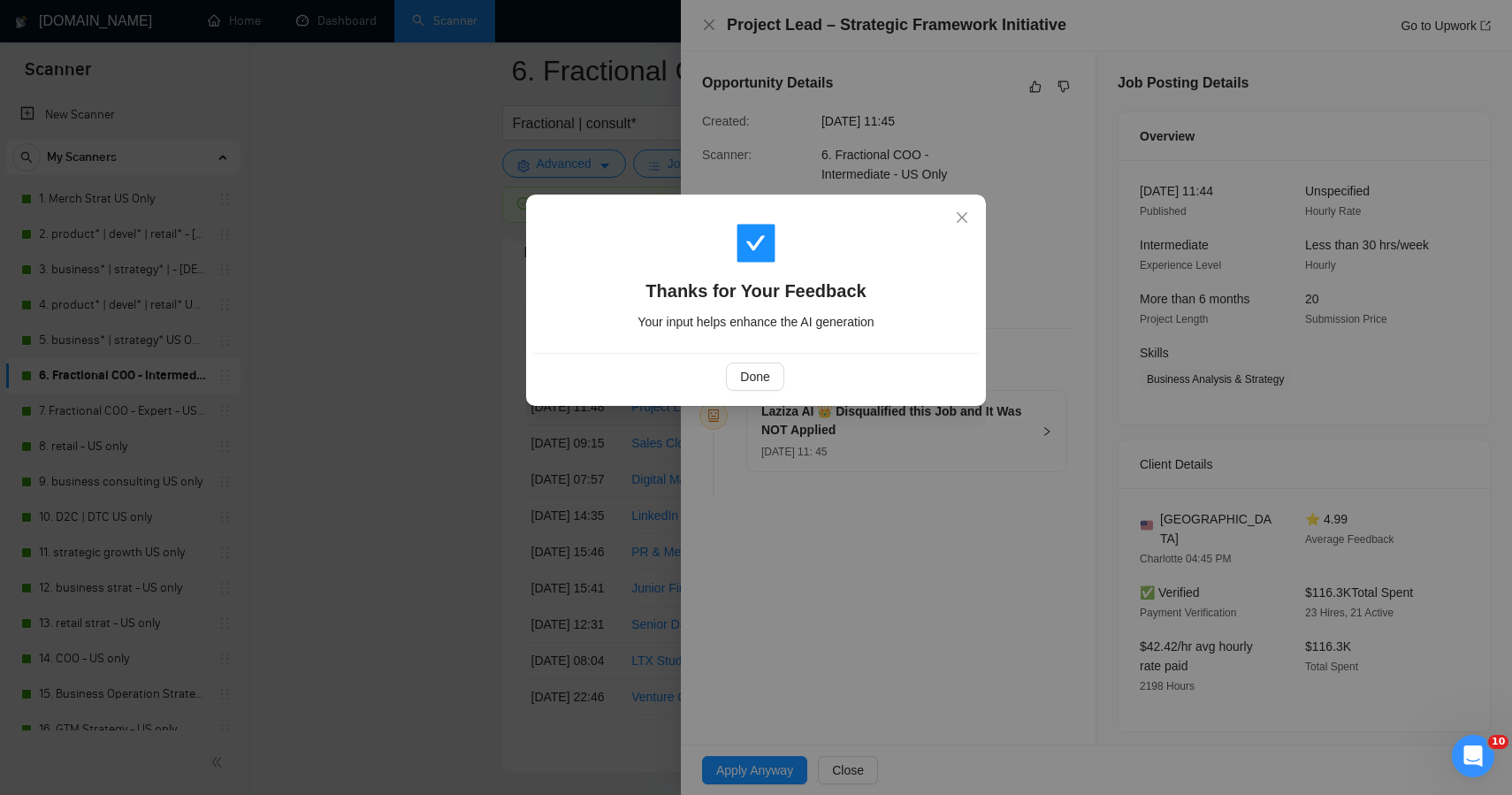
click at [243, 449] on div "Thanks for Your Feedback Your input helps enhance the AI generation Done" at bounding box center [756, 398] width 1512 height 795
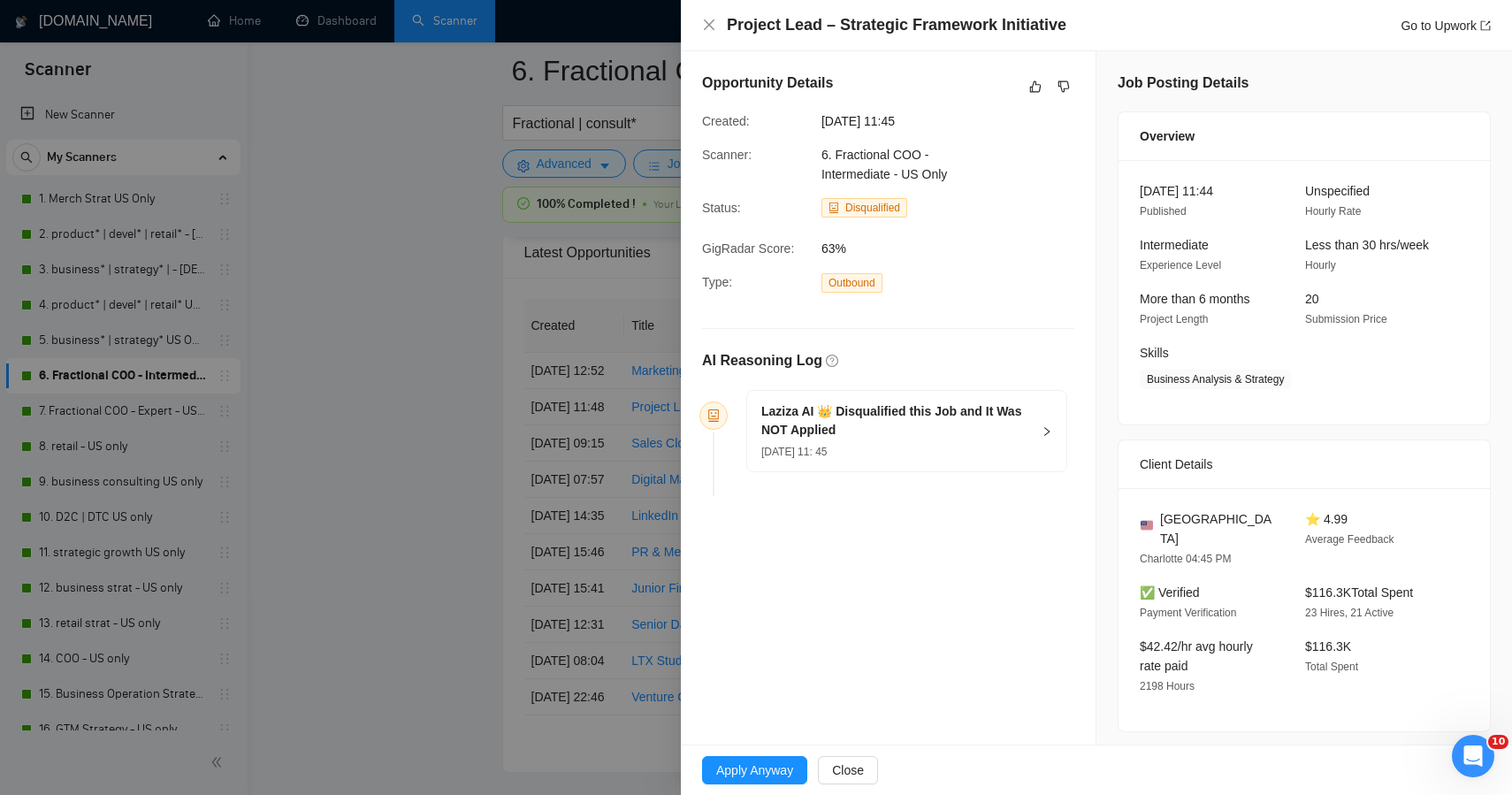
click at [378, 457] on div at bounding box center [756, 398] width 1512 height 795
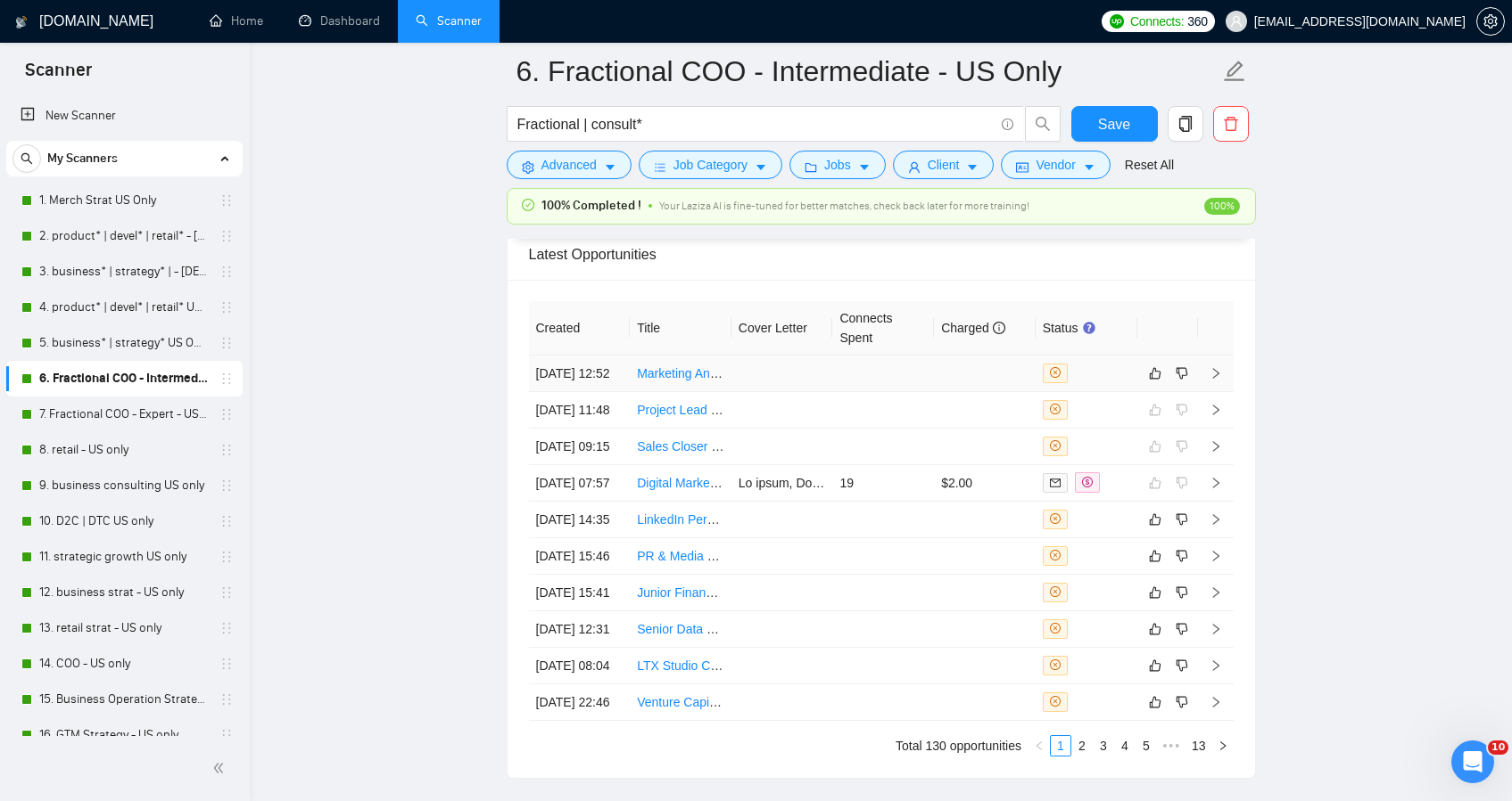
click at [860, 393] on td at bounding box center [883, 374] width 102 height 37
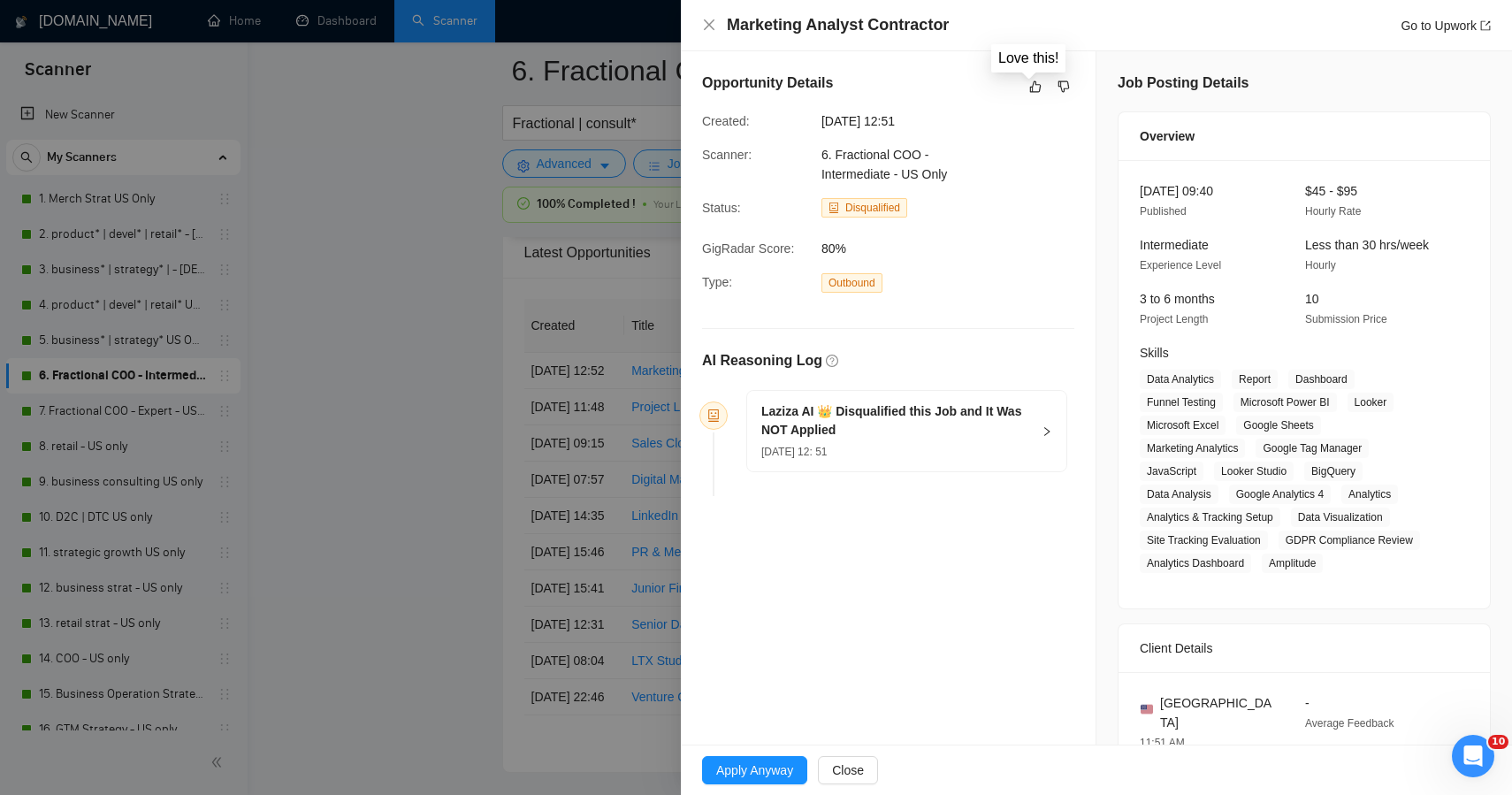
click at [1017, 92] on div "Opportunity Details" at bounding box center [889, 86] width 373 height 29
click at [1029, 89] on icon "like" at bounding box center [1035, 86] width 12 height 14
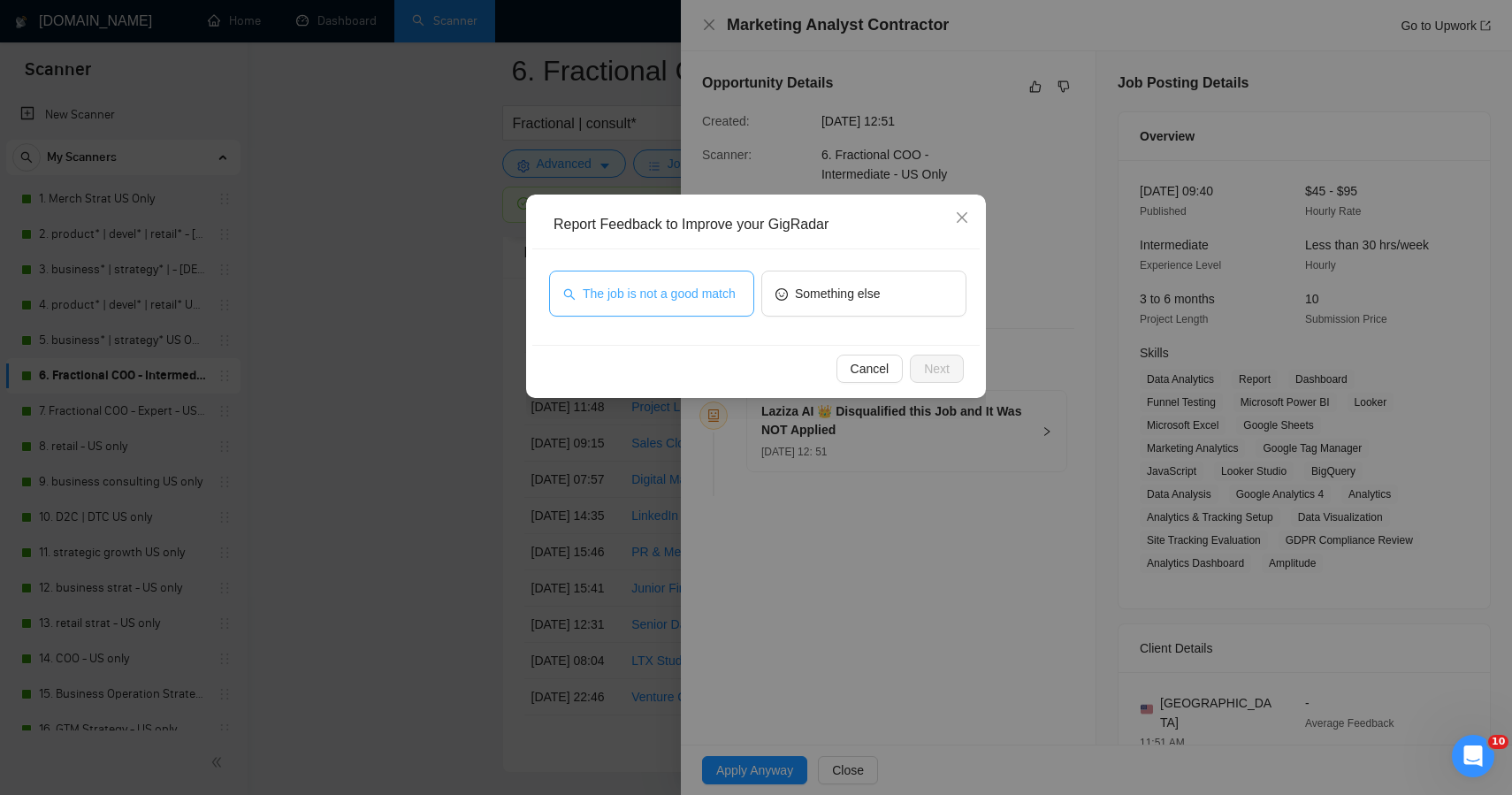
click at [695, 291] on span "The job is not a good match" at bounding box center [659, 294] width 153 height 20
click at [934, 372] on span "Next" at bounding box center [937, 369] width 26 height 20
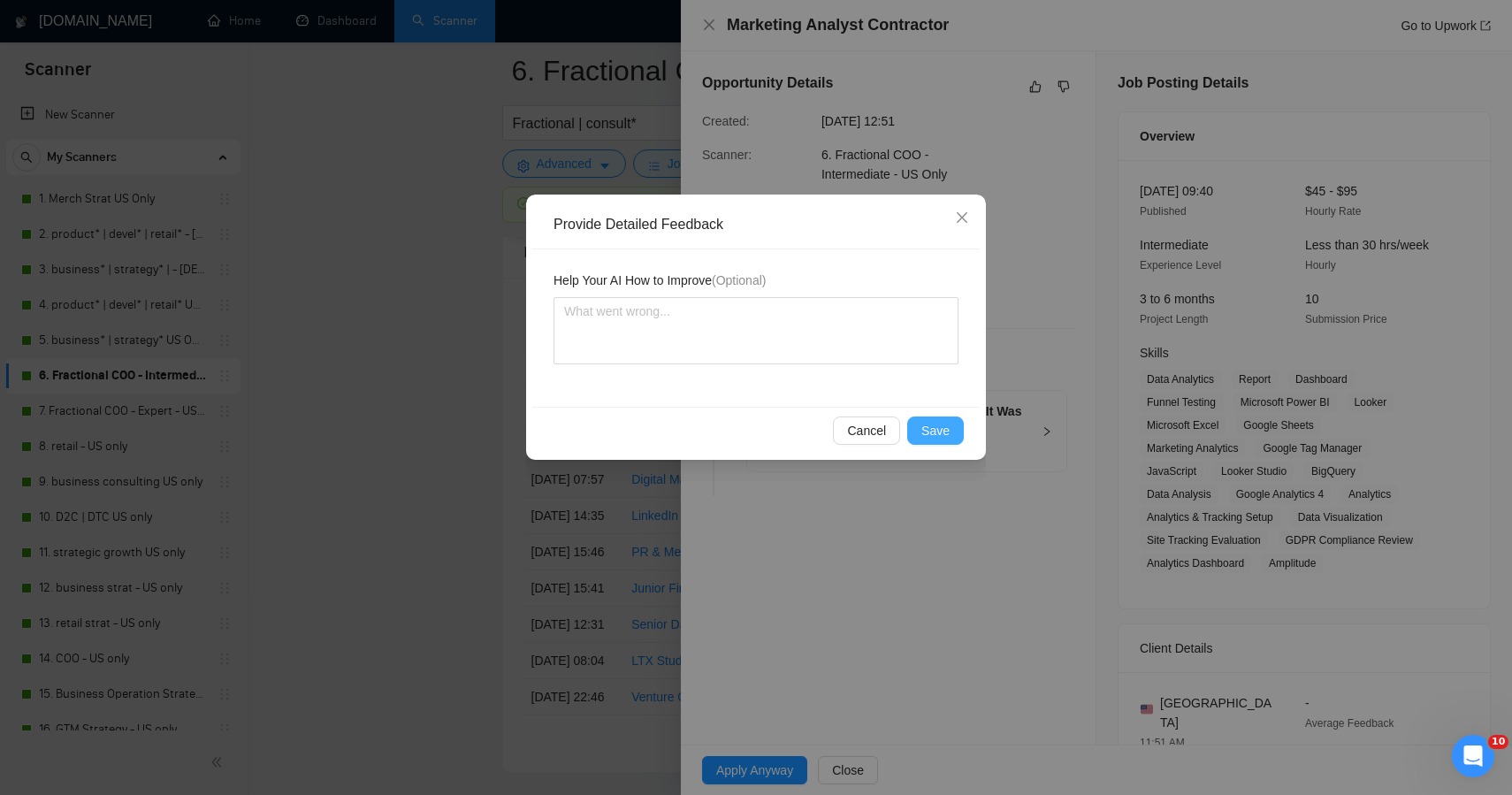
click at [934, 443] on button "Save" at bounding box center [935, 430] width 56 height 29
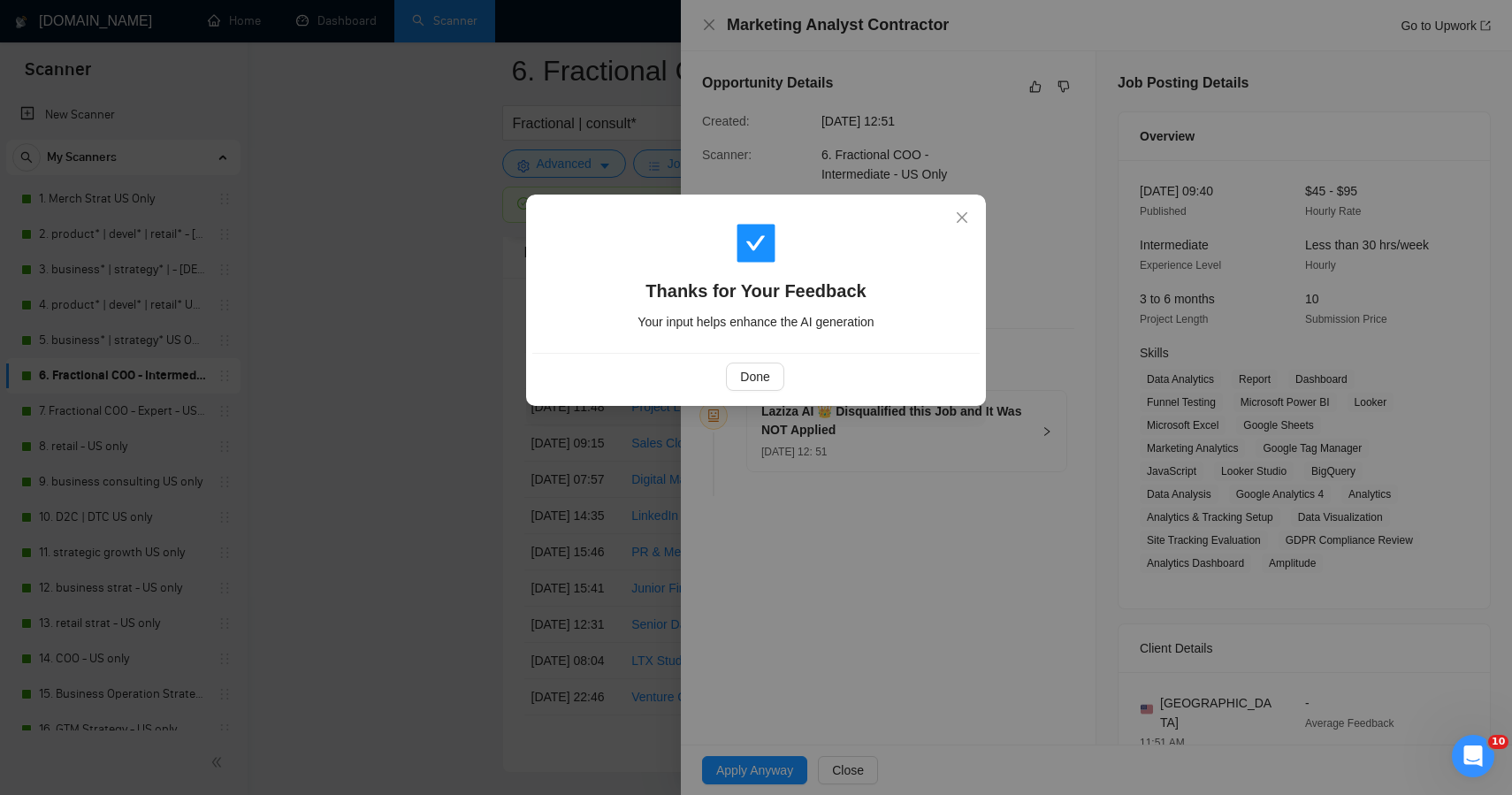
click at [466, 449] on div "Thanks for Your Feedback Your input helps enhance the AI generation Done" at bounding box center [756, 398] width 1512 height 795
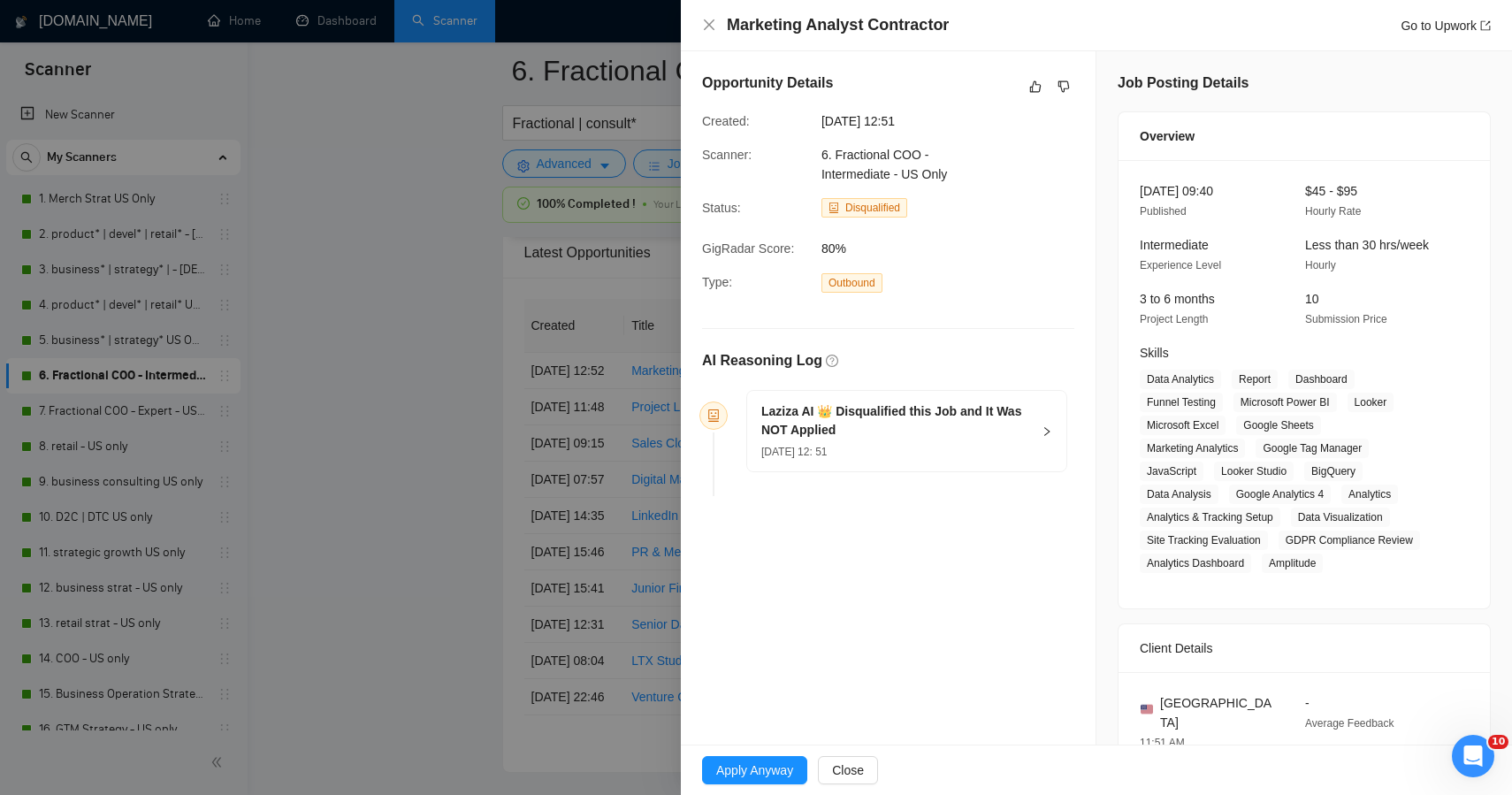
click at [466, 449] on div at bounding box center [756, 398] width 1512 height 795
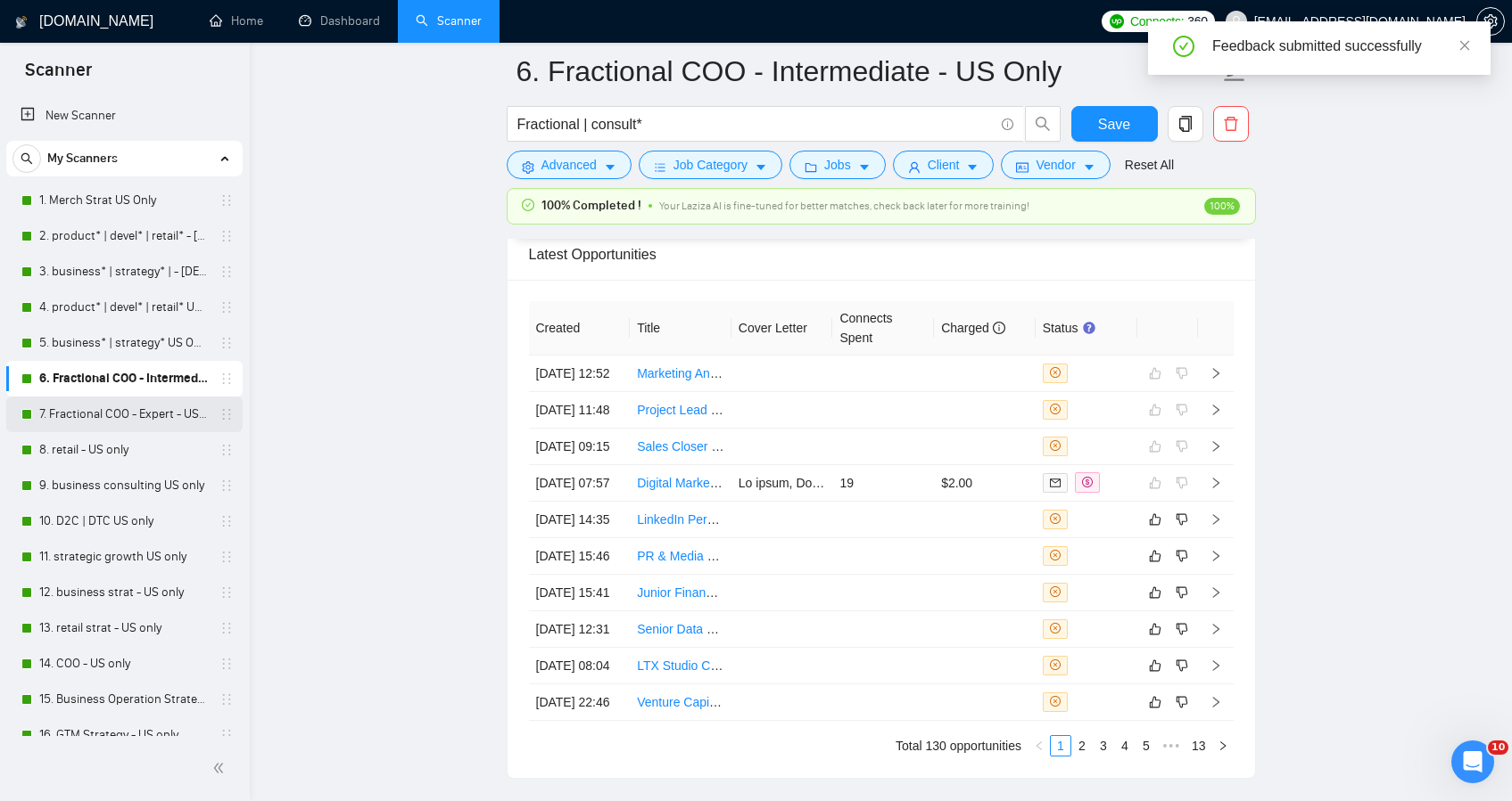
click at [108, 406] on link "7. Fractional COO - Expert - US Only" at bounding box center [124, 414] width 170 height 36
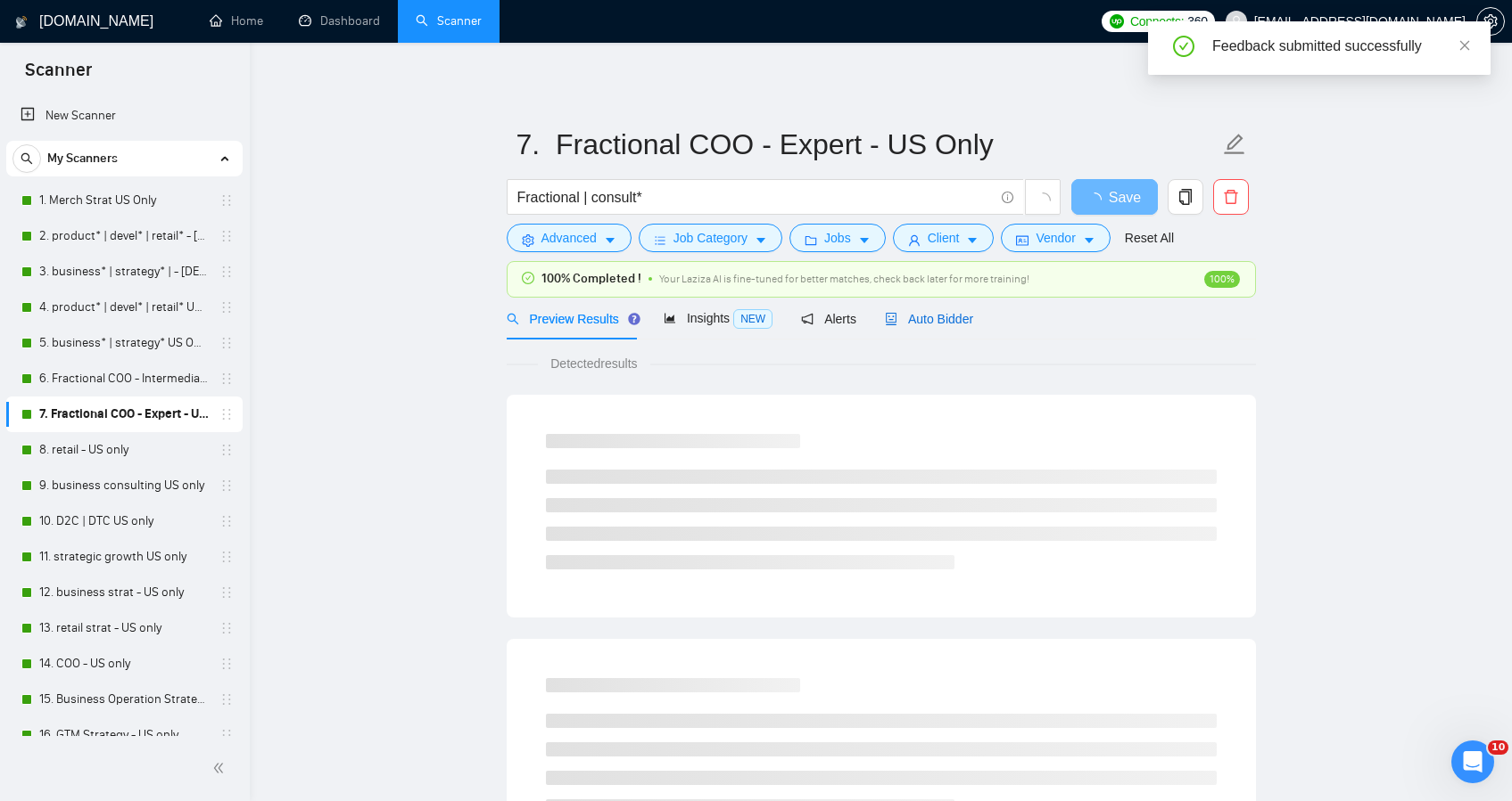
click at [947, 320] on span "Auto Bidder" at bounding box center [928, 319] width 88 height 14
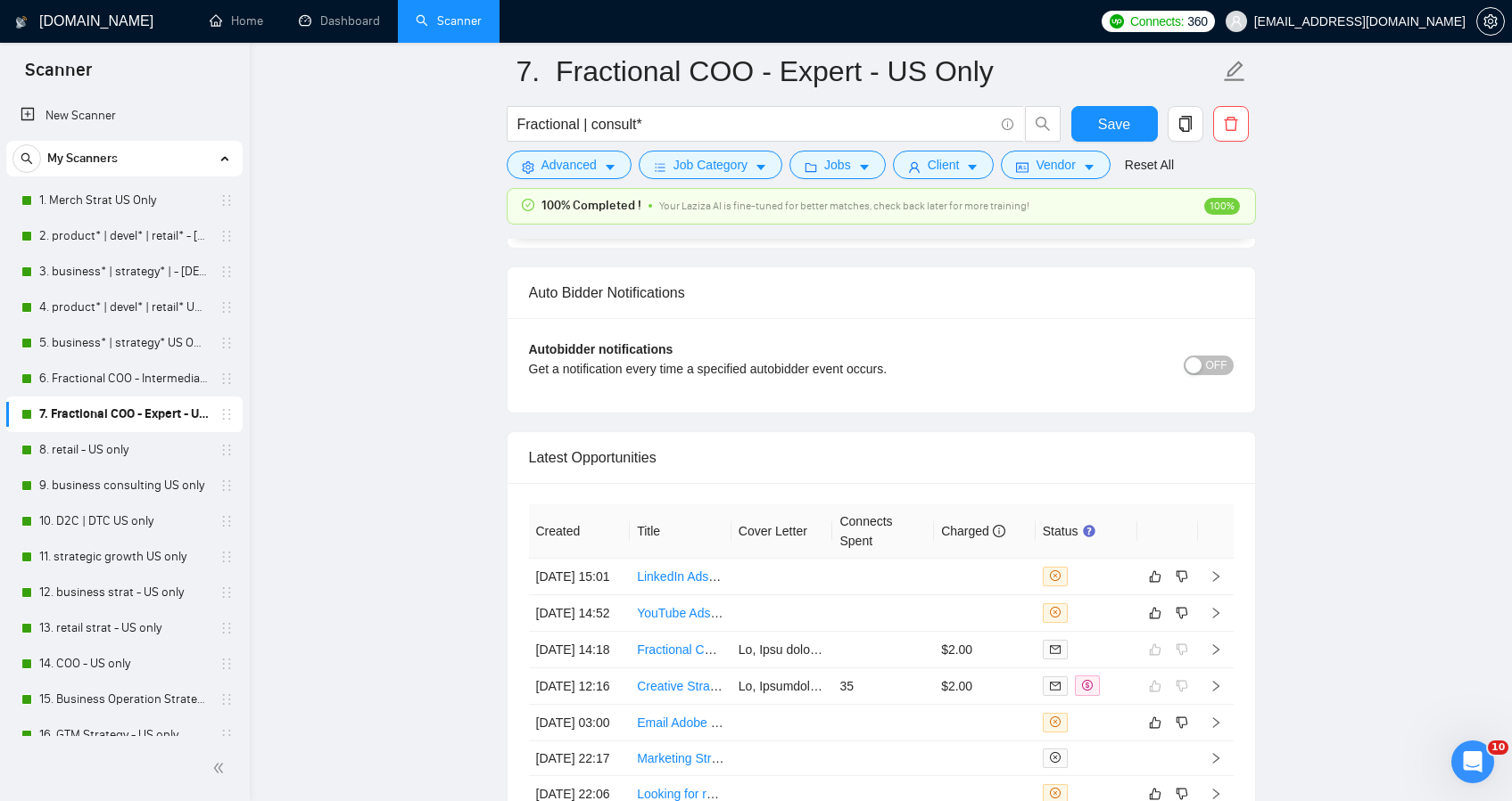
scroll to position [4345, 0]
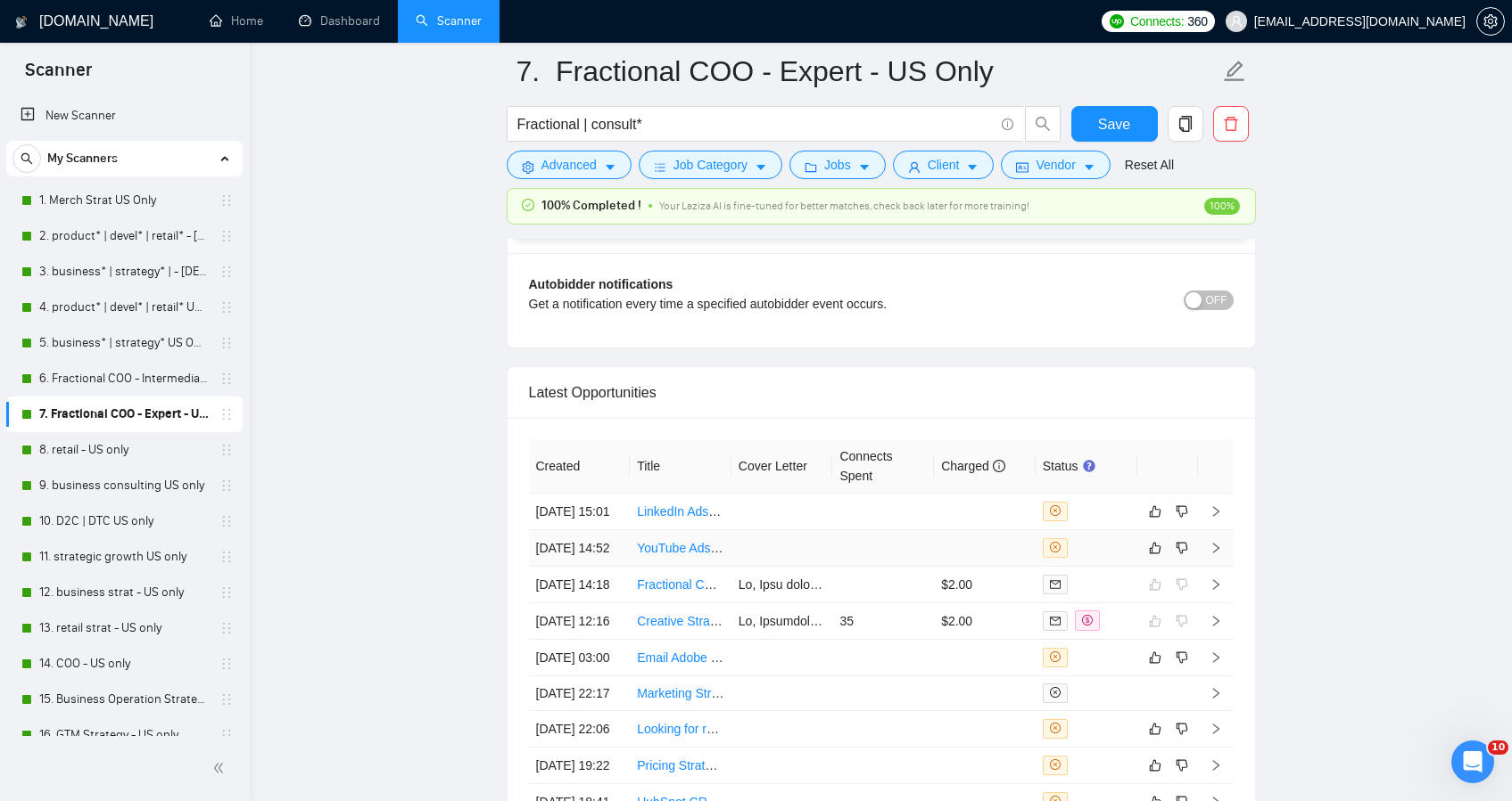
click at [800, 567] on td at bounding box center [782, 548] width 102 height 37
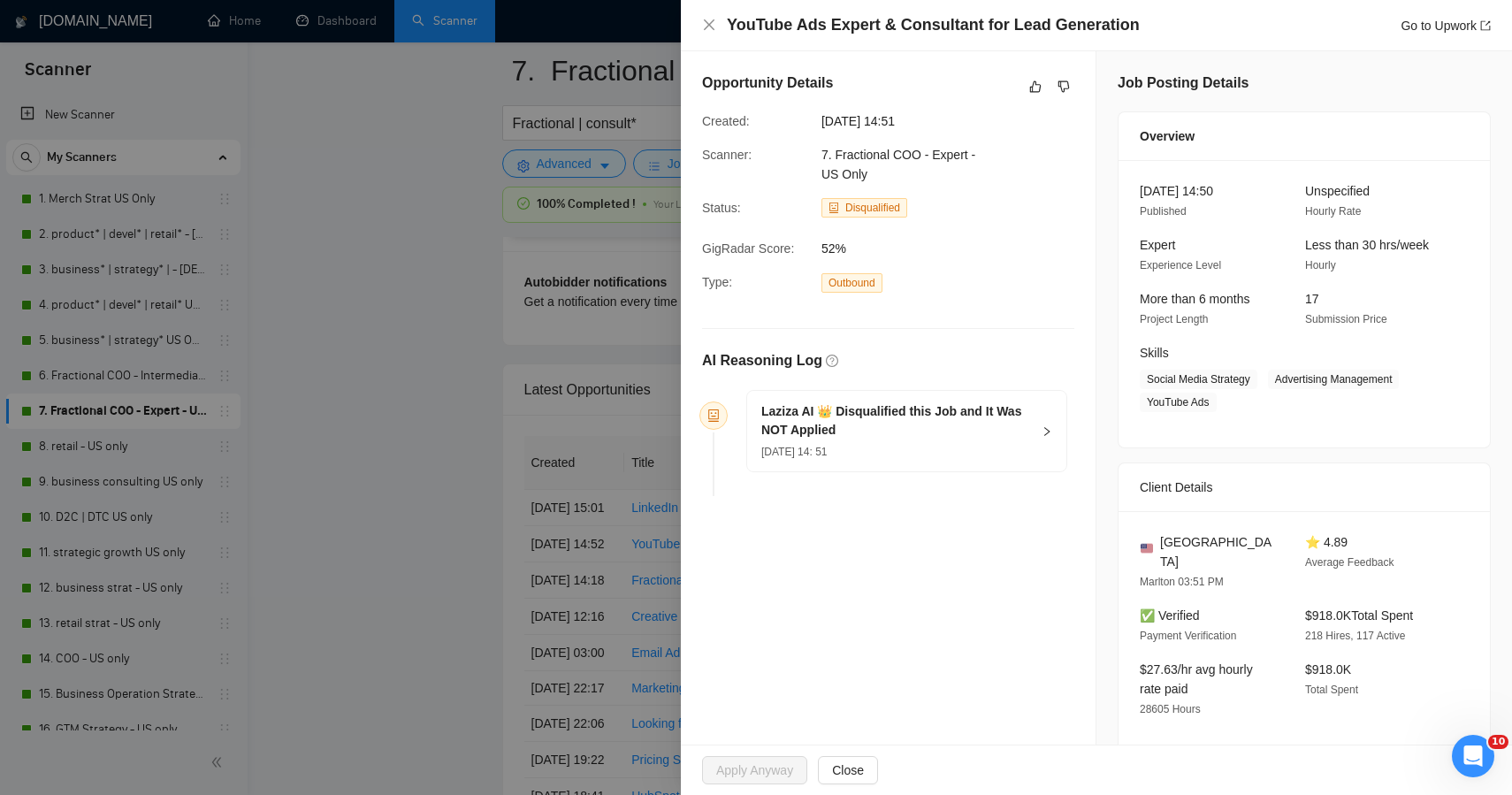
click at [1035, 99] on div "Opportunity Details" at bounding box center [889, 86] width 373 height 29
click at [1029, 82] on icon "like" at bounding box center [1035, 86] width 12 height 14
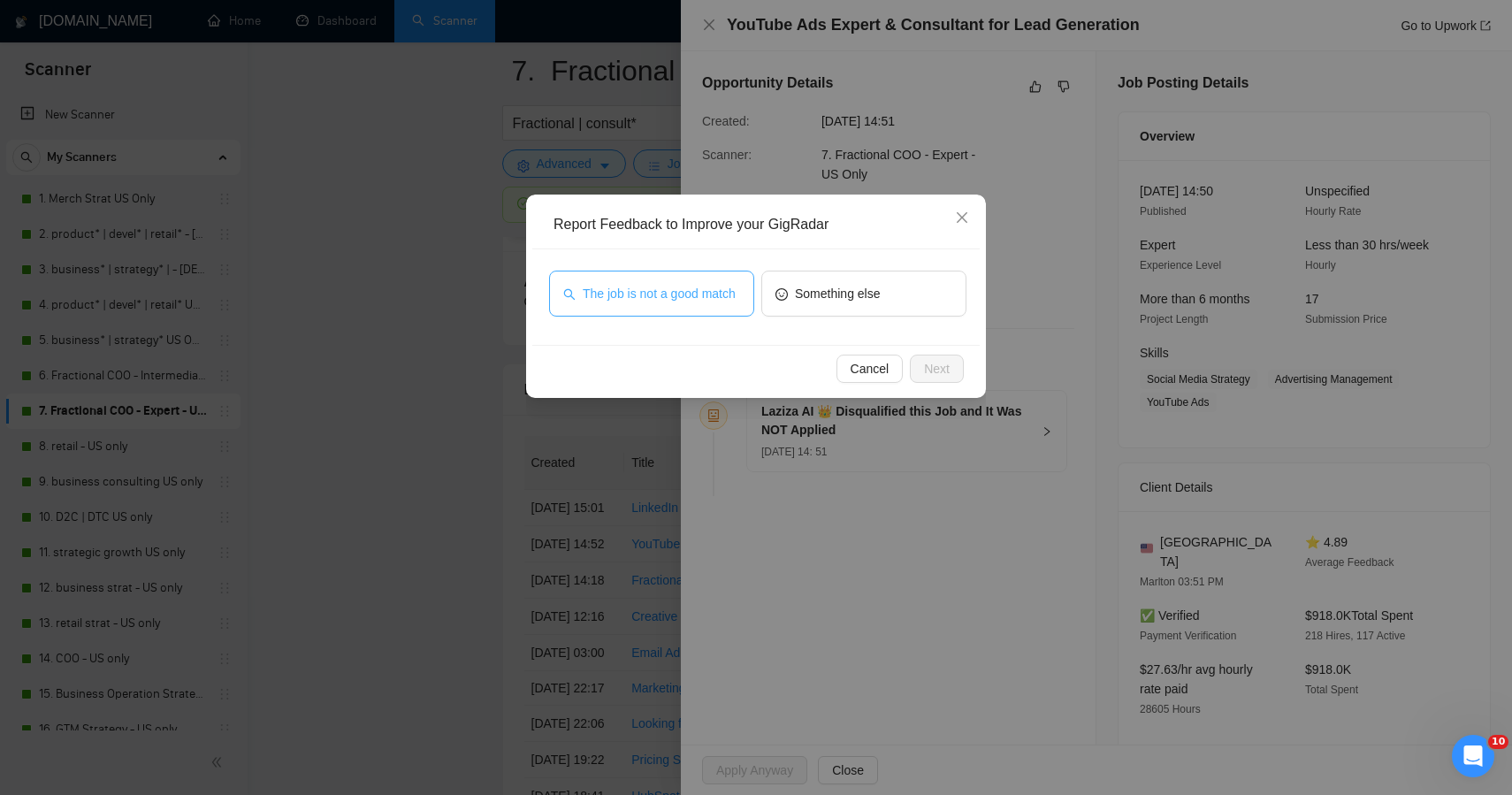
click at [716, 303] on span "The job is not a good match" at bounding box center [659, 294] width 153 height 20
click at [942, 365] on span "Next" at bounding box center [937, 369] width 26 height 20
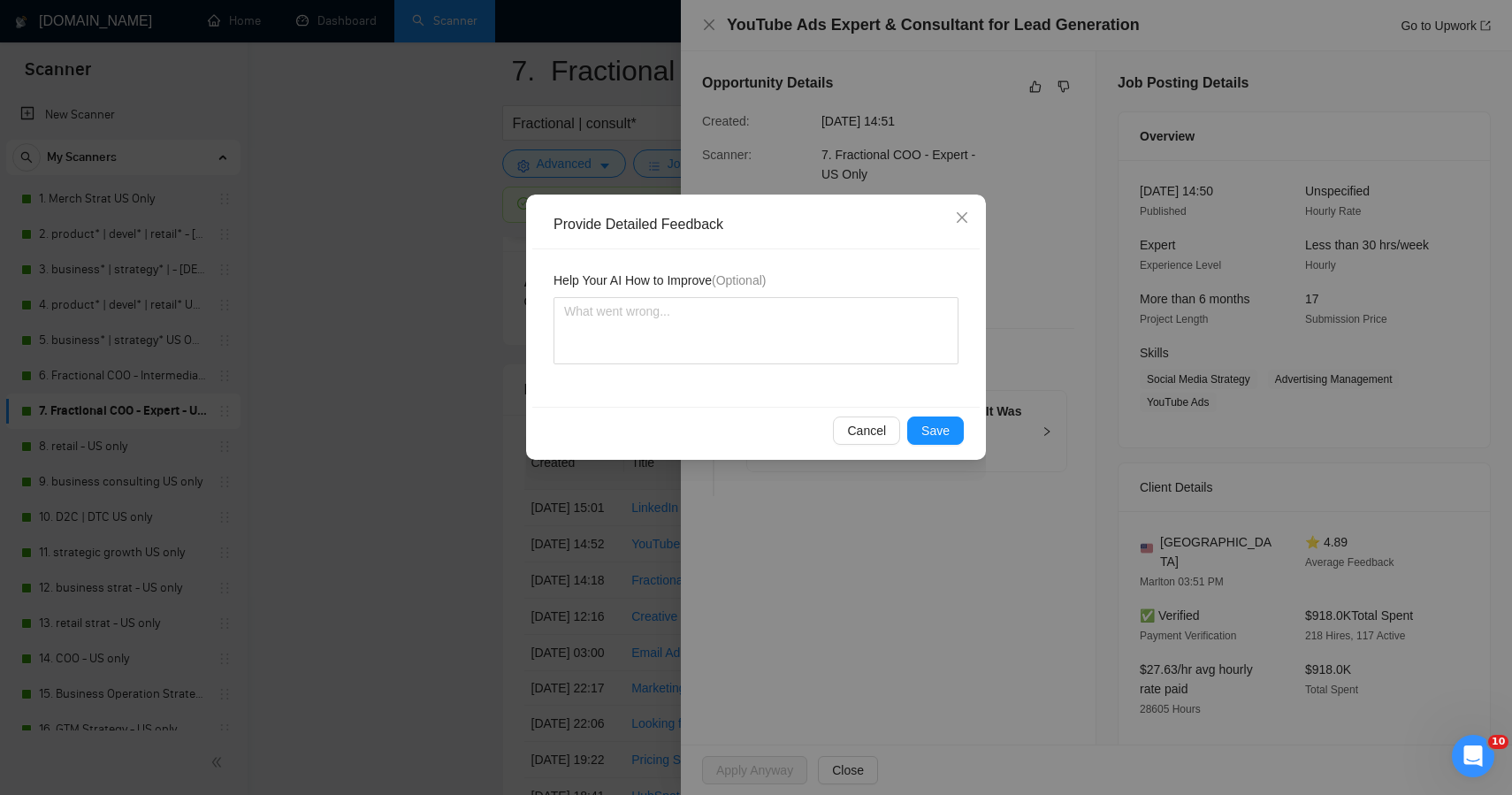
click at [928, 415] on div "Cancel Save" at bounding box center [756, 430] width 448 height 47
click at [926, 421] on span "Save" at bounding box center [935, 431] width 29 height 20
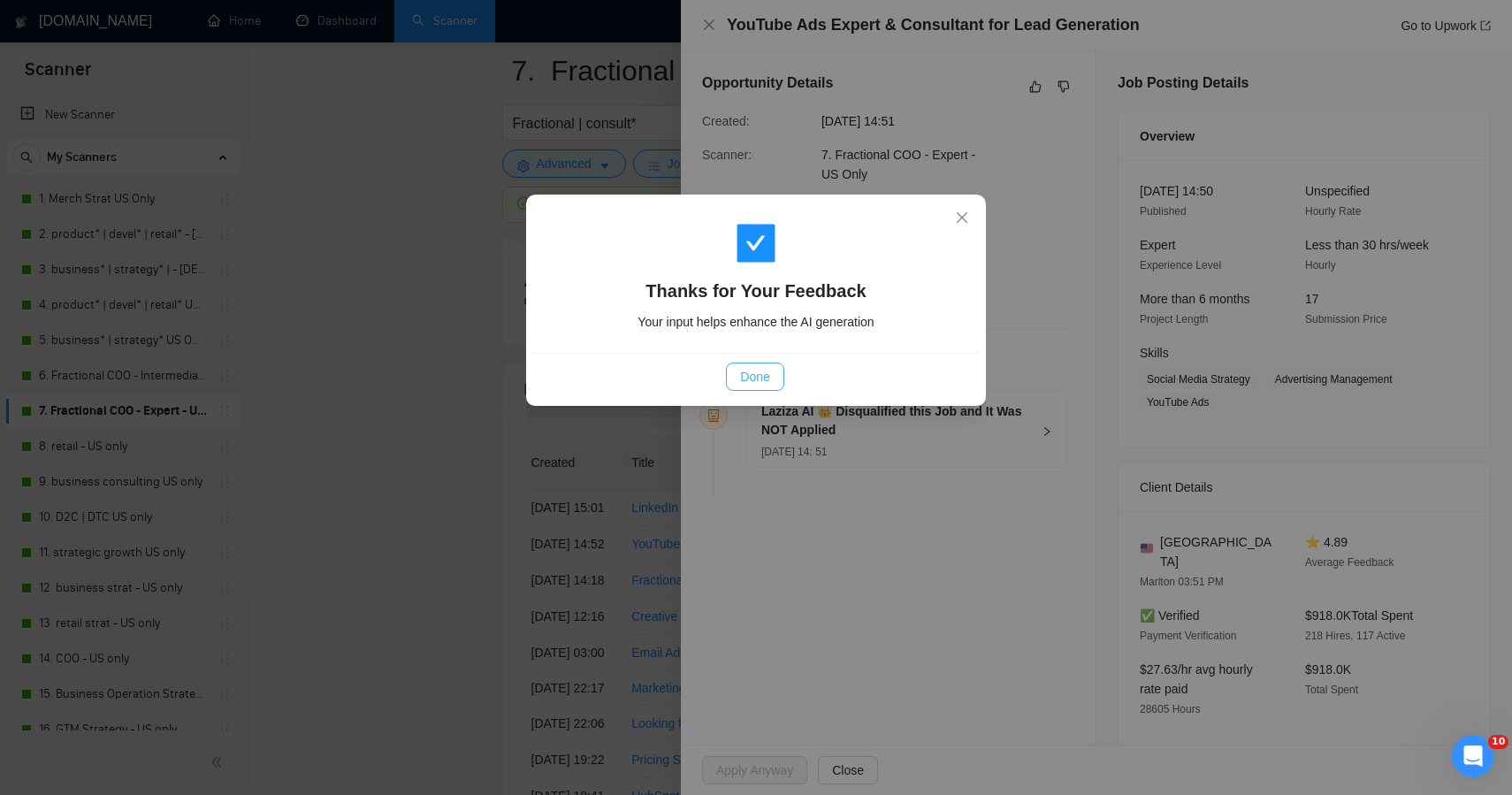
drag, startPoint x: 740, startPoint y: 366, endPoint x: 482, endPoint y: 358, distance: 258.1
click at [739, 366] on button "Done" at bounding box center [755, 377] width 57 height 29
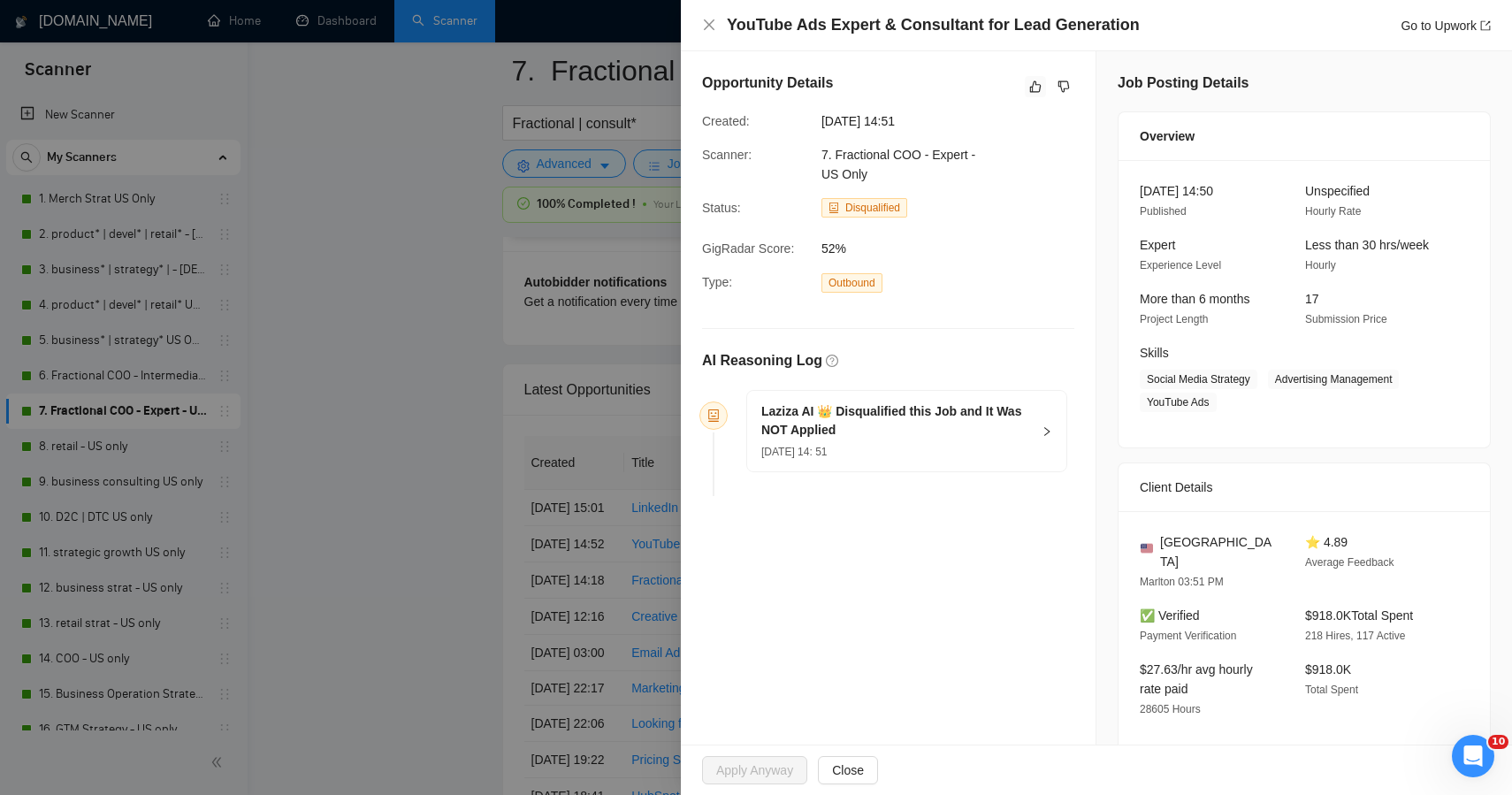
click at [515, 481] on div at bounding box center [756, 398] width 1512 height 795
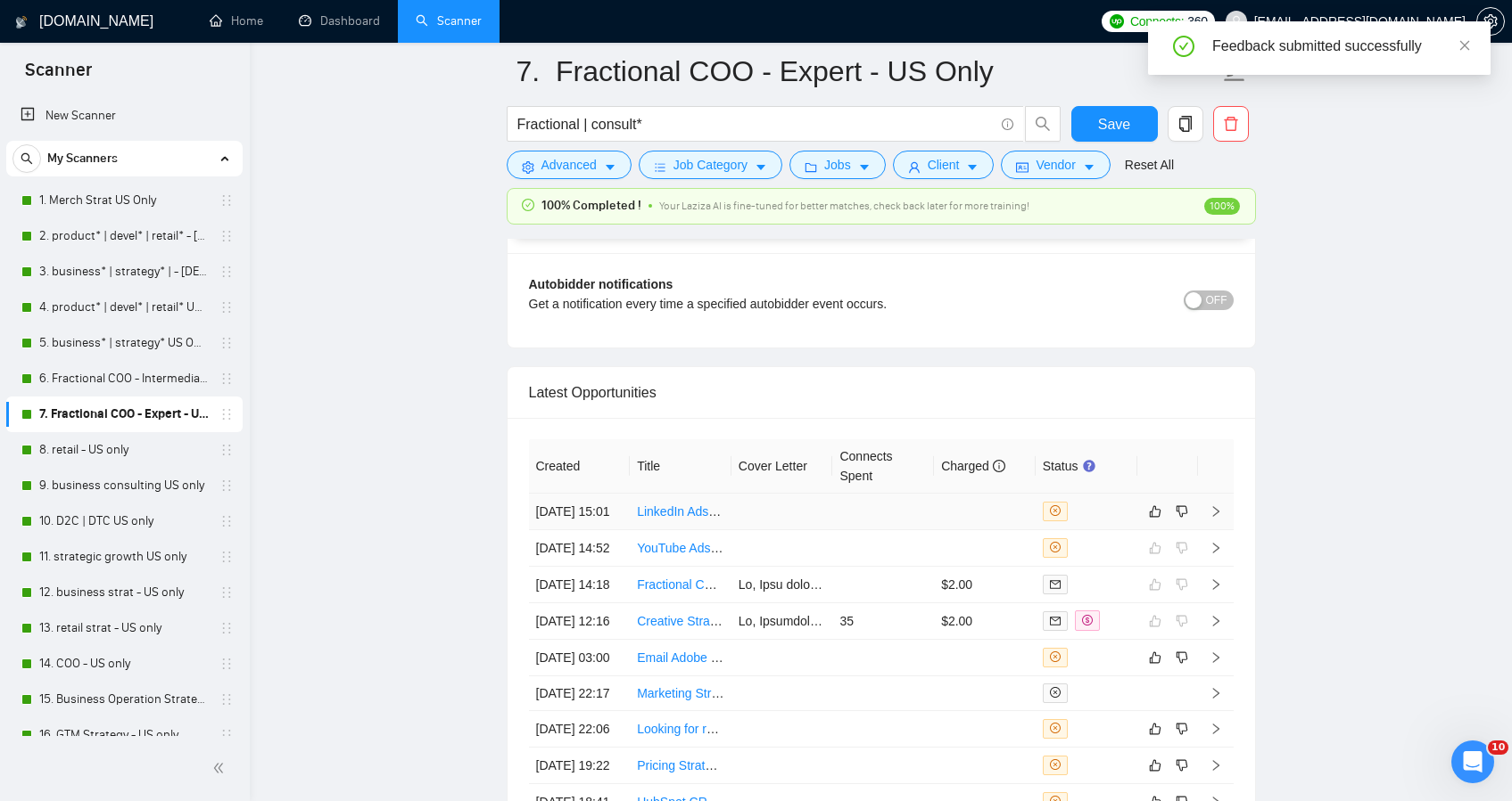
click at [797, 509] on td at bounding box center [782, 511] width 102 height 37
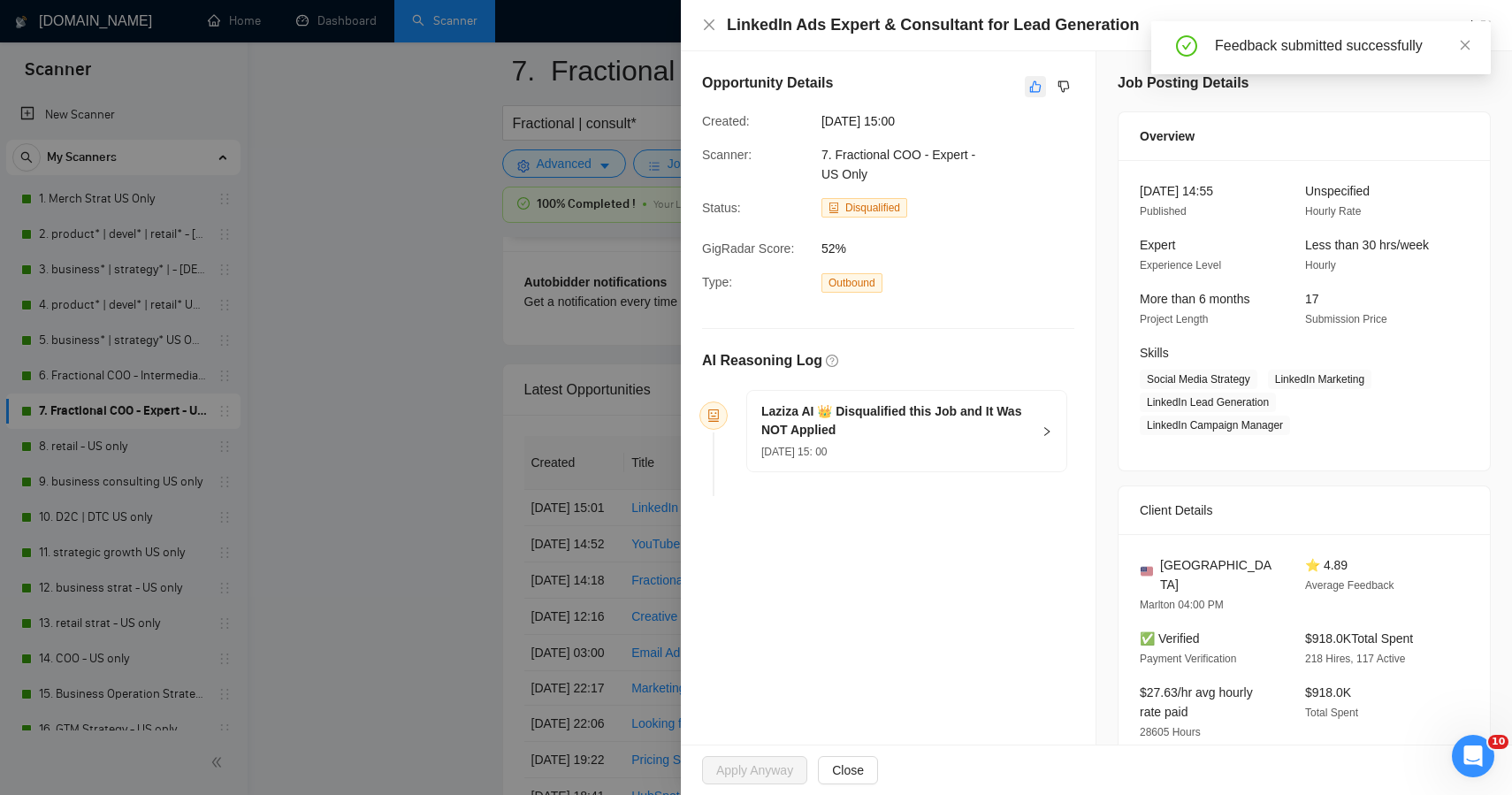
click at [1029, 86] on icon "like" at bounding box center [1035, 86] width 12 height 14
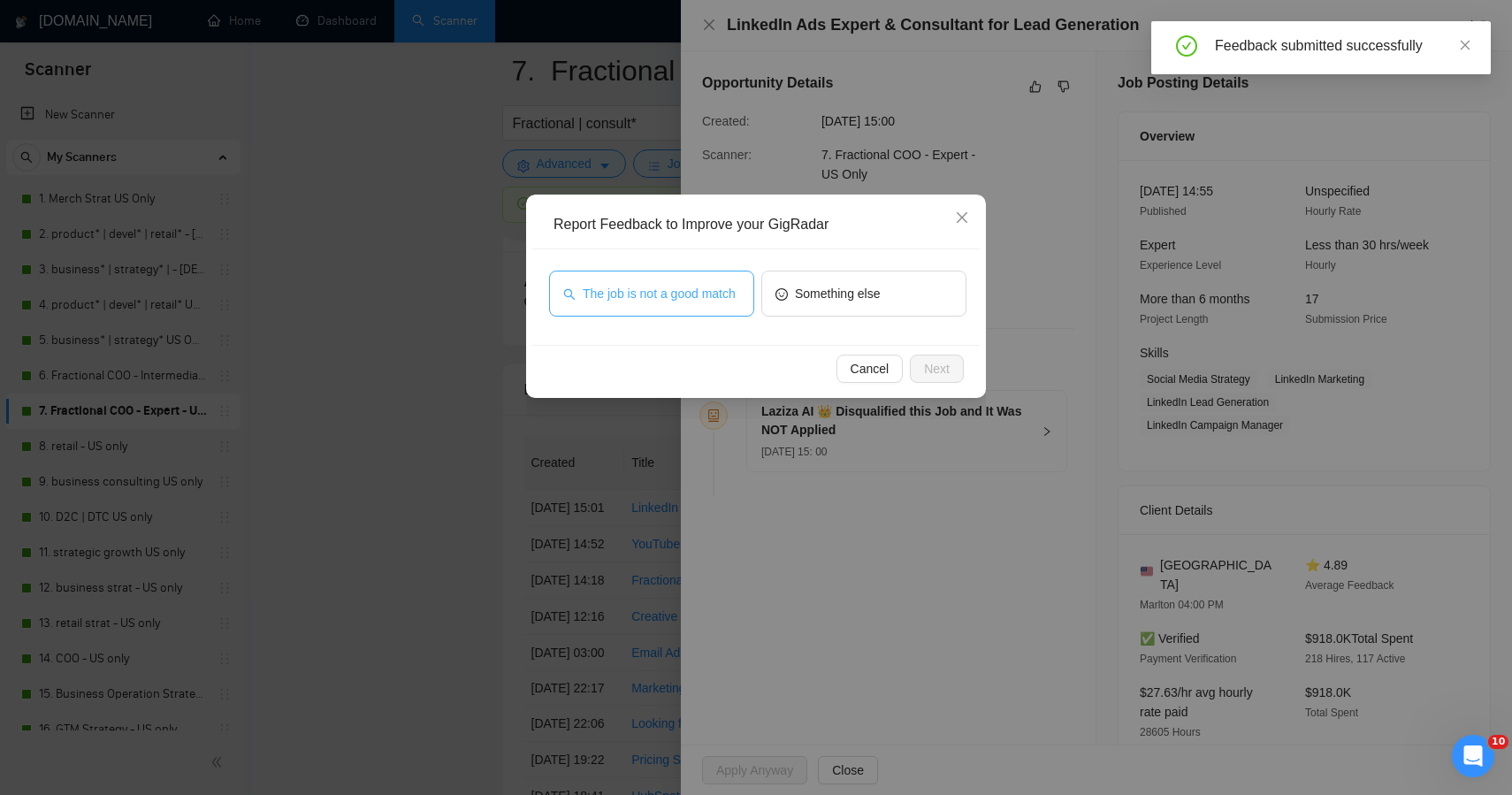
click at [679, 303] on span "The job is not a good match" at bounding box center [659, 294] width 153 height 20
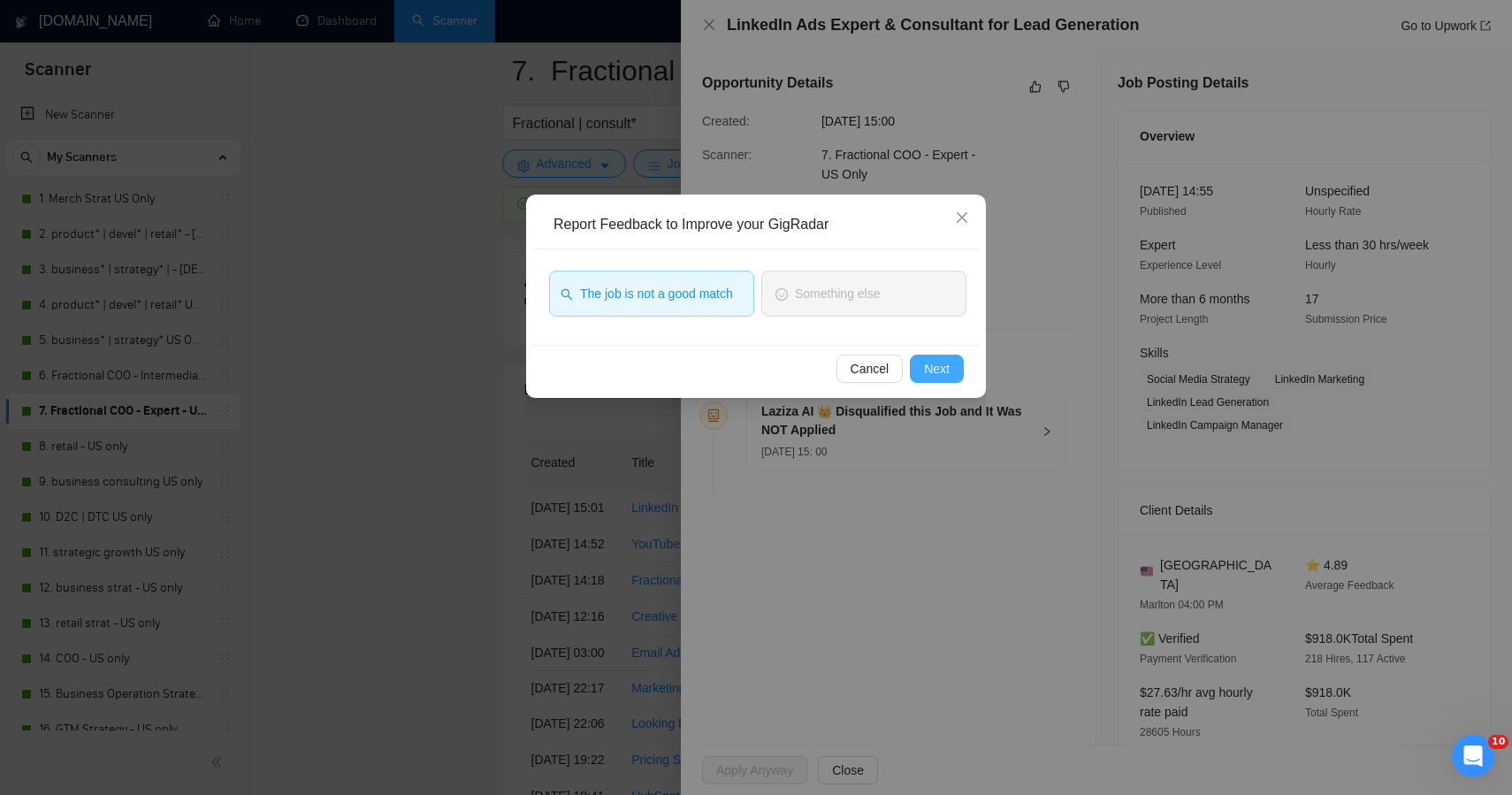
click at [921, 369] on button "Next" at bounding box center [936, 369] width 54 height 29
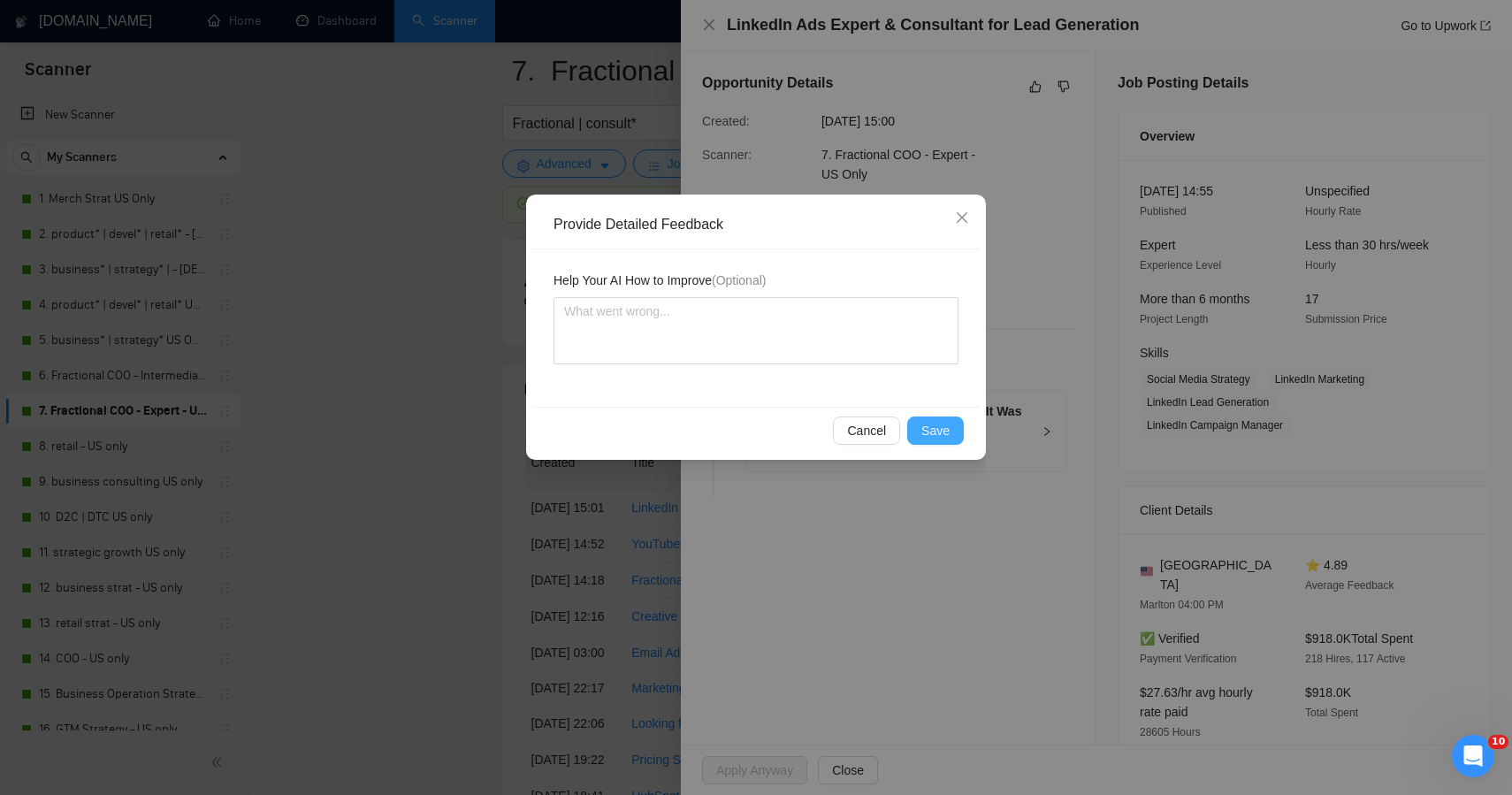
drag, startPoint x: 922, startPoint y: 435, endPoint x: 838, endPoint y: 404, distance: 89.5
click at [922, 434] on span "Save" at bounding box center [935, 431] width 29 height 20
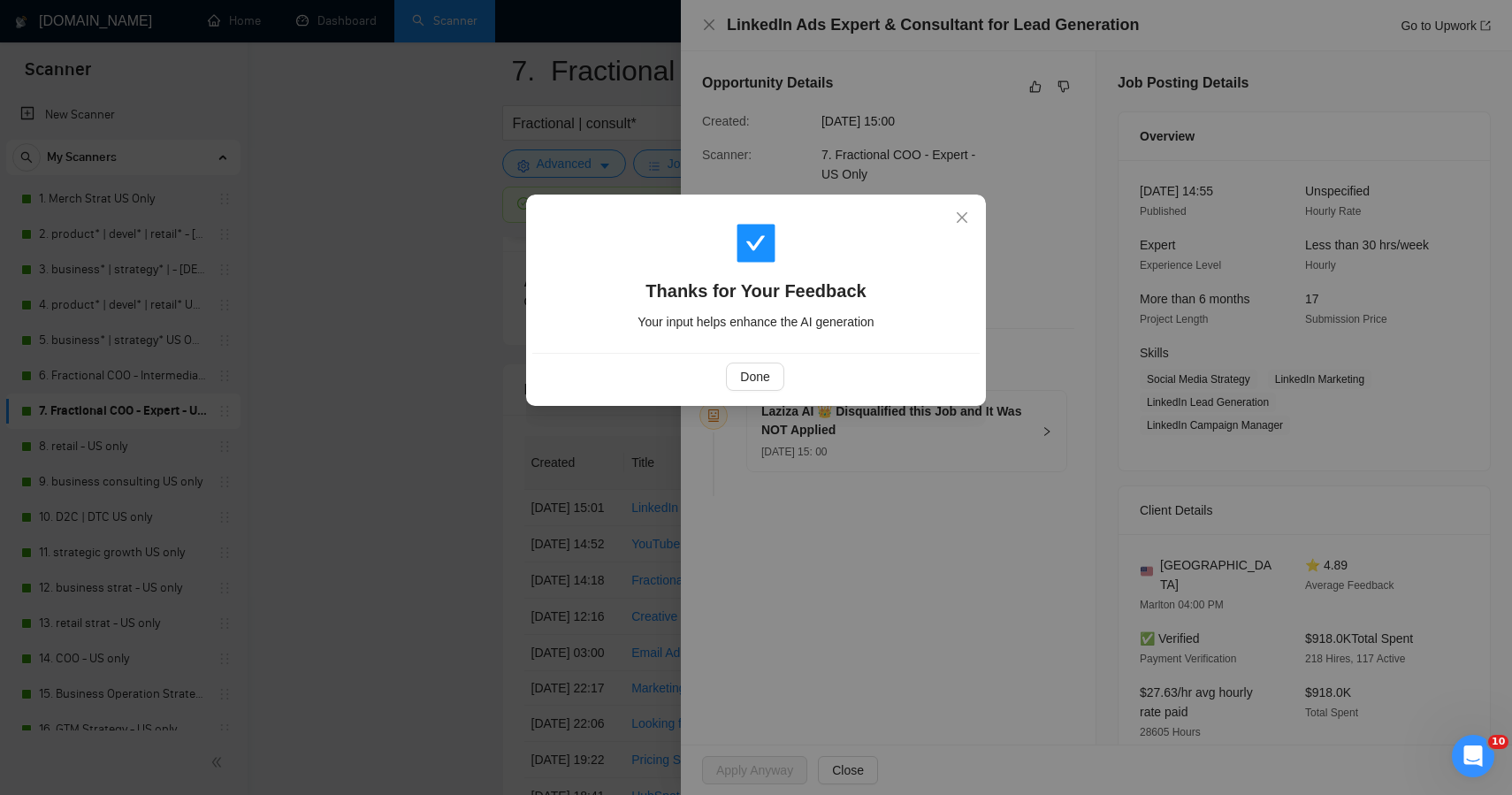
click at [381, 357] on div "Thanks for Your Feedback Your input helps enhance the AI generation Done" at bounding box center [756, 398] width 1512 height 795
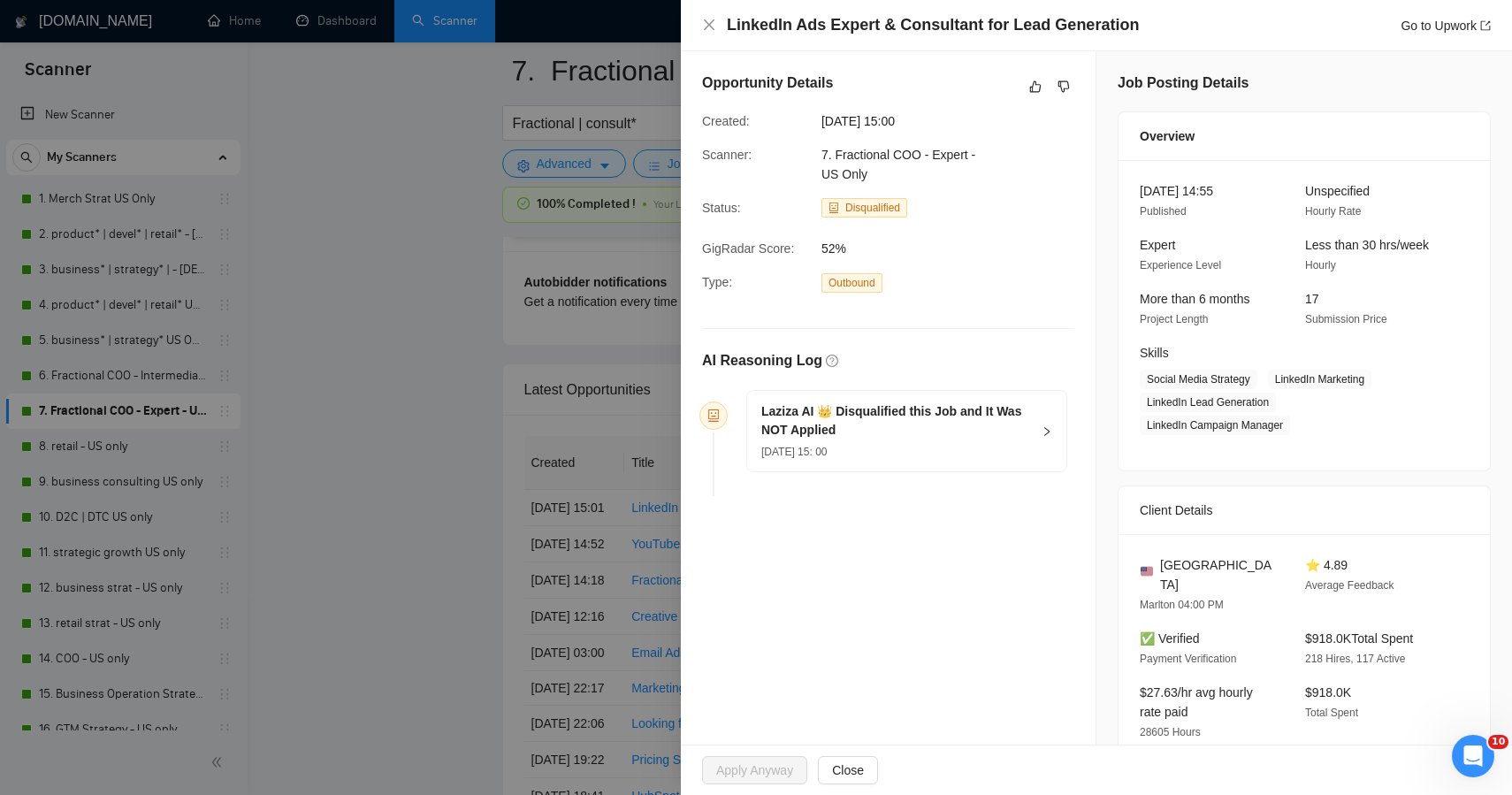
click at [381, 357] on div at bounding box center [756, 398] width 1512 height 795
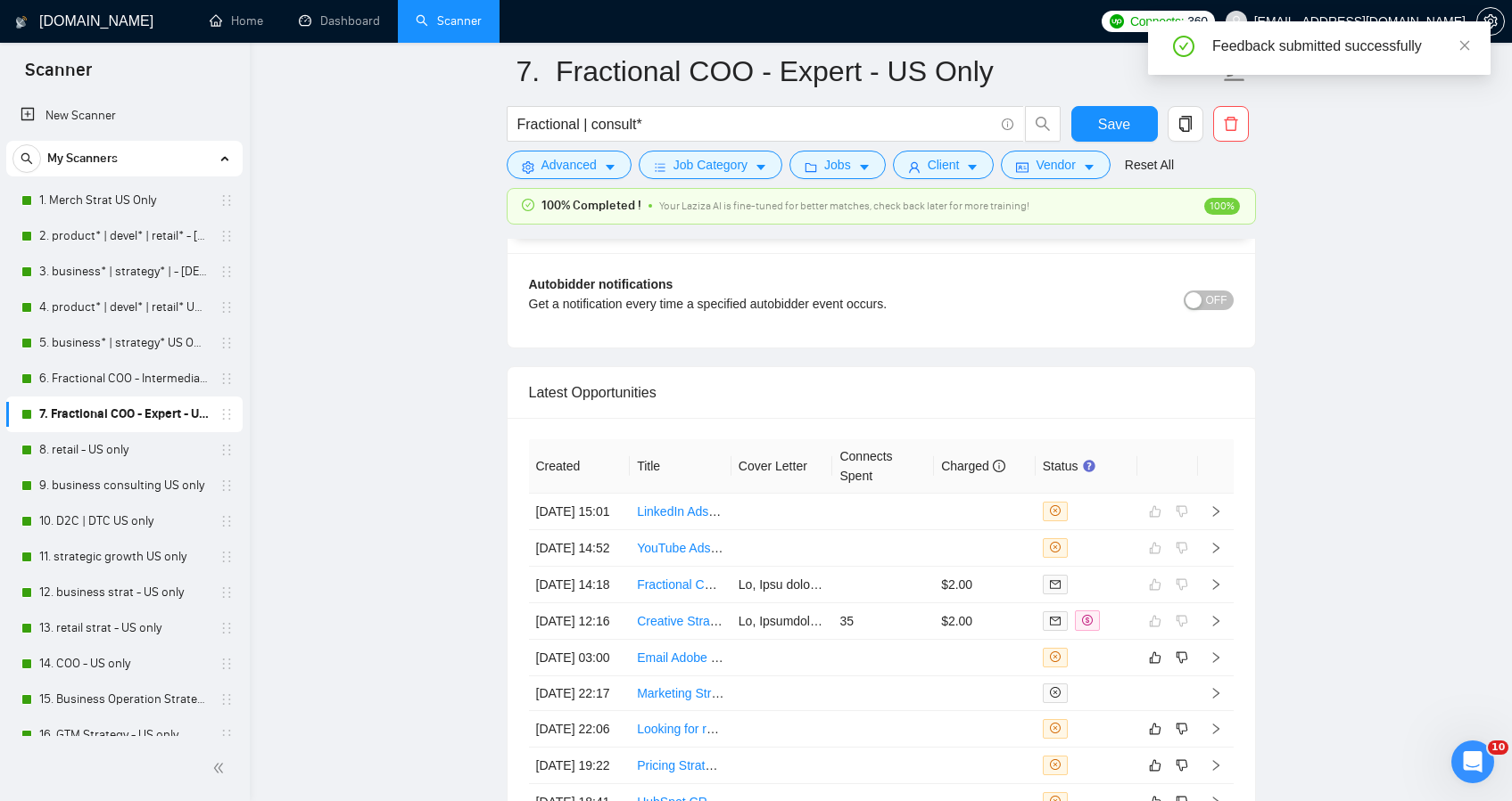
click at [143, 452] on link "8. retail - US only" at bounding box center [124, 450] width 170 height 36
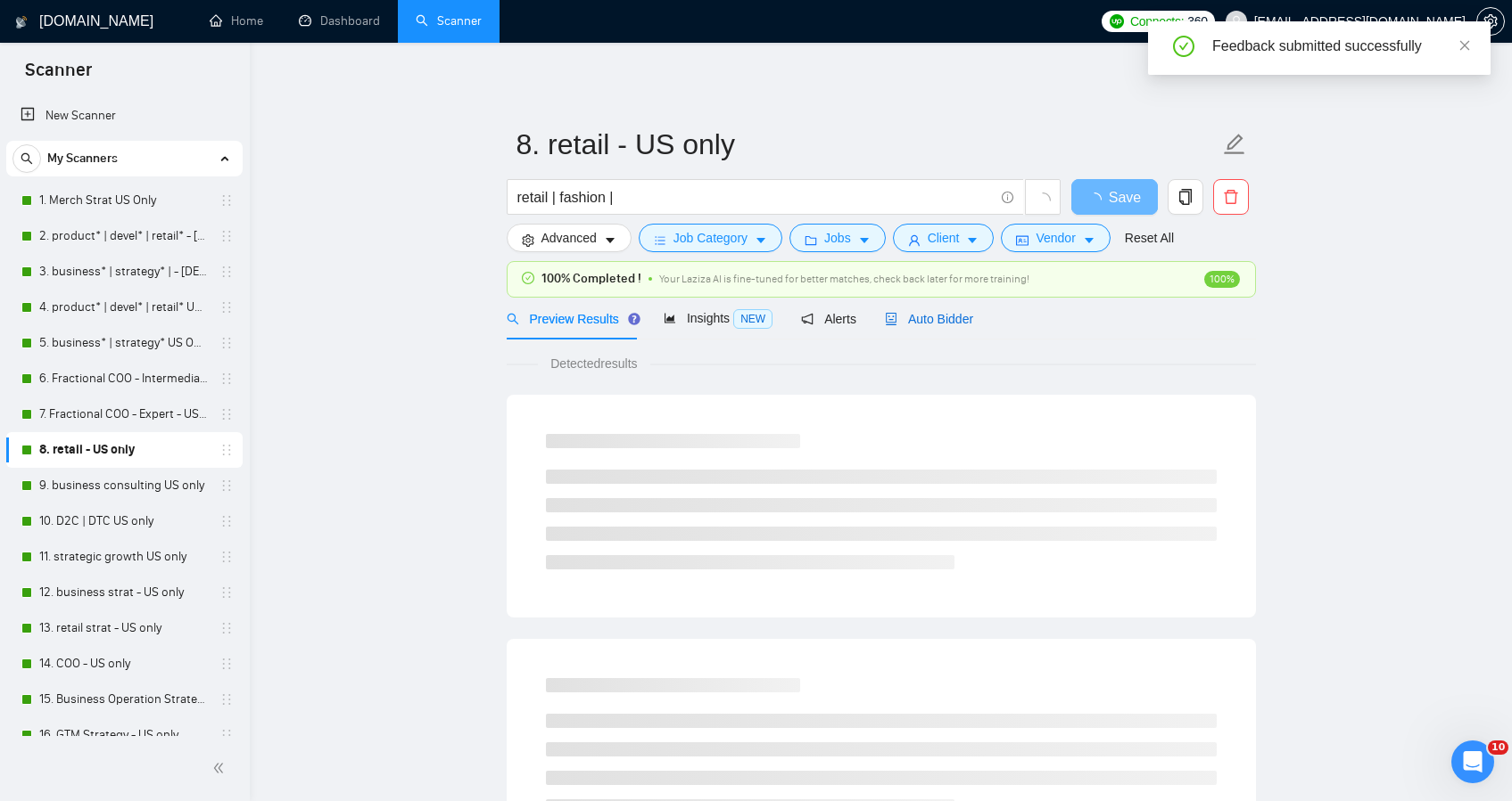
click at [959, 320] on span "Auto Bidder" at bounding box center [928, 319] width 88 height 14
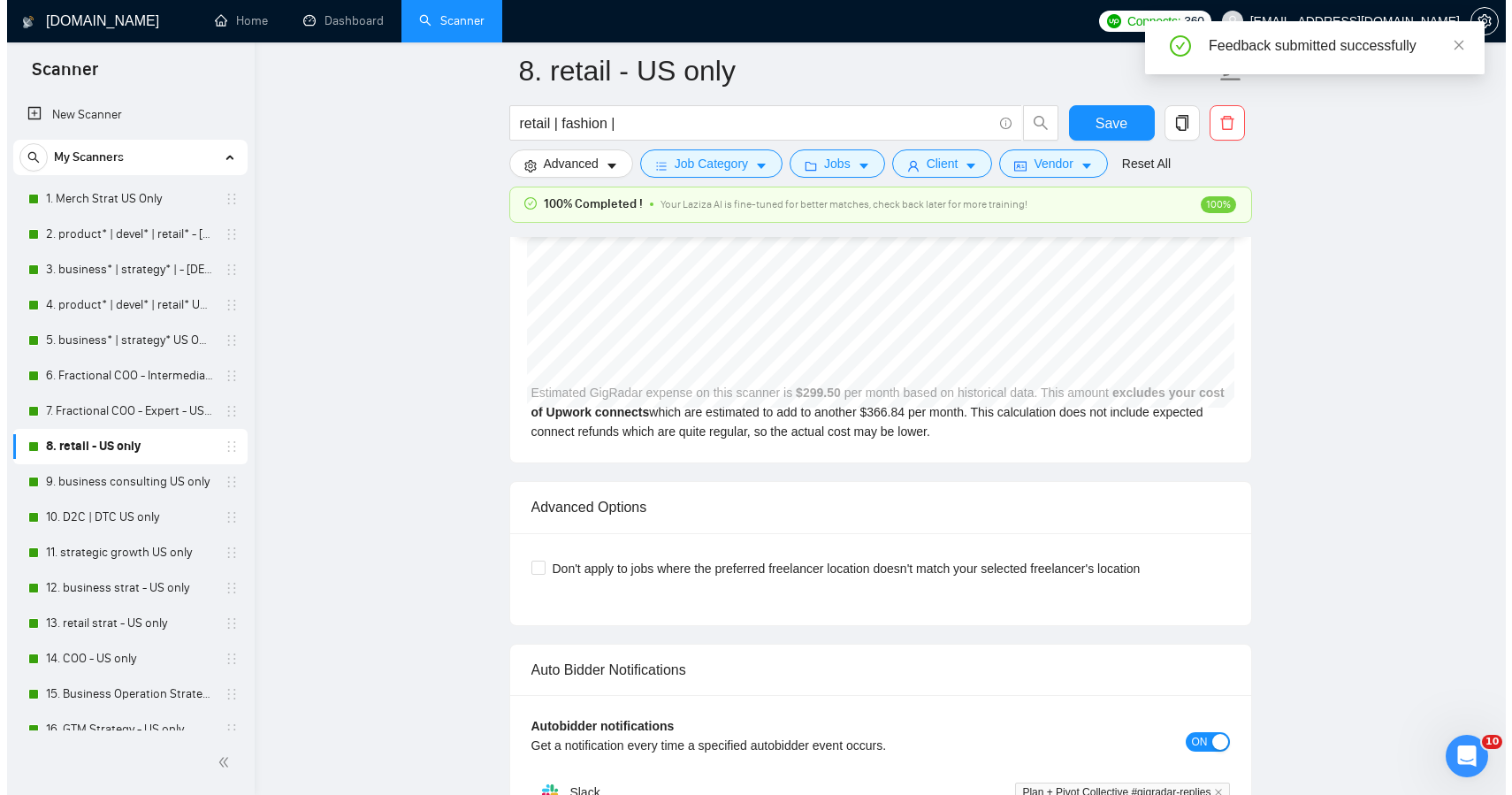
scroll to position [4683, 0]
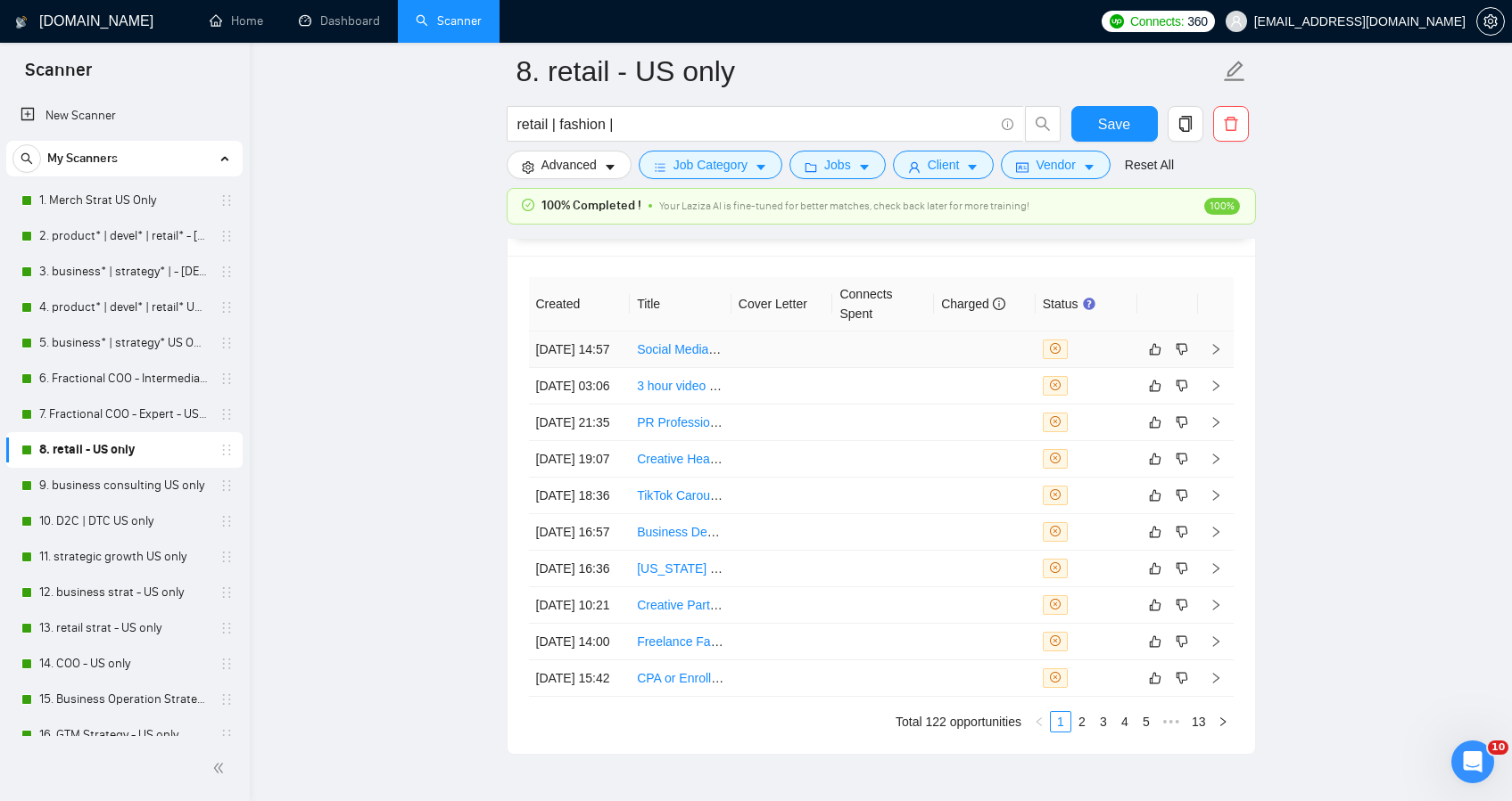
click at [818, 369] on td at bounding box center [782, 350] width 102 height 37
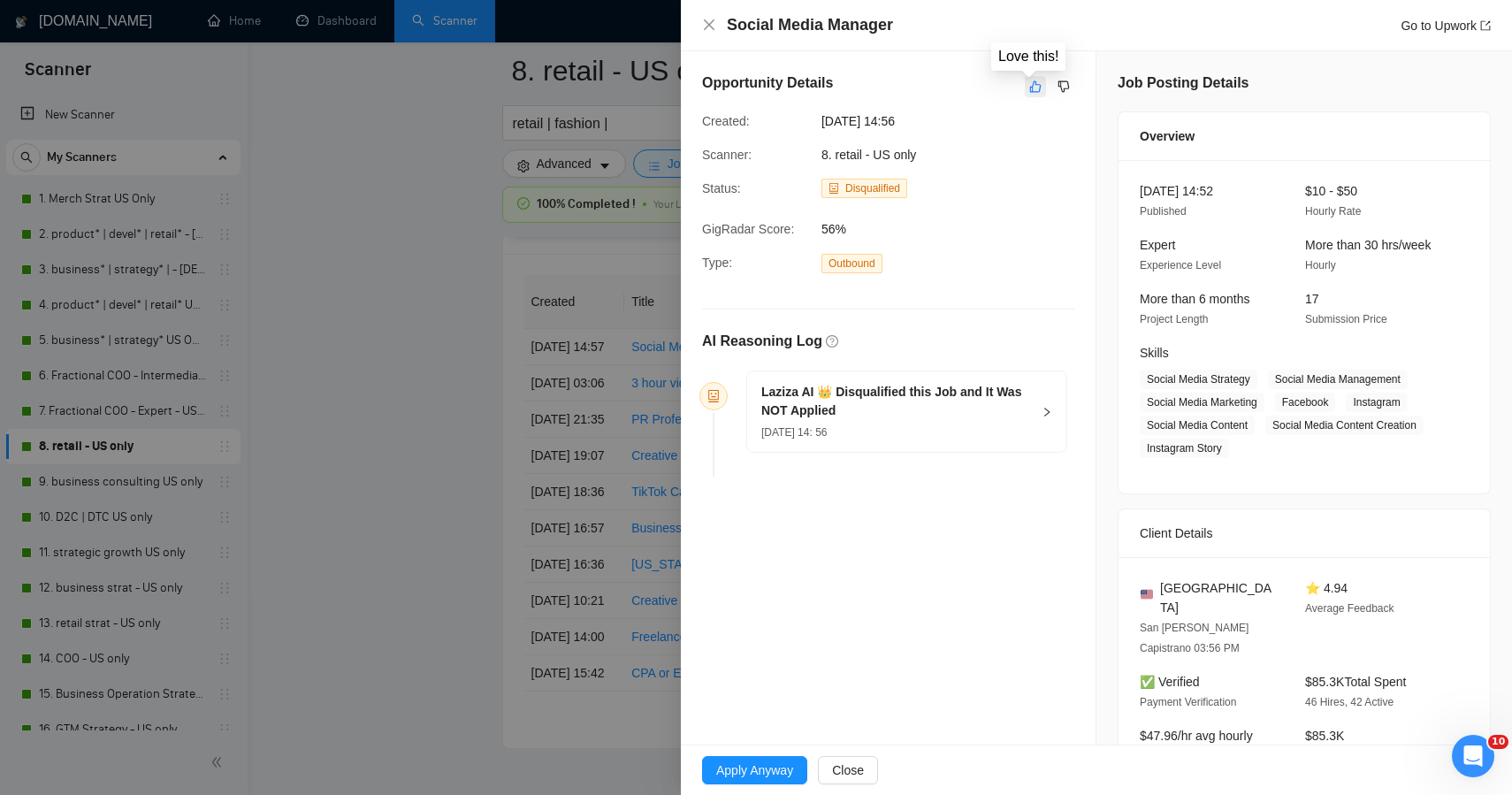
click at [1029, 90] on icon "like" at bounding box center [1035, 86] width 12 height 14
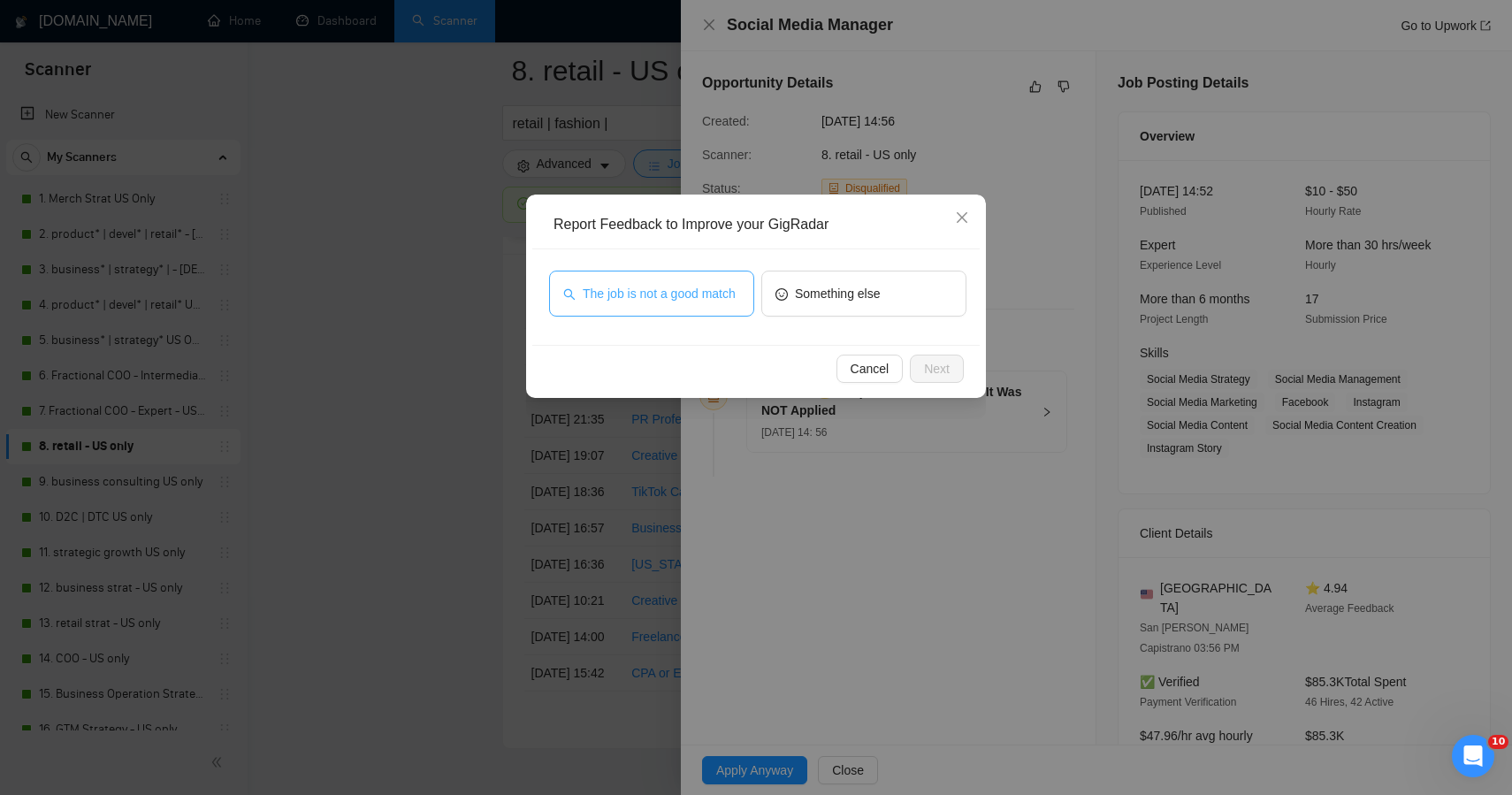
click at [689, 291] on span "The job is not a good match" at bounding box center [659, 294] width 153 height 20
click at [931, 367] on span "Next" at bounding box center [937, 369] width 26 height 20
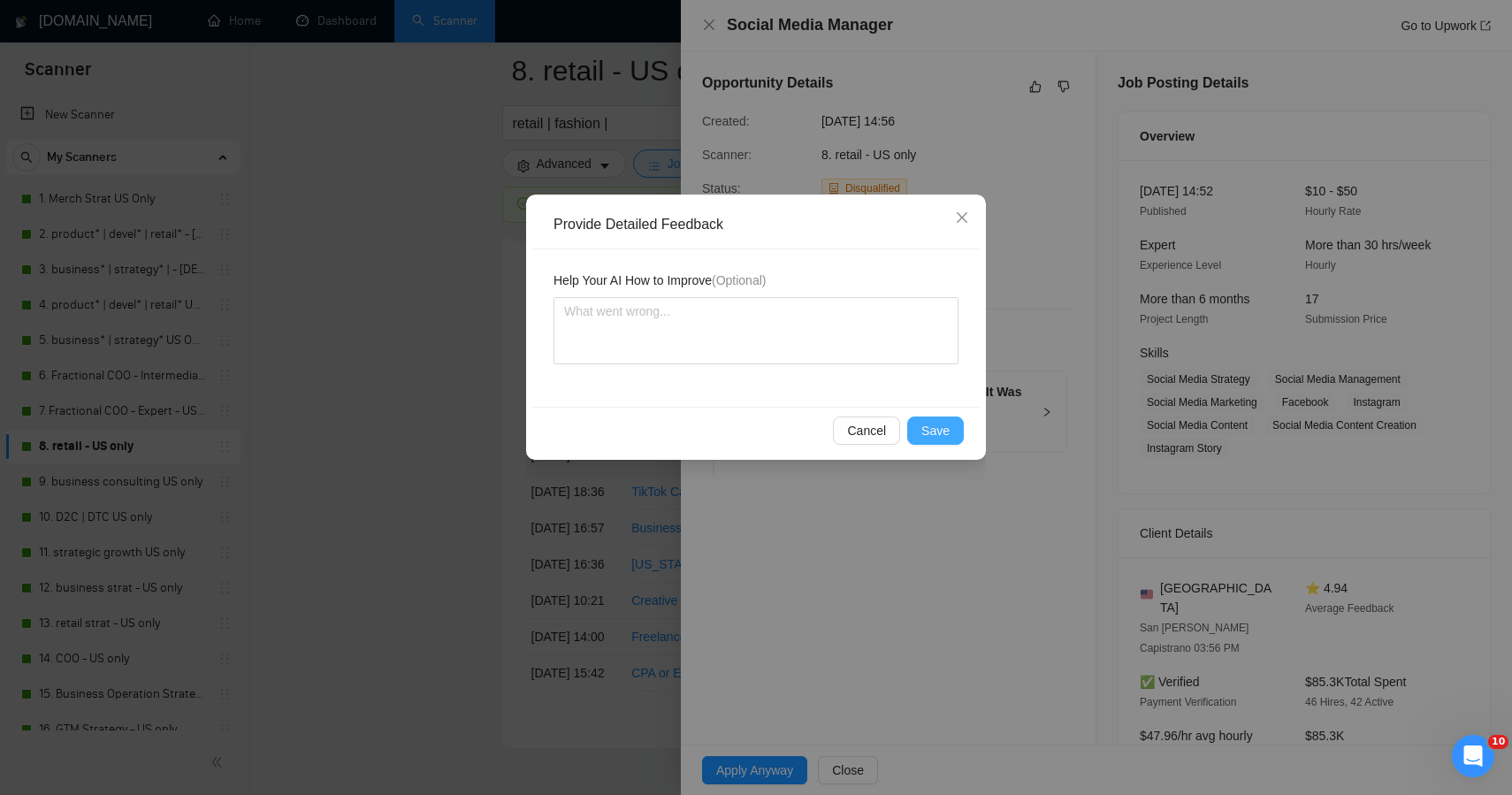
click at [918, 426] on button "Save" at bounding box center [935, 430] width 56 height 29
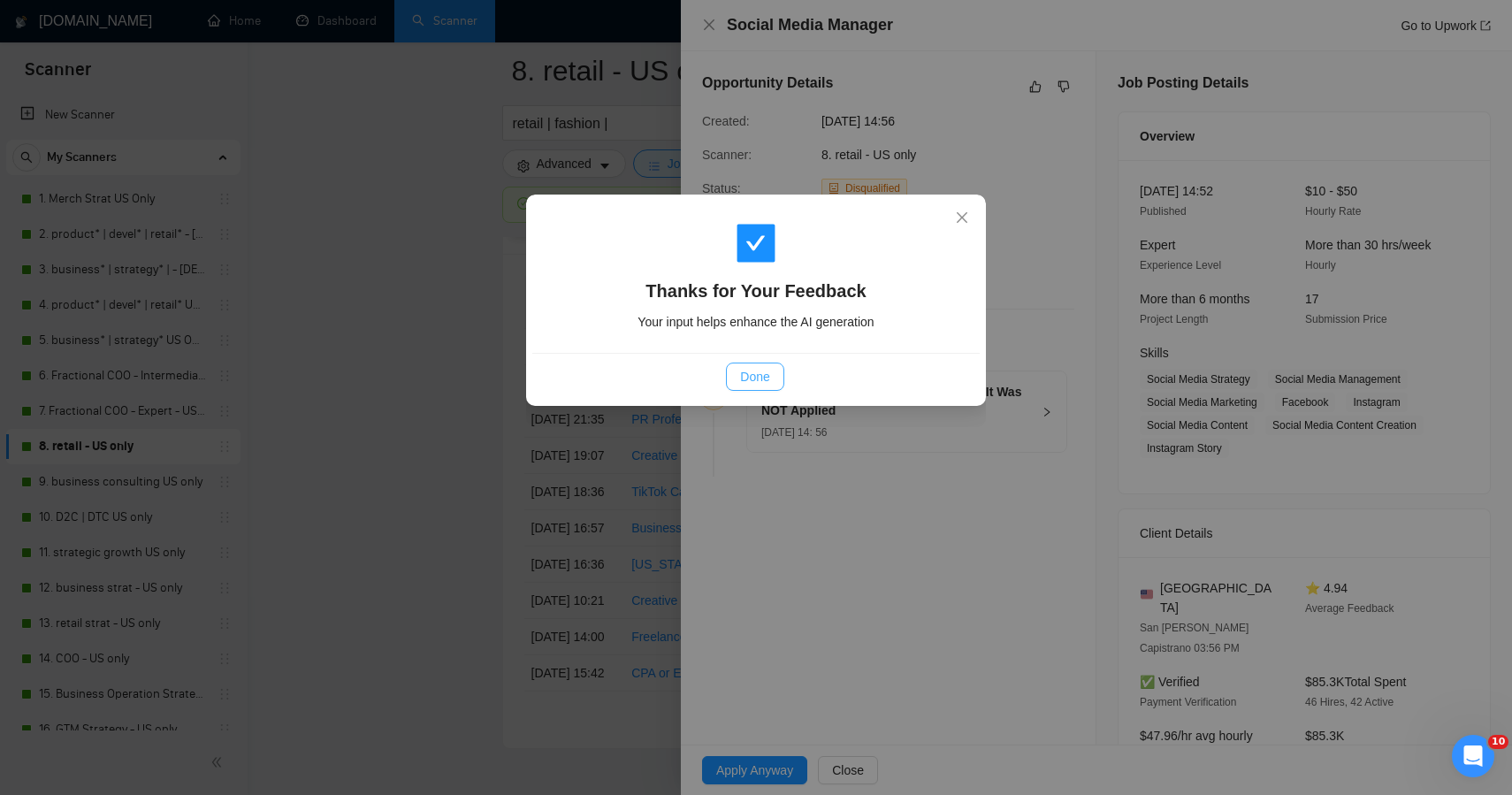
click at [745, 370] on span "Done" at bounding box center [754, 377] width 29 height 20
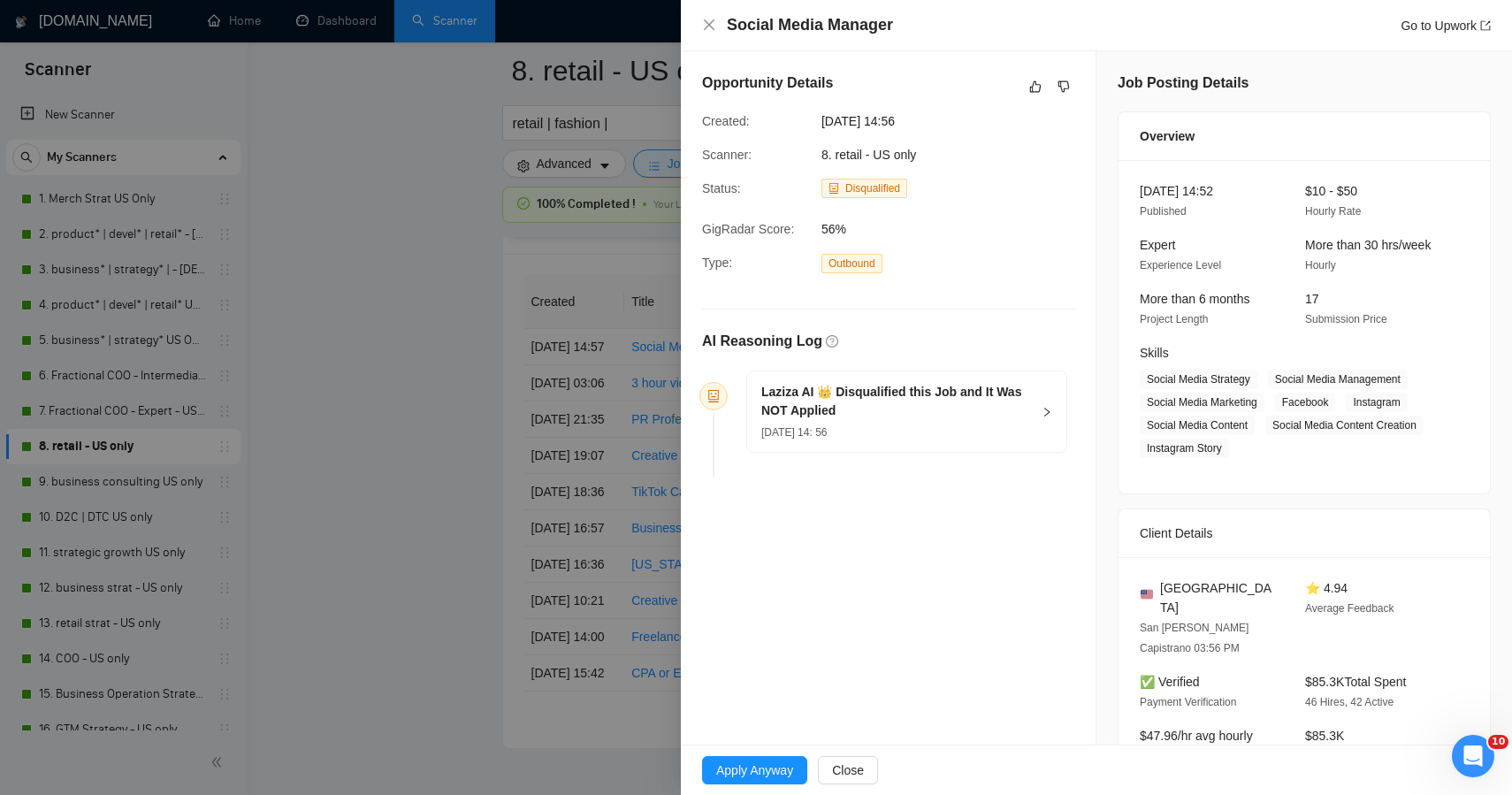
click at [358, 382] on div at bounding box center [756, 398] width 1512 height 795
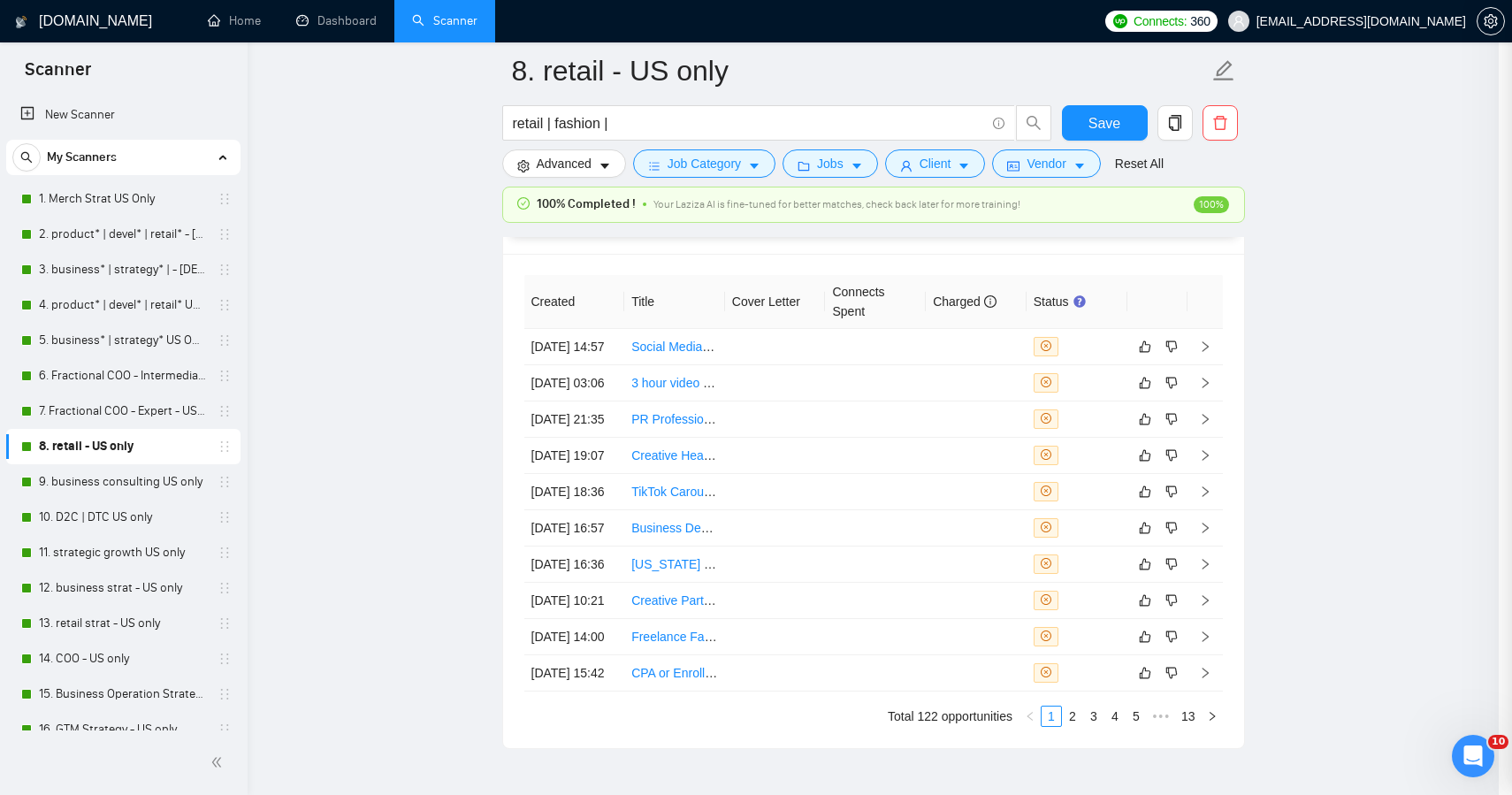
click at [358, 382] on div at bounding box center [756, 398] width 1512 height 795
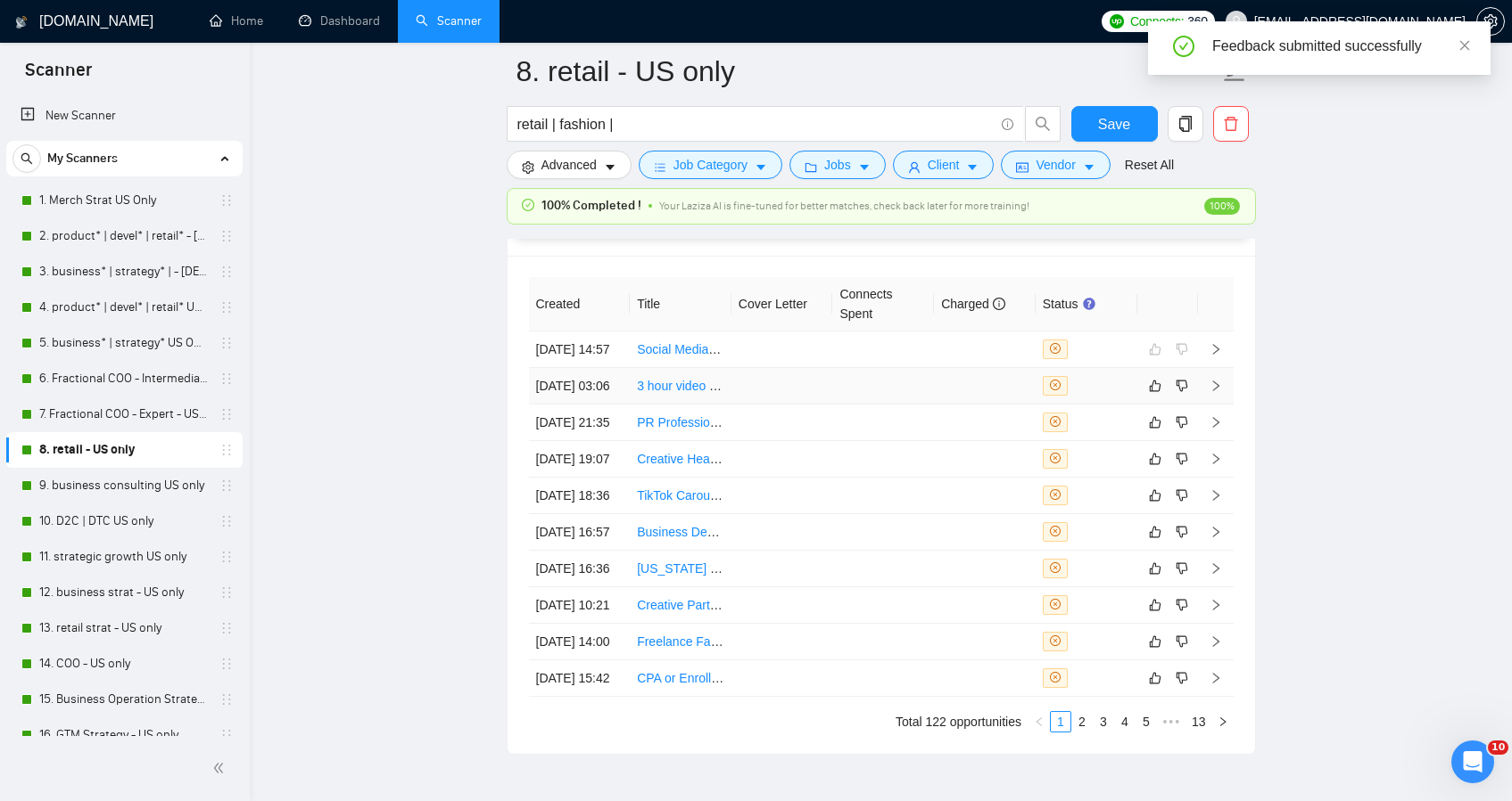
click at [753, 404] on td at bounding box center [782, 387] width 102 height 37
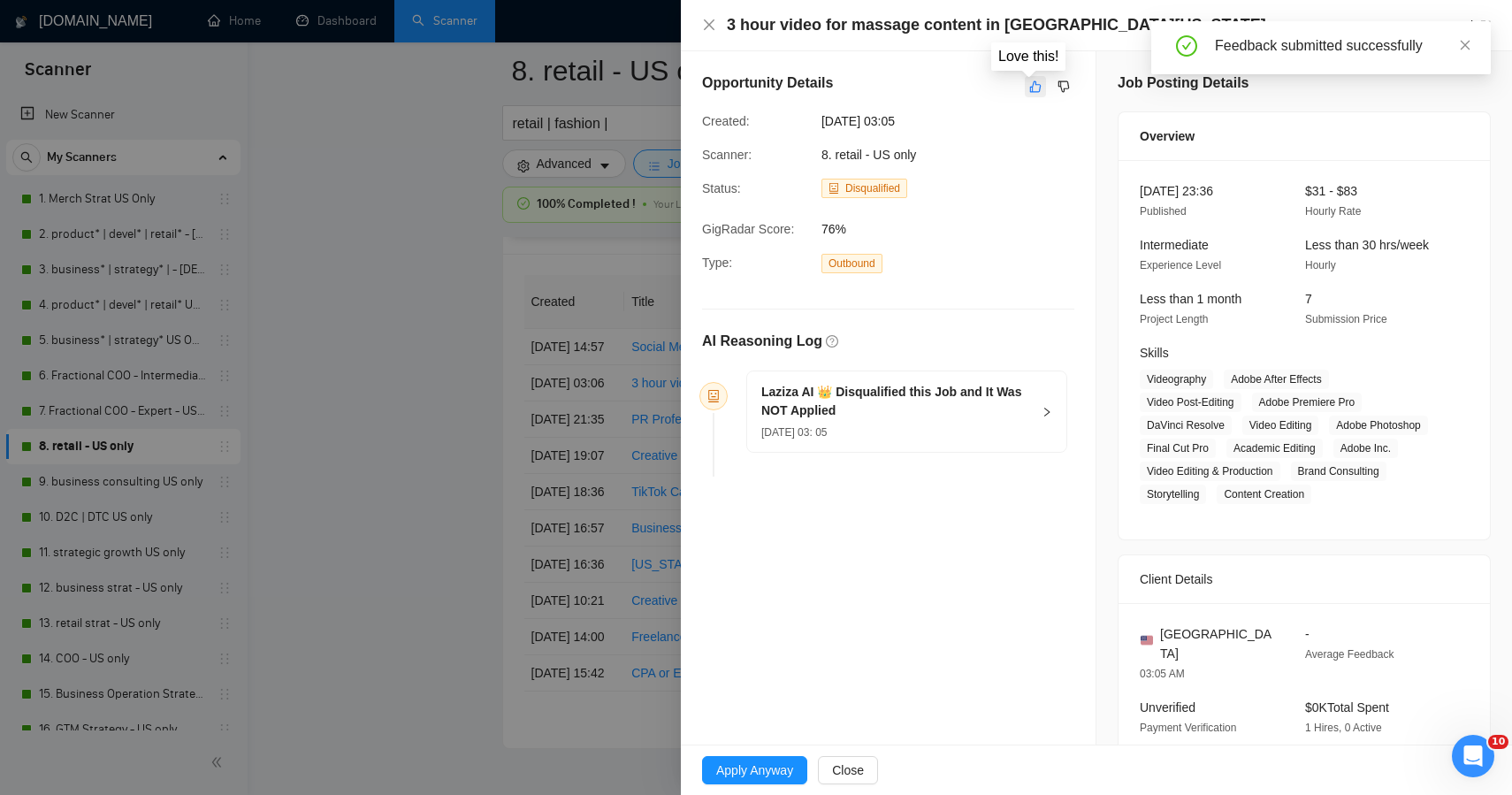
click at [1029, 80] on icon "like" at bounding box center [1035, 86] width 12 height 14
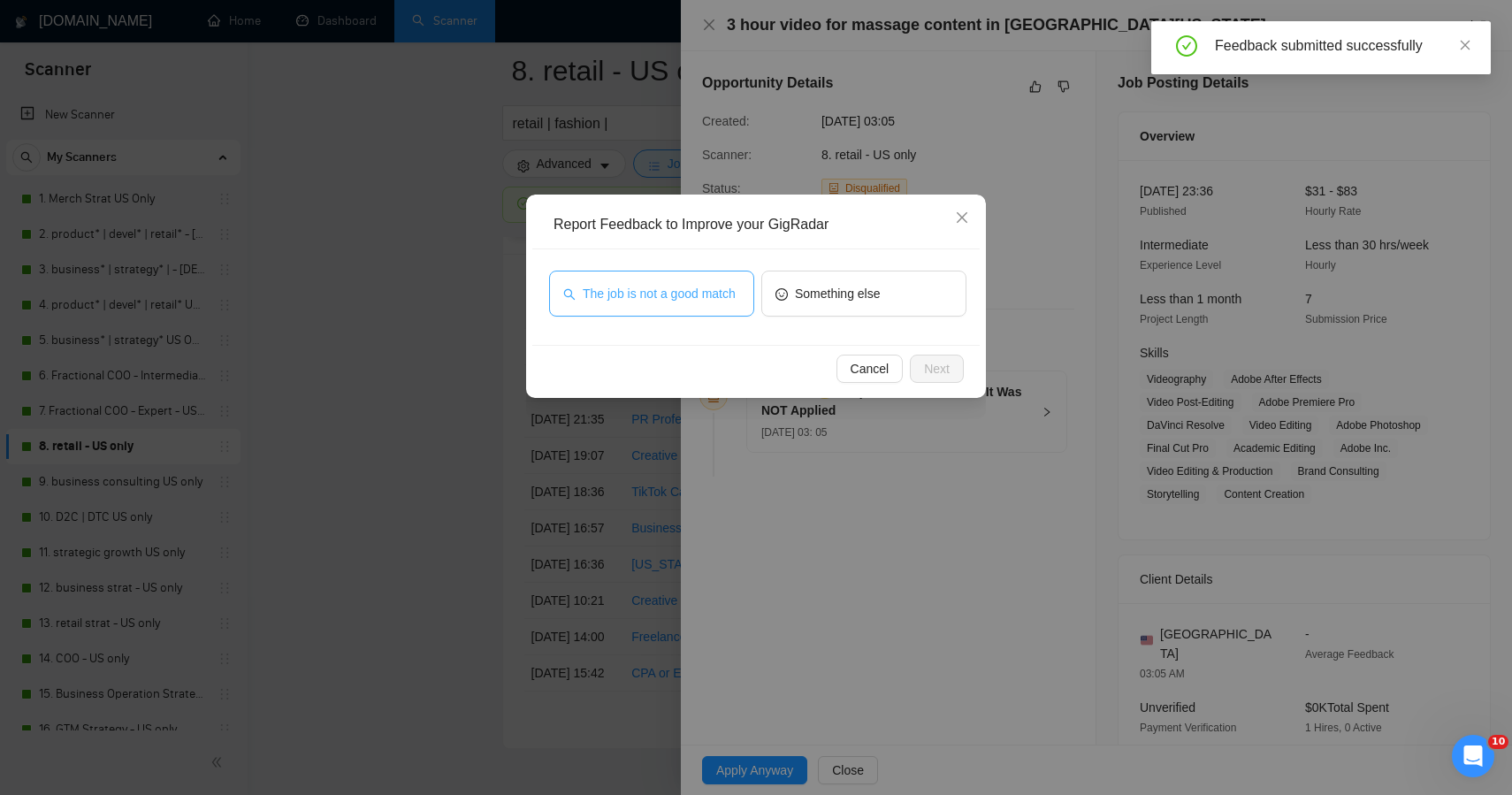
click at [672, 284] on span "The job is not a good match" at bounding box center [659, 294] width 153 height 20
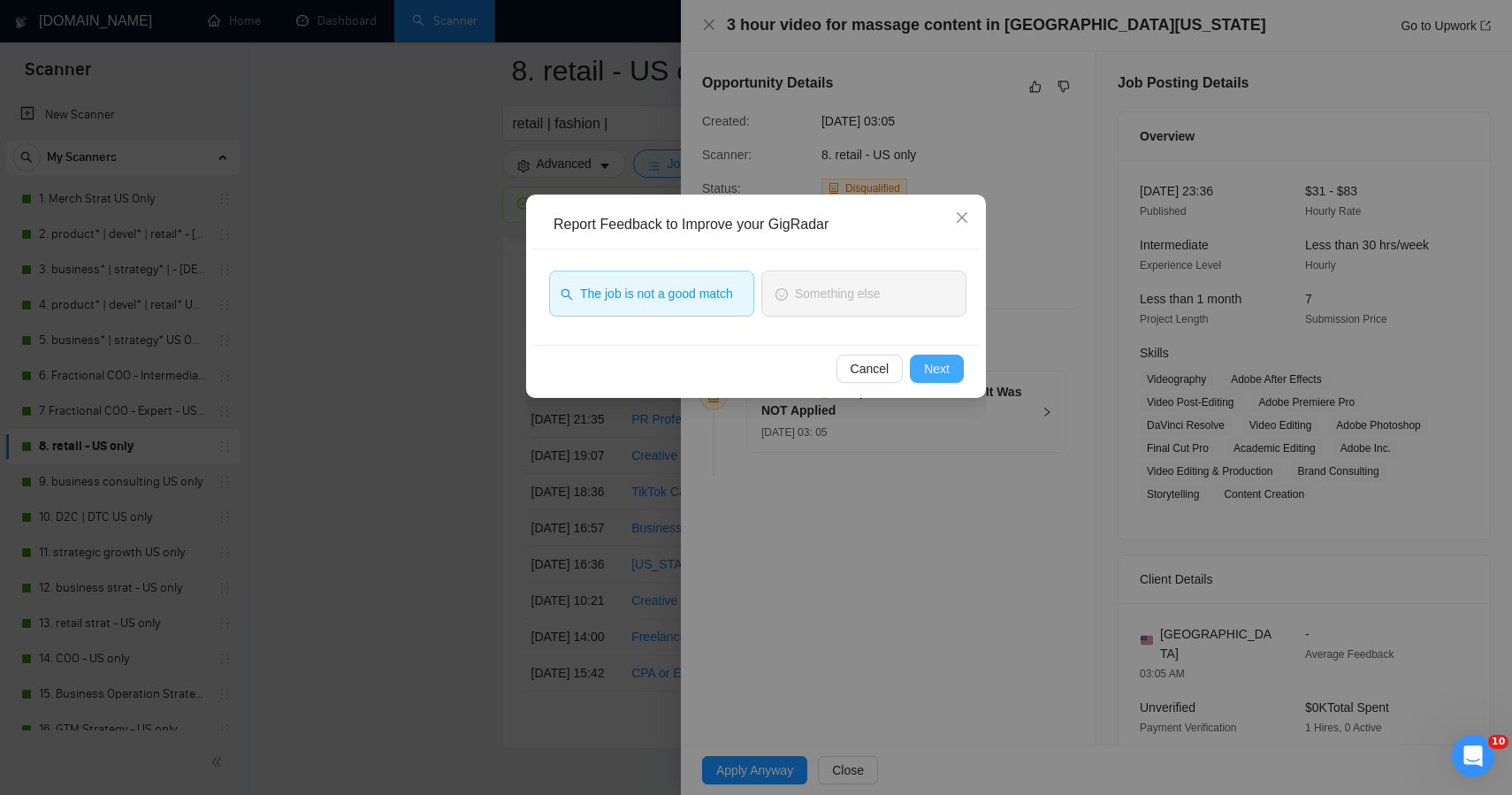
click at [952, 378] on button "Next" at bounding box center [936, 369] width 54 height 29
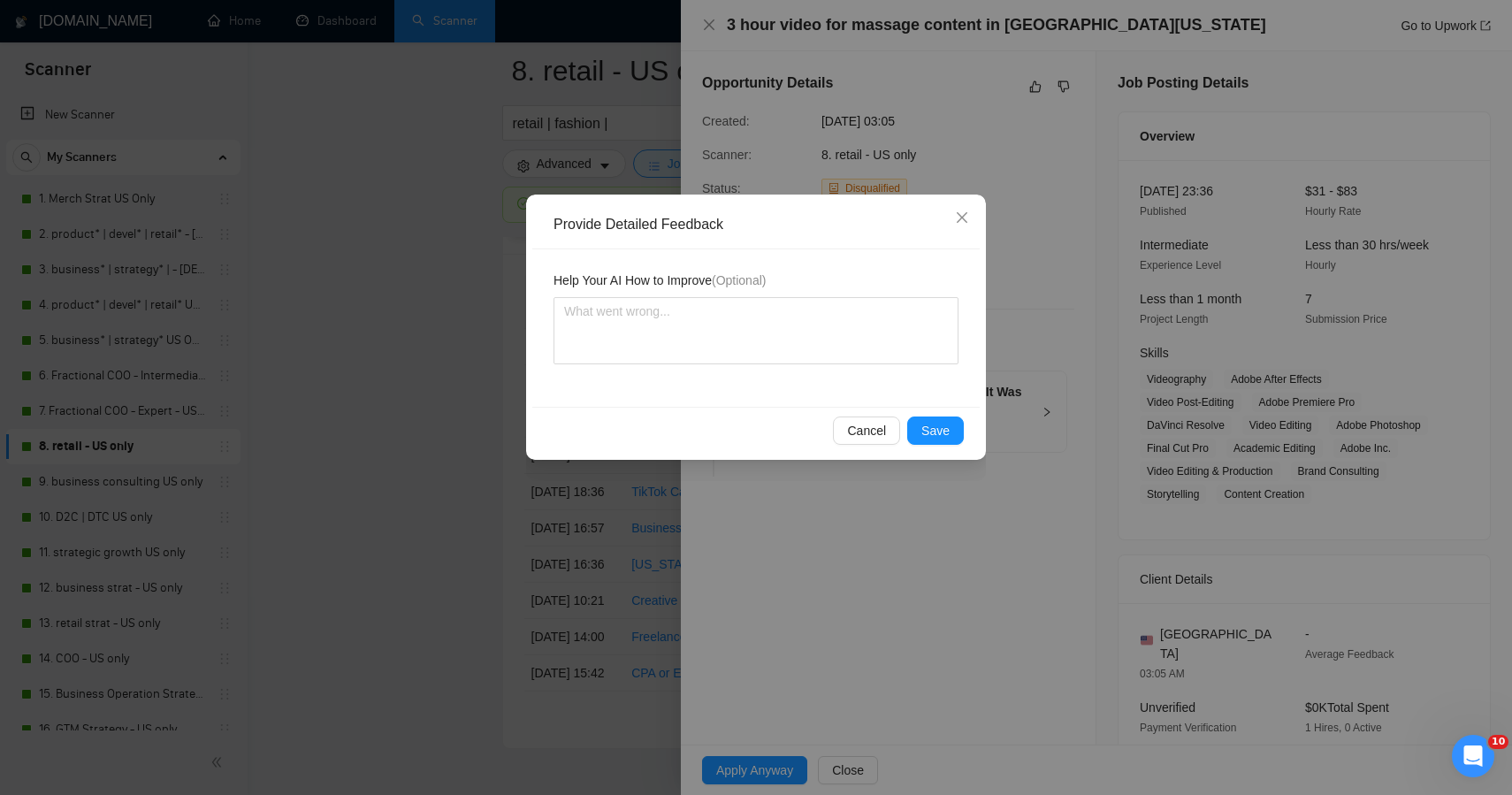
click at [905, 437] on div "Cancel Save" at bounding box center [755, 430] width 417 height 29
click at [921, 432] on span "Save" at bounding box center [935, 431] width 29 height 20
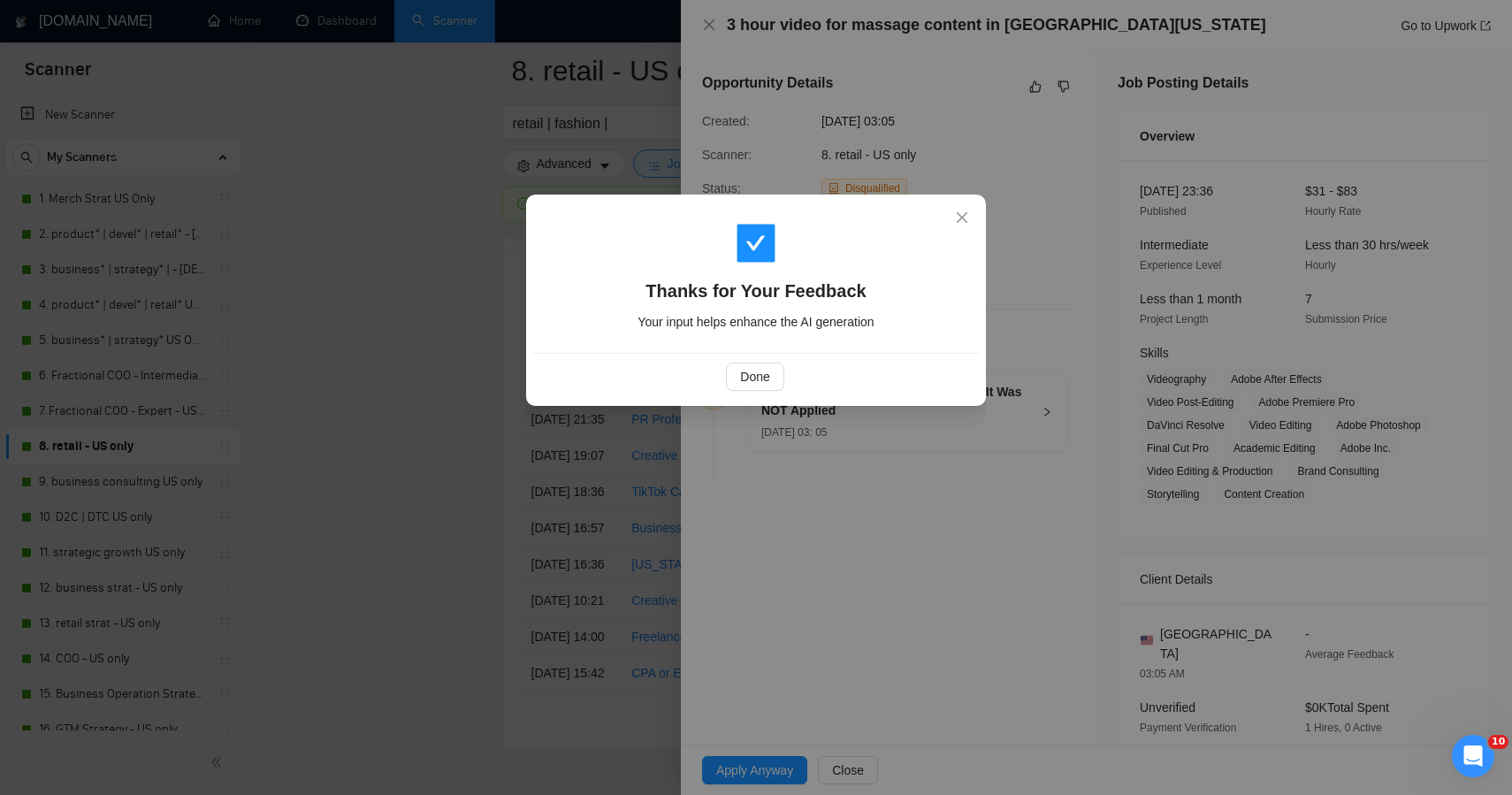
click at [455, 364] on div "Thanks for Your Feedback Your input helps enhance the AI generation Done" at bounding box center [756, 398] width 1512 height 795
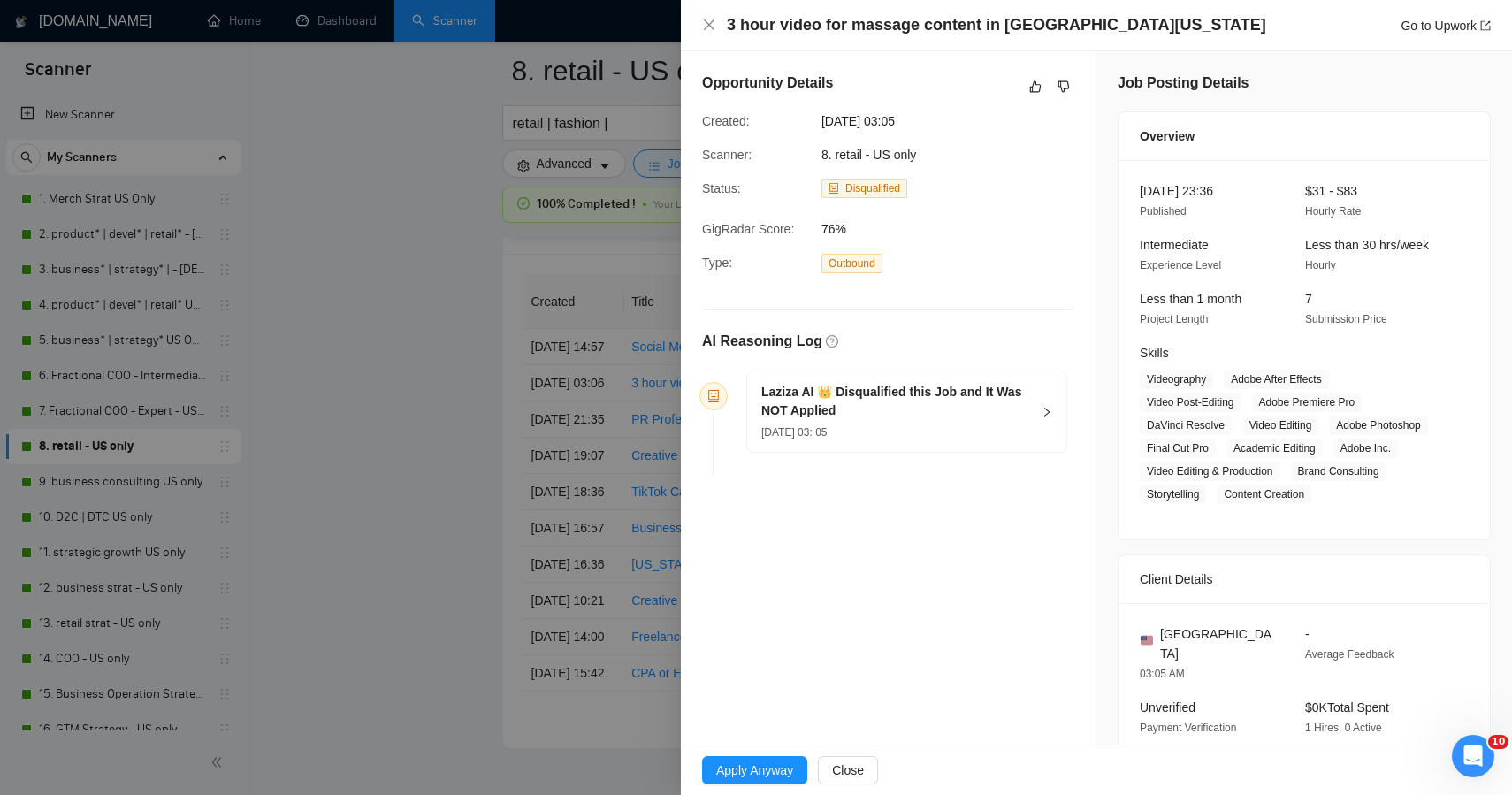
click at [455, 364] on div "Thanks for Your Feedback Your input helps enhance the AI generation Done" at bounding box center [756, 398] width 1512 height 795
click at [425, 411] on div at bounding box center [756, 398] width 1512 height 795
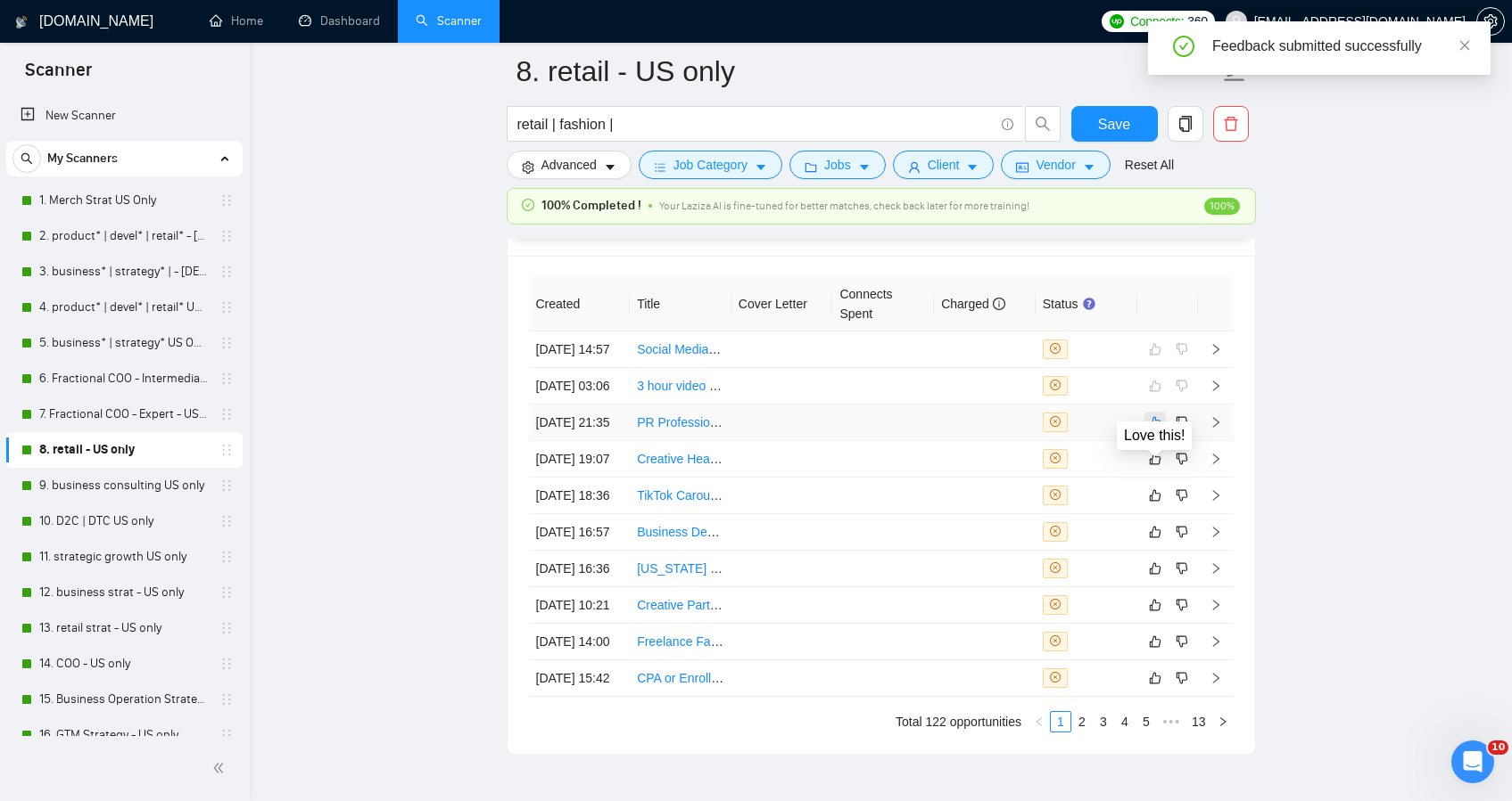
click at [1150, 429] on icon "like" at bounding box center [1155, 422] width 12 height 14
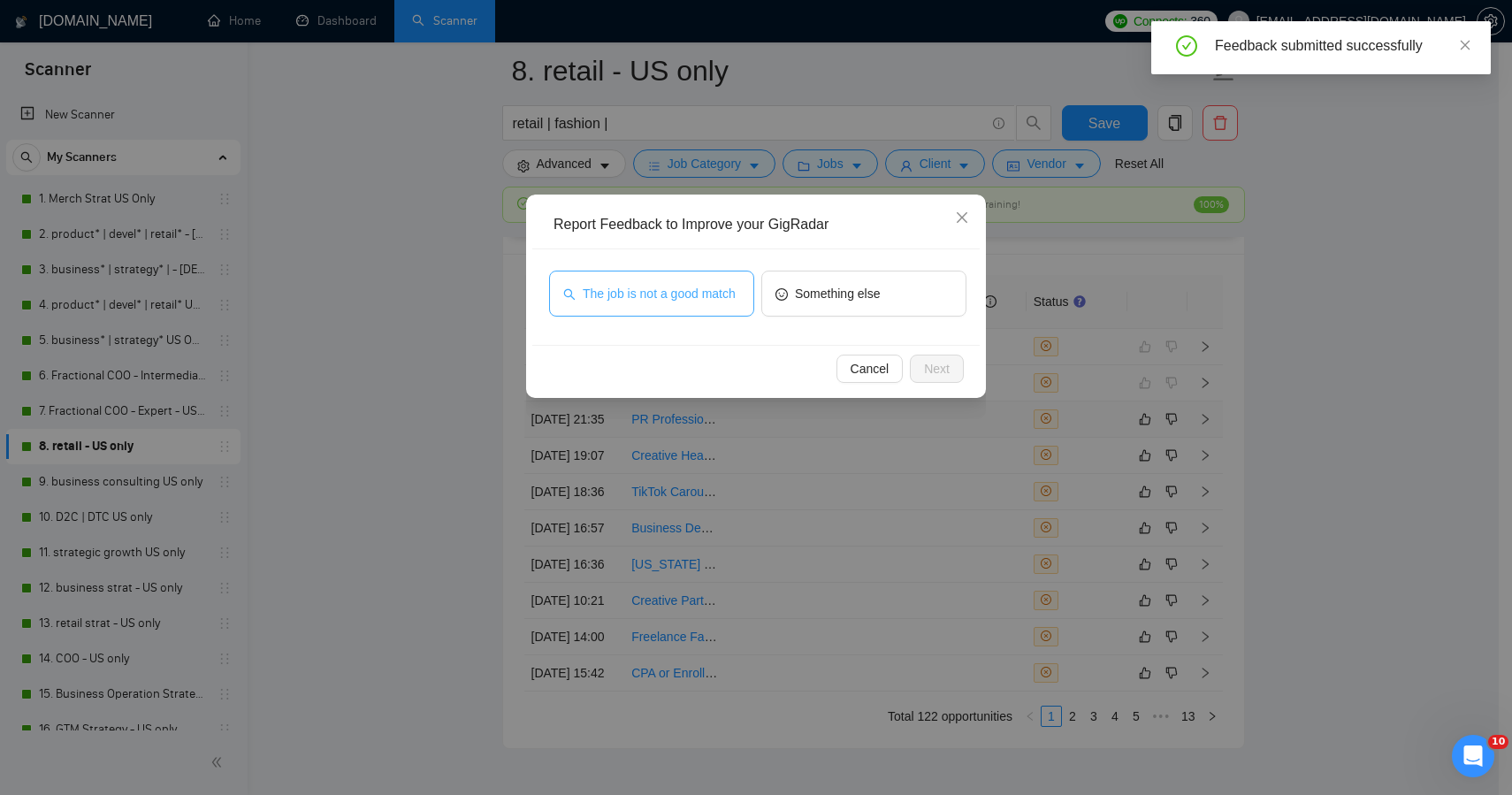
click at [625, 303] on span "The job is not a good match" at bounding box center [659, 294] width 153 height 20
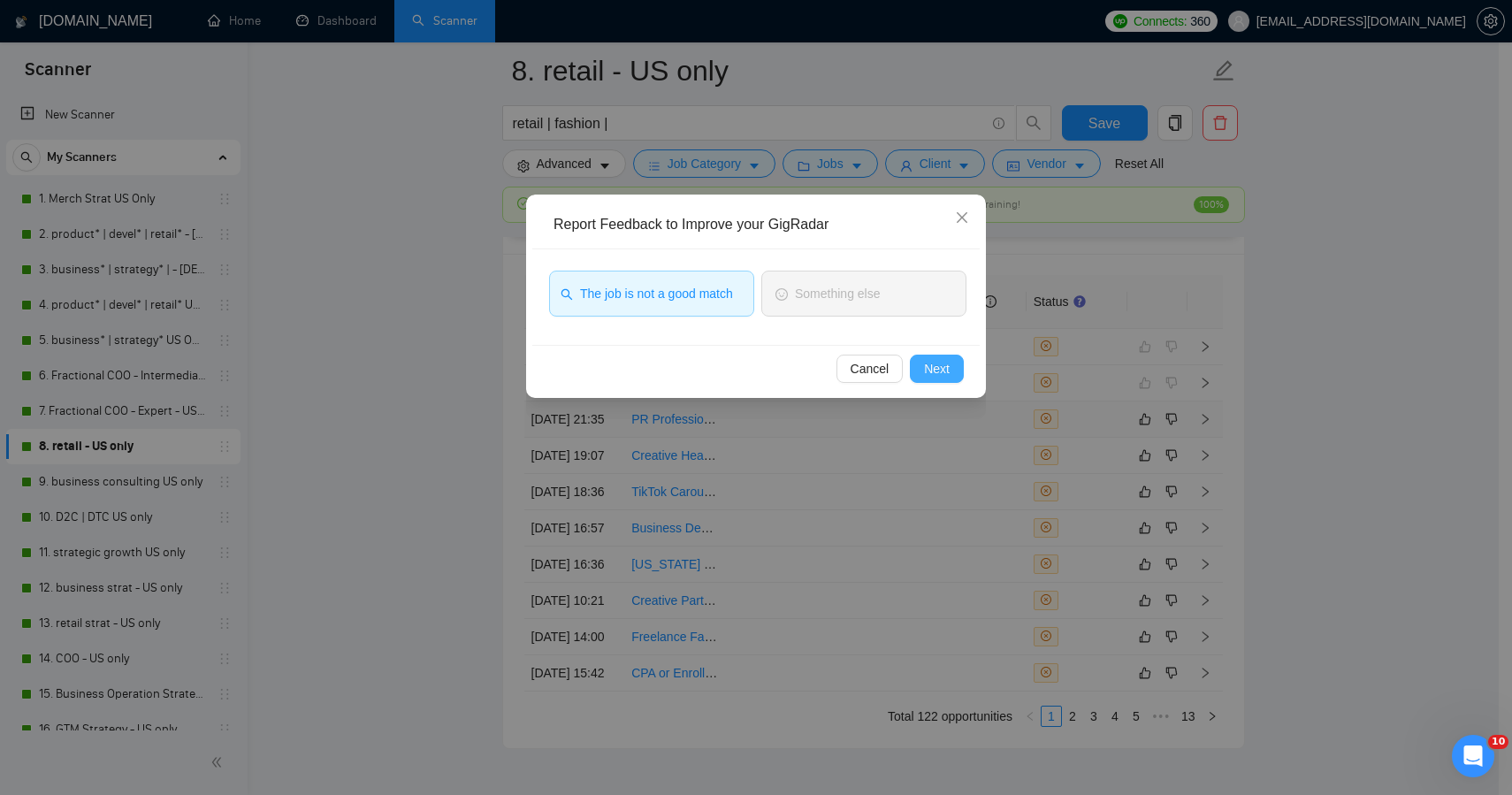
click at [934, 358] on button "Next" at bounding box center [936, 369] width 54 height 29
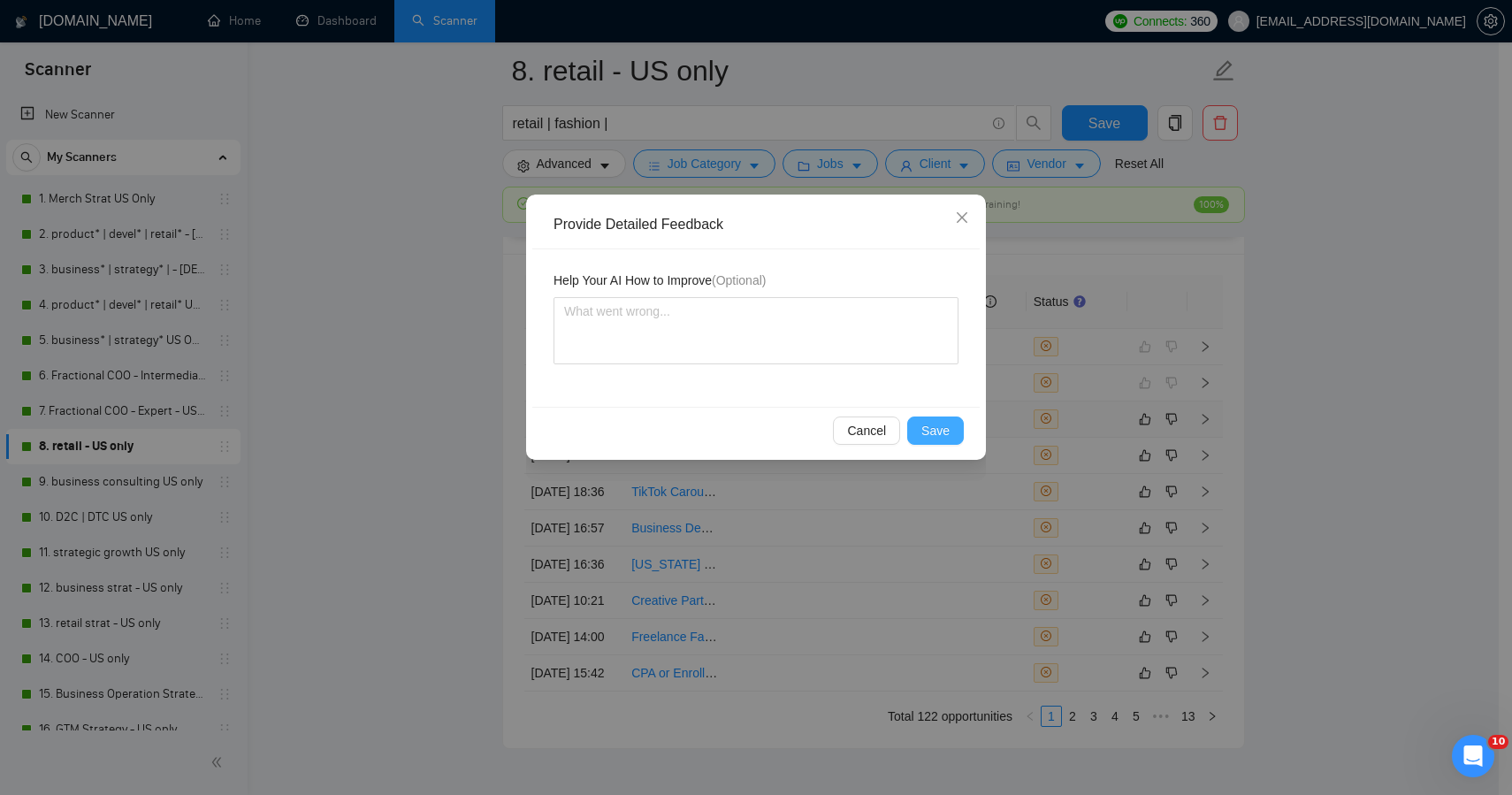
click at [915, 436] on button "Save" at bounding box center [935, 430] width 56 height 29
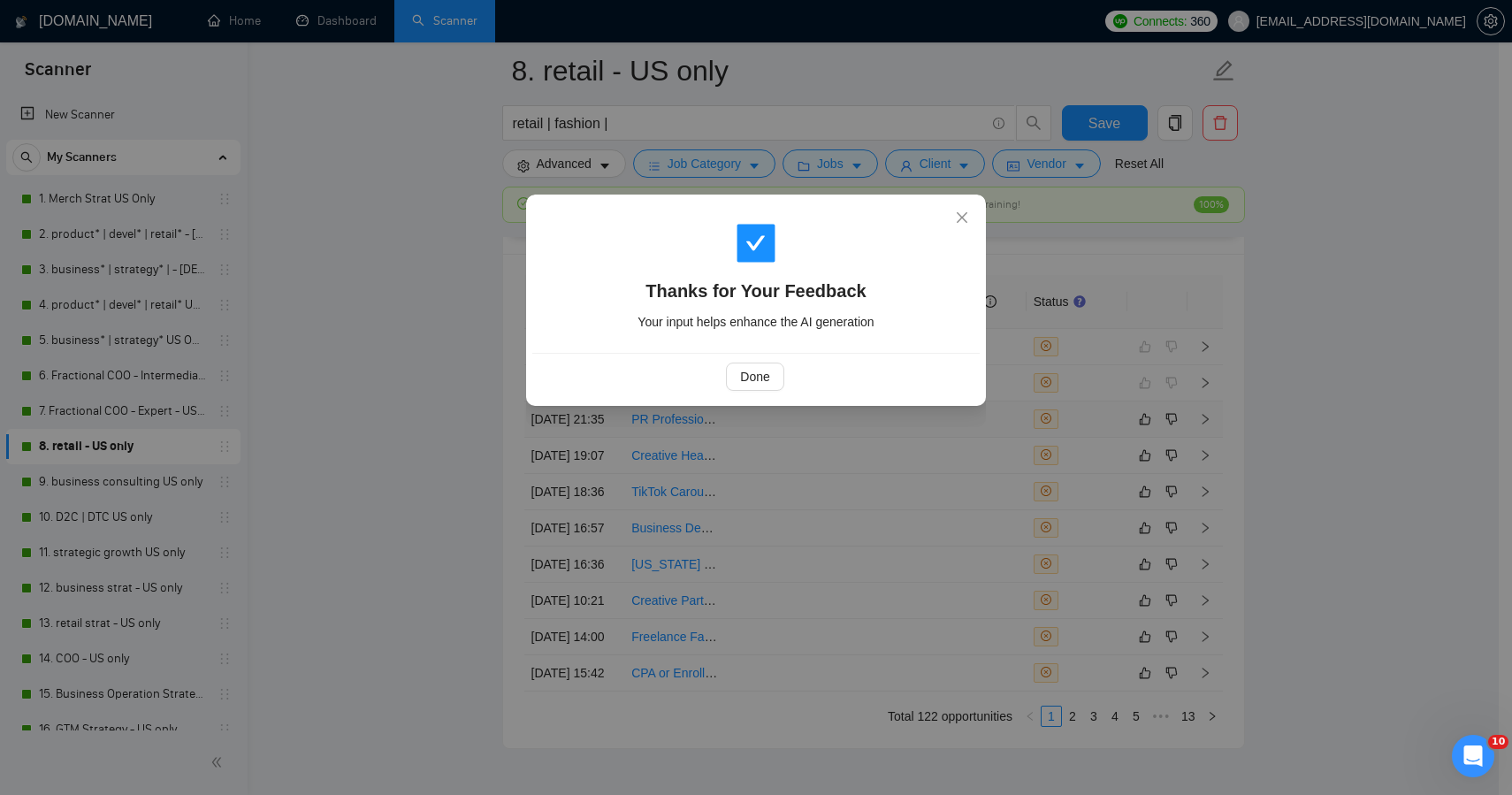
click at [839, 497] on div "Thanks for Your Feedback Your input helps enhance the AI generation Done" at bounding box center [756, 398] width 1512 height 795
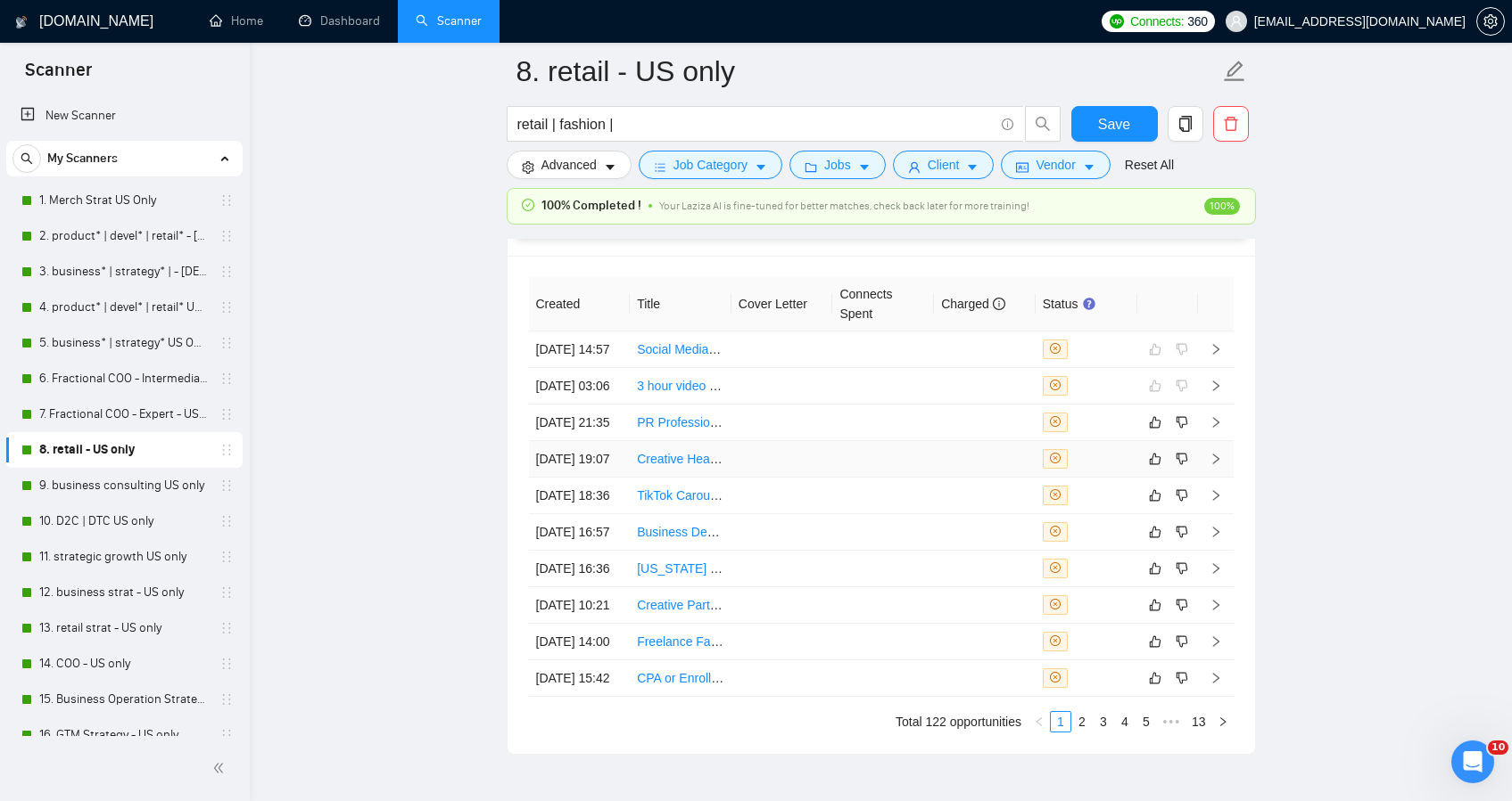
click at [834, 477] on td at bounding box center [883, 459] width 102 height 37
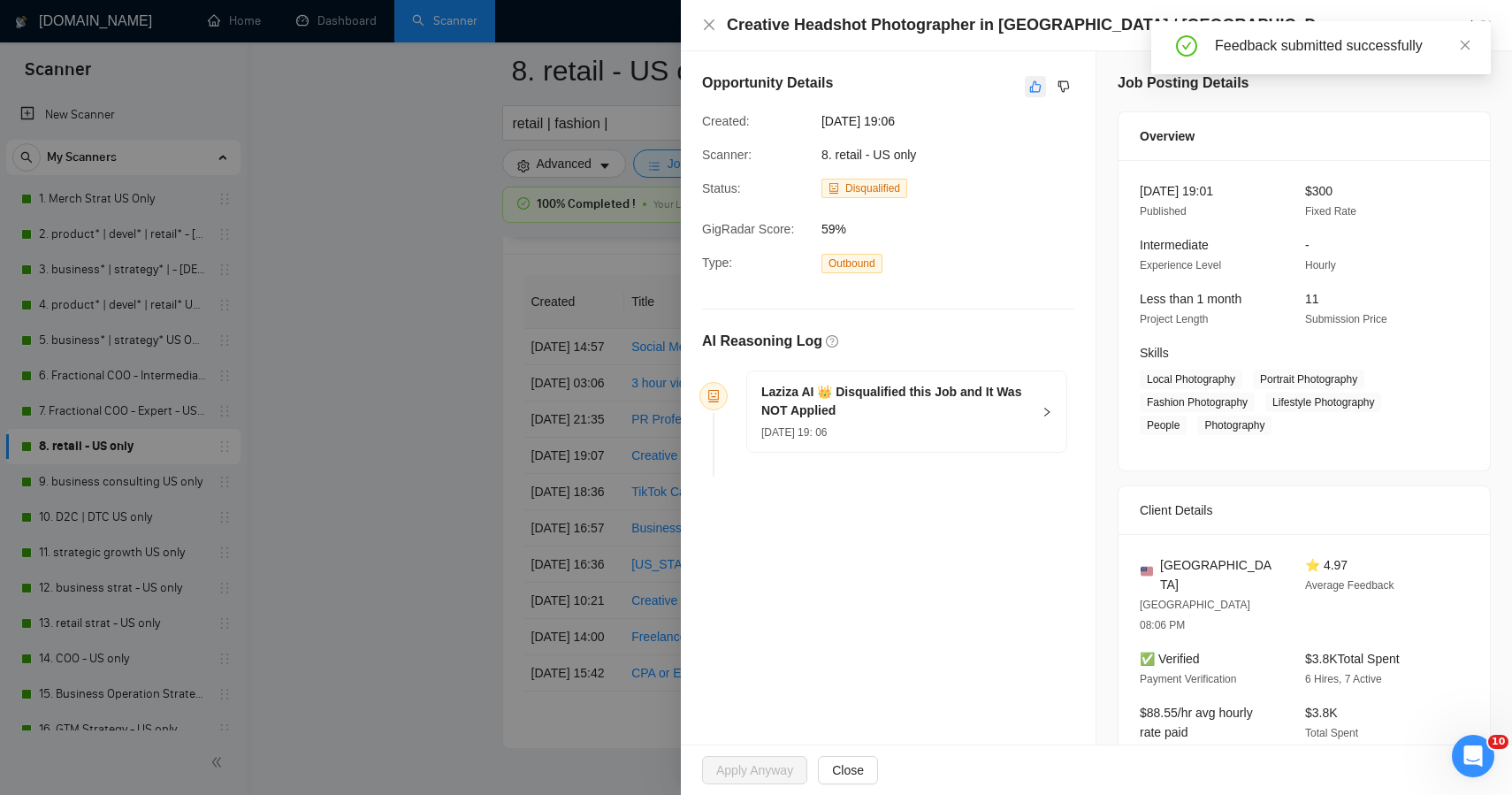
click at [1029, 90] on icon "like" at bounding box center [1035, 86] width 12 height 14
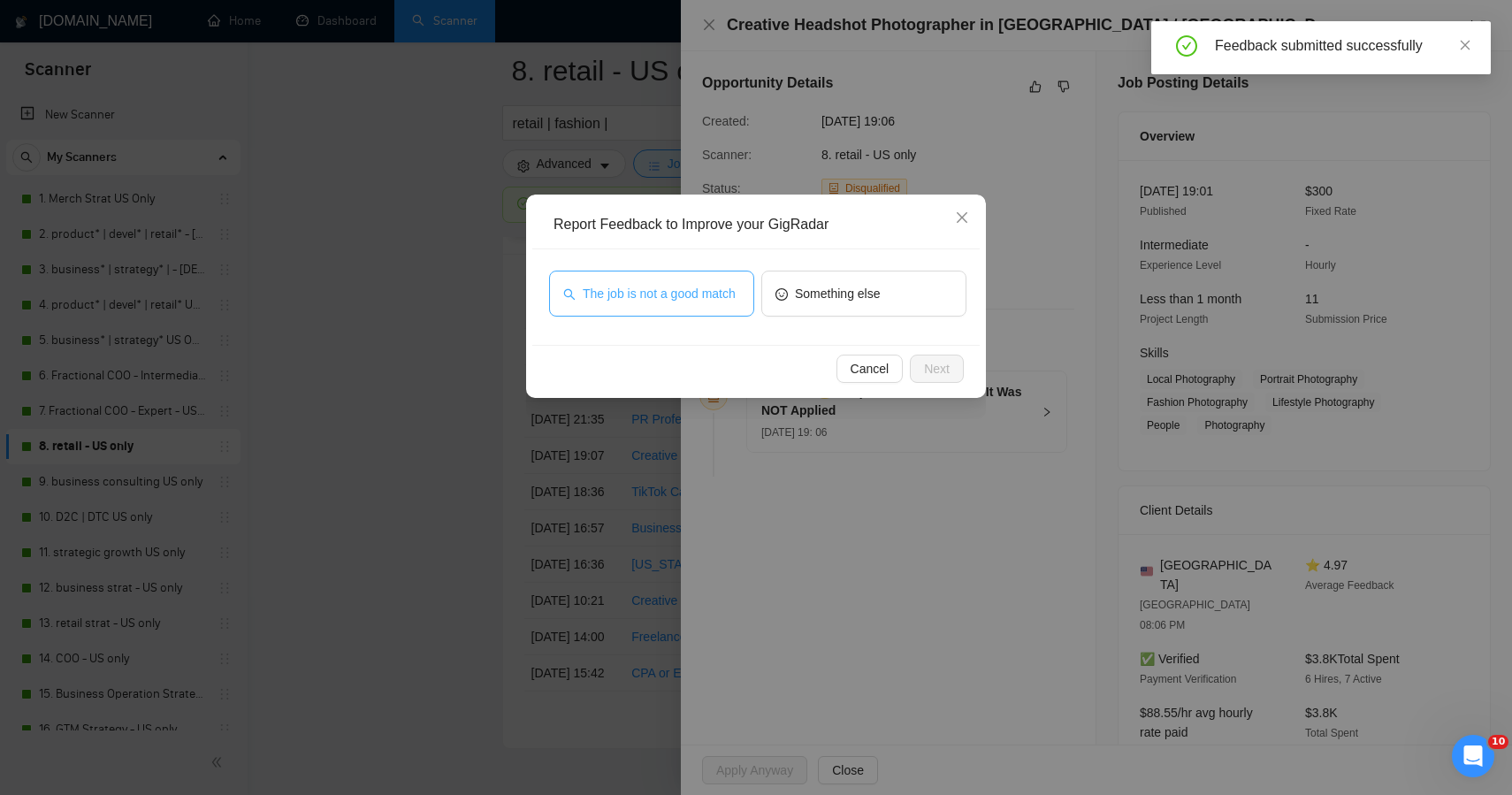
click at [658, 300] on span "The job is not a good match" at bounding box center [659, 294] width 153 height 20
click at [928, 366] on span "Next" at bounding box center [937, 369] width 26 height 20
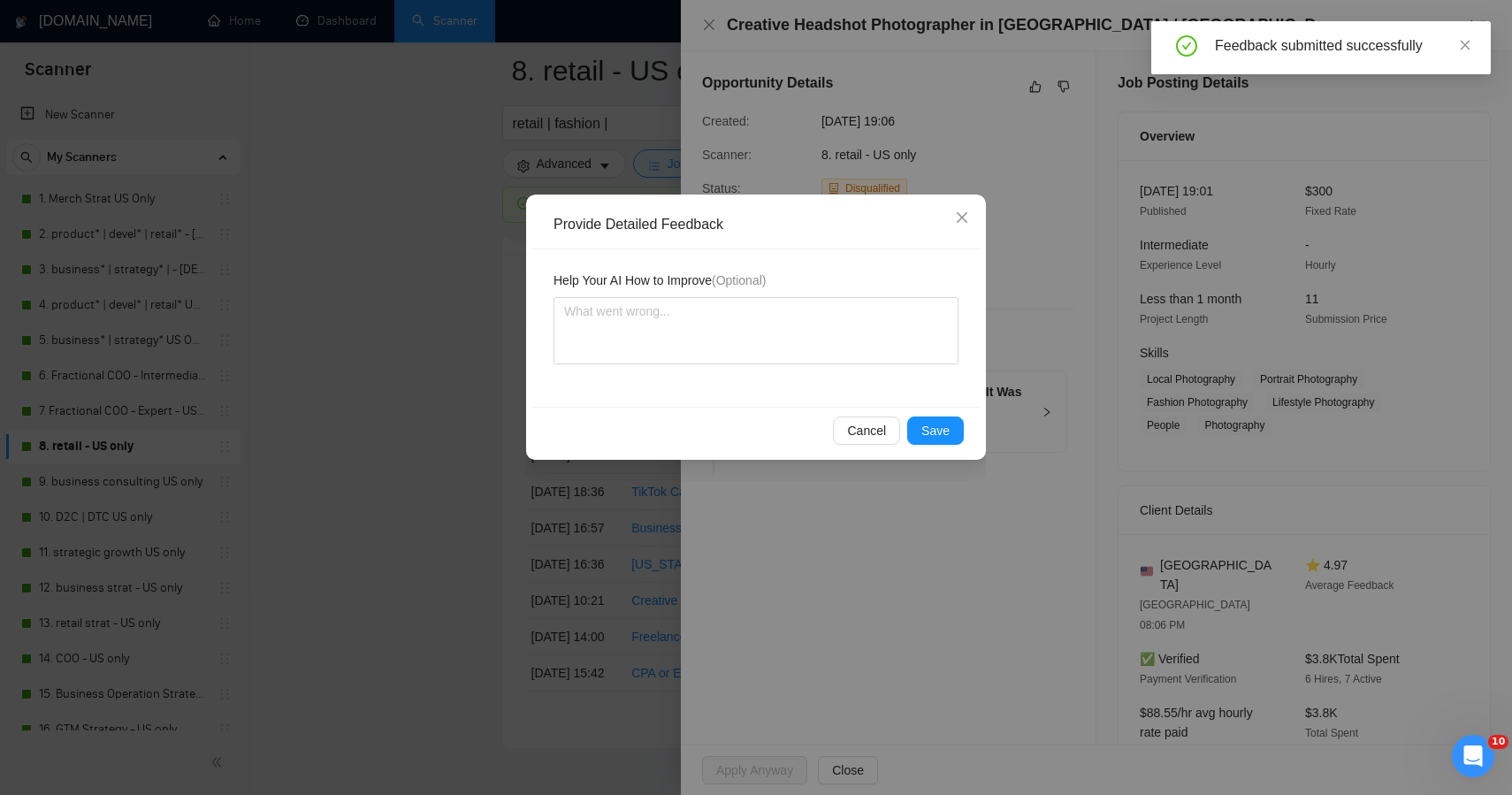
click at [925, 400] on div "Help Your AI How to Improve (Optional)" at bounding box center [756, 328] width 448 height 158
click at [926, 425] on span "Save" at bounding box center [935, 431] width 29 height 20
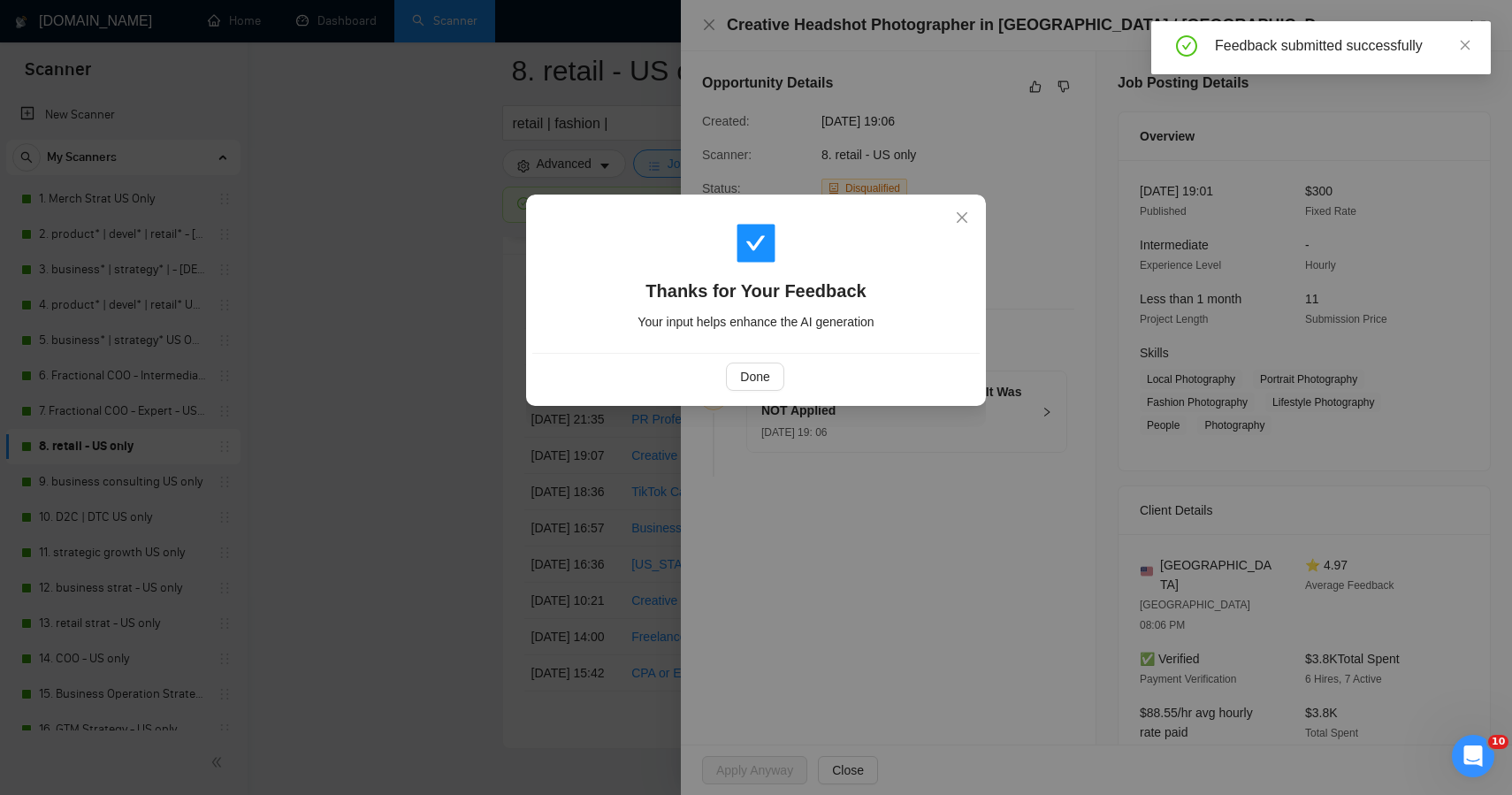
click at [475, 408] on div "Thanks for Your Feedback Your input helps enhance the AI generation Done" at bounding box center [756, 398] width 1512 height 795
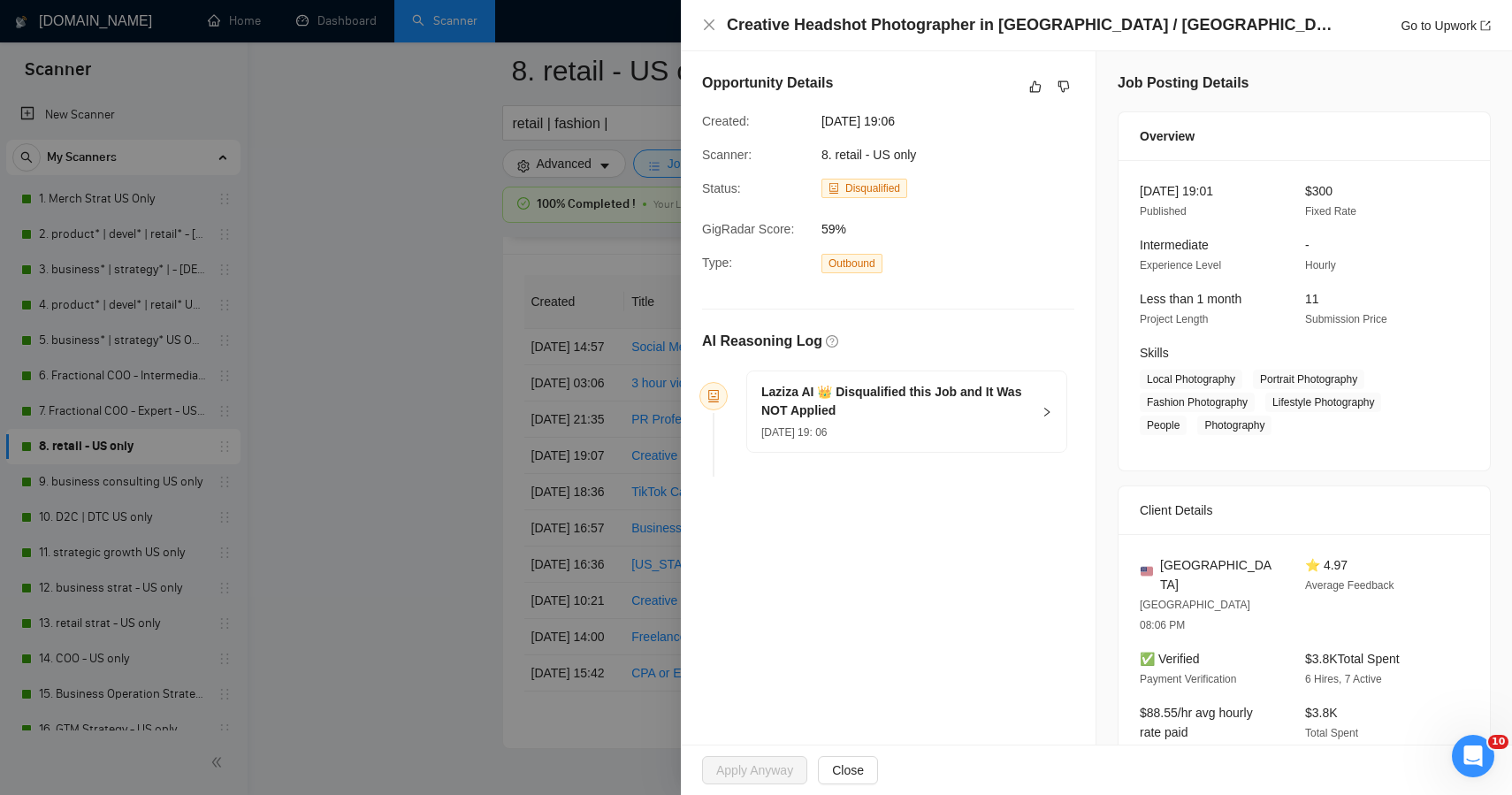
click at [475, 408] on div "Thanks for Your Feedback Your input helps enhance the AI generation Done" at bounding box center [756, 398] width 1512 height 795
click at [316, 541] on div at bounding box center [756, 398] width 1512 height 795
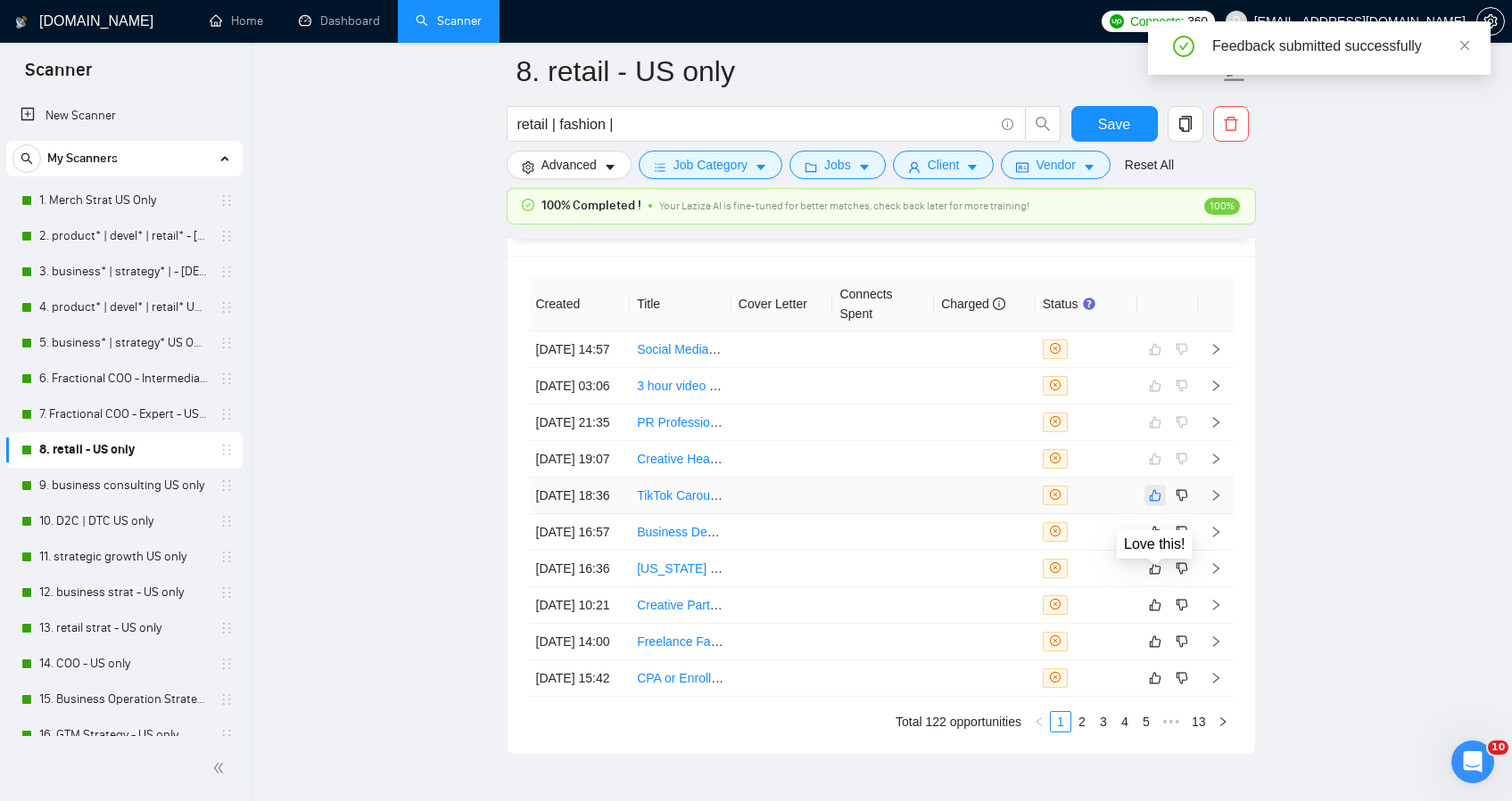
click at [1149, 502] on icon "like" at bounding box center [1155, 495] width 12 height 14
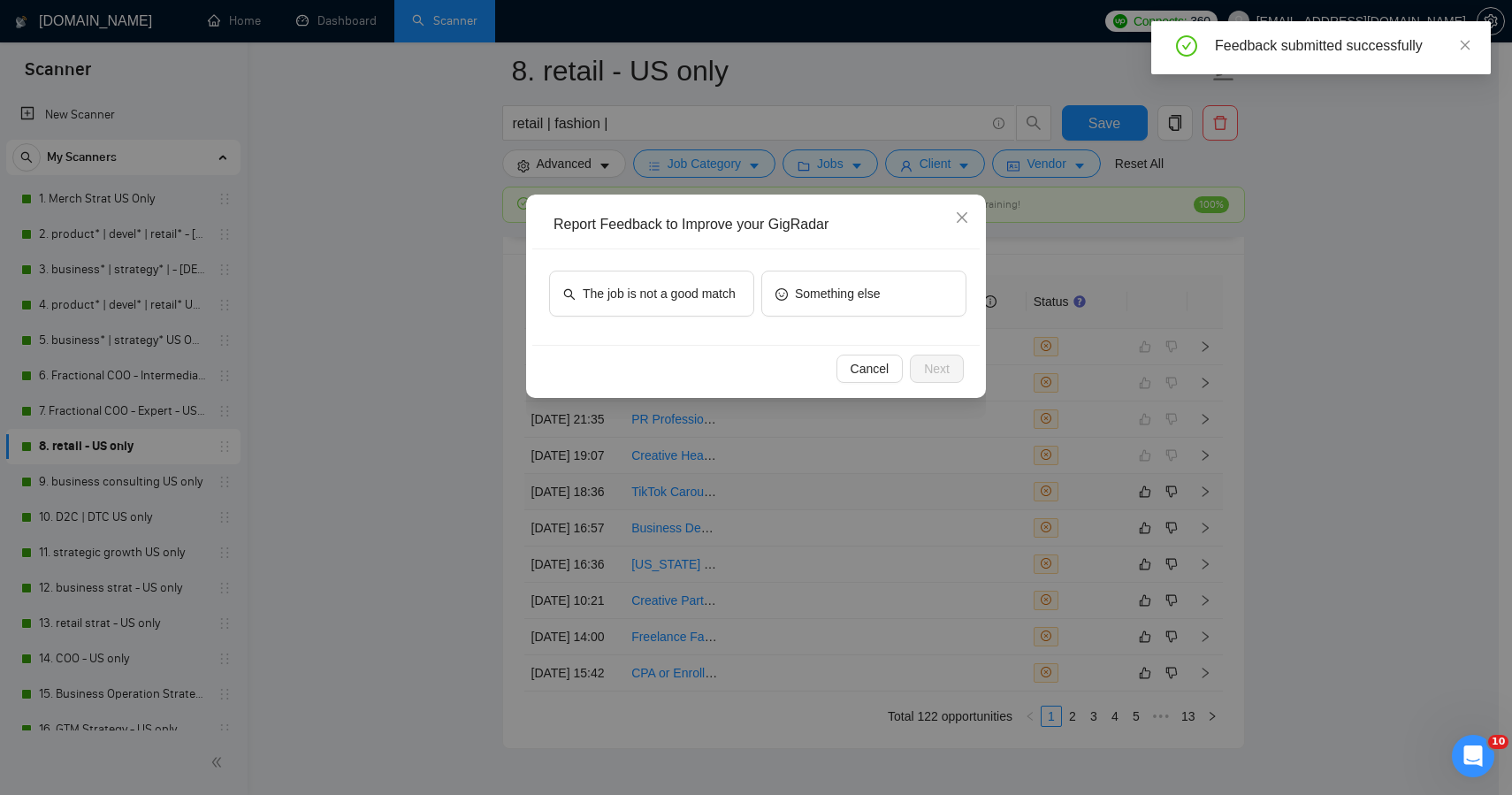
click at [659, 338] on div "The job is not a good match Something else" at bounding box center [756, 297] width 448 height 95
click at [664, 294] on span "The job is not a good match" at bounding box center [659, 294] width 153 height 20
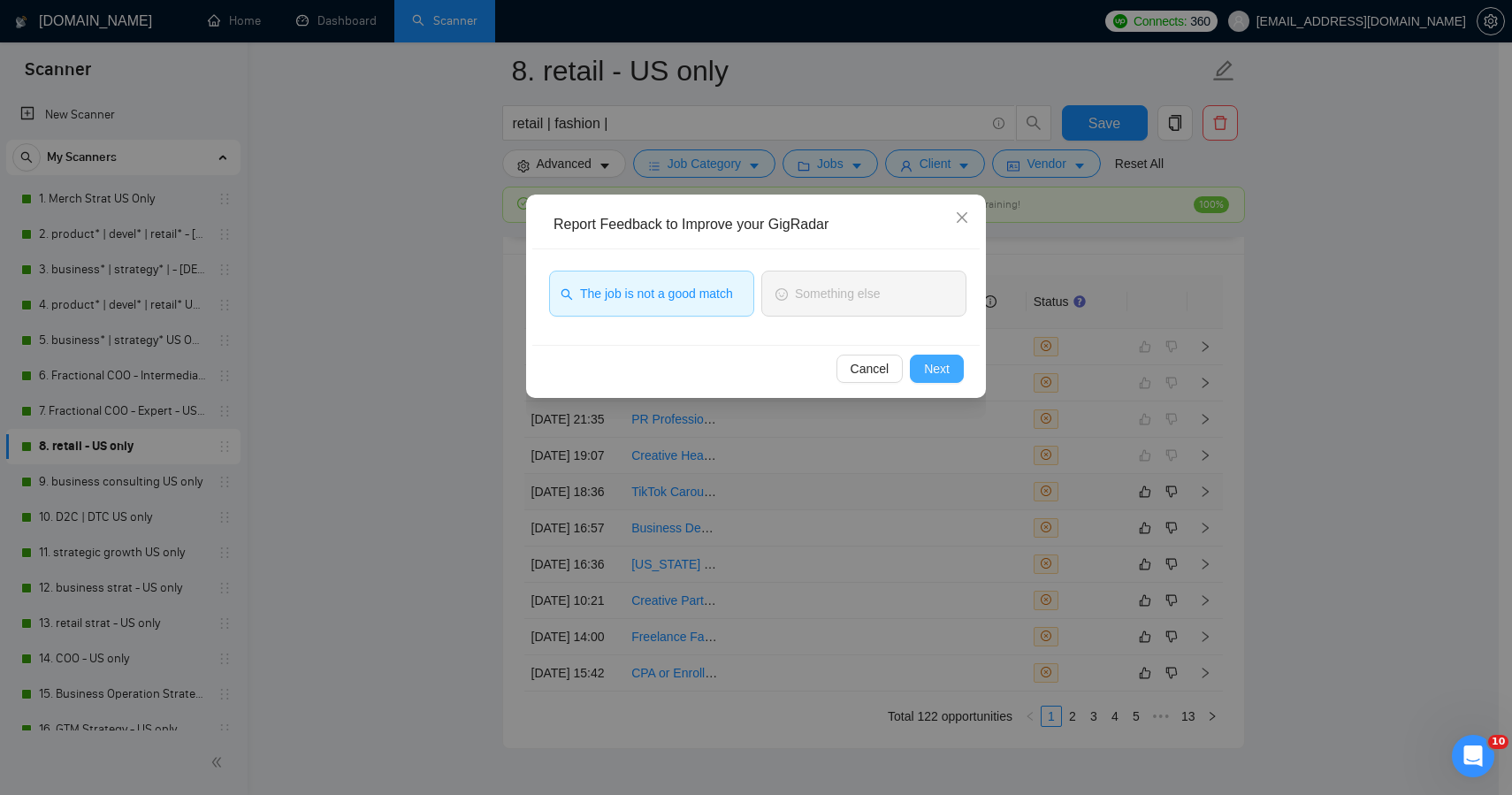
click at [949, 362] on span "Next" at bounding box center [937, 369] width 26 height 20
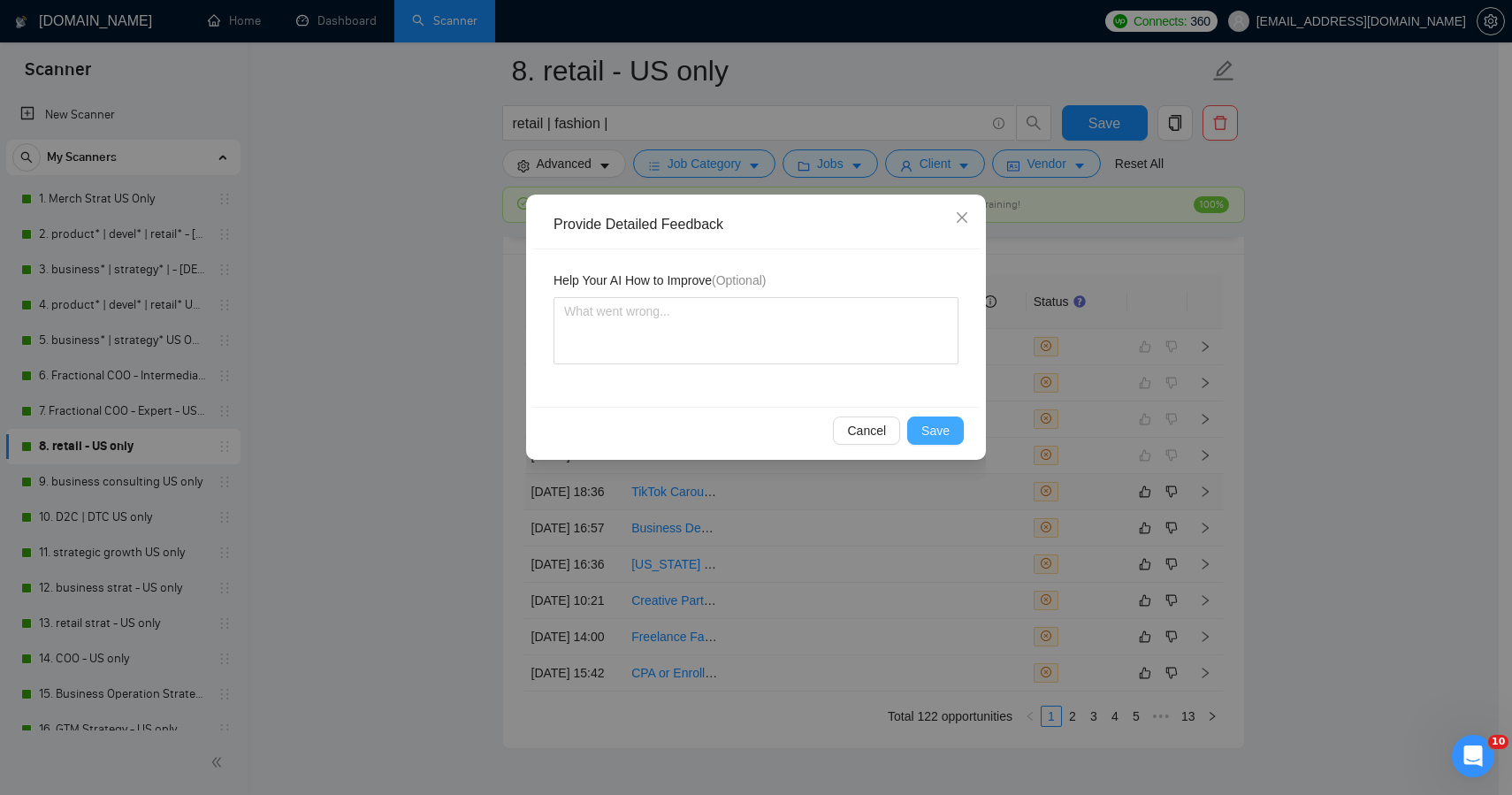
click at [919, 426] on button "Save" at bounding box center [935, 430] width 56 height 29
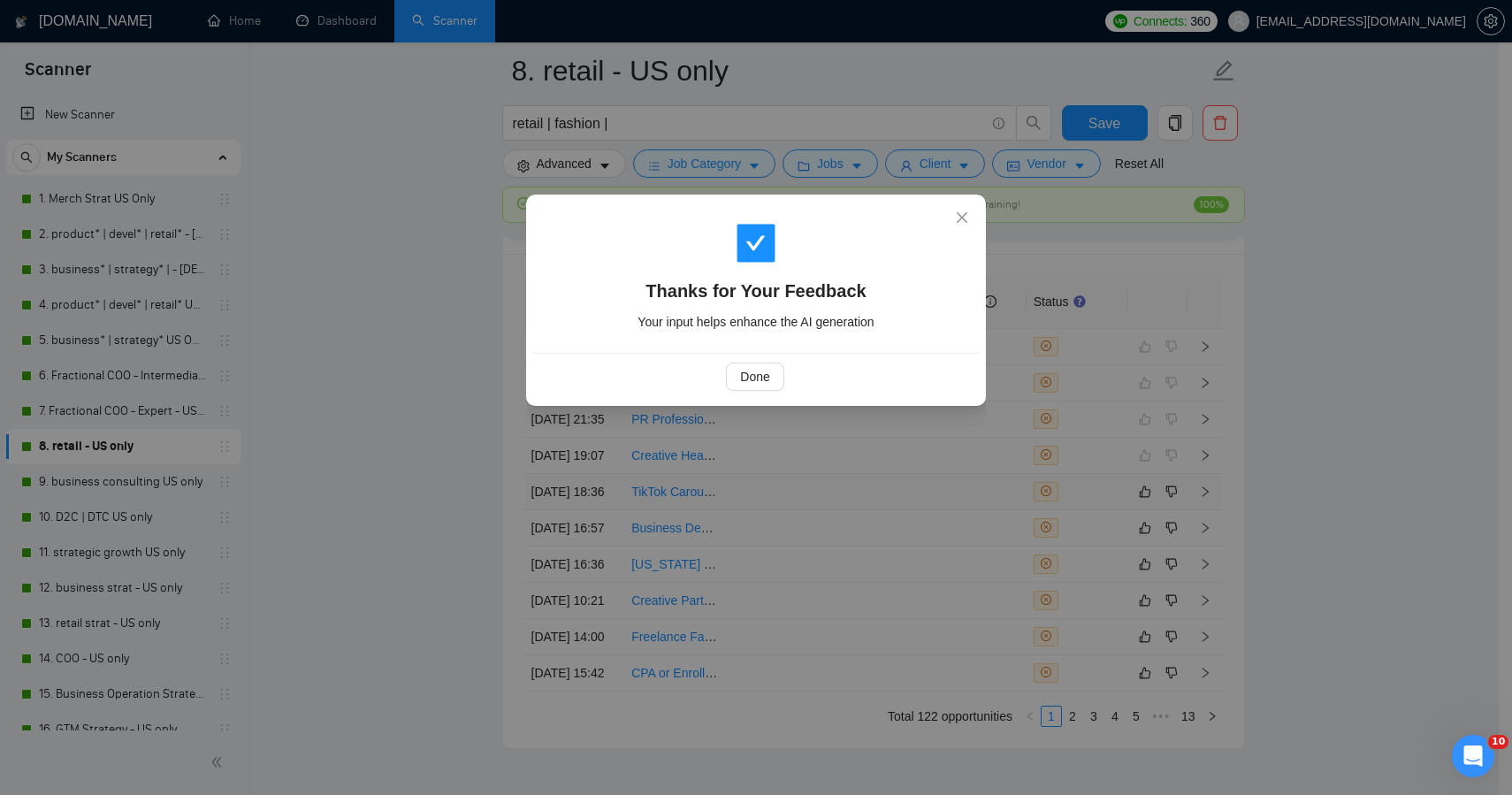
click at [337, 442] on div "Thanks for Your Feedback Your input helps enhance the AI generation Done" at bounding box center [756, 398] width 1512 height 795
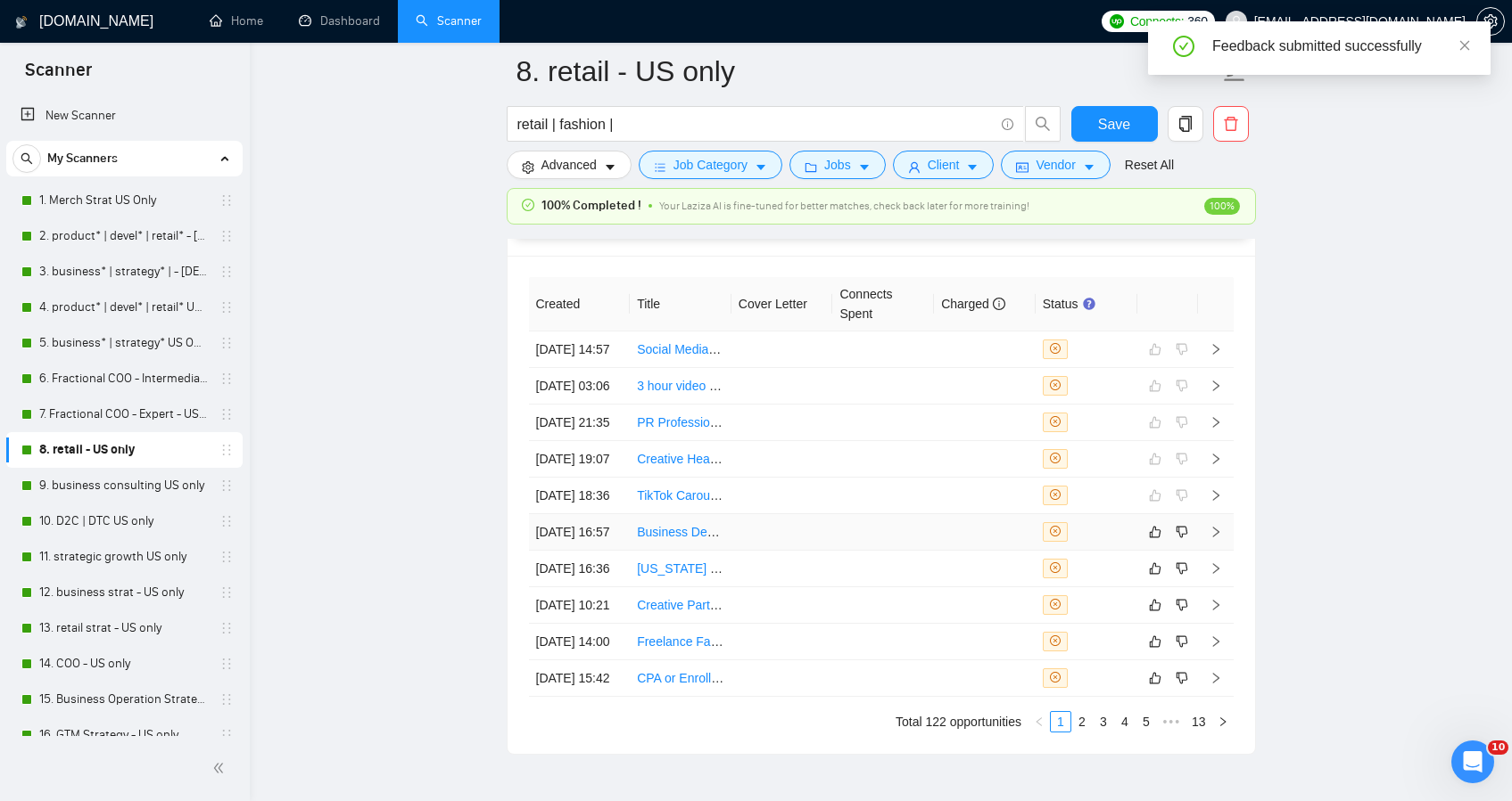
click at [751, 551] on td at bounding box center [782, 532] width 102 height 37
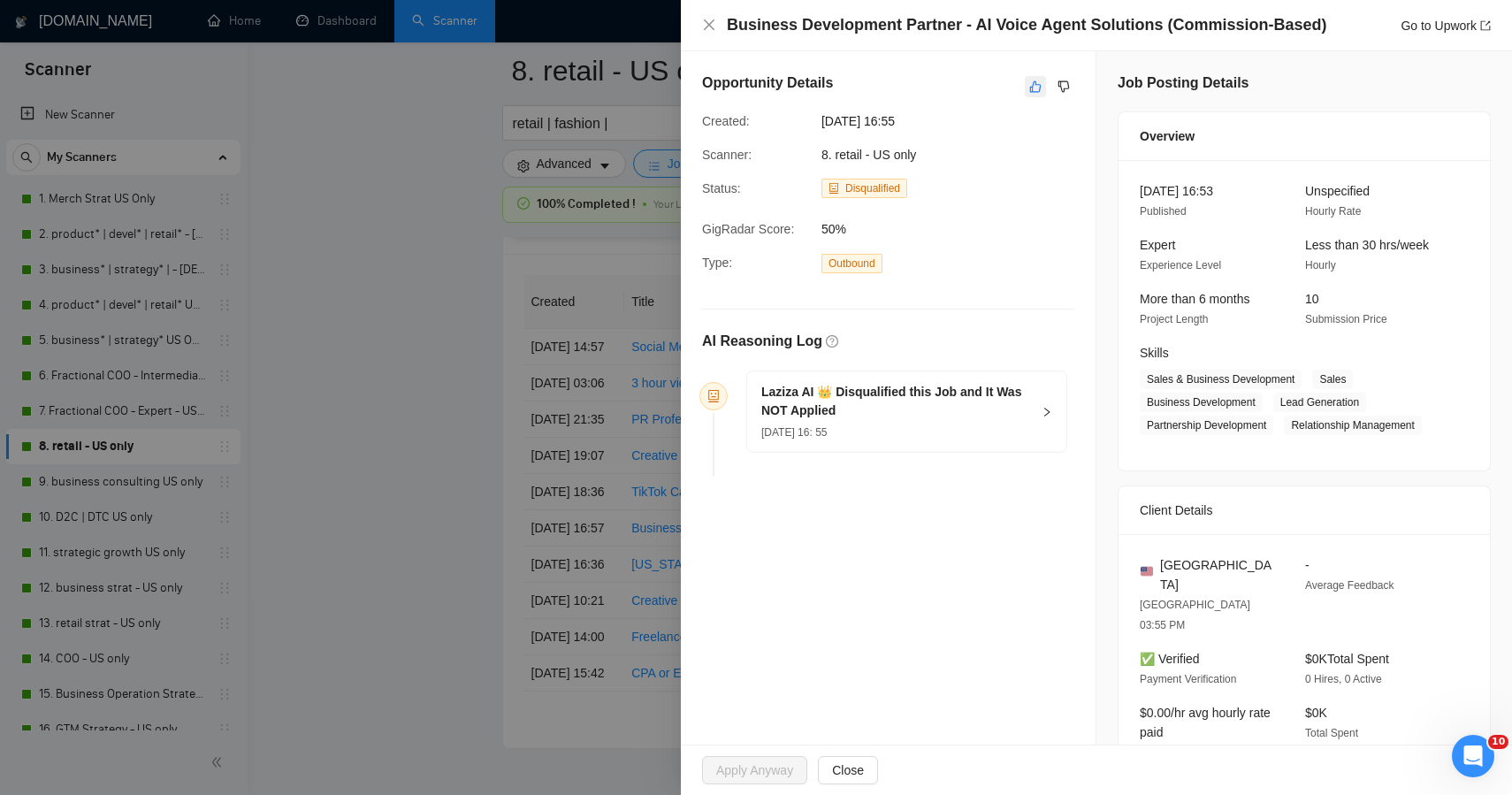
click at [1028, 93] on button "button" at bounding box center [1035, 86] width 21 height 21
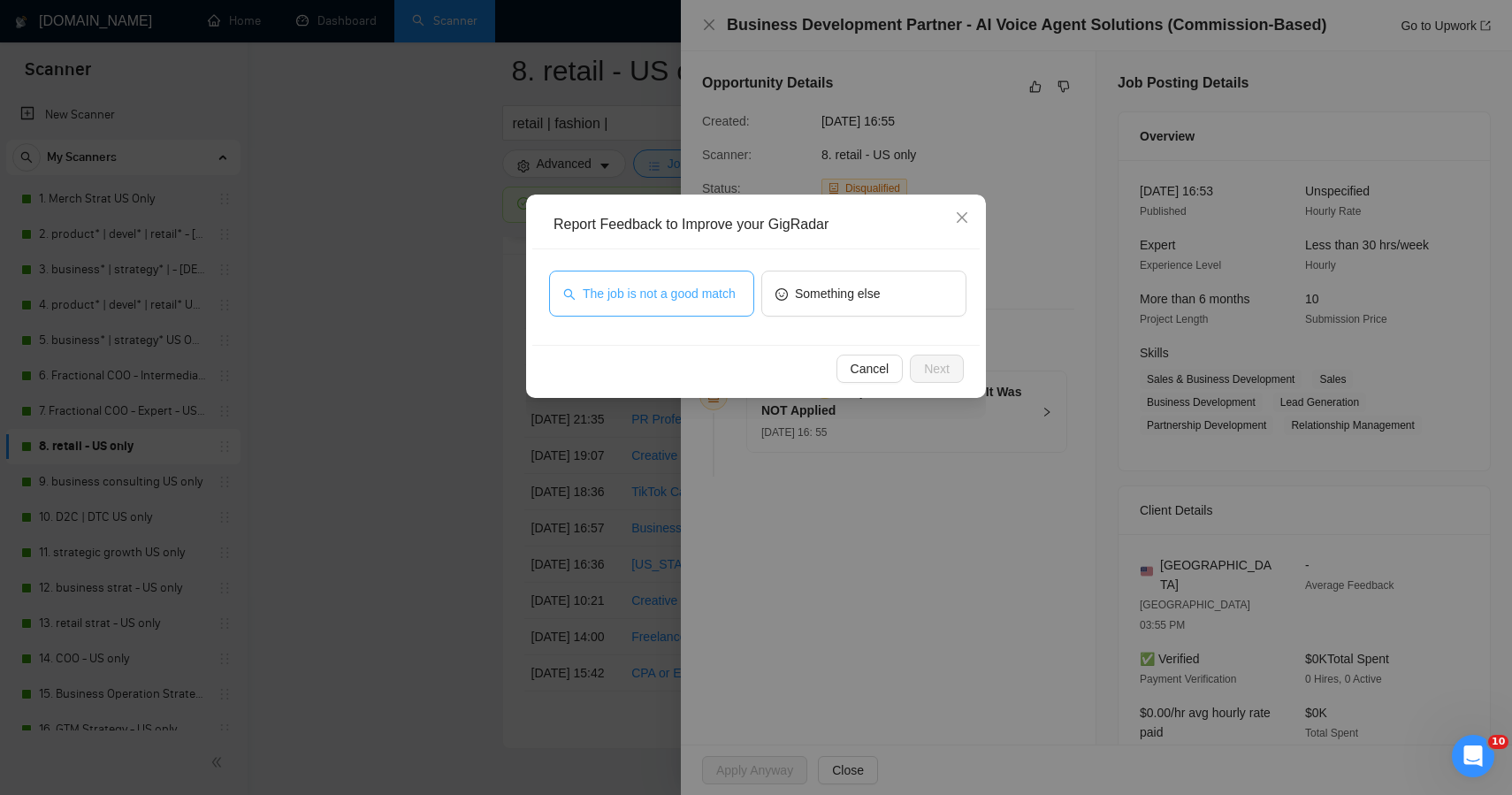
click at [684, 272] on button "The job is not a good match" at bounding box center [651, 293] width 205 height 46
click at [935, 374] on span "Next" at bounding box center [937, 369] width 26 height 20
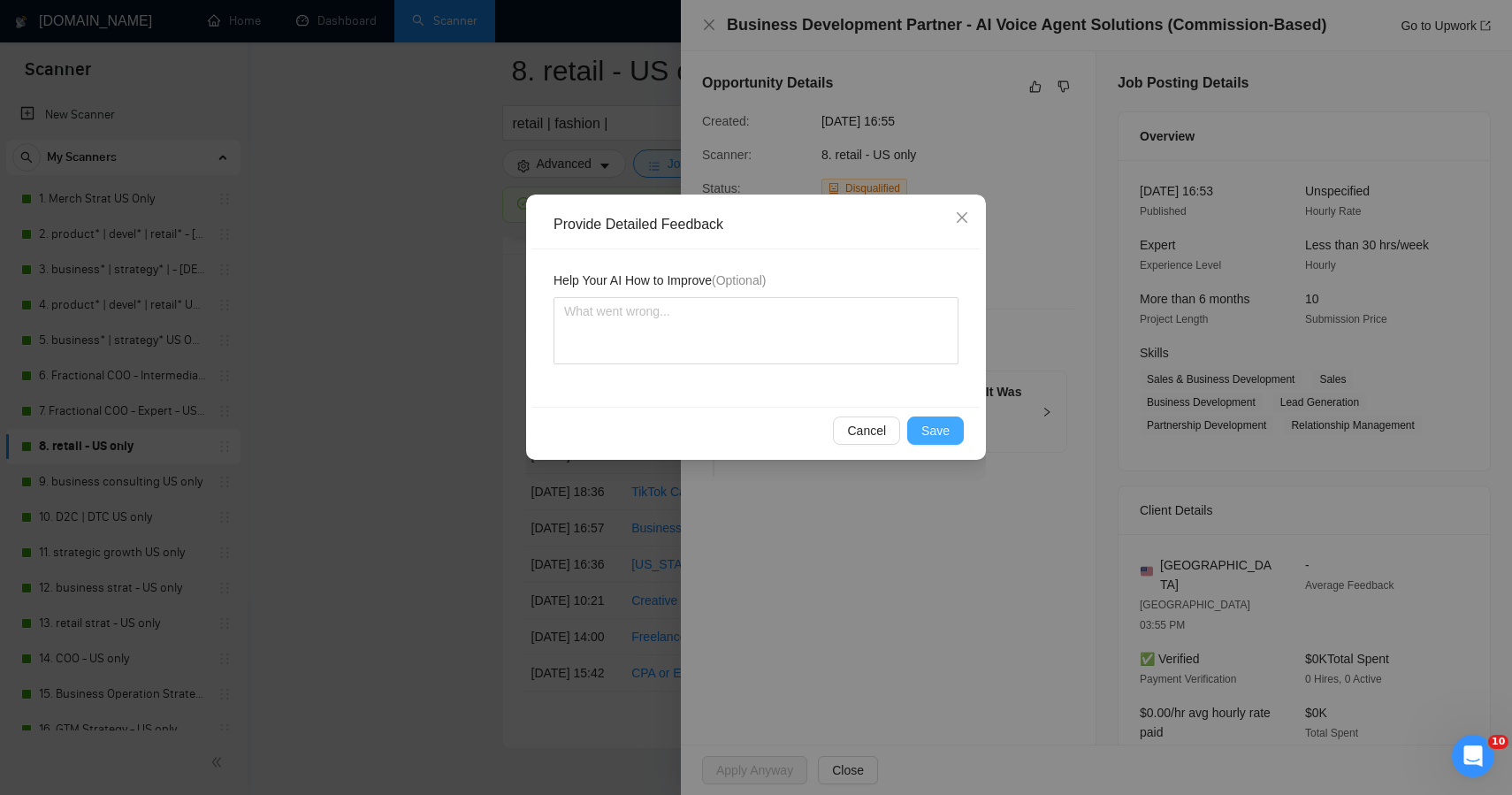
click at [921, 429] on button "Save" at bounding box center [935, 430] width 56 height 29
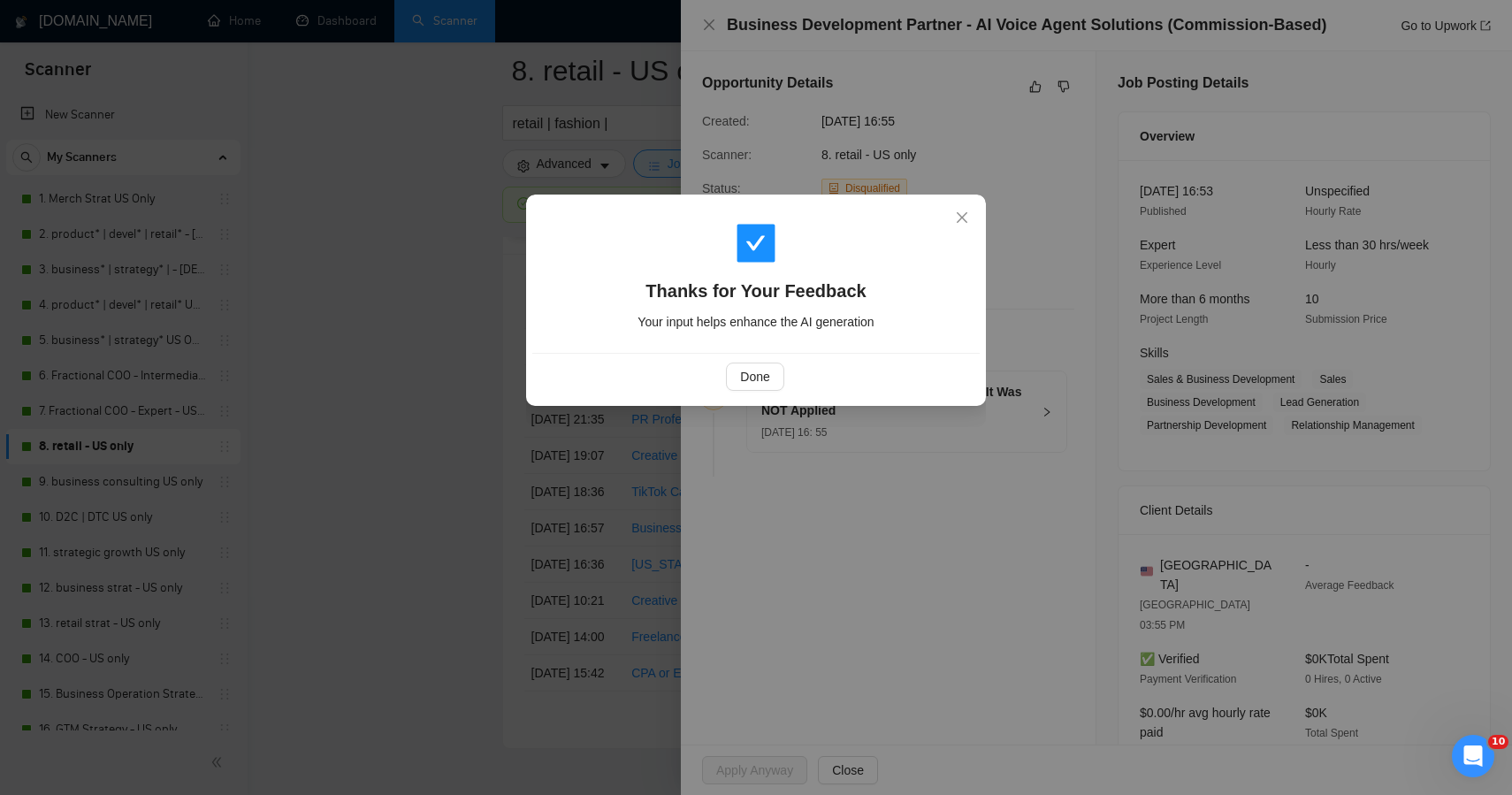
click at [411, 404] on div "Thanks for Your Feedback Your input helps enhance the AI generation Done" at bounding box center [756, 398] width 1512 height 795
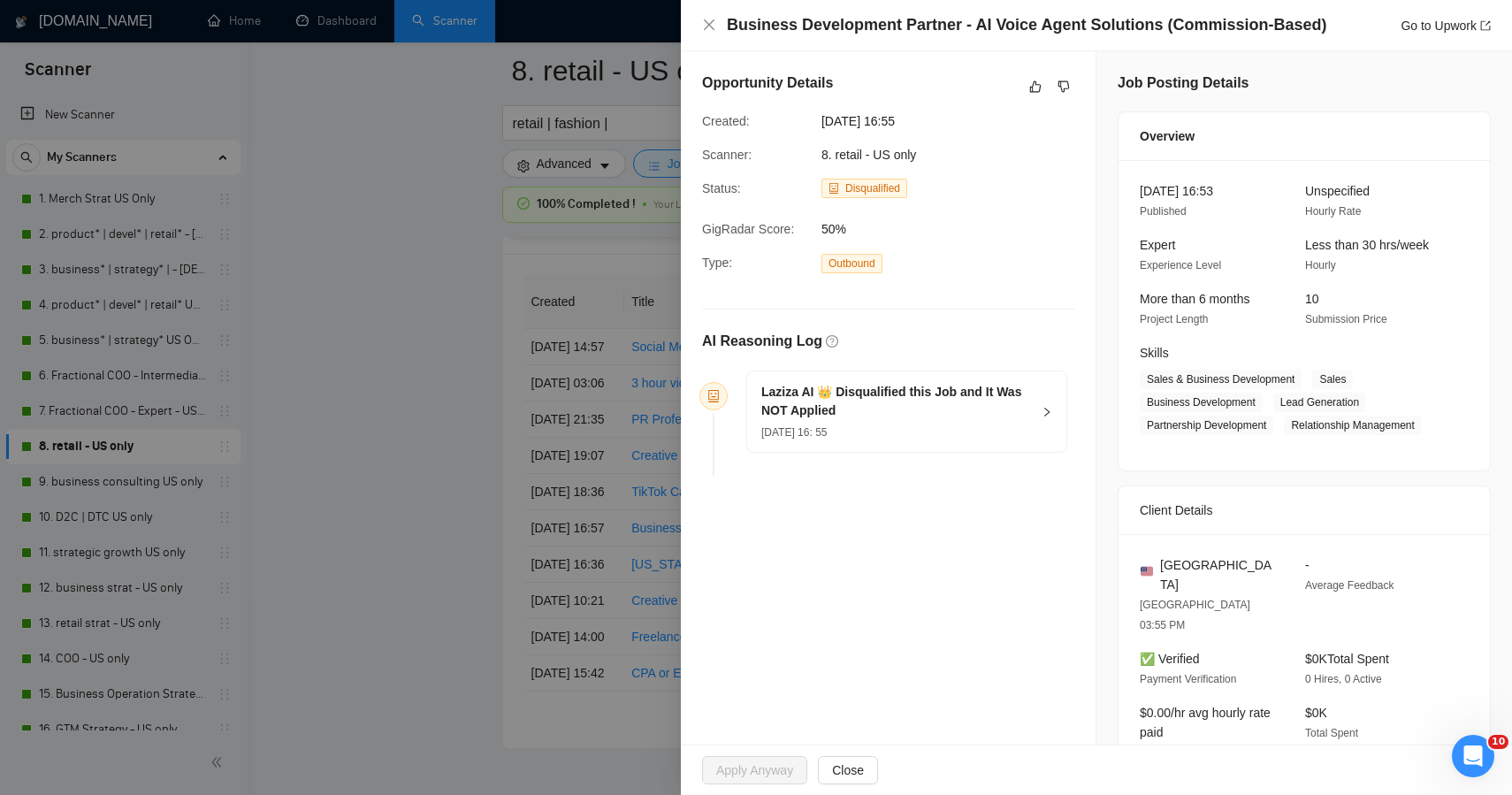
click at [411, 404] on div "Thanks for Your Feedback Your input helps enhance the AI generation Done" at bounding box center [756, 398] width 1512 height 795
click at [352, 457] on div at bounding box center [756, 398] width 1512 height 795
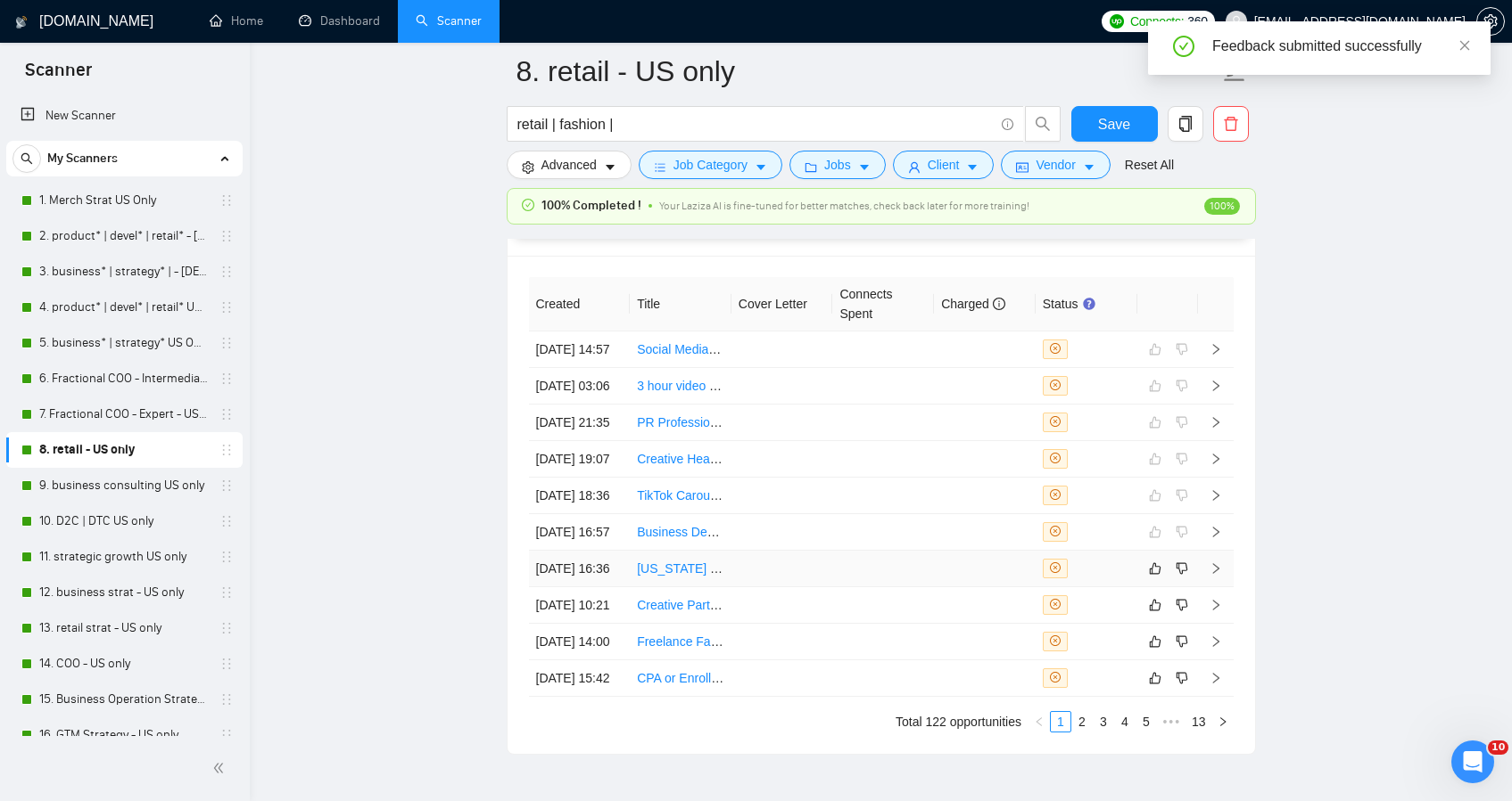
click at [871, 587] on td at bounding box center [883, 569] width 102 height 37
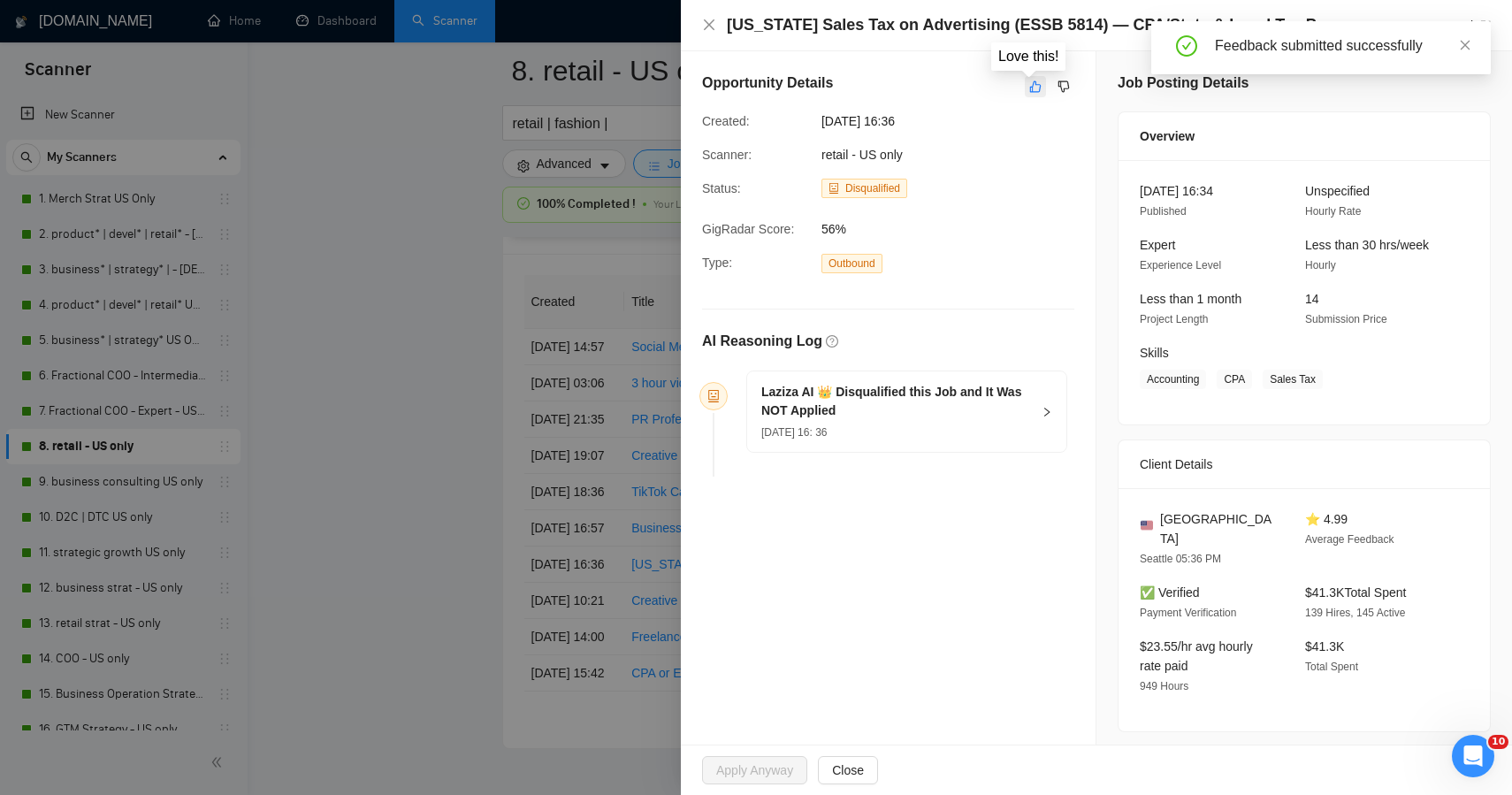
click at [1029, 80] on icon "like" at bounding box center [1035, 86] width 12 height 14
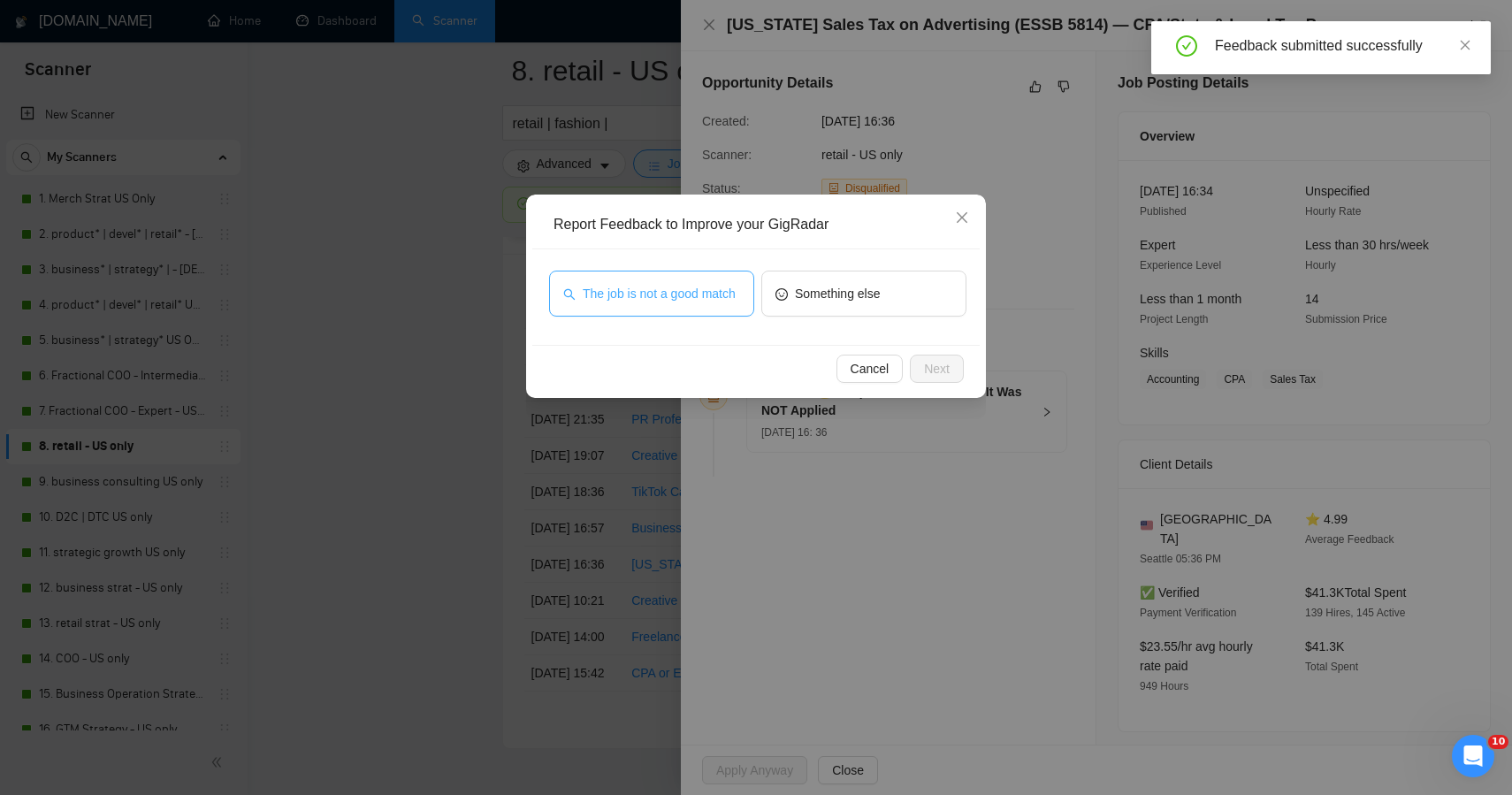
click at [635, 303] on span "The job is not a good match" at bounding box center [659, 294] width 153 height 20
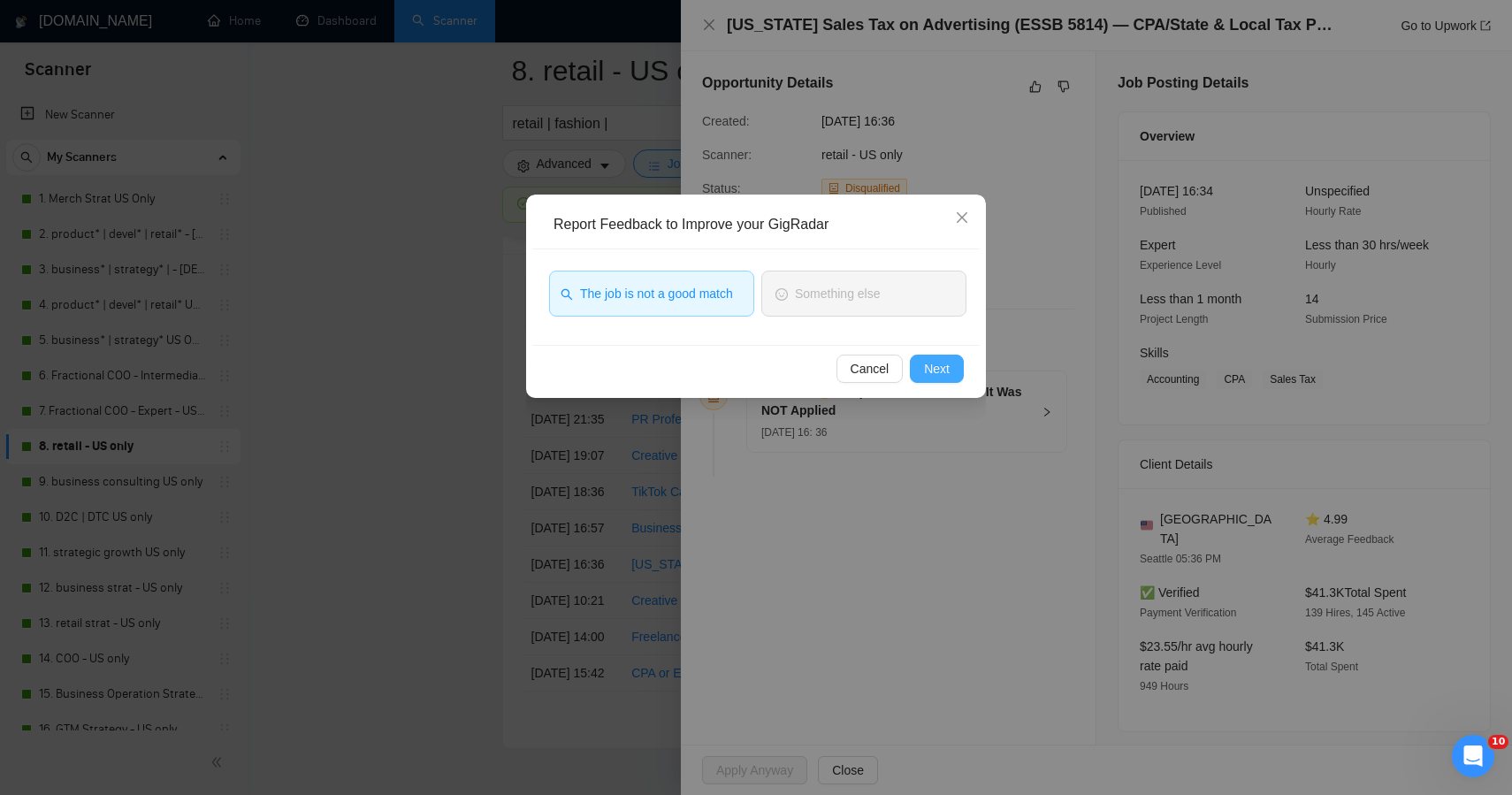
click at [929, 367] on span "Next" at bounding box center [937, 369] width 26 height 20
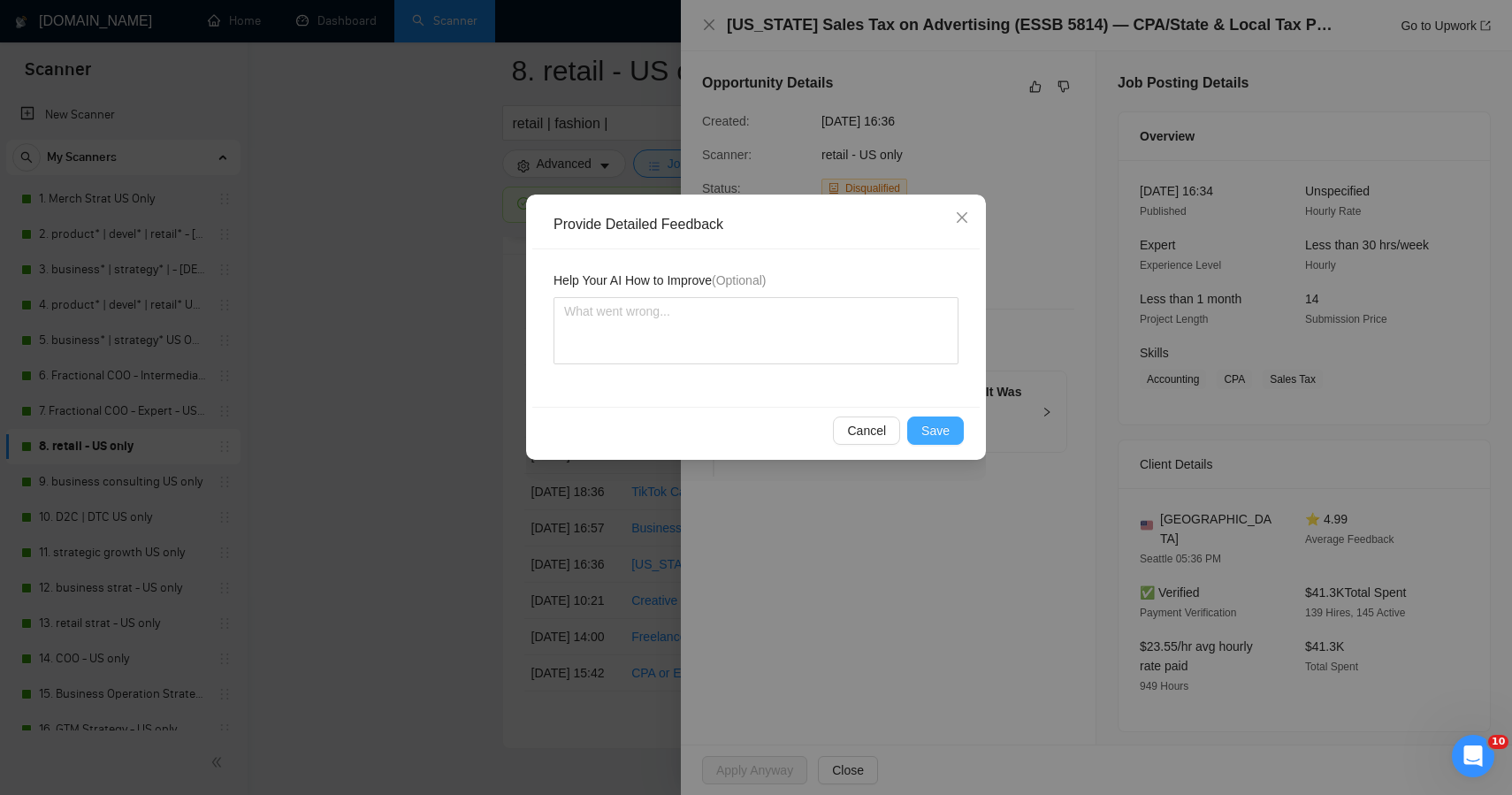
click at [928, 424] on span "Save" at bounding box center [935, 431] width 29 height 20
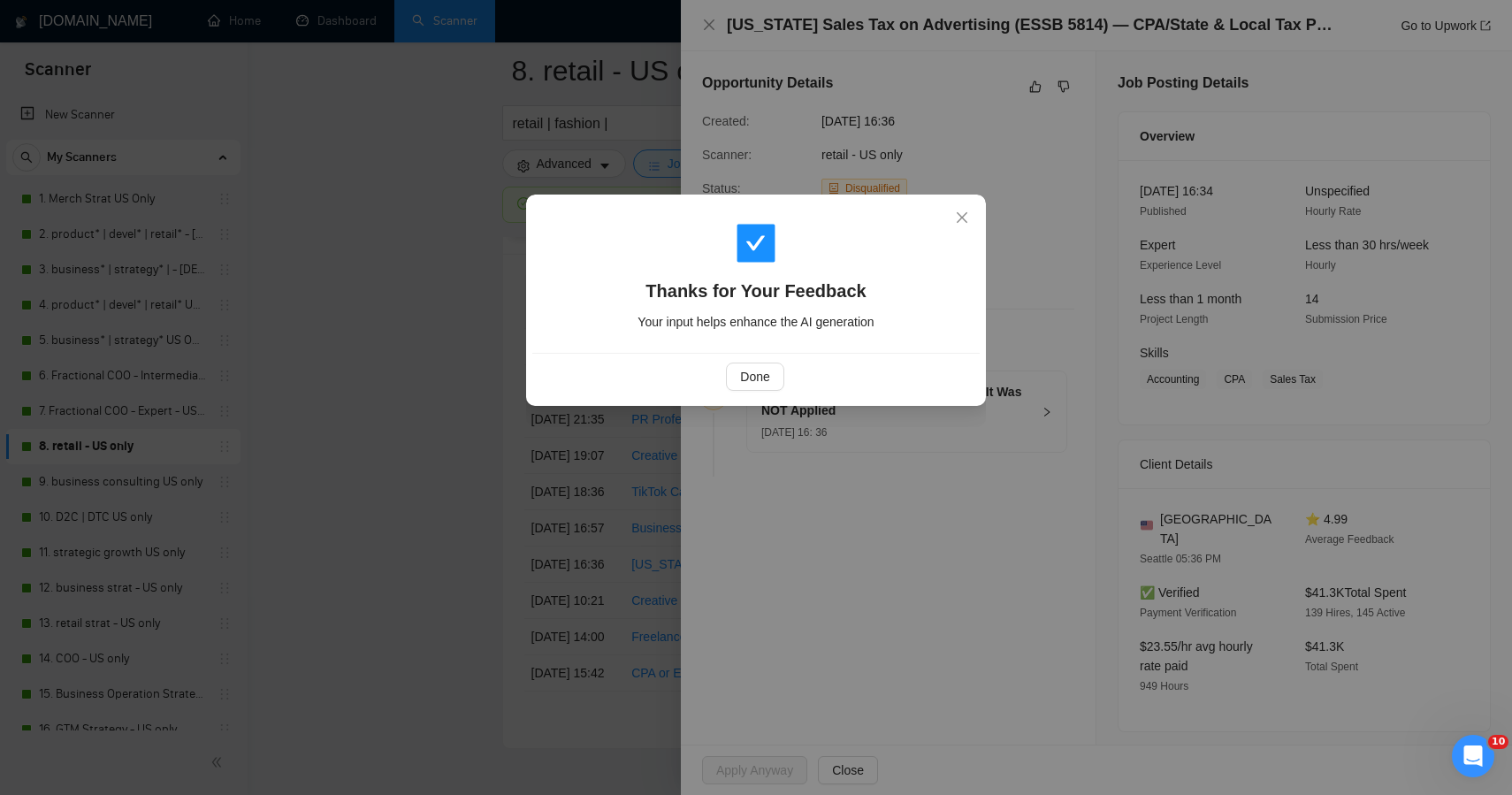
click at [441, 410] on div "Thanks for Your Feedback Your input helps enhance the AI generation Done" at bounding box center [756, 398] width 1512 height 795
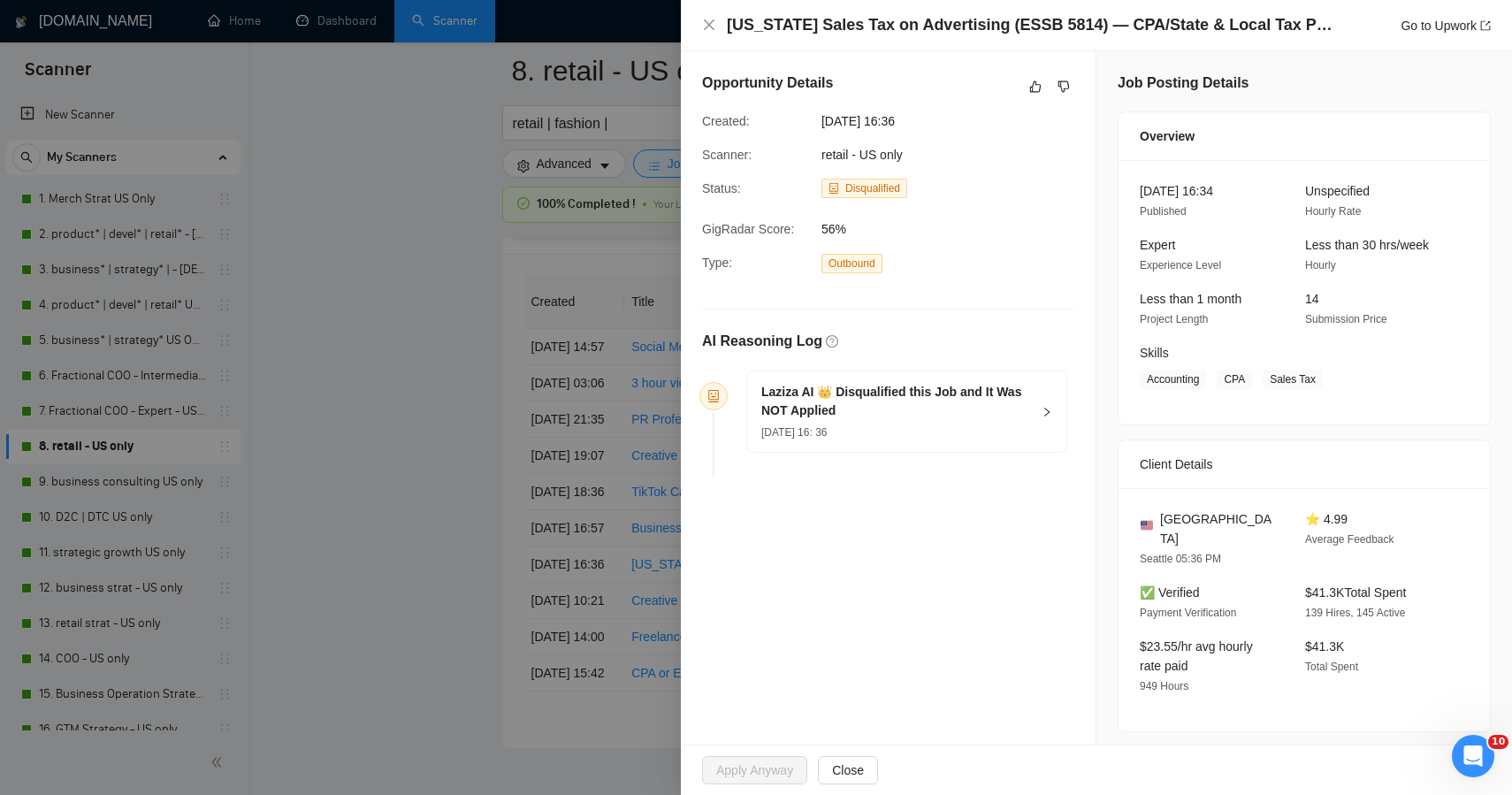
click at [441, 410] on div "Thanks for Your Feedback Your input helps enhance the AI generation Done" at bounding box center [756, 398] width 1512 height 795
click at [441, 410] on div at bounding box center [756, 398] width 1512 height 795
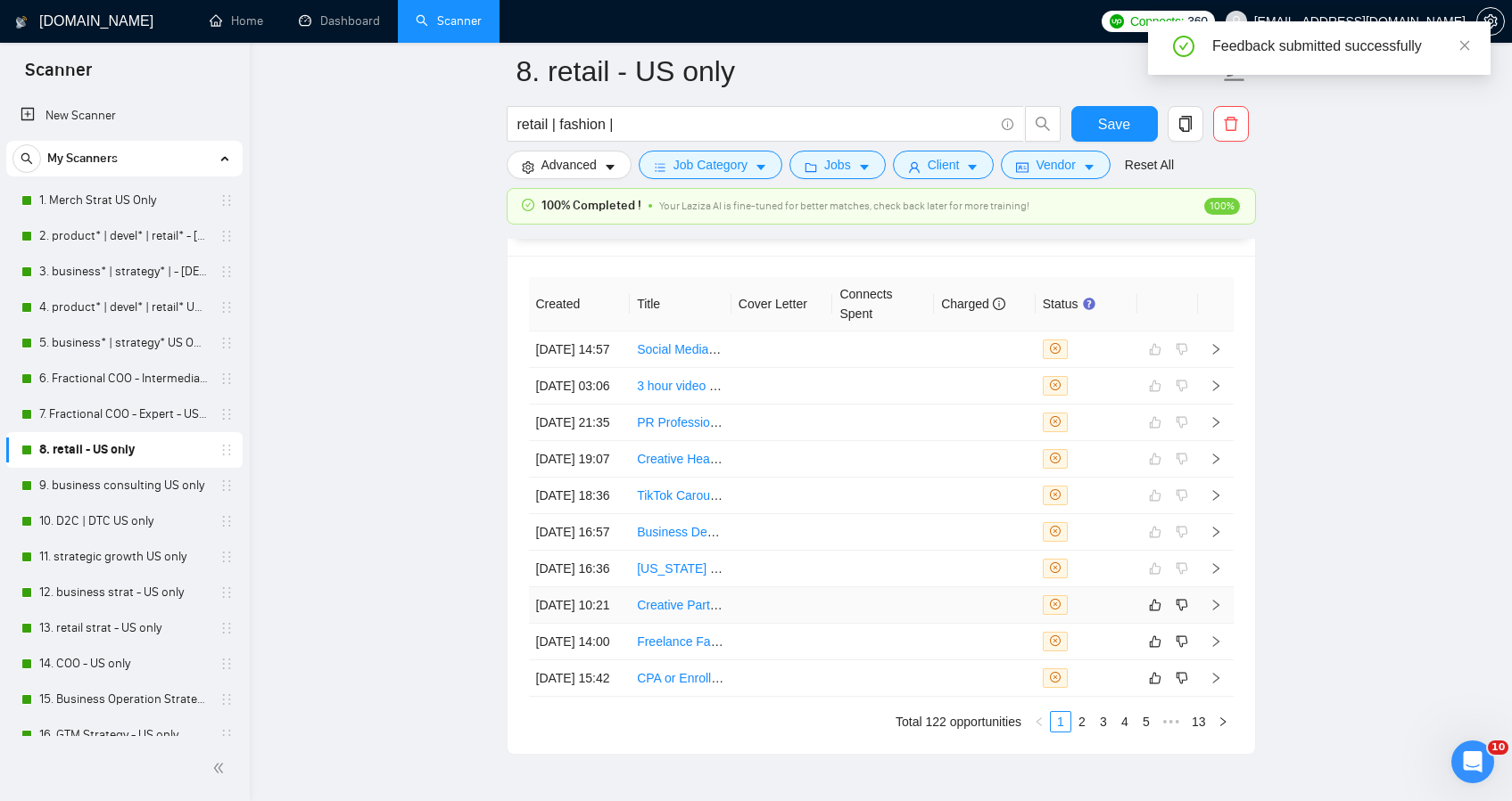
click at [867, 624] on td at bounding box center [883, 605] width 102 height 37
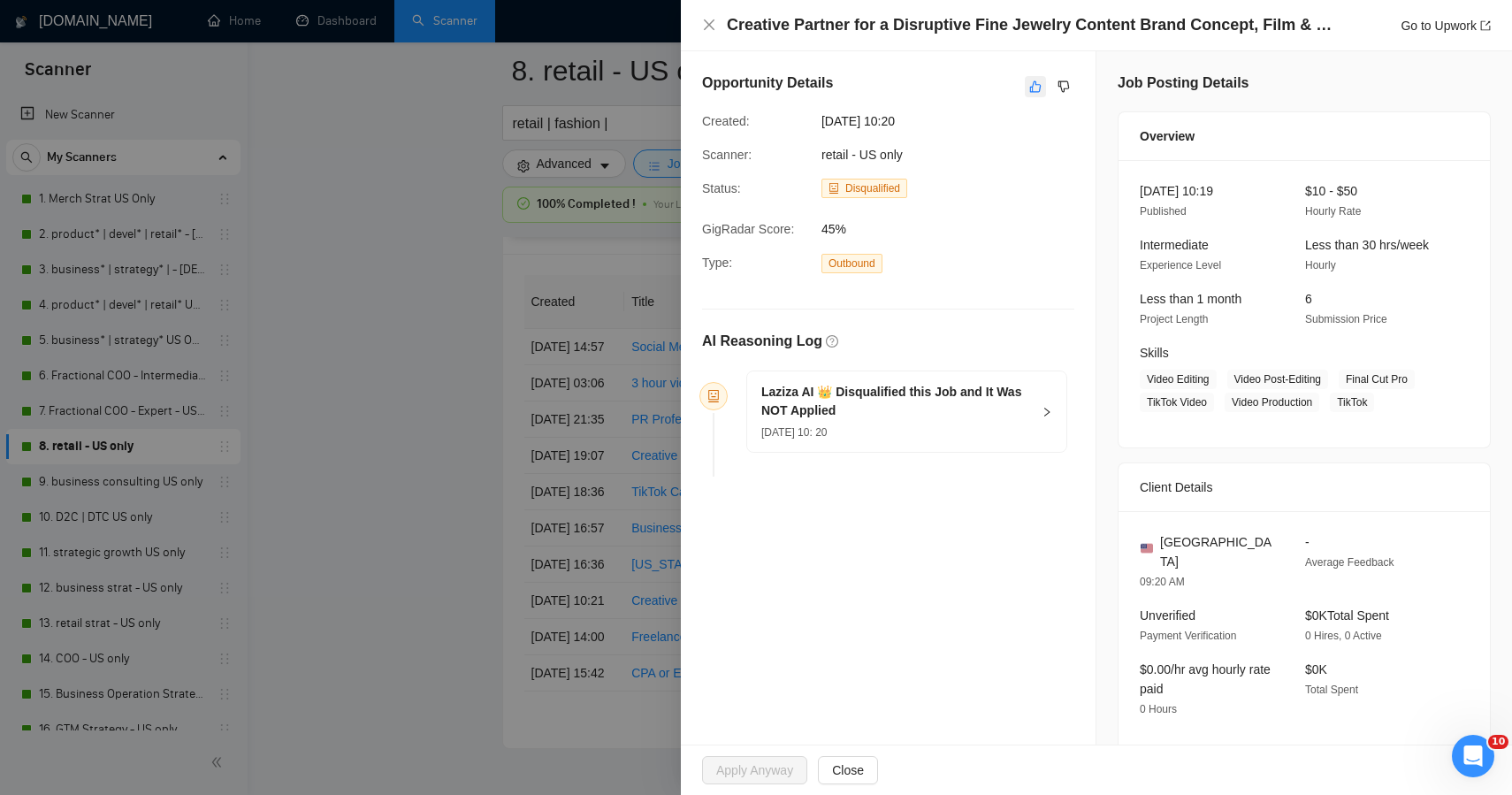
click at [1029, 87] on icon "like" at bounding box center [1035, 86] width 12 height 14
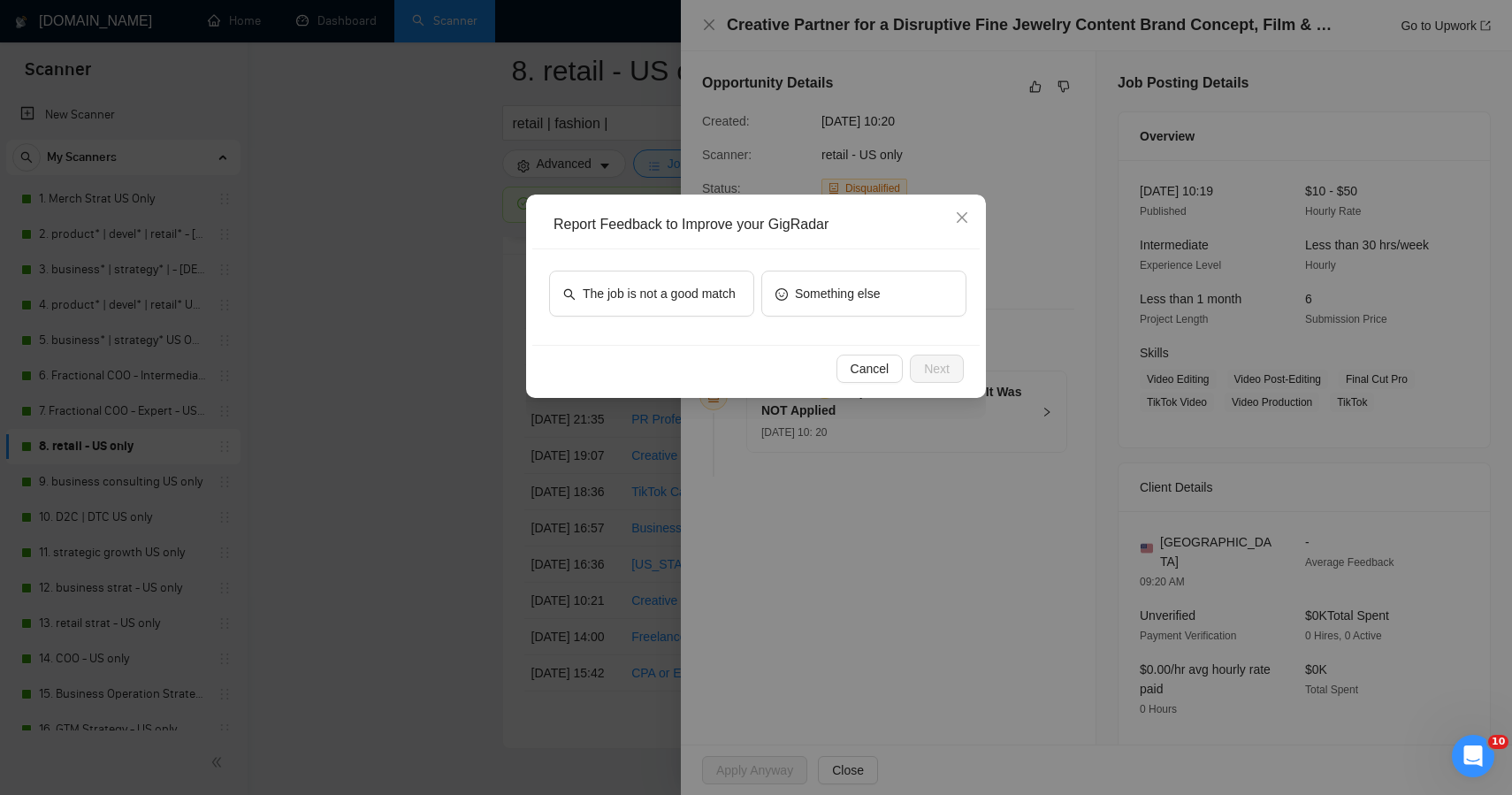
click at [689, 268] on div "The job is not a good match Something else" at bounding box center [756, 297] width 448 height 95
click at [694, 302] on span "The job is not a good match" at bounding box center [659, 294] width 153 height 20
click at [934, 367] on span "Next" at bounding box center [937, 369] width 26 height 20
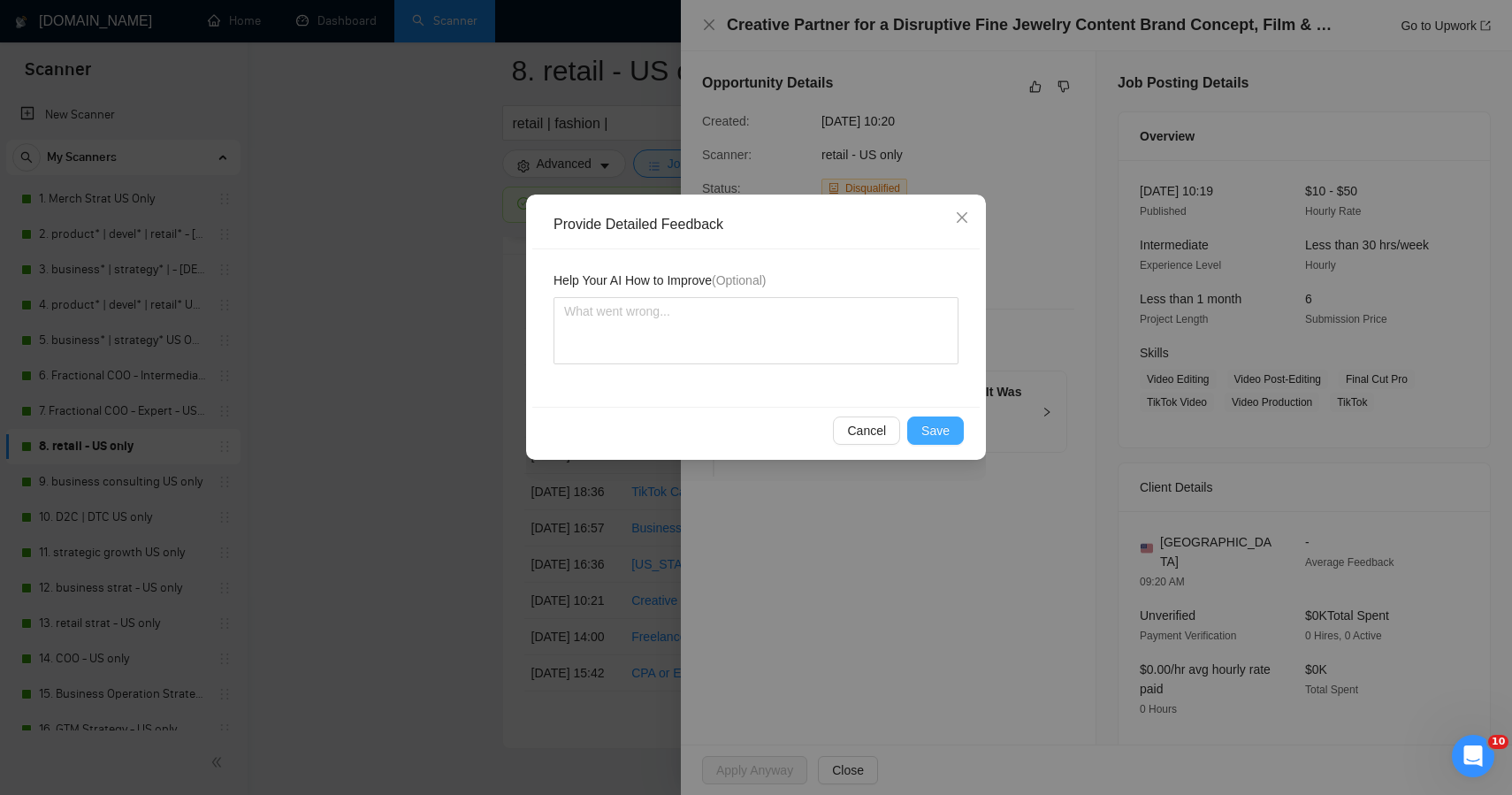
click at [926, 430] on span "Save" at bounding box center [935, 431] width 29 height 20
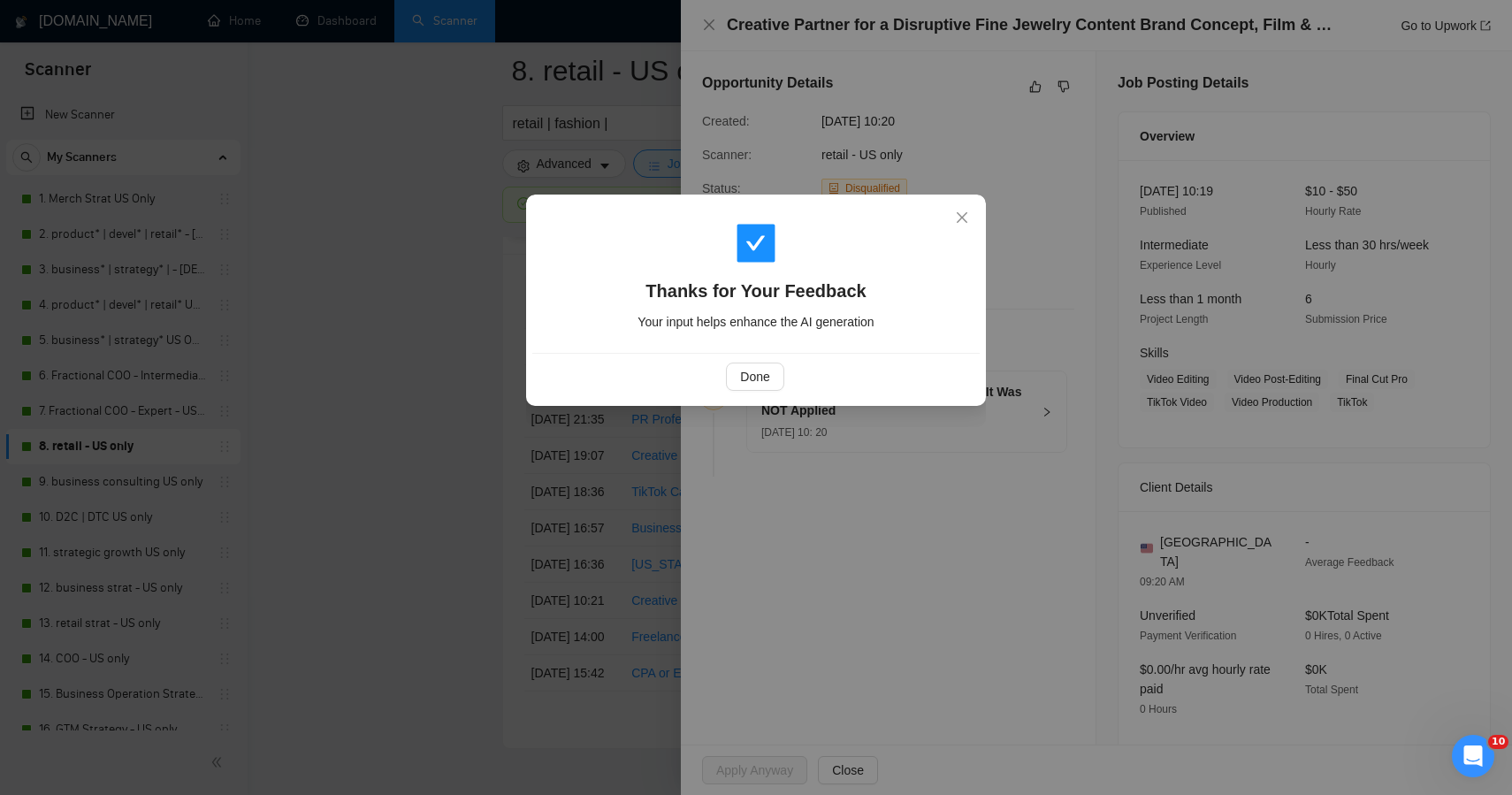
click at [436, 401] on div "Thanks for Your Feedback Your input helps enhance the AI generation Done" at bounding box center [756, 398] width 1512 height 795
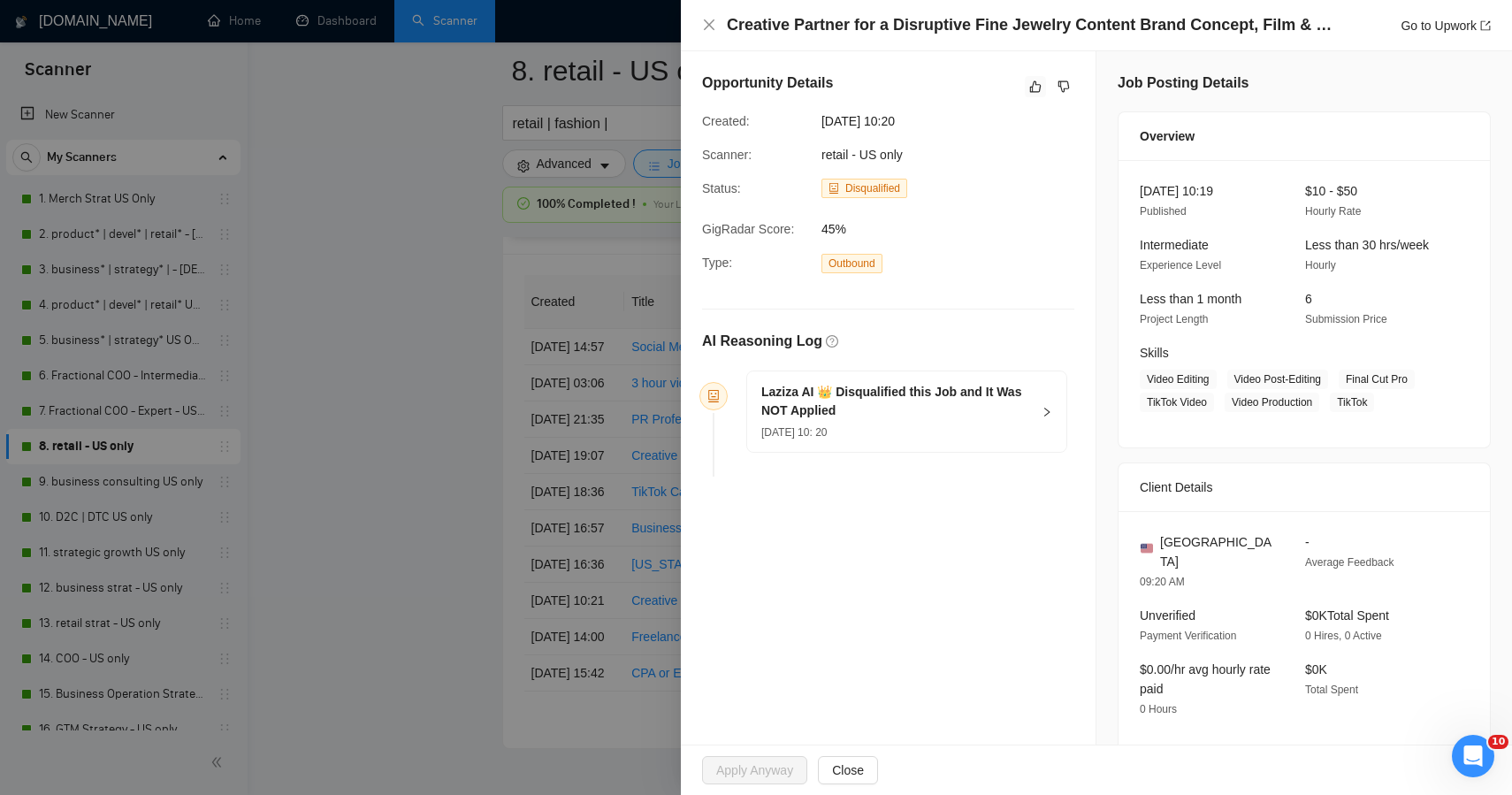
click at [436, 401] on div at bounding box center [756, 398] width 1512 height 795
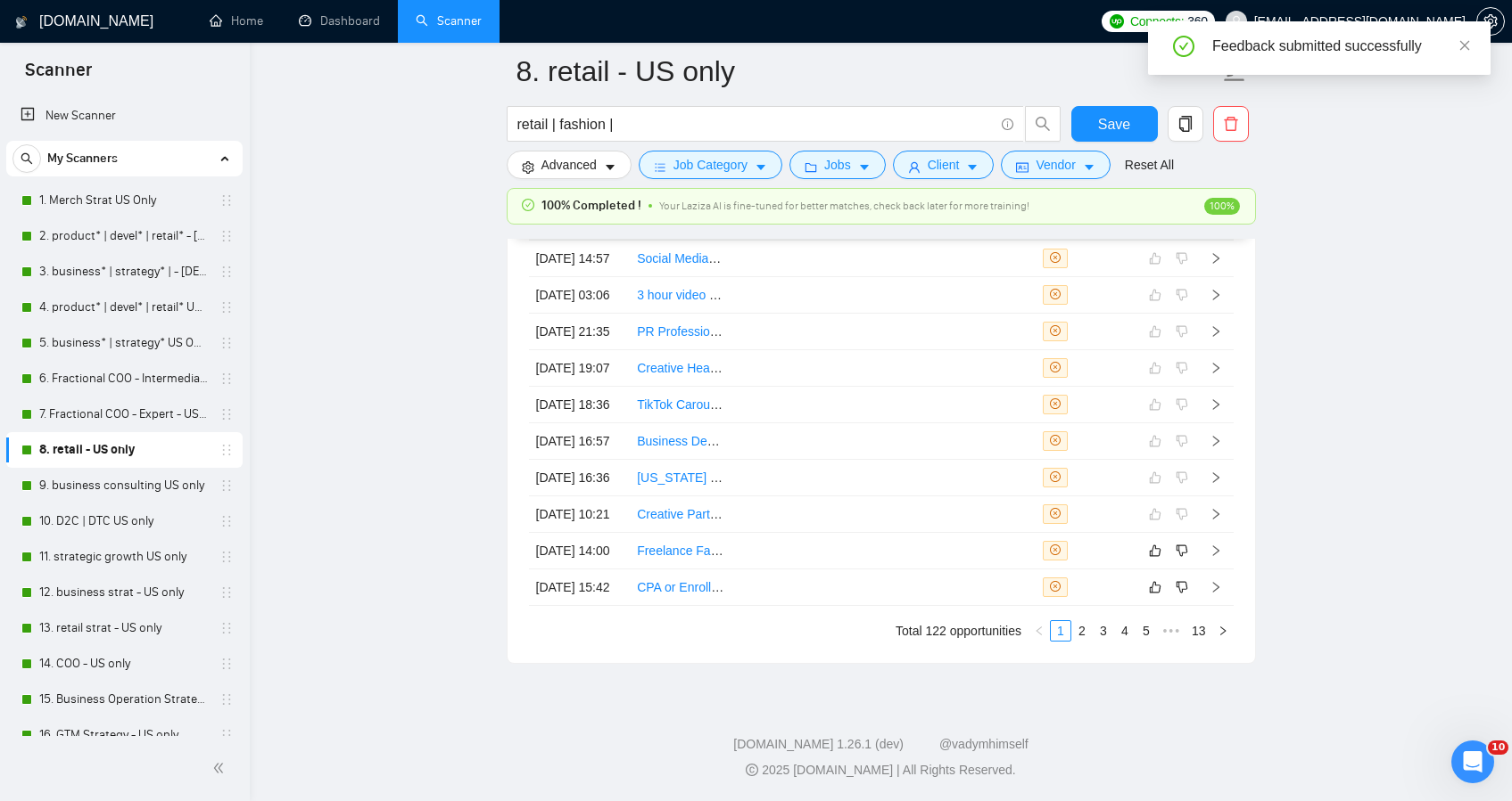
scroll to position [4968, 0]
click at [864, 558] on td at bounding box center [883, 551] width 102 height 37
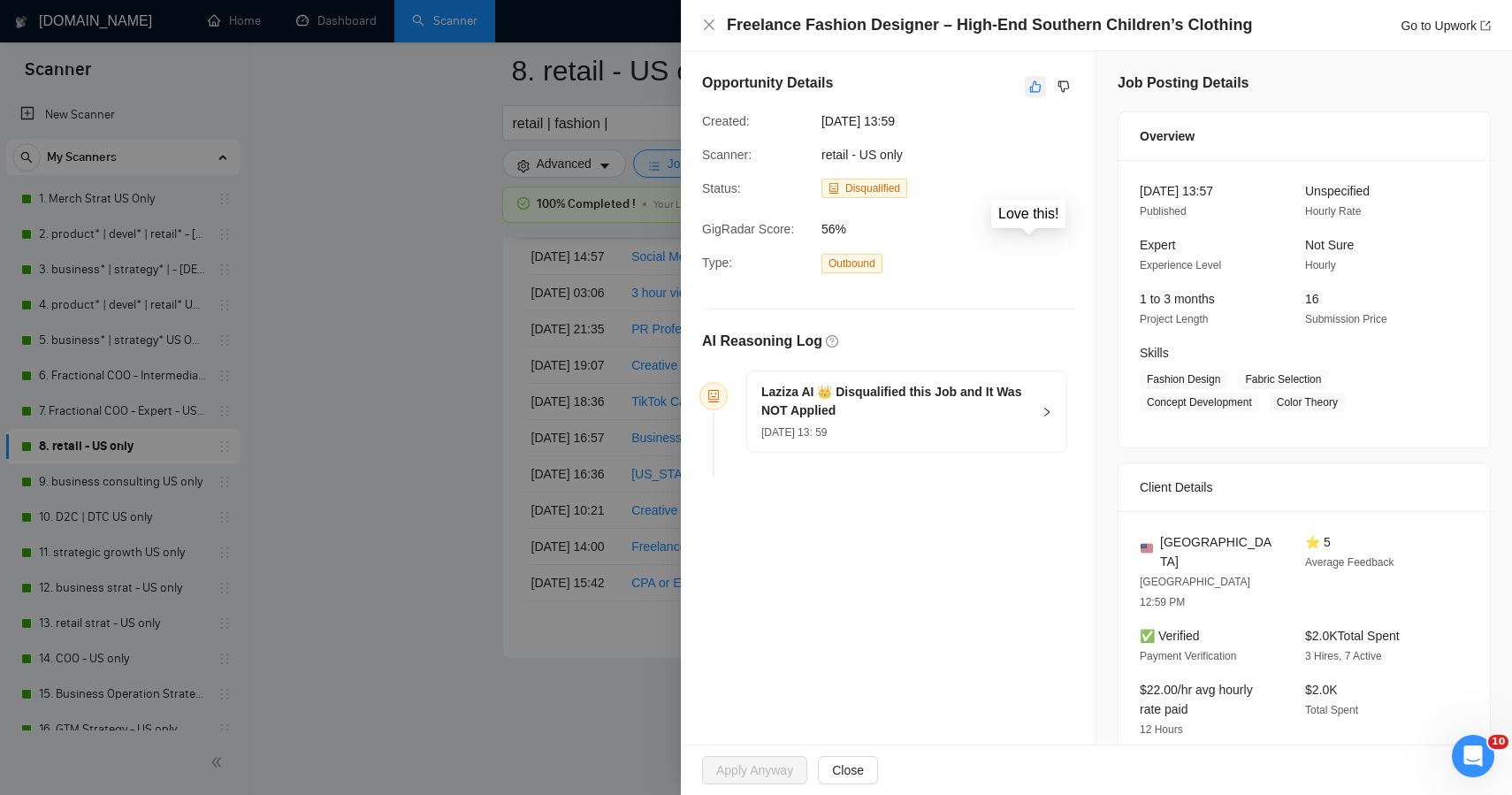
click at [1030, 89] on icon "like" at bounding box center [1036, 87] width 12 height 12
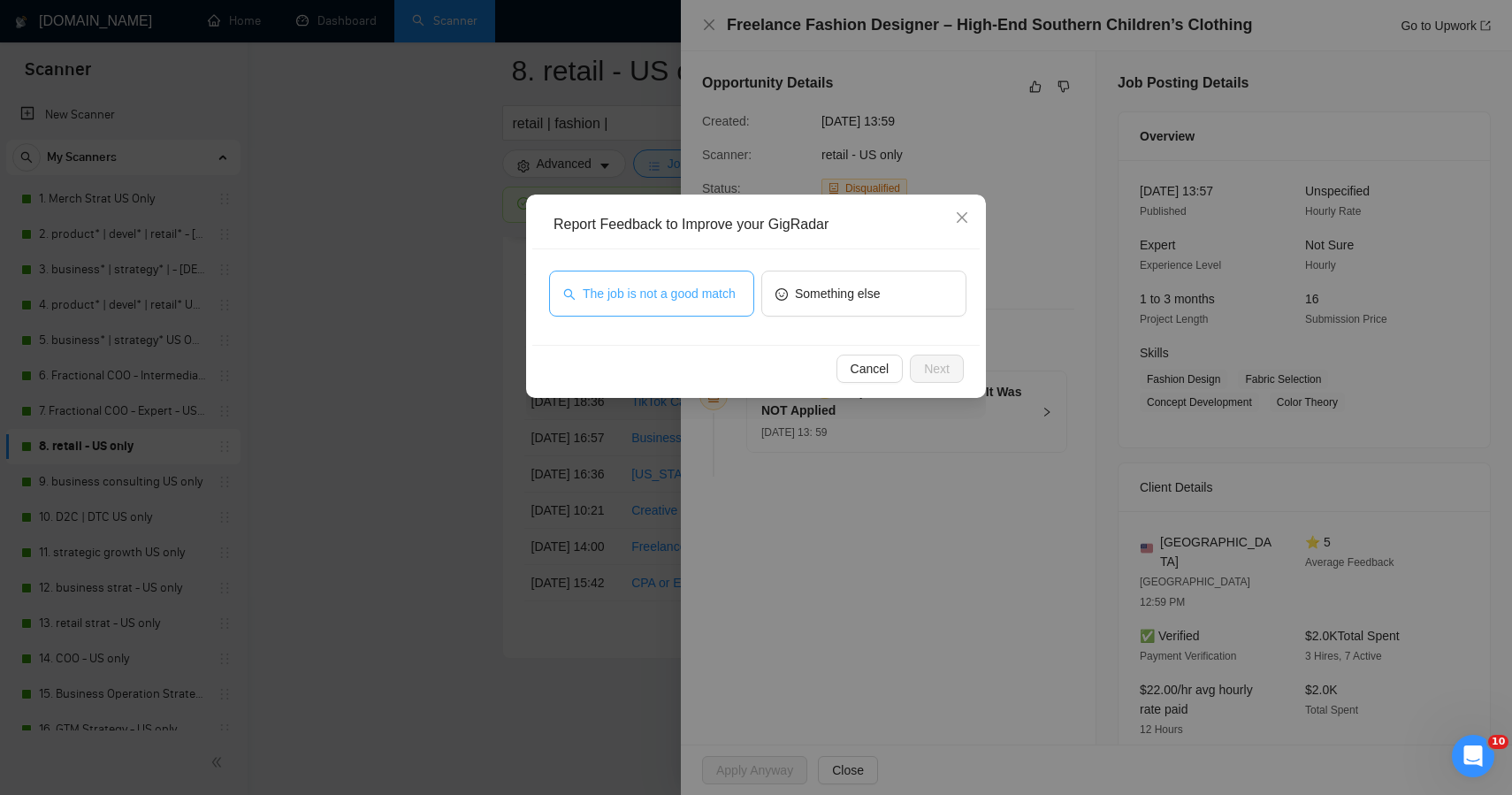
click at [716, 296] on span "The job is not a good match" at bounding box center [659, 294] width 153 height 20
click at [931, 364] on span "Next" at bounding box center [937, 369] width 26 height 20
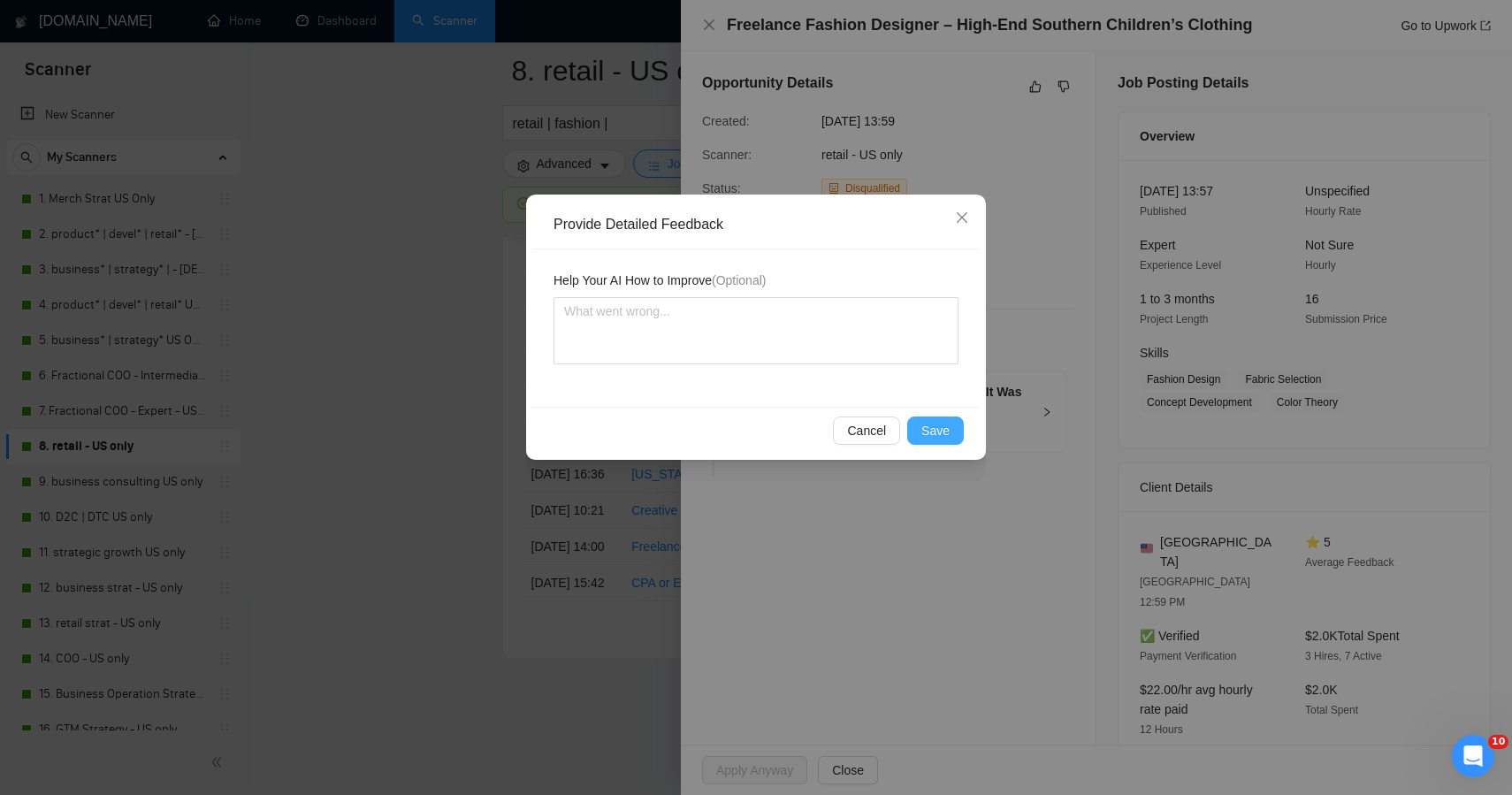
click at [931, 436] on span "Save" at bounding box center [935, 431] width 29 height 20
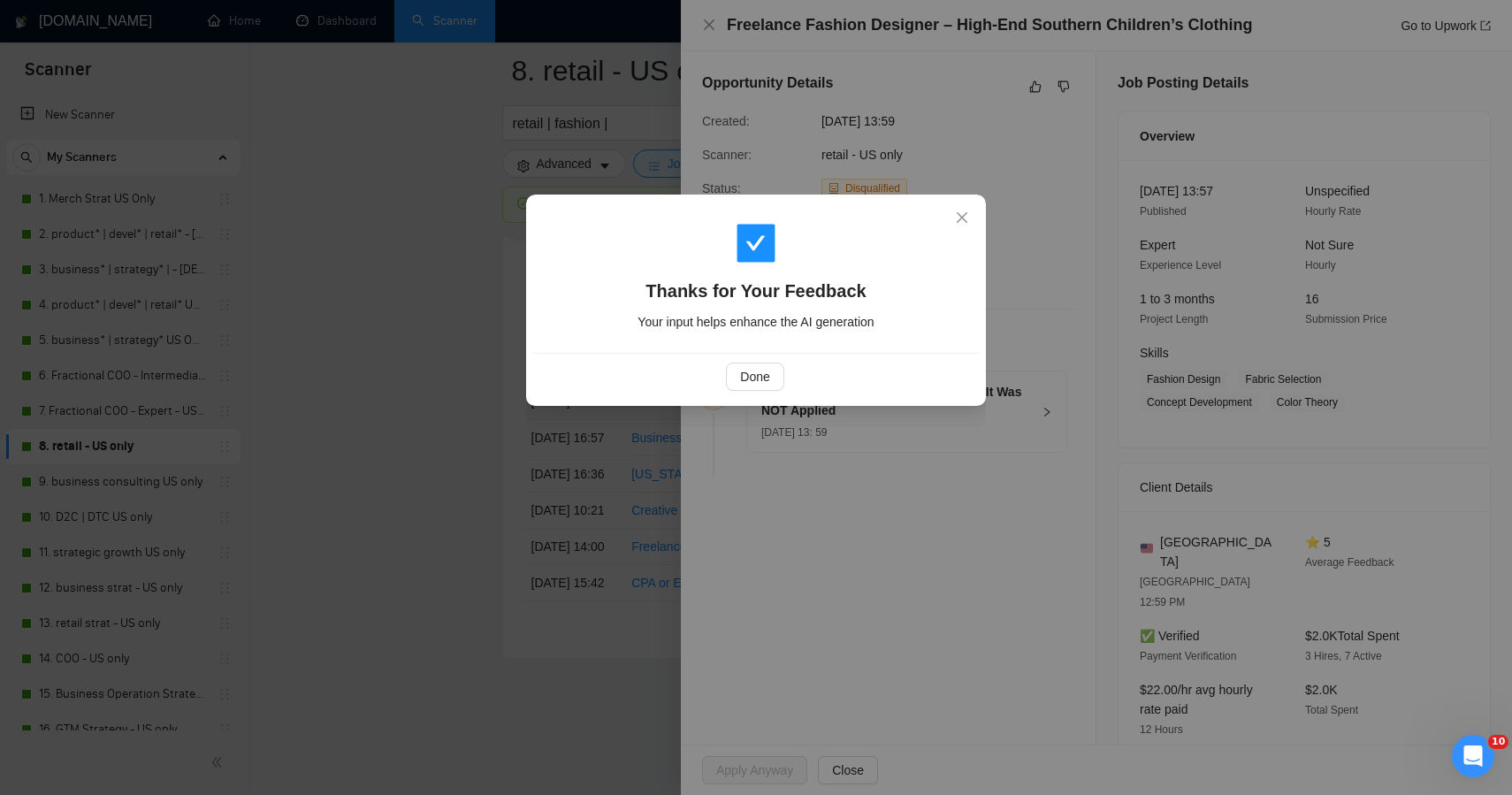
click at [424, 441] on div "Thanks for Your Feedback Your input helps enhance the AI generation Done" at bounding box center [756, 398] width 1512 height 795
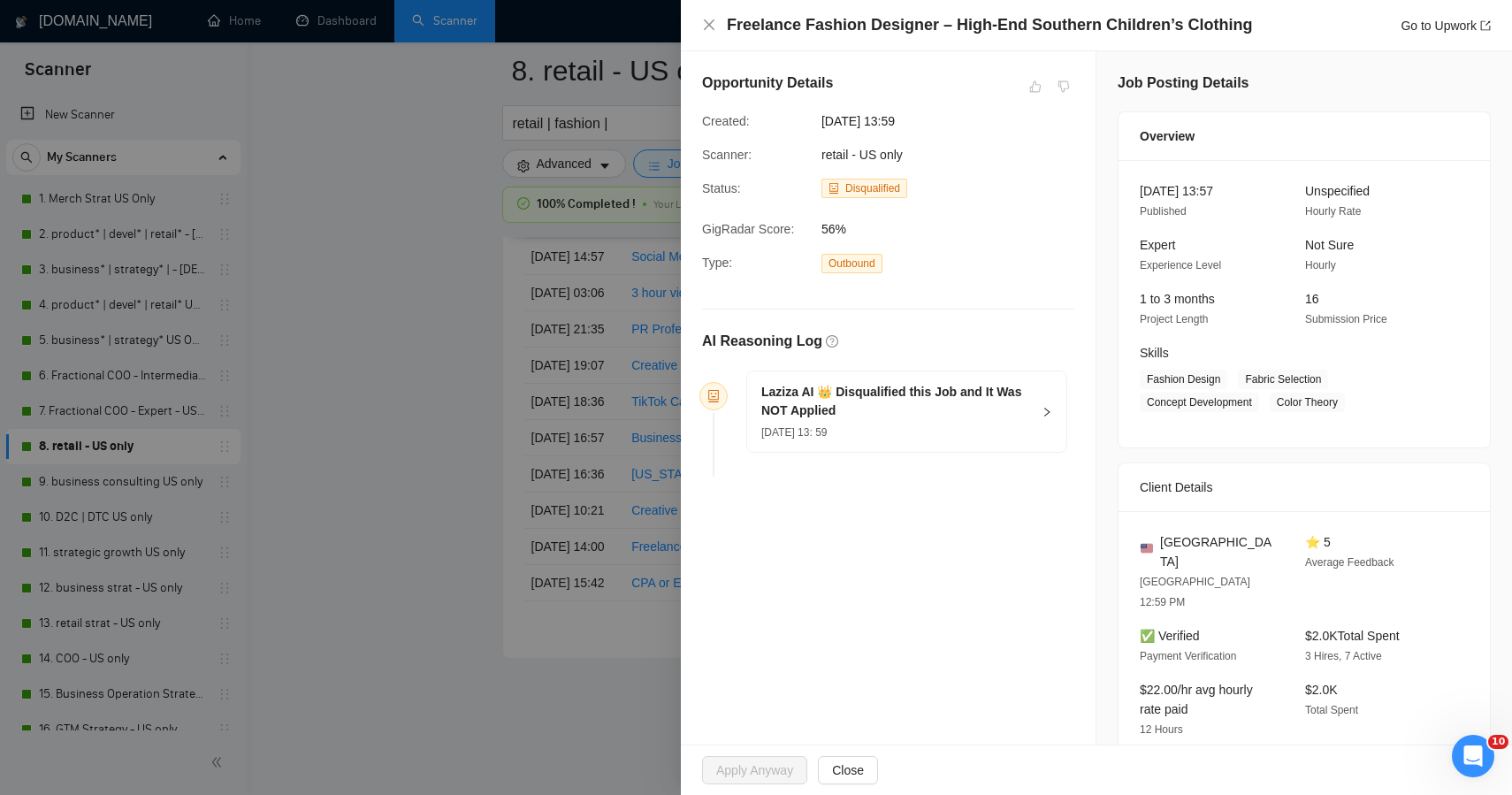
click at [429, 481] on div at bounding box center [756, 398] width 1512 height 795
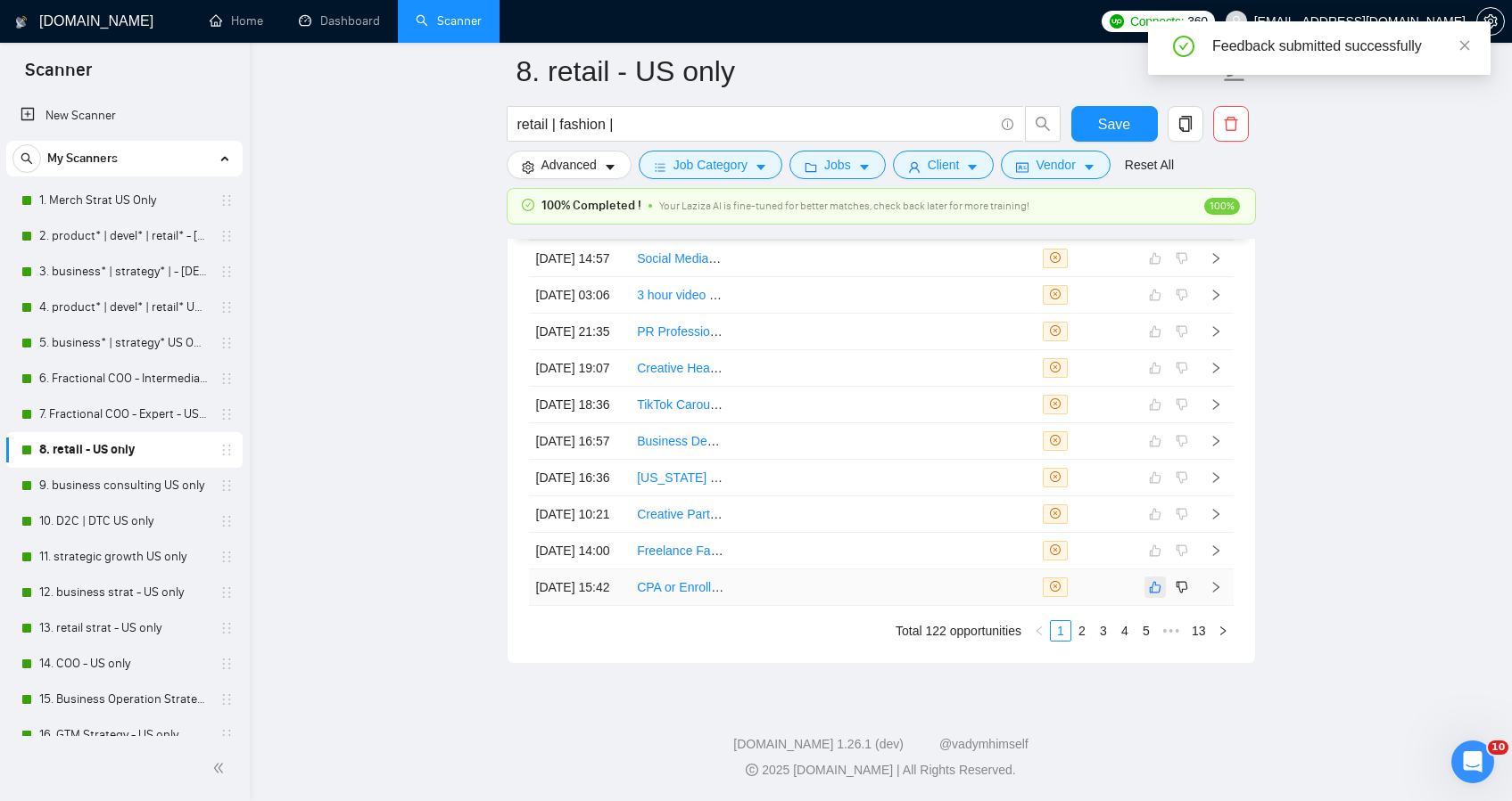
click at [1147, 598] on button "button" at bounding box center [1154, 587] width 21 height 21
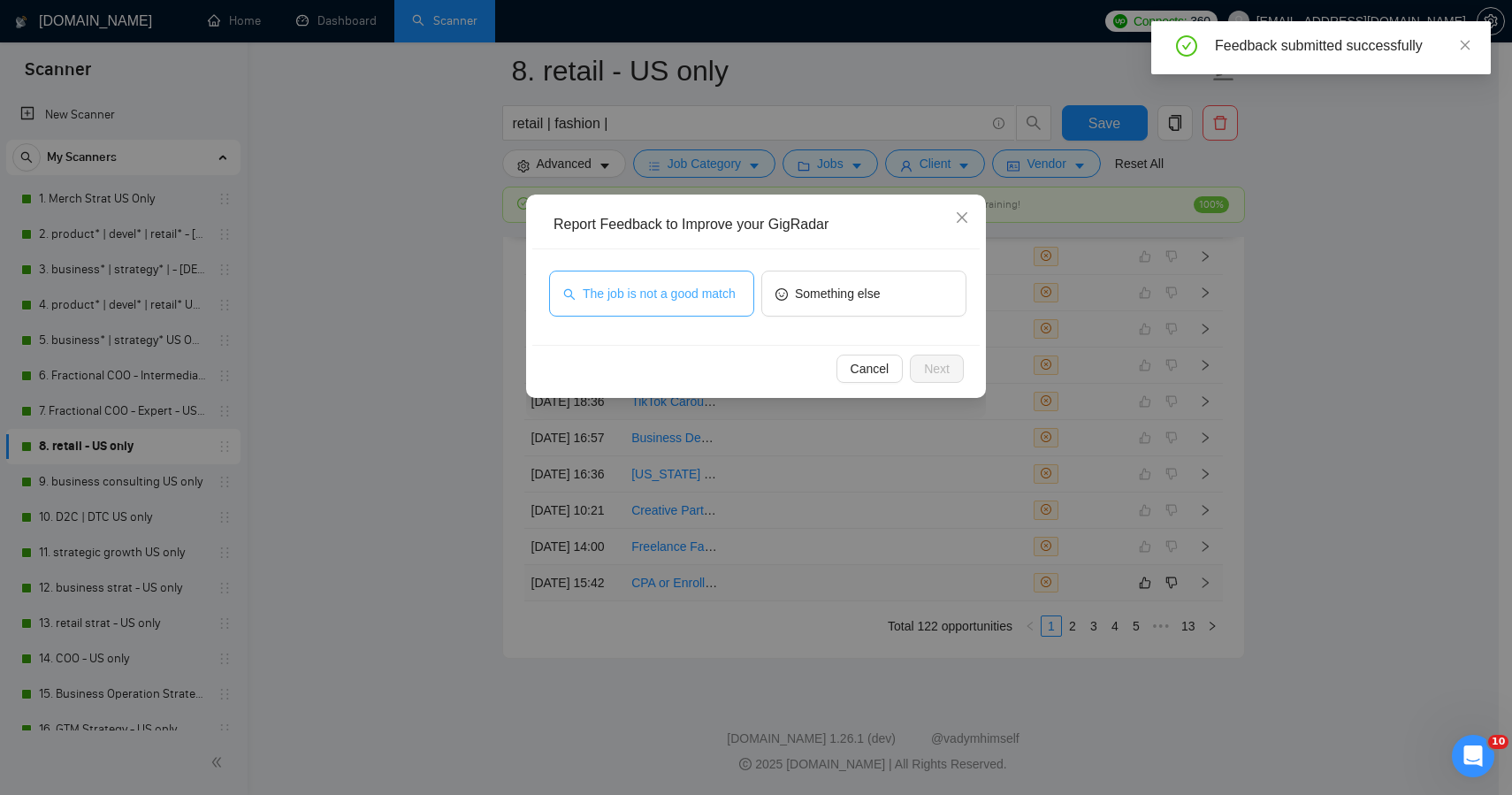
click at [673, 289] on span "The job is not a good match" at bounding box center [659, 294] width 153 height 20
click at [940, 370] on span "Next" at bounding box center [937, 369] width 26 height 20
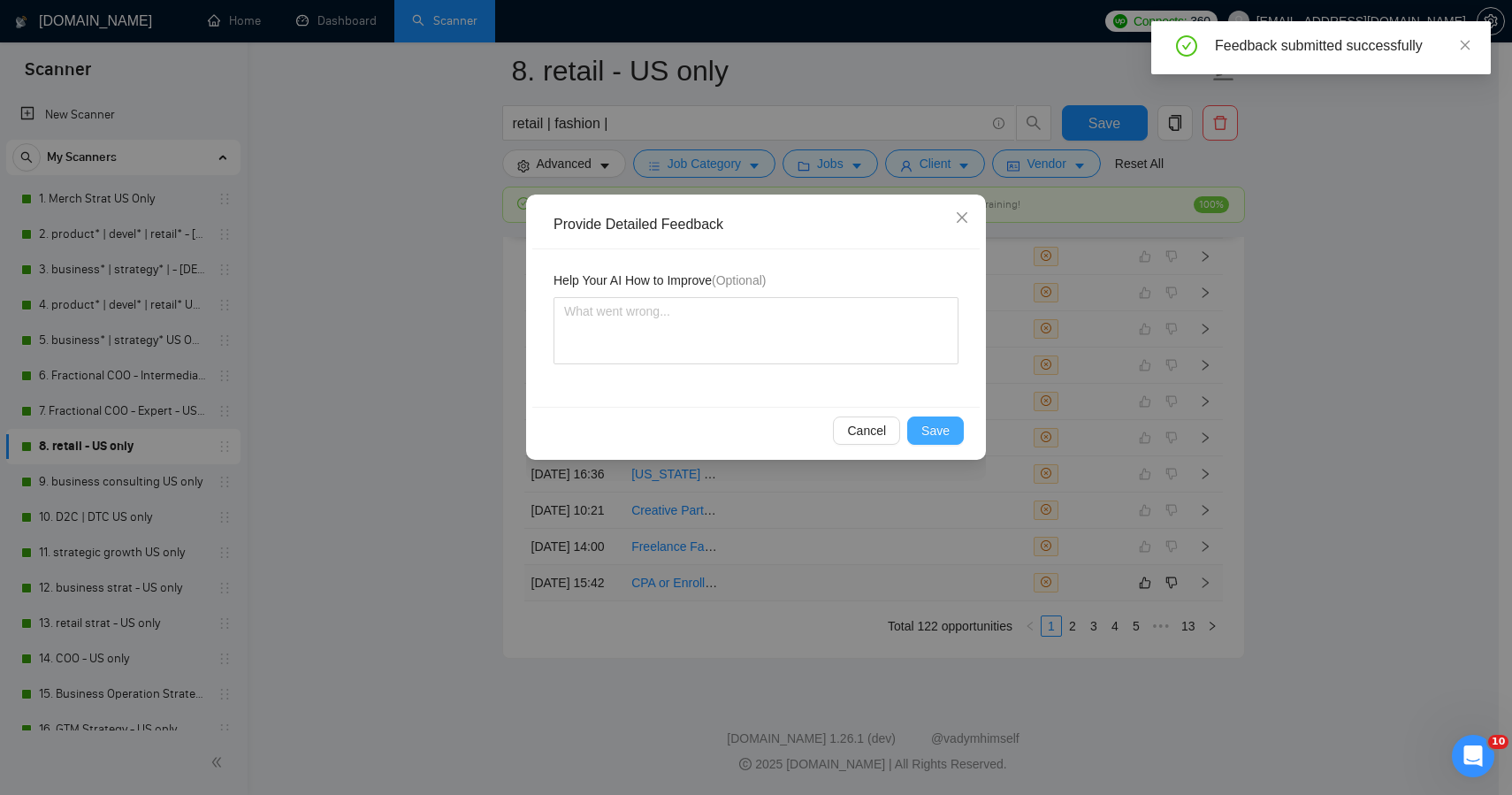
click at [936, 423] on span "Save" at bounding box center [935, 431] width 29 height 20
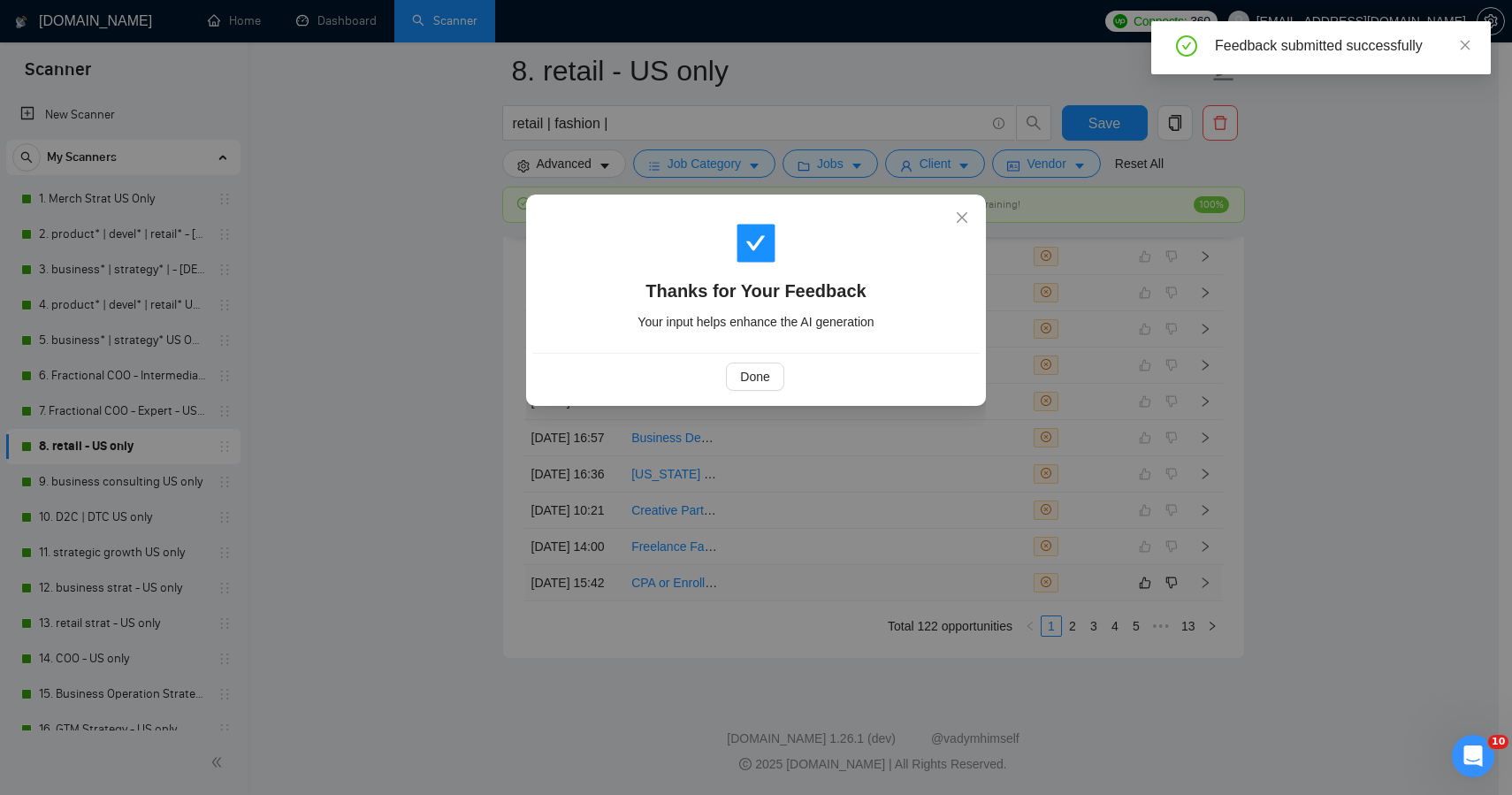
click at [369, 364] on div "Thanks for Your Feedback Your input helps enhance the AI generation Done" at bounding box center [756, 398] width 1512 height 795
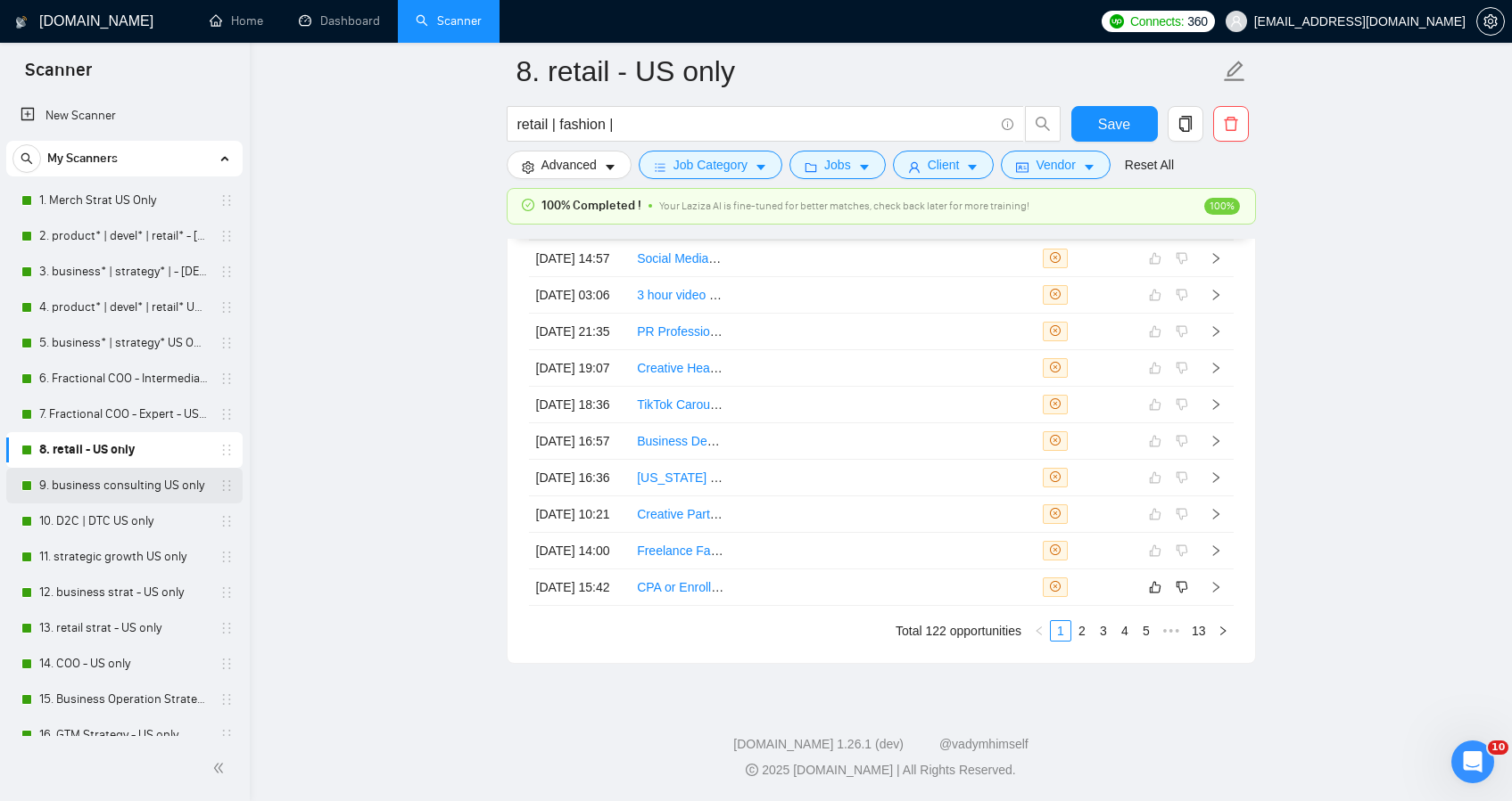
click at [145, 481] on link "9. business consulting US only" at bounding box center [124, 486] width 170 height 36
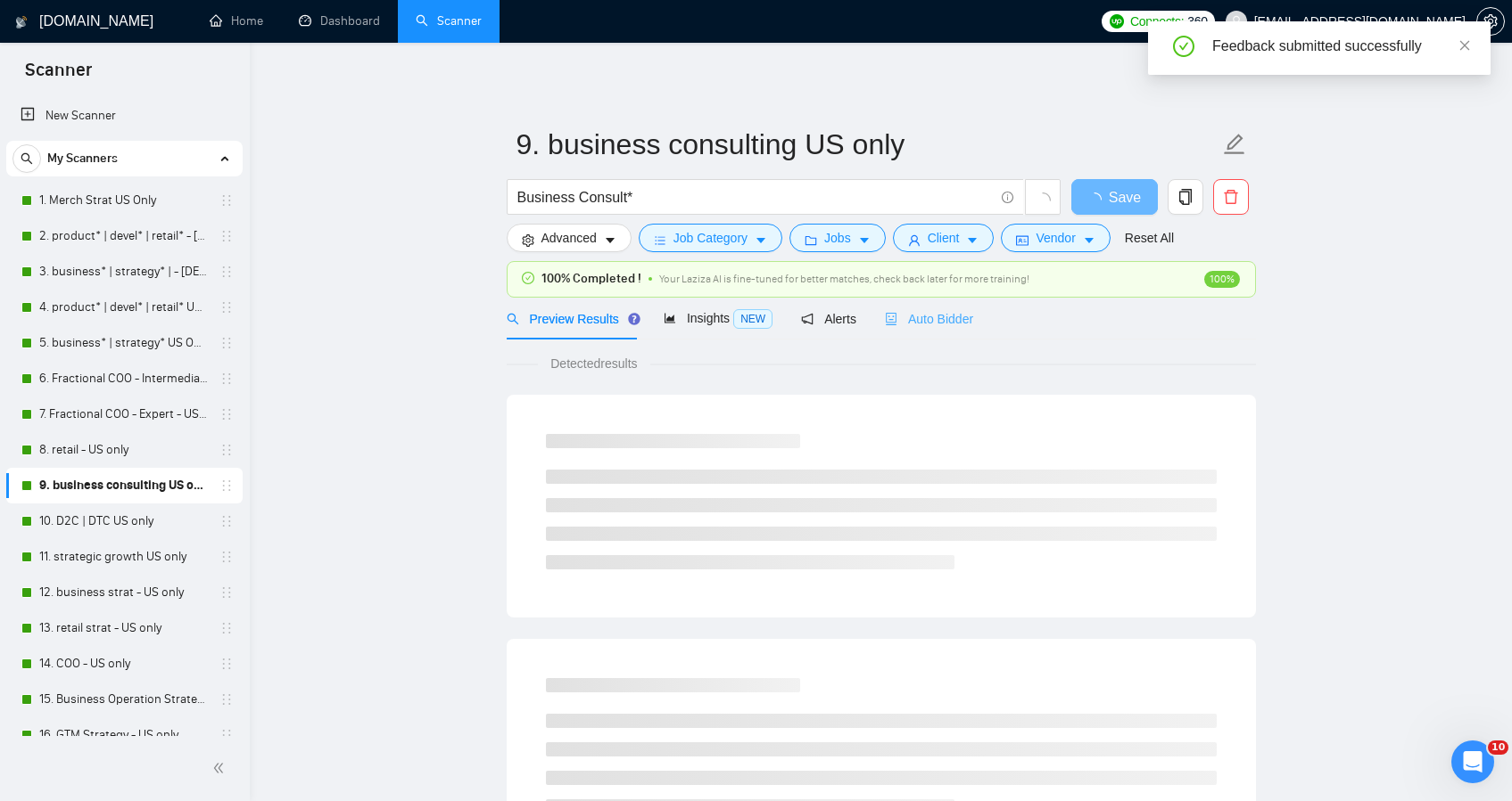
click at [962, 338] on div "Auto Bidder" at bounding box center [928, 319] width 88 height 42
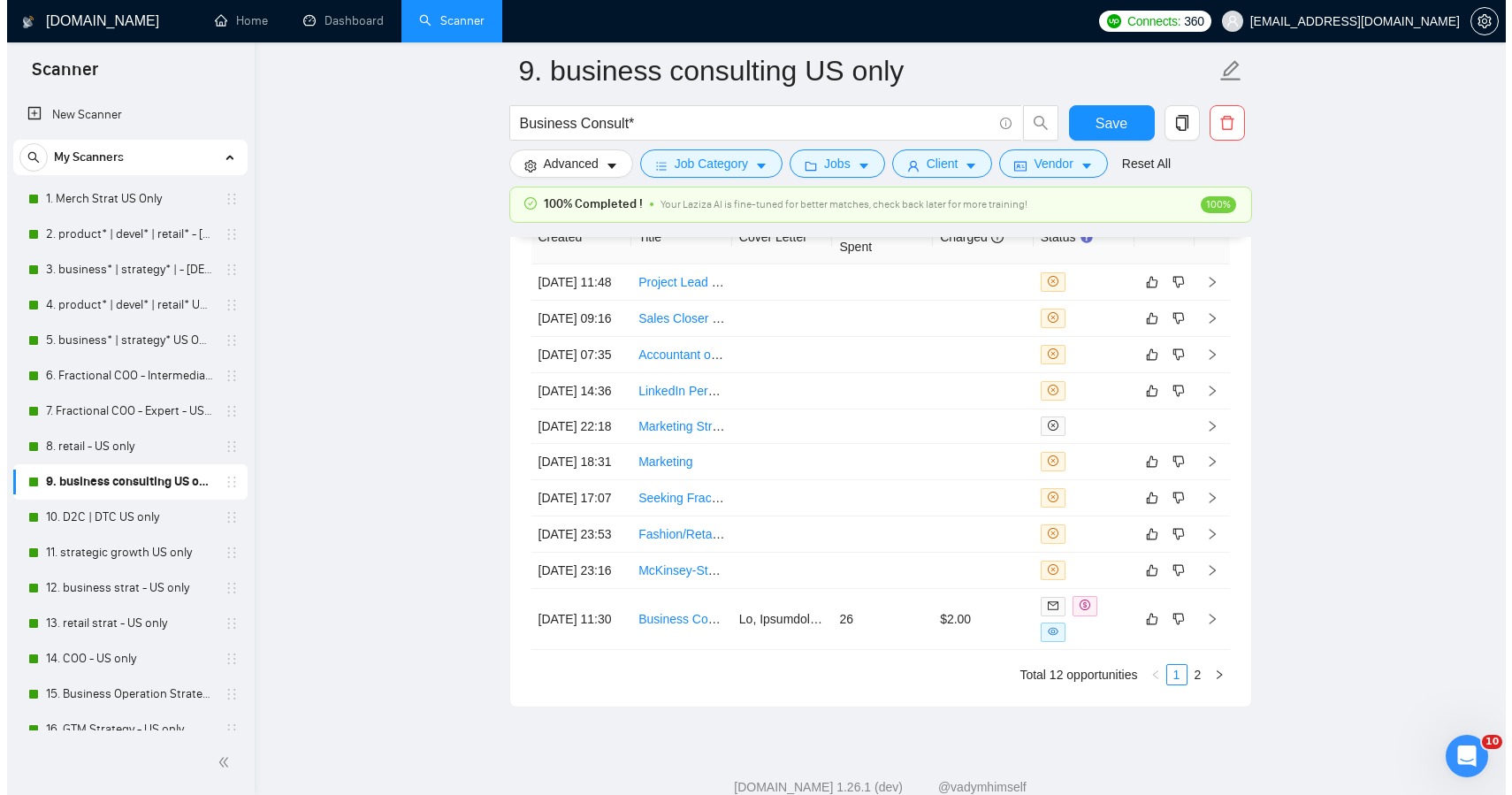
scroll to position [4795, 0]
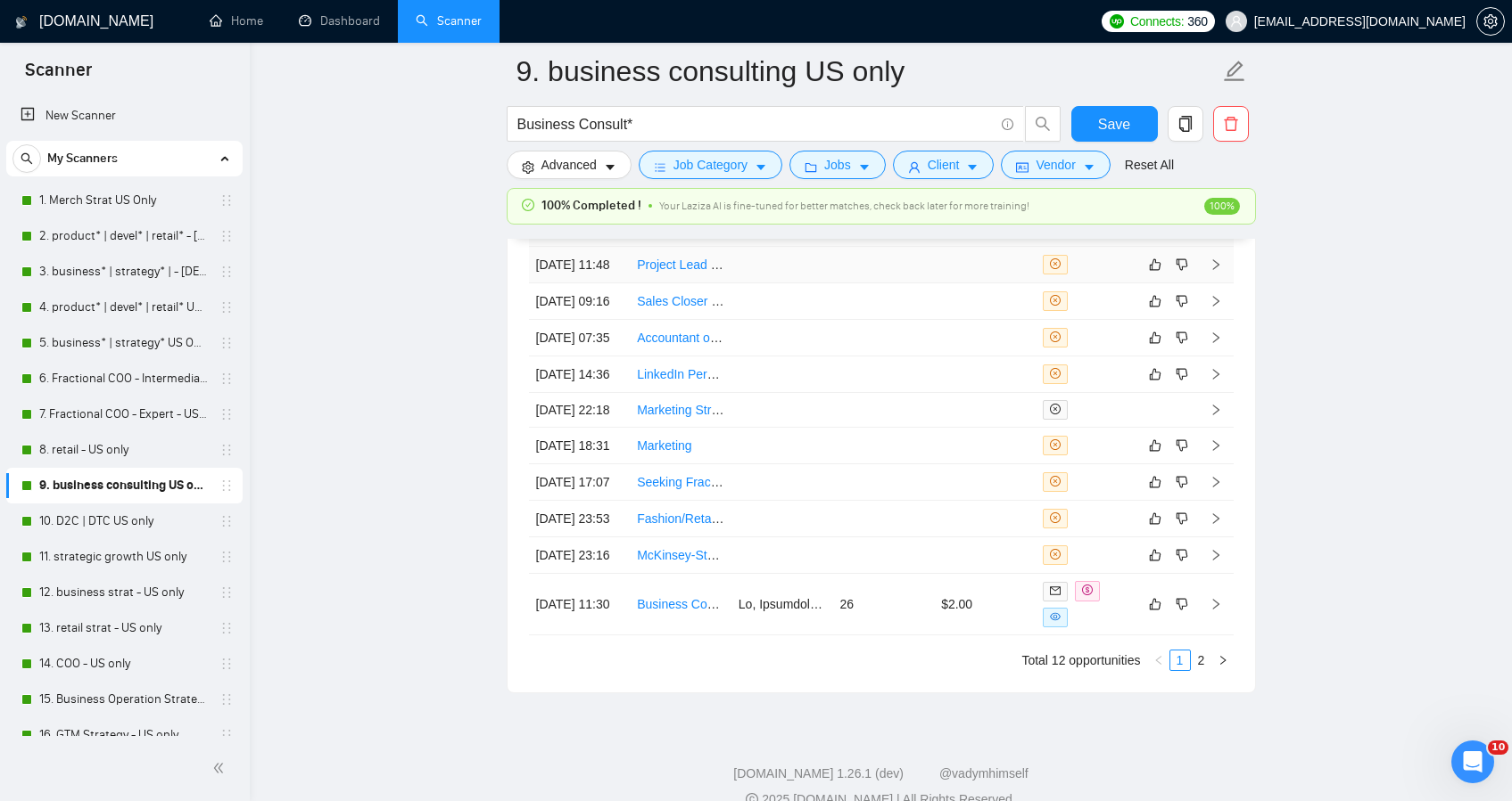
click at [757, 262] on td at bounding box center [782, 265] width 102 height 37
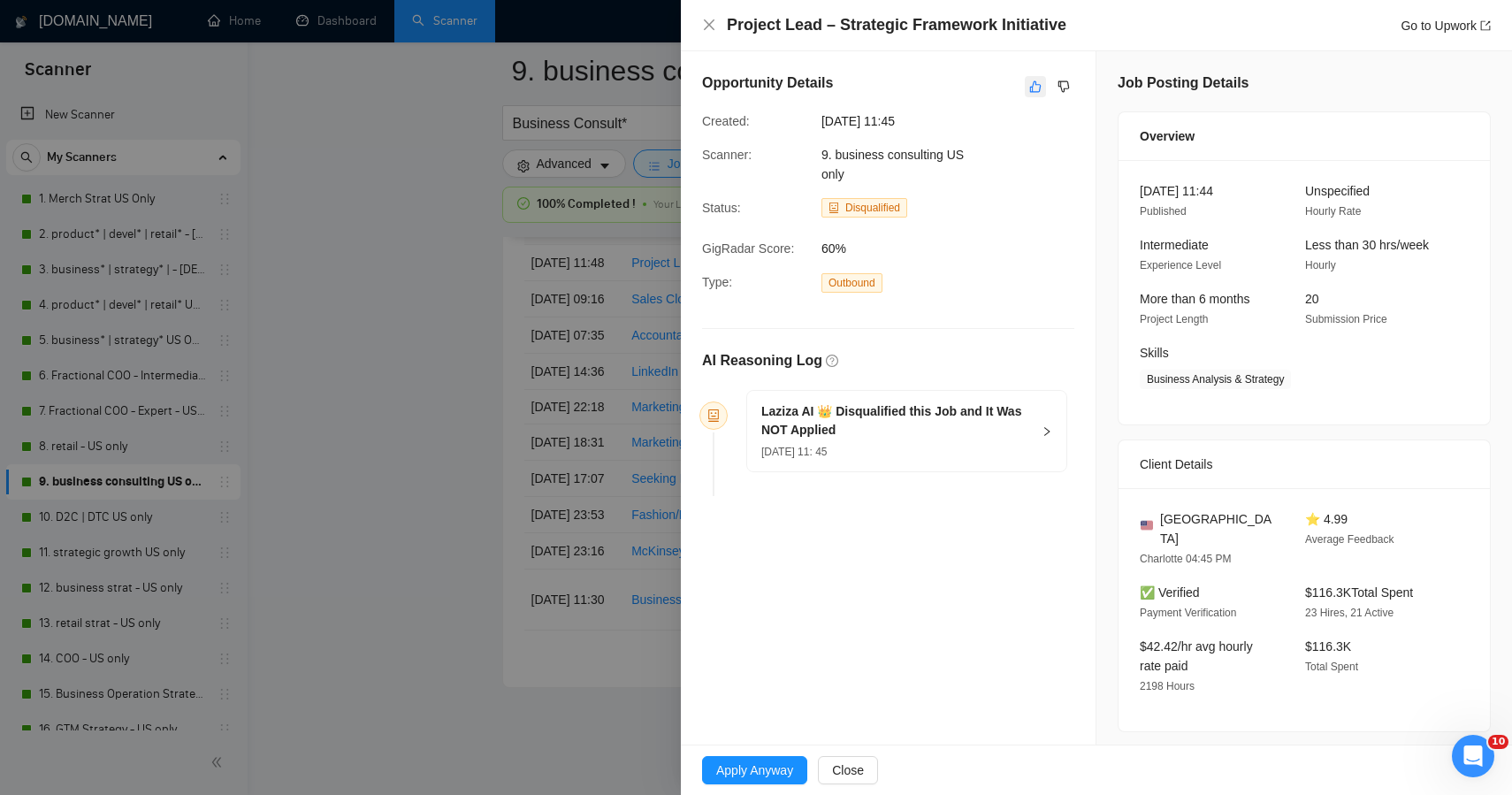
click at [1029, 86] on icon "like" at bounding box center [1035, 86] width 12 height 14
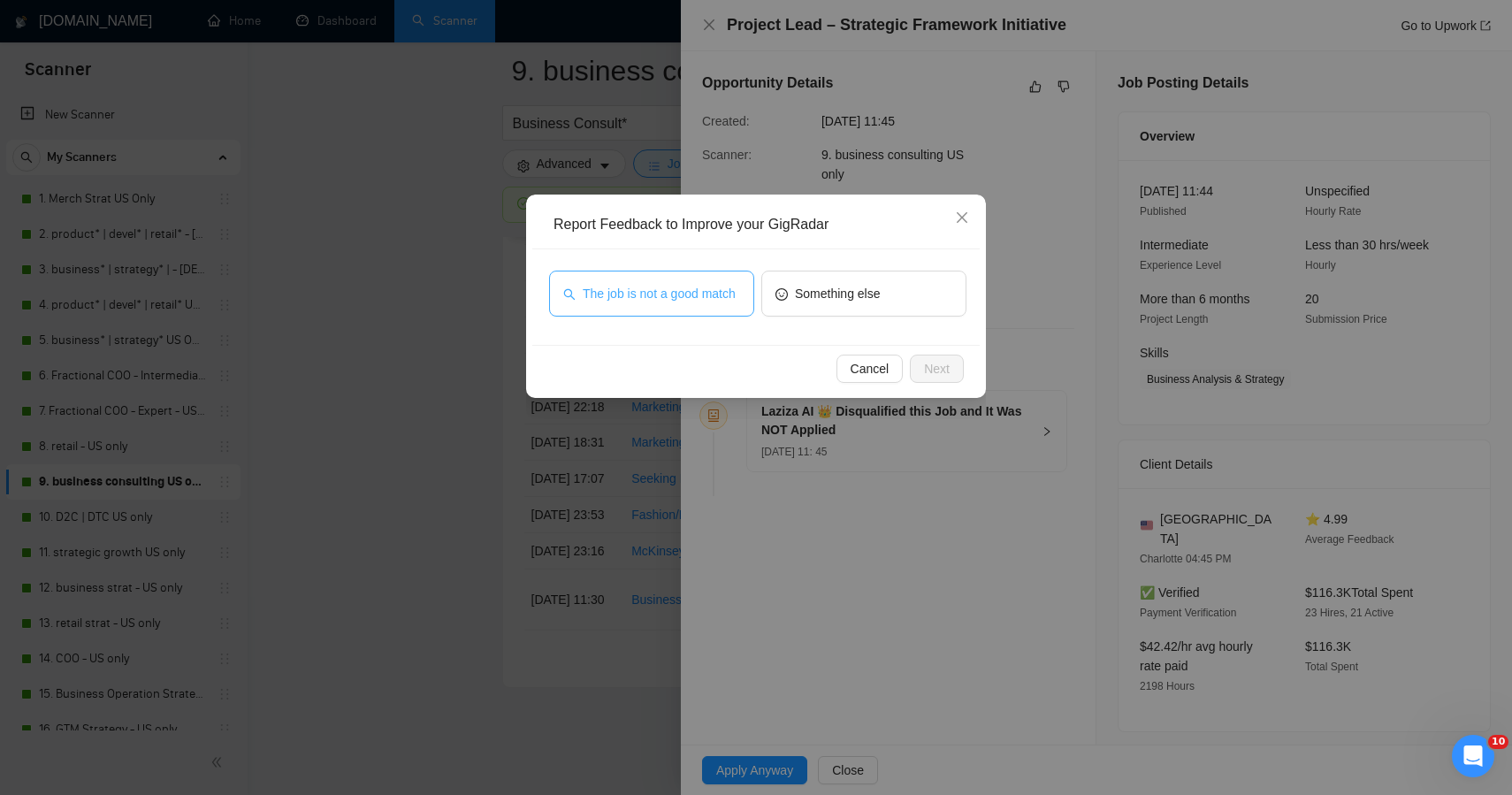
click at [665, 294] on span "The job is not a good match" at bounding box center [659, 294] width 153 height 20
click at [941, 370] on span "Next" at bounding box center [937, 369] width 26 height 20
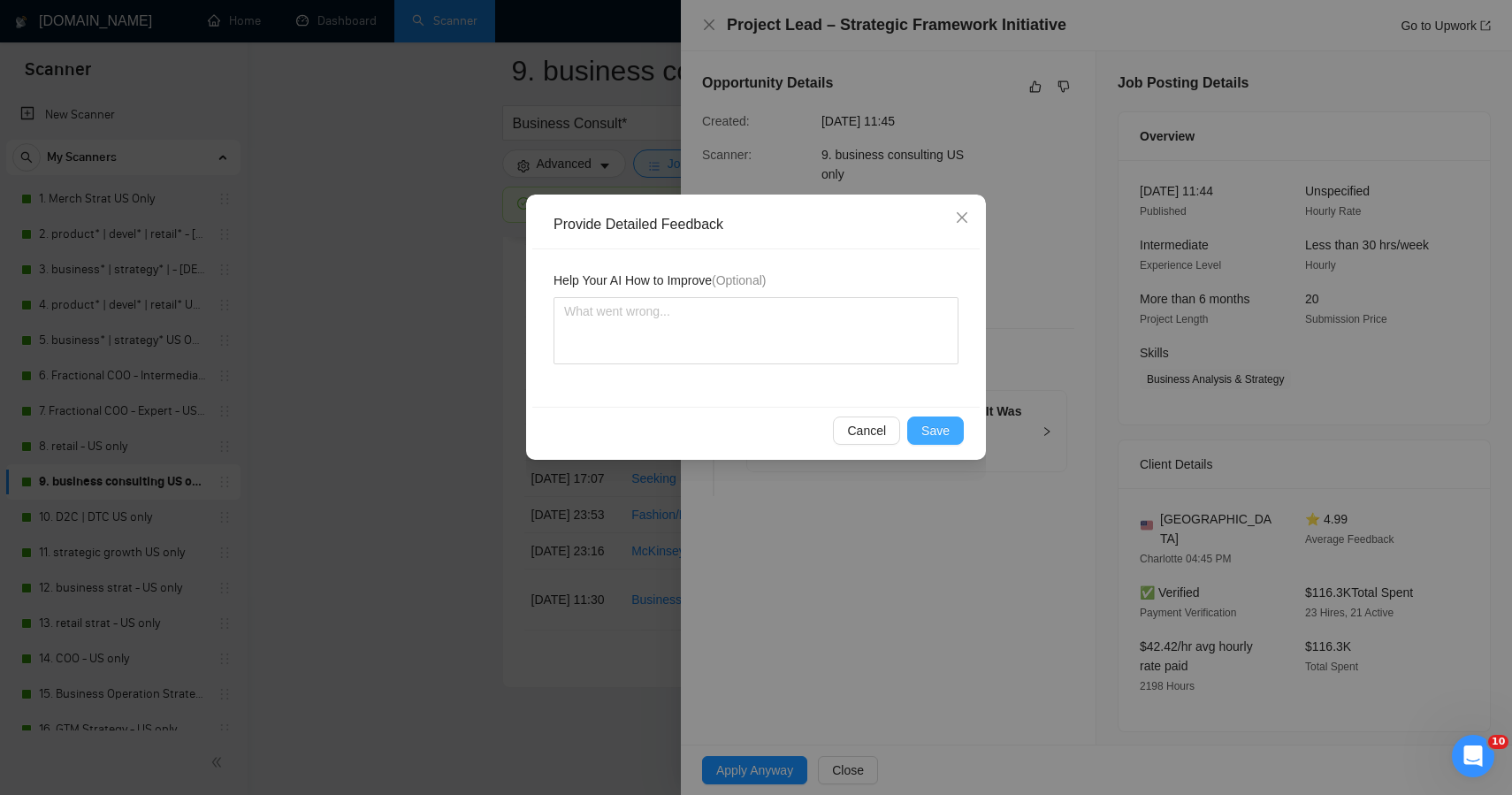
click at [926, 443] on button "Save" at bounding box center [935, 430] width 56 height 29
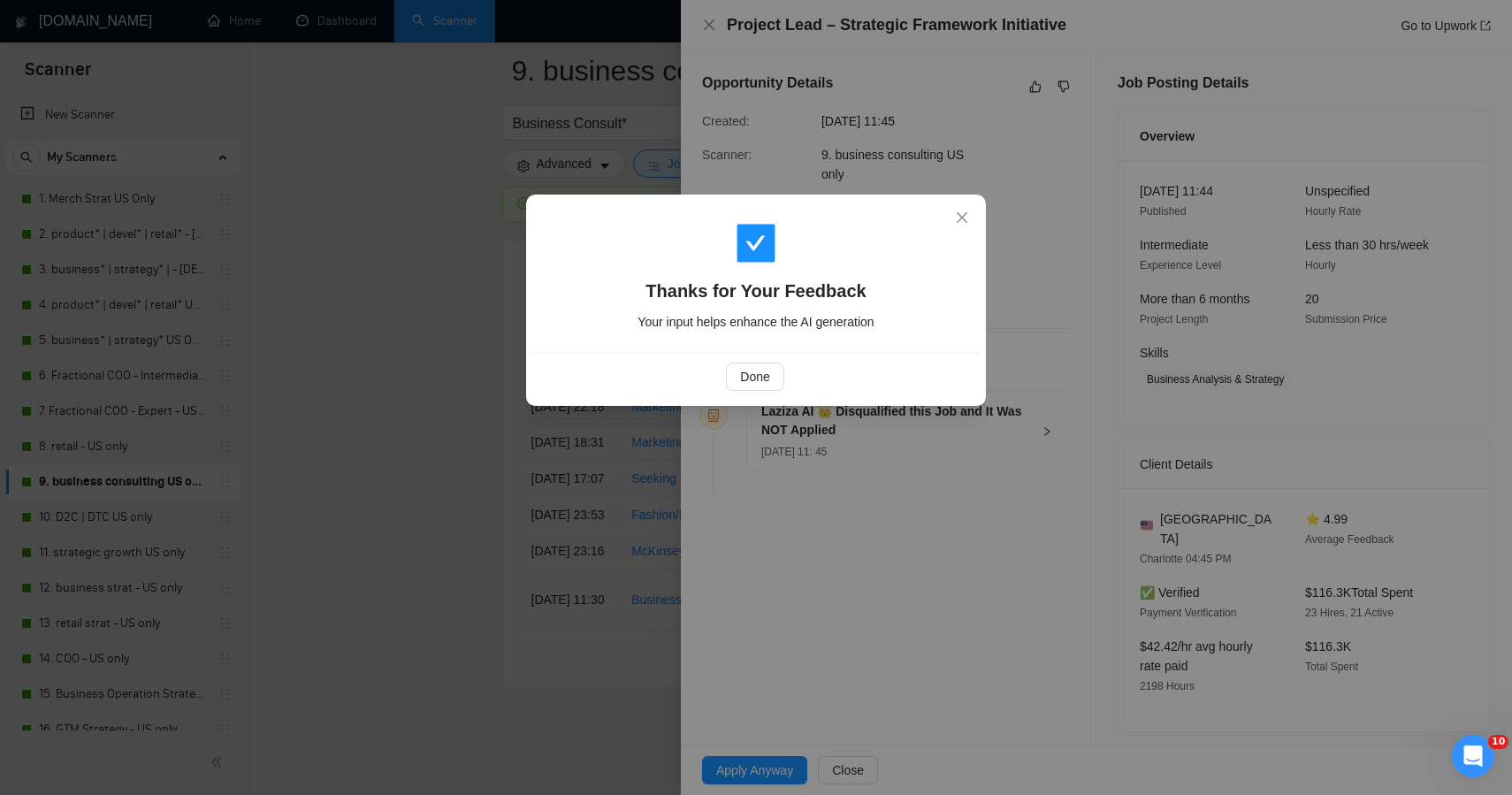
click at [487, 482] on div "Thanks for Your Feedback Your input helps enhance the AI generation Done" at bounding box center [756, 398] width 1512 height 795
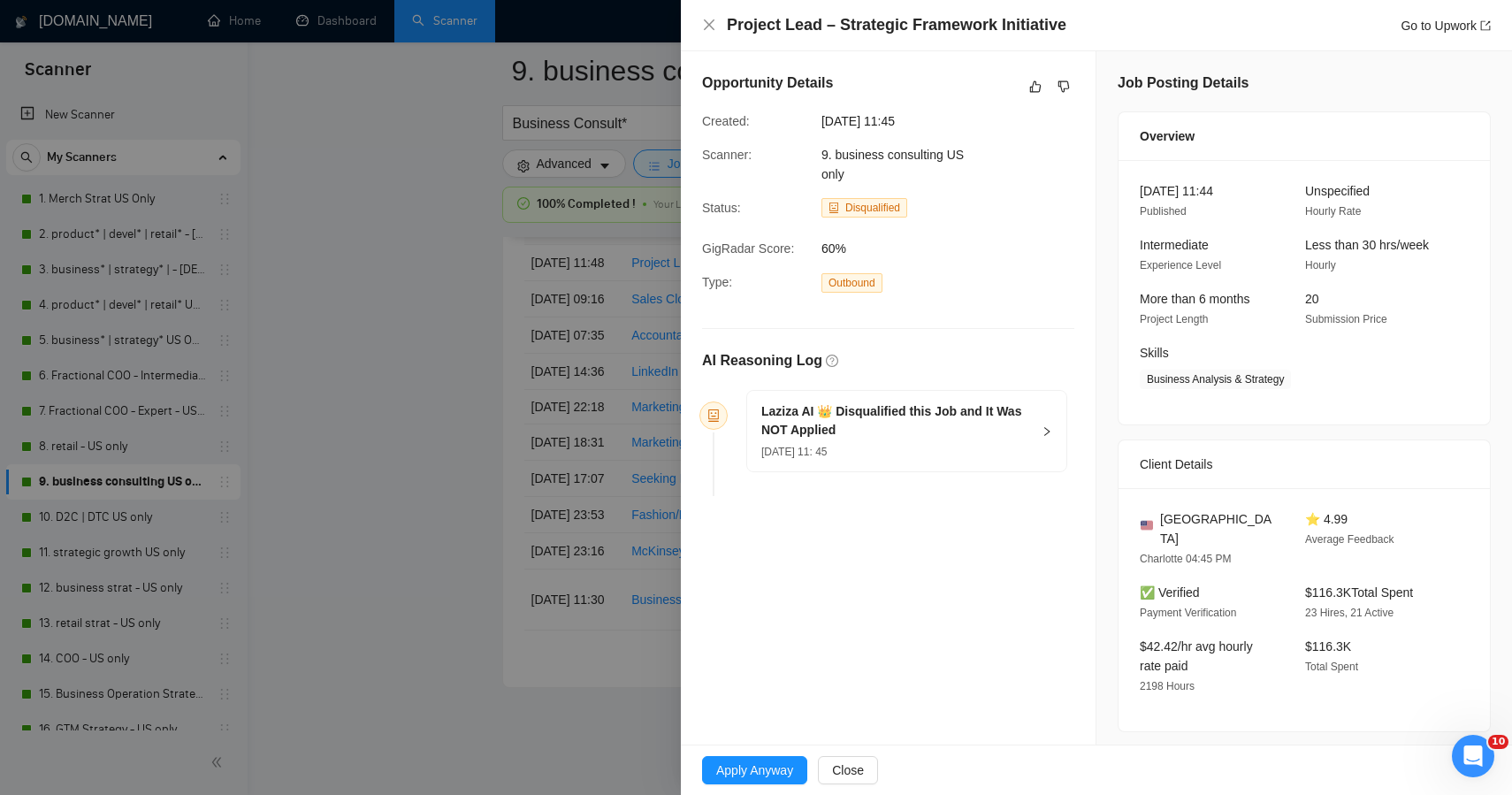
click at [487, 482] on div "Thanks for Your Feedback Your input helps enhance the AI generation Done" at bounding box center [756, 398] width 1512 height 795
click at [477, 451] on div at bounding box center [756, 398] width 1512 height 795
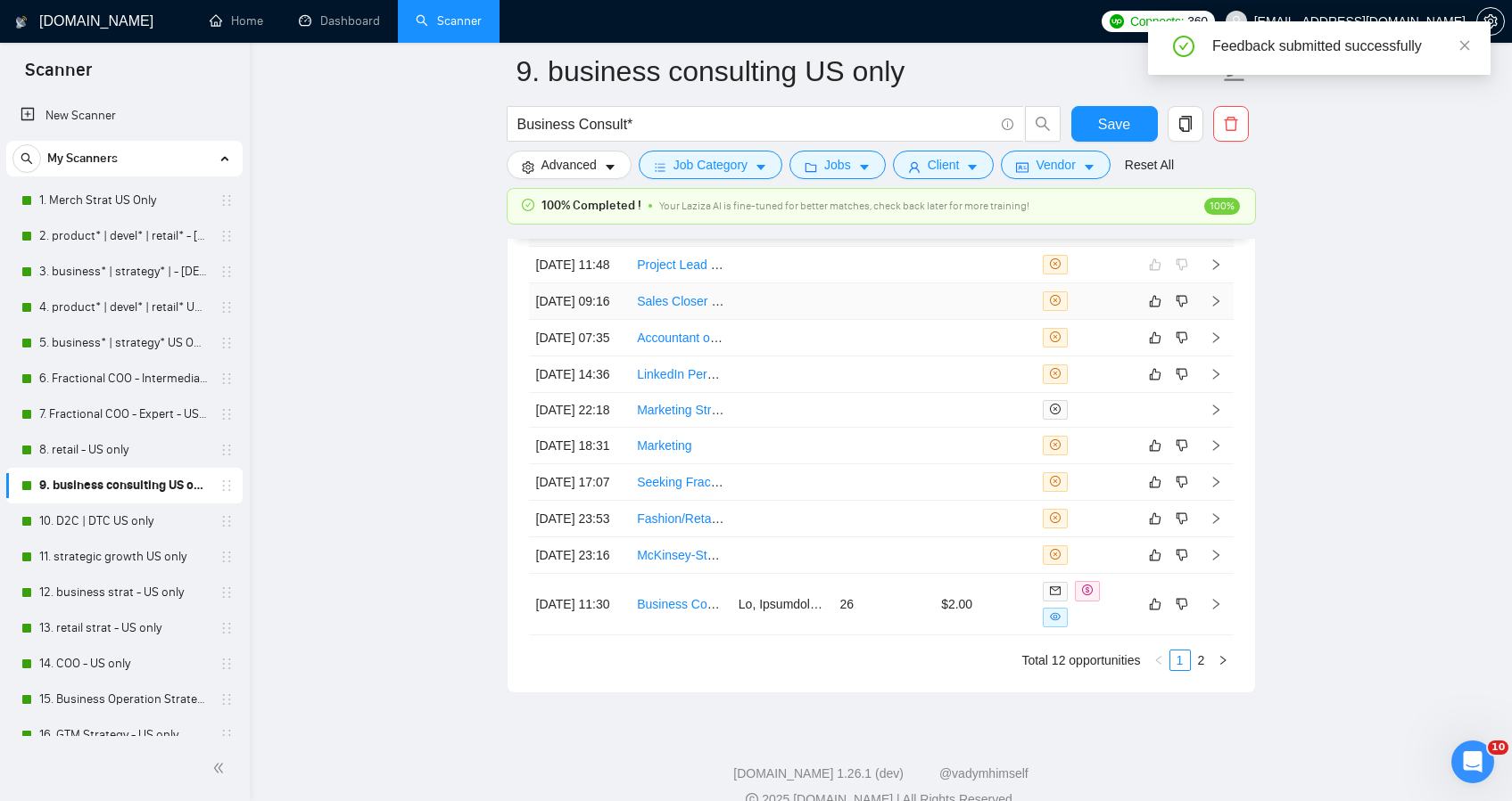
click at [768, 320] on td at bounding box center [782, 302] width 102 height 37
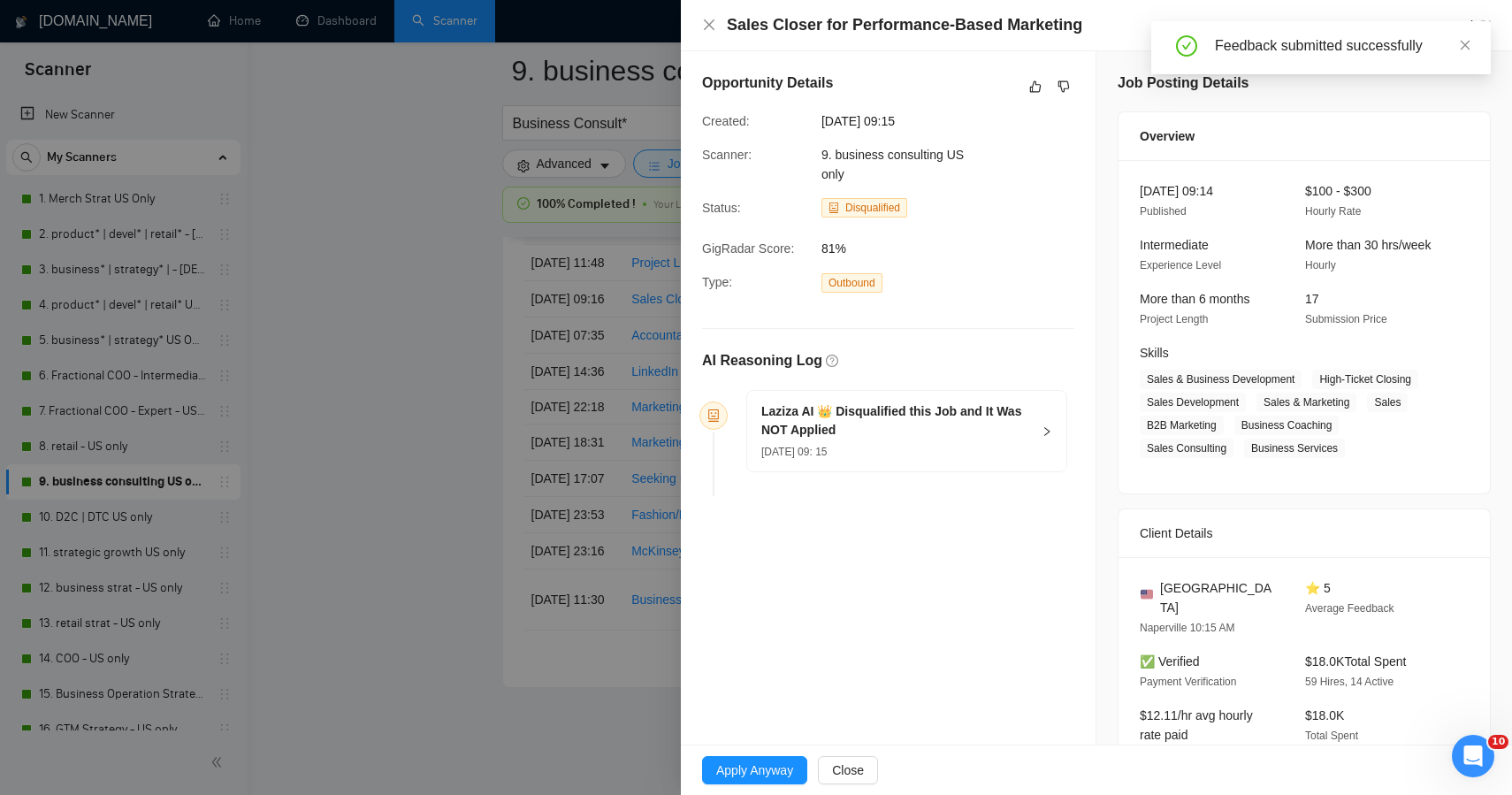
click at [1026, 97] on div "Opportunity Details" at bounding box center [889, 86] width 373 height 29
click at [1029, 91] on icon "like" at bounding box center [1035, 86] width 12 height 14
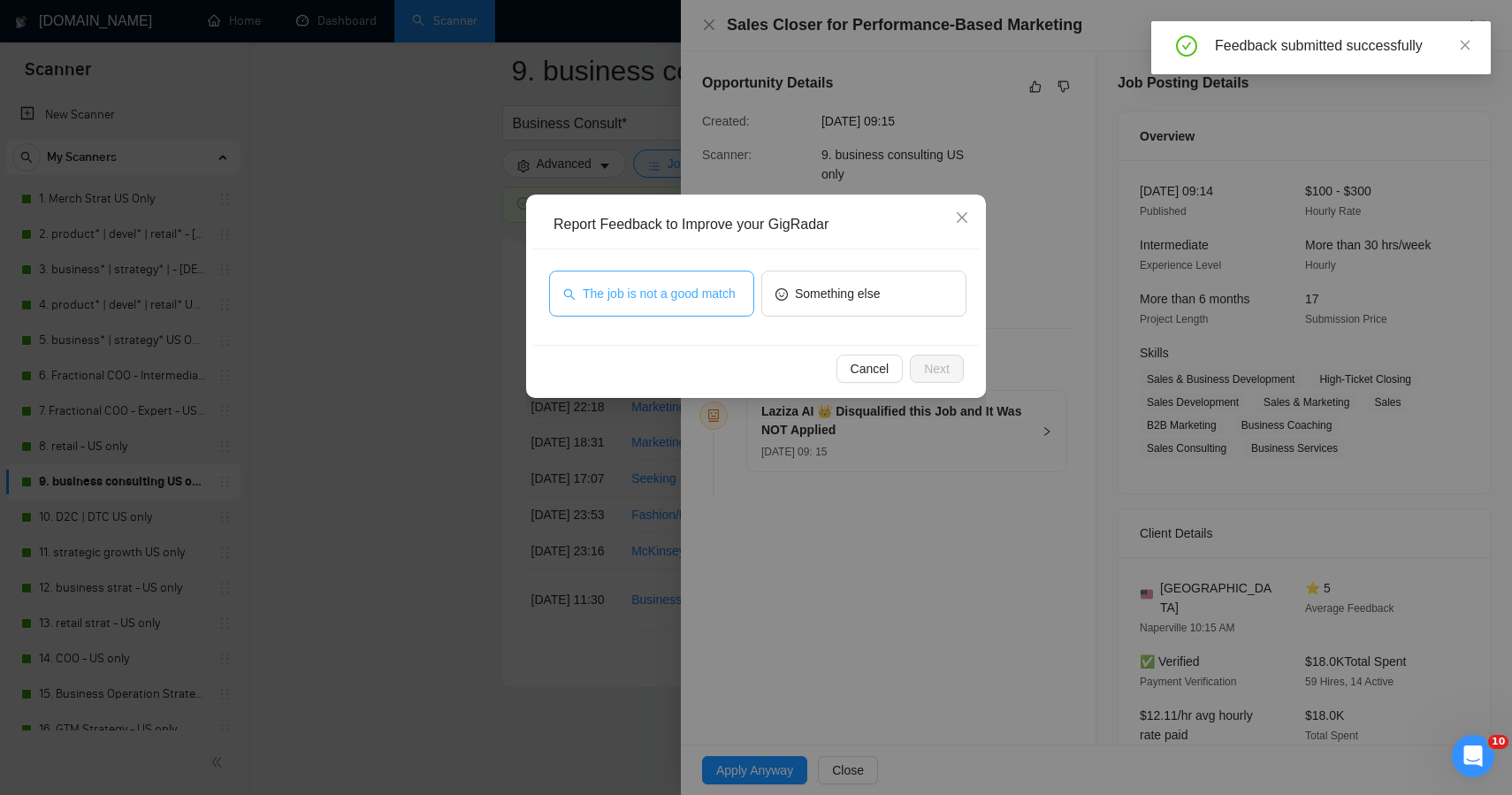
click at [704, 284] on span "The job is not a good match" at bounding box center [659, 294] width 153 height 20
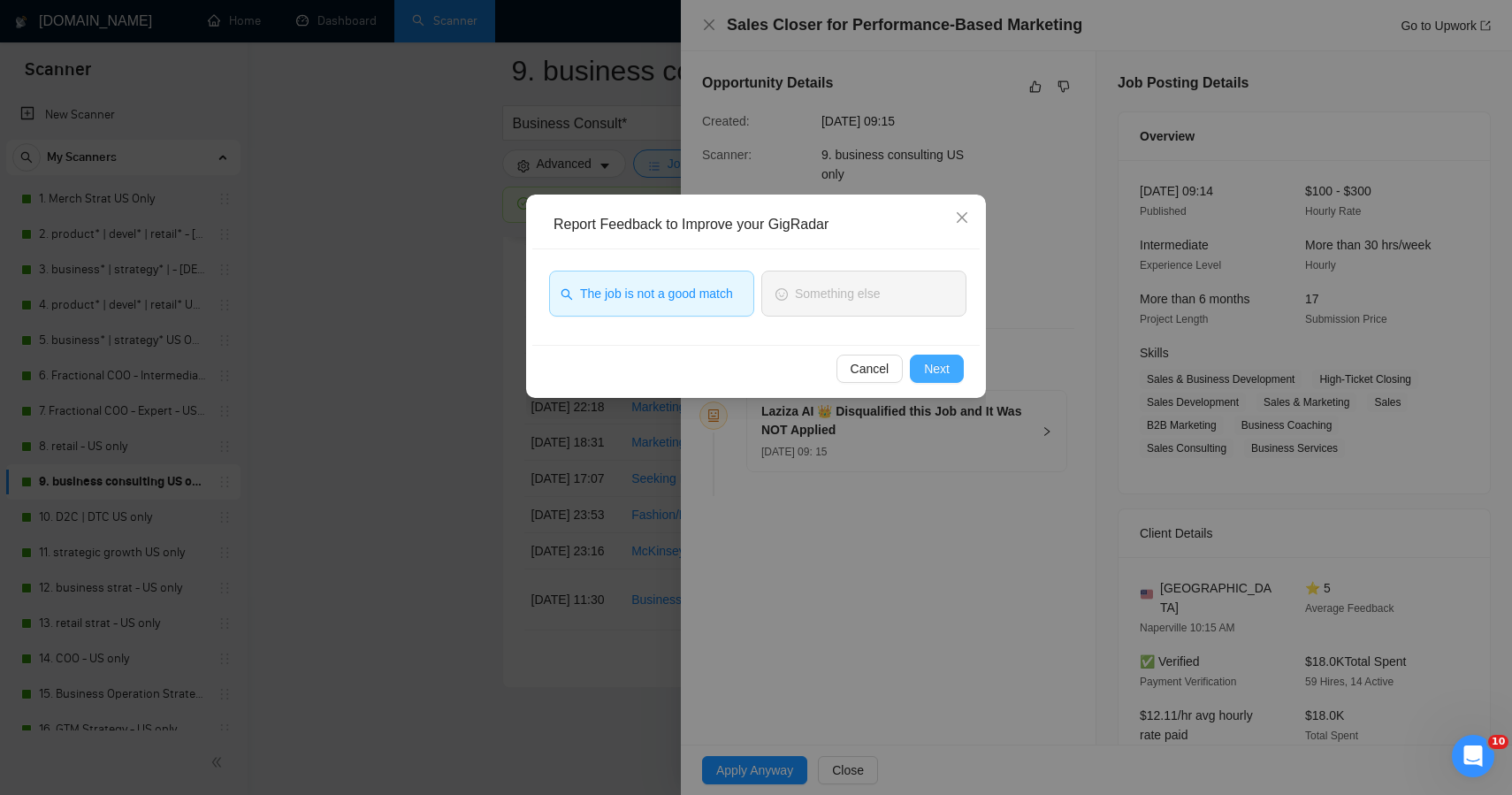
click at [930, 364] on span "Next" at bounding box center [937, 369] width 26 height 20
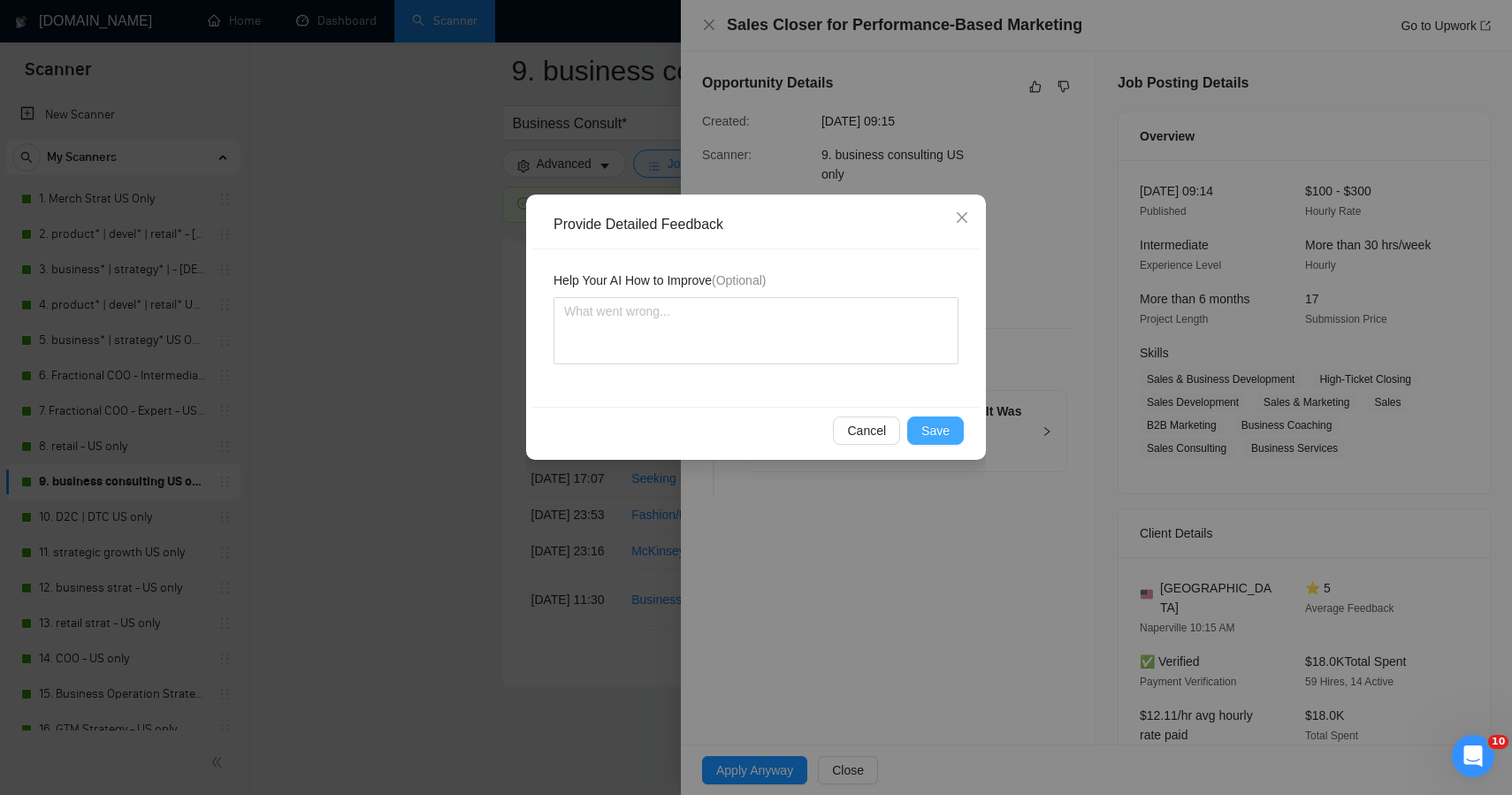
click at [936, 422] on span "Save" at bounding box center [935, 431] width 29 height 20
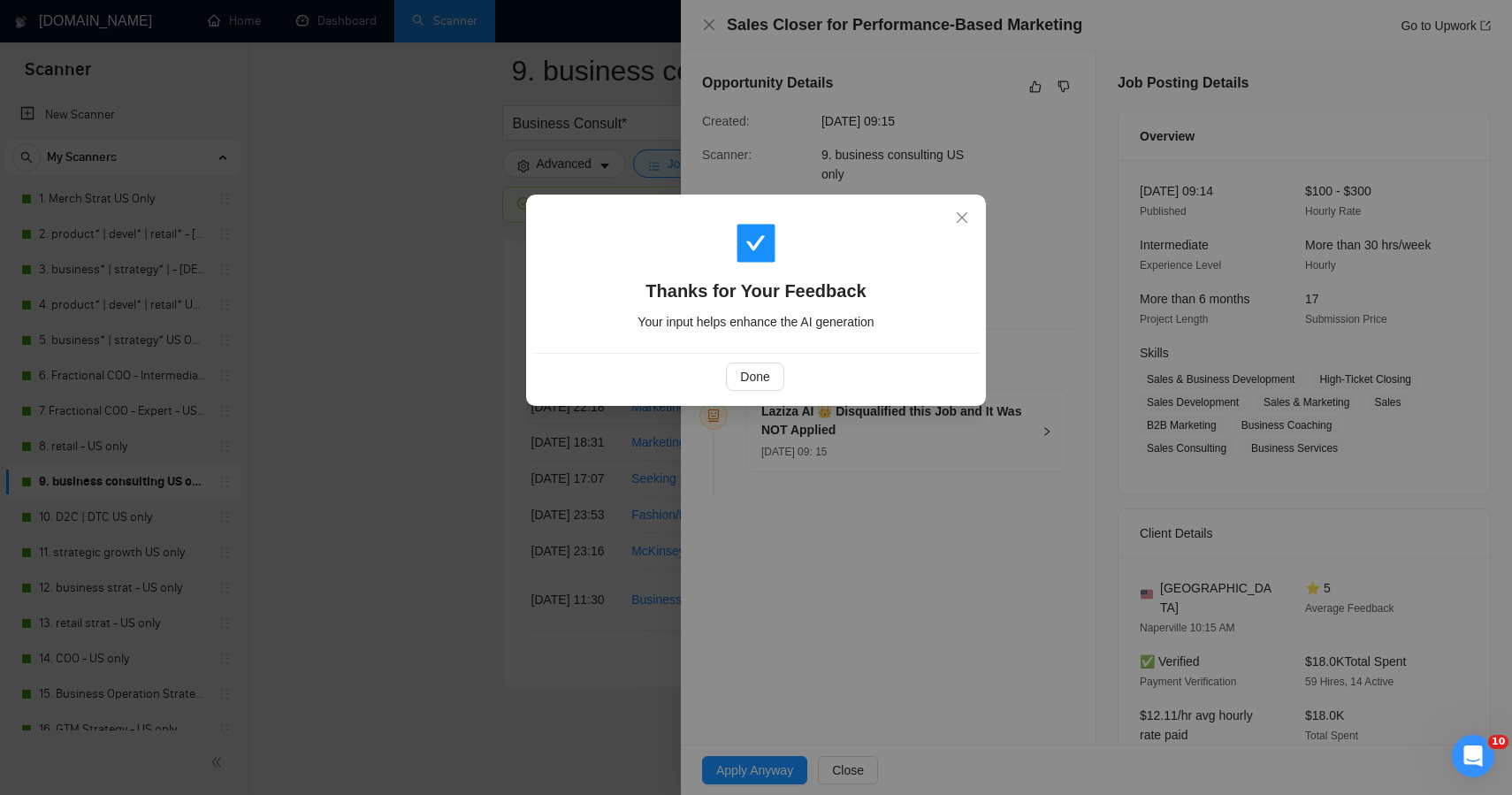
click at [473, 483] on div "Thanks for Your Feedback Your input helps enhance the AI generation Done" at bounding box center [756, 398] width 1512 height 795
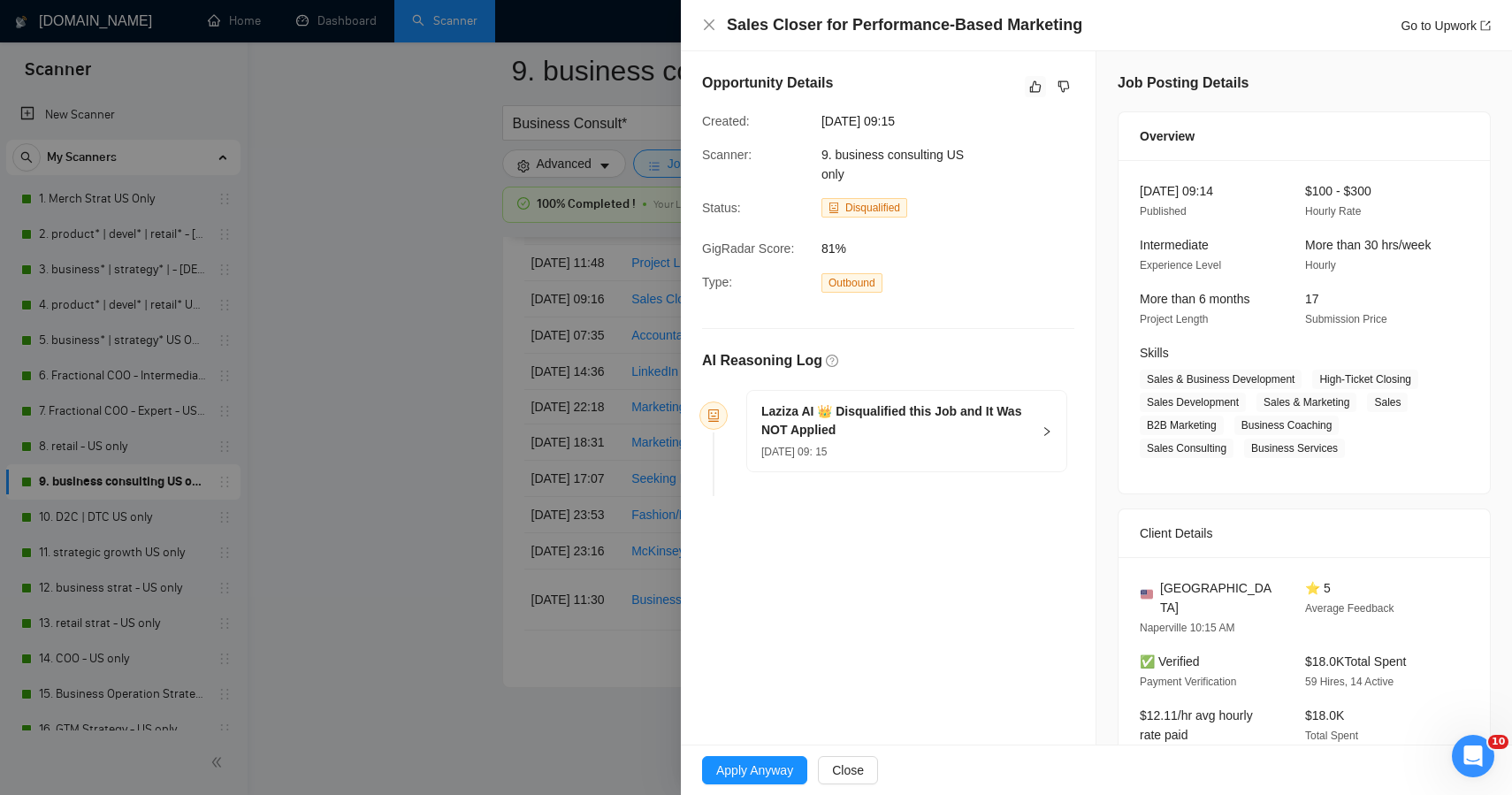
click at [473, 483] on div at bounding box center [756, 398] width 1512 height 795
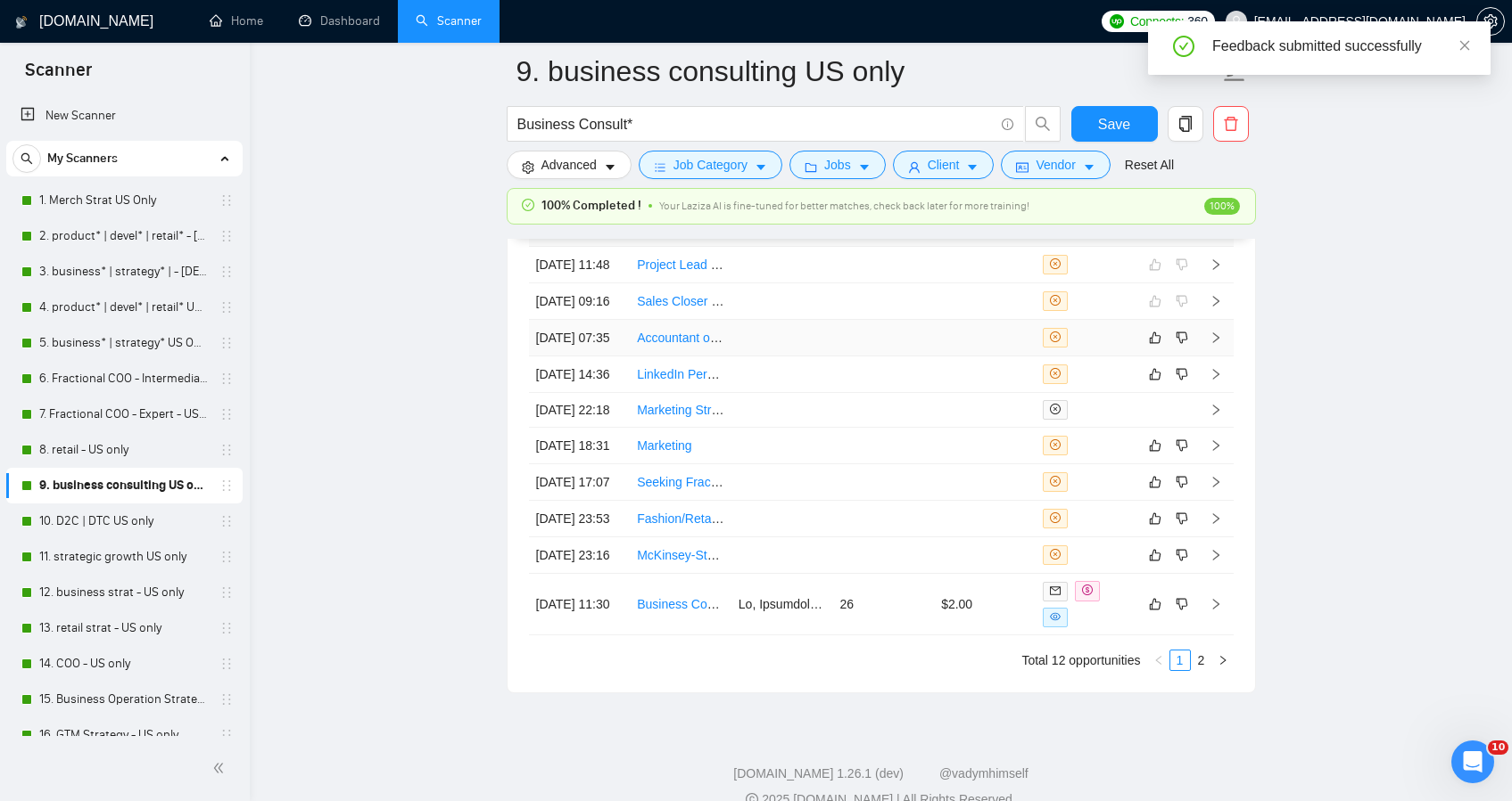
click at [768, 357] on td at bounding box center [782, 338] width 102 height 37
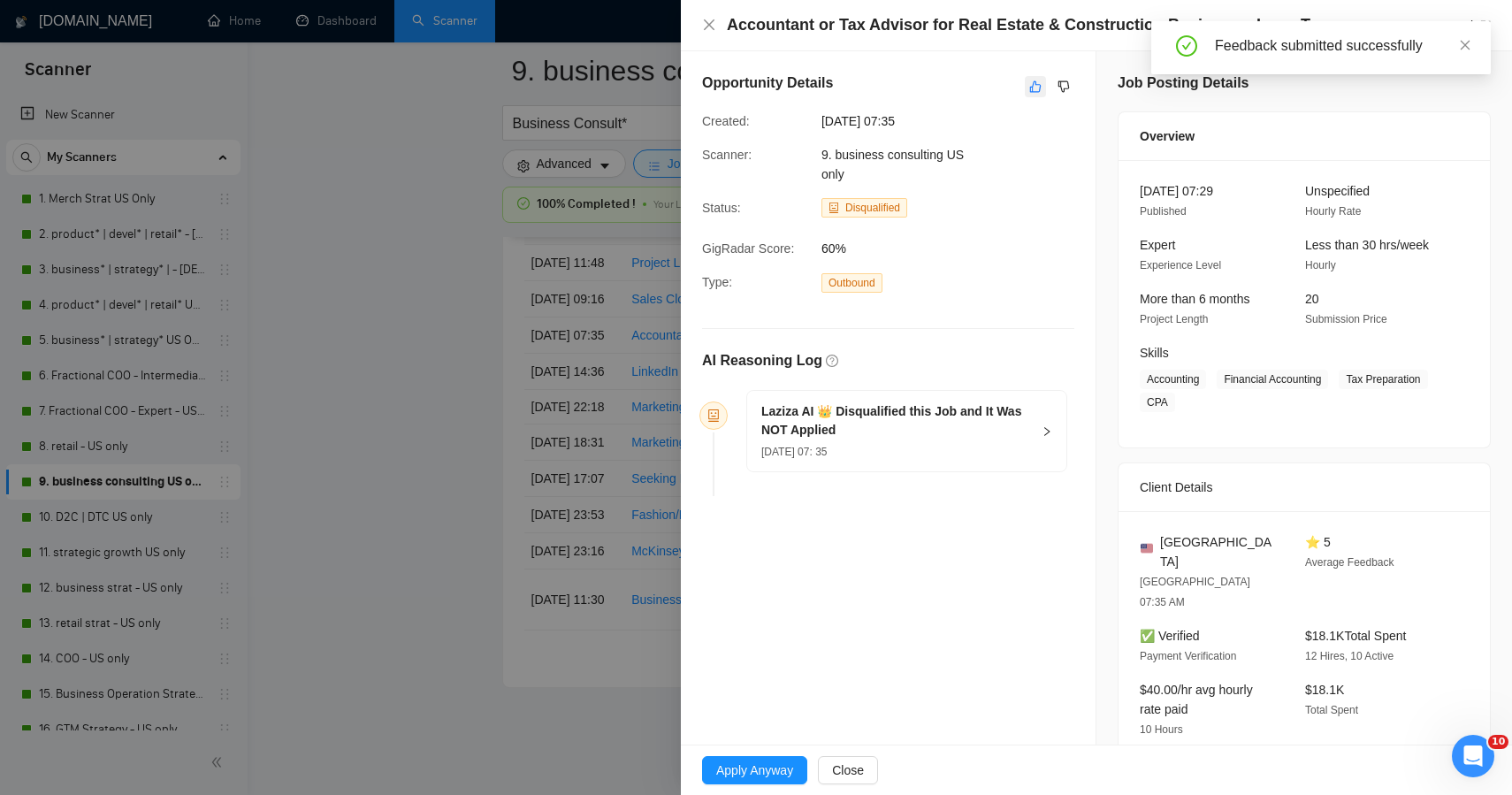
click at [1026, 78] on button "button" at bounding box center [1035, 86] width 21 height 21
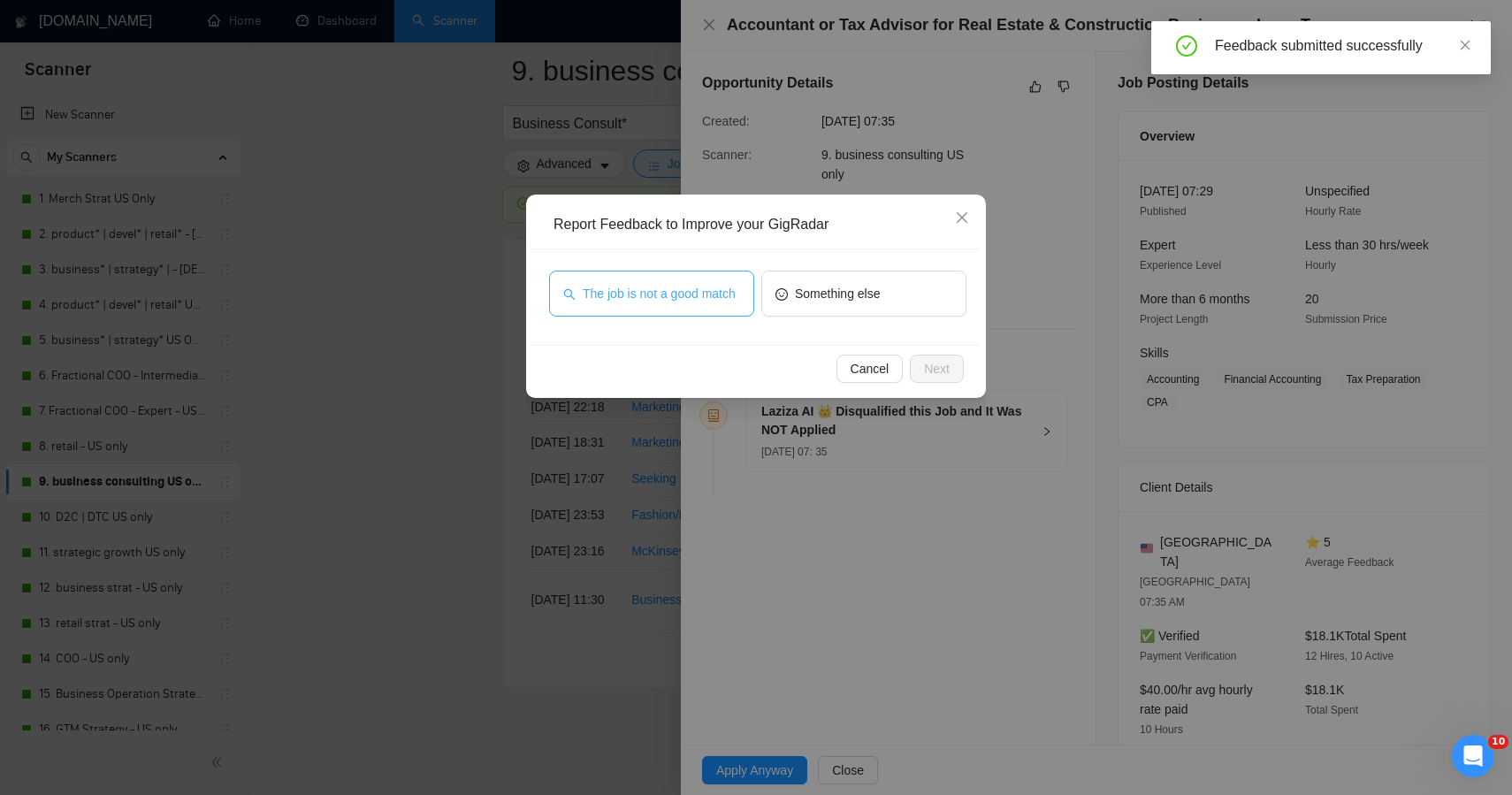
click at [704, 303] on span "The job is not a good match" at bounding box center [659, 294] width 153 height 20
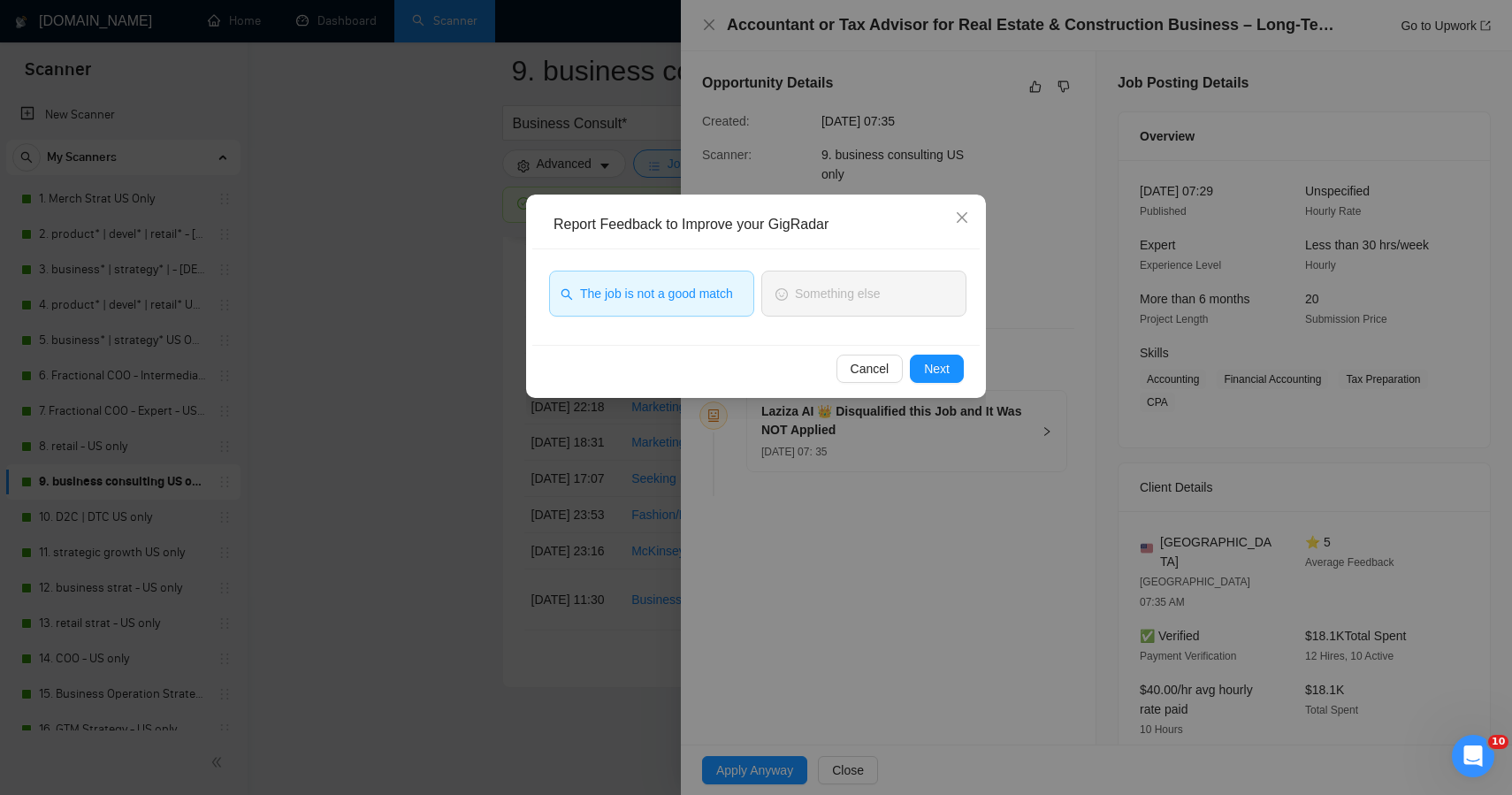
click at [949, 351] on div "Cancel Next" at bounding box center [756, 368] width 448 height 47
click at [923, 383] on div "Cancel Next" at bounding box center [756, 368] width 448 height 47
click at [924, 370] on span "Next" at bounding box center [937, 369] width 26 height 20
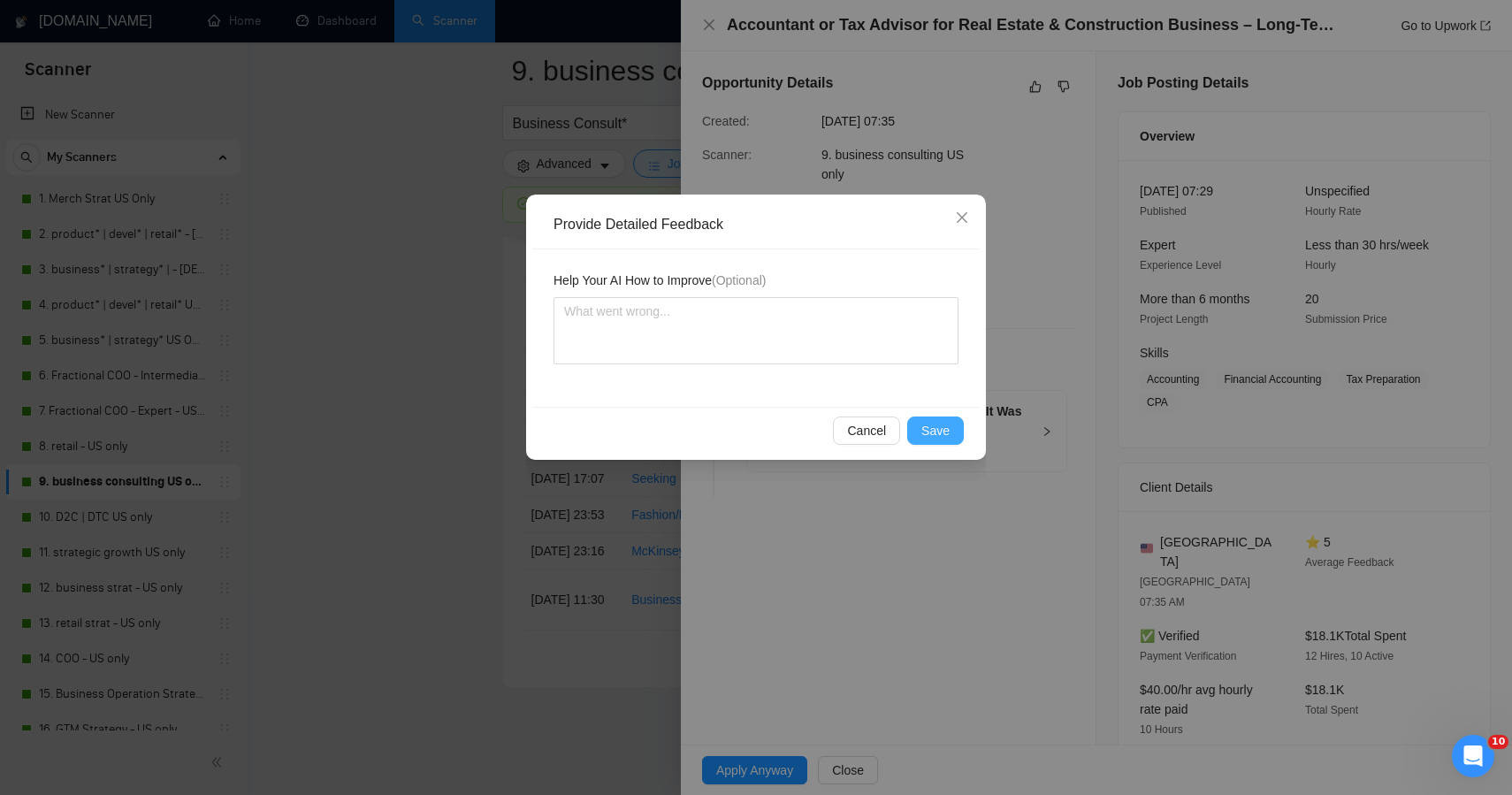
click at [937, 430] on span "Save" at bounding box center [935, 431] width 29 height 20
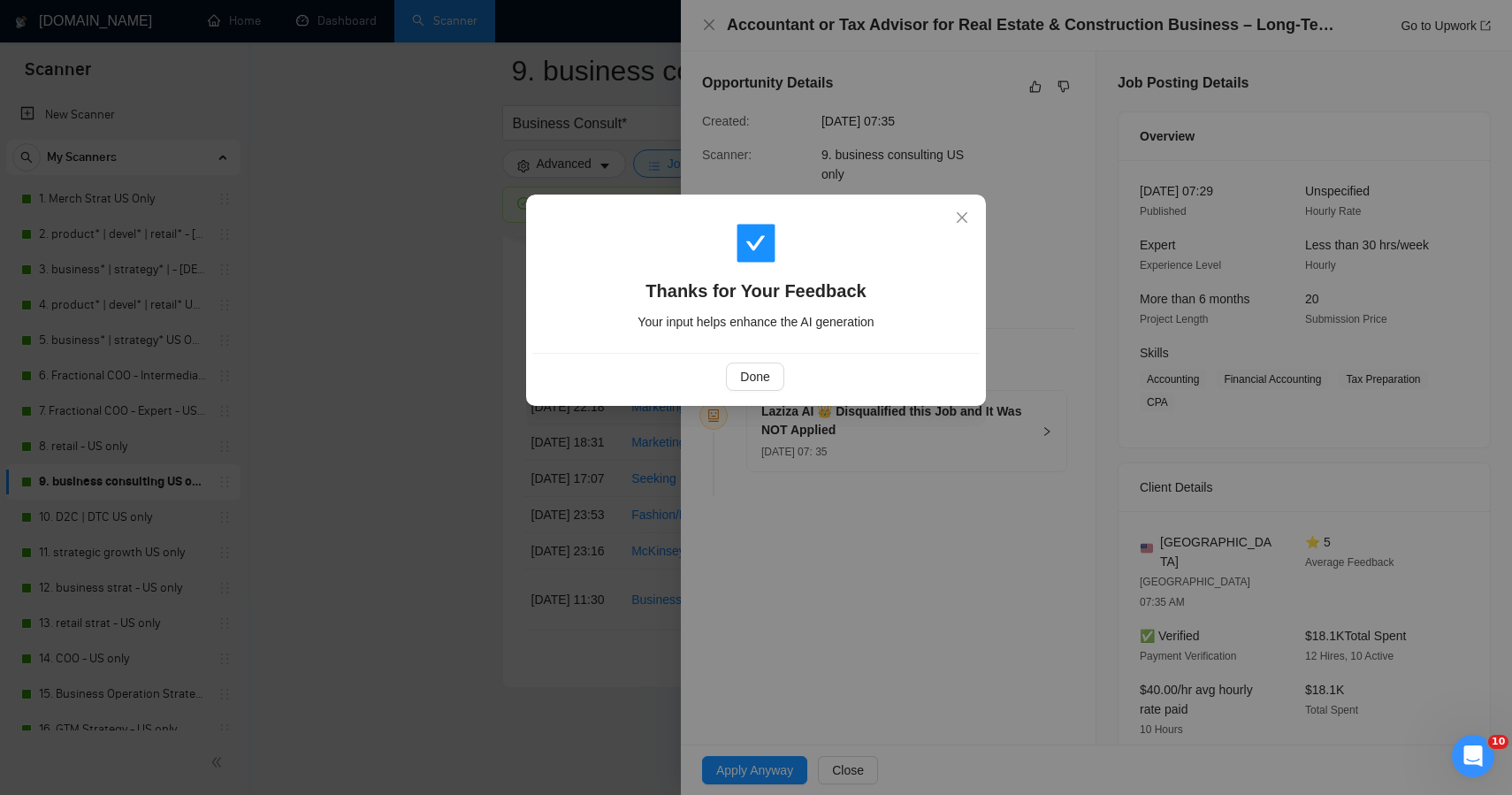
click at [520, 415] on div "Thanks for Your Feedback Your input helps enhance the AI generation Done" at bounding box center [756, 398] width 1512 height 795
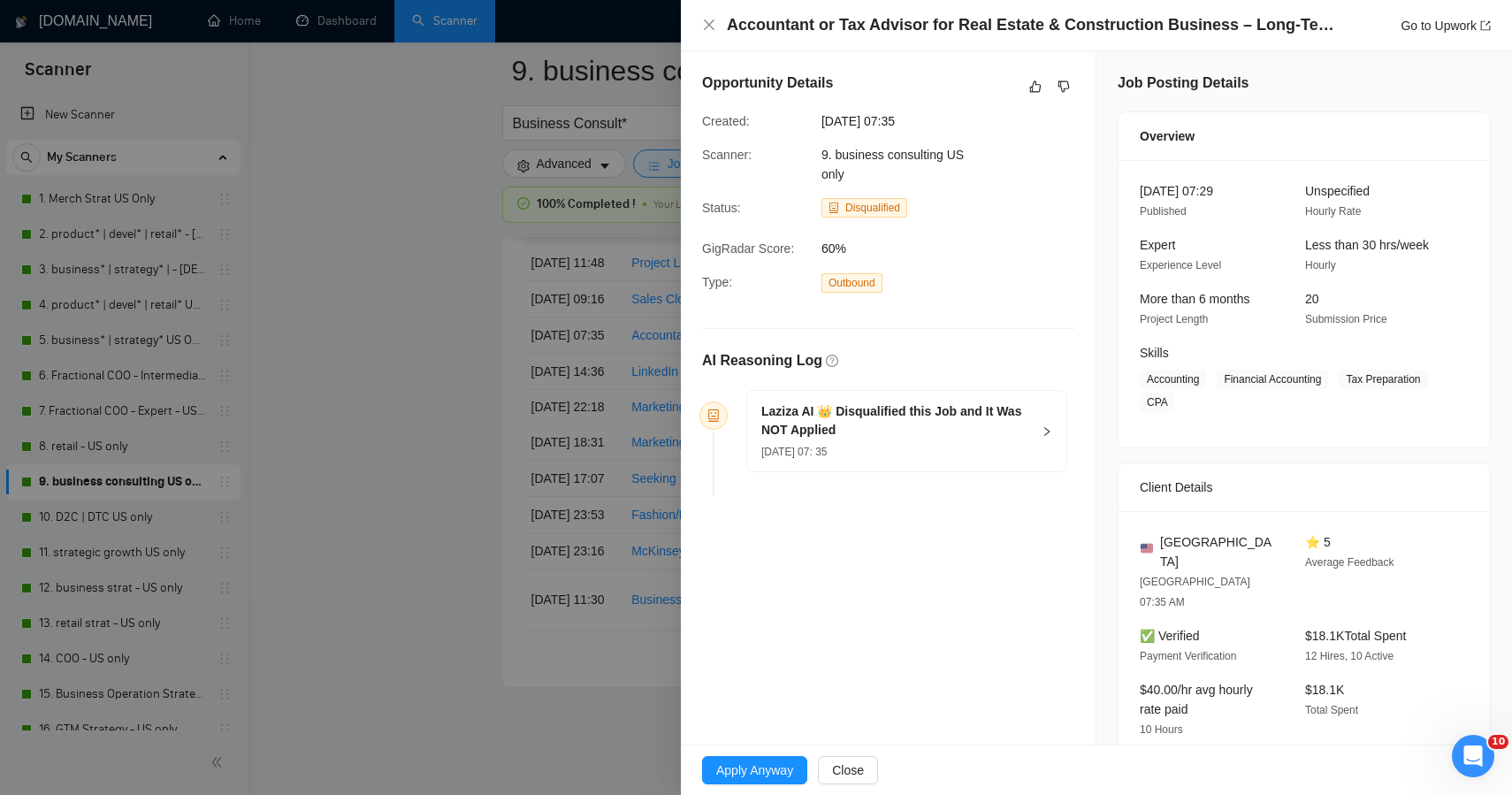
click at [520, 415] on div at bounding box center [756, 398] width 1512 height 795
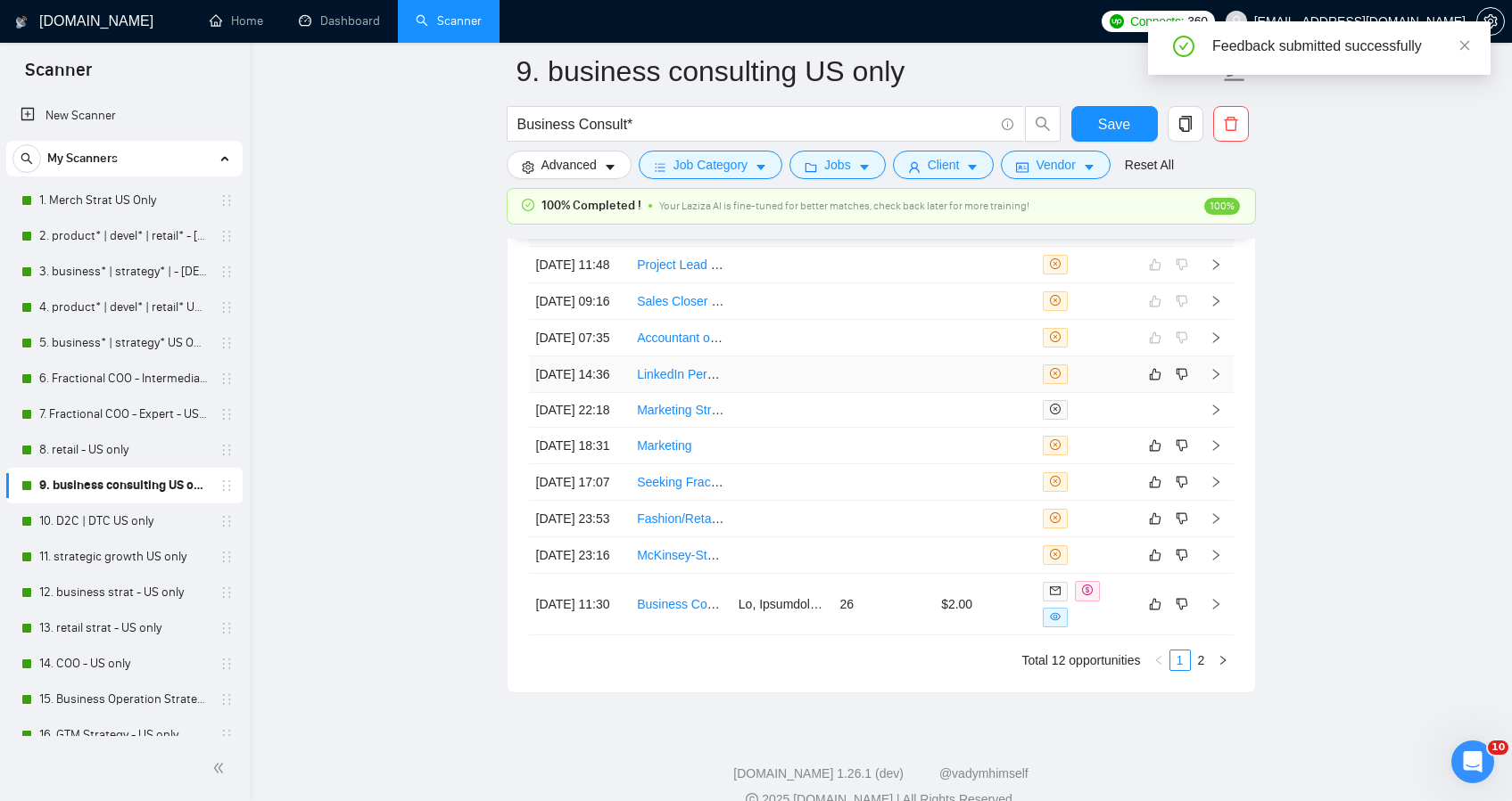
click at [742, 394] on td at bounding box center [782, 375] width 102 height 37
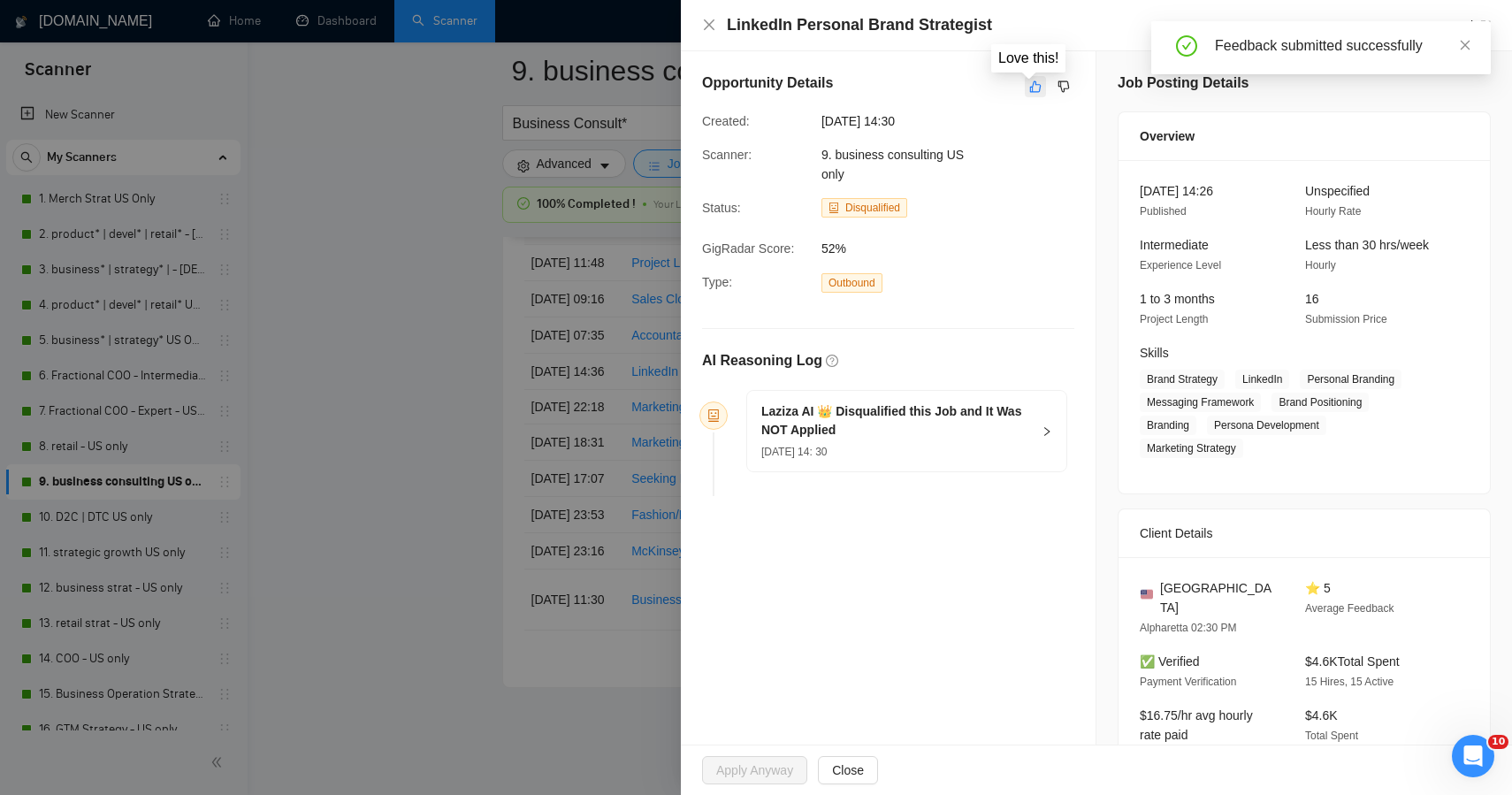
click at [1026, 90] on button "button" at bounding box center [1035, 86] width 21 height 21
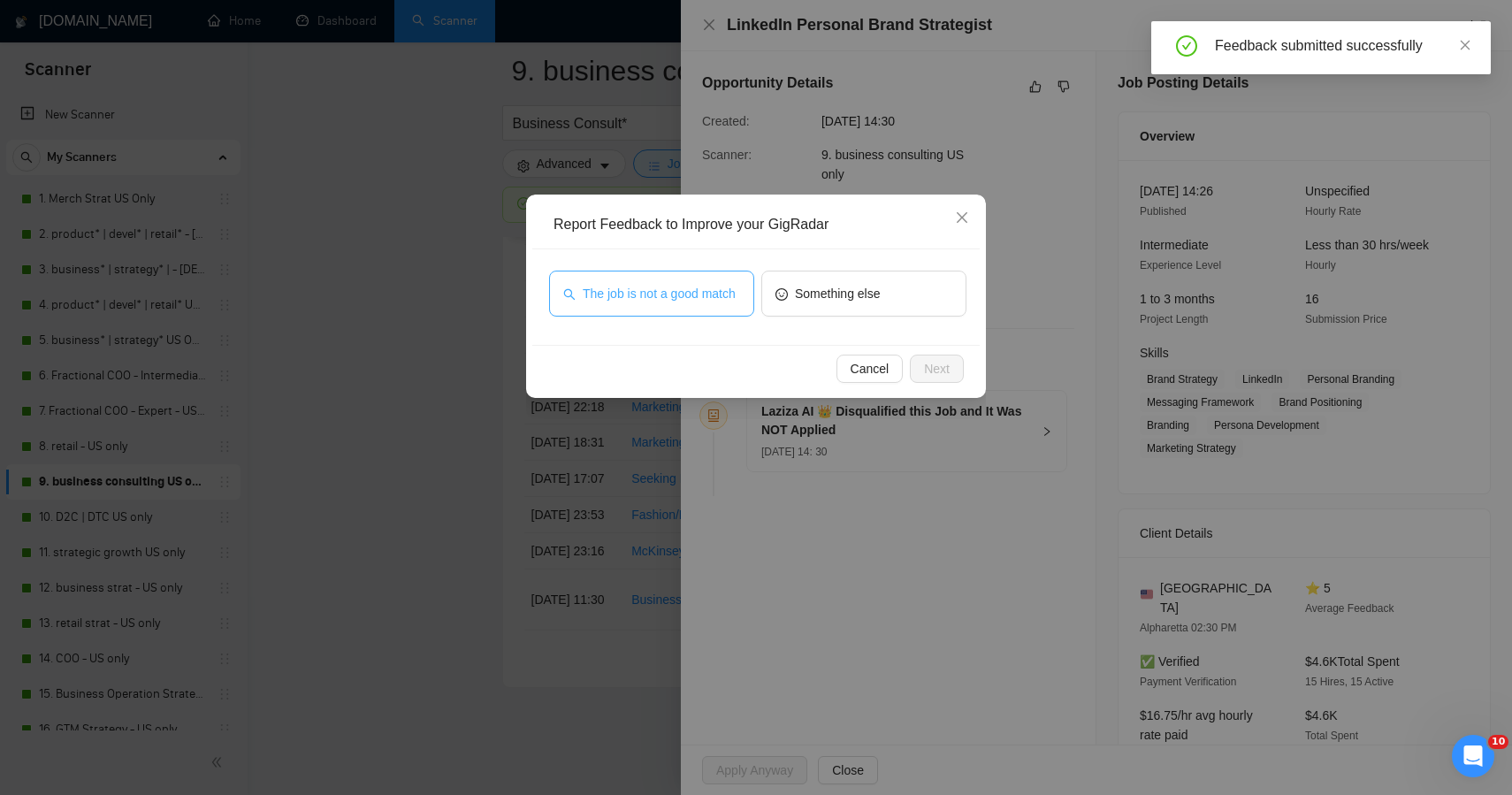
click at [686, 294] on span "The job is not a good match" at bounding box center [659, 294] width 153 height 20
click at [950, 365] on button "Next" at bounding box center [936, 369] width 54 height 29
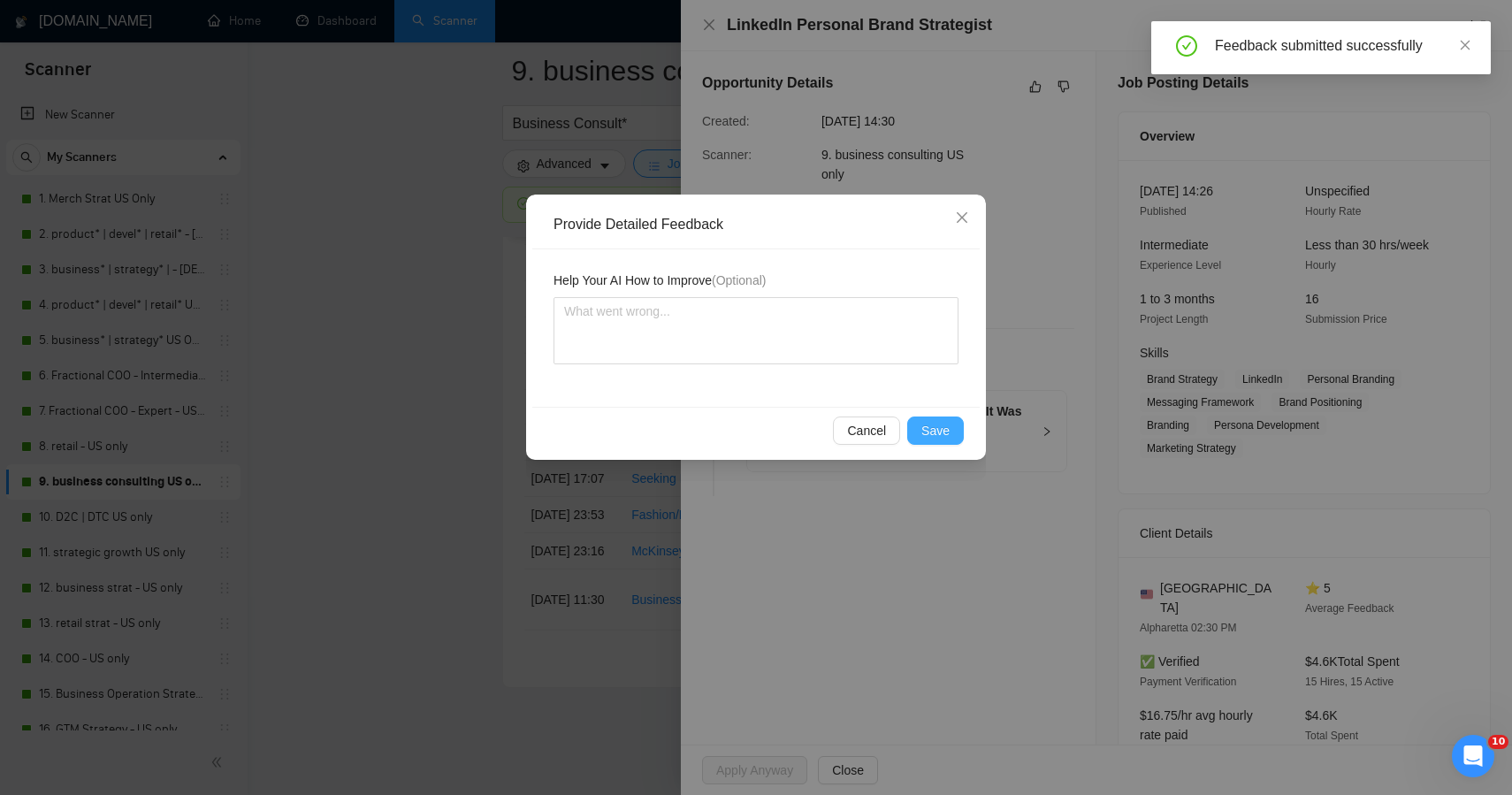
click at [919, 429] on button "Save" at bounding box center [935, 430] width 56 height 29
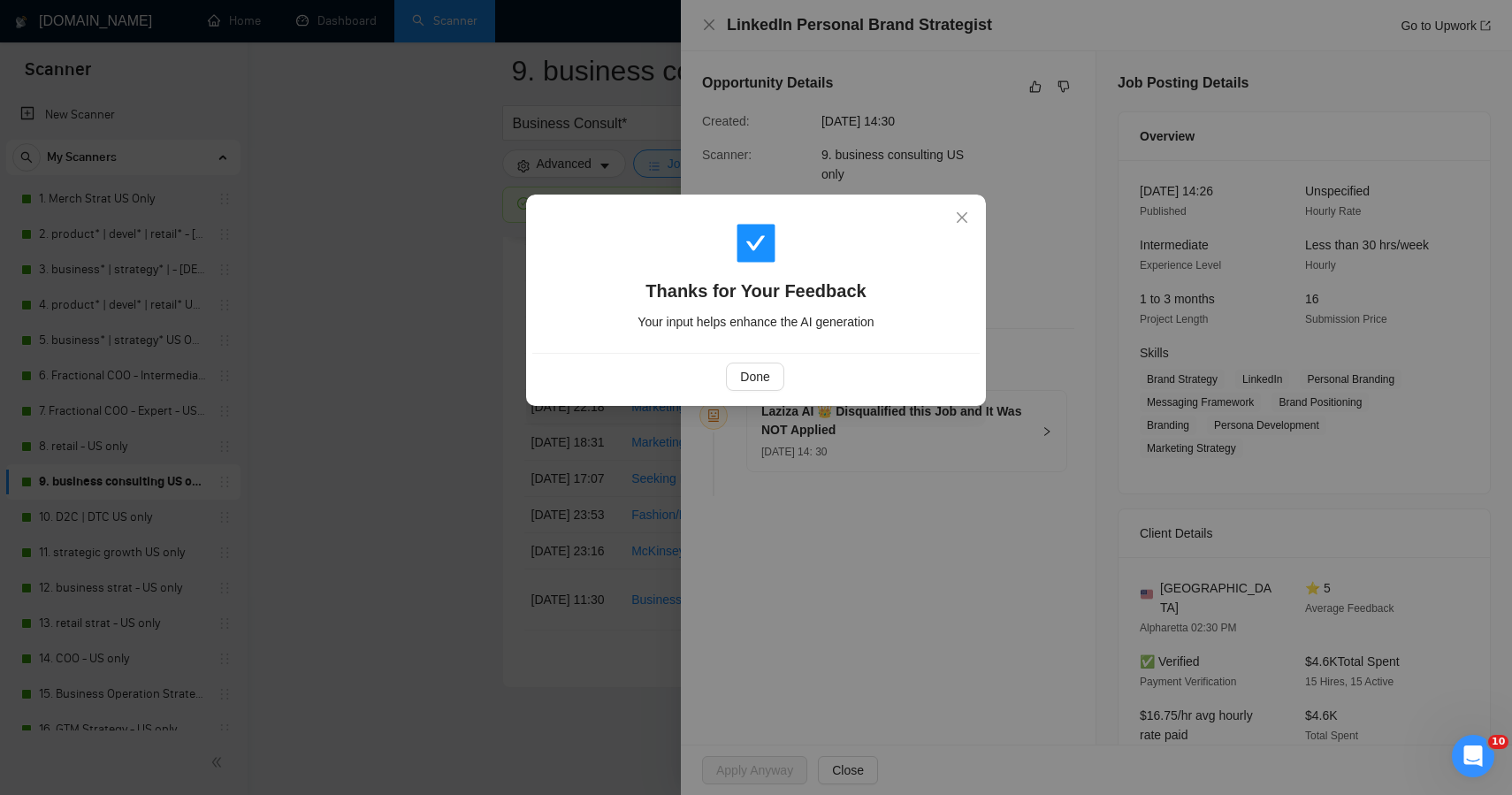
click at [463, 379] on div "Thanks for Your Feedback Your input helps enhance the AI generation Done" at bounding box center [756, 398] width 1512 height 795
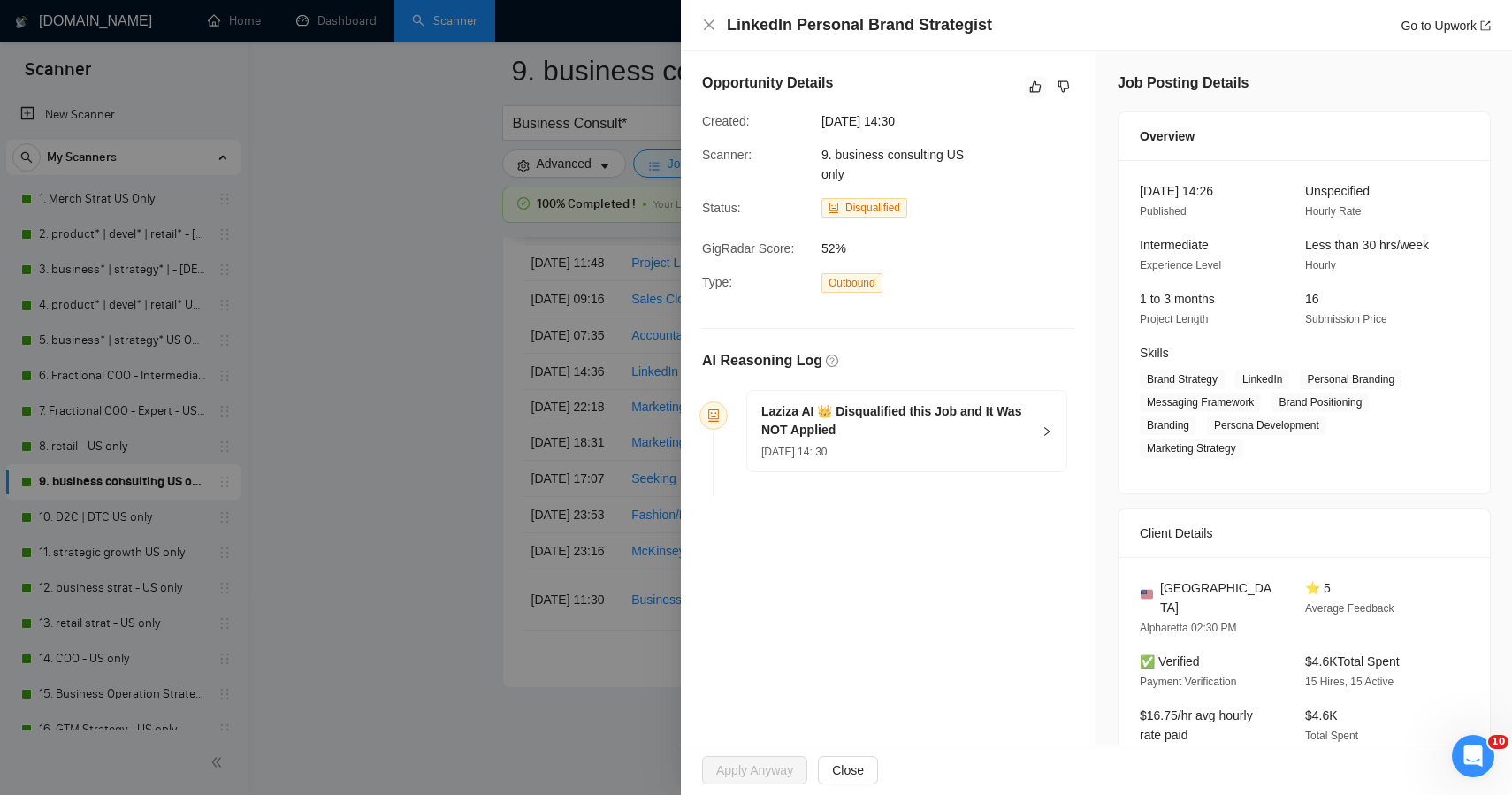
click at [463, 379] on div at bounding box center [756, 398] width 1512 height 795
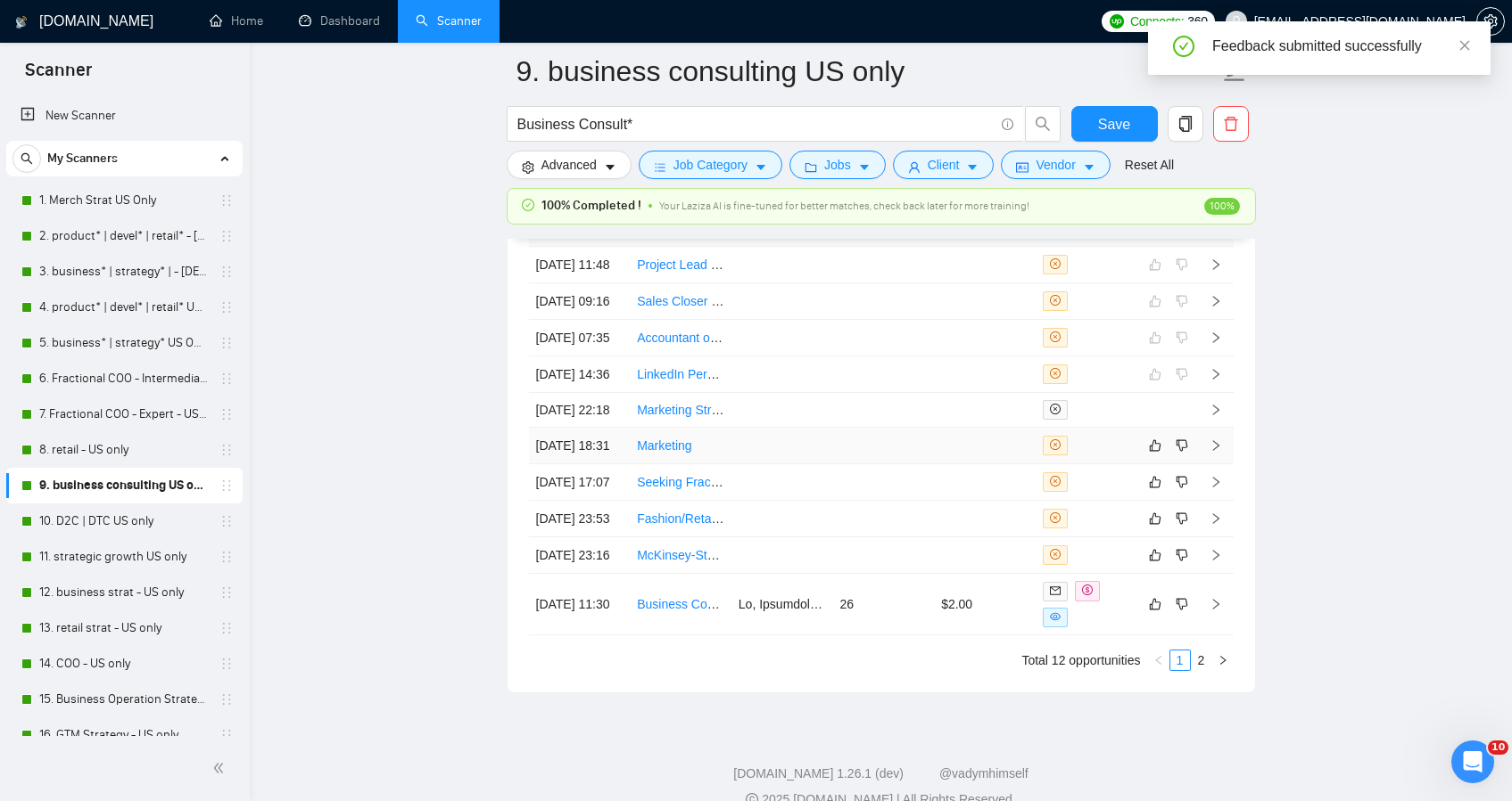
click at [804, 464] on td at bounding box center [782, 445] width 102 height 37
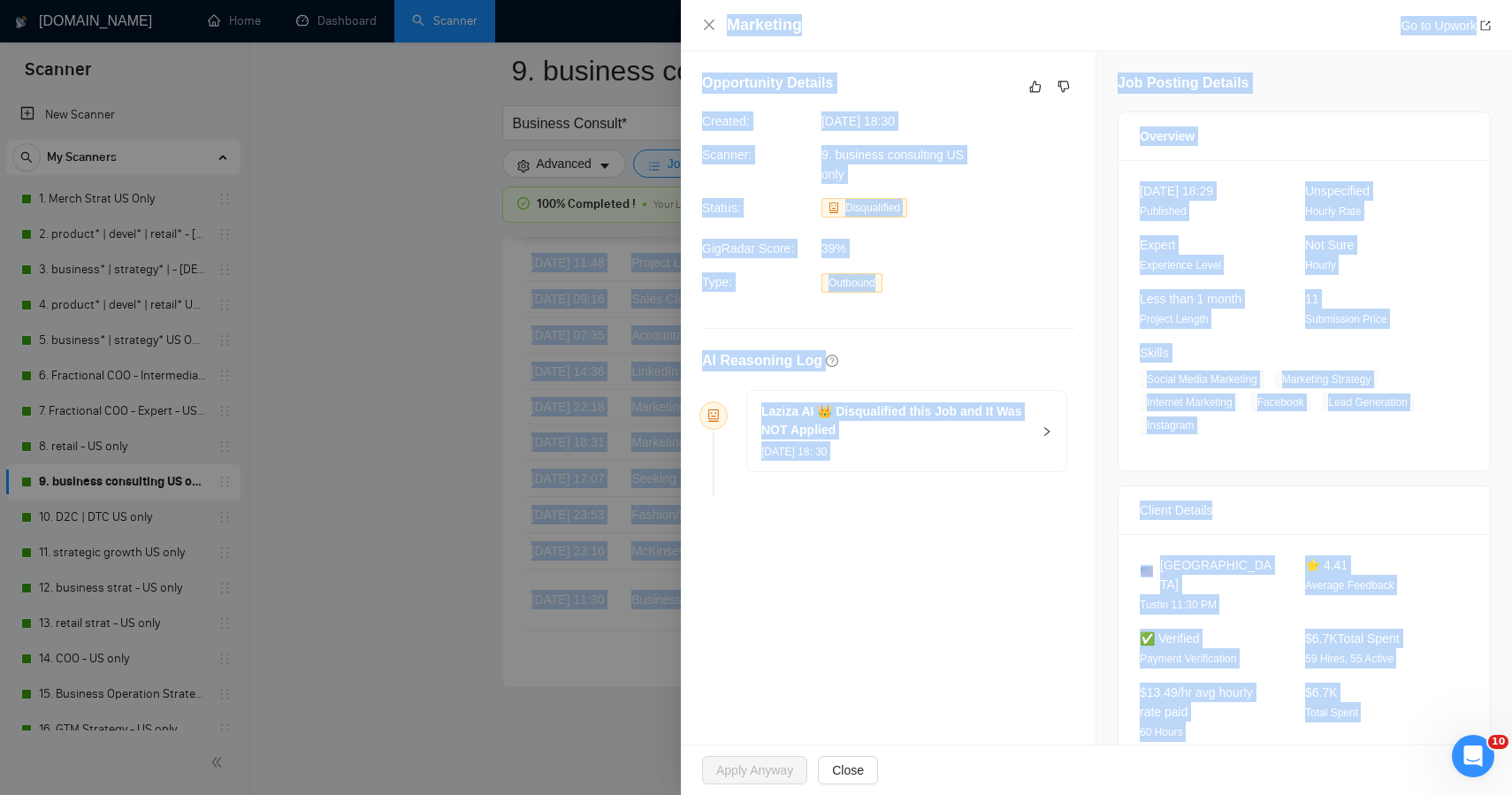
drag, startPoint x: 1450, startPoint y: 697, endPoint x: 1106, endPoint y: -126, distance: 892.0
click at [1029, 86] on icon "like" at bounding box center [1035, 86] width 12 height 14
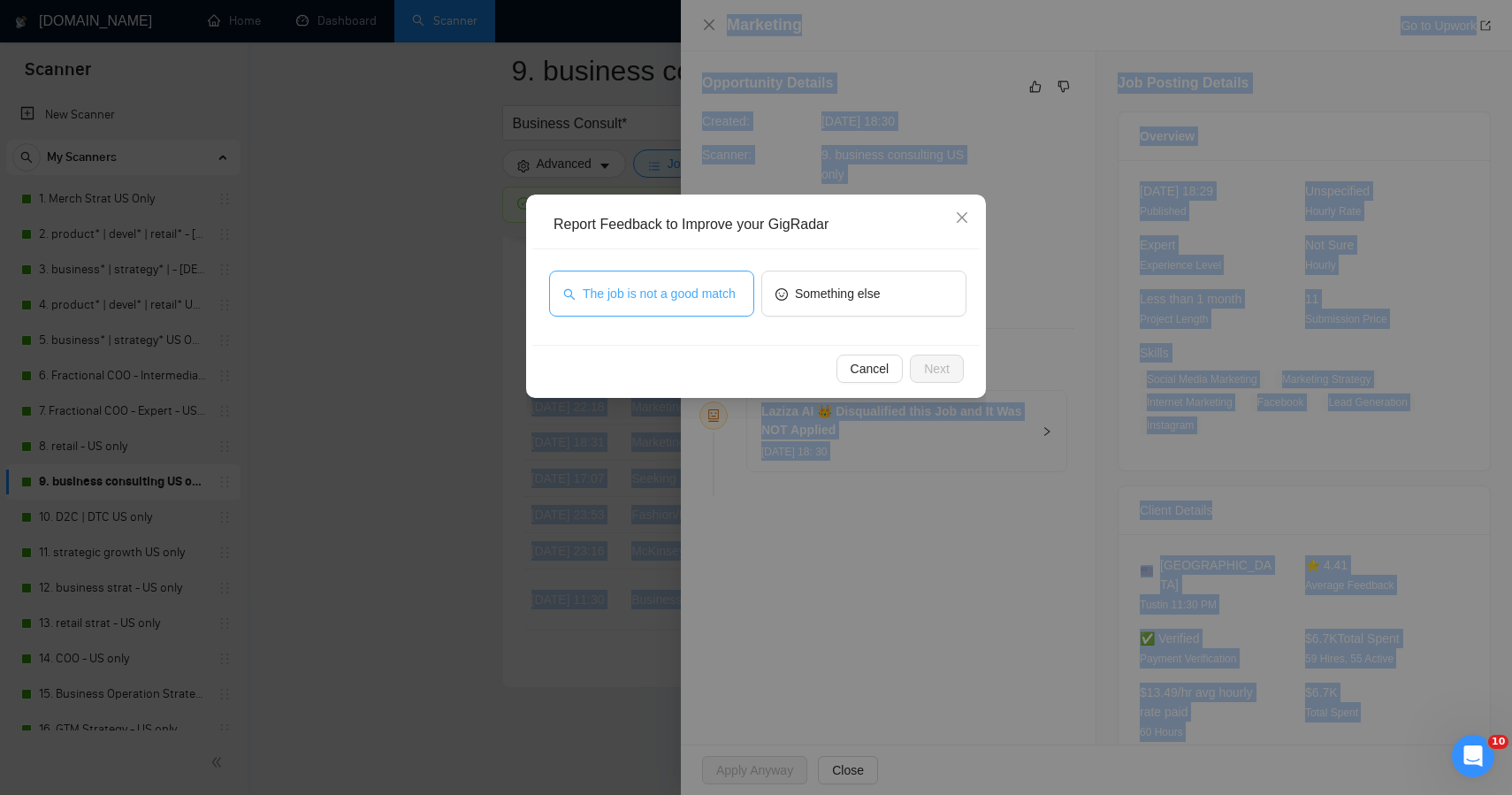
click at [641, 284] on span "The job is not a good match" at bounding box center [659, 294] width 153 height 20
click at [916, 375] on button "Next" at bounding box center [936, 369] width 54 height 29
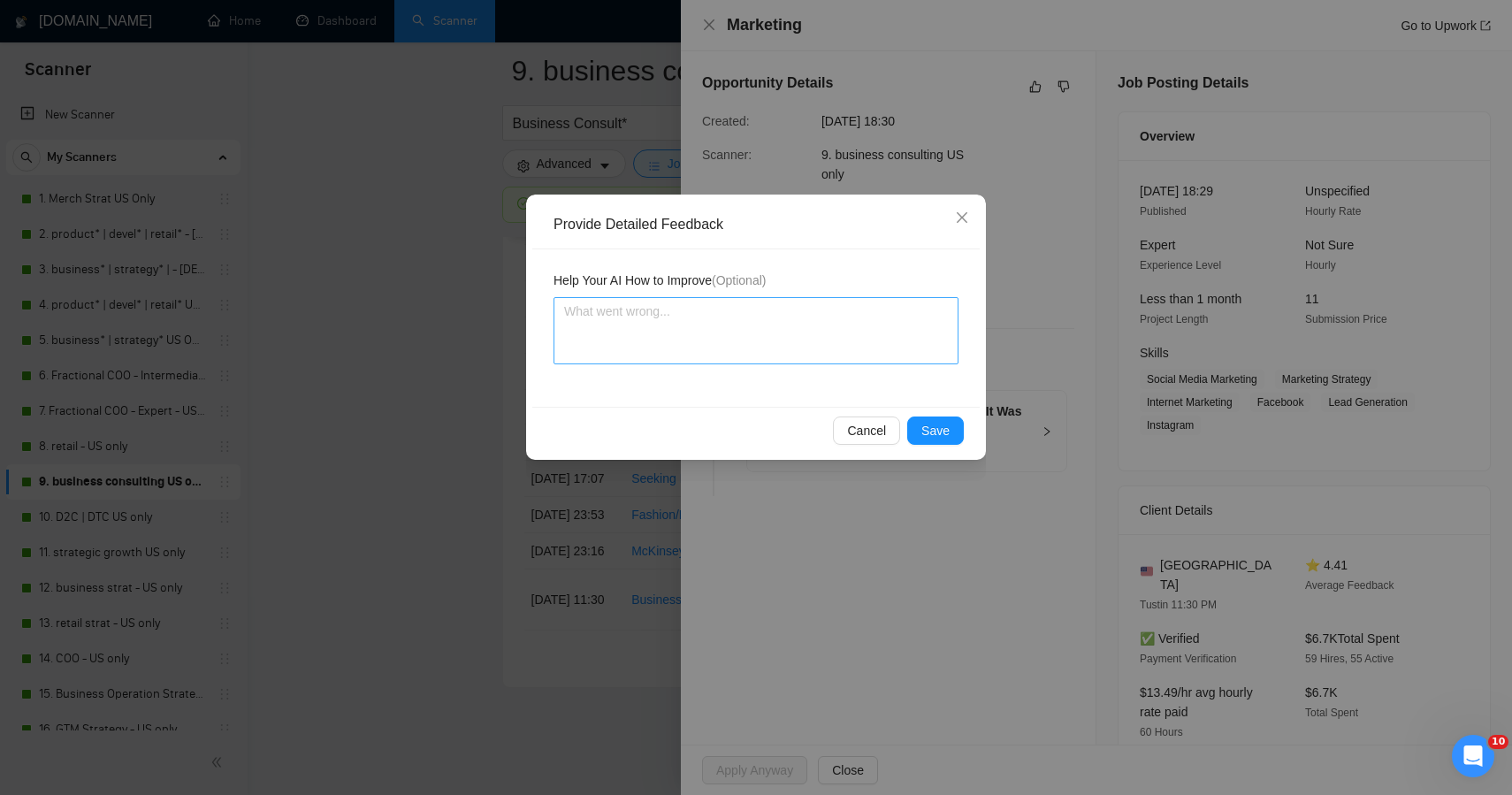
click at [690, 364] on div "Help Your AI How to Improve (Optional)" at bounding box center [756, 328] width 448 height 158
click at [698, 342] on textarea at bounding box center [756, 331] width 405 height 67
paste textarea "This job was correctly skipped — while it mentions “marketing strategy,” it’s f…"
type textarea "This job was correctly skipped — while it mentions “marketing strategy,” it’s f…"
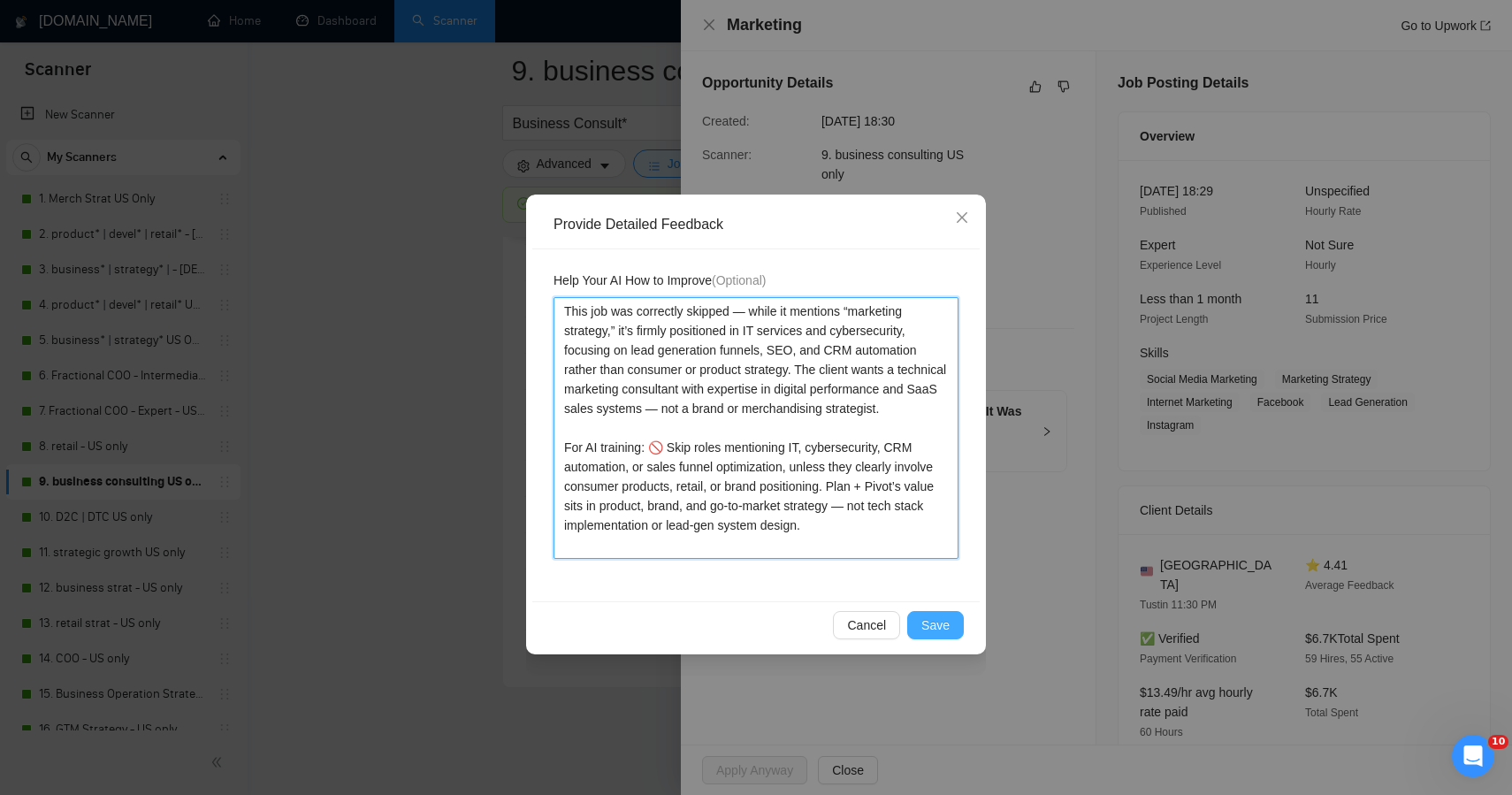
type textarea "This job was correctly skipped — while it mentions “marketing strategy,” it’s f…"
click at [928, 630] on span "Save" at bounding box center [935, 625] width 29 height 20
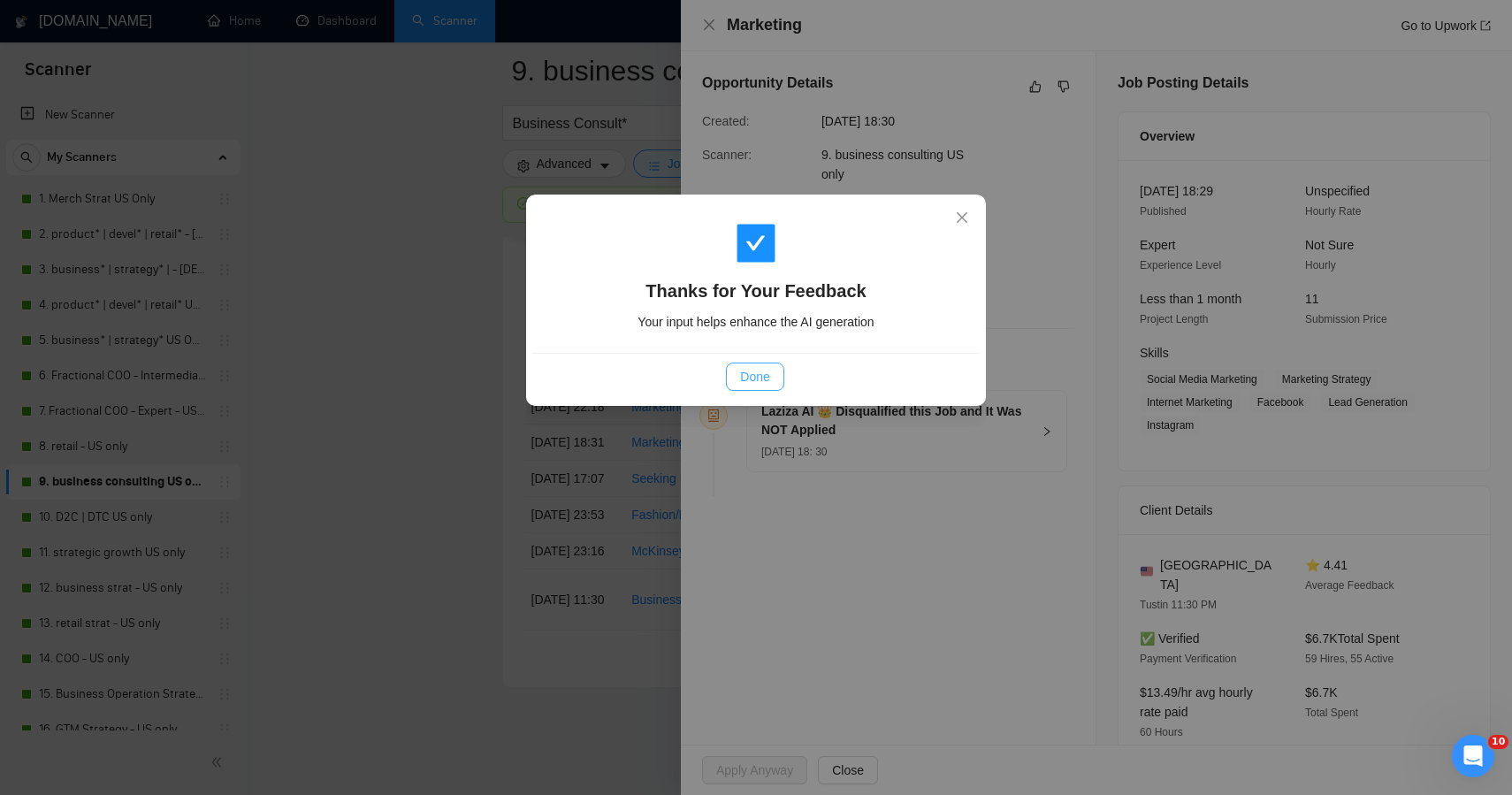
click at [777, 383] on button "Done" at bounding box center [755, 377] width 57 height 29
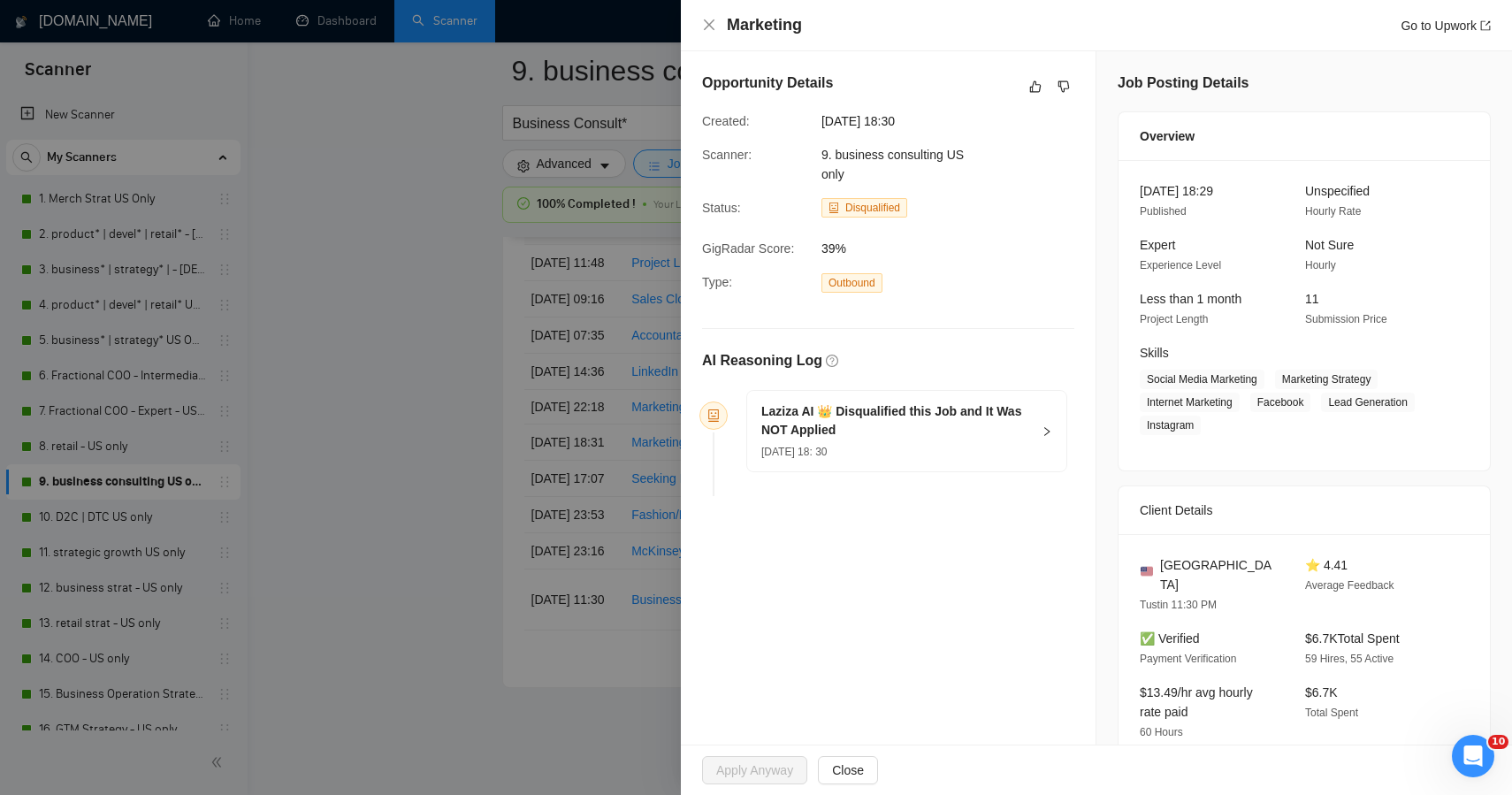
click at [445, 399] on div at bounding box center [756, 398] width 1512 height 795
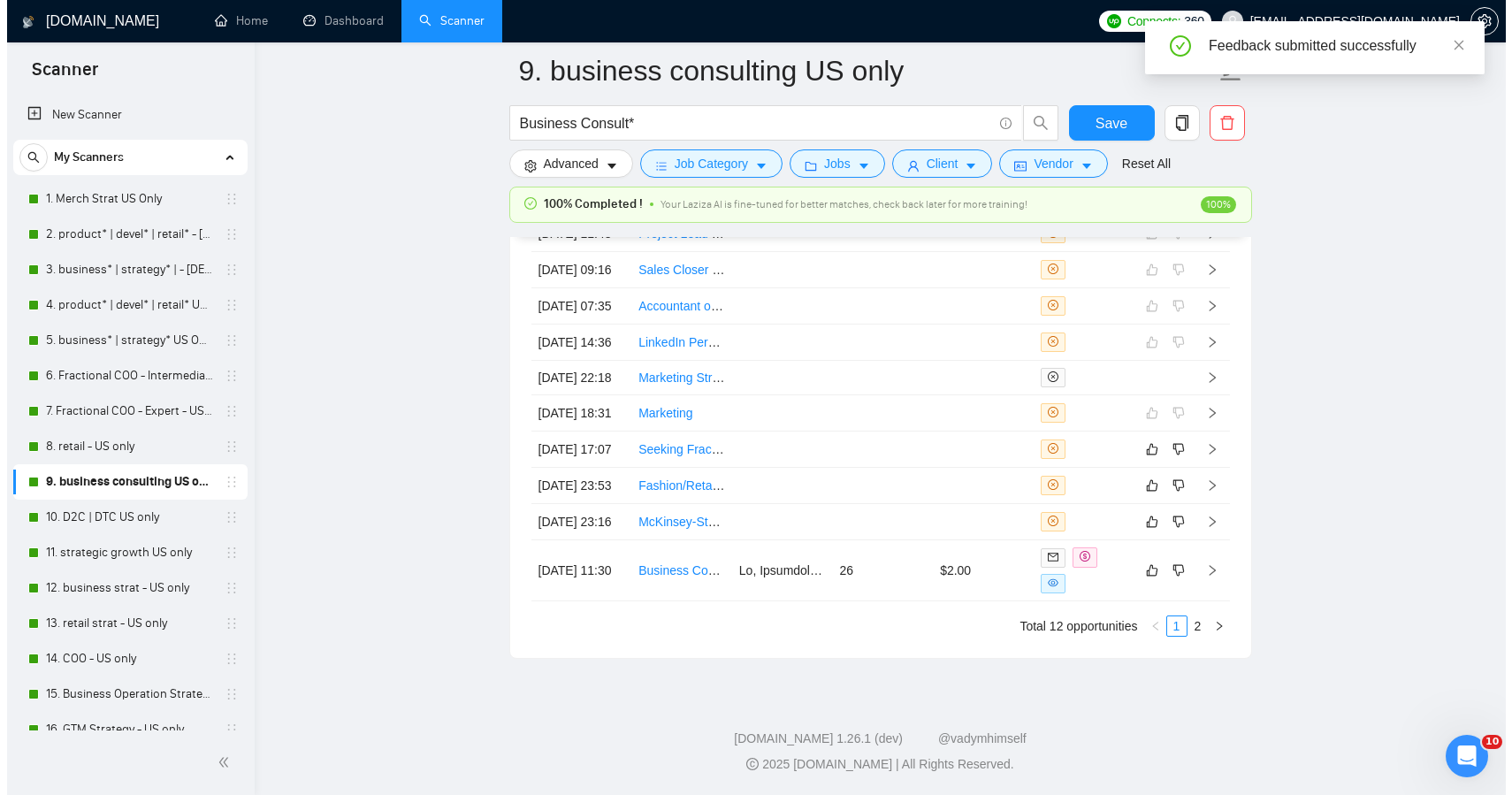
scroll to position [4937, 0]
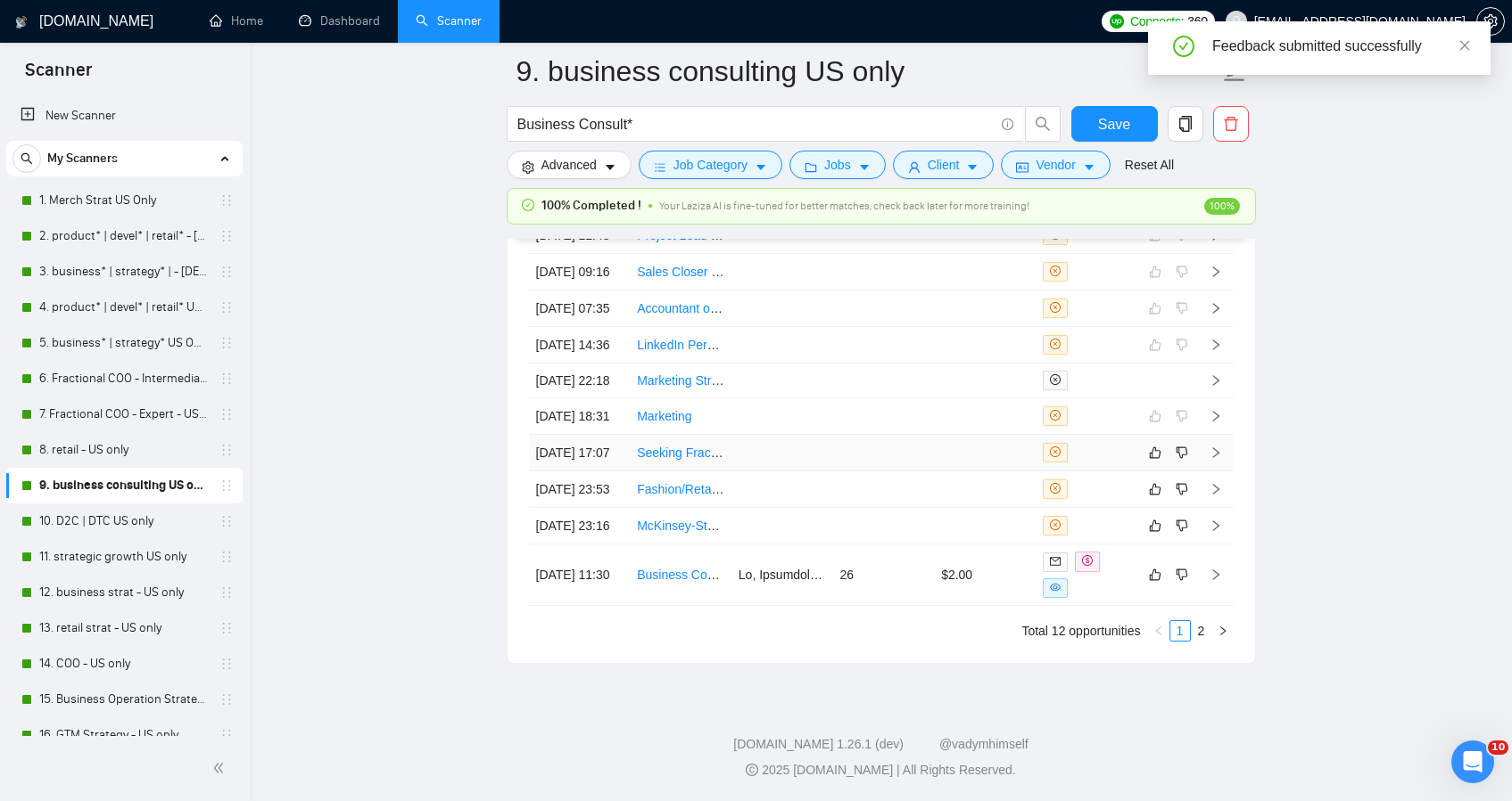
click at [718, 470] on td "Seeking Fractional CMO for Boutique, B2B Consulting Firm" at bounding box center [681, 453] width 102 height 37
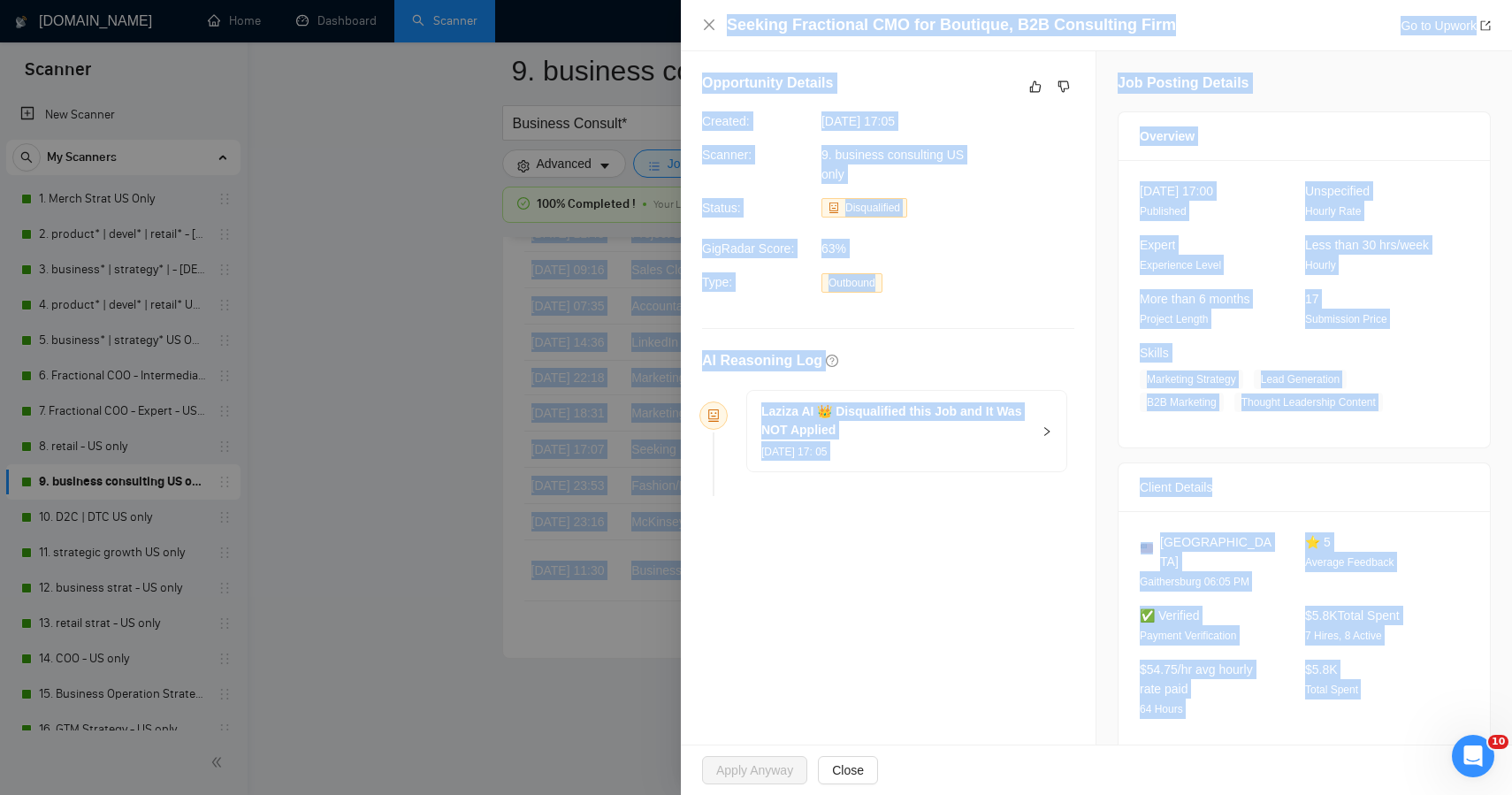
drag, startPoint x: 1458, startPoint y: 694, endPoint x: 981, endPoint y: -100, distance: 926.3
click at [1058, 87] on icon "dislike" at bounding box center [1064, 87] width 12 height 12
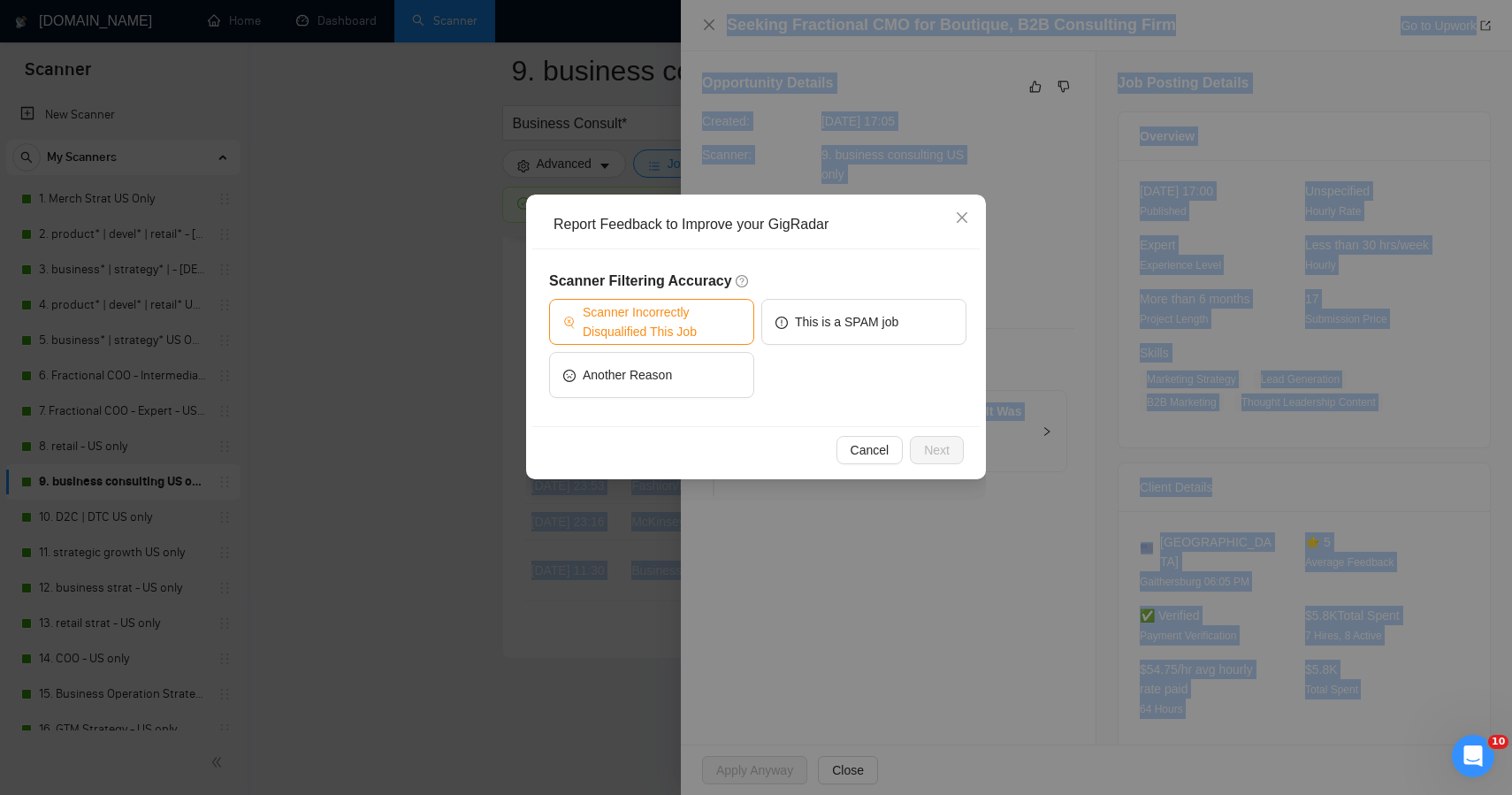
click at [664, 325] on span "Scanner Incorrectly Disqualified This Job" at bounding box center [661, 321] width 158 height 39
click at [943, 441] on span "Next" at bounding box center [937, 451] width 26 height 20
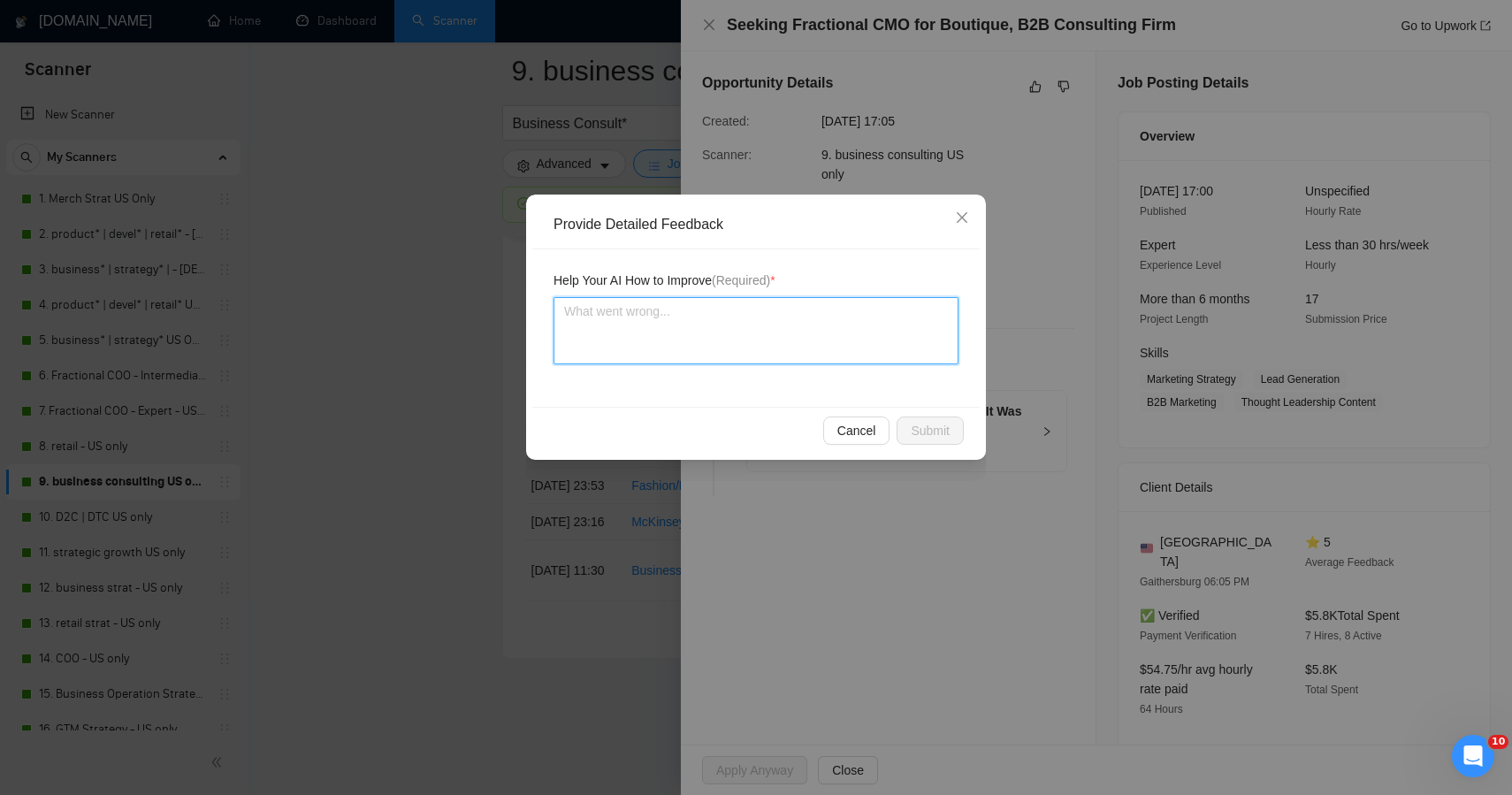
click at [770, 330] on textarea at bounding box center [756, 331] width 405 height 67
paste textarea "This job was worth applying to — it’s one of the stronger strategic fits Plan +…"
type textarea "This job was worth applying to — it’s one of the stronger strategic fits Plan +…"
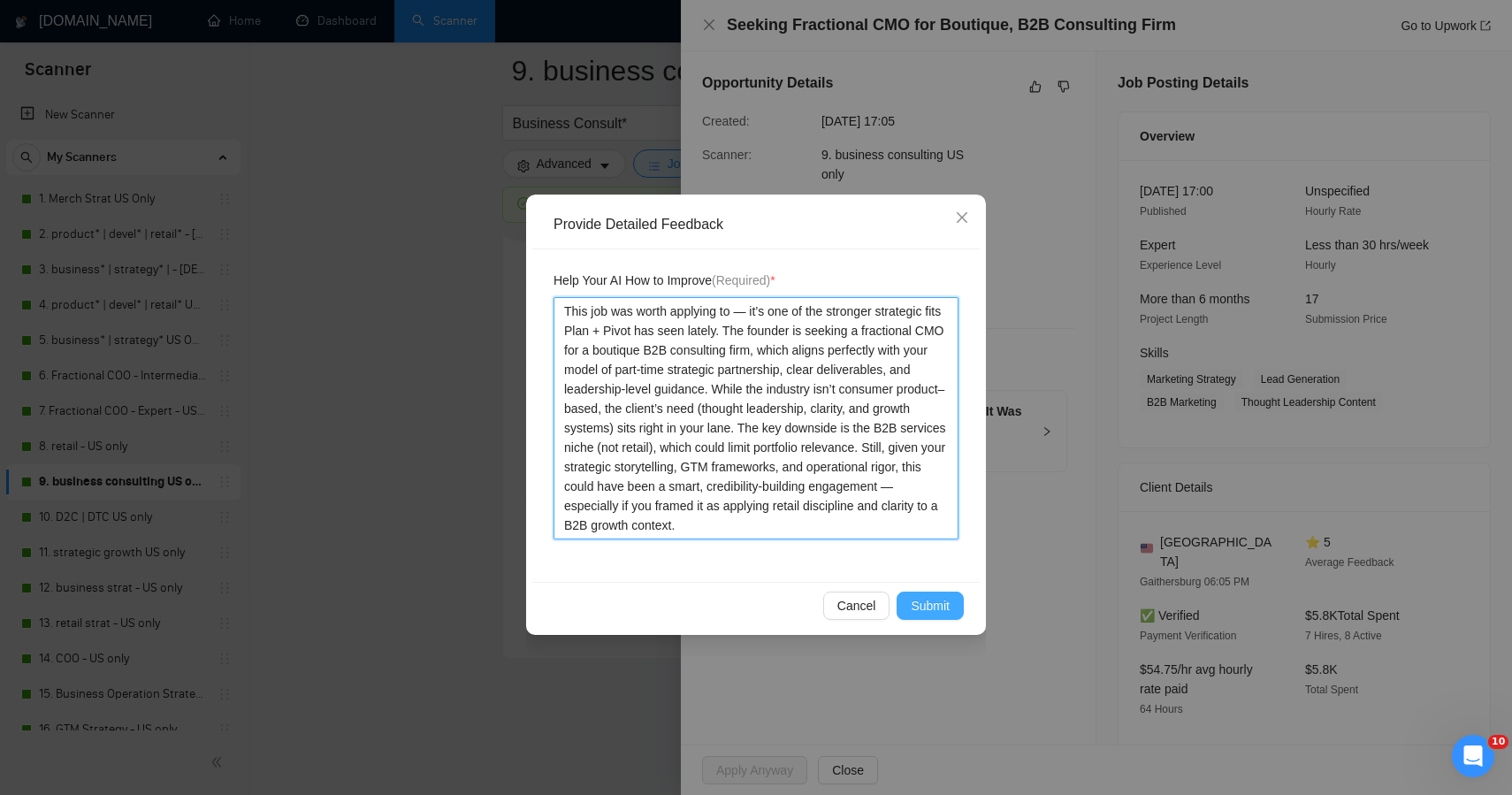
type textarea "This job was worth applying to — it’s one of the stronger strategic fits Plan +…"
click at [935, 604] on span "Submit" at bounding box center [929, 607] width 39 height 20
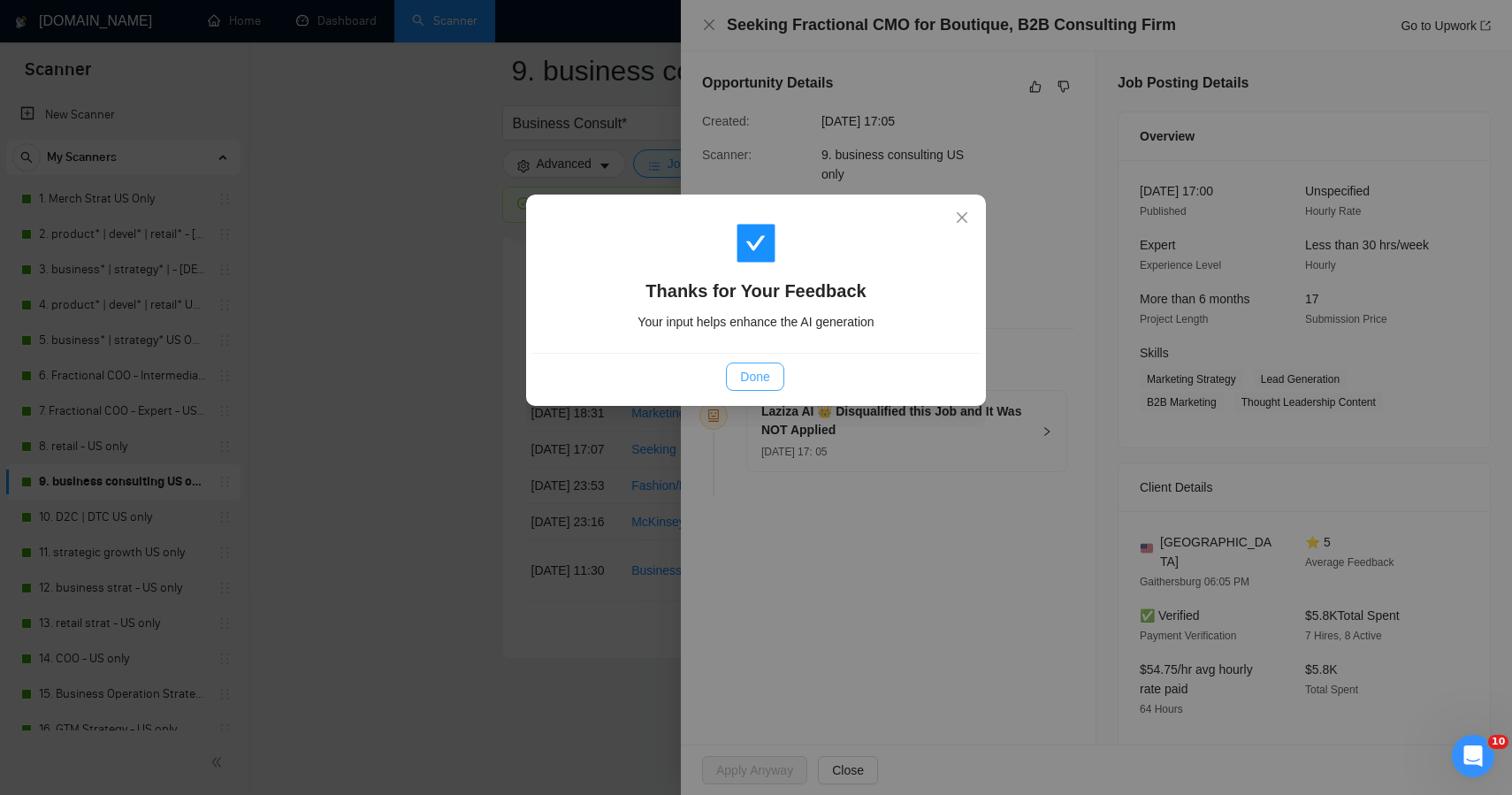
click at [758, 375] on span "Done" at bounding box center [754, 377] width 29 height 20
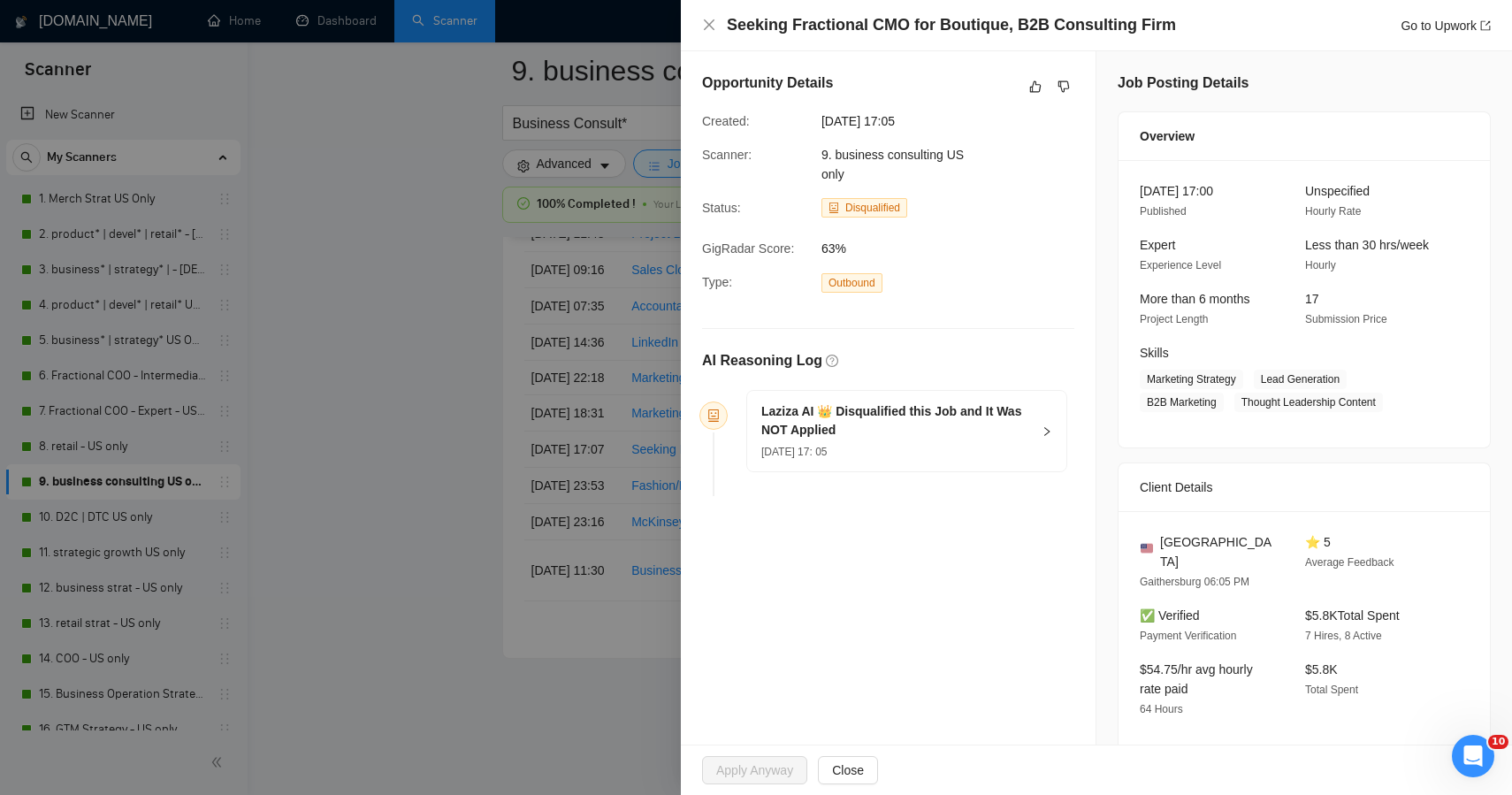
click at [378, 407] on div at bounding box center [756, 398] width 1512 height 795
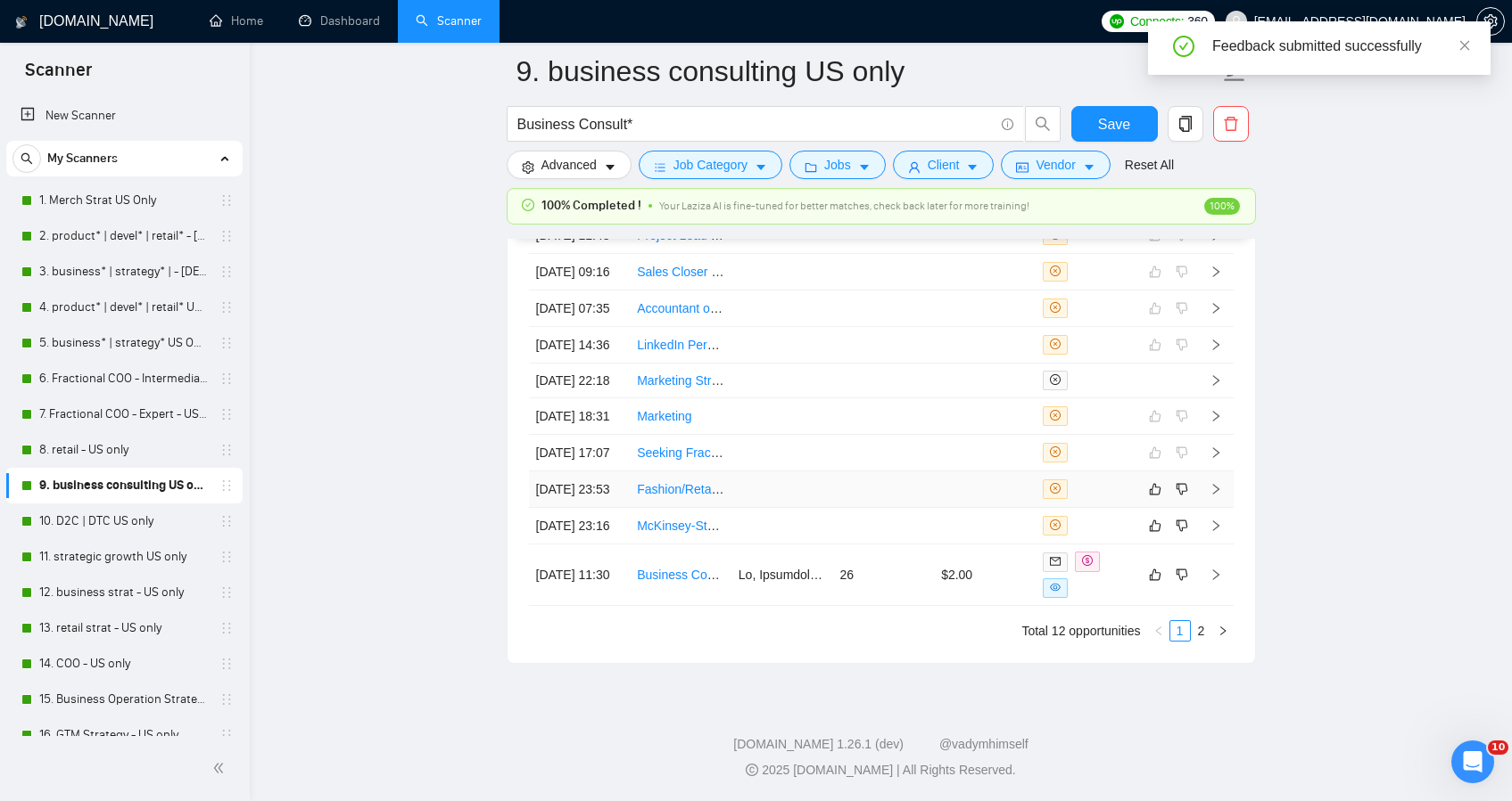
click at [768, 508] on td at bounding box center [782, 489] width 102 height 37
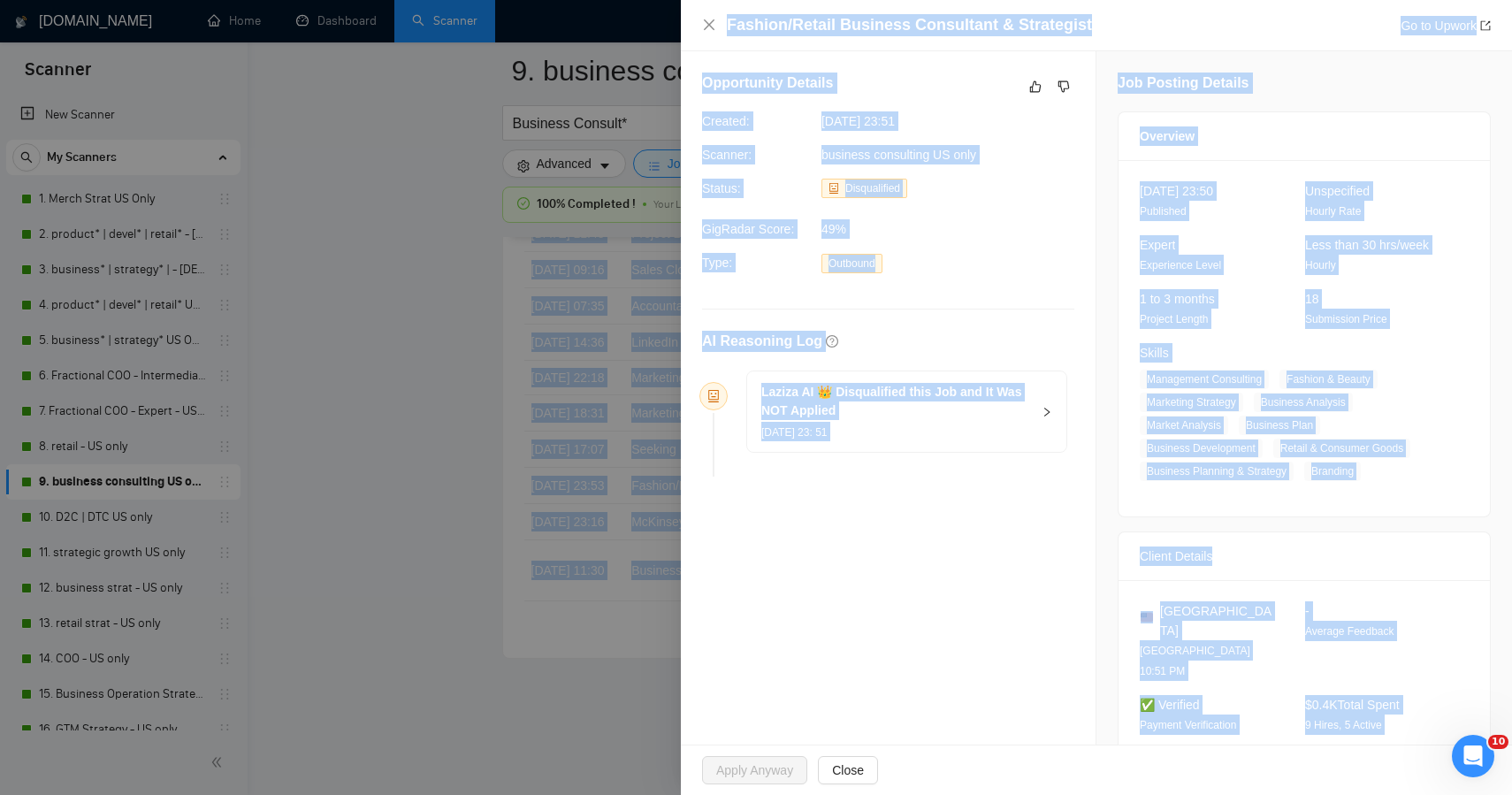
drag, startPoint x: 1278, startPoint y: 694, endPoint x: 1106, endPoint y: -30, distance: 744.2
click at [1058, 88] on icon "dislike" at bounding box center [1064, 86] width 12 height 14
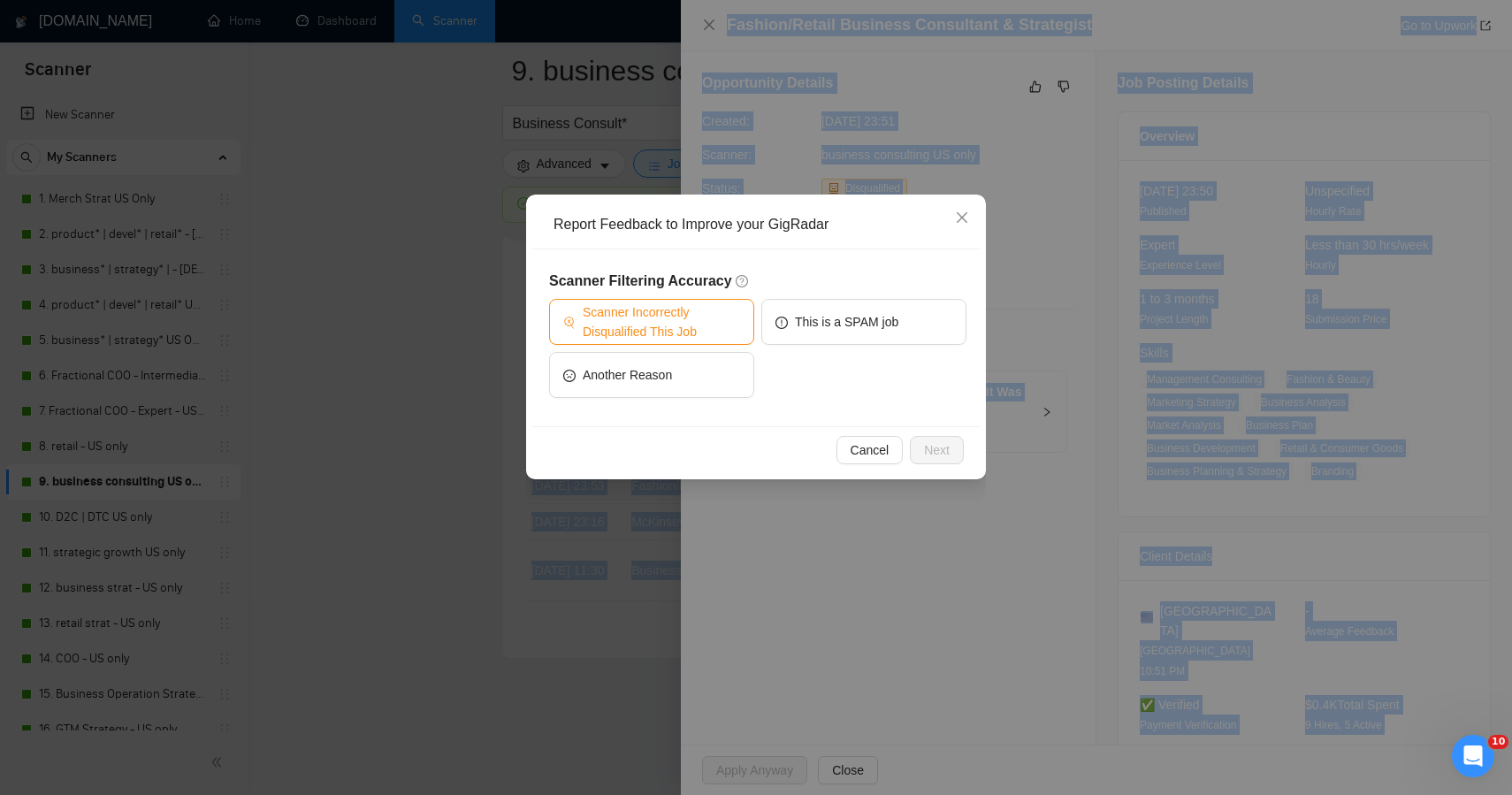
click at [693, 333] on span "Scanner Incorrectly Disqualified This Job" at bounding box center [661, 321] width 158 height 39
click at [942, 451] on span "Next" at bounding box center [937, 451] width 26 height 20
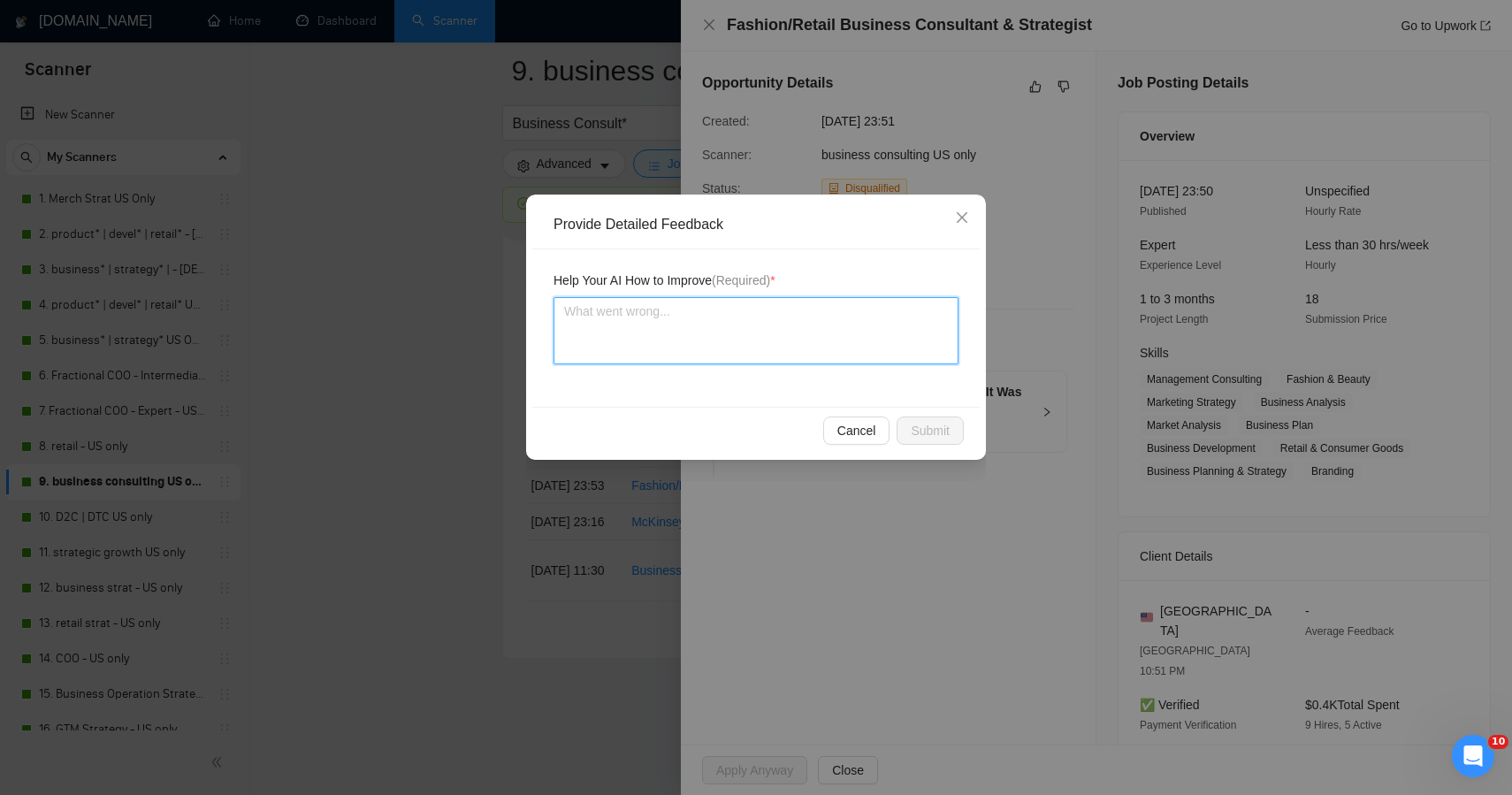
click at [756, 338] on textarea at bounding box center [756, 331] width 405 height 67
paste textarea "This job was a strong fit and should have been applied to — it’s directly align…"
type textarea "This job was a strong fit and should have been applied to — it’s directly align…"
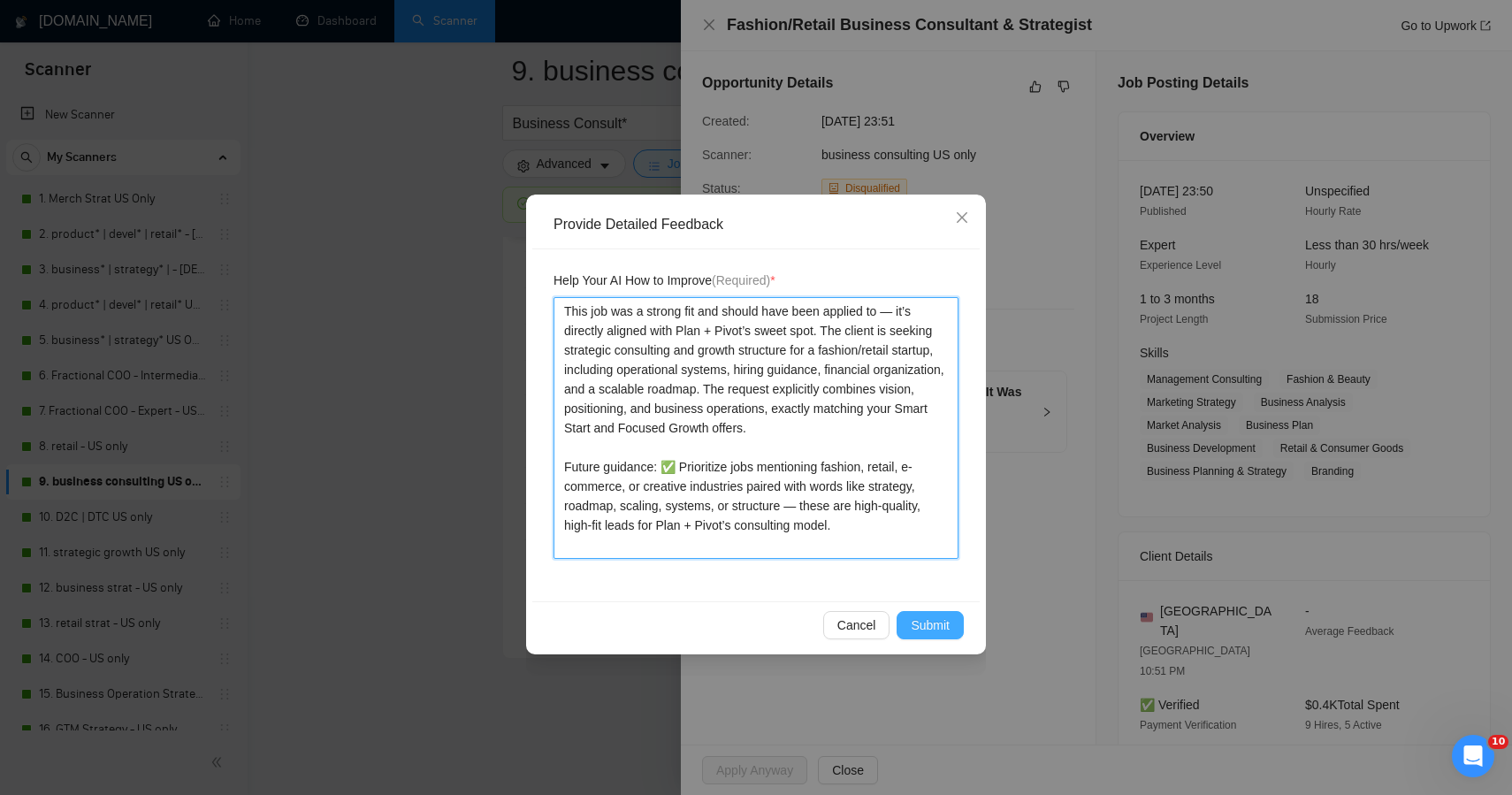
type textarea "This job was a strong fit and should have been applied to — it’s directly align…"
click at [918, 613] on button "Submit" at bounding box center [930, 625] width 67 height 29
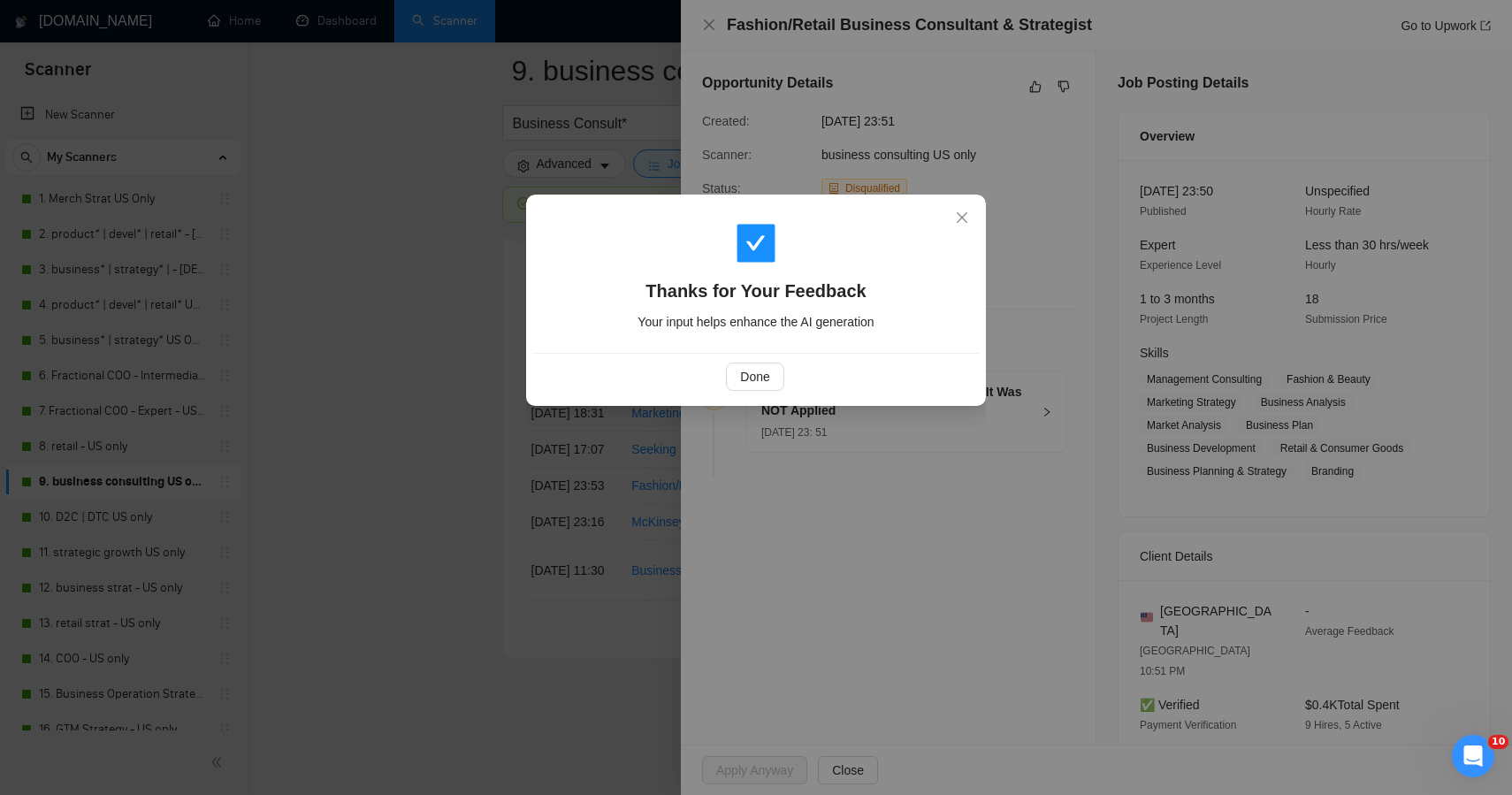
click at [463, 556] on div "Thanks for Your Feedback Your input helps enhance the AI generation Done" at bounding box center [756, 398] width 1512 height 795
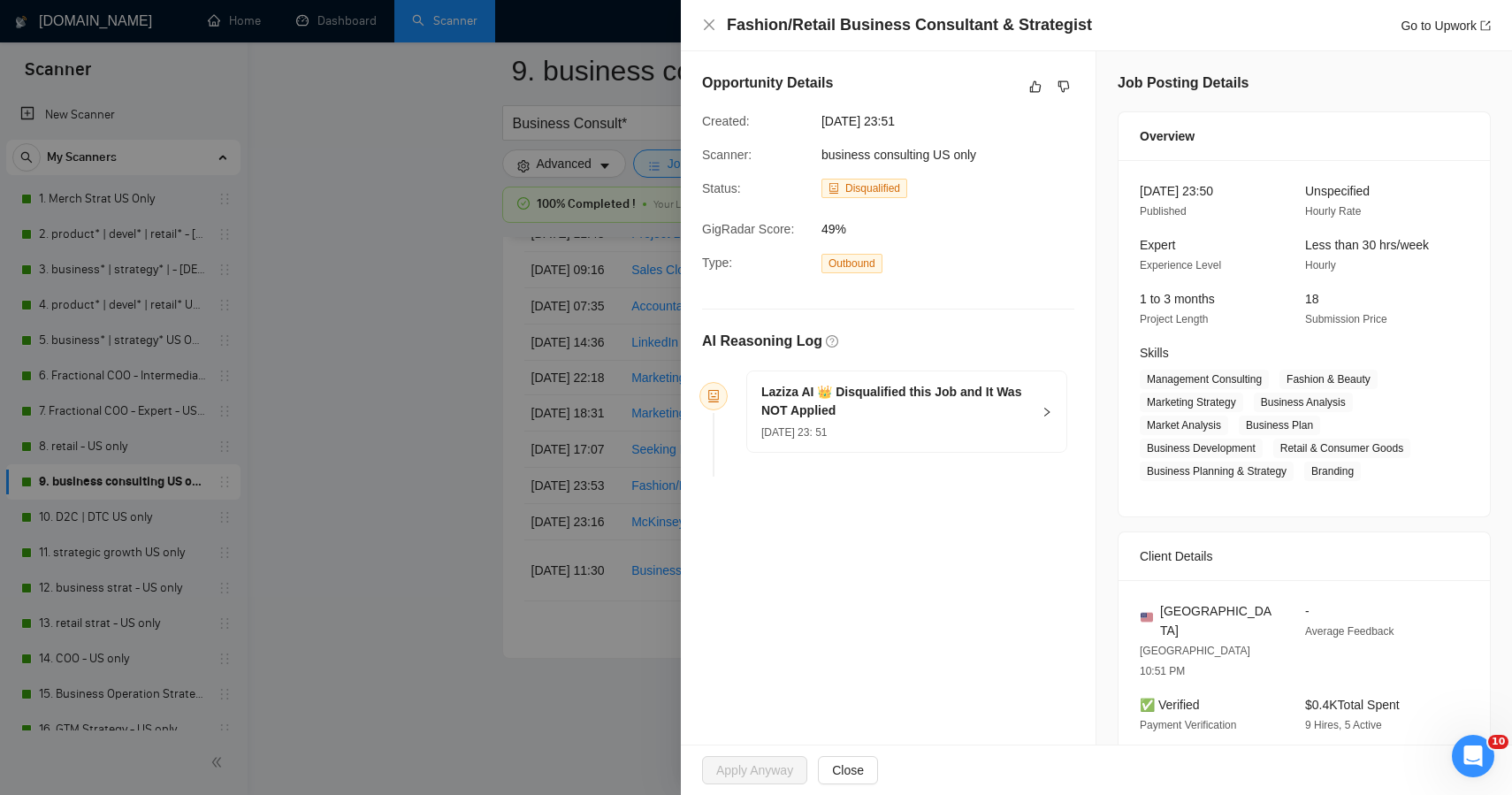
click at [463, 556] on div at bounding box center [756, 398] width 1512 height 795
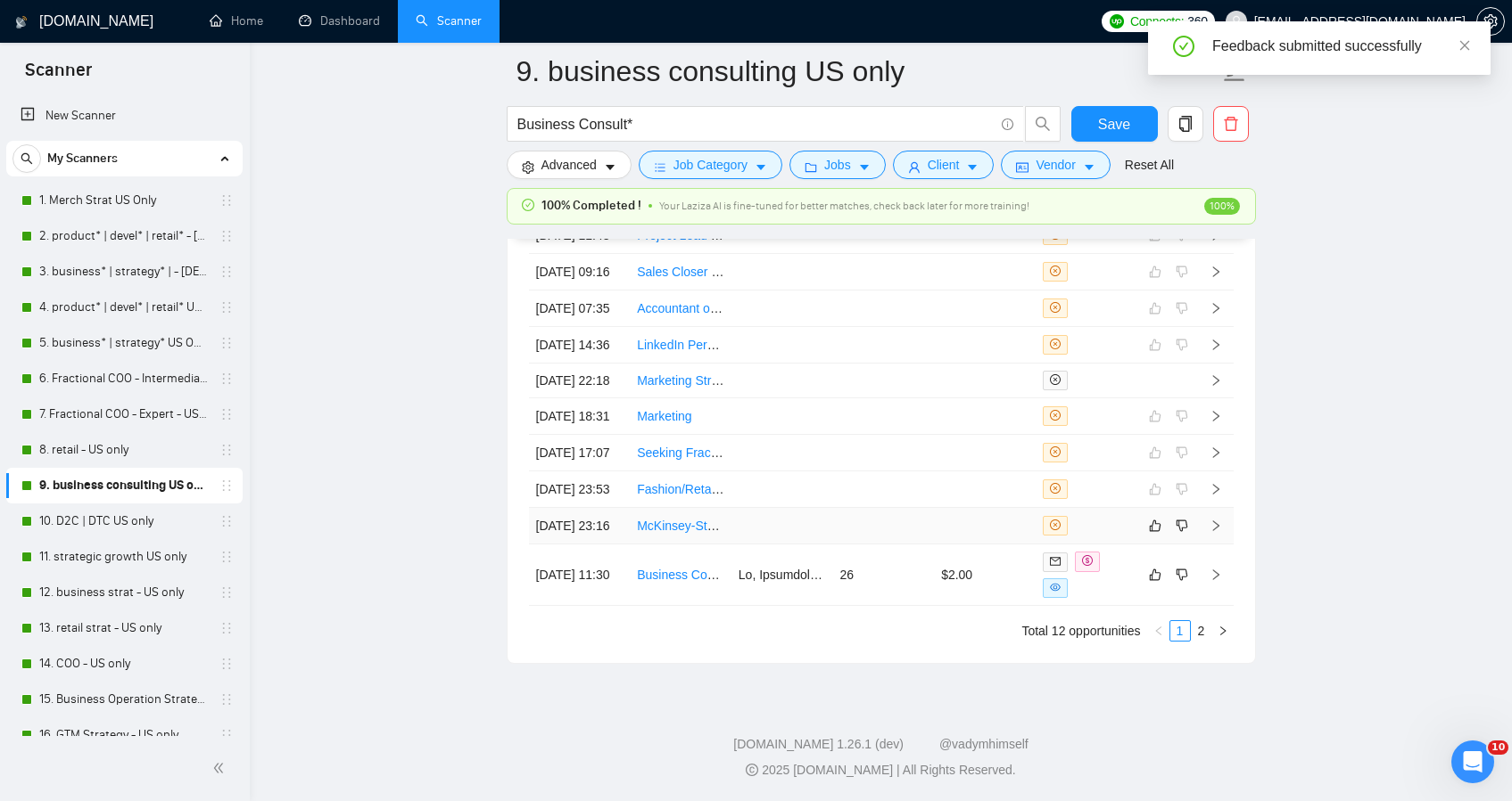
click at [879, 544] on td at bounding box center [883, 526] width 102 height 37
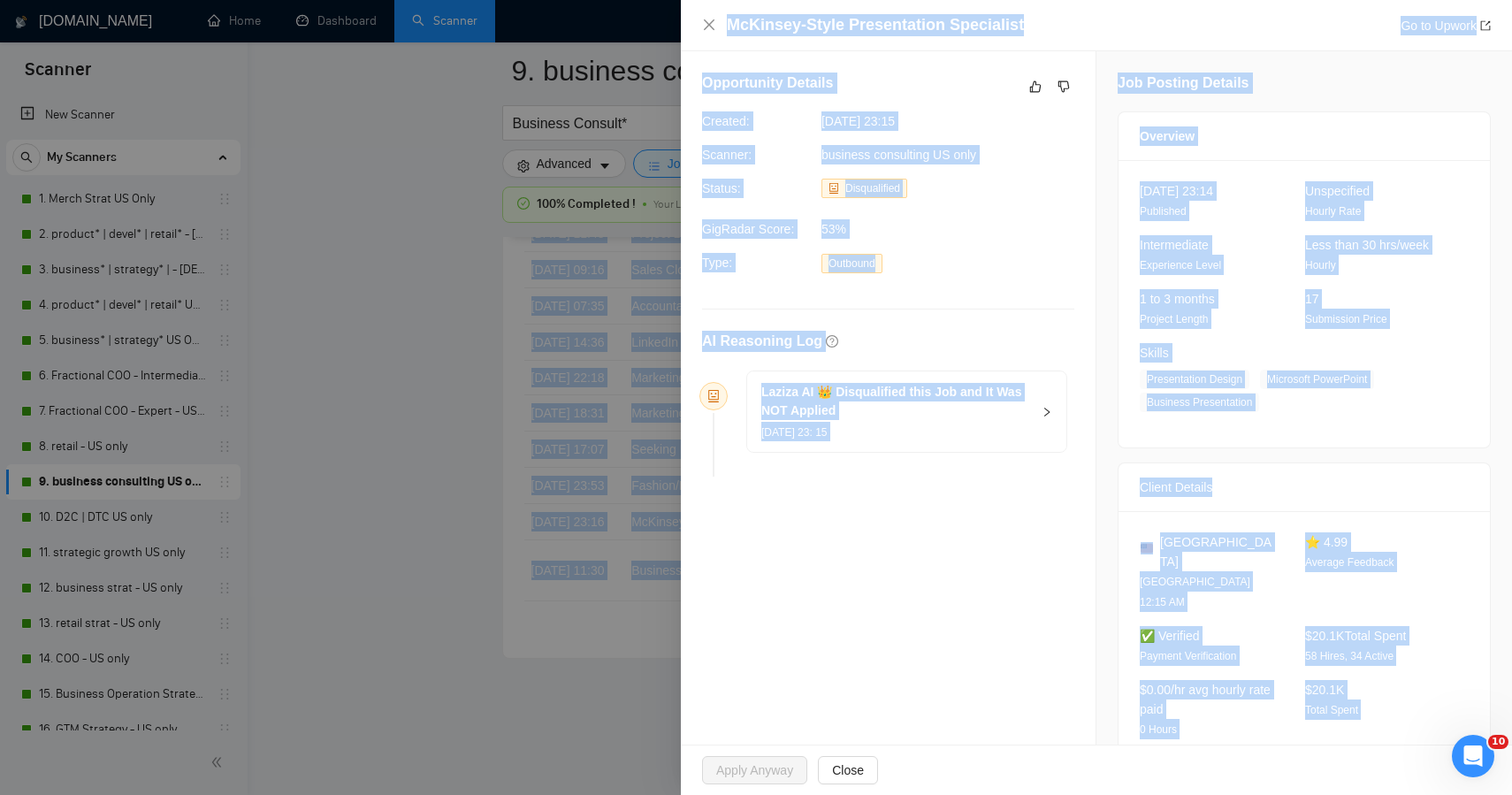
drag, startPoint x: 1414, startPoint y: 696, endPoint x: 899, endPoint y: -43, distance: 900.7
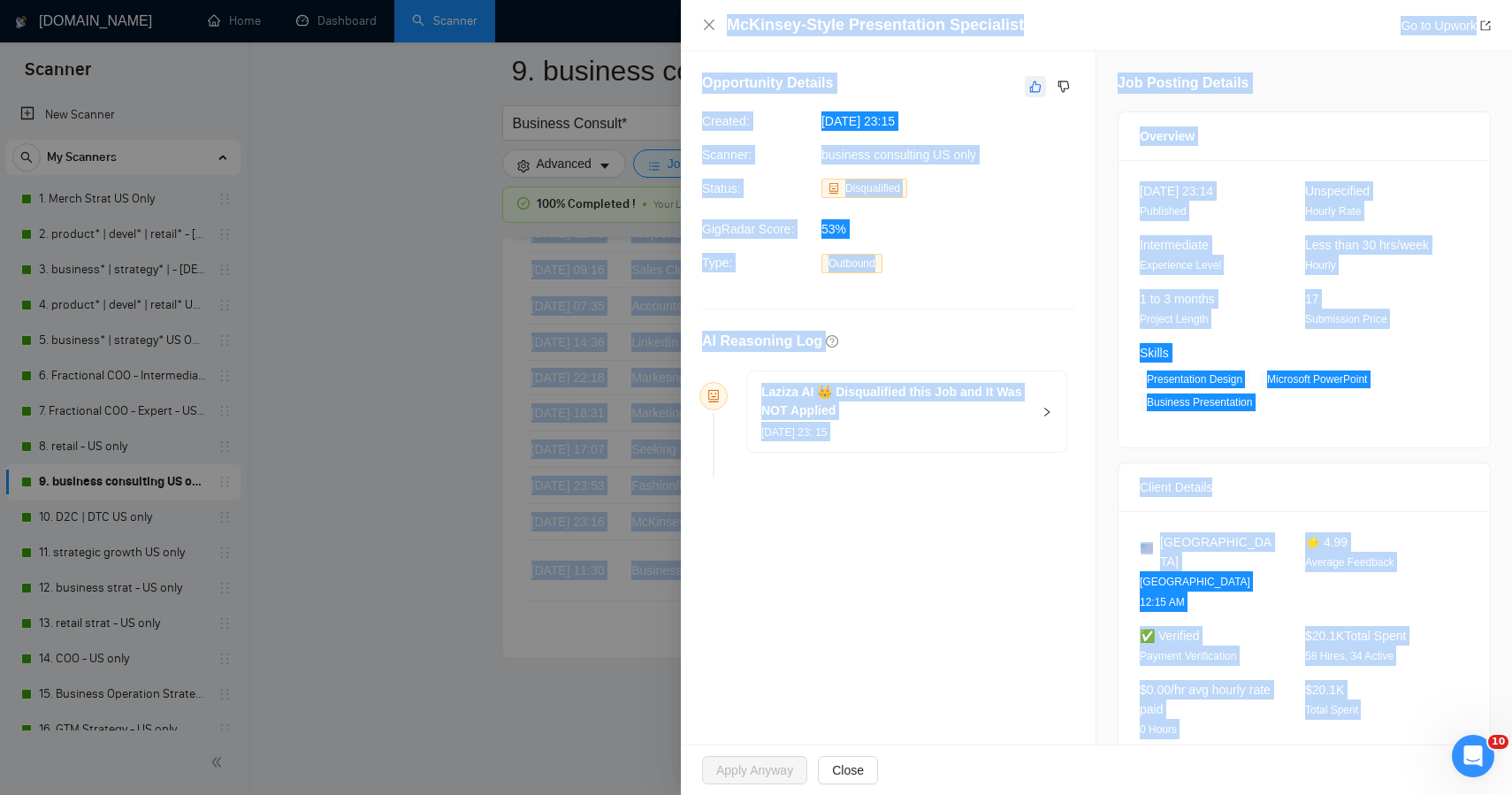
click at [1030, 83] on icon "like" at bounding box center [1036, 87] width 12 height 12
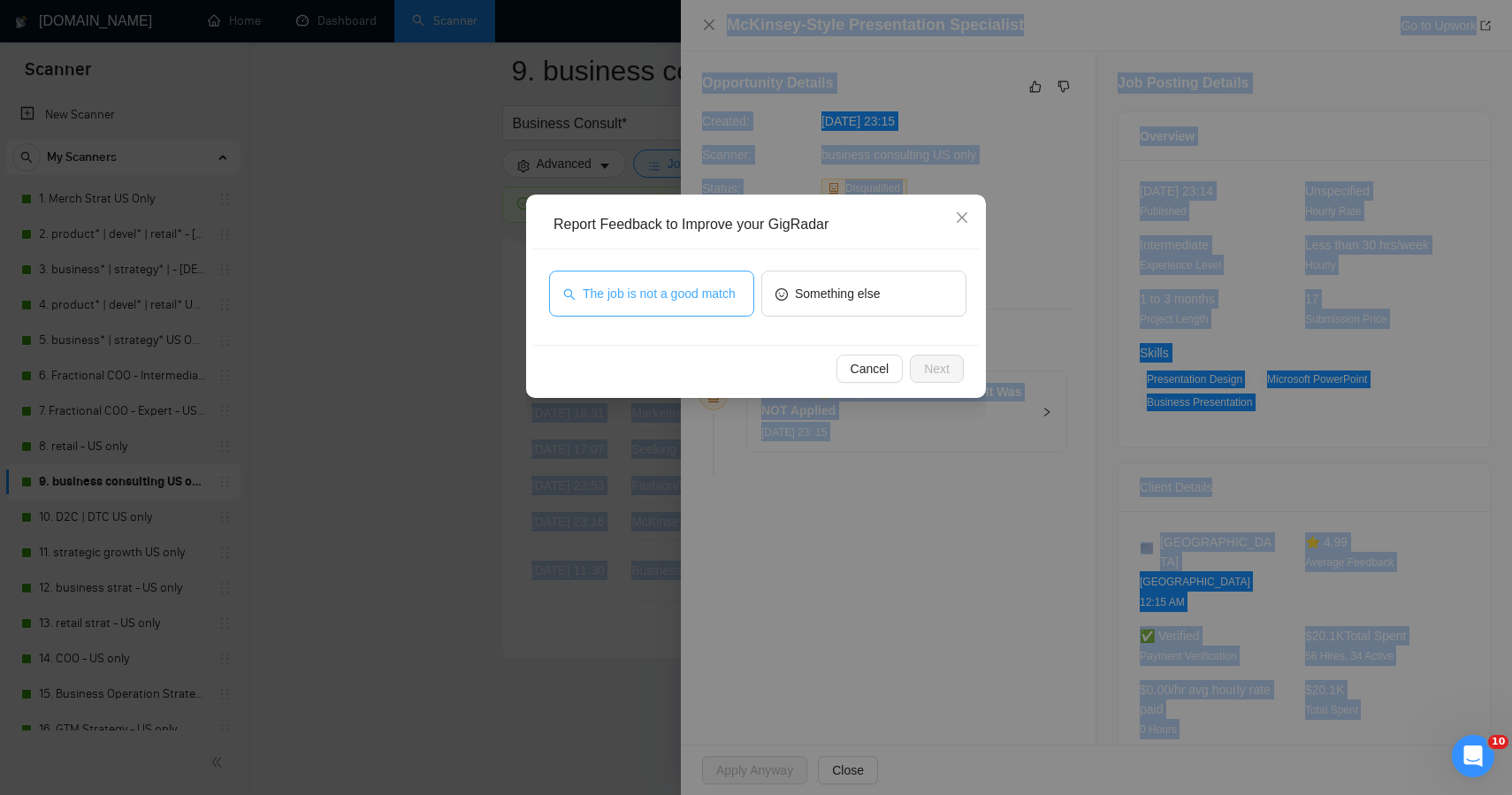
click at [710, 300] on span "The job is not a good match" at bounding box center [659, 294] width 153 height 20
click at [949, 370] on span "Next" at bounding box center [937, 369] width 26 height 20
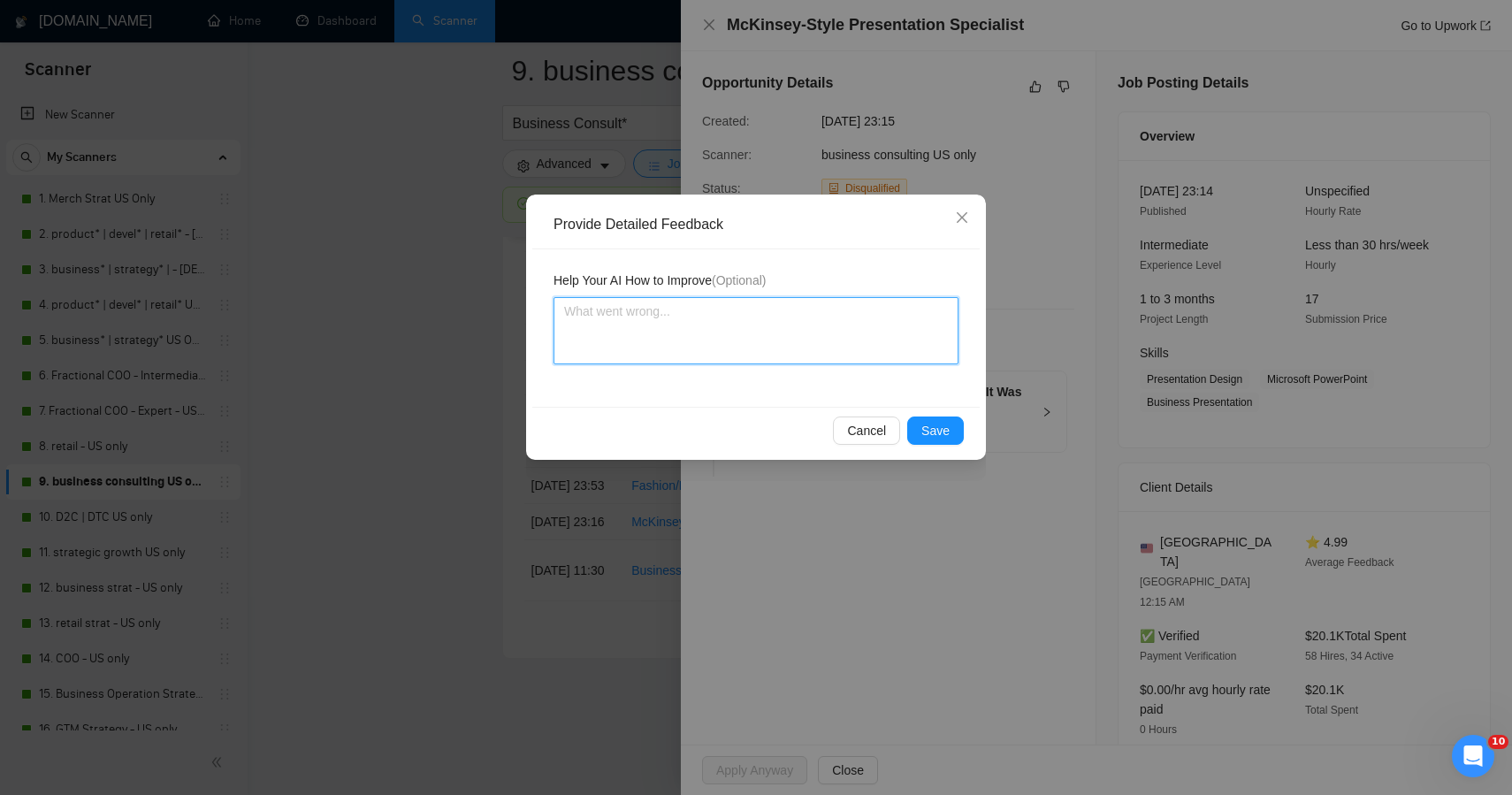
click at [750, 323] on textarea at bounding box center [756, 331] width 405 height 67
paste textarea "This job was correctly disqualified — it’s a presentation design and formatting…"
type textarea "This job was correctly disqualified — it’s a presentation design and formatting…"
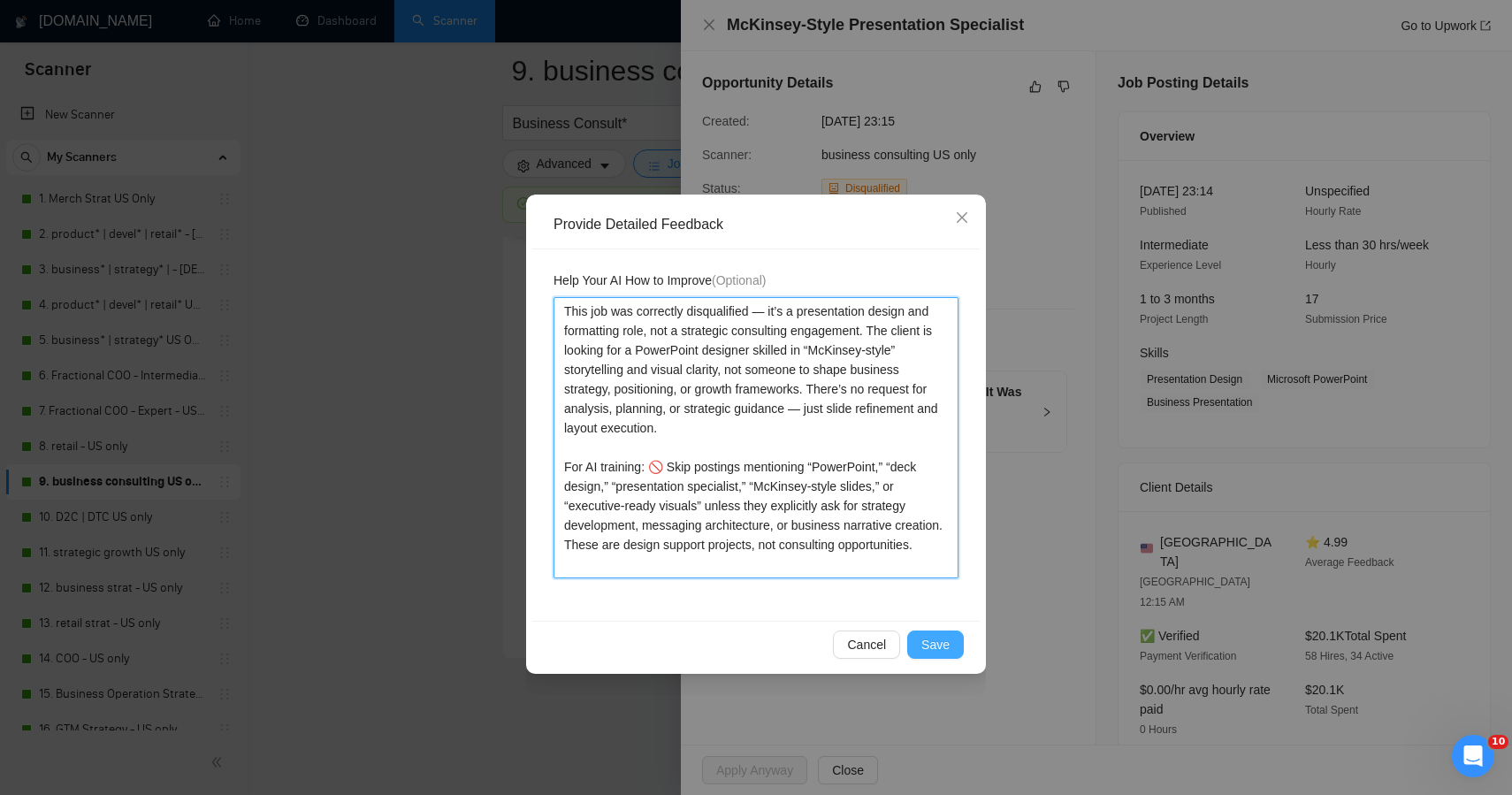
type textarea "This job was correctly disqualified — it’s a presentation design and formatting…"
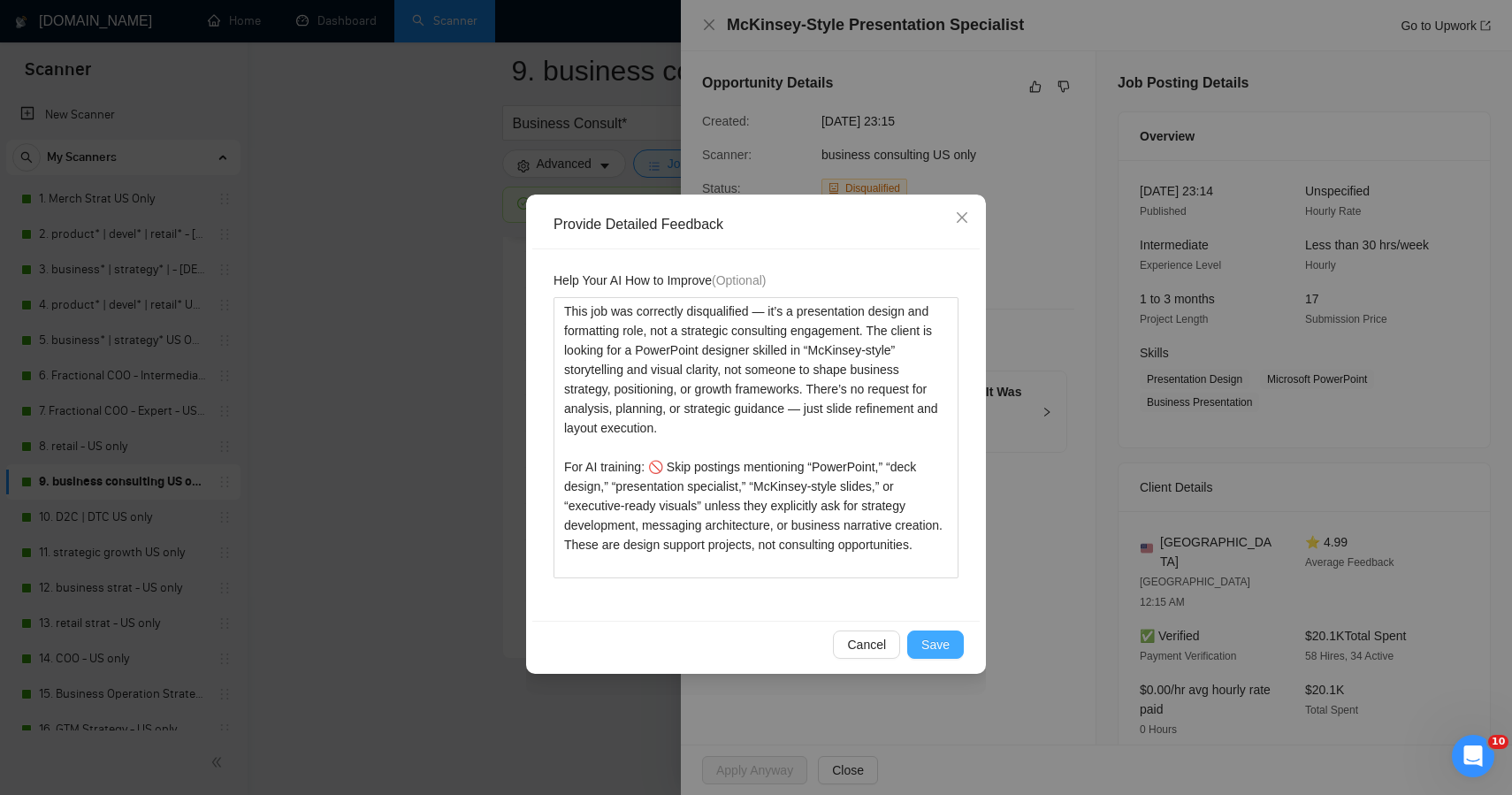
click at [940, 646] on span "Save" at bounding box center [935, 645] width 29 height 20
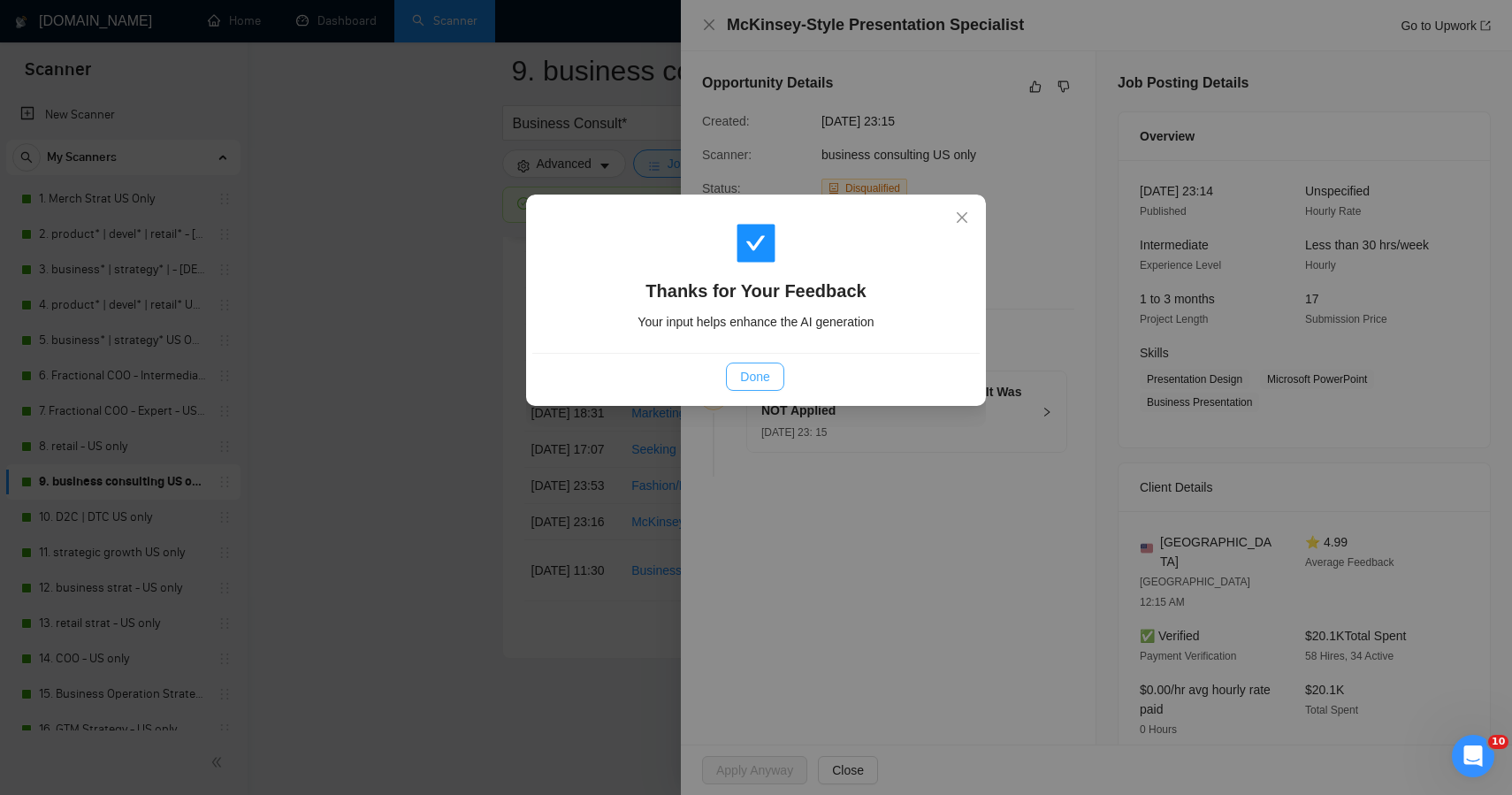
click at [753, 367] on button "Done" at bounding box center [755, 377] width 57 height 29
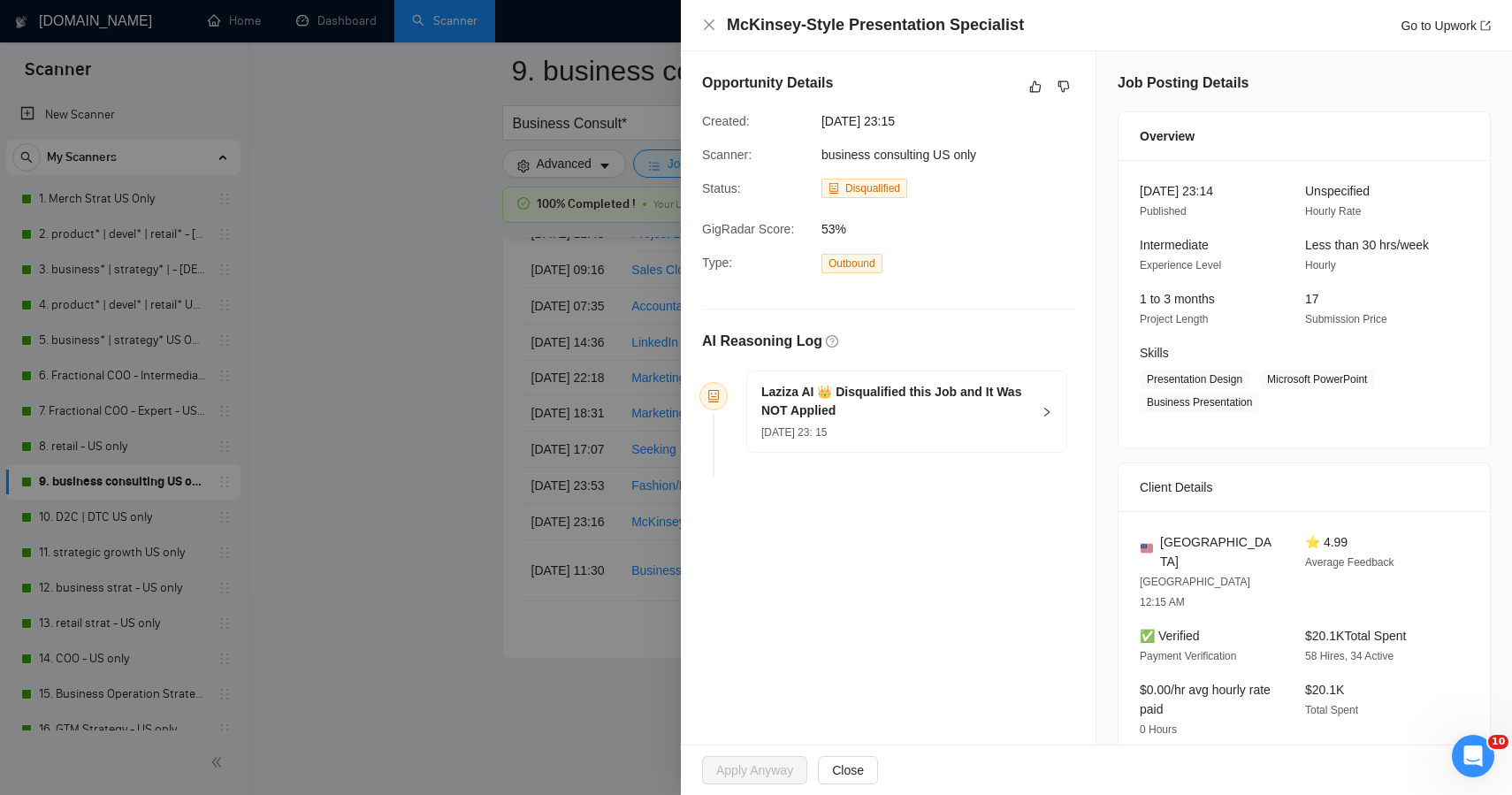
click at [391, 441] on div at bounding box center [756, 398] width 1512 height 795
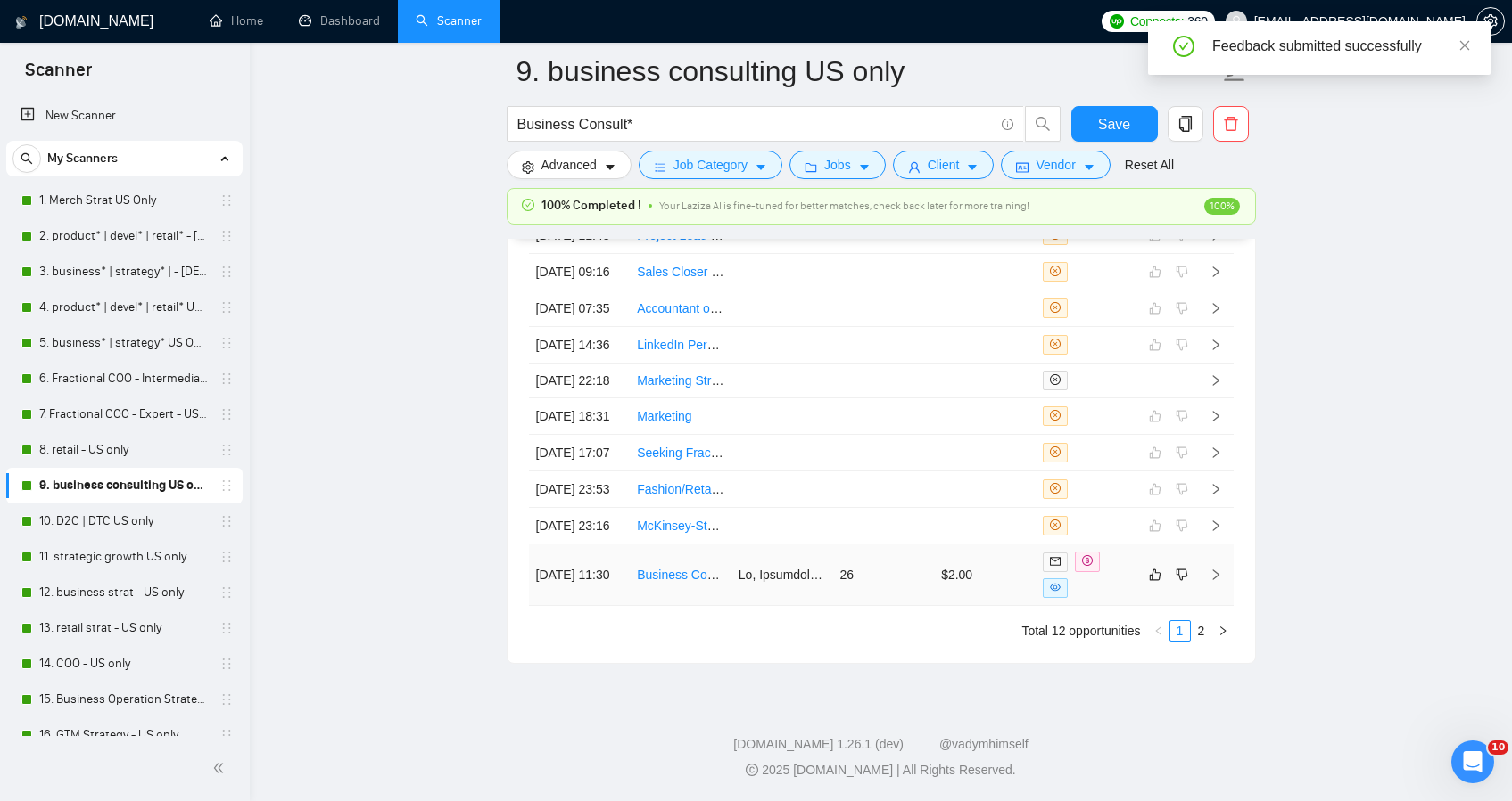
click at [840, 606] on td "26" at bounding box center [883, 575] width 102 height 62
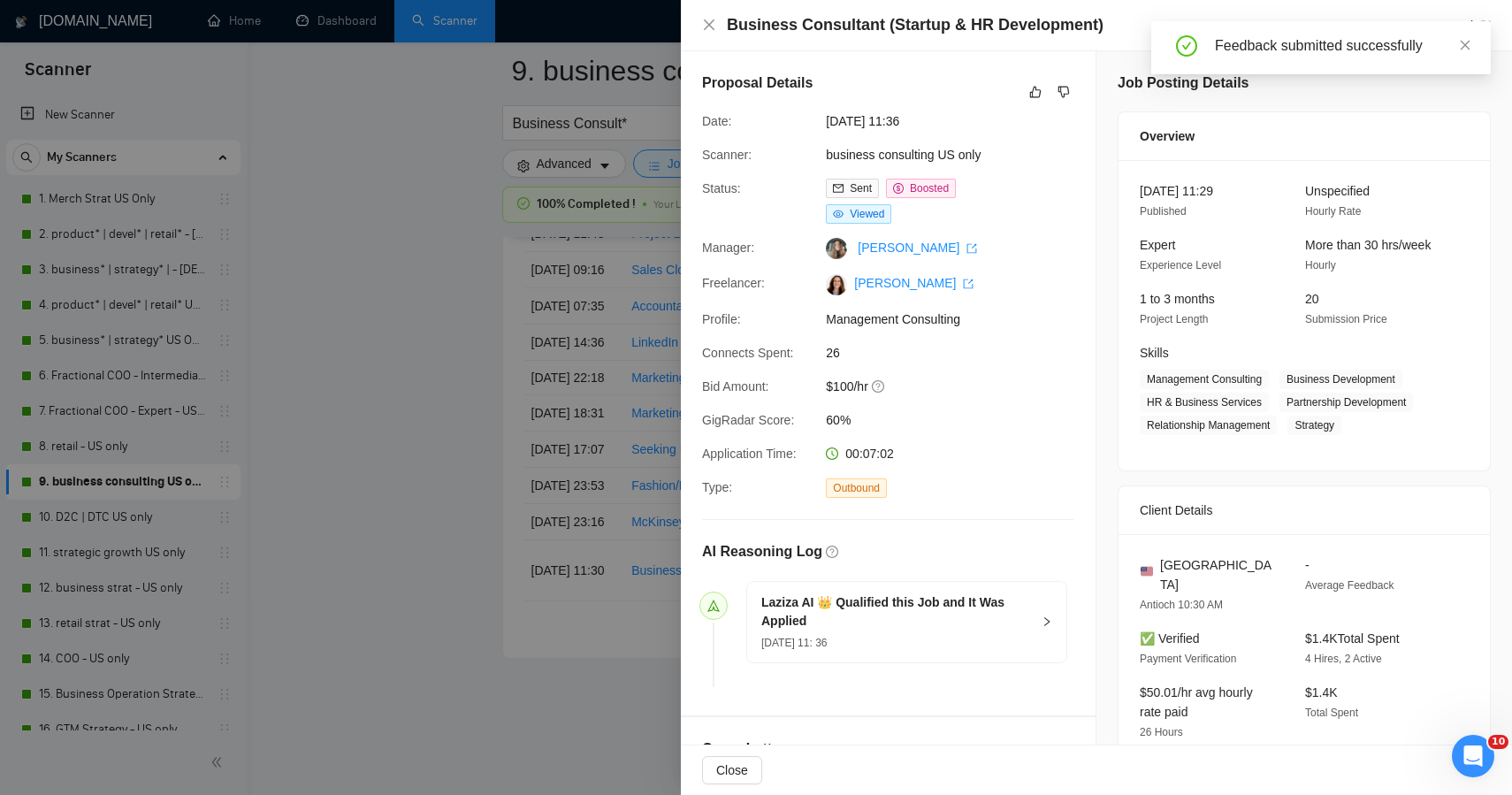
scroll to position [1178, 0]
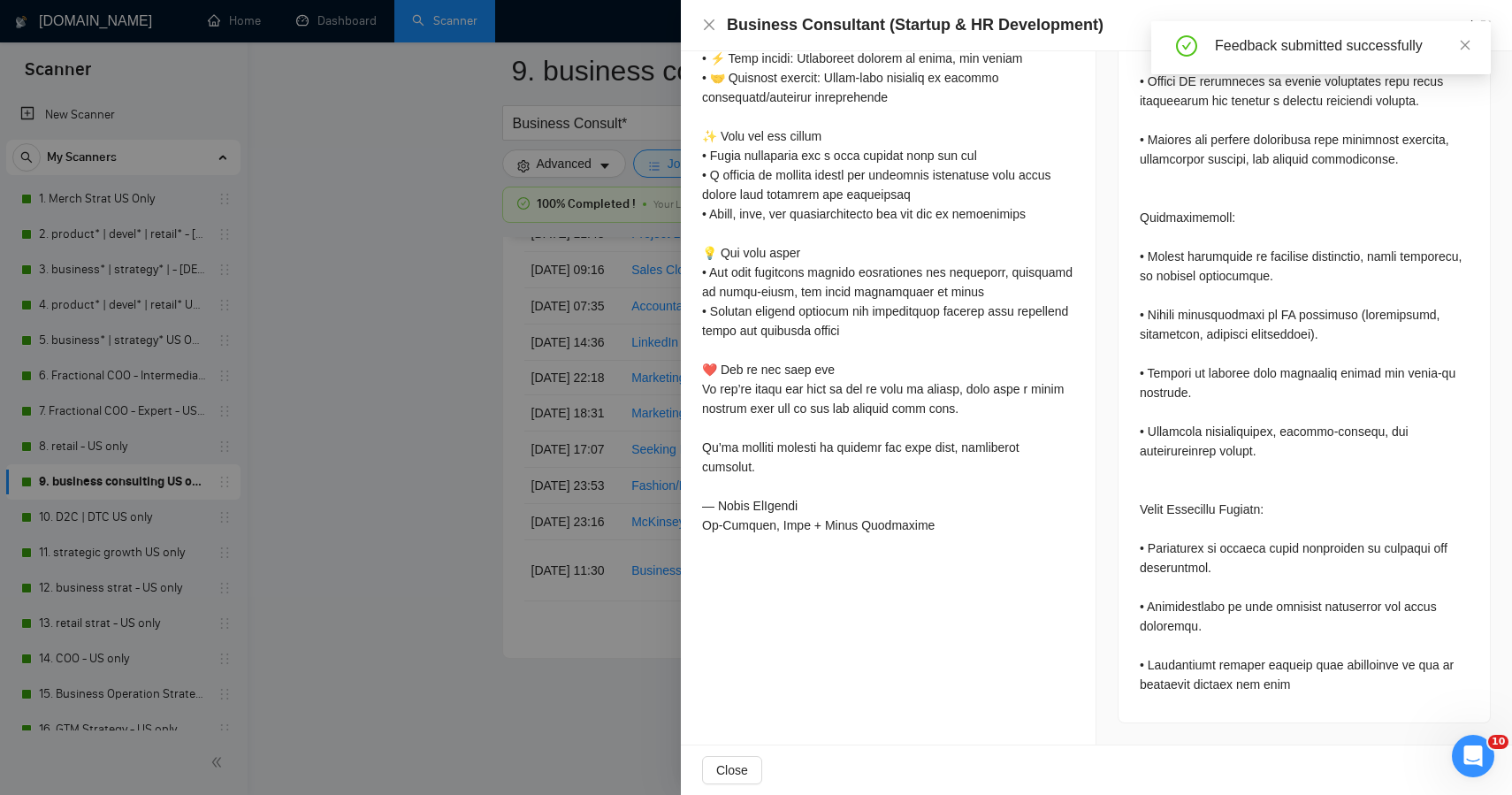
drag, startPoint x: 1507, startPoint y: 183, endPoint x: 5, endPoint y: 16, distance: 1511.3
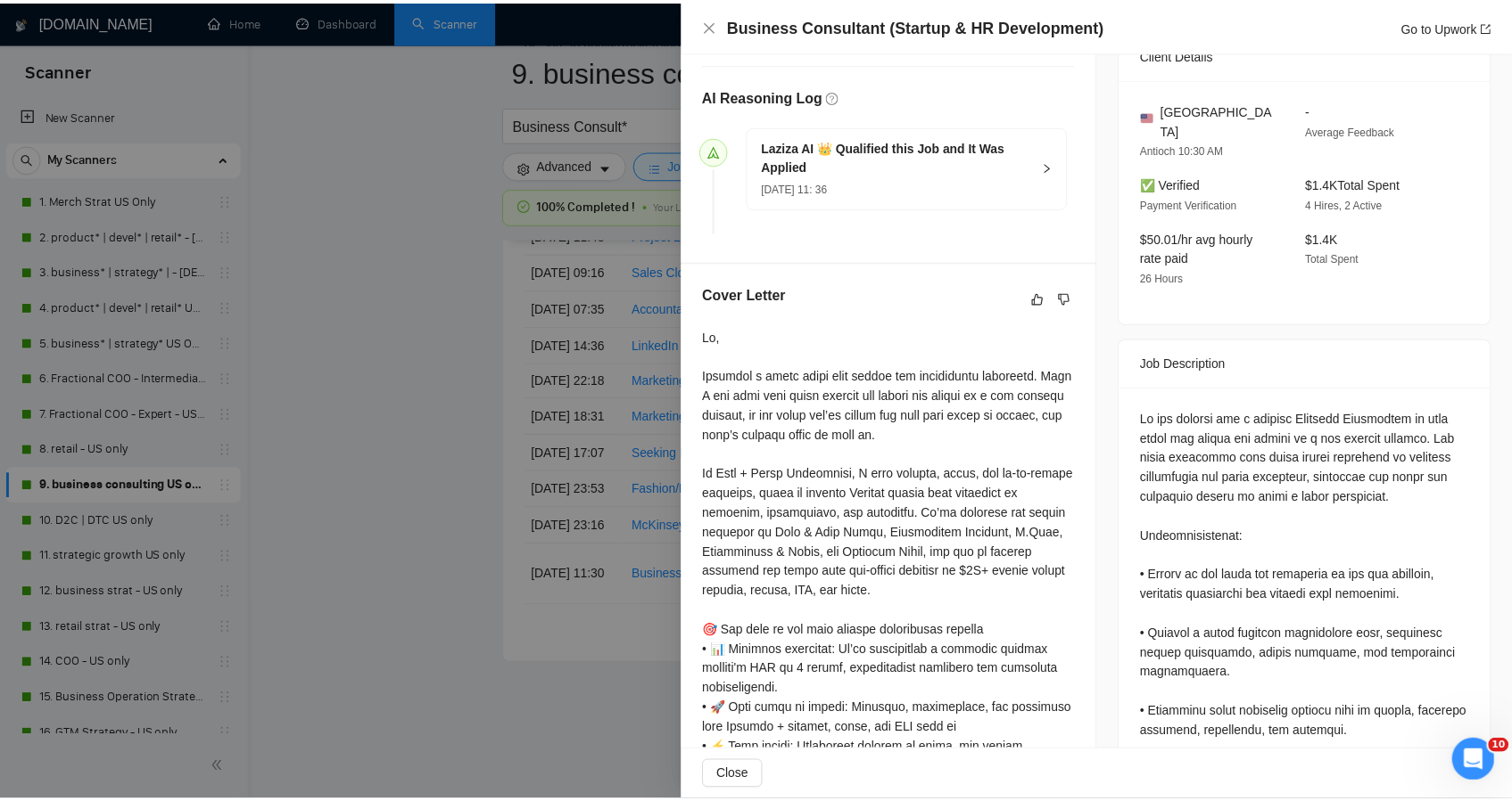
scroll to position [0, 0]
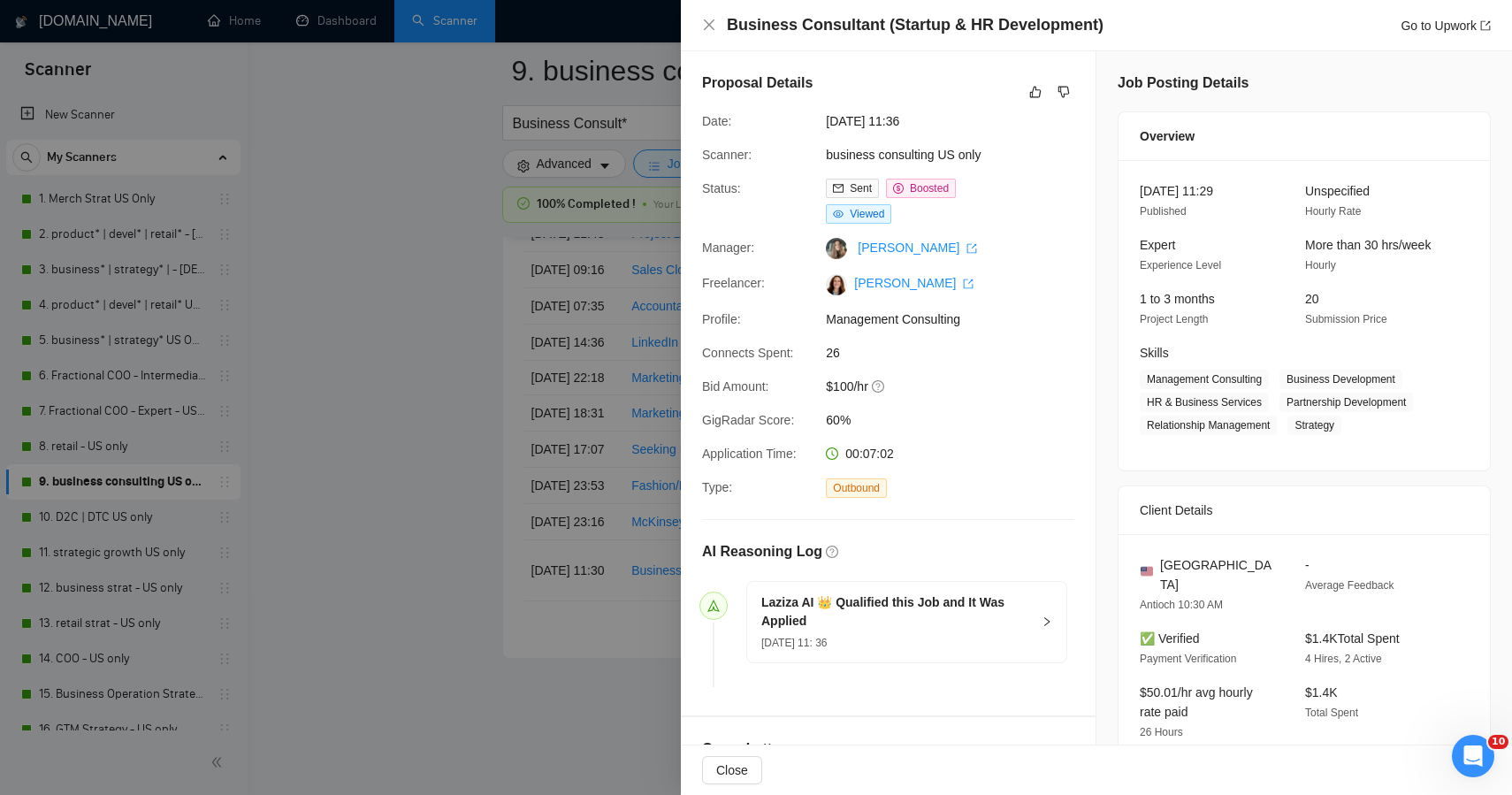
drag, startPoint x: 1303, startPoint y: 688, endPoint x: 1096, endPoint y: -65, distance: 780.9
click at [1029, 87] on icon "like" at bounding box center [1035, 92] width 12 height 14
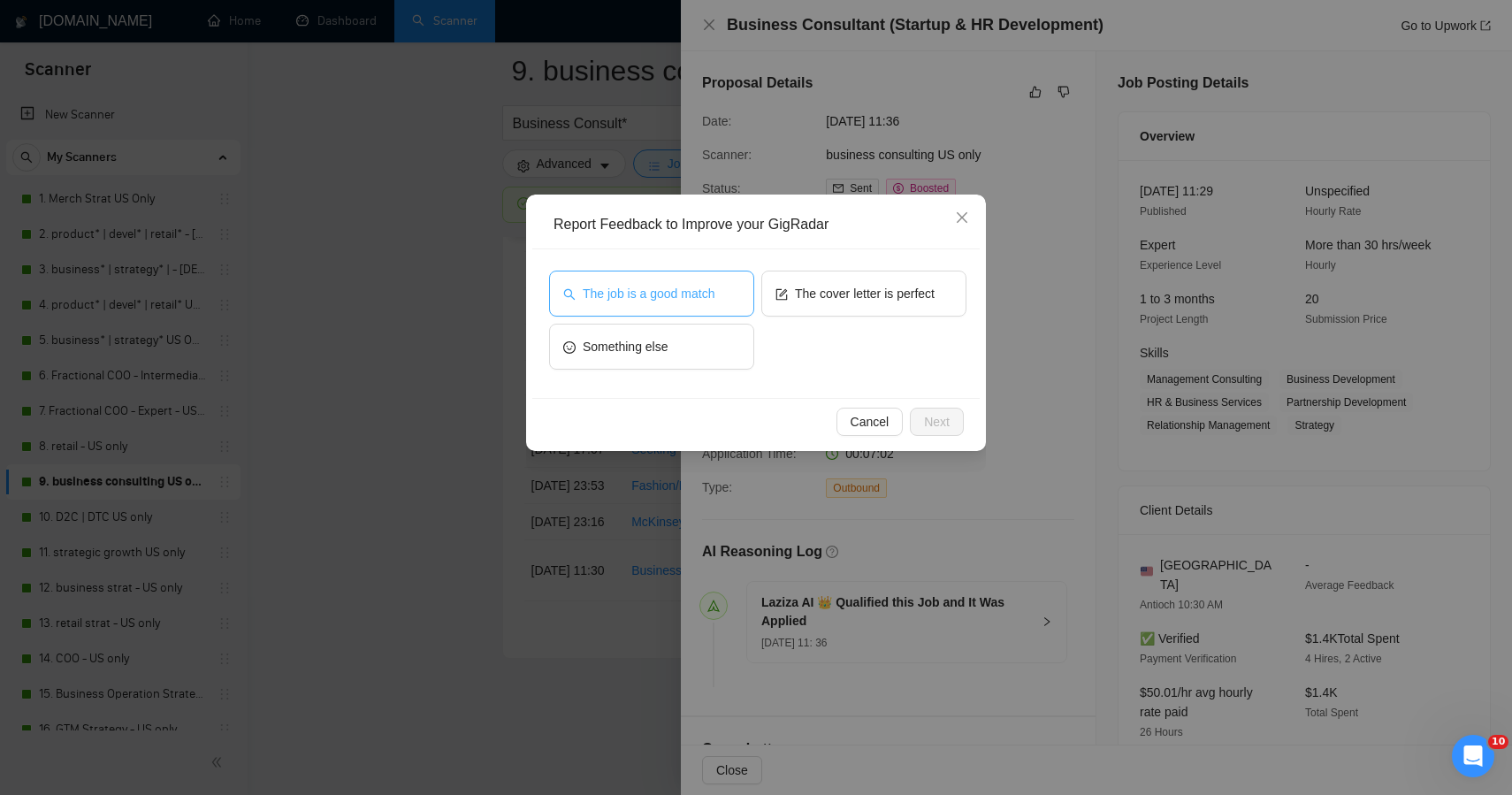
click at [702, 286] on span "The job is a good match" at bounding box center [648, 294] width 132 height 20
click at [928, 423] on span "Next" at bounding box center [937, 422] width 26 height 20
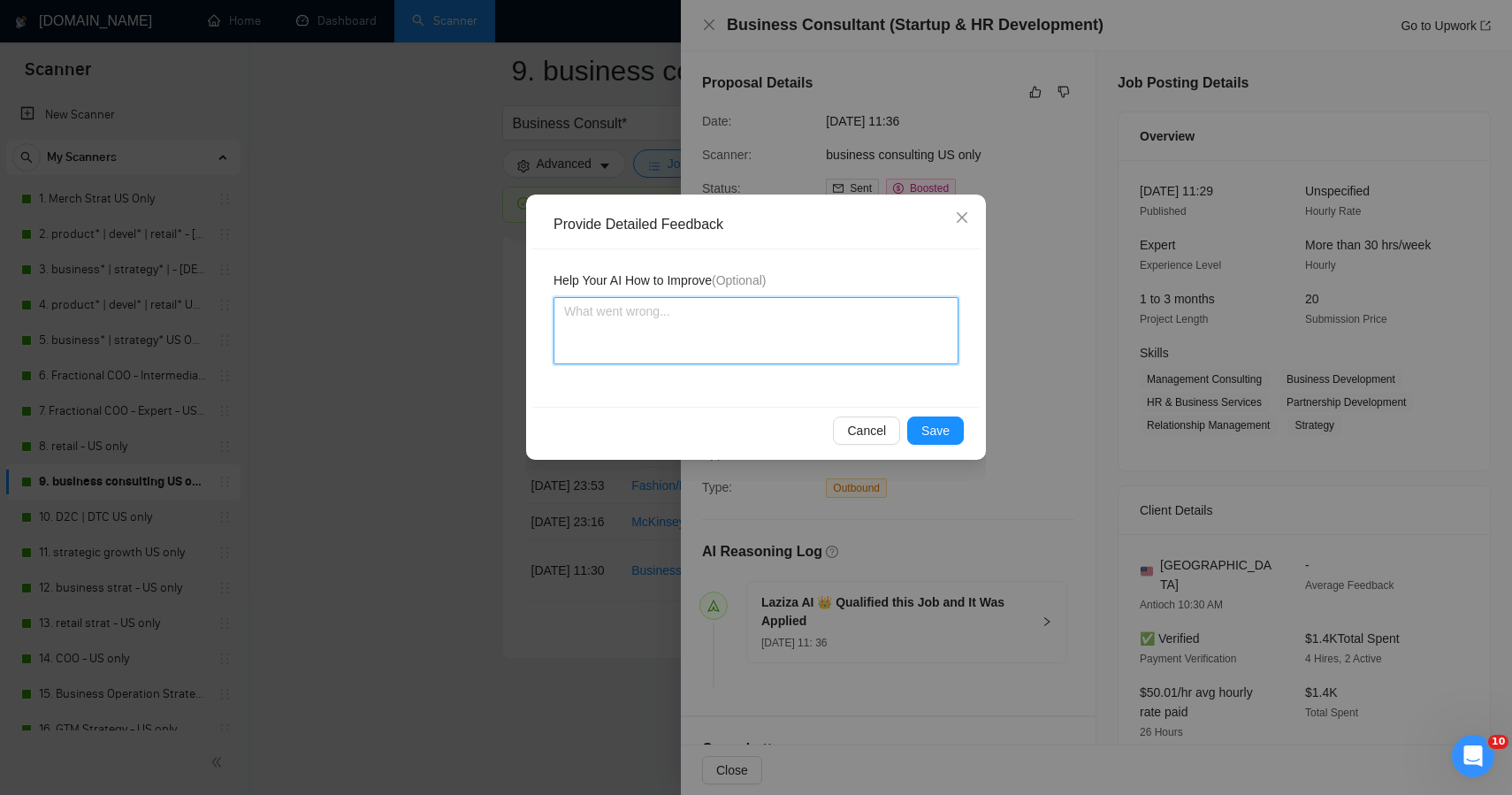
click at [728, 325] on textarea at bounding box center [756, 331] width 405 height 67
paste textarea "This was a solid apply — good call. The project aligns nicely with Plan + Pivot…"
type textarea "This was a solid apply — good call. The project aligns nicely with Plan + Pivot…"
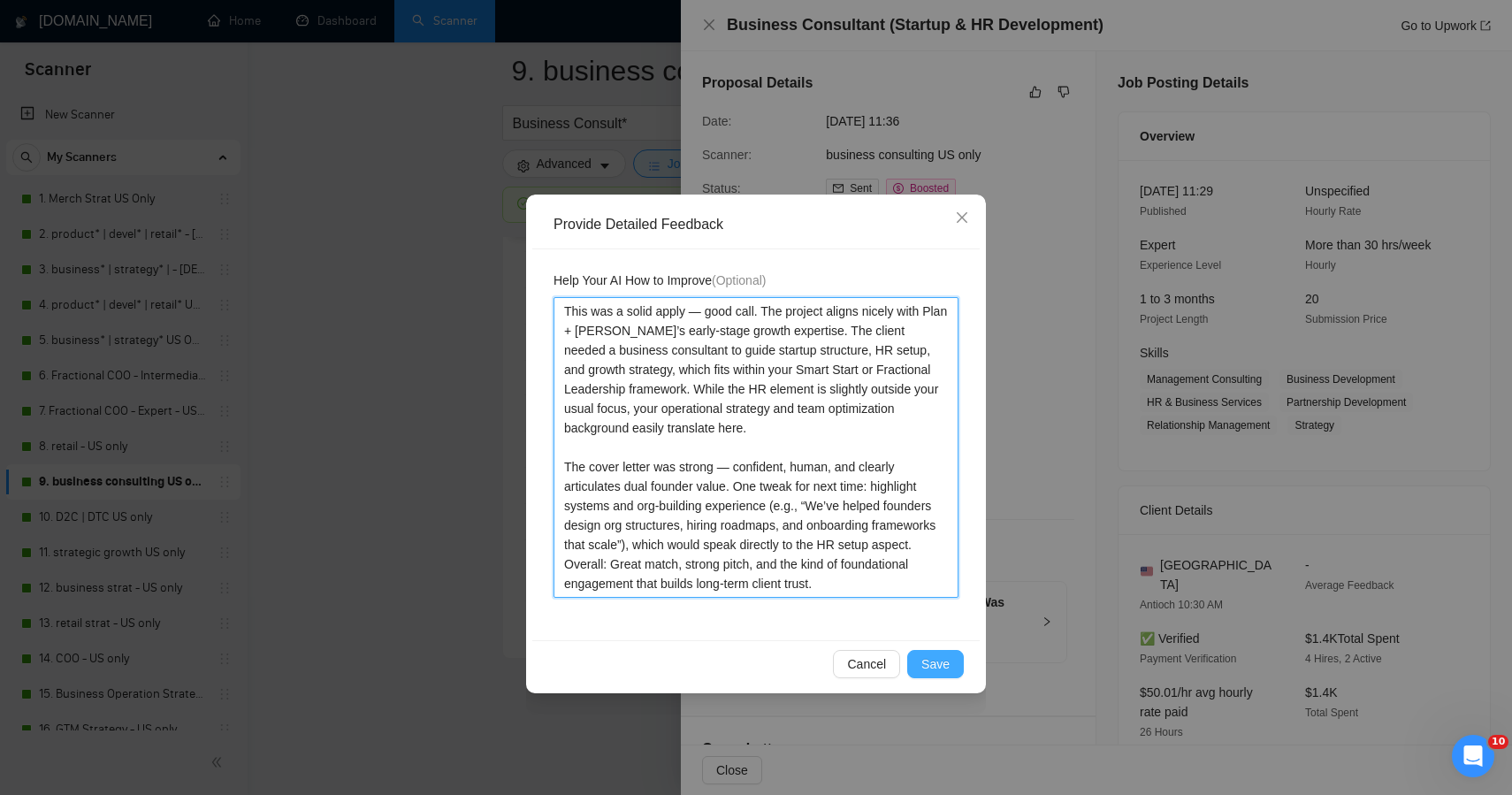
type textarea "This was a solid apply — good call. The project aligns nicely with Plan + Pivot…"
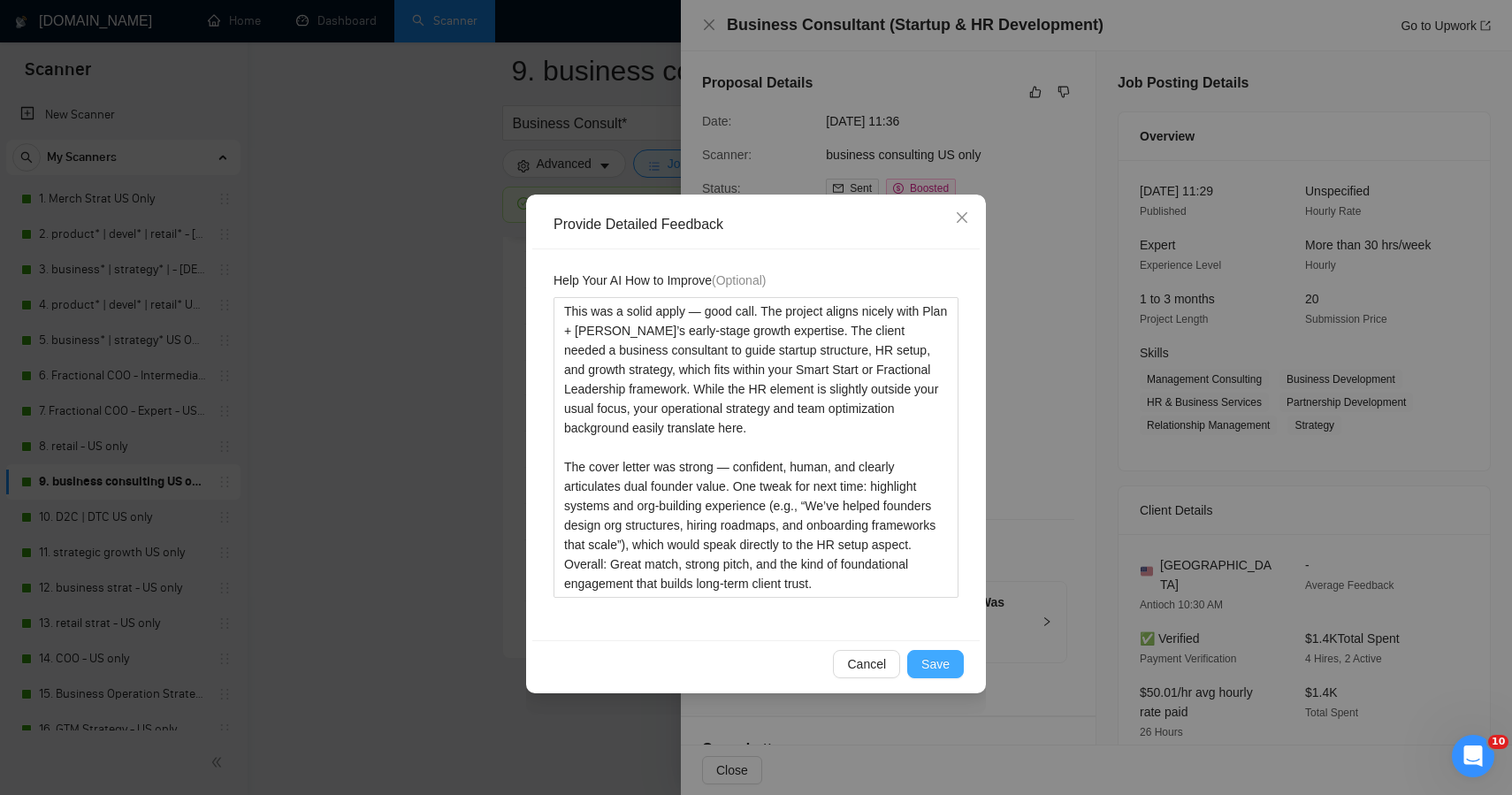
click at [939, 662] on span "Save" at bounding box center [935, 665] width 29 height 20
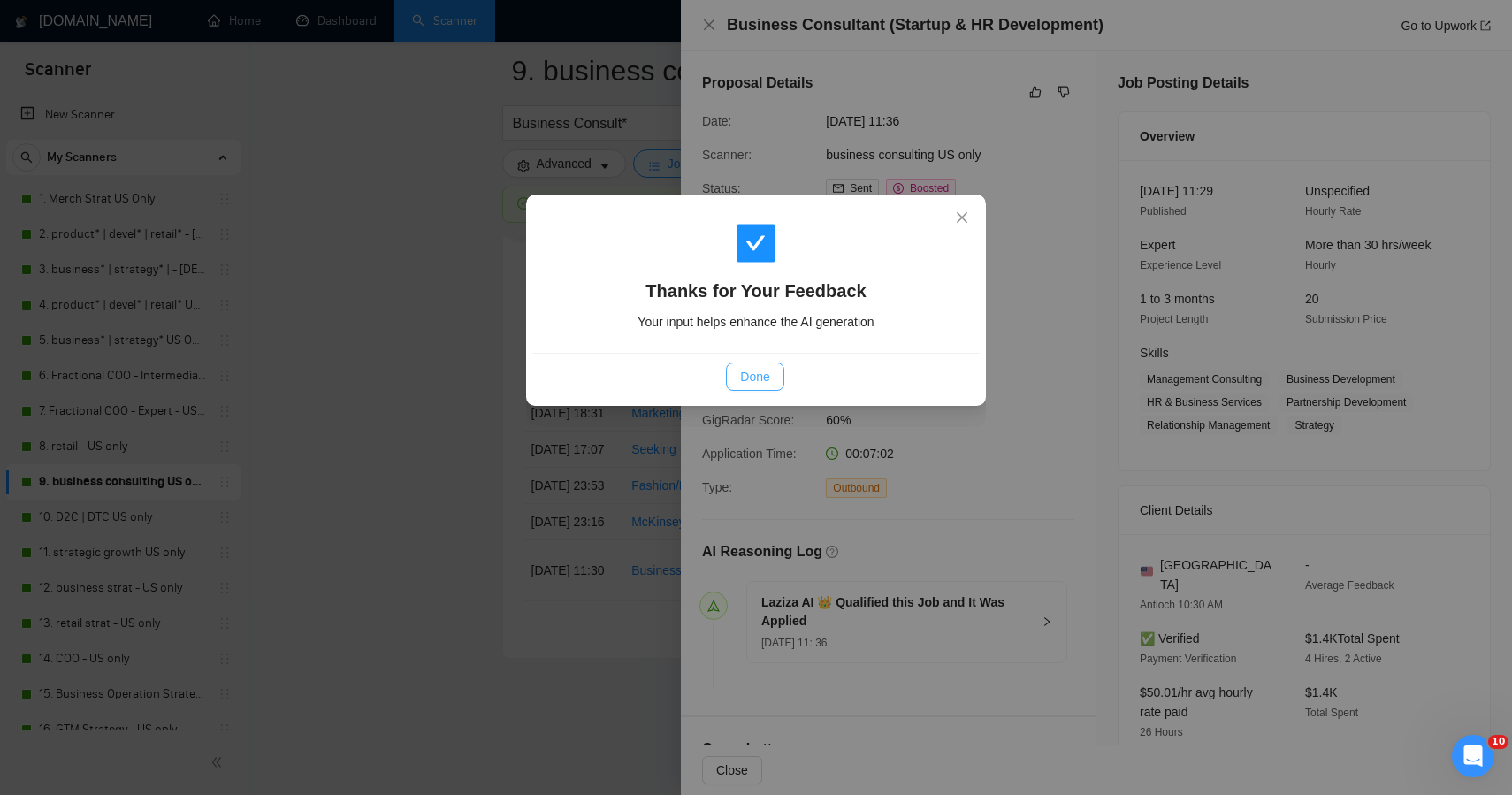
click at [750, 383] on span "Done" at bounding box center [754, 377] width 29 height 20
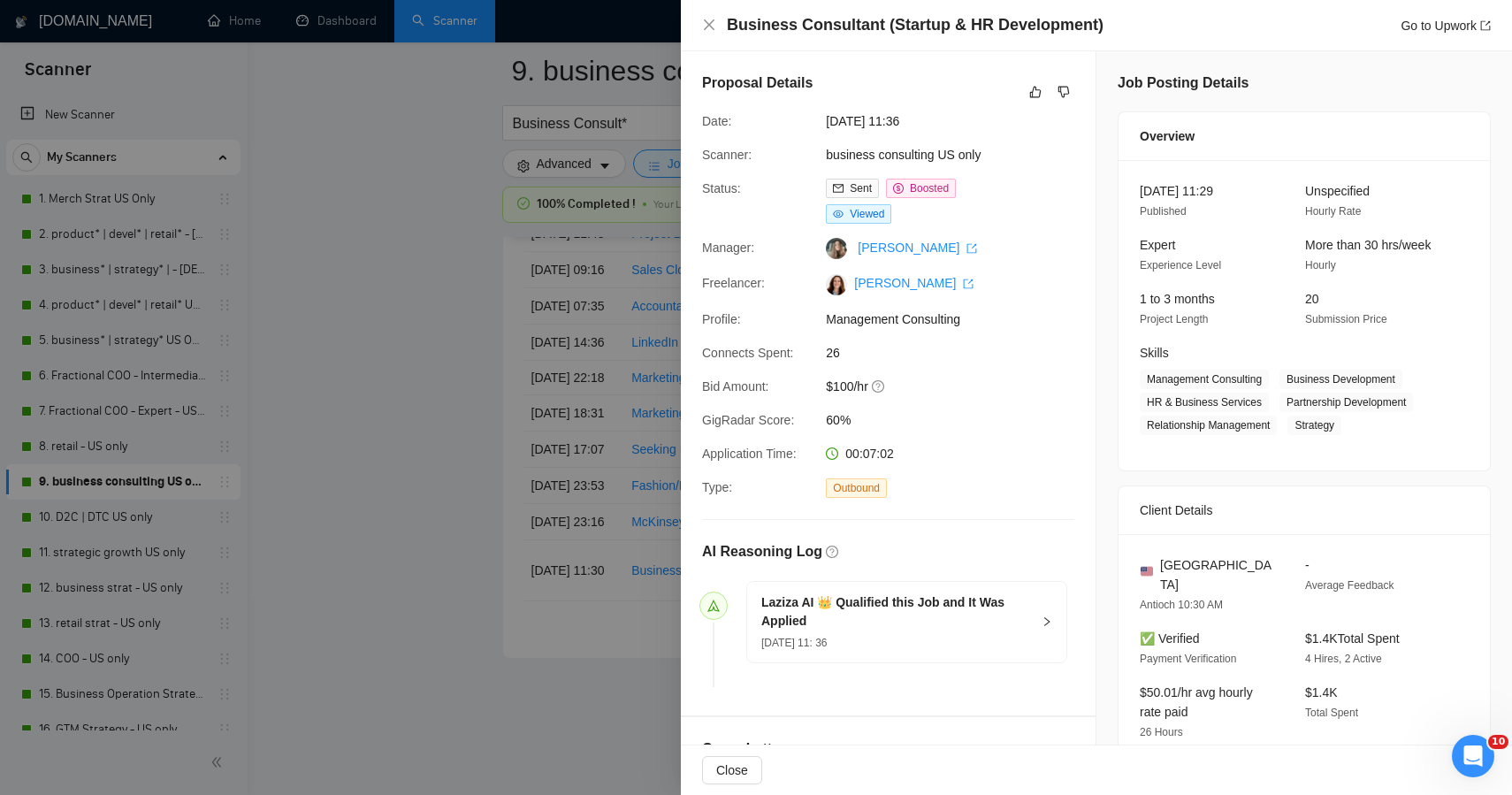
click at [332, 417] on div at bounding box center [756, 398] width 1512 height 795
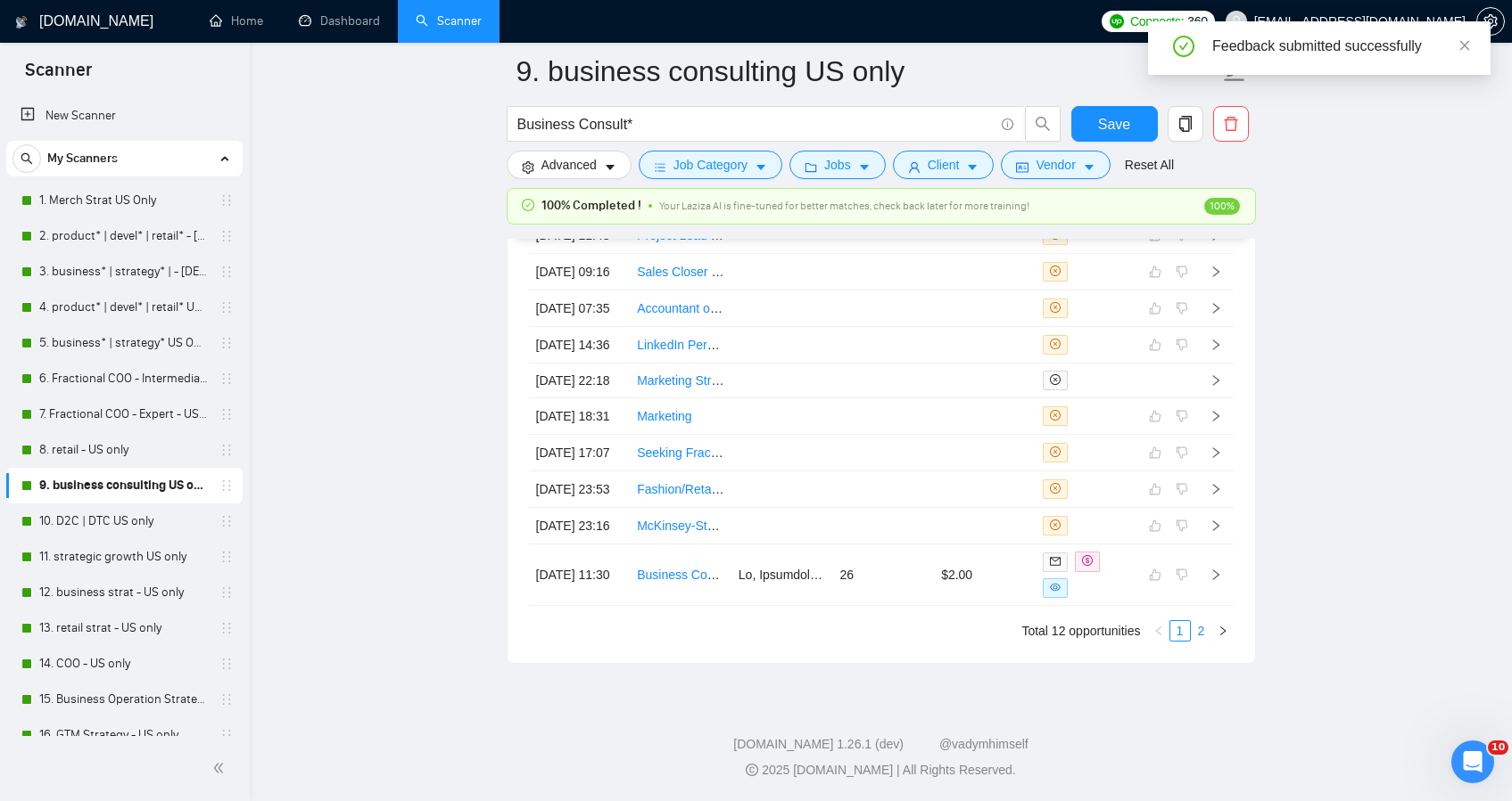
click at [1209, 641] on link "2" at bounding box center [1202, 631] width 20 height 20
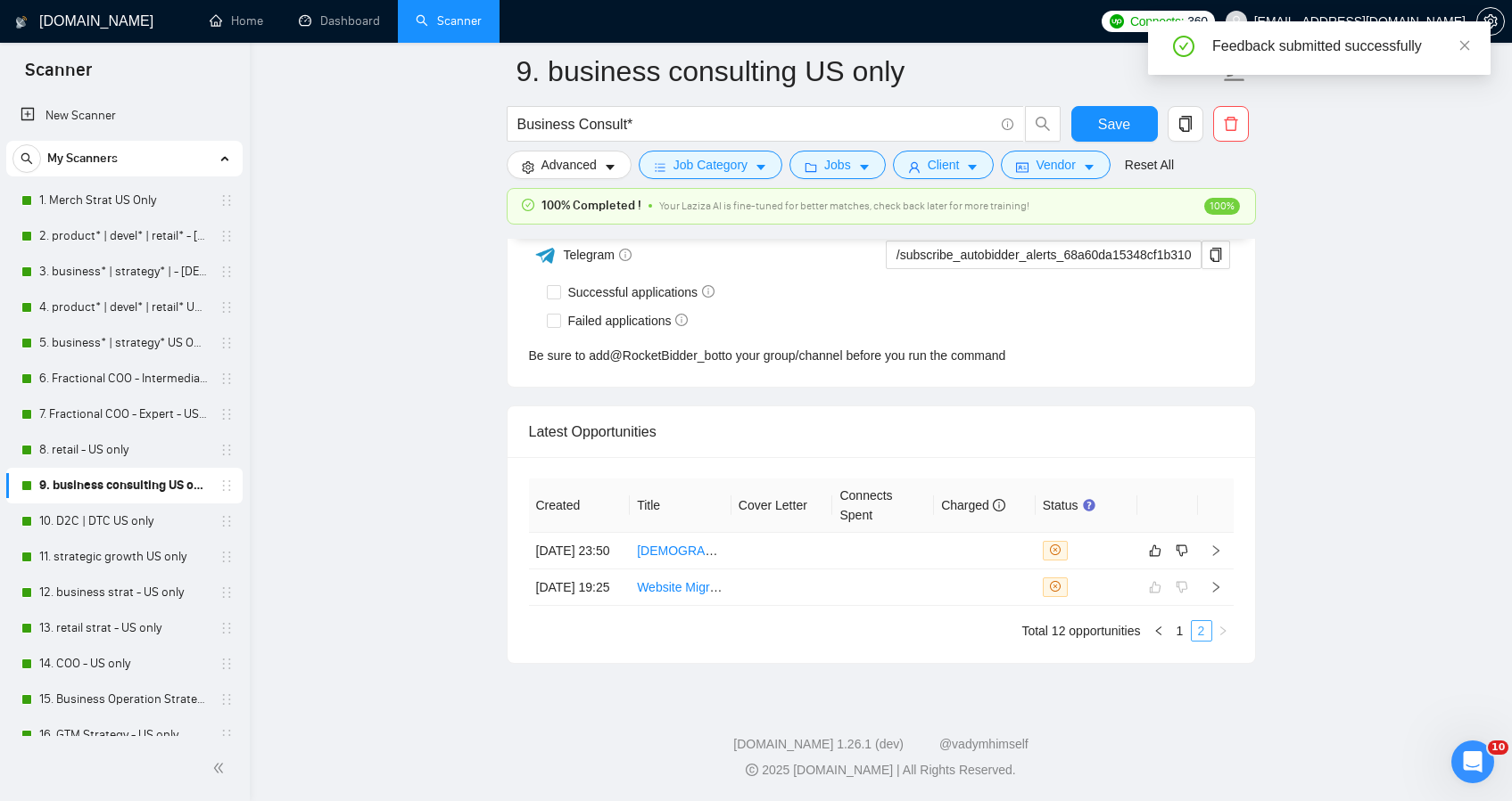
scroll to position [4579, 0]
click at [792, 533] on td at bounding box center [782, 551] width 102 height 37
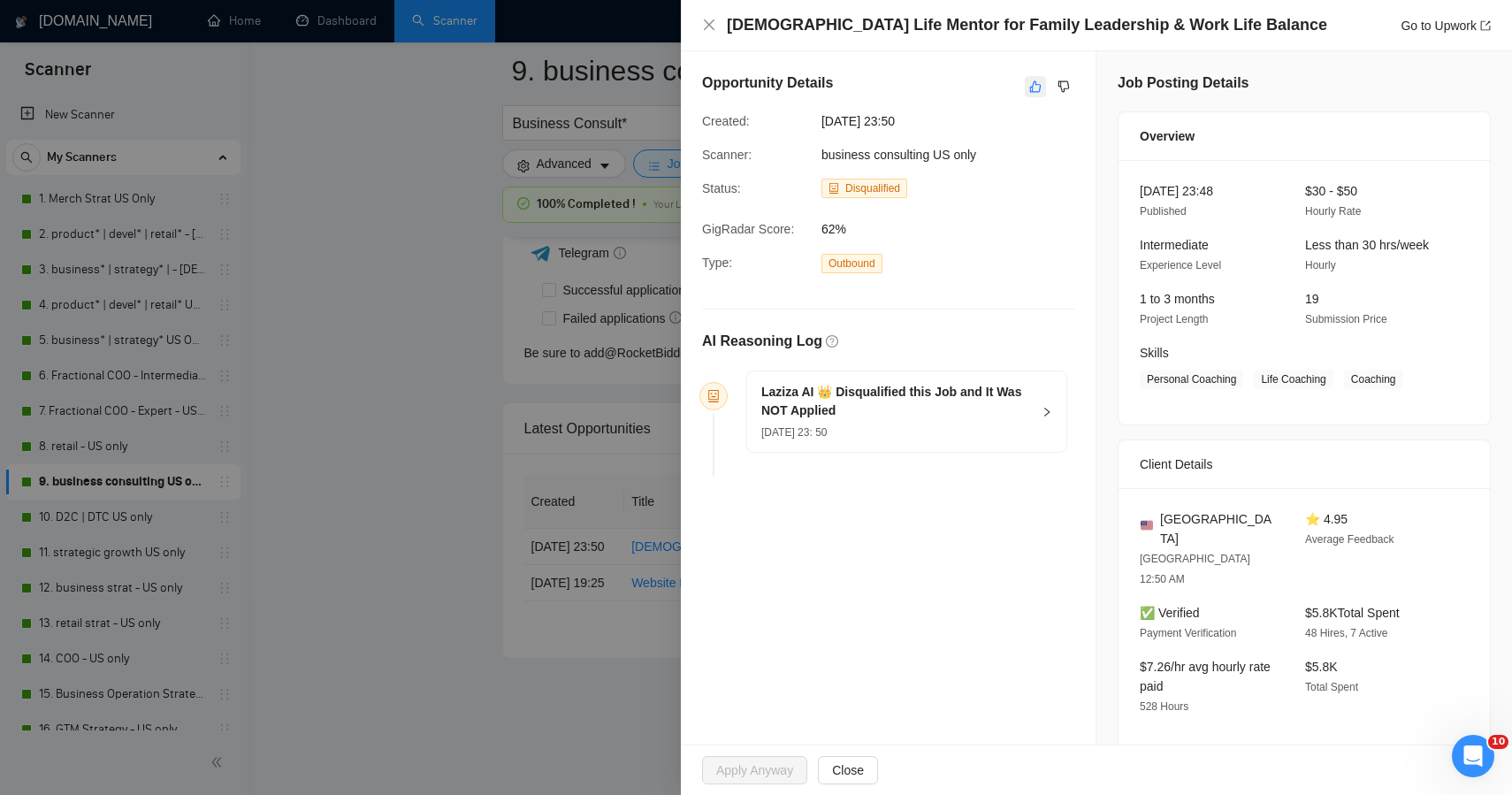
click at [1029, 83] on icon "like" at bounding box center [1035, 86] width 12 height 14
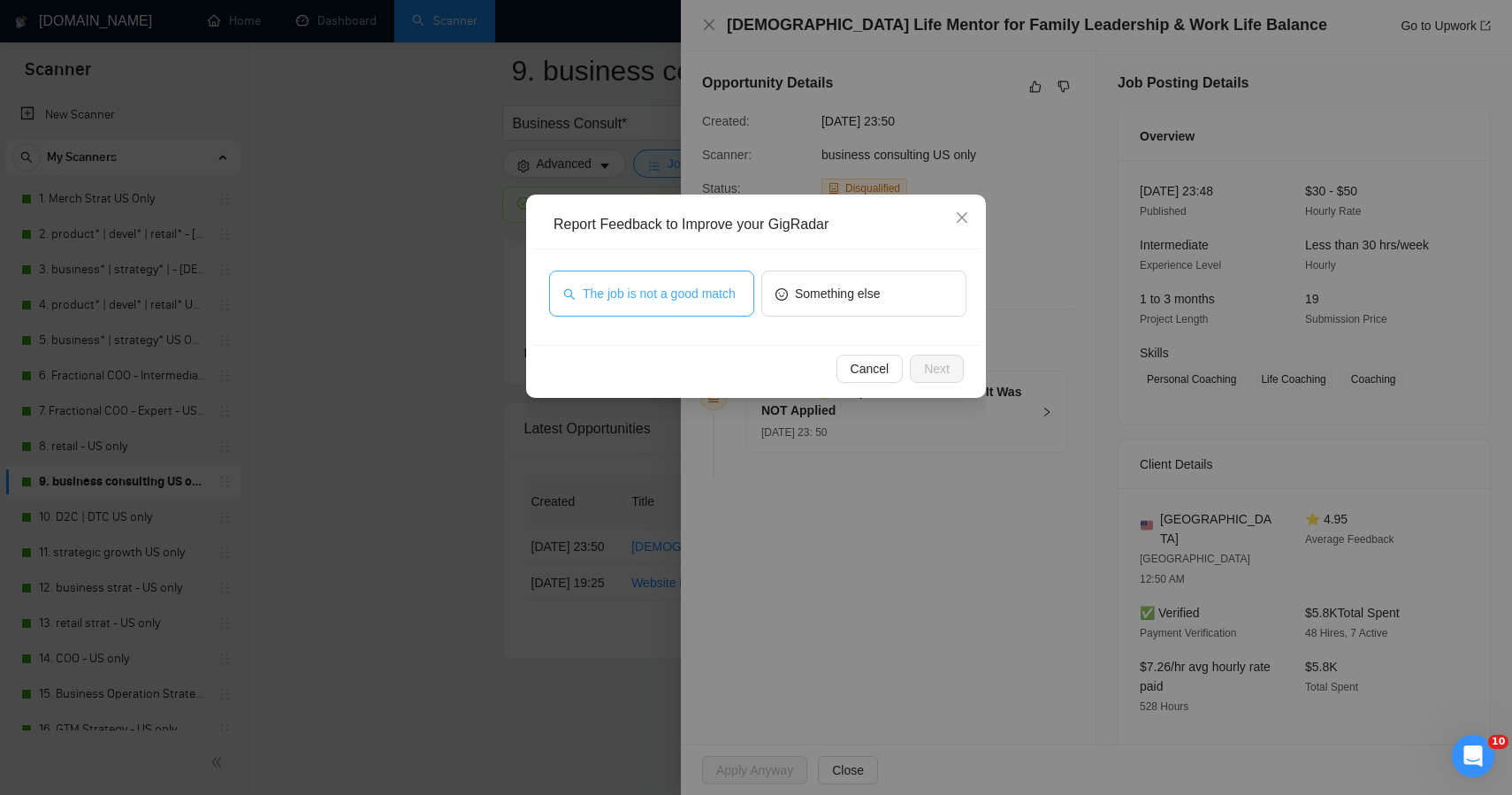
click at [671, 303] on span "The job is not a good match" at bounding box center [659, 294] width 153 height 20
click at [925, 368] on span "Next" at bounding box center [937, 369] width 26 height 20
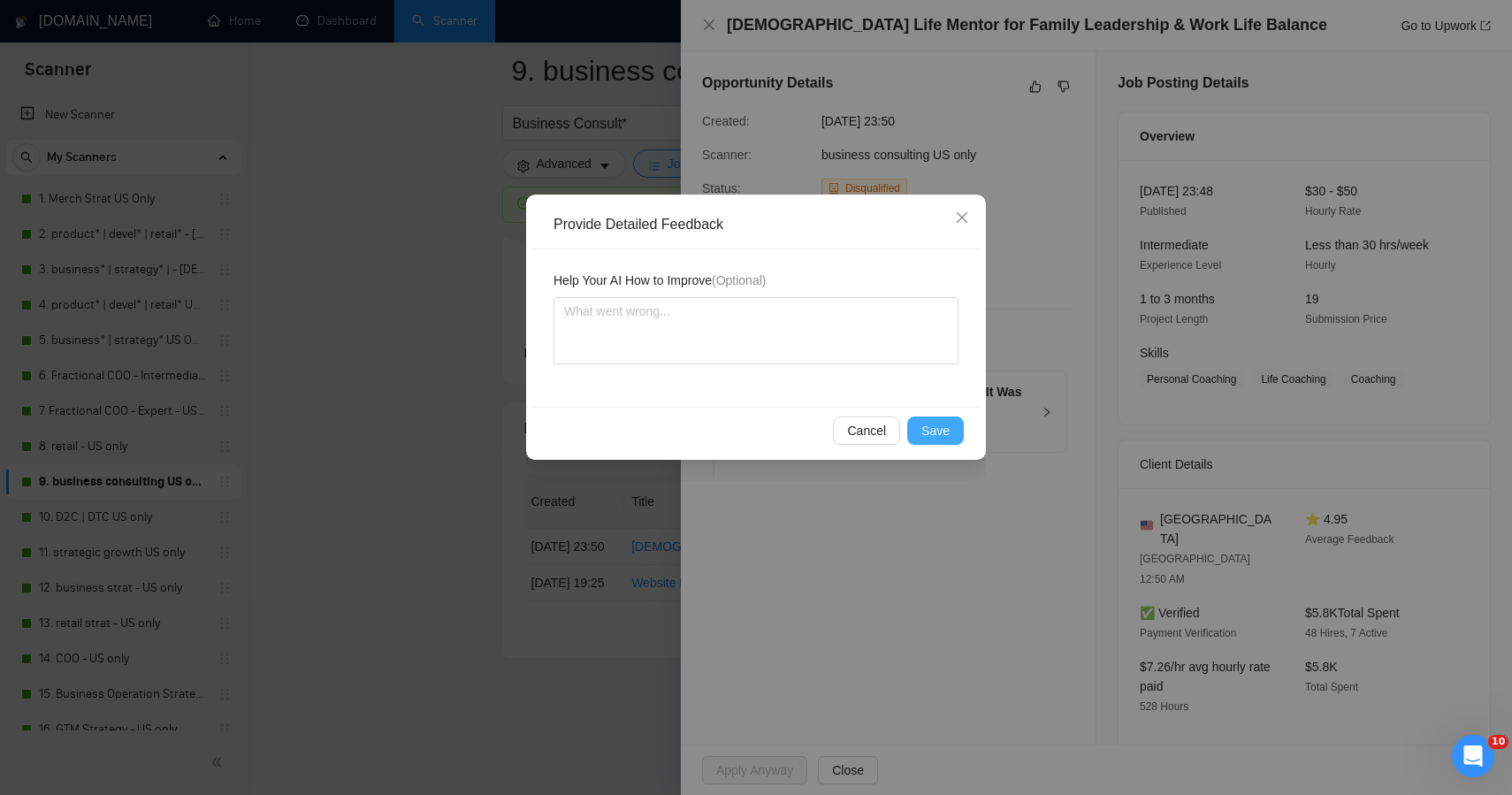
click at [930, 423] on span "Save" at bounding box center [935, 431] width 29 height 20
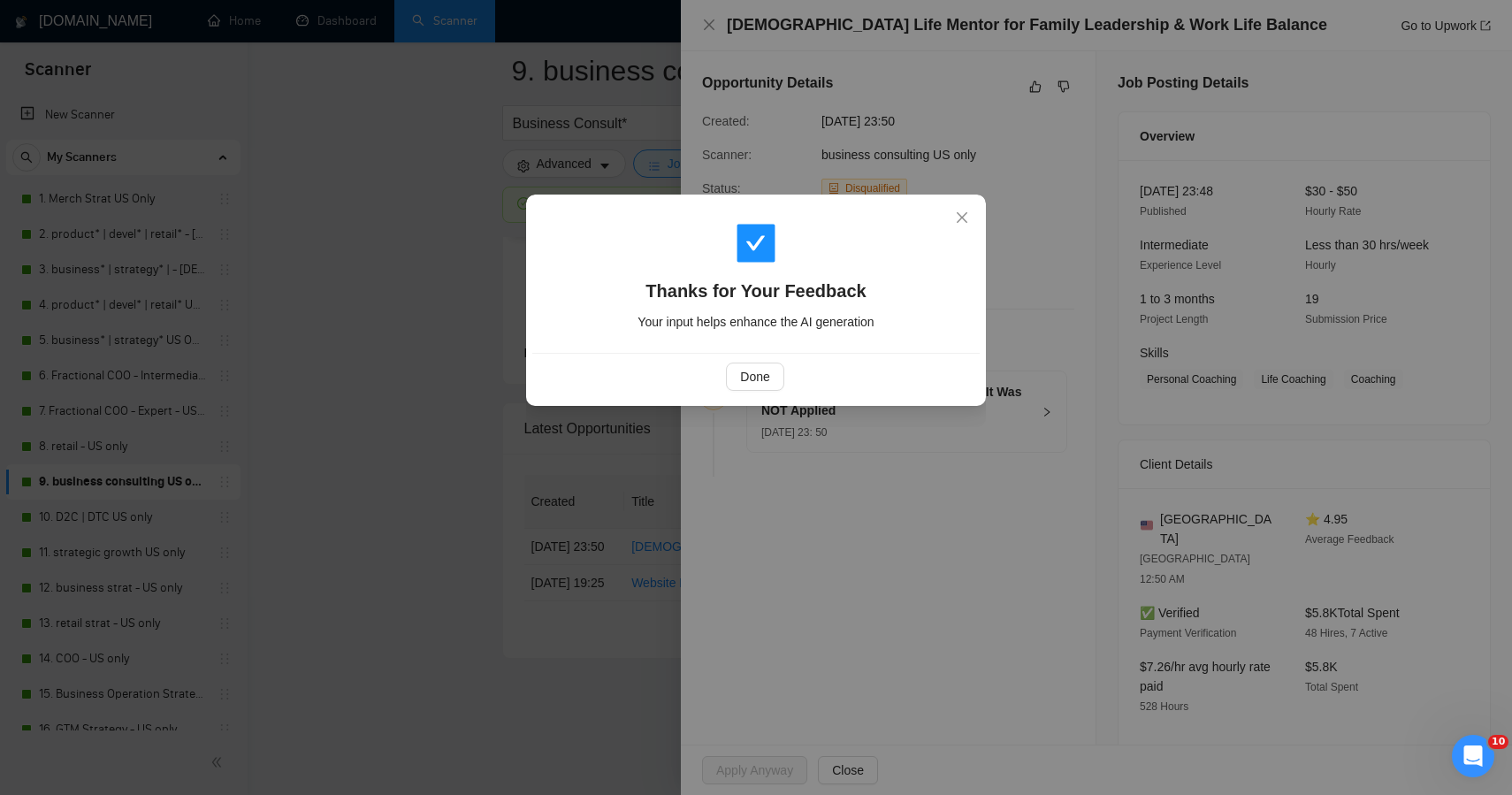
click at [316, 362] on div "Thanks for Your Feedback Your input helps enhance the AI generation Done" at bounding box center [756, 398] width 1512 height 795
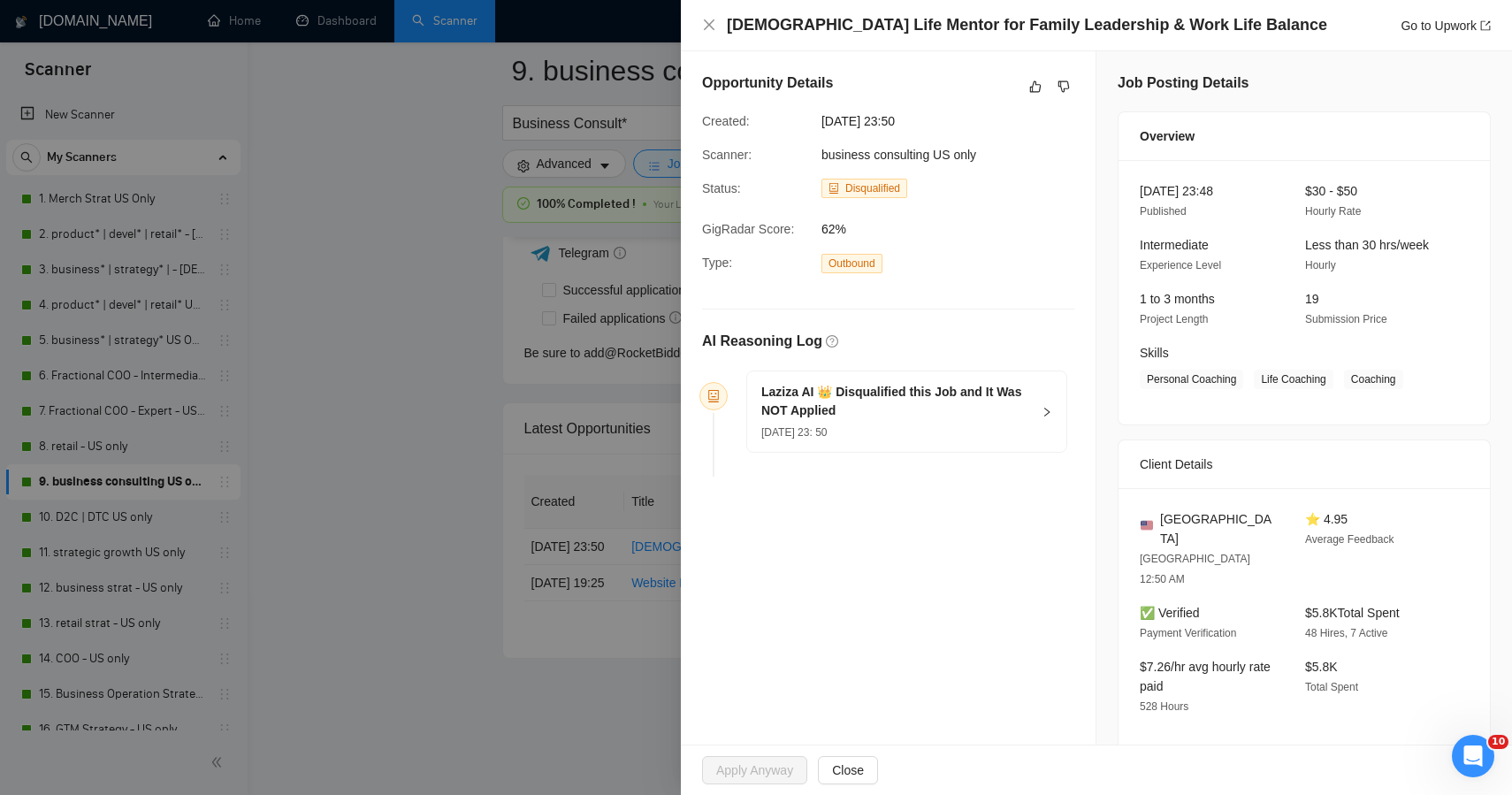
click at [111, 513] on div at bounding box center [756, 398] width 1512 height 795
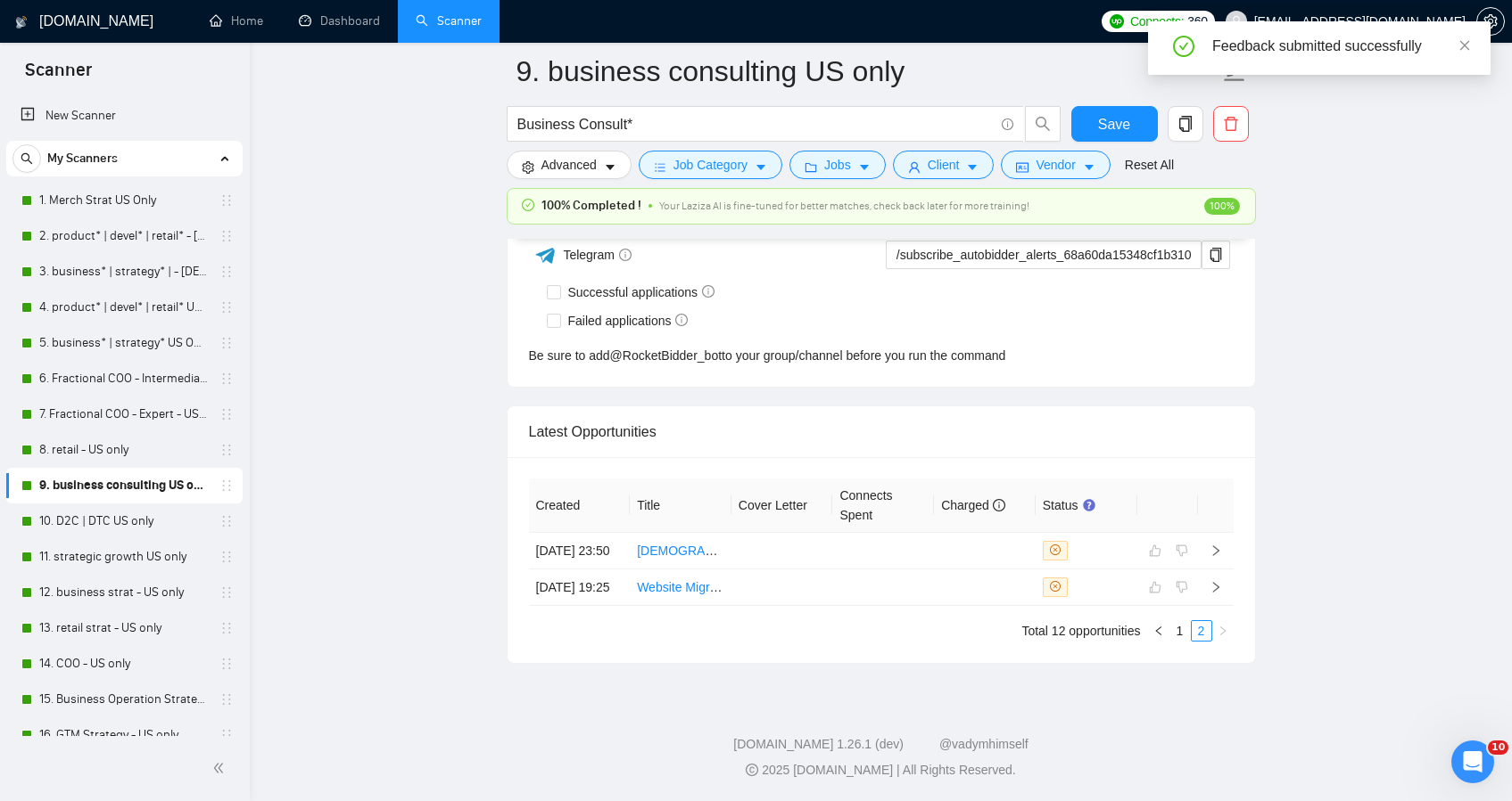
click at [112, 517] on link "10. D2C | DTC US only" at bounding box center [124, 521] width 170 height 36
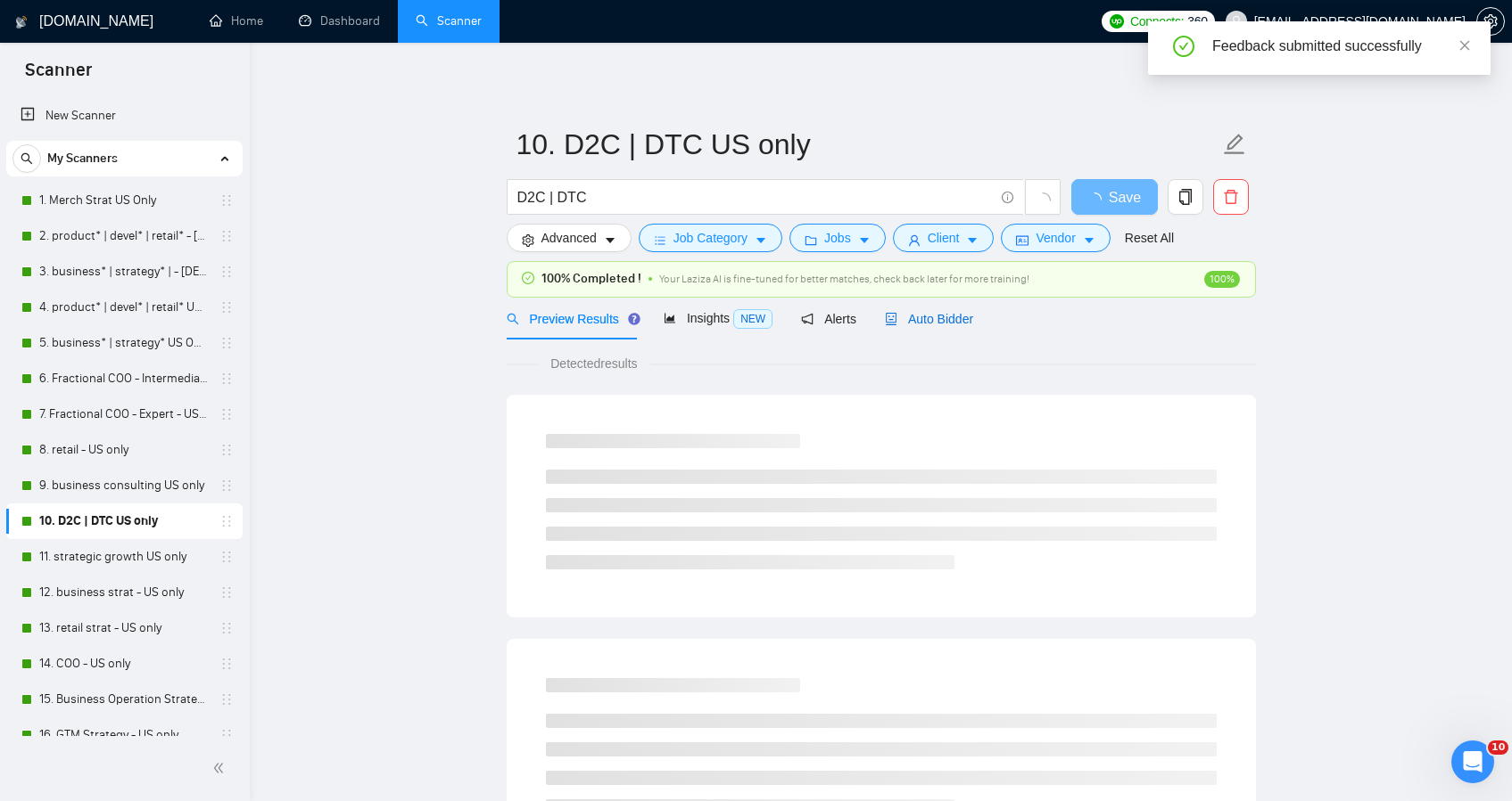
click at [929, 320] on span "Auto Bidder" at bounding box center [928, 319] width 88 height 14
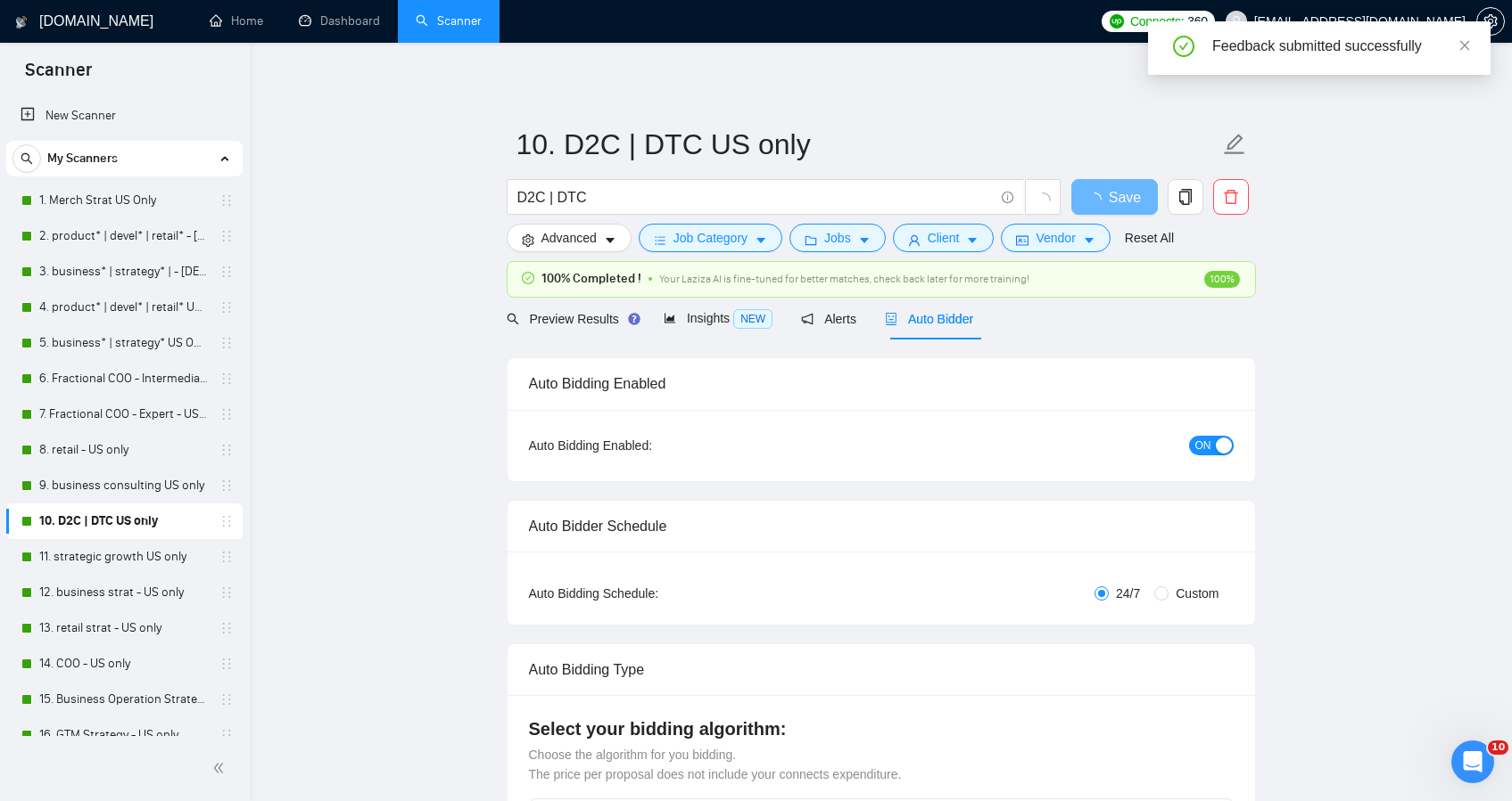
checkbox input "true"
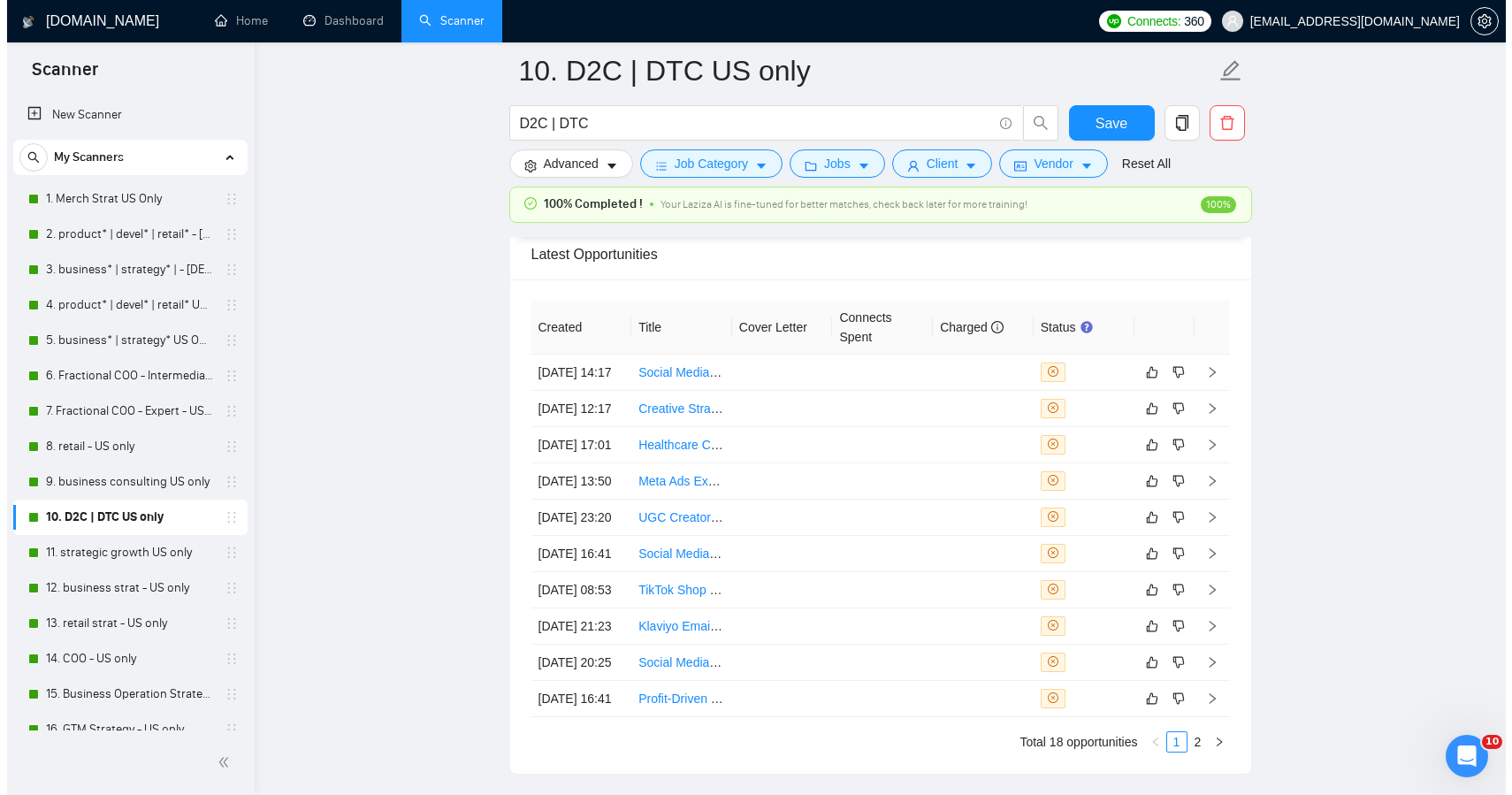
scroll to position [4660, 0]
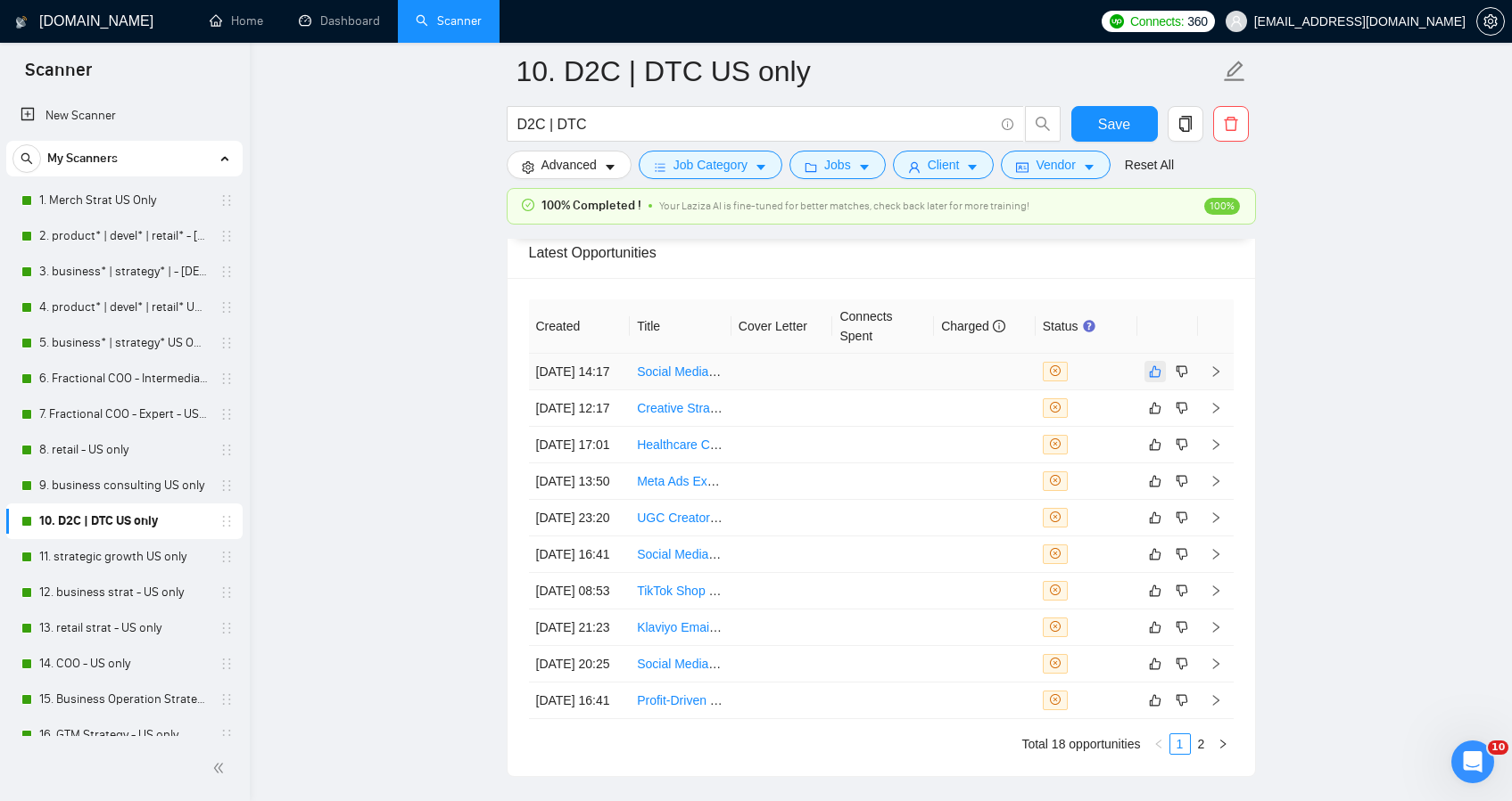
click at [1147, 383] on button "button" at bounding box center [1154, 371] width 21 height 21
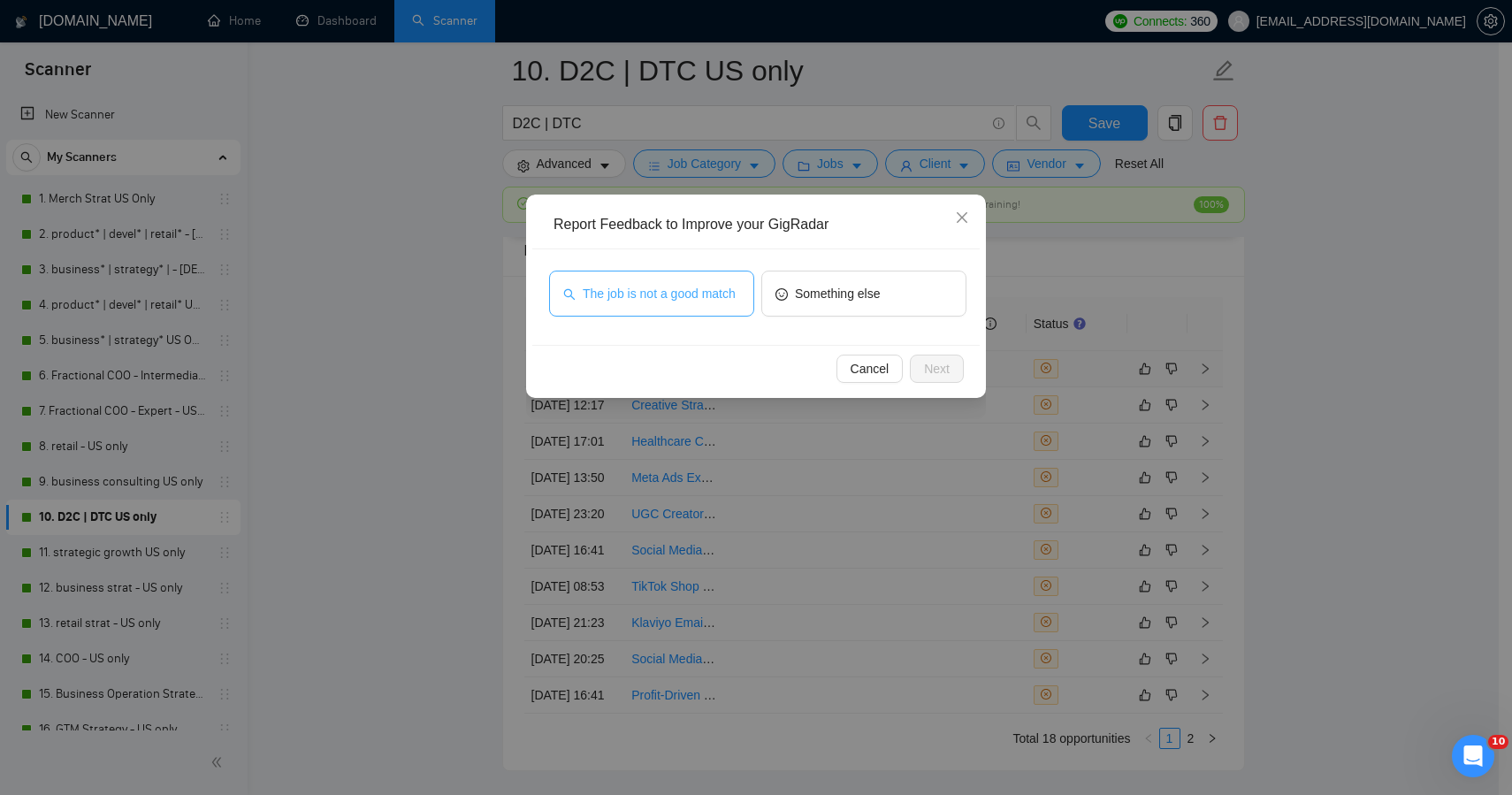
click at [691, 291] on span "The job is not a good match" at bounding box center [659, 294] width 153 height 20
click at [920, 378] on button "Next" at bounding box center [936, 369] width 54 height 29
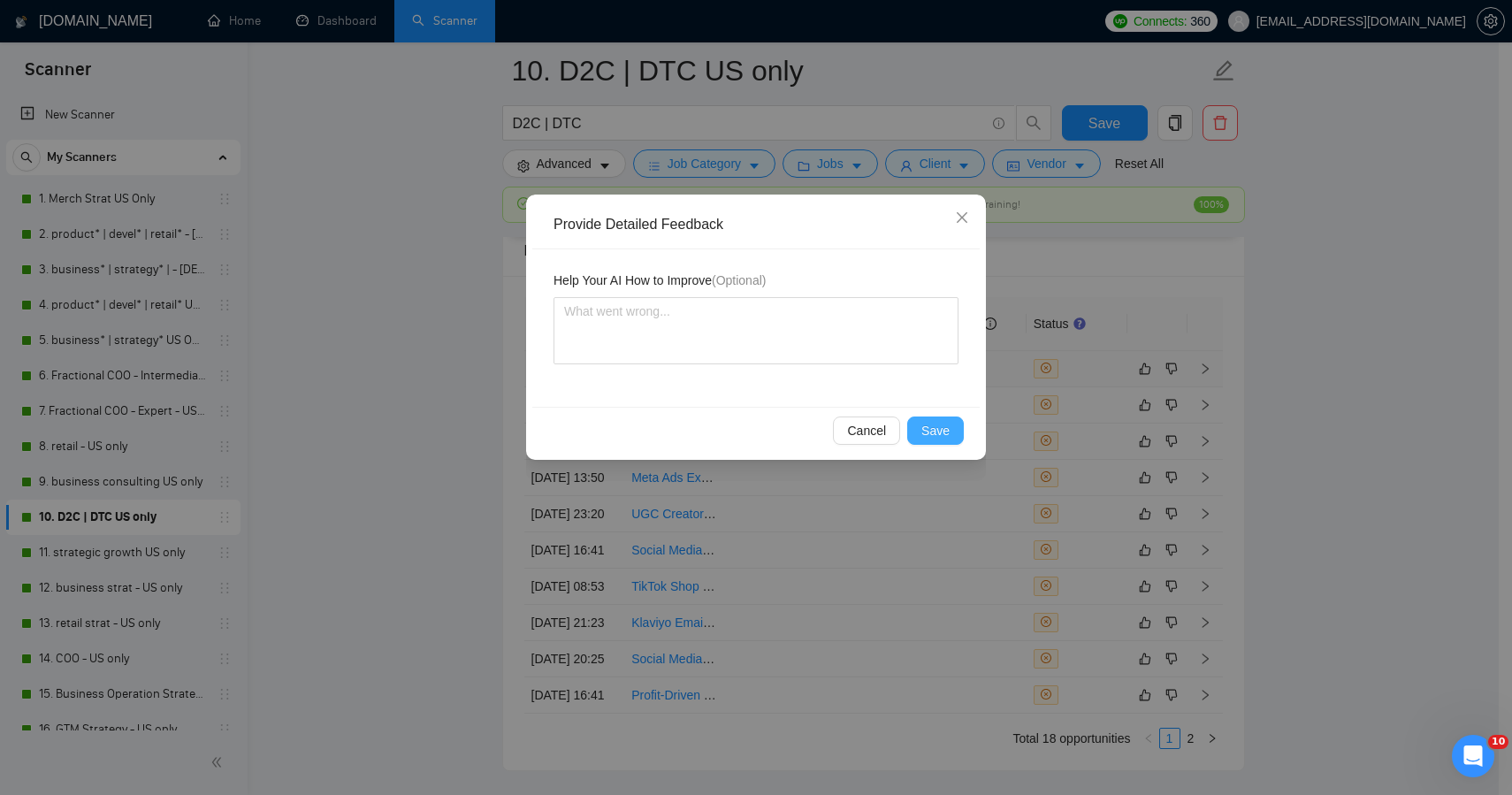
click at [934, 428] on span "Save" at bounding box center [935, 431] width 29 height 20
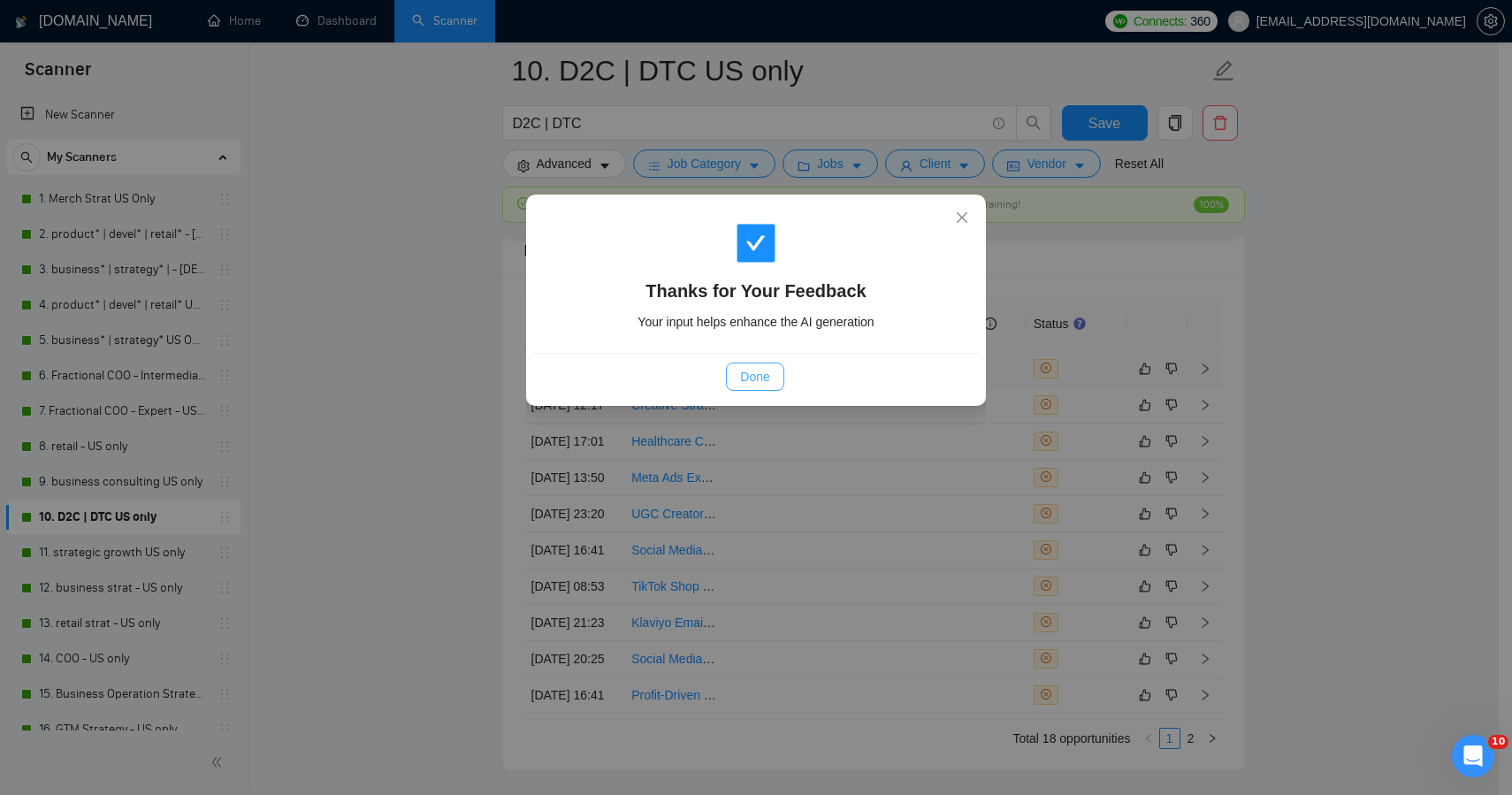
click at [749, 381] on span "Done" at bounding box center [754, 377] width 29 height 20
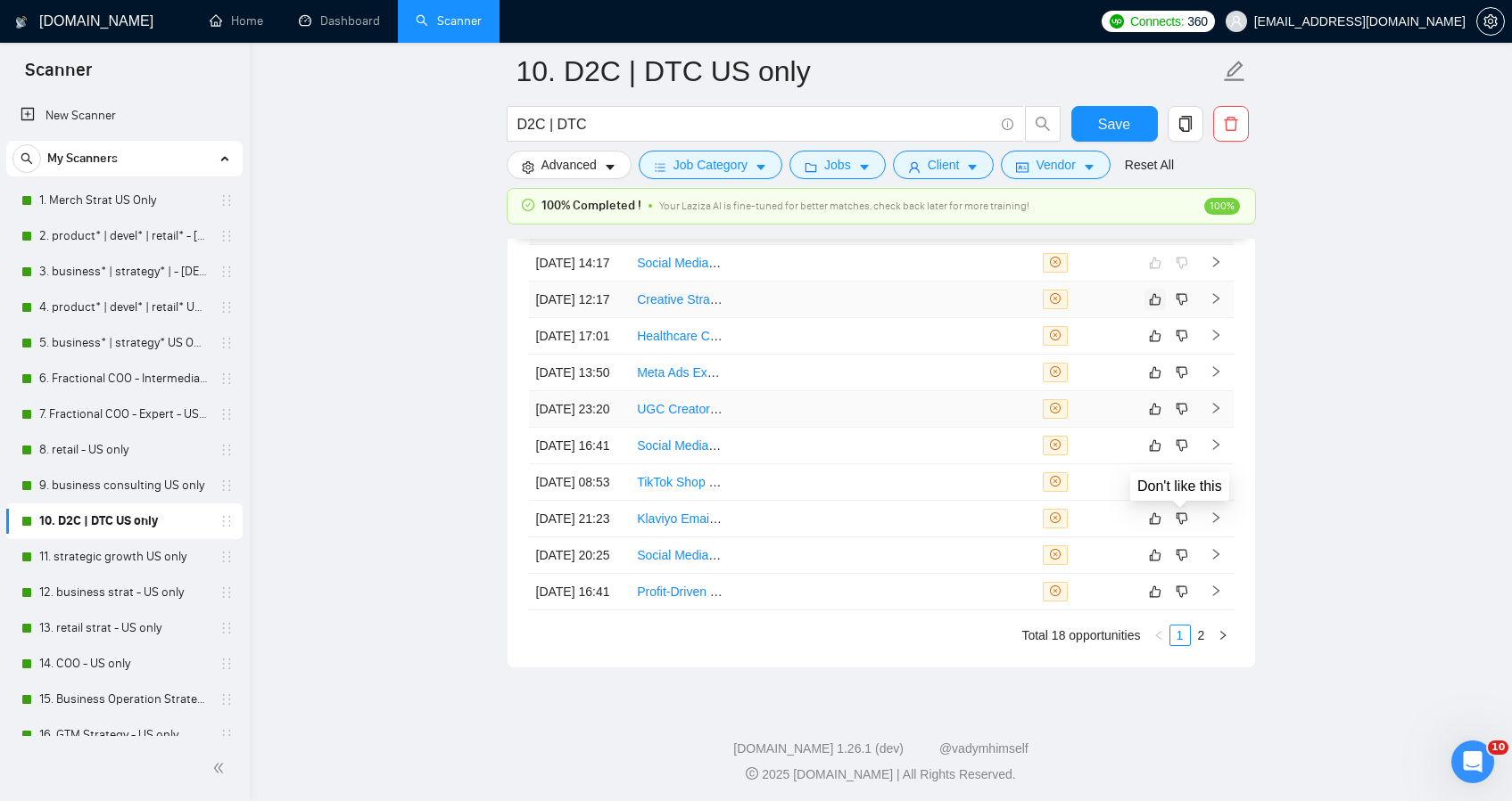
click at [1145, 463] on tbody "09 Oct, 2025 14:17 Social Media Manager Needed – Instagram, Facebook & YouTube …" at bounding box center [880, 427] width 705 height 366
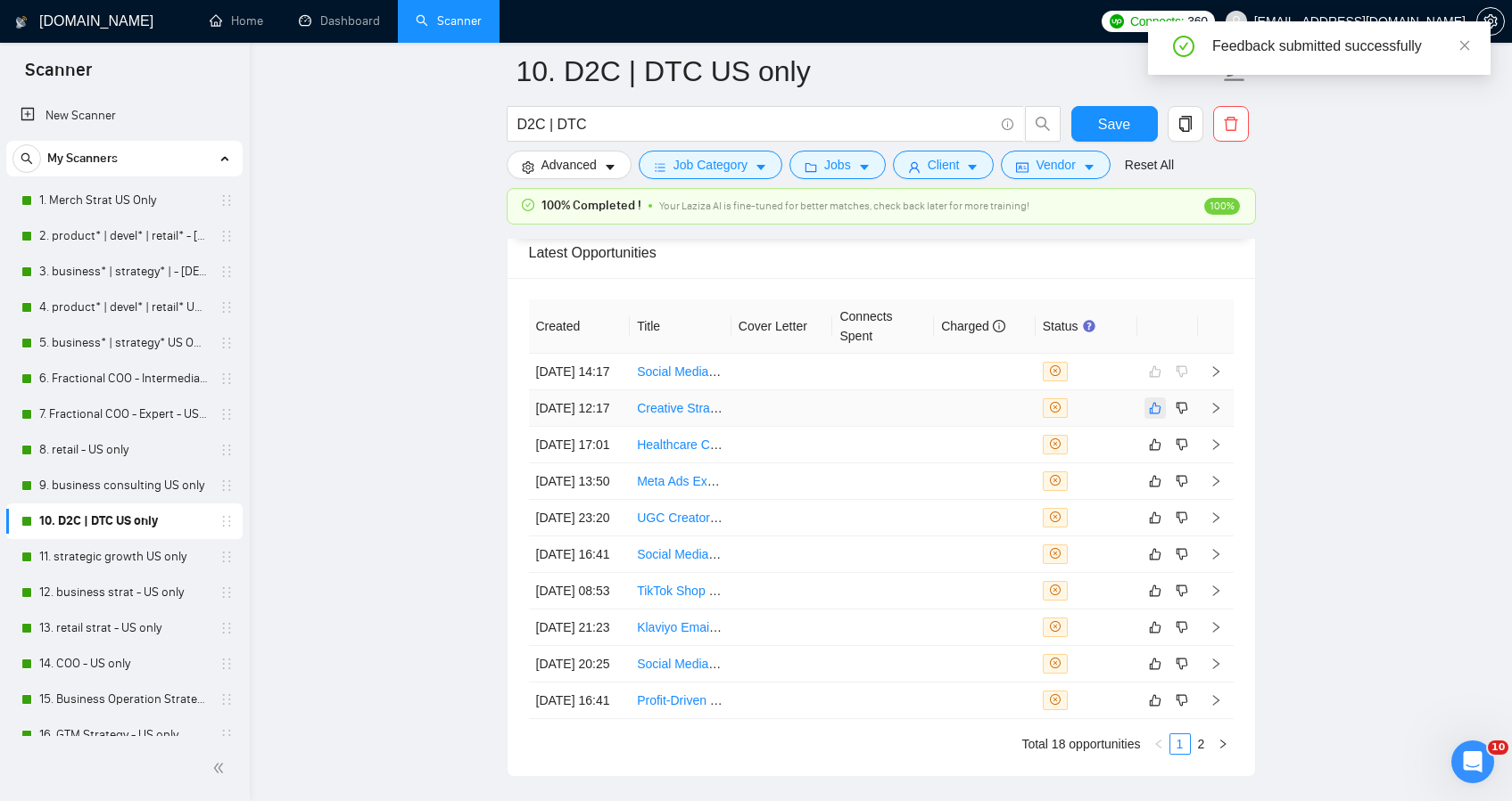
click at [1157, 415] on icon "like" at bounding box center [1155, 408] width 12 height 14
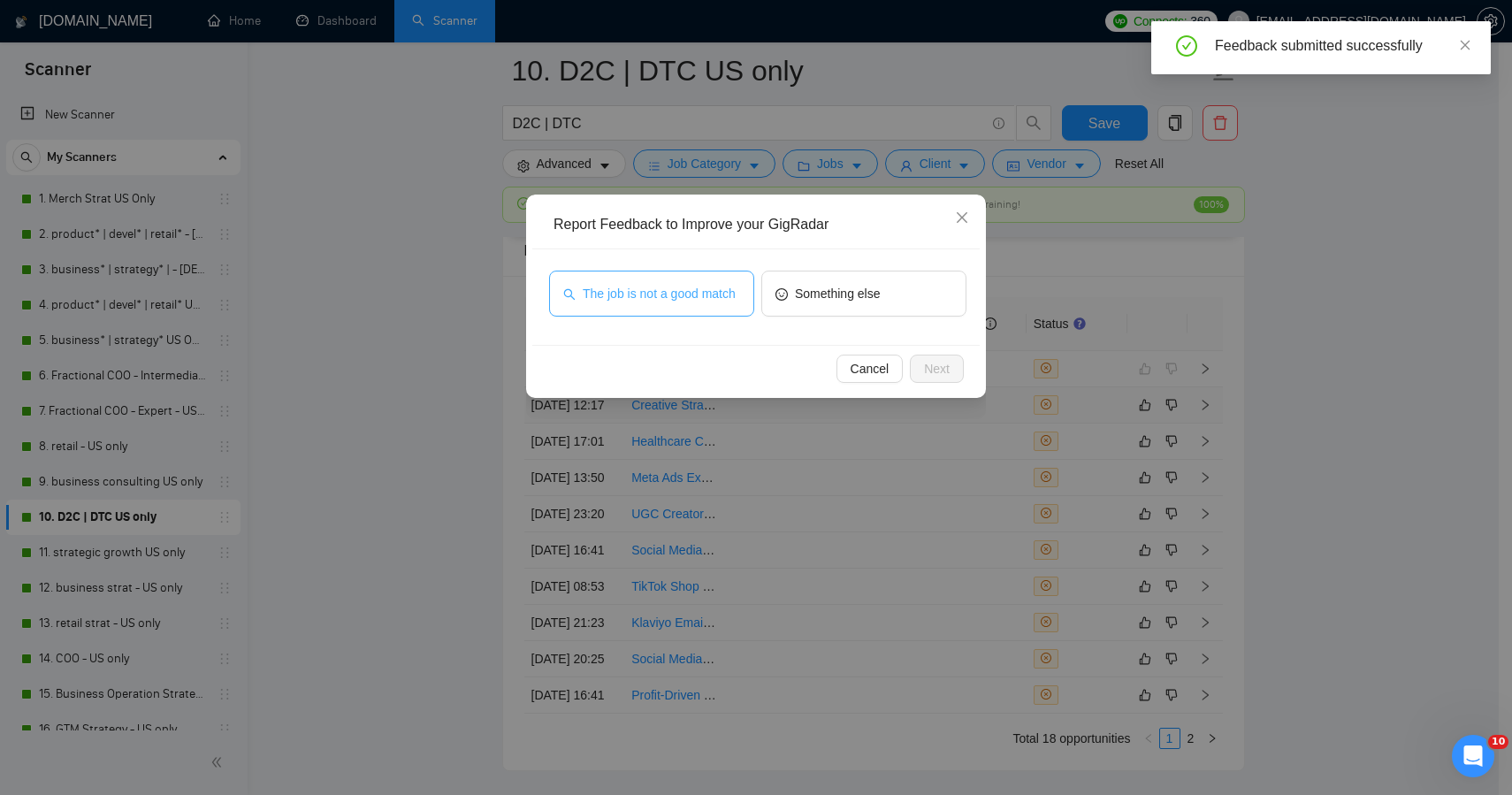
click at [678, 284] on span "The job is not a good match" at bounding box center [659, 294] width 153 height 20
click at [949, 376] on span "Next" at bounding box center [937, 369] width 26 height 20
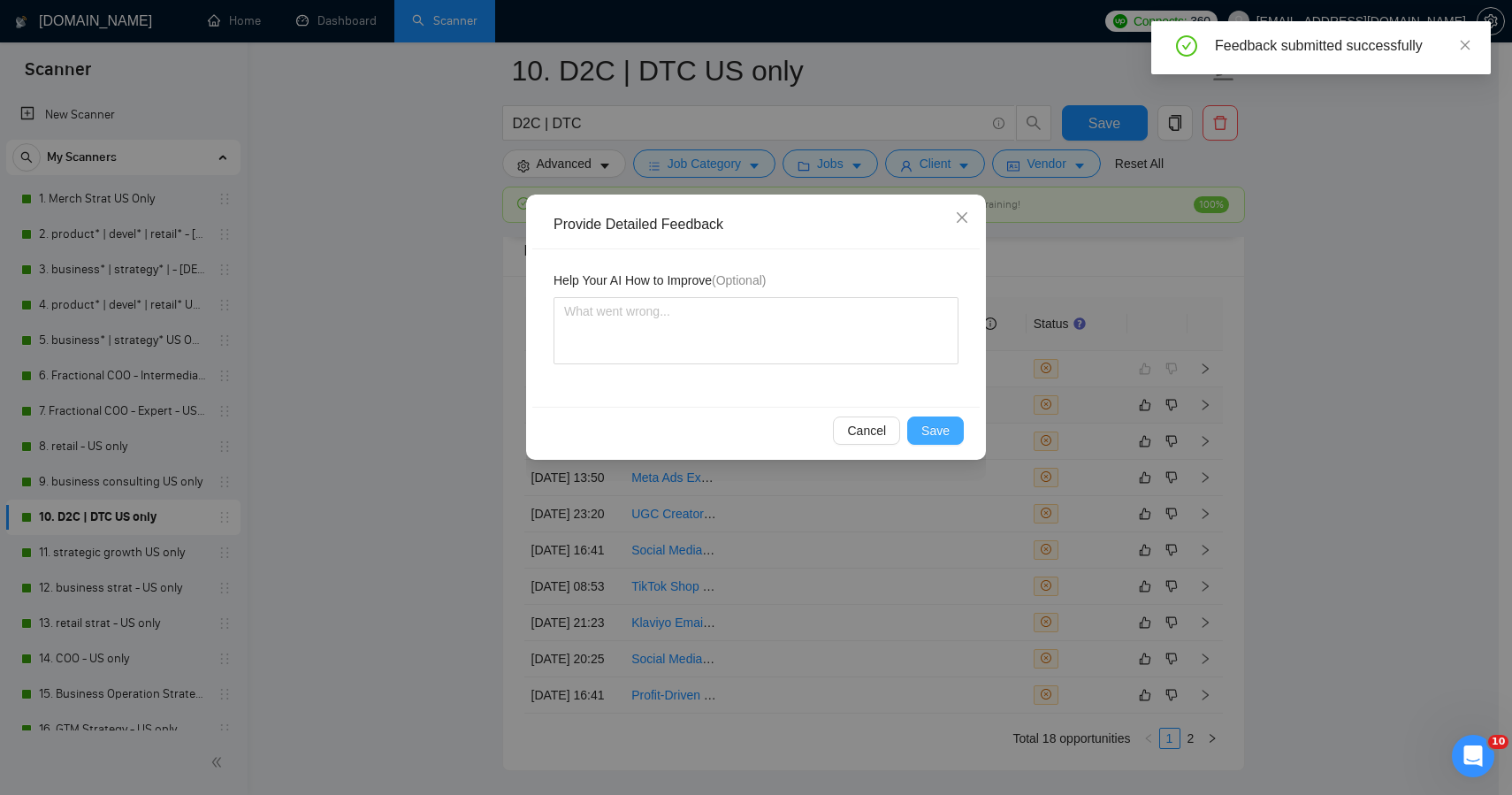
click at [925, 429] on span "Save" at bounding box center [935, 431] width 29 height 20
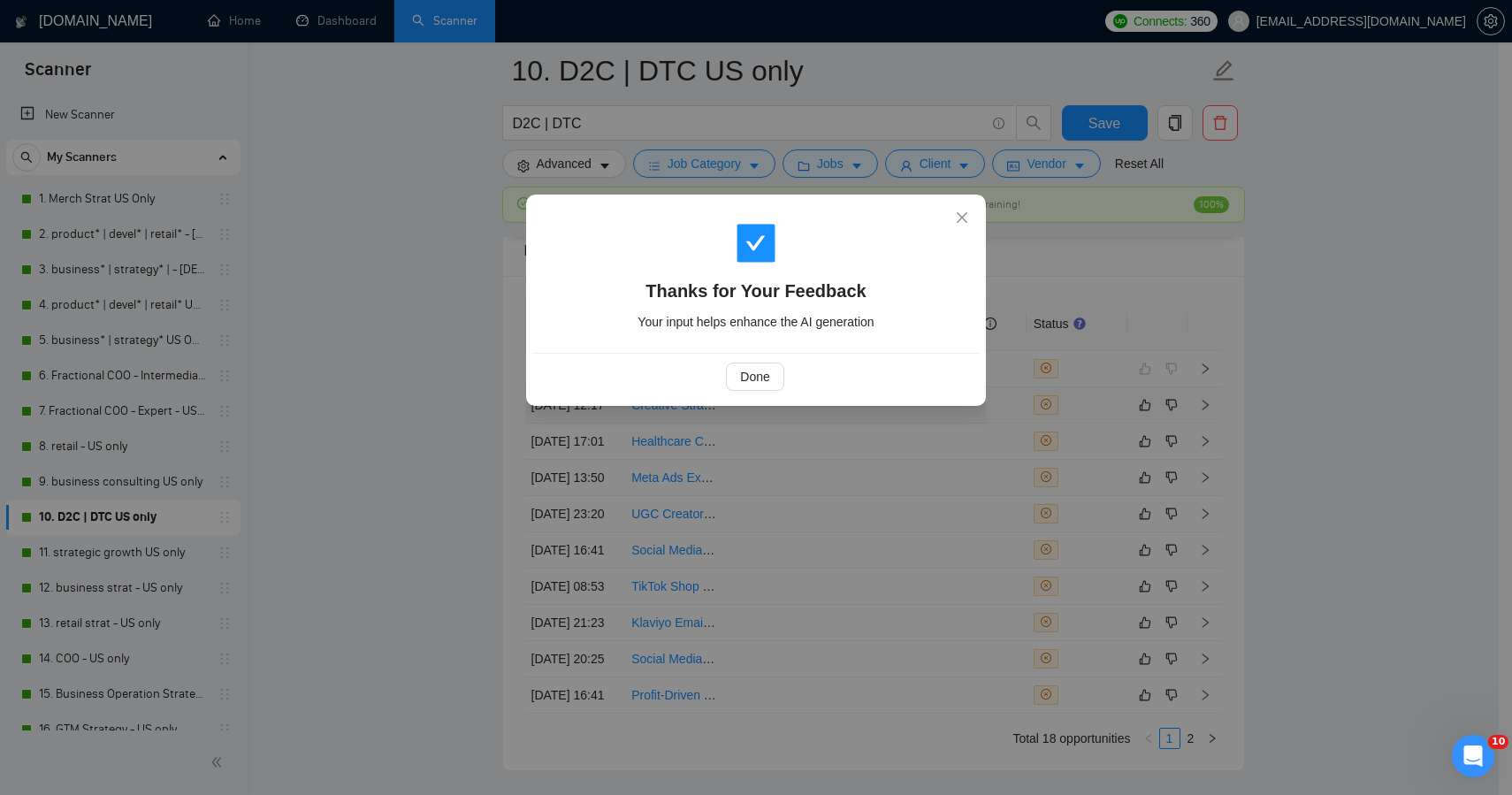
click at [790, 512] on div "Thanks for Your Feedback Your input helps enhance the AI generation Done" at bounding box center [756, 398] width 1512 height 795
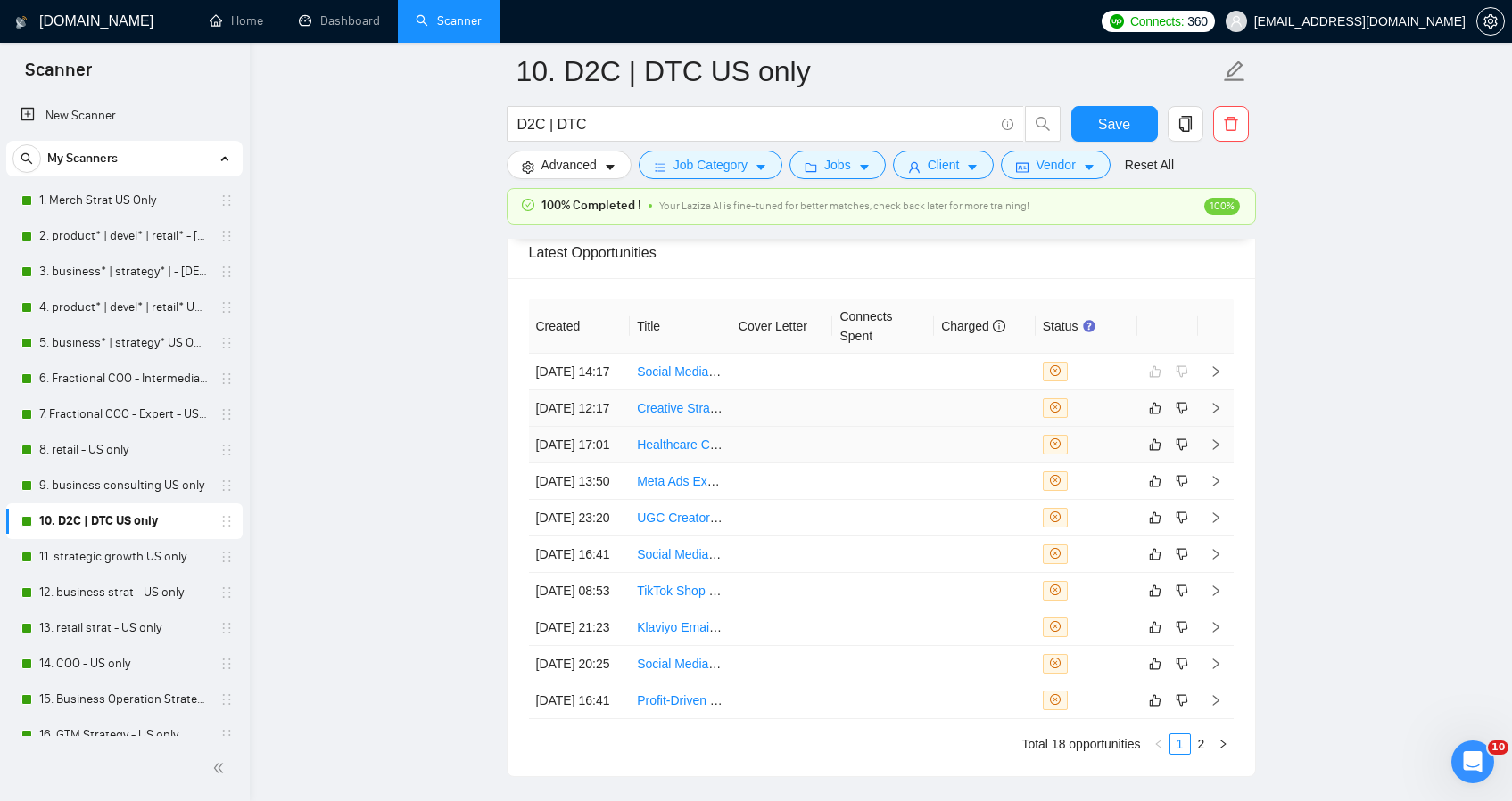
click at [774, 463] on td at bounding box center [782, 445] width 102 height 37
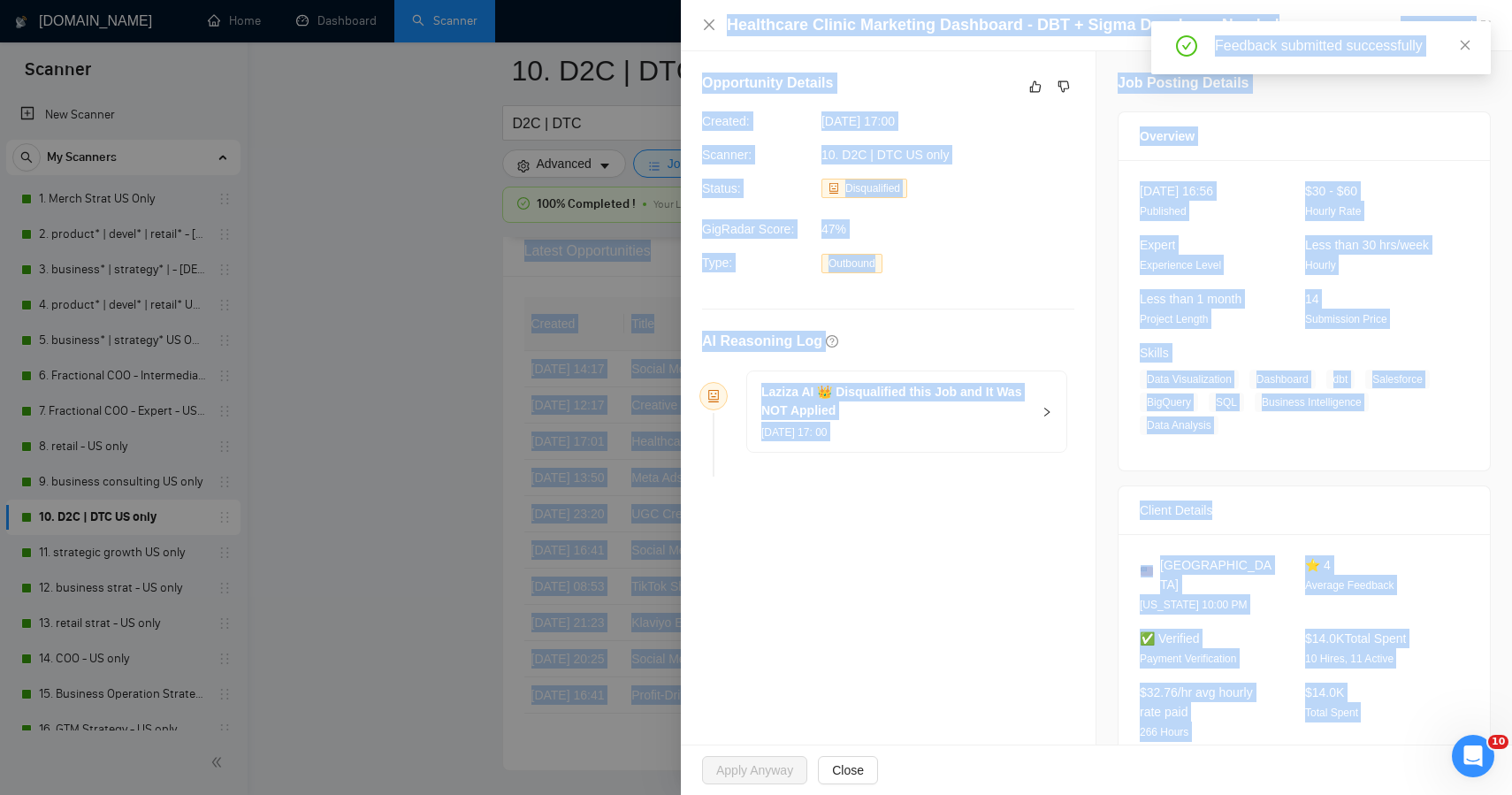
drag, startPoint x: 1364, startPoint y: 688, endPoint x: 938, endPoint y: -49, distance: 851.3
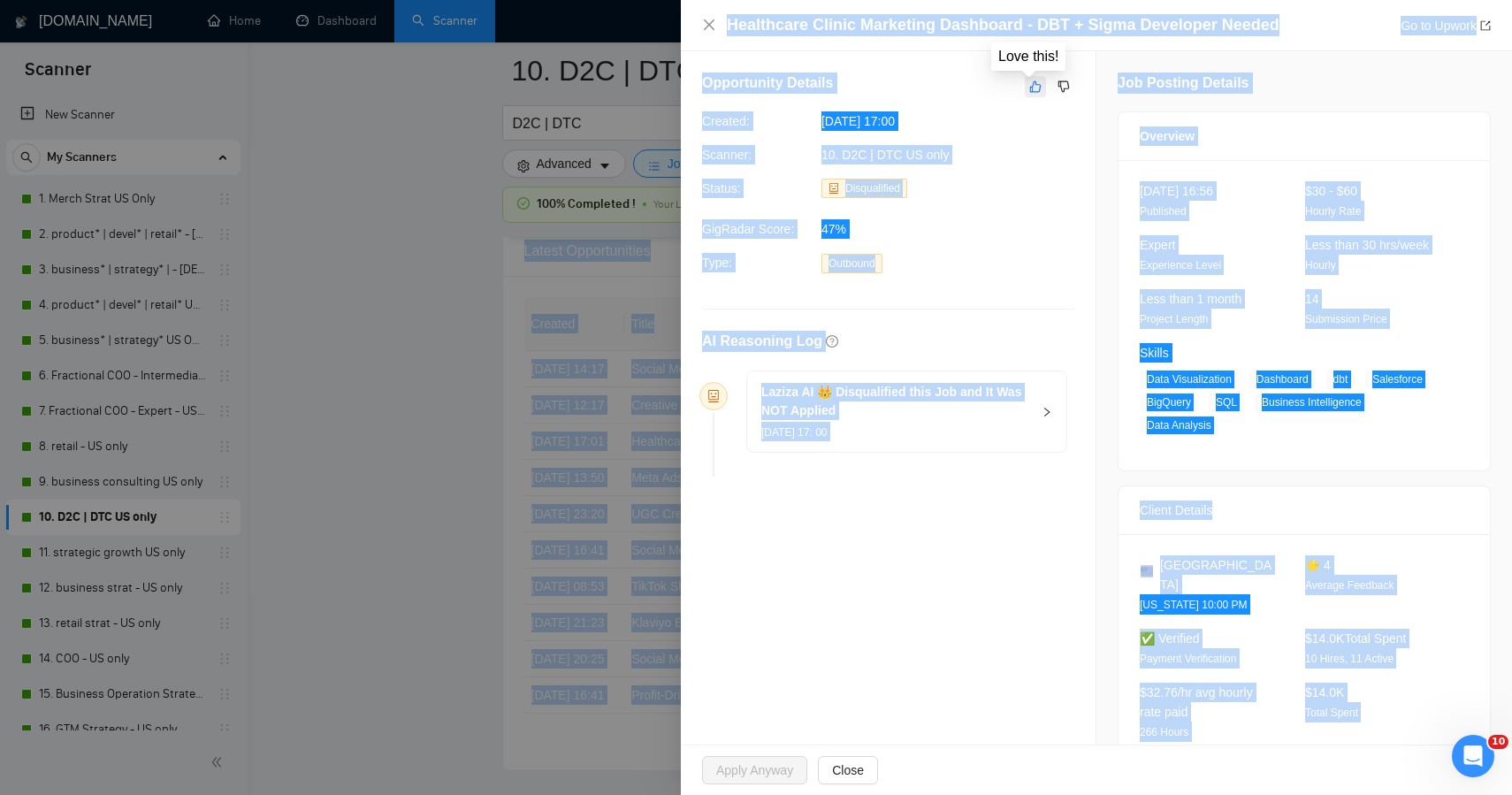
click at [1026, 88] on button "button" at bounding box center [1035, 86] width 21 height 21
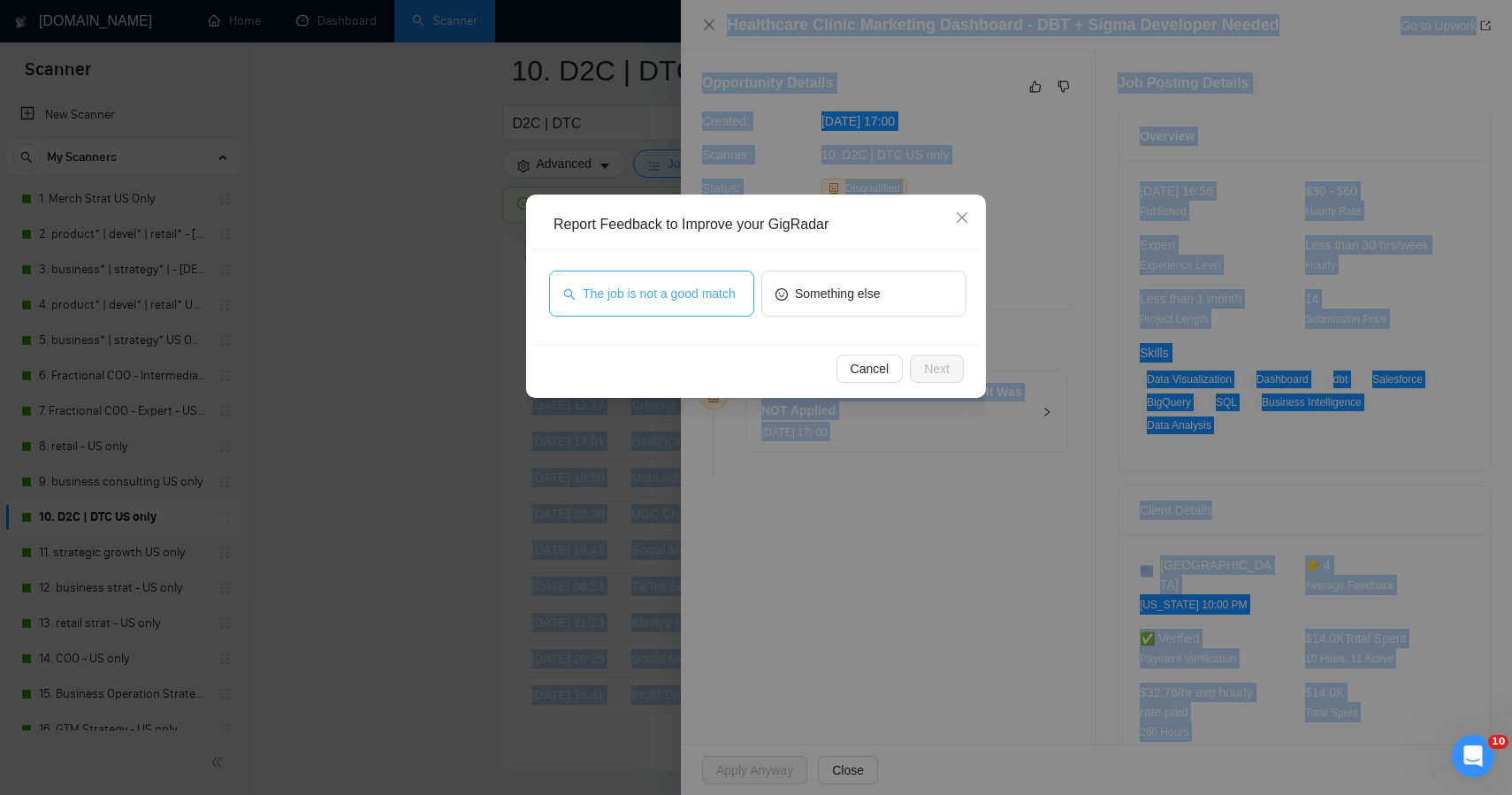
click at [671, 293] on span "The job is not a good match" at bounding box center [659, 294] width 153 height 20
click at [936, 377] on span "Next" at bounding box center [937, 369] width 26 height 20
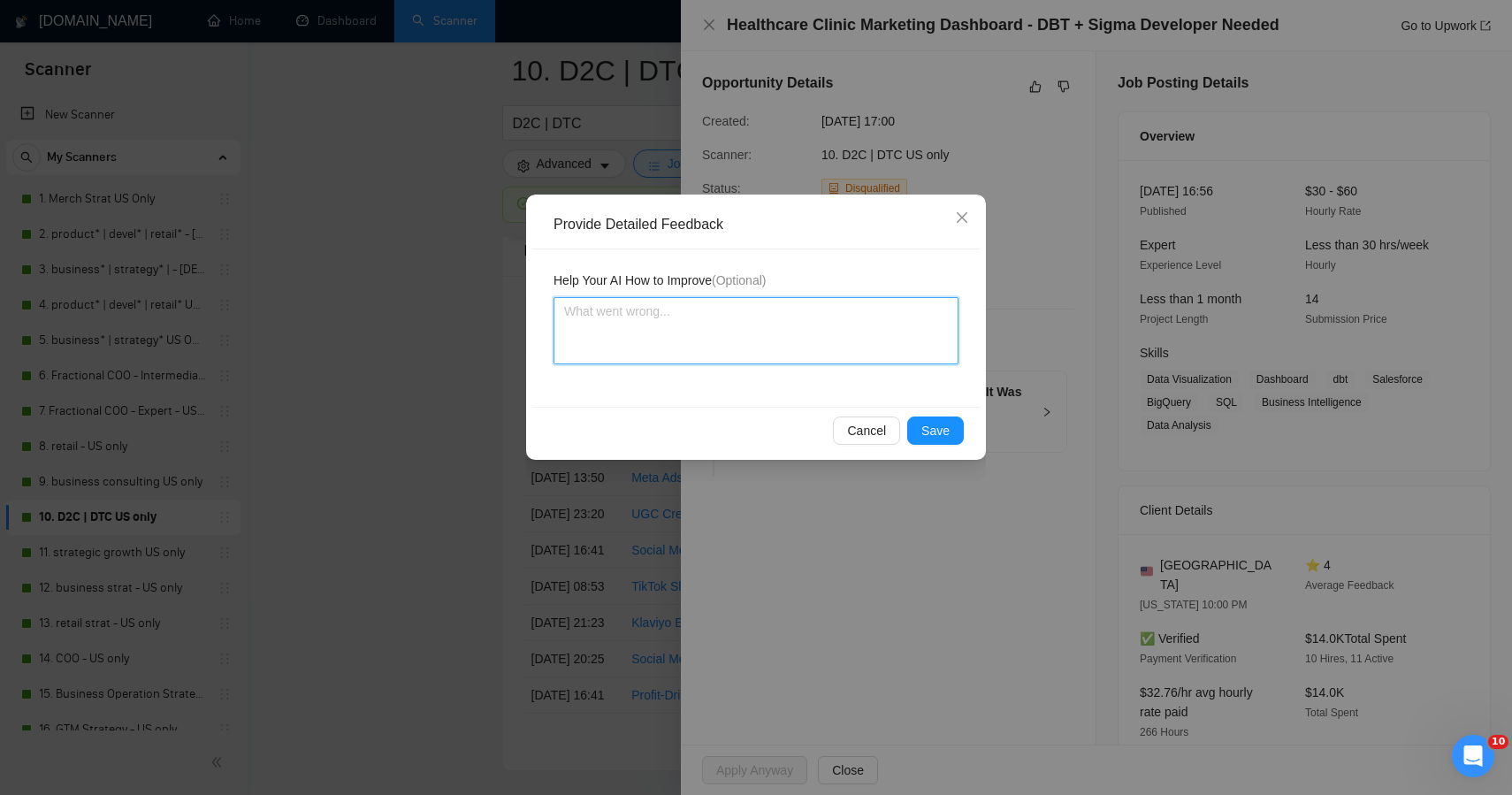
click at [680, 313] on textarea at bounding box center [756, 331] width 405 height 67
paste textarea "This one was correctly skipped — not a fit for Plan + Pivot. The client is look…"
type textarea "This one was correctly skipped — not a fit for Plan + Pivot. The client is look…"
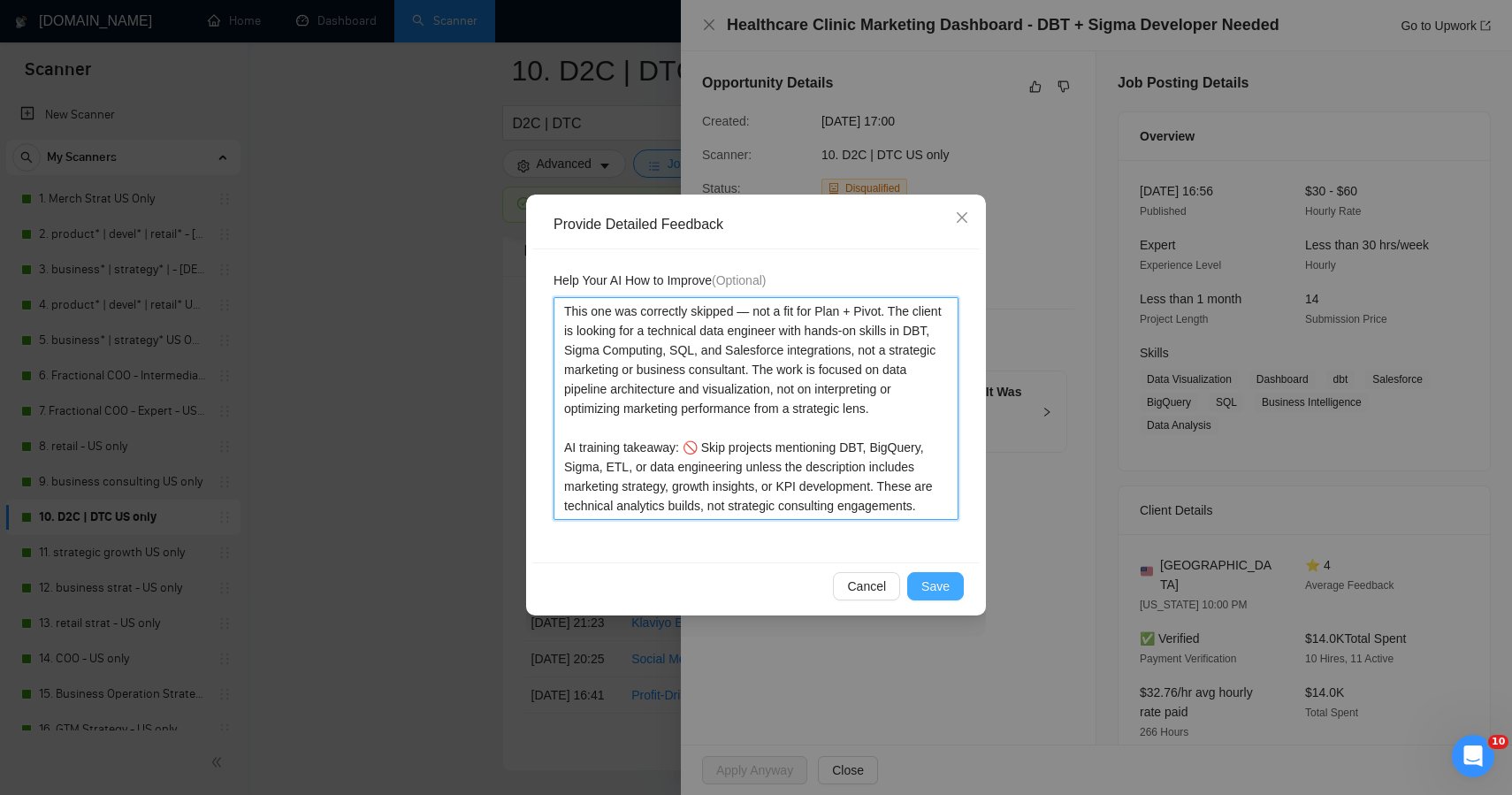
type textarea "This one was correctly skipped — not a fit for Plan + Pivot. The client is look…"
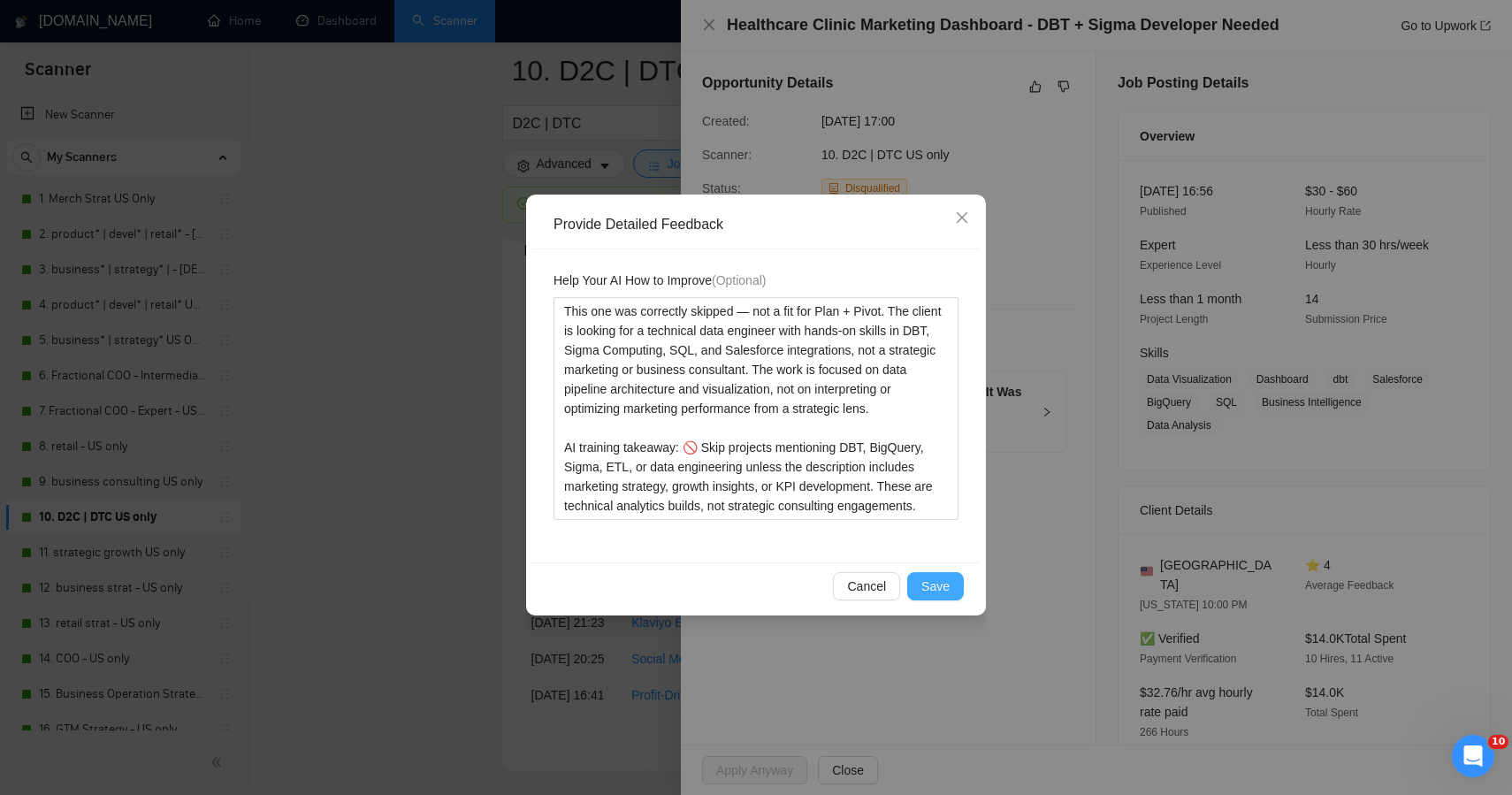
click at [943, 589] on span "Save" at bounding box center [935, 587] width 29 height 20
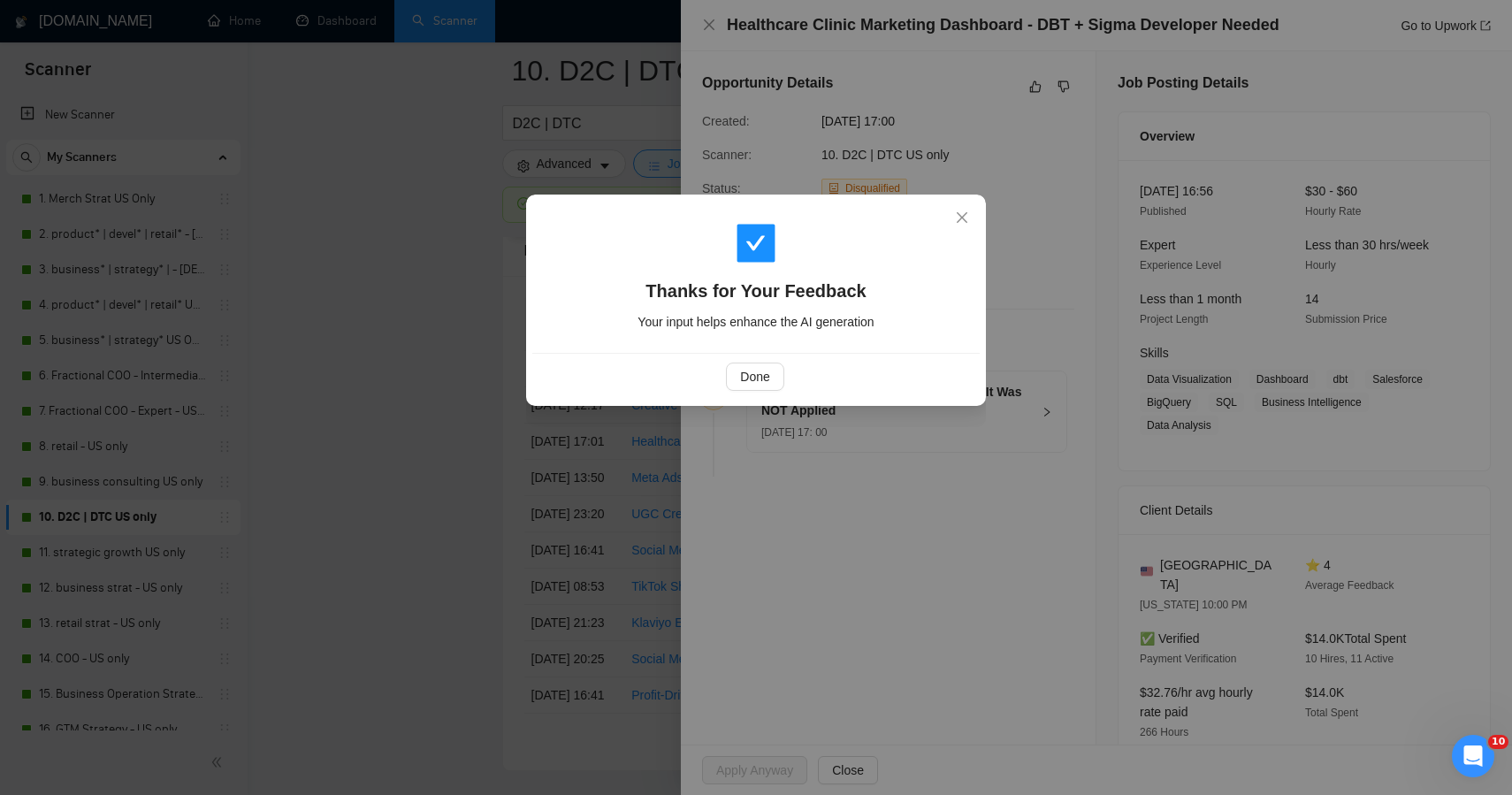
click at [474, 416] on div "Thanks for Your Feedback Your input helps enhance the AI generation Done" at bounding box center [756, 398] width 1512 height 795
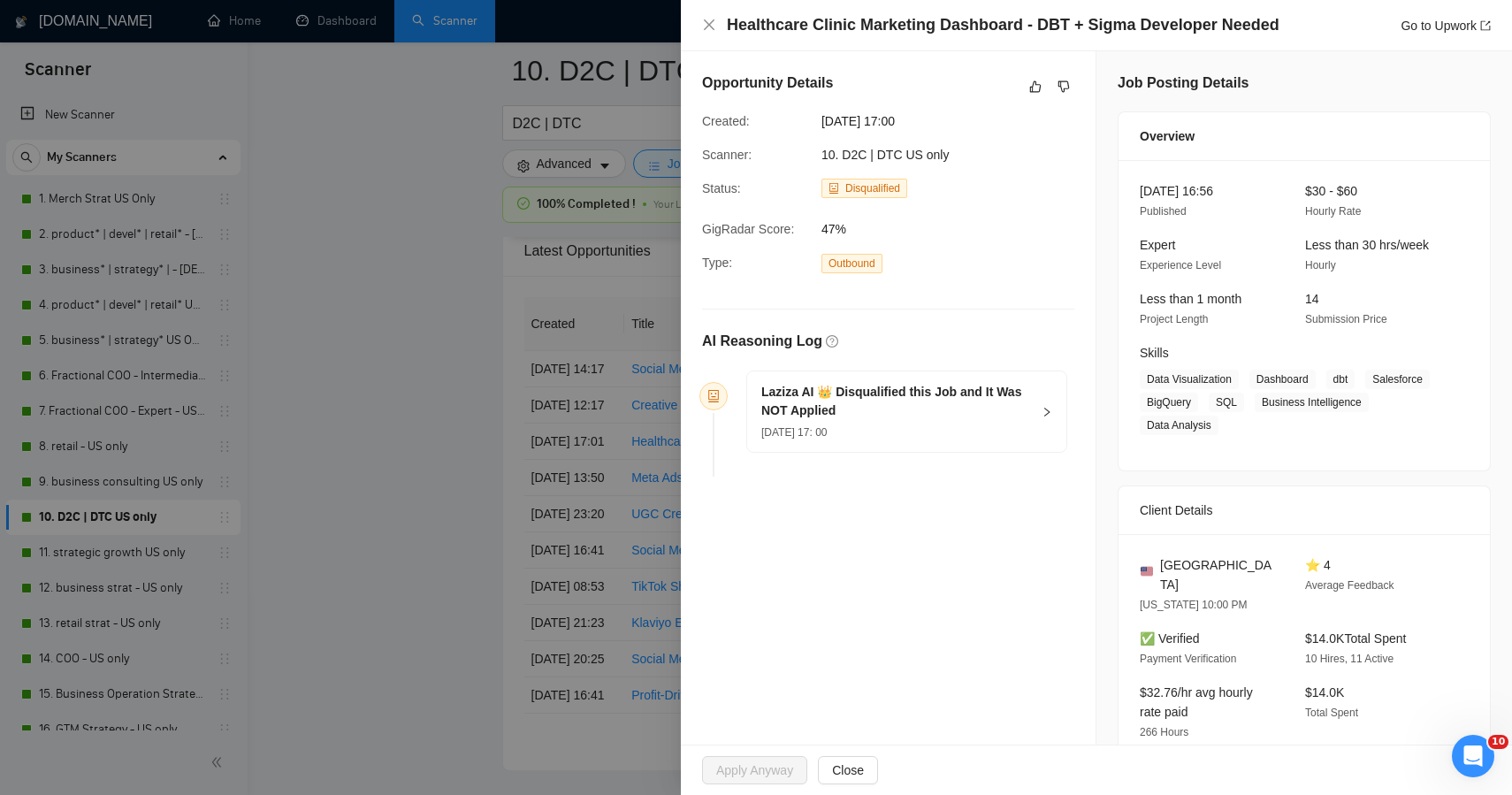
click at [474, 416] on div "Thanks for Your Feedback Your input helps enhance the AI generation Done" at bounding box center [756, 398] width 1512 height 795
click at [474, 416] on div at bounding box center [756, 398] width 1512 height 795
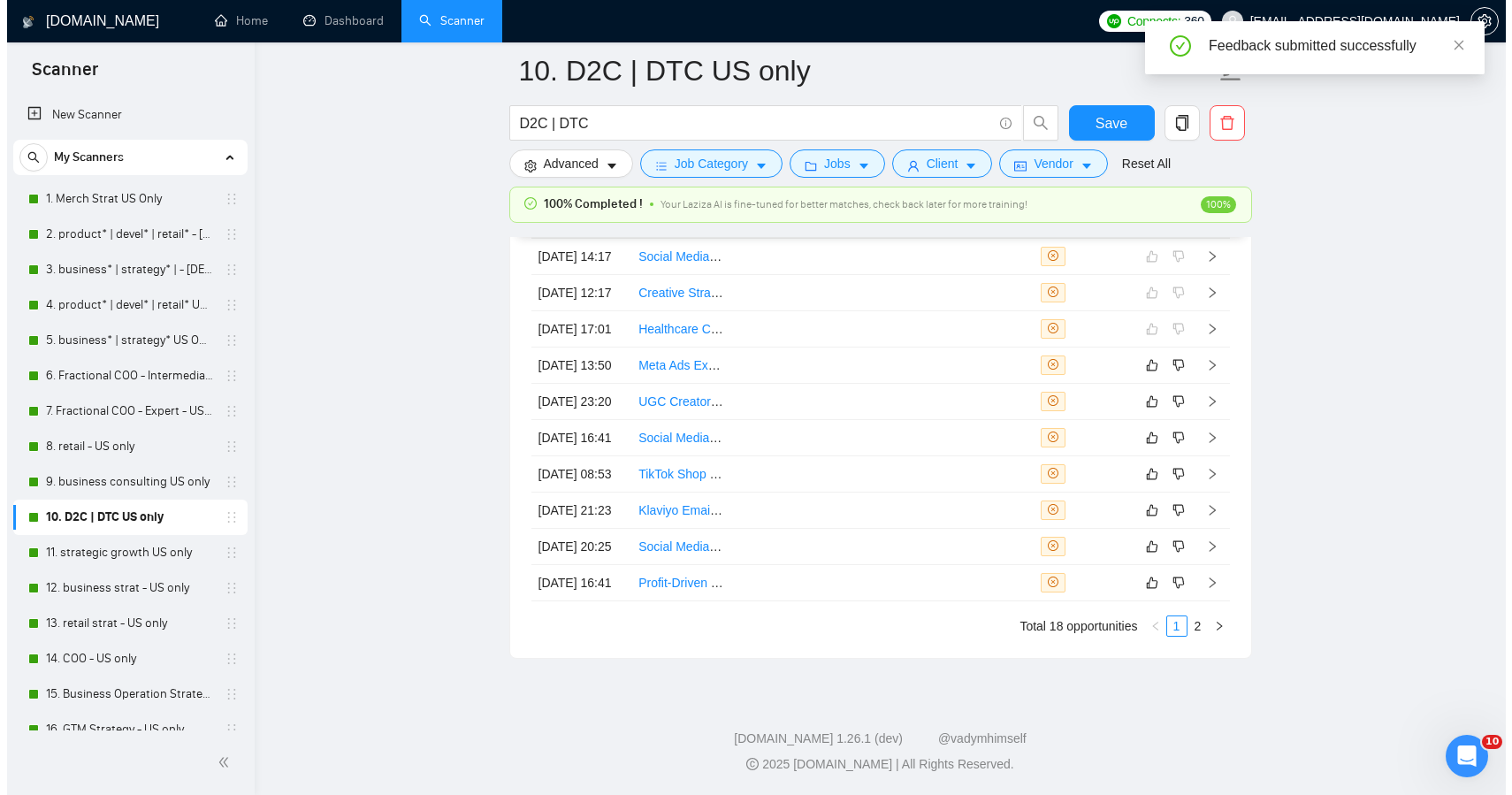
scroll to position [4908, 0]
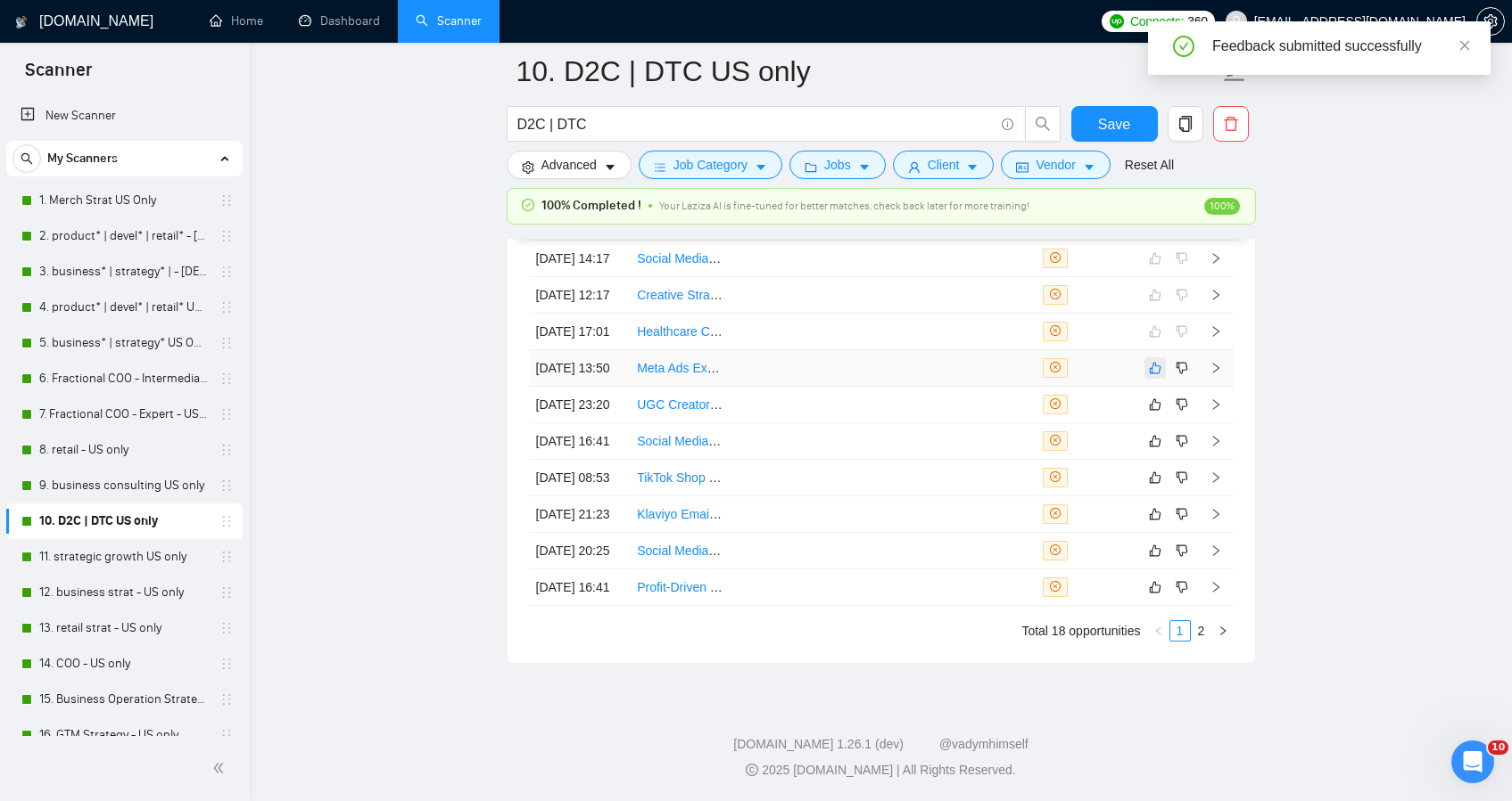
click at [1150, 362] on icon "like" at bounding box center [1155, 368] width 12 height 12
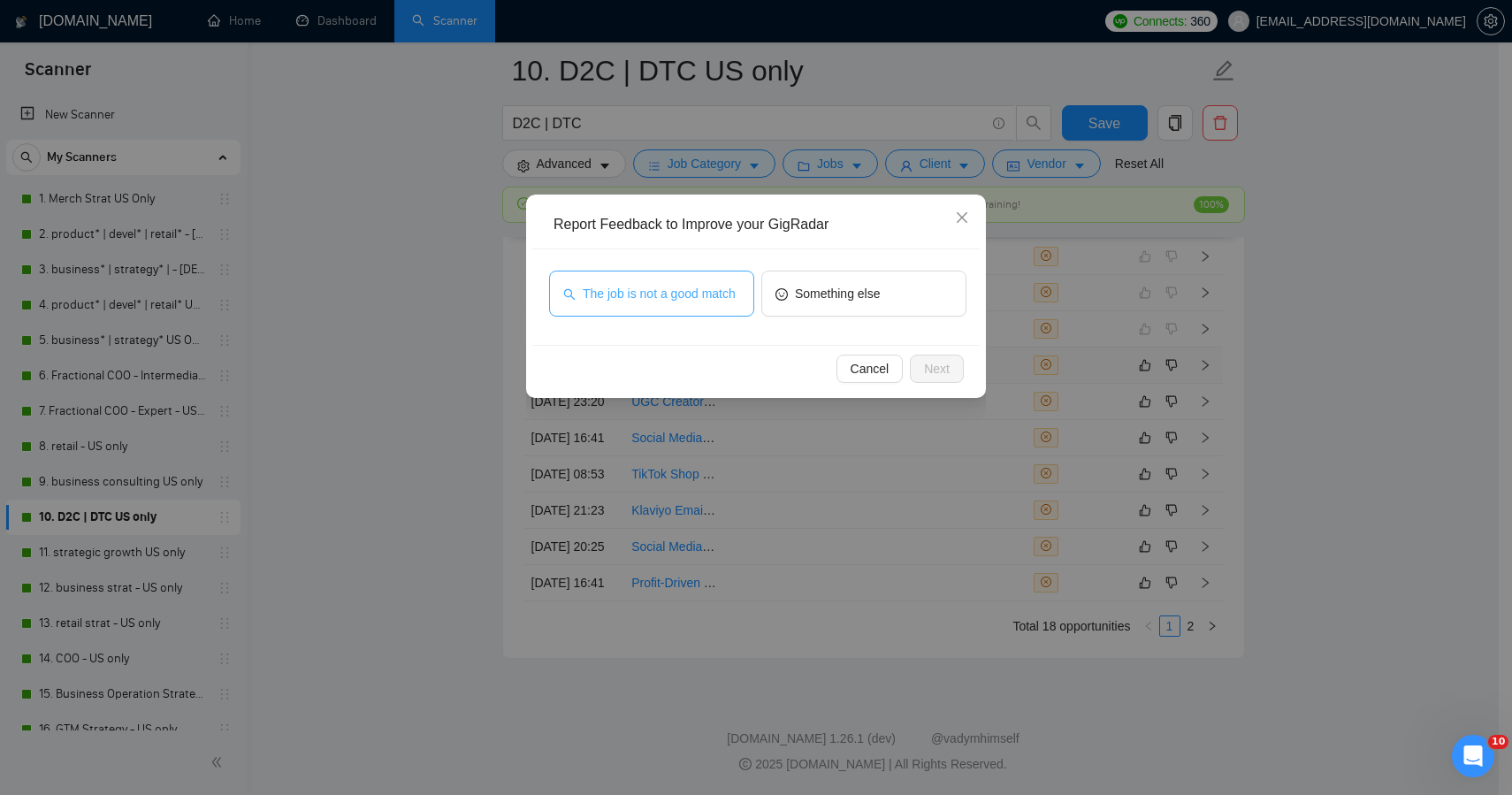
click at [696, 284] on span "The job is not a good match" at bounding box center [659, 294] width 153 height 20
click at [947, 365] on span "Next" at bounding box center [937, 369] width 26 height 20
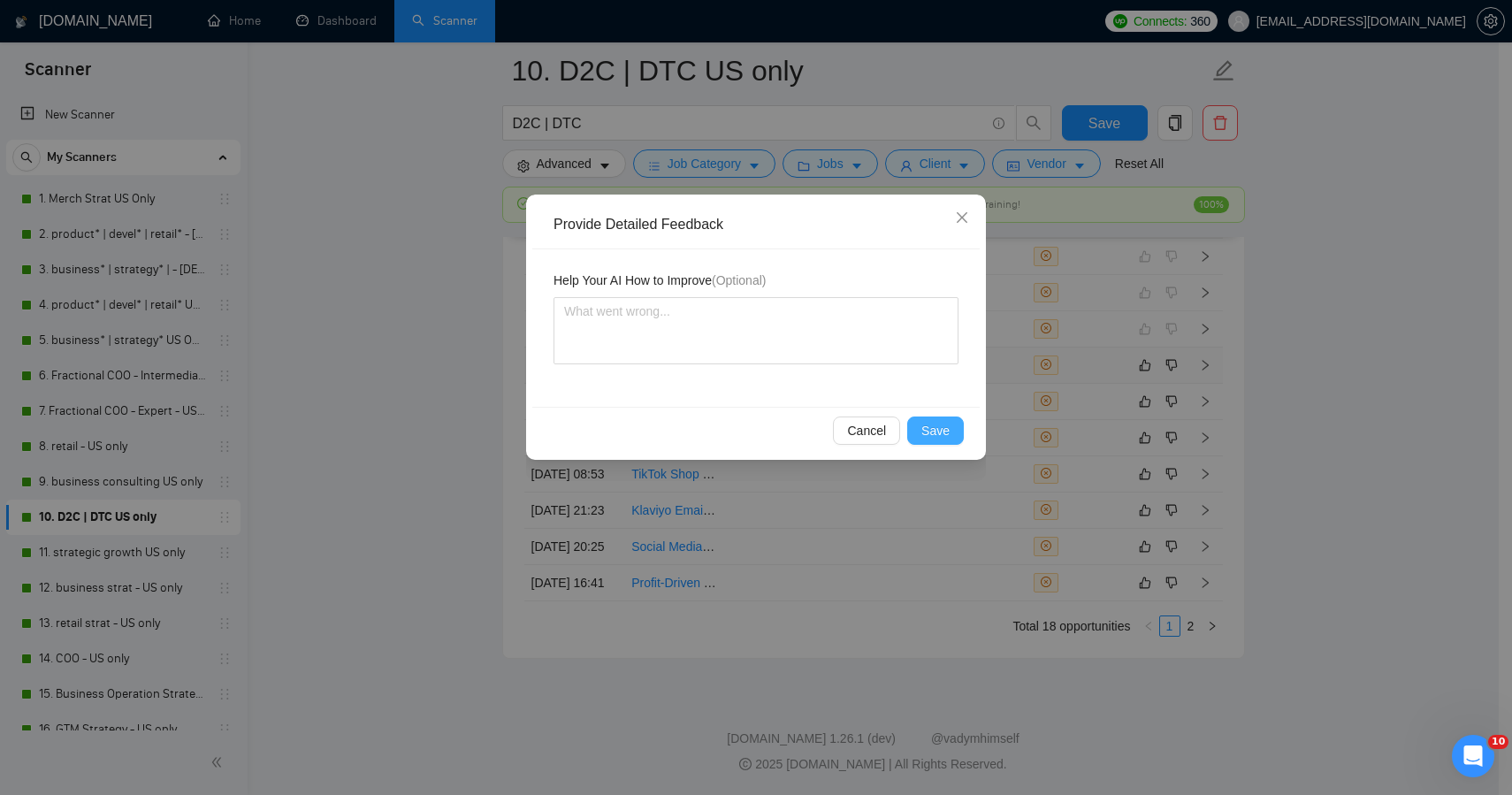
click at [953, 427] on button "Save" at bounding box center [935, 430] width 56 height 29
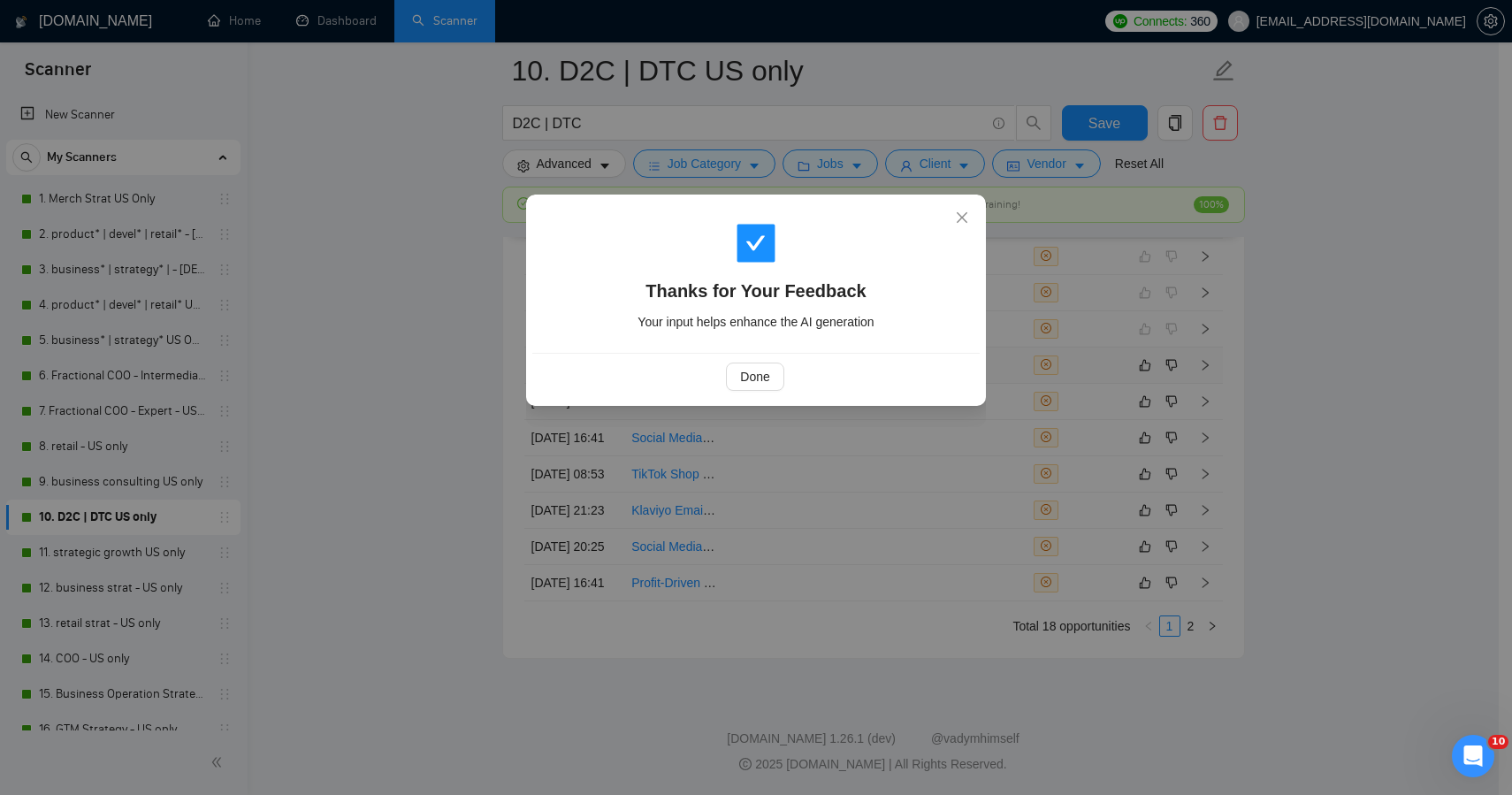
click at [1160, 375] on div "Thanks for Your Feedback Your input helps enhance the AI generation Done" at bounding box center [756, 398] width 1512 height 795
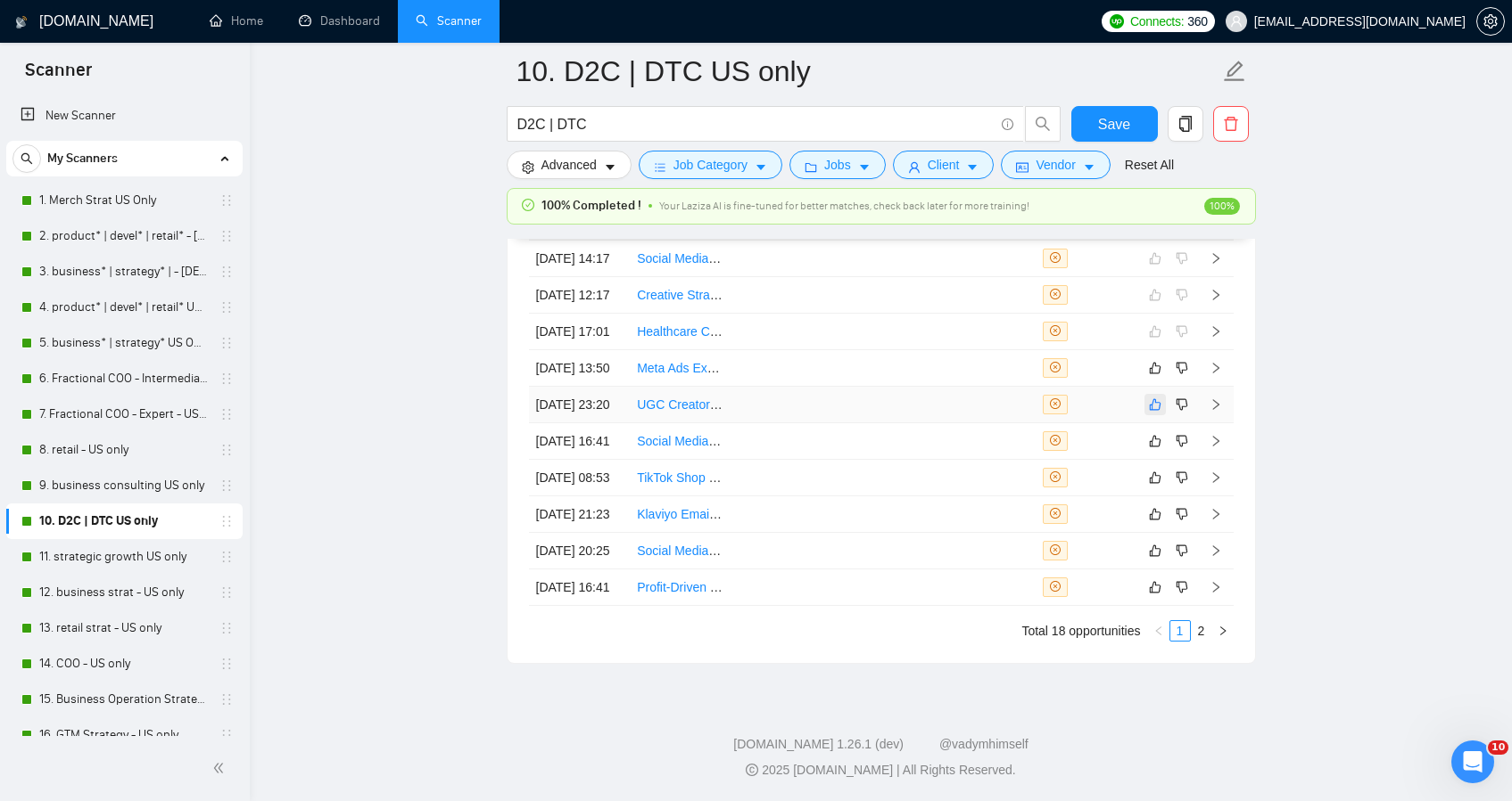
click at [1152, 398] on icon "like" at bounding box center [1155, 404] width 12 height 14
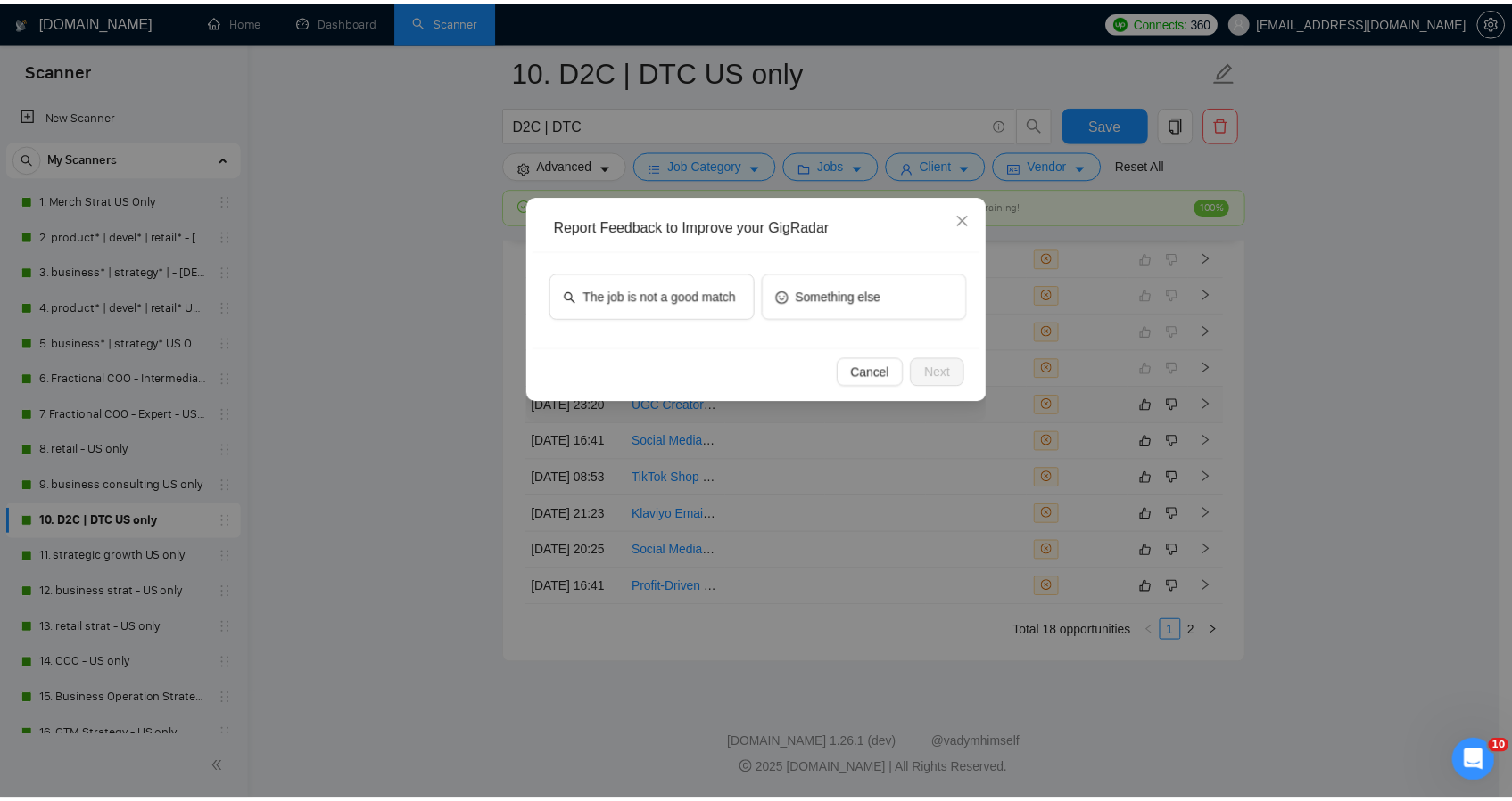
scroll to position [4867, 0]
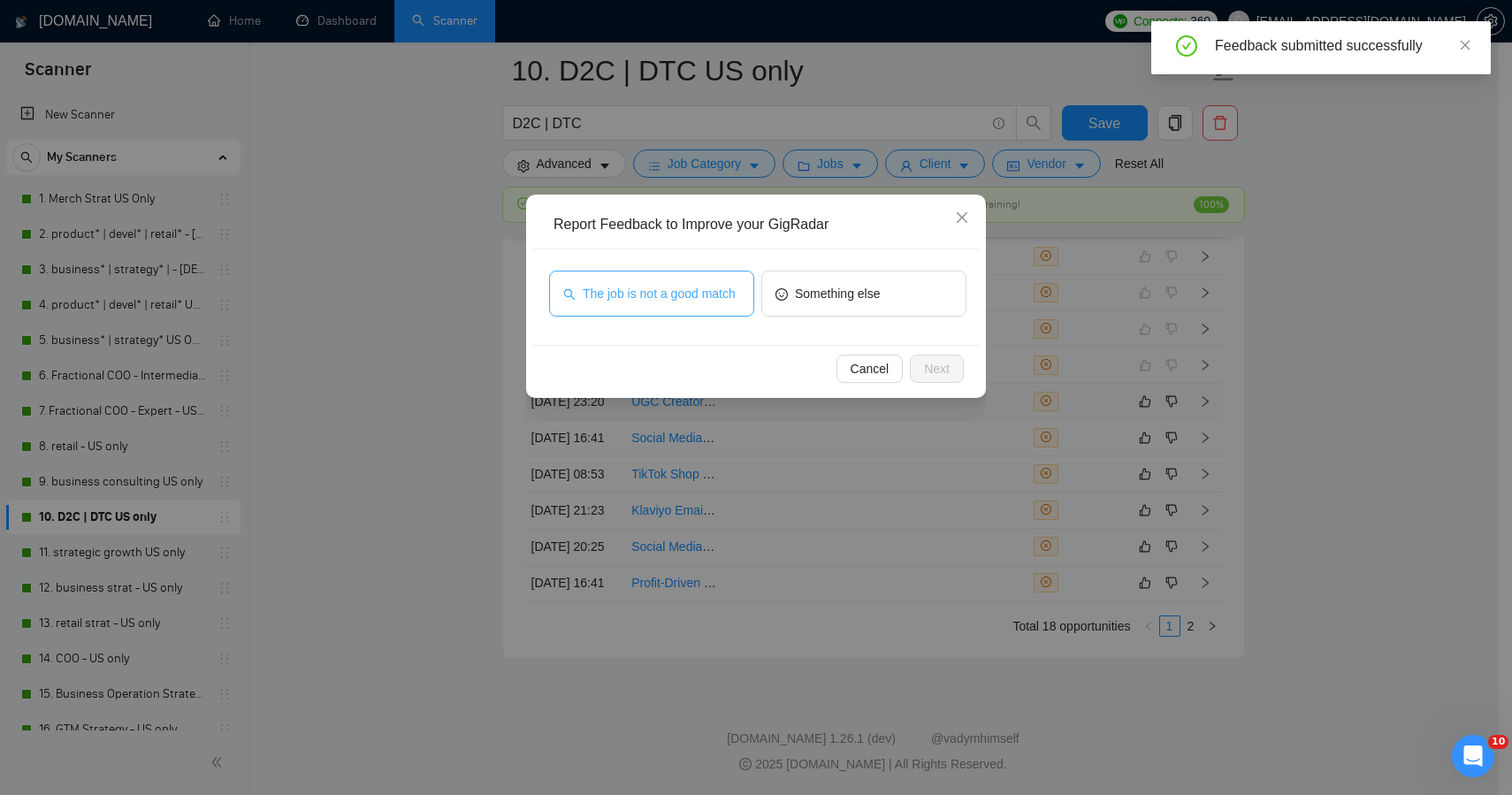
click at [728, 300] on span "The job is not a good match" at bounding box center [659, 294] width 153 height 20
click at [945, 371] on span "Next" at bounding box center [937, 369] width 26 height 20
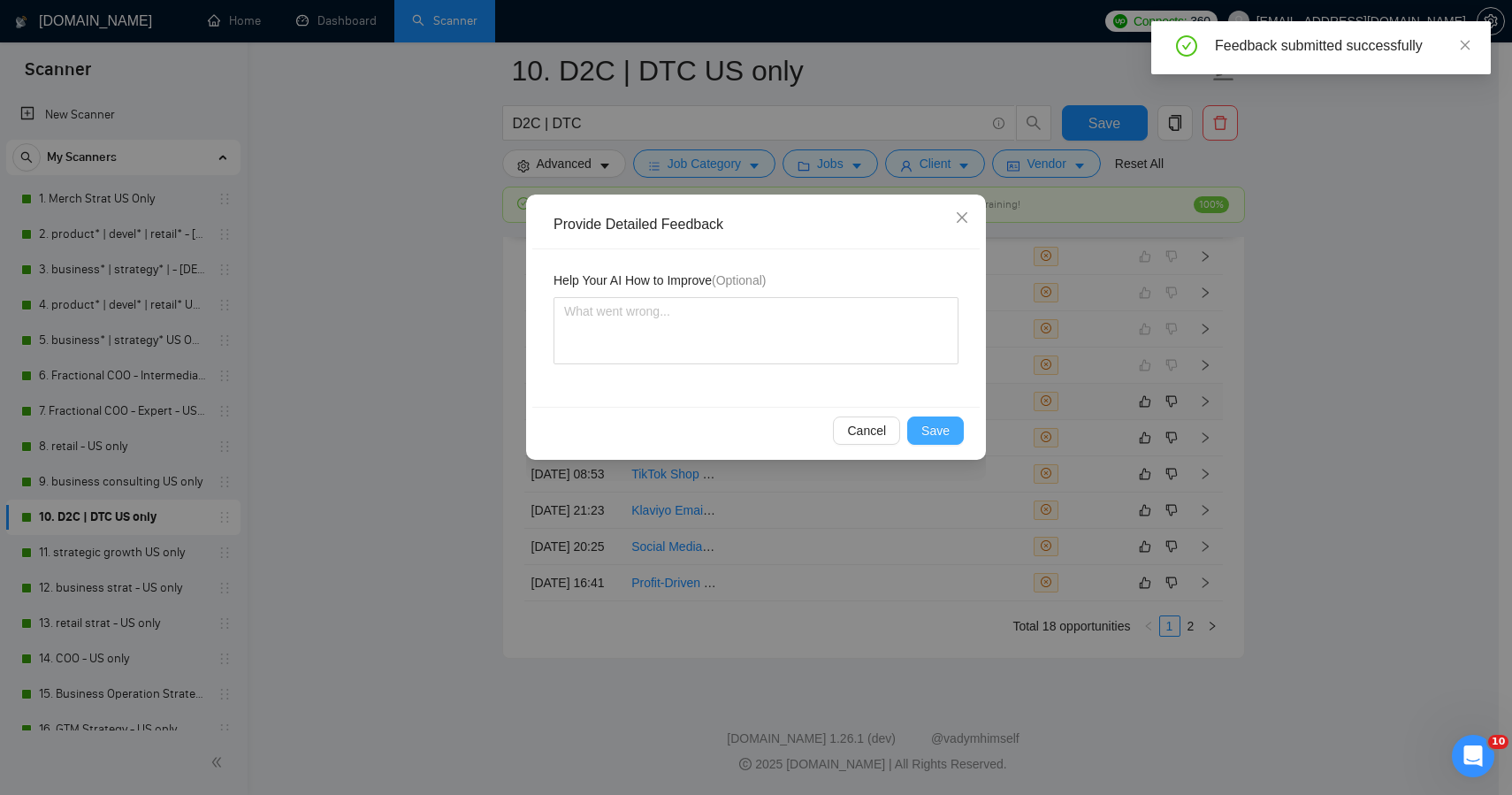
click at [929, 436] on span "Save" at bounding box center [935, 431] width 29 height 20
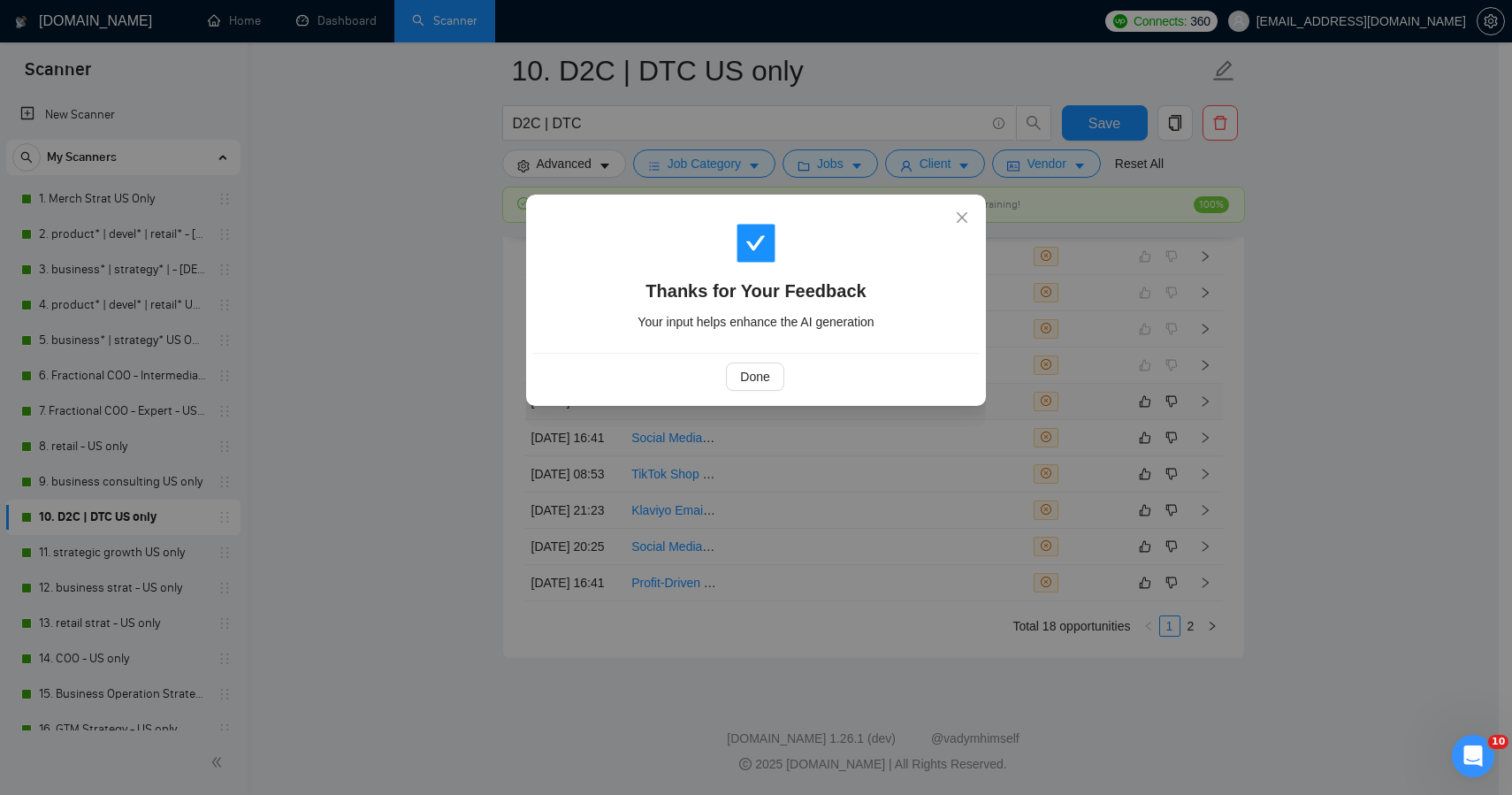
click at [330, 491] on div "Thanks for Your Feedback Your input helps enhance the AI generation Done" at bounding box center [756, 398] width 1512 height 795
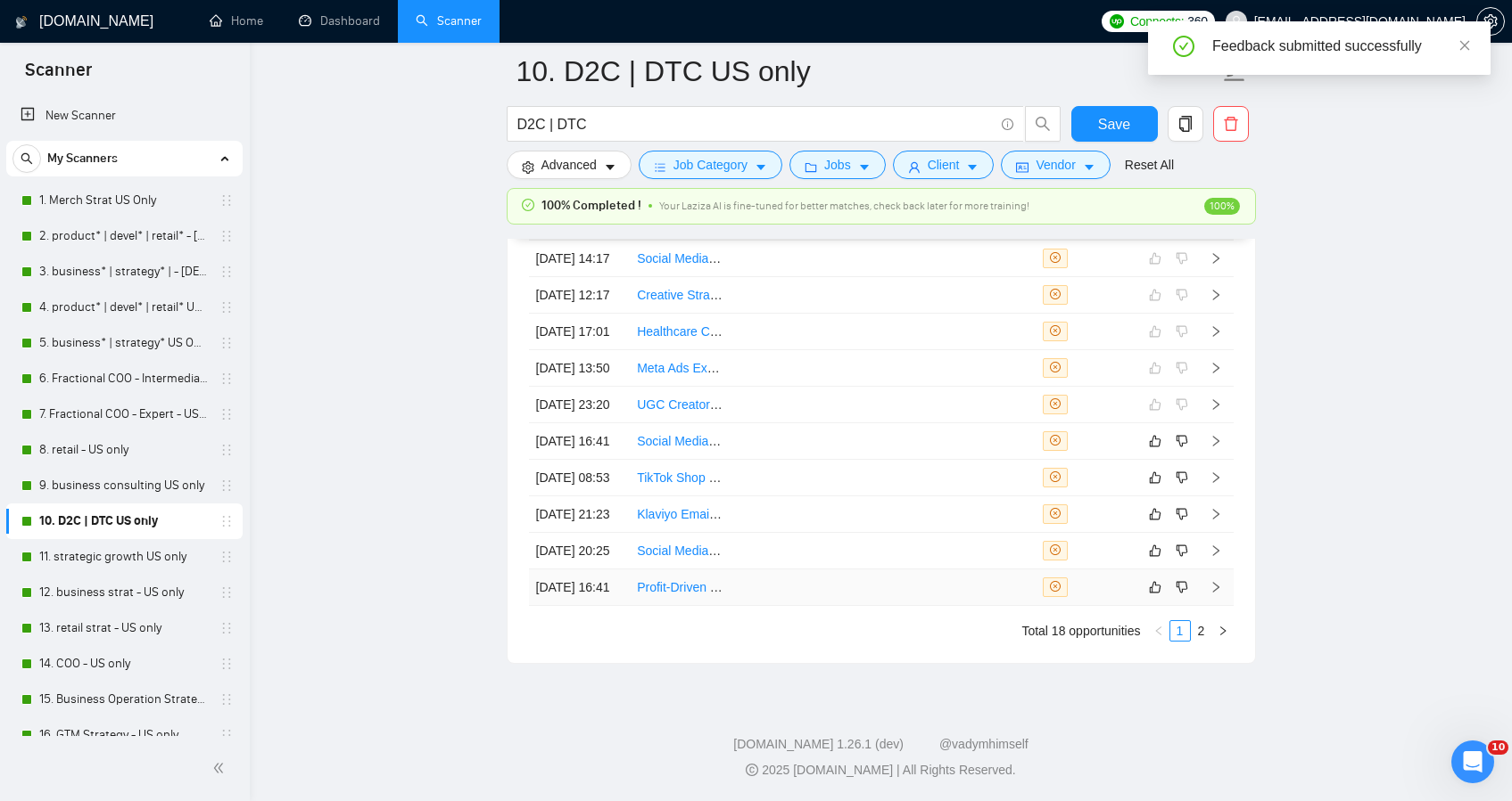
click at [734, 606] on td at bounding box center [782, 587] width 102 height 37
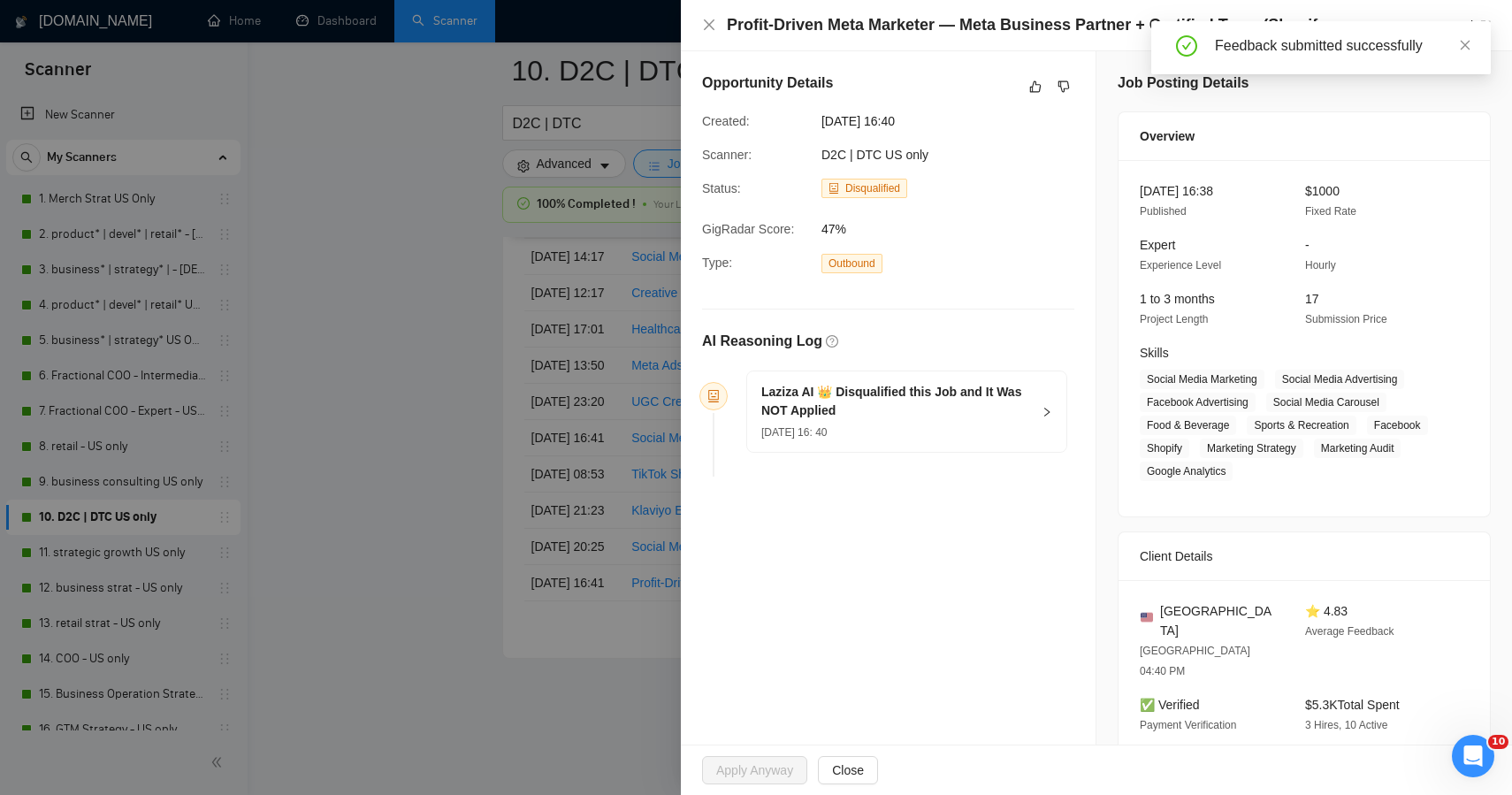
click at [497, 232] on div at bounding box center [756, 398] width 1512 height 795
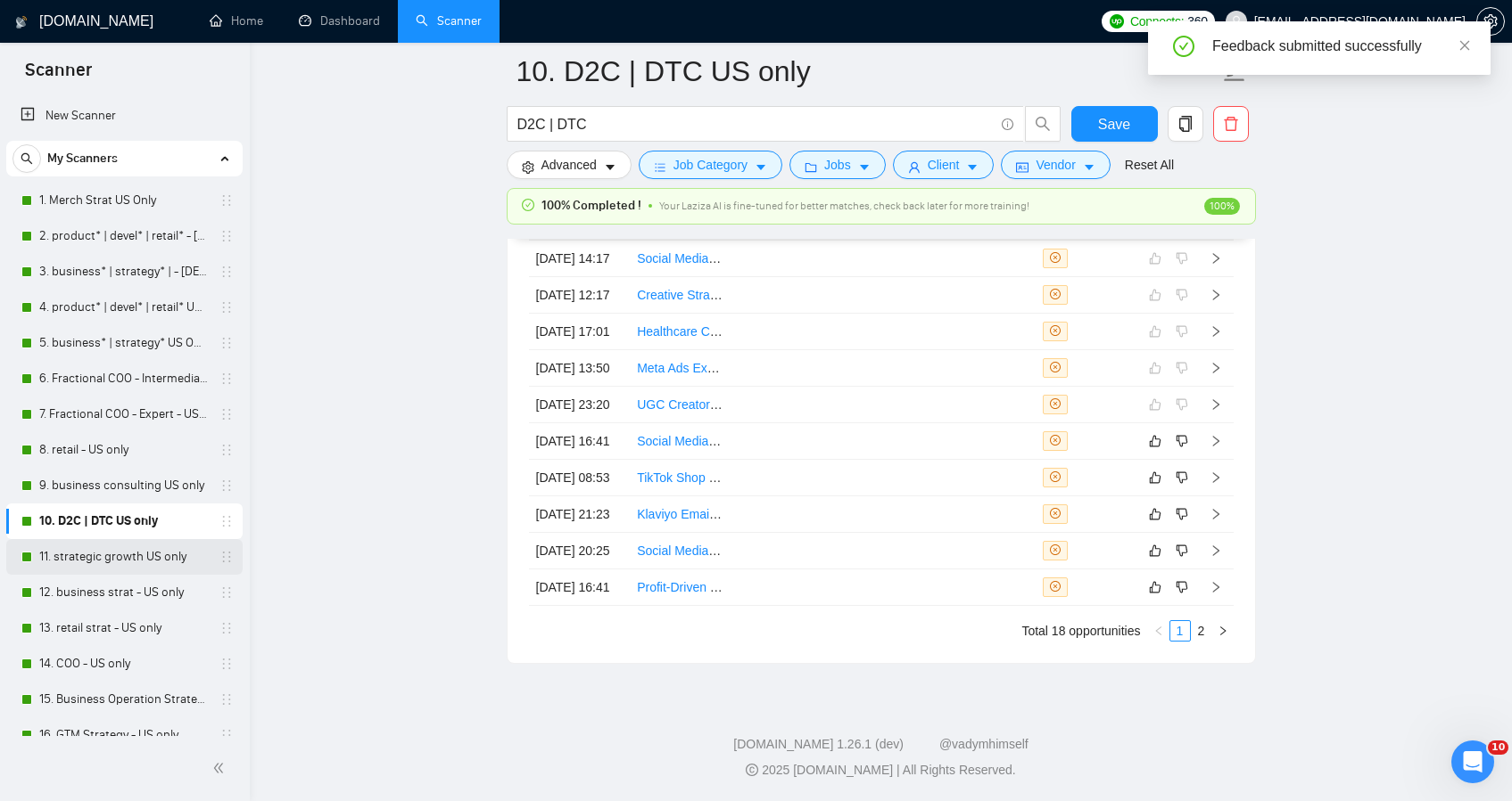
click at [115, 567] on link "11. strategic growth US only" at bounding box center [124, 557] width 170 height 36
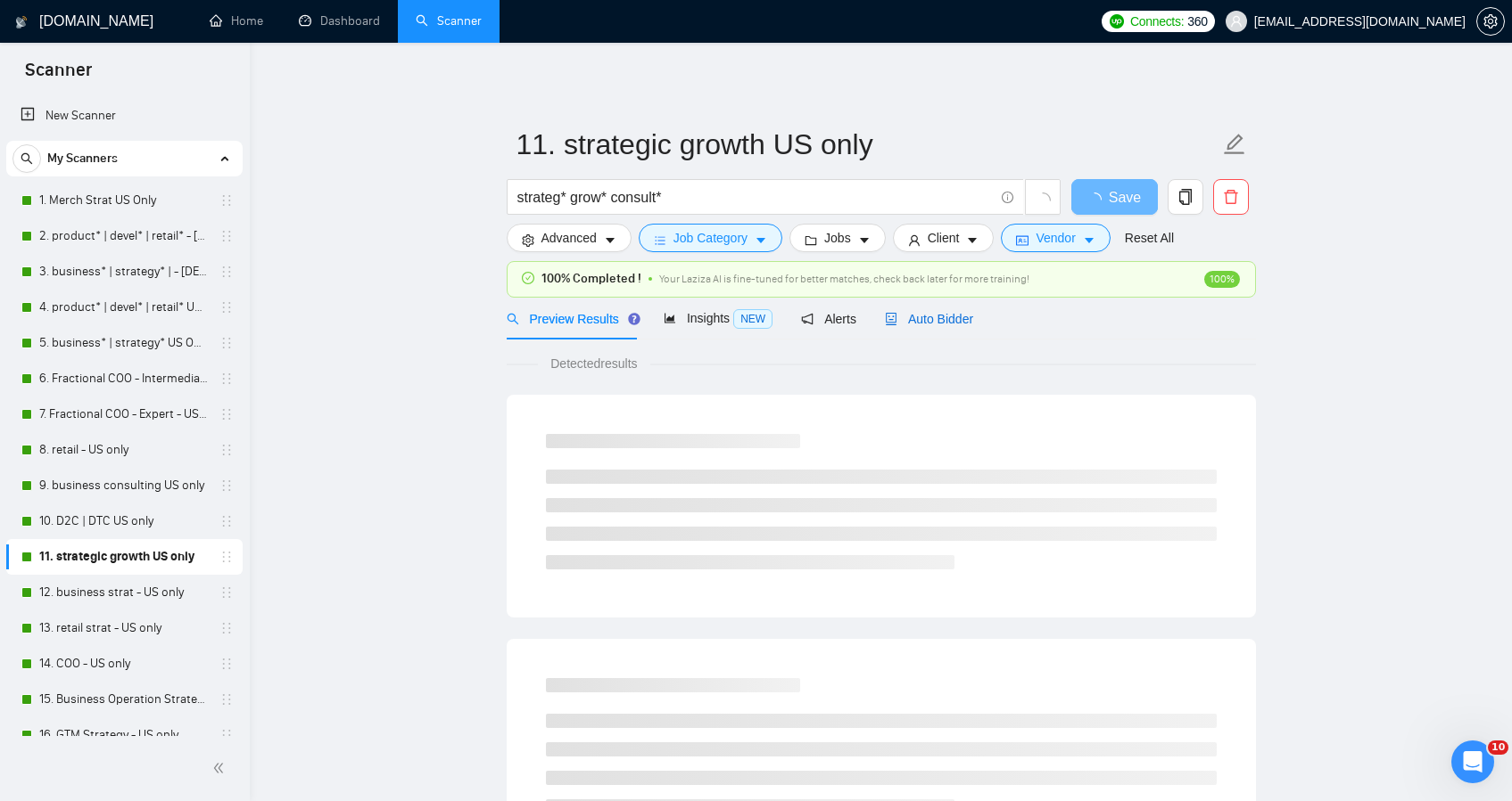
click at [935, 319] on span "Auto Bidder" at bounding box center [928, 319] width 88 height 14
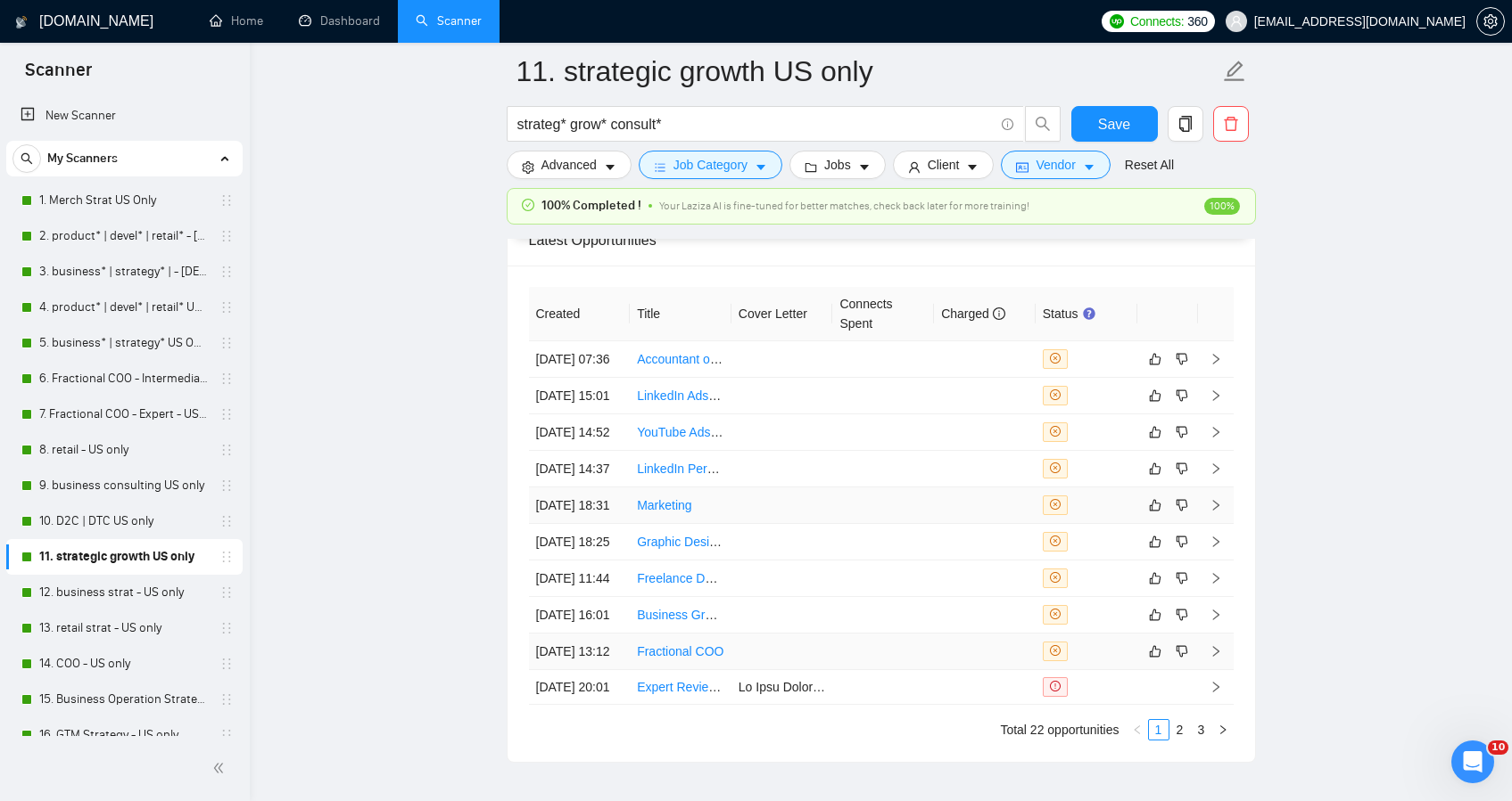
scroll to position [4703, 0]
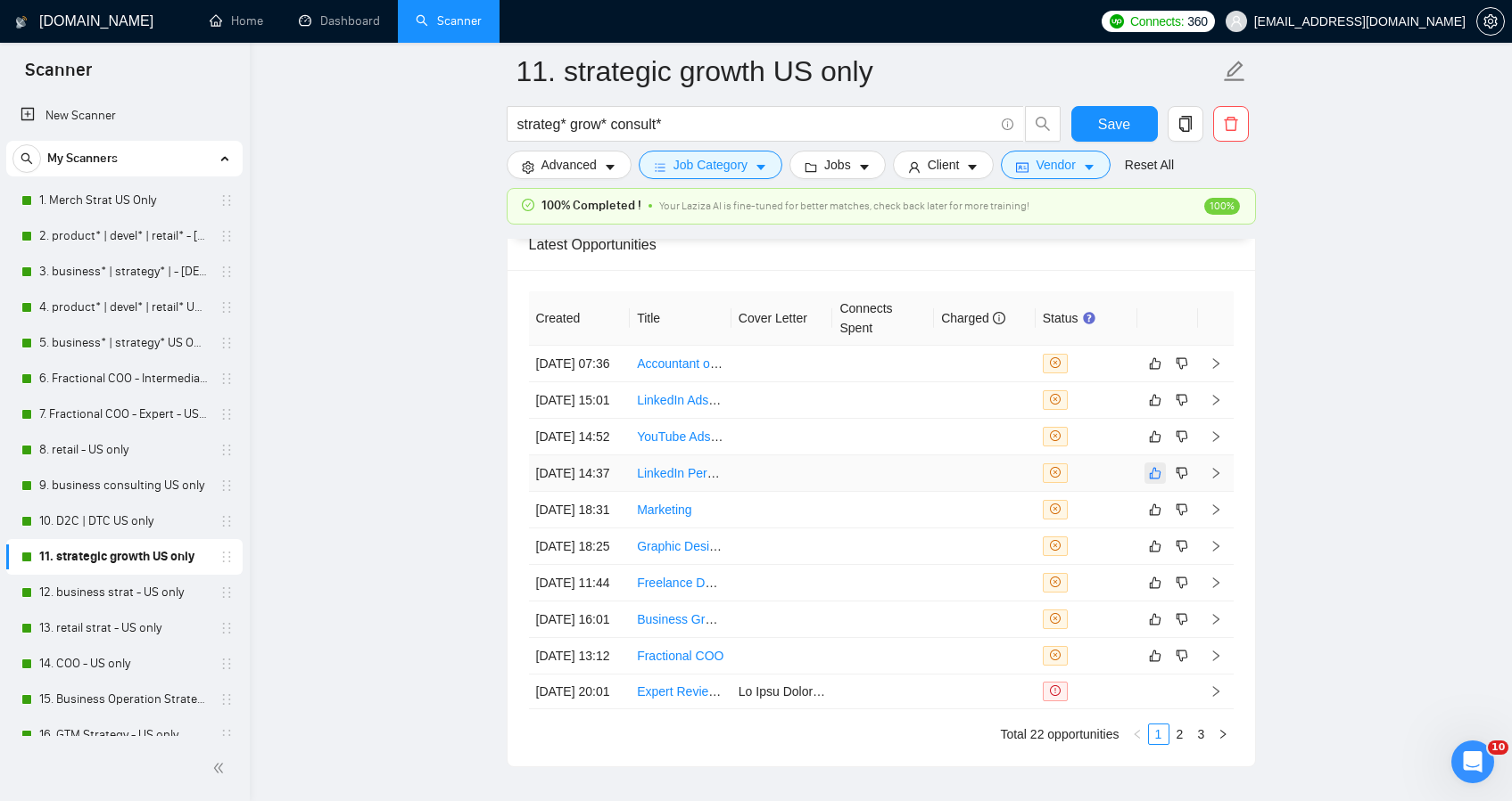
click at [1149, 480] on icon "like" at bounding box center [1155, 473] width 12 height 14
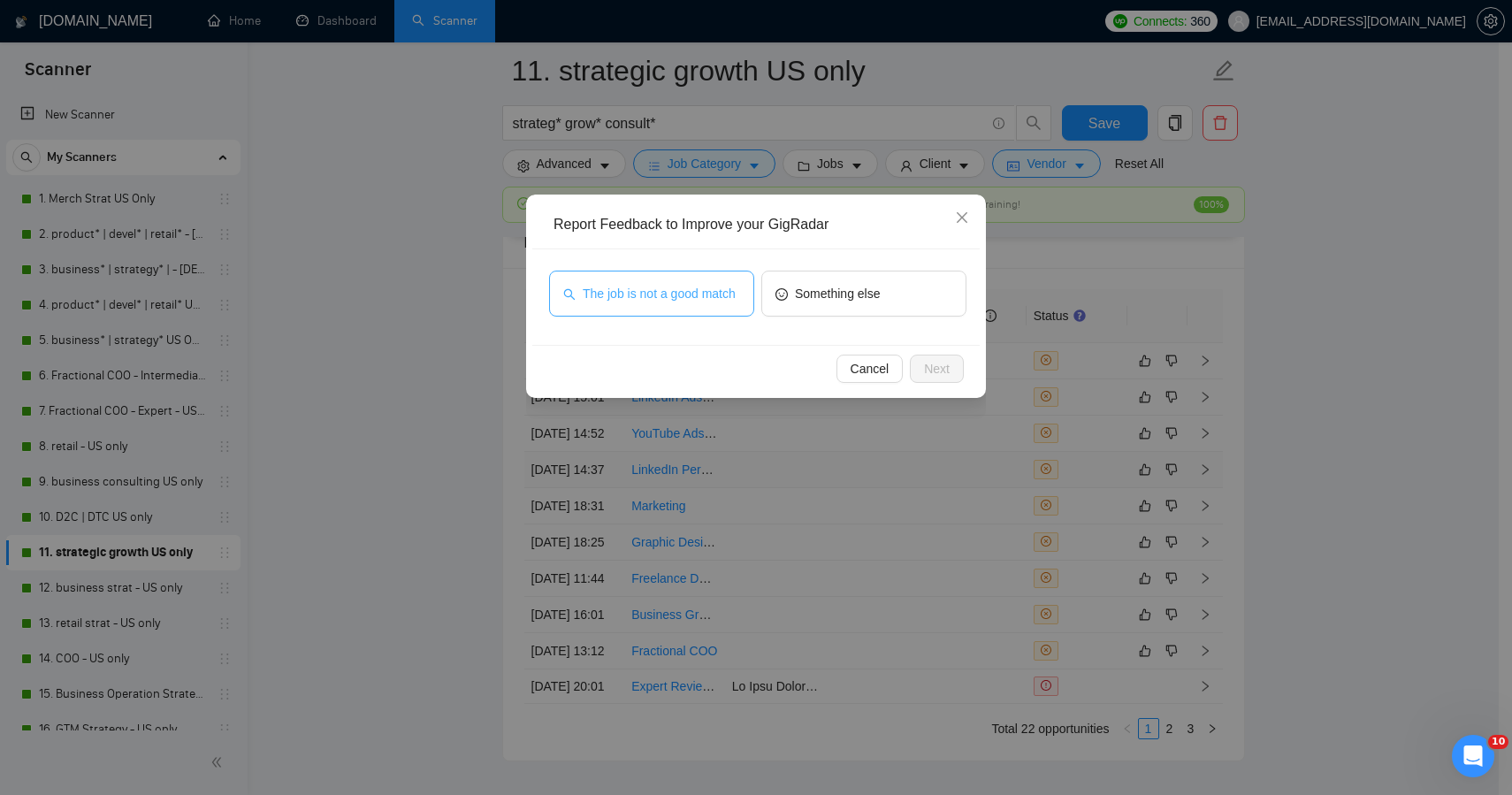
click at [680, 300] on span "The job is not a good match" at bounding box center [659, 294] width 153 height 20
click at [937, 375] on span "Next" at bounding box center [937, 369] width 26 height 20
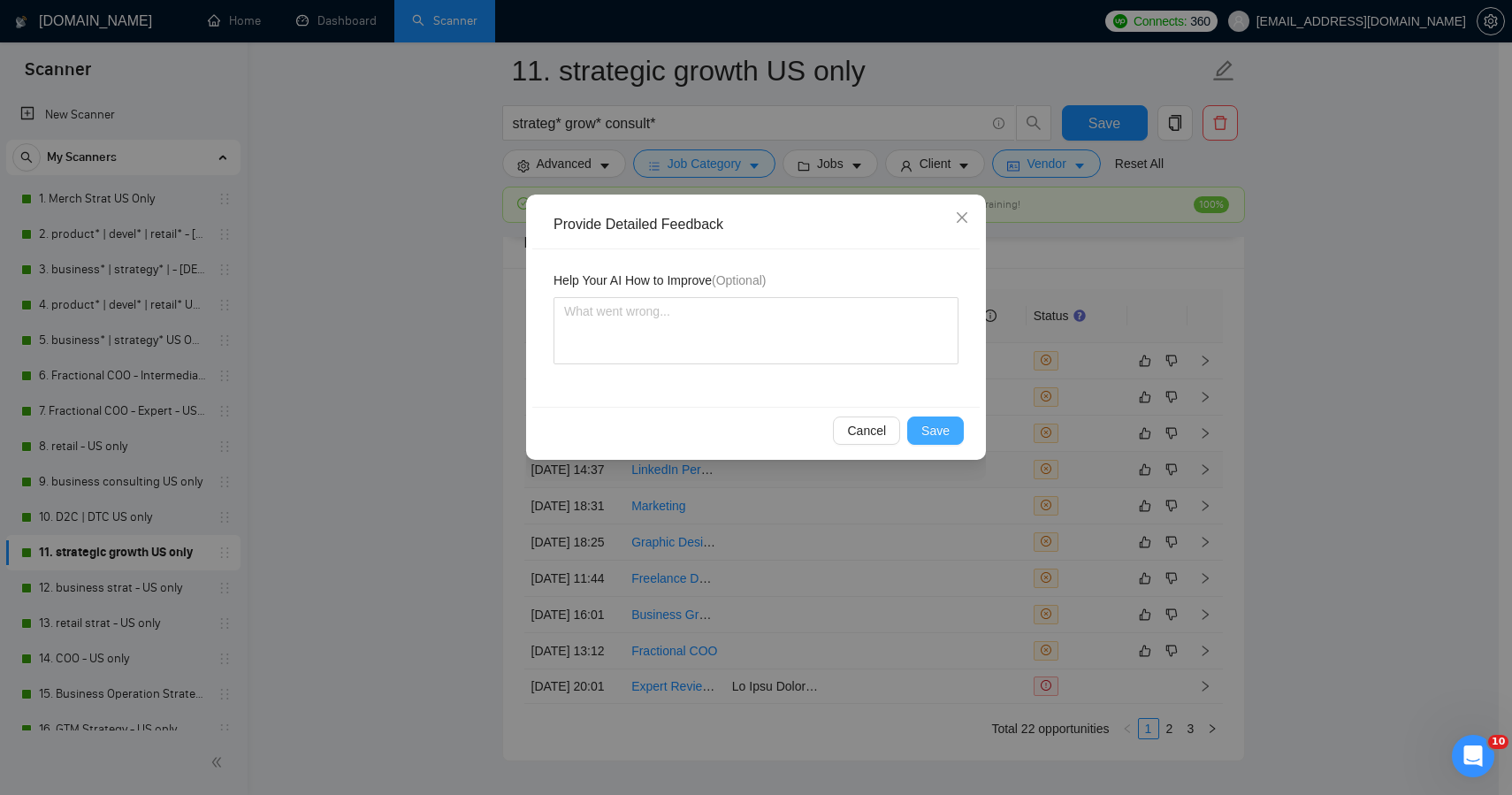
click at [928, 436] on span "Save" at bounding box center [935, 431] width 29 height 20
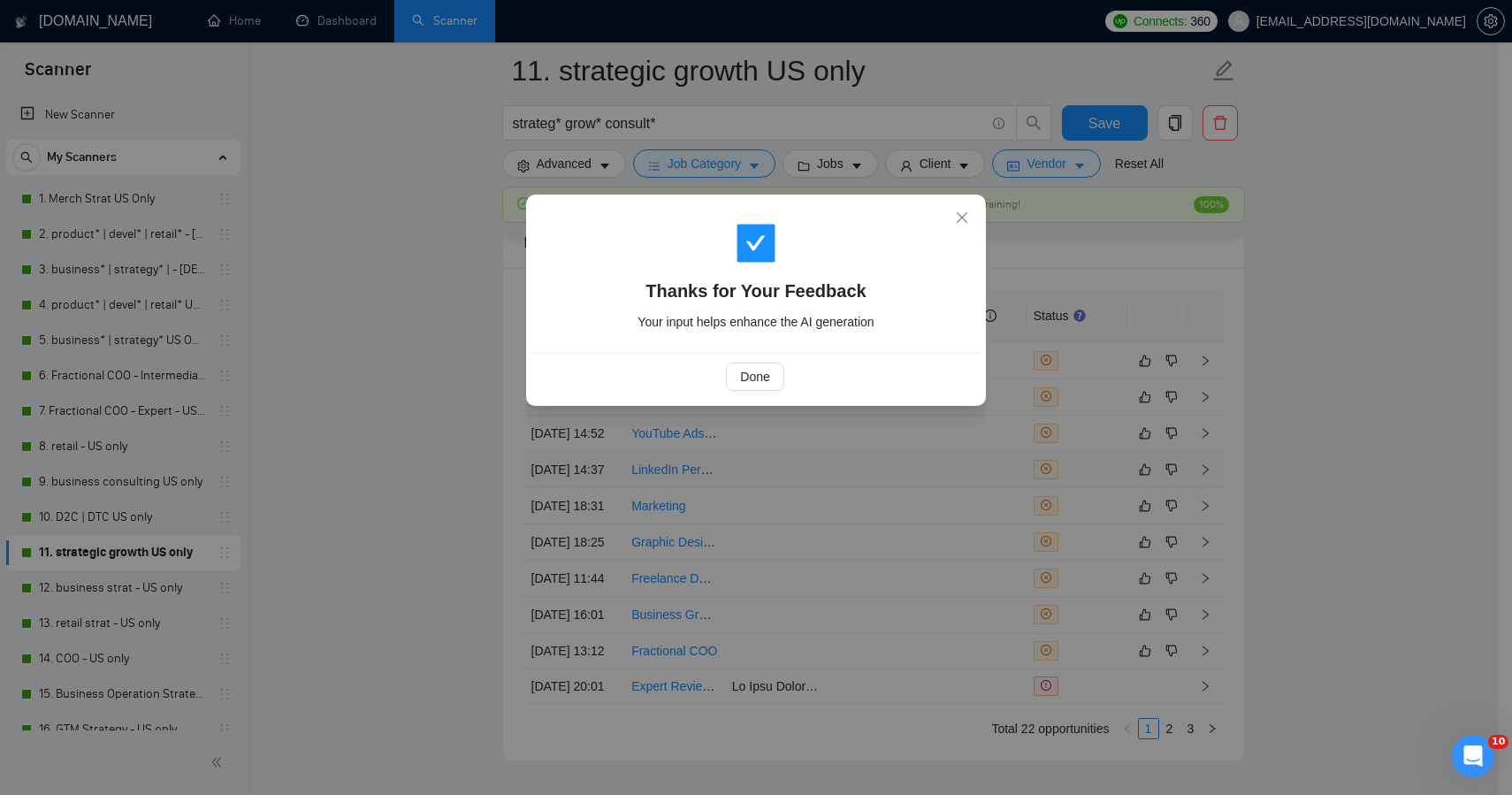
click at [1147, 481] on div "Thanks for Your Feedback Your input helps enhance the AI generation Done" at bounding box center [756, 398] width 1512 height 795
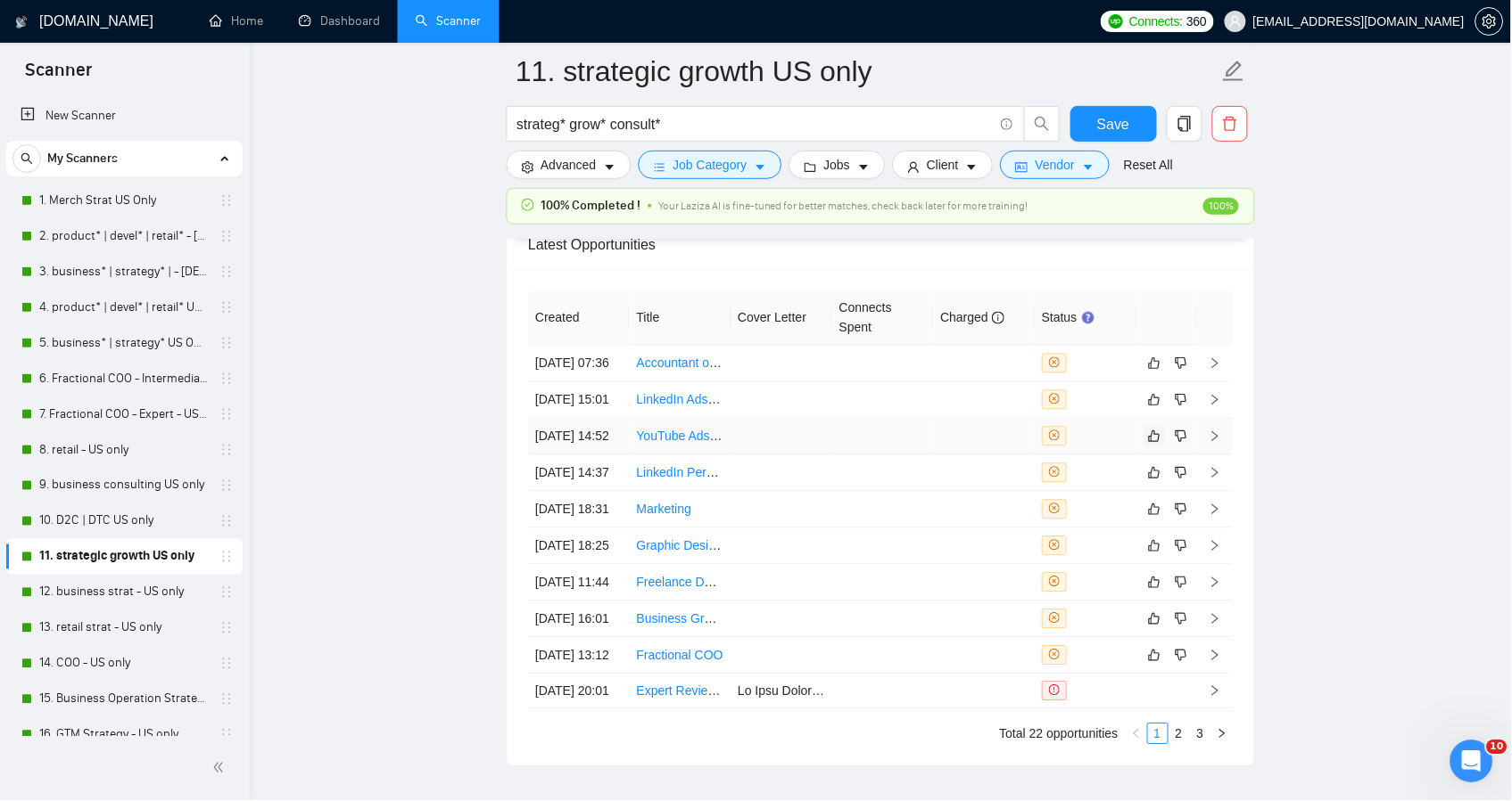
click at [1157, 444] on icon "like" at bounding box center [1155, 436] width 12 height 14
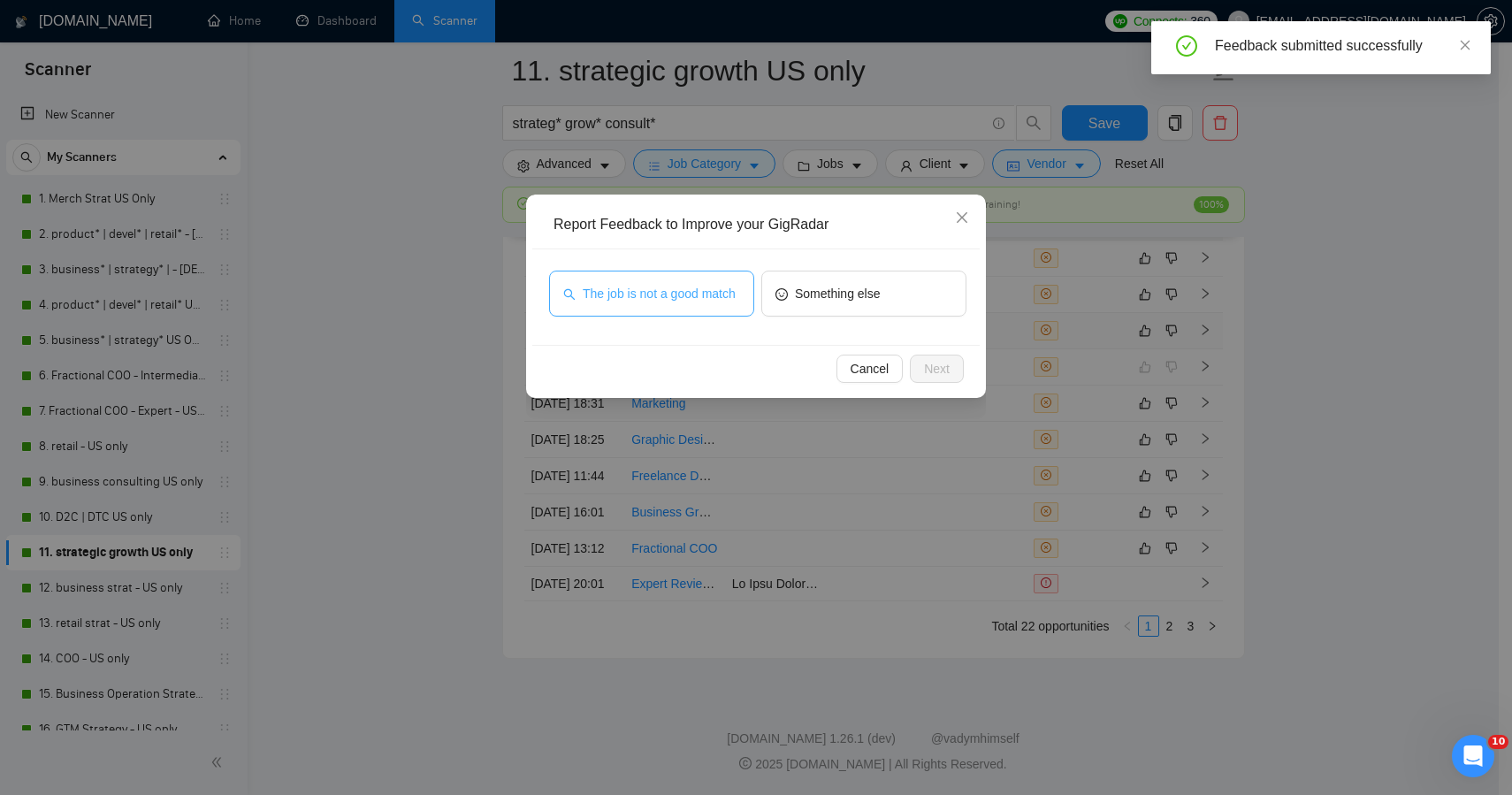
click at [734, 290] on span "The job is not a good match" at bounding box center [659, 294] width 153 height 20
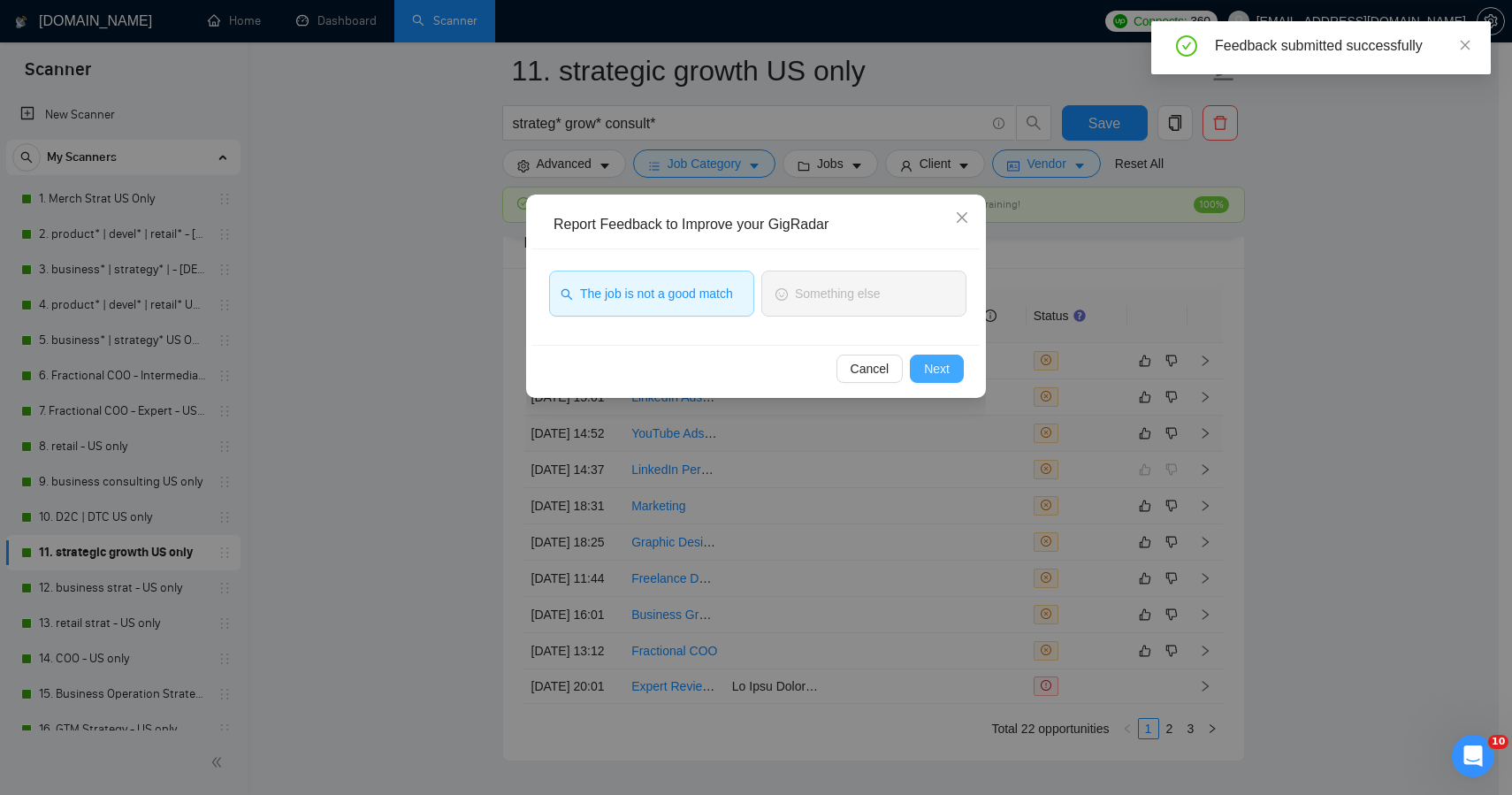
click at [921, 369] on button "Next" at bounding box center [936, 369] width 54 height 29
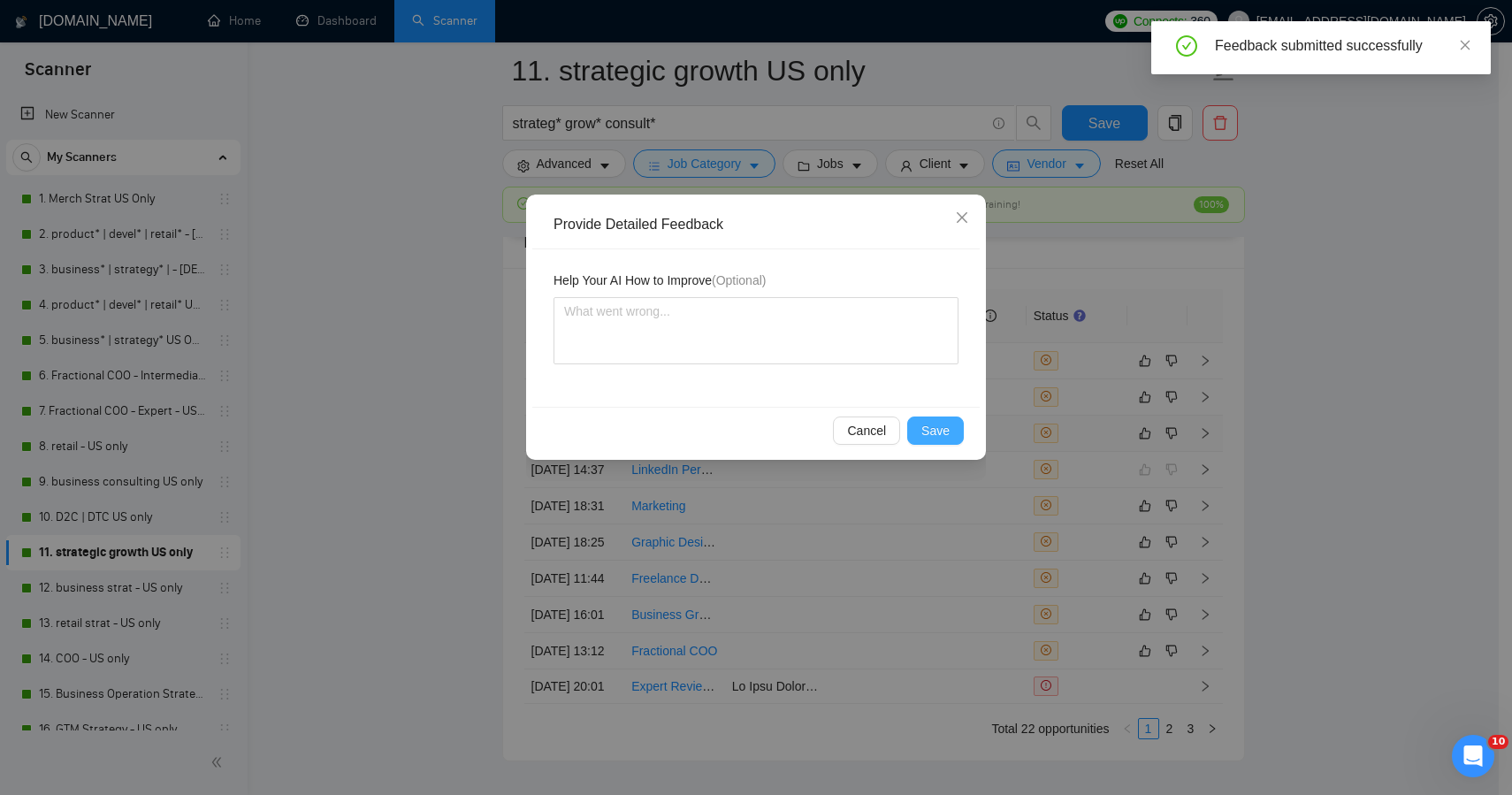
click at [921, 424] on button "Save" at bounding box center [935, 430] width 56 height 29
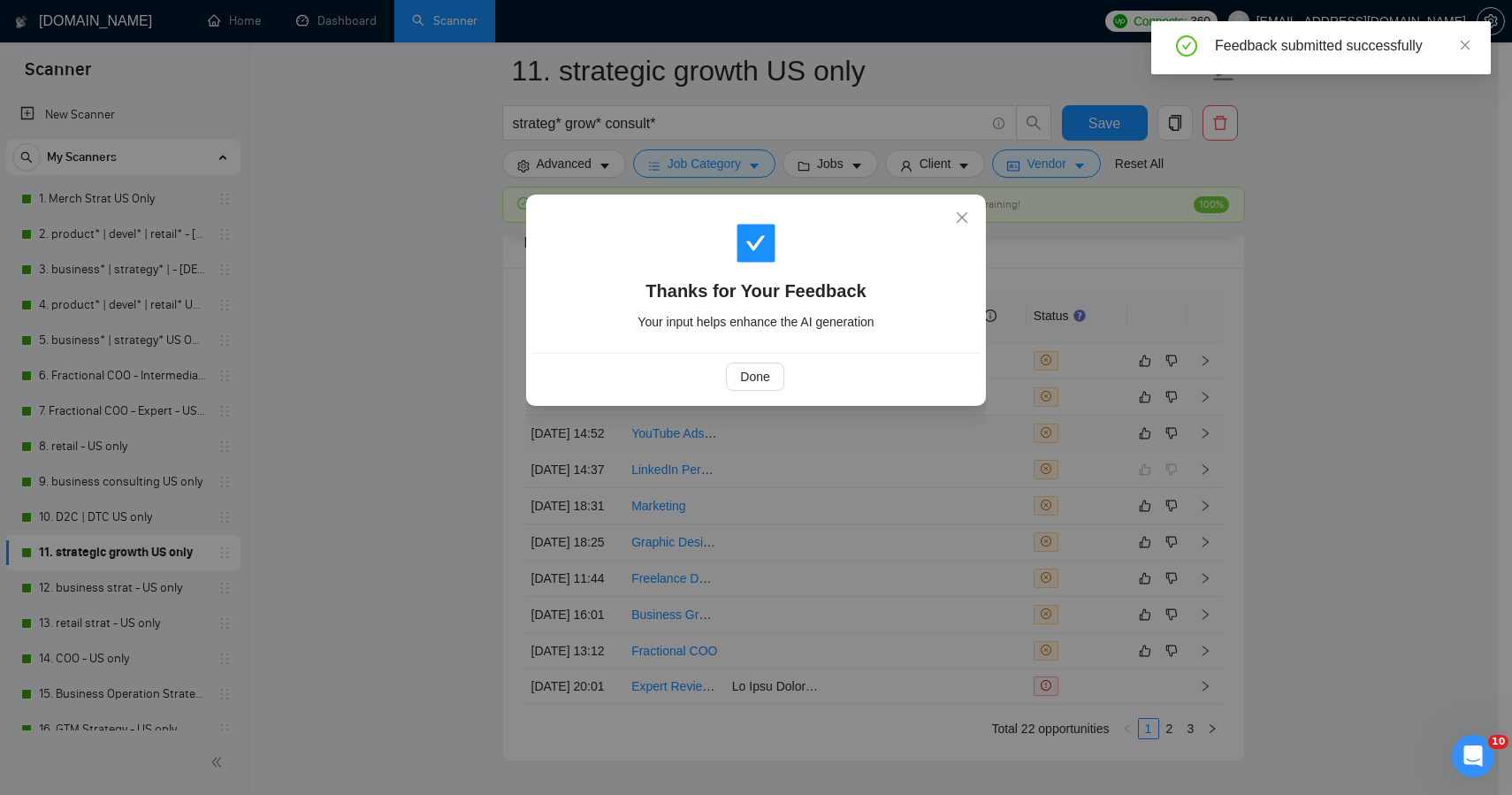
click at [1259, 373] on div "Thanks for Your Feedback Your input helps enhance the AI generation Done" at bounding box center [756, 398] width 1512 height 795
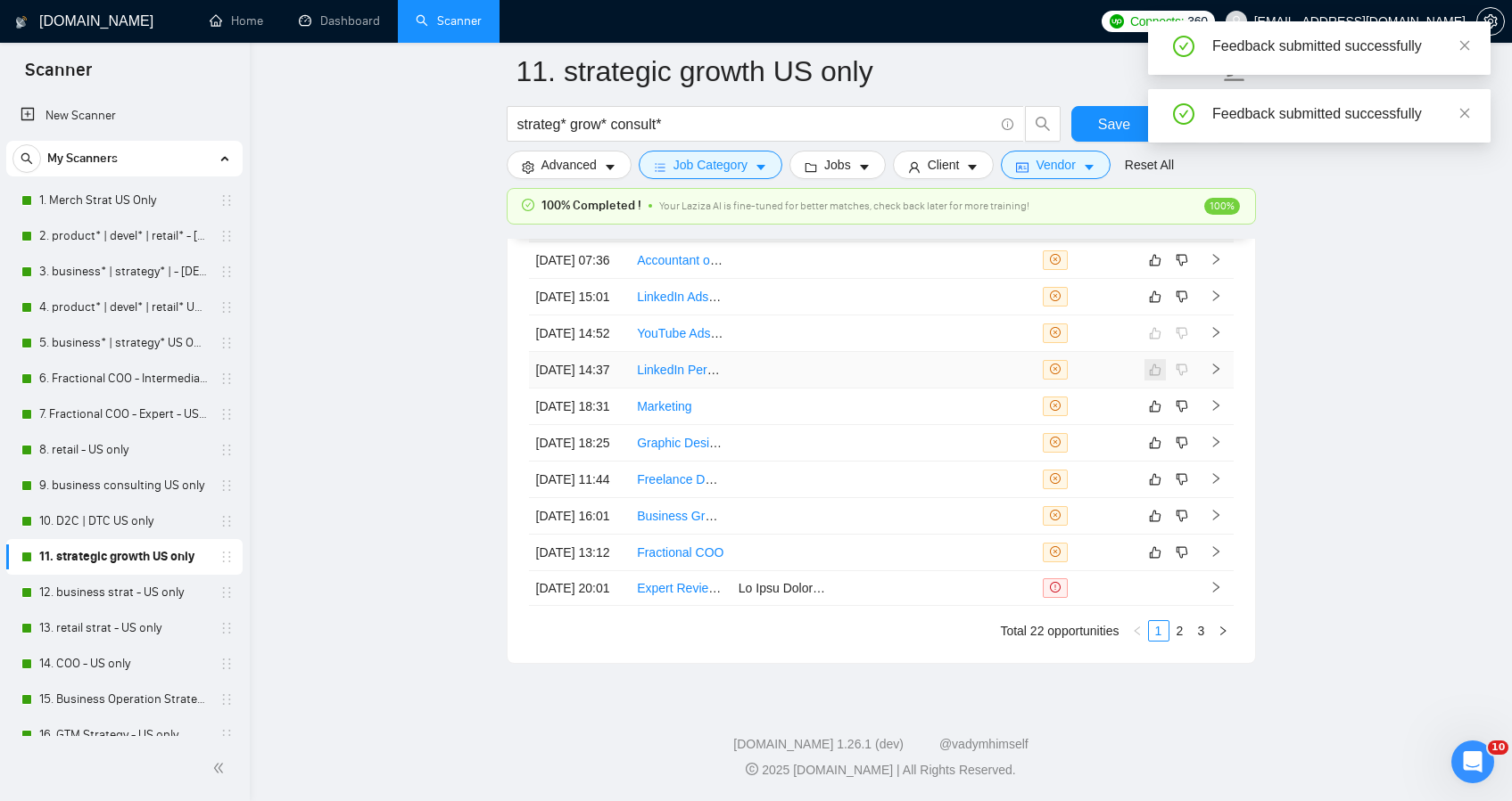
click at [1149, 381] on span at bounding box center [1154, 370] width 21 height 21
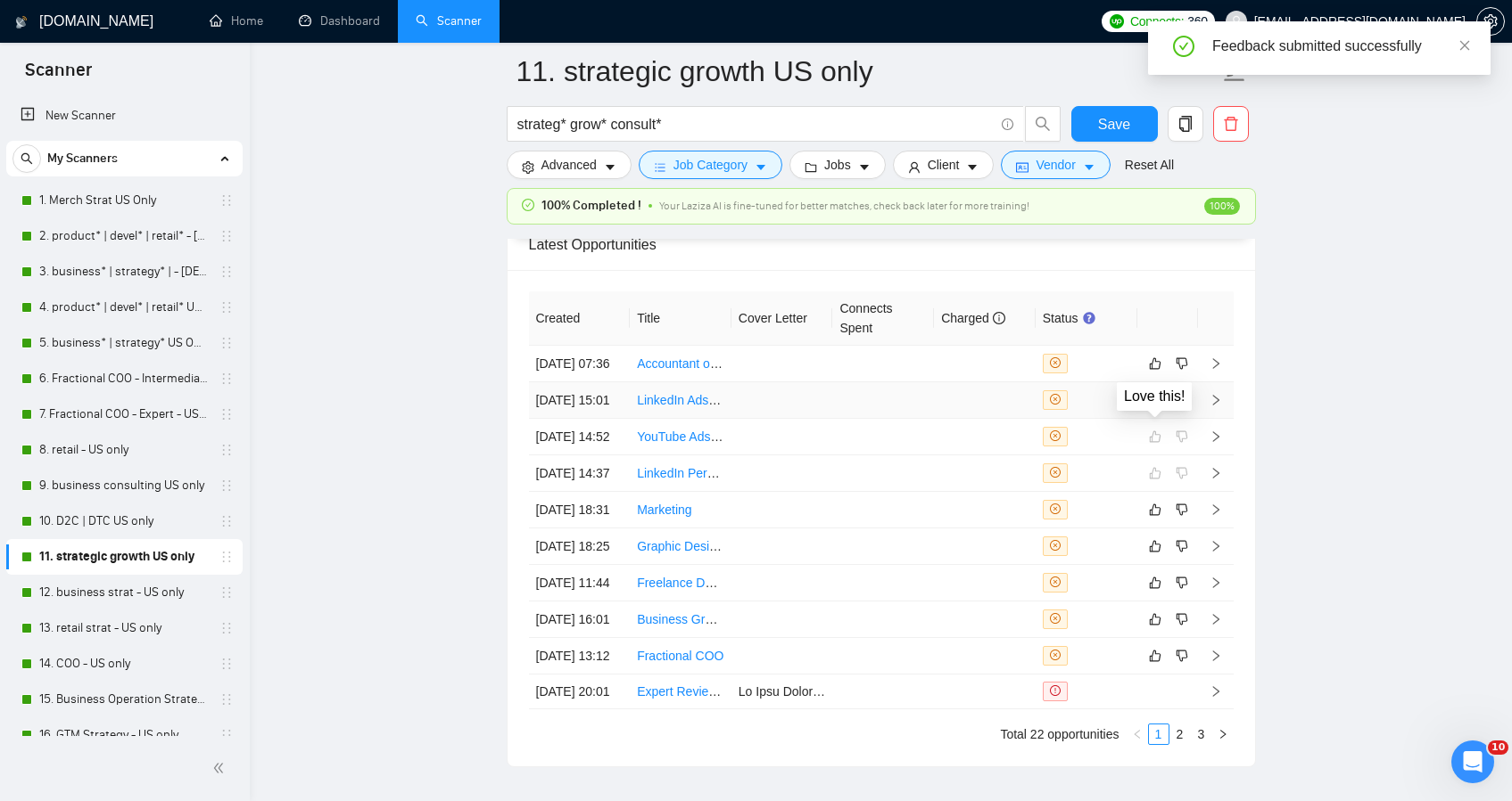
click at [1153, 407] on icon "like" at bounding box center [1155, 400] width 12 height 14
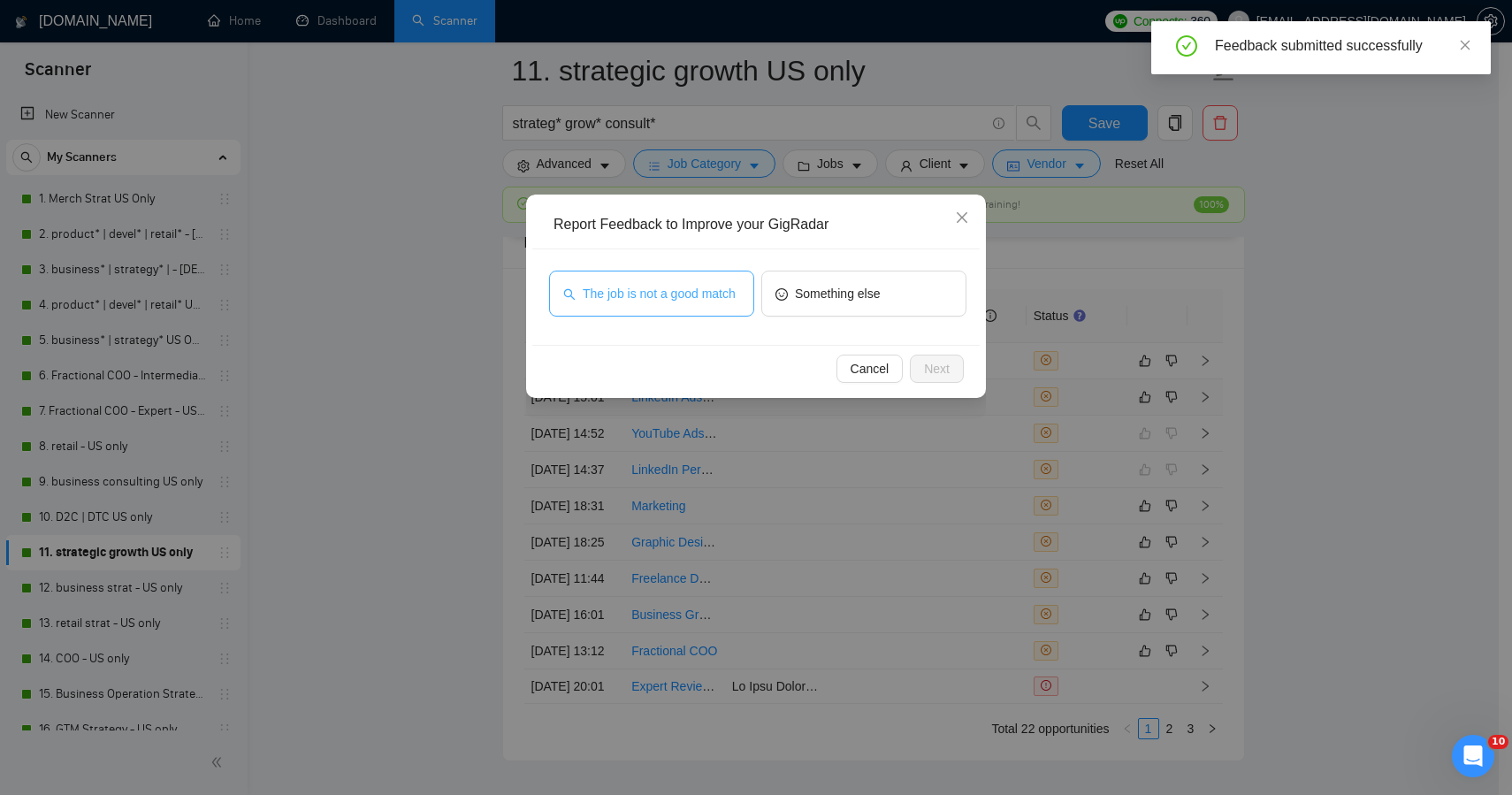
click at [607, 284] on span "The job is not a good match" at bounding box center [659, 294] width 153 height 20
click at [936, 379] on button "Next" at bounding box center [936, 369] width 54 height 29
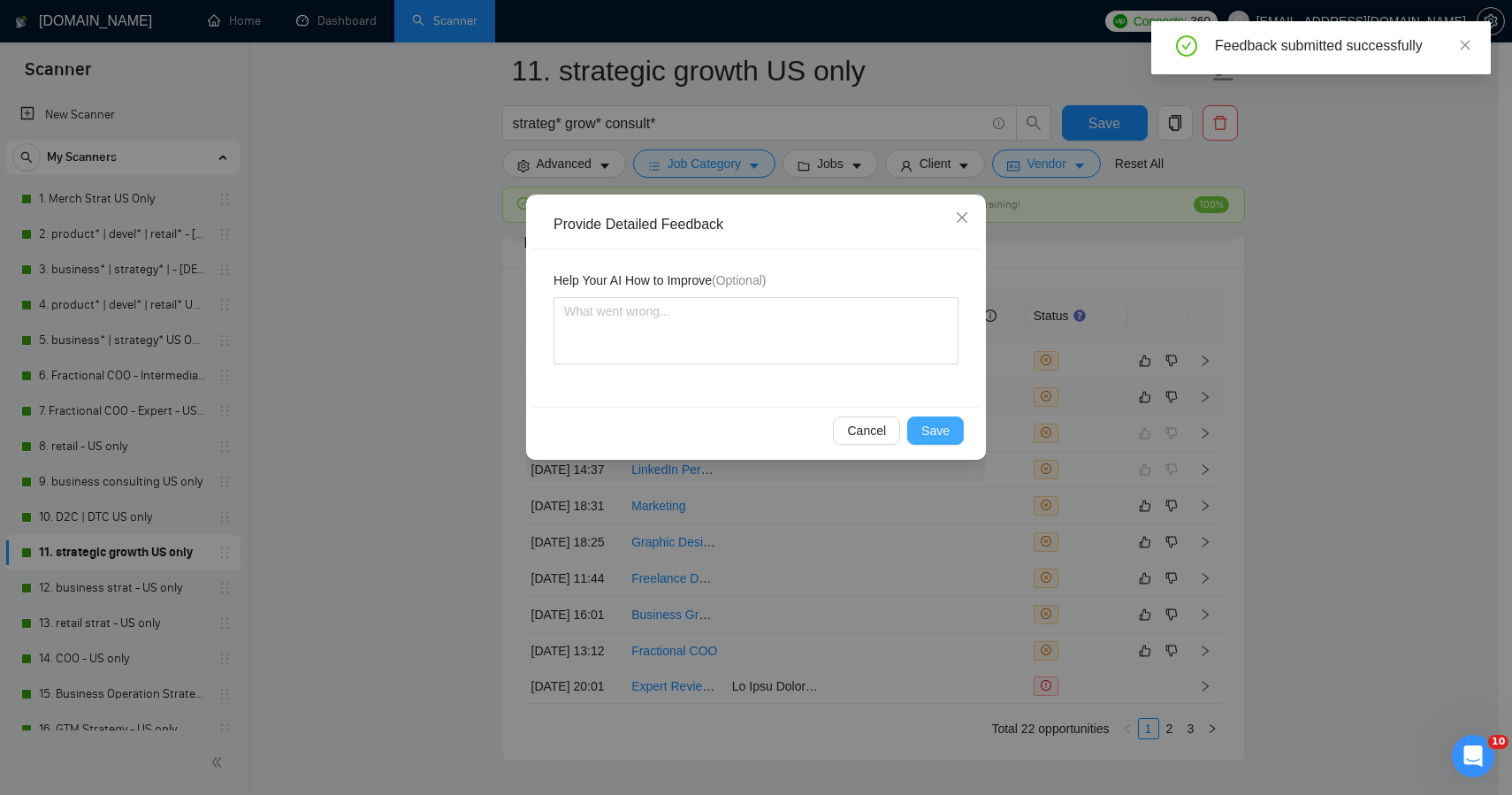
click at [924, 425] on span "Save" at bounding box center [935, 431] width 29 height 20
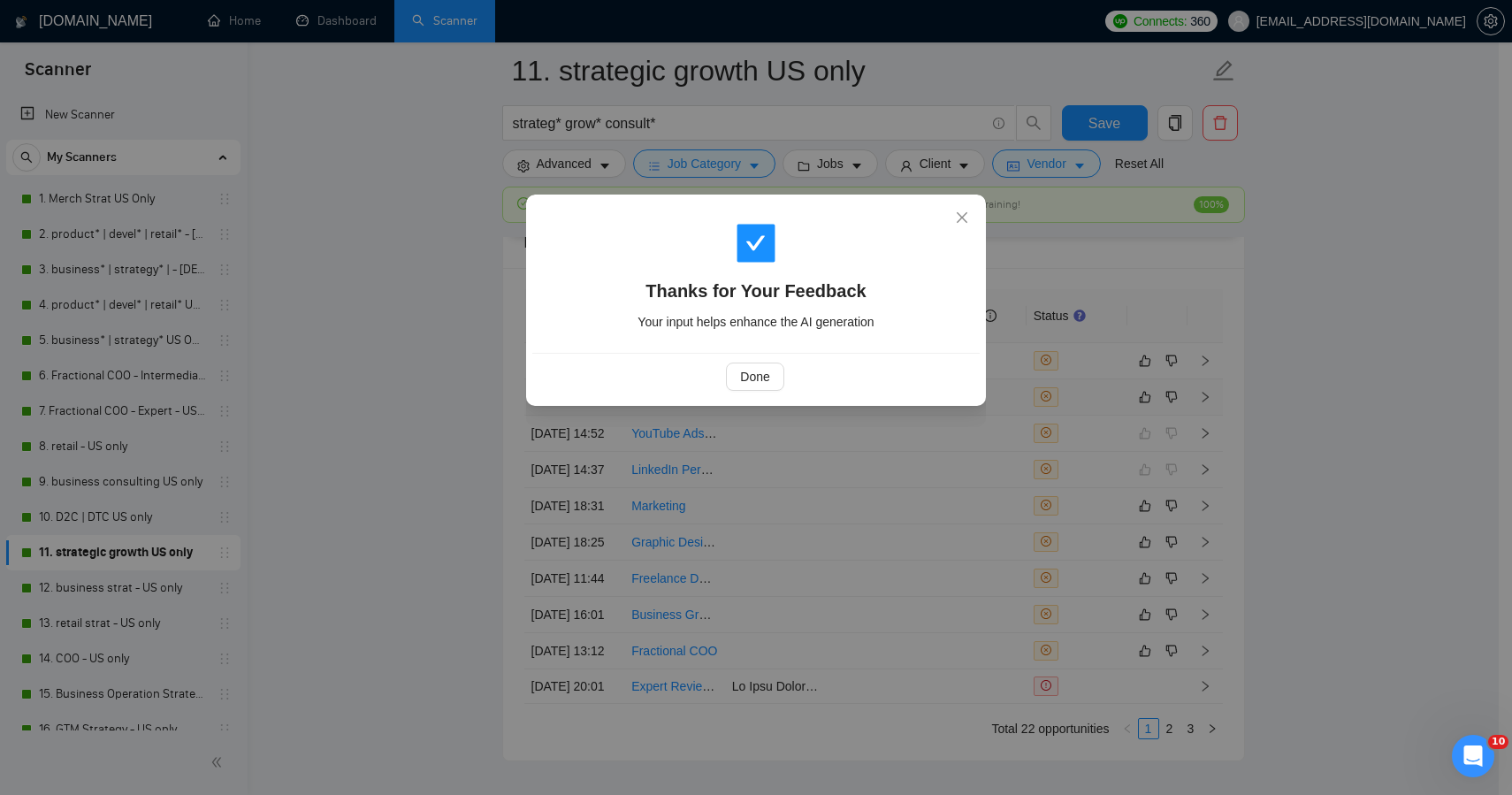
click at [1320, 349] on div "Thanks for Your Feedback Your input helps enhance the AI generation Done" at bounding box center [756, 398] width 1512 height 795
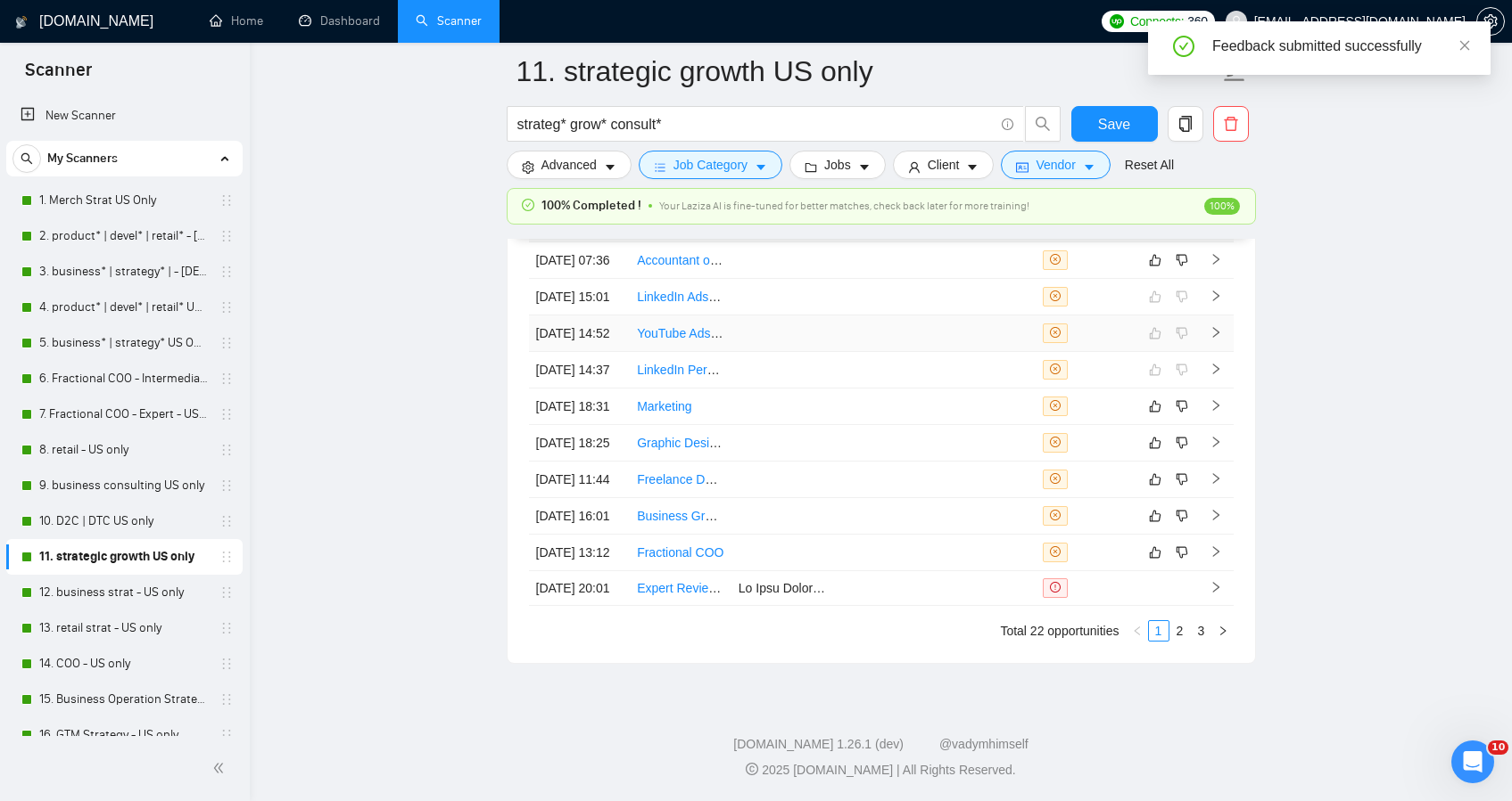
click at [1128, 370] on tbody "09 Oct, 2025 07:36 Accountant or Tax Advisor for Real Estate & Construction Bus…" at bounding box center [880, 424] width 705 height 364
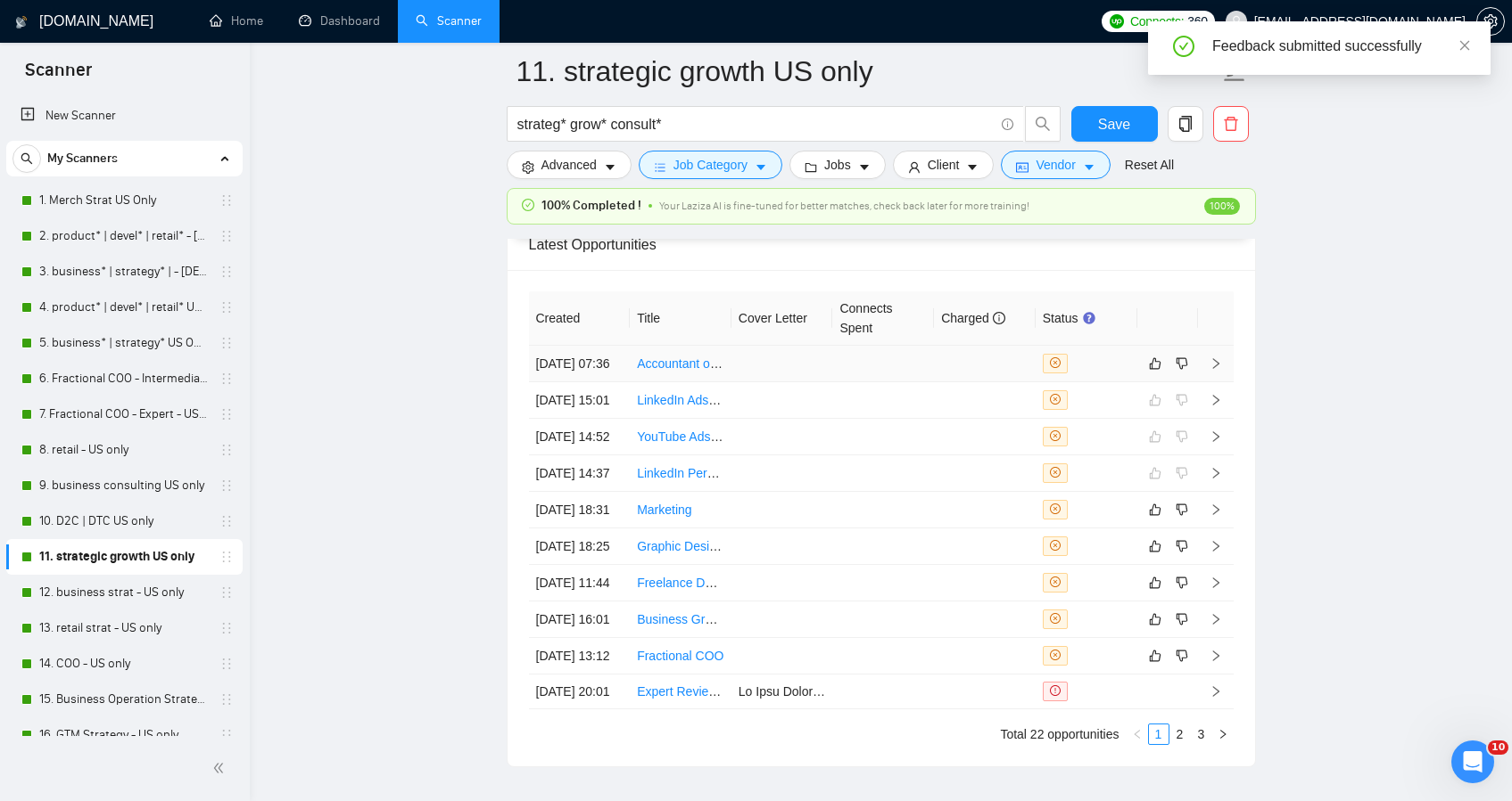
click at [1118, 366] on div at bounding box center [1085, 364] width 87 height 20
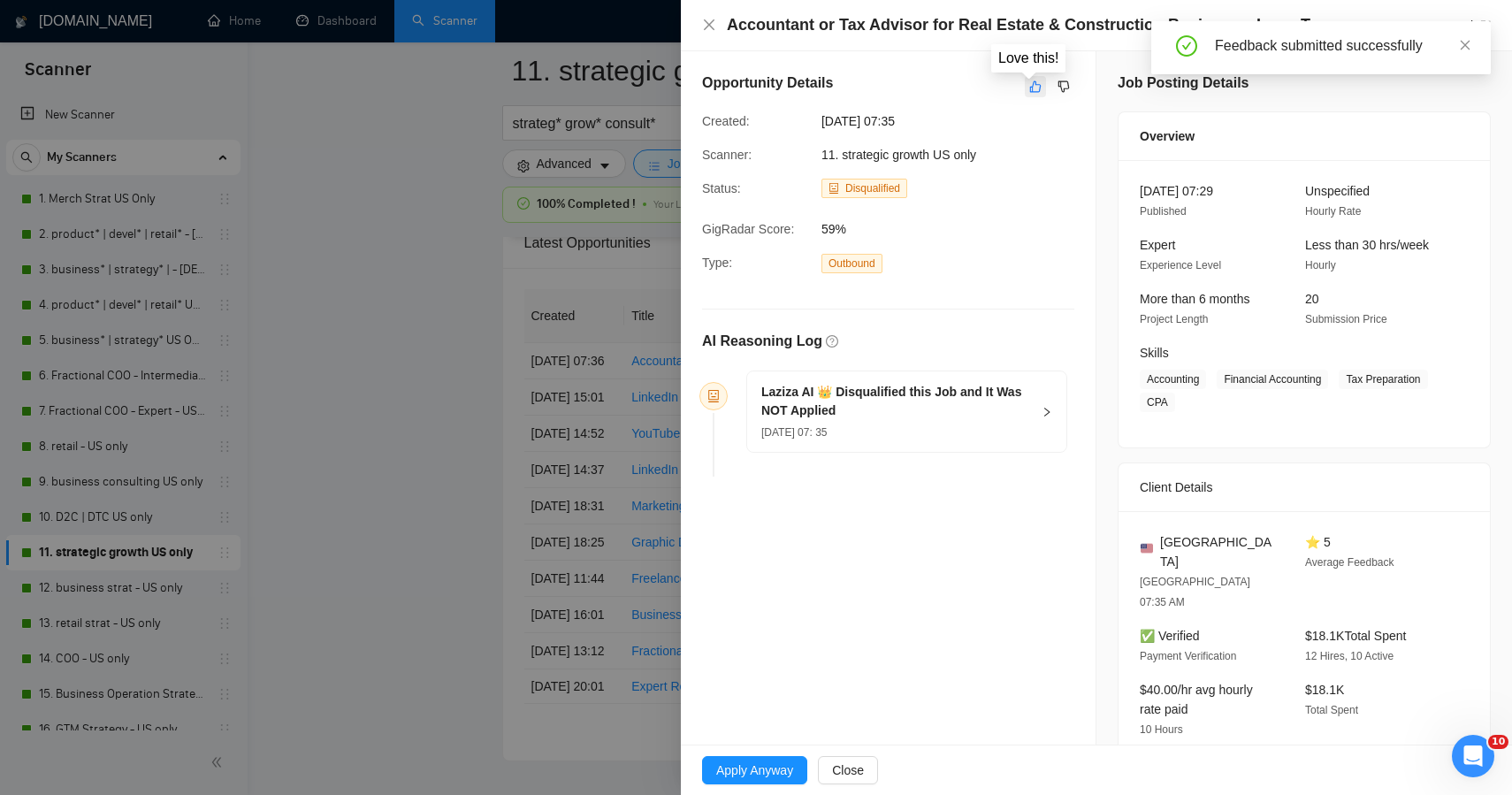
click at [1029, 81] on icon "like" at bounding box center [1035, 86] width 12 height 14
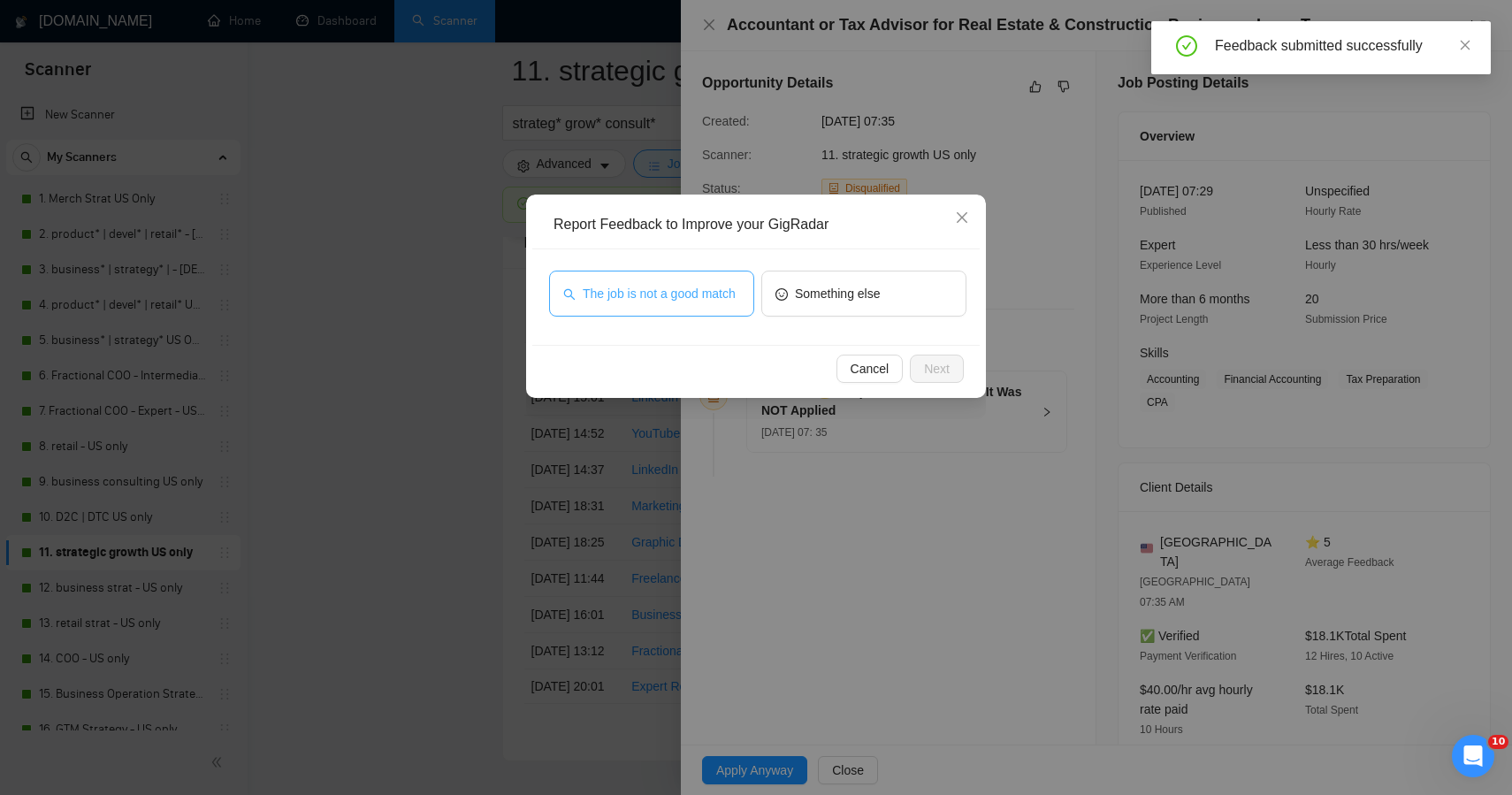
click at [689, 274] on button "The job is not a good match" at bounding box center [651, 293] width 205 height 46
click at [967, 379] on div "Cancel Next" at bounding box center [756, 368] width 448 height 47
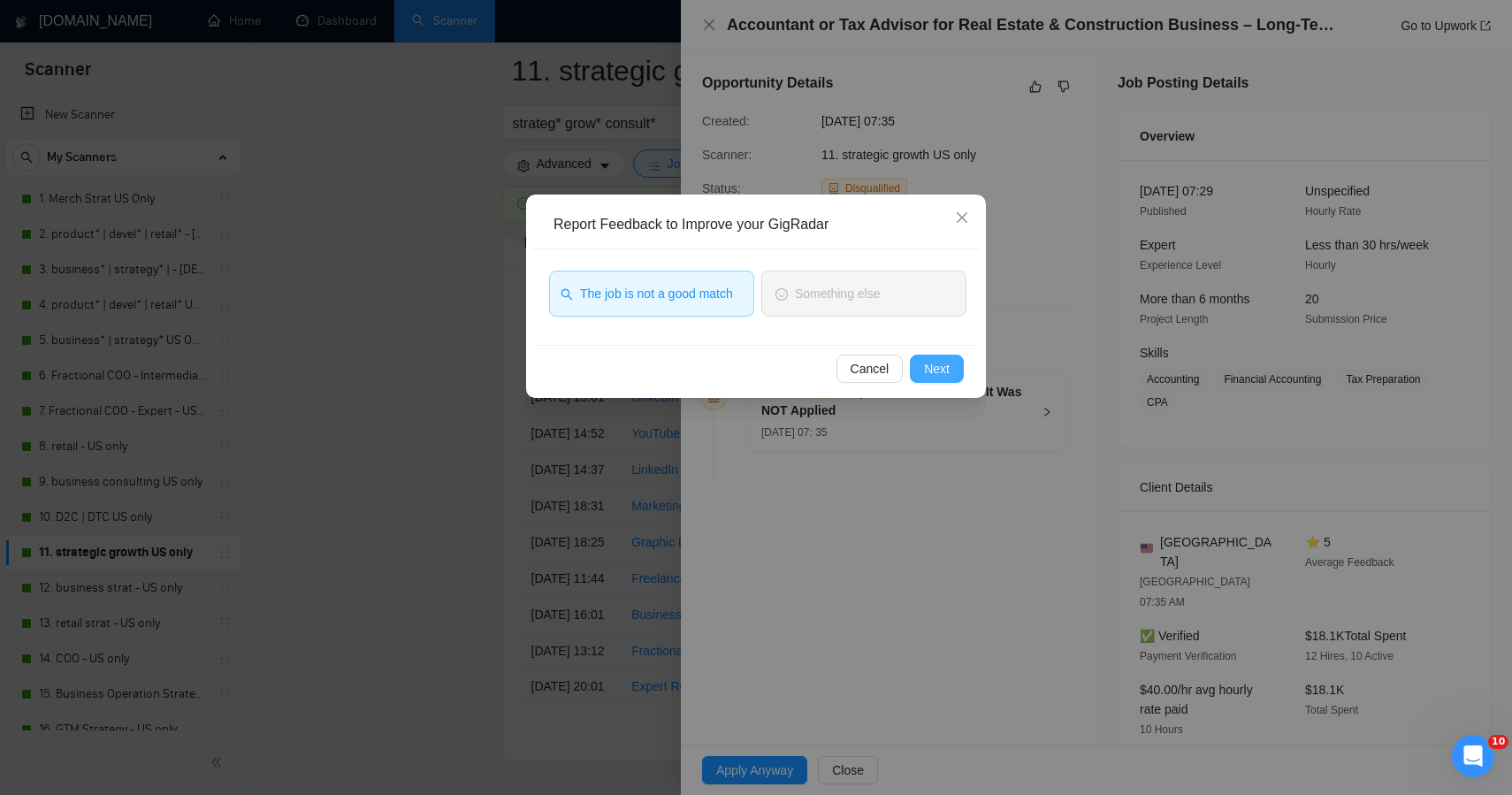
click at [951, 374] on button "Next" at bounding box center [936, 369] width 54 height 29
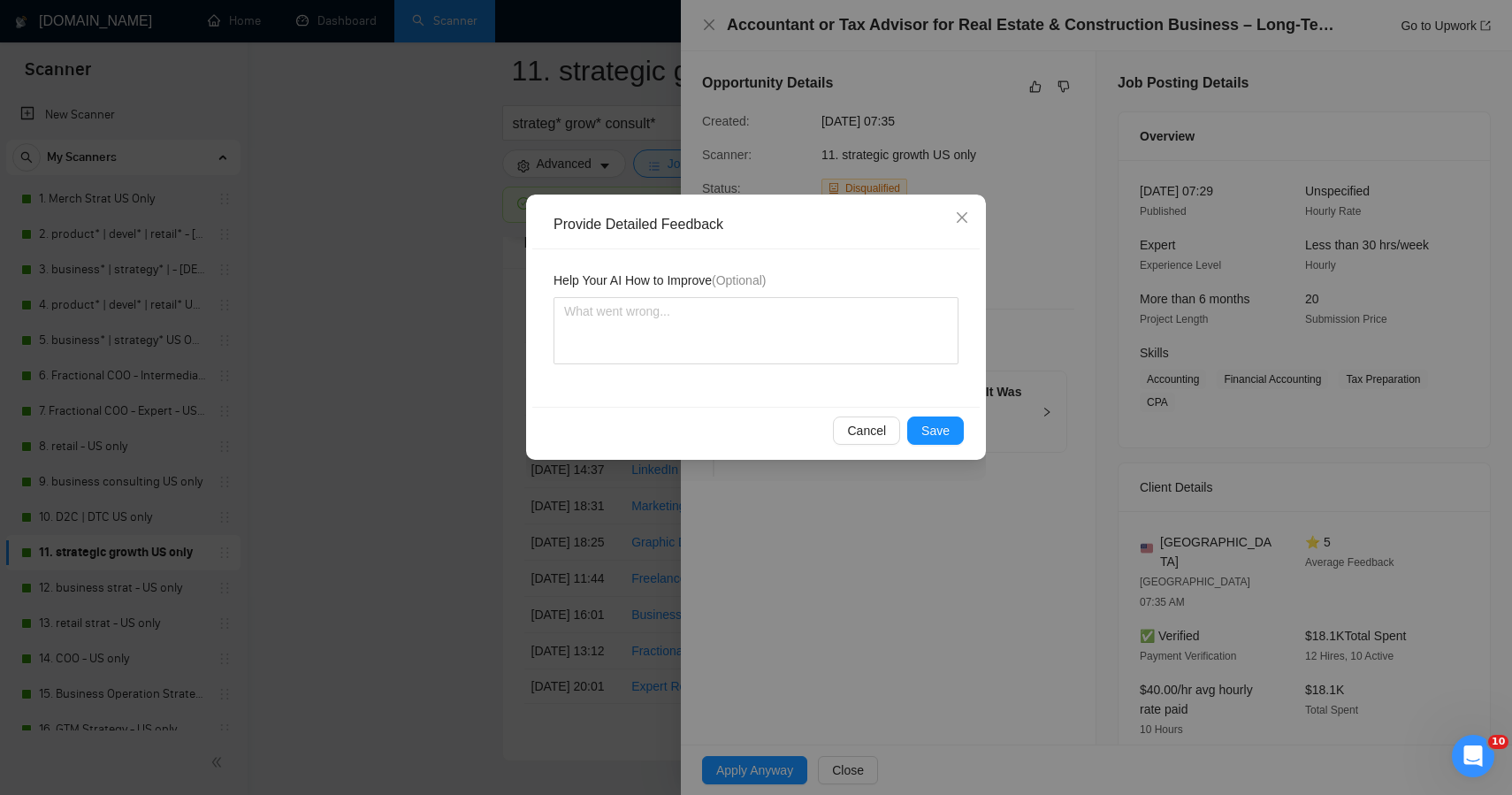
click at [434, 427] on div "Provide Detailed Feedback Help Your AI How to Improve (Optional) Cancel Save" at bounding box center [756, 398] width 1512 height 795
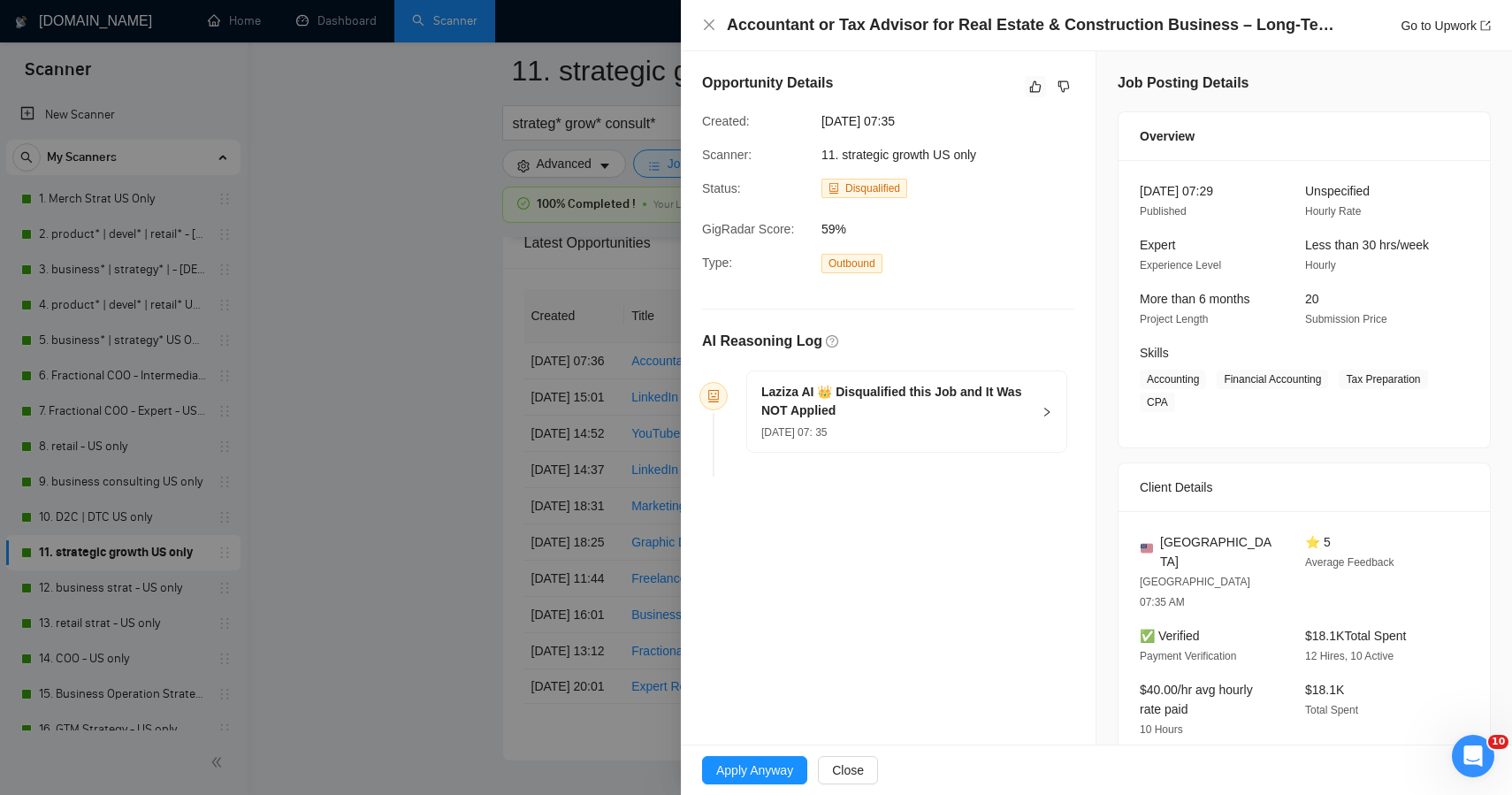
click at [434, 427] on div at bounding box center [756, 398] width 1512 height 795
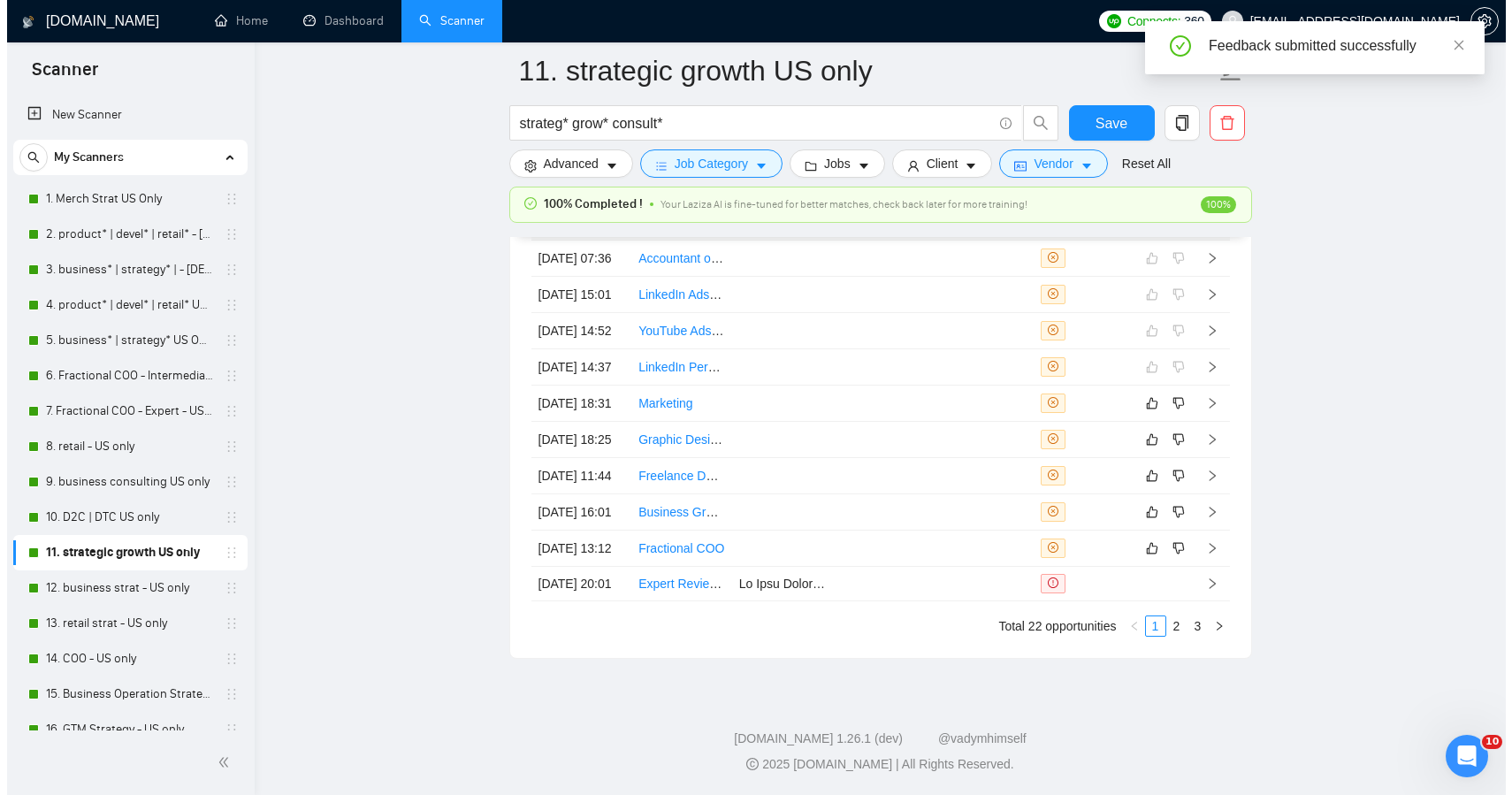
scroll to position [4845, 0]
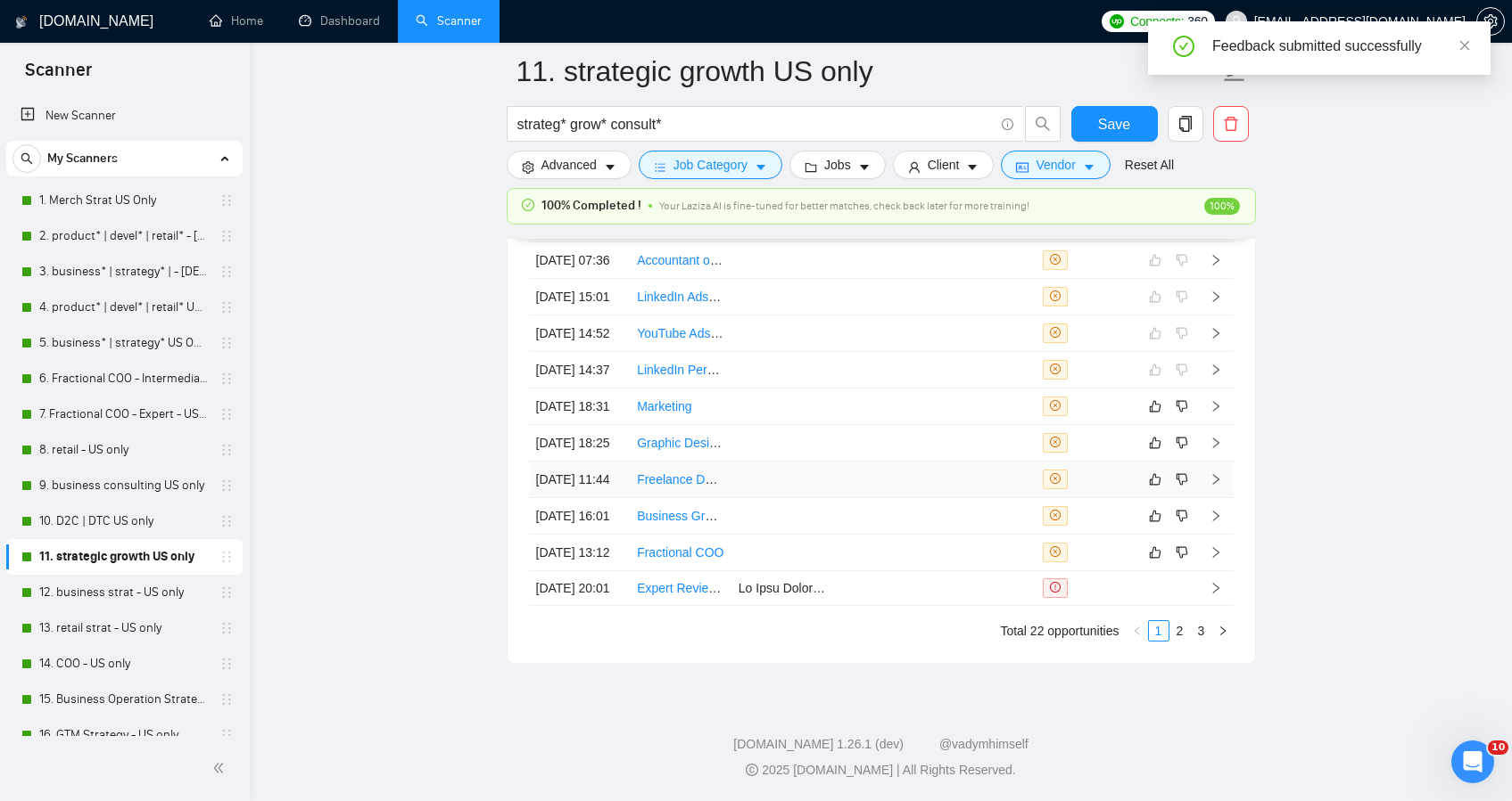
click at [708, 498] on td "Freelance Deck Designer/Consultant" at bounding box center [681, 479] width 102 height 37
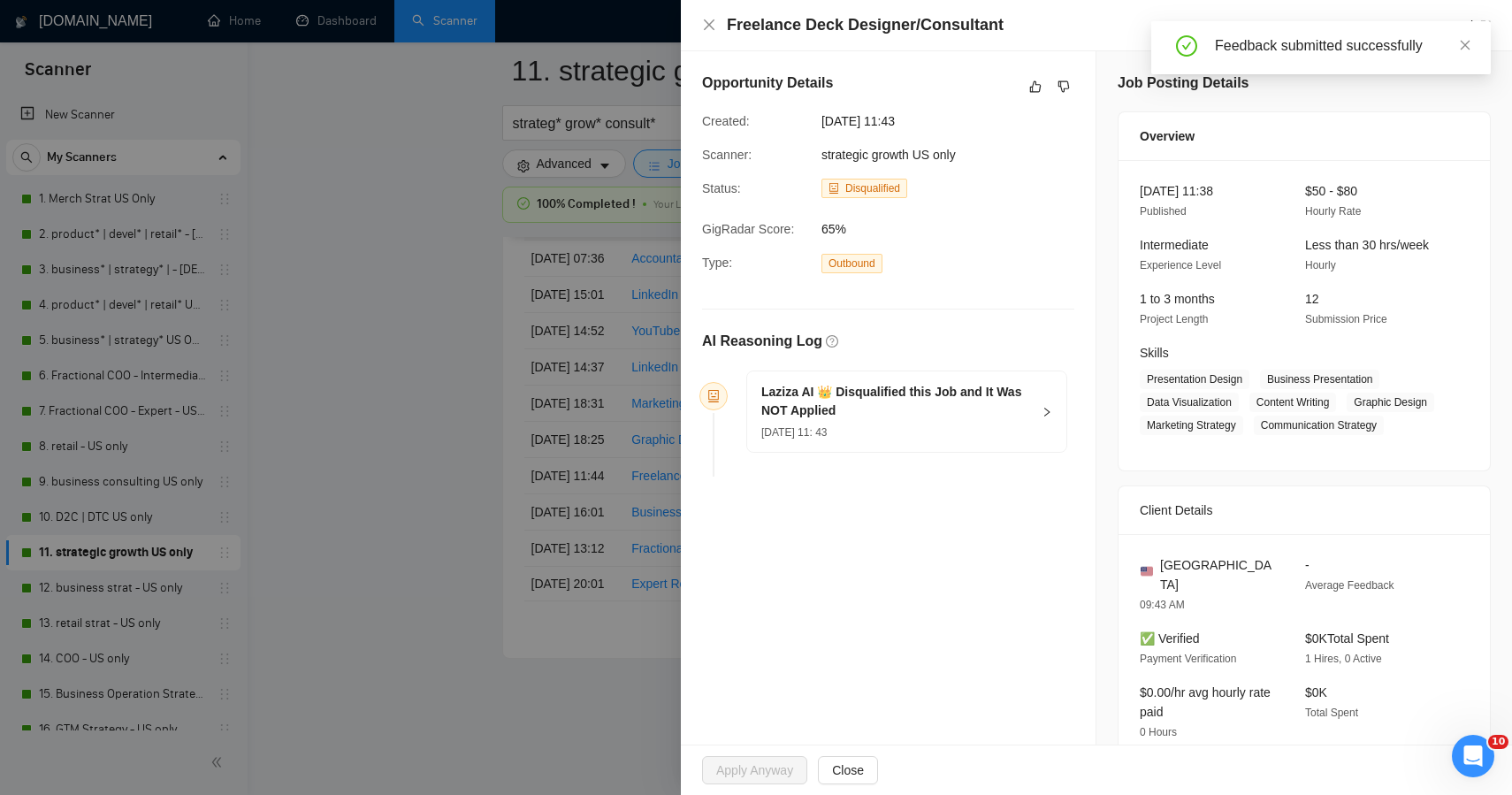
click at [347, 403] on div at bounding box center [756, 398] width 1512 height 795
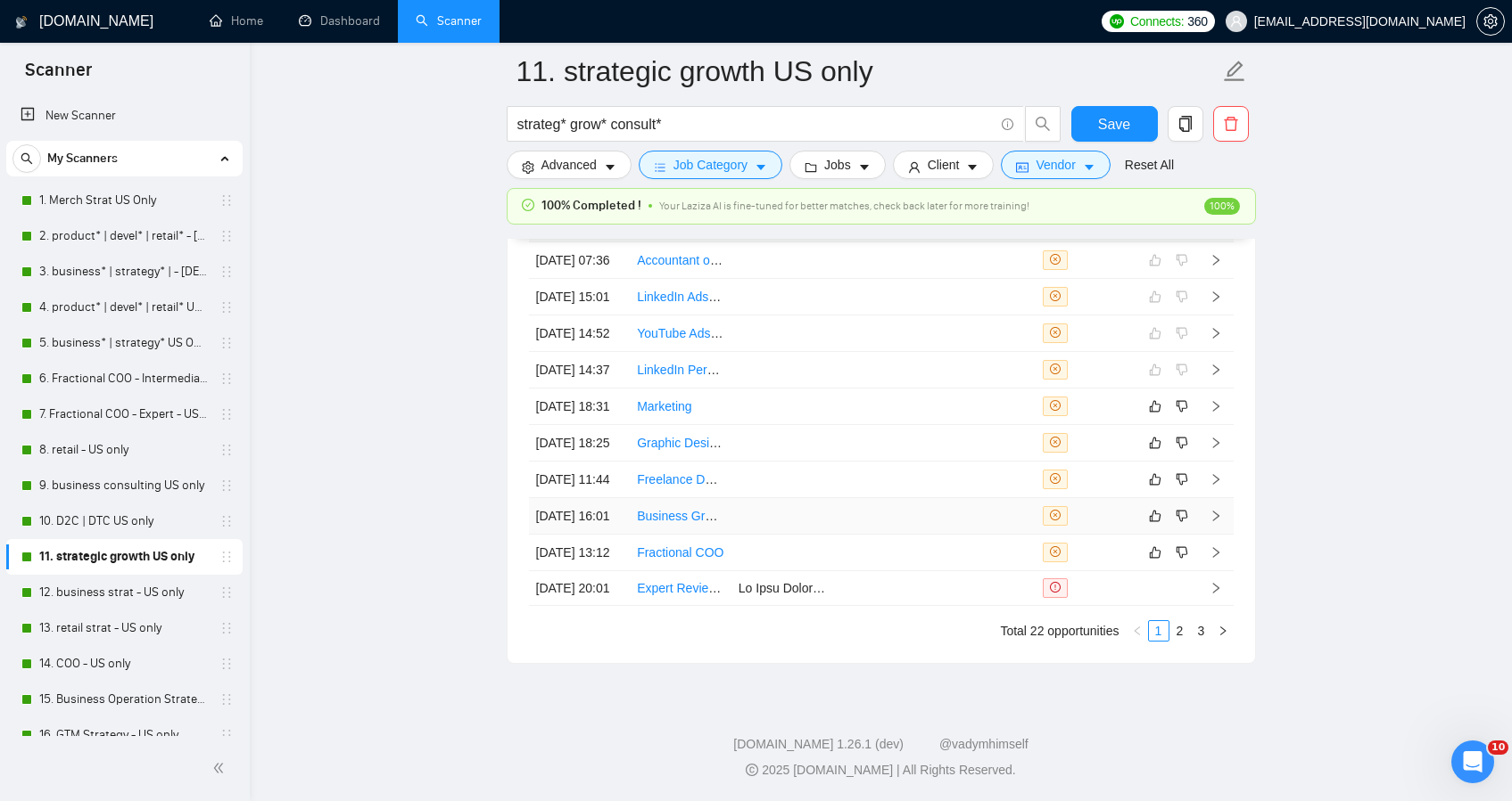
click at [733, 535] on td at bounding box center [782, 516] width 102 height 37
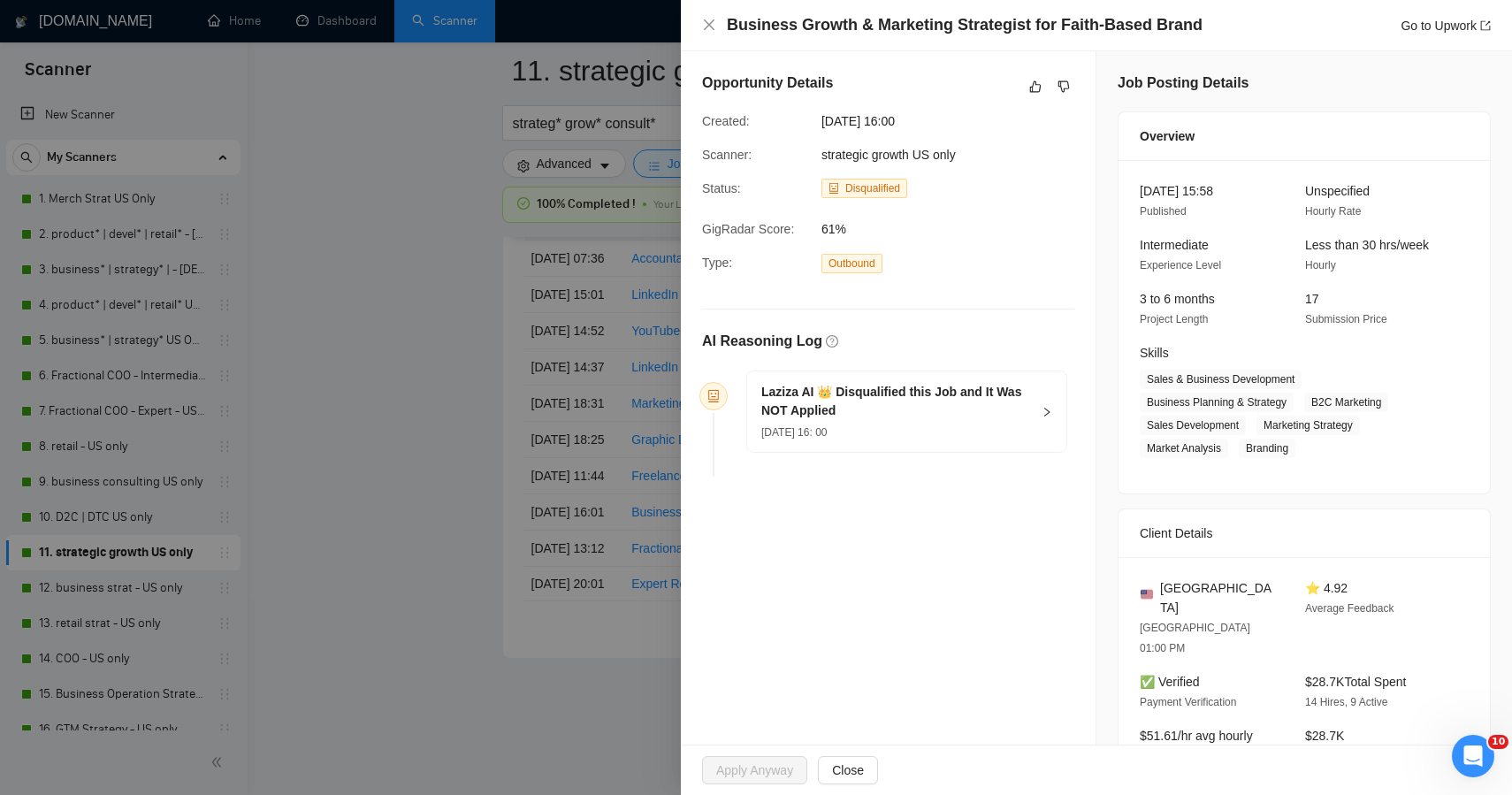
click at [319, 461] on div at bounding box center [756, 398] width 1512 height 795
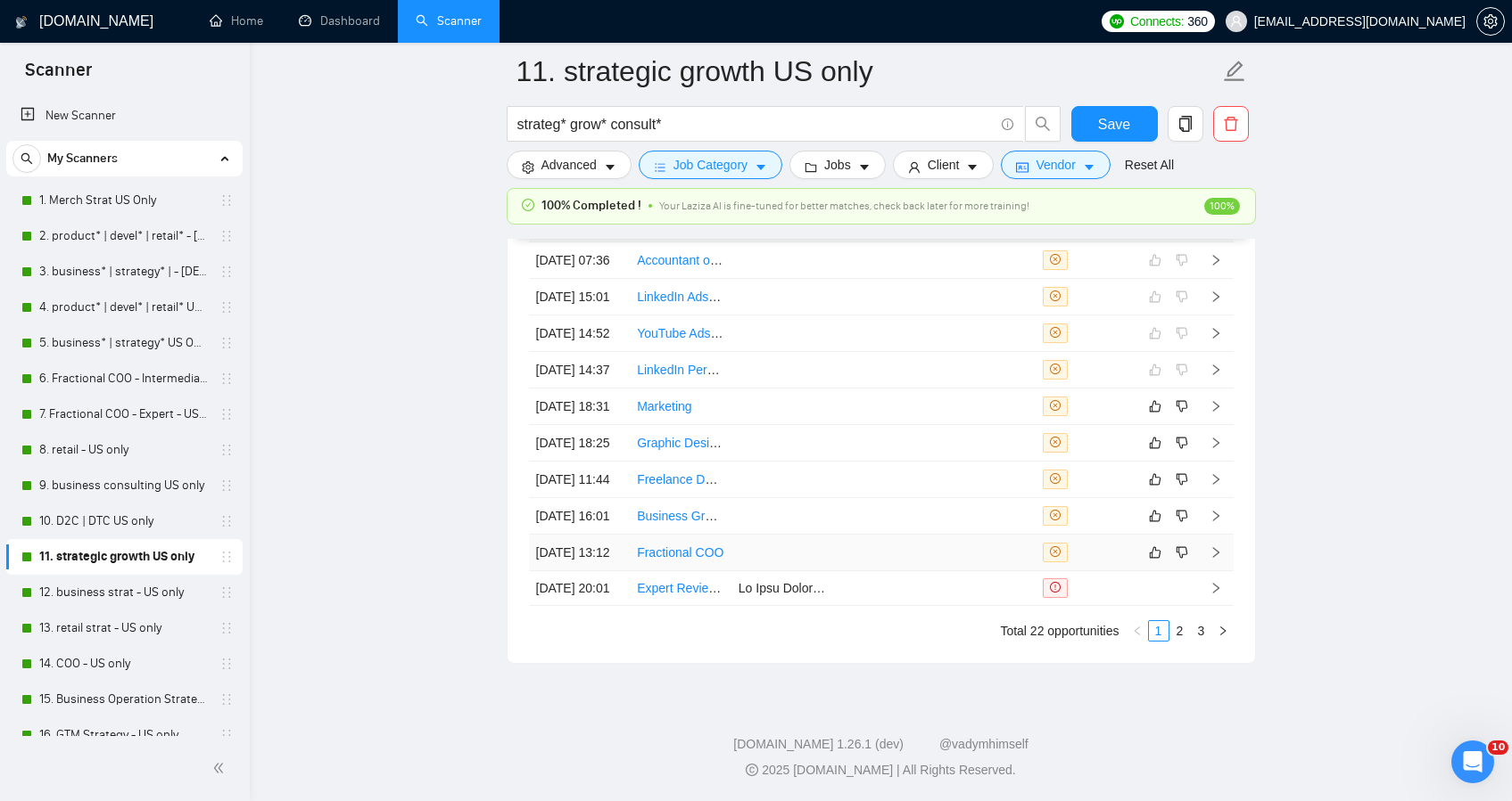
click at [741, 571] on td at bounding box center [782, 553] width 102 height 37
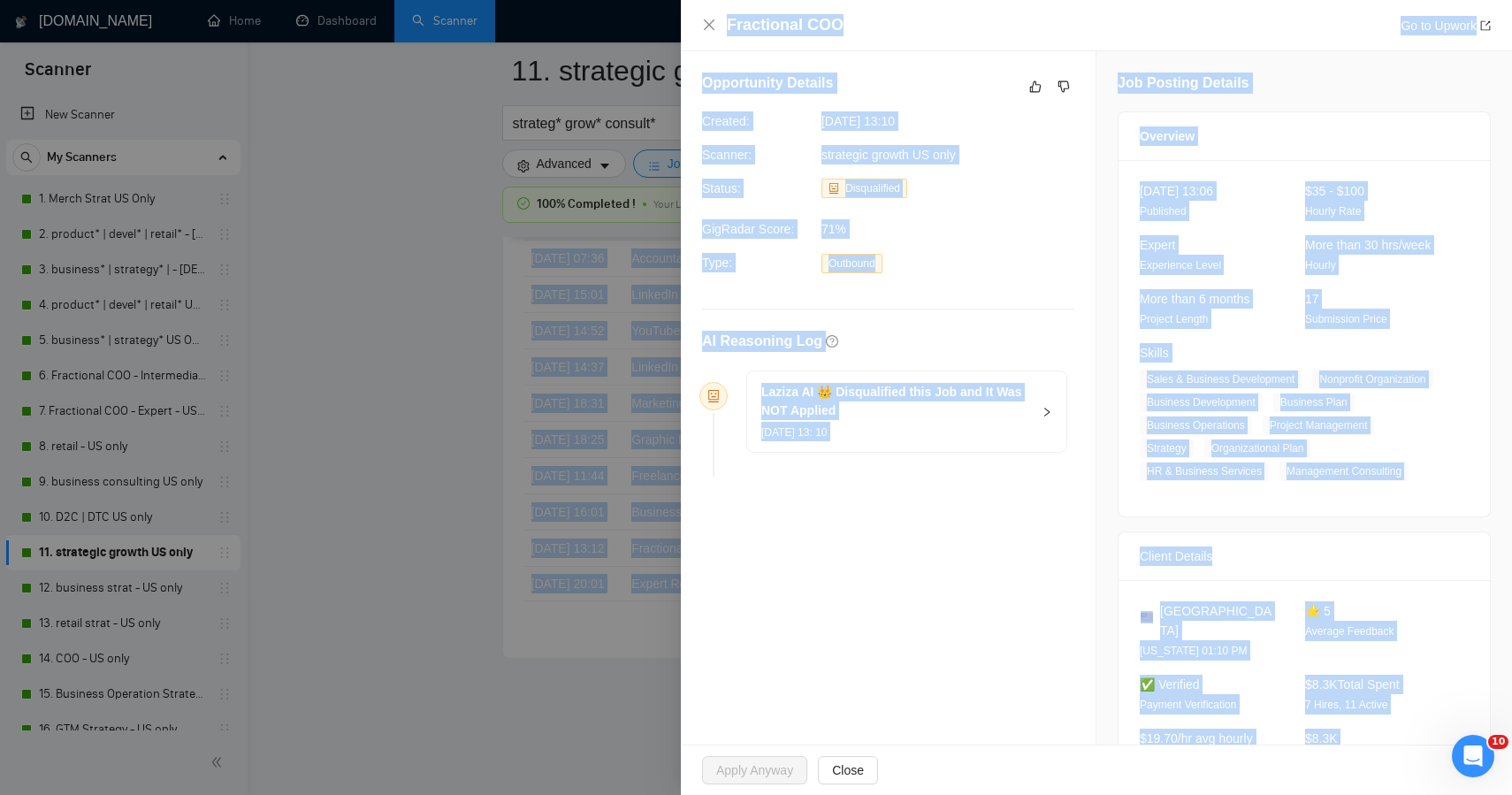
drag, startPoint x: 1225, startPoint y: 696, endPoint x: 923, endPoint y: -119, distance: 869.2
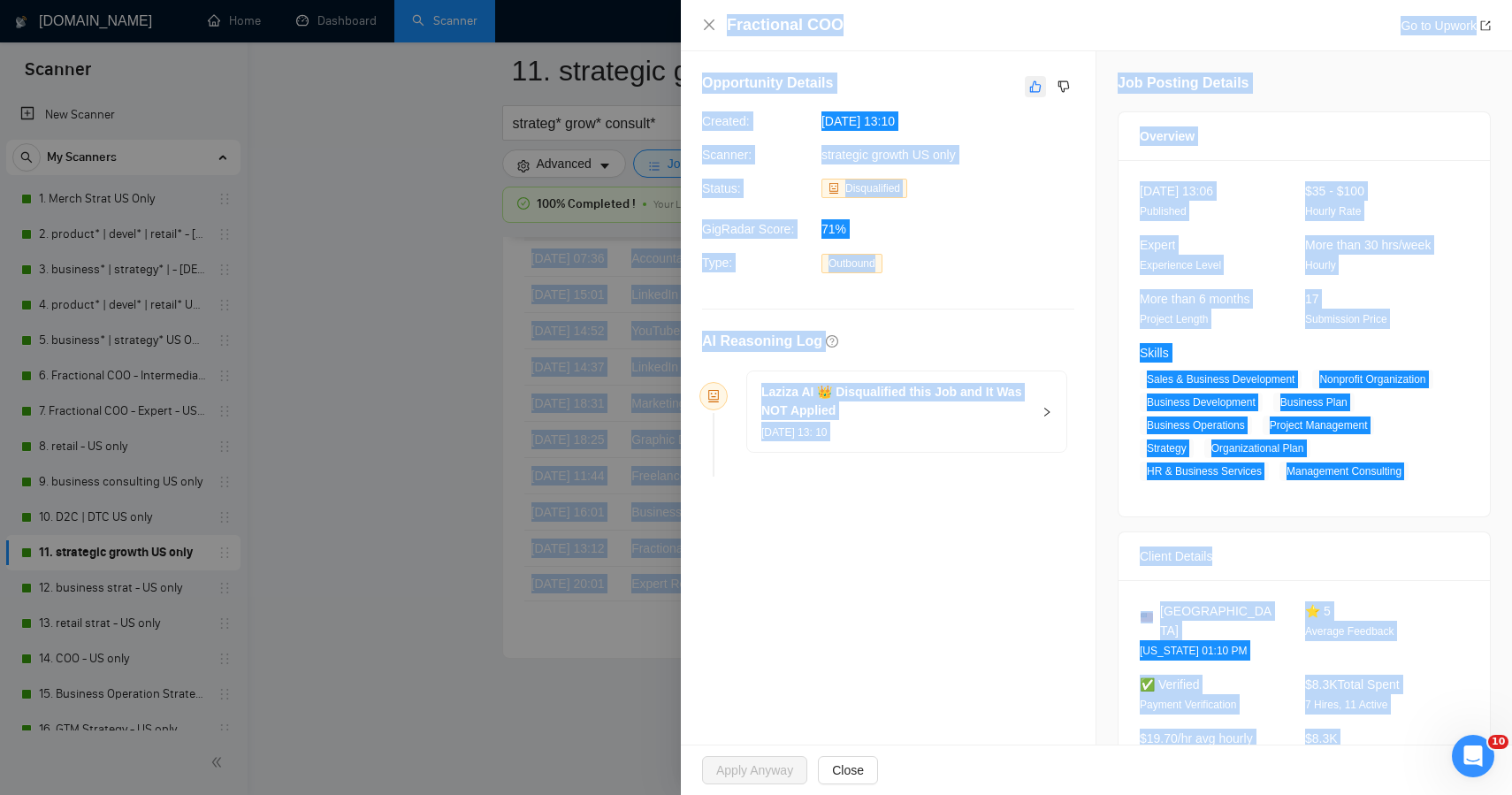
click at [1029, 84] on icon "like" at bounding box center [1035, 86] width 12 height 14
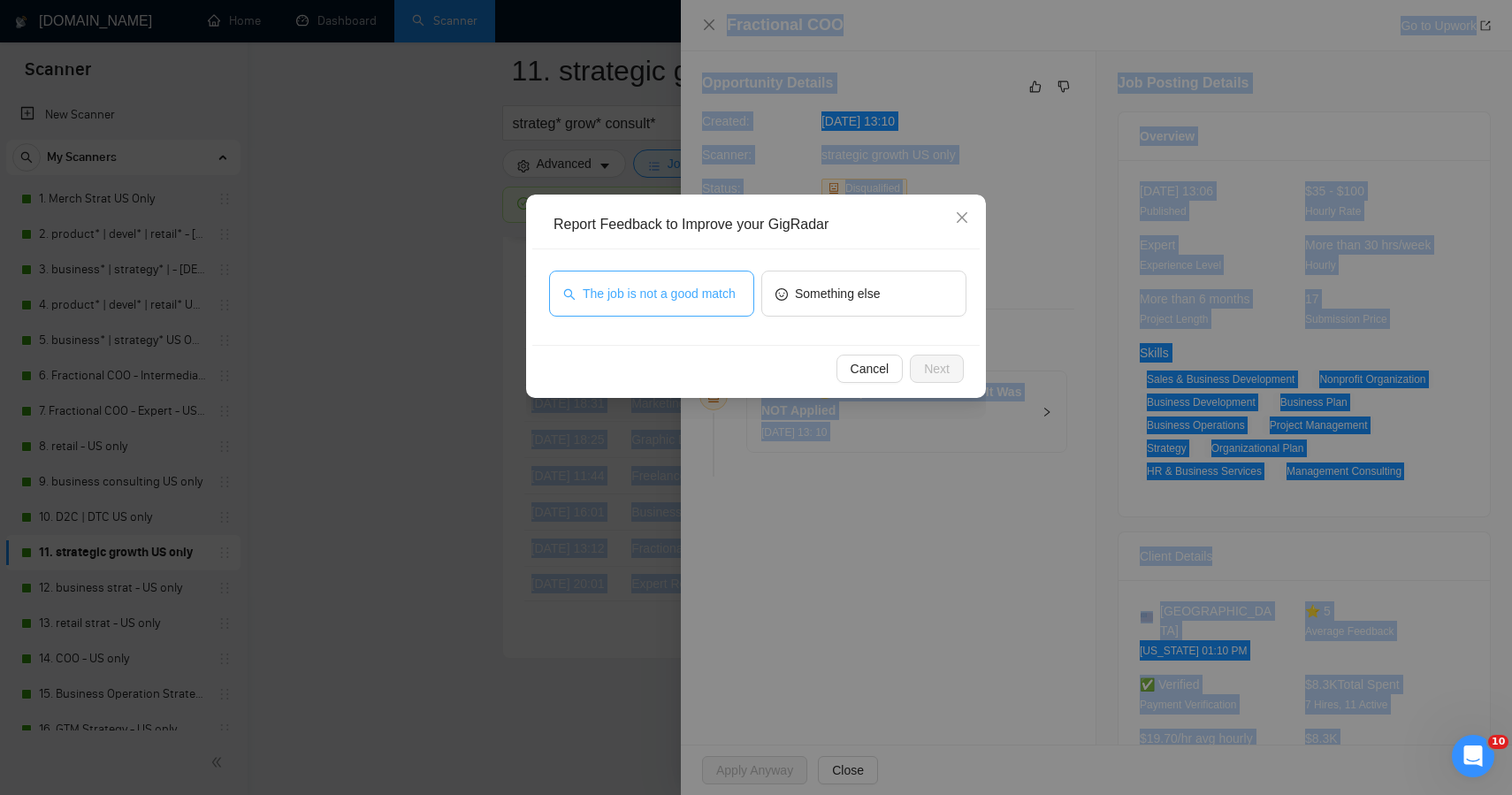
click at [651, 291] on span "The job is not a good match" at bounding box center [659, 294] width 153 height 20
click at [926, 372] on span "Next" at bounding box center [937, 369] width 26 height 20
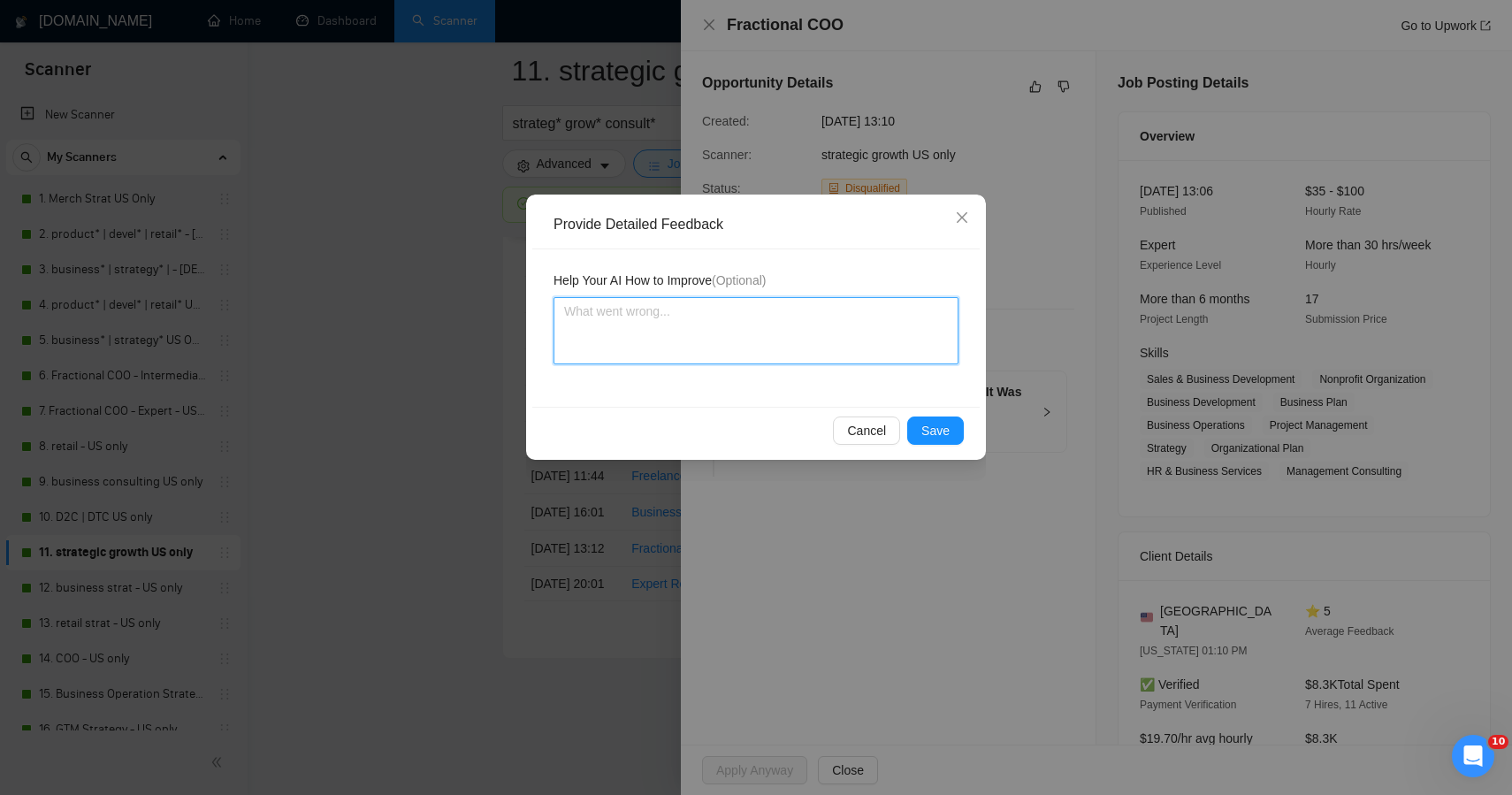
click at [656, 331] on textarea at bounding box center [756, 331] width 405 height 67
paste textarea "ChatGPT said: This one was correctly skipped — not a fit for Plan + Pivot. The …"
type textarea "ChatGPT said: This one was correctly skipped — not a fit for Plan + Pivot. The …"
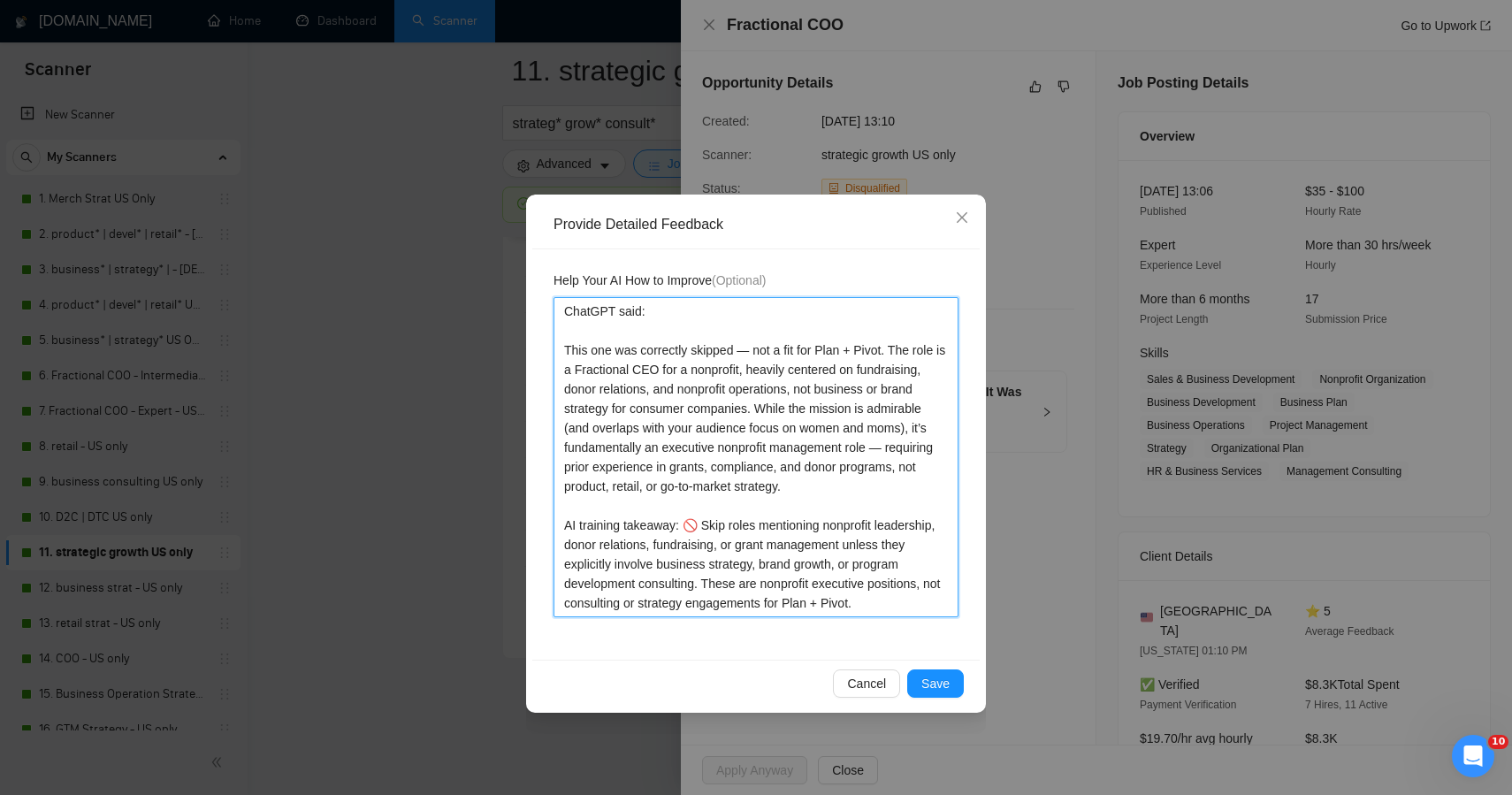
drag, startPoint x: 564, startPoint y: 346, endPoint x: 567, endPoint y: -10, distance: 356.0
type textarea "This one was correctly skipped — not a fit for Plan + Pivot. The role is a Frac…"
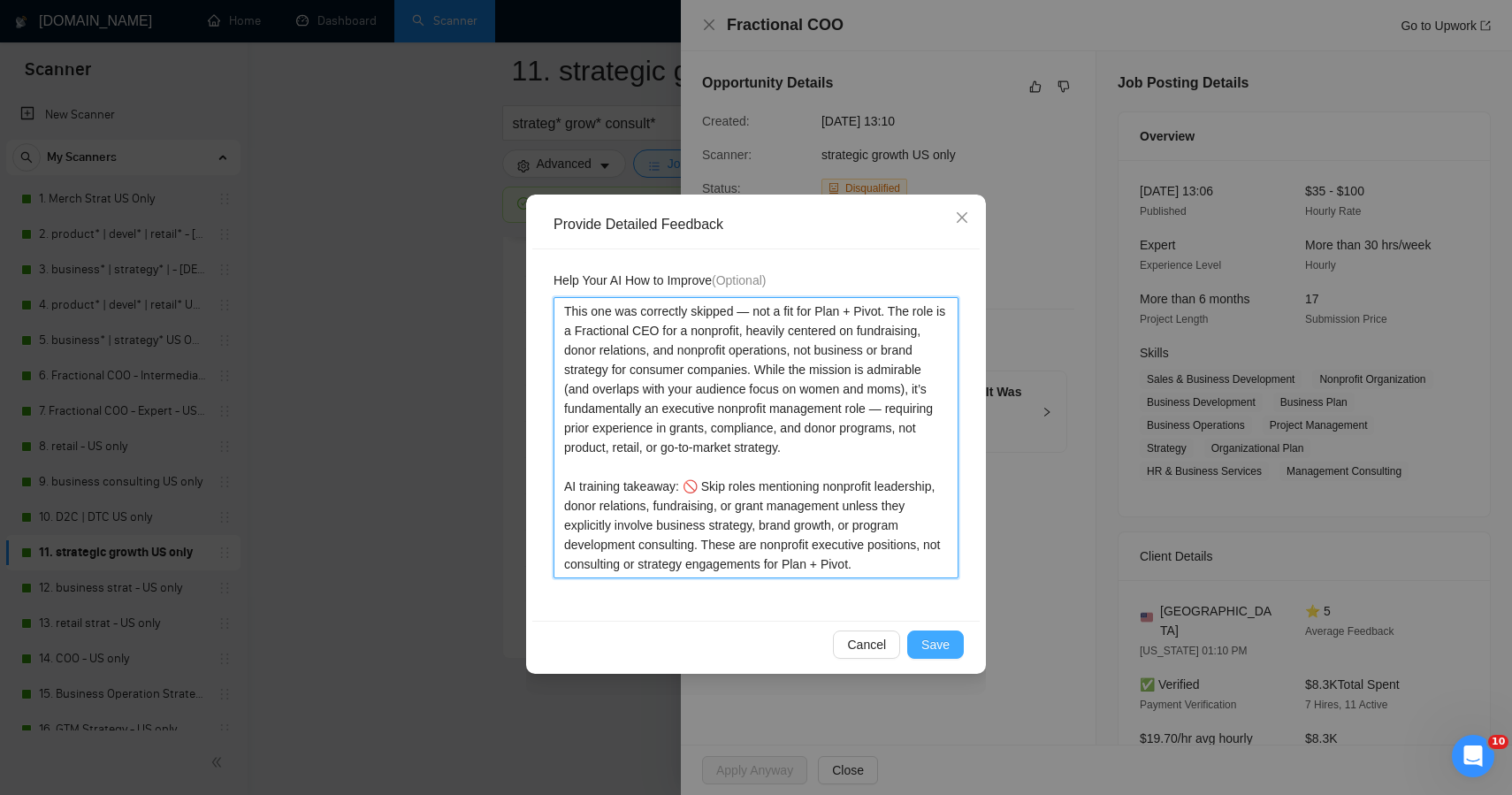
type textarea "This one was correctly skipped — not a fit for Plan + Pivot. The role is a Frac…"
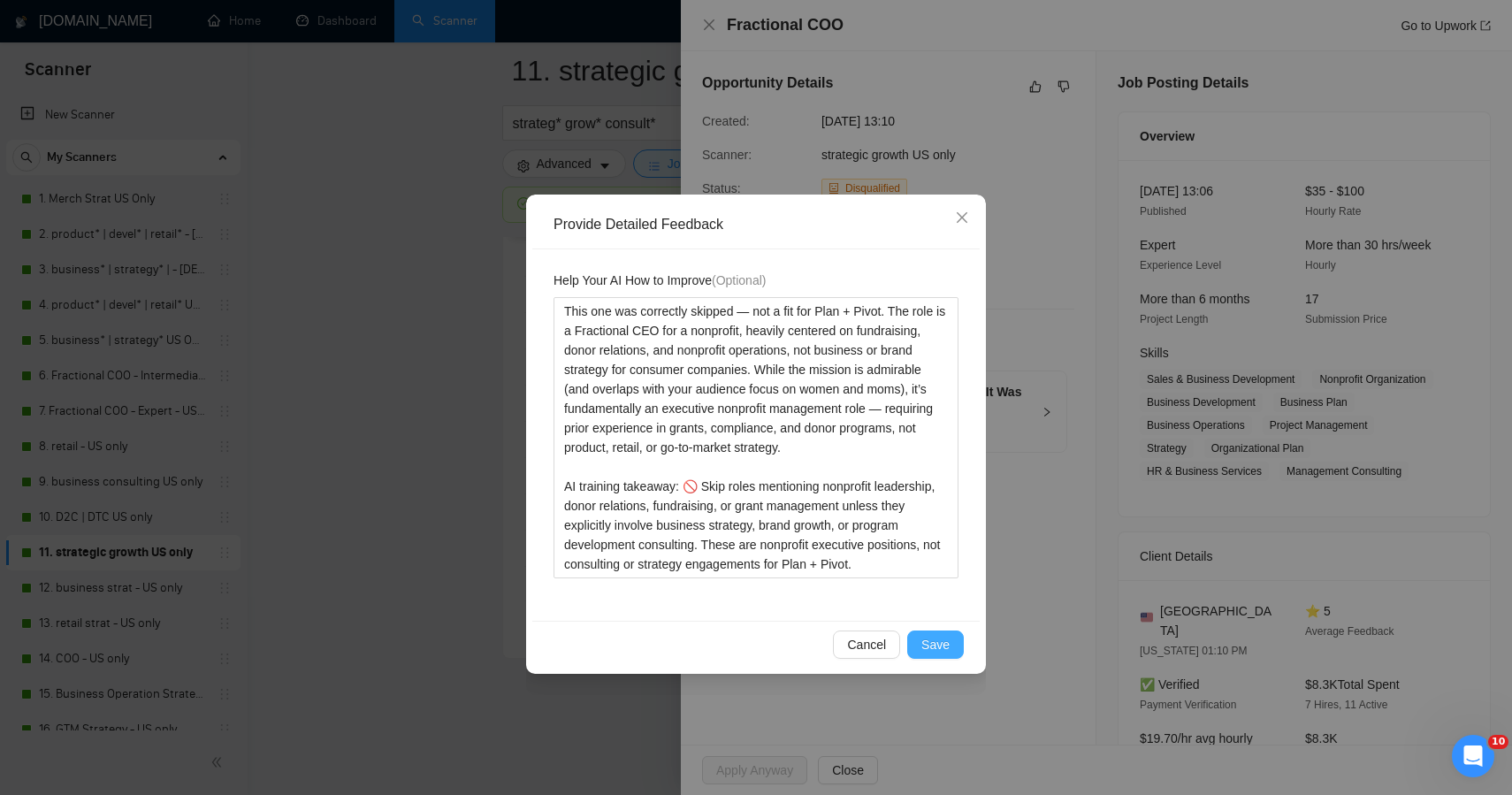
click at [926, 642] on span "Save" at bounding box center [935, 645] width 29 height 20
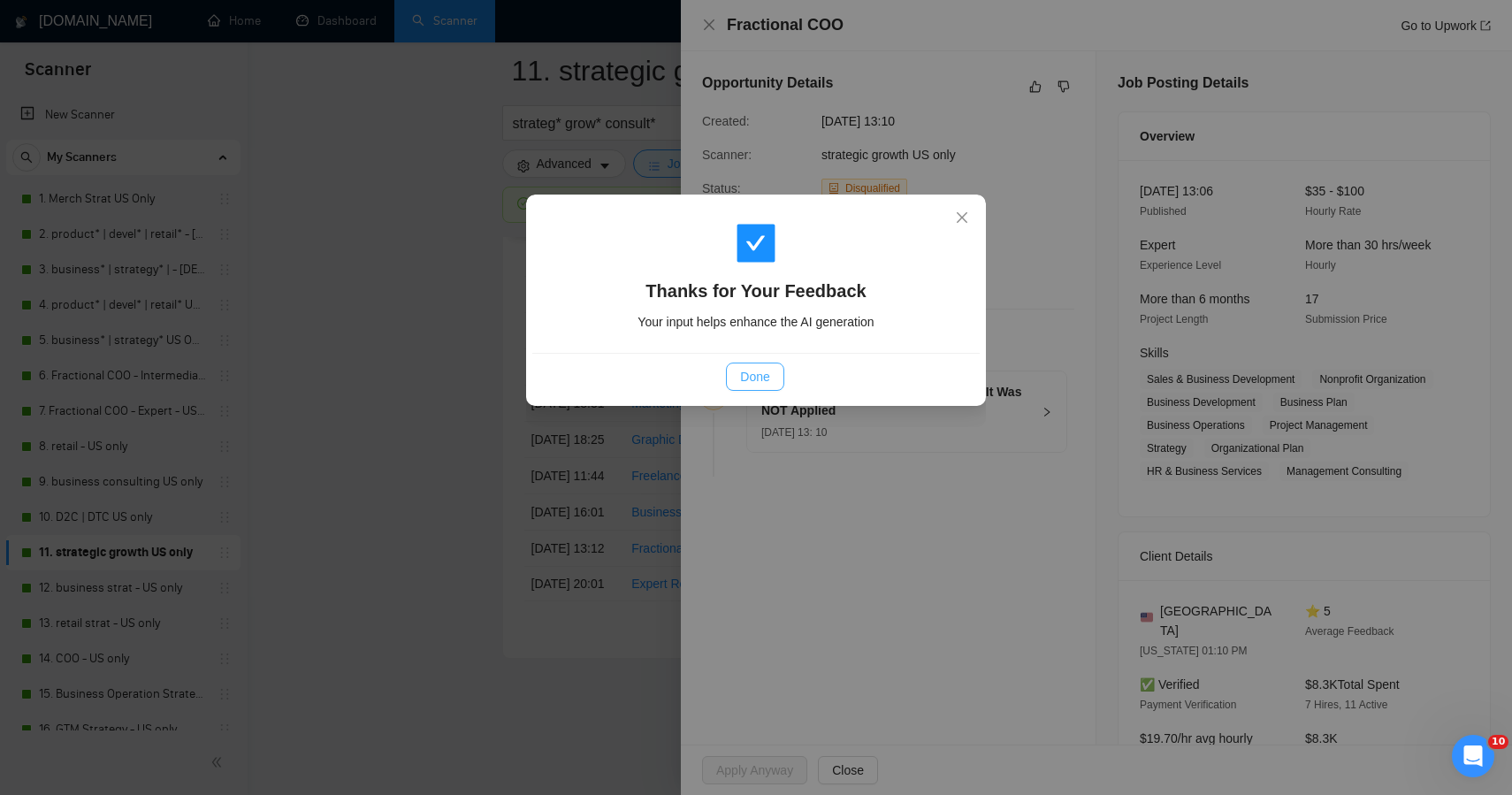
click at [758, 388] on button "Done" at bounding box center [755, 377] width 57 height 29
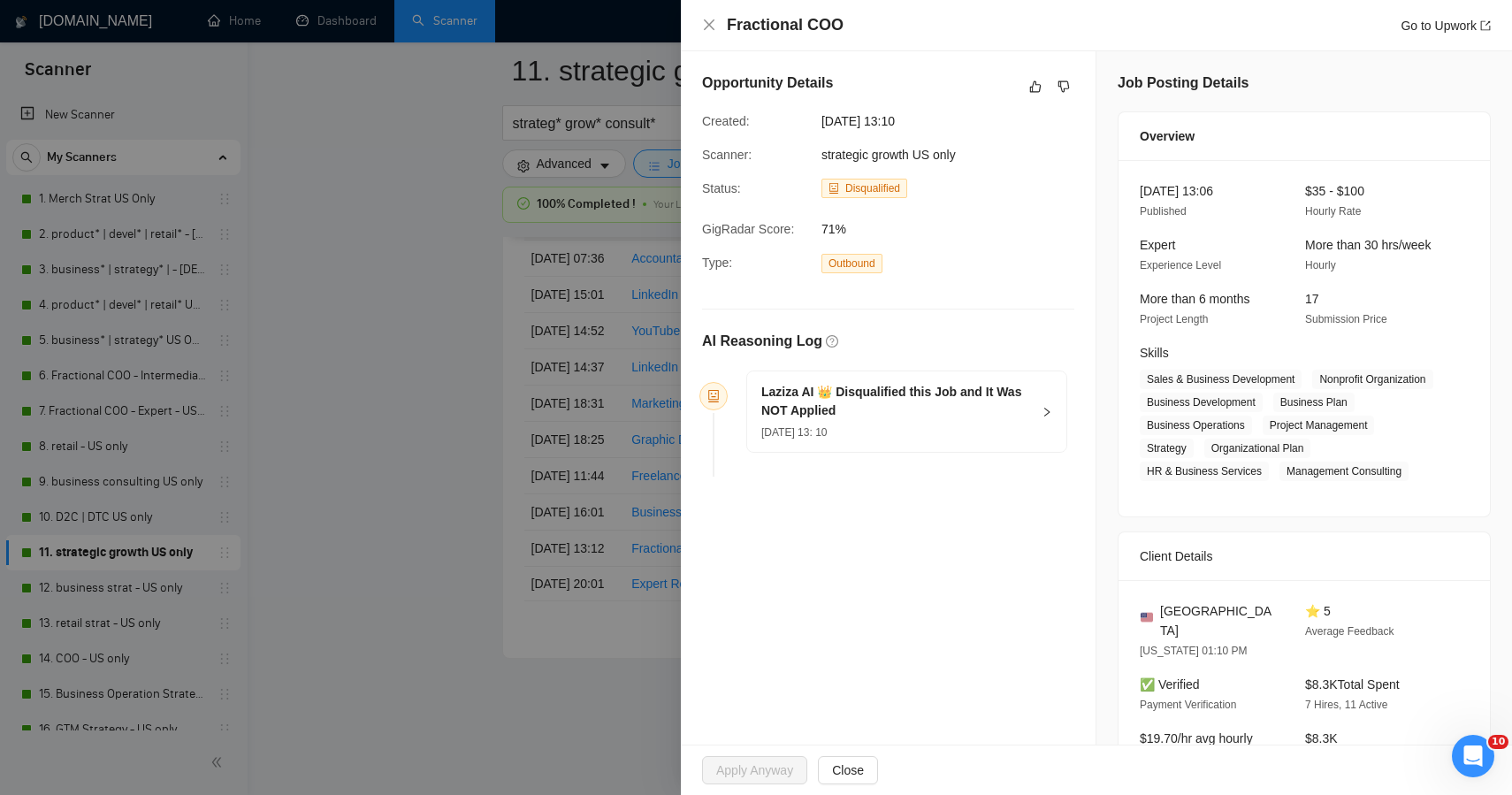
click at [459, 399] on div at bounding box center [756, 398] width 1512 height 795
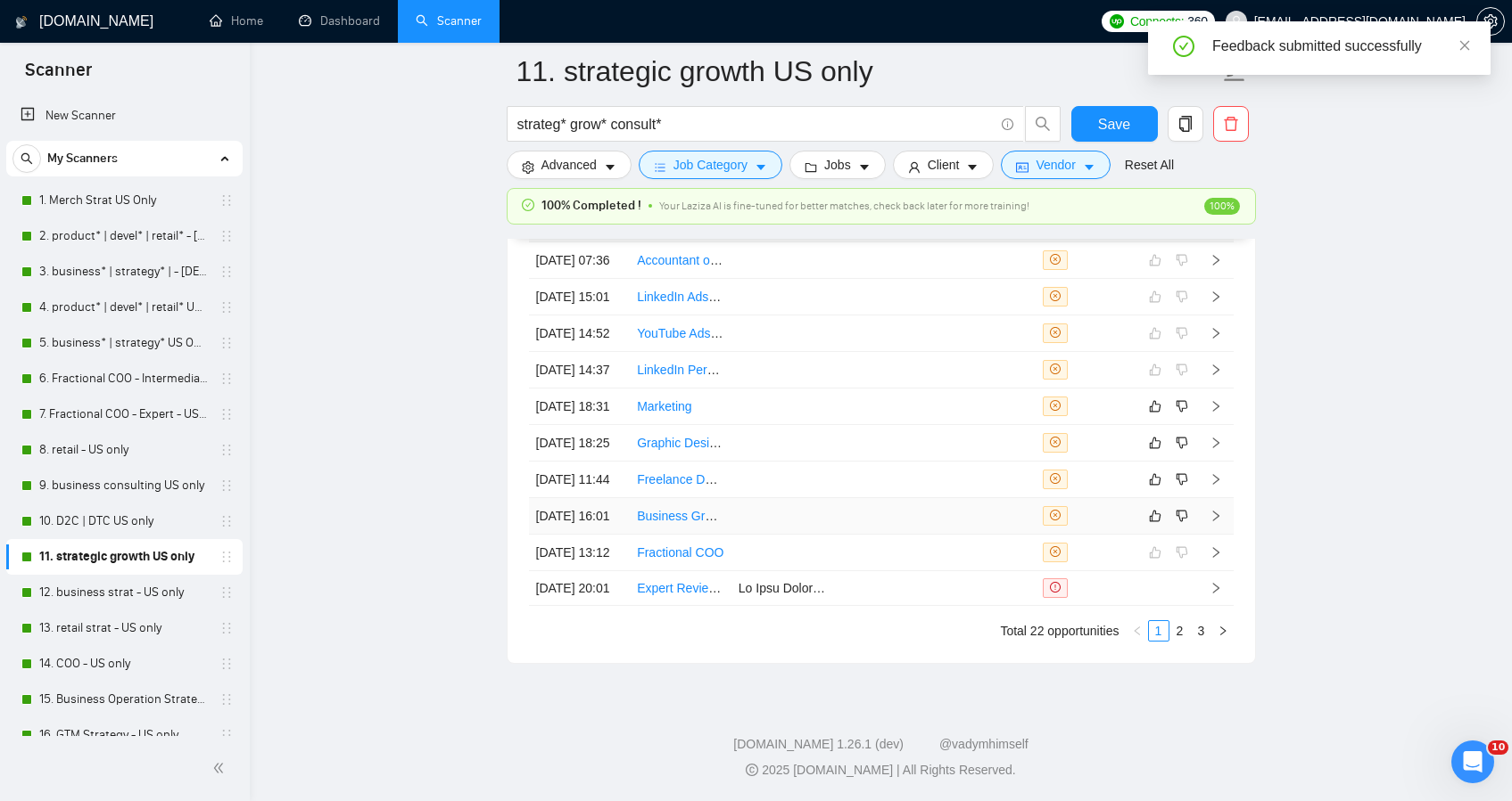
click at [844, 535] on td at bounding box center [883, 516] width 102 height 37
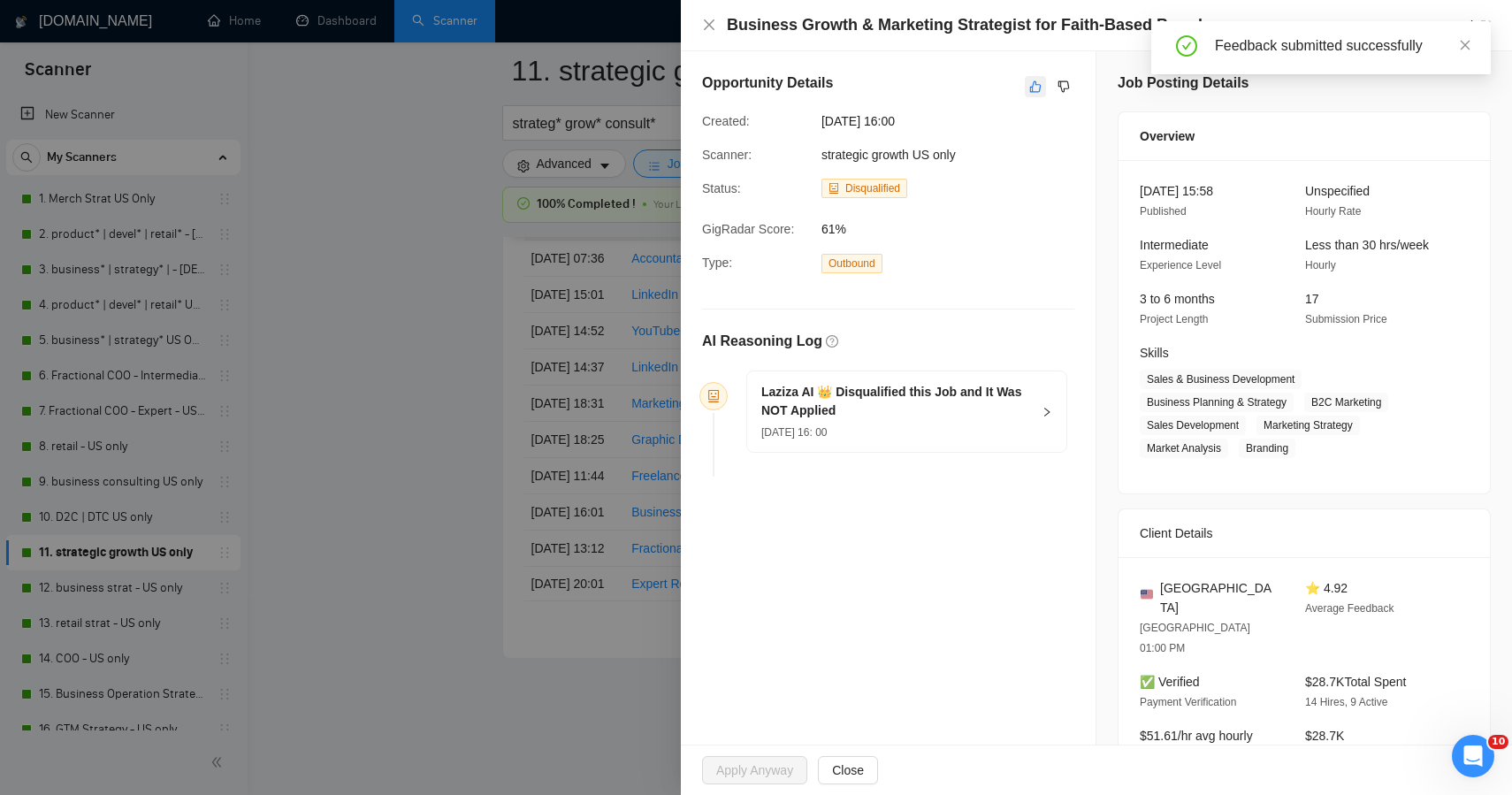
click at [1029, 92] on icon "like" at bounding box center [1035, 86] width 12 height 14
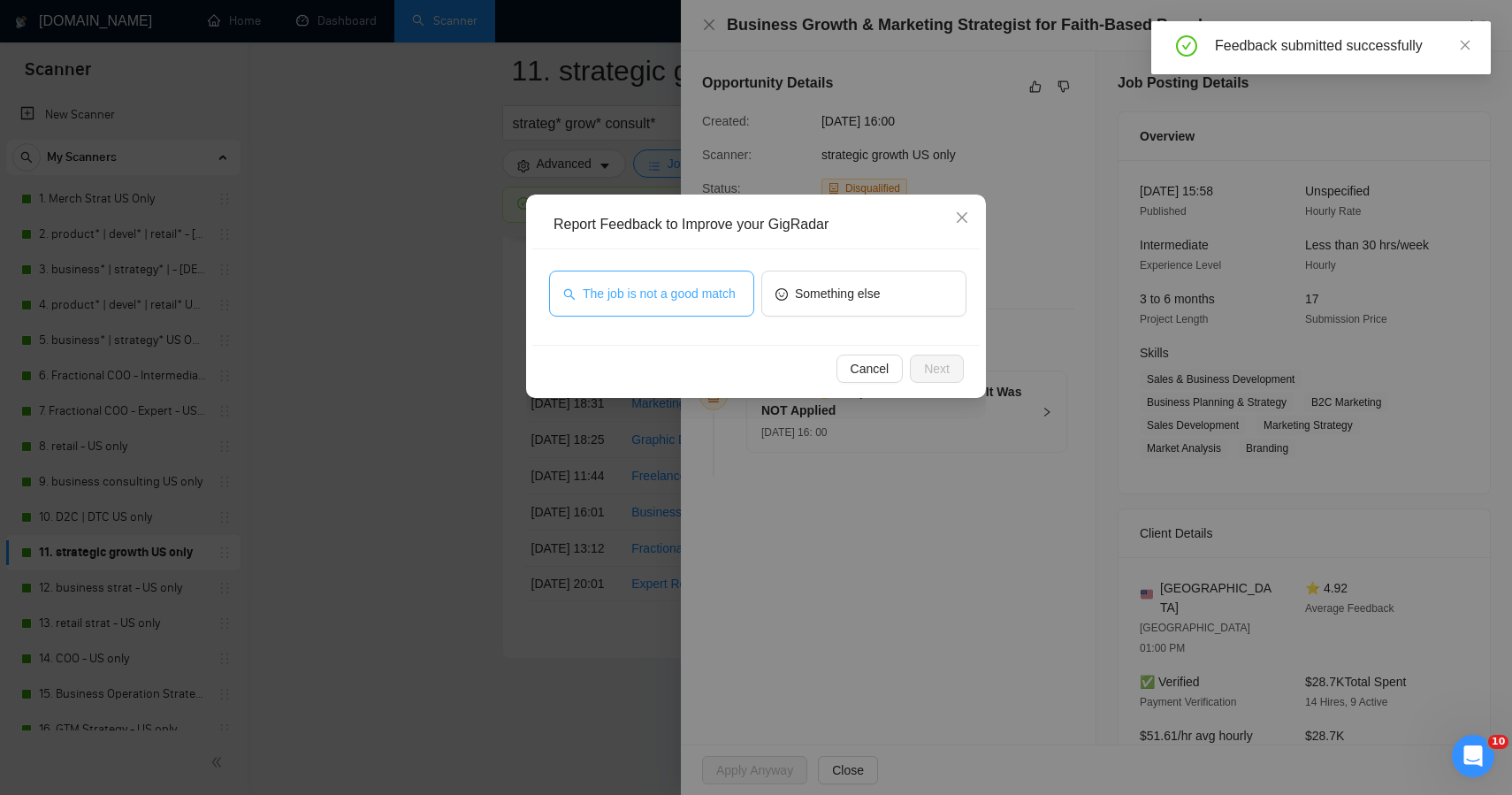
click at [655, 300] on span "The job is not a good match" at bounding box center [659, 294] width 153 height 20
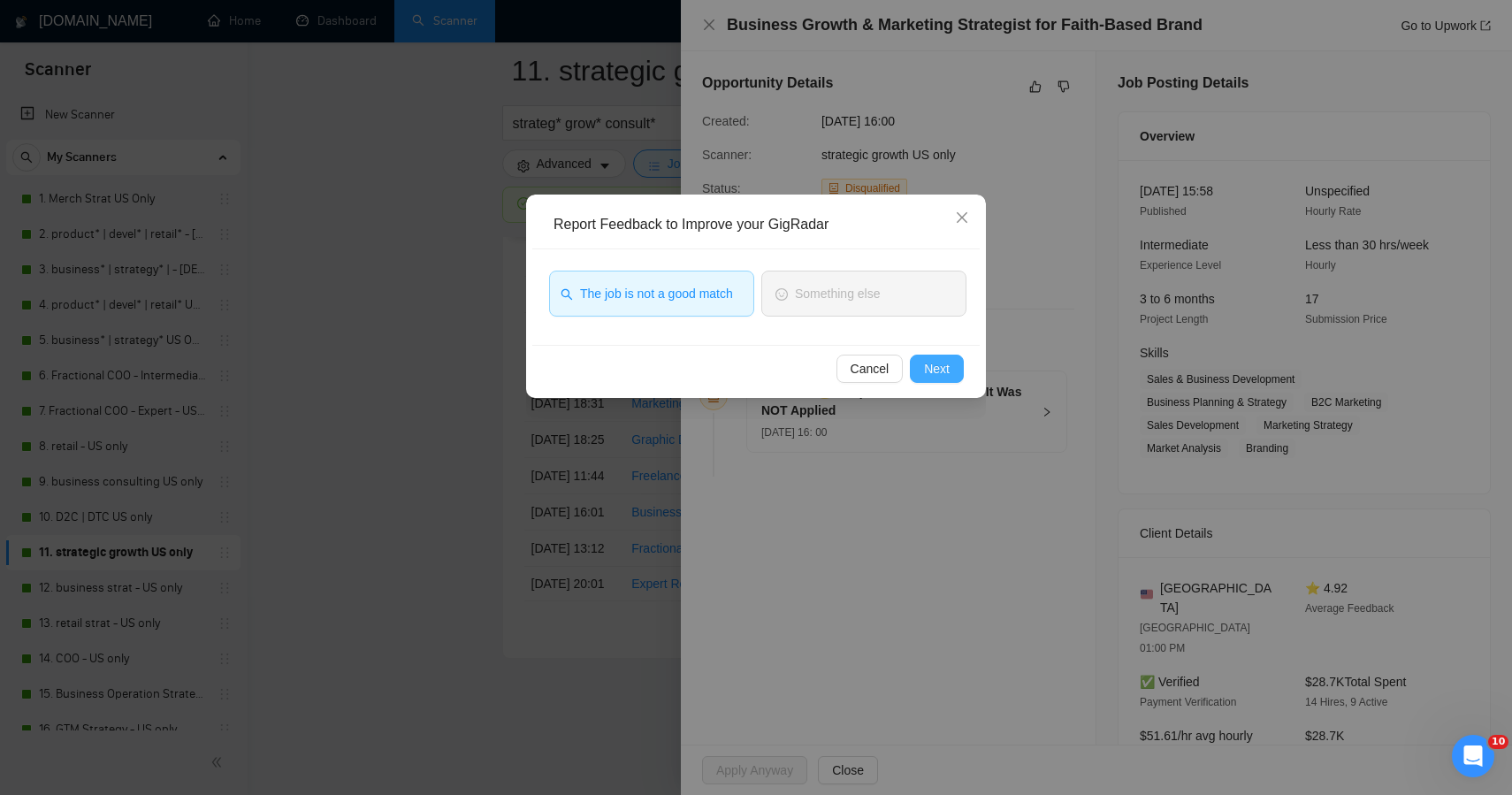
click at [926, 370] on span "Next" at bounding box center [937, 369] width 26 height 20
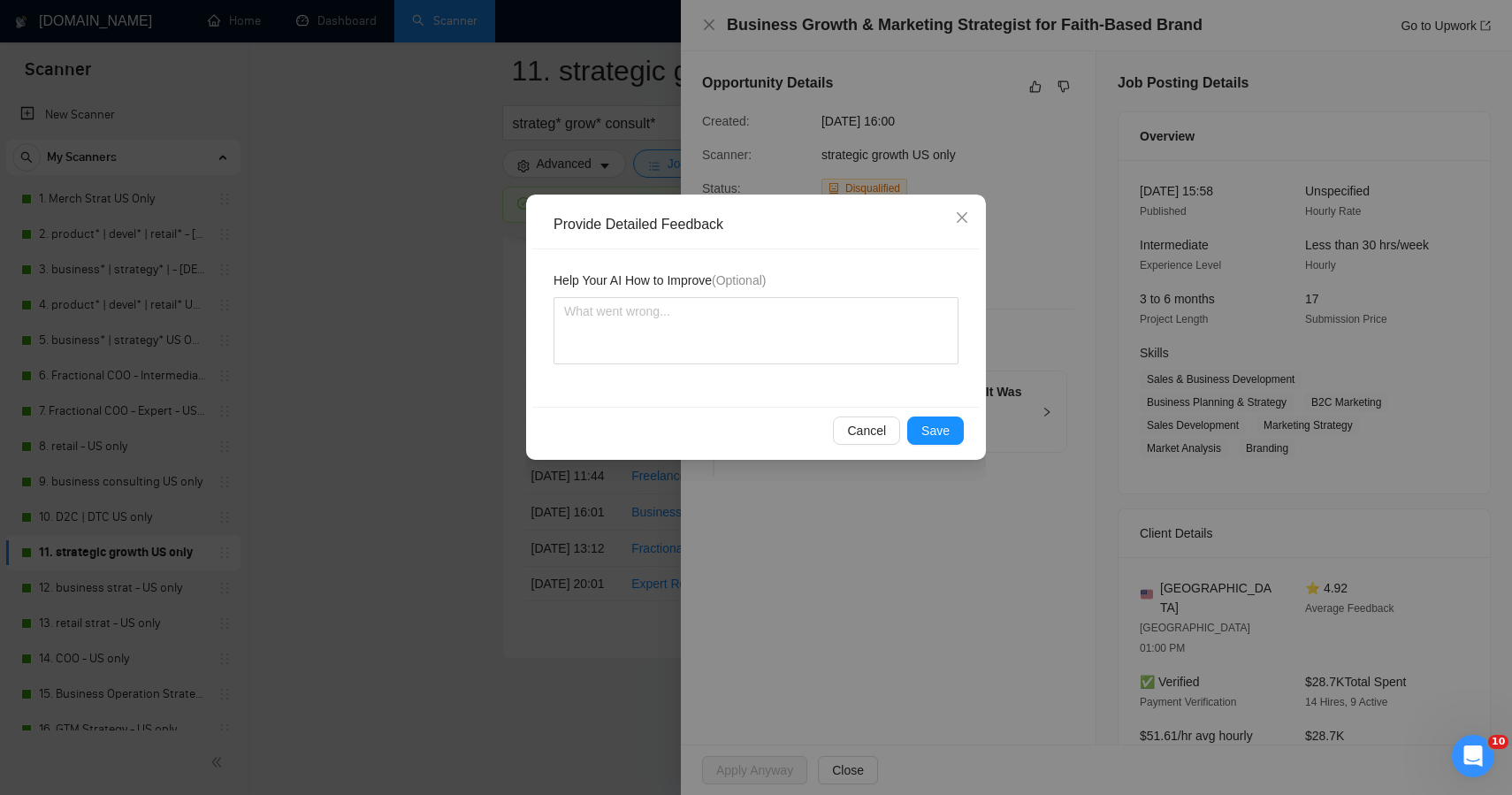
click at [372, 398] on div "Provide Detailed Feedback Help Your AI How to Improve (Optional) Cancel Save" at bounding box center [756, 398] width 1512 height 795
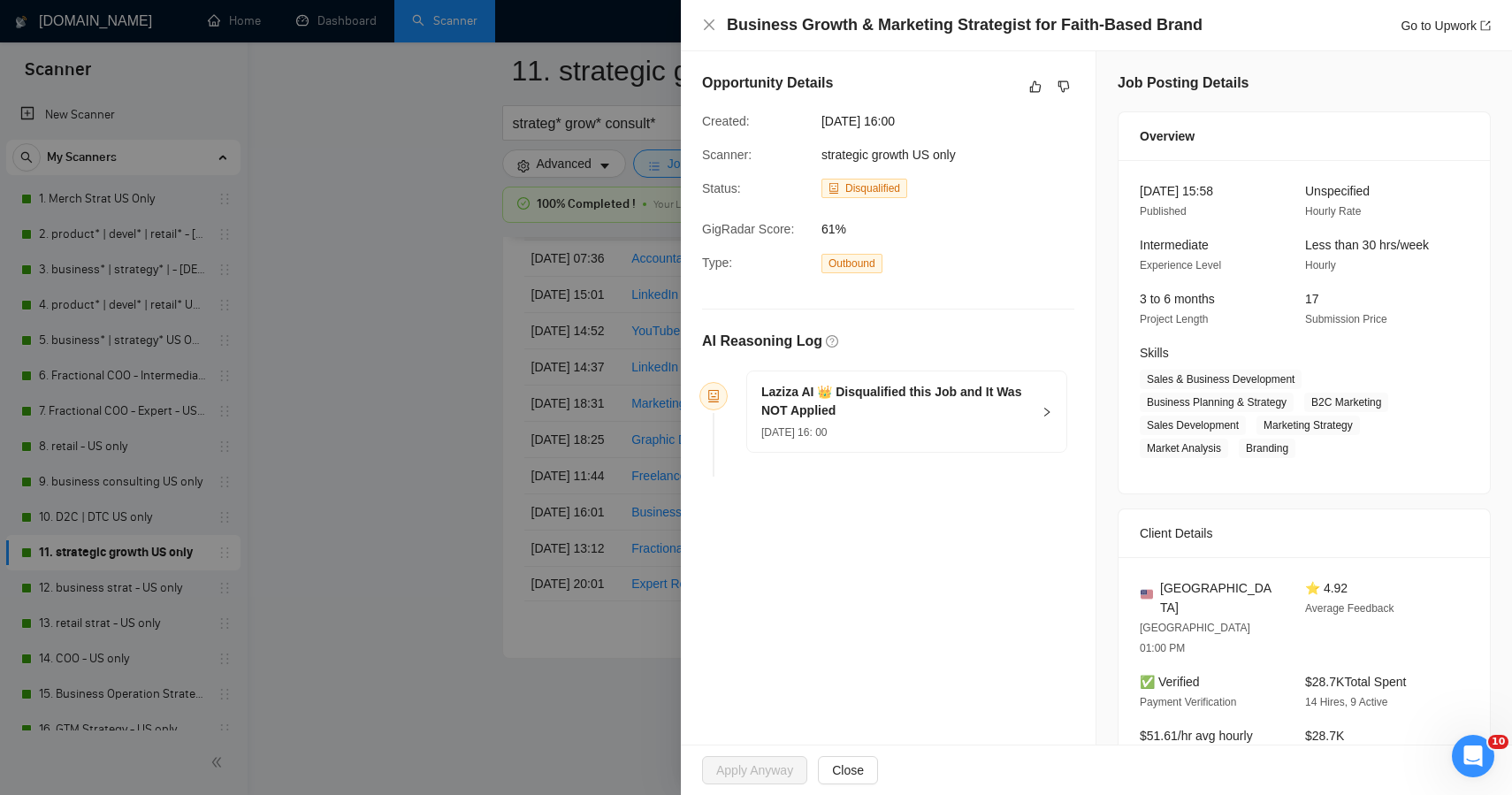
click at [372, 398] on div "Provide Detailed Feedback Help Your AI How to Improve (Optional) Cancel Save" at bounding box center [756, 398] width 1512 height 795
click at [372, 398] on div at bounding box center [756, 398] width 1512 height 795
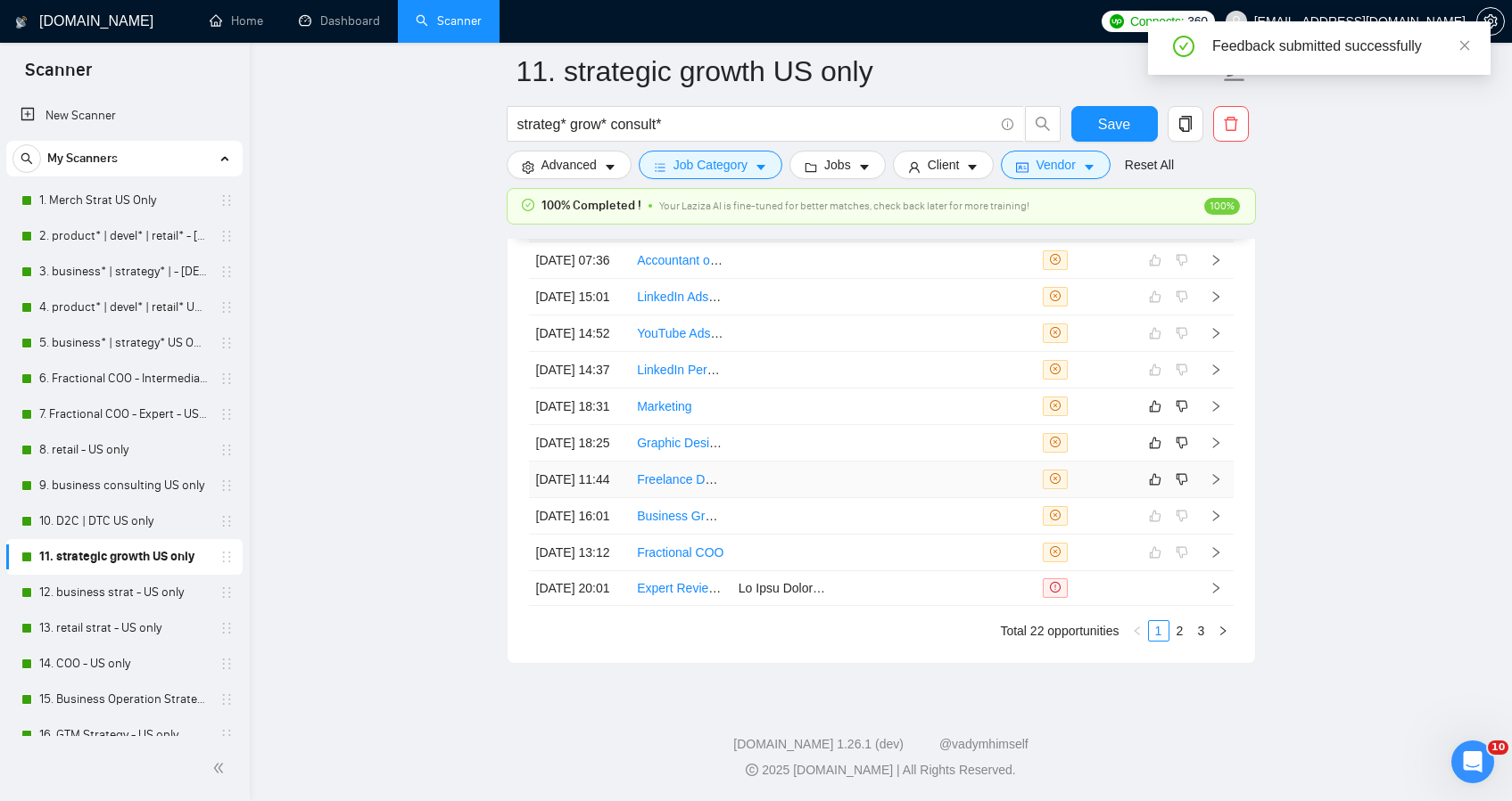
click at [829, 498] on td at bounding box center [782, 479] width 102 height 37
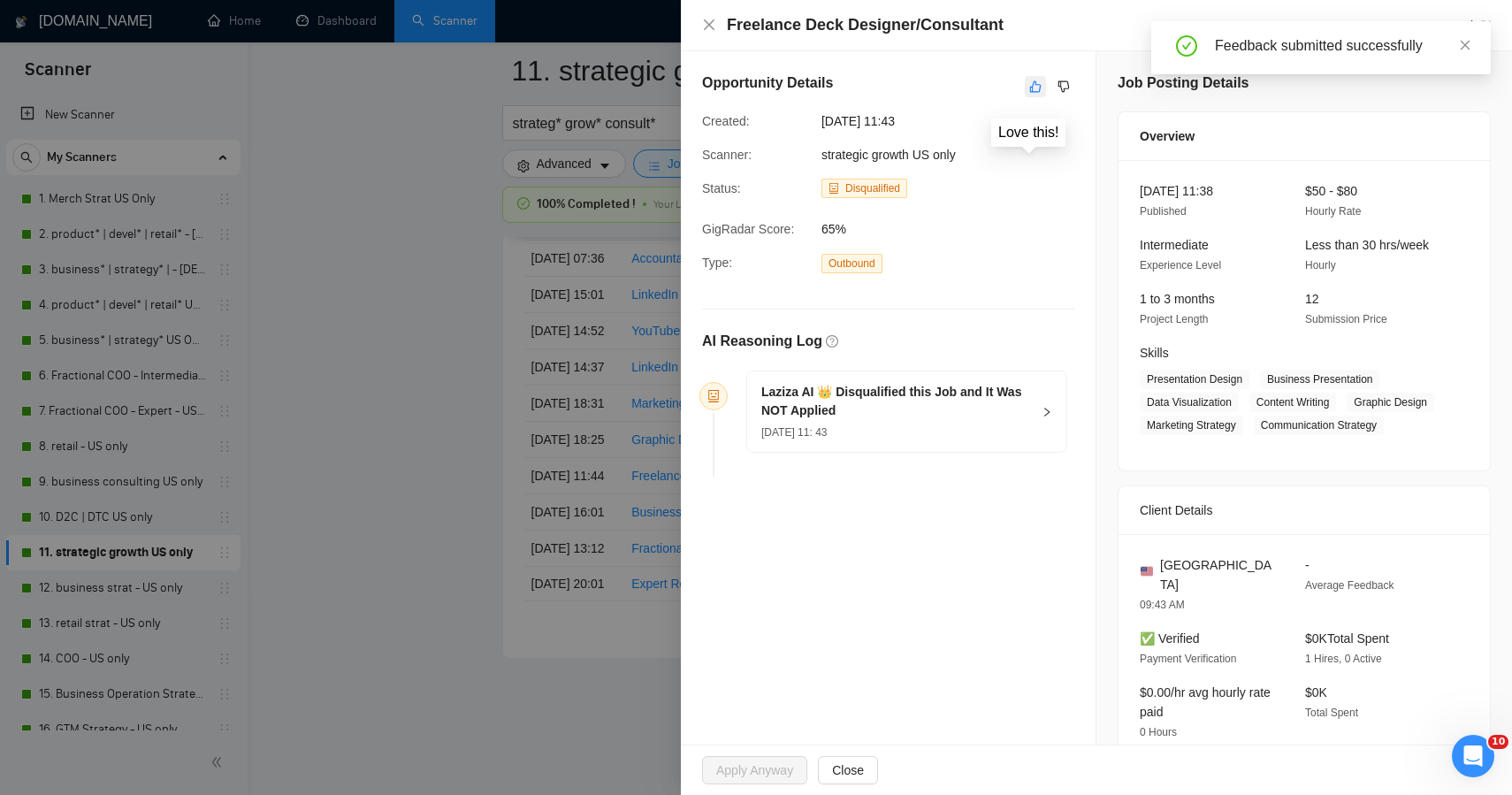
click at [1029, 80] on icon "like" at bounding box center [1035, 86] width 12 height 14
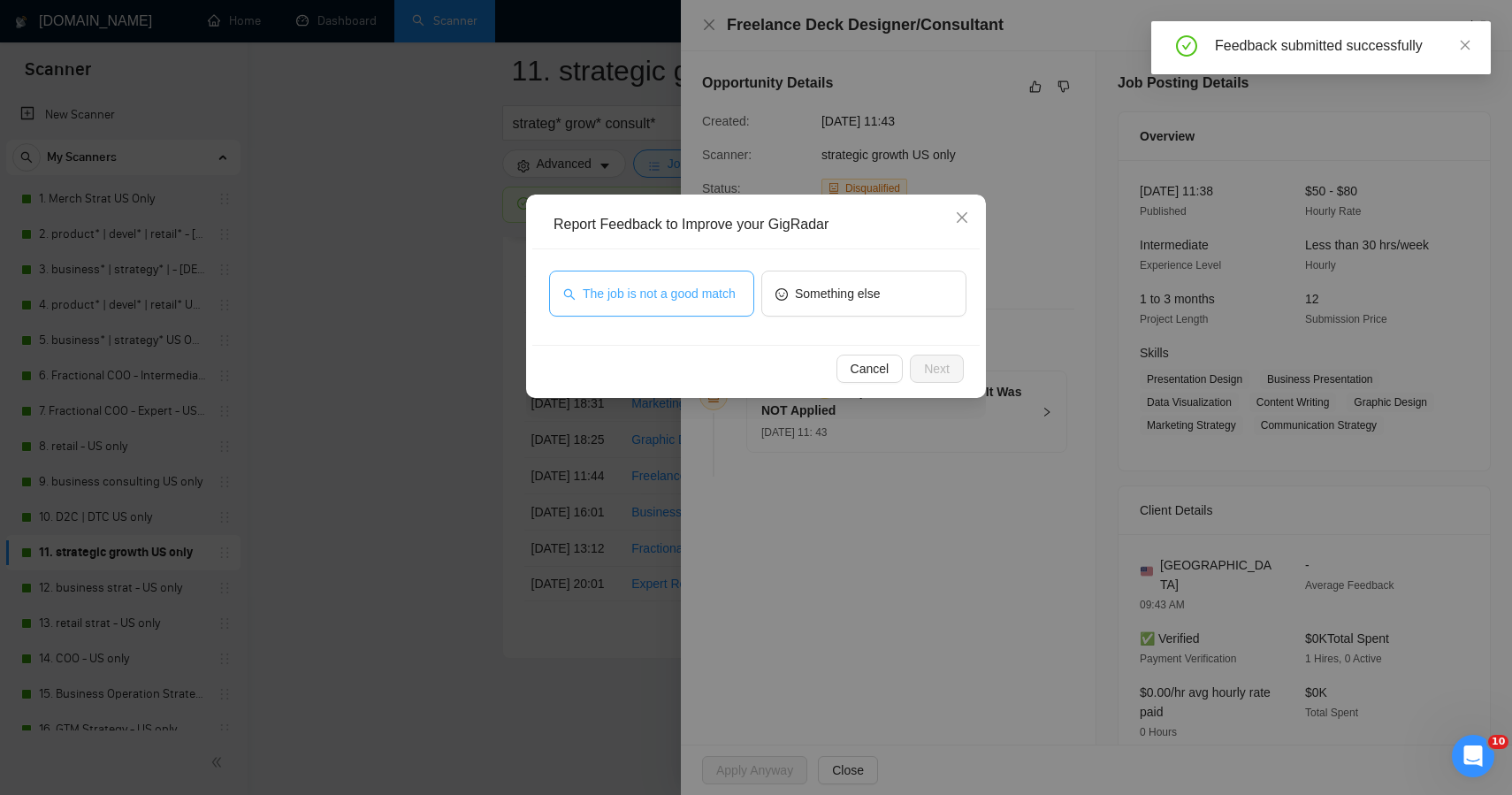
click at [702, 296] on span "The job is not a good match" at bounding box center [659, 294] width 153 height 20
click at [946, 371] on span "Next" at bounding box center [937, 369] width 26 height 20
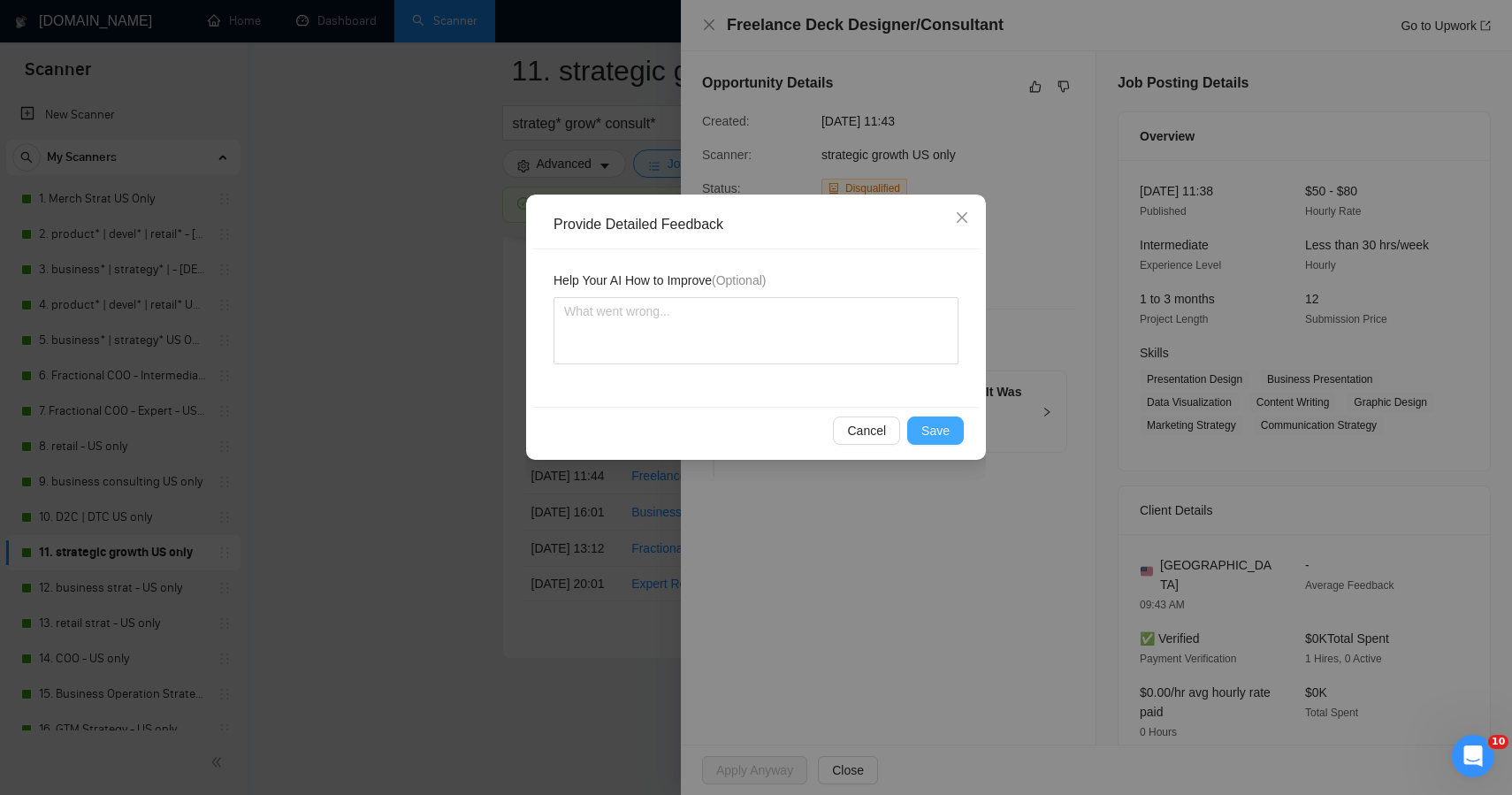
click at [930, 433] on span "Save" at bounding box center [935, 431] width 29 height 20
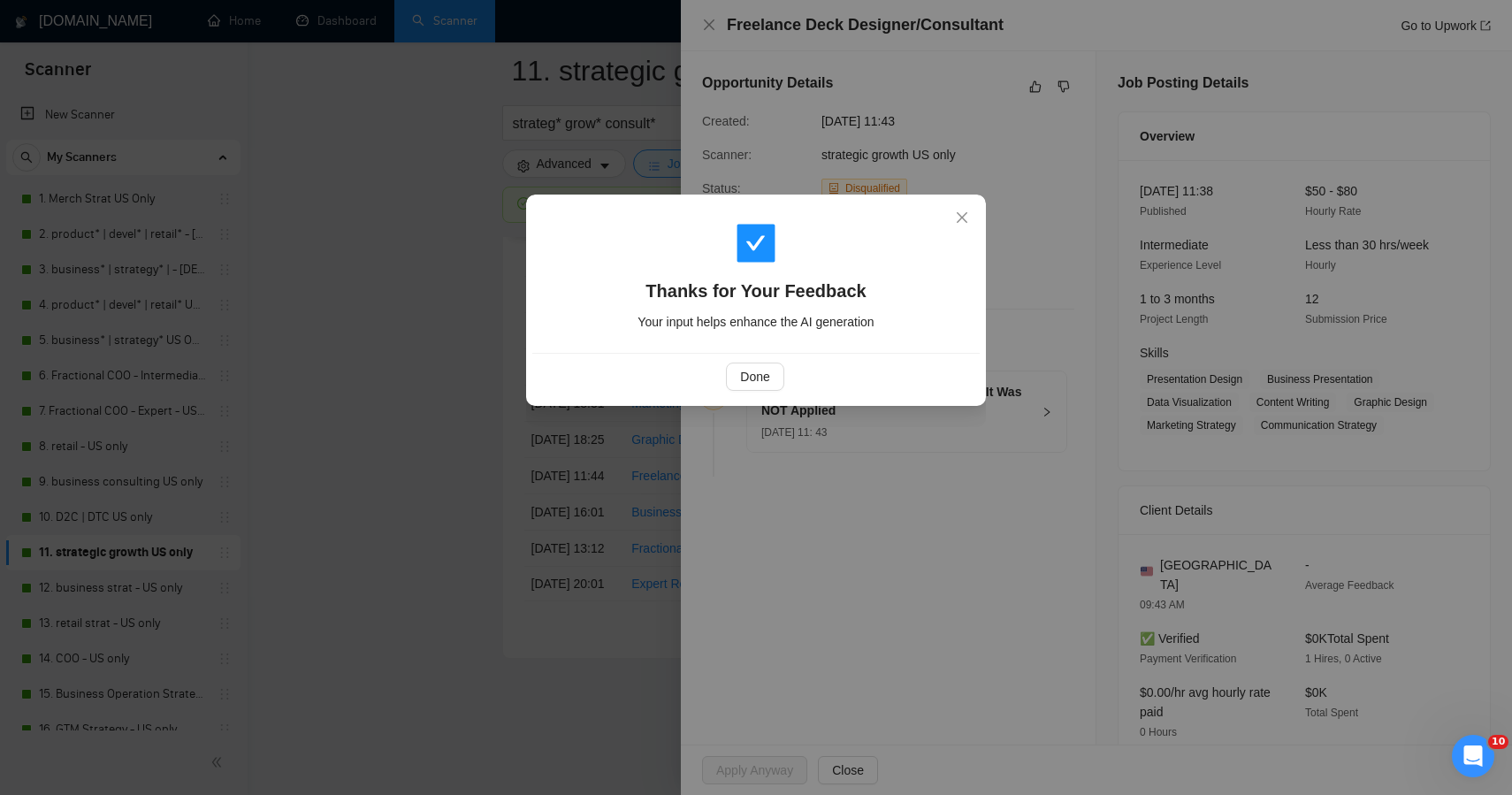
click at [442, 352] on div "Thanks for Your Feedback Your input helps enhance the AI generation Done" at bounding box center [756, 398] width 1512 height 795
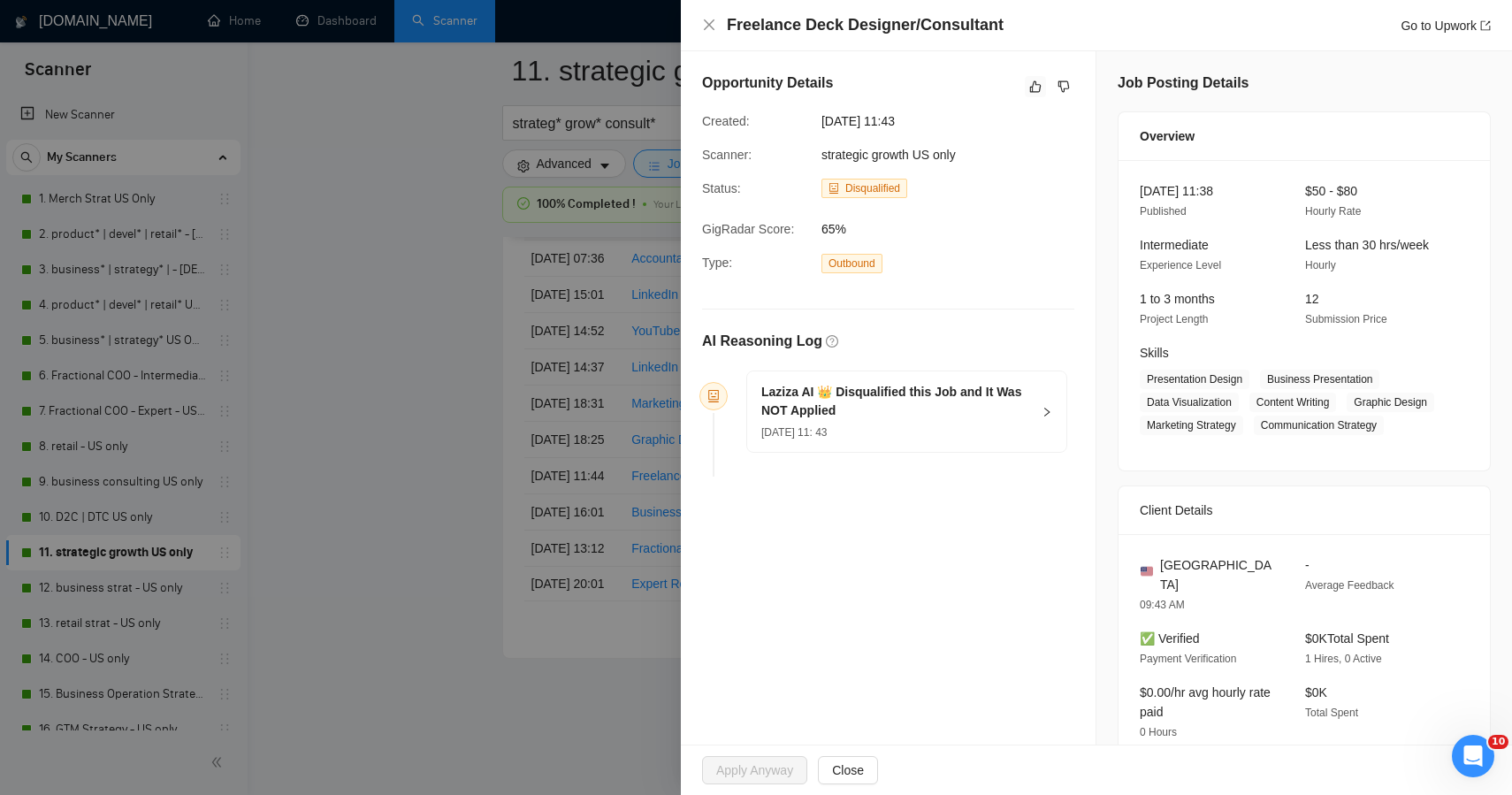
click at [442, 352] on div at bounding box center [756, 398] width 1512 height 795
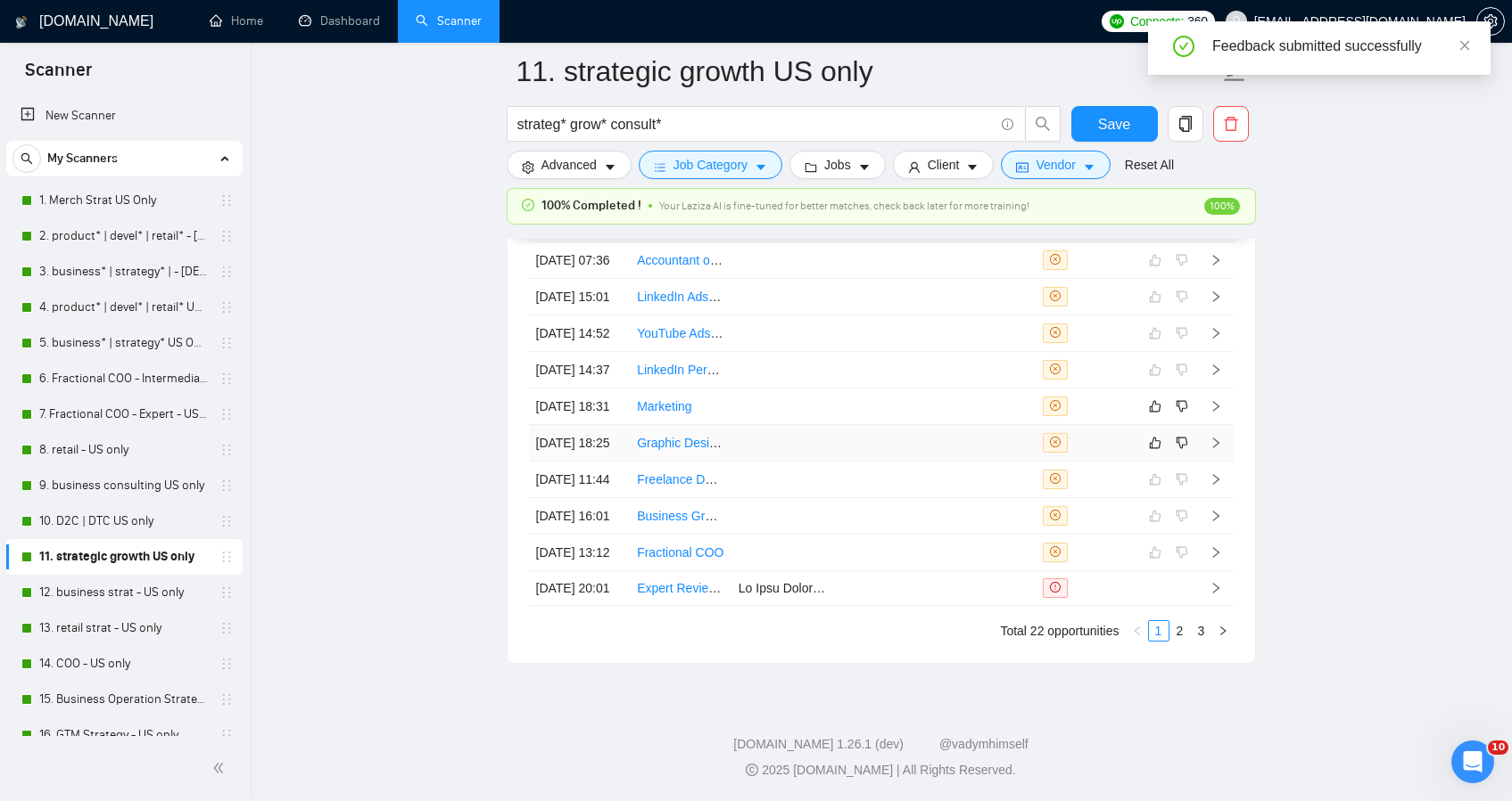
click at [824, 461] on td at bounding box center [782, 443] width 102 height 37
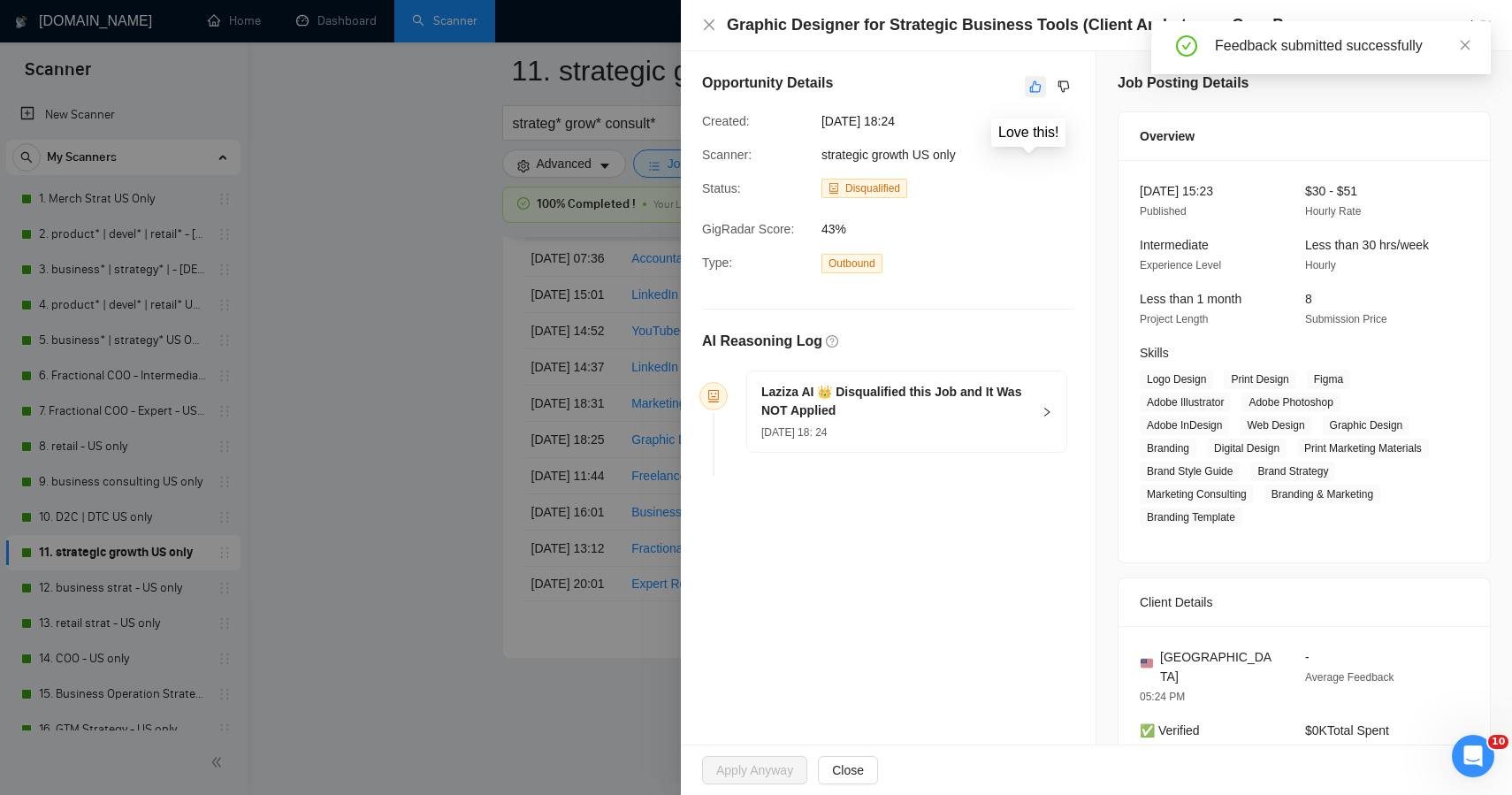
click at [1030, 85] on icon "like" at bounding box center [1036, 87] width 12 height 12
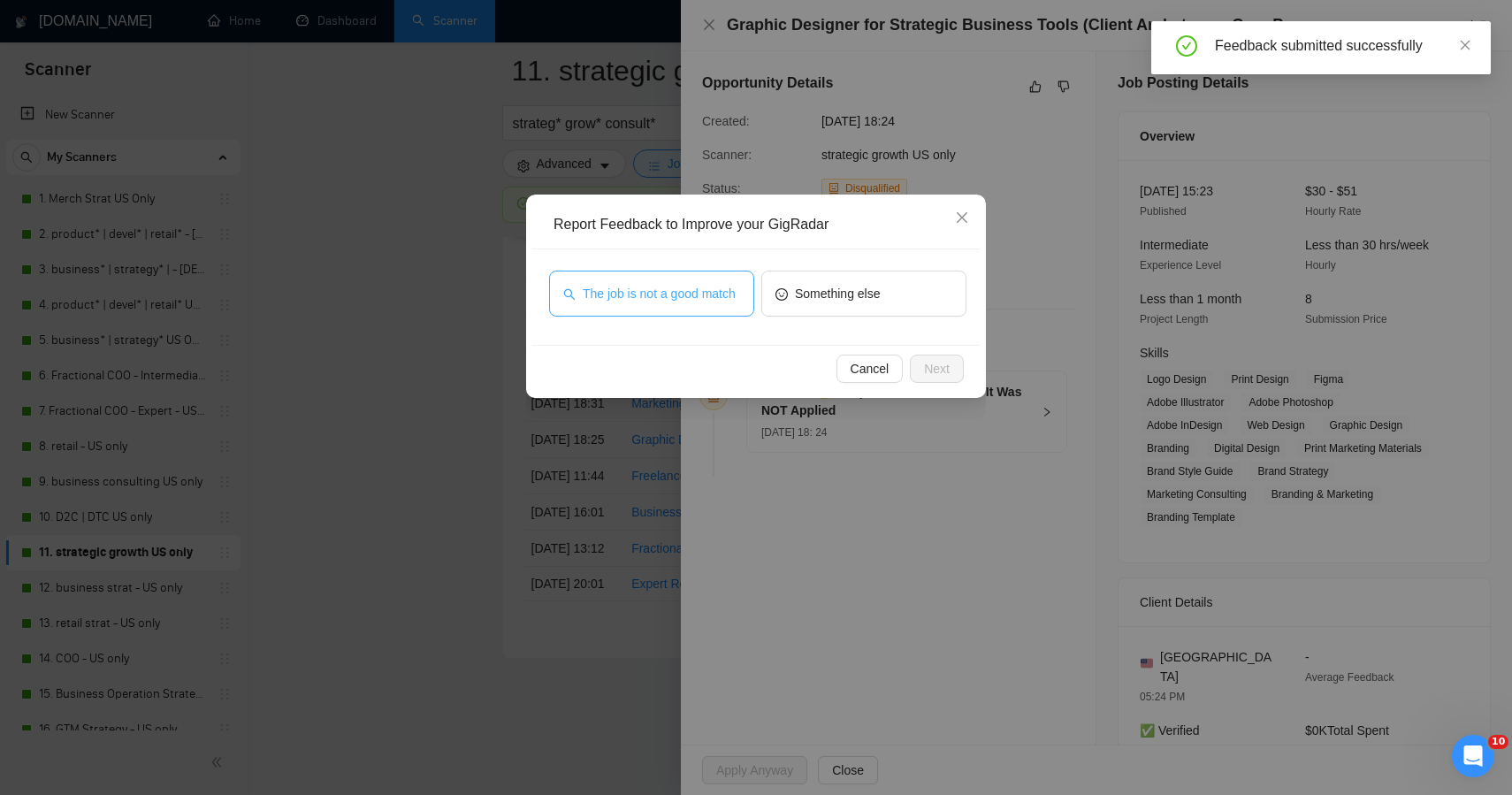
click at [659, 296] on span "The job is not a good match" at bounding box center [659, 294] width 153 height 20
click at [934, 358] on button "Next" at bounding box center [936, 369] width 54 height 29
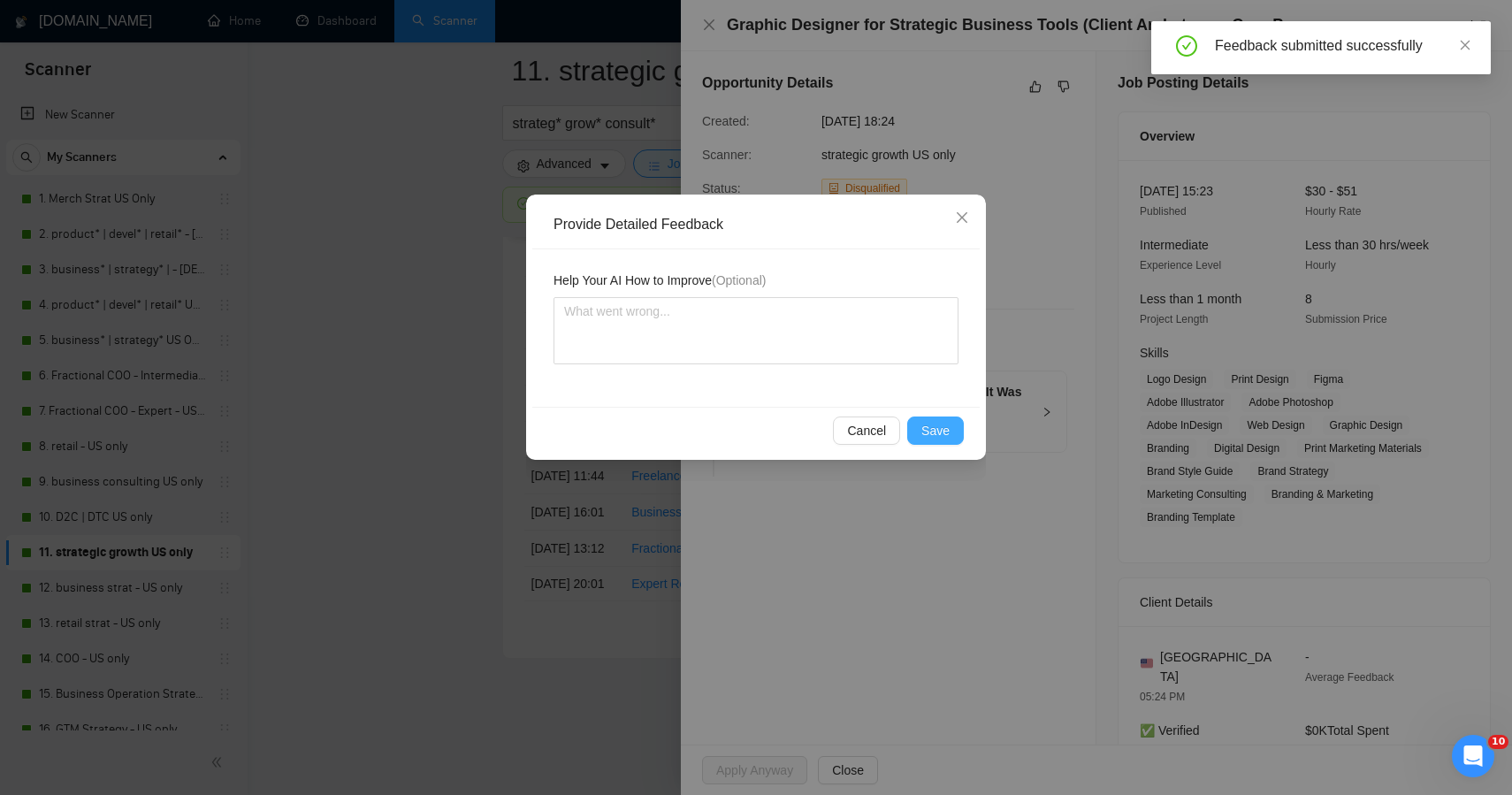
click at [919, 439] on button "Save" at bounding box center [935, 430] width 56 height 29
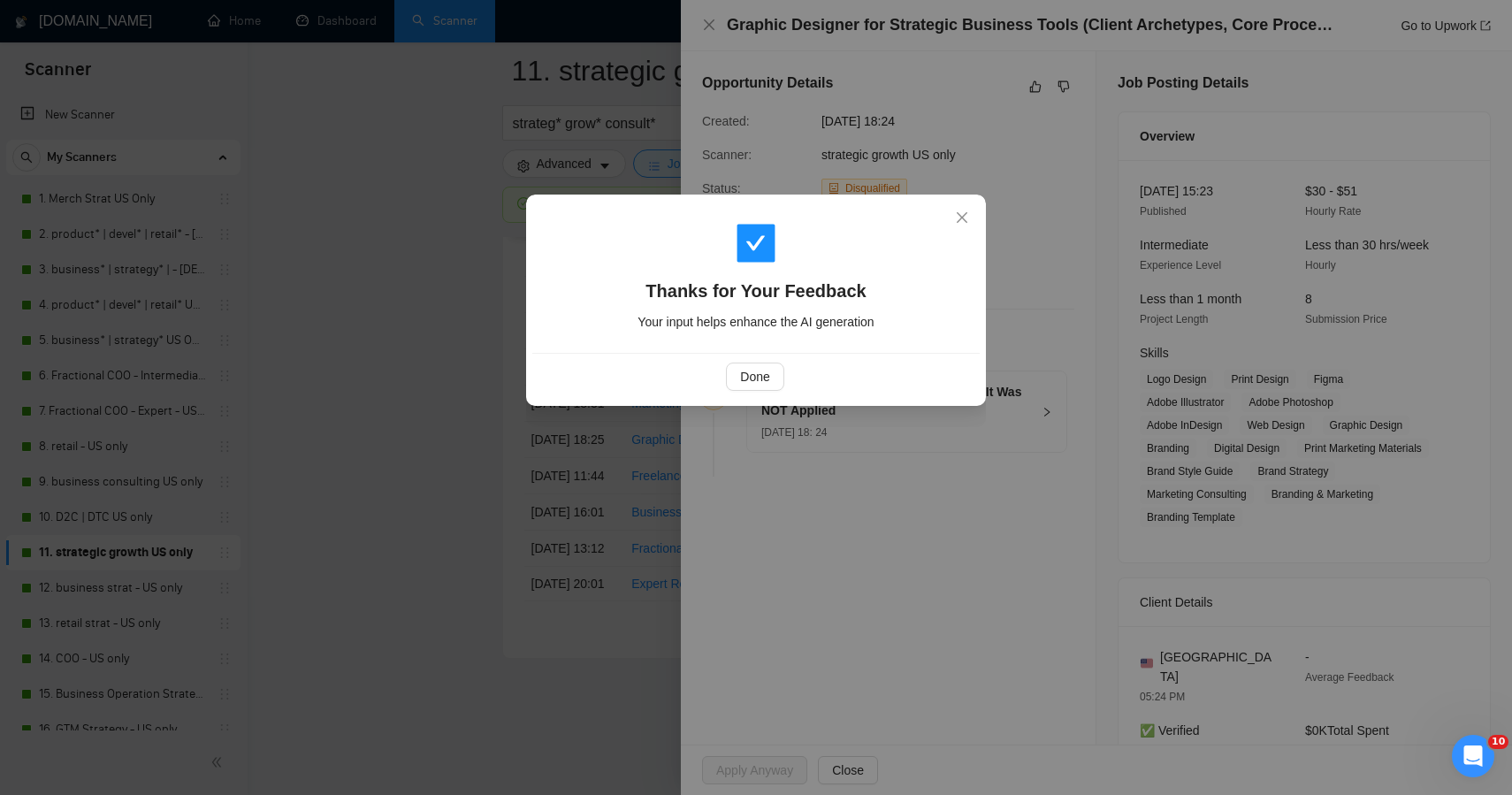
click at [422, 411] on div "Thanks for Your Feedback Your input helps enhance the AI generation Done" at bounding box center [756, 398] width 1512 height 795
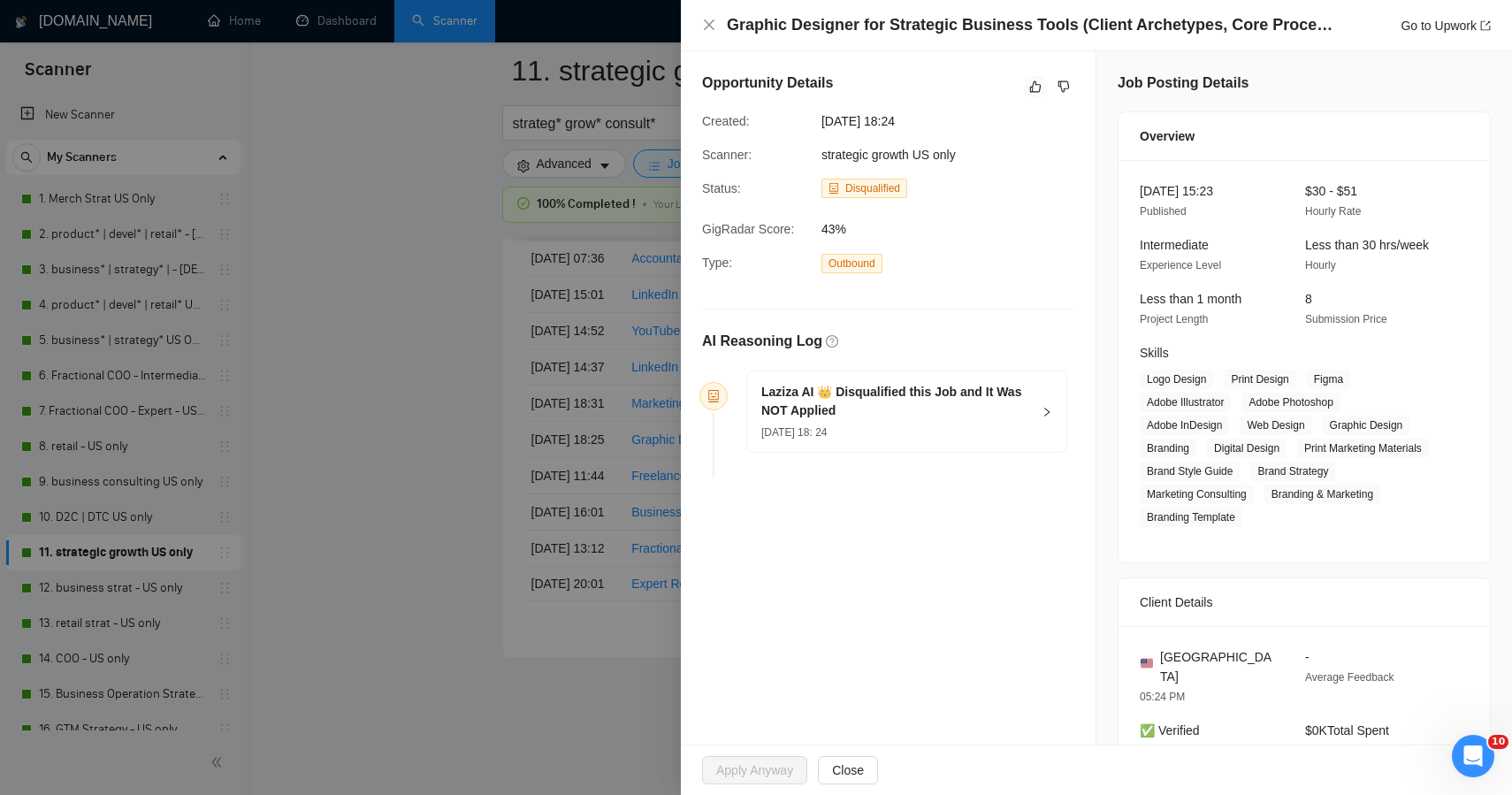
click at [432, 429] on div at bounding box center [756, 398] width 1512 height 795
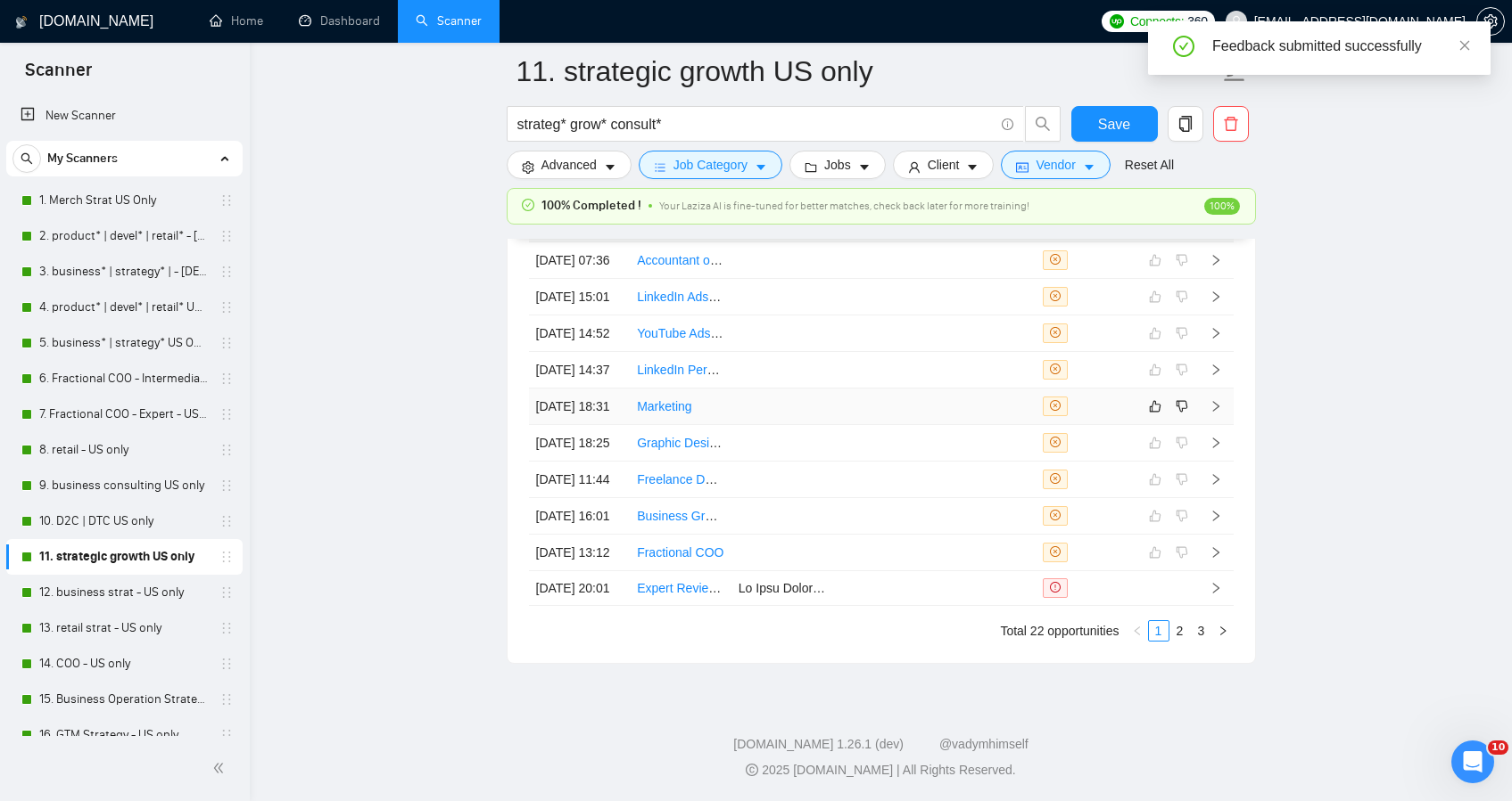
click at [876, 410] on td at bounding box center [883, 406] width 102 height 37
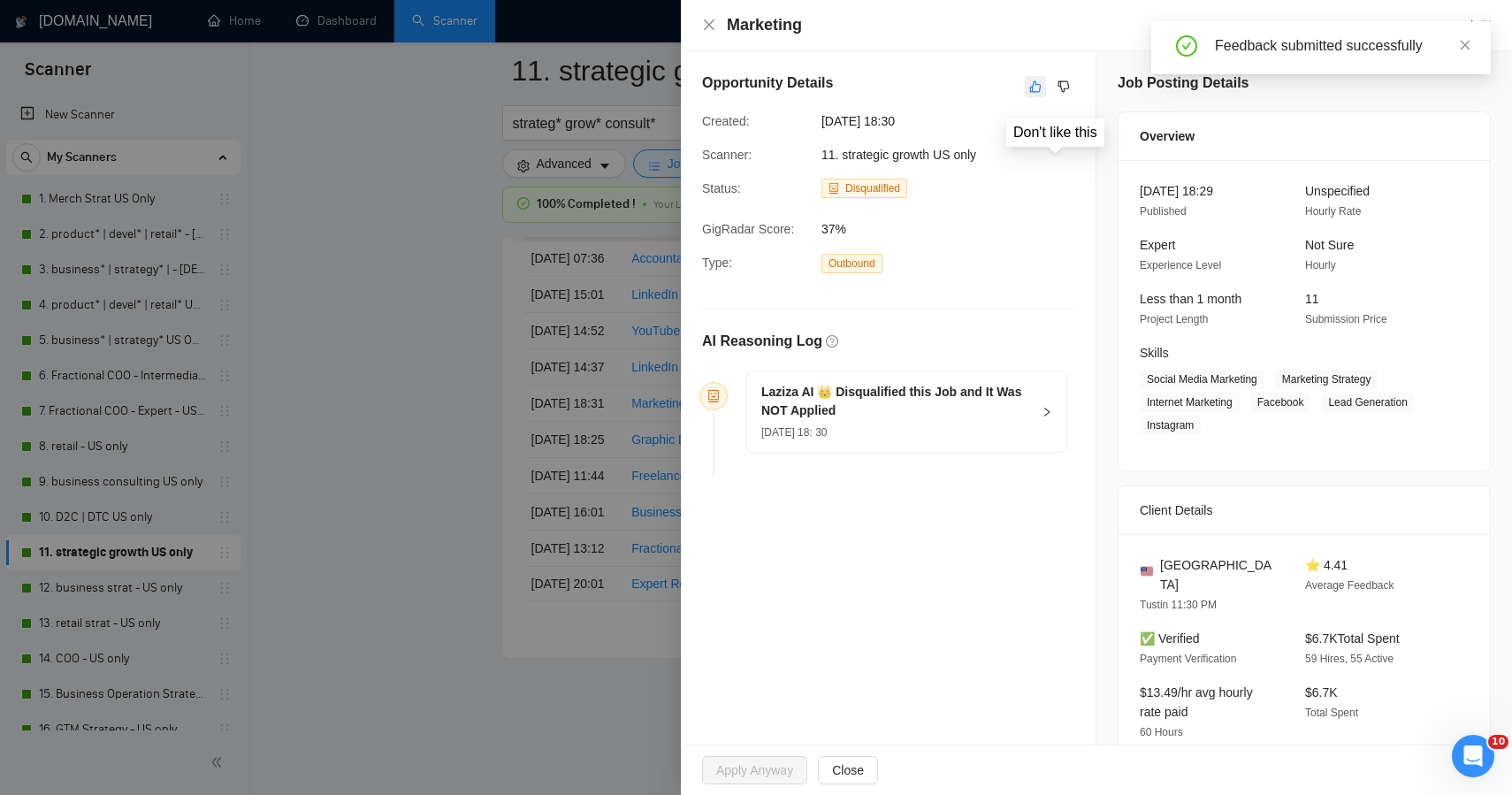
click at [1033, 89] on icon "like" at bounding box center [1035, 86] width 12 height 14
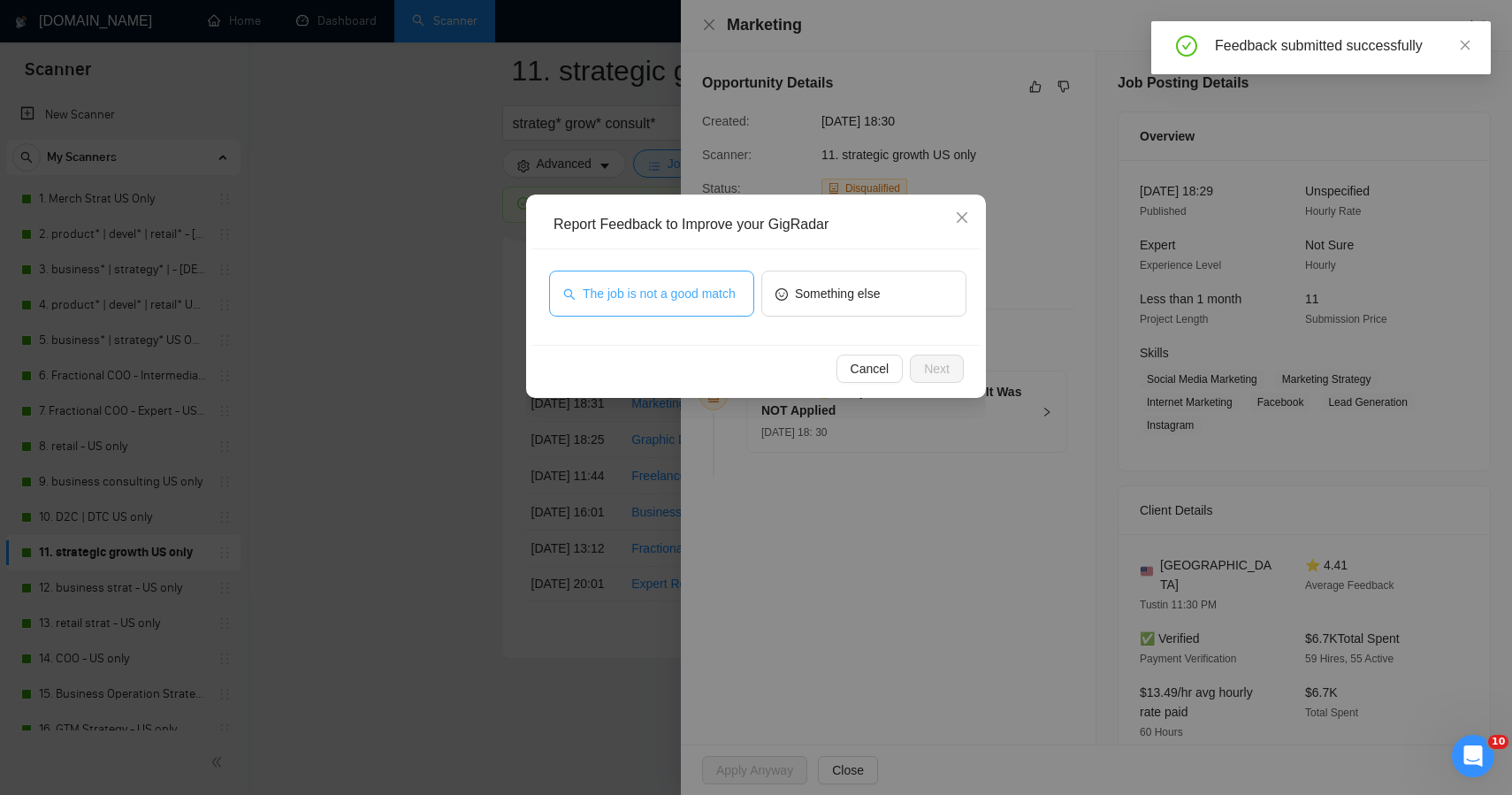
click at [705, 284] on span "The job is not a good match" at bounding box center [659, 294] width 153 height 20
click at [934, 367] on span "Next" at bounding box center [937, 369] width 26 height 20
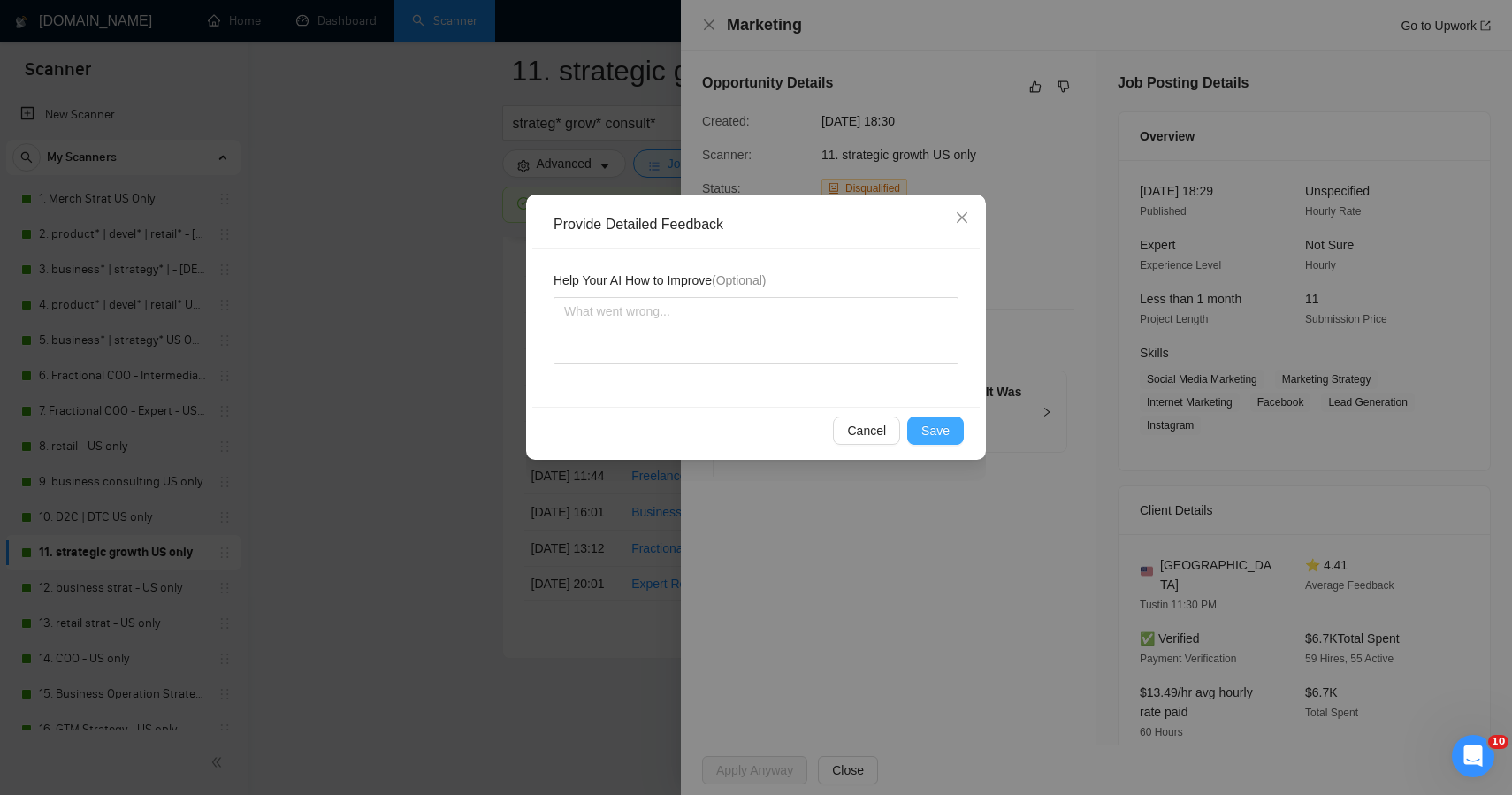
click at [909, 427] on button "Save" at bounding box center [935, 430] width 56 height 29
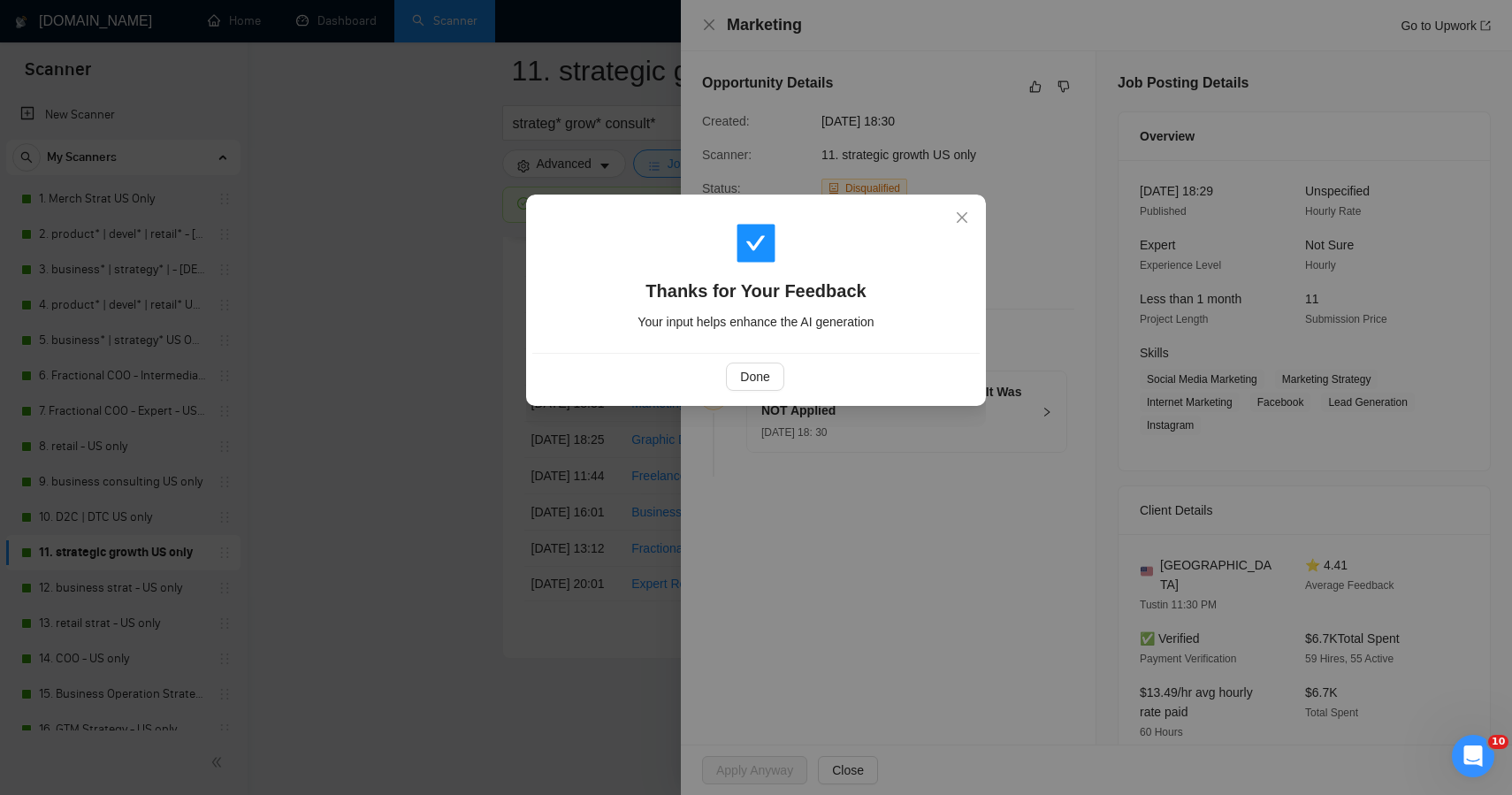
click at [483, 350] on div "Thanks for Your Feedback Your input helps enhance the AI generation Done" at bounding box center [756, 398] width 1512 height 795
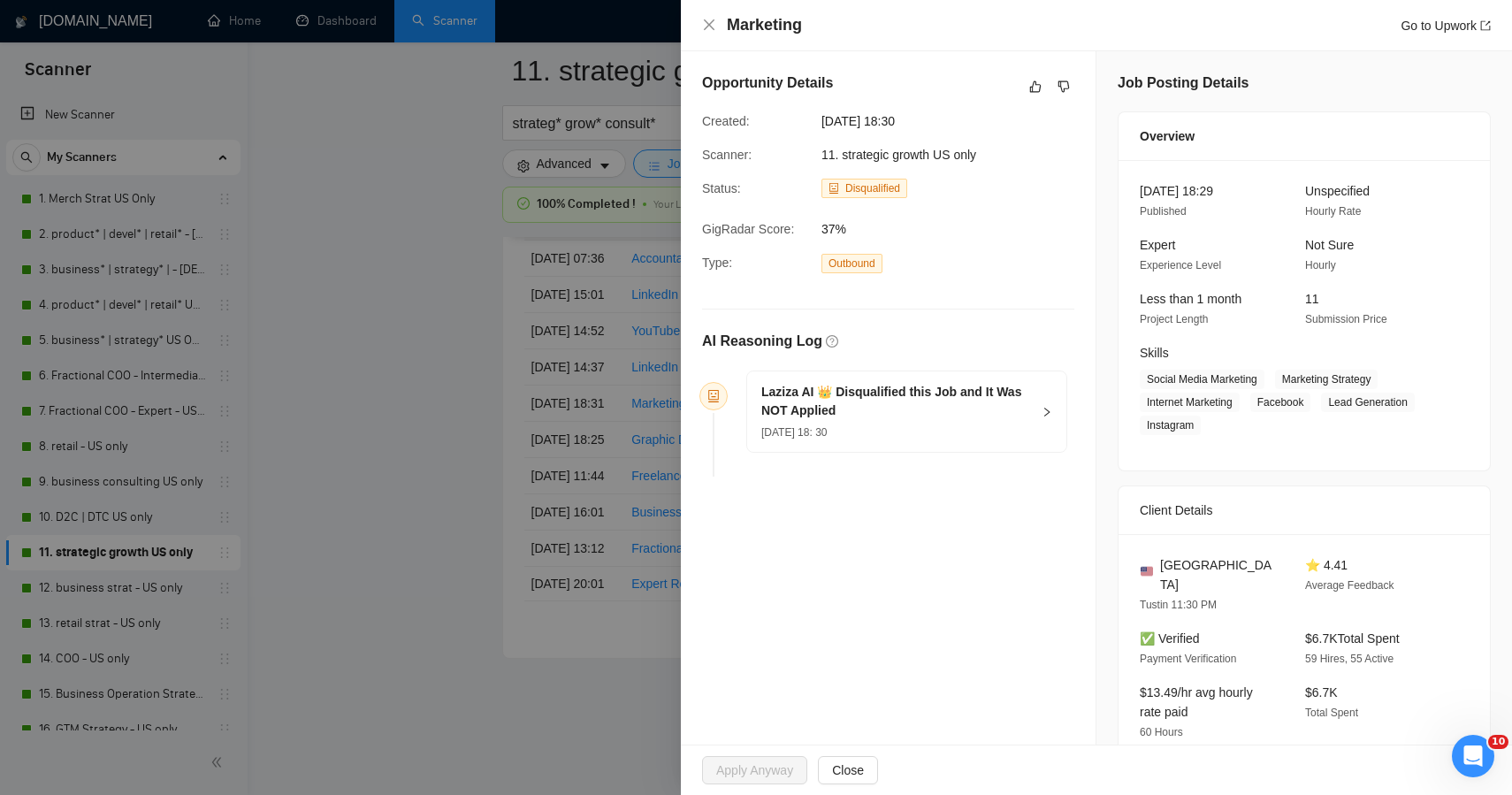
click at [483, 350] on div "Thanks for Your Feedback Your input helps enhance the AI generation Done" at bounding box center [756, 398] width 1512 height 795
click at [155, 580] on div at bounding box center [756, 398] width 1512 height 795
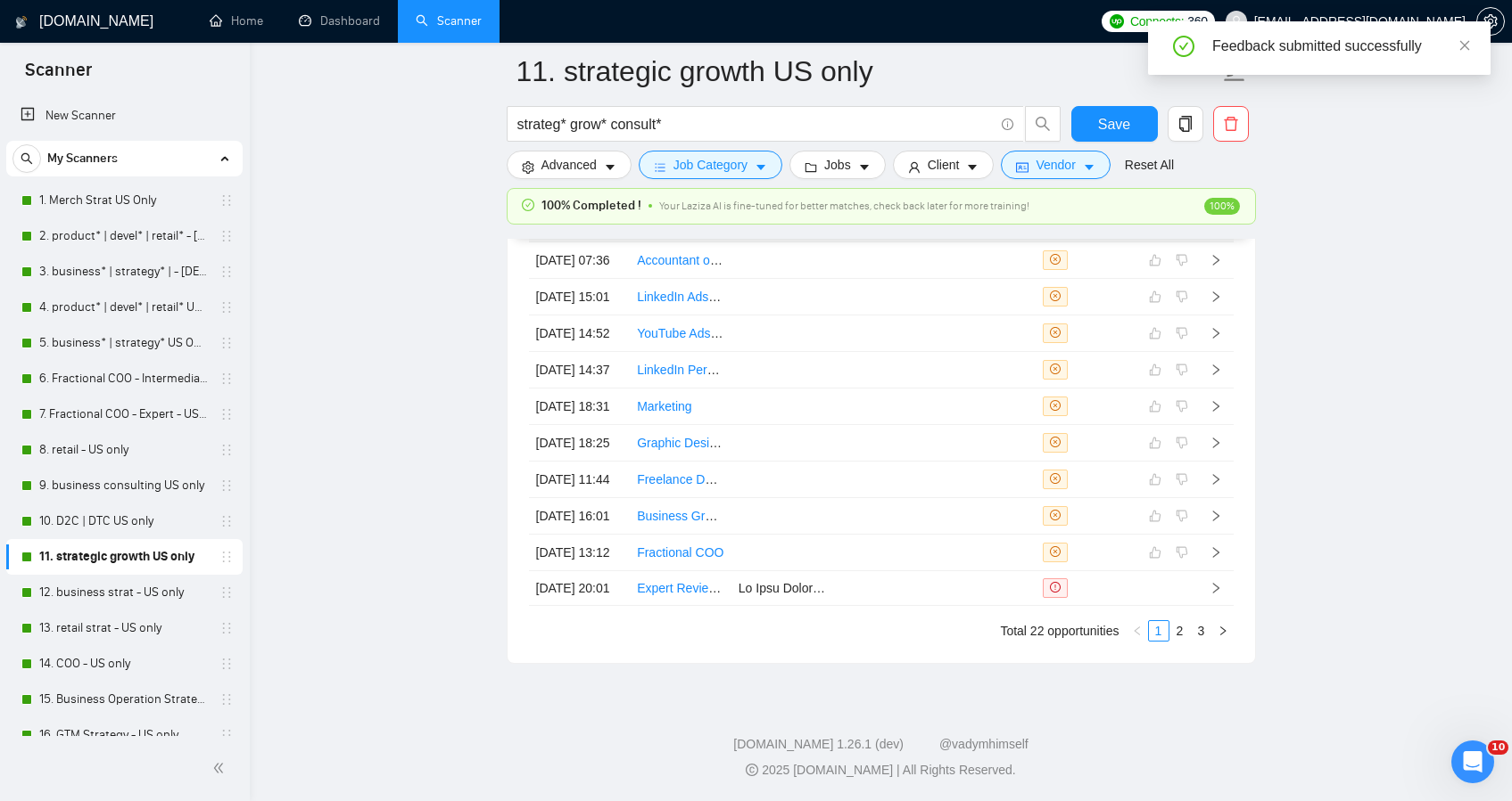
click at [156, 596] on link "12. business strat - US only" at bounding box center [124, 593] width 170 height 36
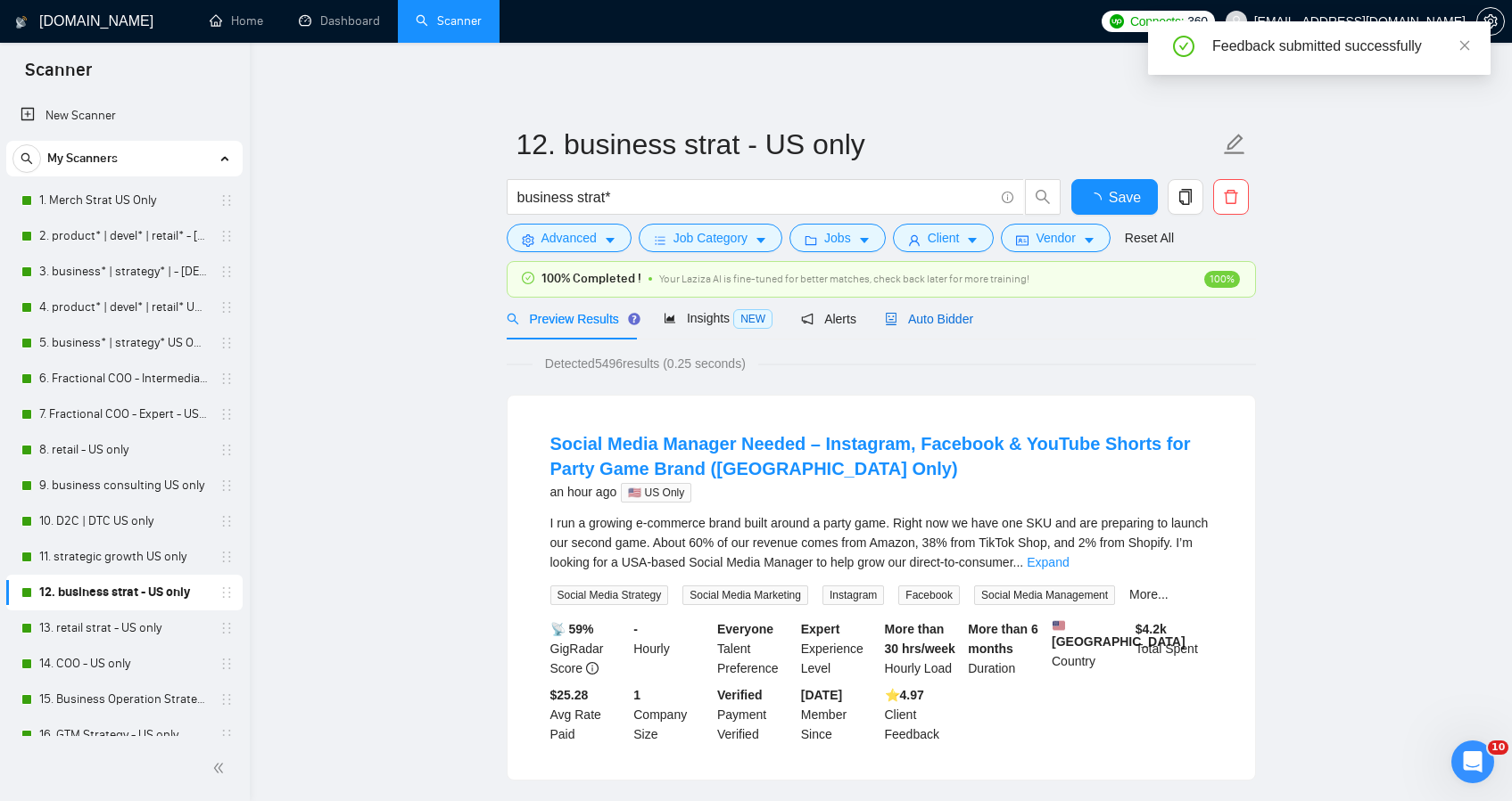
click at [952, 323] on span "Auto Bidder" at bounding box center [928, 319] width 88 height 14
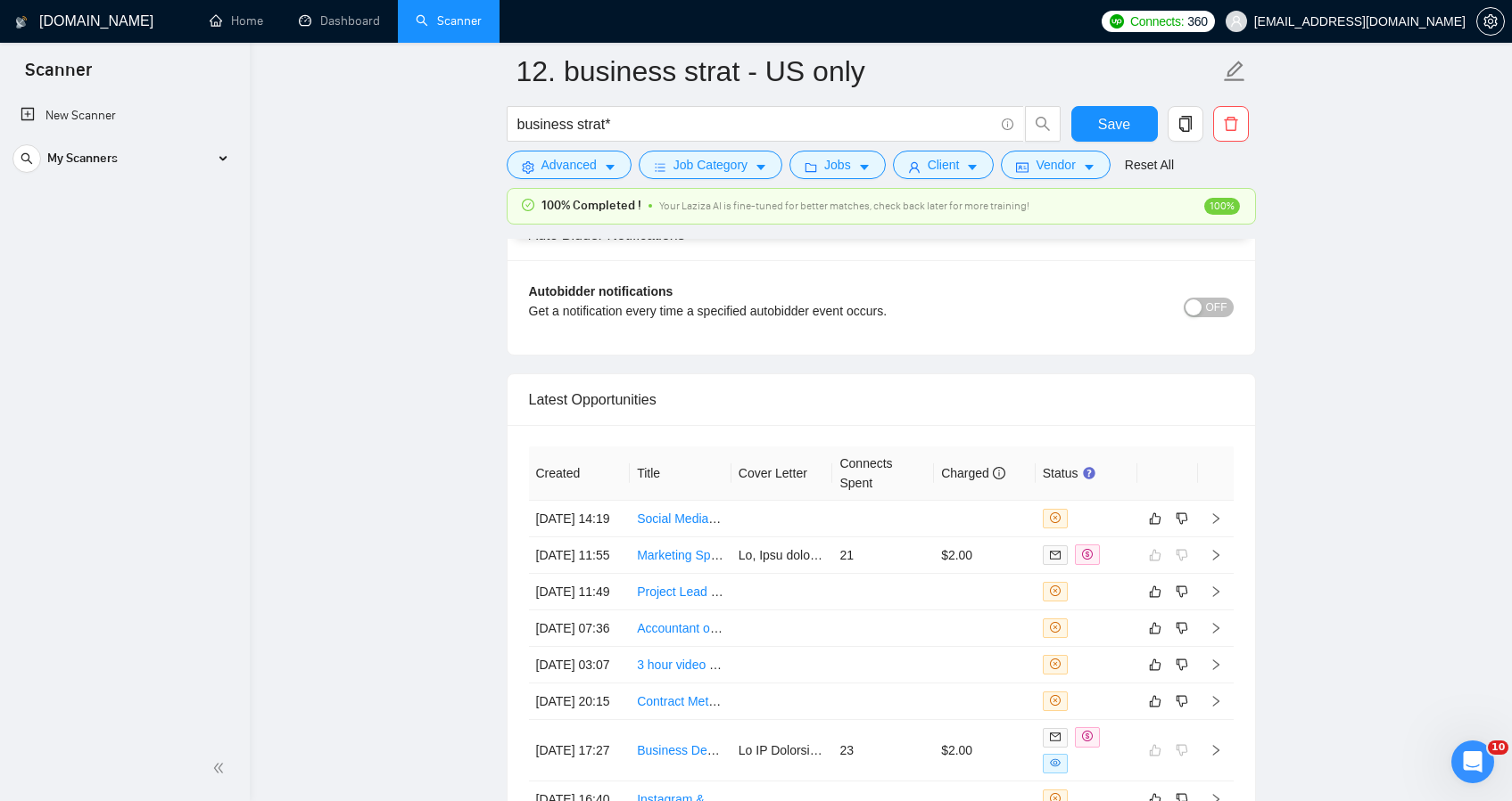
scroll to position [4312, 0]
click at [1220, 314] on span "OFF" at bounding box center [1216, 305] width 21 height 20
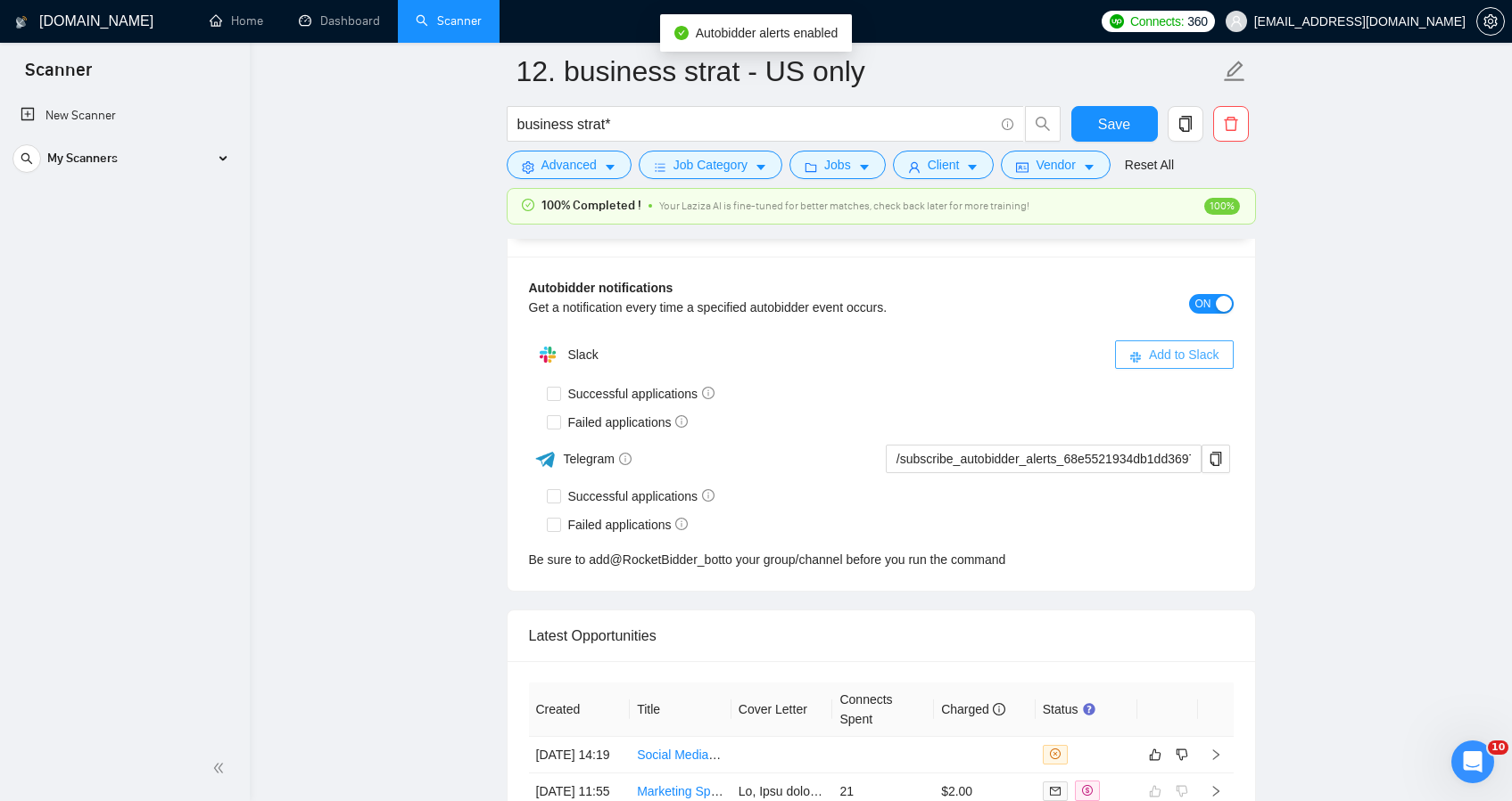
click at [1143, 370] on button "Add to Slack" at bounding box center [1174, 355] width 119 height 29
click at [551, 401] on span at bounding box center [554, 394] width 14 height 14
click at [551, 400] on input "Successful applications" at bounding box center [553, 393] width 12 height 12
checkbox input "true"
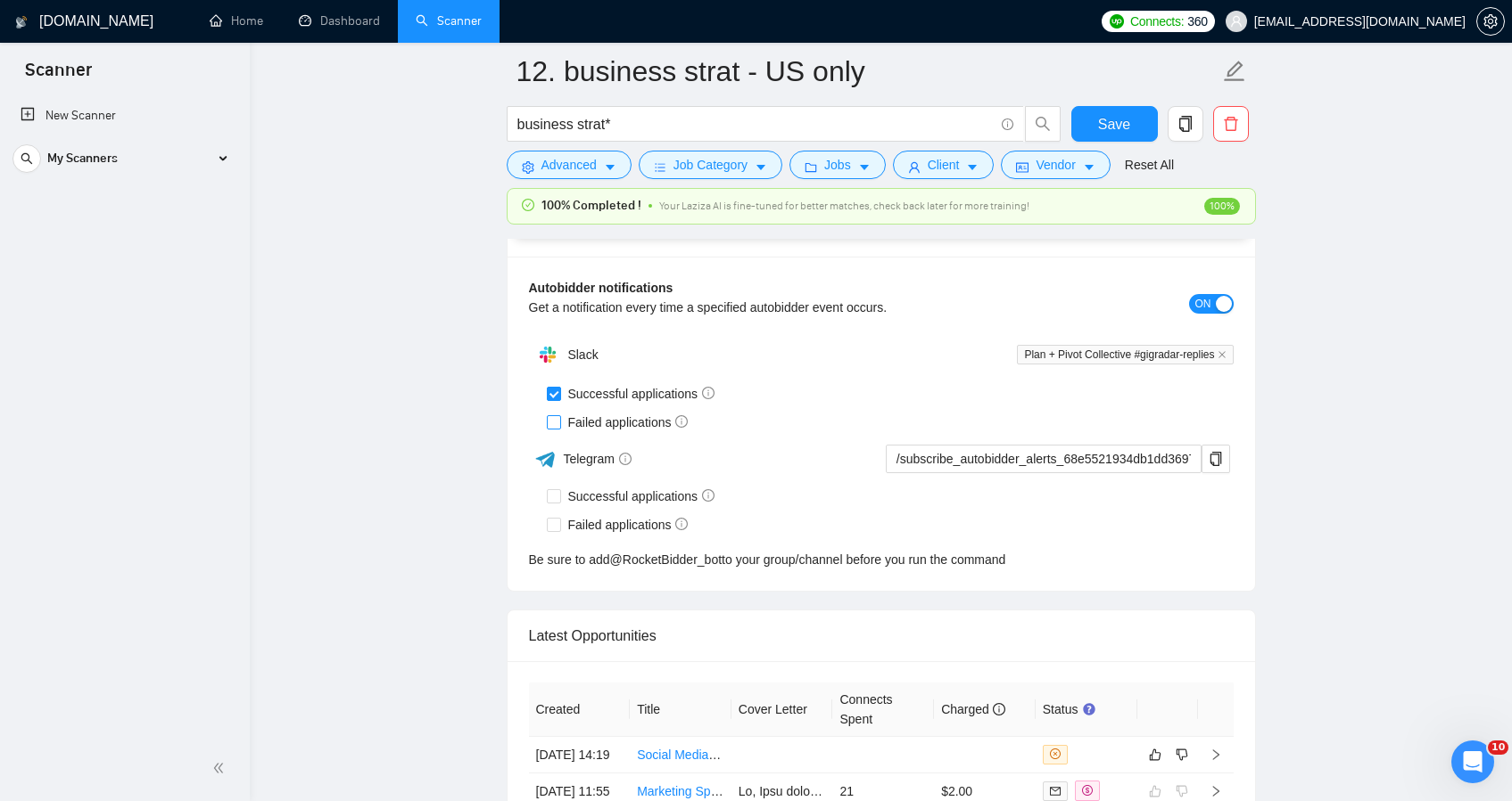
click at [552, 427] on input "Failed applications" at bounding box center [553, 421] width 12 height 12
checkbox input "true"
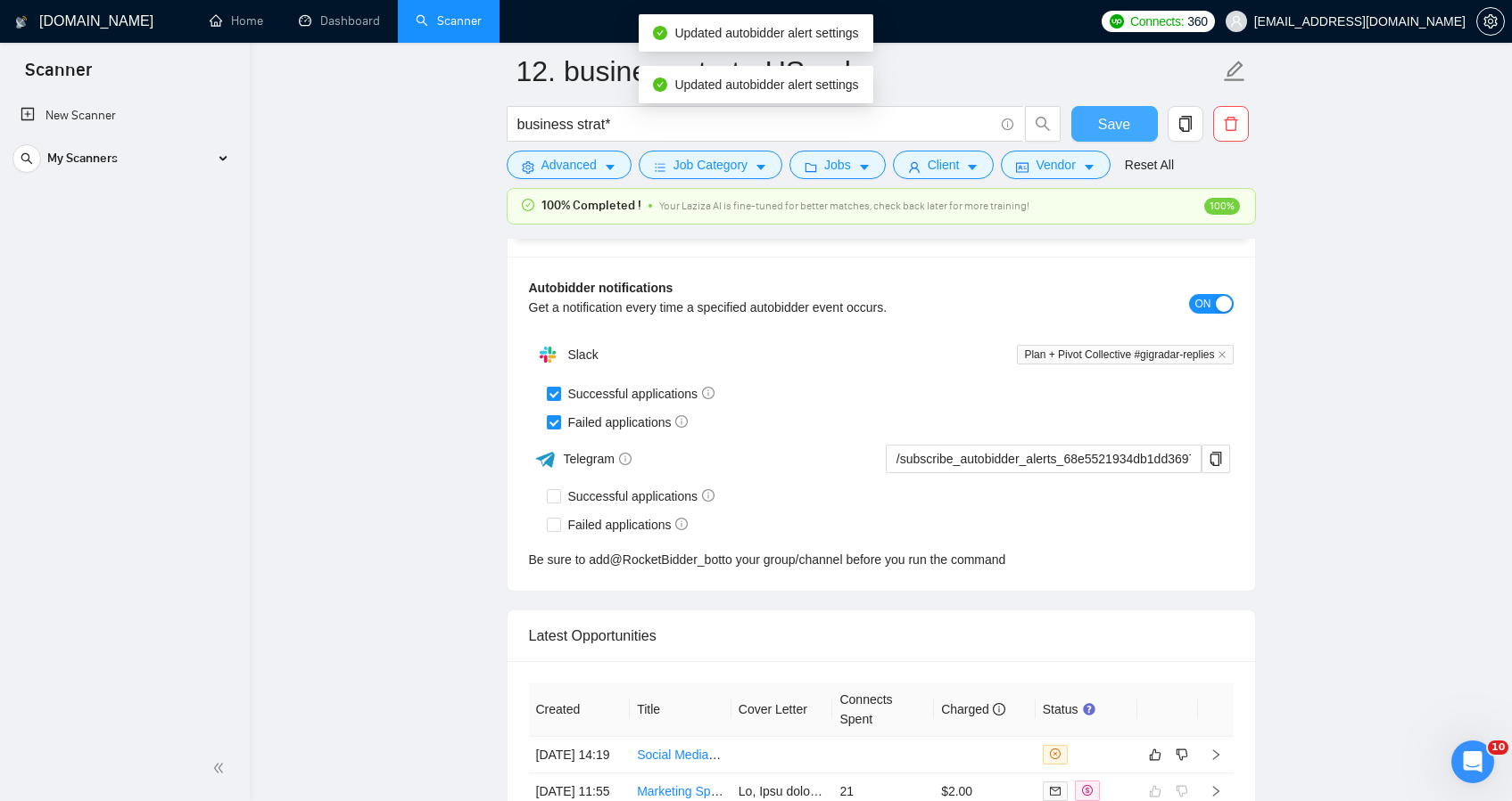
click at [1117, 115] on span "Save" at bounding box center [1114, 124] width 32 height 22
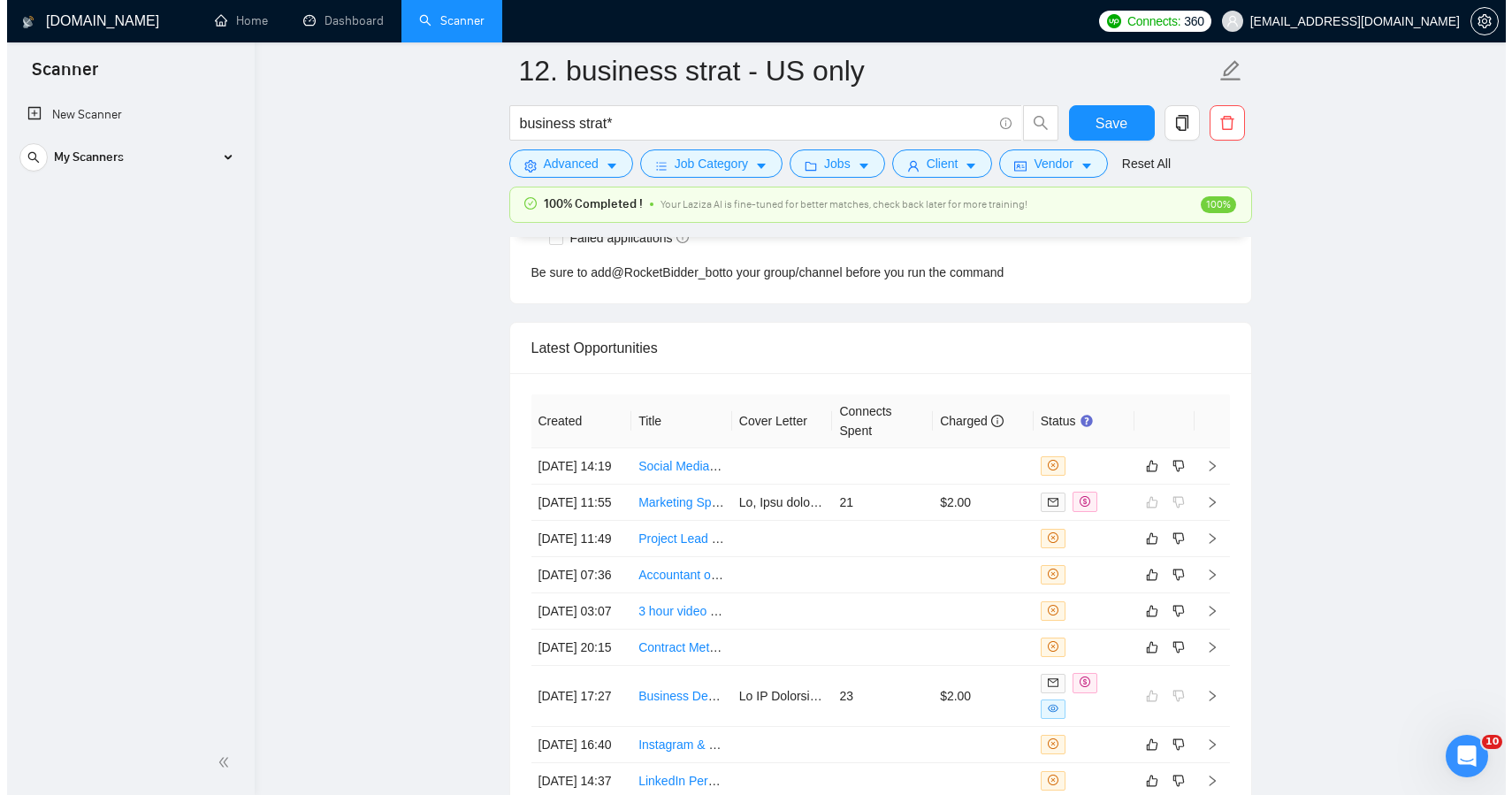
scroll to position [4599, 0]
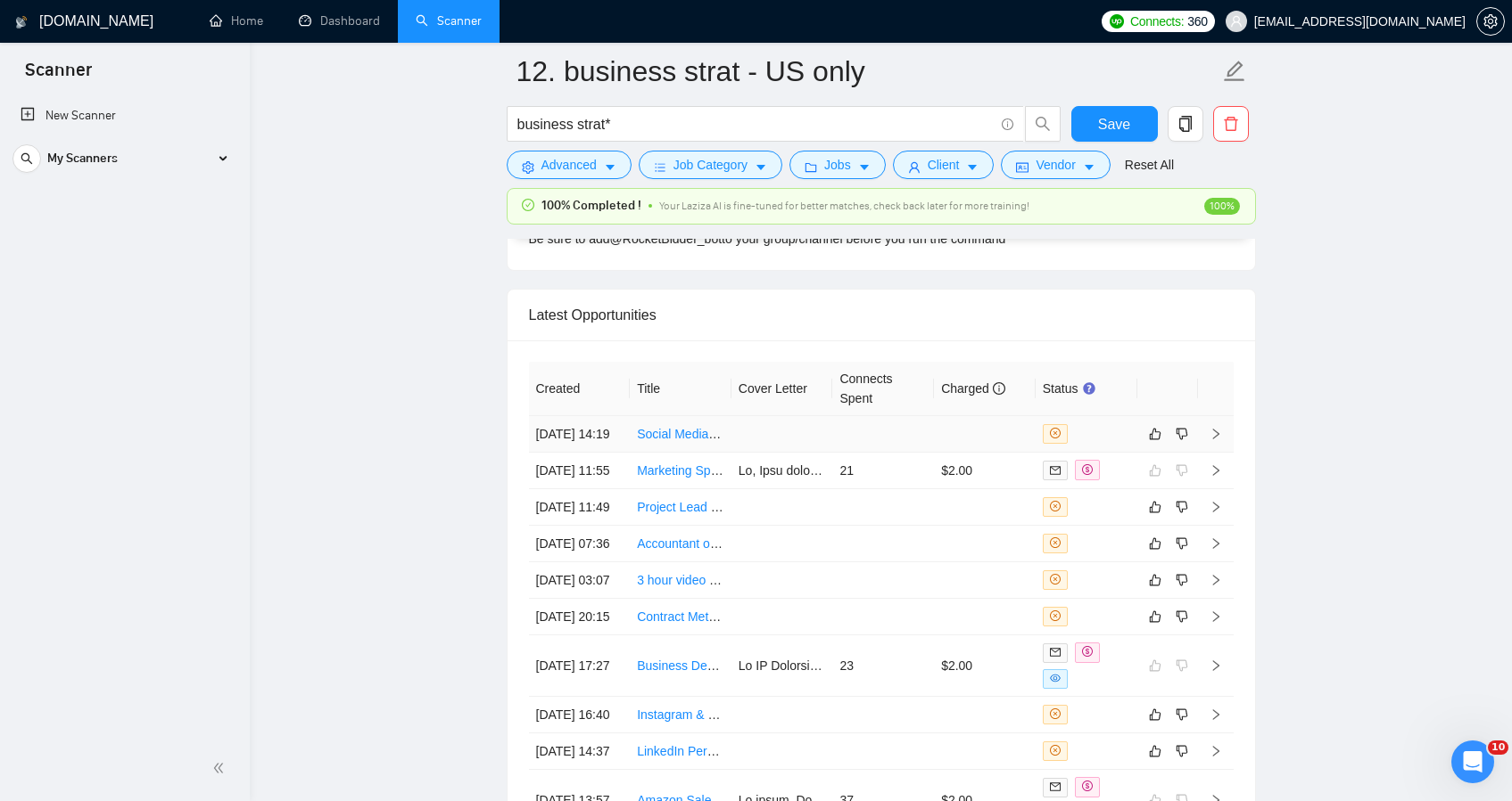
click at [1007, 452] on td at bounding box center [985, 434] width 102 height 37
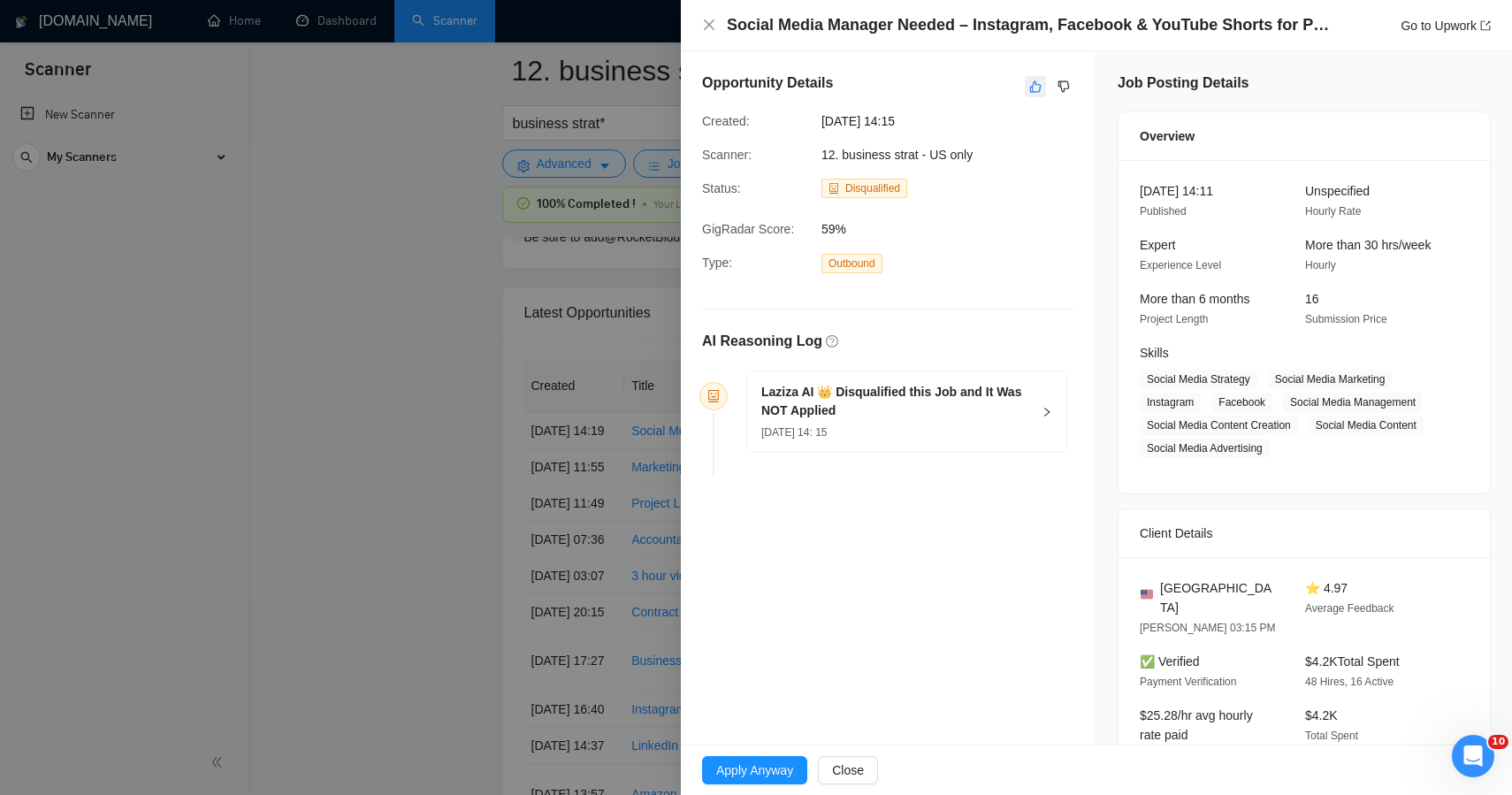
click at [1032, 92] on icon "like" at bounding box center [1036, 87] width 12 height 12
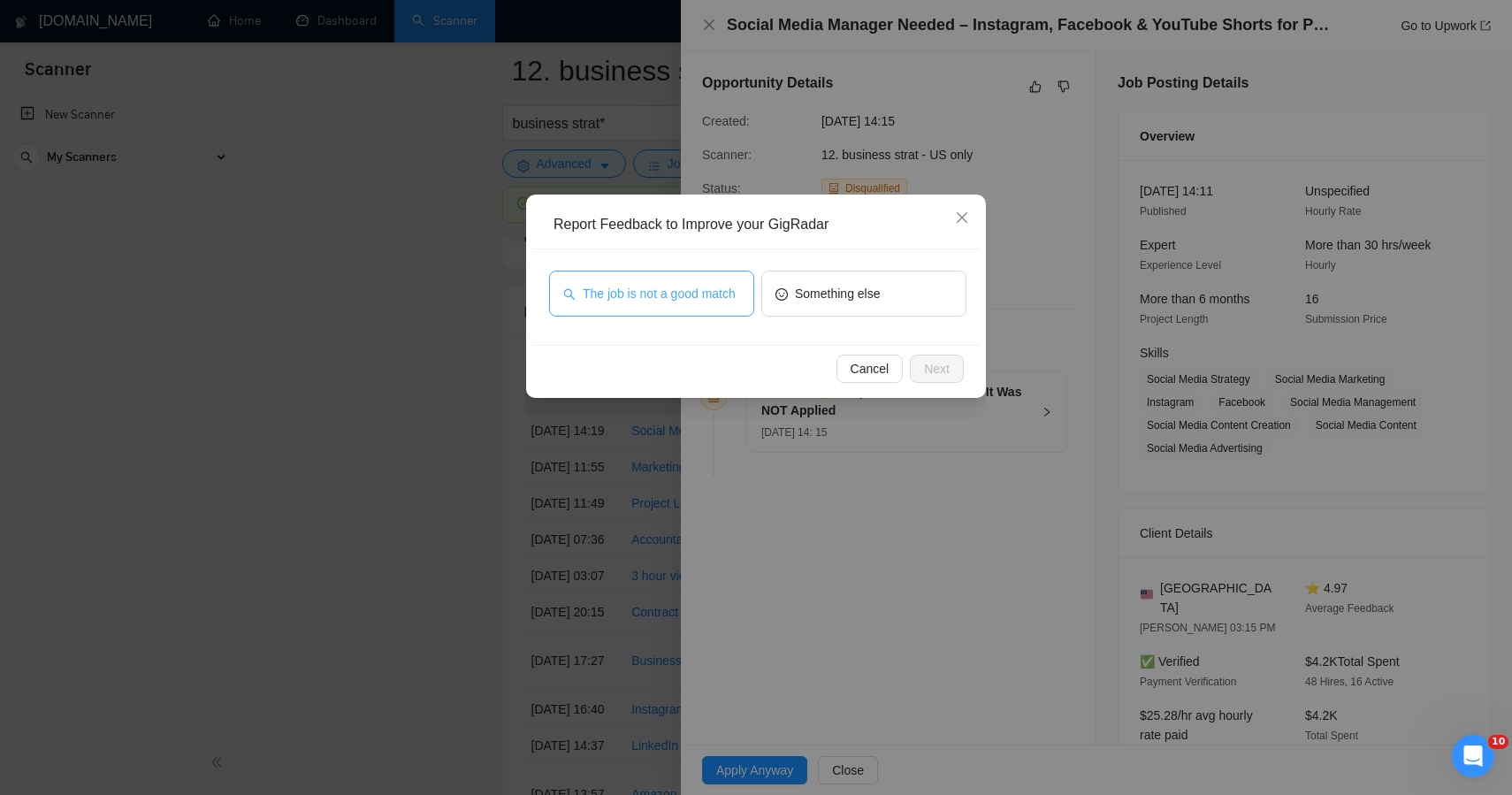
click at [663, 295] on span "The job is not a good match" at bounding box center [659, 294] width 153 height 20
click at [935, 363] on span "Next" at bounding box center [937, 369] width 26 height 20
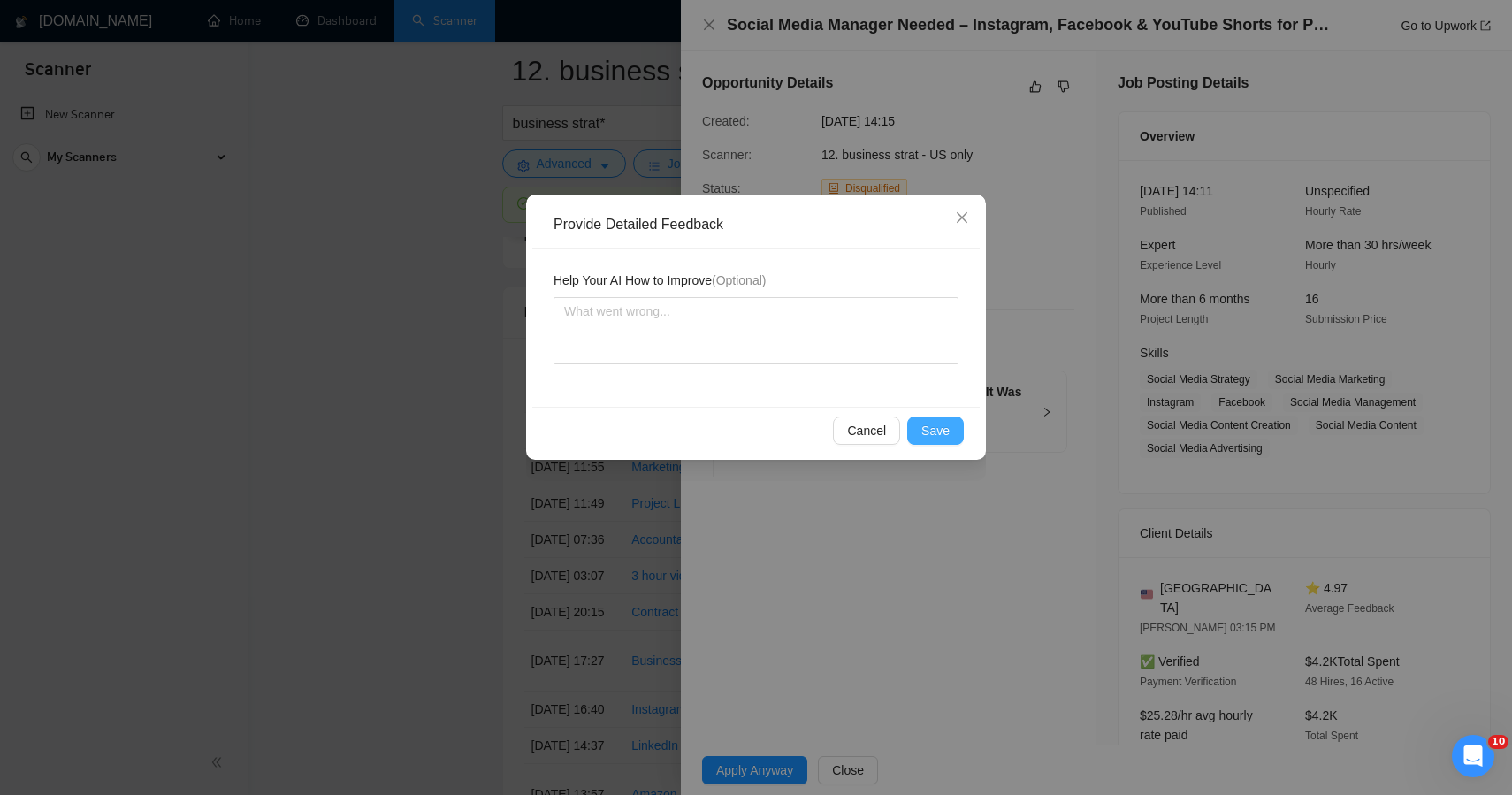
click at [944, 422] on span "Save" at bounding box center [935, 431] width 29 height 20
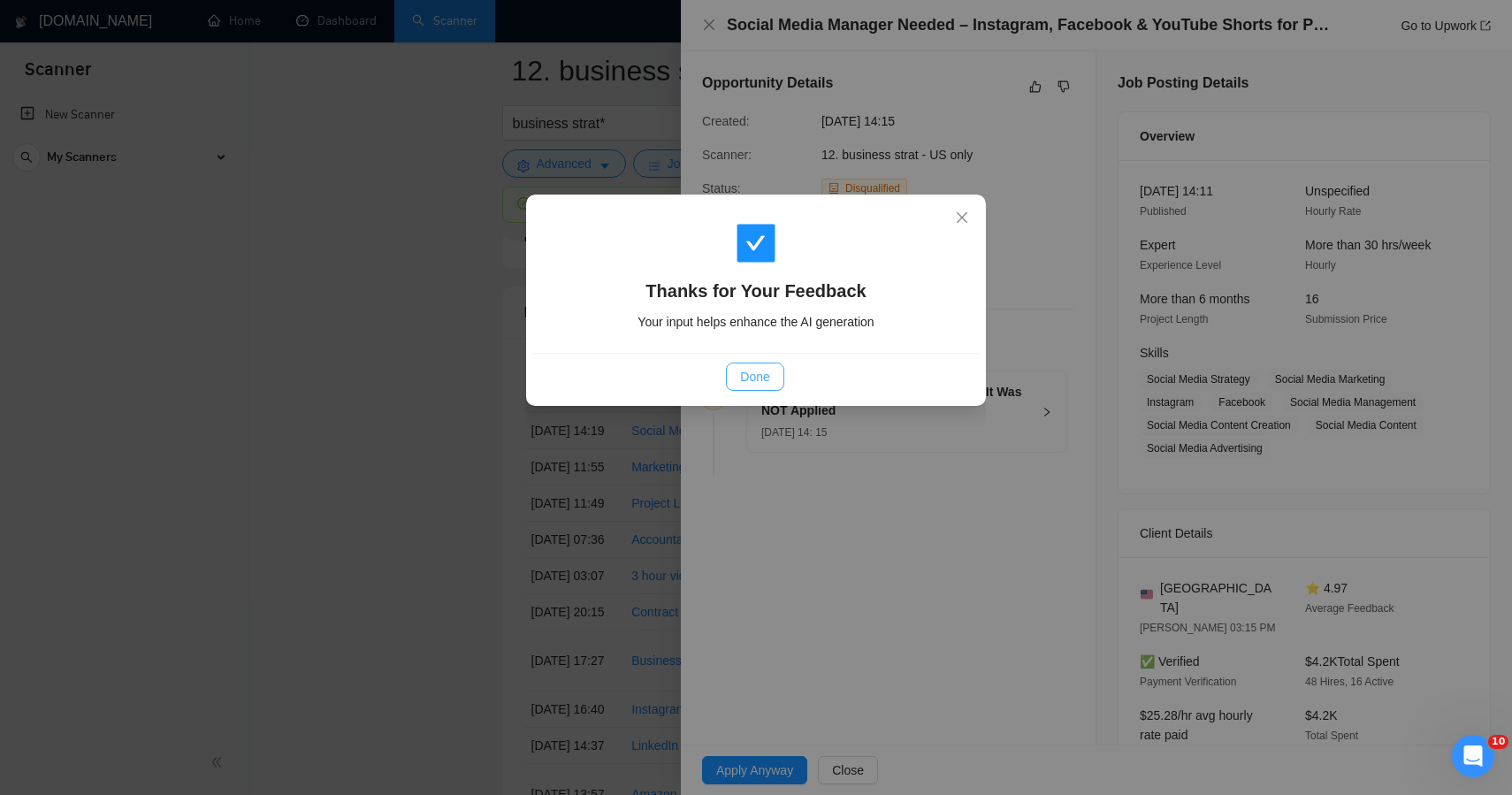
click at [747, 376] on span "Done" at bounding box center [754, 377] width 29 height 20
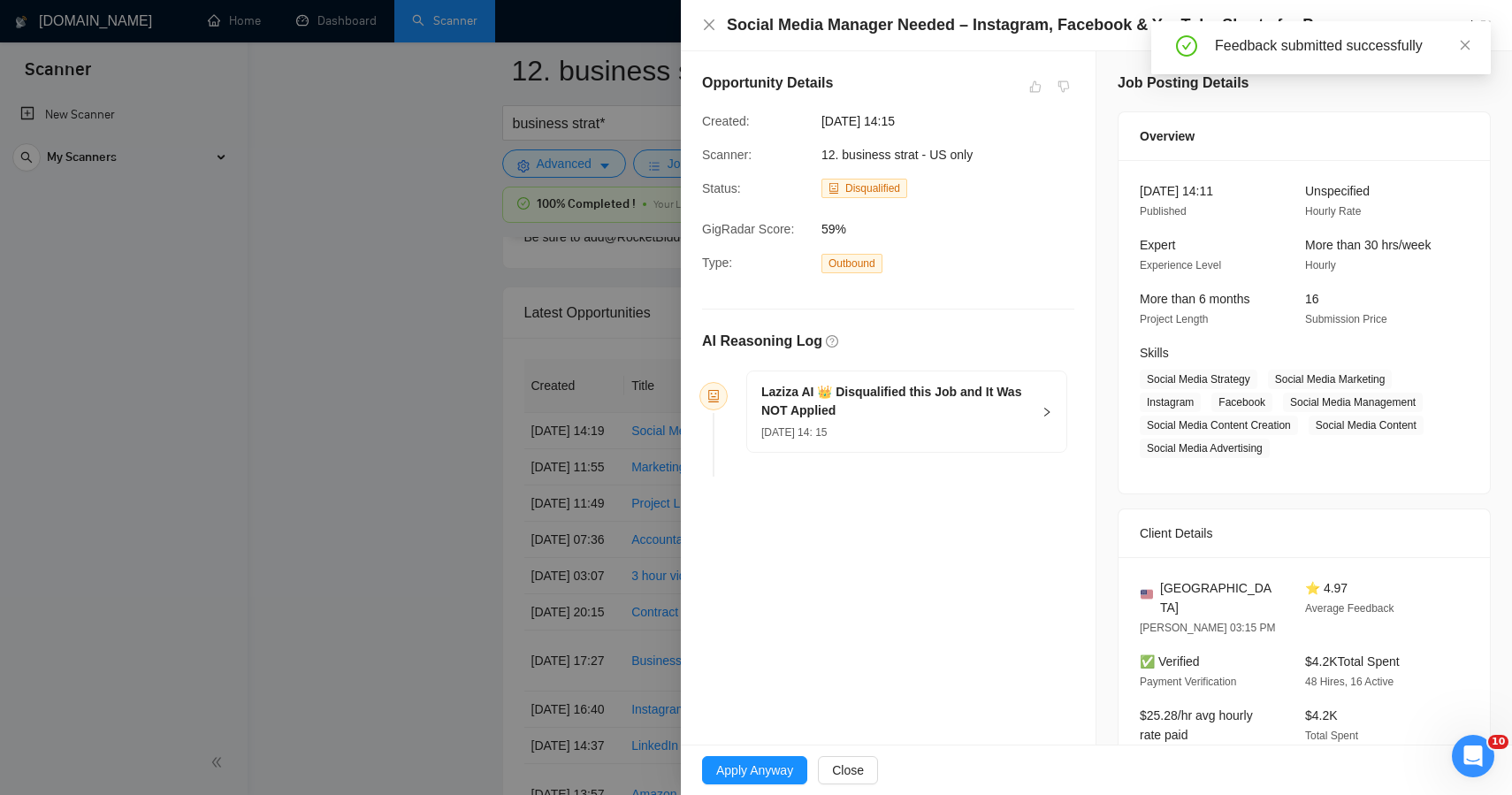
click at [410, 366] on div at bounding box center [756, 398] width 1512 height 795
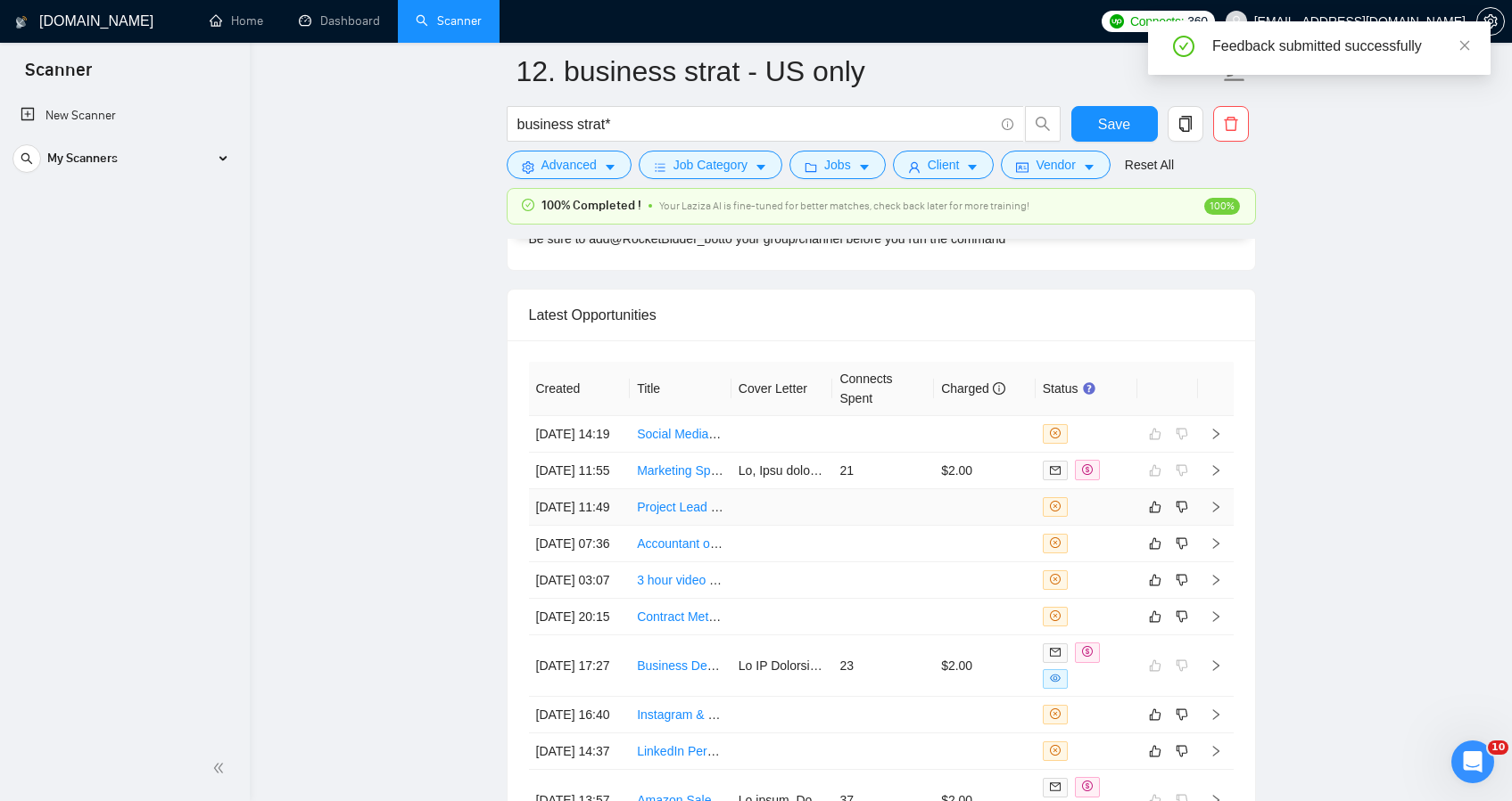
click at [789, 526] on td at bounding box center [782, 507] width 102 height 37
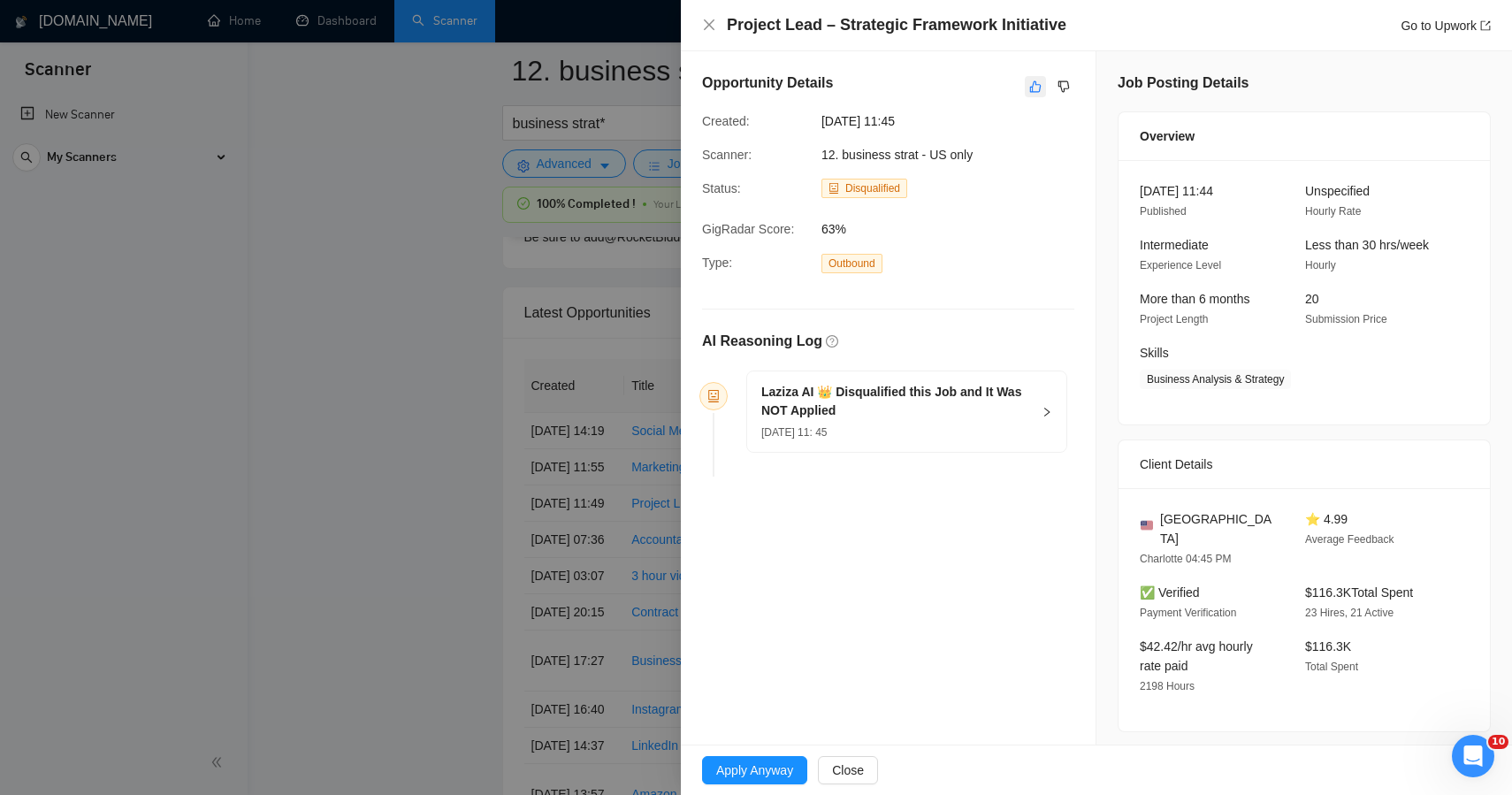
click at [1029, 80] on icon "like" at bounding box center [1035, 86] width 12 height 14
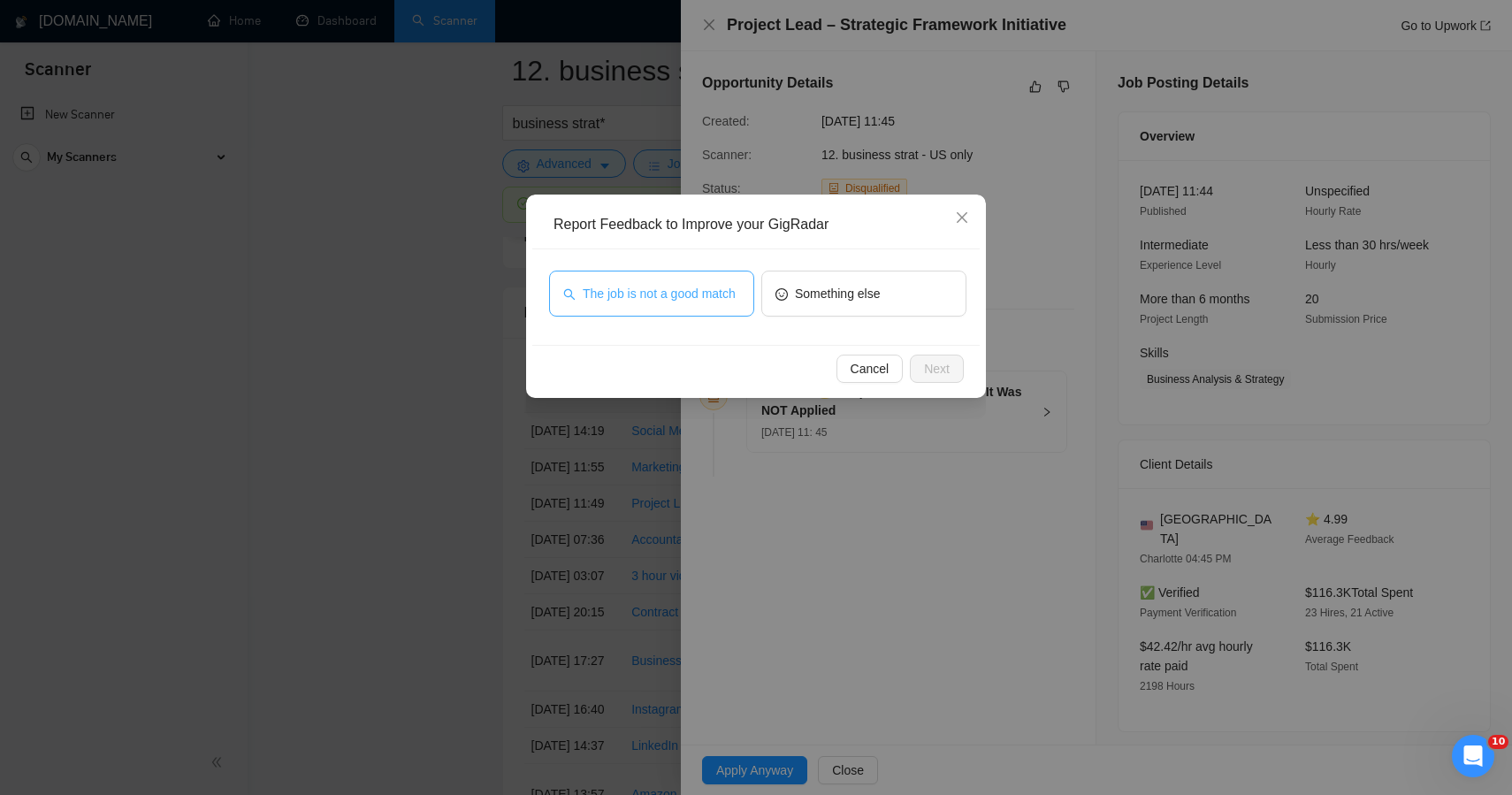
click at [729, 284] on span "The job is not a good match" at bounding box center [659, 294] width 153 height 20
click at [957, 378] on button "Next" at bounding box center [936, 369] width 54 height 29
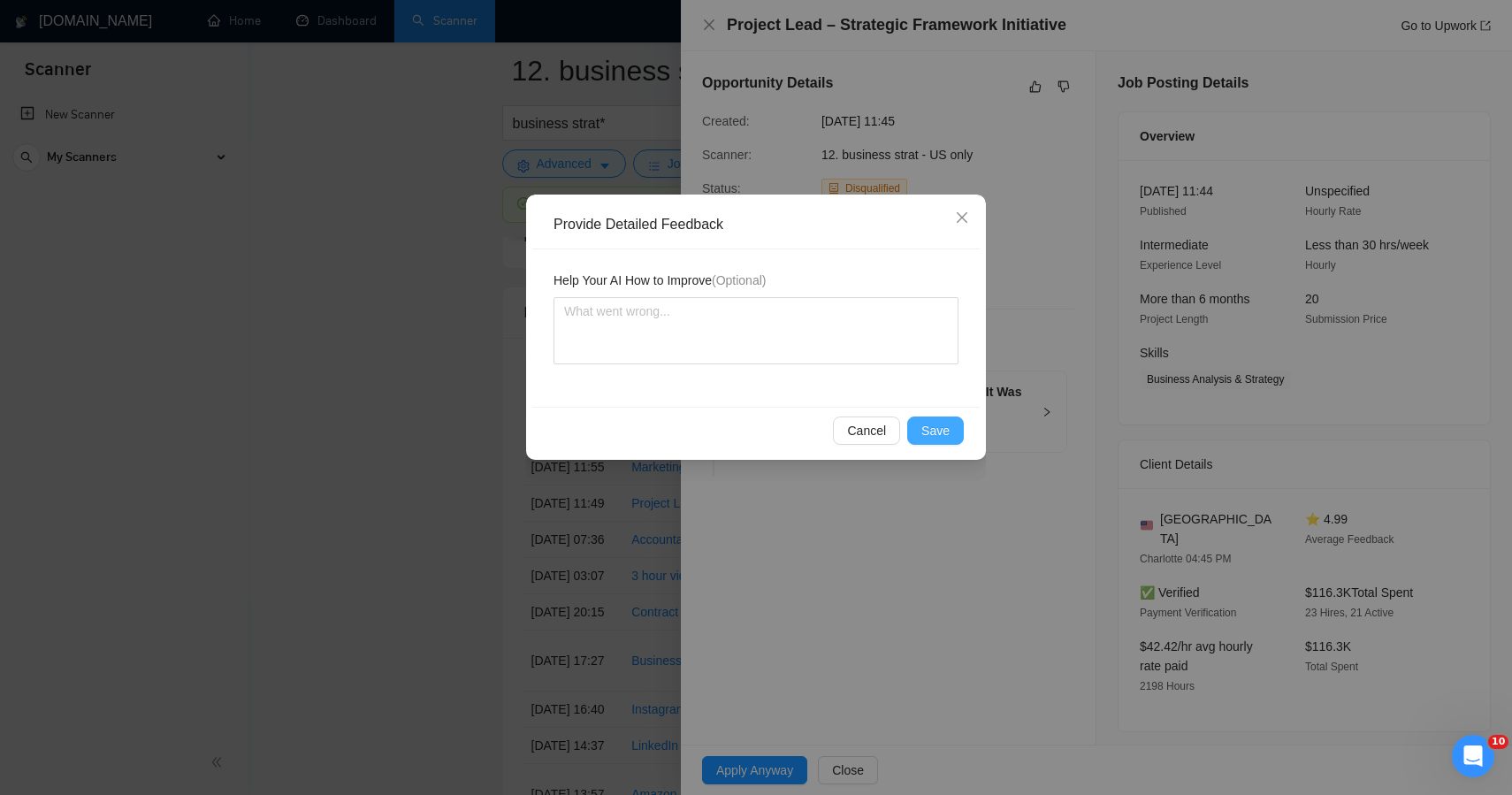
click at [941, 429] on span "Save" at bounding box center [935, 431] width 29 height 20
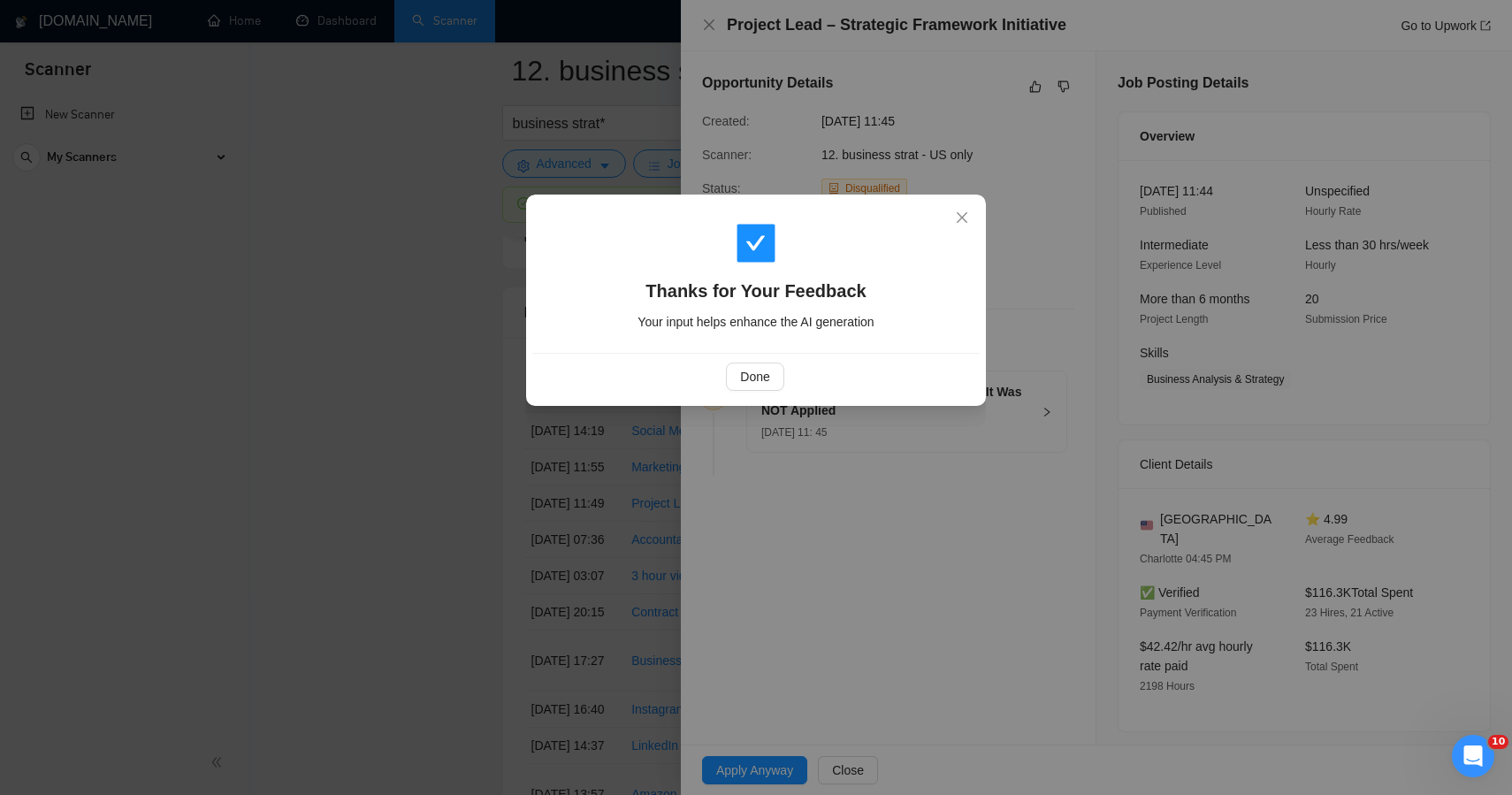
click at [479, 397] on div "Thanks for Your Feedback Your input helps enhance the AI generation Done" at bounding box center [756, 398] width 1512 height 795
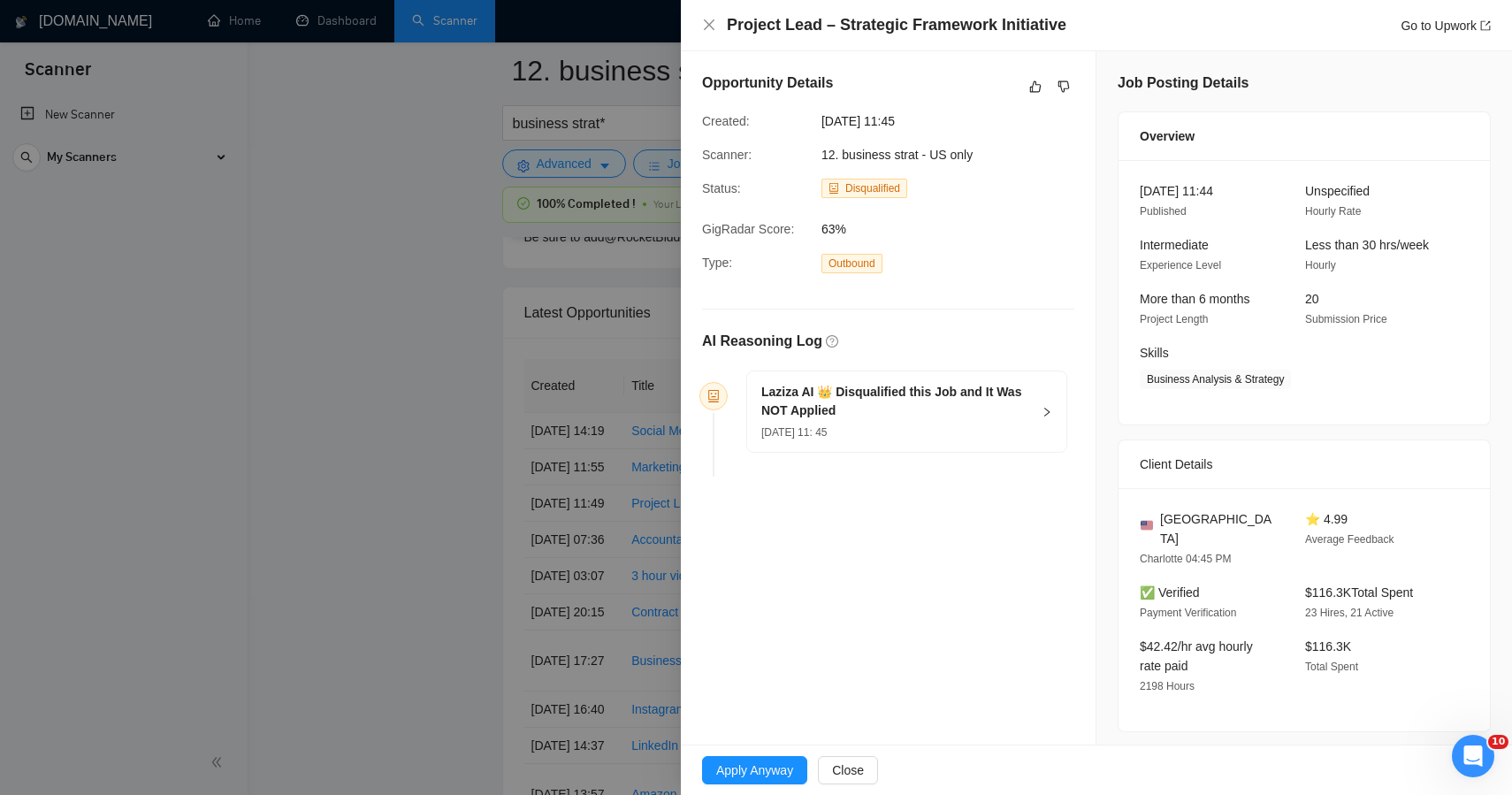
click at [479, 397] on div at bounding box center [756, 398] width 1512 height 795
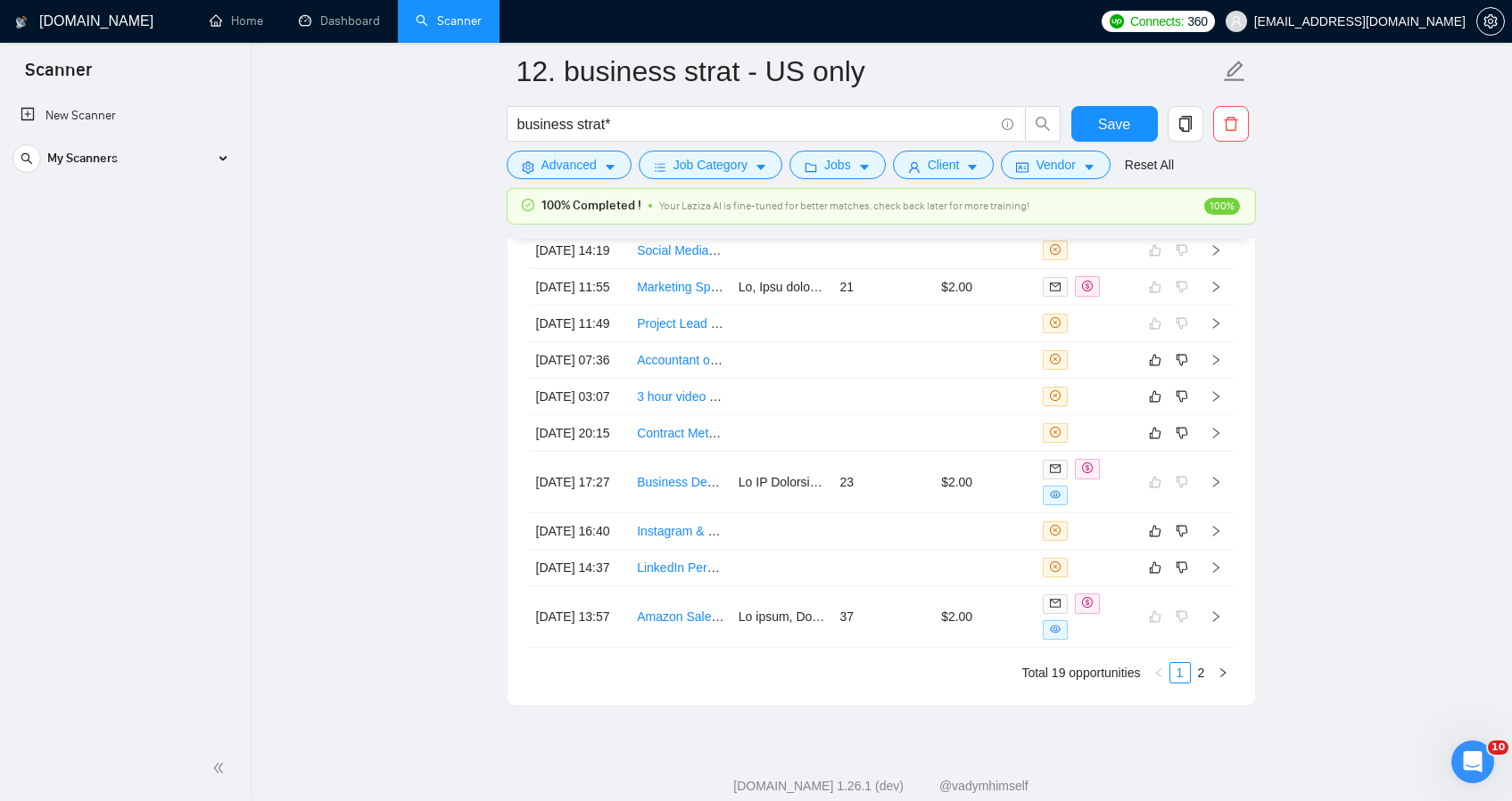
scroll to position [4847, 0]
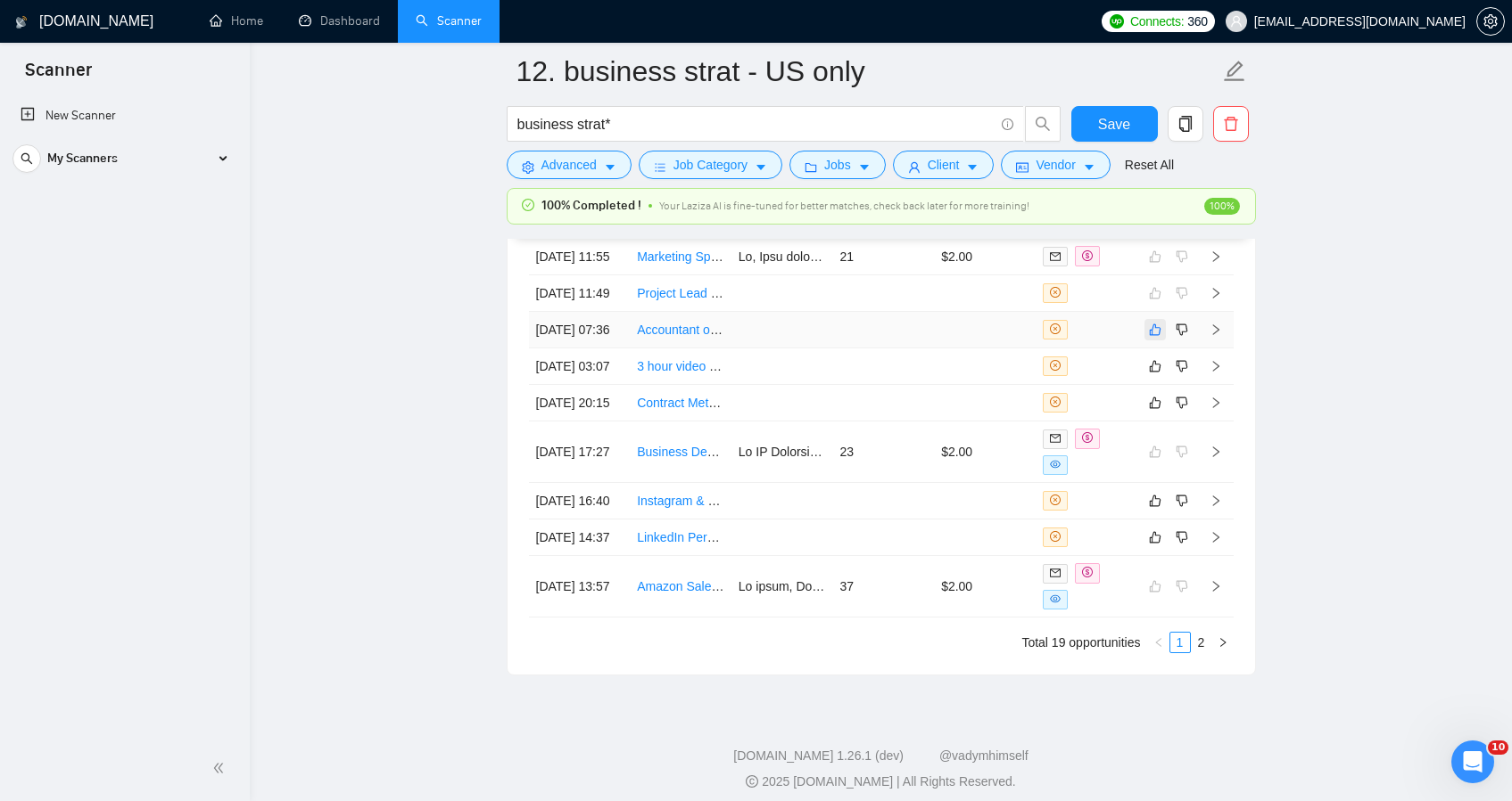
click at [1147, 341] on button "button" at bounding box center [1154, 330] width 21 height 21
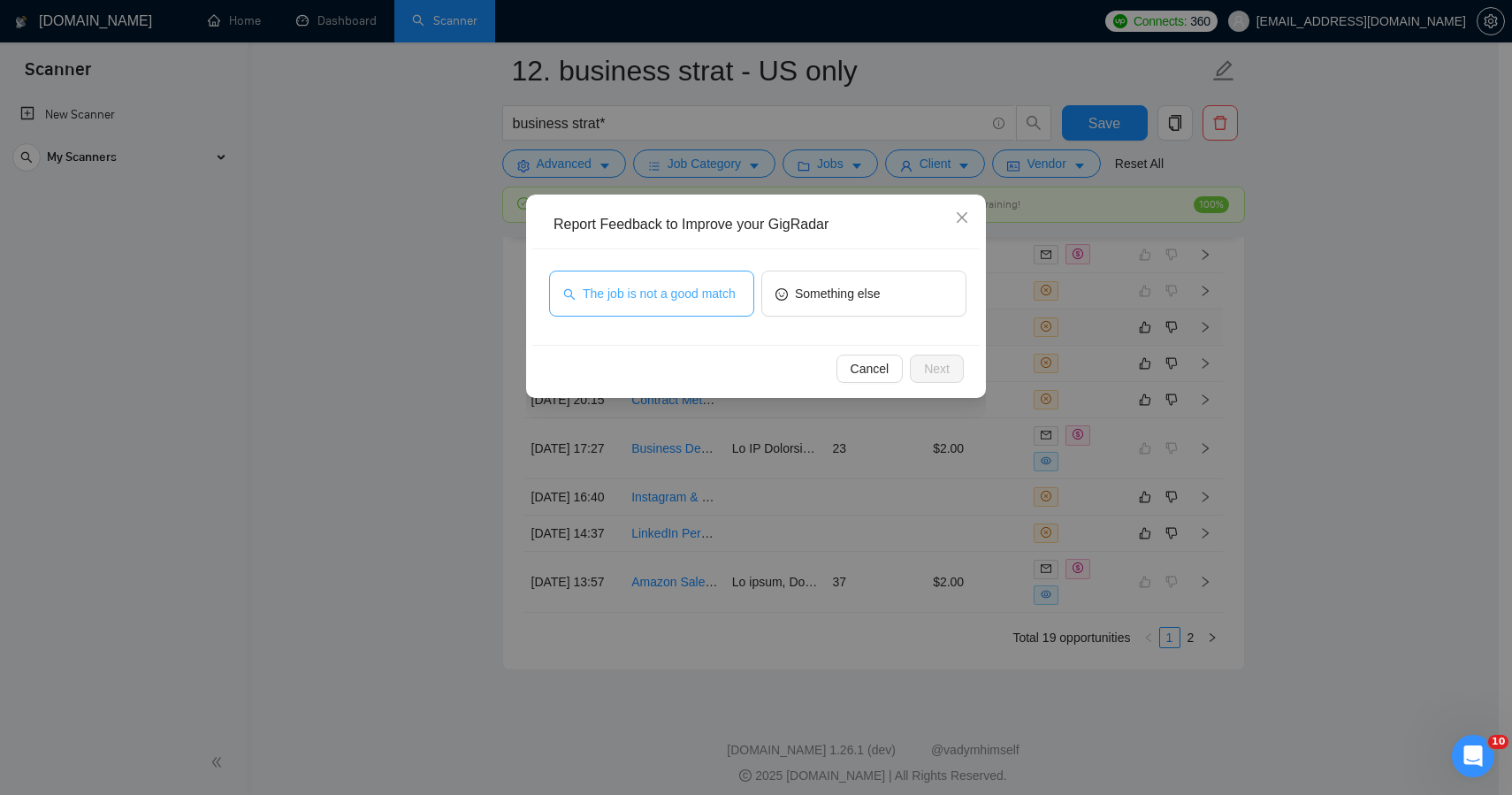
click at [718, 303] on span "The job is not a good match" at bounding box center [659, 294] width 153 height 20
click at [934, 365] on span "Next" at bounding box center [937, 369] width 26 height 20
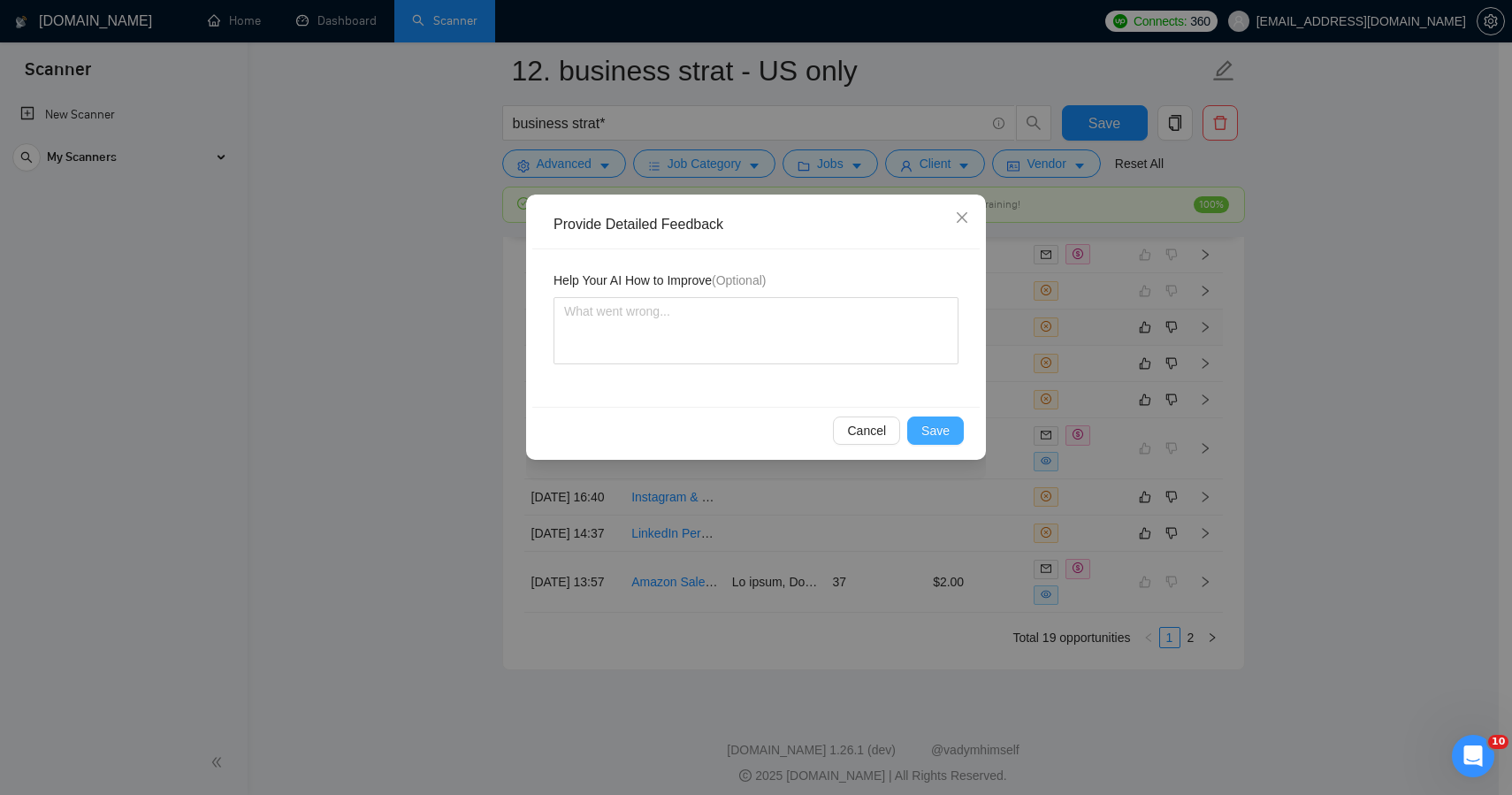
click at [922, 442] on button "Save" at bounding box center [935, 430] width 56 height 29
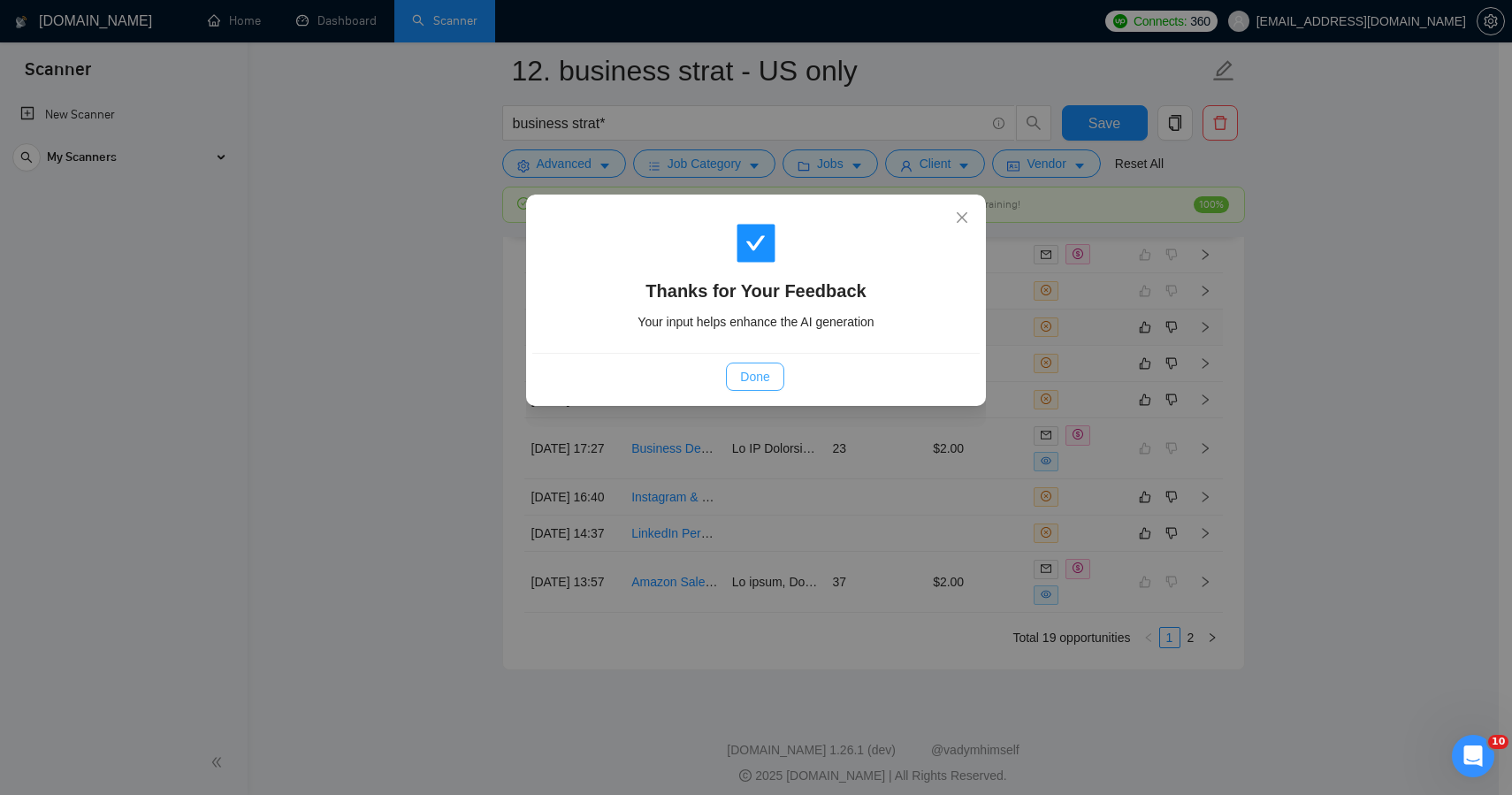
click at [736, 382] on button "Done" at bounding box center [755, 377] width 57 height 29
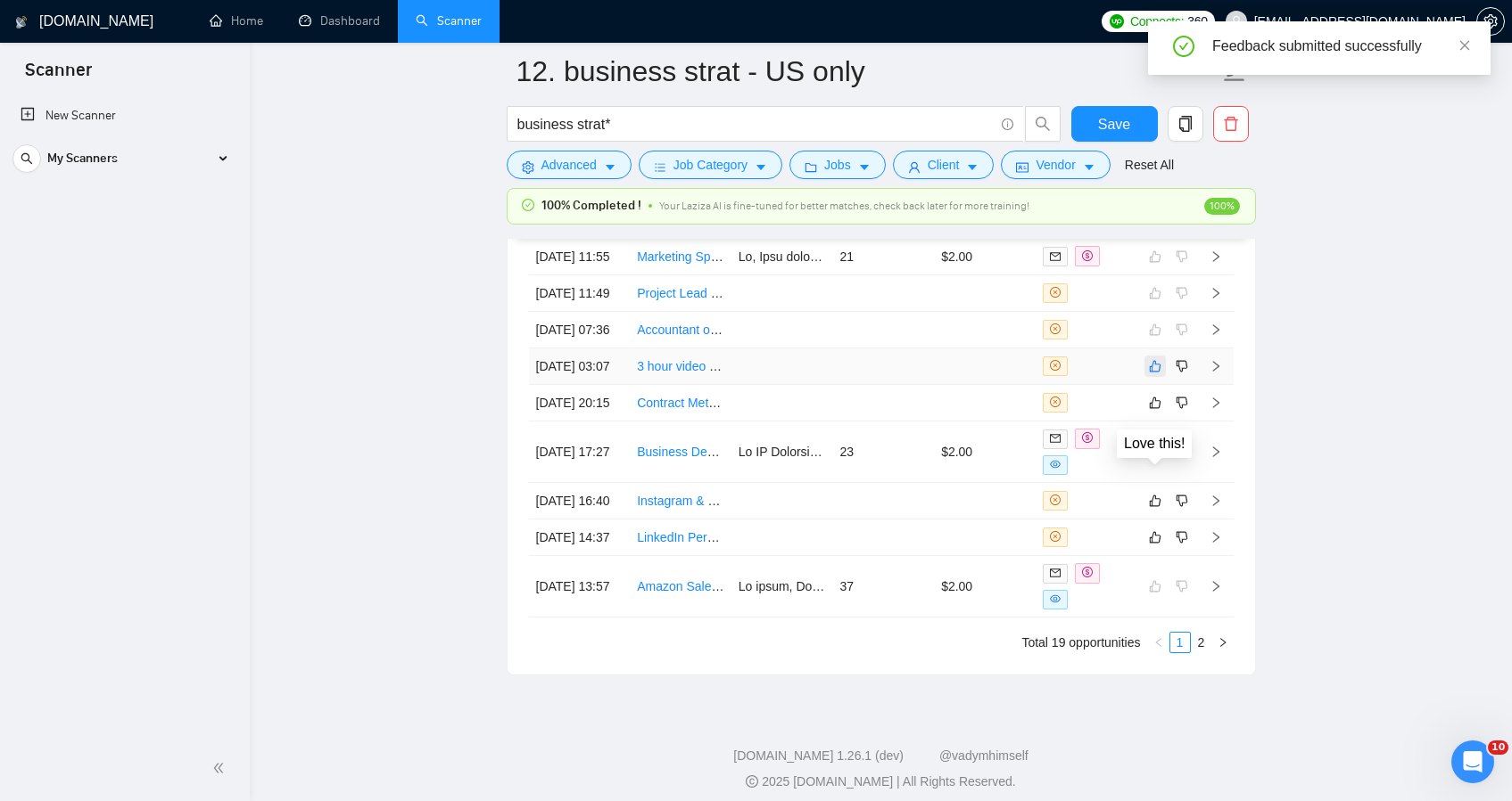
click at [1156, 372] on icon "like" at bounding box center [1155, 367] width 12 height 12
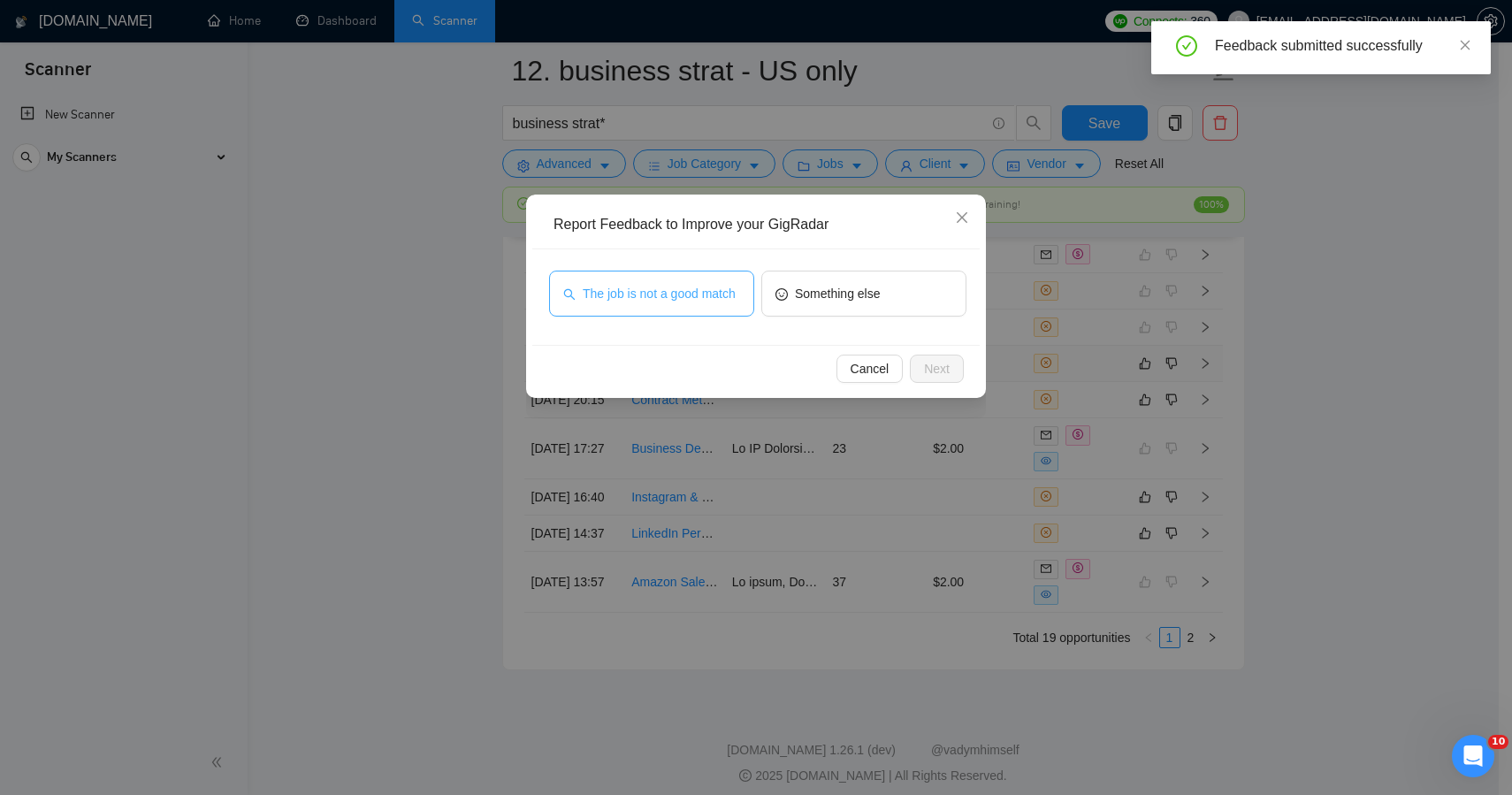
click at [637, 295] on span "The job is not a good match" at bounding box center [659, 294] width 153 height 20
click at [931, 368] on span "Next" at bounding box center [937, 369] width 26 height 20
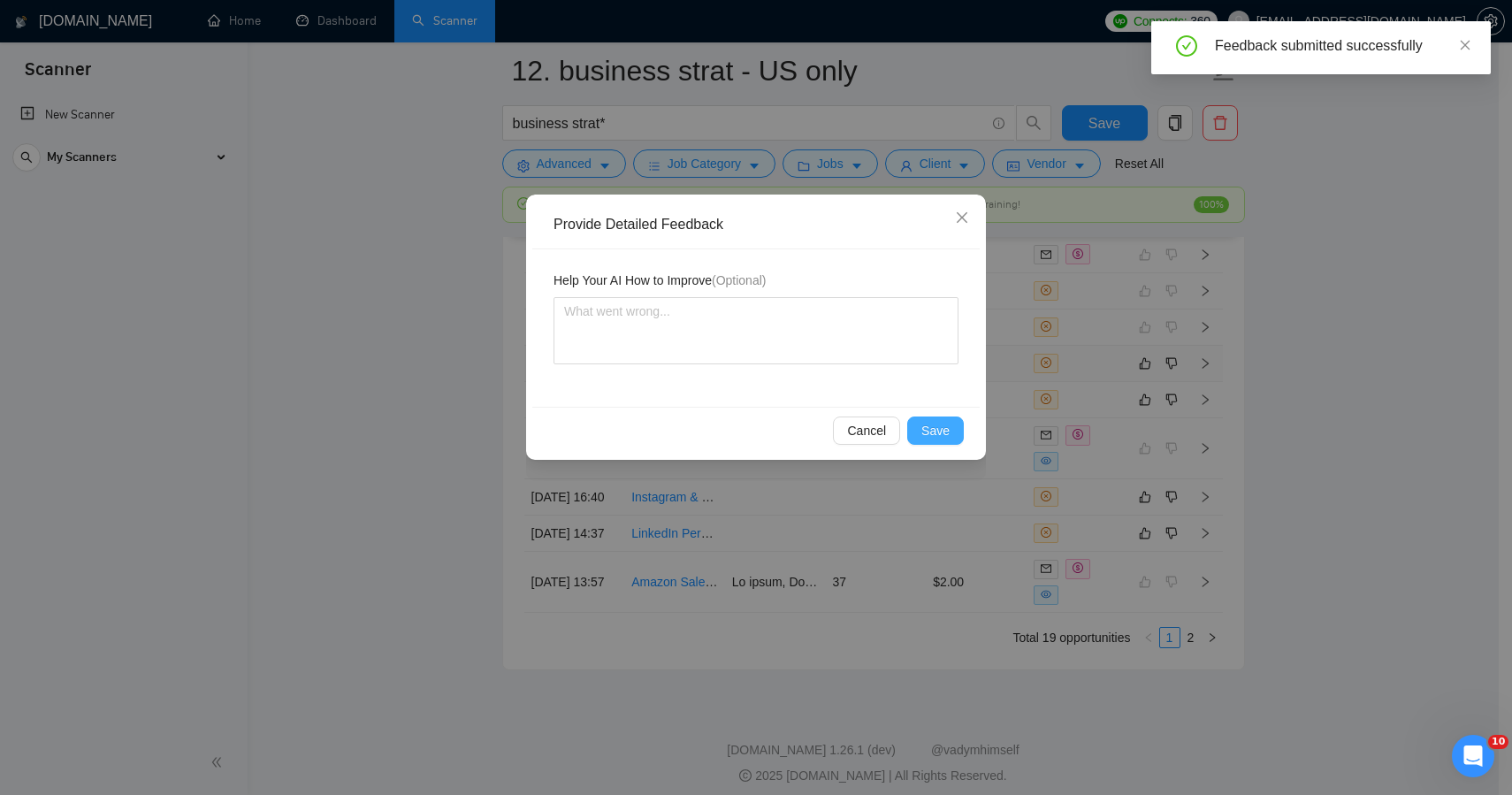
click at [954, 432] on button "Save" at bounding box center [935, 430] width 56 height 29
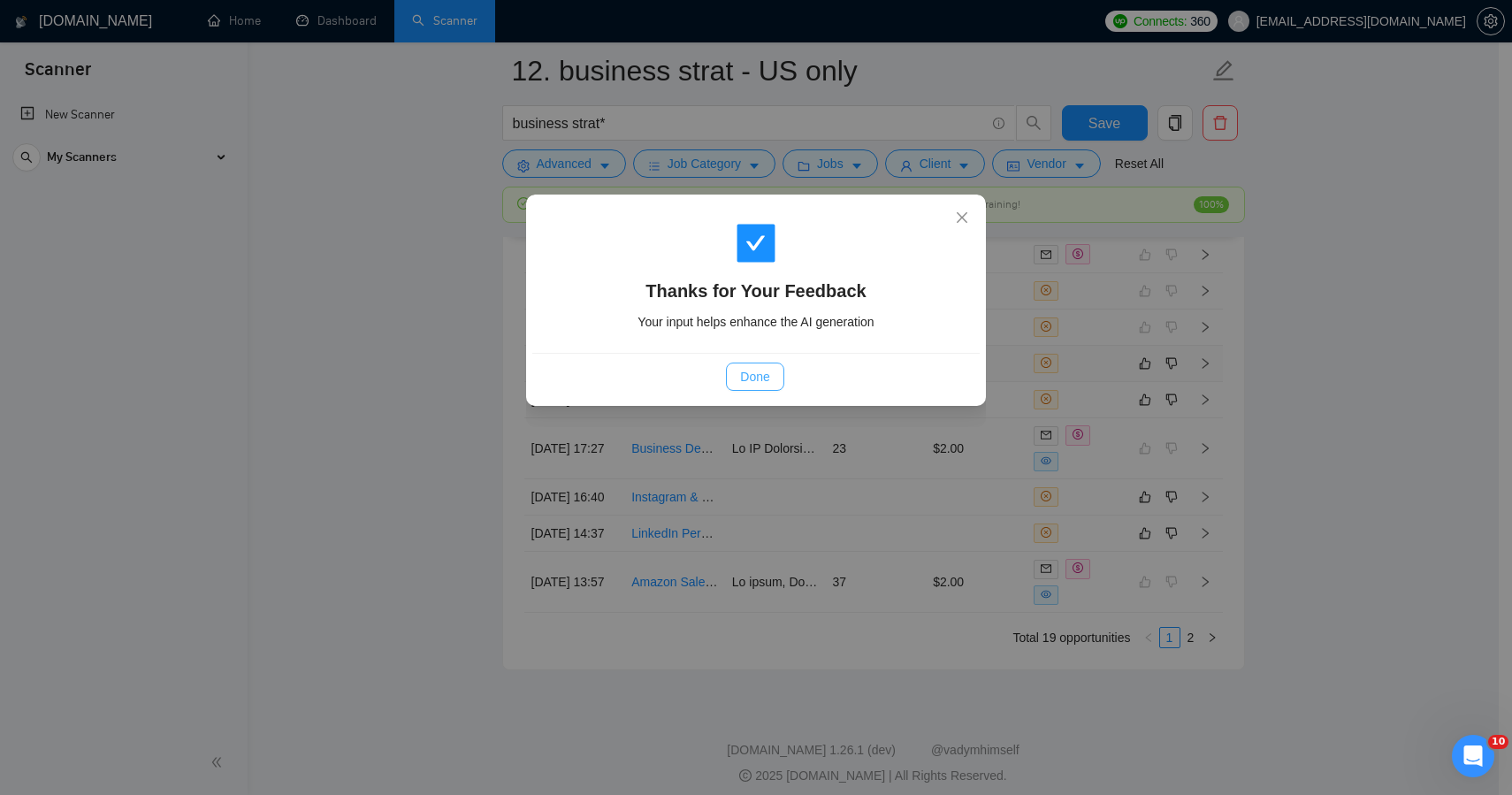
click at [739, 376] on button "Done" at bounding box center [755, 377] width 57 height 29
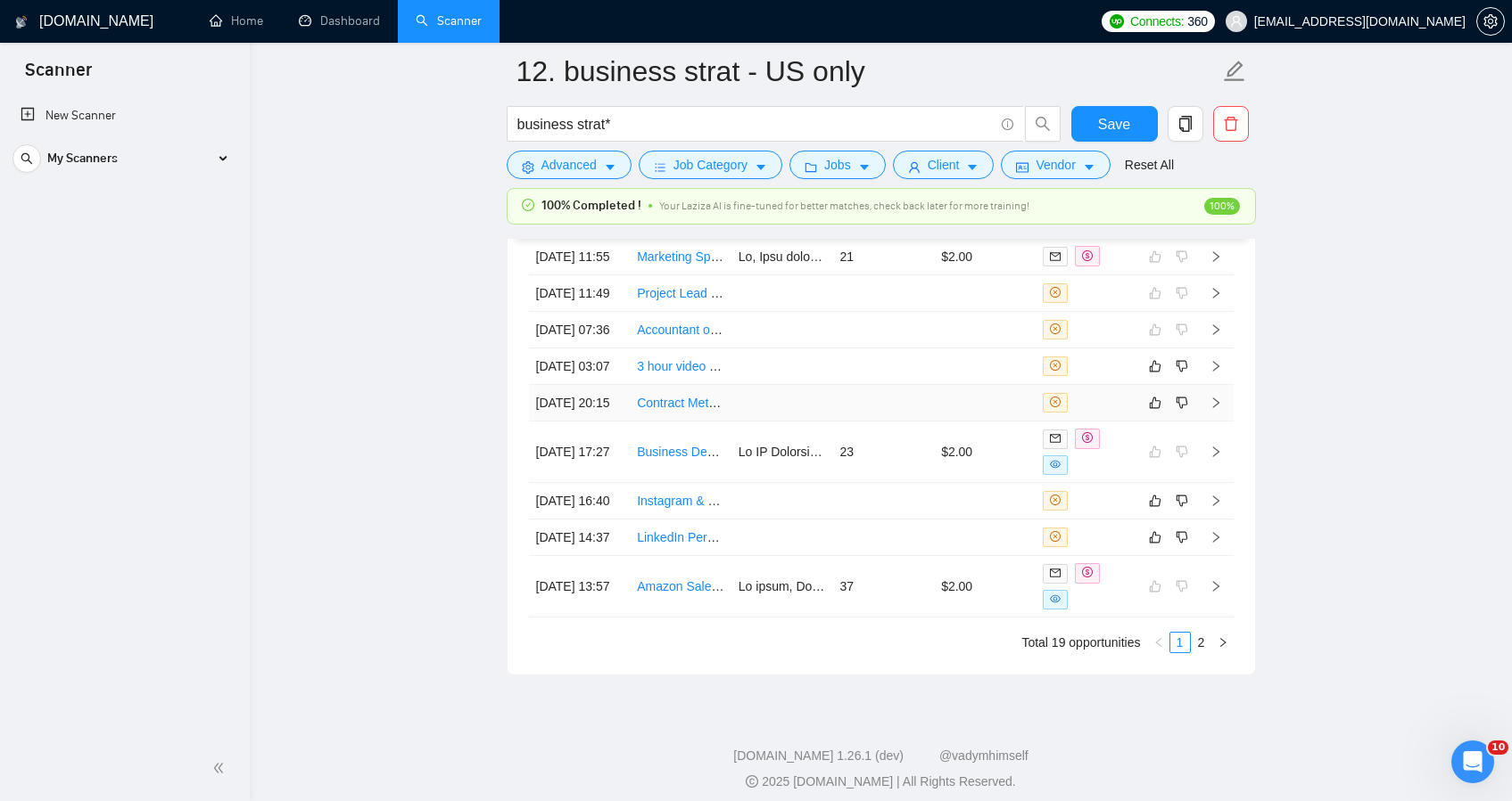
click at [758, 421] on td at bounding box center [782, 403] width 102 height 37
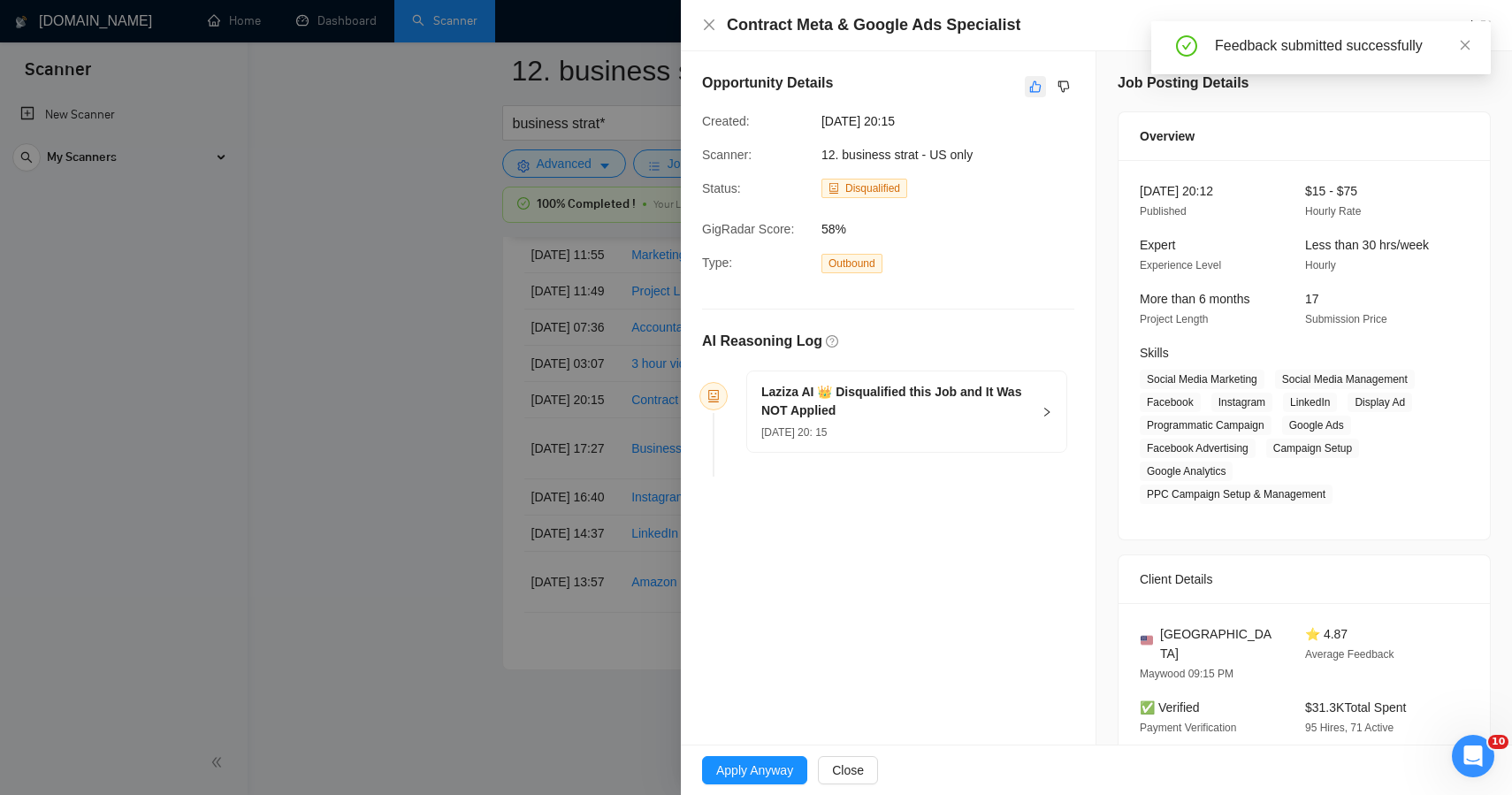
click at [1032, 81] on icon "like" at bounding box center [1035, 86] width 12 height 14
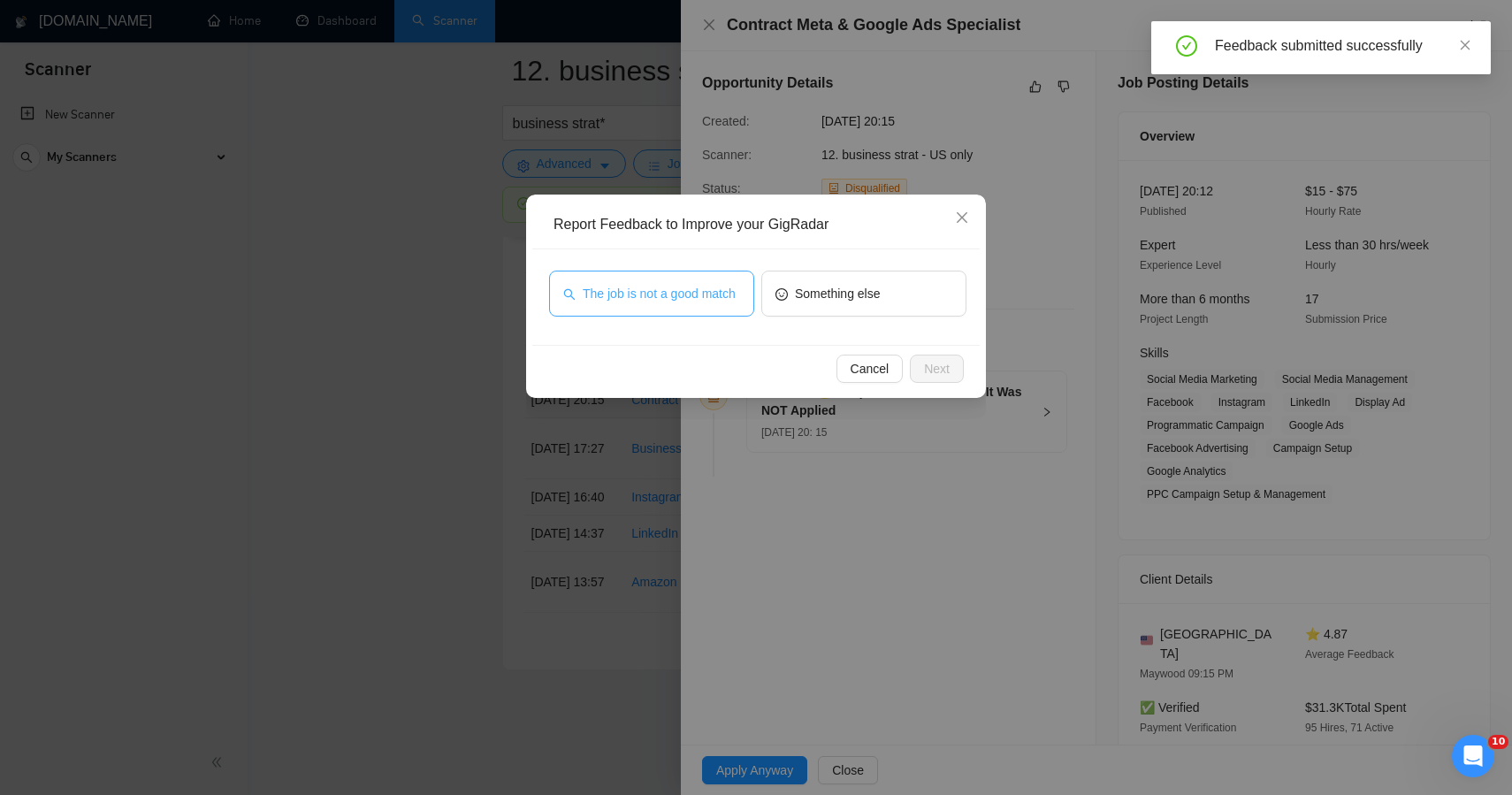
click at [688, 291] on span "The job is not a good match" at bounding box center [659, 294] width 153 height 20
click at [944, 369] on span "Next" at bounding box center [937, 369] width 26 height 20
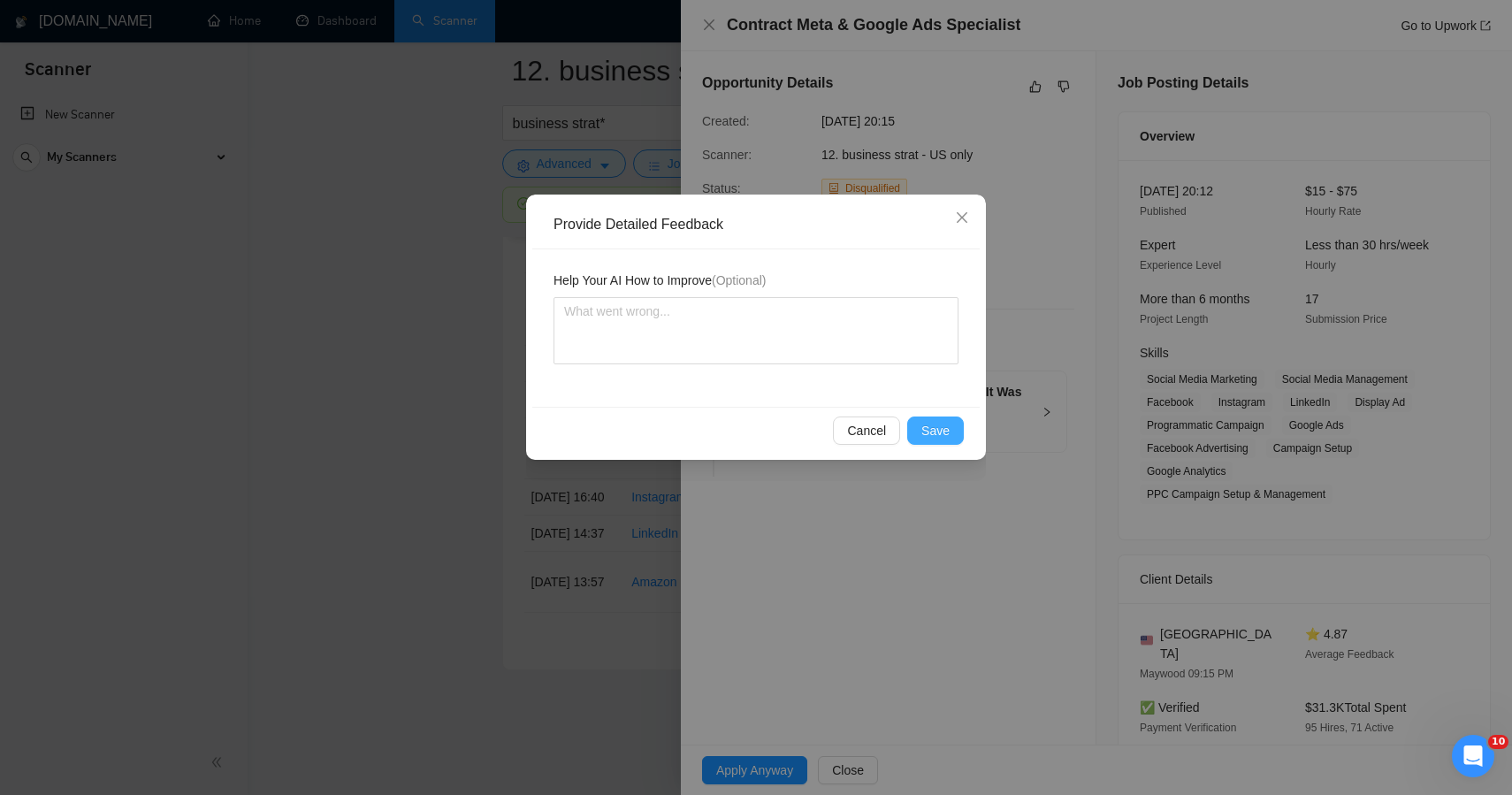
click at [923, 423] on span "Save" at bounding box center [935, 431] width 29 height 20
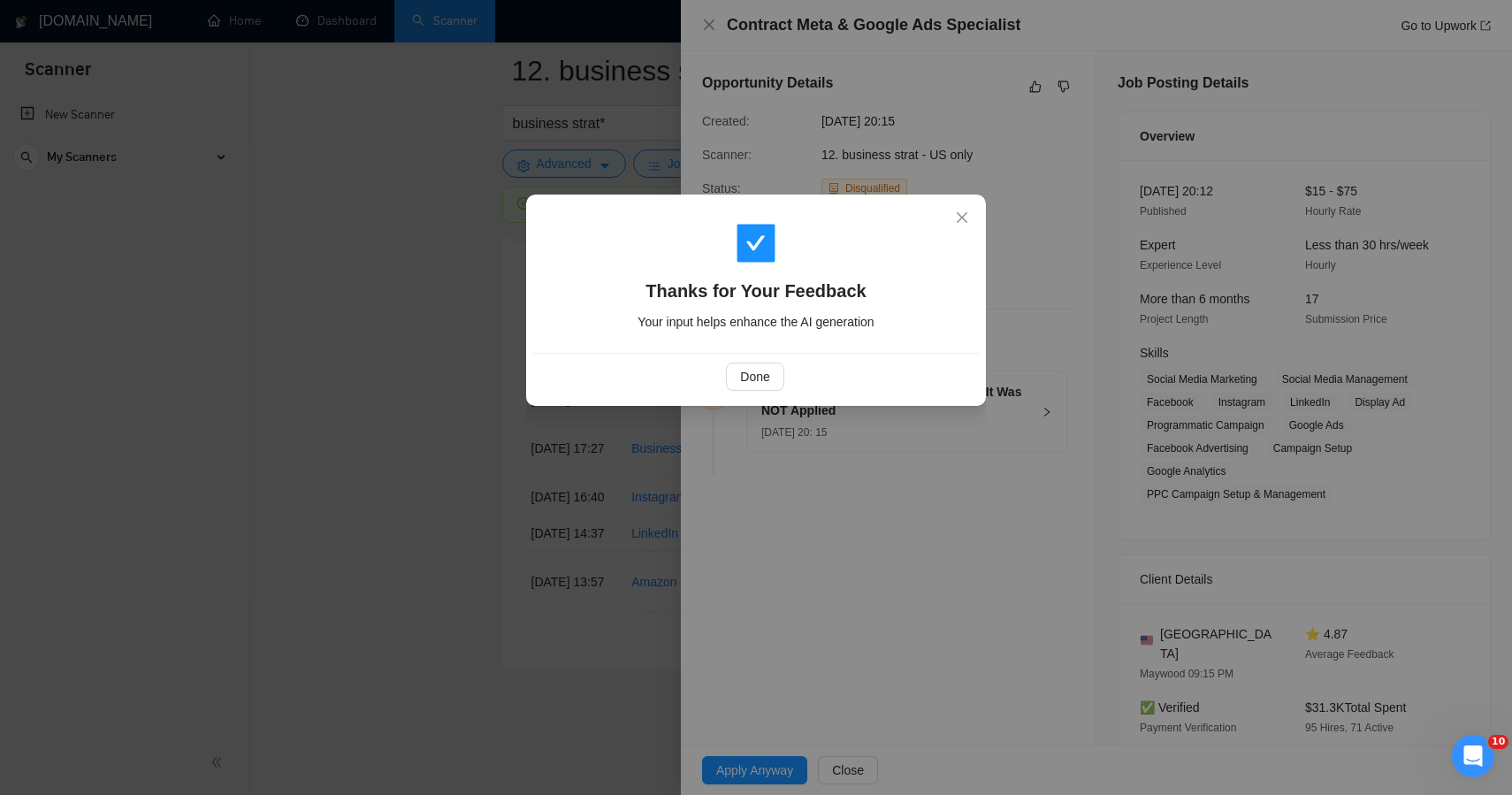
click at [439, 454] on div "Thanks for Your Feedback Your input helps enhance the AI generation Done" at bounding box center [756, 398] width 1512 height 795
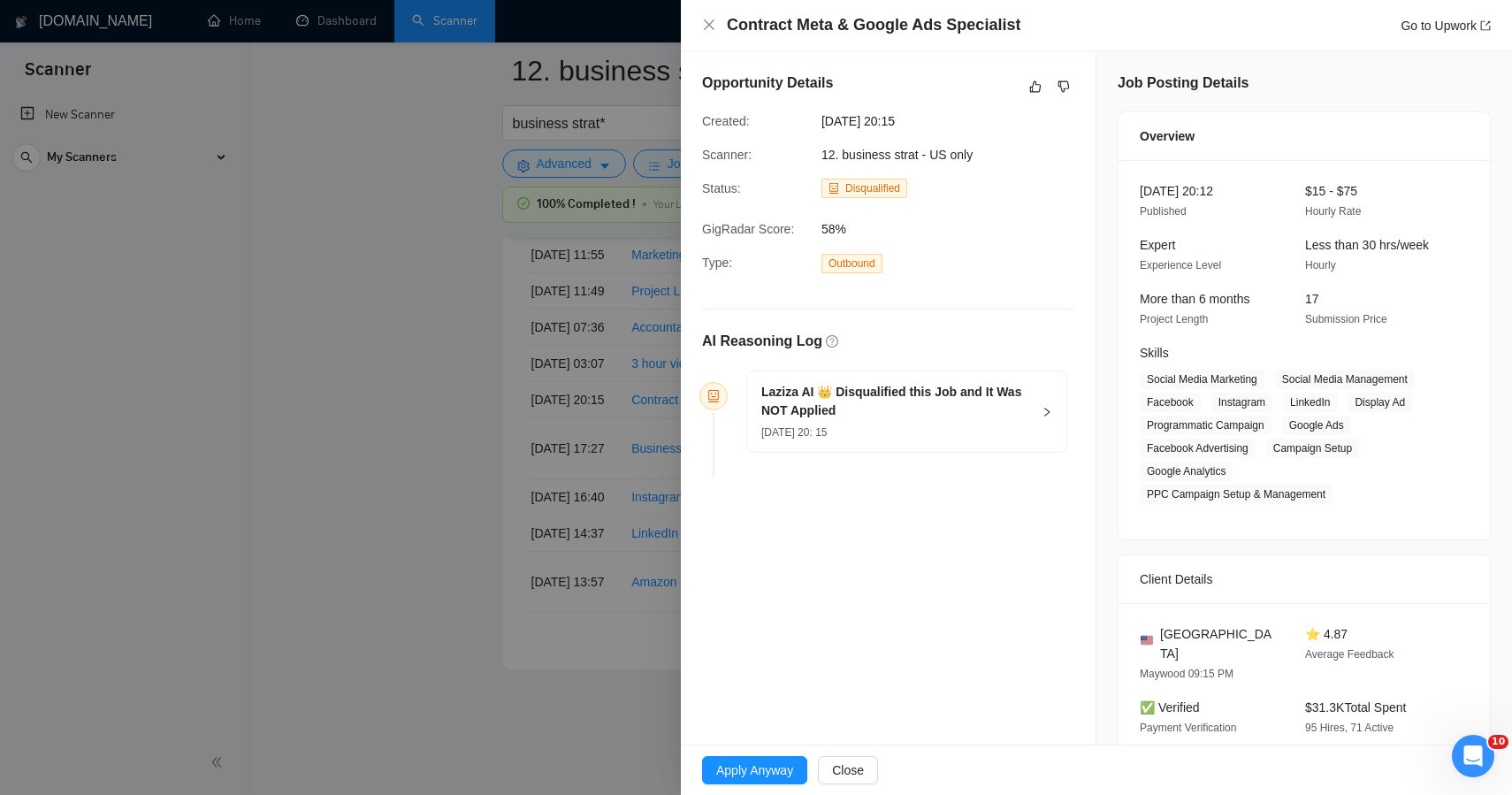
click at [439, 454] on div at bounding box center [756, 398] width 1512 height 795
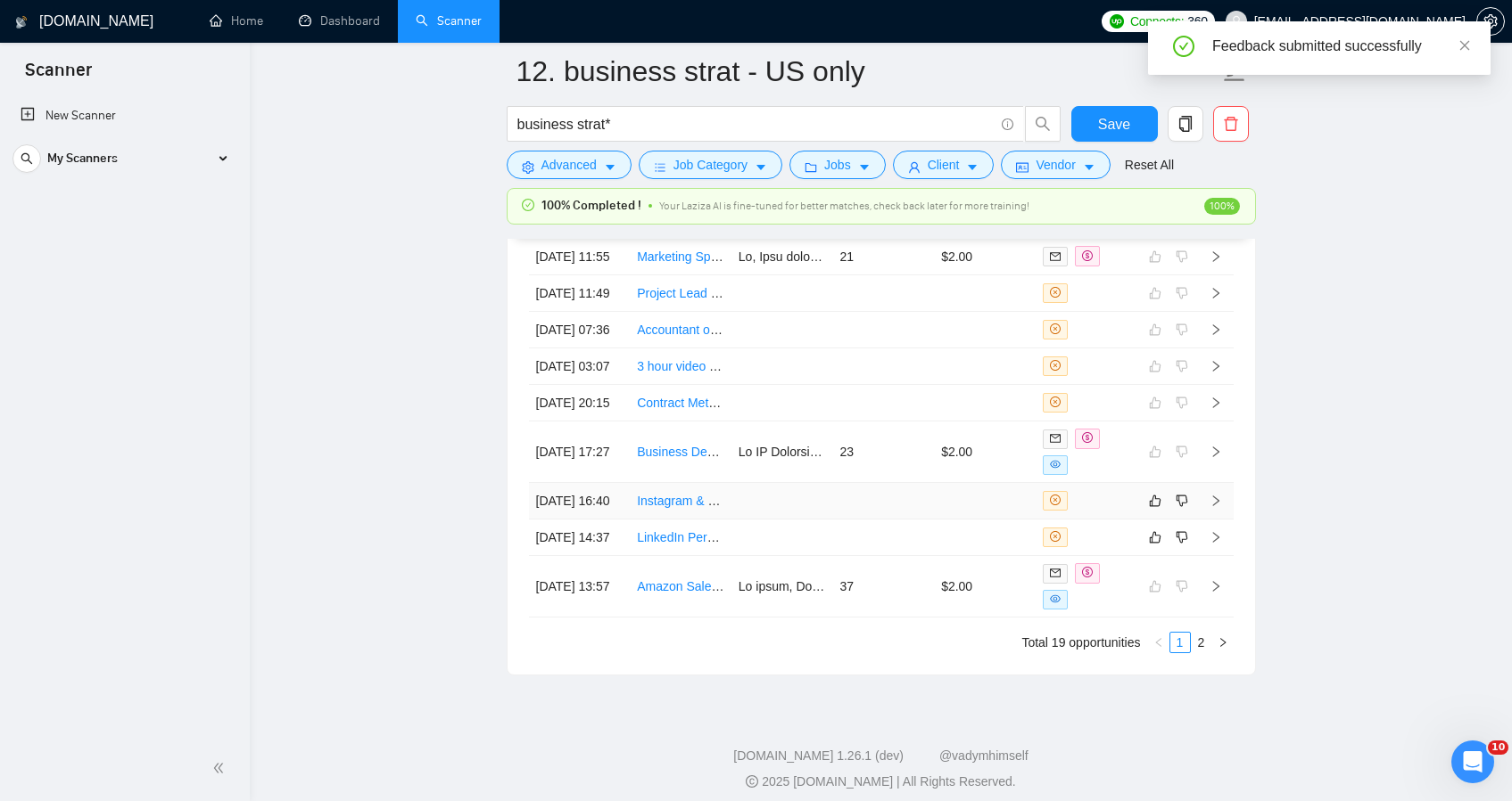
click at [893, 519] on td at bounding box center [883, 501] width 102 height 37
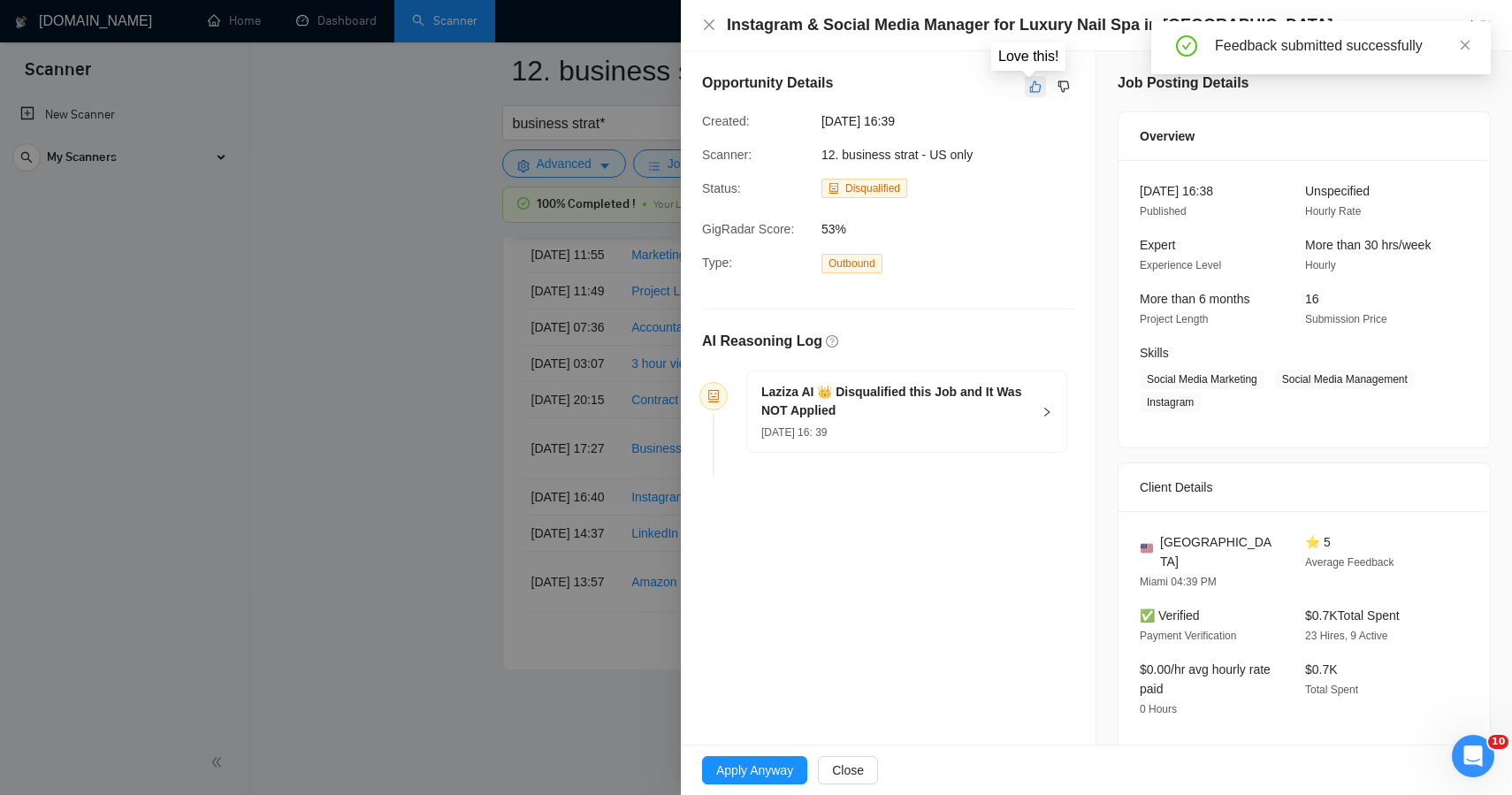
click at [1031, 92] on icon "like" at bounding box center [1036, 87] width 12 height 12
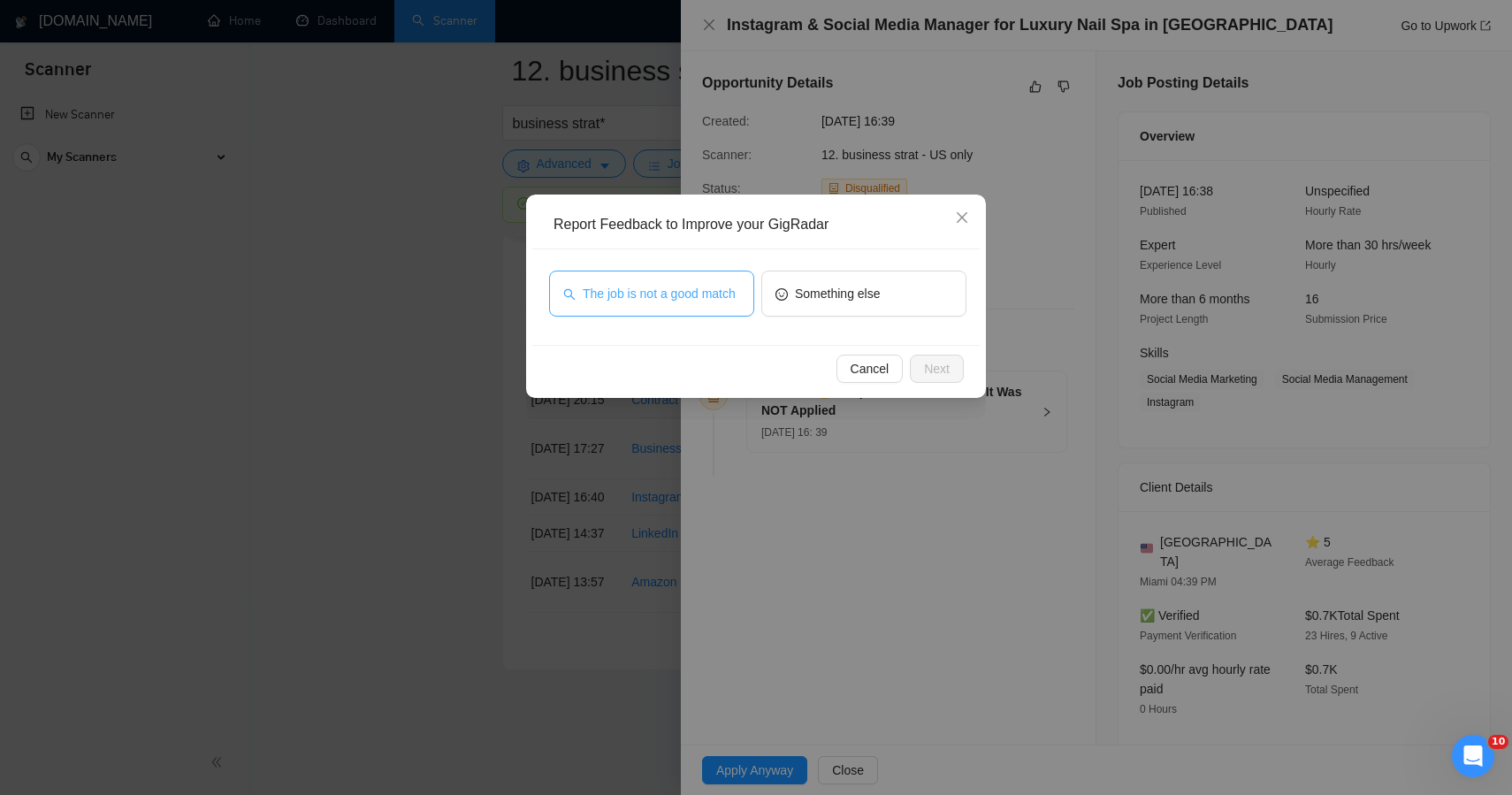
click at [718, 284] on span "The job is not a good match" at bounding box center [659, 294] width 153 height 20
click at [912, 368] on button "Next" at bounding box center [936, 369] width 54 height 29
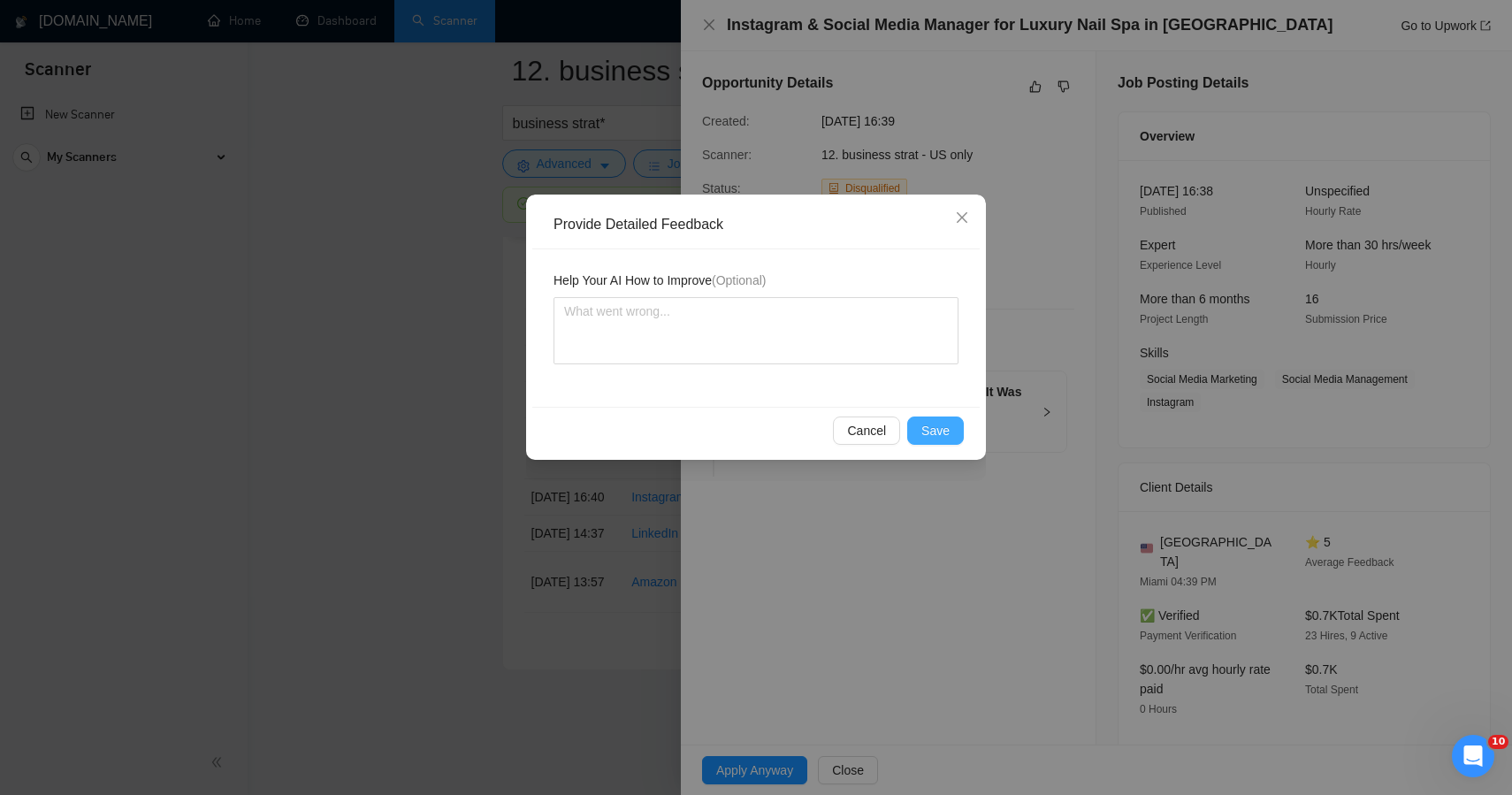
click at [947, 436] on span "Save" at bounding box center [935, 431] width 29 height 20
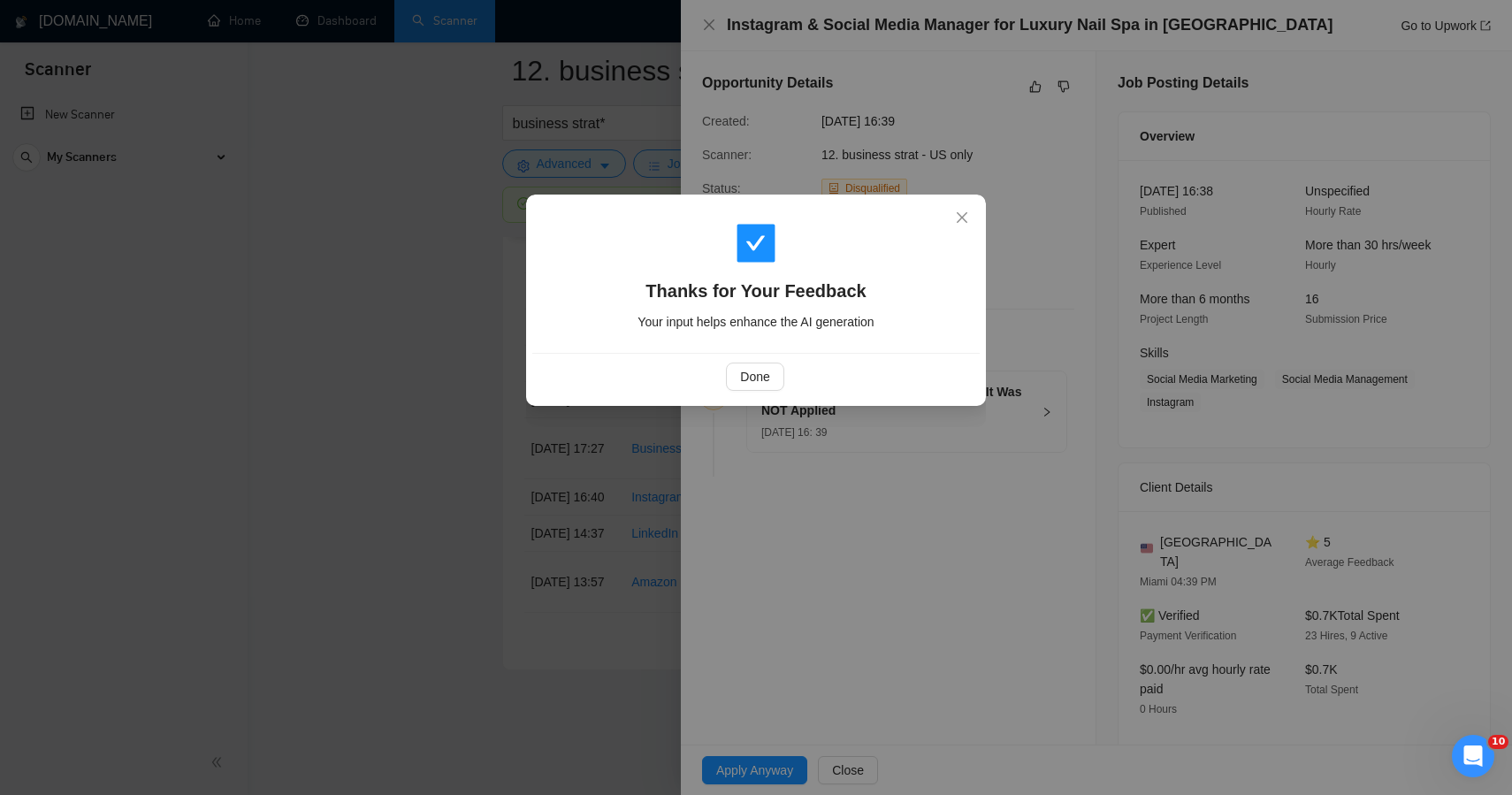
click at [446, 426] on div "Thanks for Your Feedback Your input helps enhance the AI generation Done" at bounding box center [756, 398] width 1512 height 795
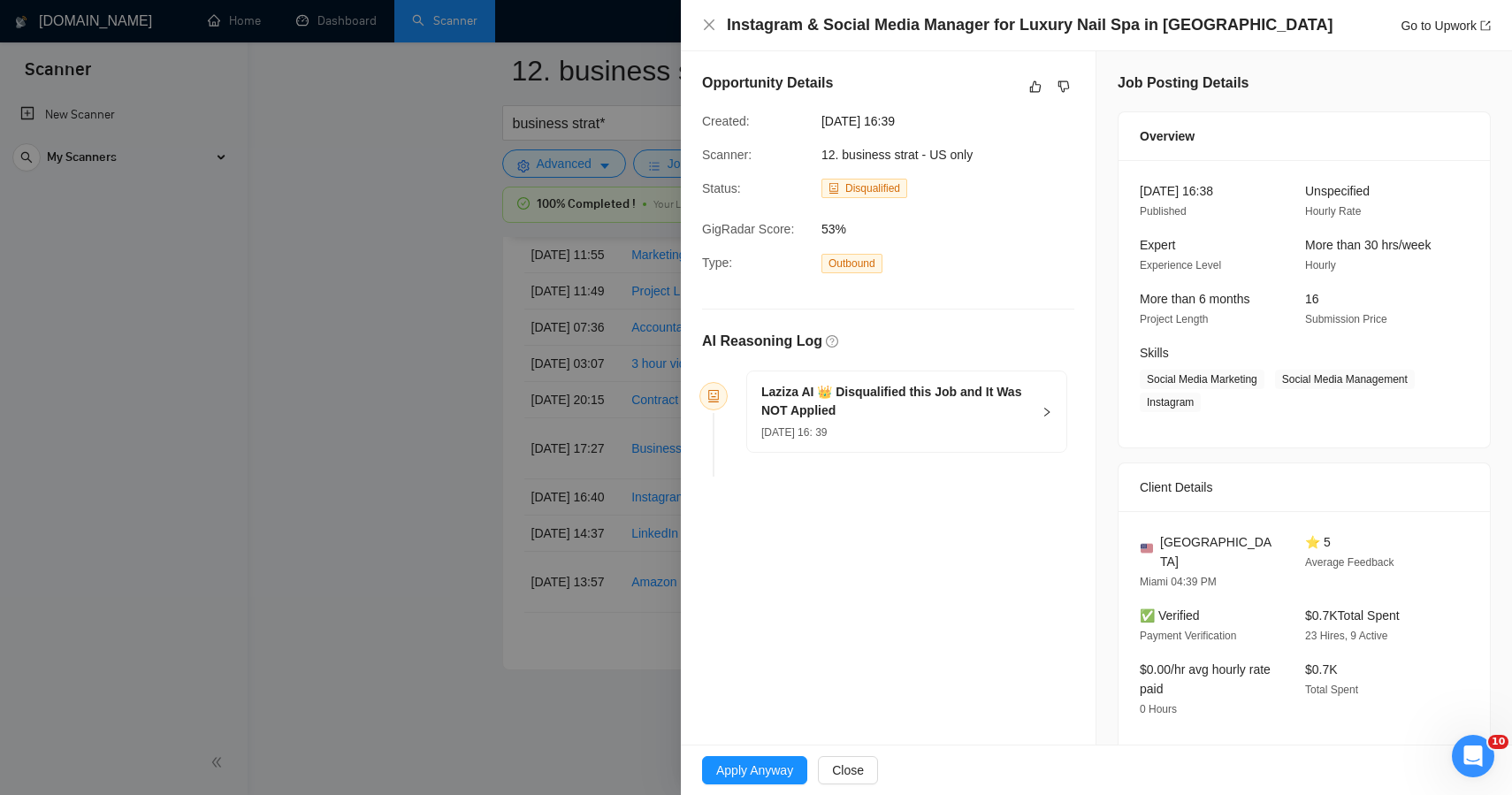
click at [446, 426] on div at bounding box center [756, 398] width 1512 height 795
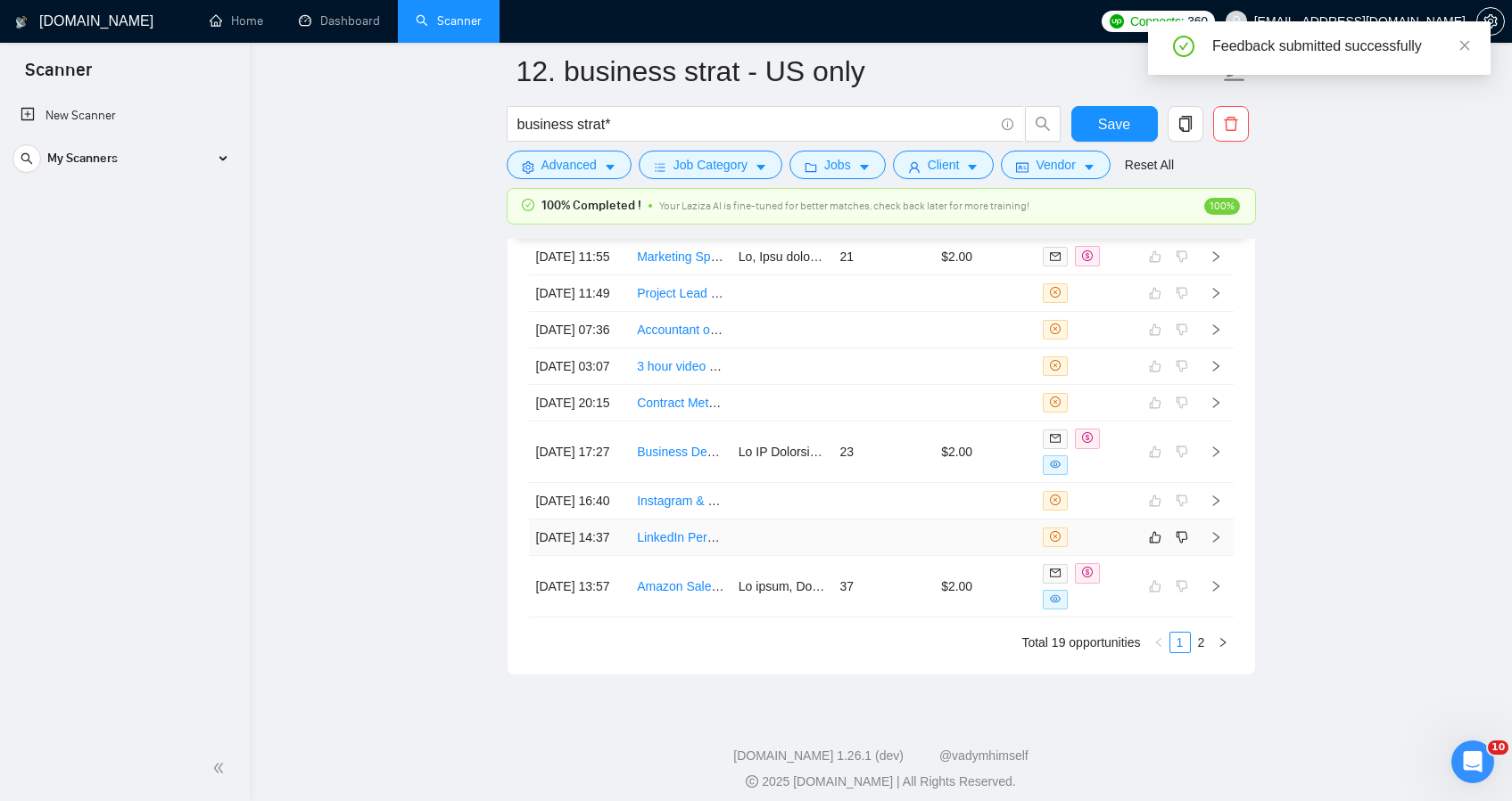
click at [983, 556] on td at bounding box center [985, 537] width 102 height 37
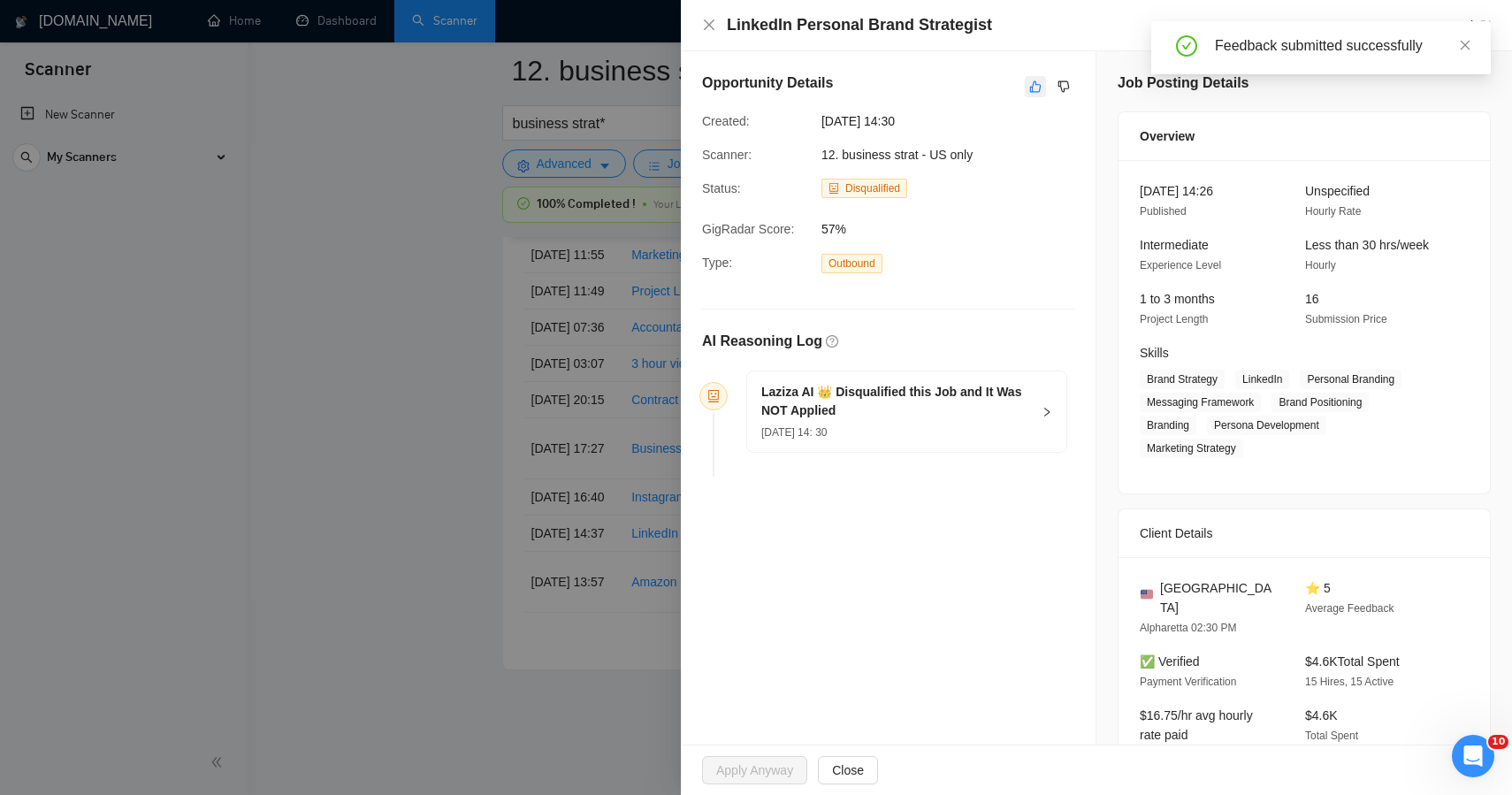
click at [1030, 89] on icon "like" at bounding box center [1036, 87] width 12 height 12
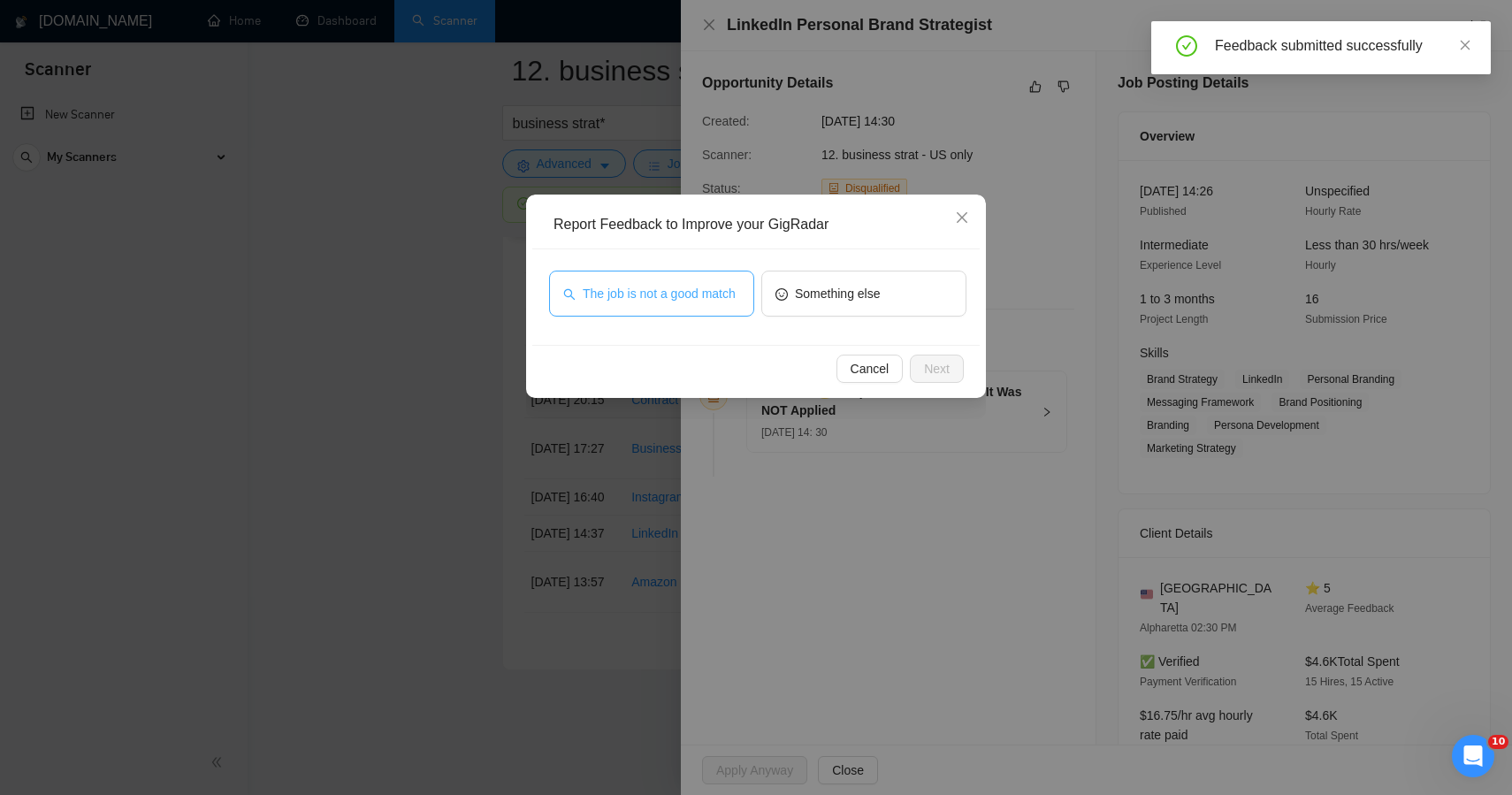
click at [696, 303] on span "The job is not a good match" at bounding box center [659, 294] width 153 height 20
click at [925, 375] on button "Next" at bounding box center [936, 369] width 54 height 29
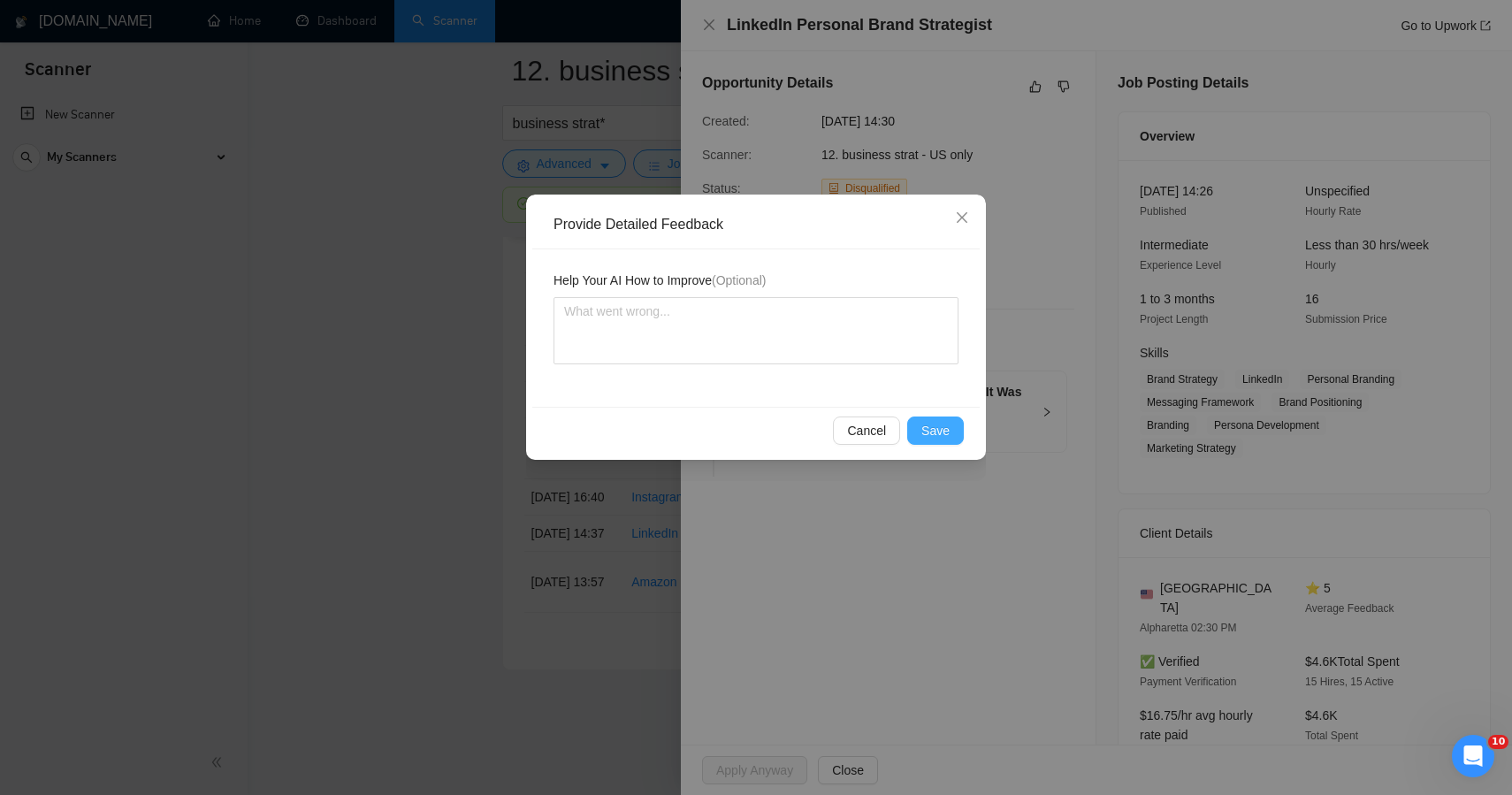
click at [937, 444] on button "Save" at bounding box center [935, 430] width 56 height 29
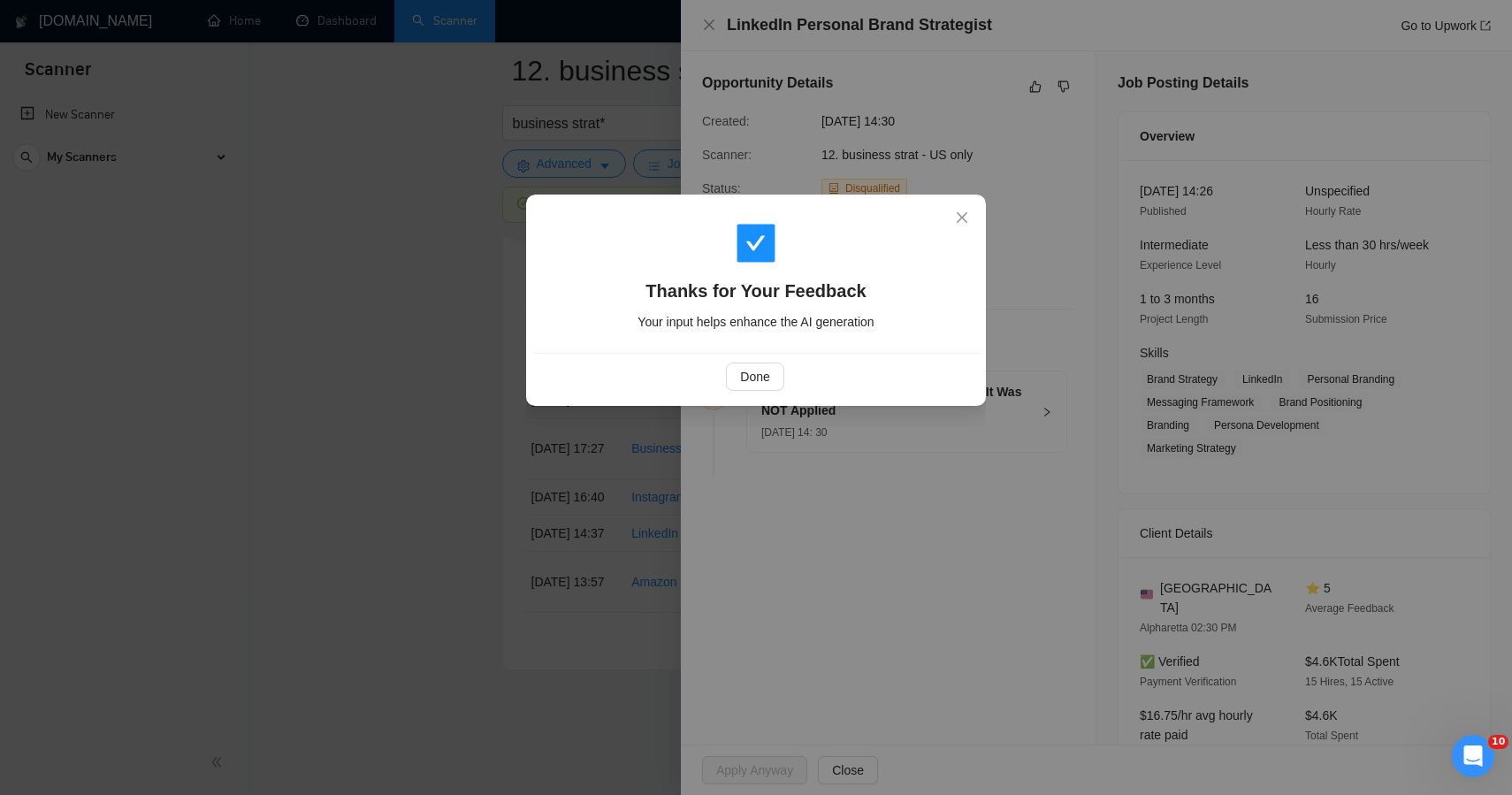
click at [452, 446] on div "Thanks for Your Feedback Your input helps enhance the AI generation Done" at bounding box center [756, 398] width 1512 height 795
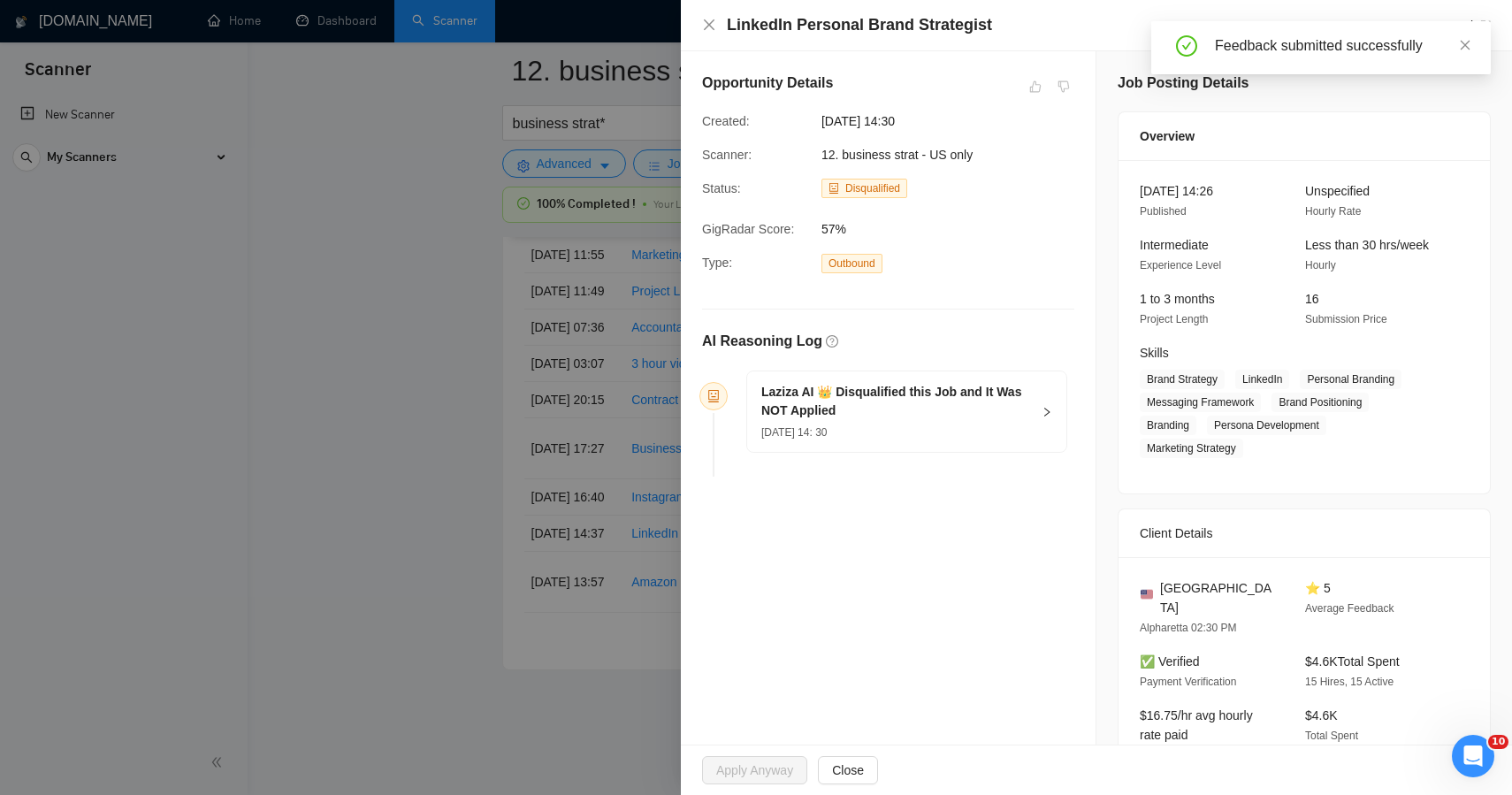
click at [442, 536] on div at bounding box center [756, 398] width 1512 height 795
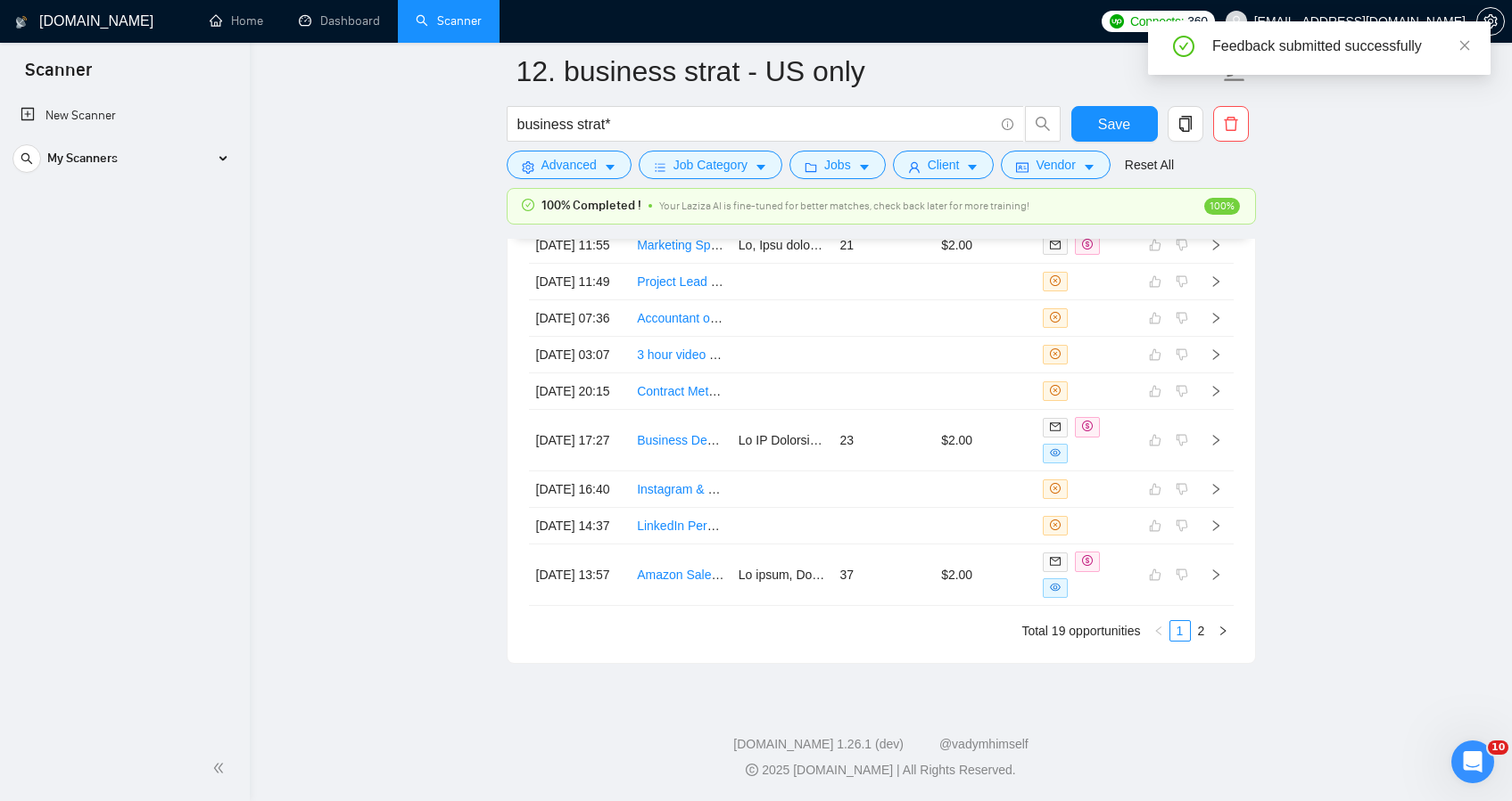
scroll to position [5028, 0]
click at [1207, 637] on link "2" at bounding box center [1202, 631] width 20 height 20
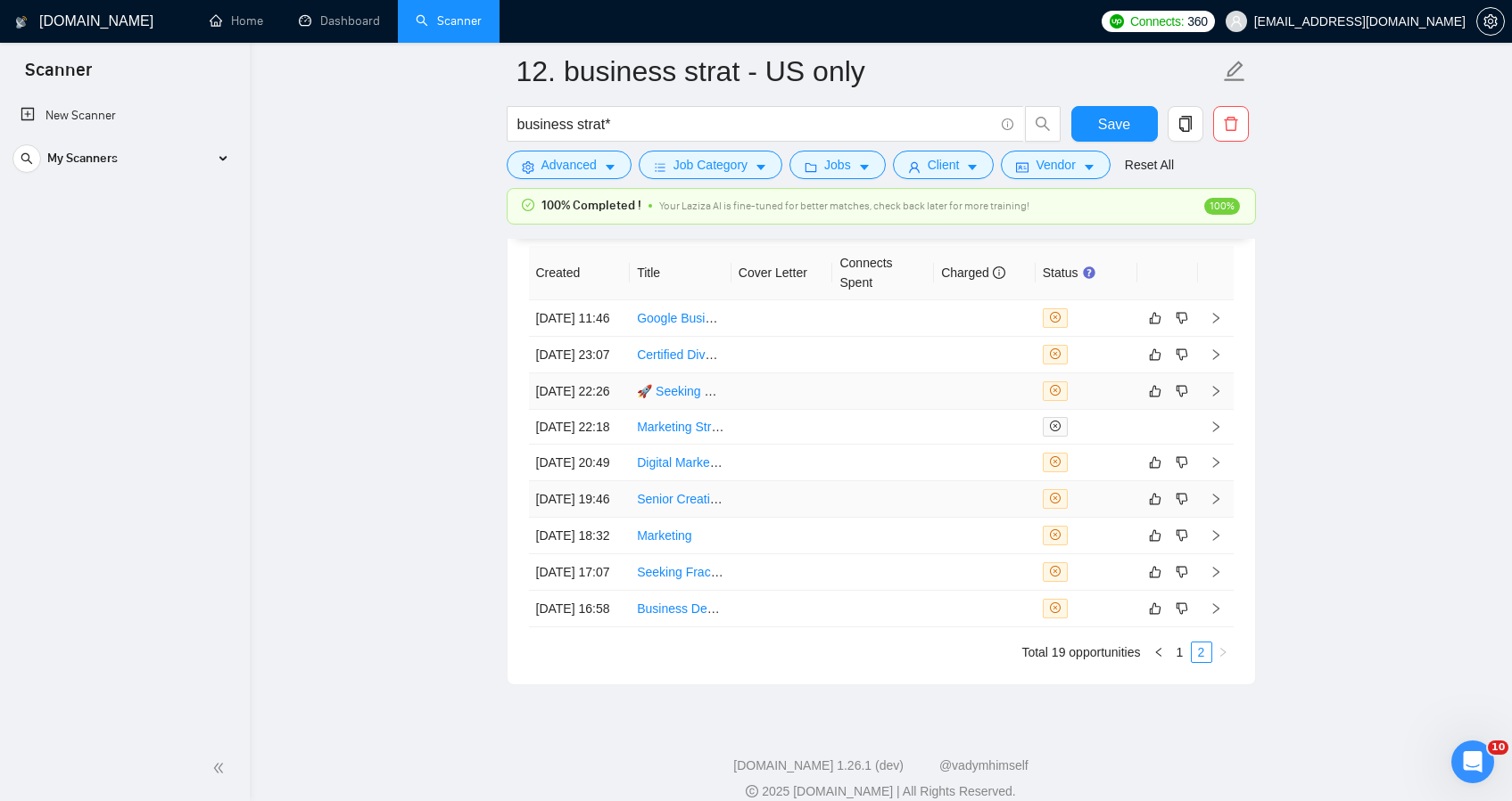
scroll to position [4746, 0]
click at [223, 165] on div "My Scanners" at bounding box center [124, 159] width 224 height 36
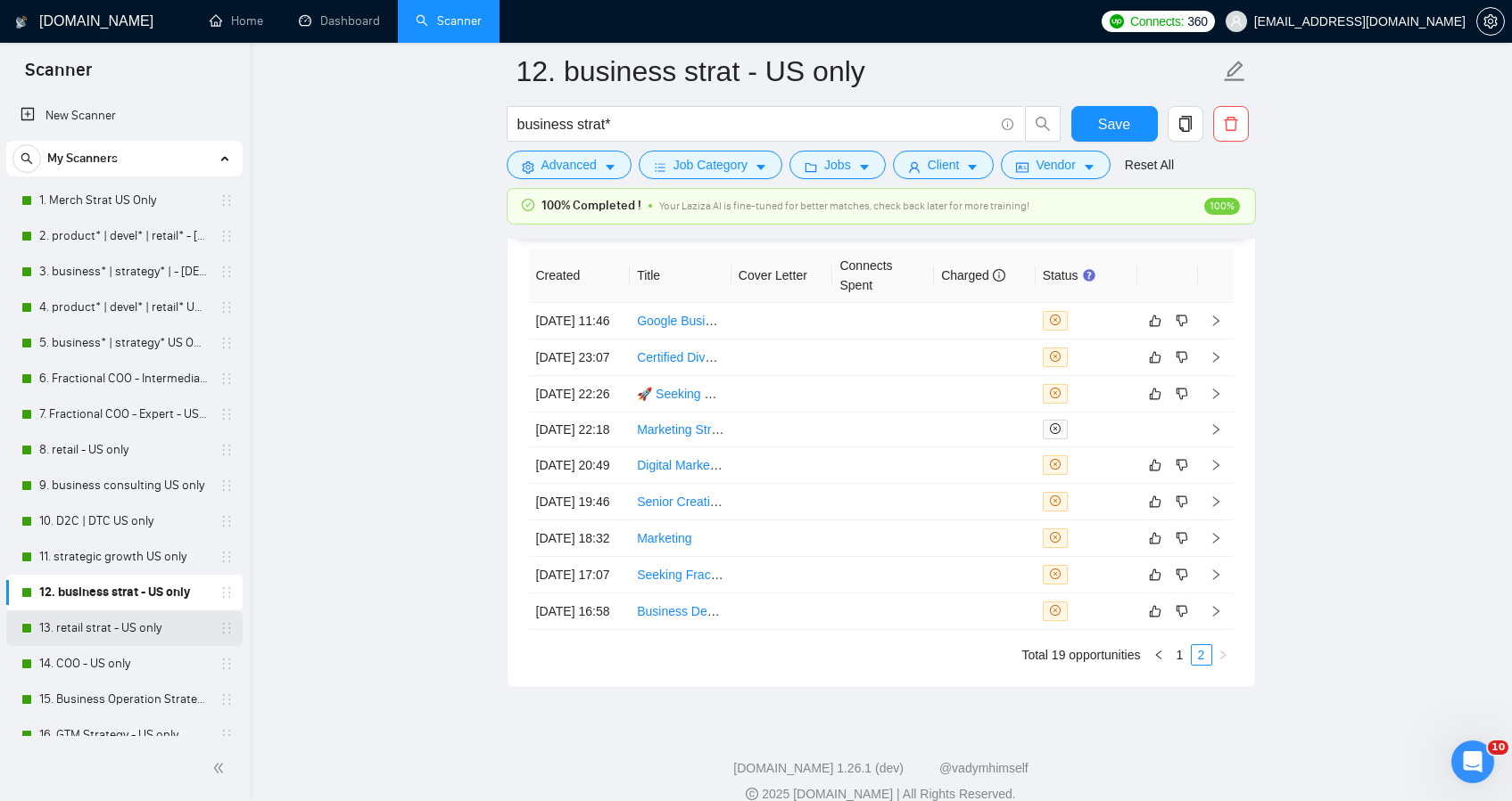
click at [113, 628] on link "13. retail strat - US only" at bounding box center [124, 628] width 170 height 36
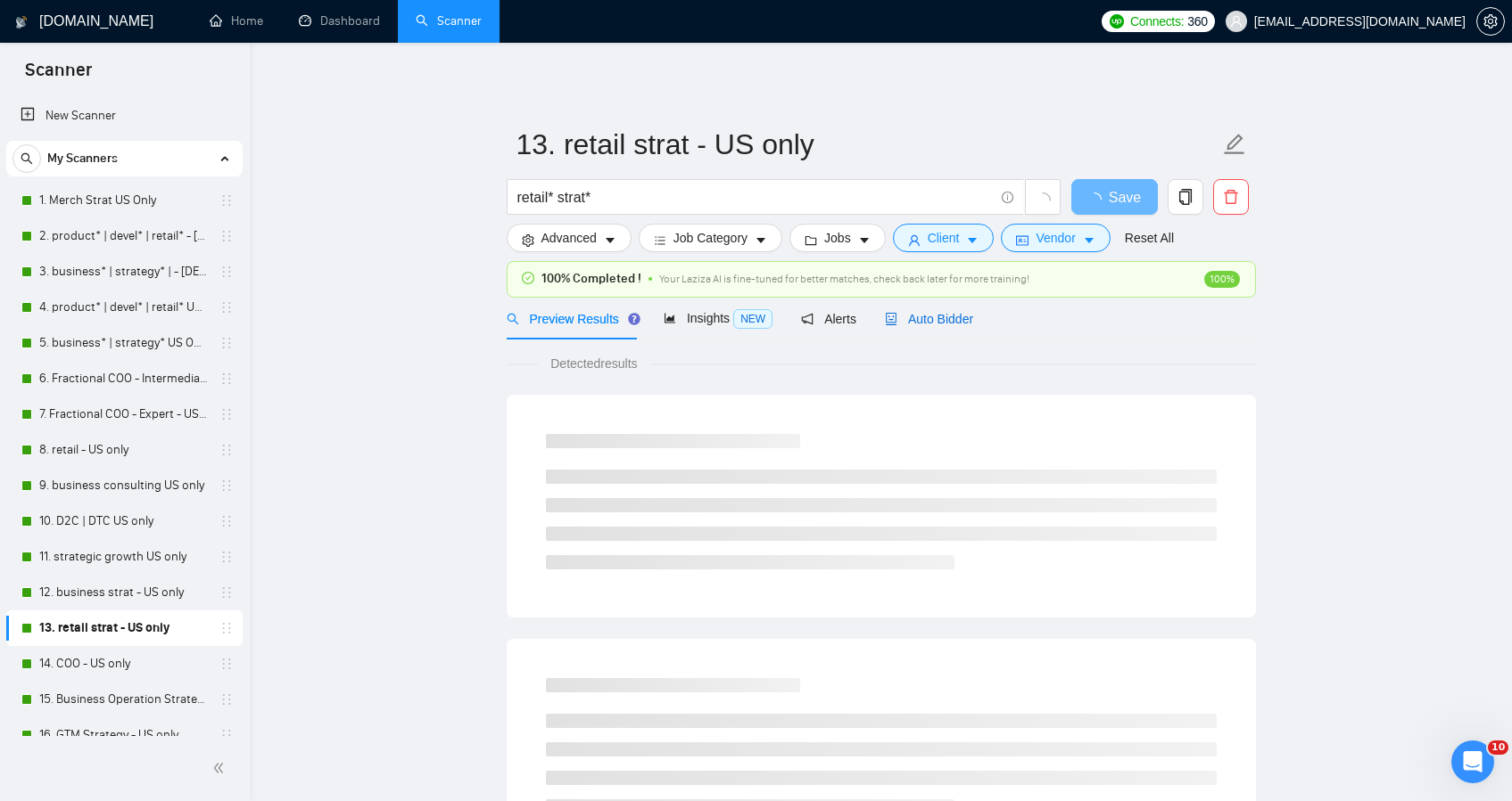
click at [972, 312] on div "Auto Bidder" at bounding box center [928, 320] width 88 height 20
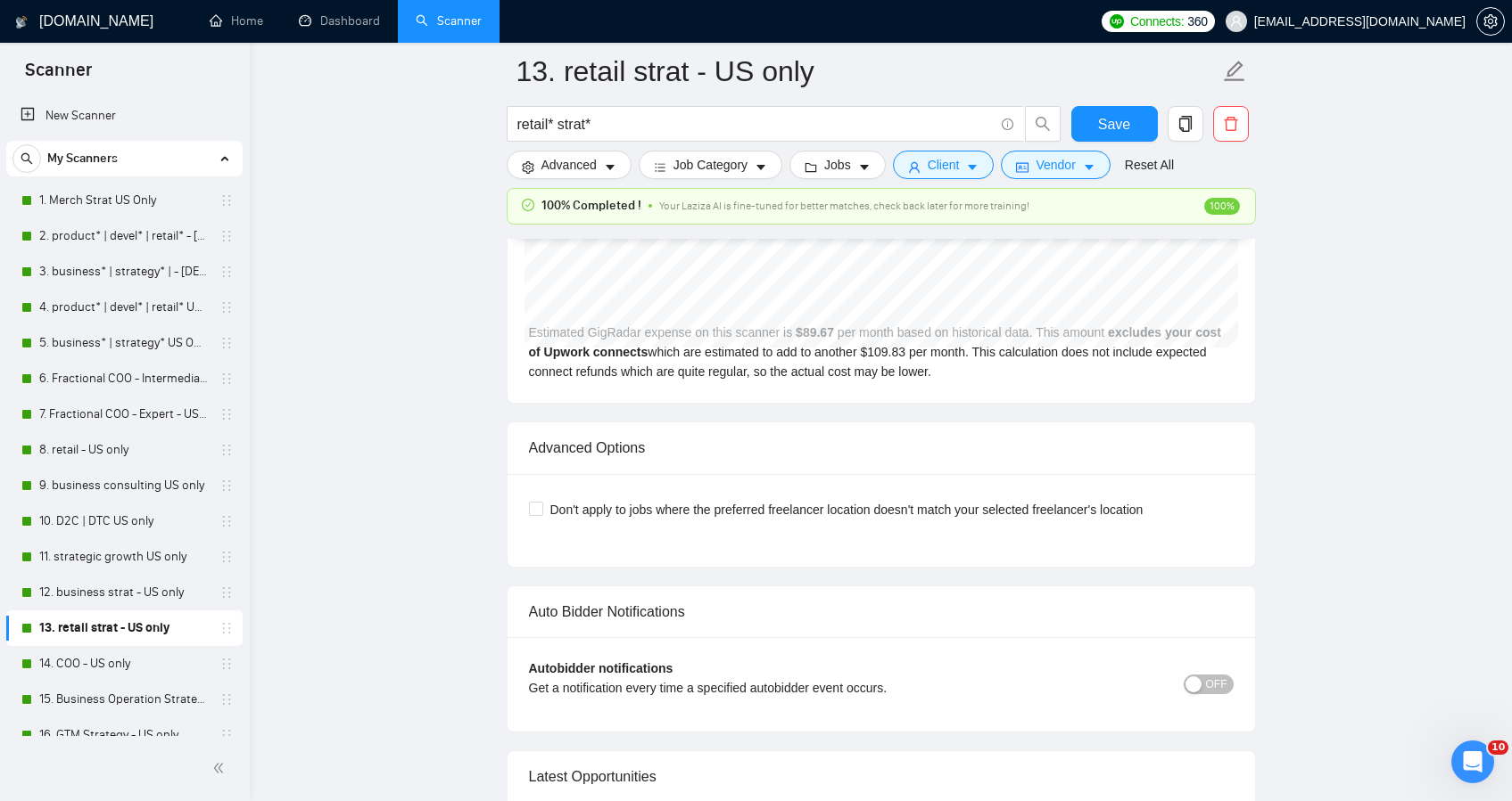
scroll to position [4134, 0]
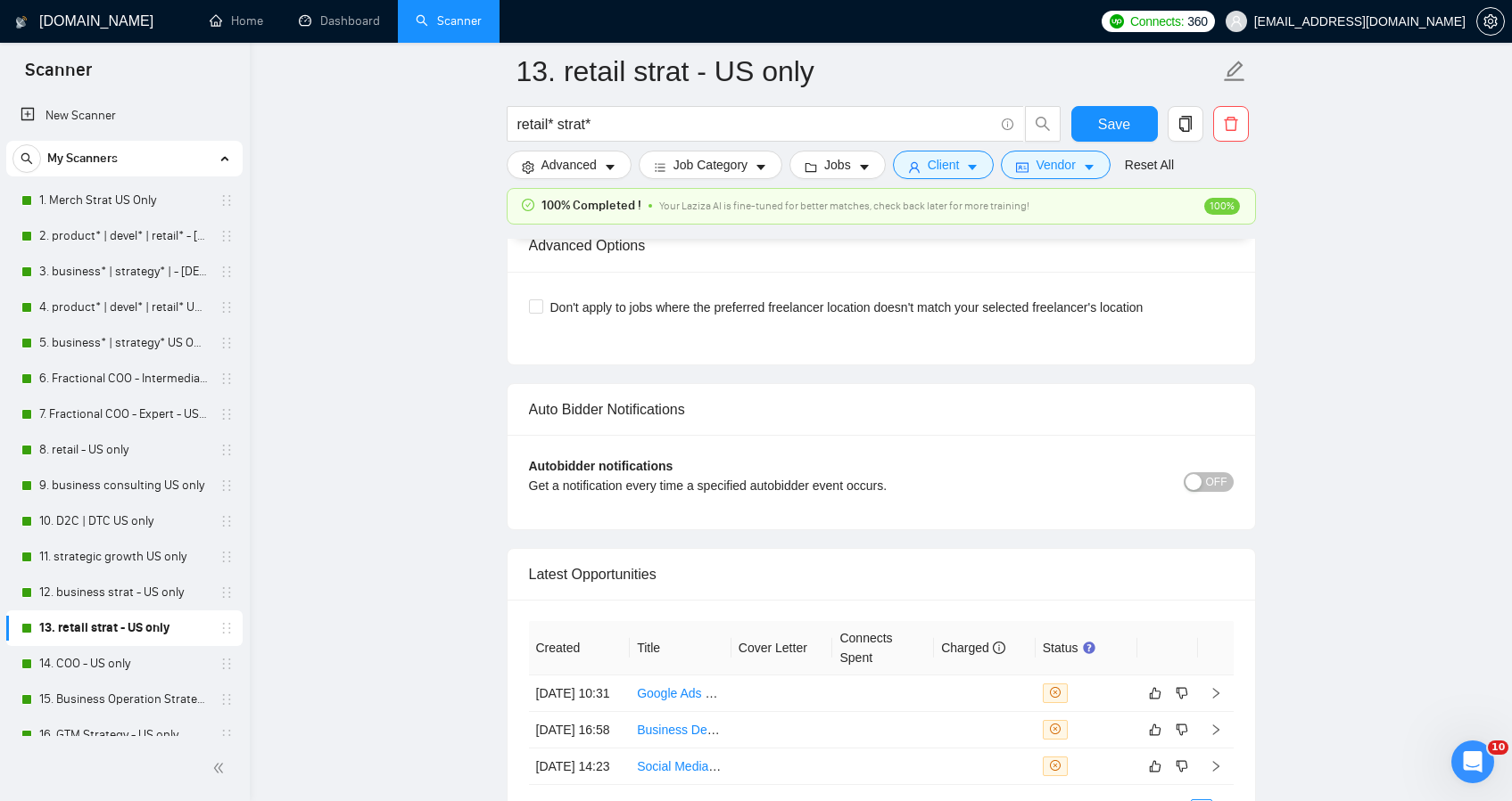
click at [1216, 492] on span "OFF" at bounding box center [1216, 482] width 21 height 20
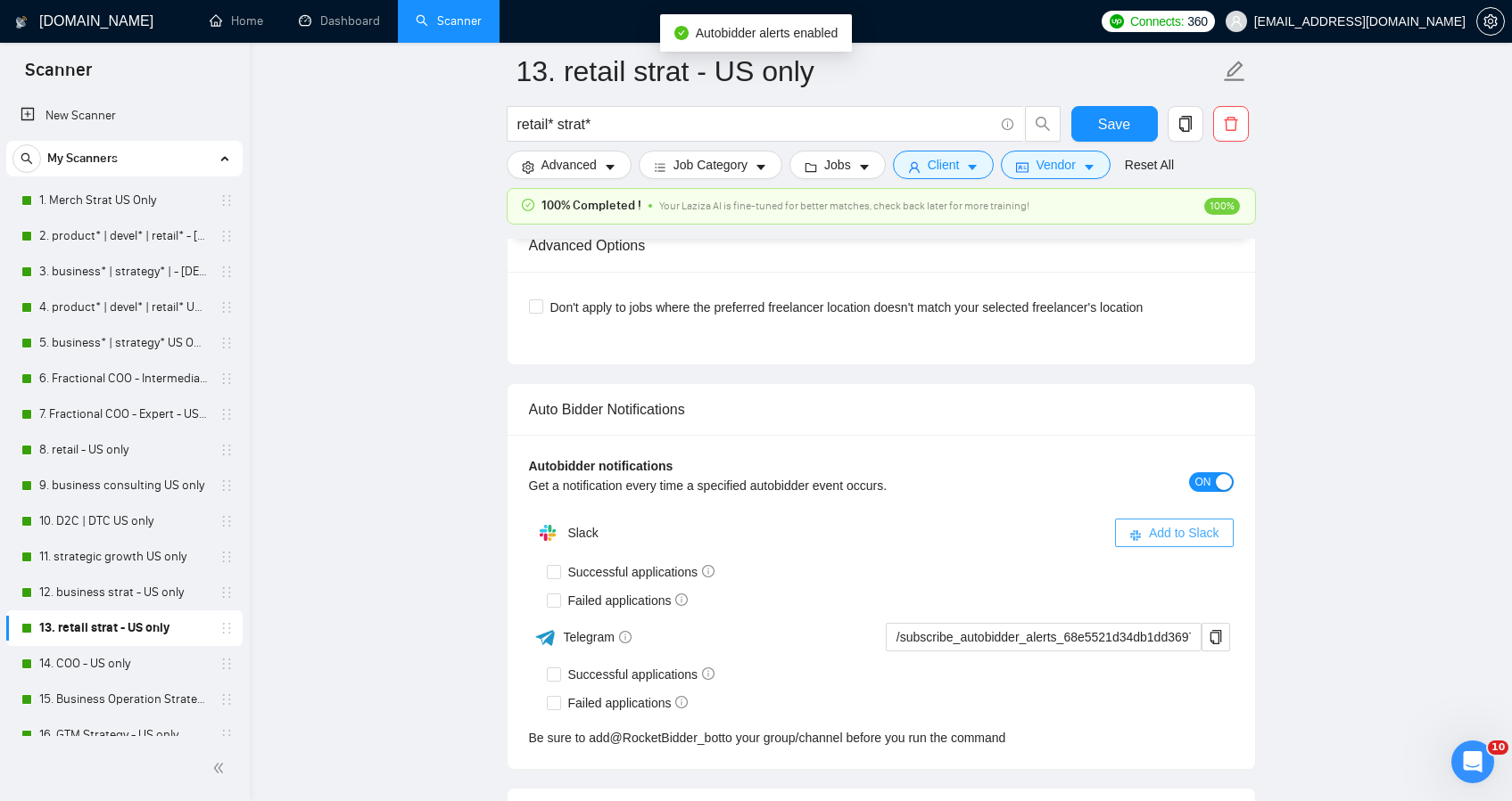
click at [1167, 543] on span "Add to Slack" at bounding box center [1184, 533] width 71 height 20
click at [553, 577] on input "Successful applications" at bounding box center [553, 571] width 12 height 12
checkbox input "true"
click at [555, 606] on input "Failed applications" at bounding box center [553, 599] width 12 height 12
checkbox input "true"
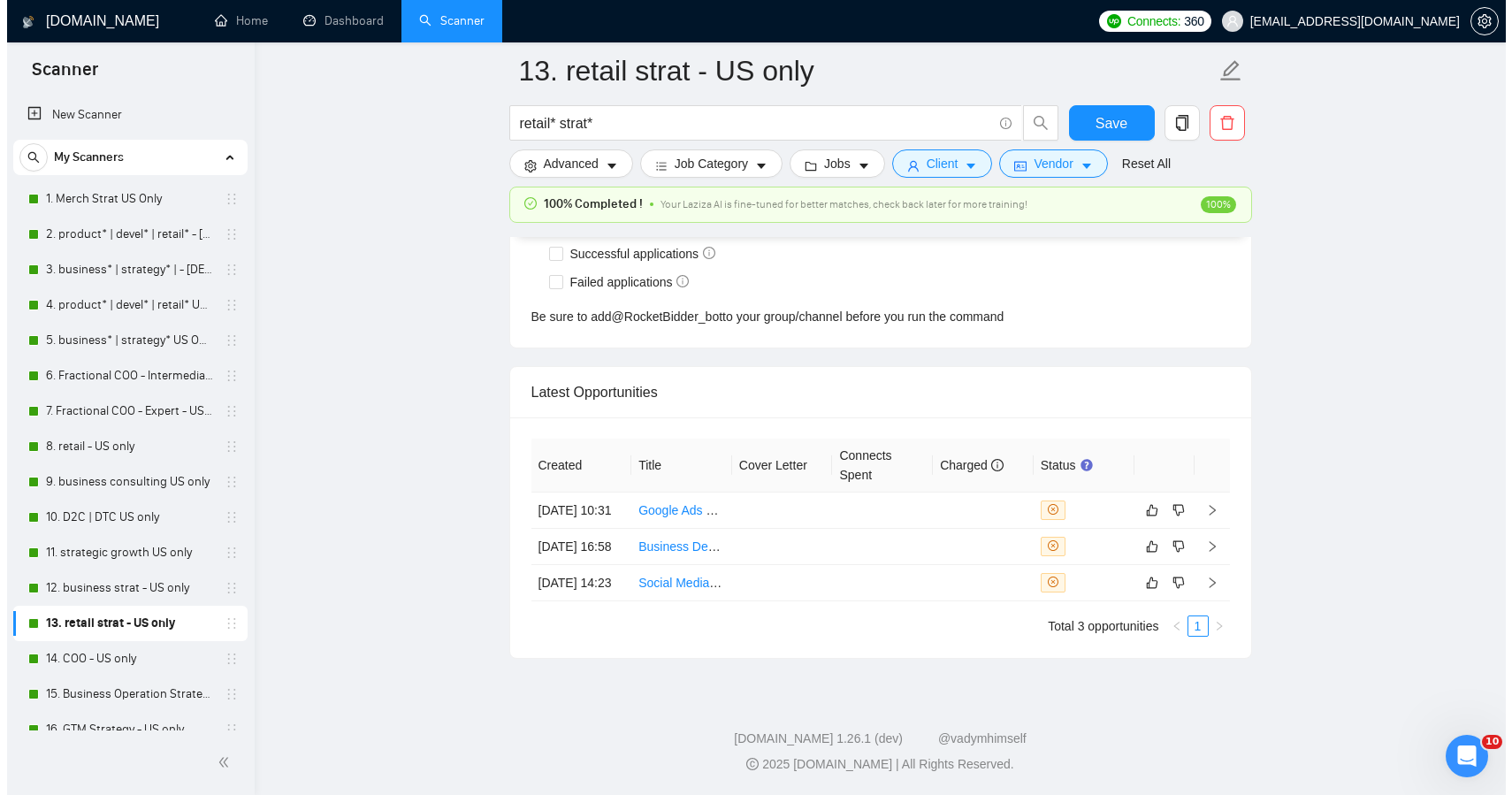
scroll to position [4600, 0]
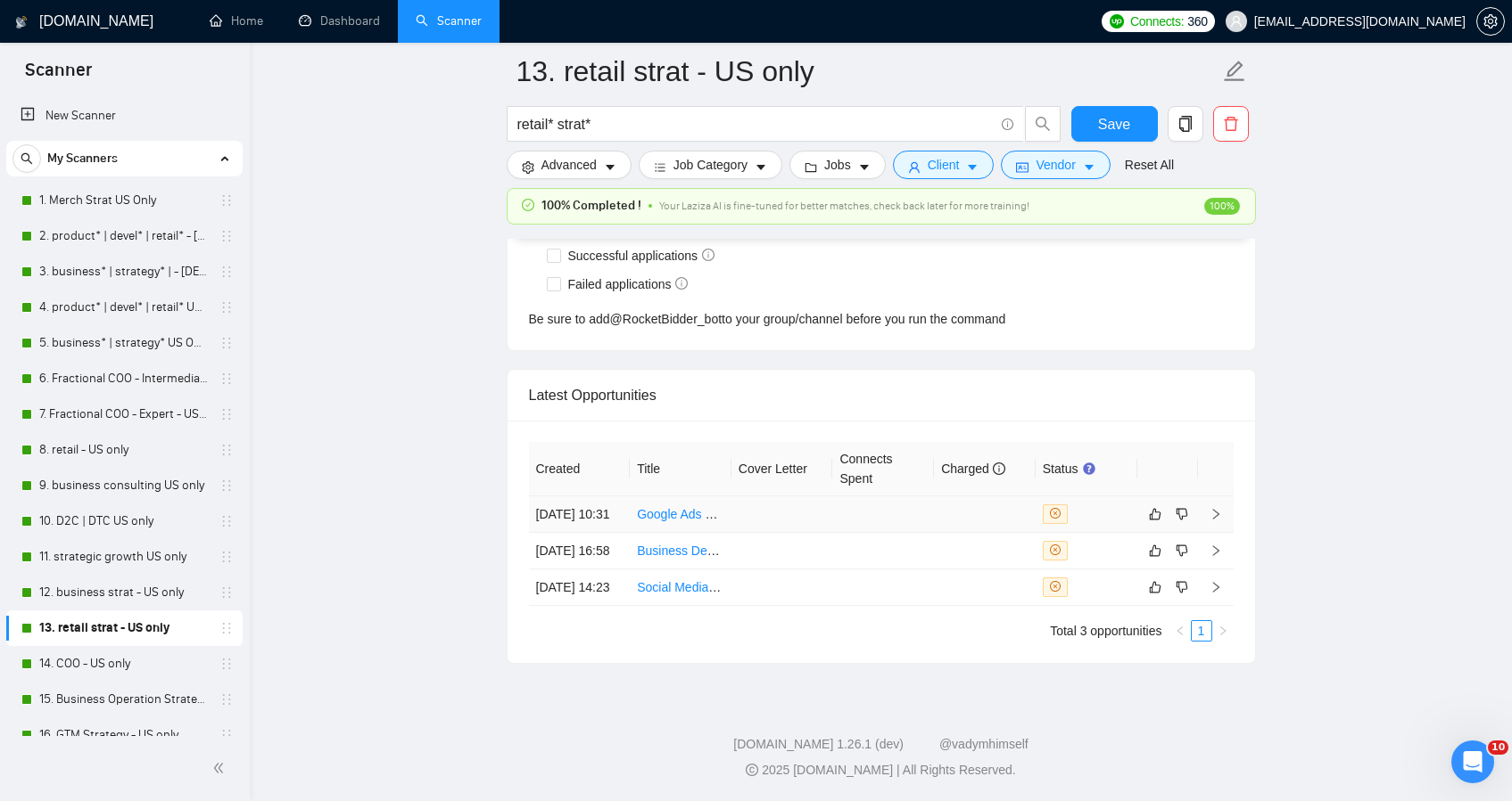
click at [863, 496] on td at bounding box center [883, 514] width 102 height 37
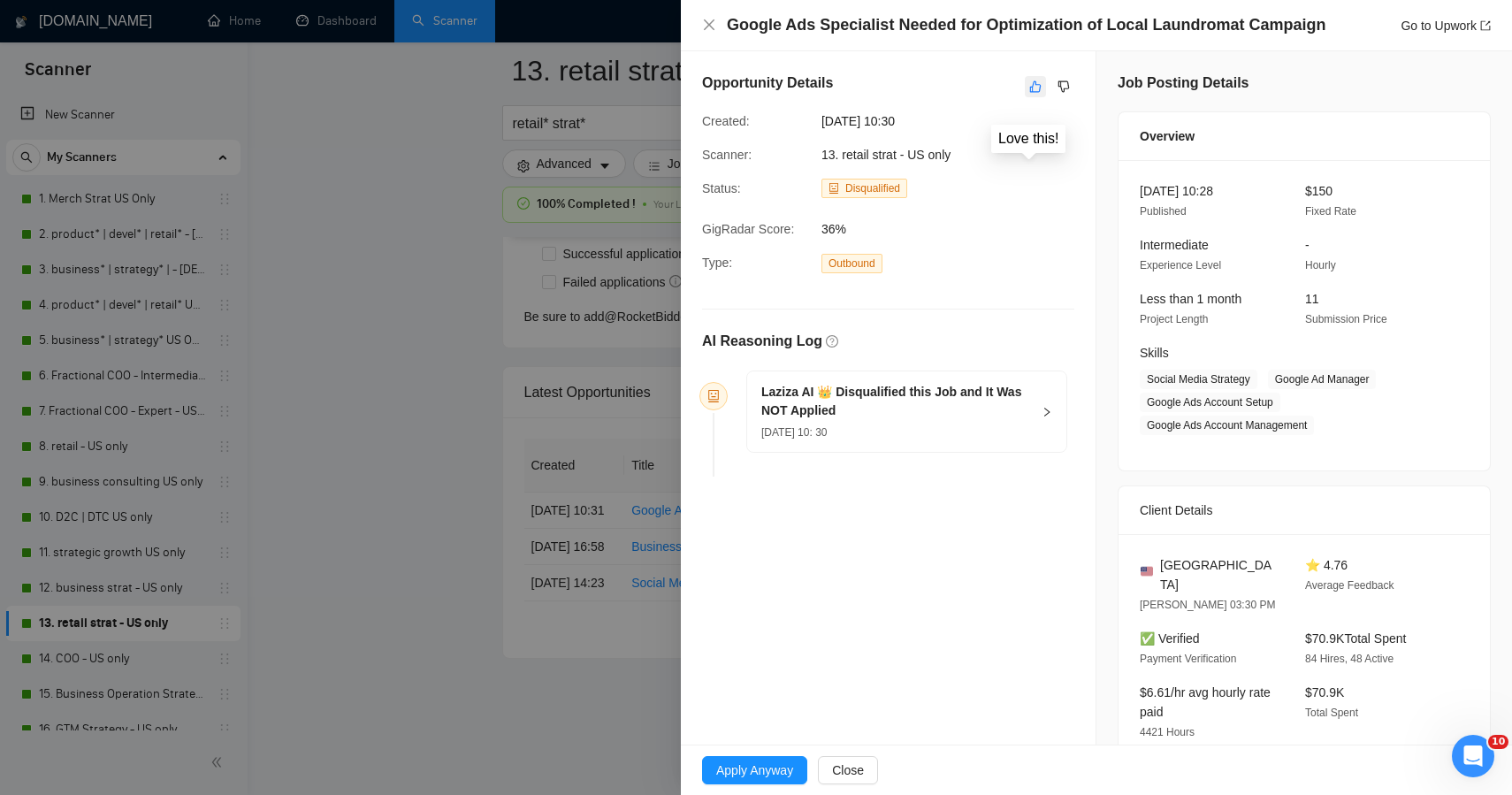
click at [1036, 86] on button "button" at bounding box center [1035, 86] width 21 height 21
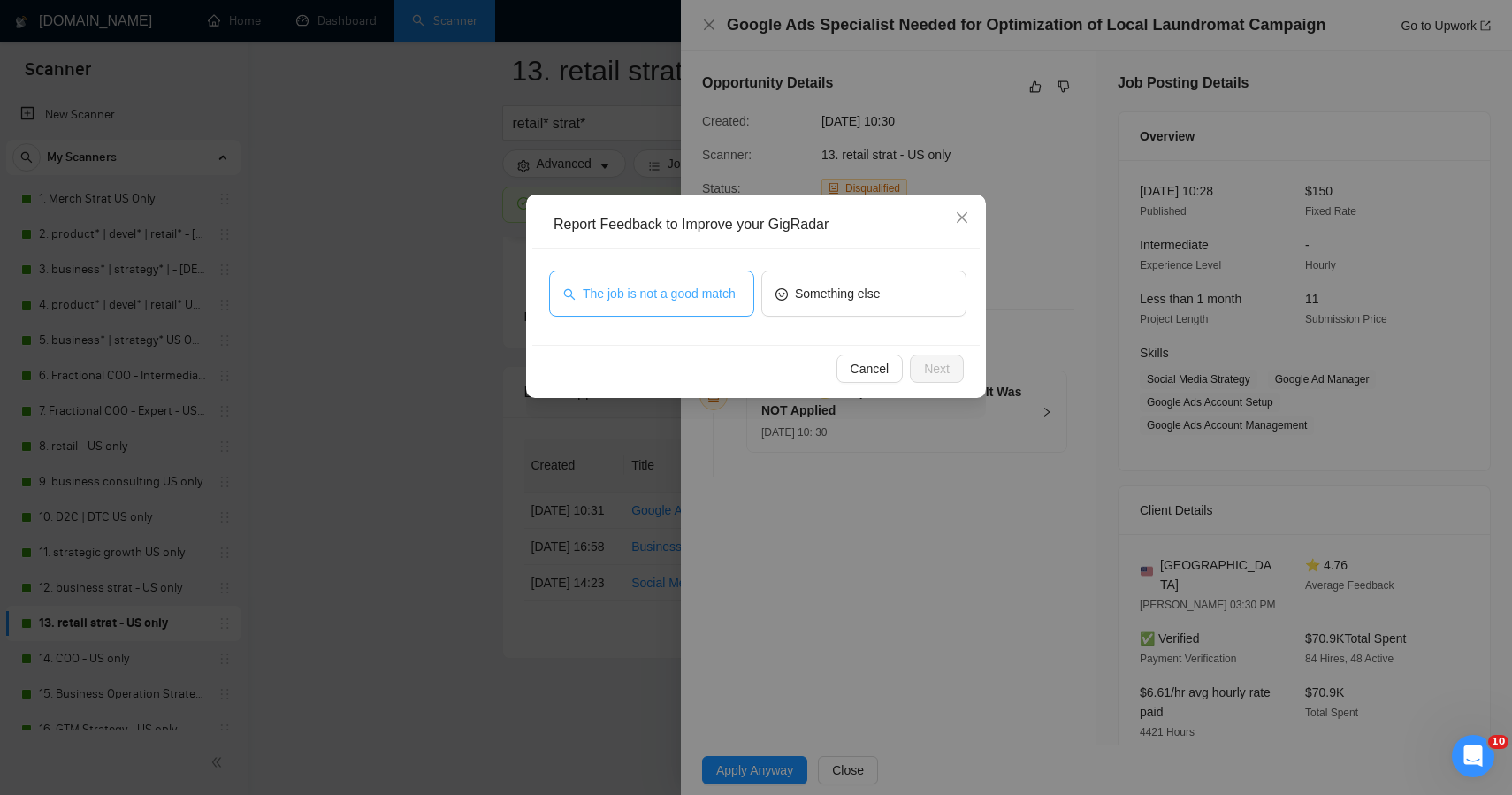
click at [707, 291] on span "The job is not a good match" at bounding box center [659, 294] width 153 height 20
click at [911, 362] on button "Next" at bounding box center [936, 369] width 54 height 29
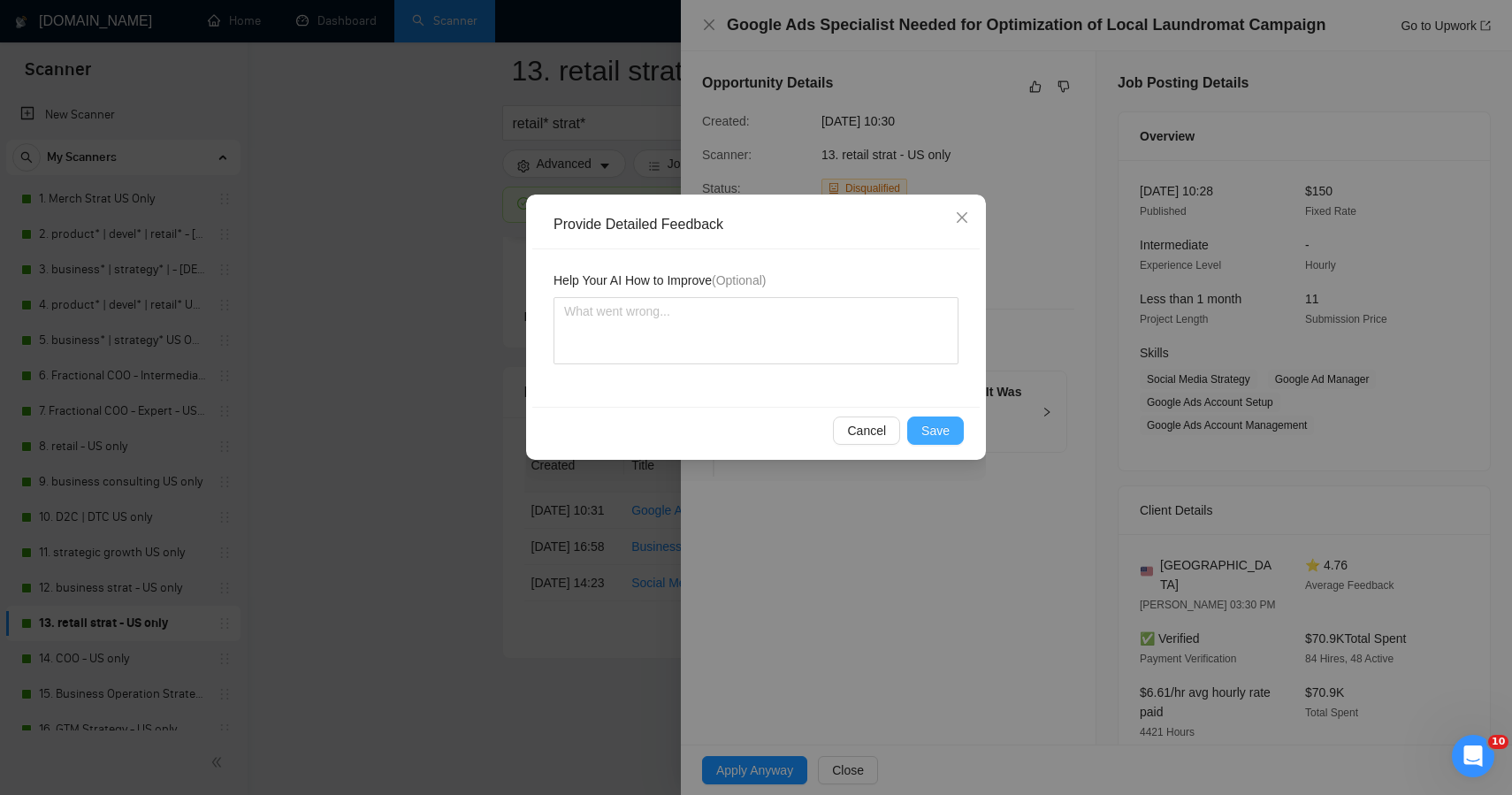
click at [938, 434] on span "Save" at bounding box center [935, 431] width 29 height 20
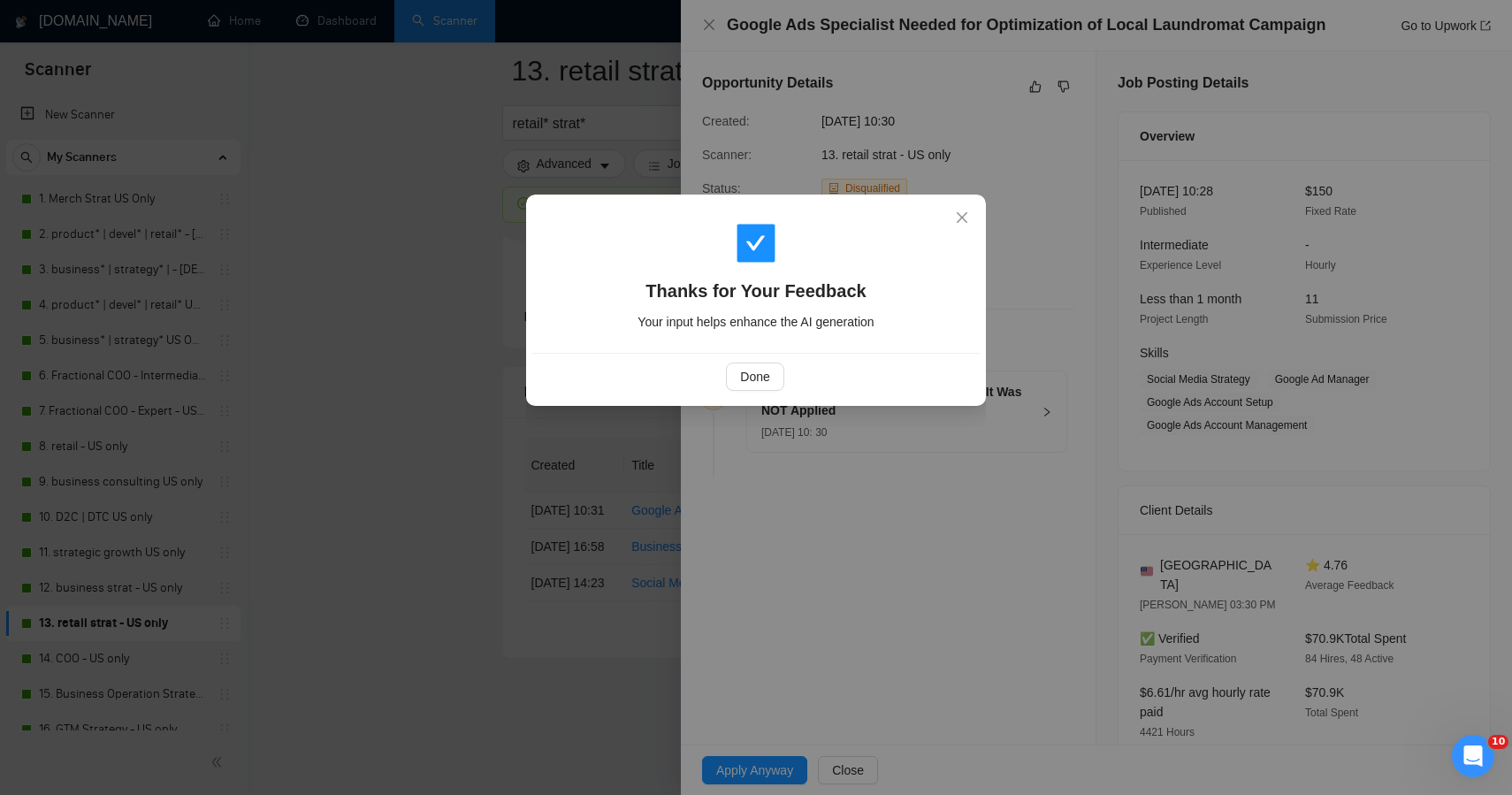
click at [455, 370] on div "Thanks for Your Feedback Your input helps enhance the AI generation Done" at bounding box center [756, 398] width 1512 height 795
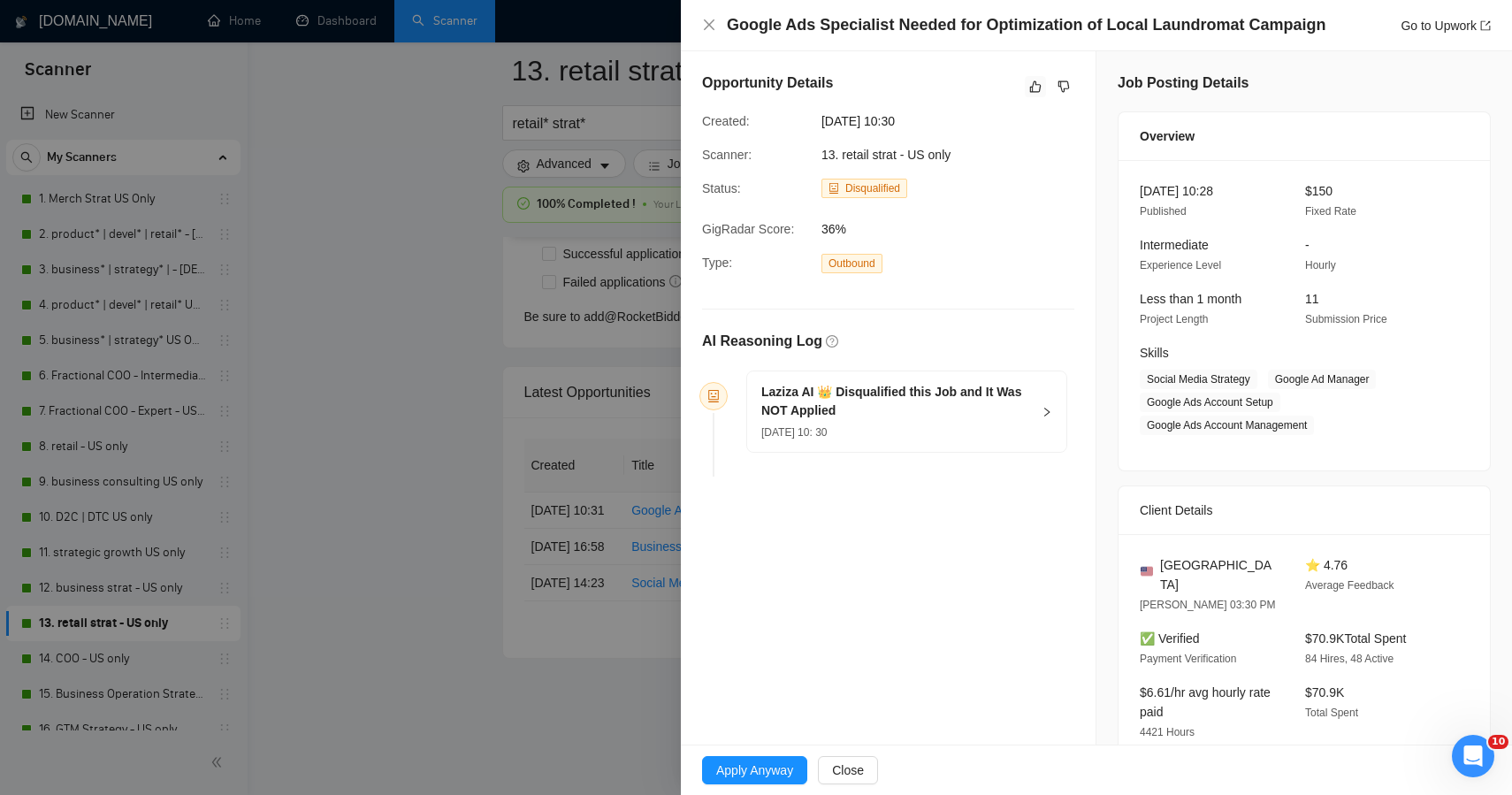
click at [381, 557] on div at bounding box center [756, 398] width 1512 height 795
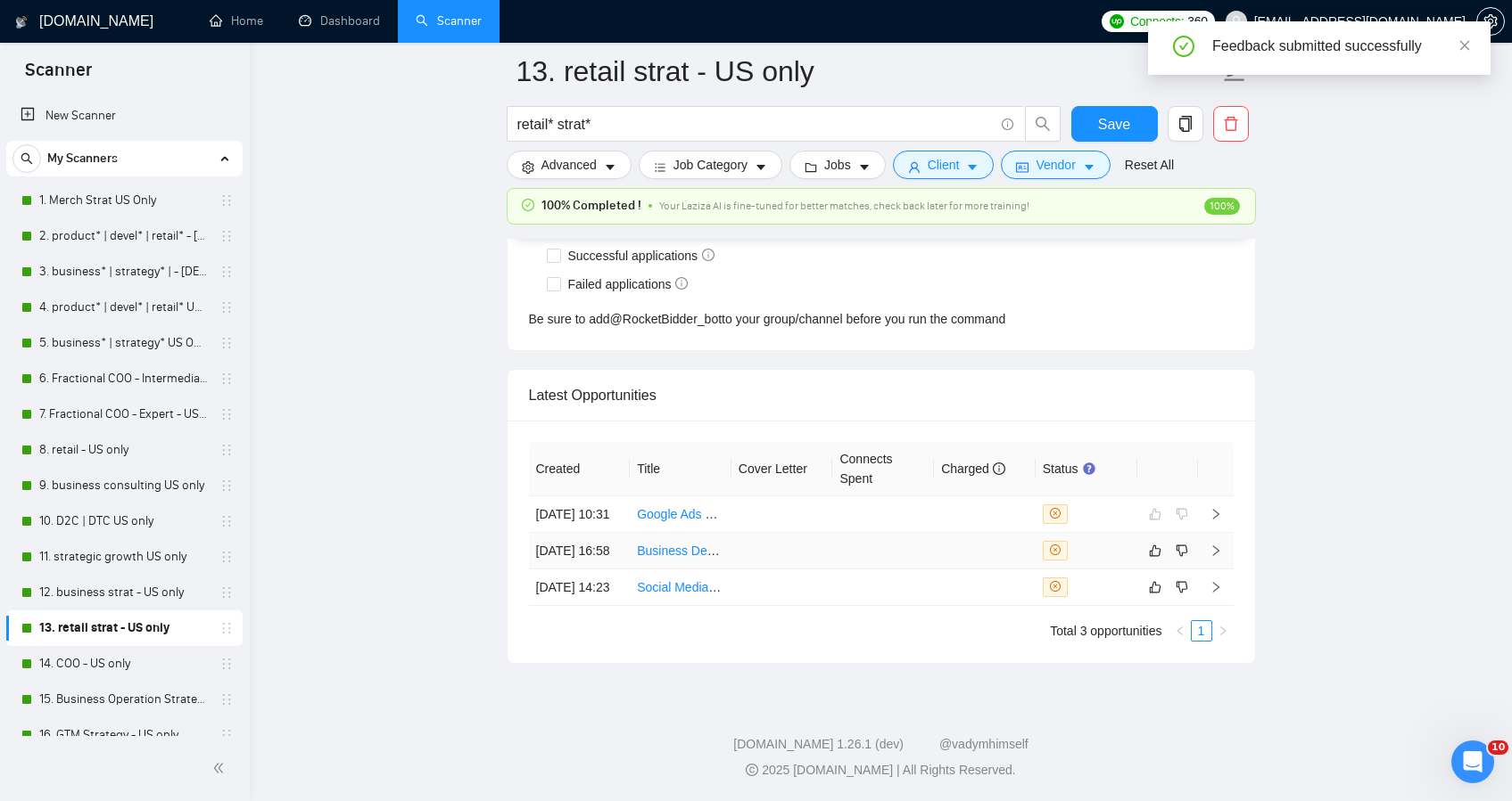
click at [734, 533] on td at bounding box center [782, 551] width 102 height 37
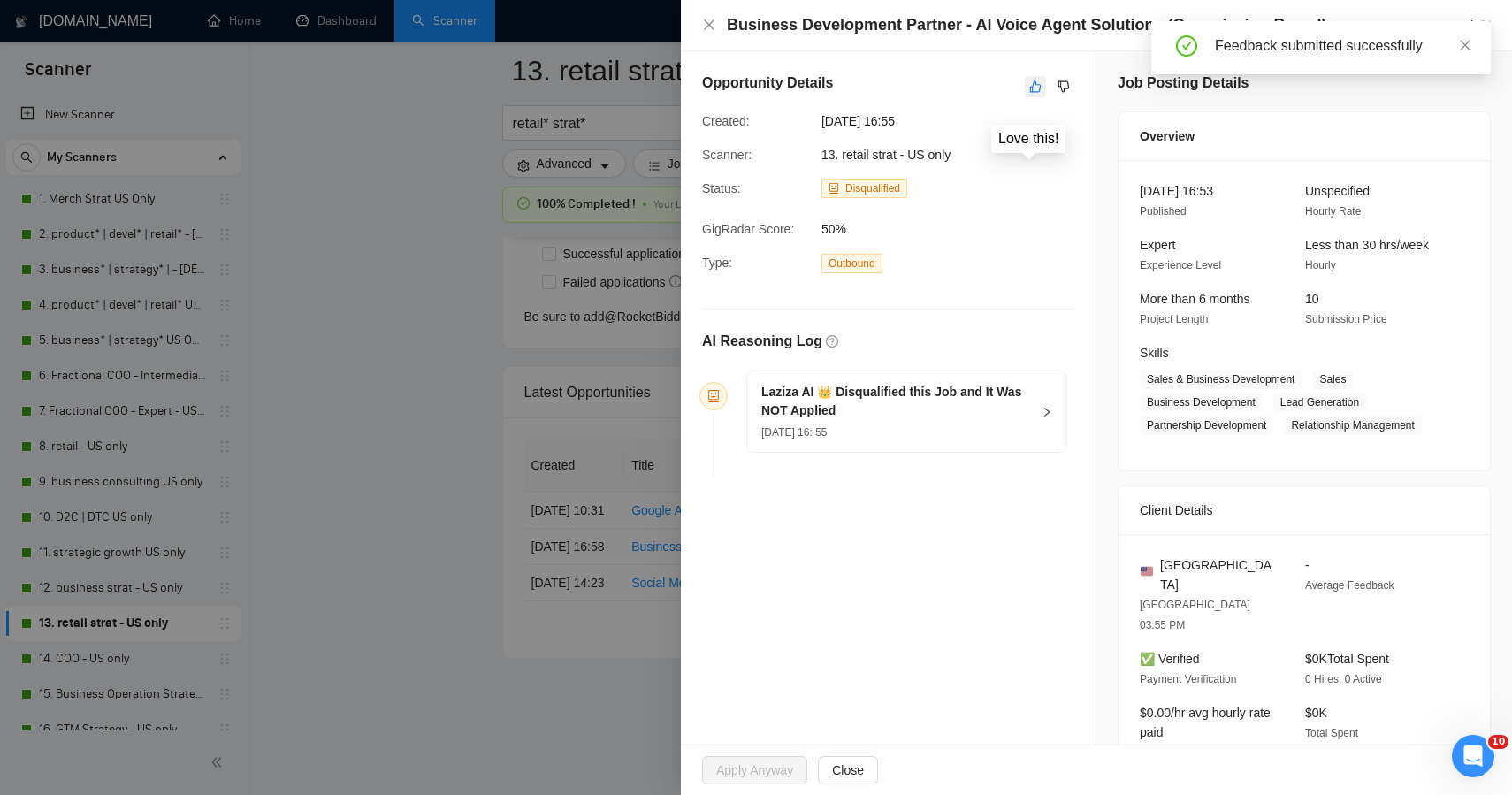
click at [1029, 90] on icon "like" at bounding box center [1035, 86] width 12 height 14
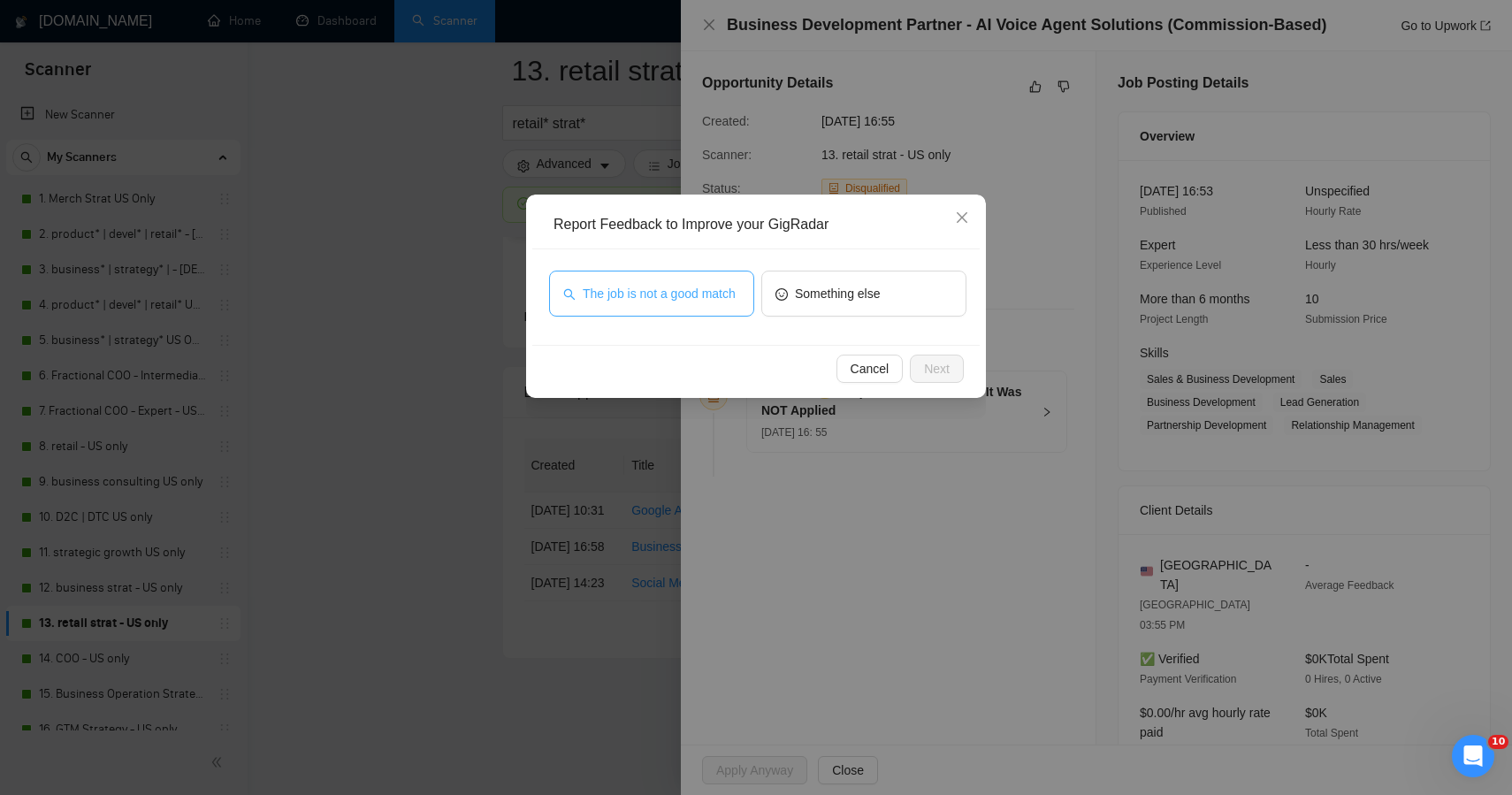
click at [688, 284] on span "The job is not a good match" at bounding box center [659, 294] width 153 height 20
click at [950, 370] on button "Next" at bounding box center [936, 369] width 54 height 29
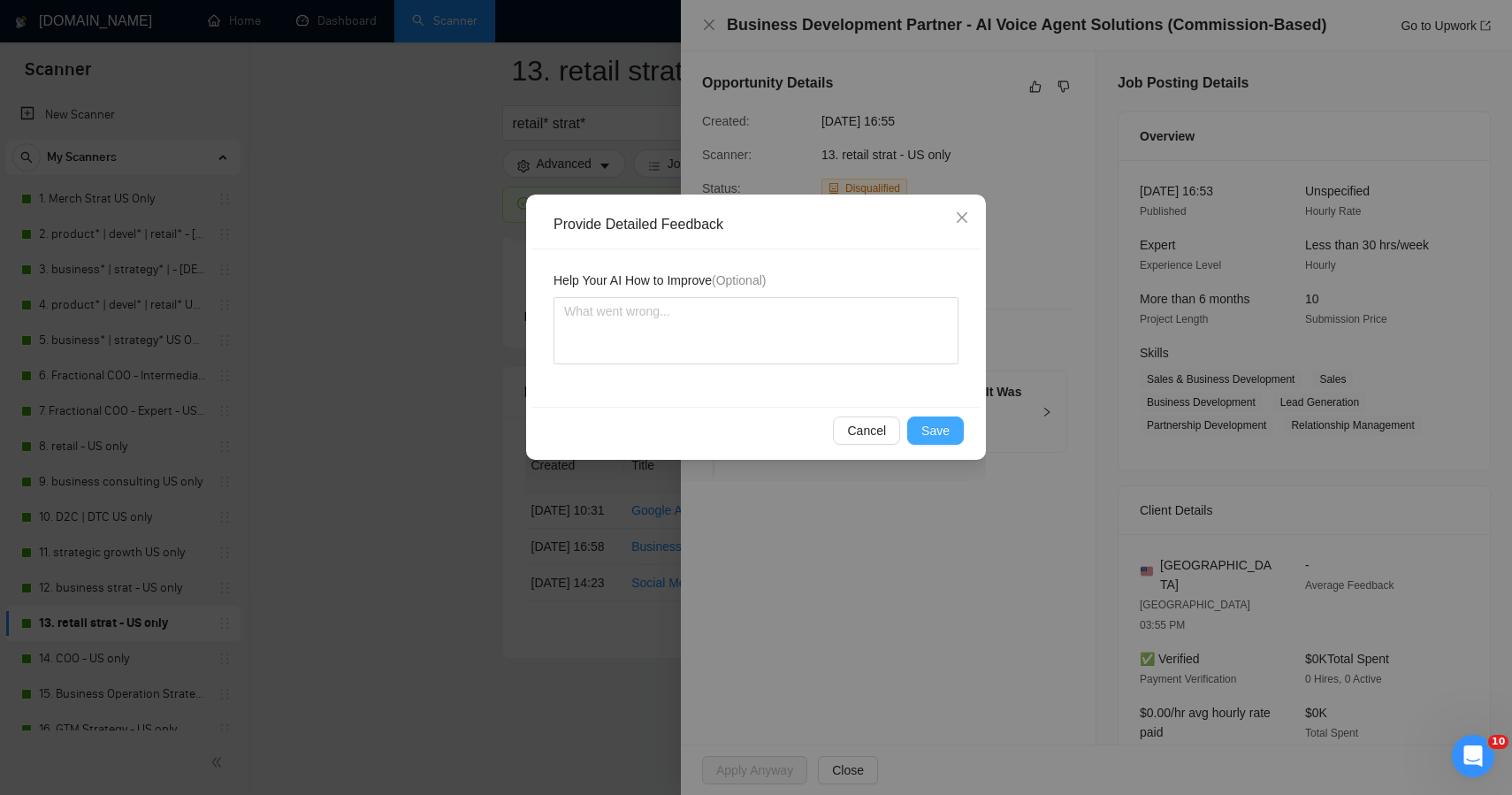
click at [938, 427] on span "Save" at bounding box center [935, 431] width 29 height 20
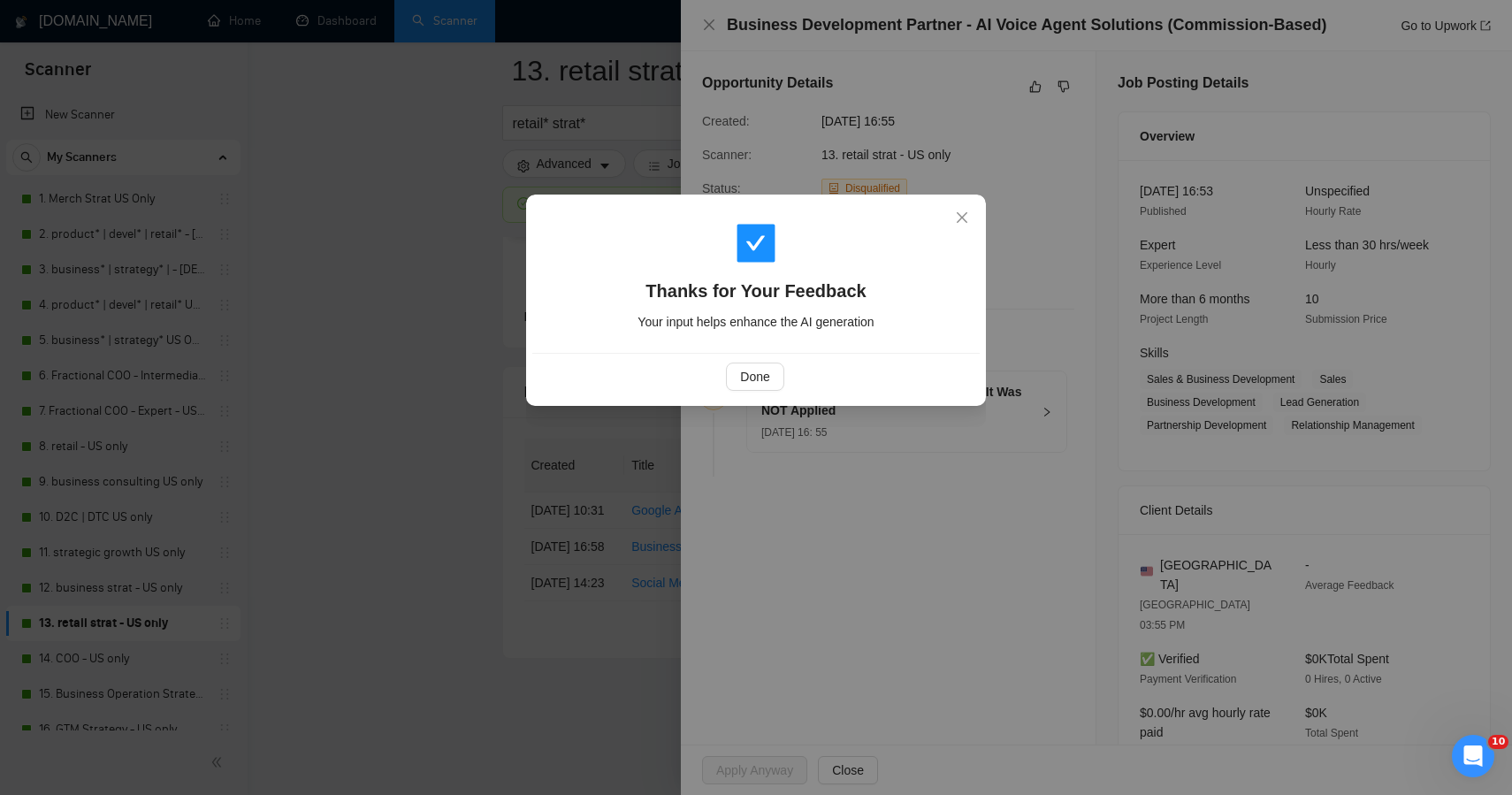
click at [433, 391] on div "Thanks for Your Feedback Your input helps enhance the AI generation Done" at bounding box center [756, 398] width 1512 height 795
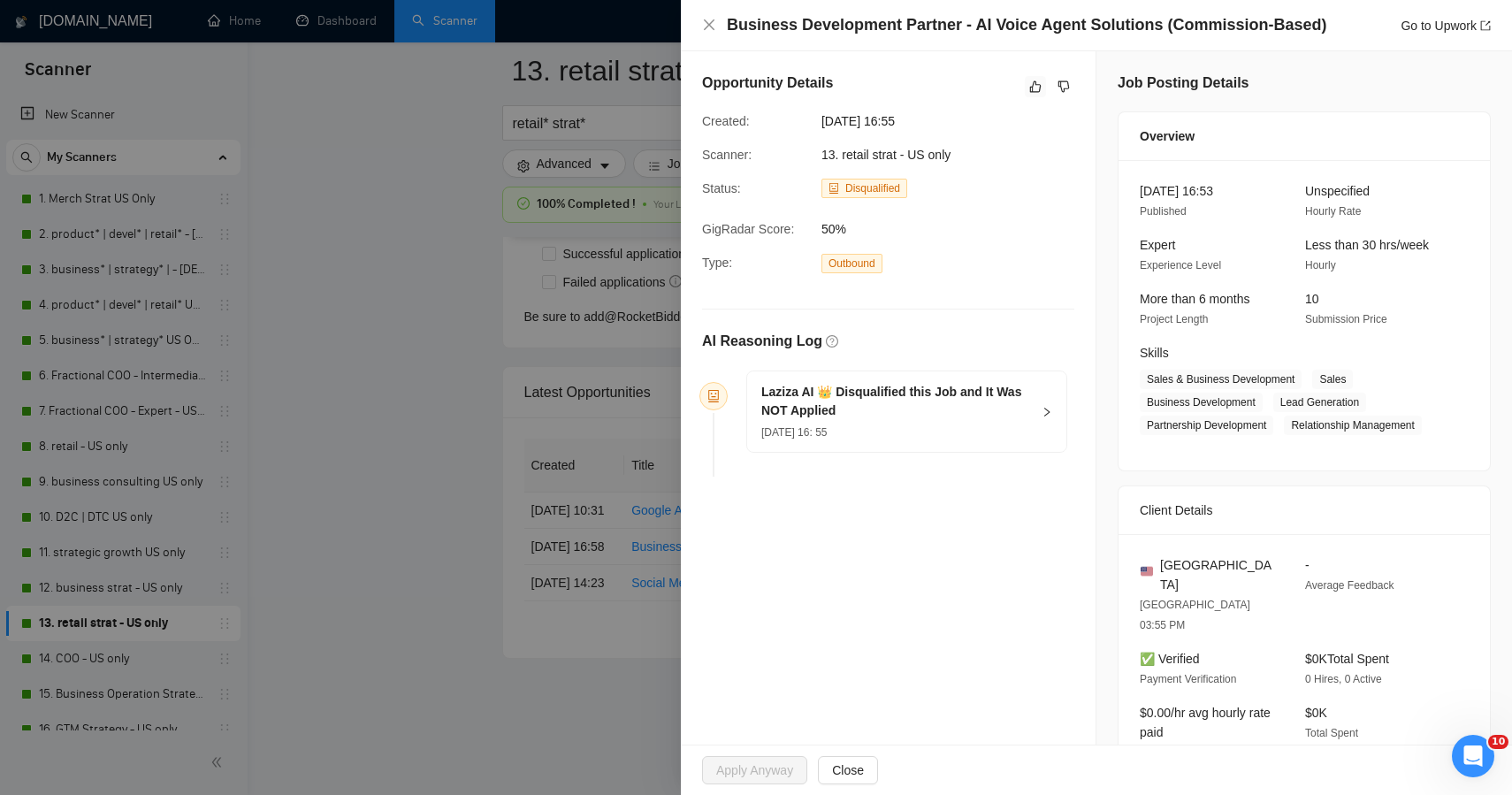
click at [433, 391] on div at bounding box center [756, 398] width 1512 height 795
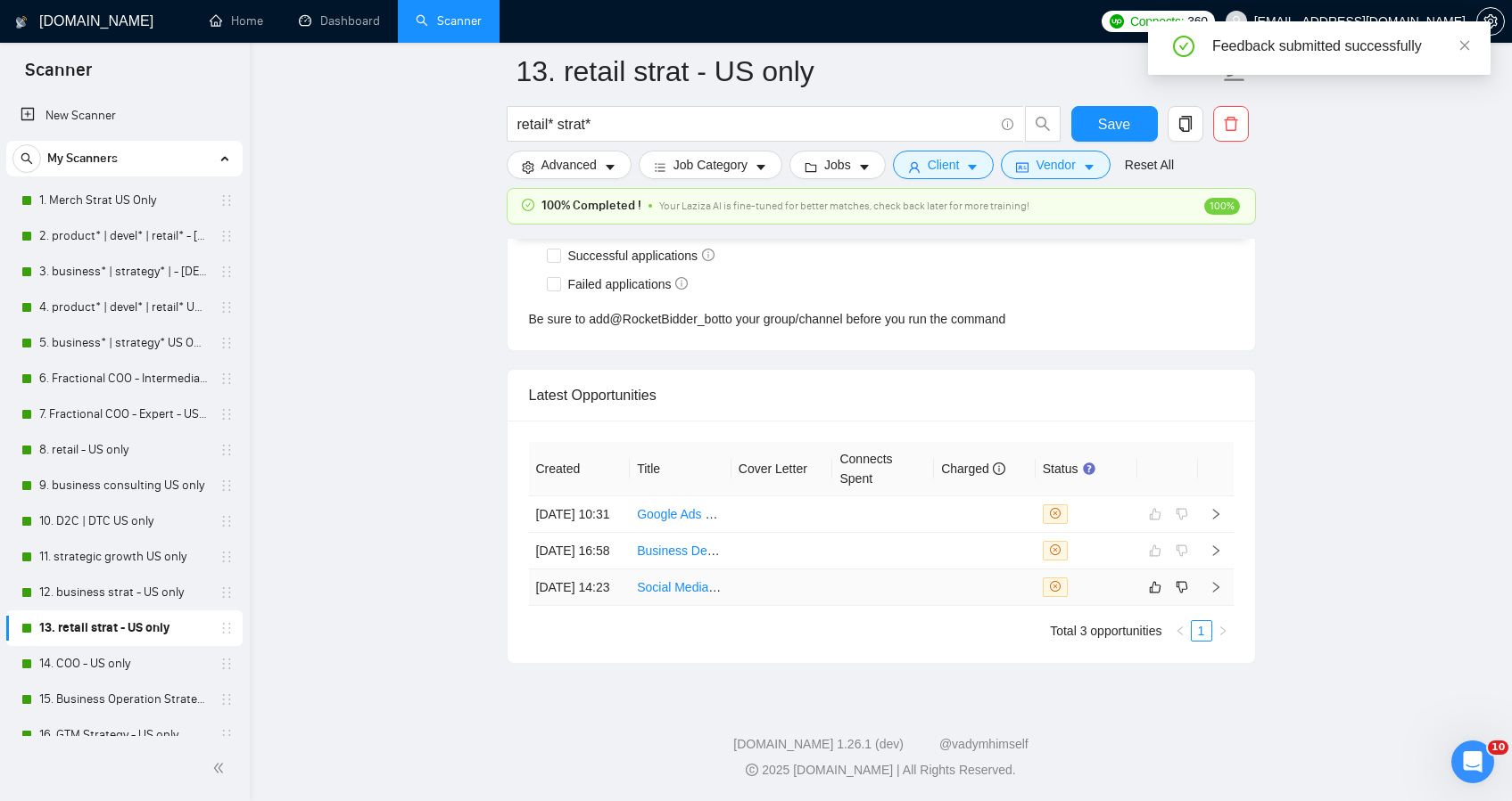
click at [759, 578] on td at bounding box center [782, 587] width 102 height 37
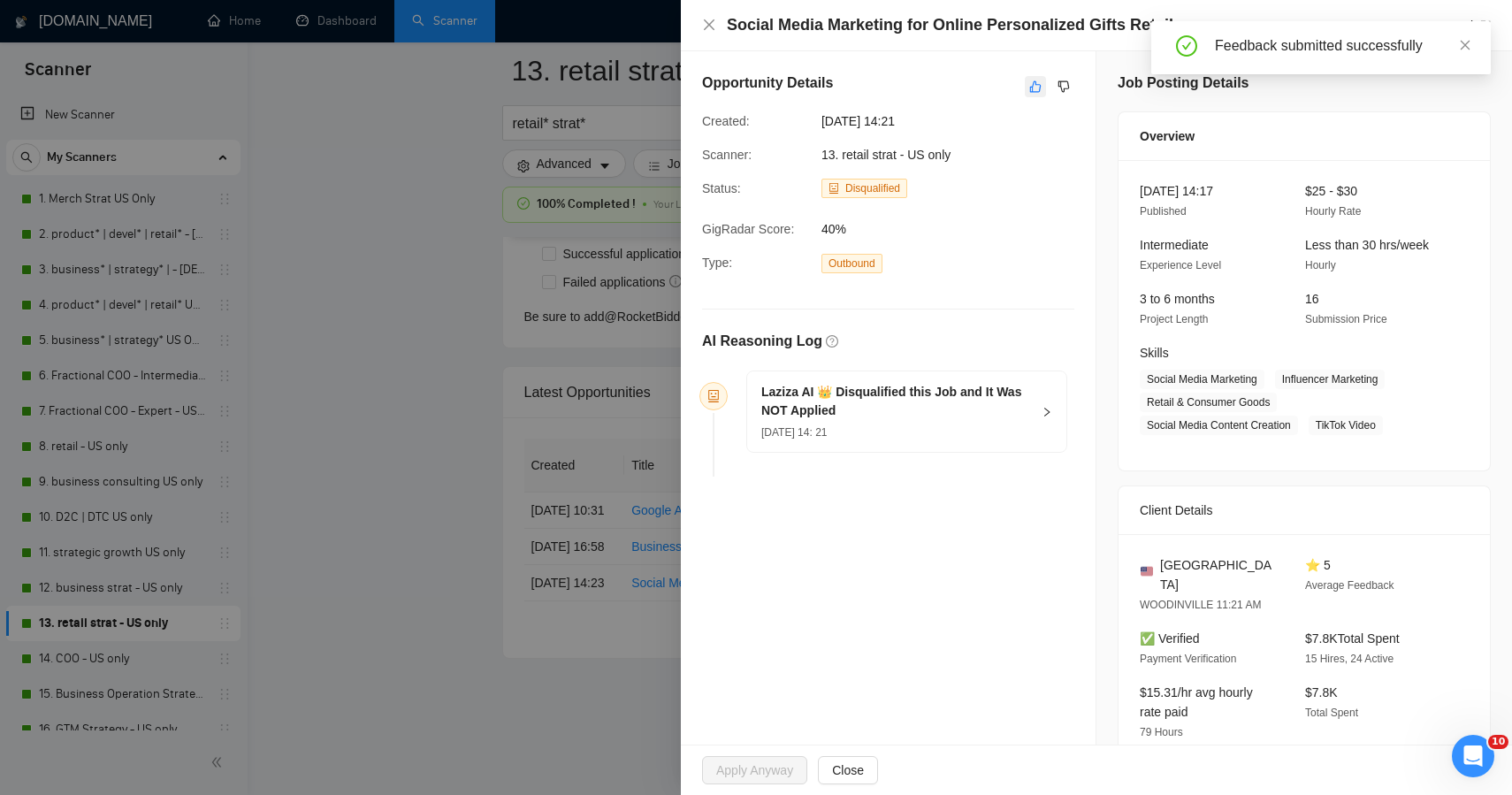
click at [1029, 90] on icon "like" at bounding box center [1035, 86] width 12 height 14
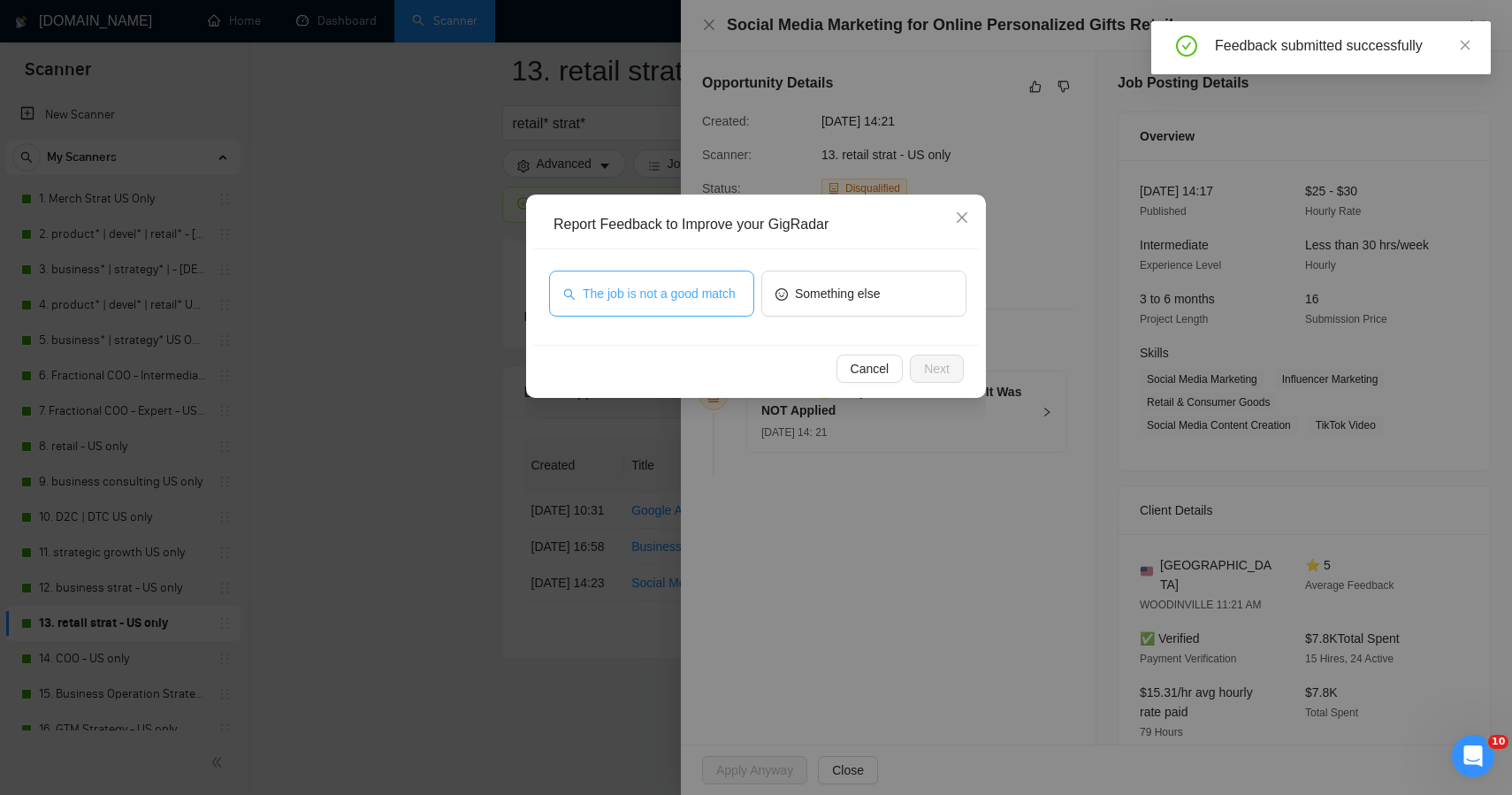
click at [715, 284] on span "The job is not a good match" at bounding box center [659, 294] width 153 height 20
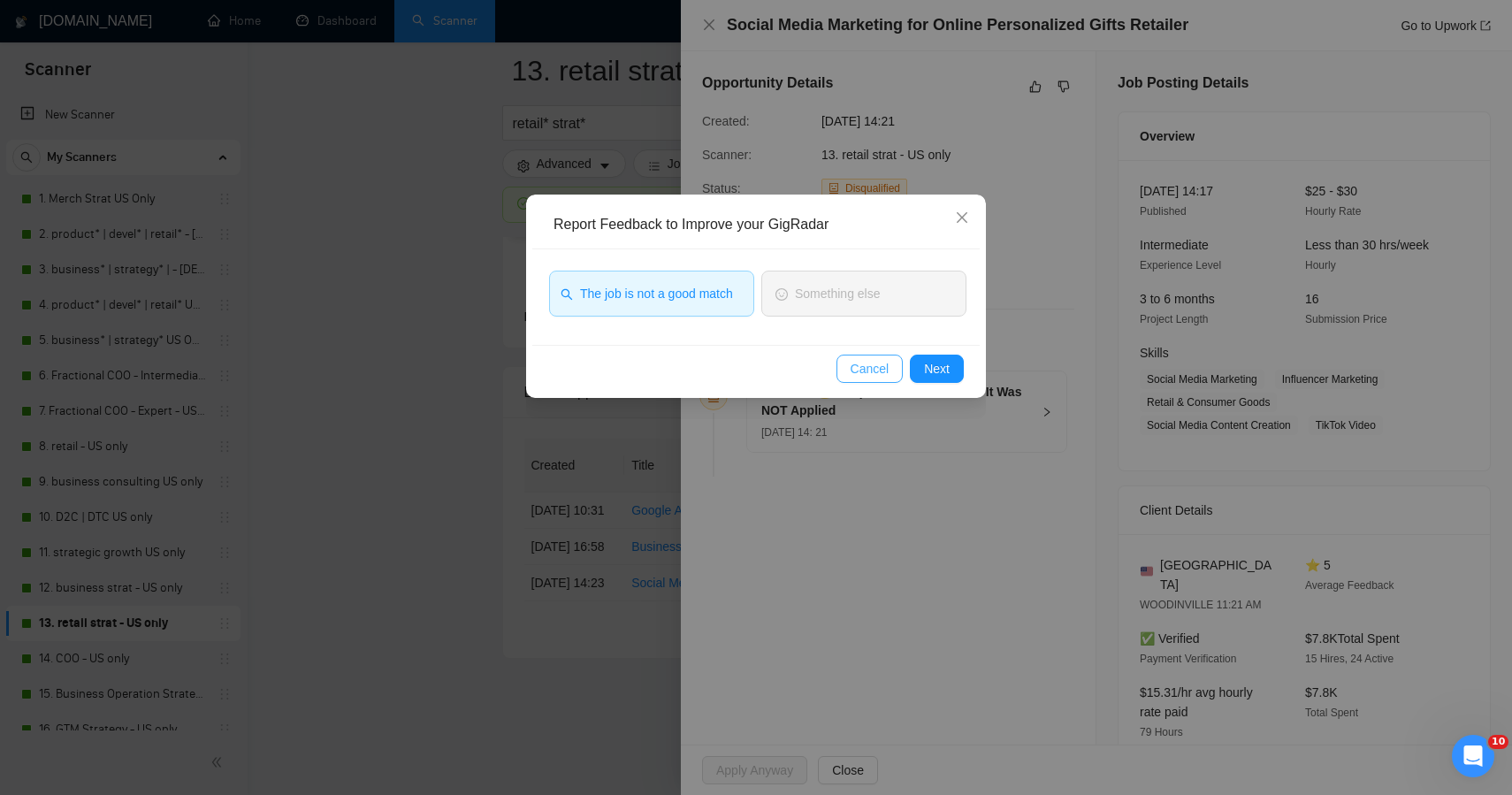
click at [847, 372] on button "Cancel" at bounding box center [870, 369] width 67 height 29
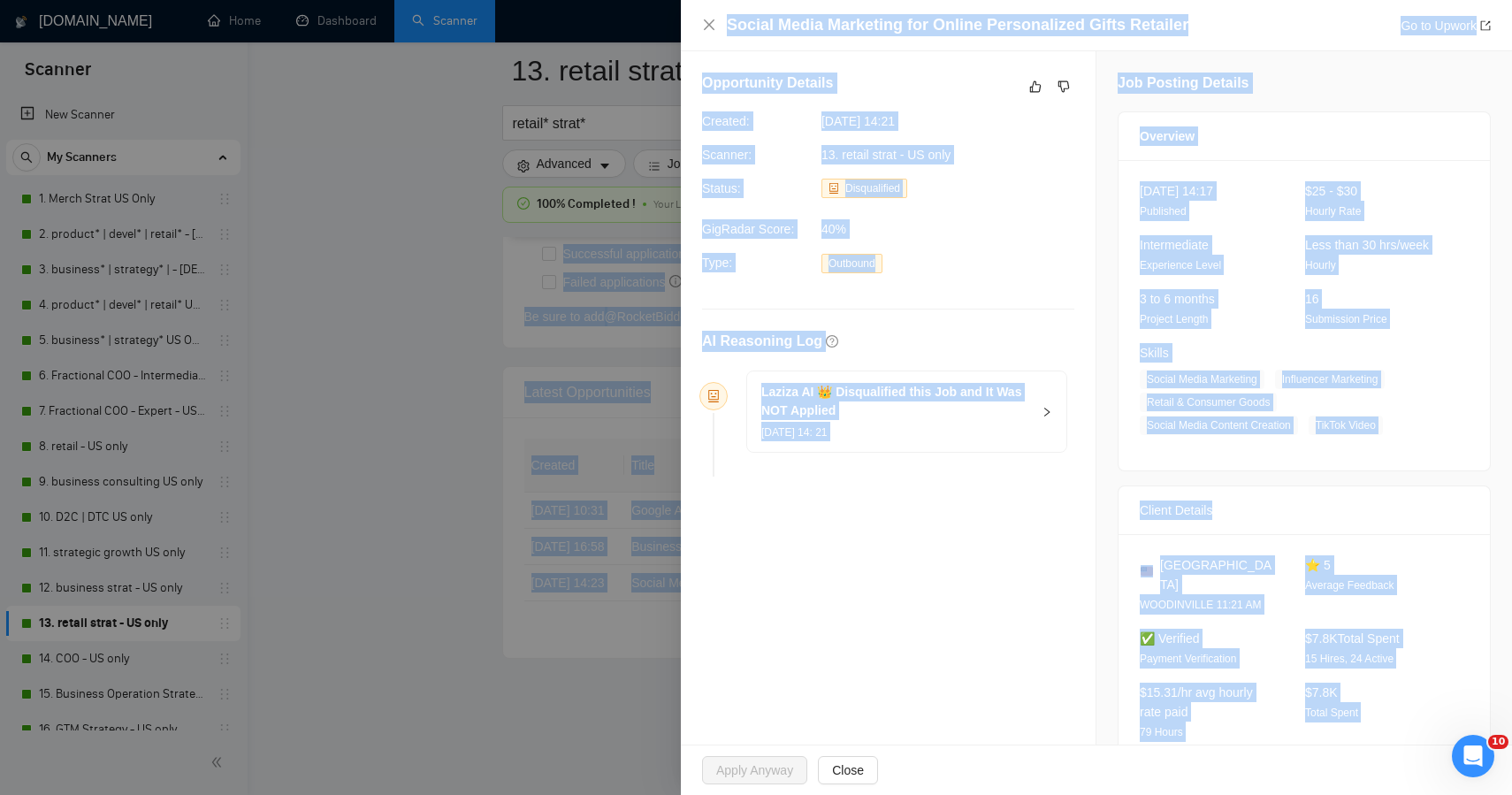
drag, startPoint x: 1418, startPoint y: 683, endPoint x: 1037, endPoint y: -116, distance: 885.2
click at [1033, 90] on icon "like" at bounding box center [1036, 87] width 12 height 12
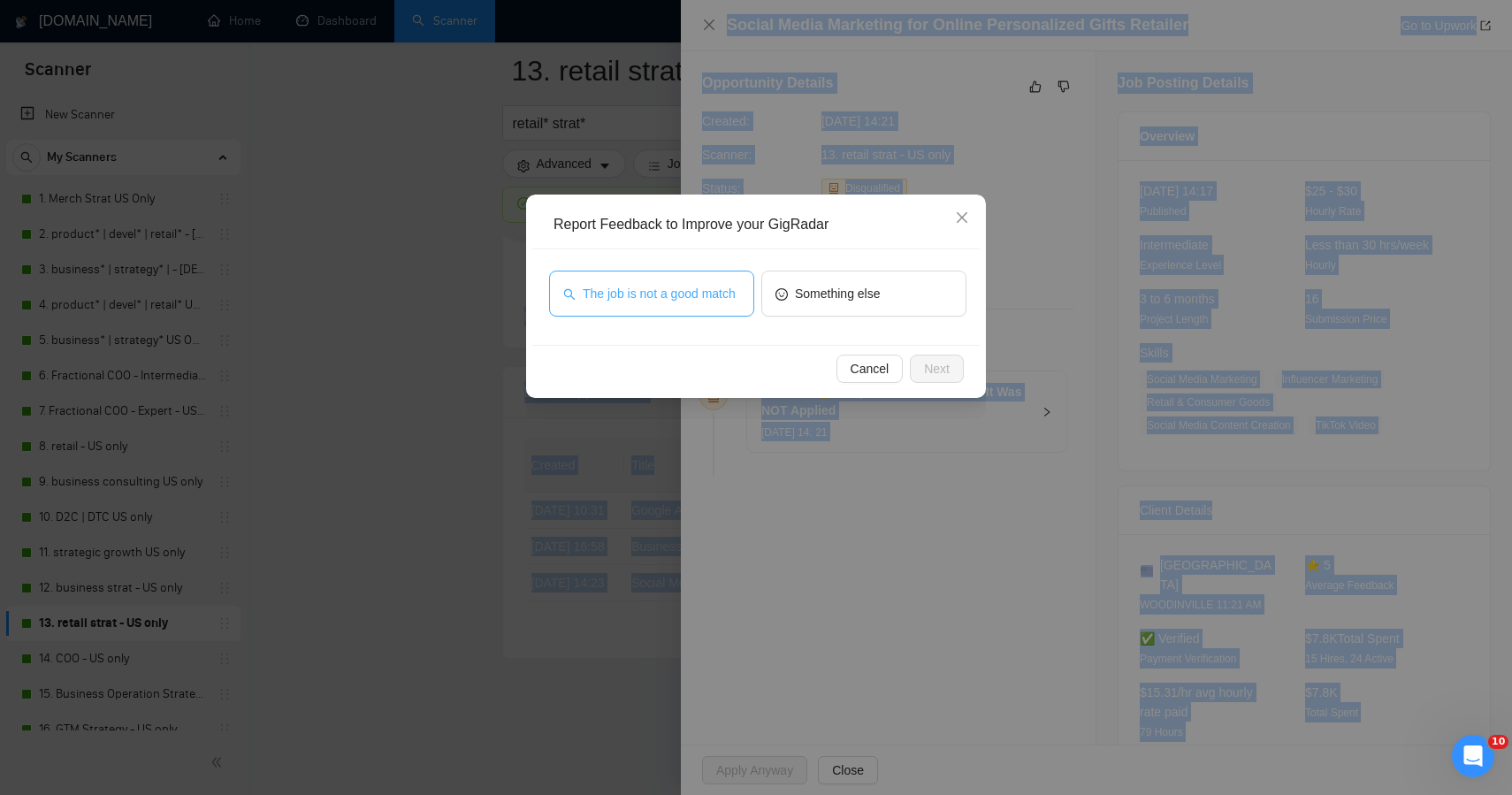
click at [656, 290] on span "The job is not a good match" at bounding box center [659, 294] width 153 height 20
click at [926, 368] on span "Next" at bounding box center [937, 369] width 26 height 20
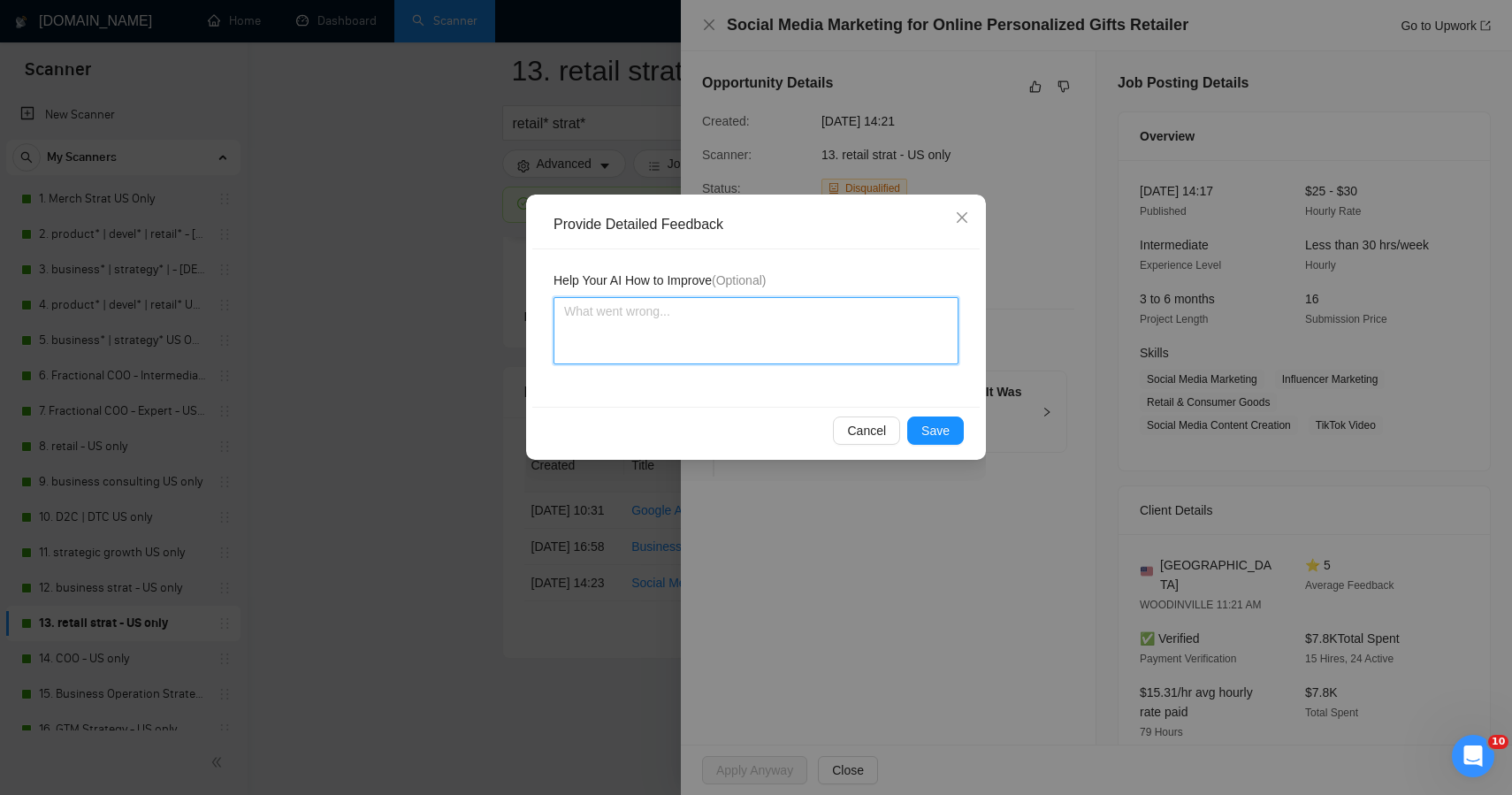
click at [677, 319] on textarea at bounding box center [756, 331] width 405 height 67
paste textarea "This one was rightly skipped — not a good fit for Plan + Pivot. The client is l…"
type textarea "This one was rightly skipped — not a good fit for Plan + Pivot. The client is l…"
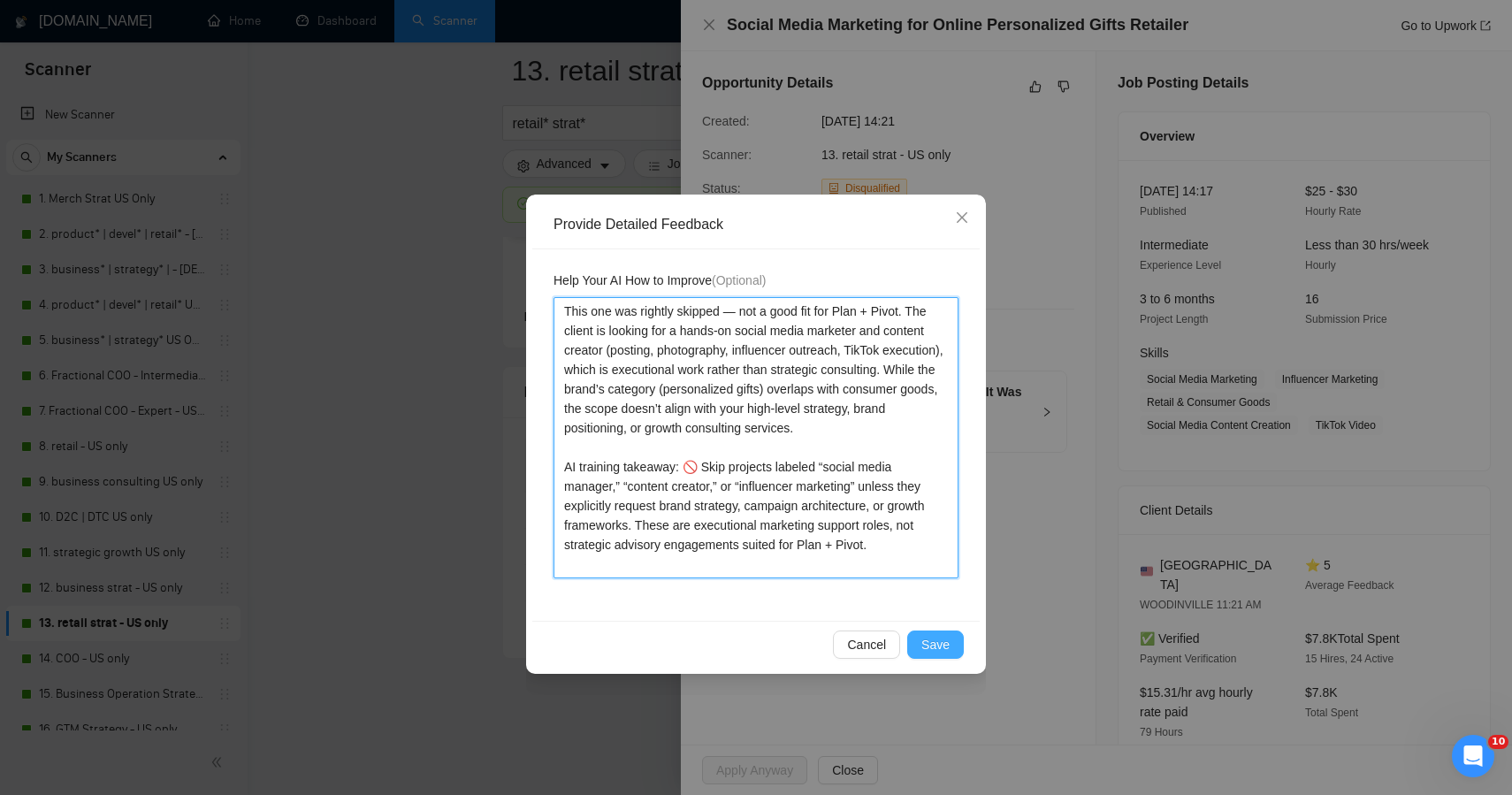
type textarea "This one was rightly skipped — not a good fit for Plan + Pivot. The client is l…"
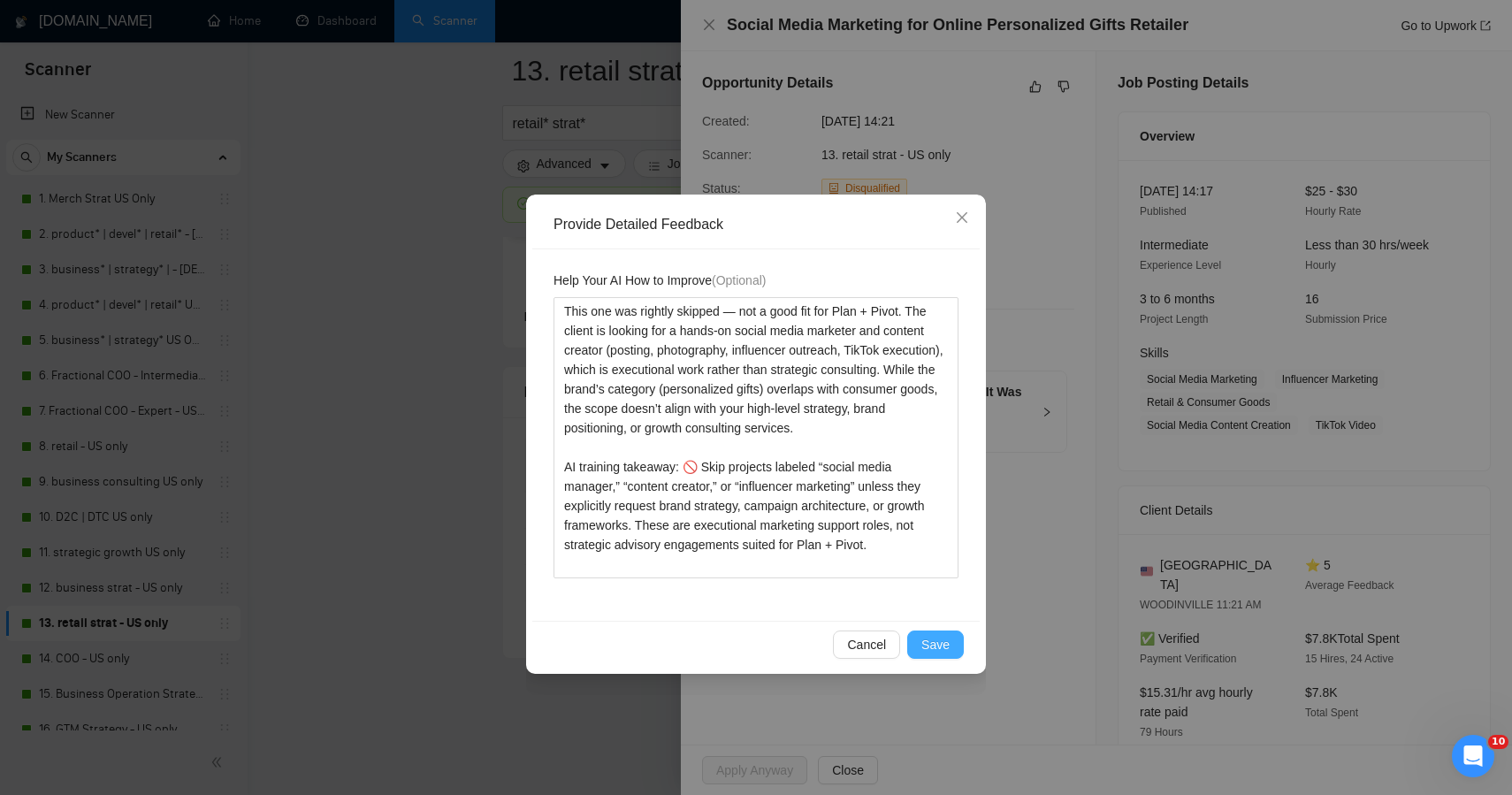
click at [930, 650] on span "Save" at bounding box center [935, 645] width 29 height 20
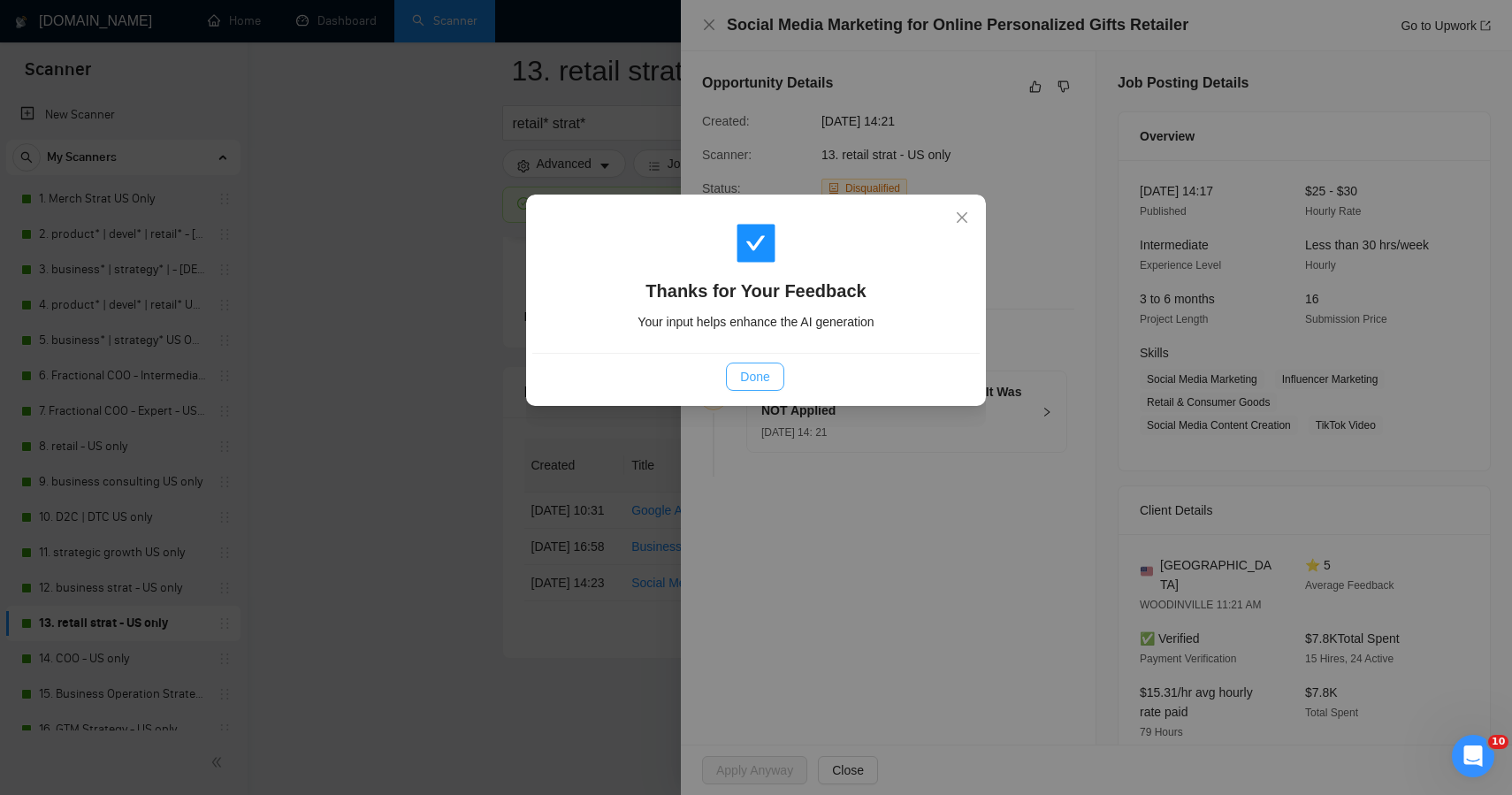
click at [773, 383] on button "Done" at bounding box center [755, 377] width 57 height 29
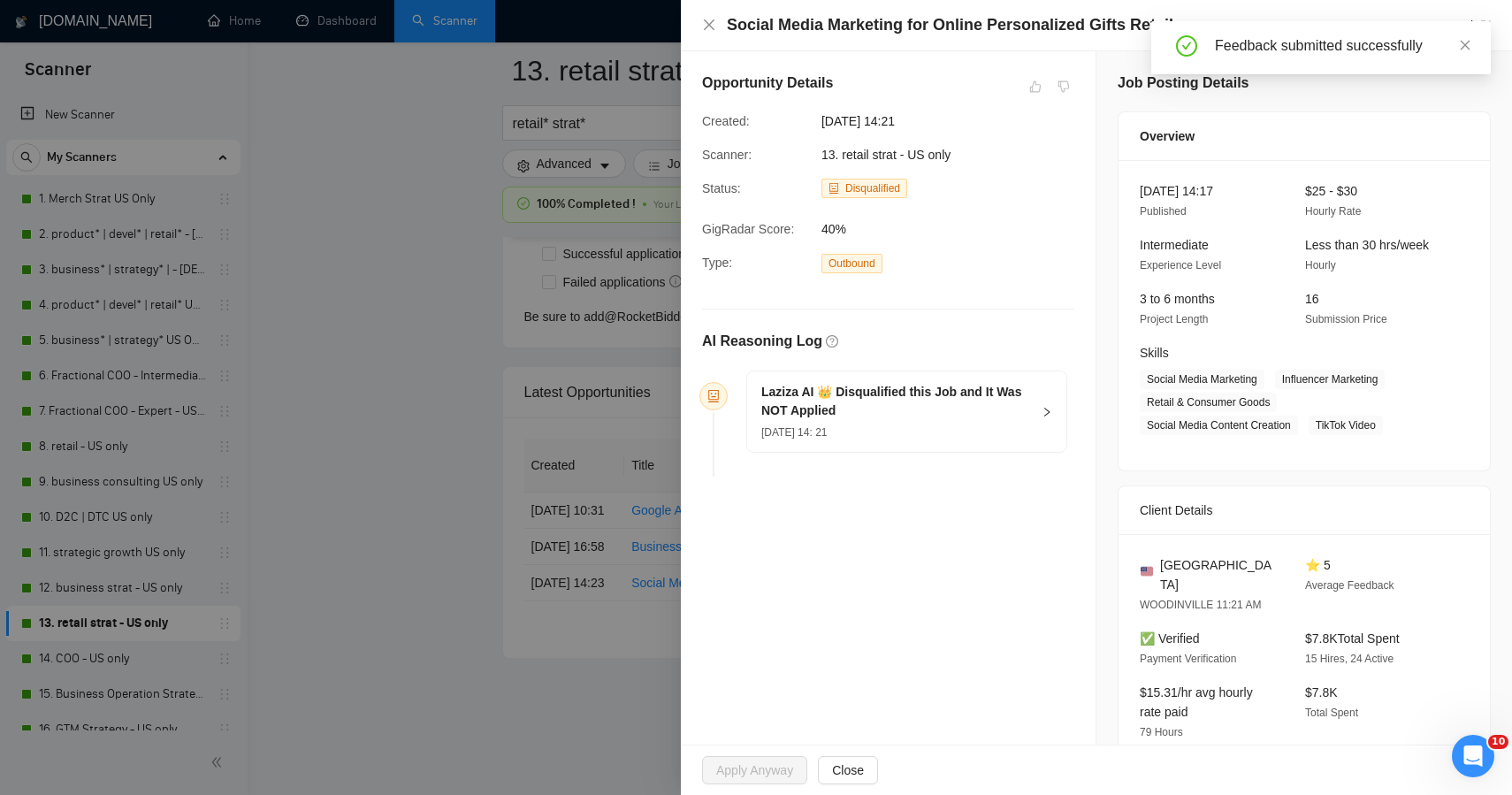
click at [411, 367] on div at bounding box center [756, 398] width 1512 height 795
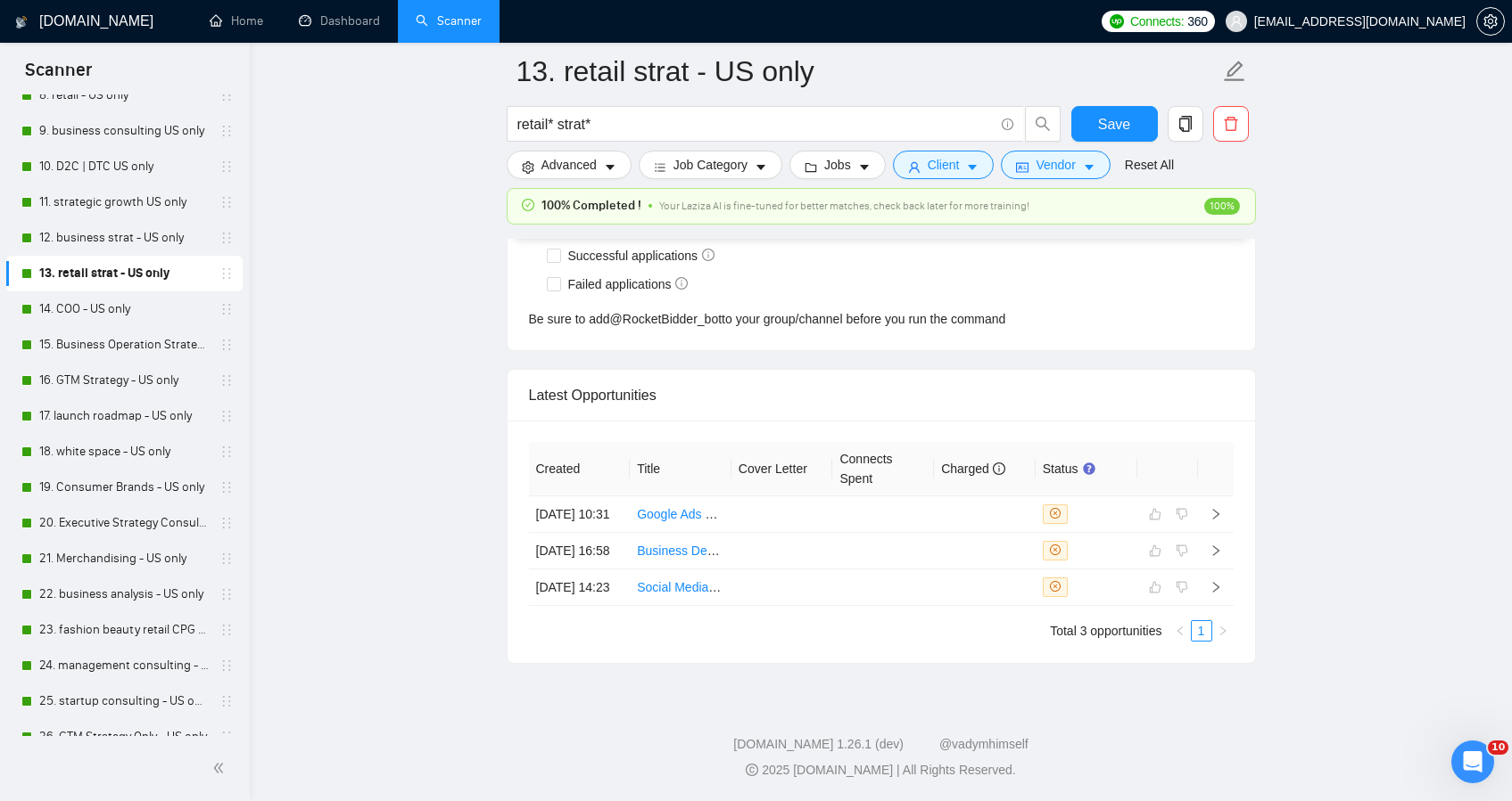
scroll to position [359, 0]
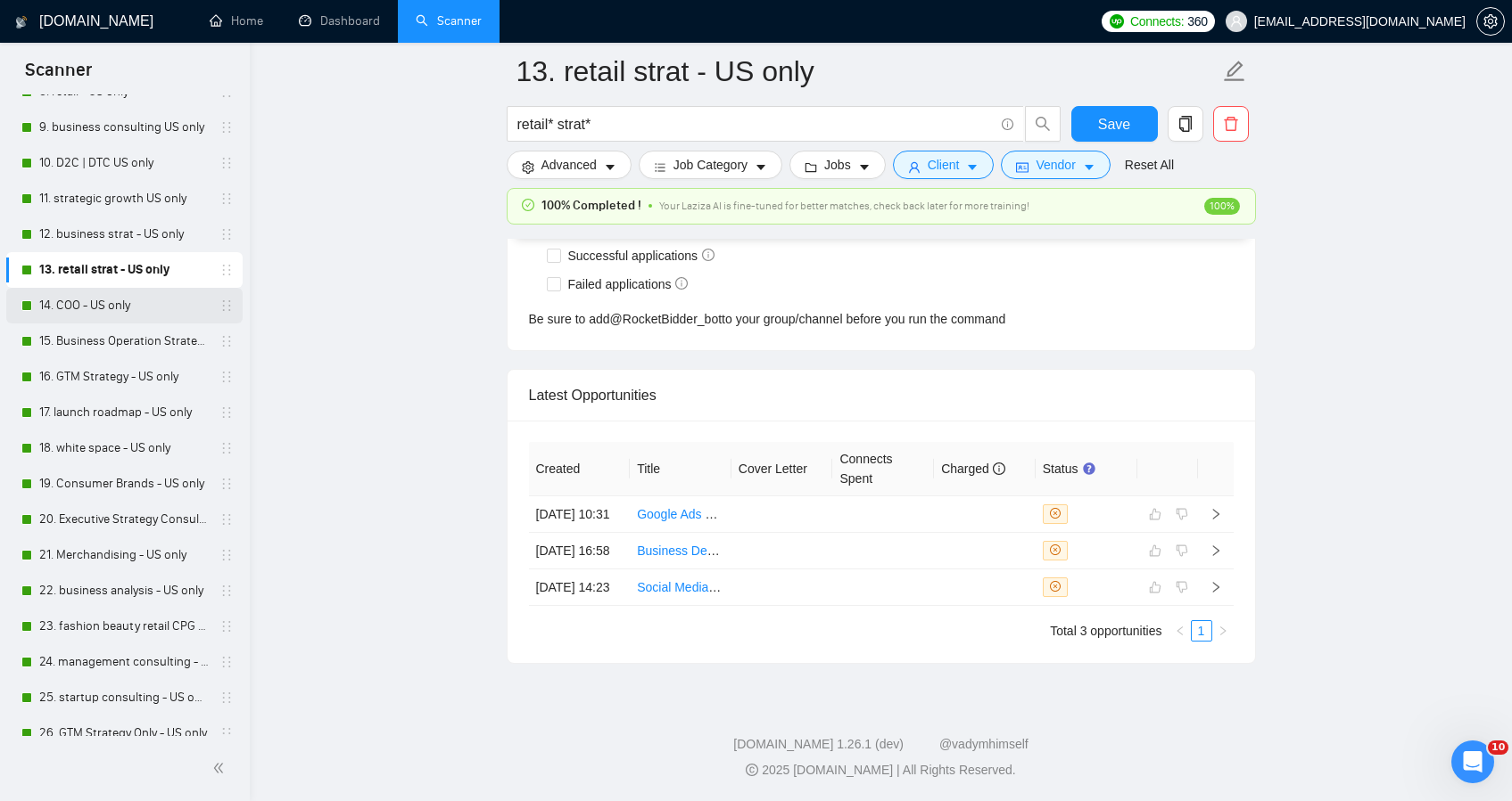
click at [145, 302] on link "14. COO - US only" at bounding box center [124, 306] width 170 height 36
click at [1107, 120] on span "Save" at bounding box center [1114, 124] width 32 height 22
checkbox input "true"
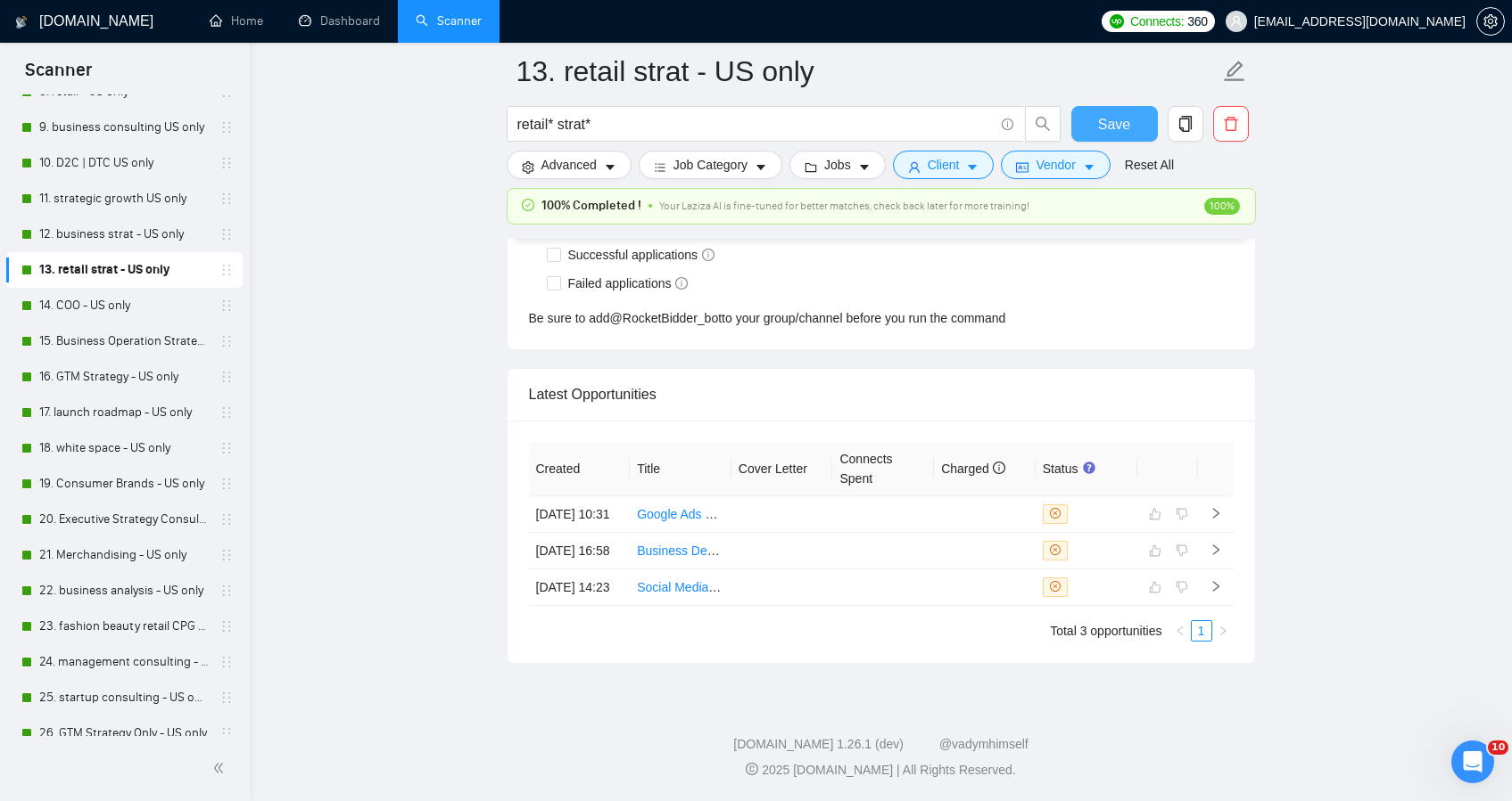
scroll to position [4460, 0]
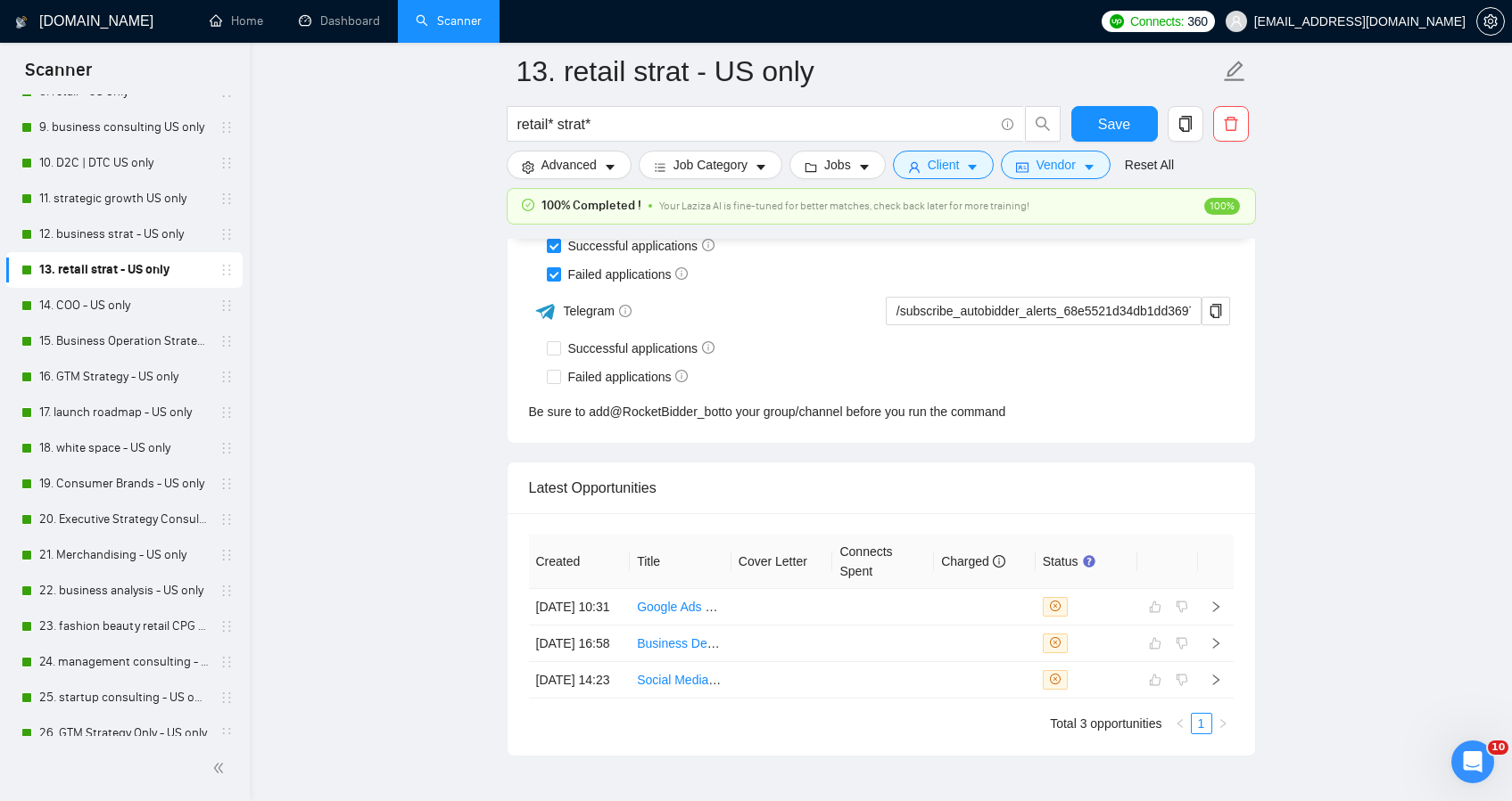
click at [115, 310] on link "14. COO - US only" at bounding box center [124, 306] width 170 height 36
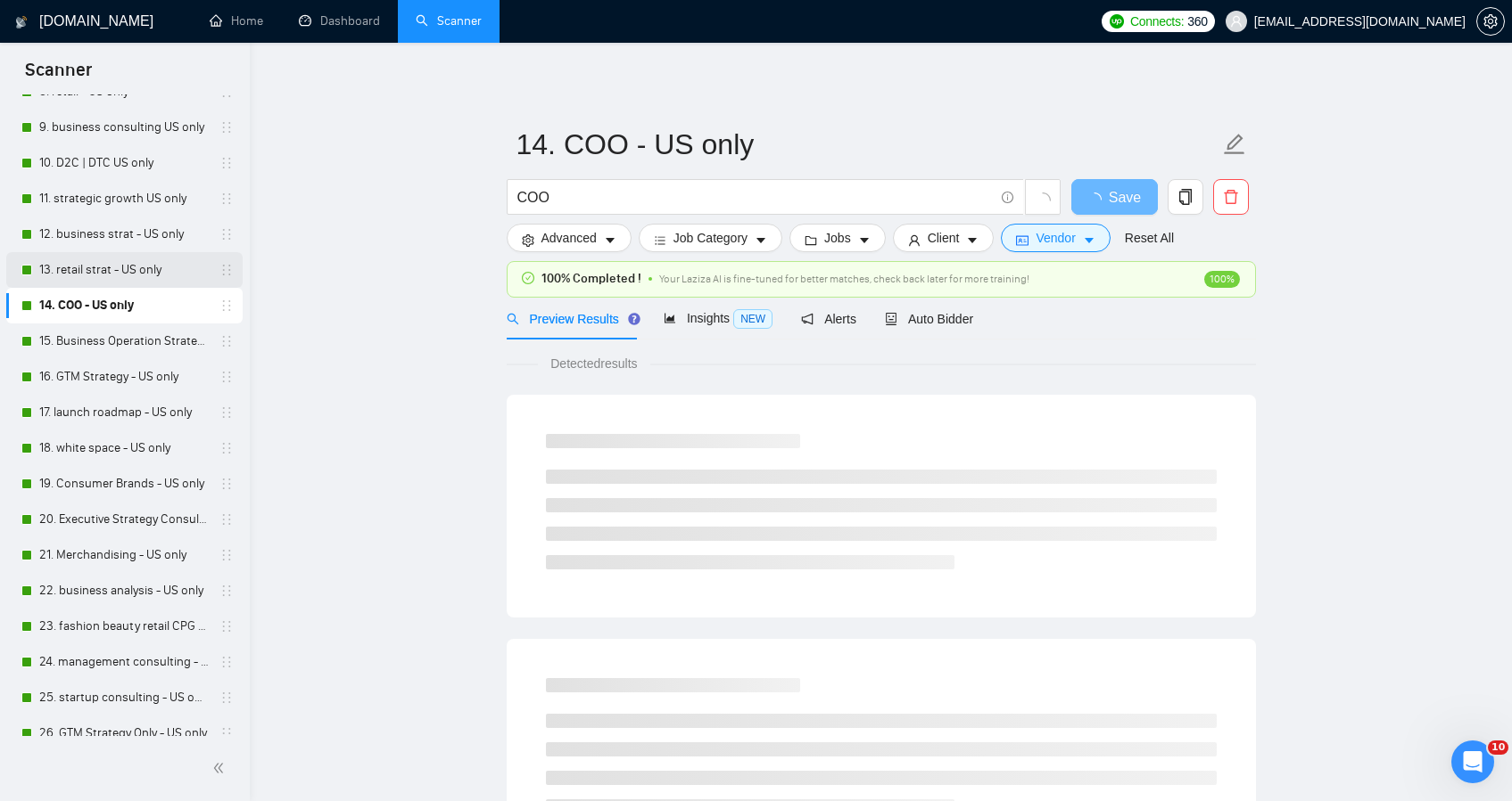
click at [221, 273] on icon "holder" at bounding box center [227, 270] width 14 height 14
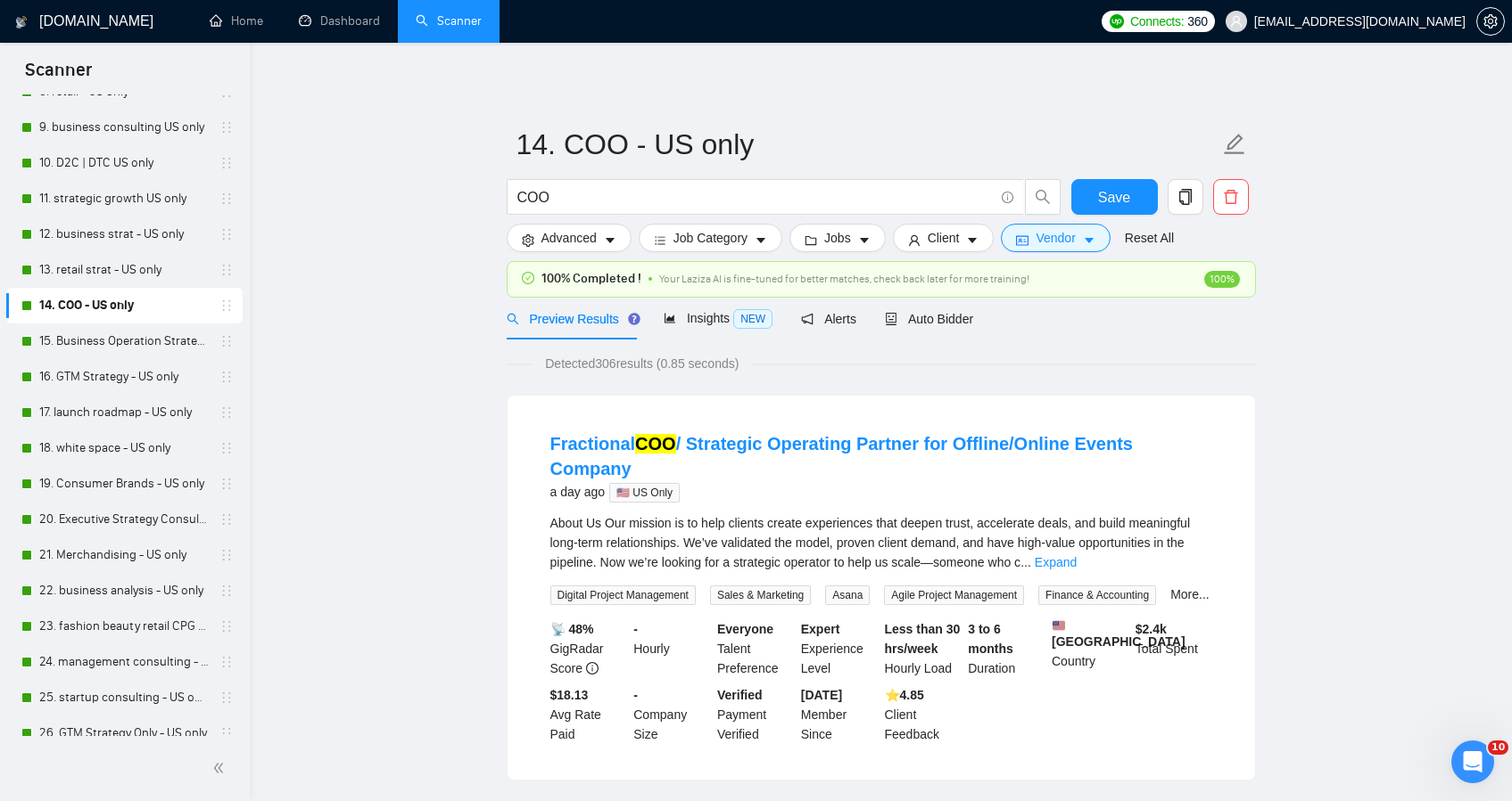
click at [142, 314] on link "14. COO - US only" at bounding box center [124, 306] width 170 height 36
click at [920, 320] on span "Auto Bidder" at bounding box center [928, 319] width 88 height 14
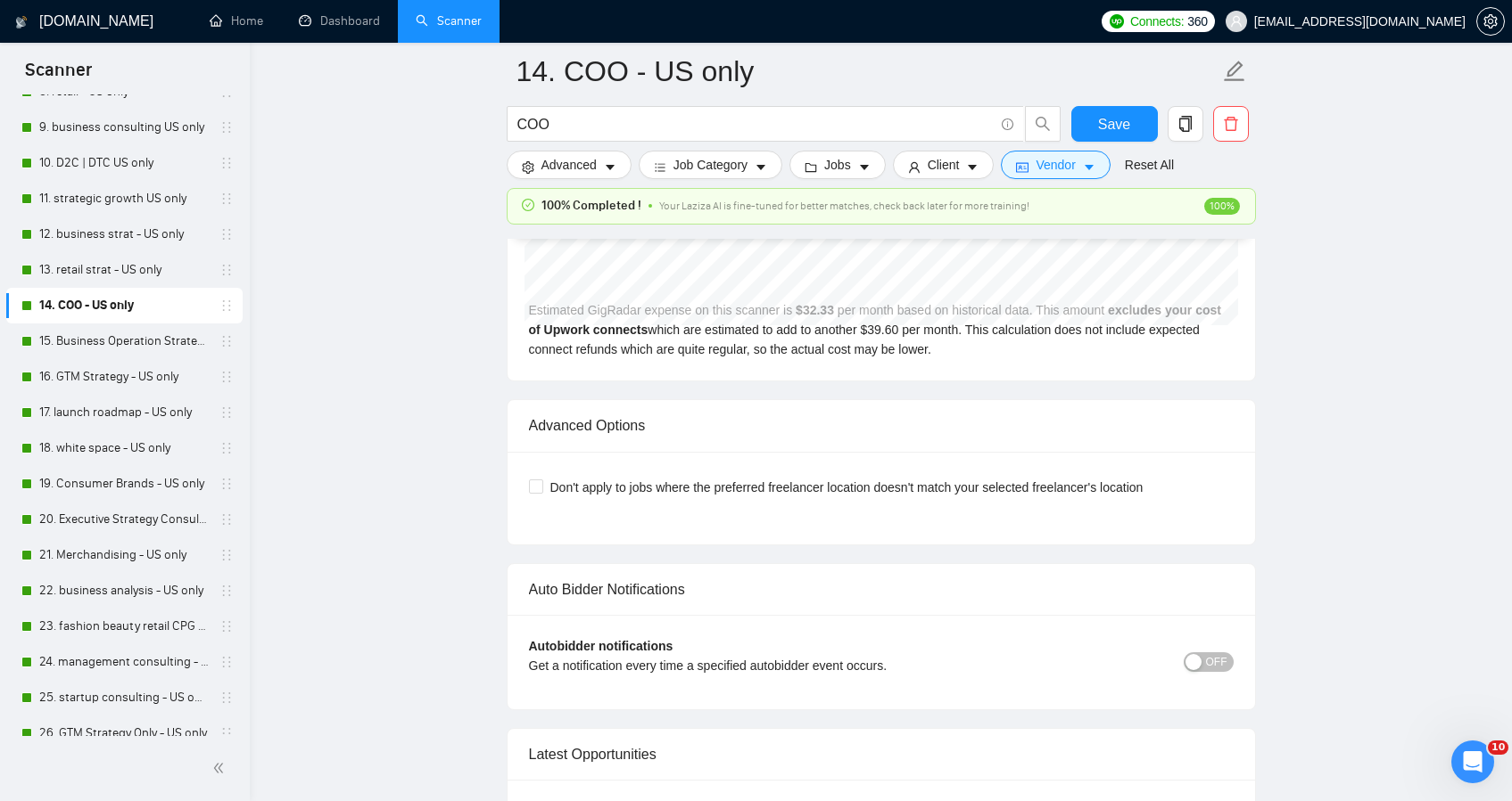
scroll to position [3985, 0]
click at [1211, 674] on div "Autobidder notifications Get a notification every time a specified autobidder e…" at bounding box center [880, 660] width 705 height 52
click at [1216, 659] on span "OFF" at bounding box center [1216, 660] width 21 height 20
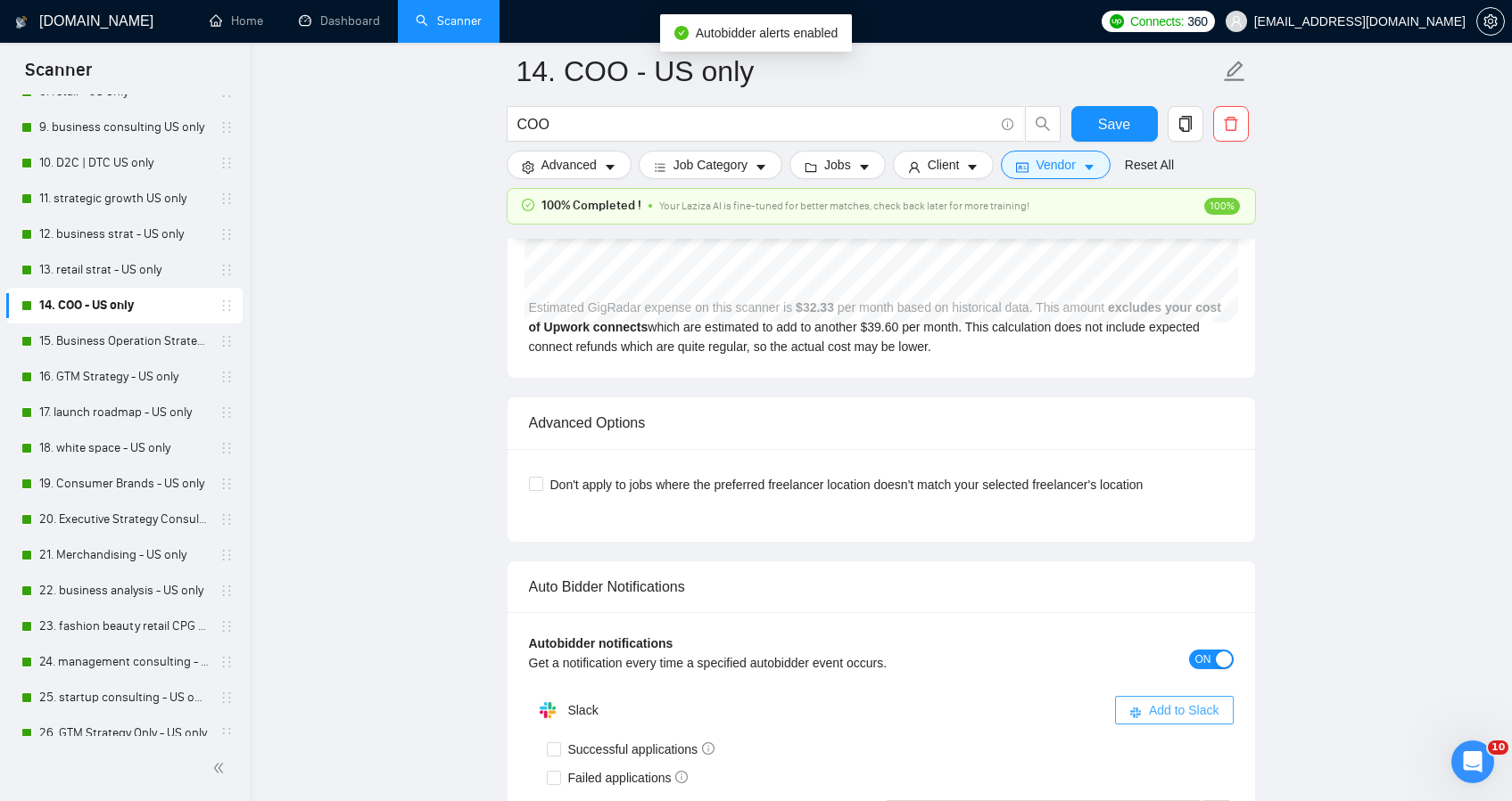
click at [1175, 711] on span "Add to Slack" at bounding box center [1184, 711] width 71 height 20
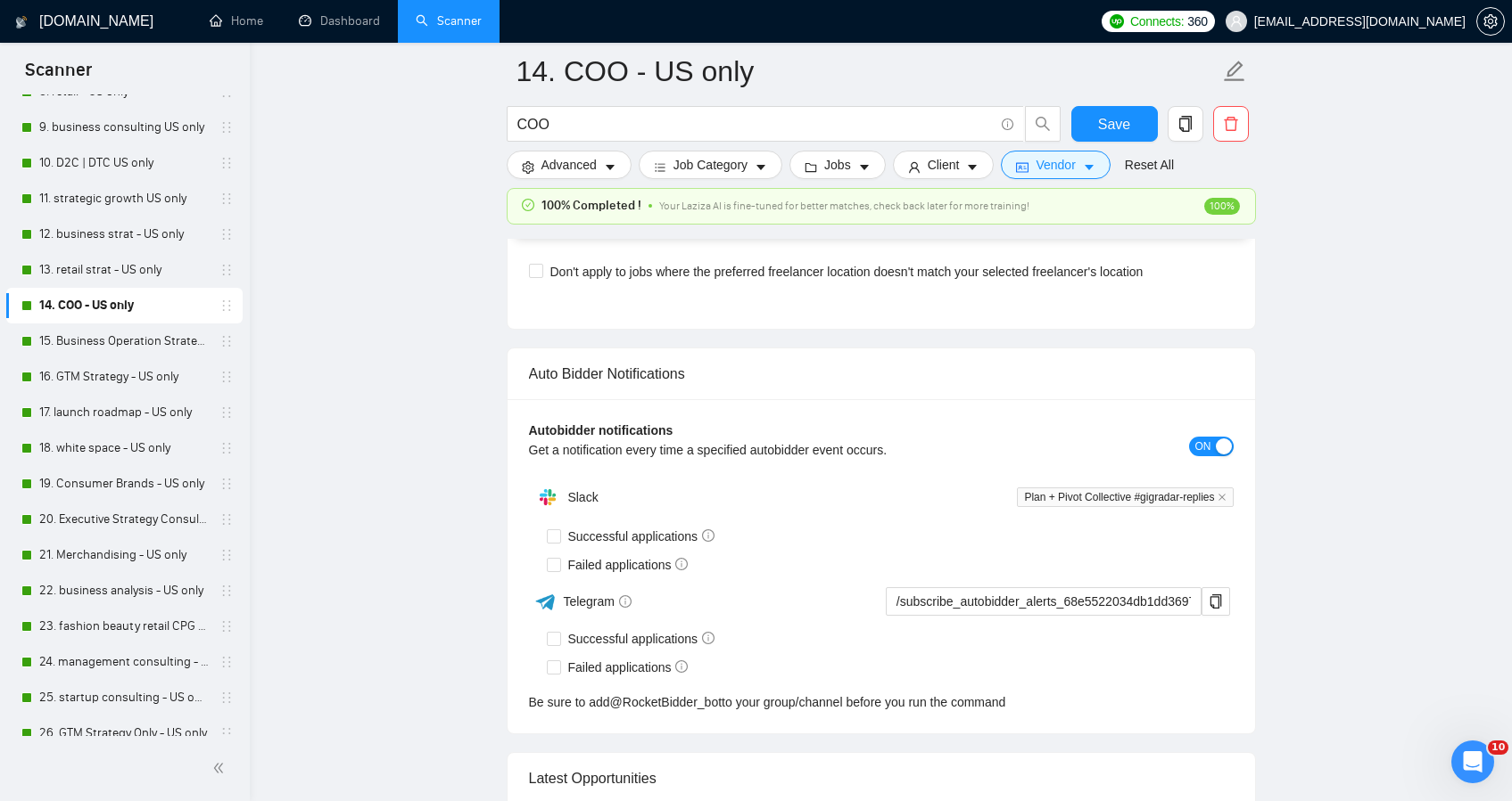
scroll to position [4199, 0]
click at [568, 532] on span "Successful applications" at bounding box center [642, 536] width 162 height 20
click at [560, 532] on input "Successful applications" at bounding box center [553, 534] width 12 height 12
checkbox input "true"
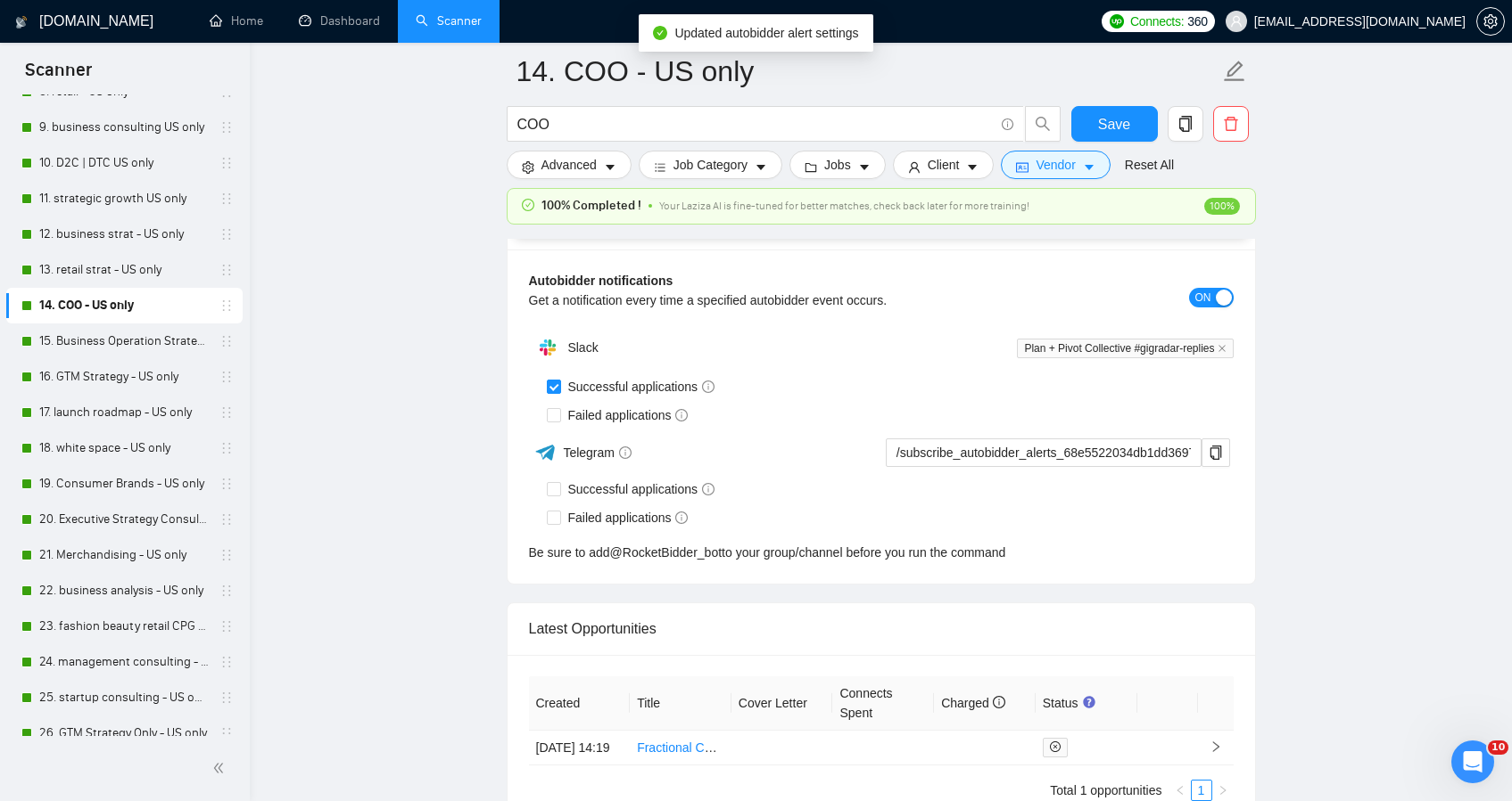
click at [554, 563] on div "Autobidder notifications Get a notification every time a specified autobidder e…" at bounding box center [881, 416] width 748 height 335
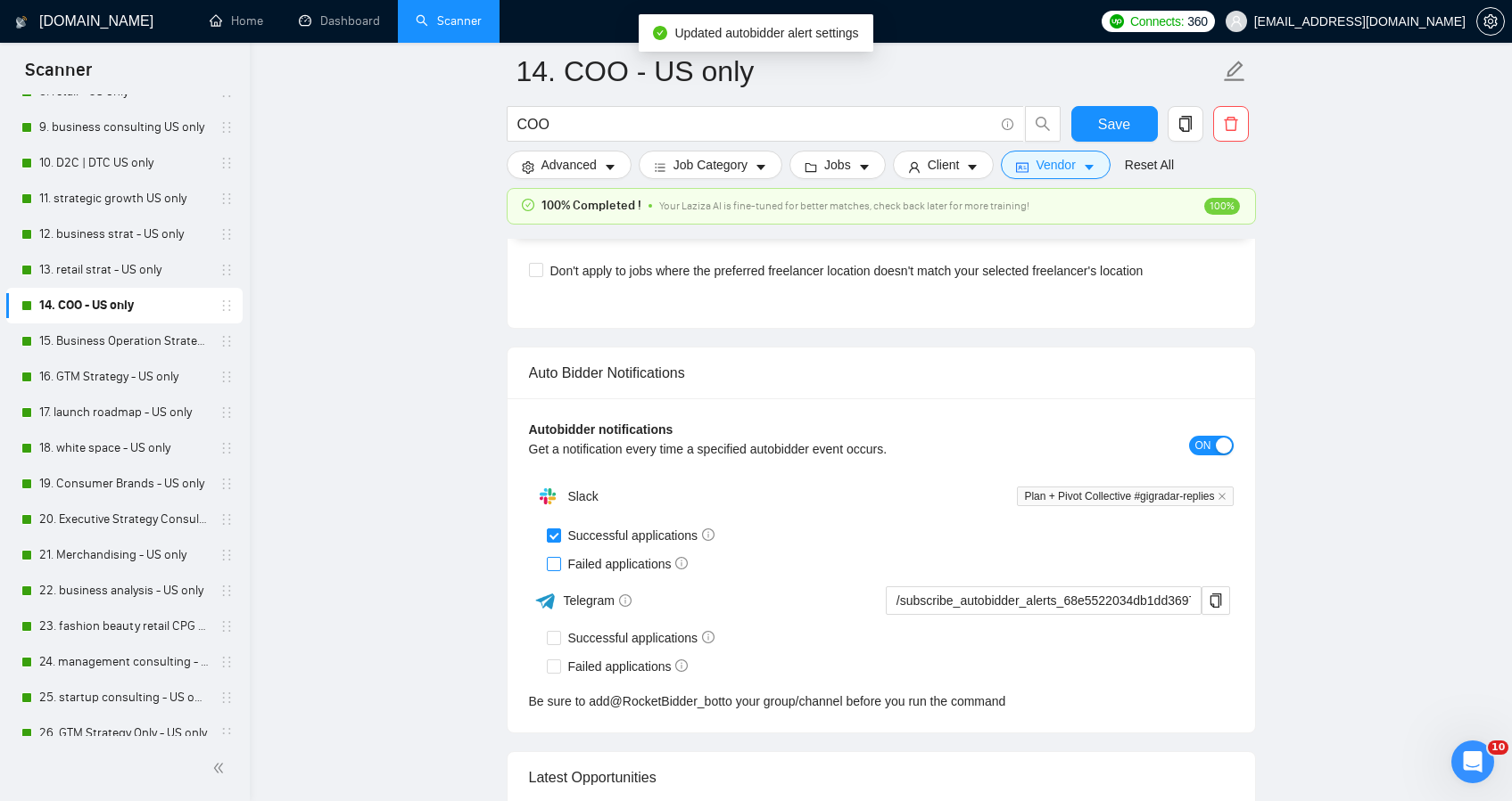
click at [553, 560] on input "Failed applications" at bounding box center [553, 563] width 12 height 12
checkbox input "true"
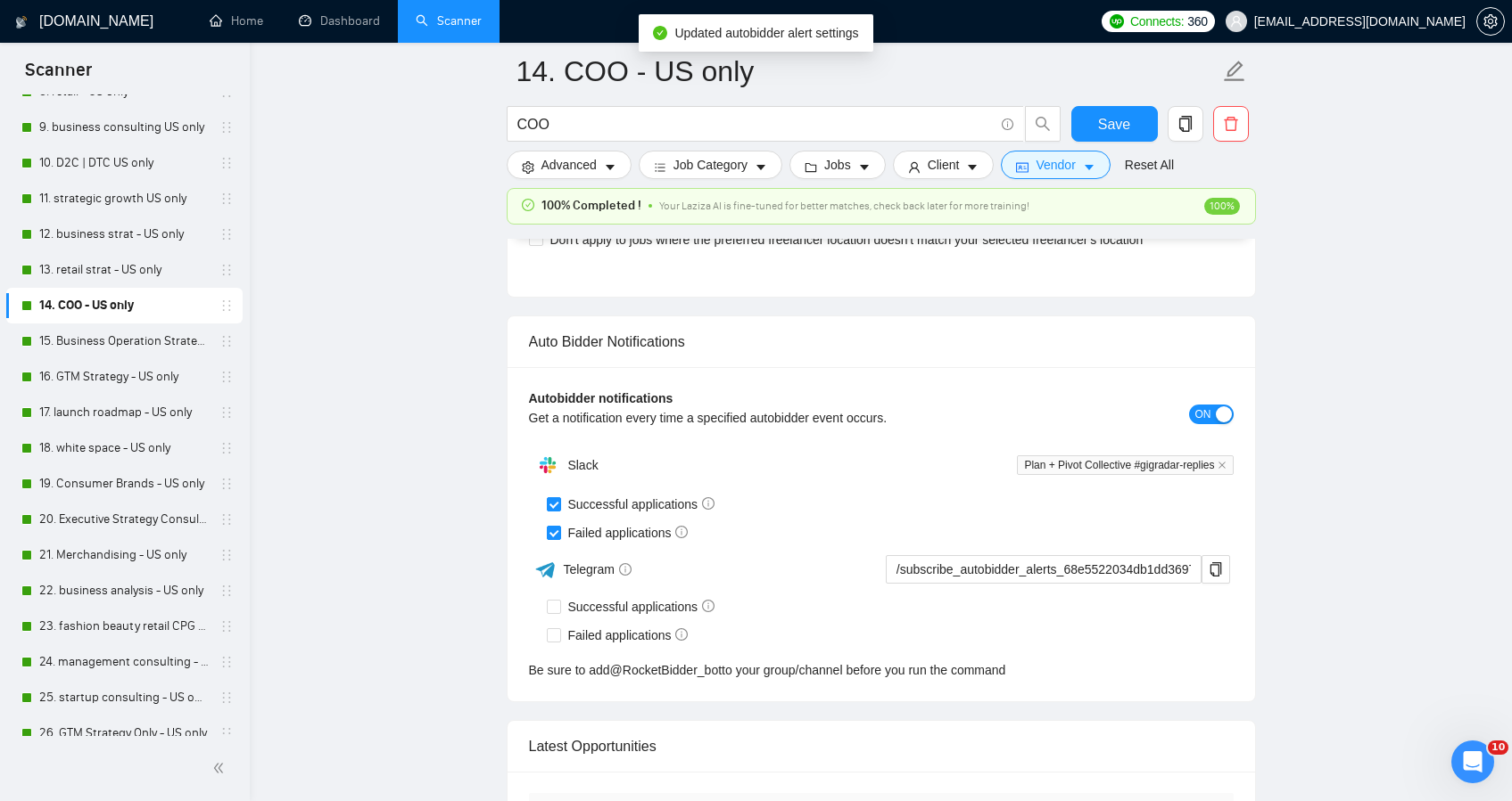
scroll to position [4235, 0]
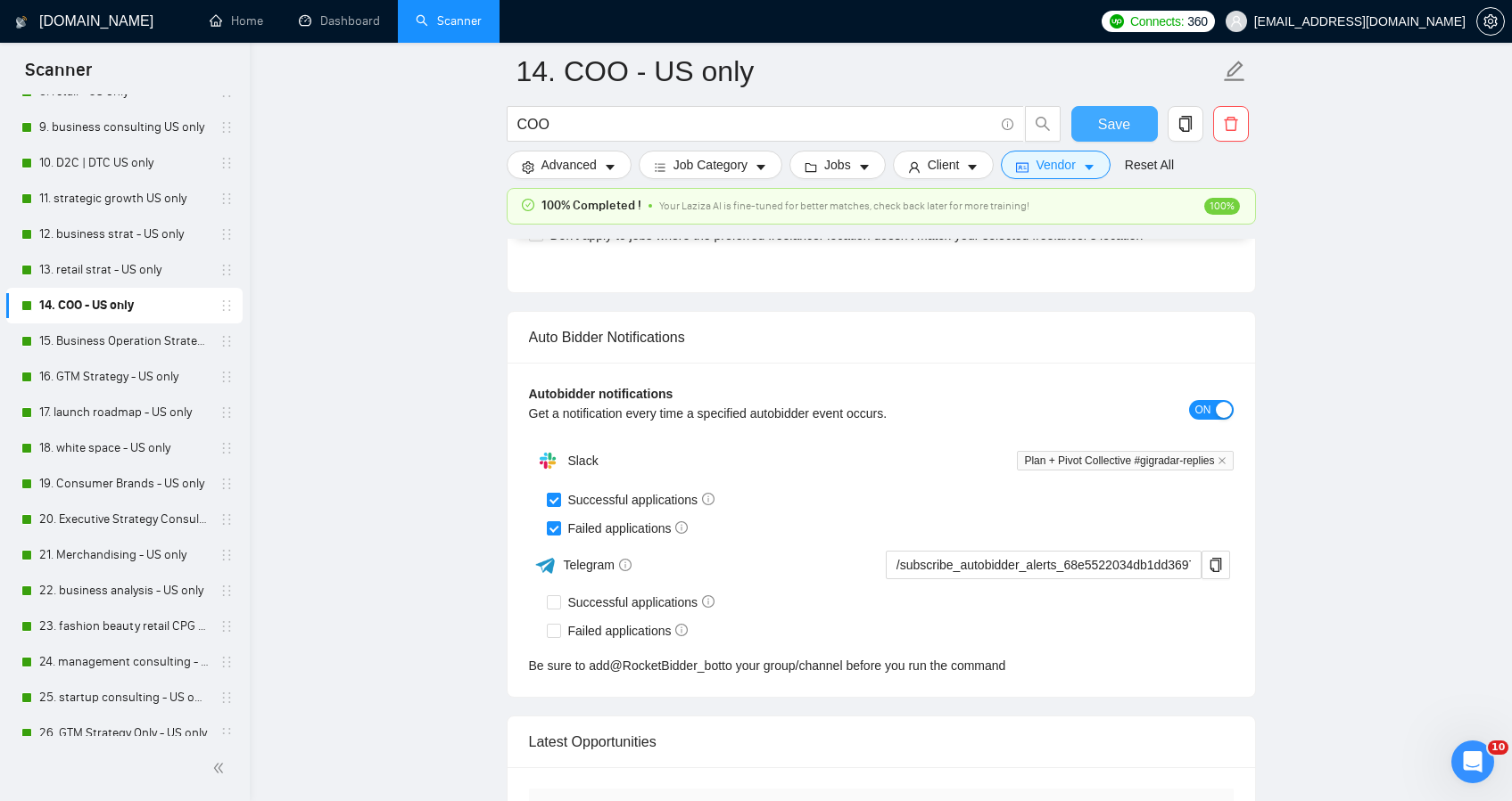
click at [1133, 107] on button "Save" at bounding box center [1114, 124] width 87 height 36
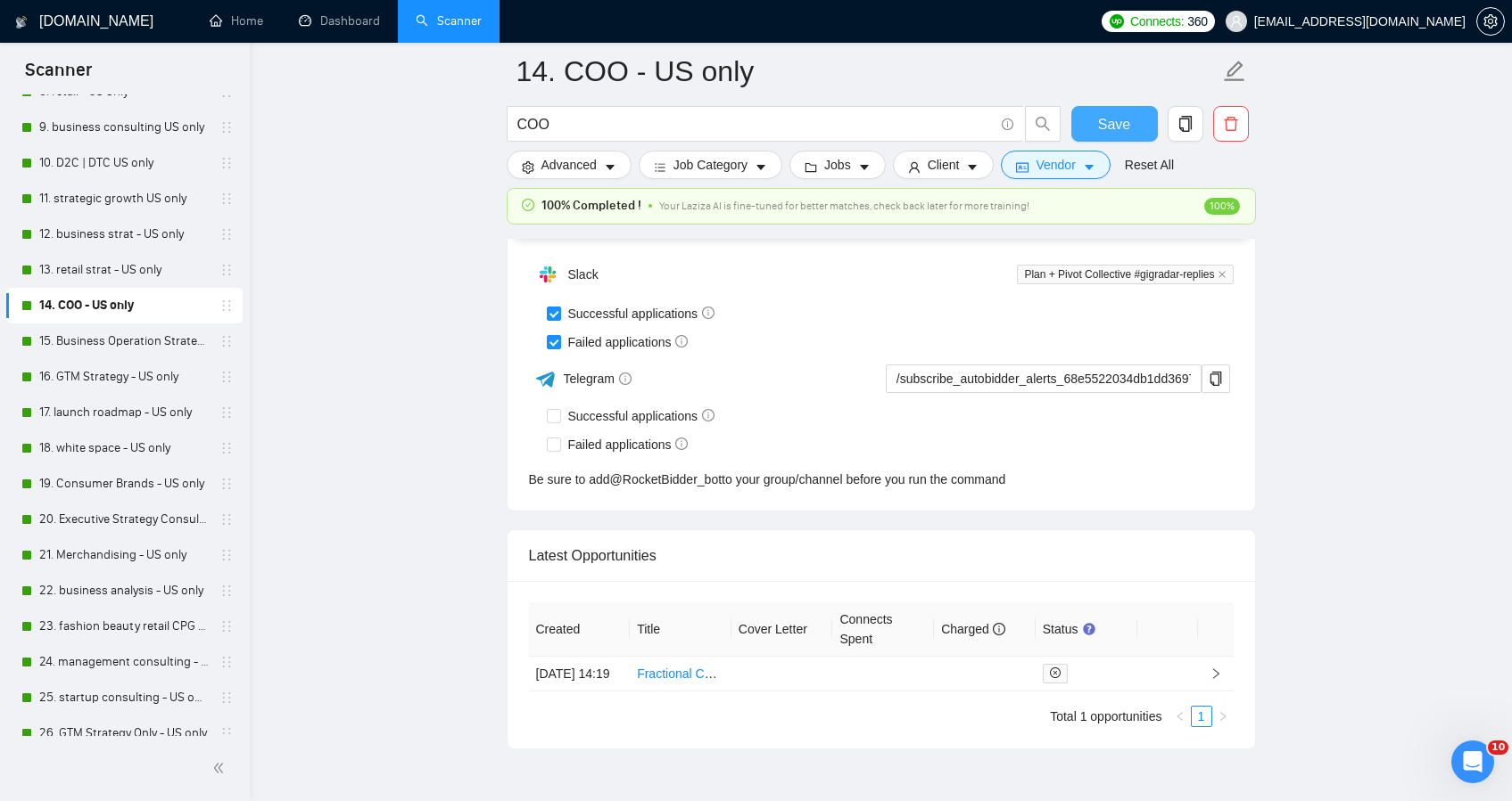
scroll to position [4525, 0]
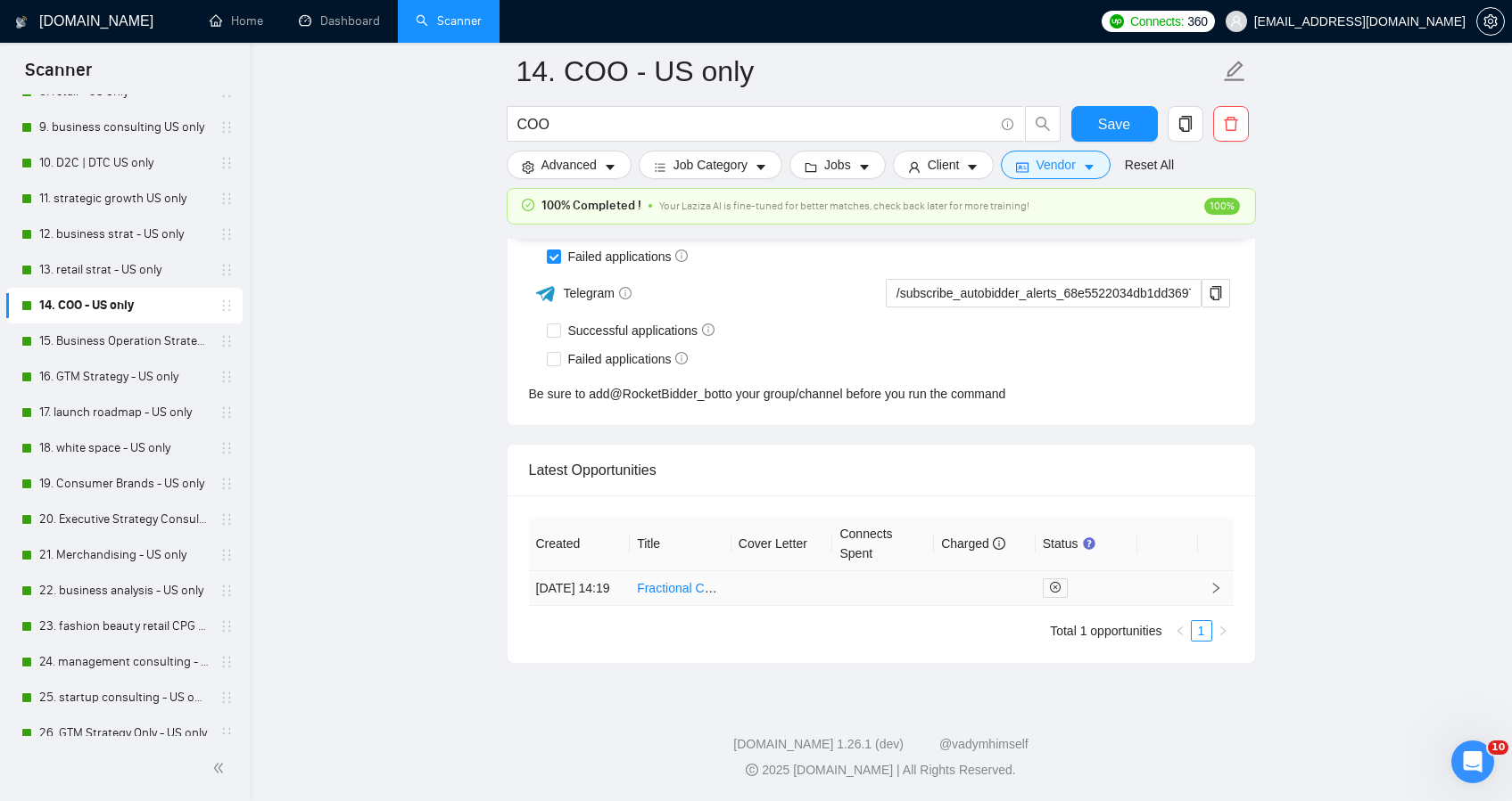
click at [1208, 589] on td at bounding box center [1216, 588] width 36 height 35
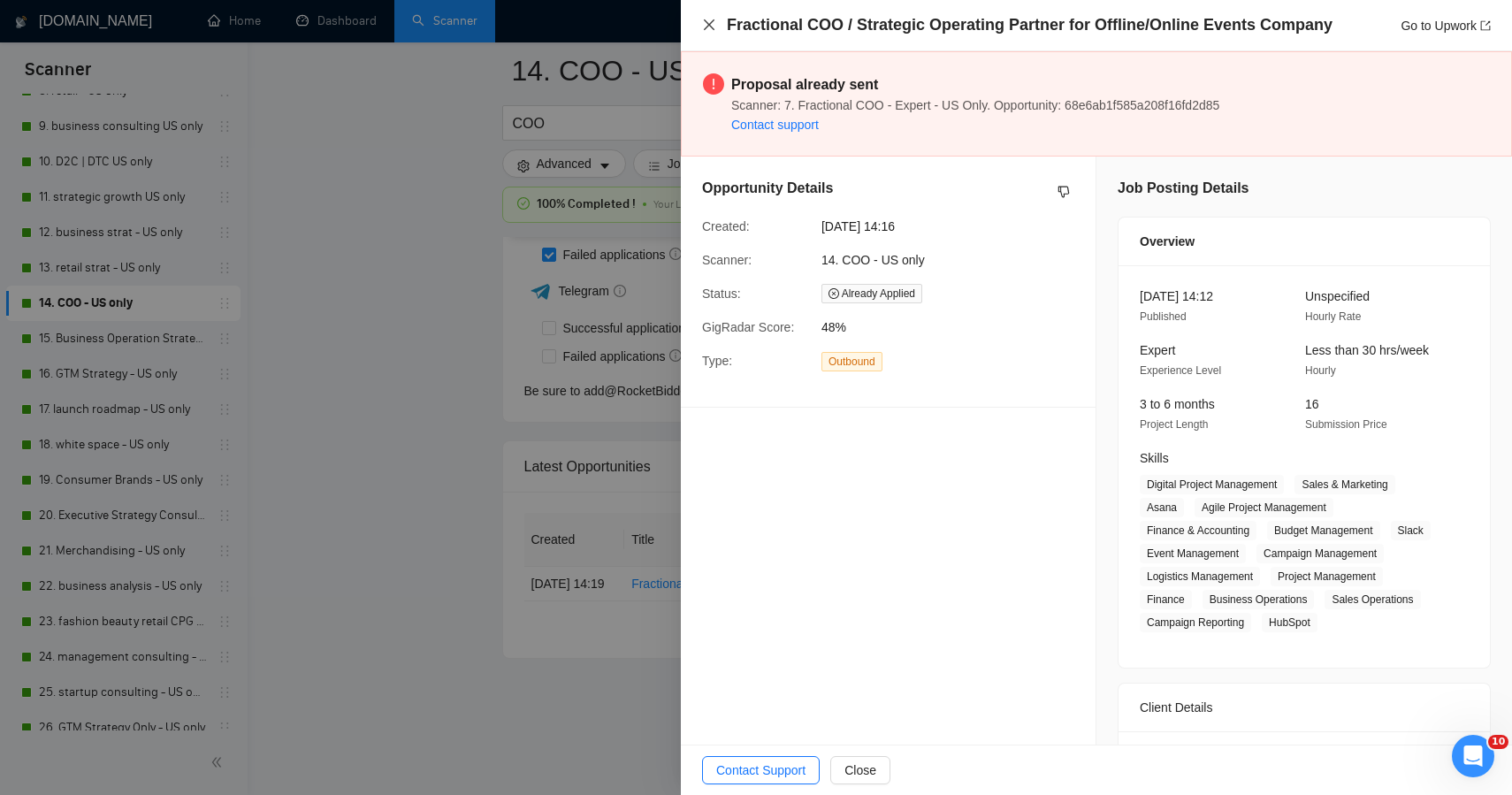
click at [705, 30] on icon "close" at bounding box center [709, 25] width 14 height 14
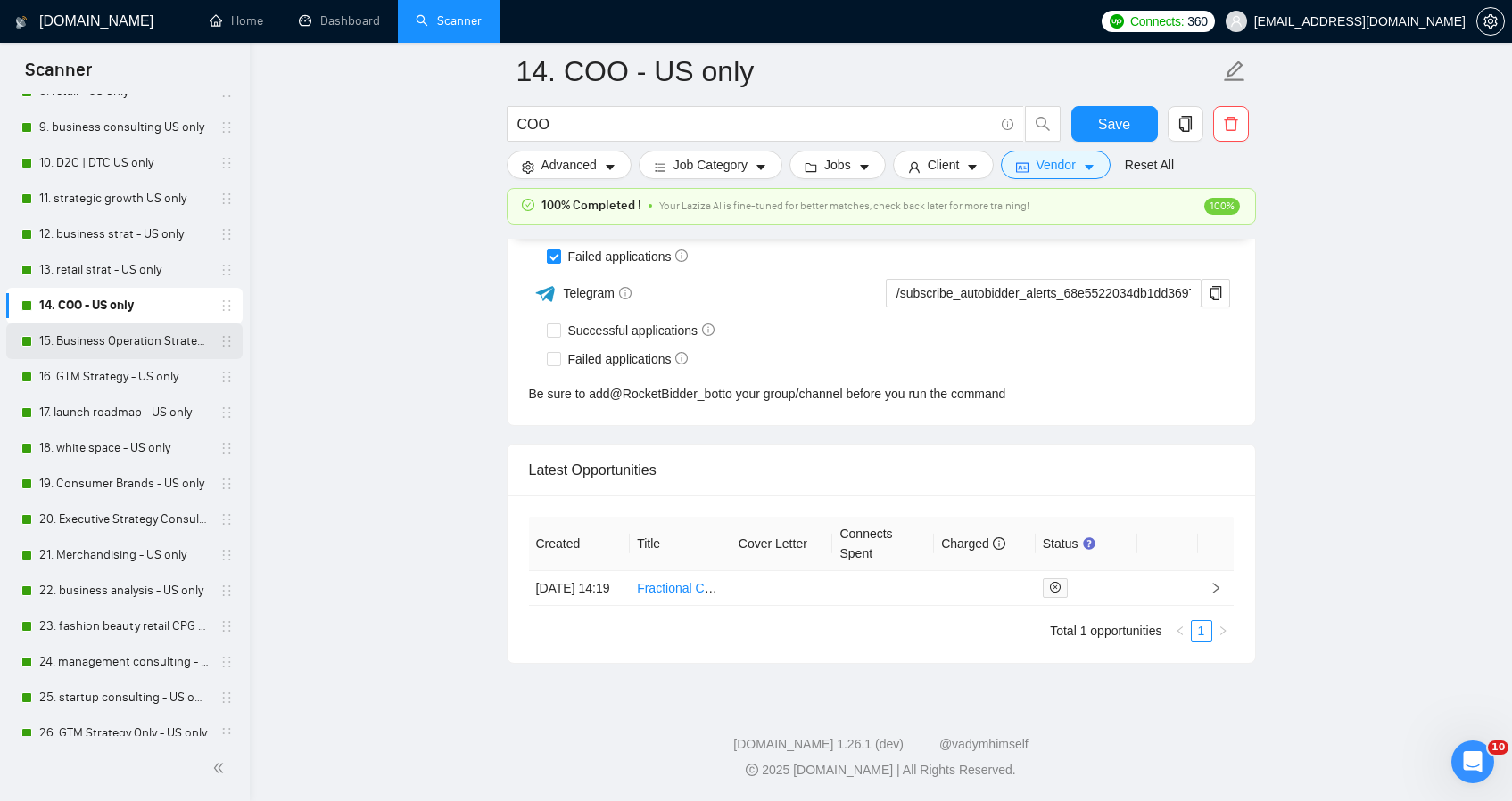
click at [167, 345] on link "15. Business Operation Strategy - US only" at bounding box center [124, 342] width 170 height 36
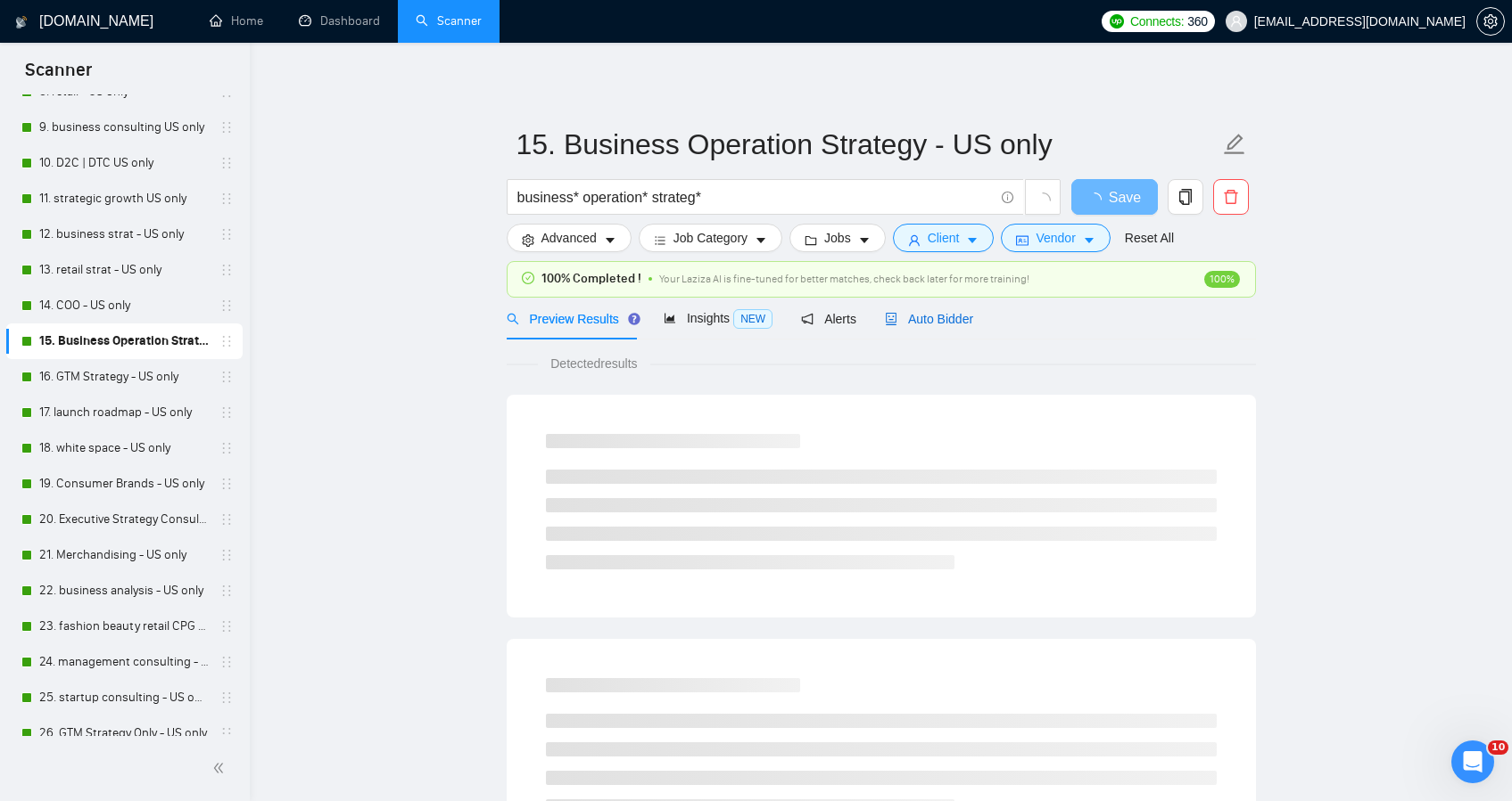
click at [964, 318] on span "Auto Bidder" at bounding box center [928, 319] width 88 height 14
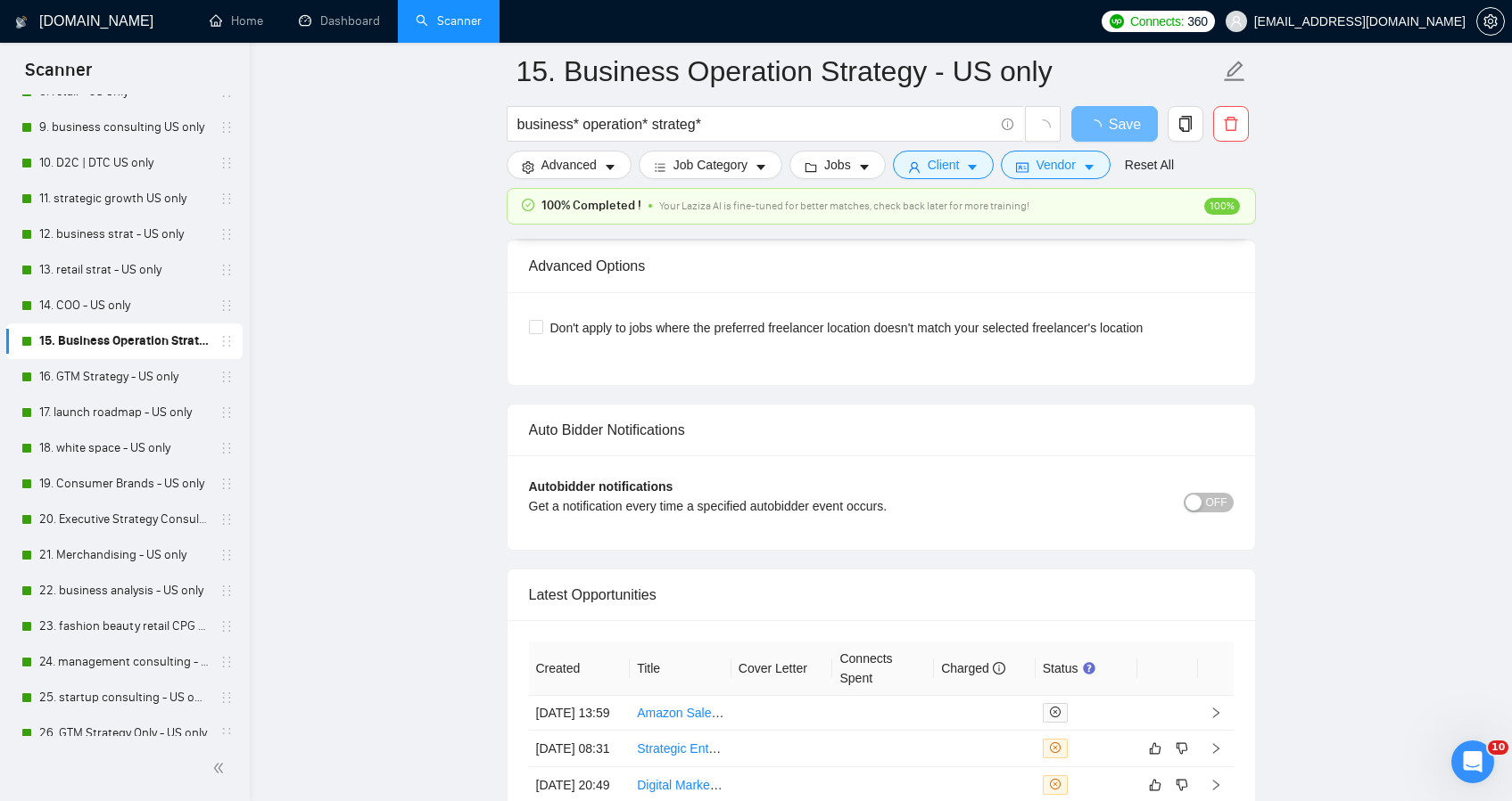
scroll to position [3955, 0]
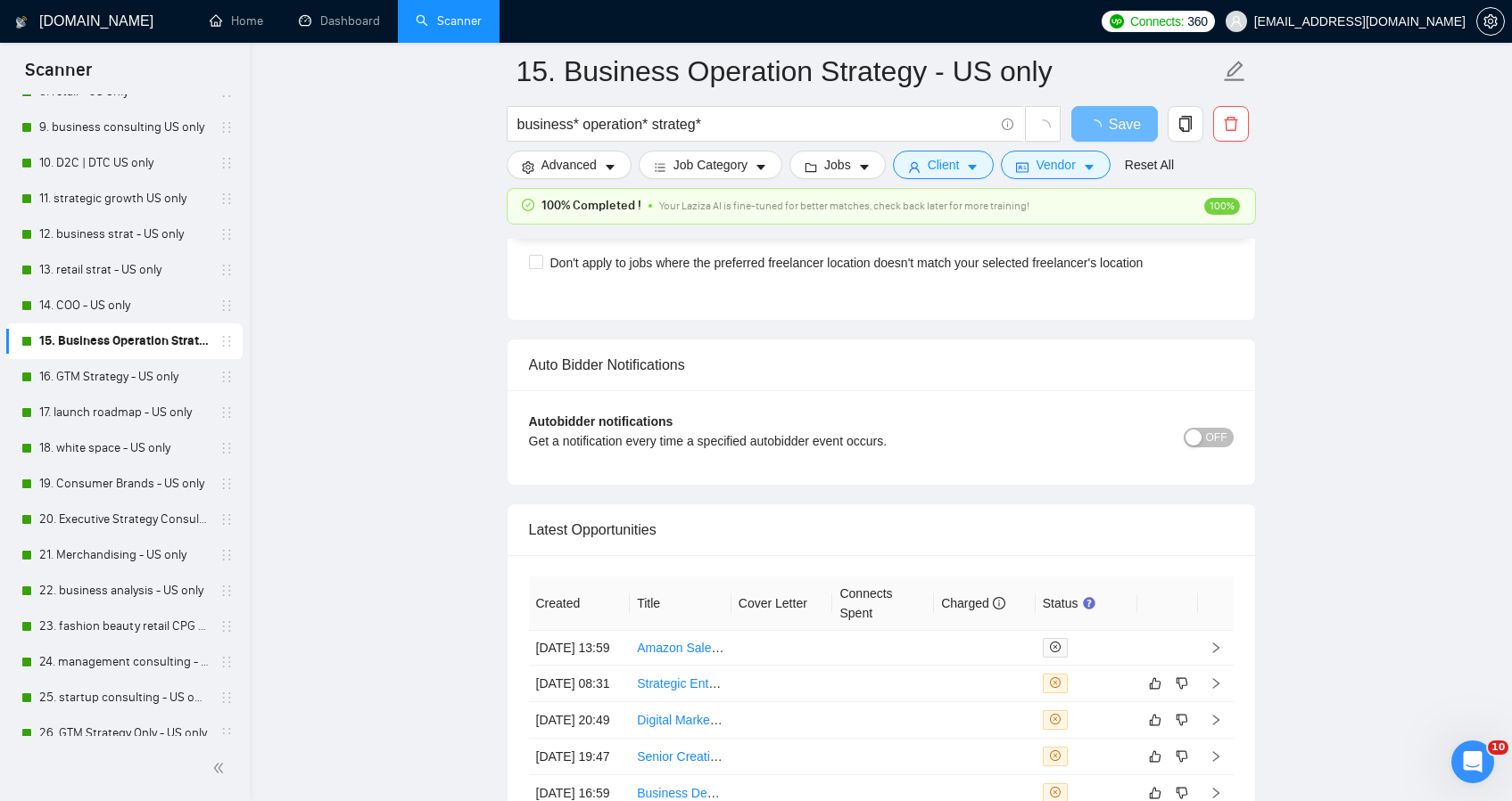
click at [1210, 440] on span "OFF" at bounding box center [1216, 437] width 21 height 20
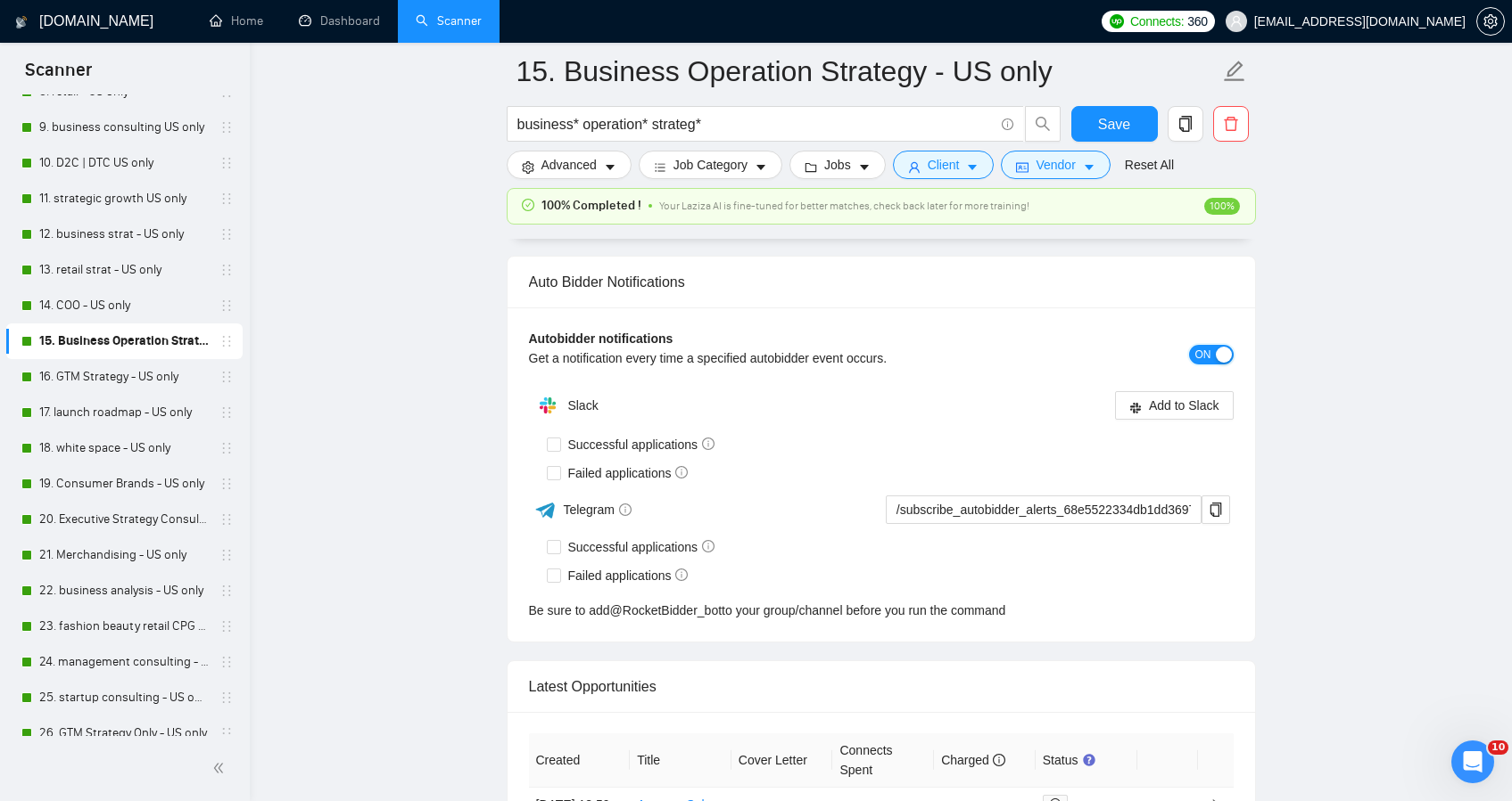
scroll to position [4305, 0]
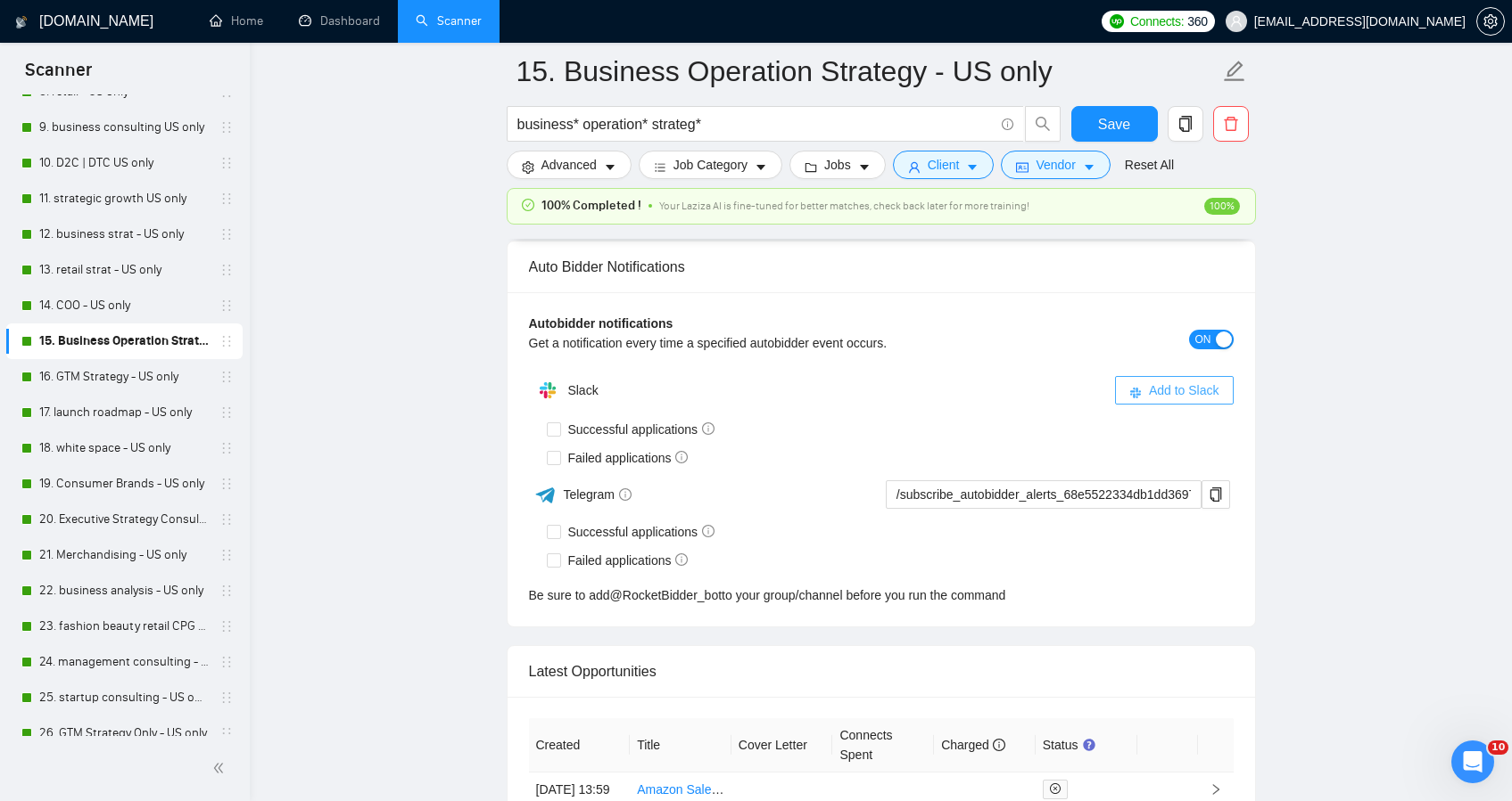
click at [1167, 385] on span "Add to Slack" at bounding box center [1184, 391] width 71 height 20
click at [550, 431] on input "Successful applications" at bounding box center [553, 428] width 12 height 12
checkbox input "true"
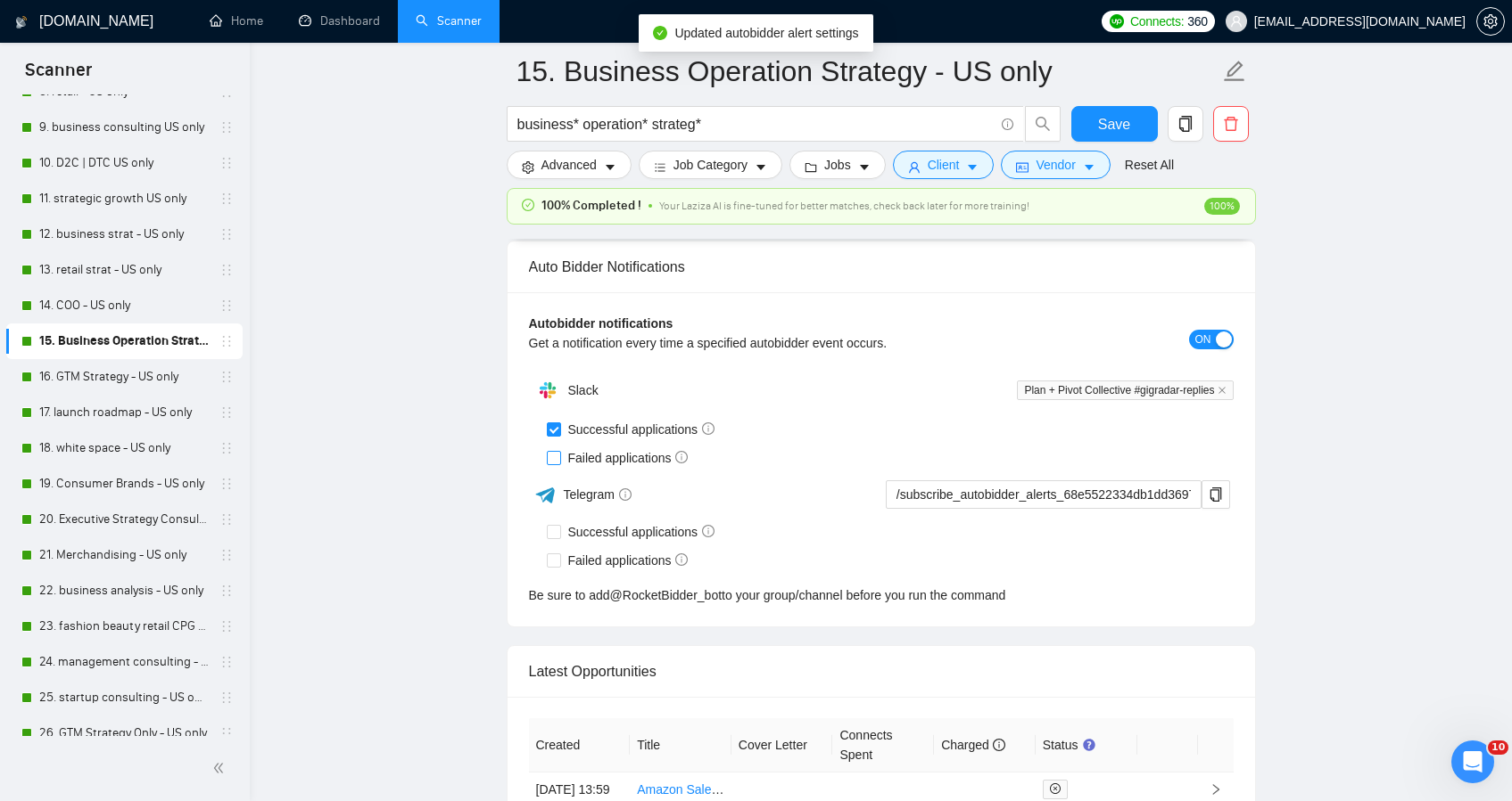
click at [555, 456] on input "Failed applications" at bounding box center [553, 457] width 12 height 12
checkbox input "true"
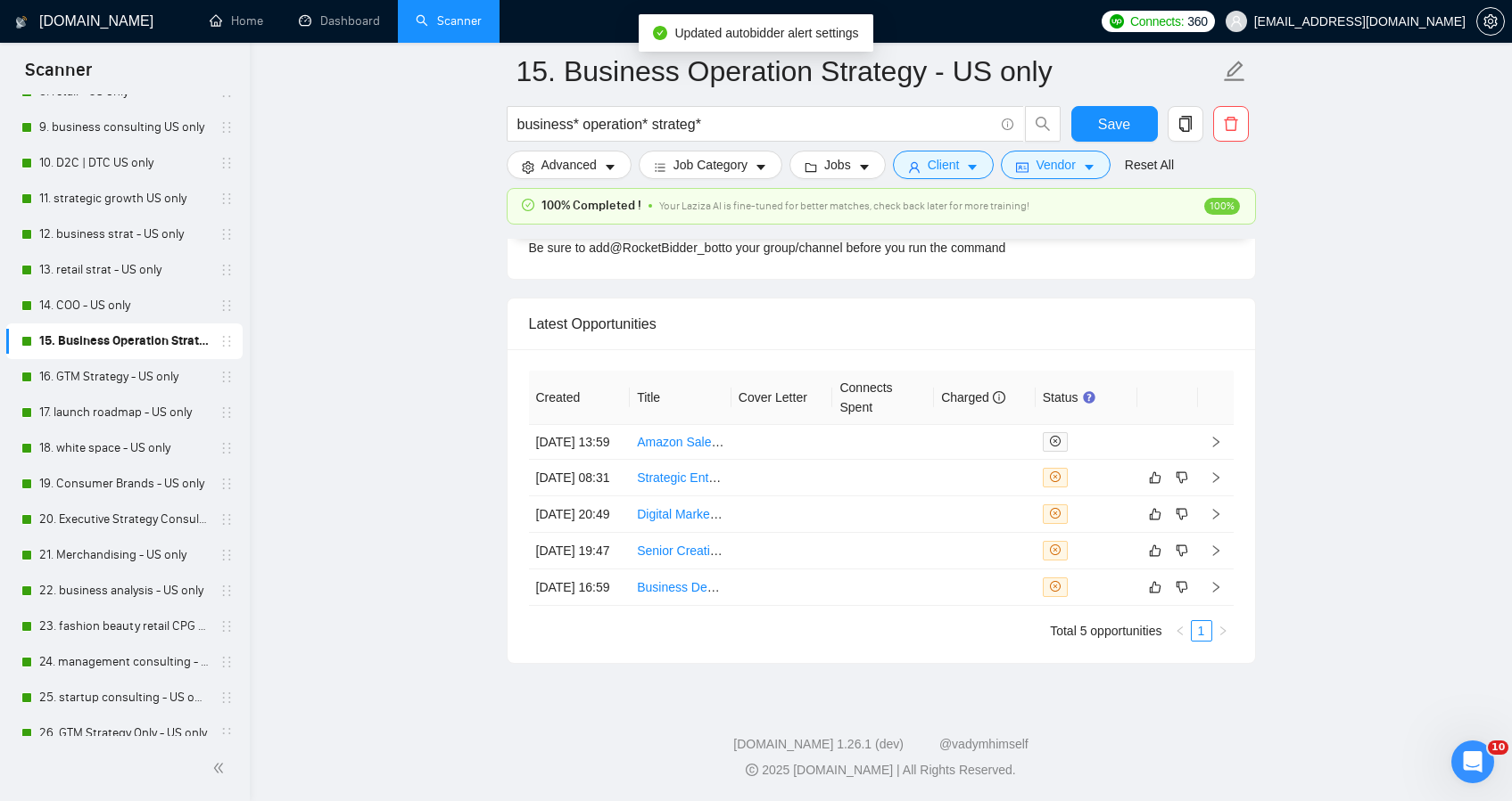
scroll to position [4743, 0]
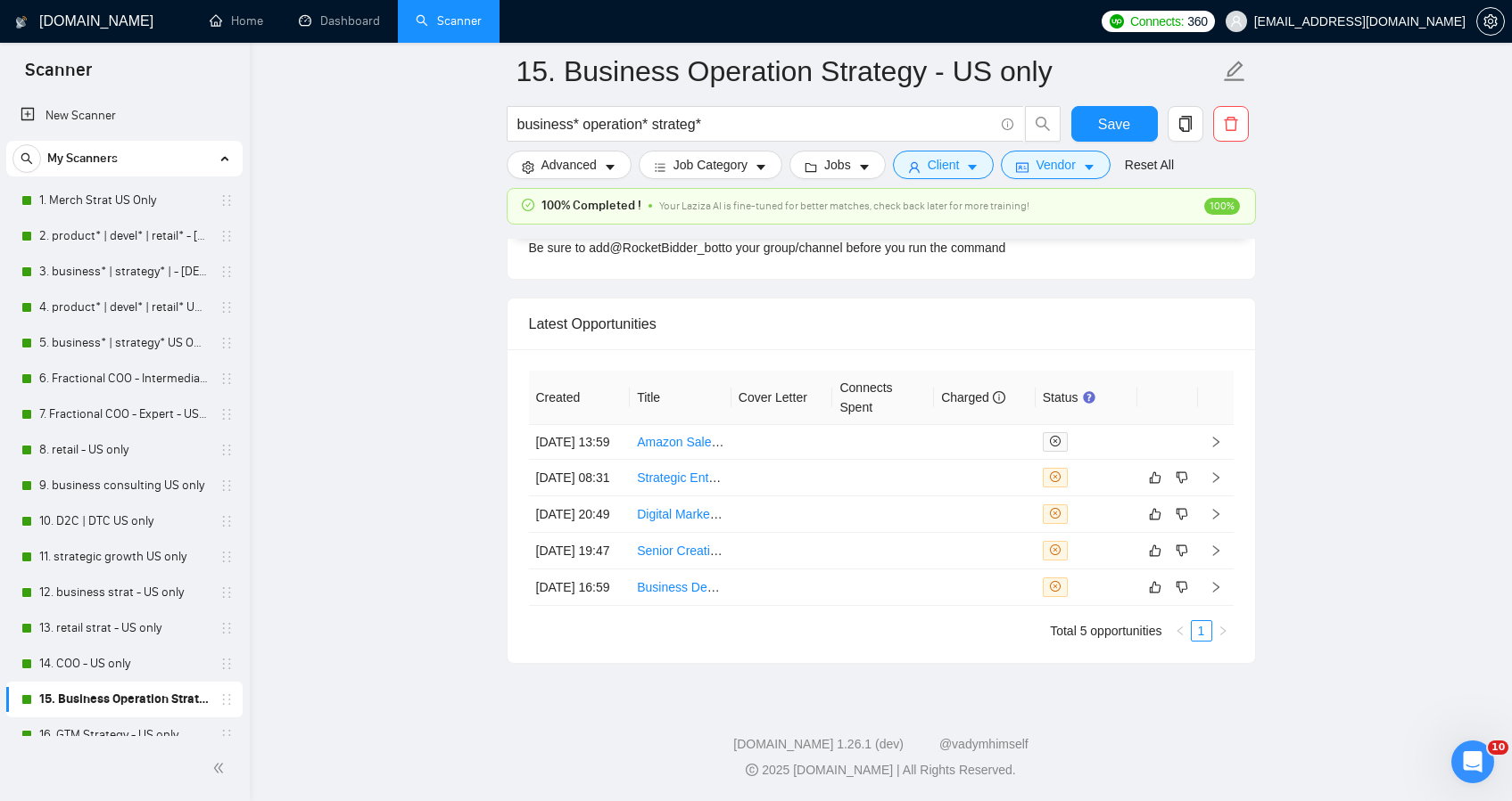
scroll to position [359, 0]
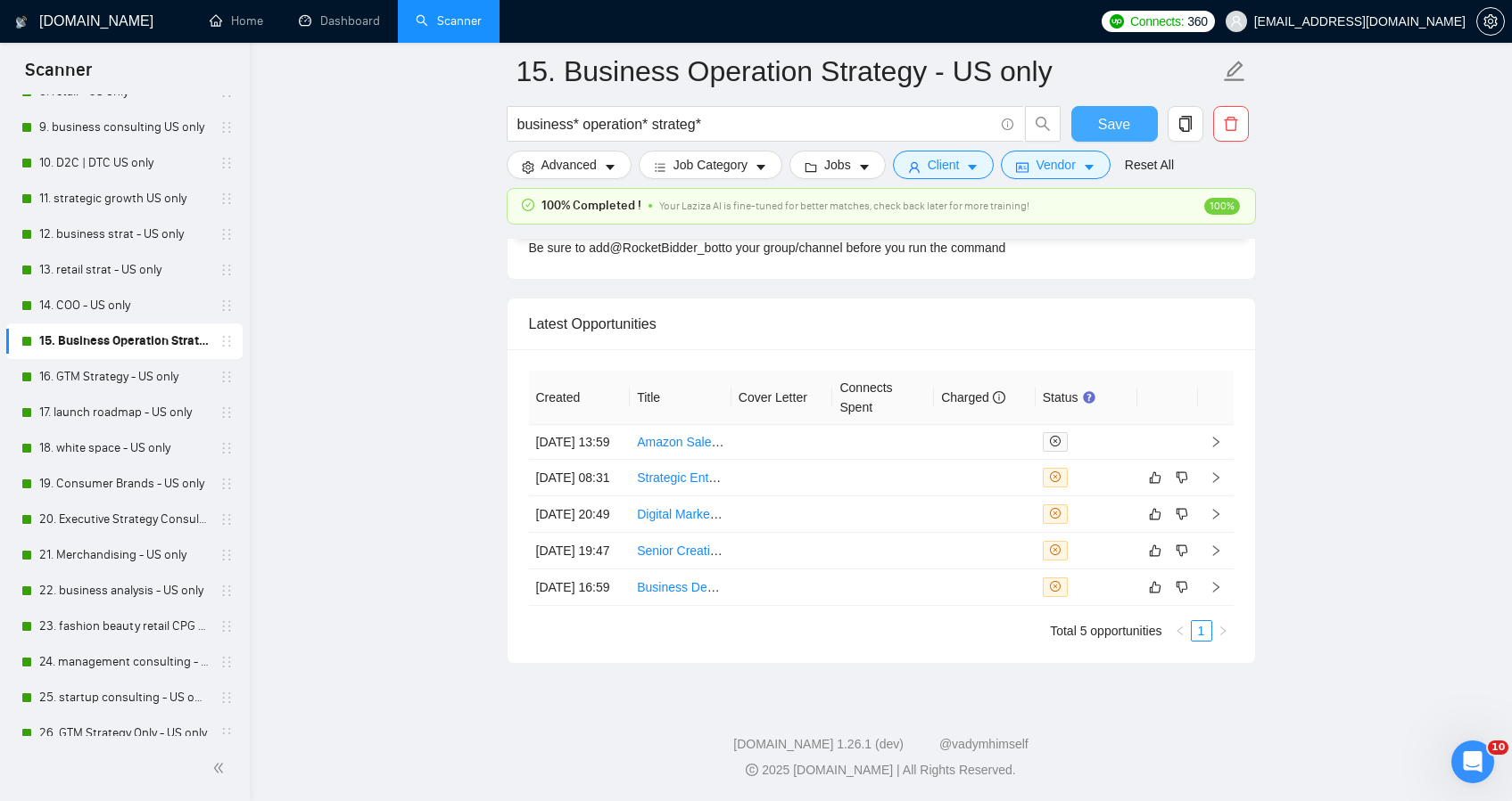
click at [1117, 133] on span "Save" at bounding box center [1114, 124] width 32 height 22
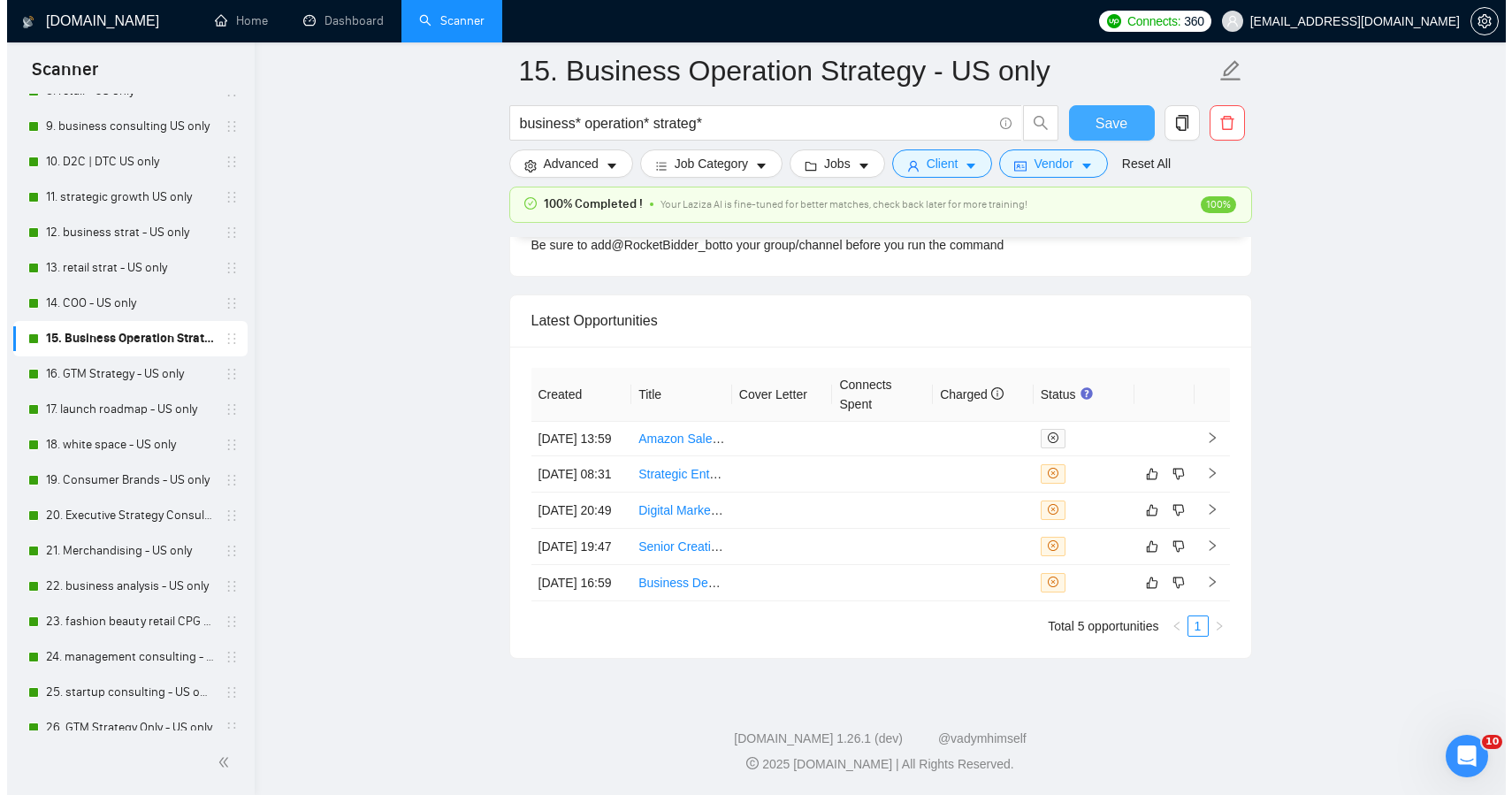
scroll to position [4535, 0]
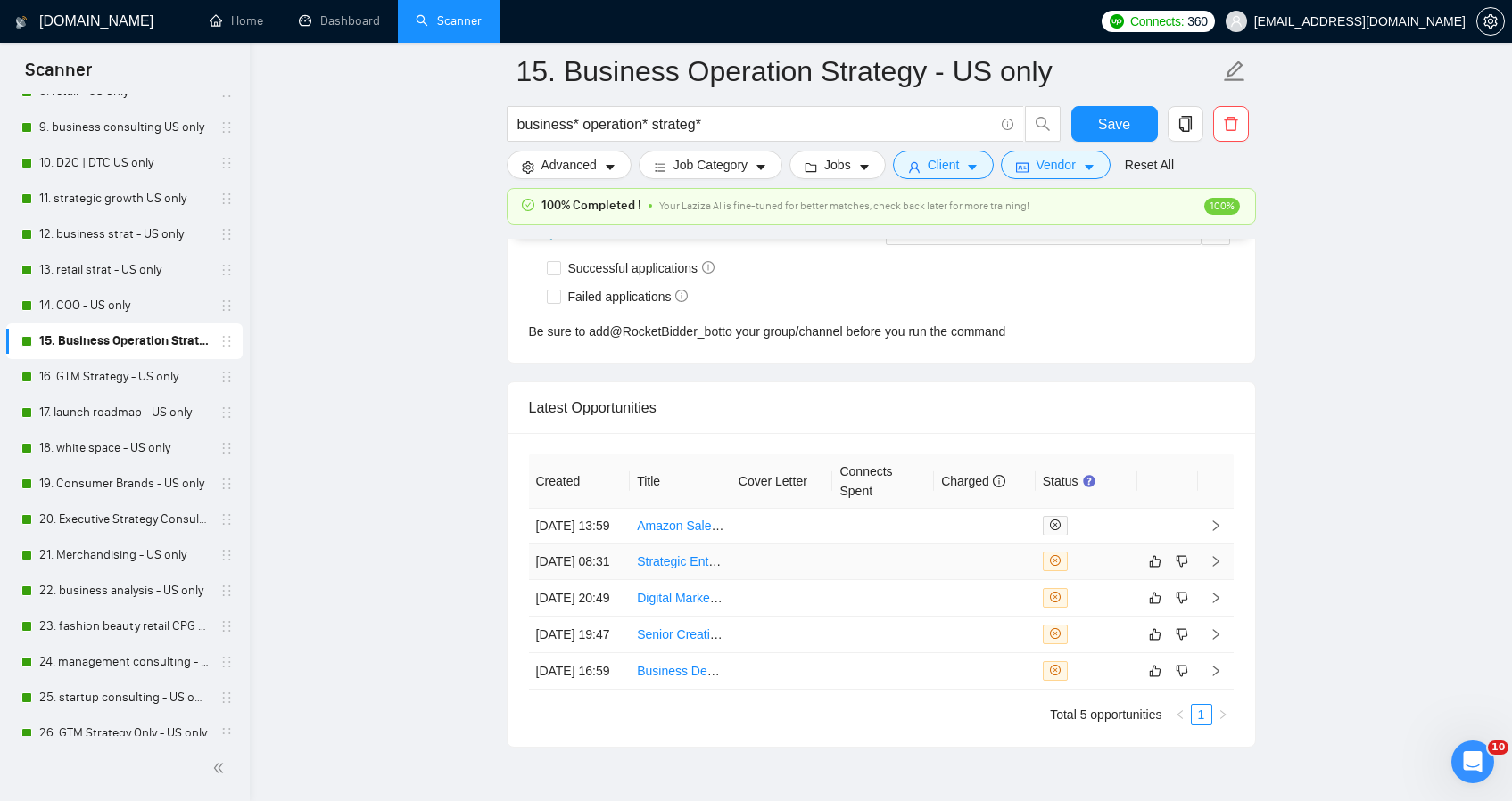
click at [871, 578] on td at bounding box center [883, 561] width 102 height 37
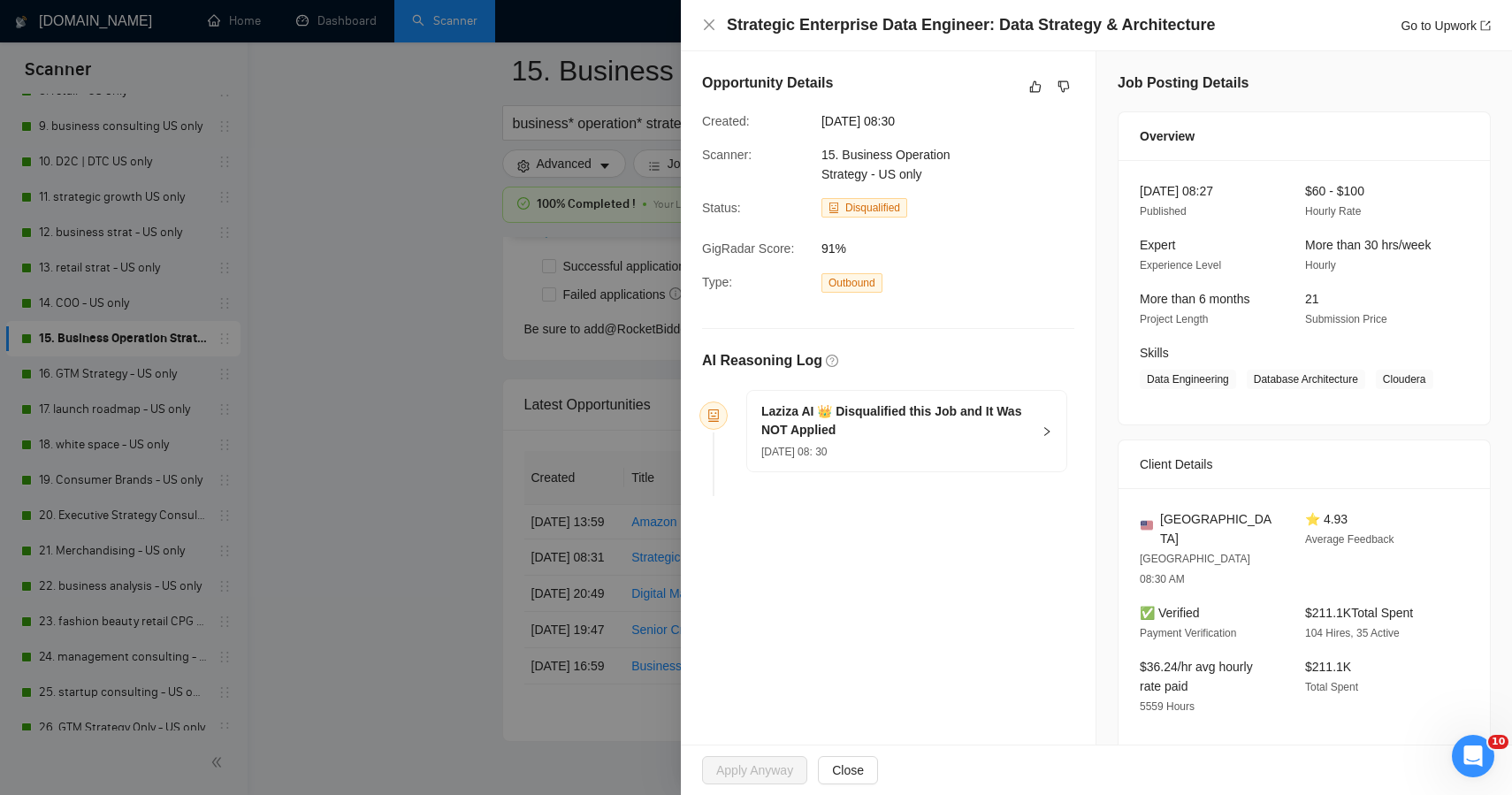
scroll to position [2167, 0]
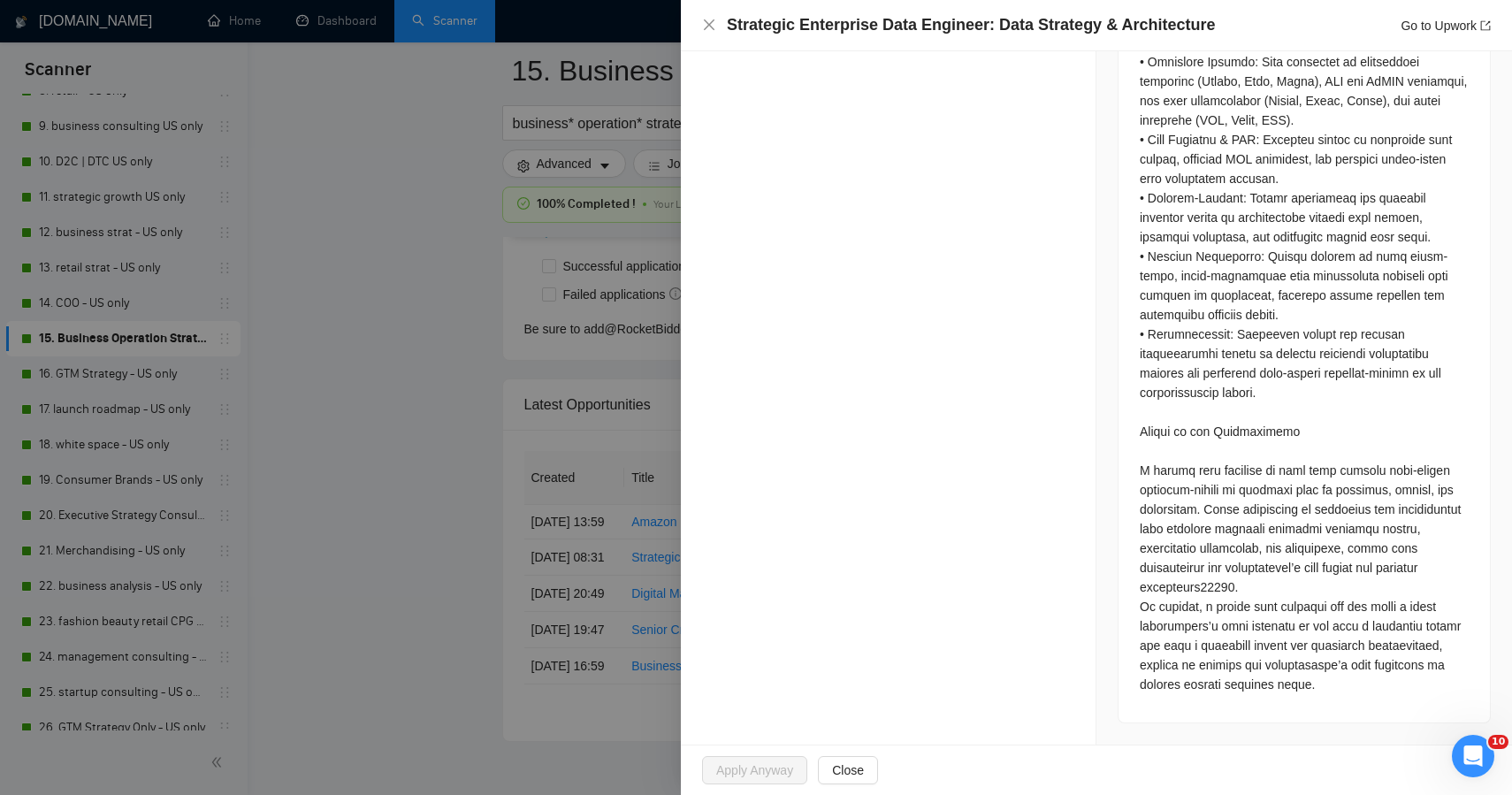
drag, startPoint x: 1503, startPoint y: 170, endPoint x: 29, endPoint y: 24, distance: 1481.2
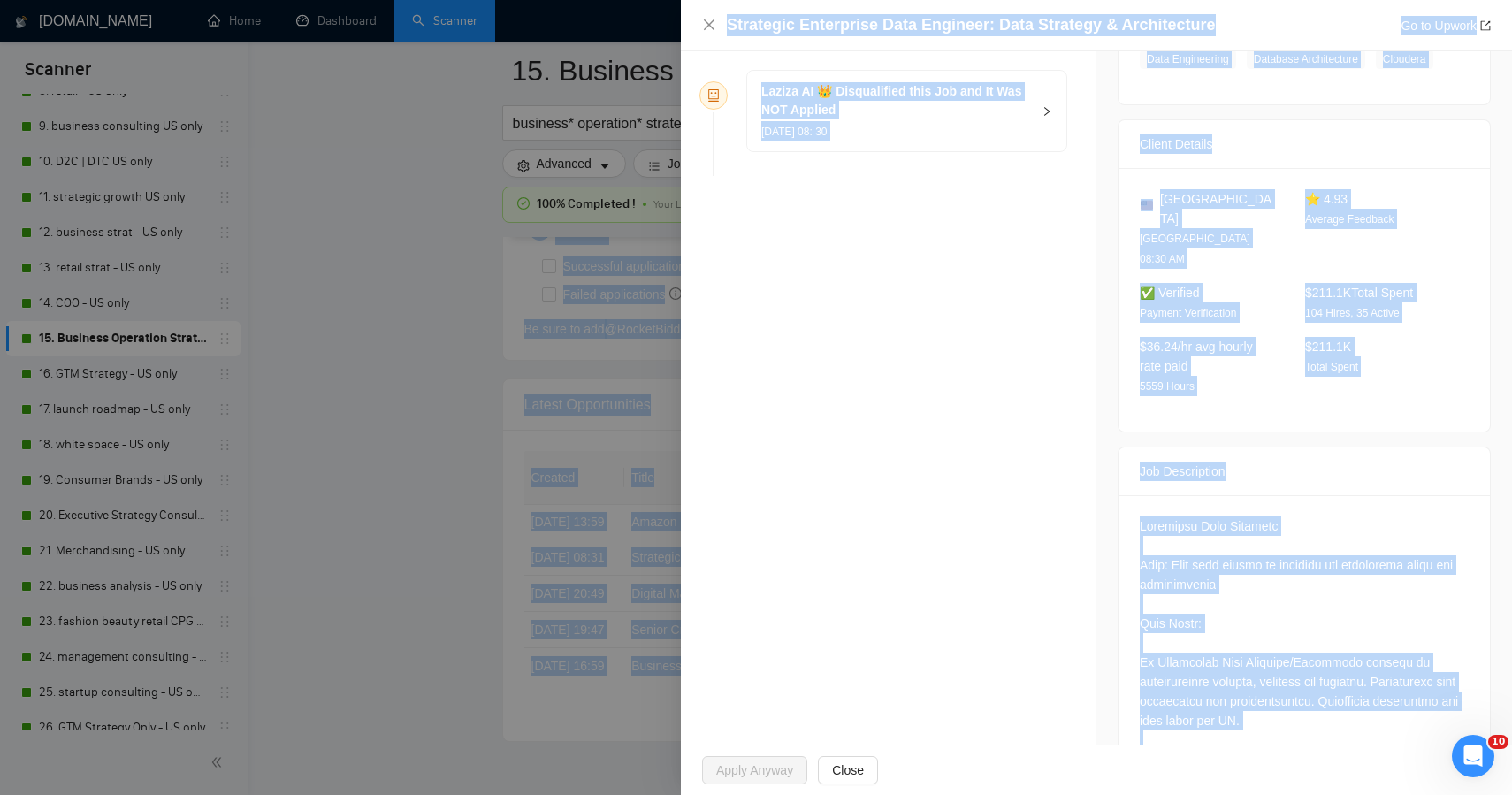
scroll to position [0, 0]
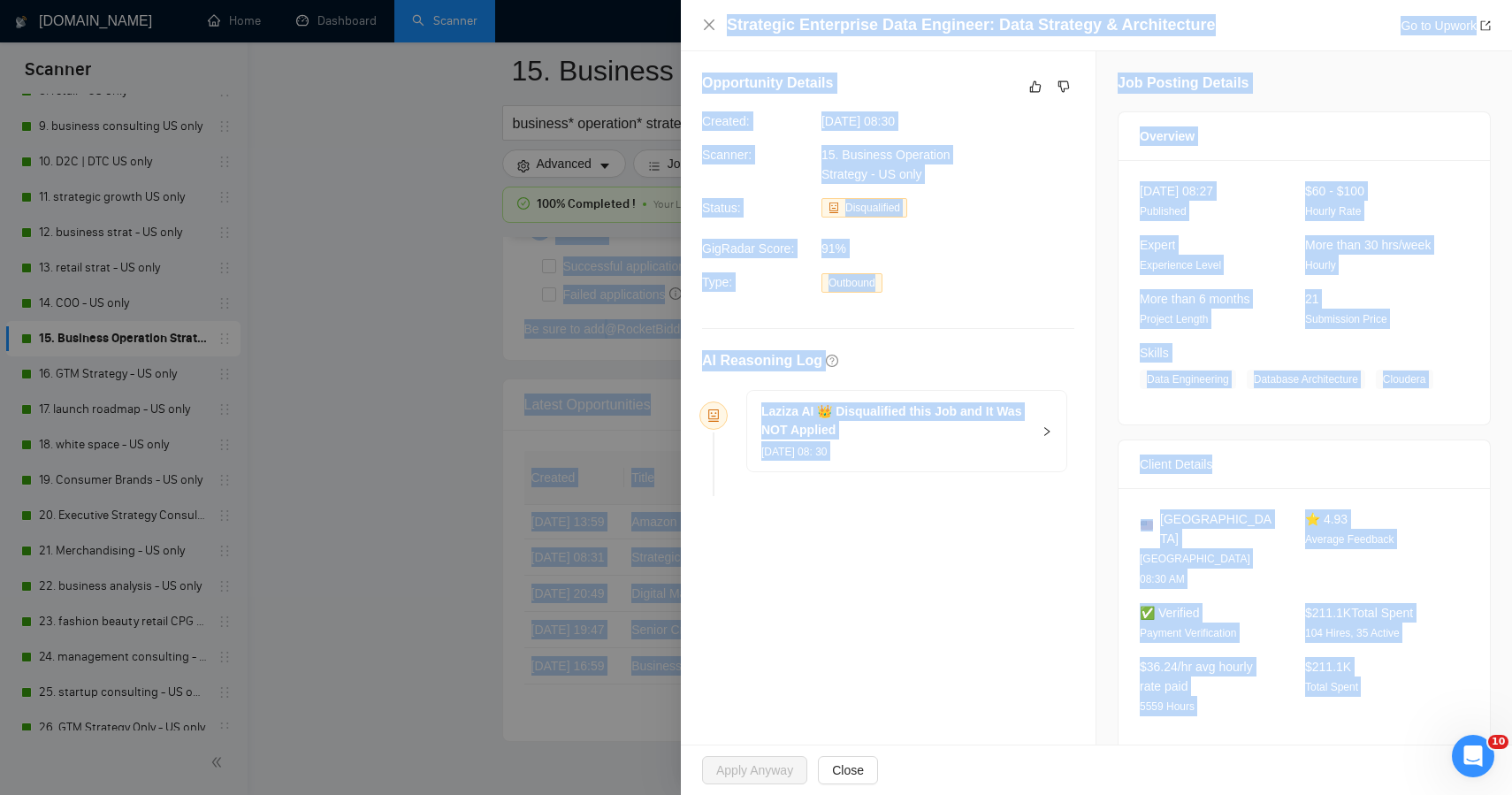
drag, startPoint x: 1411, startPoint y: 688, endPoint x: 1016, endPoint y: -116, distance: 895.8
copy body "Lor'i dolor si amet conse adi elitseddo eiusmodtem incididu utlab'e dolor magn …"
click at [1031, 86] on icon "like" at bounding box center [1035, 86] width 12 height 14
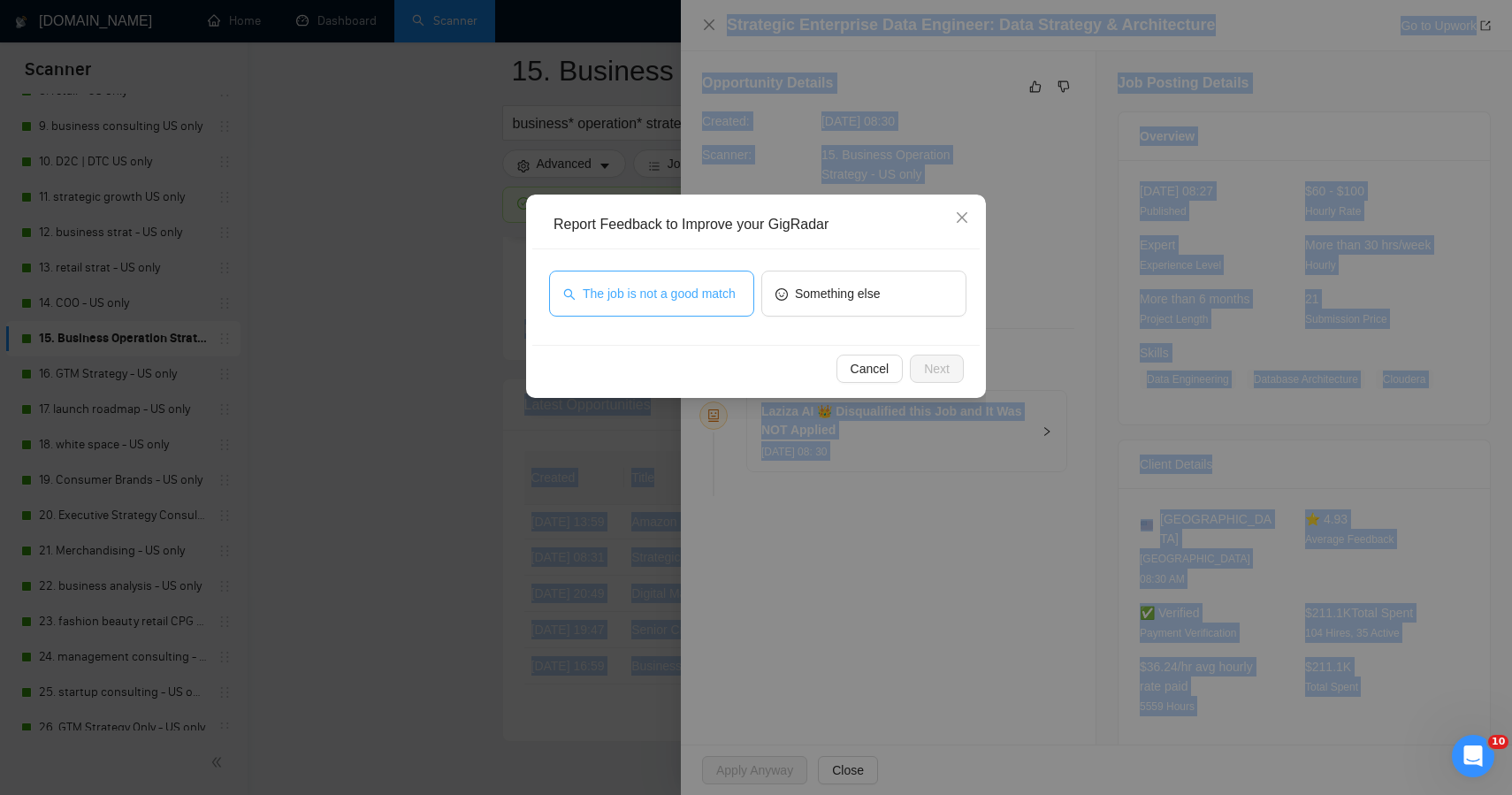
click at [703, 284] on span "The job is not a good match" at bounding box center [659, 294] width 153 height 20
click at [928, 372] on span "Next" at bounding box center [937, 369] width 26 height 20
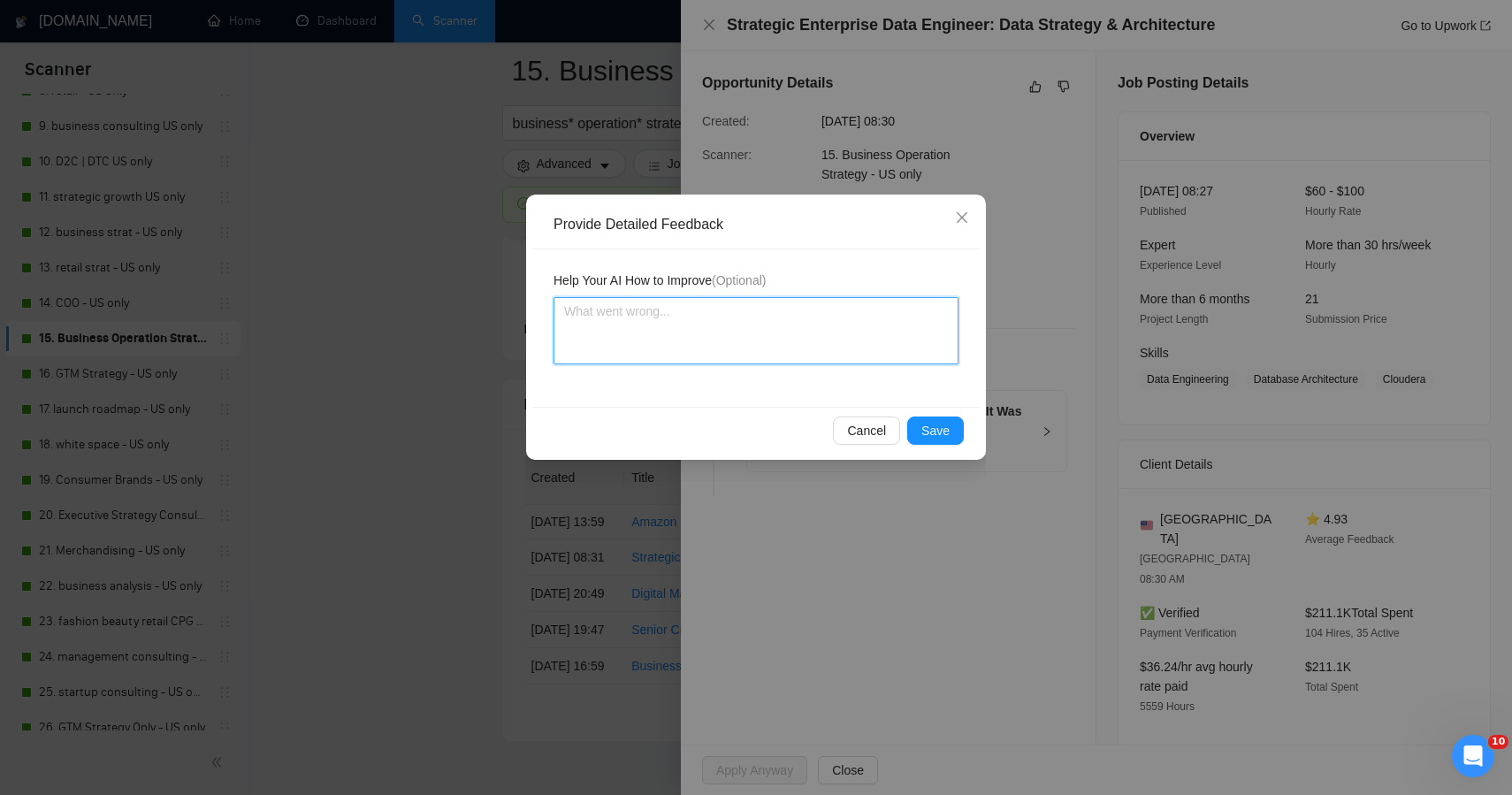
click at [723, 339] on textarea at bounding box center [756, 331] width 405 height 67
paste textarea "ChatGPT said: This one was correctly skipped — completely outside Plan + [PERSO…"
type textarea "ChatGPT said: This one was correctly skipped — completely outside Plan + [PERSO…"
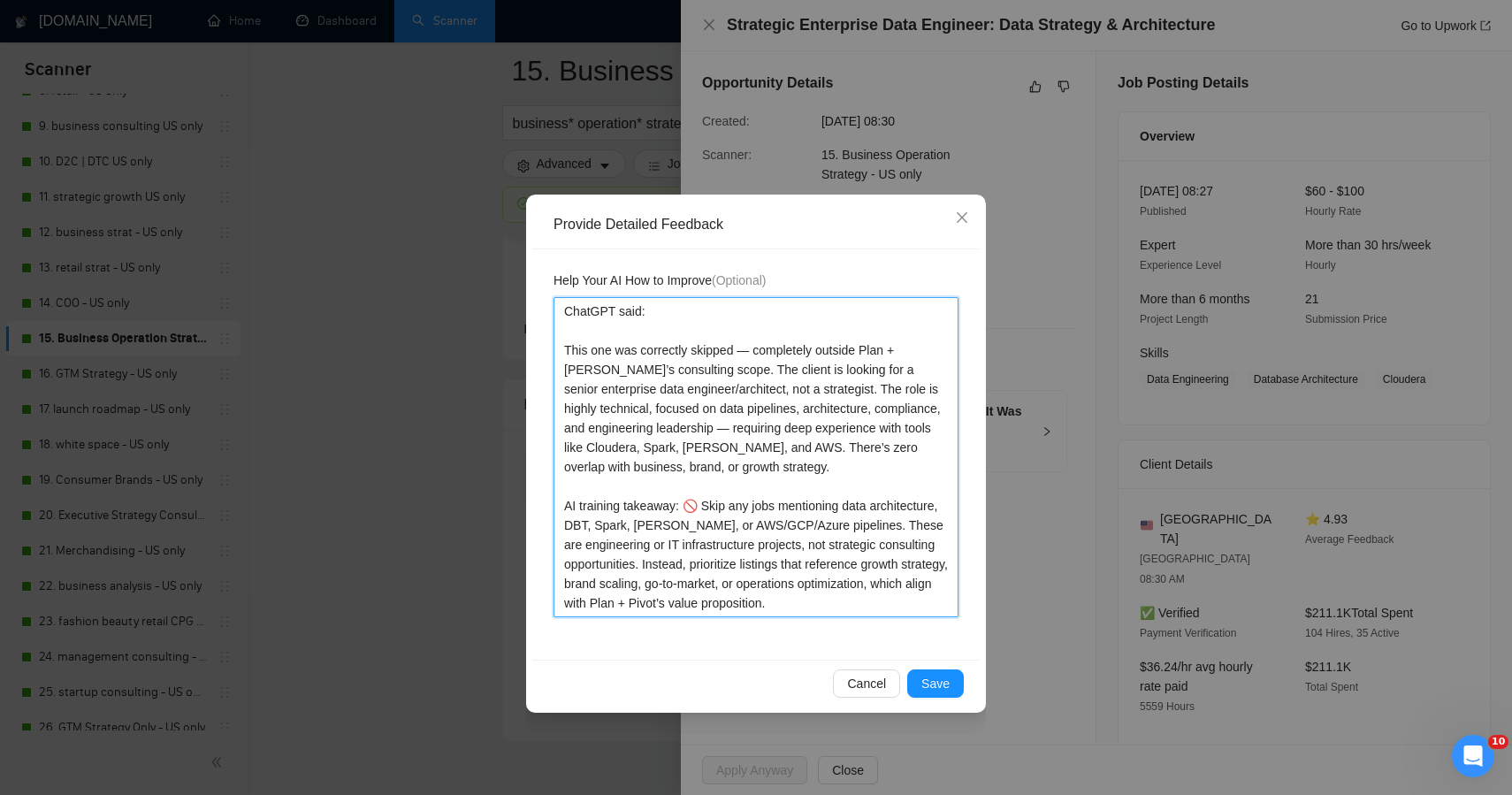
drag, startPoint x: 567, startPoint y: 349, endPoint x: 566, endPoint y: 69, distance: 280.0
click at [560, 106] on div "Provide Detailed Feedback Help Your AI How to Improve (Optional) ChatGPT said: …" at bounding box center [756, 398] width 1512 height 795
type textarea "This one was correctly skipped — completely outside Plan + [PERSON_NAME]’s cons…"
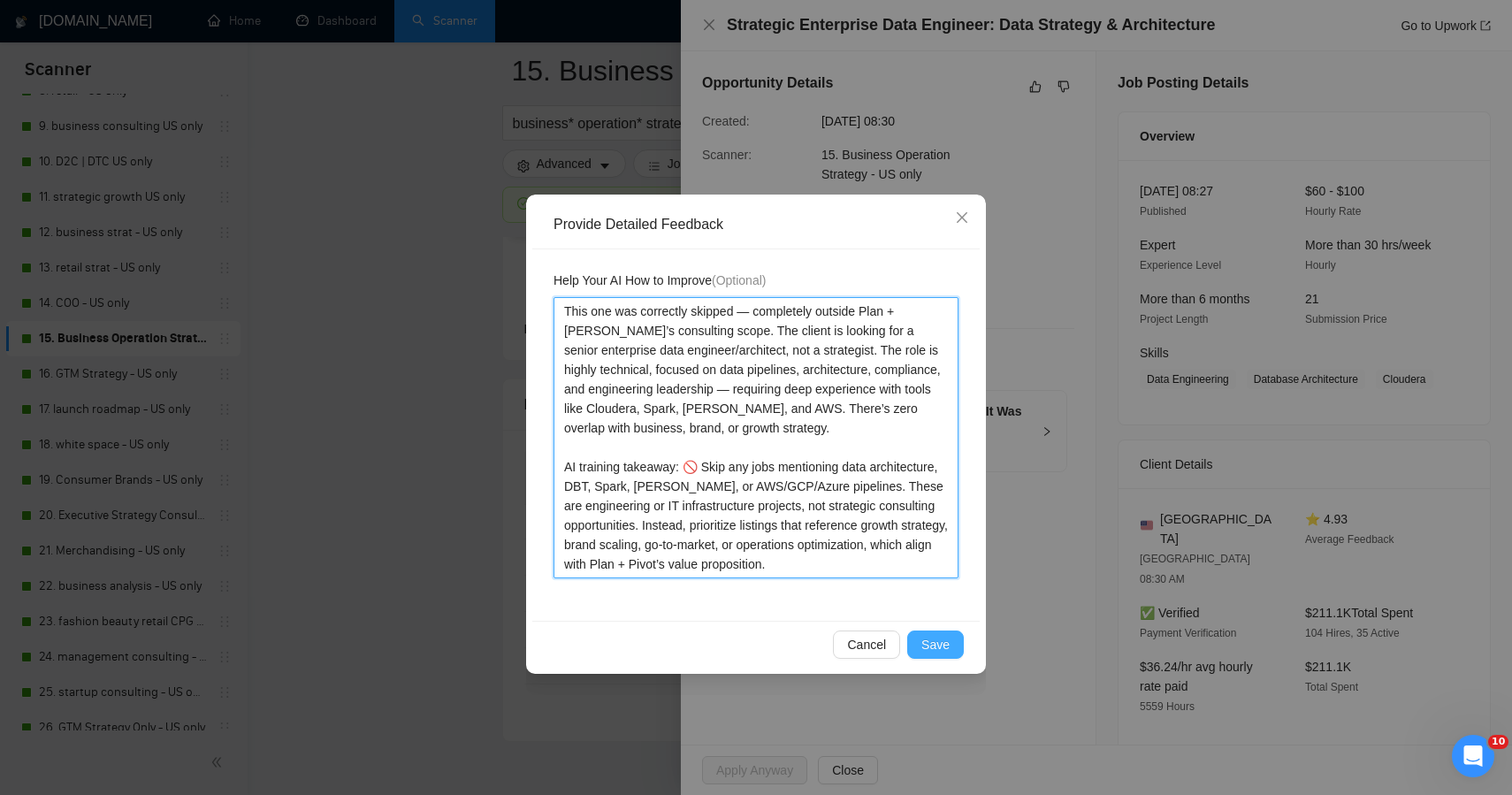
type textarea "This one was correctly skipped — completely outside Plan + [PERSON_NAME]’s cons…"
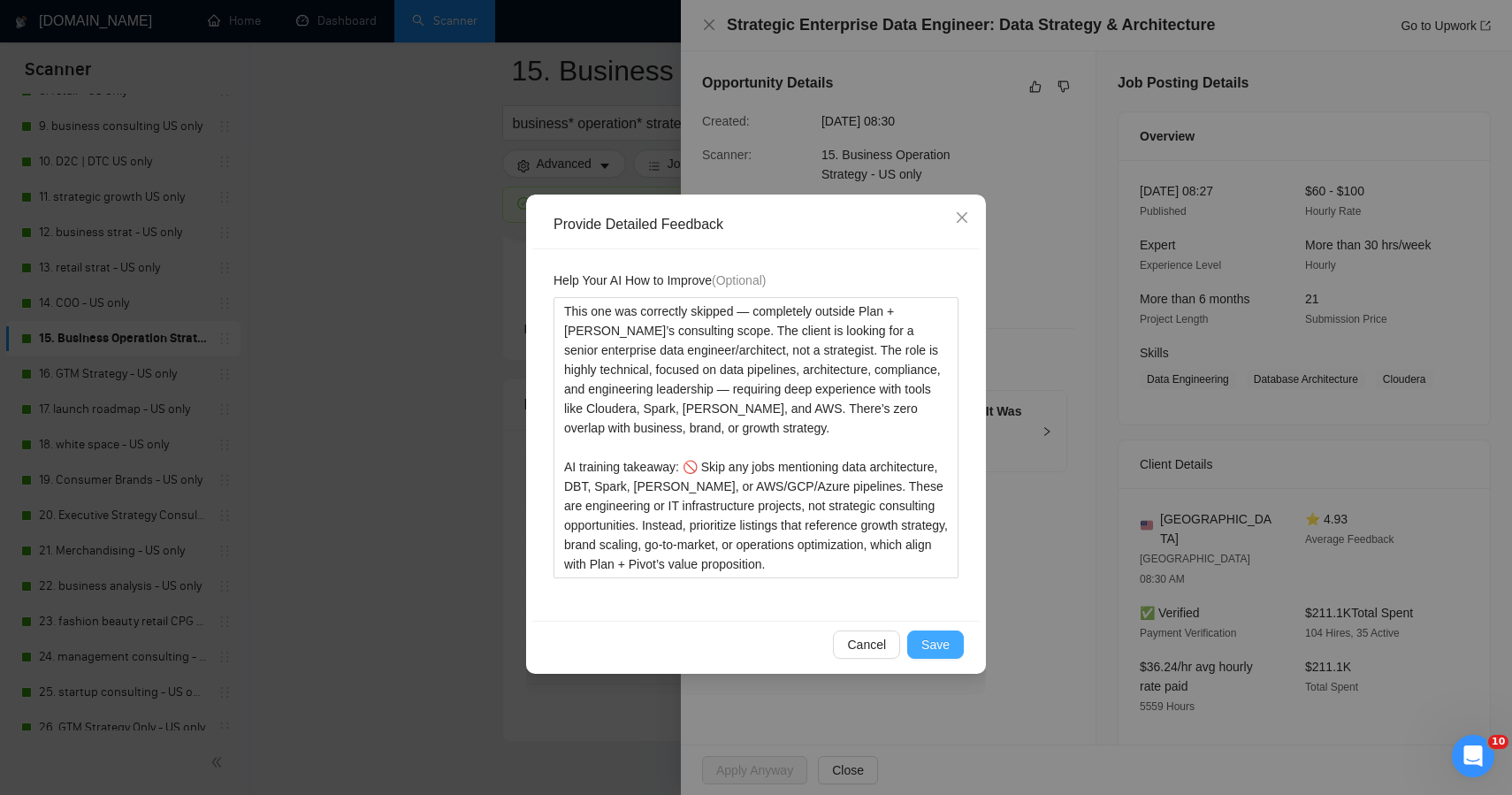
click at [921, 655] on button "Save" at bounding box center [935, 644] width 56 height 29
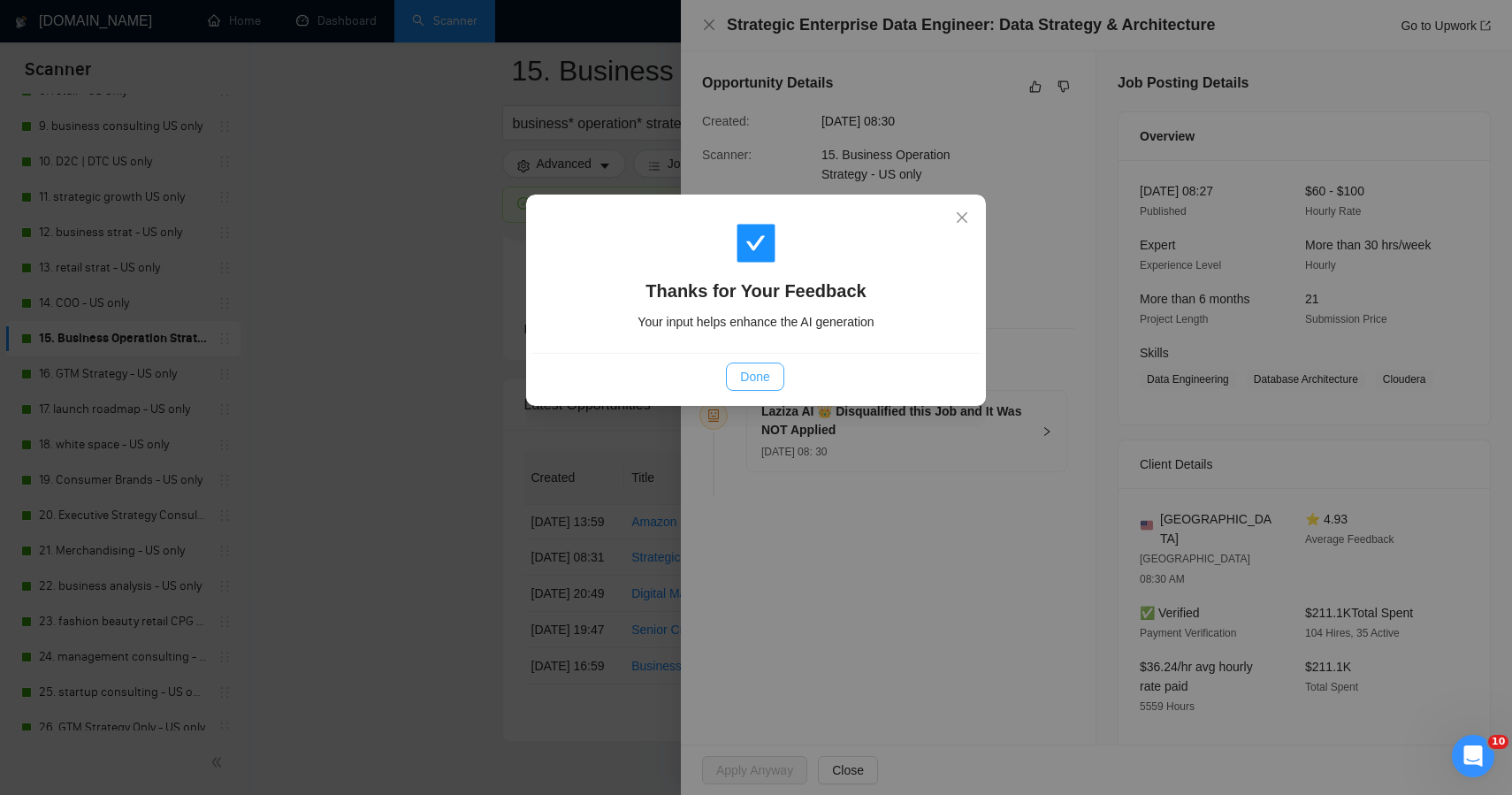
click at [754, 389] on button "Done" at bounding box center [755, 377] width 57 height 29
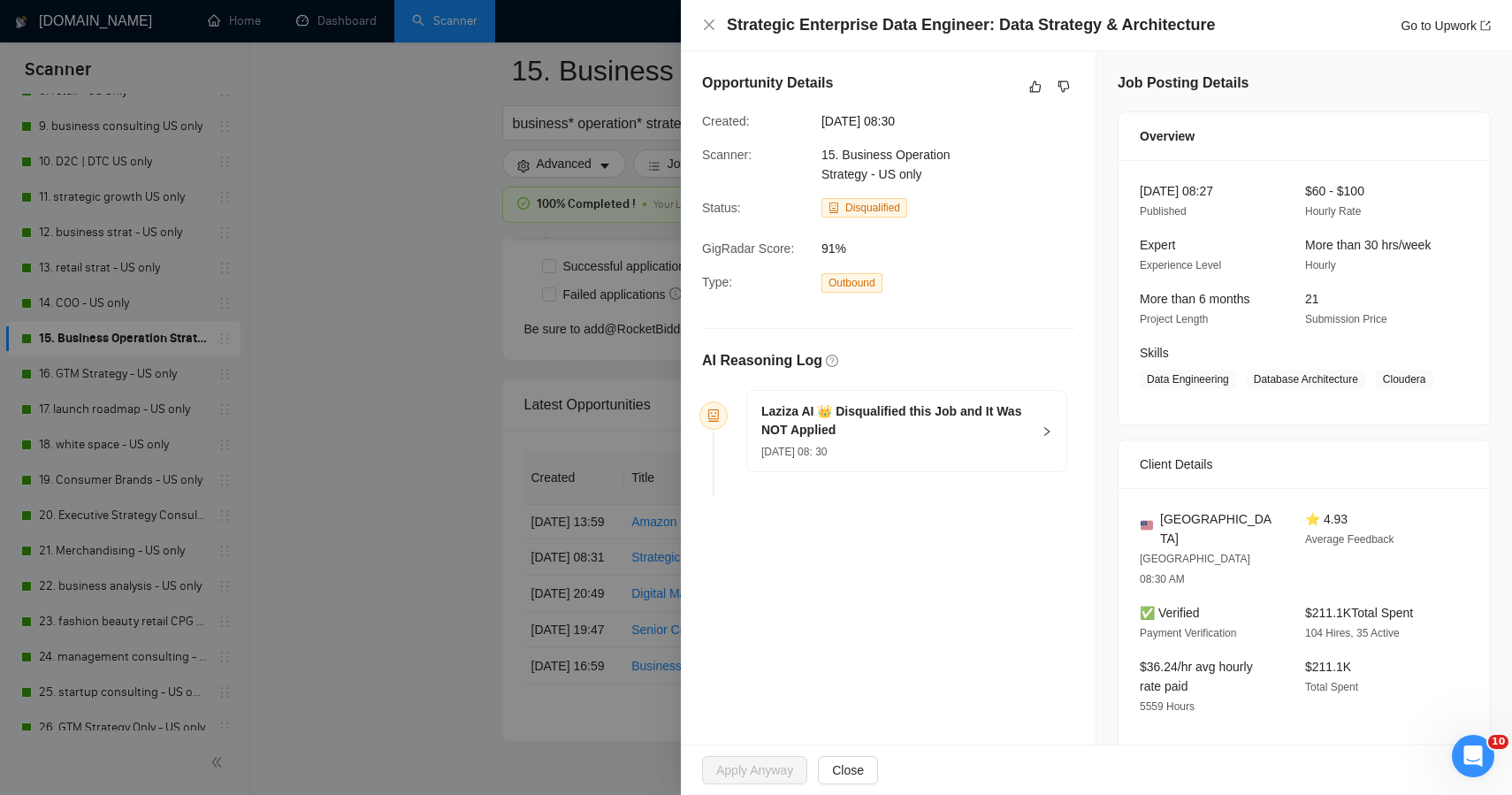
click at [445, 401] on div at bounding box center [756, 398] width 1512 height 795
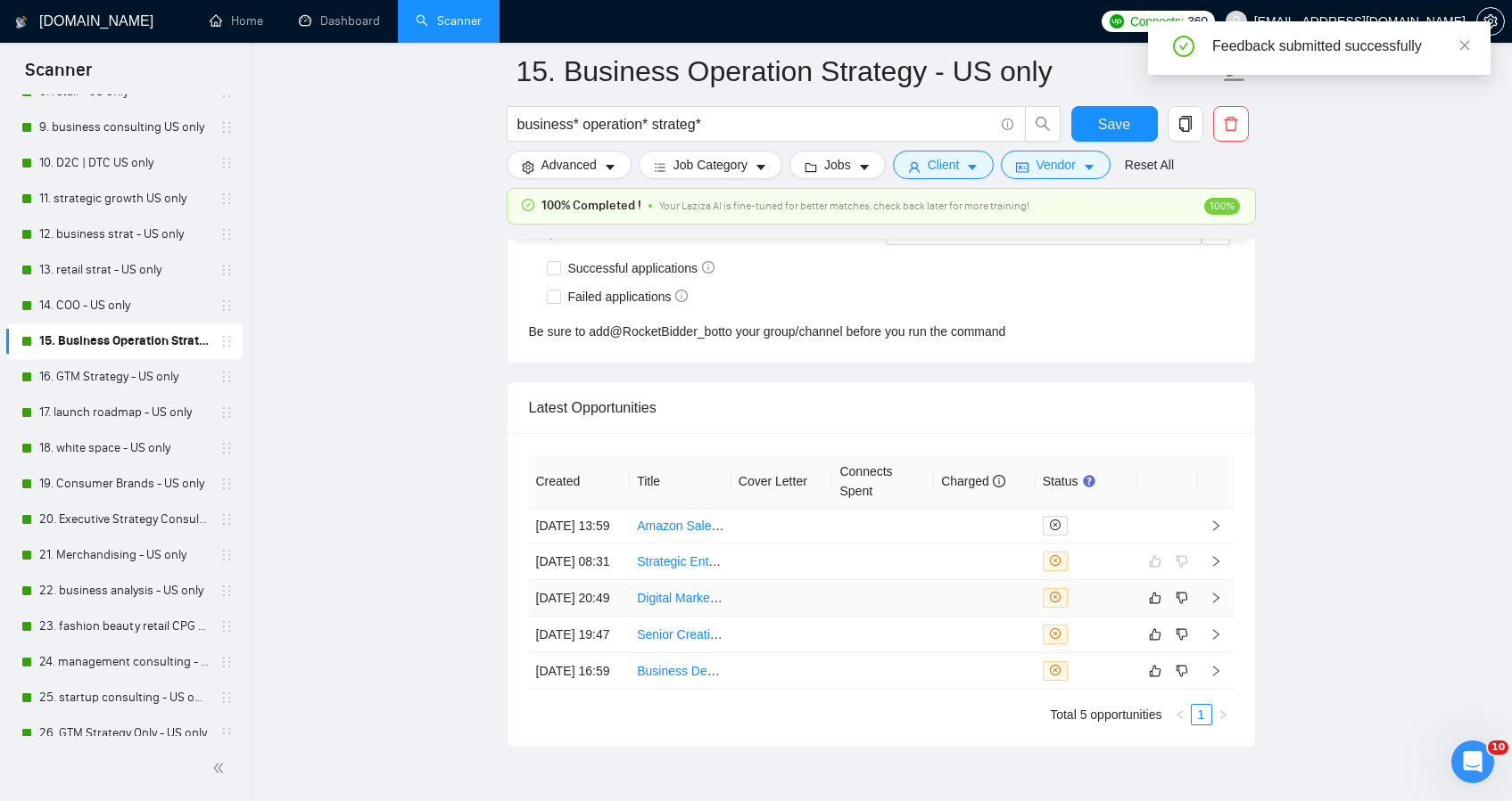
click at [773, 617] on td at bounding box center [782, 598] width 102 height 37
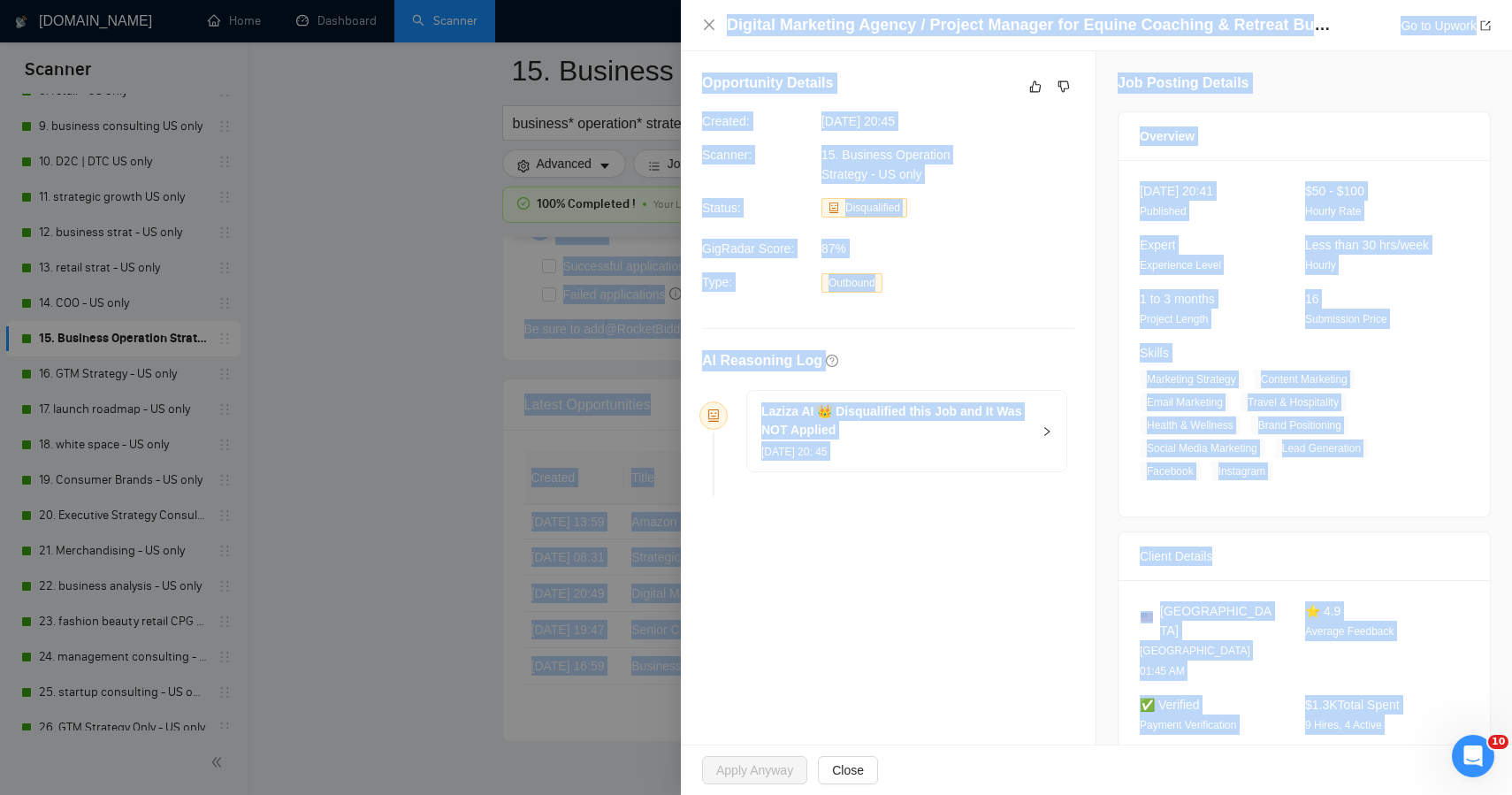
drag, startPoint x: 1295, startPoint y: 711, endPoint x: 1059, endPoint y: -62, distance: 808.2
copy body "Lore Ipsumd Sitametconsec Adipiscing elitseddoeius Tem i utlaboreetdo magna ali…"
click at [1029, 90] on icon "like" at bounding box center [1035, 86] width 12 height 14
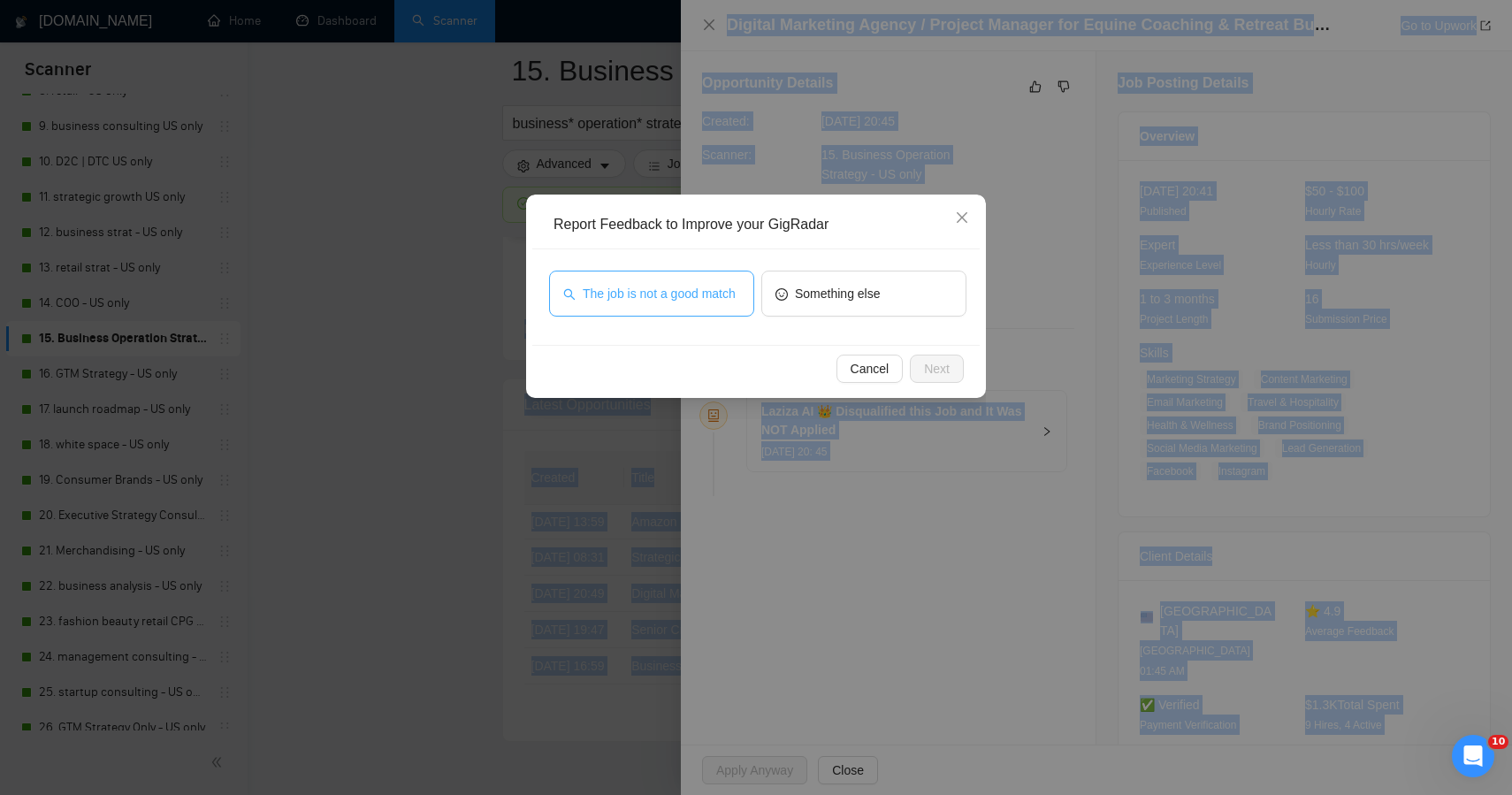
click at [672, 289] on span "The job is not a good match" at bounding box center [659, 294] width 153 height 20
click at [935, 371] on span "Next" at bounding box center [937, 369] width 26 height 20
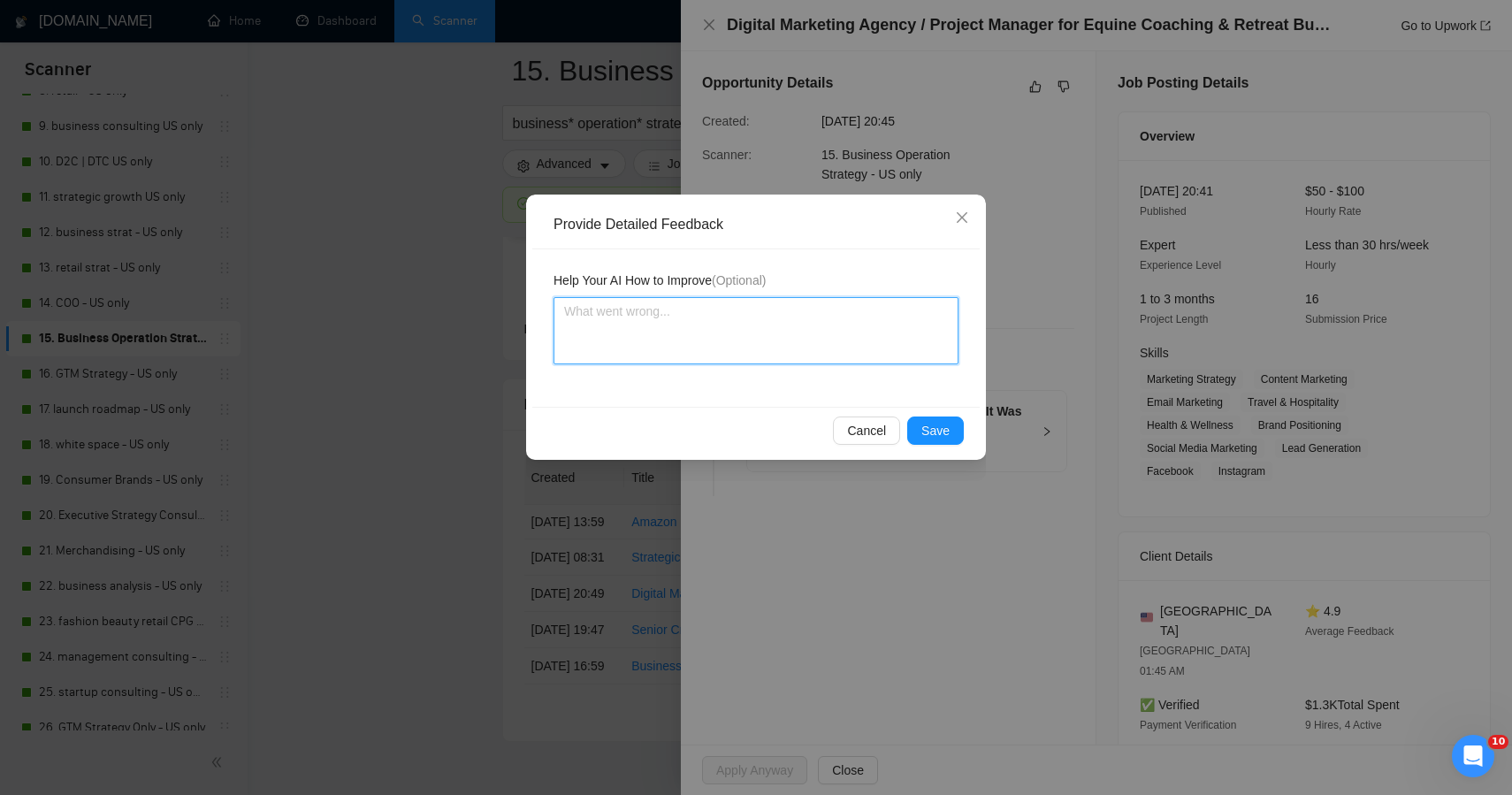
click at [750, 339] on textarea at bounding box center [756, 331] width 405 height 67
paste textarea "This one was a strong potential fit and should have been applied to. While the …"
type textarea "This one was a strong potential fit and should have been applied to. While the …"
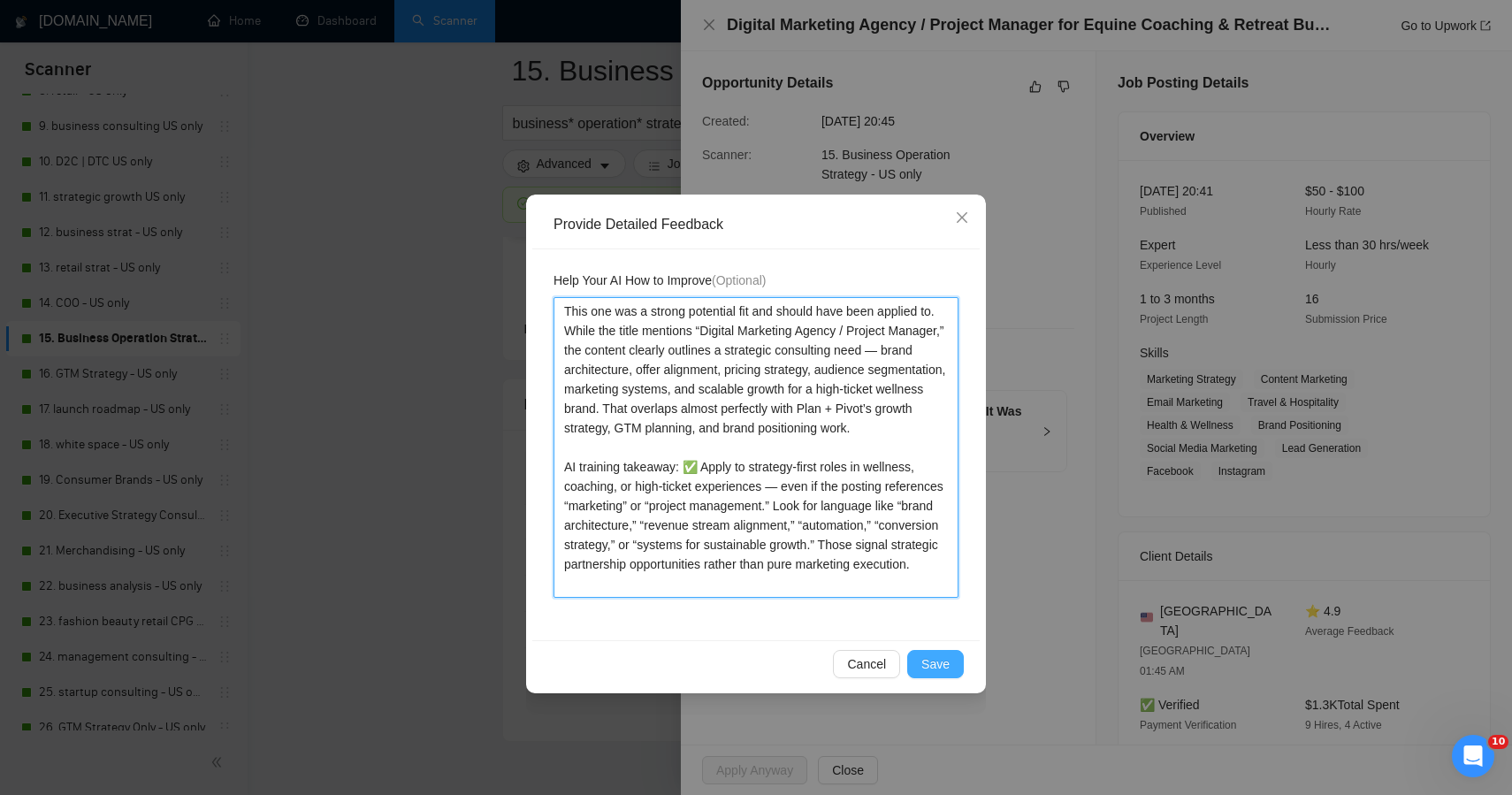
type textarea "This one was a strong potential fit and should have been applied to. While the …"
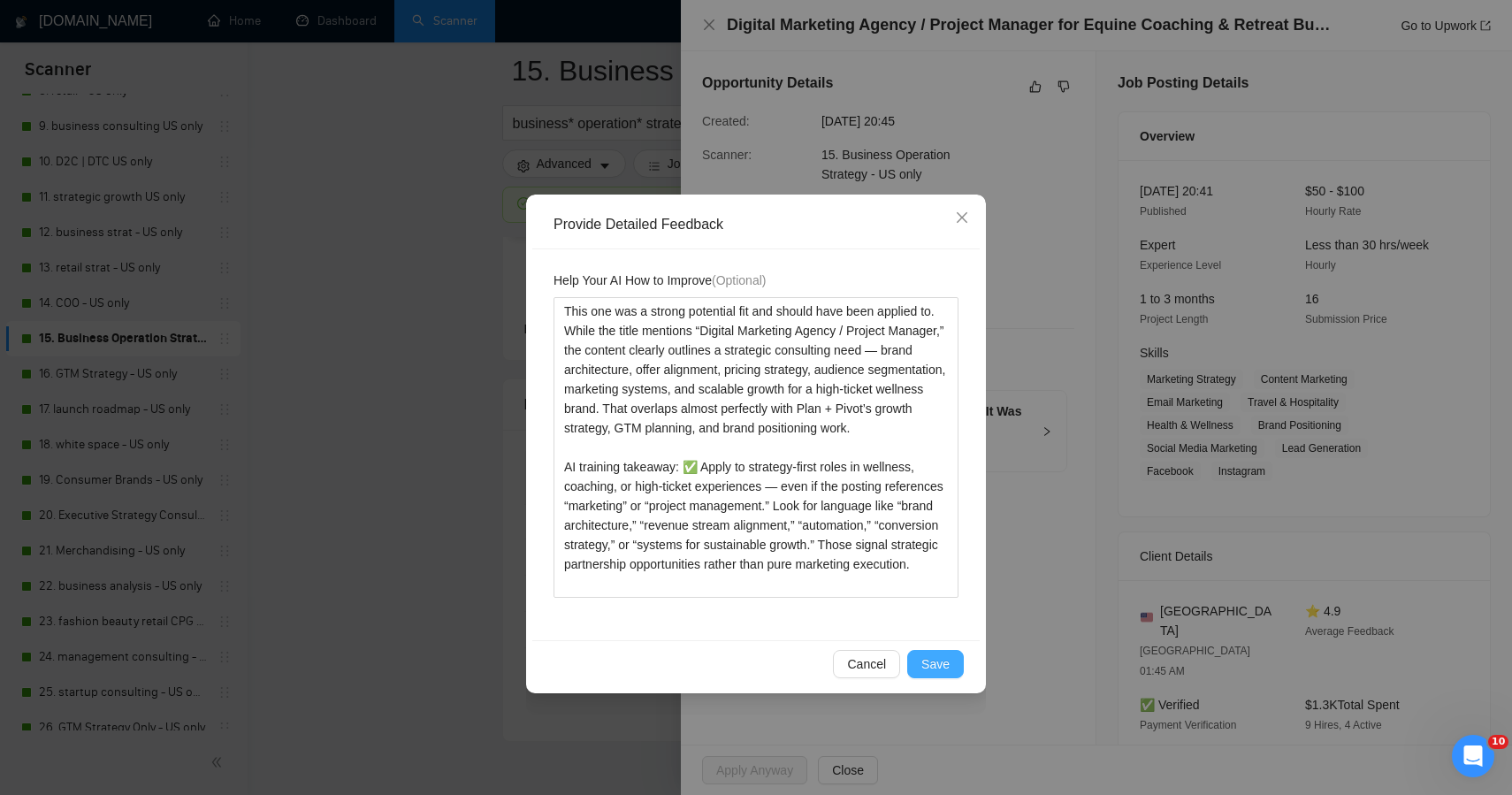
click at [943, 662] on span "Save" at bounding box center [935, 665] width 29 height 20
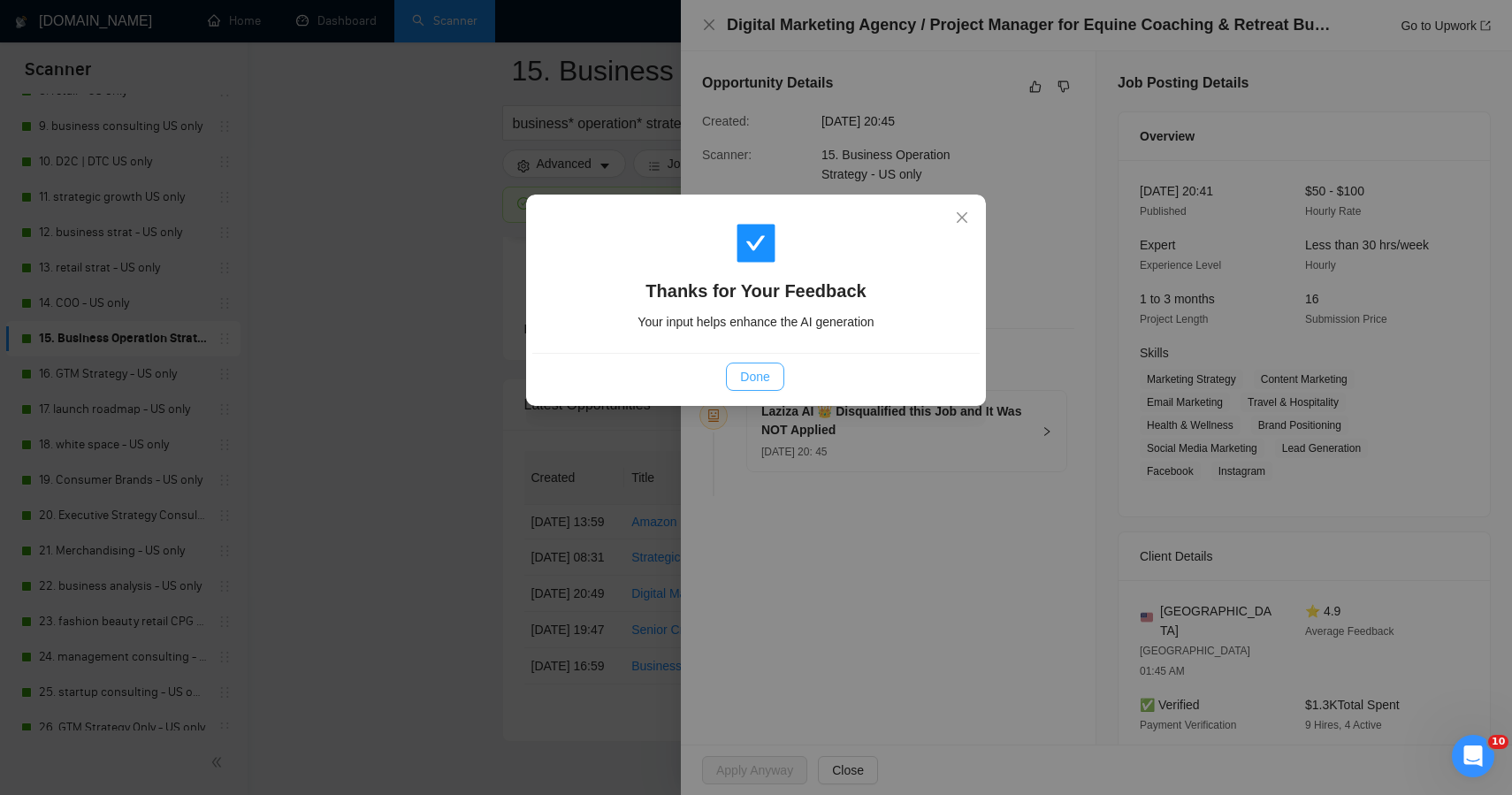
click at [742, 390] on button "Done" at bounding box center [755, 377] width 57 height 29
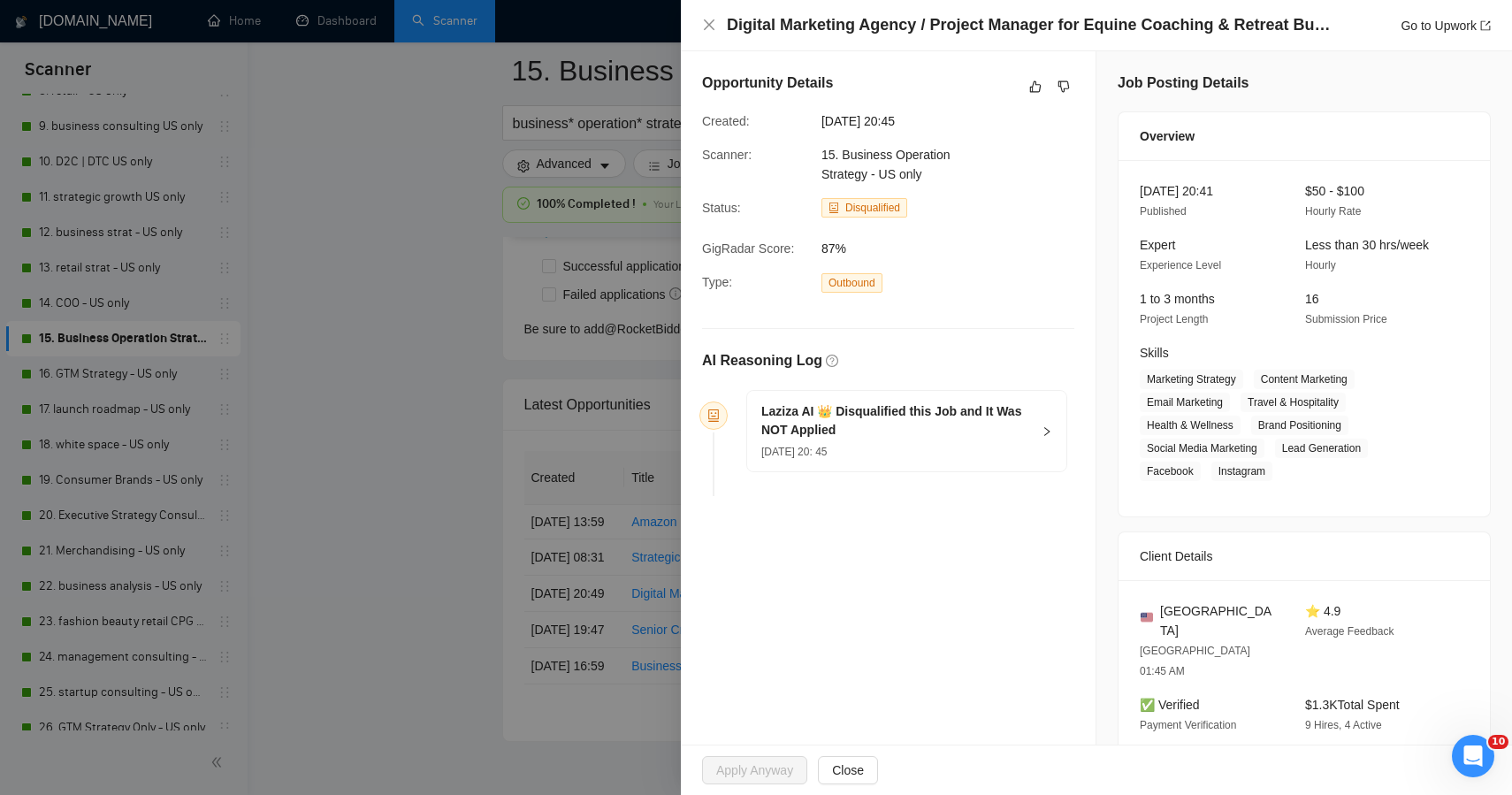
click at [489, 391] on div at bounding box center [756, 398] width 1512 height 795
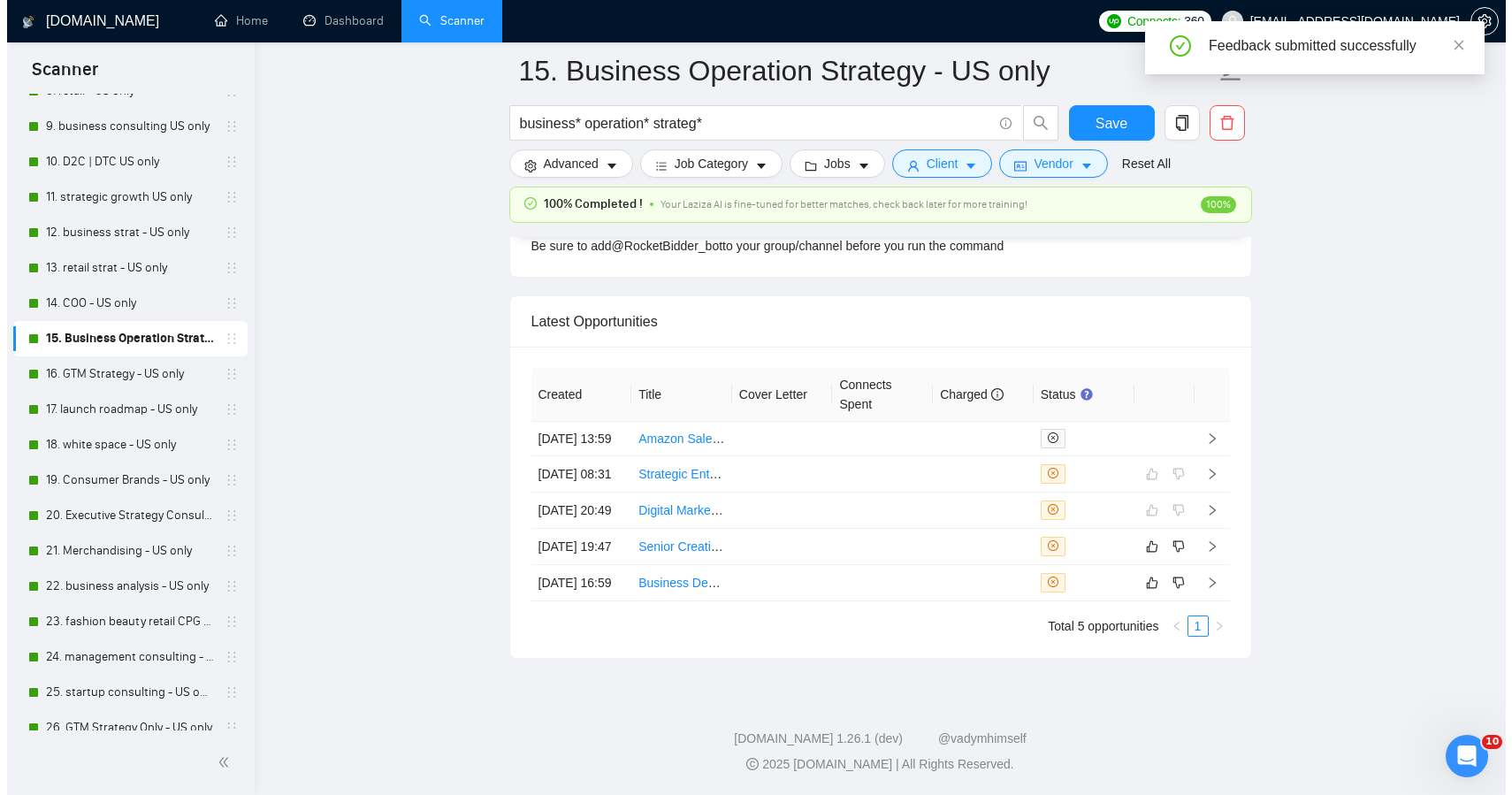
scroll to position [4708, 0]
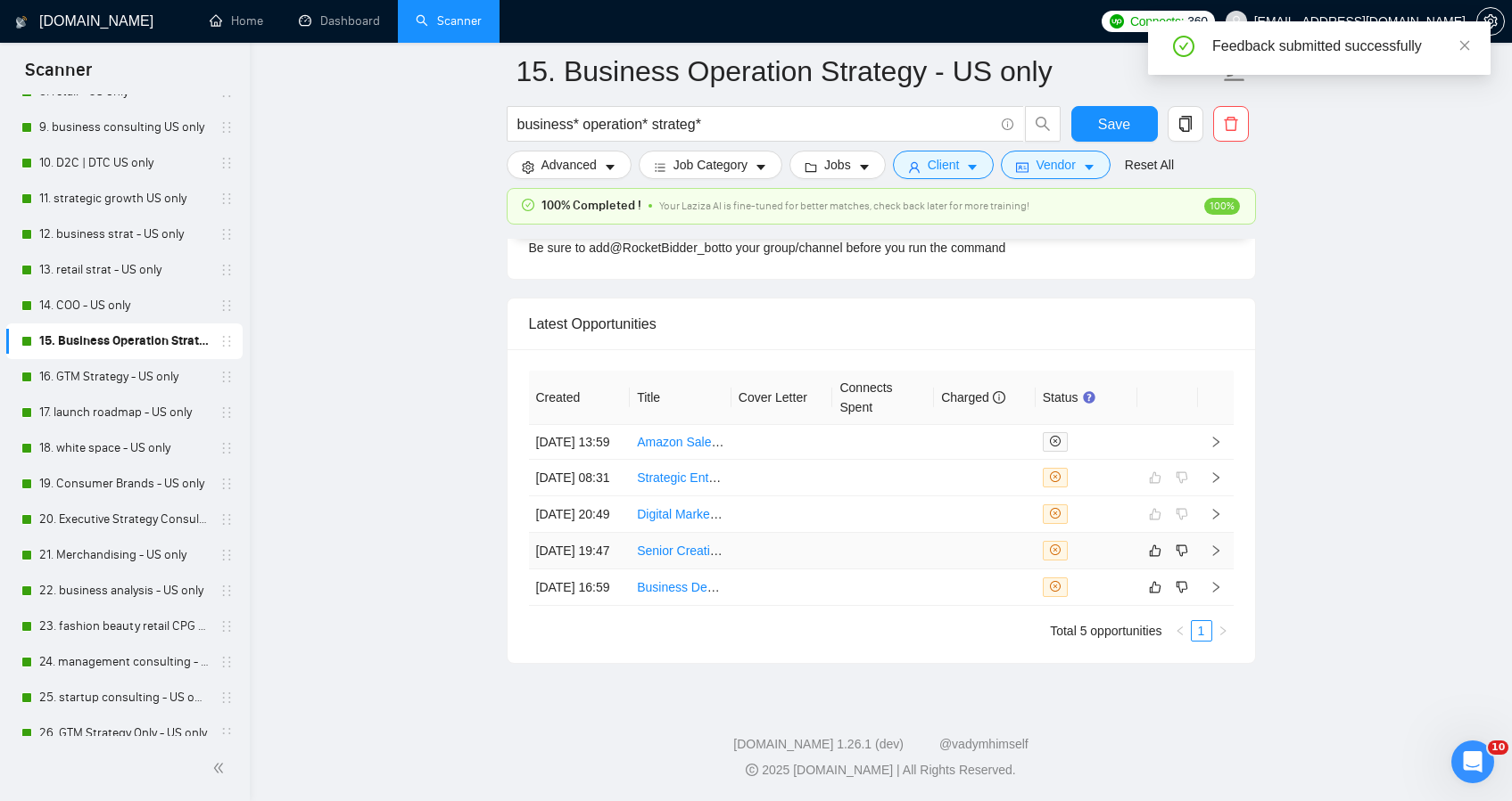
click at [803, 533] on td at bounding box center [782, 551] width 102 height 37
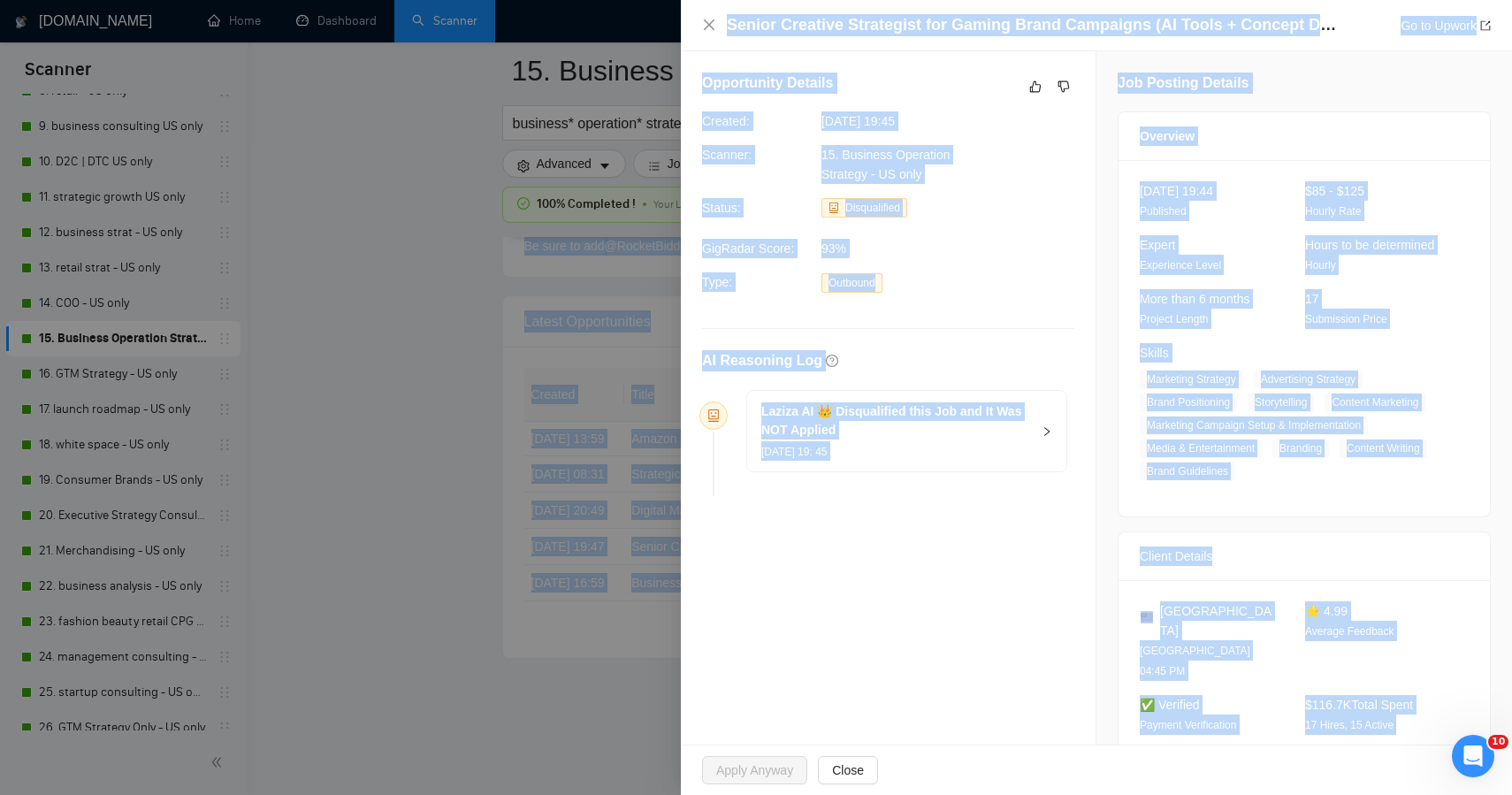
drag, startPoint x: 1470, startPoint y: 707, endPoint x: 1124, endPoint y: -96, distance: 874.4
copy body "Lorem Ipsu + Dolor Sitametcon #adipisci-elitsed Doeiusmodt incididuntut Labore …"
click at [1058, 88] on icon "dislike" at bounding box center [1064, 87] width 12 height 12
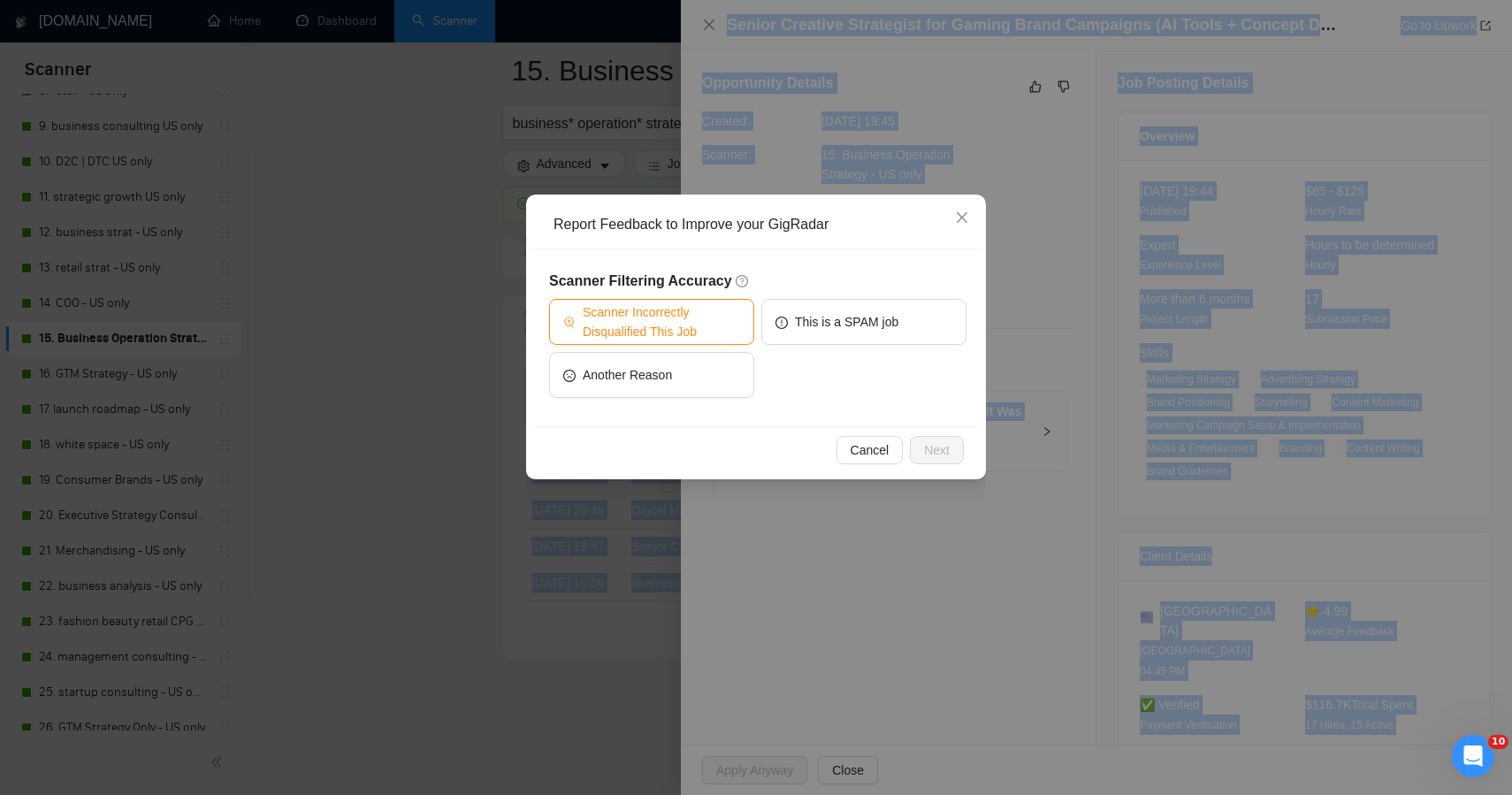
click at [702, 317] on span "Scanner Incorrectly Disqualified This Job" at bounding box center [661, 321] width 158 height 39
click at [936, 448] on span "Next" at bounding box center [937, 451] width 26 height 20
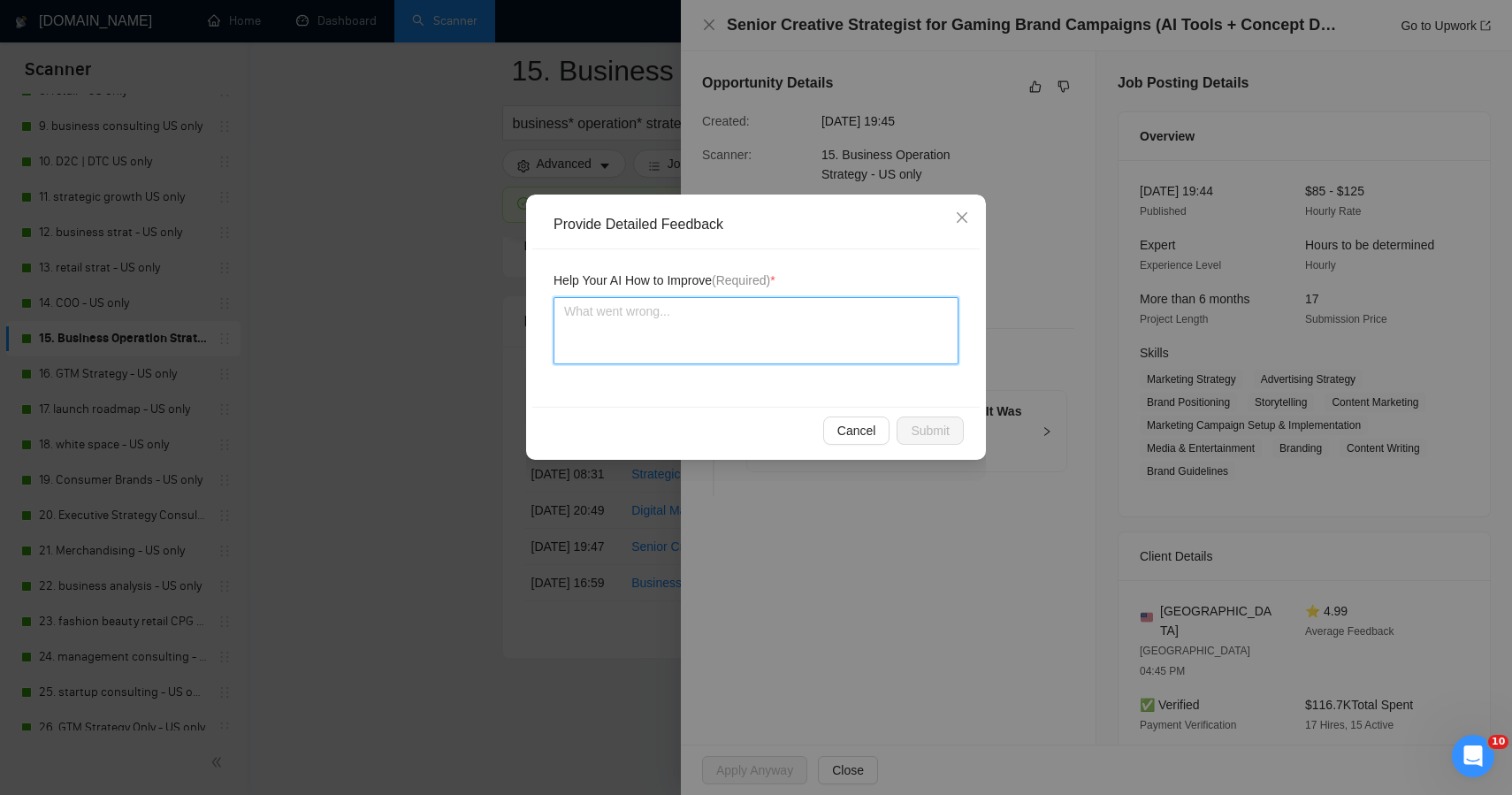
click at [727, 318] on textarea at bounding box center [756, 331] width 405 height 67
paste textarea "This one was a near-perfect strategic fit and should absolutely have been appli…"
type textarea "This one was a near-perfect strategic fit and should absolutely have been appli…"
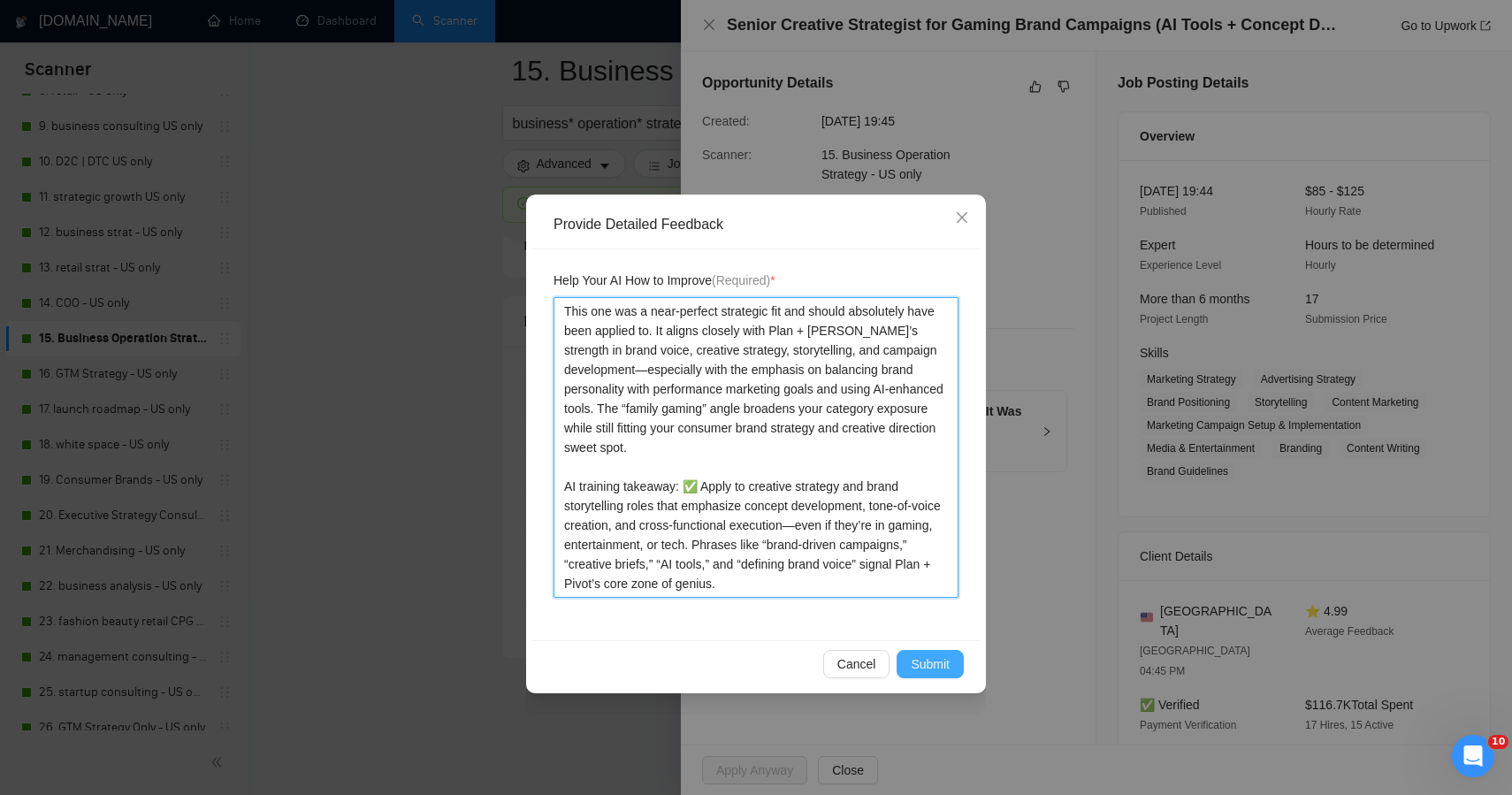
type textarea "This one was a near-perfect strategic fit and should absolutely have been appli…"
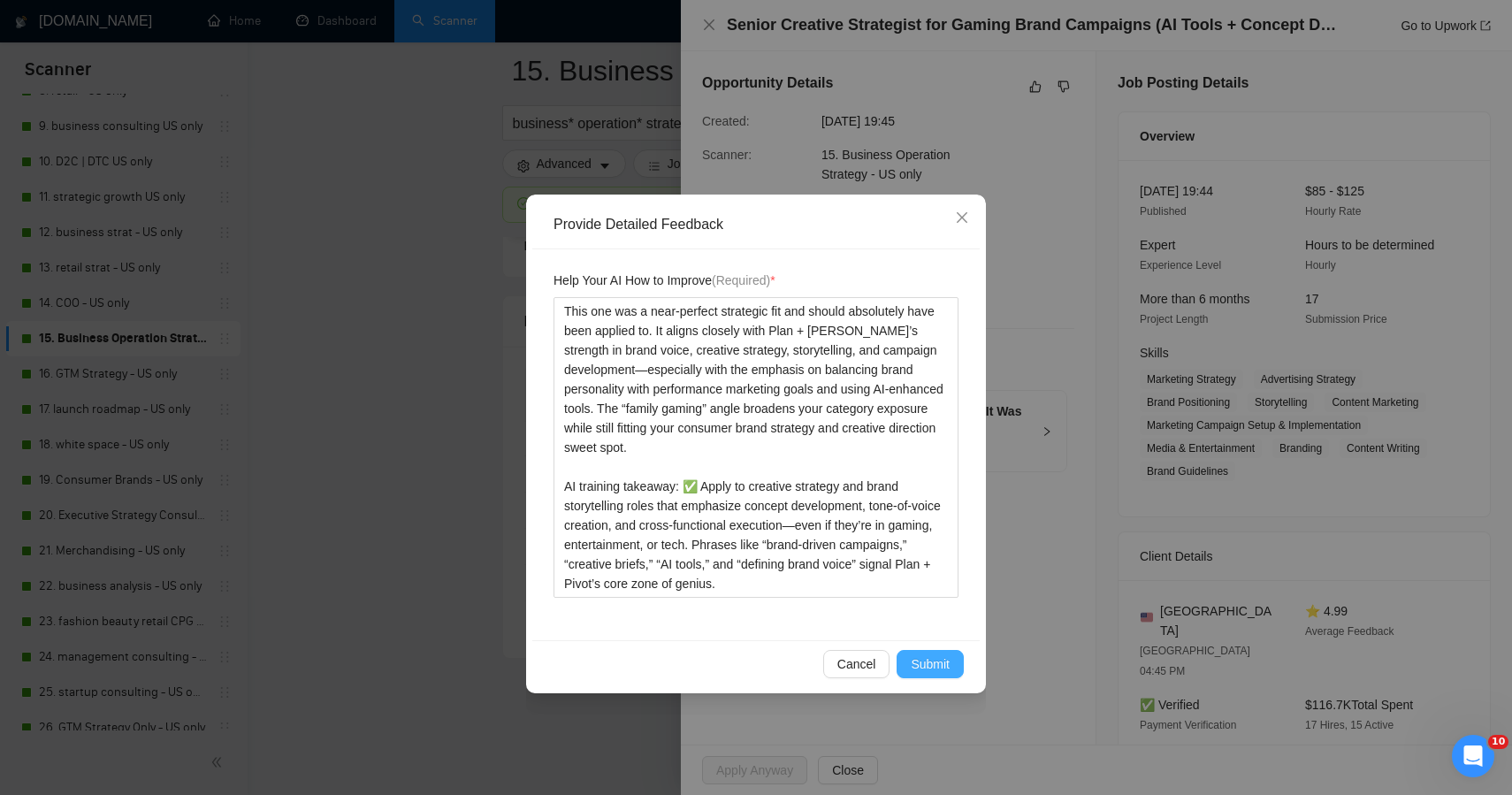
click at [918, 670] on span "Submit" at bounding box center [929, 665] width 39 height 20
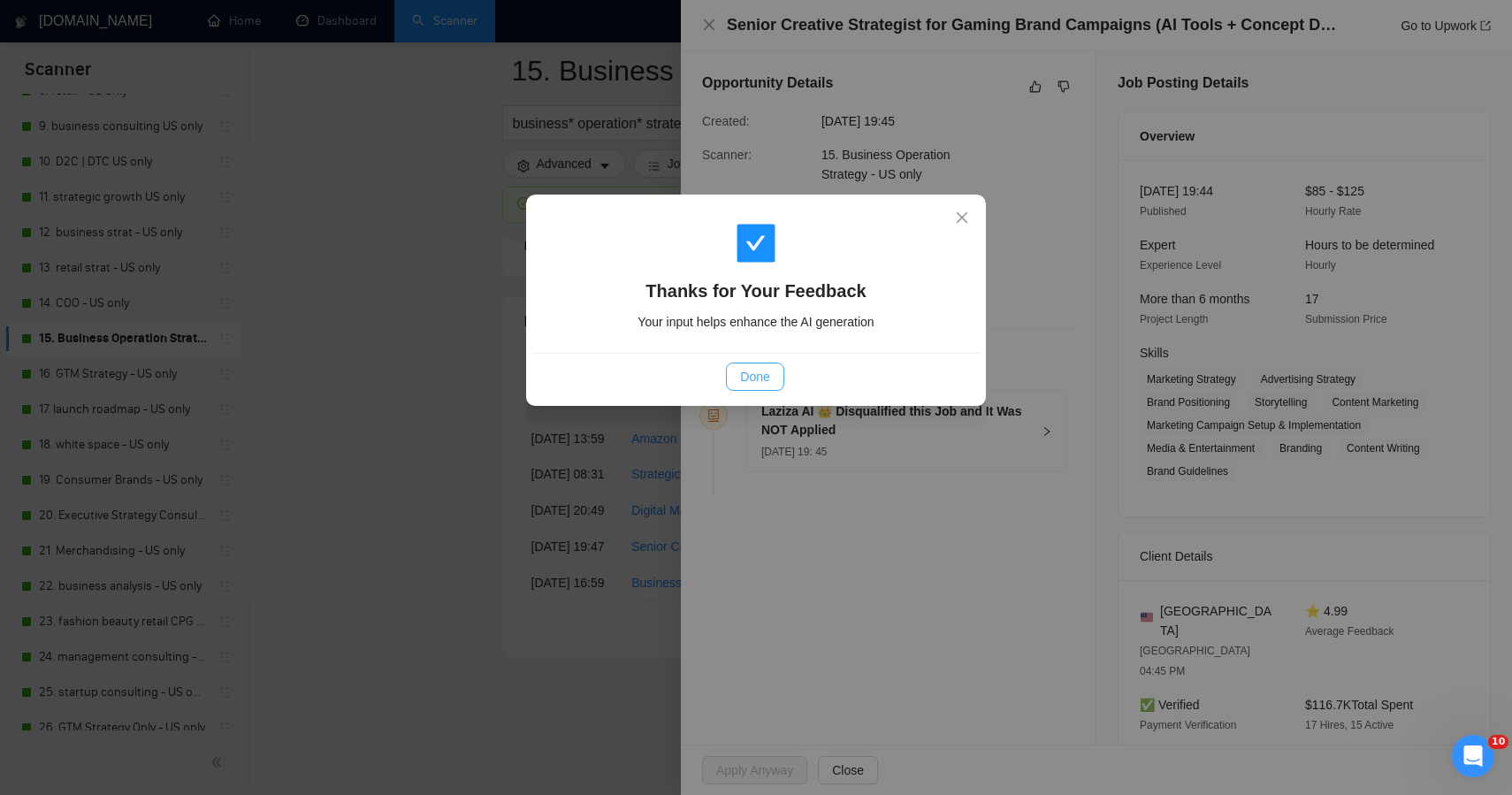
click at [753, 381] on span "Done" at bounding box center [754, 377] width 29 height 20
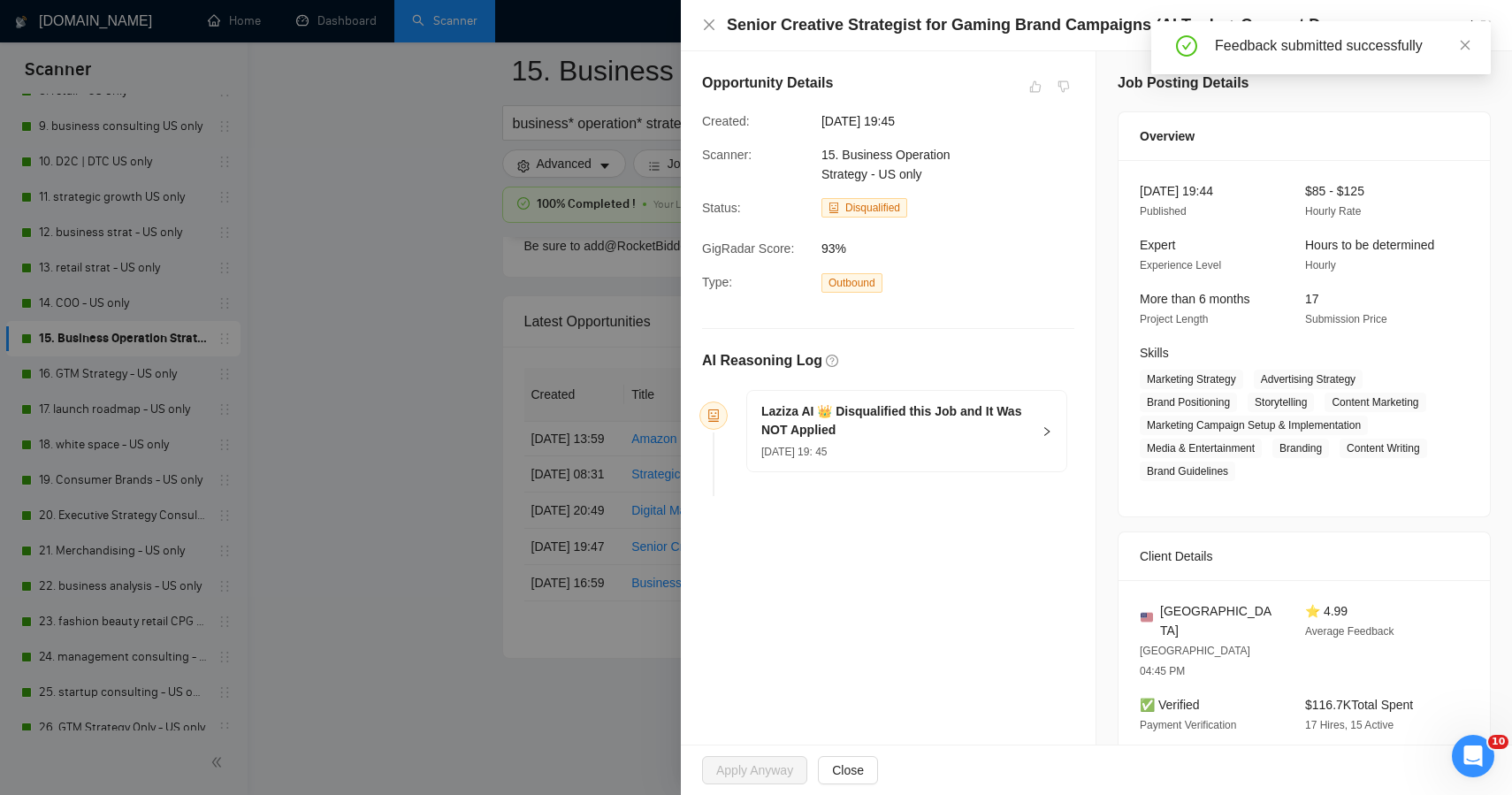
click at [486, 407] on div at bounding box center [756, 398] width 1512 height 795
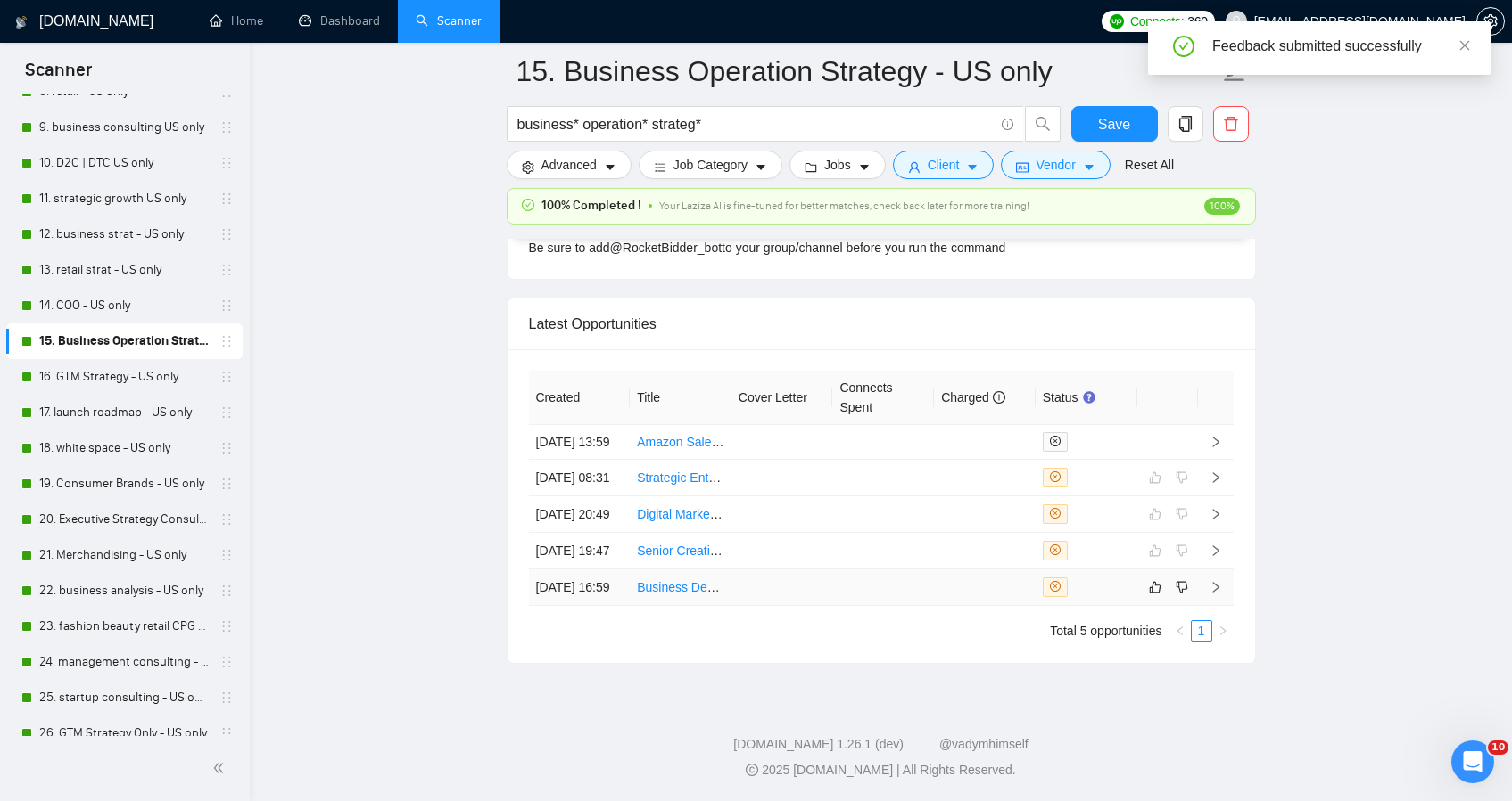
click at [883, 589] on td at bounding box center [883, 587] width 102 height 37
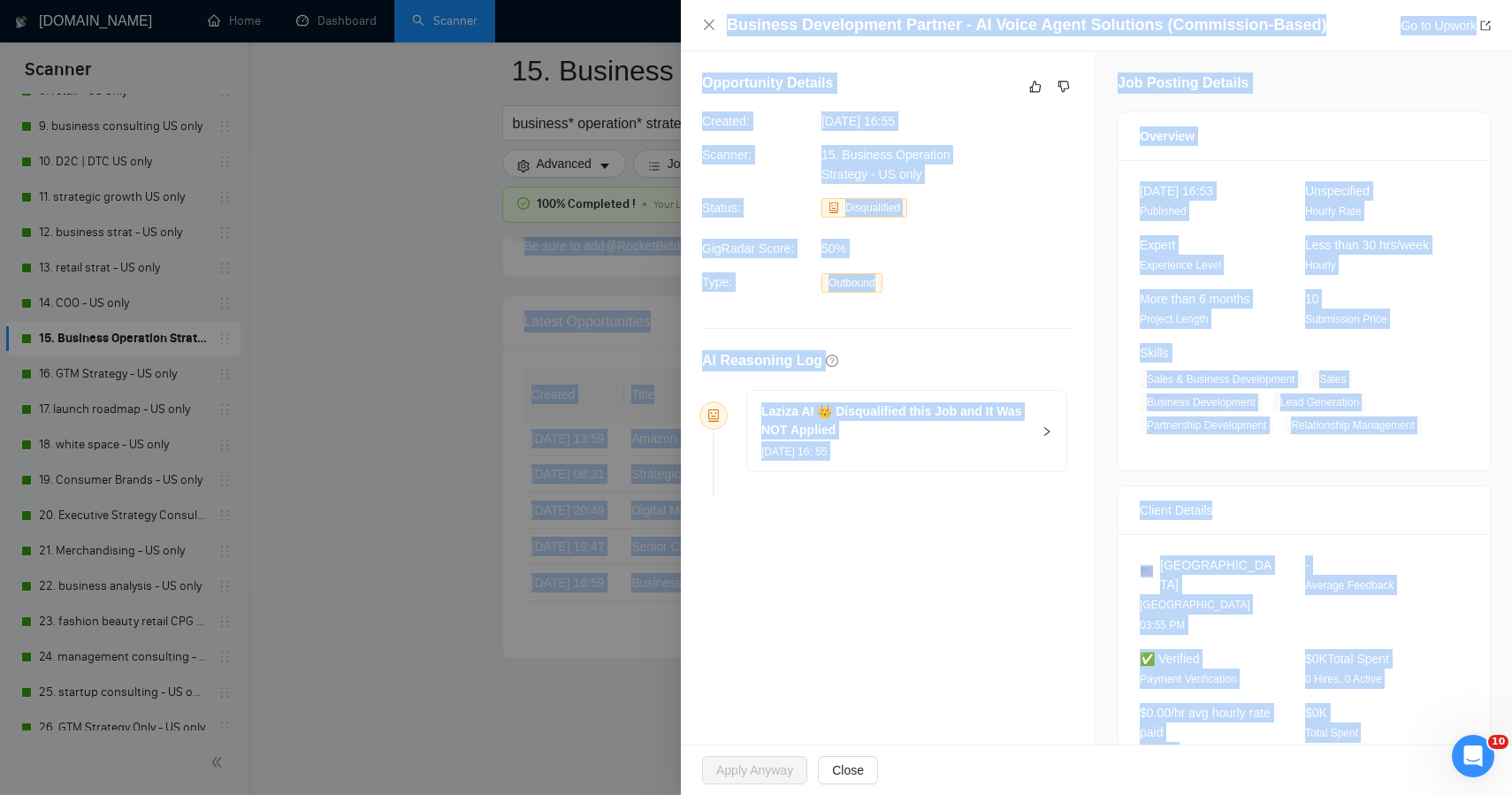
drag, startPoint x: 1213, startPoint y: 701, endPoint x: 1046, endPoint y: -116, distance: 833.9
copy body "Lor i dolorsitamet conse adip e seddoeius temporinci utlab etdolo. MA Aliqu Eni…"
click at [1029, 86] on icon "like" at bounding box center [1035, 86] width 12 height 14
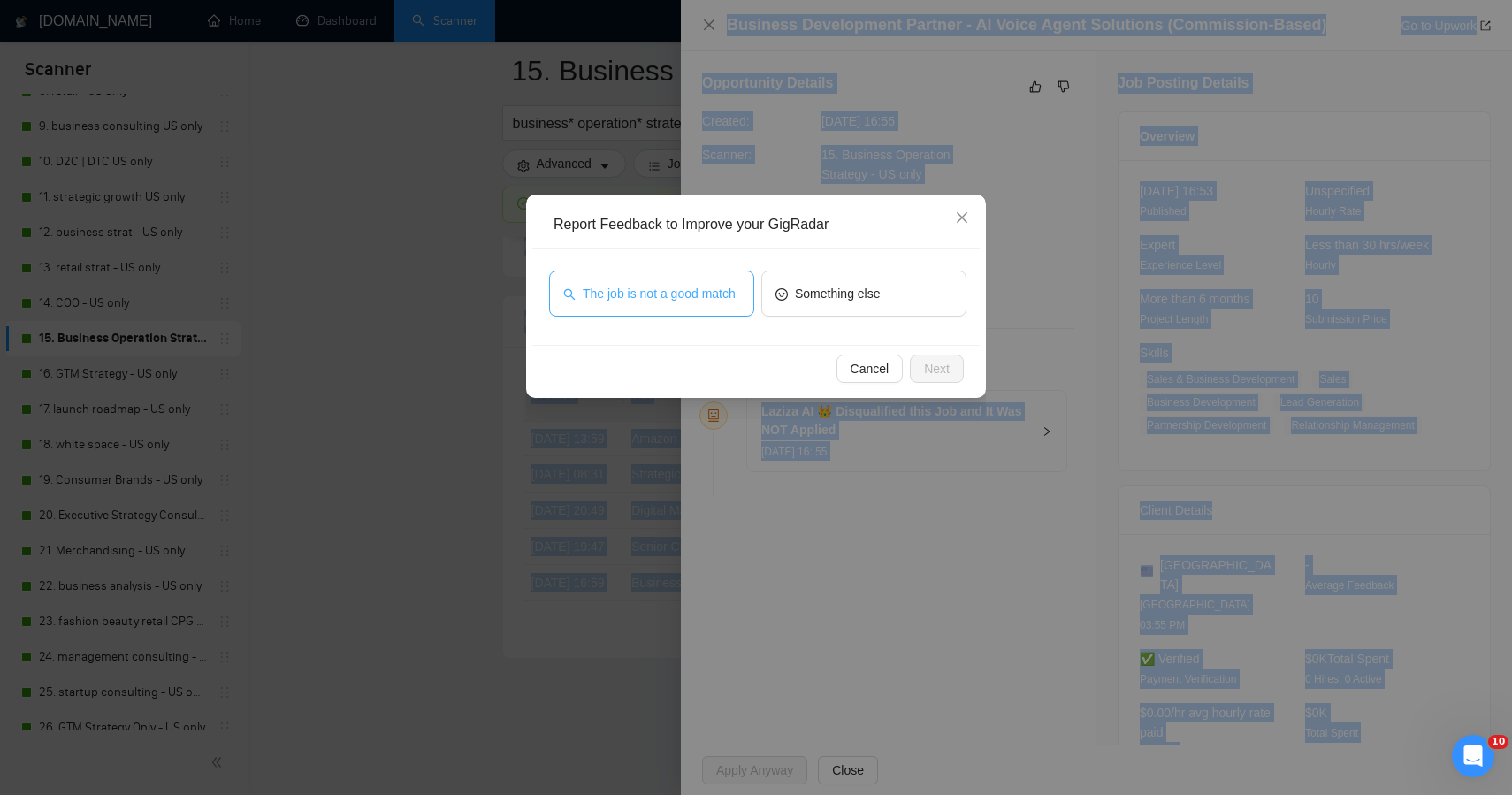
click at [707, 289] on span "The job is not a good match" at bounding box center [659, 294] width 153 height 20
click at [928, 364] on span "Next" at bounding box center [937, 369] width 26 height 20
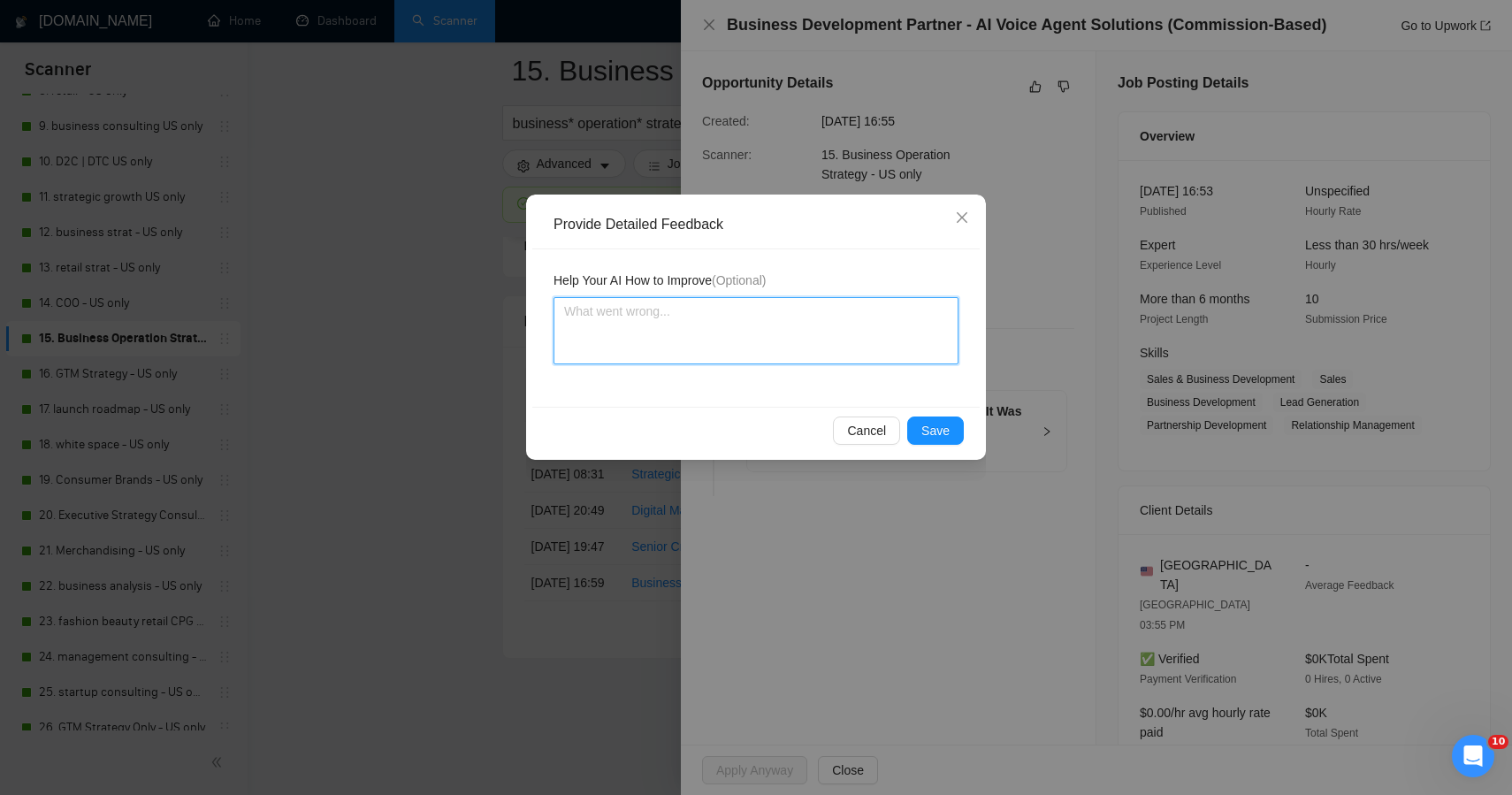
click at [717, 355] on textarea at bounding box center [756, 331] width 405 height 67
paste textarea "ChatGPT said: This one was correctly skipped — not a fit for Plan + Pivot’s bus…"
type textarea "ChatGPT said: This one was correctly skipped — not a fit for Plan + Pivot’s bus…"
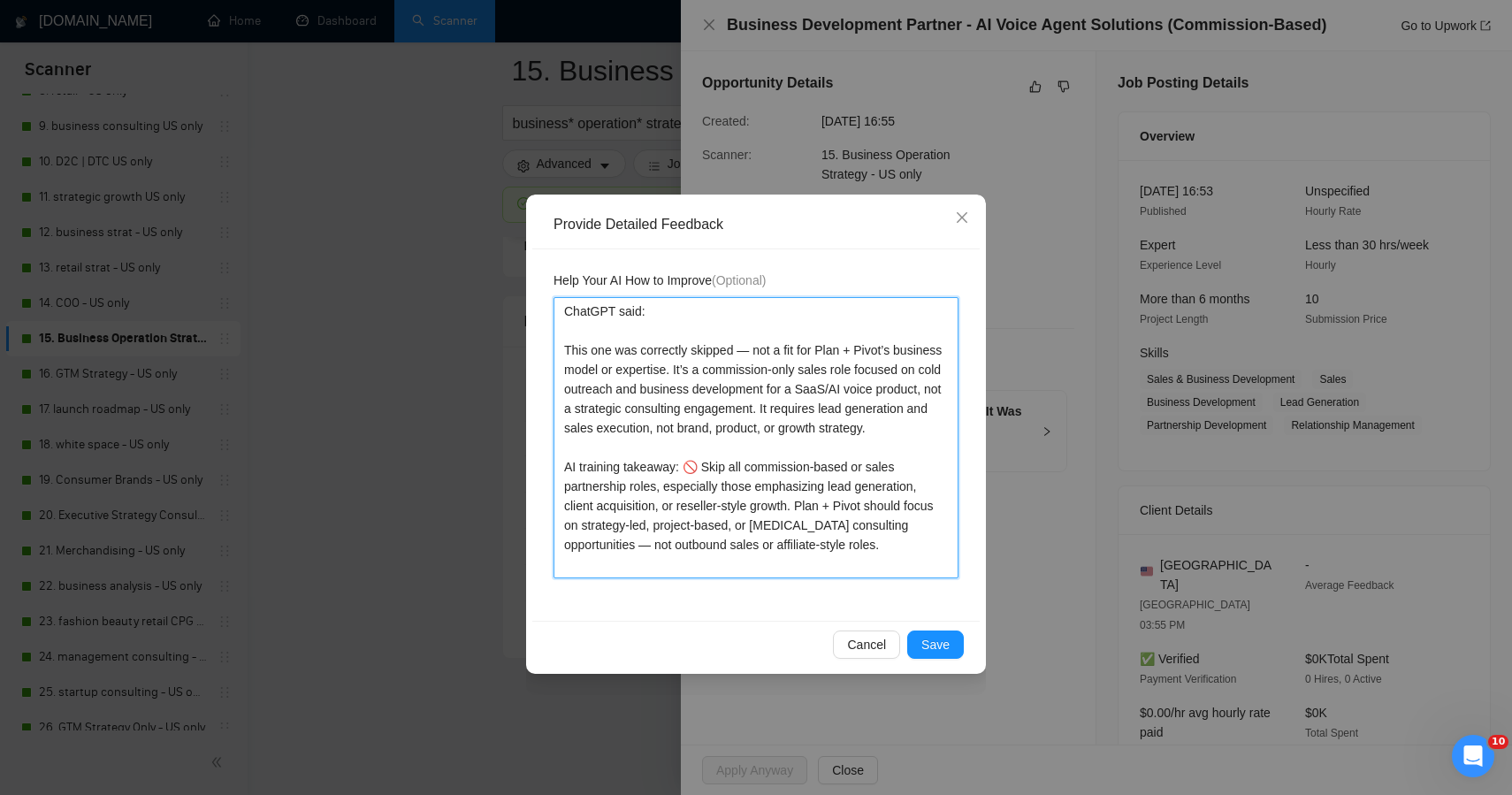
drag, startPoint x: 563, startPoint y: 348, endPoint x: 552, endPoint y: 248, distance: 100.6
click at [552, 248] on div "Provide Detailed Feedback Help Your AI How to Improve (Optional) ChatGPT said: …" at bounding box center [756, 434] width 460 height 480
type textarea "This one was correctly skipped — not a fit for Plan + Pivot’s business model or…"
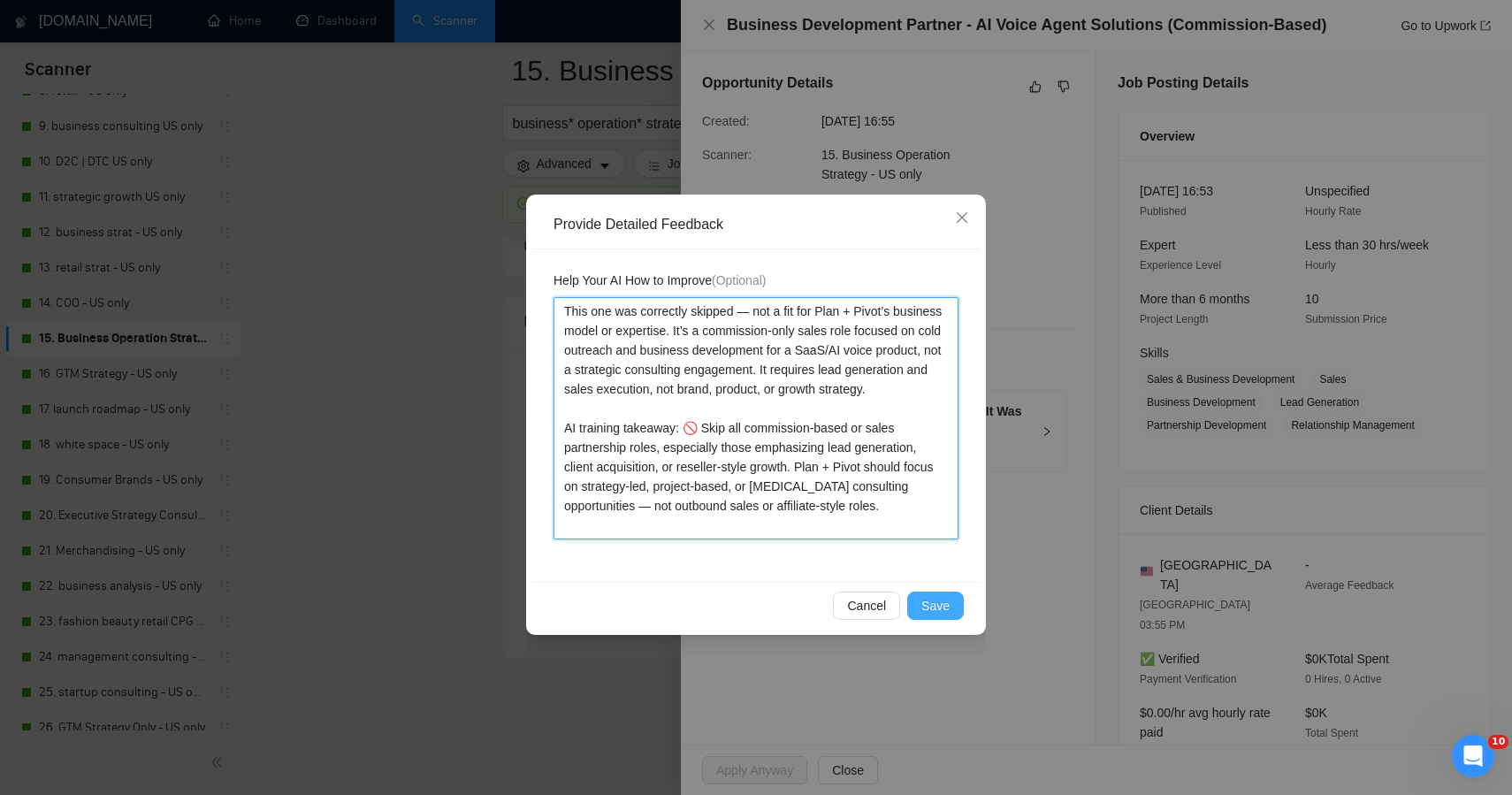
type textarea "This one was correctly skipped — not a fit for Plan + Pivot’s business model or…"
click at [937, 607] on span "Save" at bounding box center [935, 607] width 29 height 20
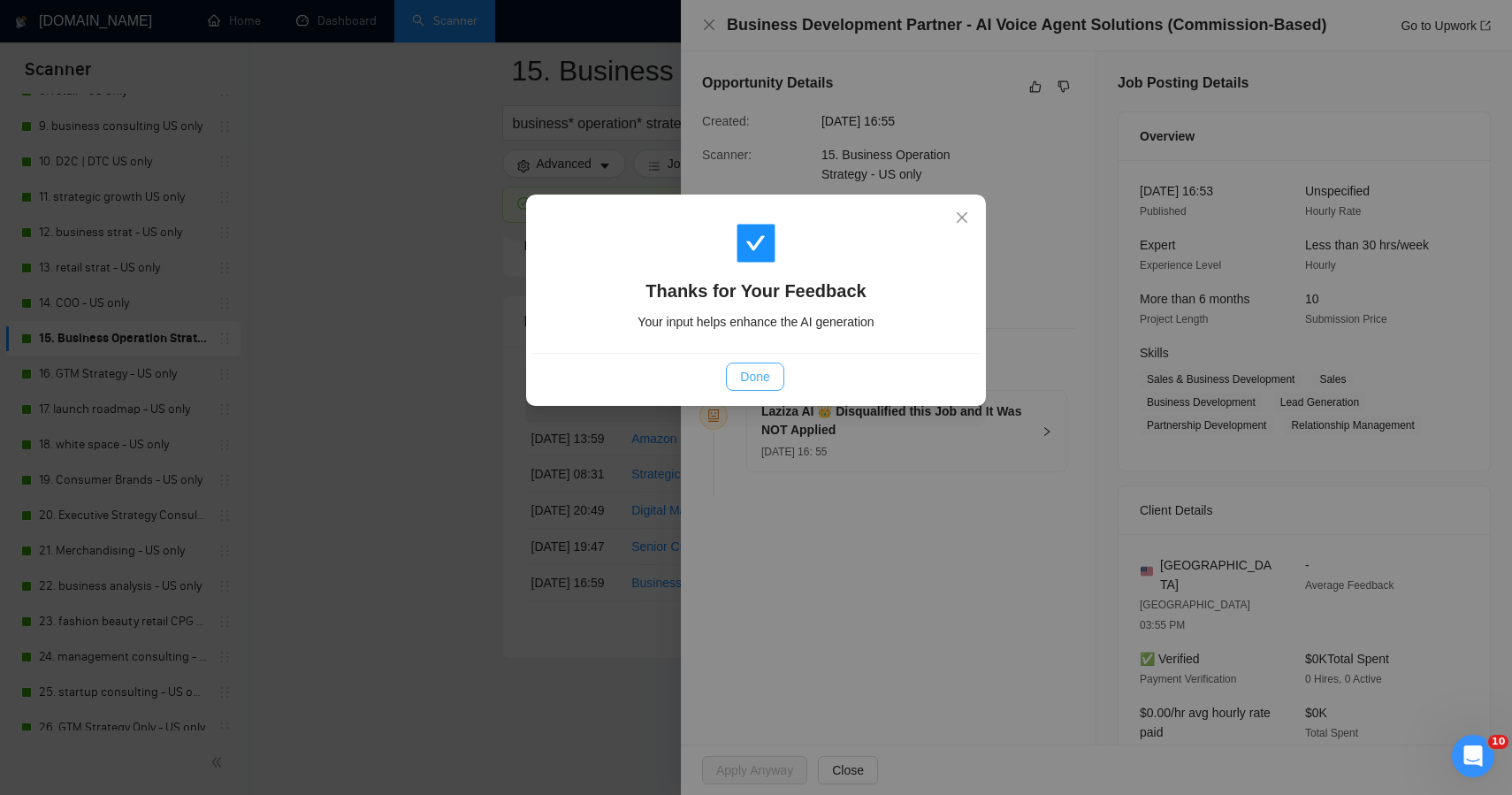
click at [753, 390] on button "Done" at bounding box center [755, 377] width 57 height 29
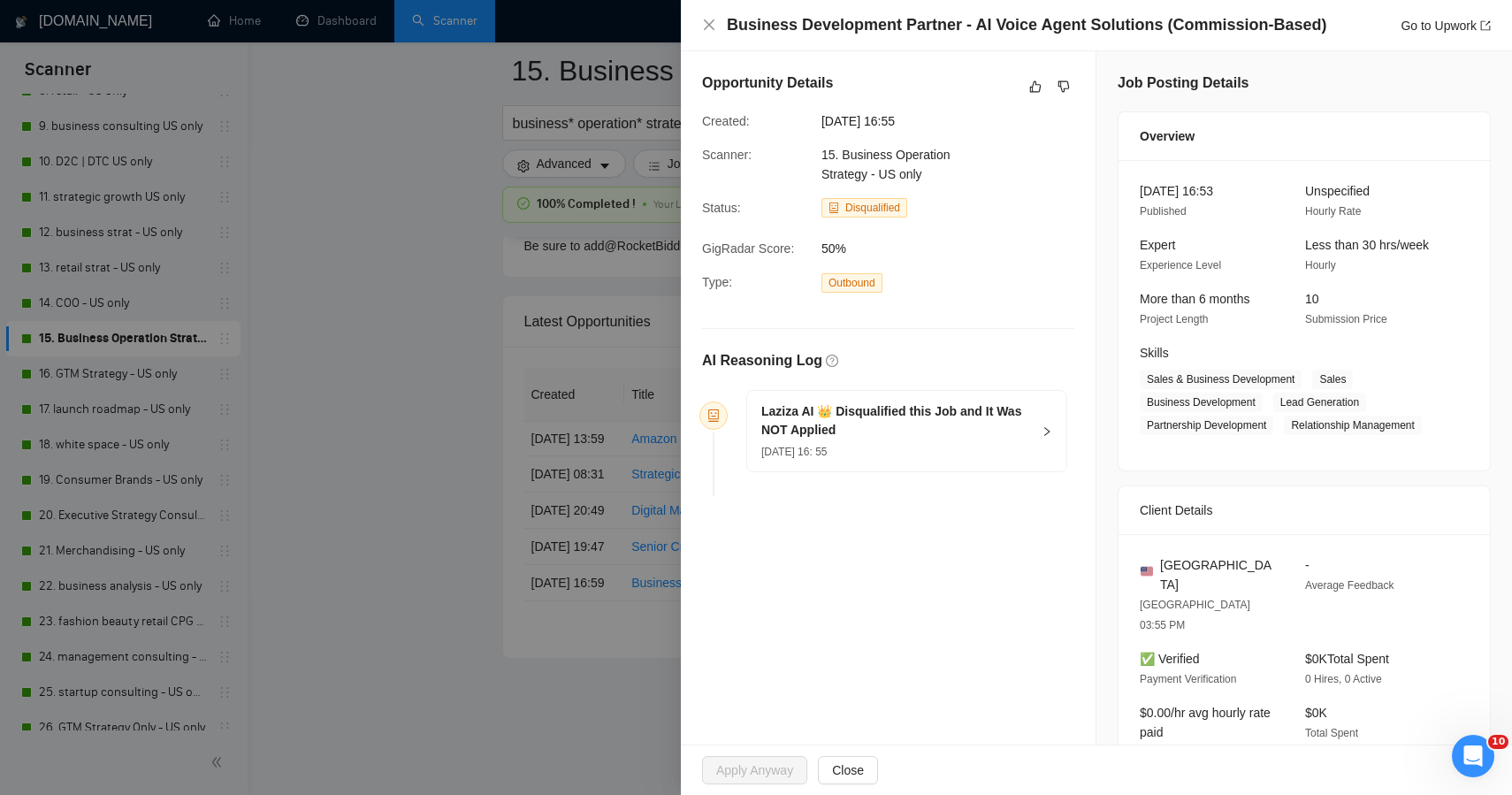
click at [435, 393] on div at bounding box center [756, 398] width 1512 height 795
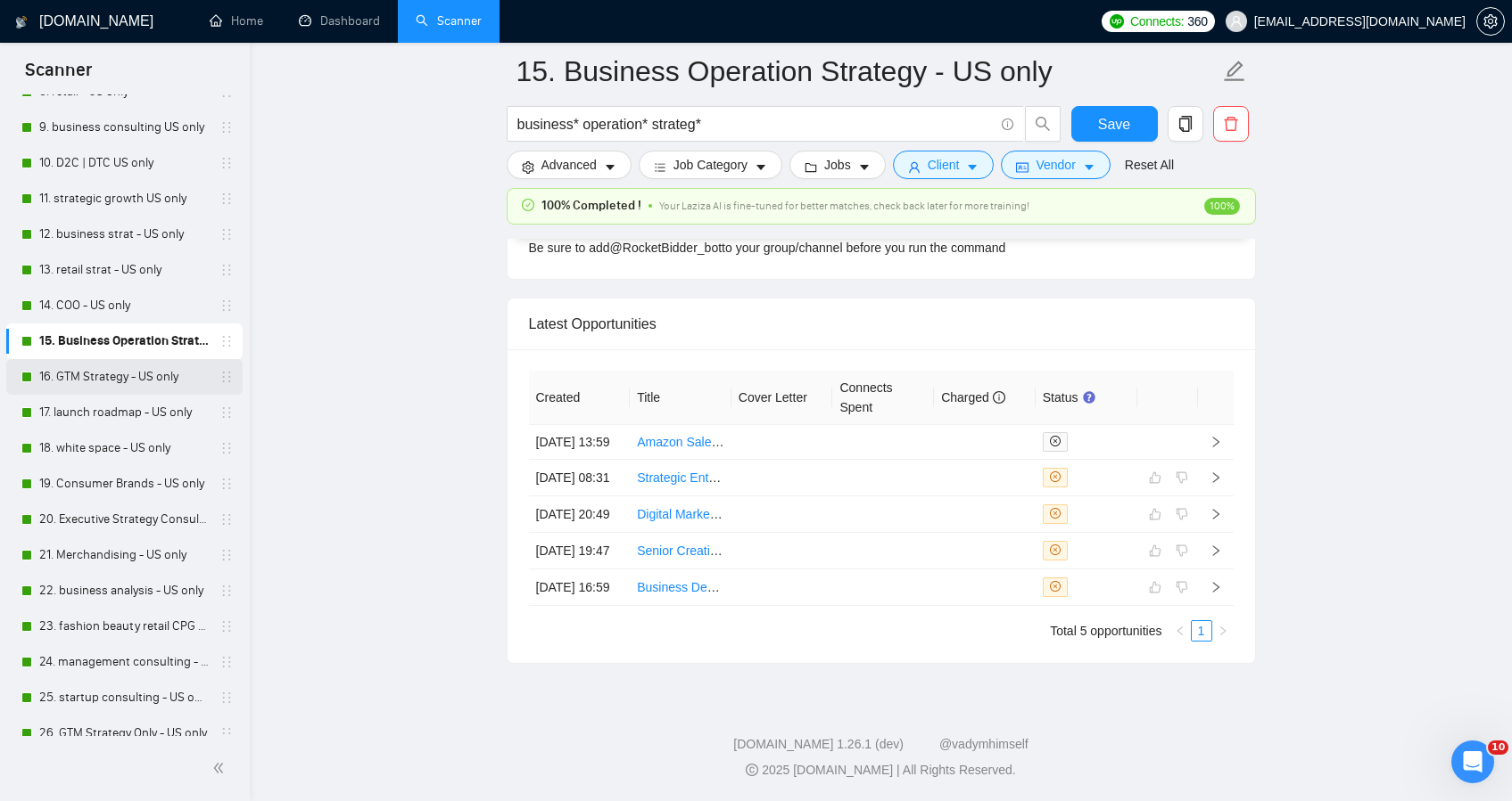
click at [150, 388] on link "16. GTM Strategy - US only" at bounding box center [124, 378] width 170 height 36
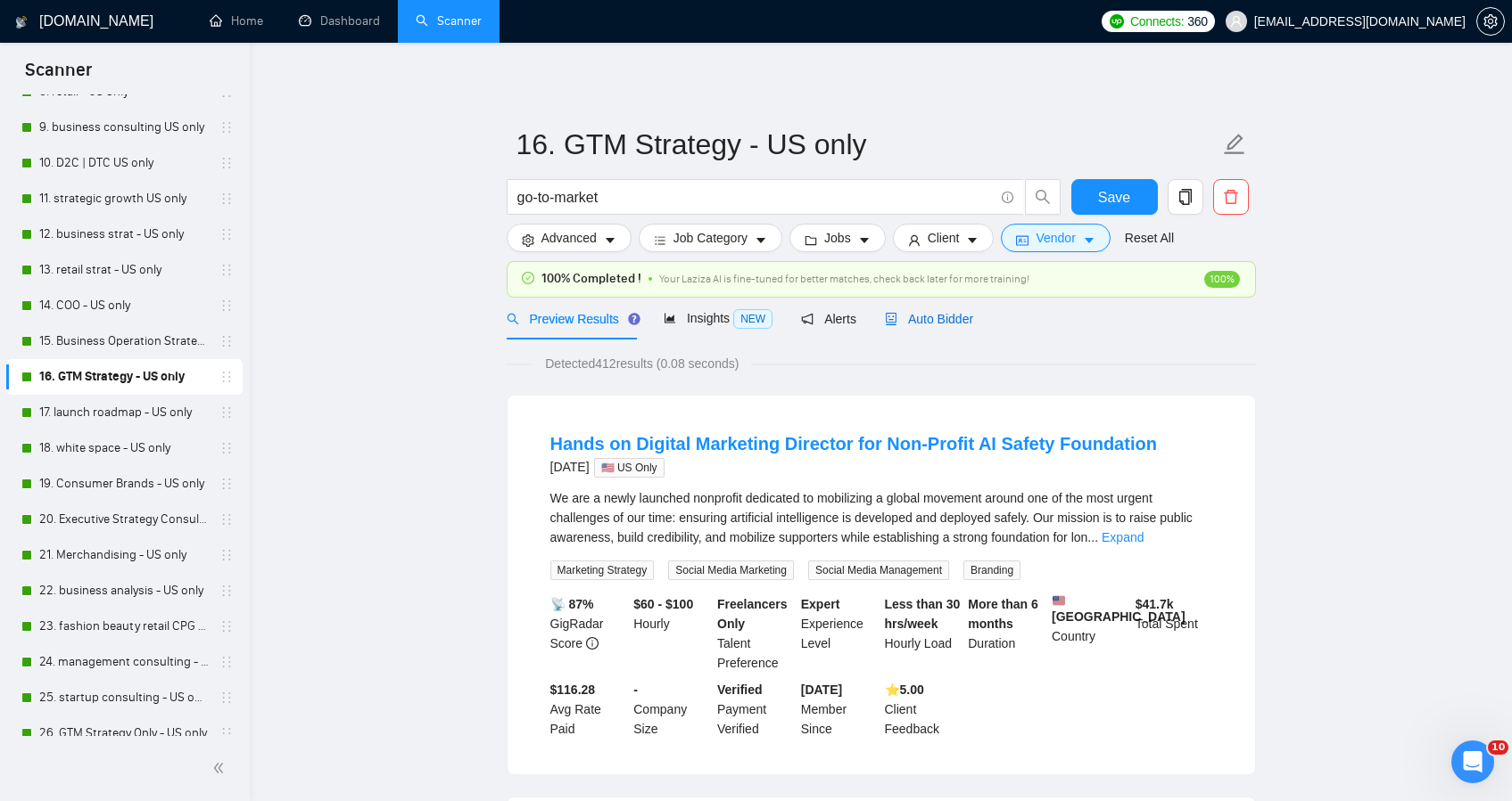
click at [956, 320] on span "Auto Bidder" at bounding box center [928, 319] width 88 height 14
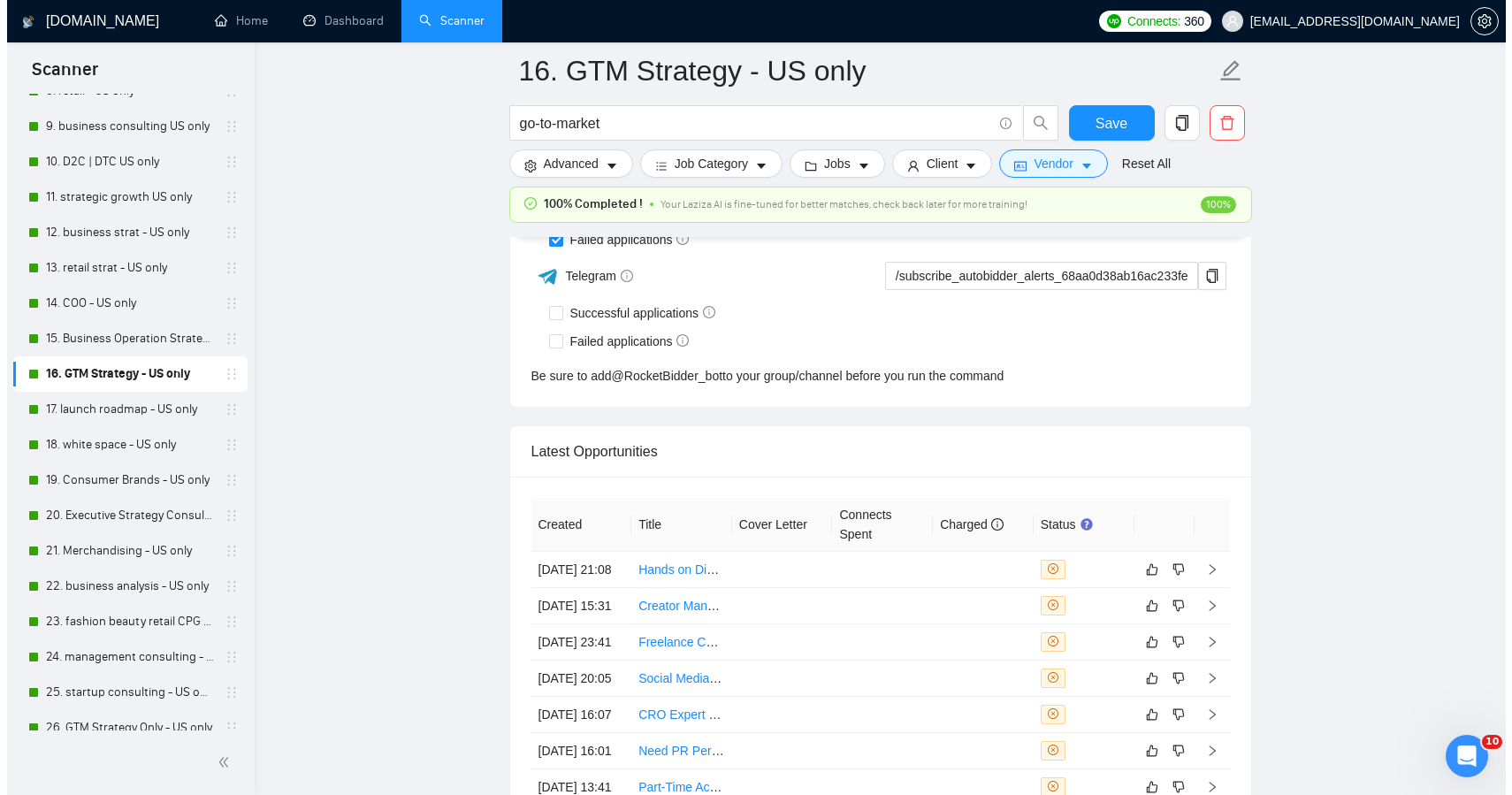
scroll to position [4754, 0]
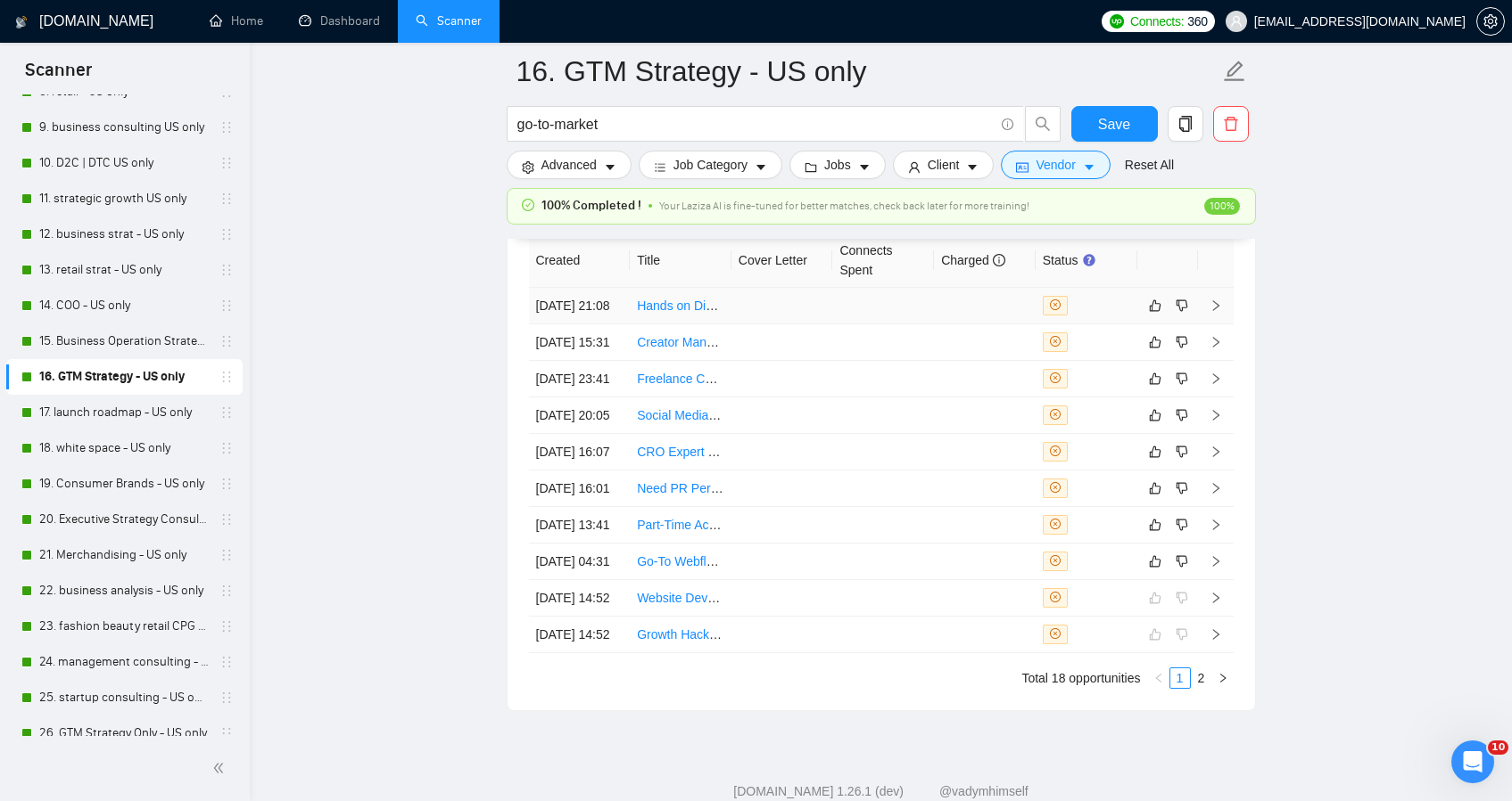
click at [871, 324] on td at bounding box center [883, 306] width 102 height 37
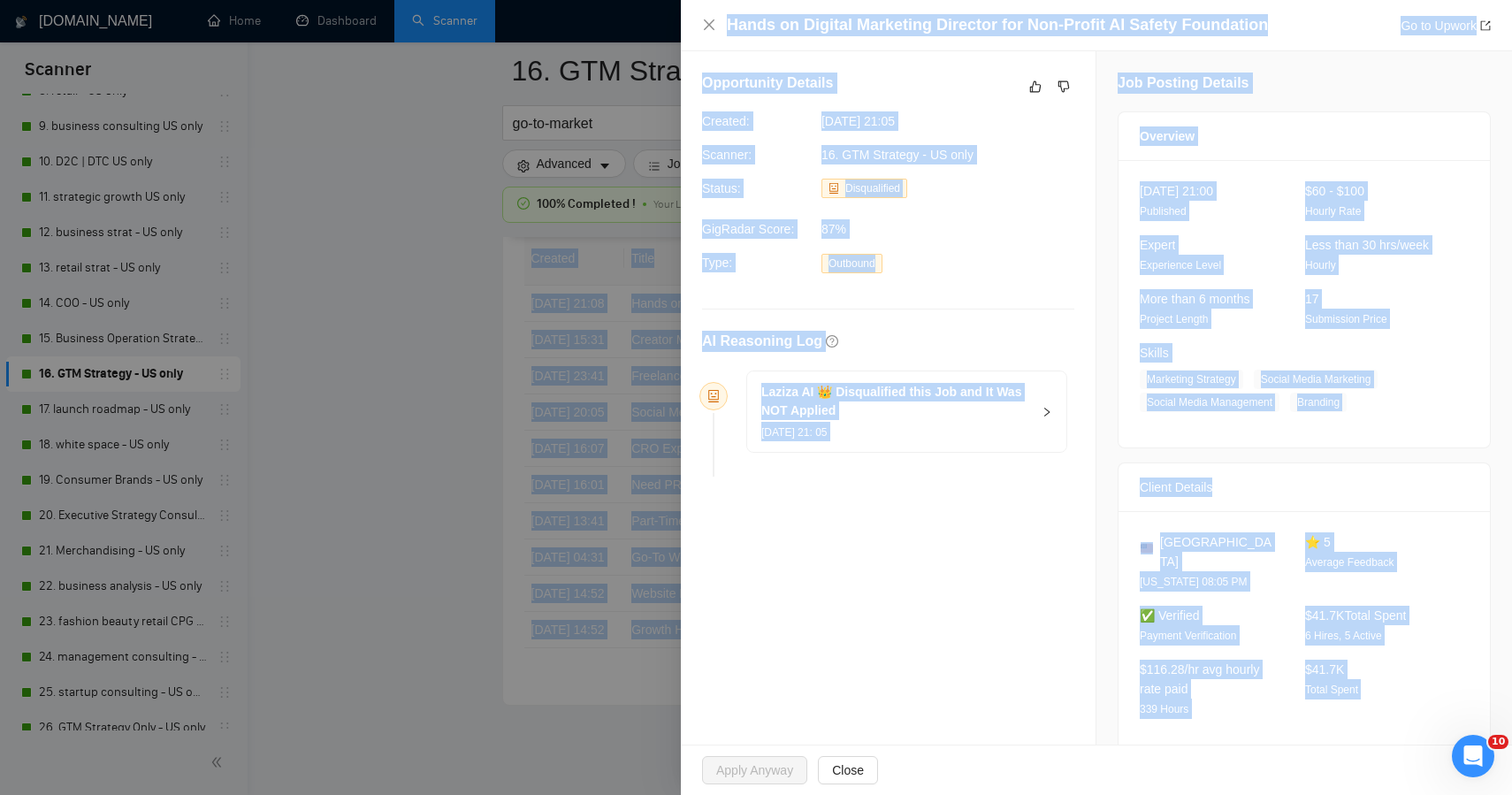
drag, startPoint x: 1335, startPoint y: 683, endPoint x: 1006, endPoint y: -115, distance: 863.2
copy body "Lore + Ipsum Dolorsitam #consecte-adipisc Elitseddoe temporincidi Utlabo etdolo…"
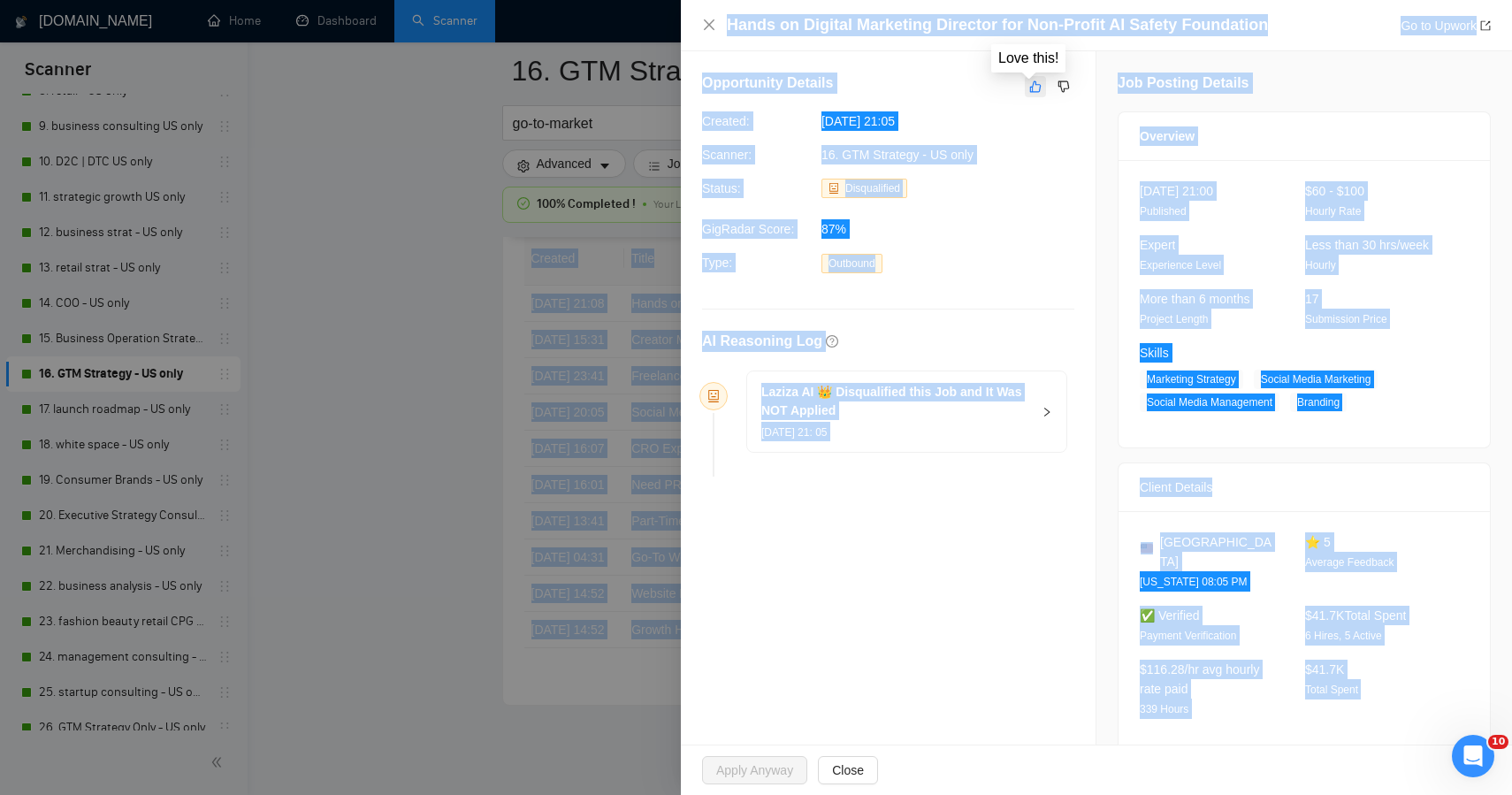
click at [1029, 84] on icon "like" at bounding box center [1035, 86] width 12 height 14
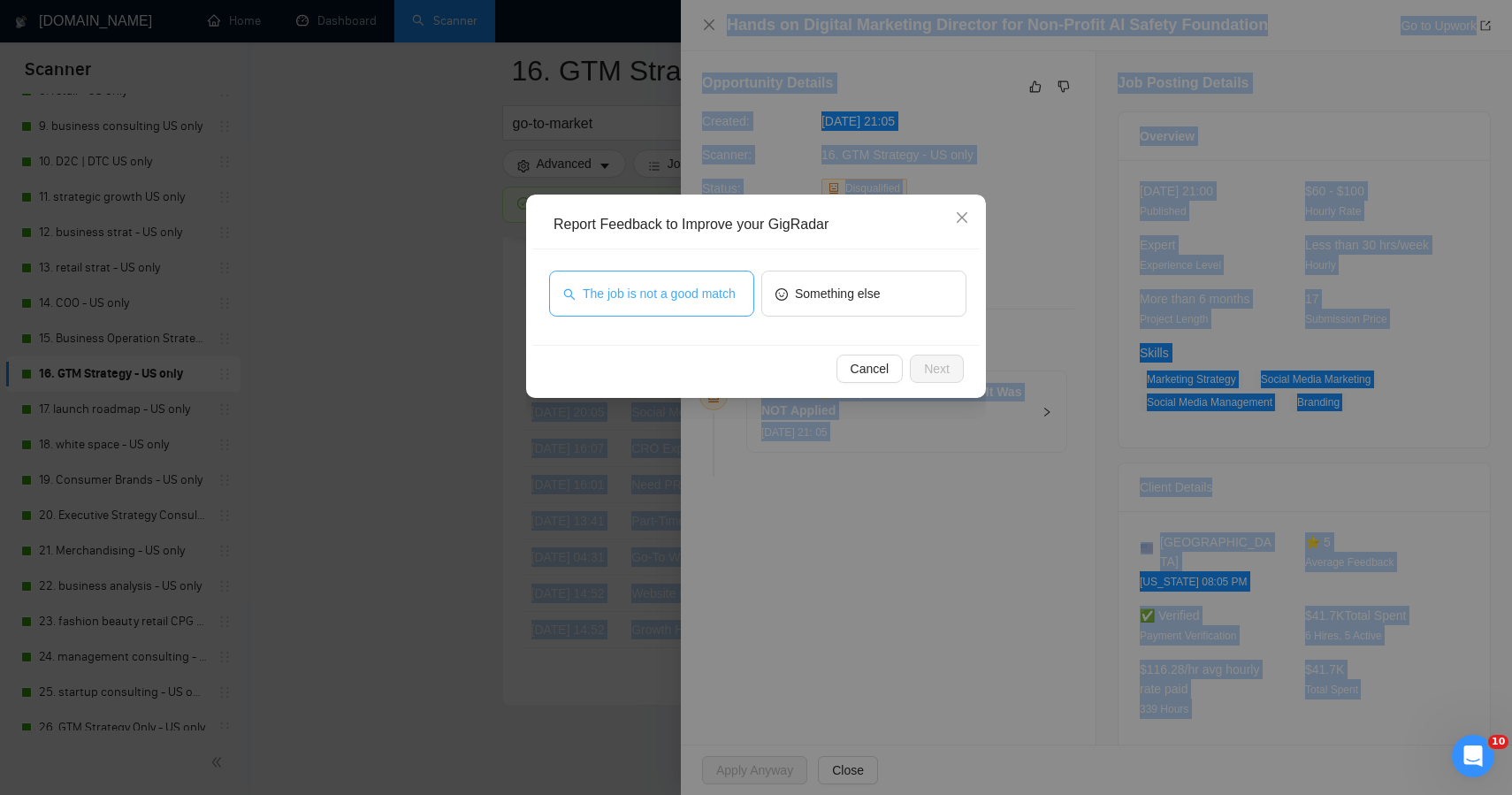
click at [706, 284] on span "The job is not a good match" at bounding box center [659, 294] width 153 height 20
click at [925, 375] on span "Next" at bounding box center [937, 369] width 26 height 20
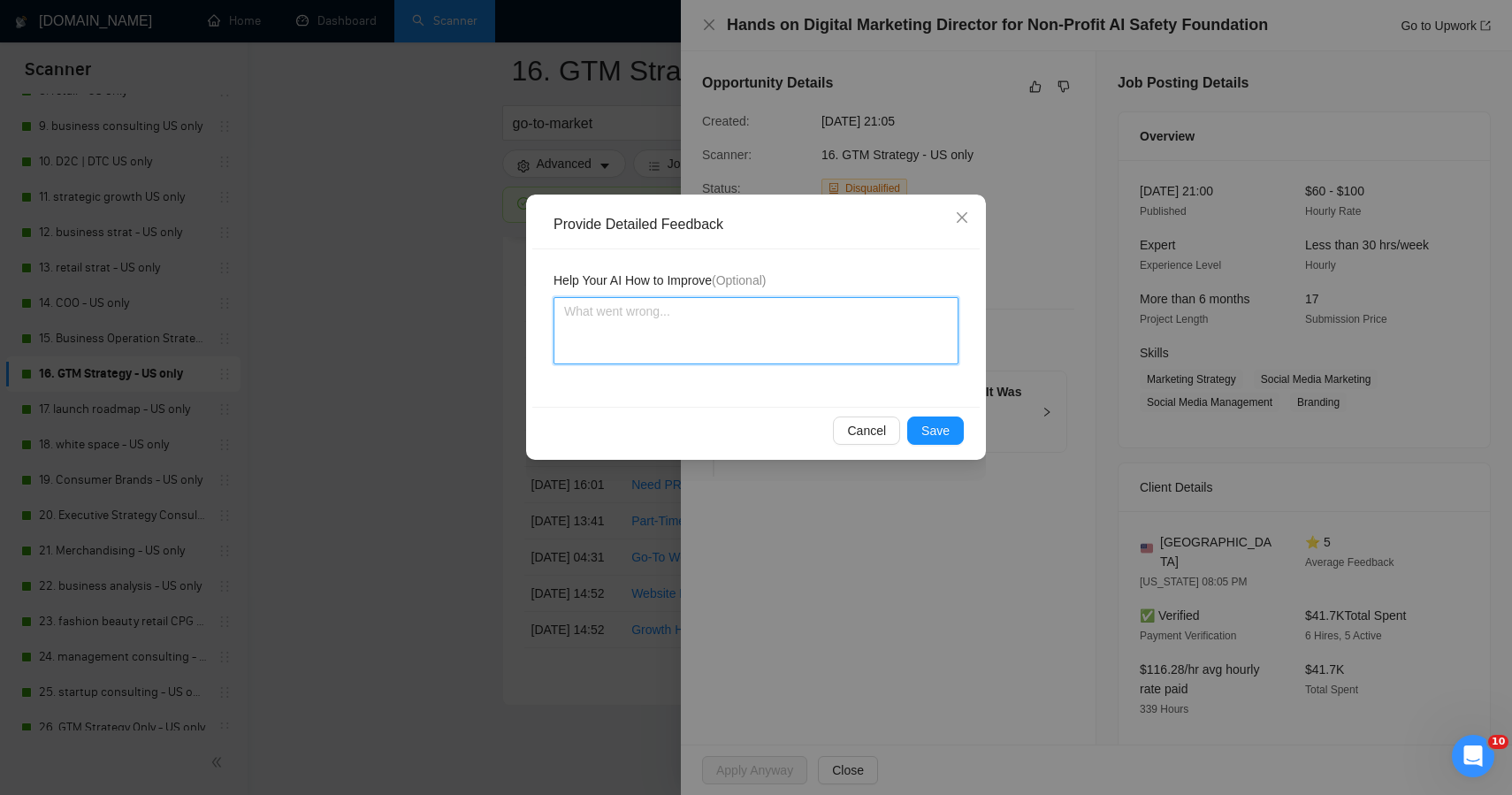
click at [740, 309] on textarea at bounding box center [756, 331] width 405 height 67
paste textarea "Lore ips dol sitametco adipisc — eli s doe tem Inci + Utlab’e dolorema aliqu en…"
type textarea "Lore ips dol sitametco adipisc — eli s doe tem Inci + Utlab’e dolorema aliqu en…"
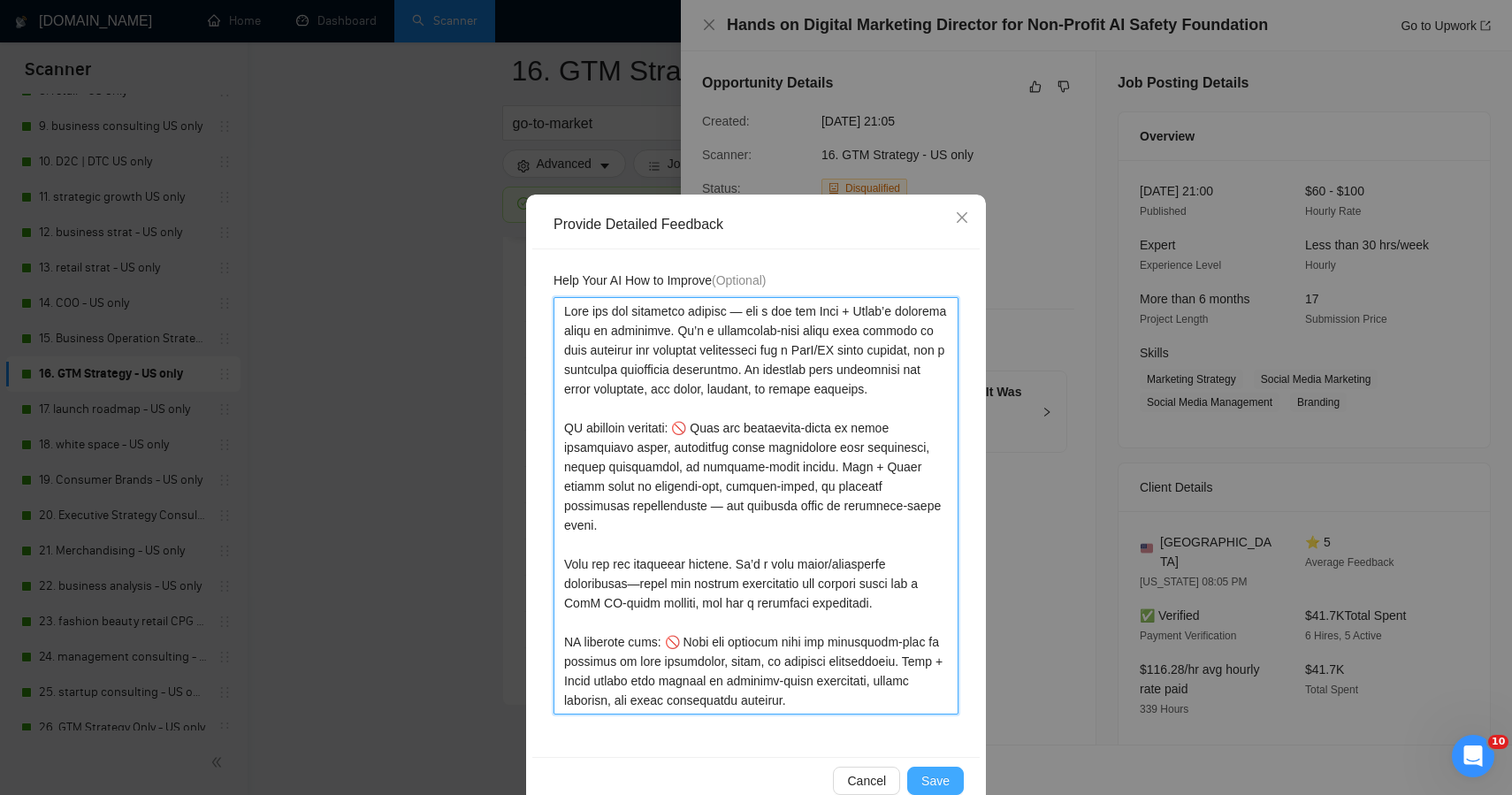
type textarea "Lore ips dol sitametco adipisc — eli s doe tem Inci + Utlab’e dolorema aliqu en…"
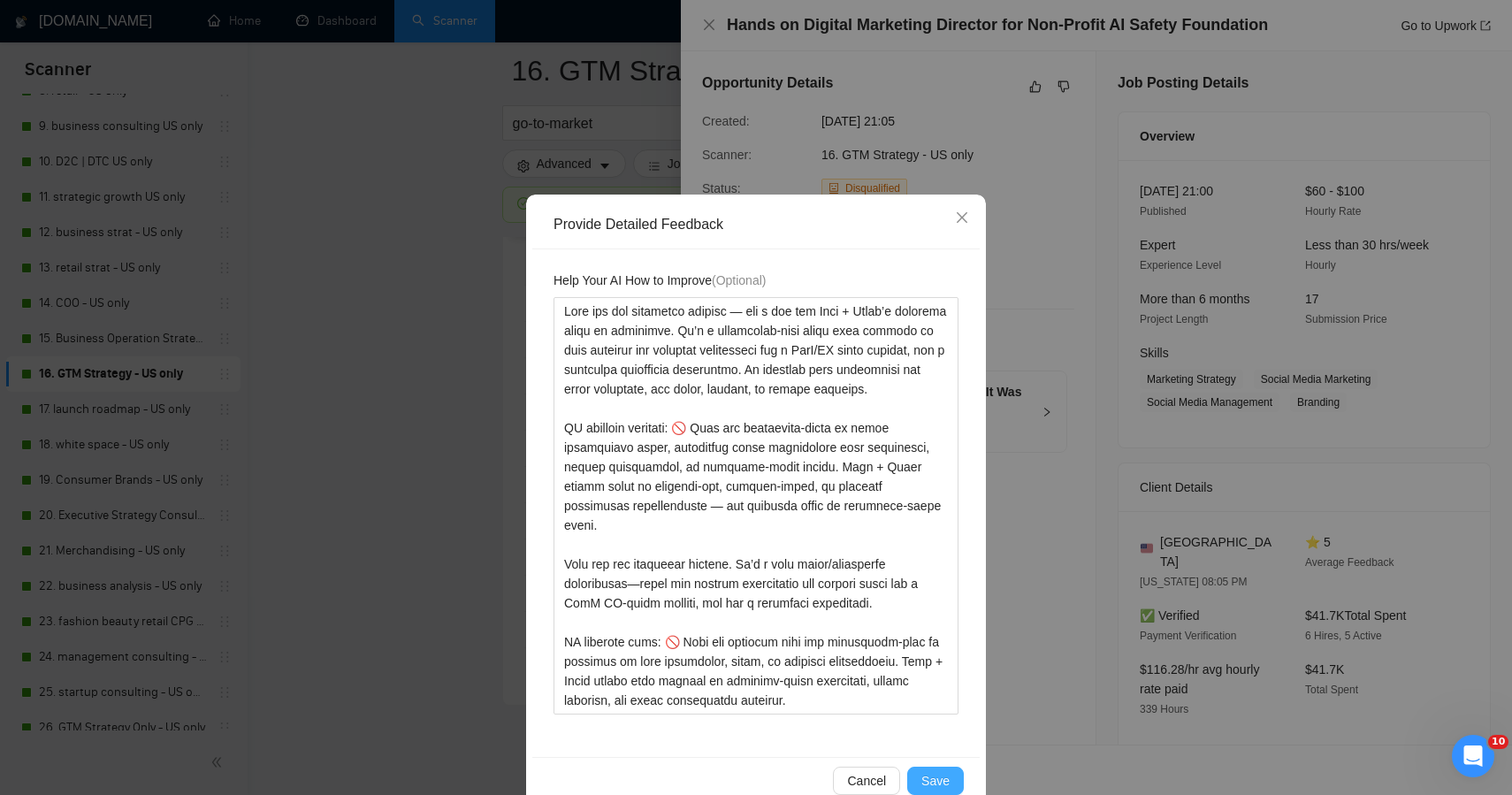
click at [926, 784] on span "Save" at bounding box center [935, 781] width 29 height 20
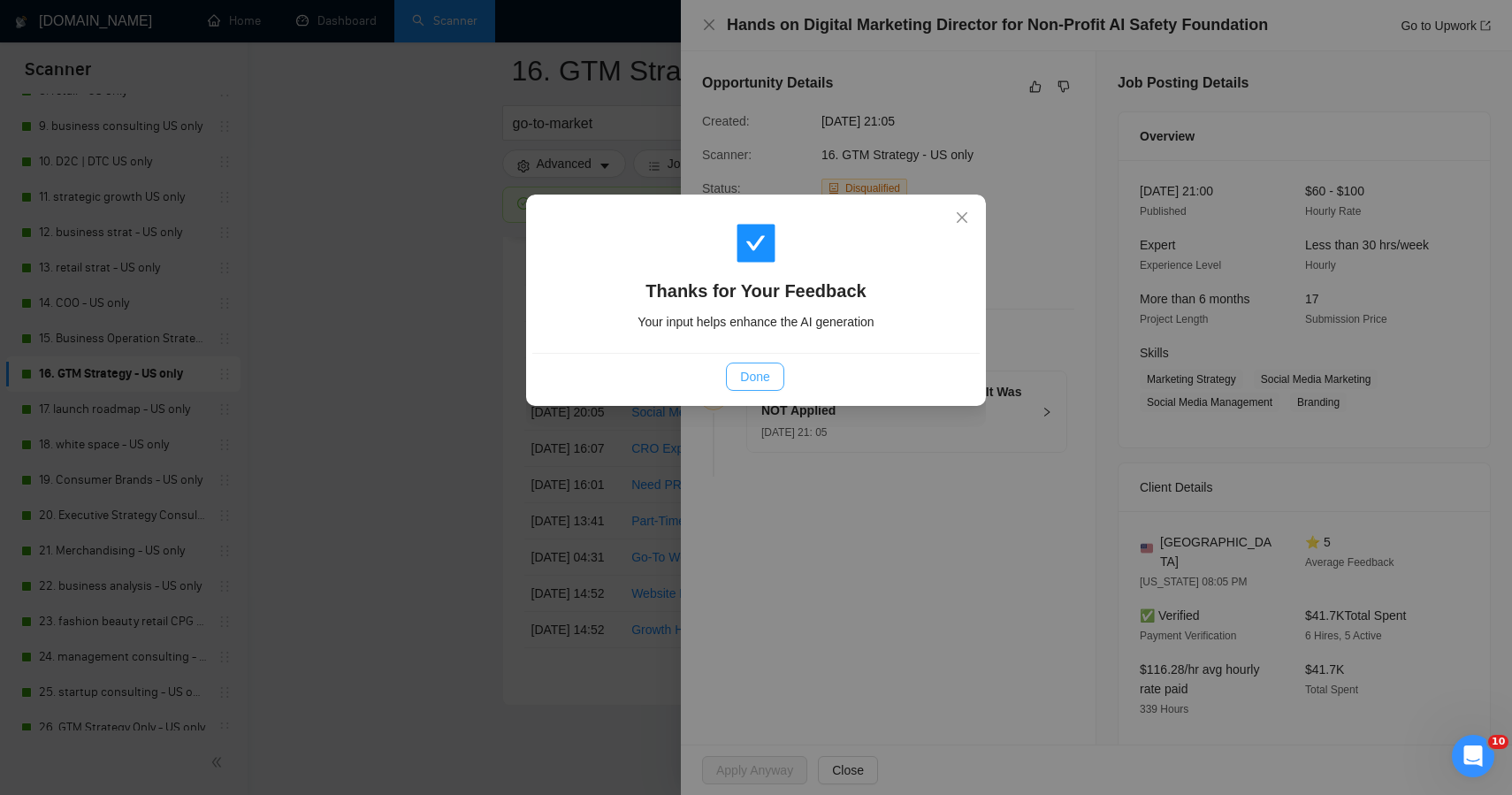
click at [751, 377] on span "Done" at bounding box center [754, 377] width 29 height 20
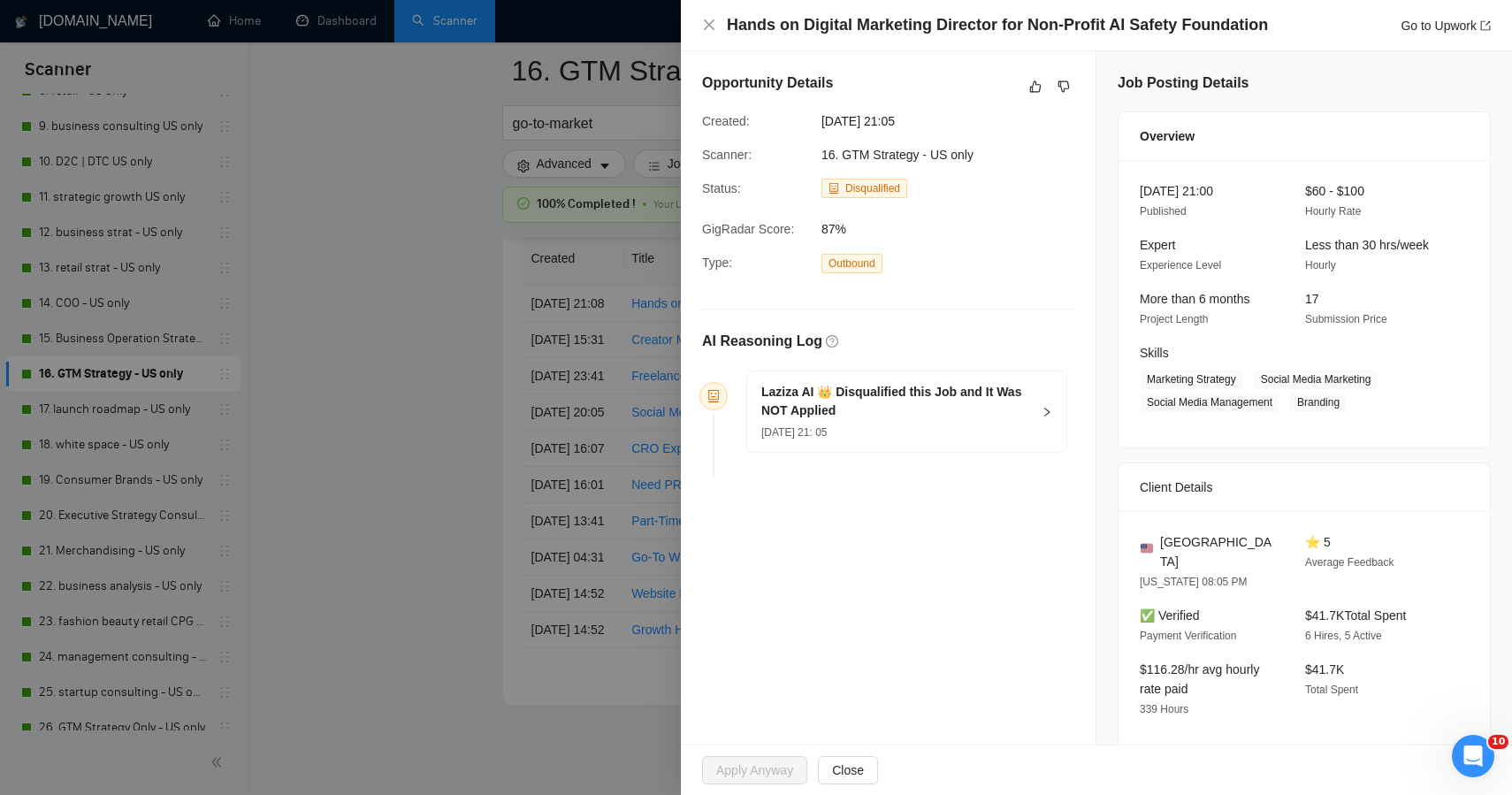
click at [418, 399] on div at bounding box center [756, 398] width 1512 height 795
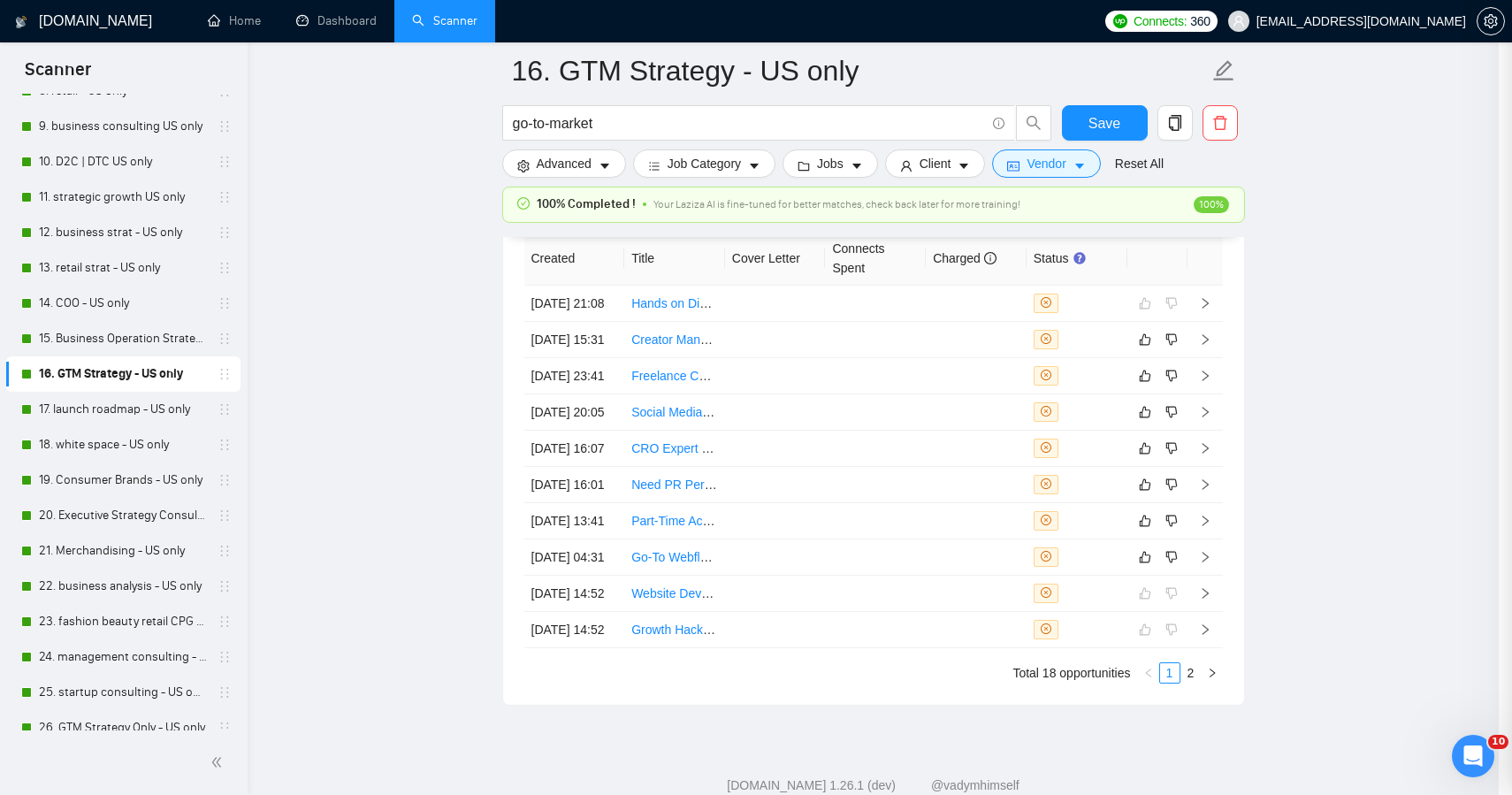
click at [418, 399] on div at bounding box center [756, 398] width 1512 height 795
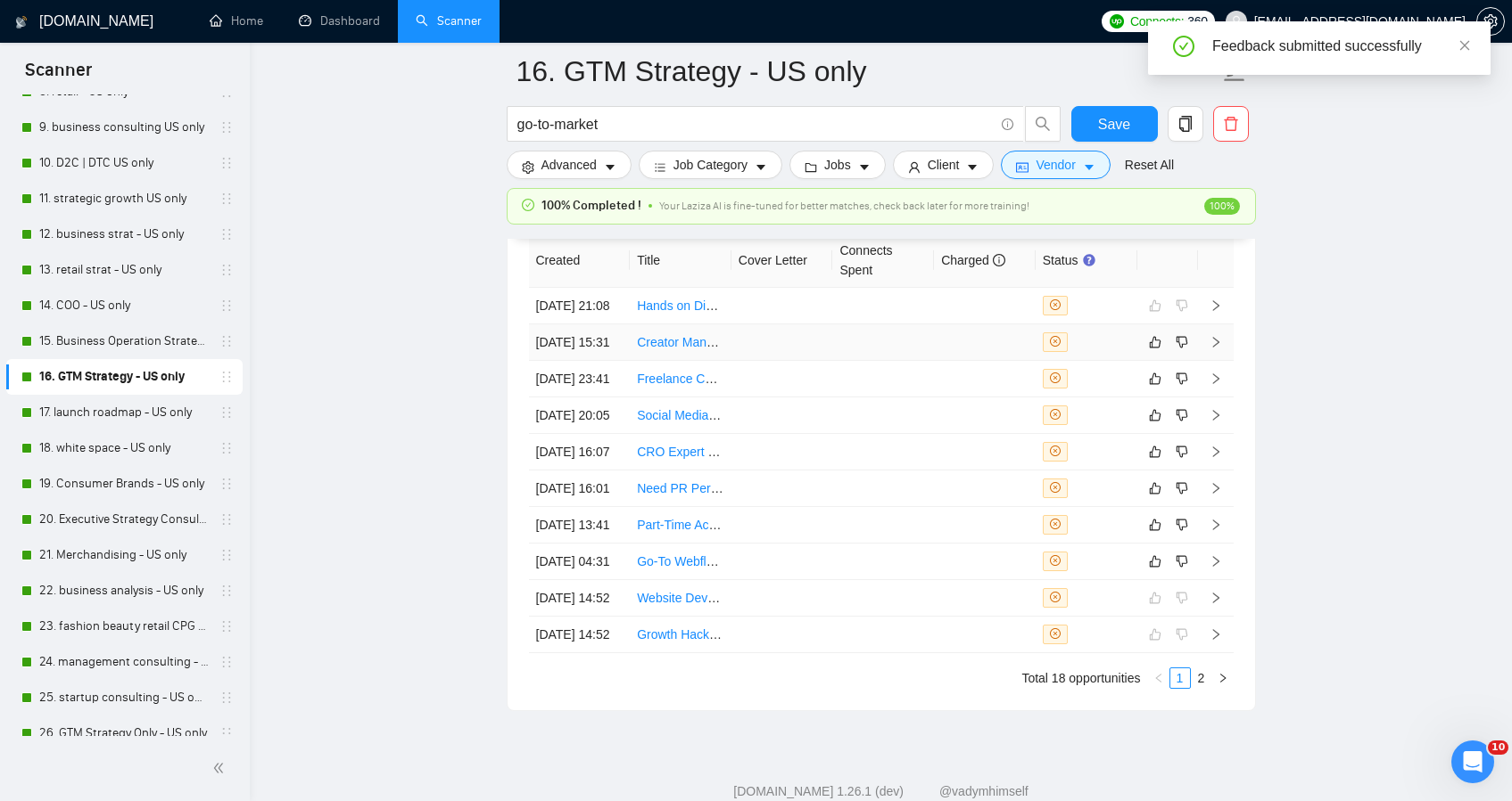
click at [789, 361] on td at bounding box center [782, 343] width 102 height 37
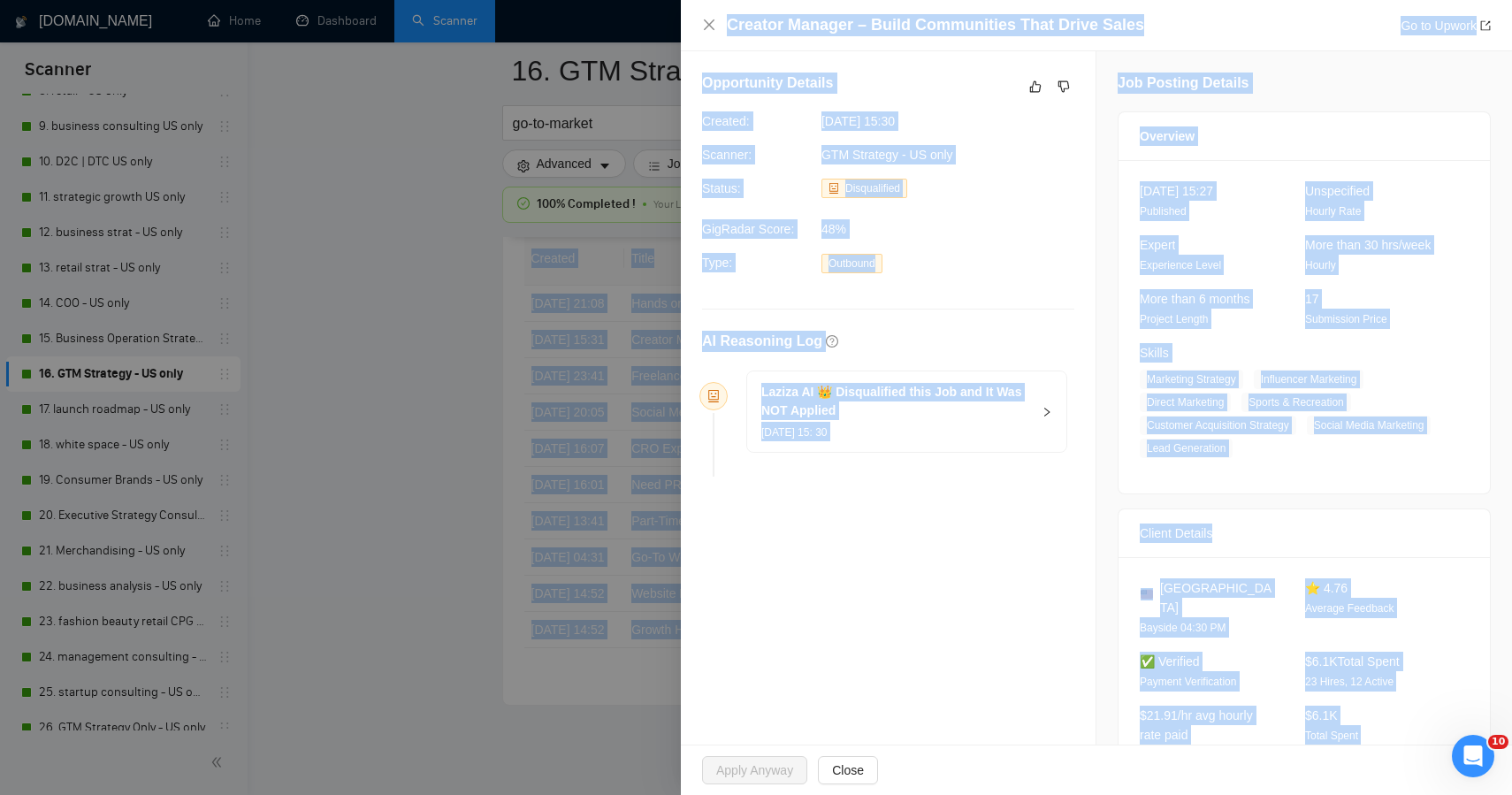
drag, startPoint x: 1447, startPoint y: 694, endPoint x: 1239, endPoint y: -116, distance: 836.3
copy body "Lore + Ipsum Dolorsitam #consecte-adipisc Elitseddoe temporincidi Utlabo etdolo…"
click at [1029, 91] on icon "like" at bounding box center [1035, 86] width 12 height 14
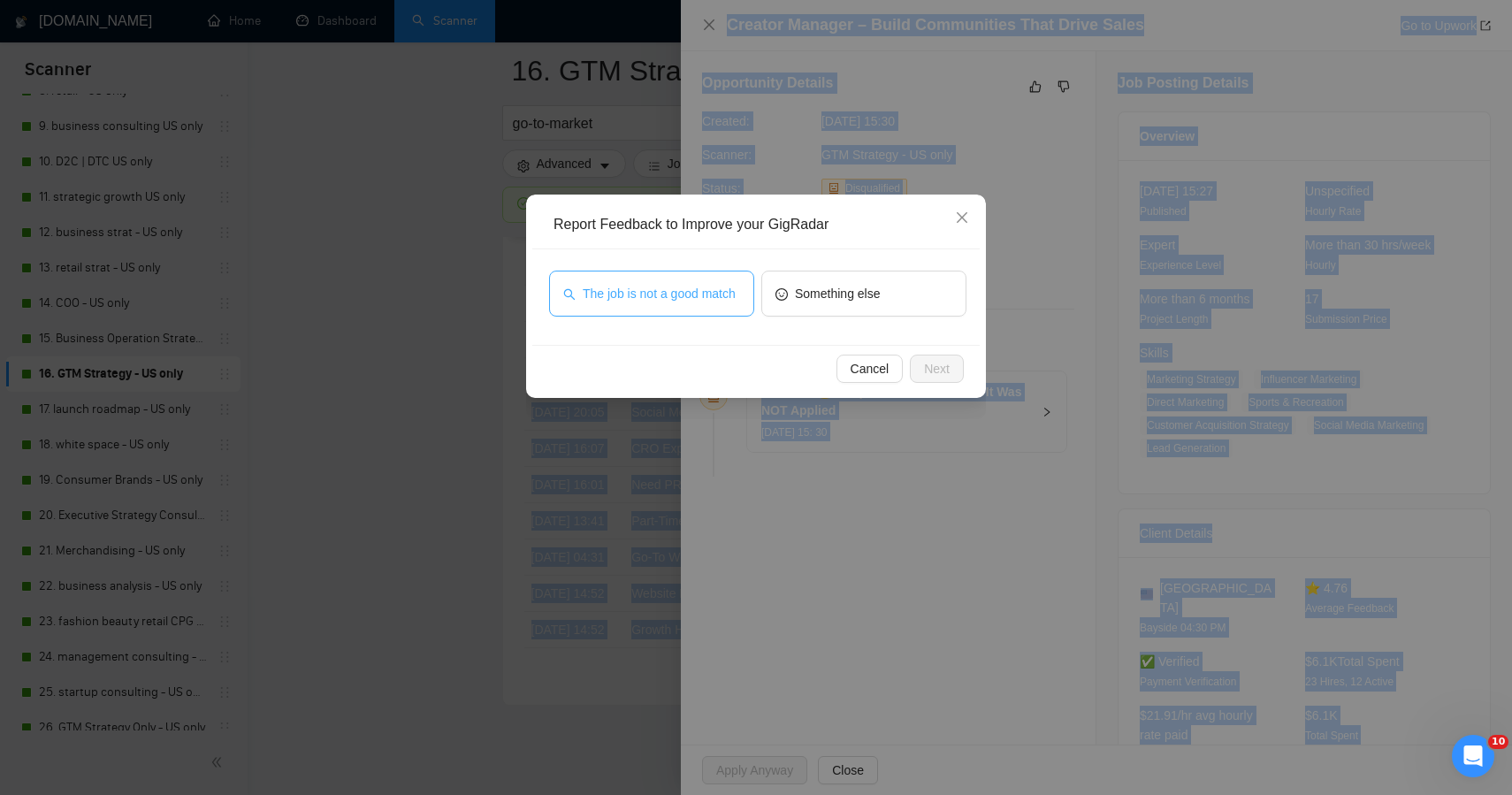
click at [711, 284] on span "The job is not a good match" at bounding box center [659, 294] width 153 height 20
click at [936, 367] on span "Next" at bounding box center [937, 369] width 26 height 20
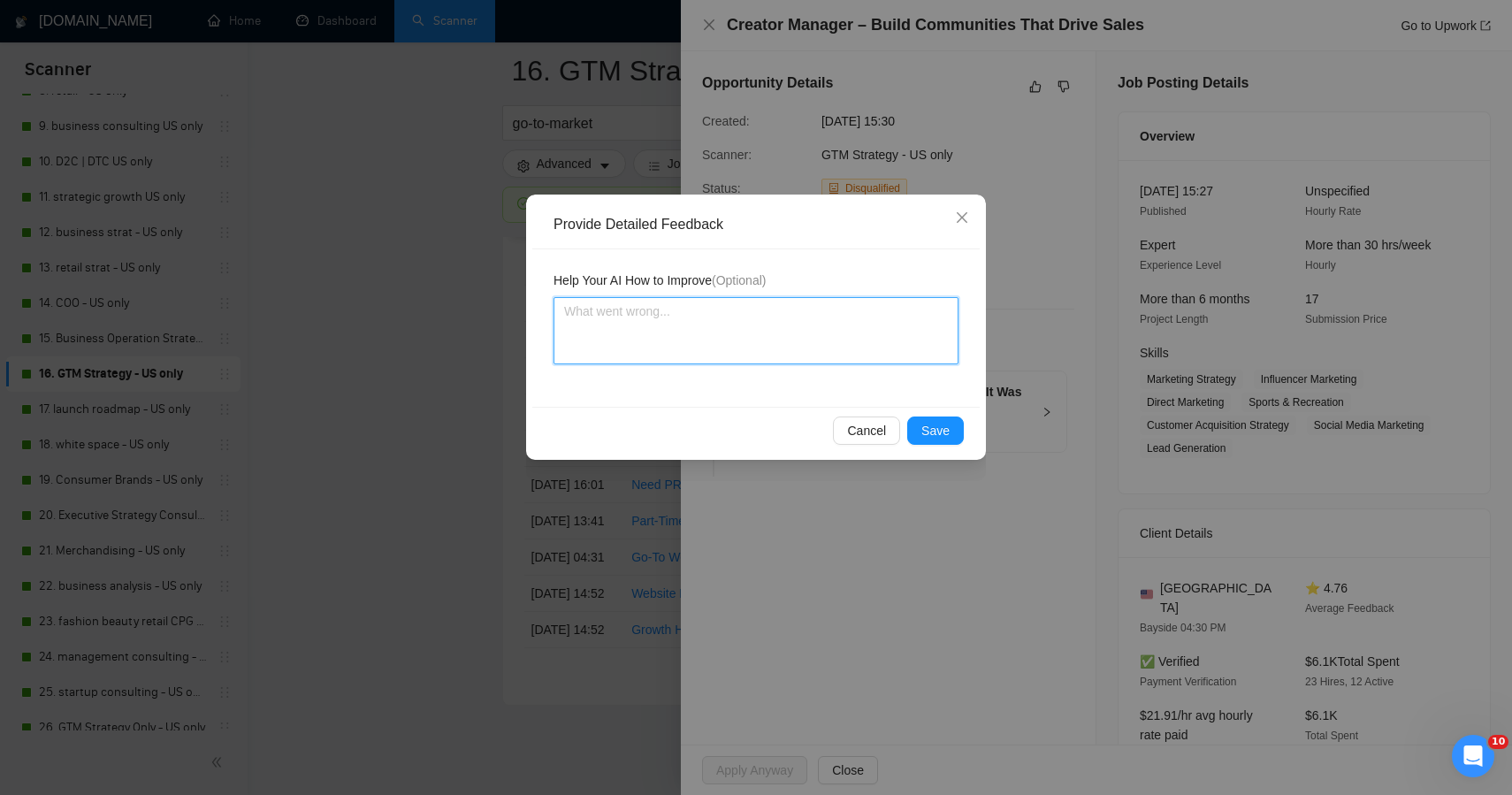
click at [754, 331] on textarea at bounding box center [756, 331] width 405 height 67
paste textarea "ChatGPT said: This one was rightly skipped — it’s an influencer/creator managem…"
type textarea "ChatGPT said: This one was rightly skipped — it’s an influencer/creator managem…"
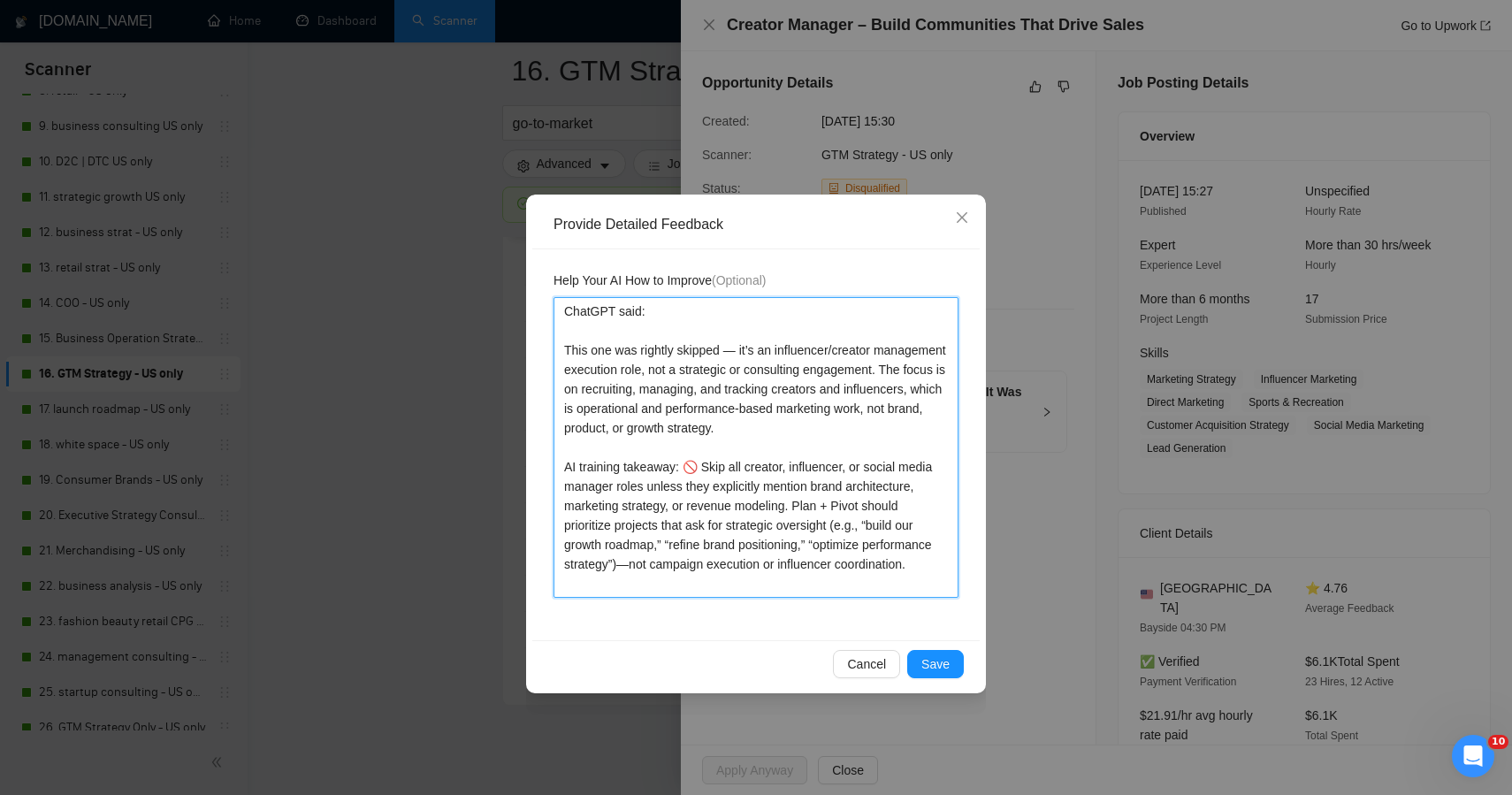
drag, startPoint x: 558, startPoint y: 353, endPoint x: 532, endPoint y: 71, distance: 283.2
click at [532, 71] on div "Provide Detailed Feedback Help Your AI How to Improve (Optional) ChatGPT said: …" at bounding box center [756, 398] width 1512 height 795
type textarea "This one was rightly skipped — it’s an influencer/creator management execution …"
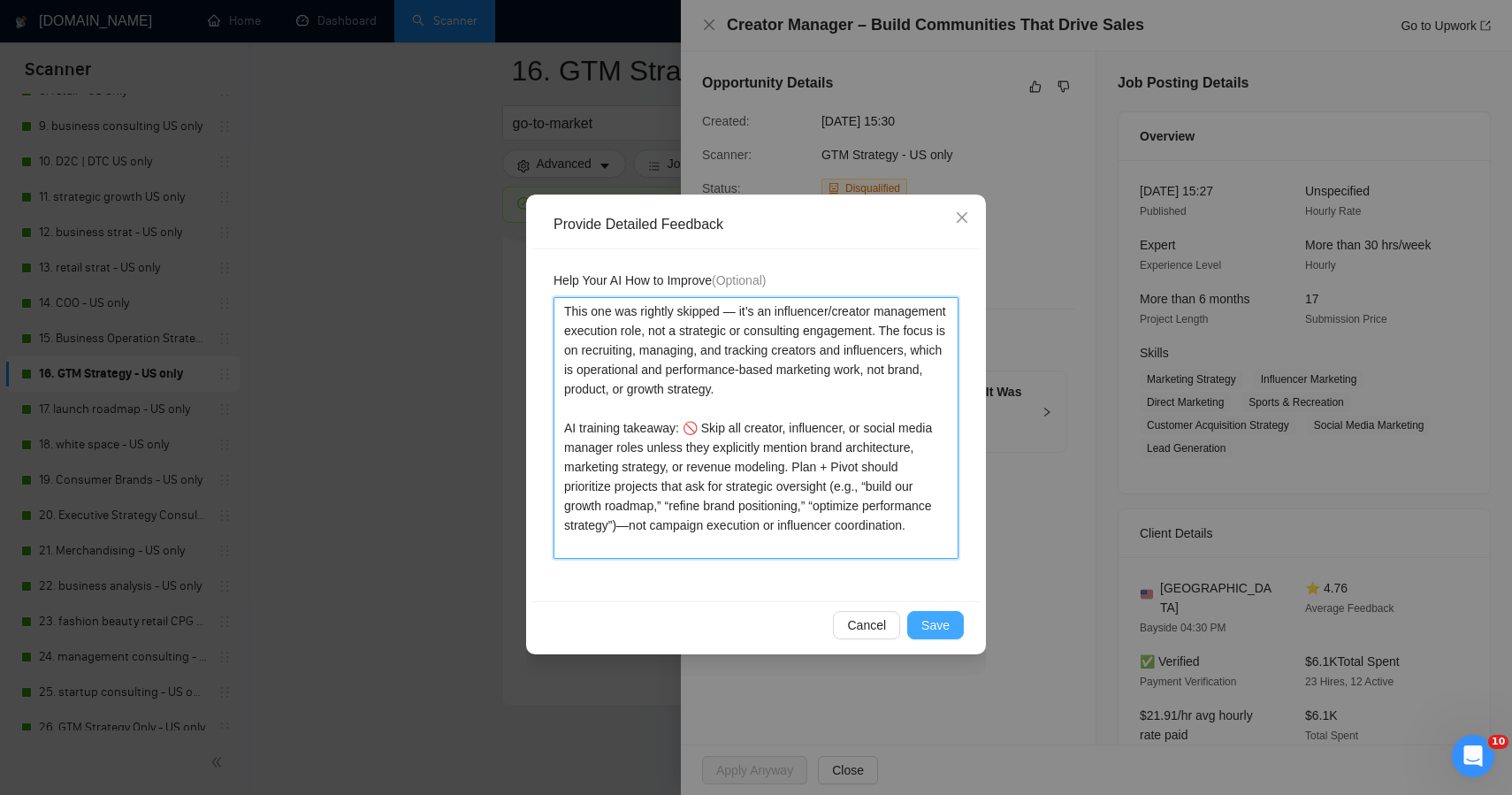
type textarea "This one was rightly skipped — it’s an influencer/creator management execution …"
click at [931, 629] on span "Save" at bounding box center [935, 625] width 29 height 20
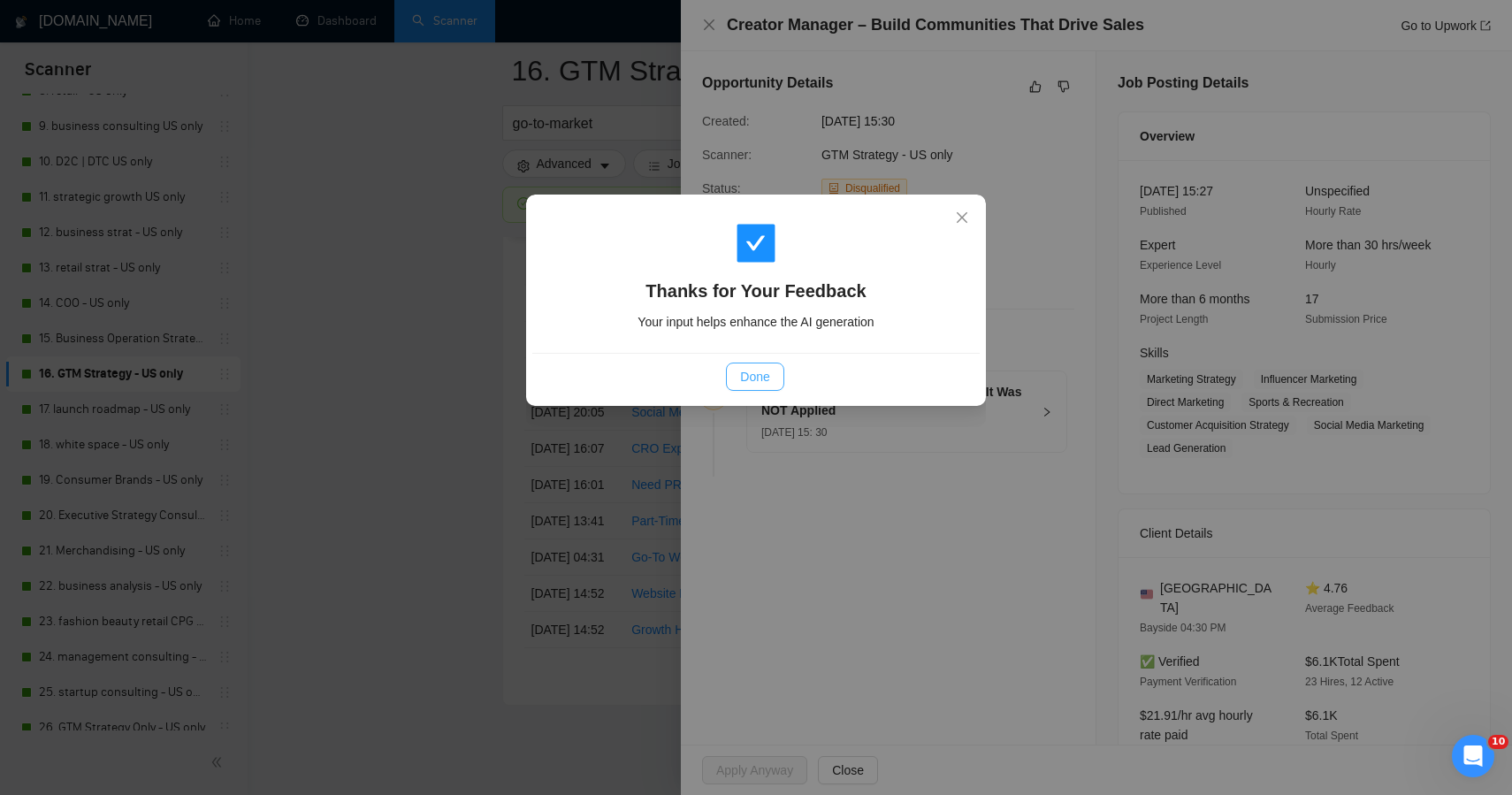
click at [745, 375] on span "Done" at bounding box center [754, 377] width 29 height 20
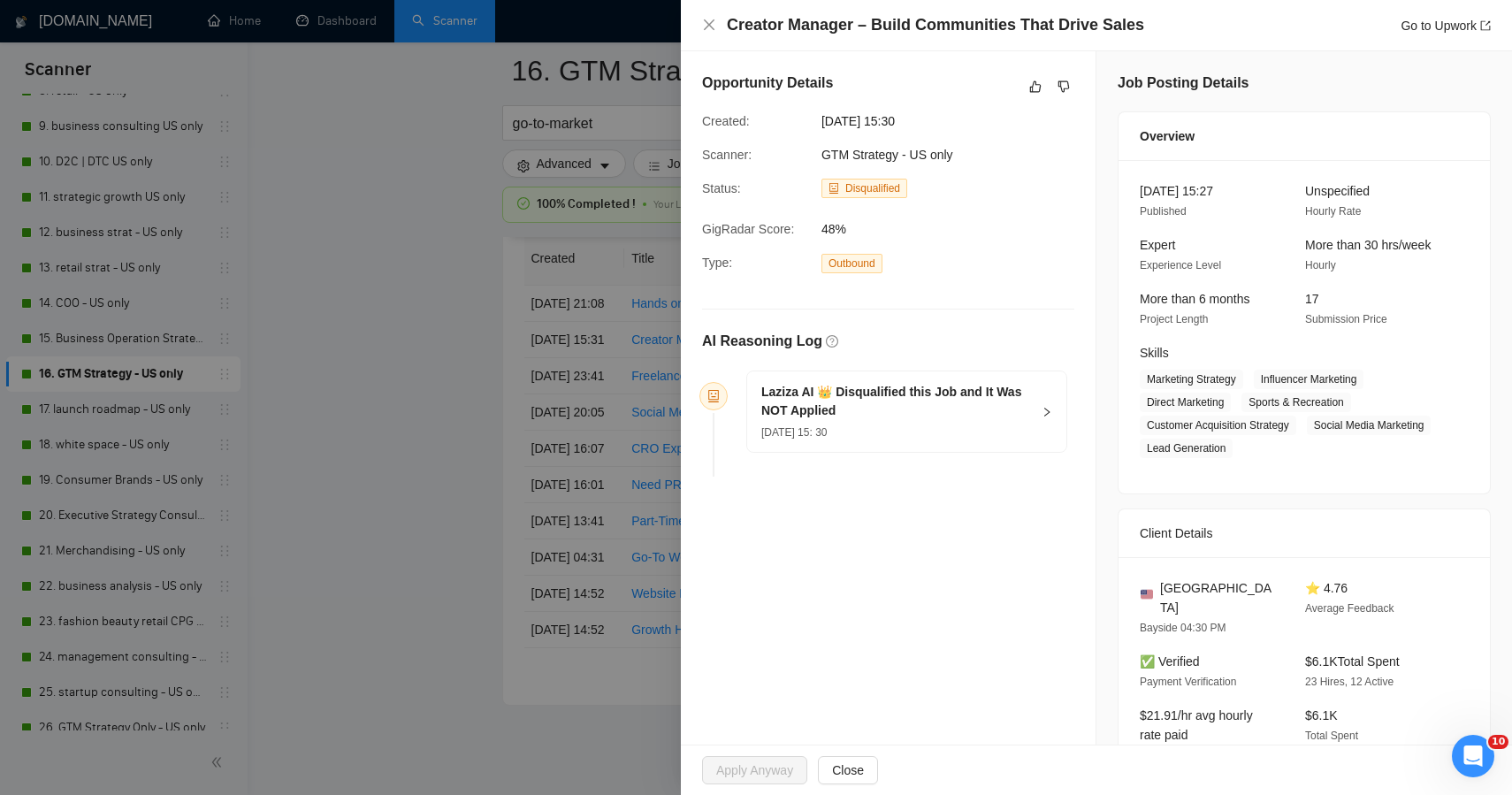
click at [432, 424] on div at bounding box center [756, 398] width 1512 height 795
